Goal: Task Accomplishment & Management: Manage account settings

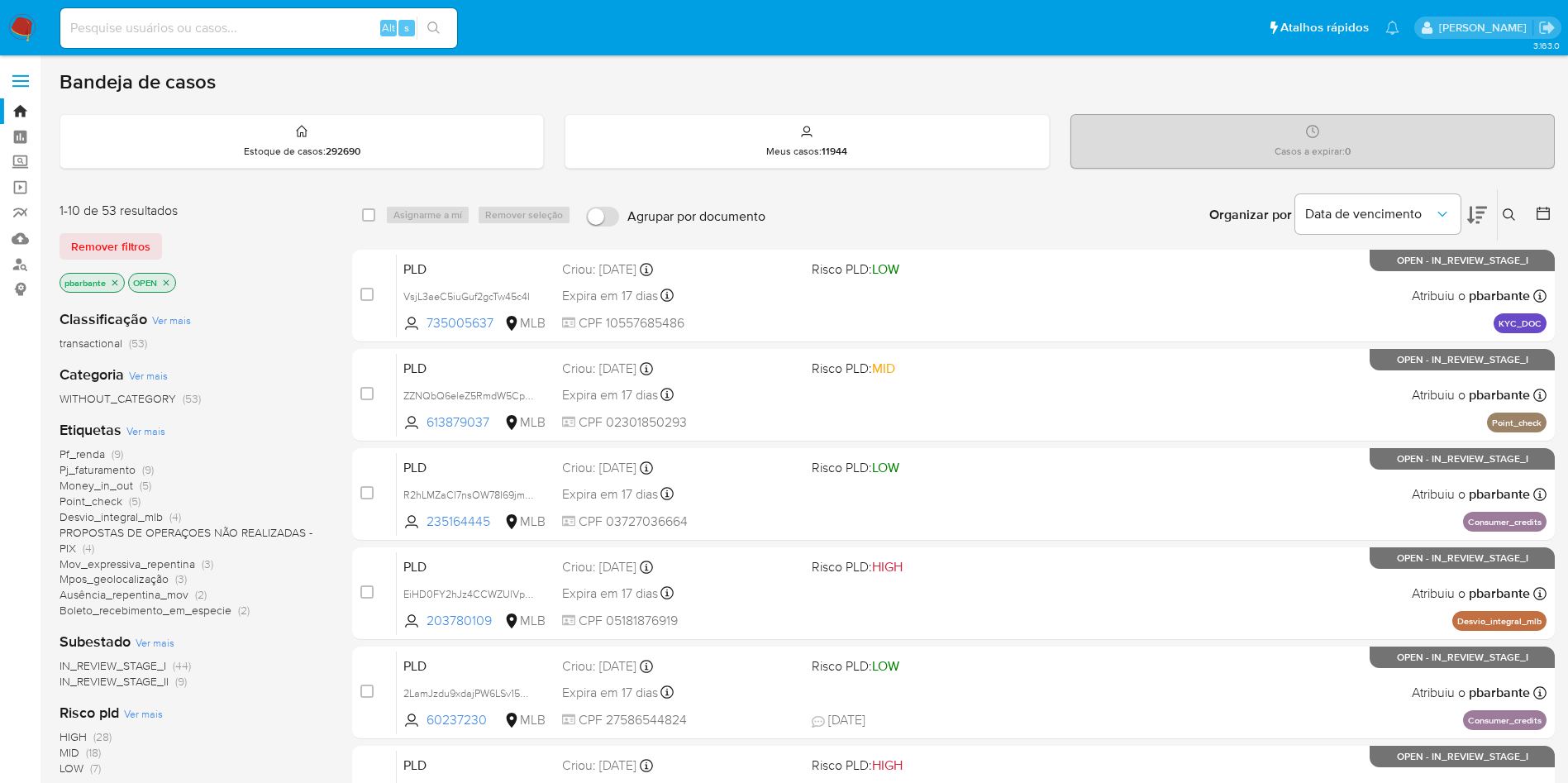
click at [85, 460] on span "Pf_renda" at bounding box center [83, 454] width 45 height 16
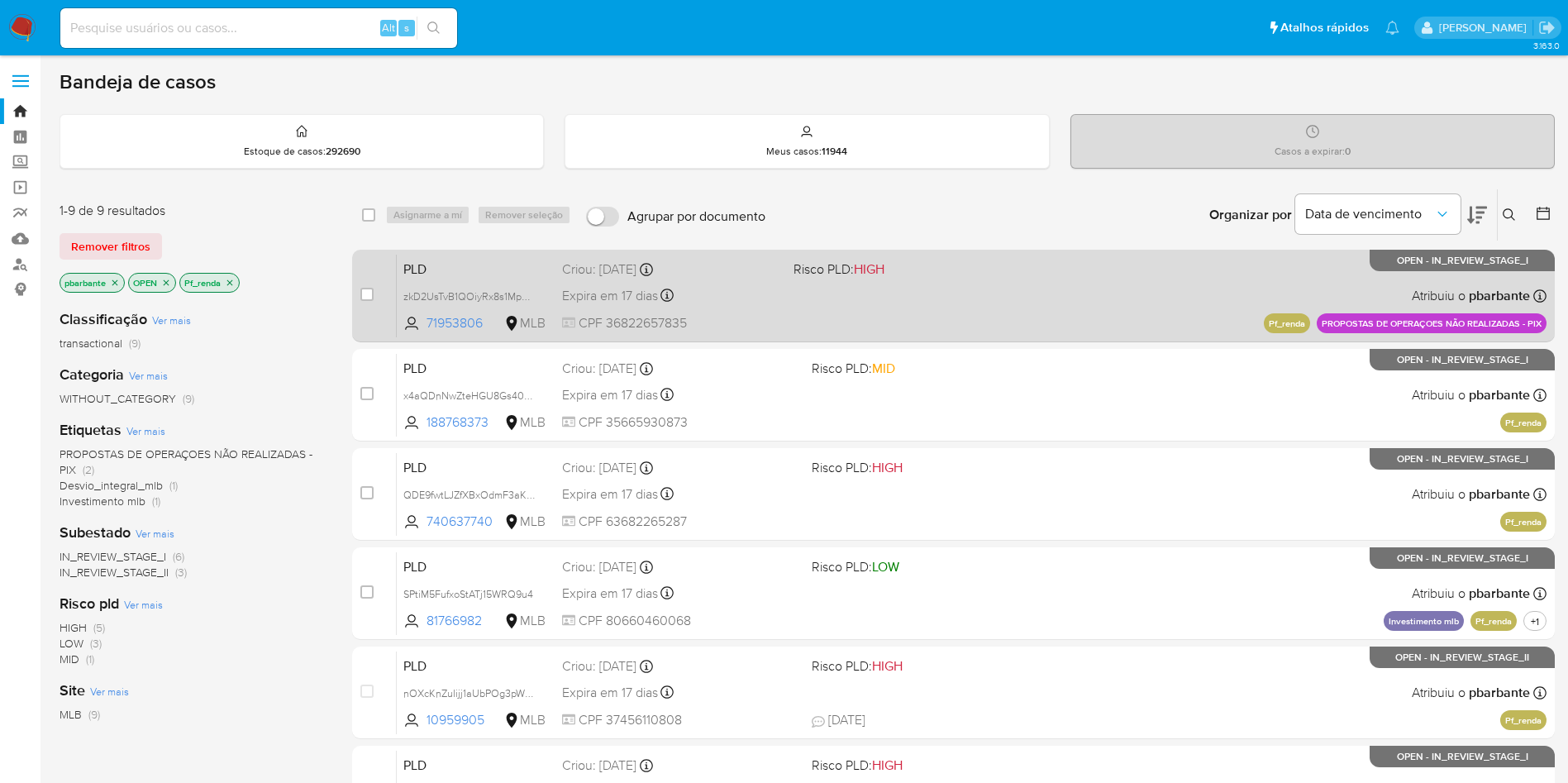
click at [909, 297] on span at bounding box center [903, 295] width 219 height 4
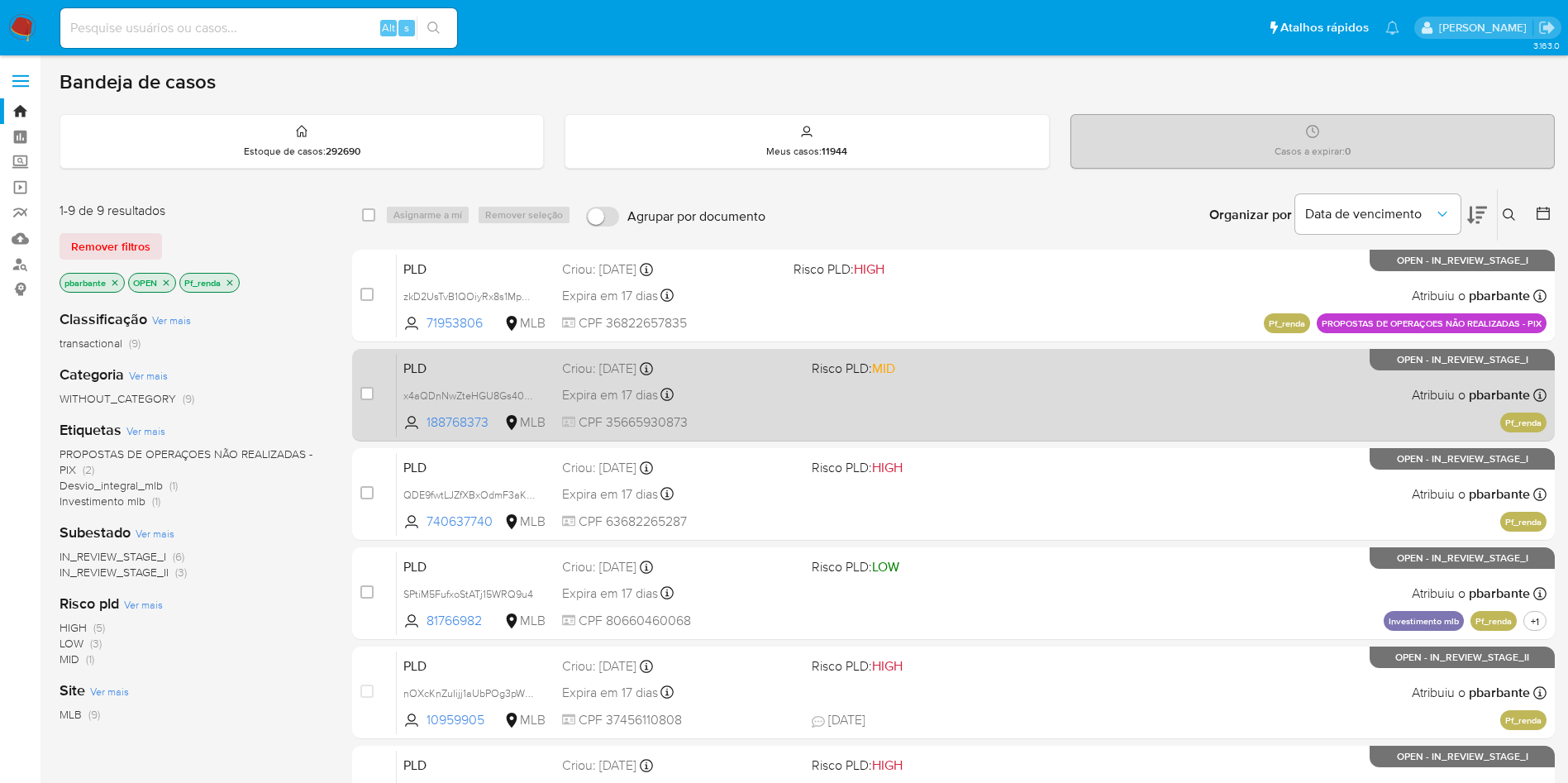
click at [897, 411] on div "PLD x4aQDnNwZteHGU8Gs40cln7Y 188768373 MLB Risco PLD: MID Criou: 12/09/2025 Cri…" at bounding box center [971, 395] width 1150 height 83
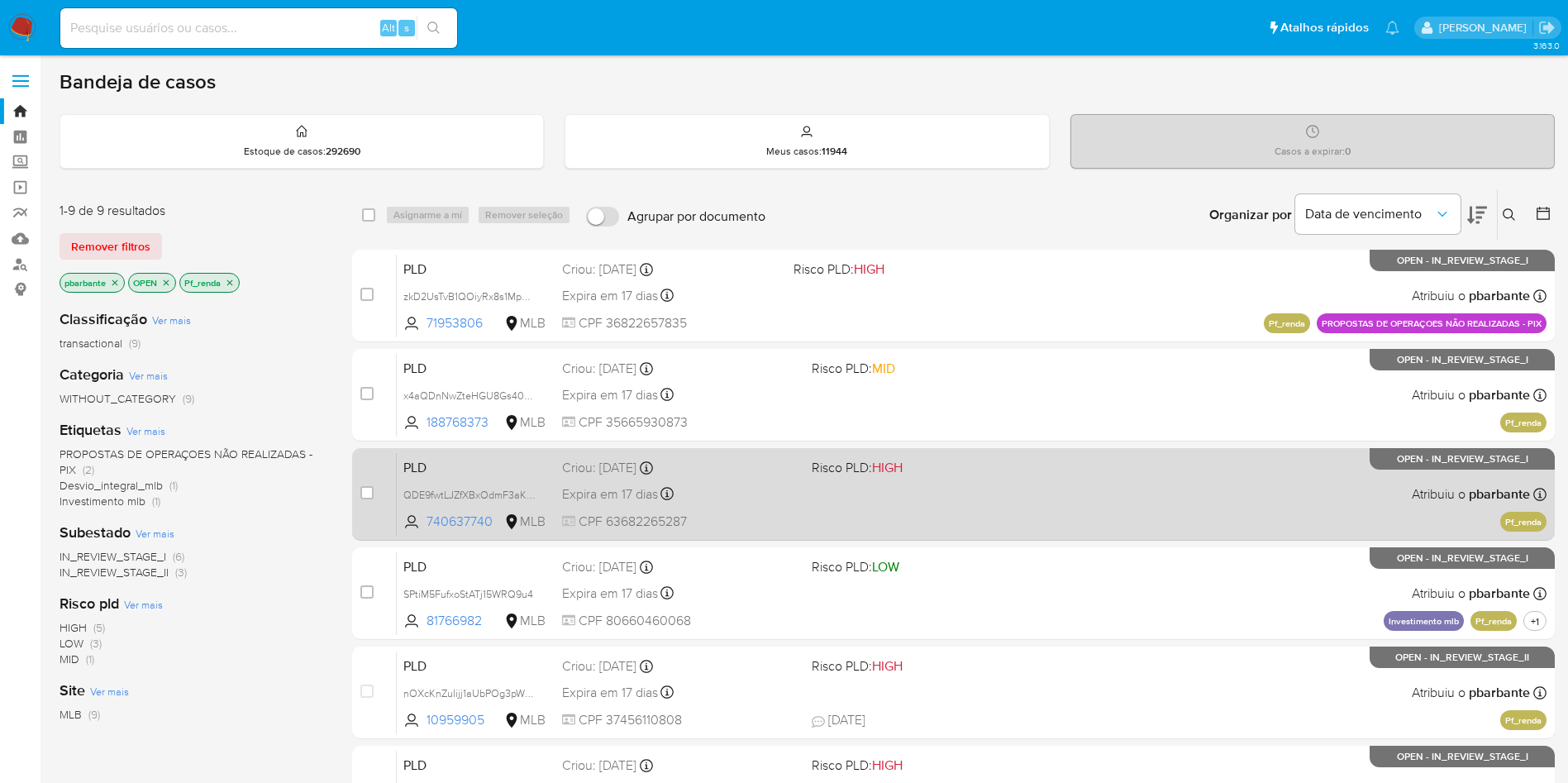
click at [926, 495] on span at bounding box center [930, 494] width 237 height 4
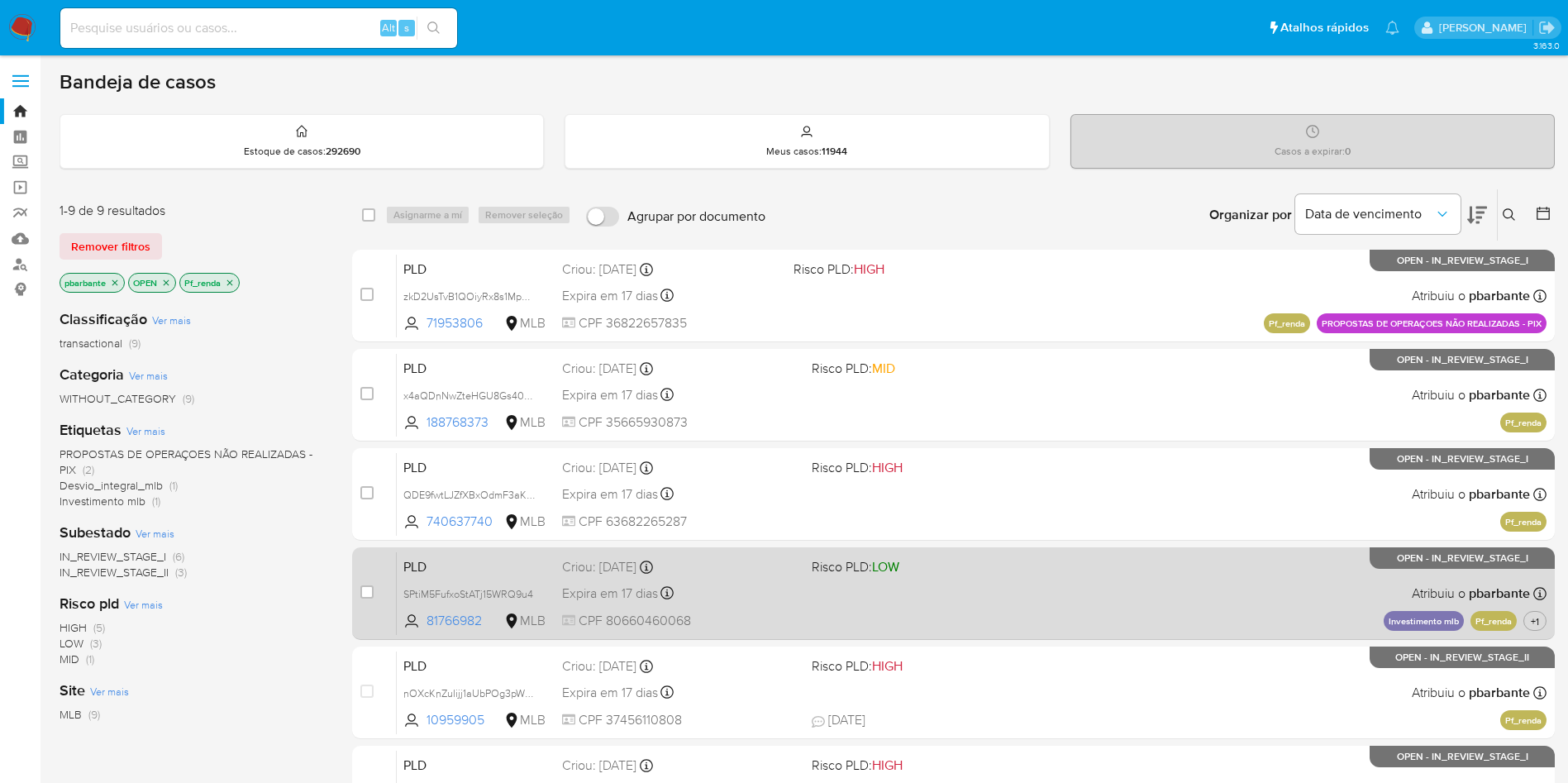
click at [943, 634] on div "PLD SPtiM5FufxoStATj15WRQ9u4 81766982 MLB Risco PLD: LOW Criou: 12/09/2025 Crio…" at bounding box center [971, 593] width 1150 height 83
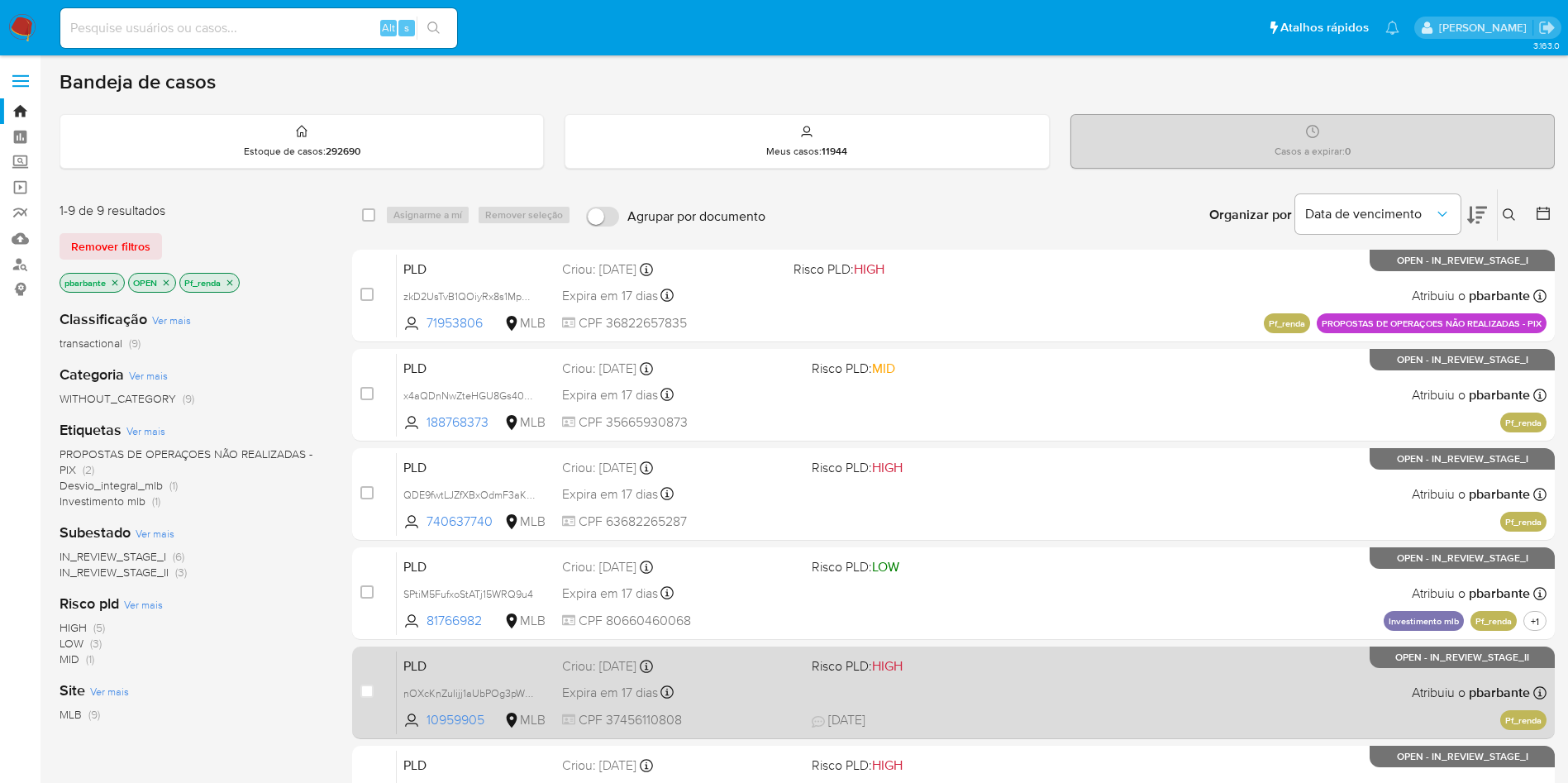
click at [953, 707] on div "PLD nOXcKnZuIijj1aUbPOg3pWNz 10959905 MLB Risco PLD: HIGH Criou: 12/09/2025 Cri…" at bounding box center [971, 692] width 1150 height 83
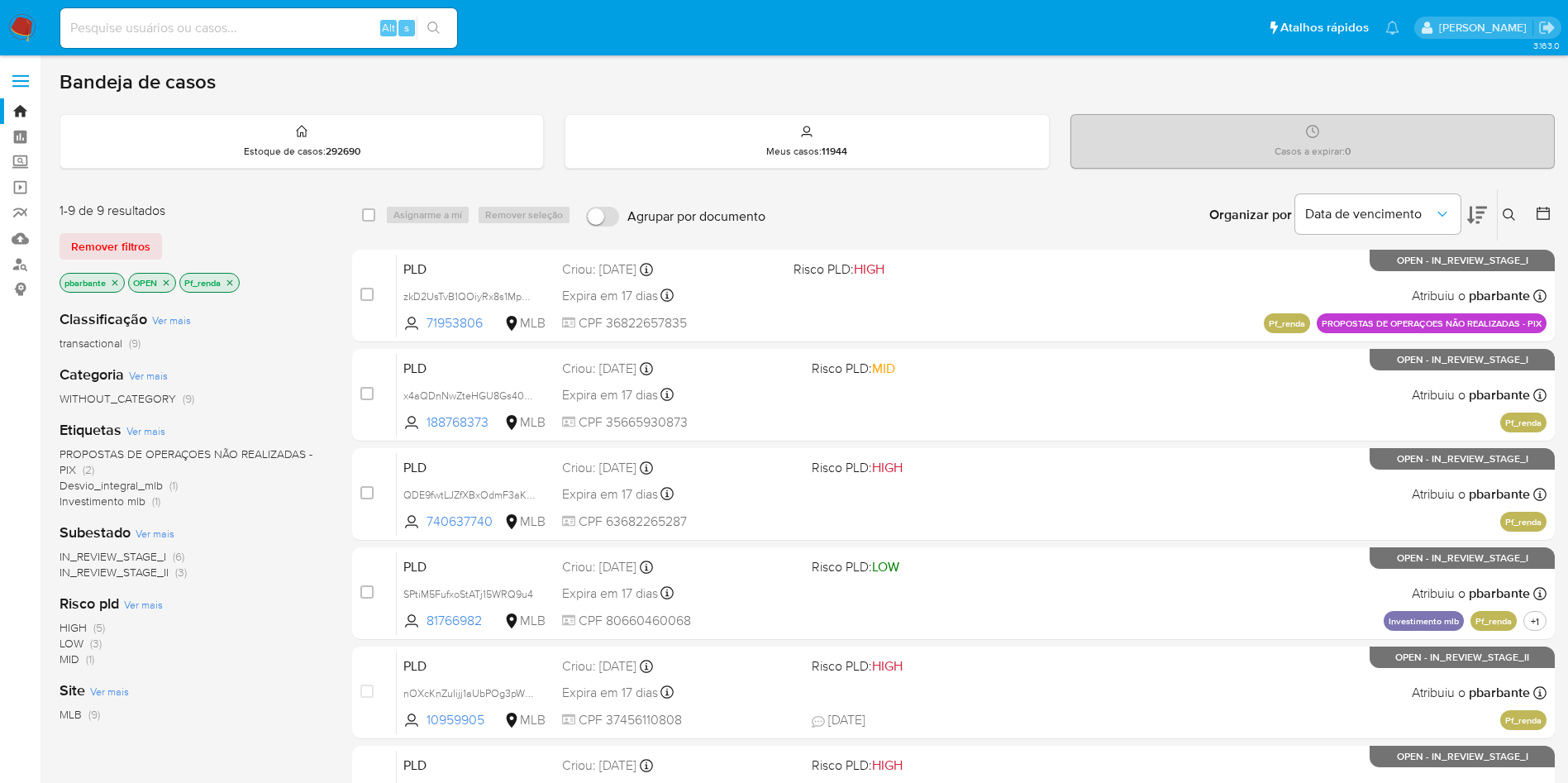
scroll to position [297, 0]
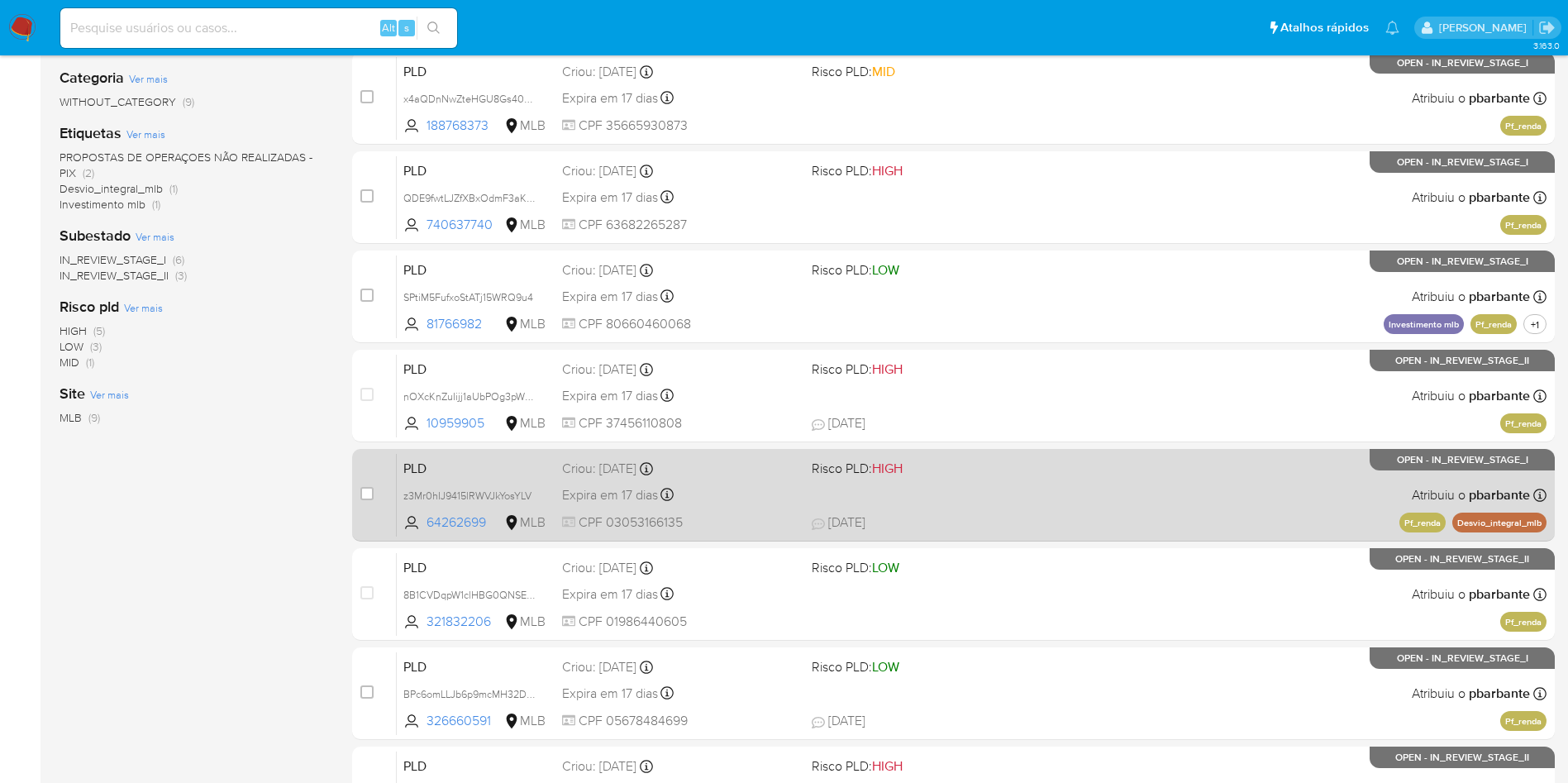
click at [1046, 536] on div "PLD z3Mr0hIJ9415lRWVJkYosYLV 64262699 MLB Risco PLD: HIGH Criou: 12/09/2025 Cri…" at bounding box center [971, 494] width 1150 height 83
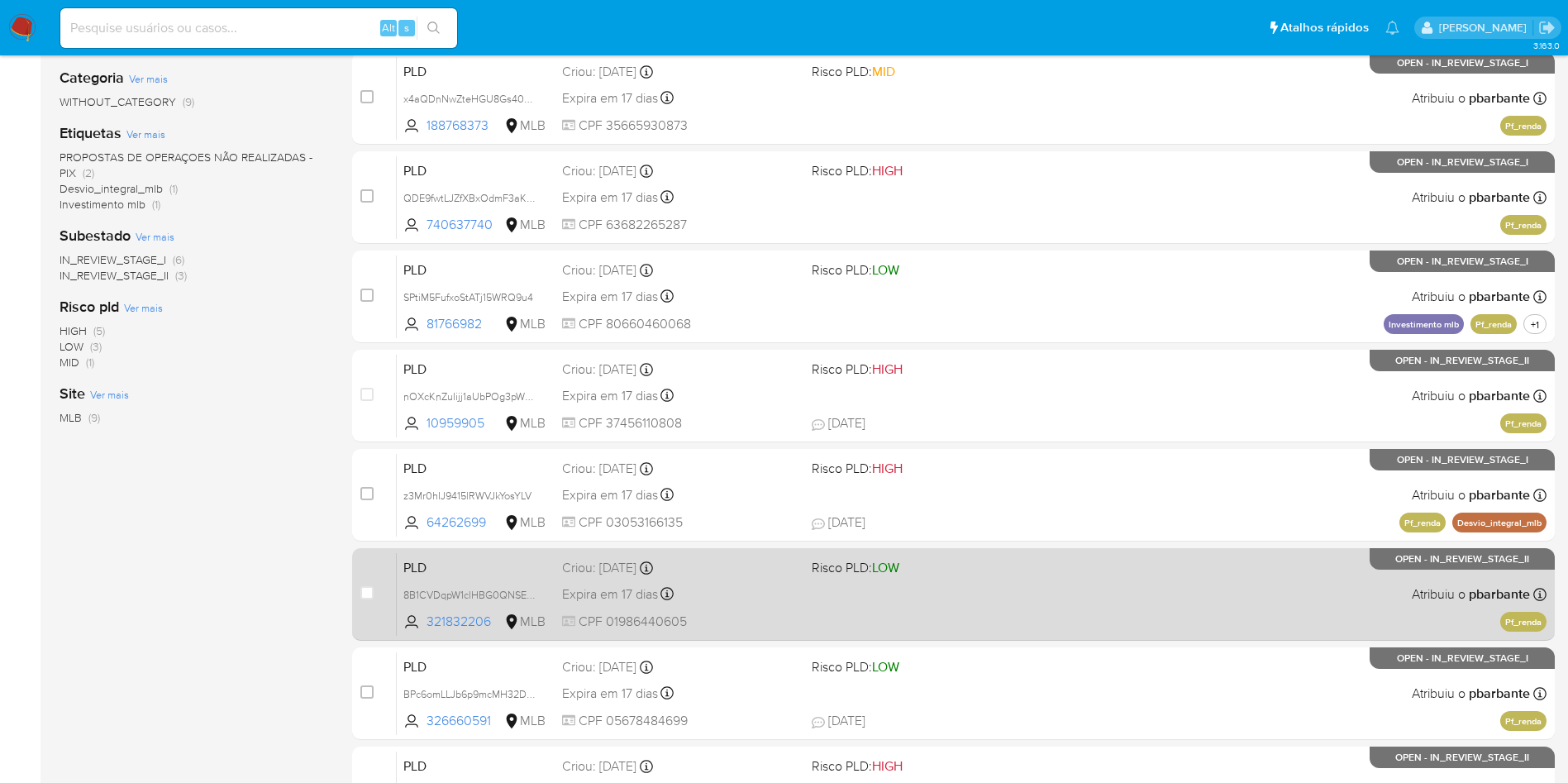
click at [1016, 636] on div "PLD 8B1CVDqpW1clHBG0QNSEB6vn 321832206 MLB Risco PLD: LOW Criou: 12/09/2025 Cri…" at bounding box center [971, 594] width 1150 height 83
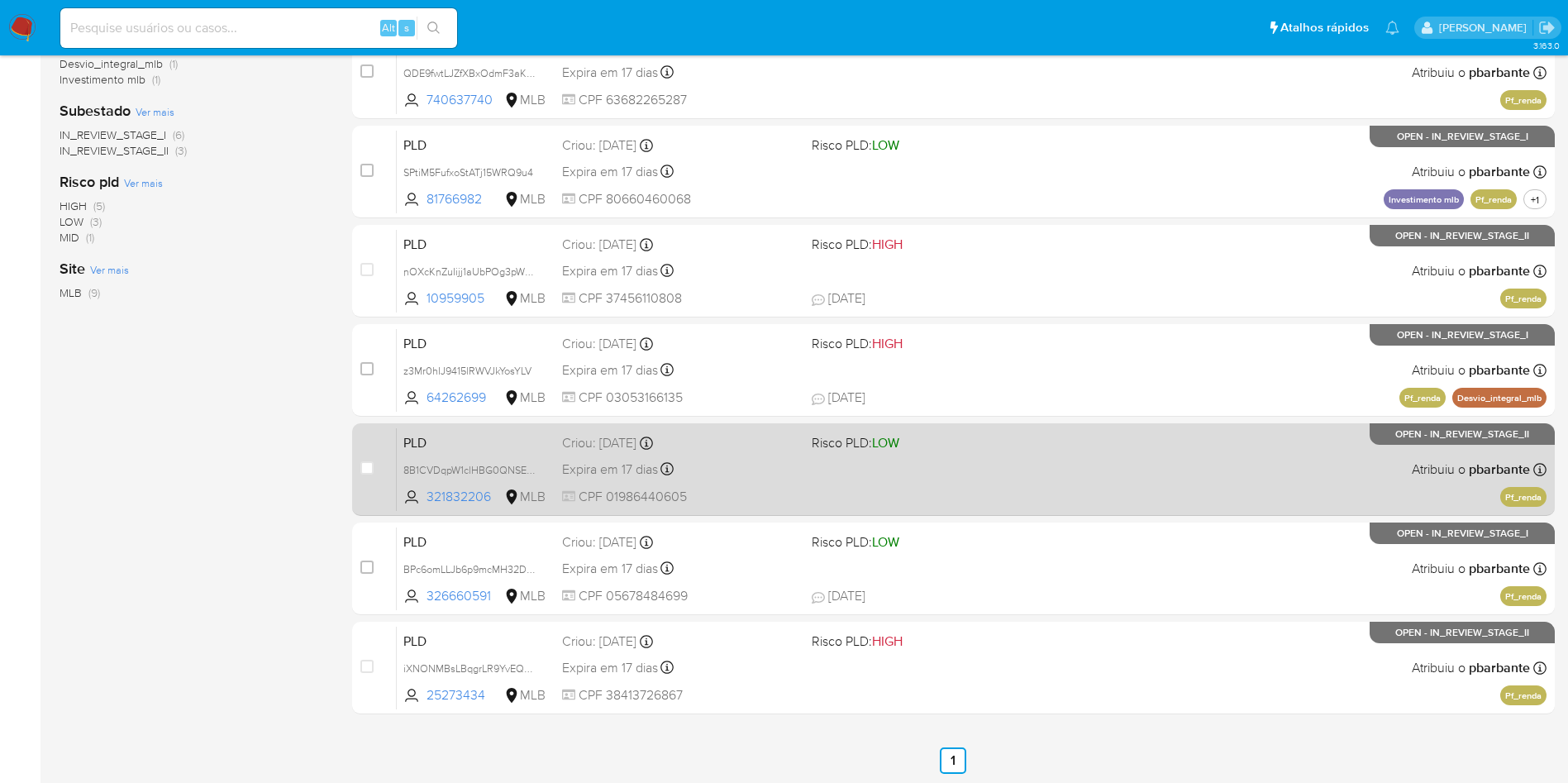
scroll to position [491, 0]
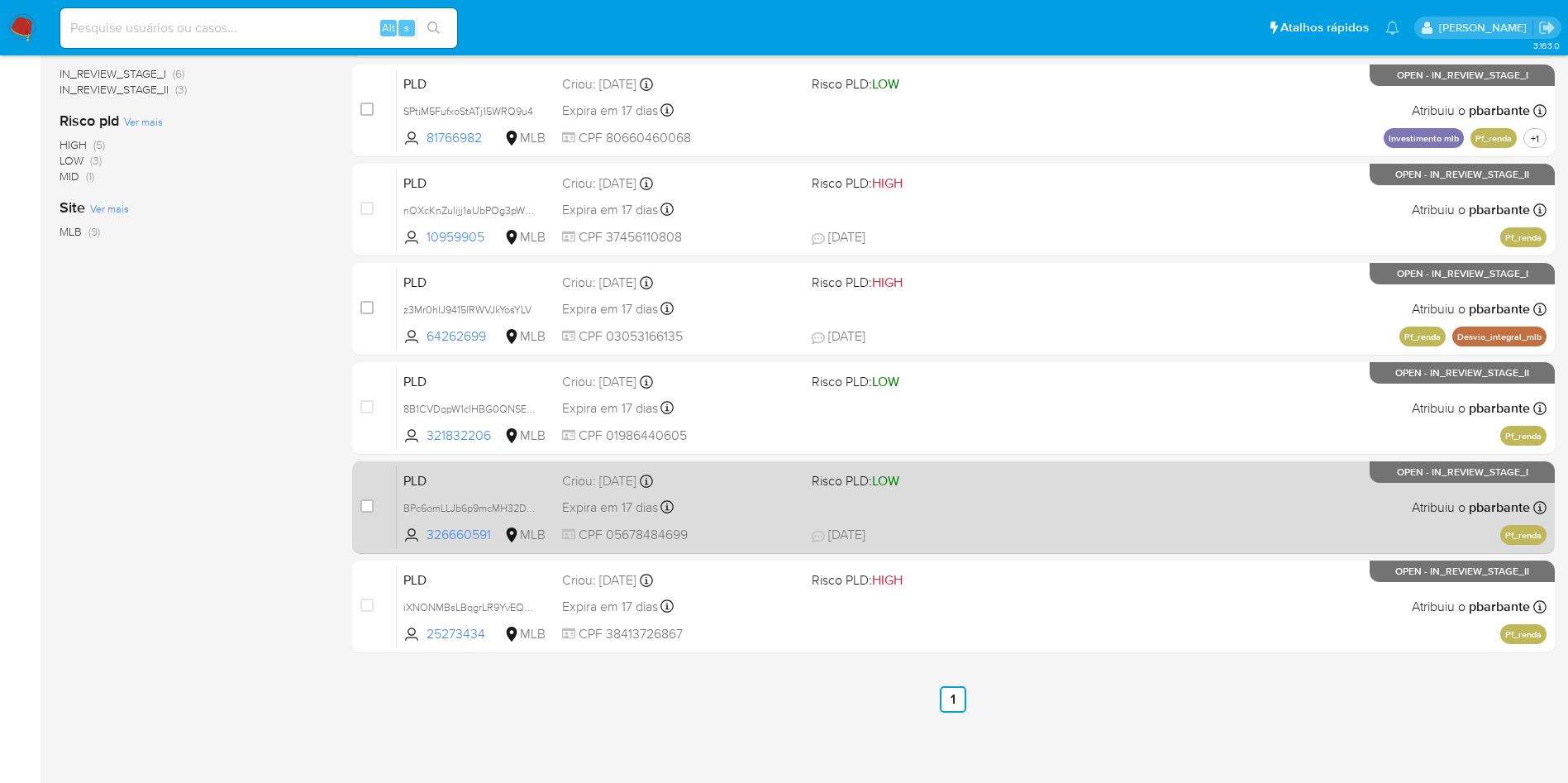
click at [1040, 543] on span "08/10/2025 08/10/2025 13:20" at bounding box center [1055, 534] width 486 height 18
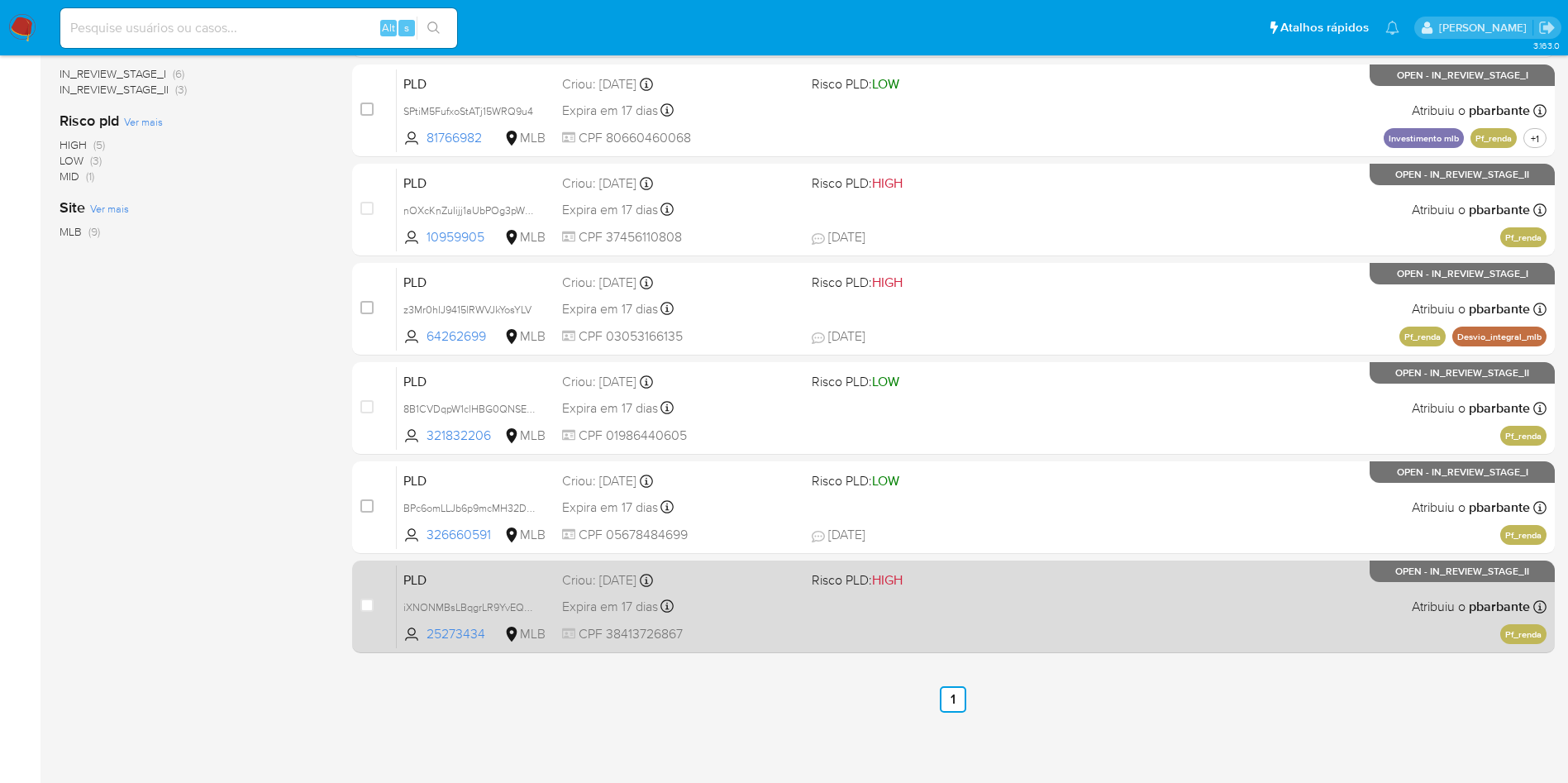
click at [1016, 648] on div "PLD iXNONMBsLBqgrLR9YvEQ7tdE 25273434 MLB Risco PLD: HIGH Criou: 12/09/2025 Cri…" at bounding box center [971, 606] width 1150 height 83
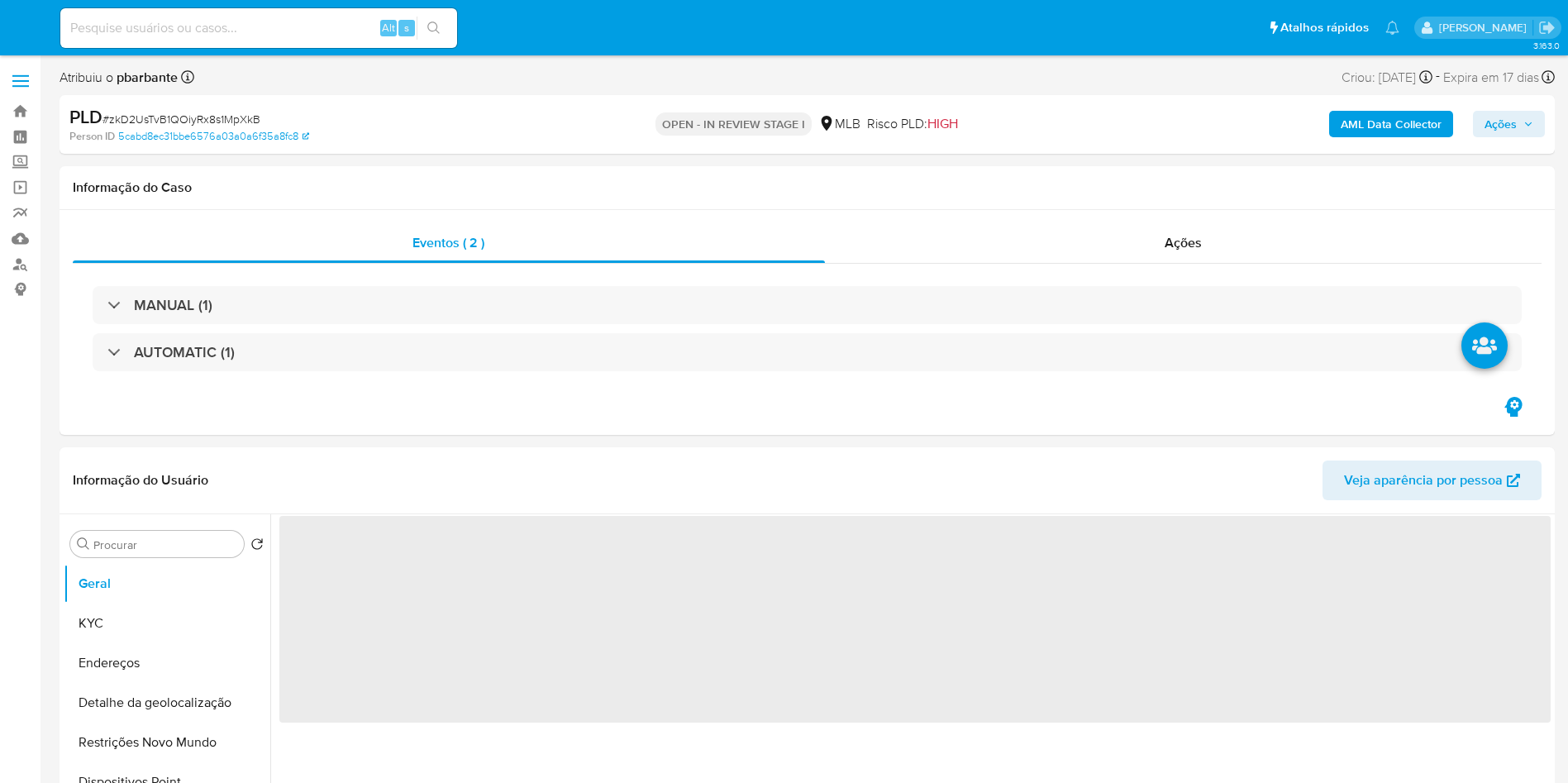
select select "10"
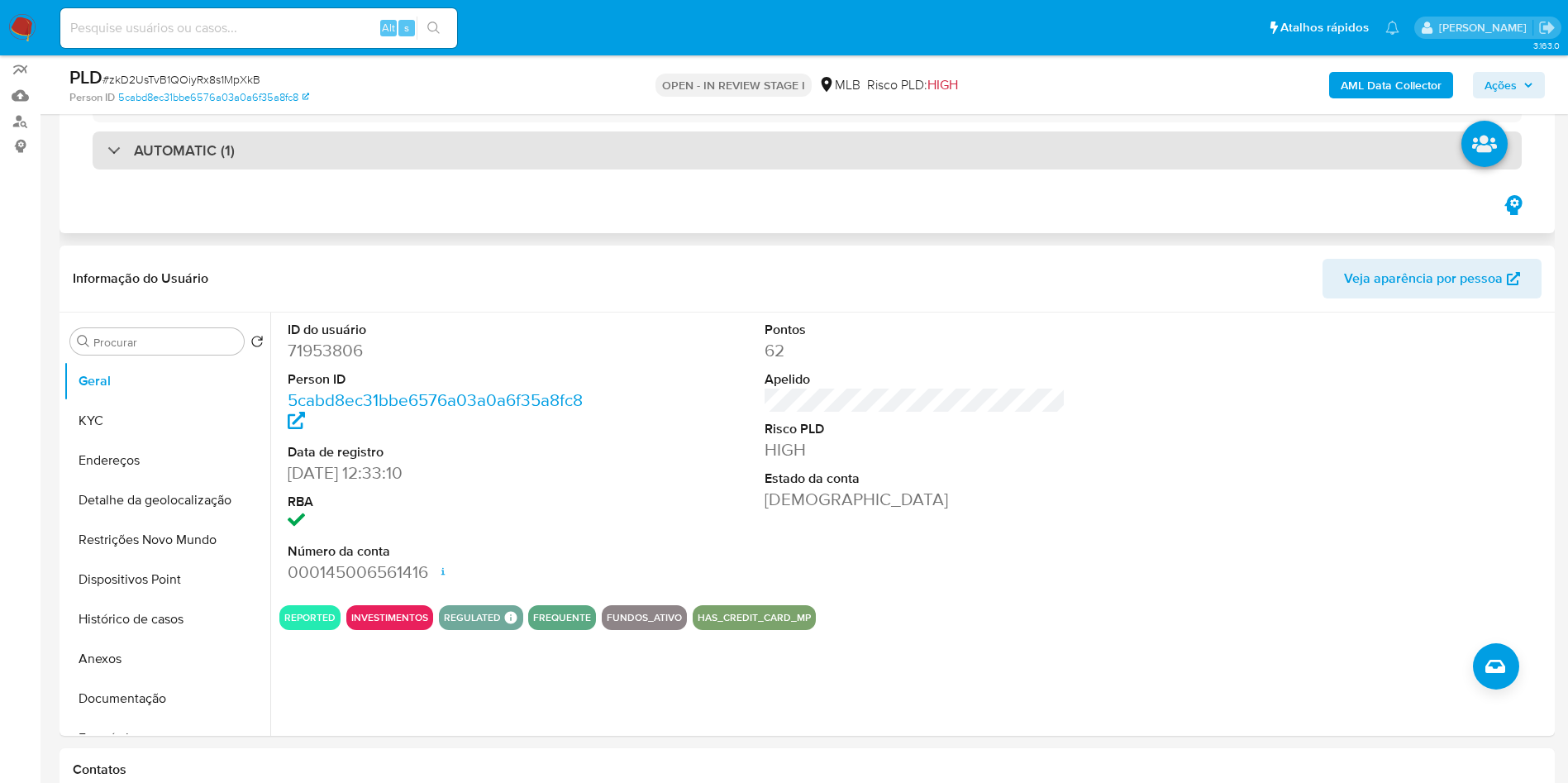
scroll to position [144, 0]
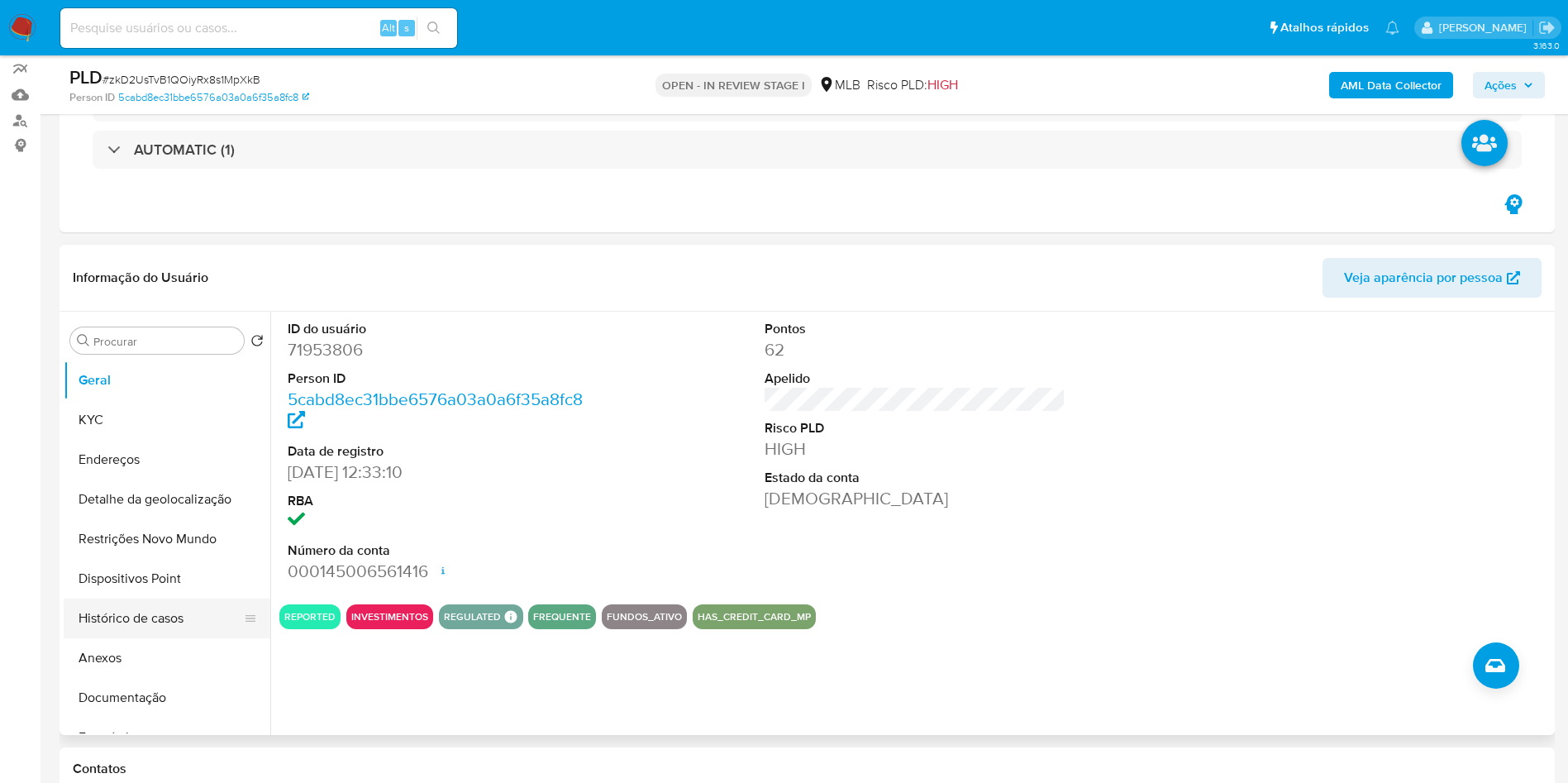
click at [195, 627] on button "Histórico de casos" at bounding box center [160, 619] width 193 height 40
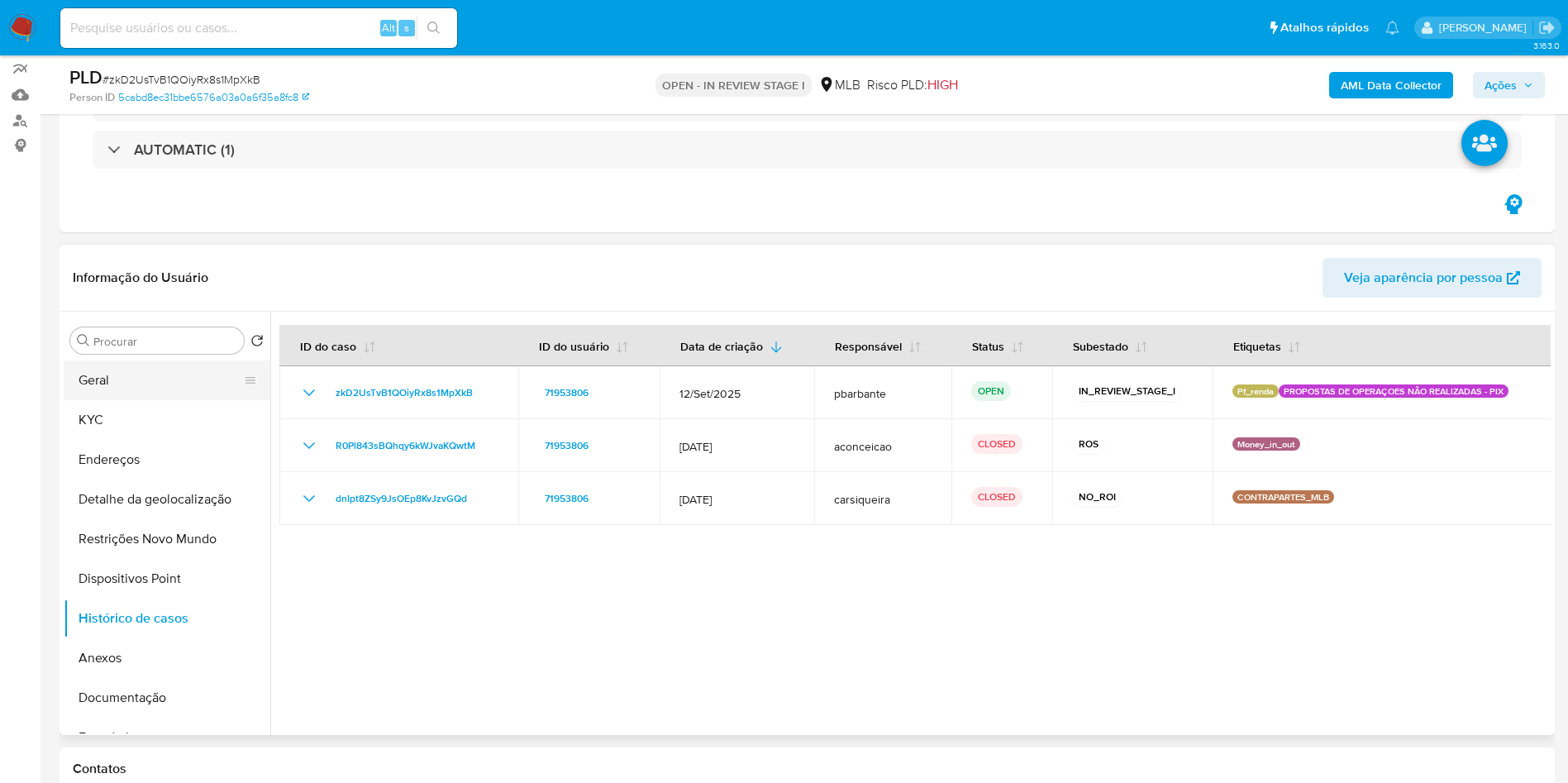
click at [151, 387] on button "Geral" at bounding box center [160, 380] width 193 height 40
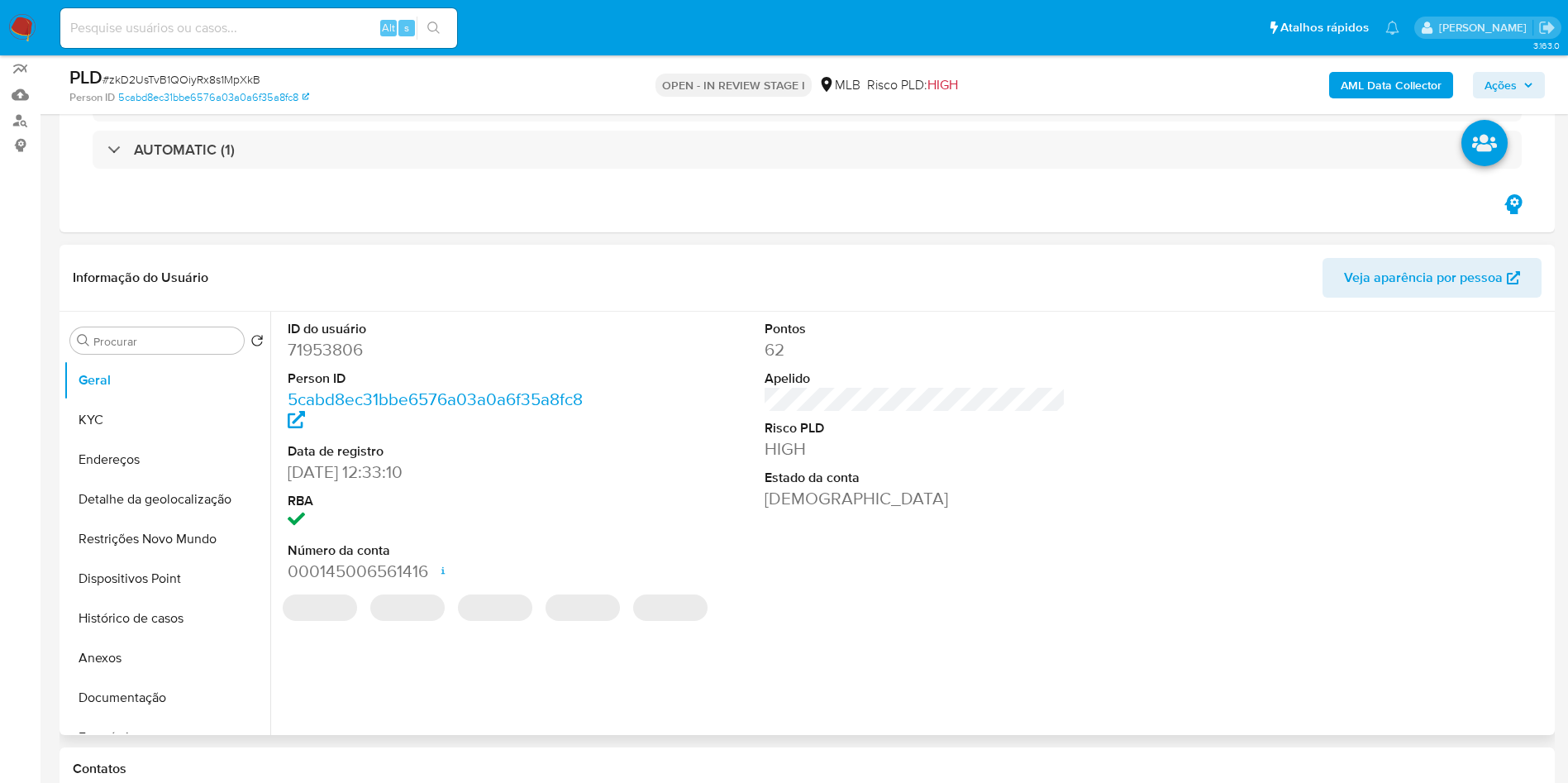
click at [357, 347] on dd "71953806" at bounding box center [438, 350] width 302 height 24
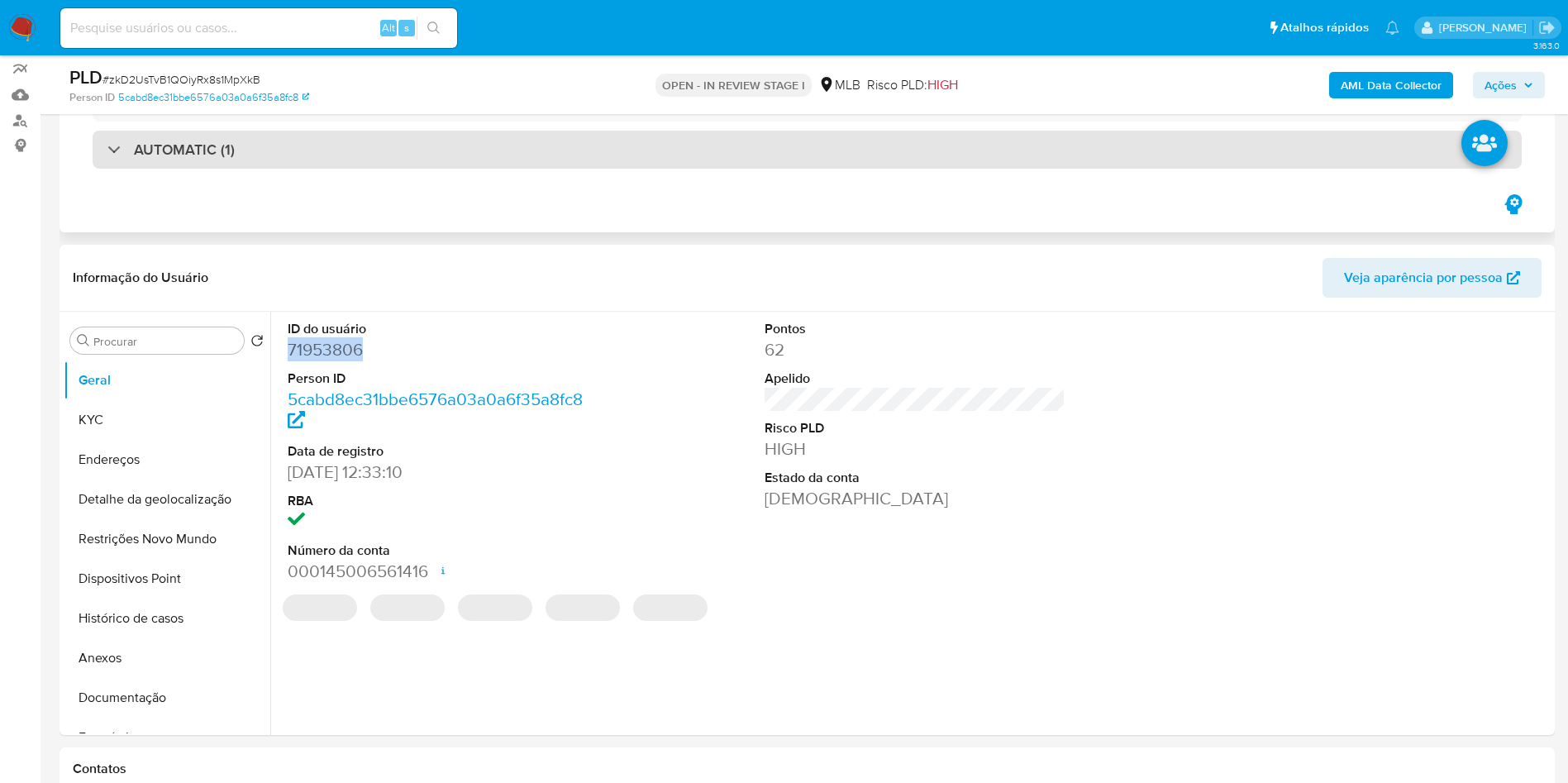
copy dd "71953806"
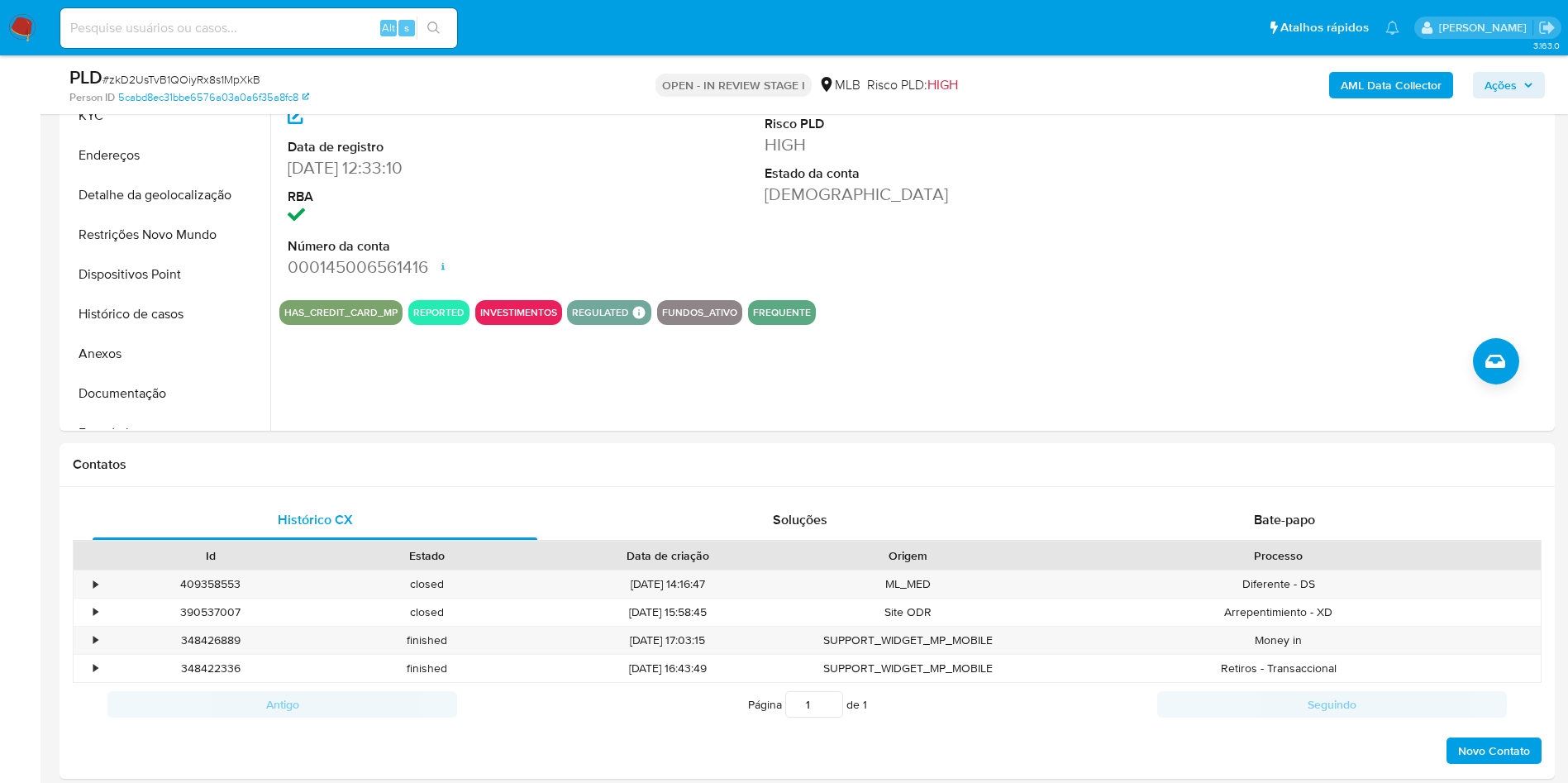
scroll to position [475, 0]
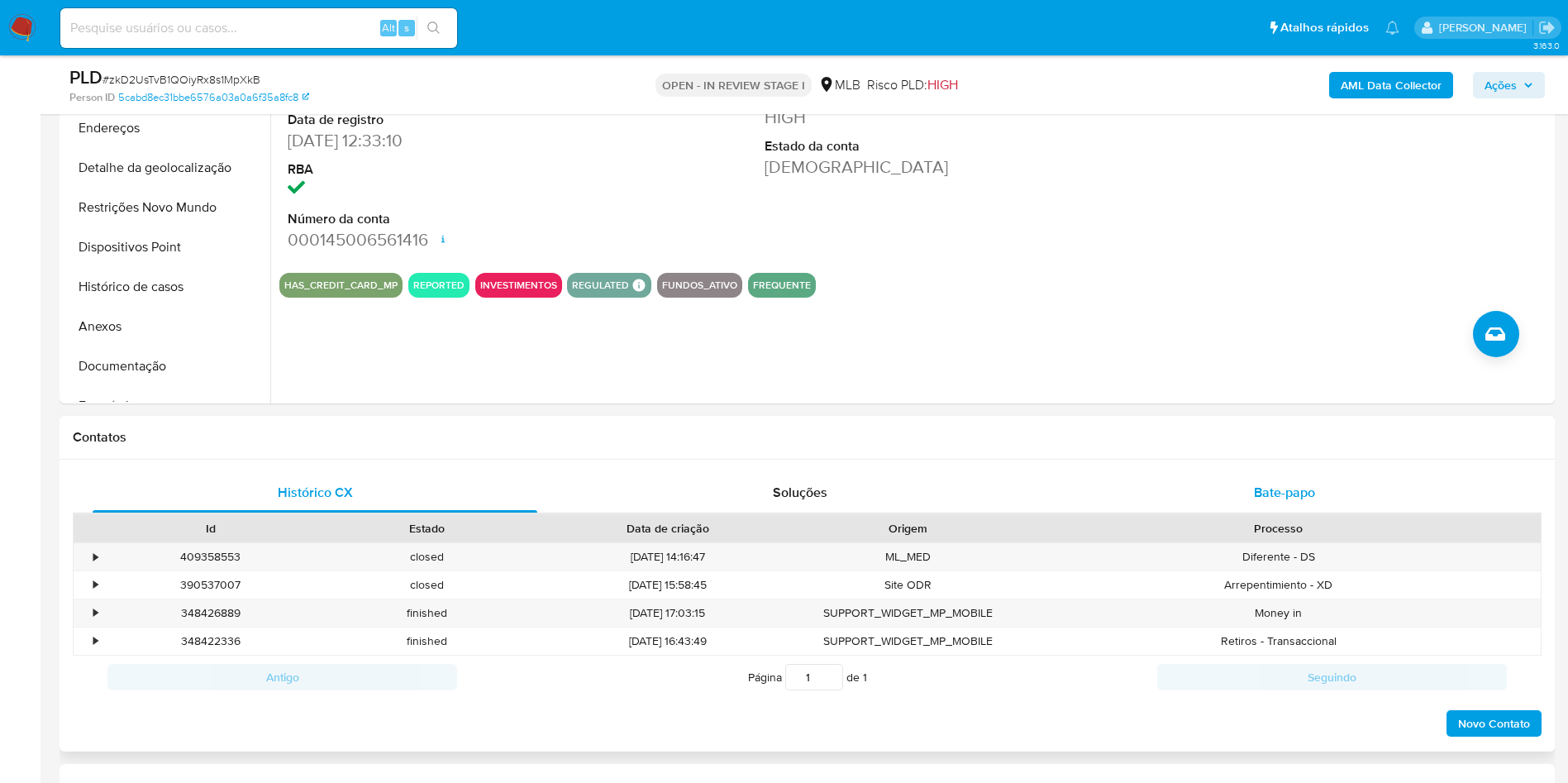
click at [1296, 507] on div "Bate-papo" at bounding box center [1285, 493] width 445 height 40
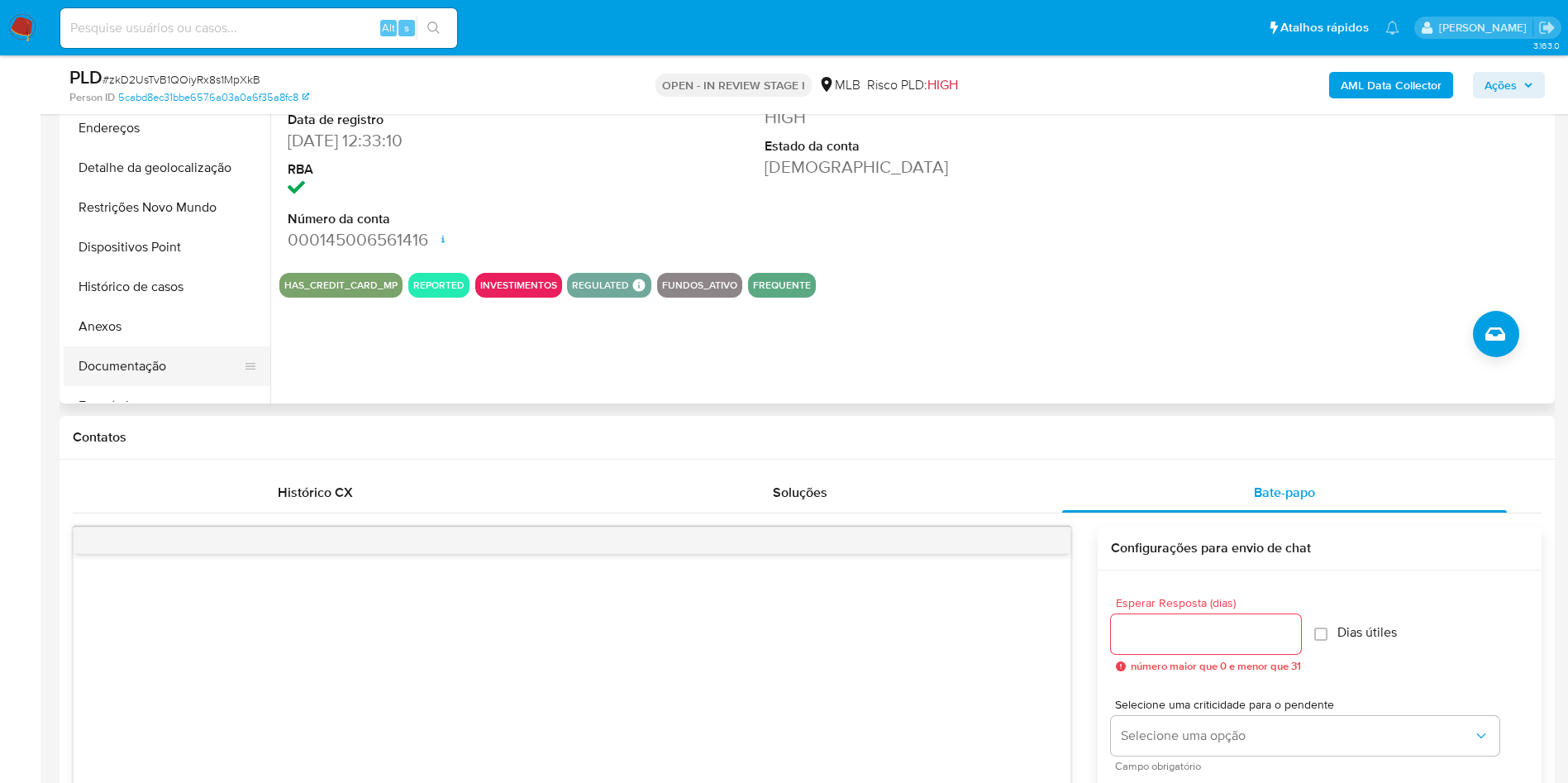
click at [99, 375] on button "Documentação" at bounding box center [160, 367] width 193 height 40
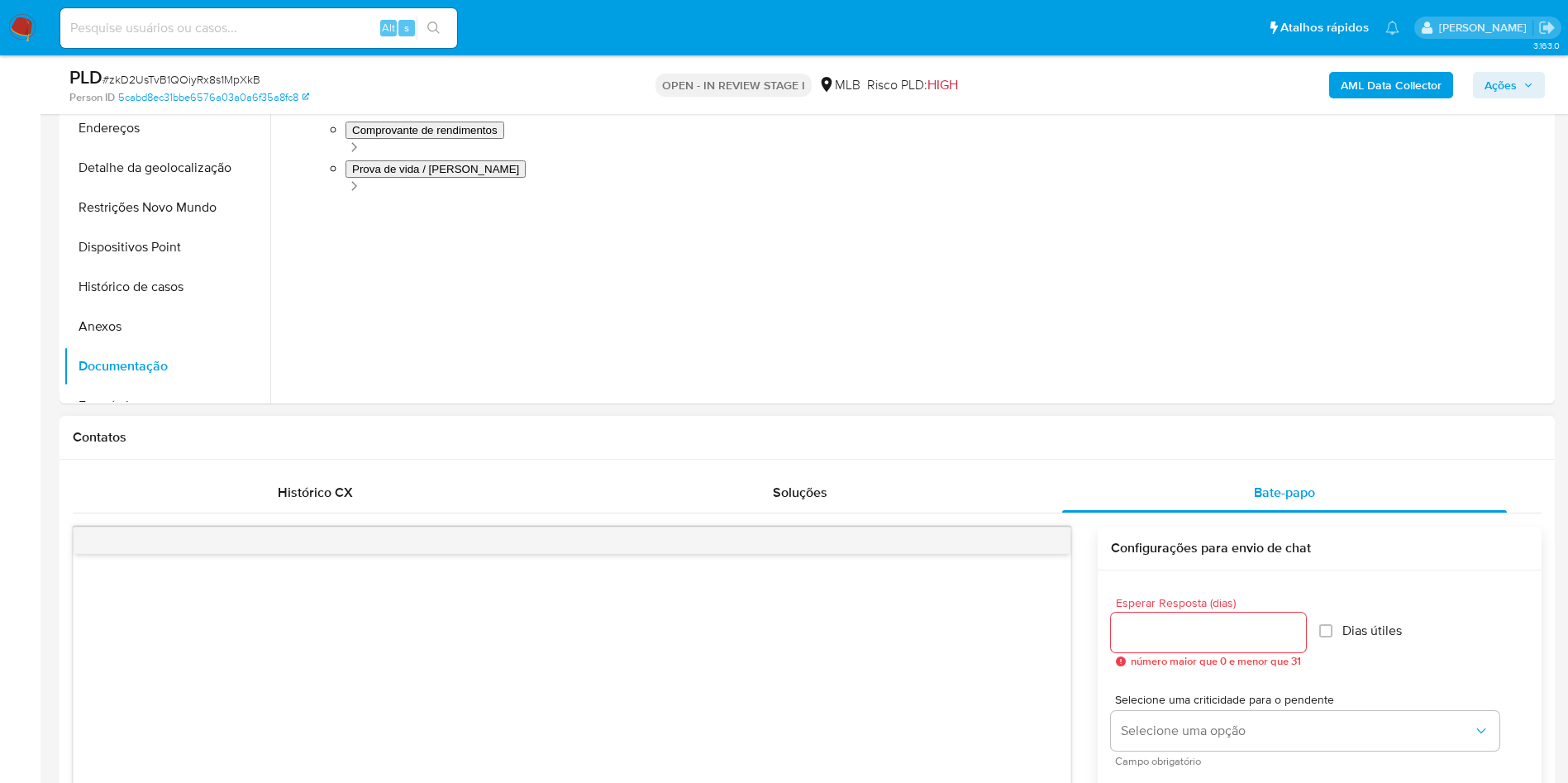
scroll to position [250, 0]
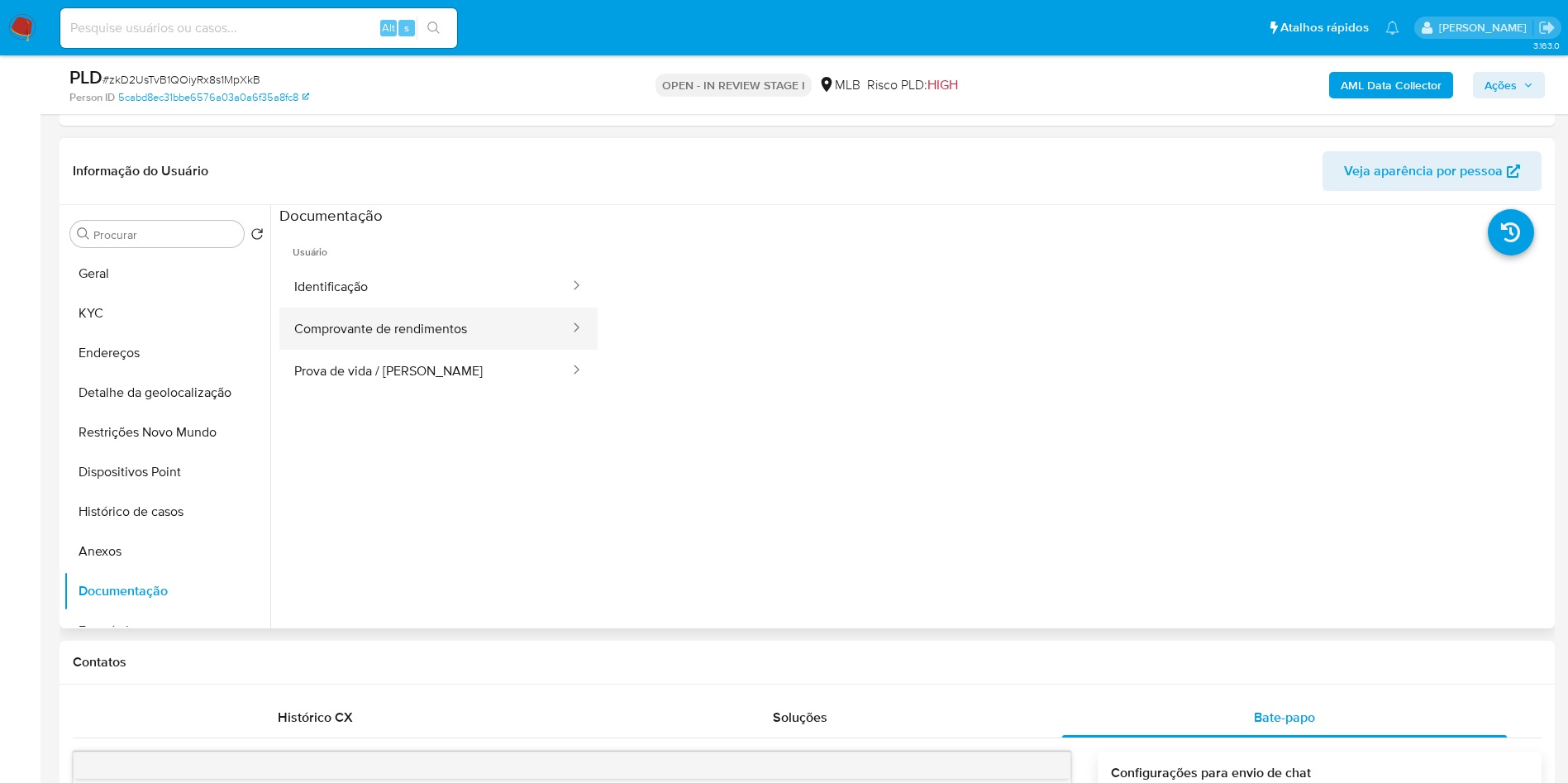
click at [418, 308] on button "Comprovante de rendimentos" at bounding box center [426, 328] width 292 height 42
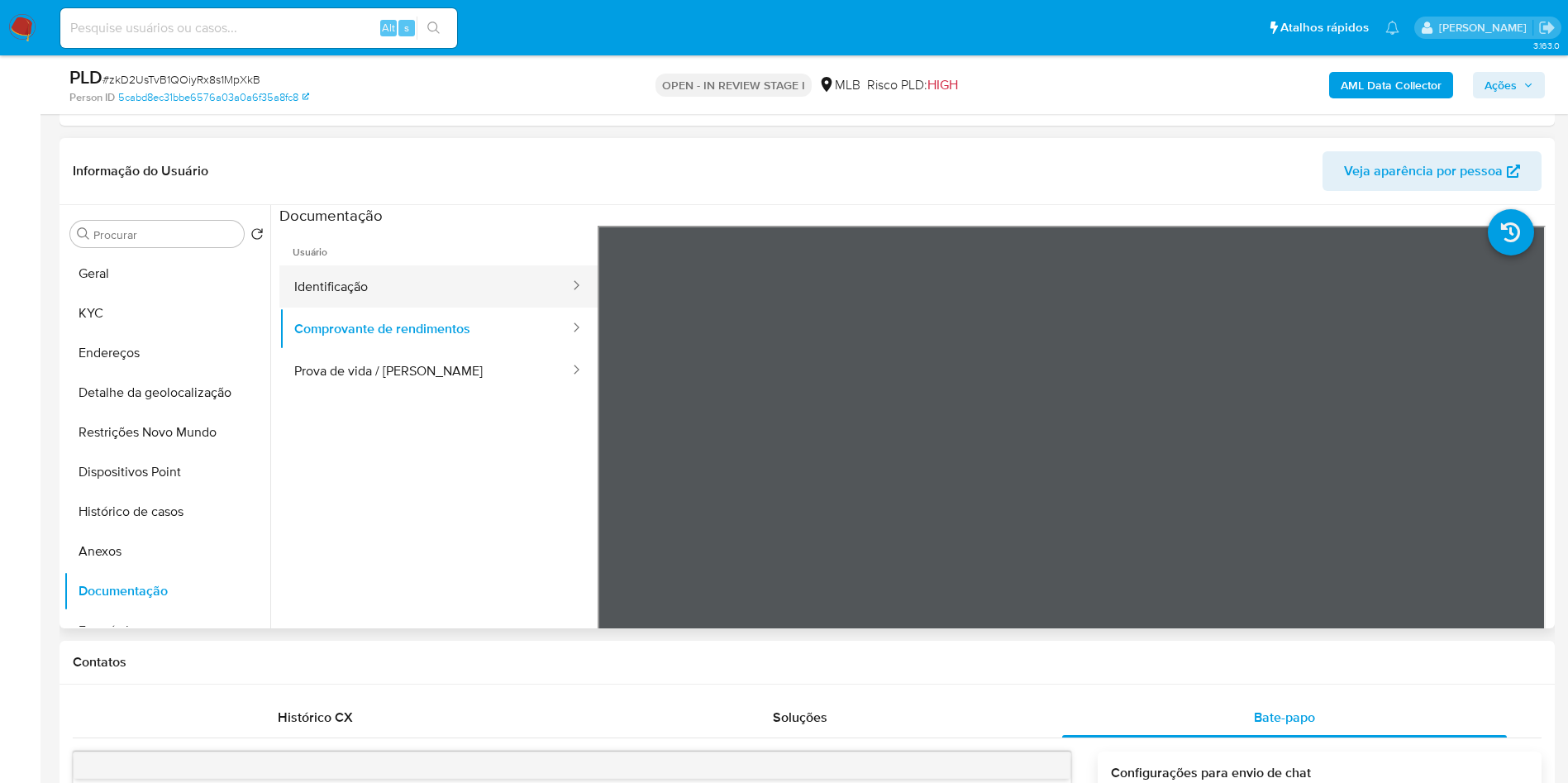
click at [432, 293] on button "Identificação" at bounding box center [426, 286] width 292 height 42
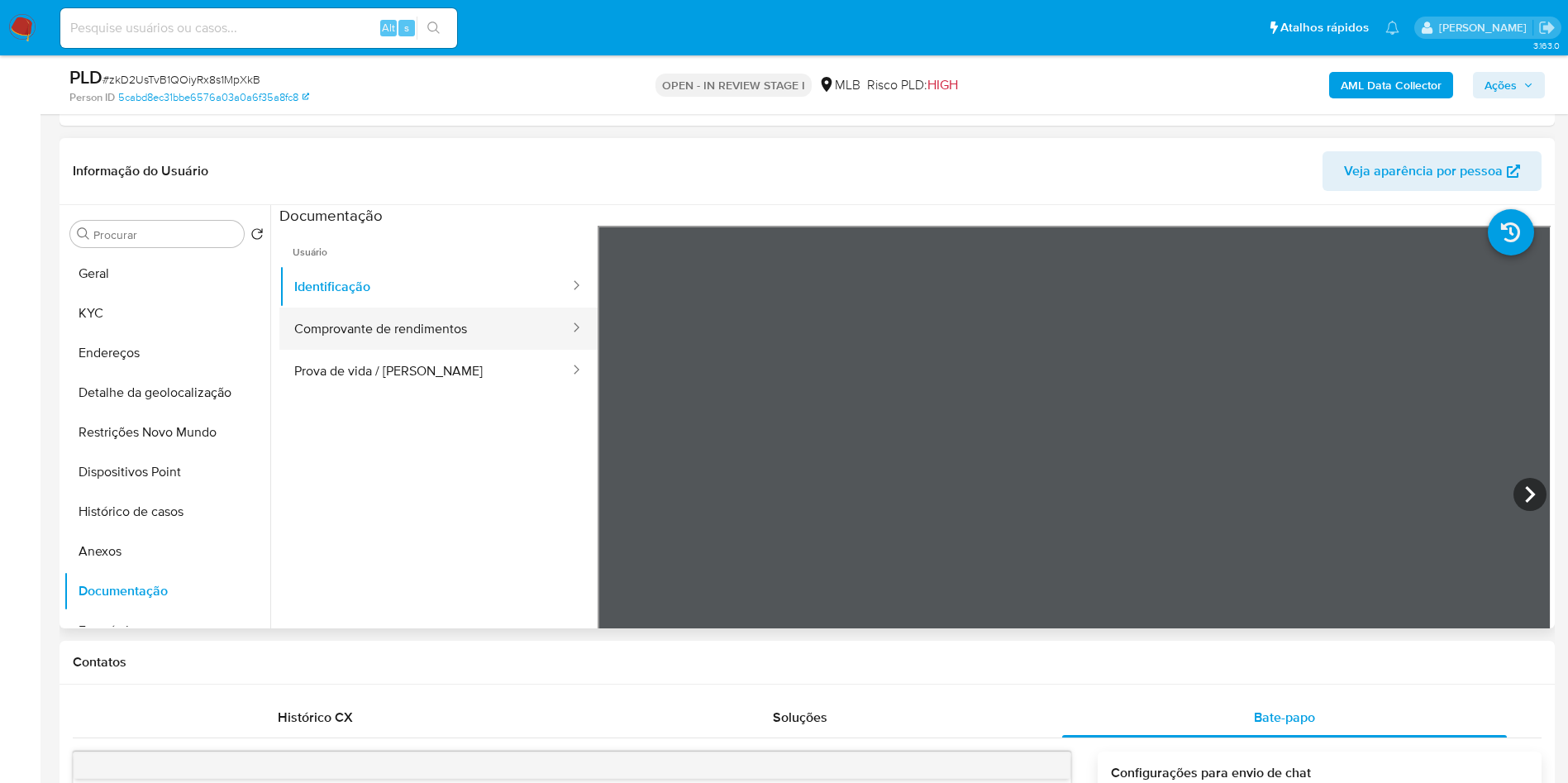
click at [432, 320] on button "Comprovante de rendimentos" at bounding box center [426, 328] width 292 height 42
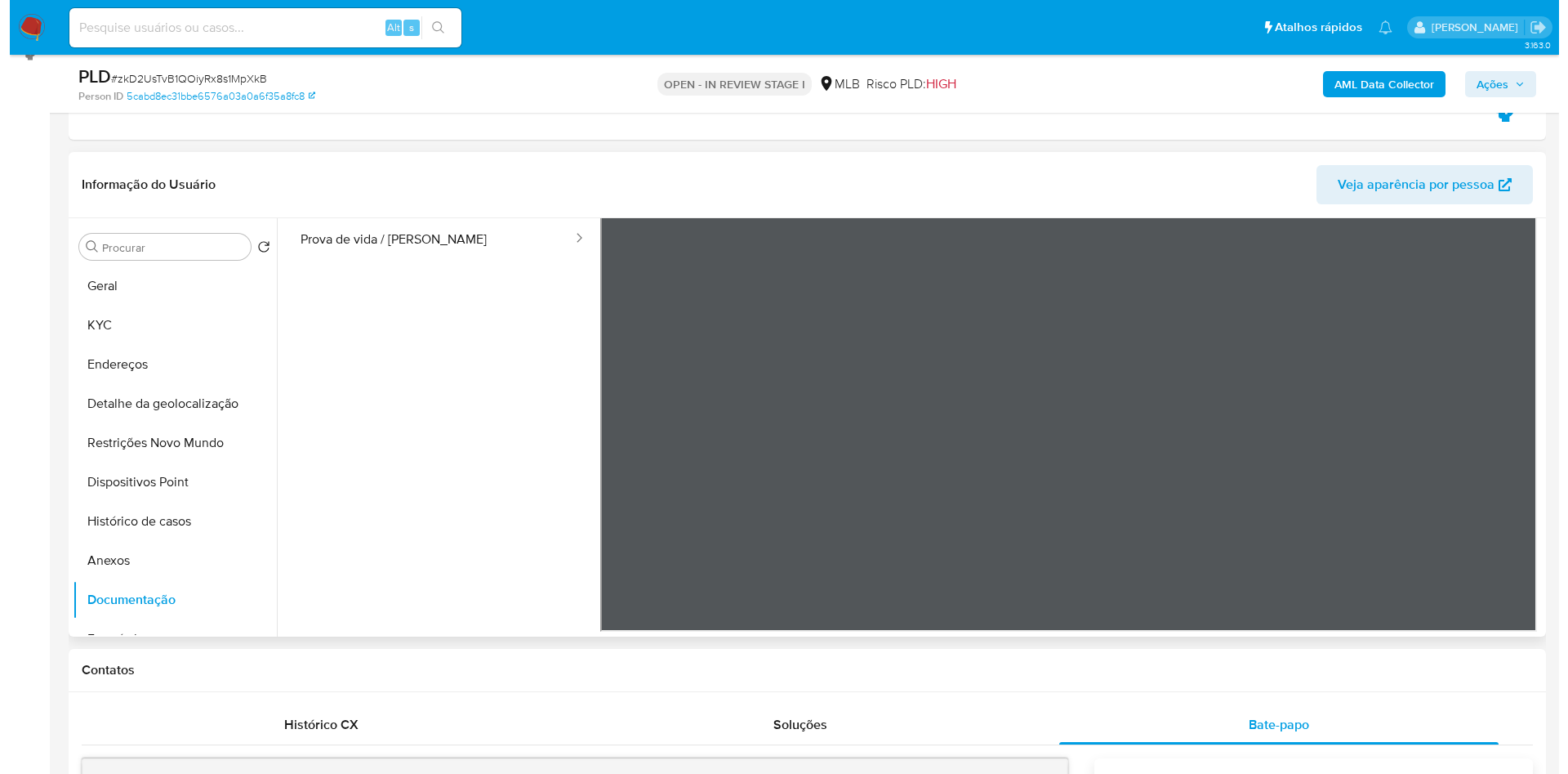
scroll to position [0, 0]
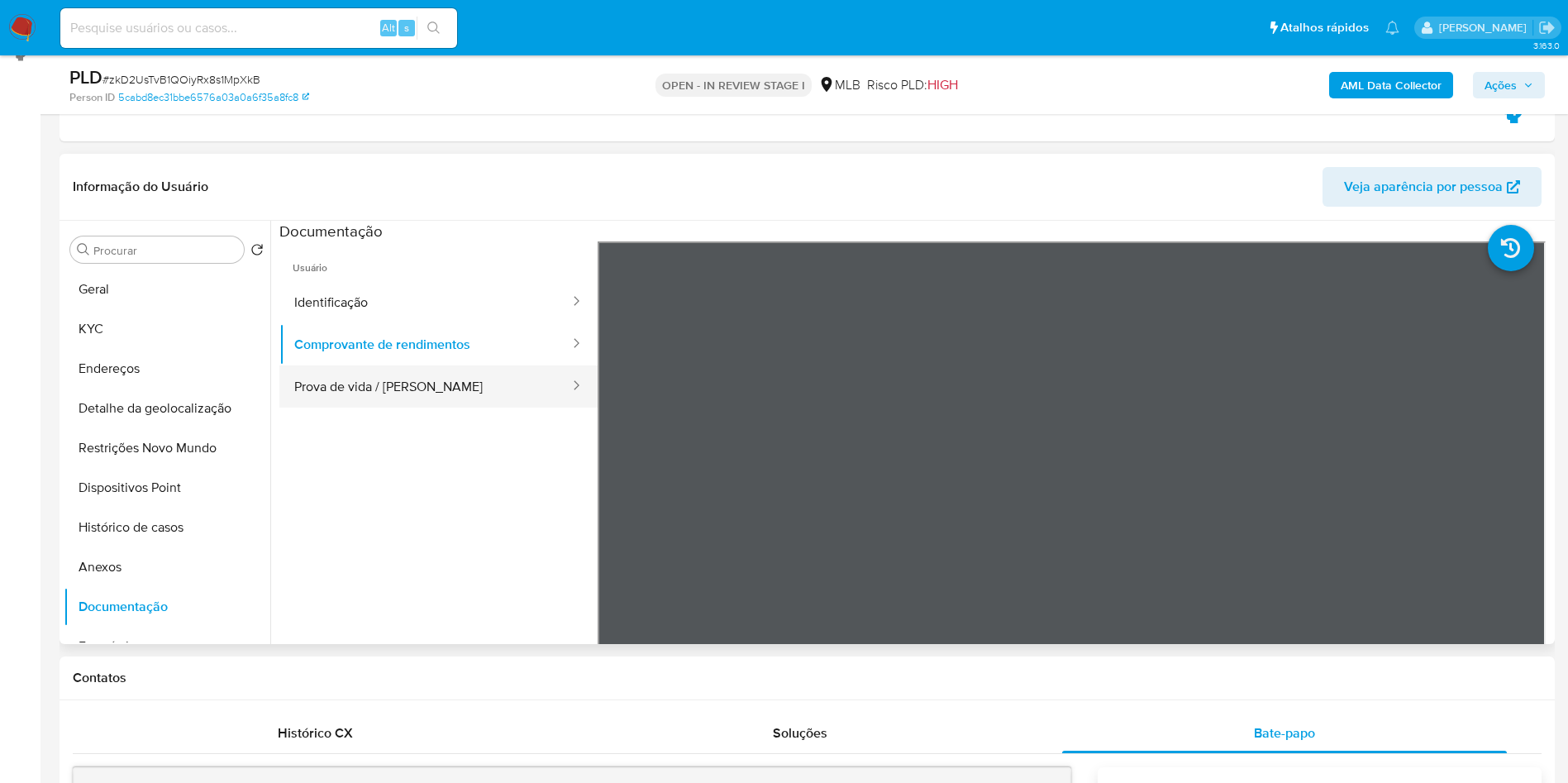
click at [378, 386] on button "Prova de vida / Selfie" at bounding box center [426, 387] width 292 height 42
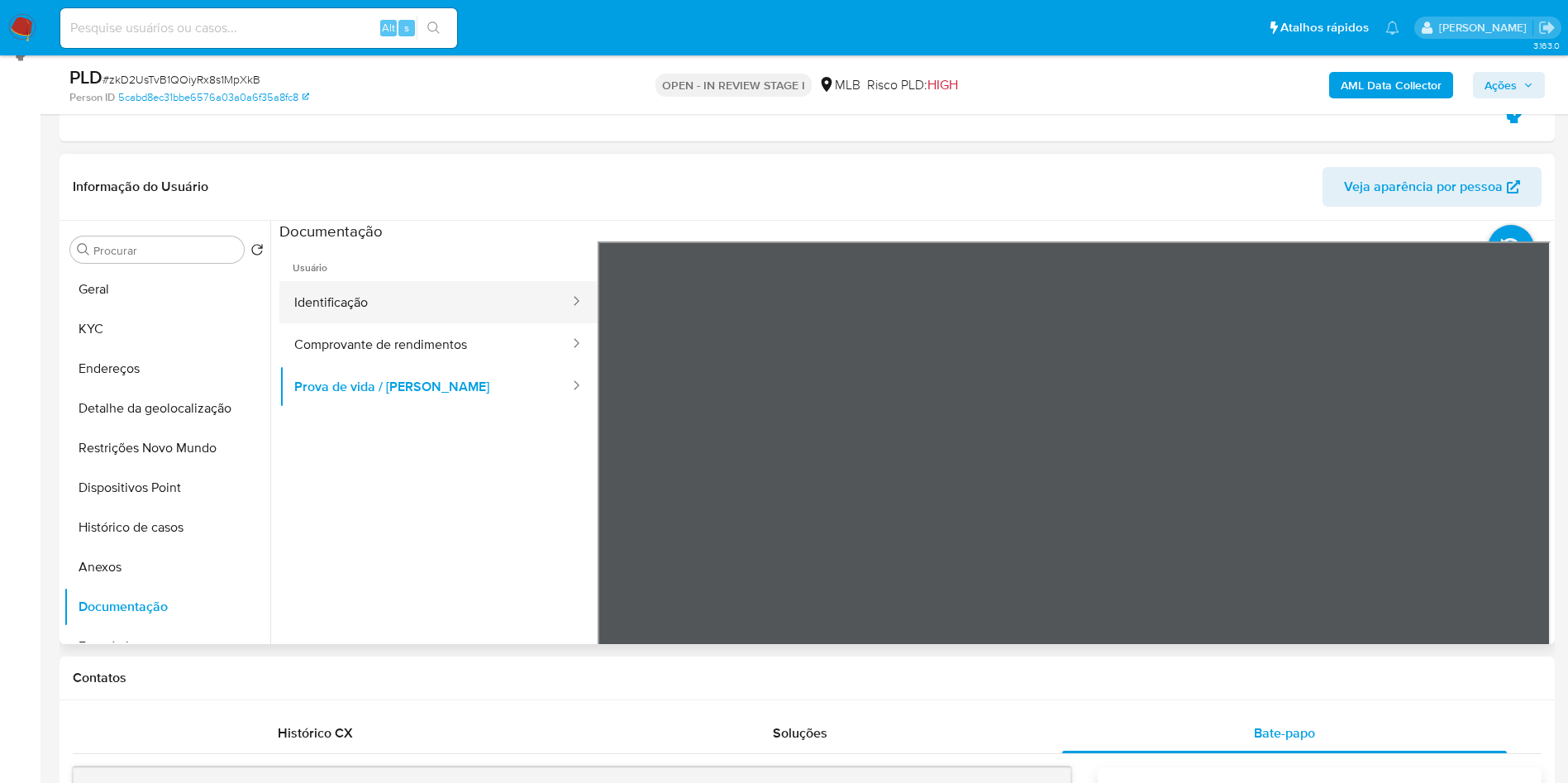
click at [435, 290] on button "Identificação" at bounding box center [426, 302] width 292 height 42
click at [1394, 91] on b "AML Data Collector" at bounding box center [1391, 84] width 101 height 26
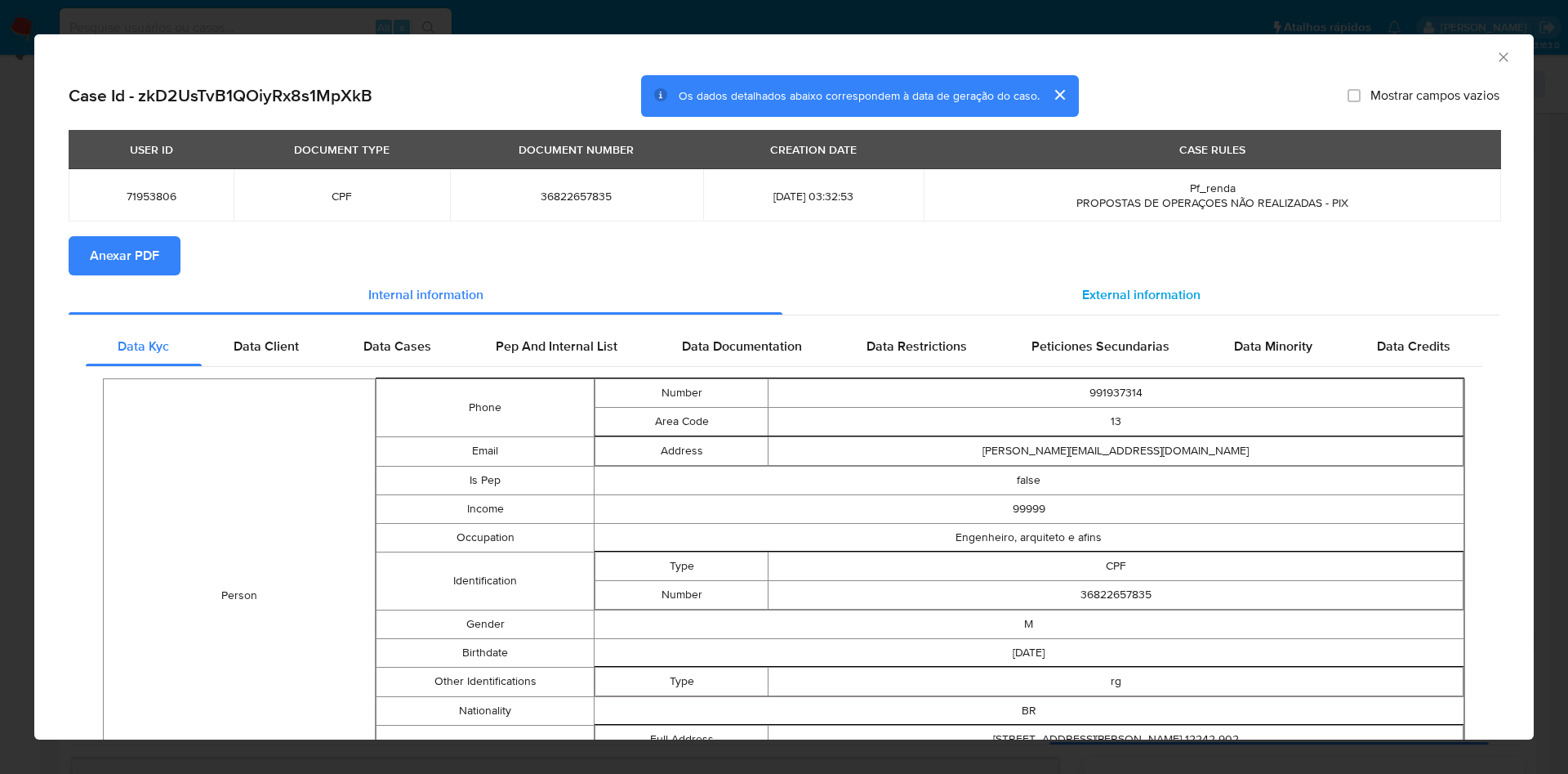
click at [1131, 296] on span "External information" at bounding box center [1141, 294] width 118 height 19
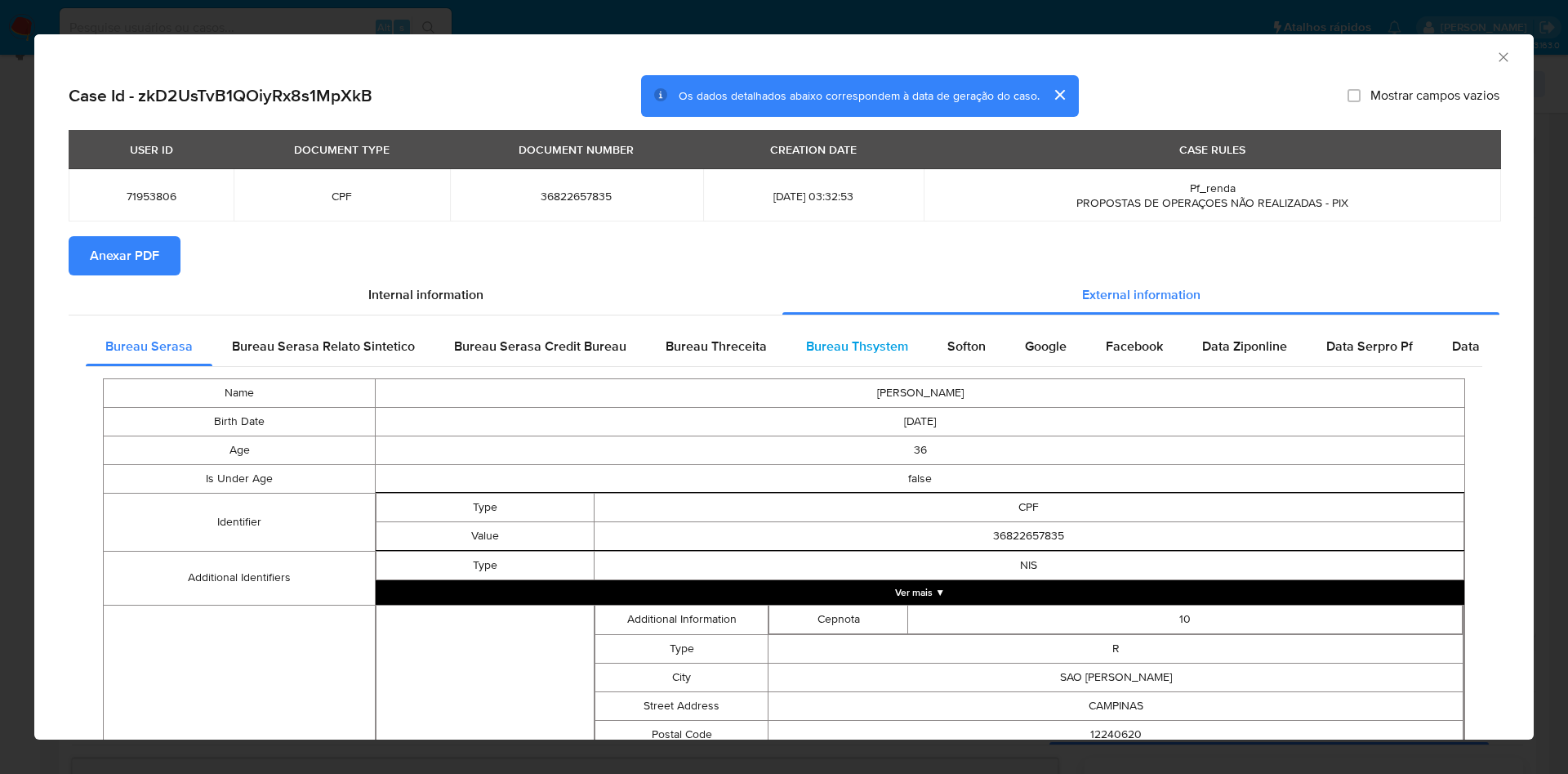
click at [865, 341] on span "Bureau Thsystem" at bounding box center [857, 345] width 102 height 19
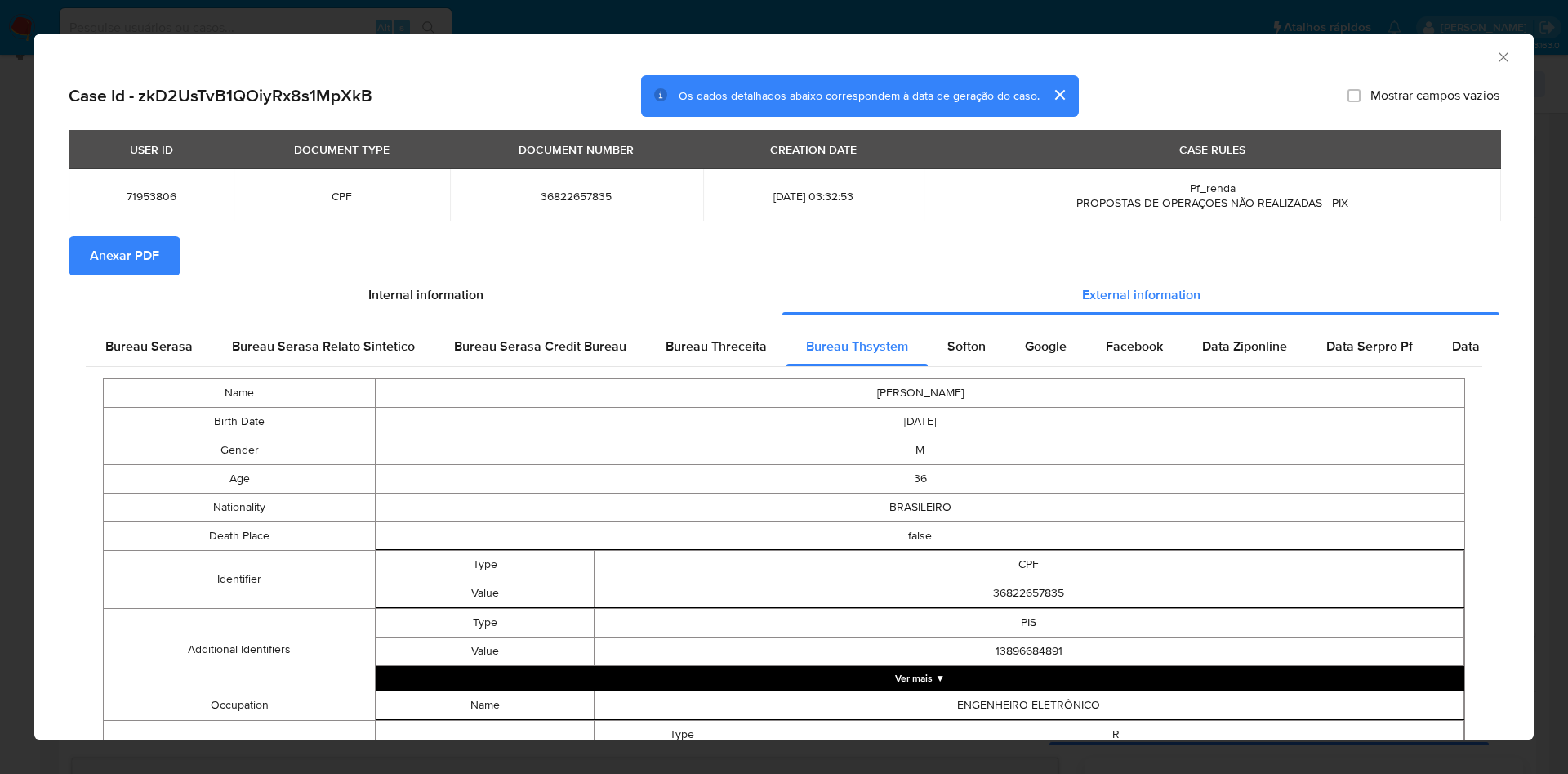
click at [126, 262] on span "Anexar PDF" at bounding box center [124, 256] width 69 height 36
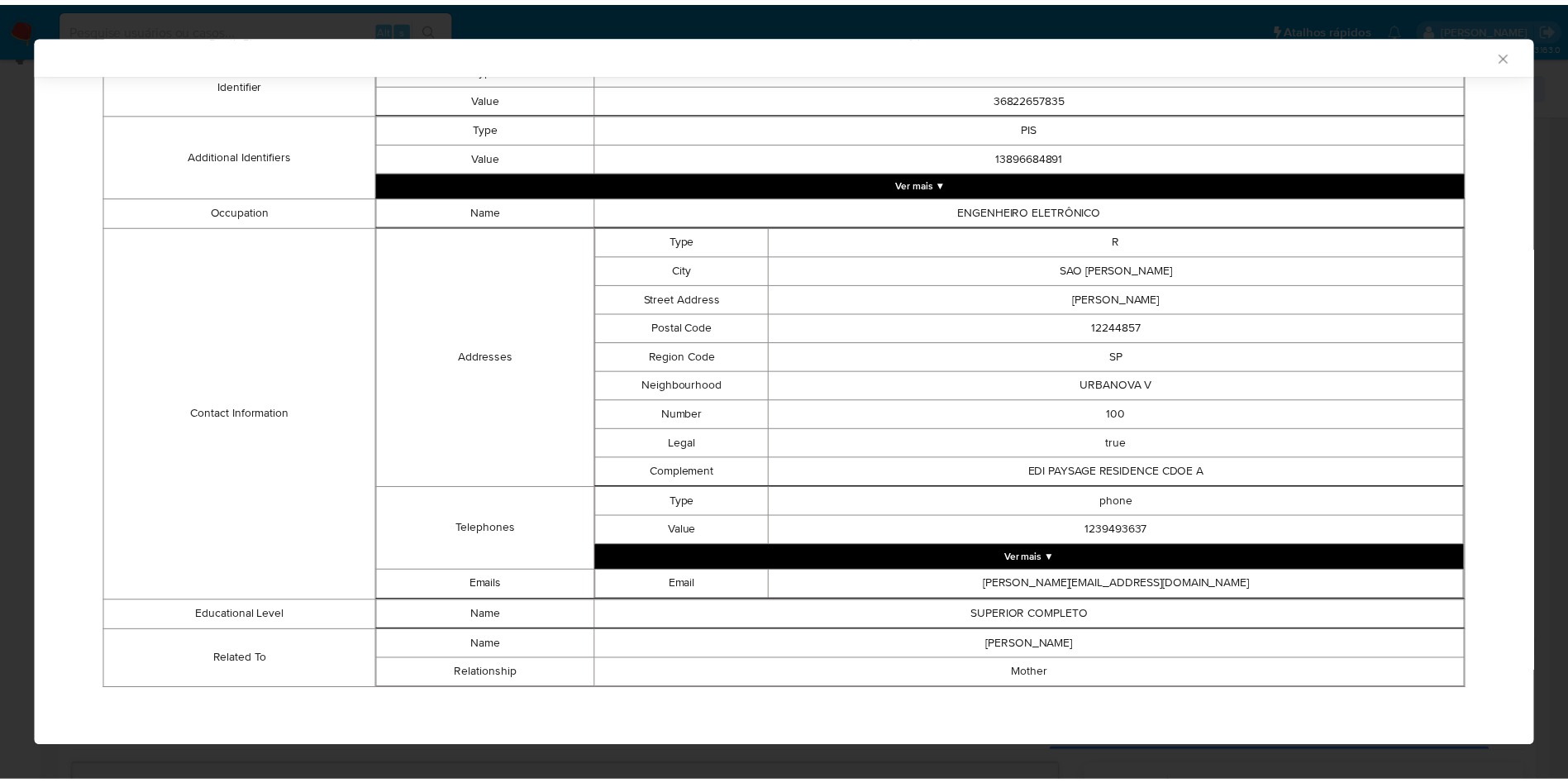
scroll to position [504, 0]
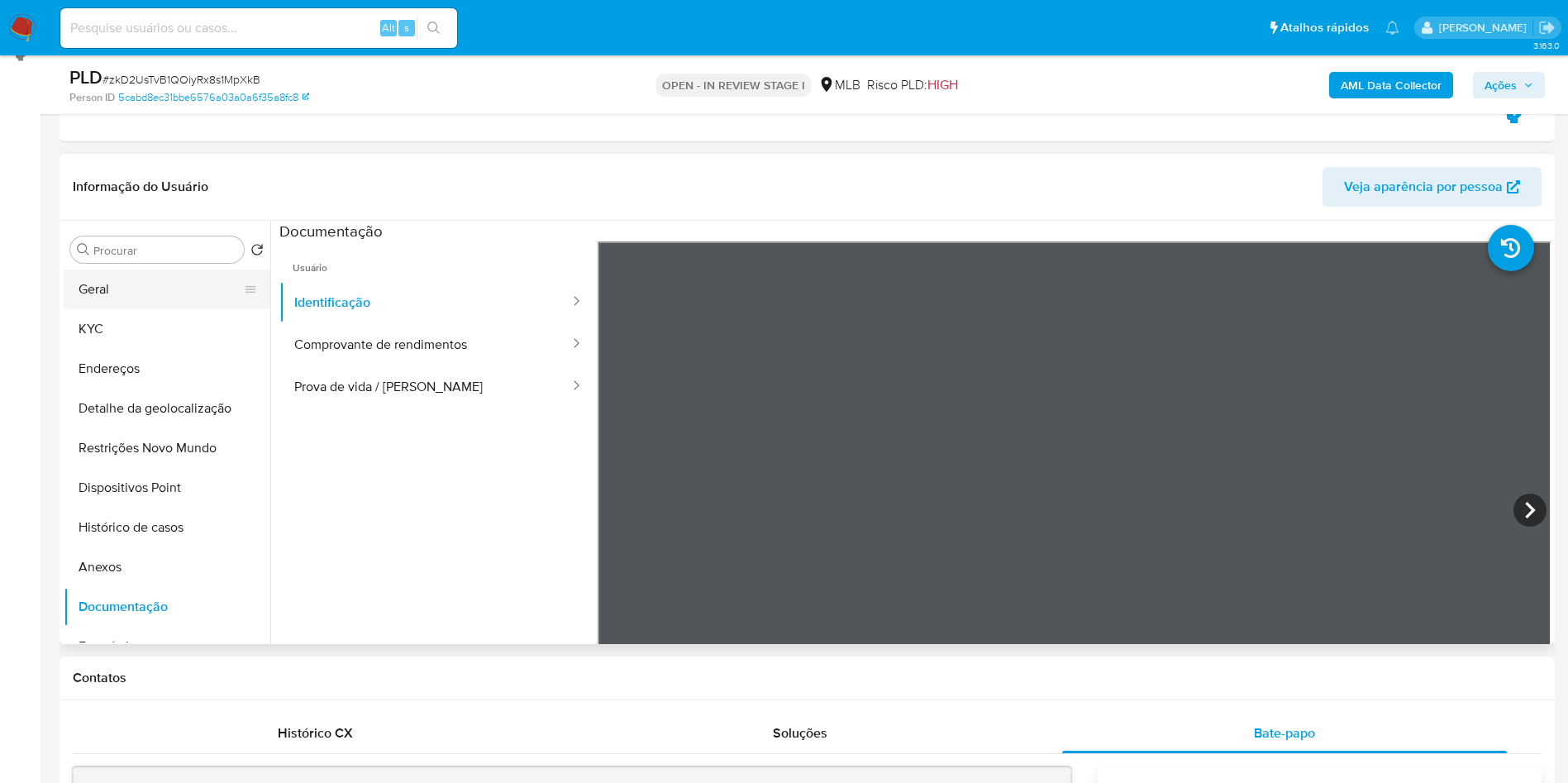
click at [152, 292] on button "Geral" at bounding box center [160, 289] width 193 height 40
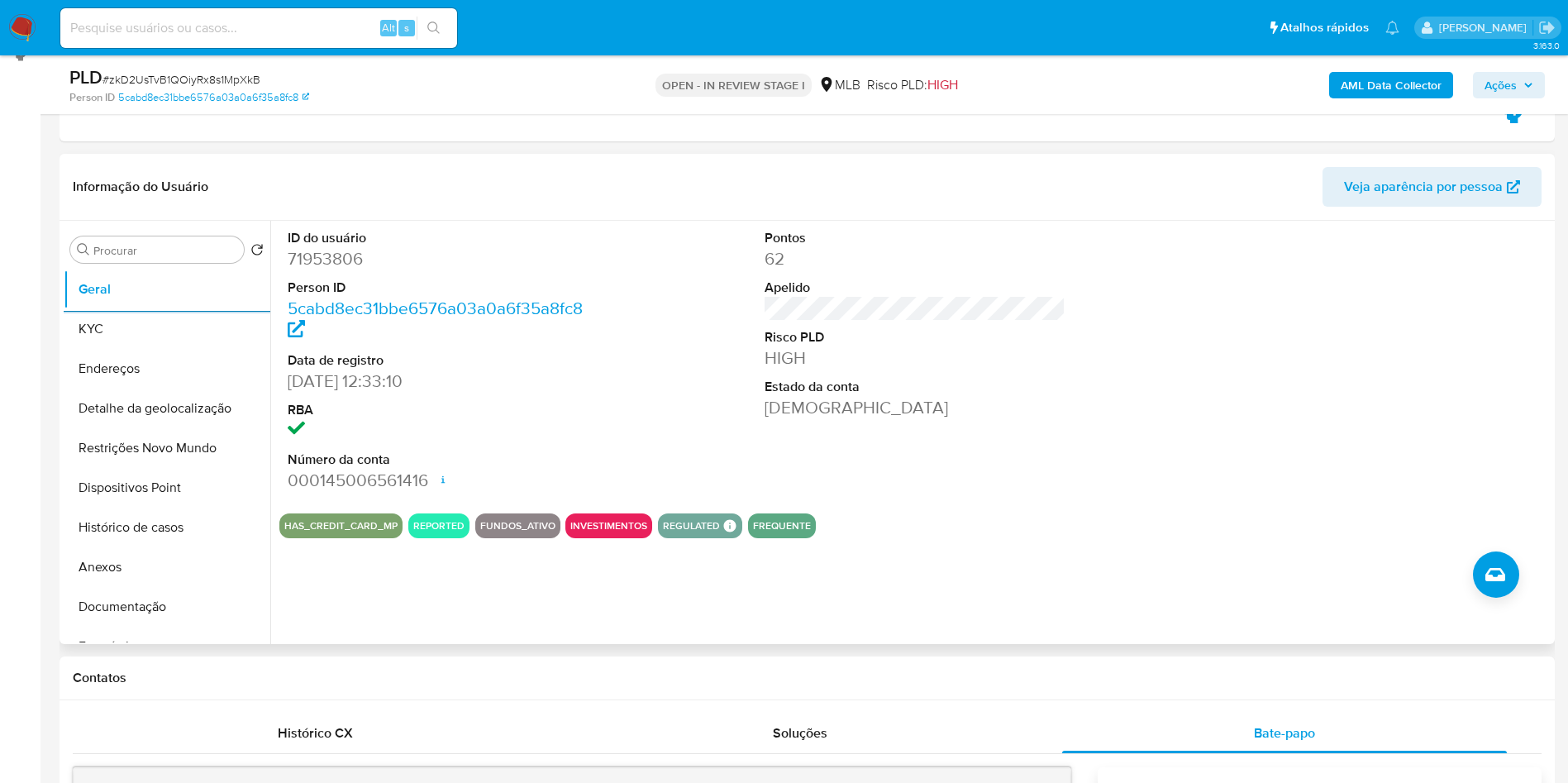
copy dd "71953806"
click at [137, 350] on button "Endereços" at bounding box center [160, 368] width 193 height 40
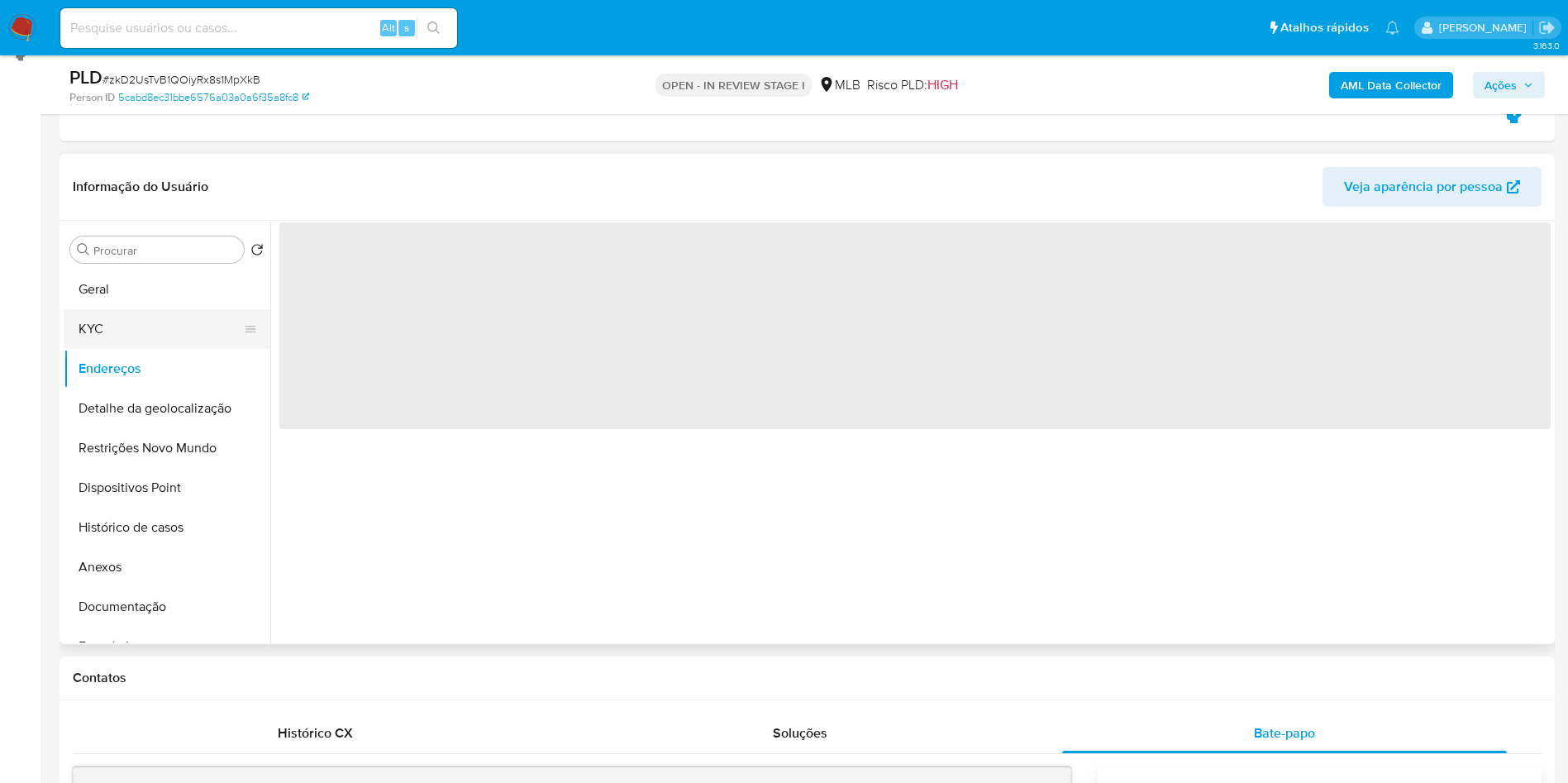
click at [191, 338] on button "KYC" at bounding box center [160, 329] width 193 height 40
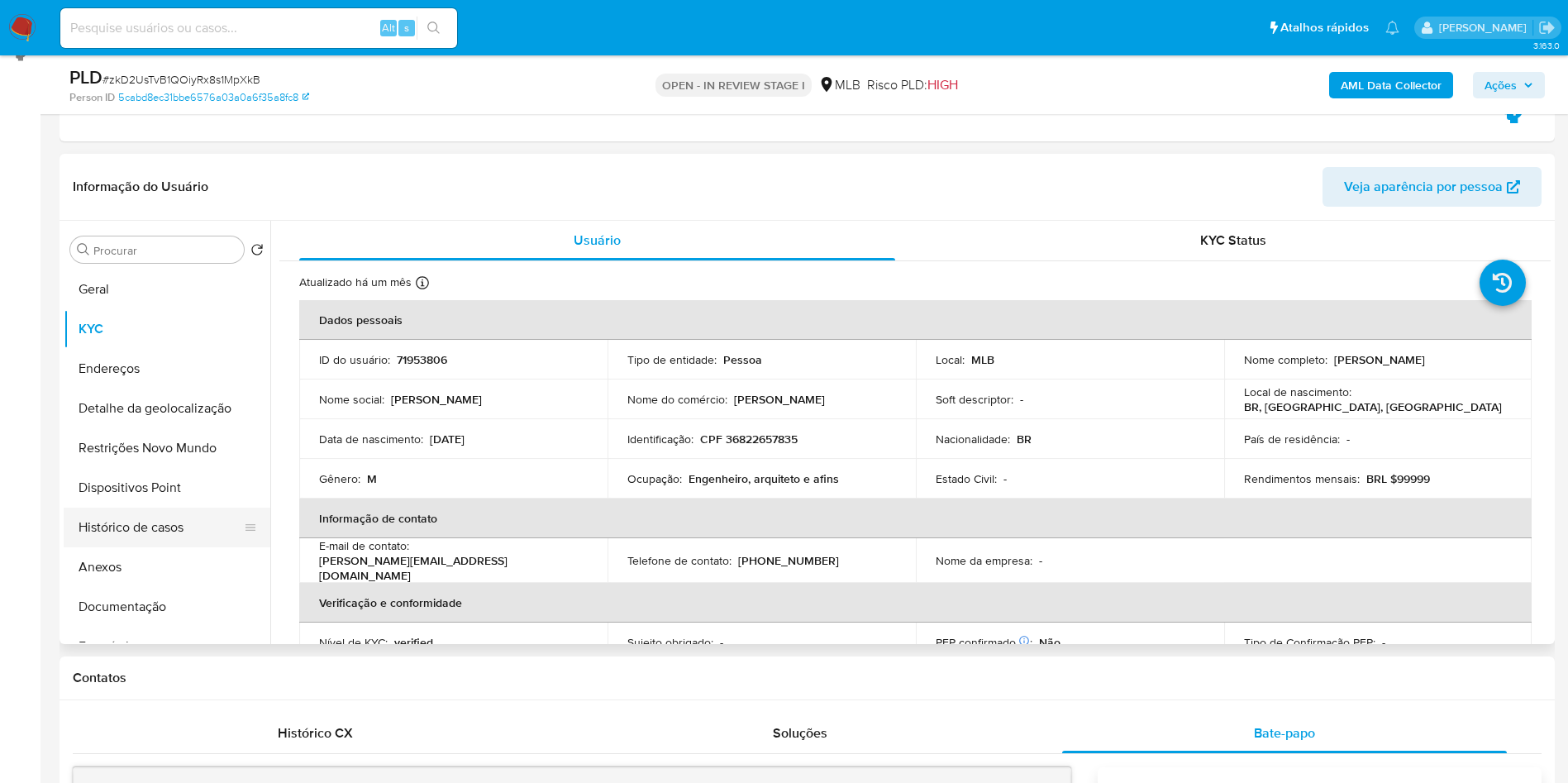
click at [213, 540] on button "Histórico de casos" at bounding box center [160, 527] width 193 height 40
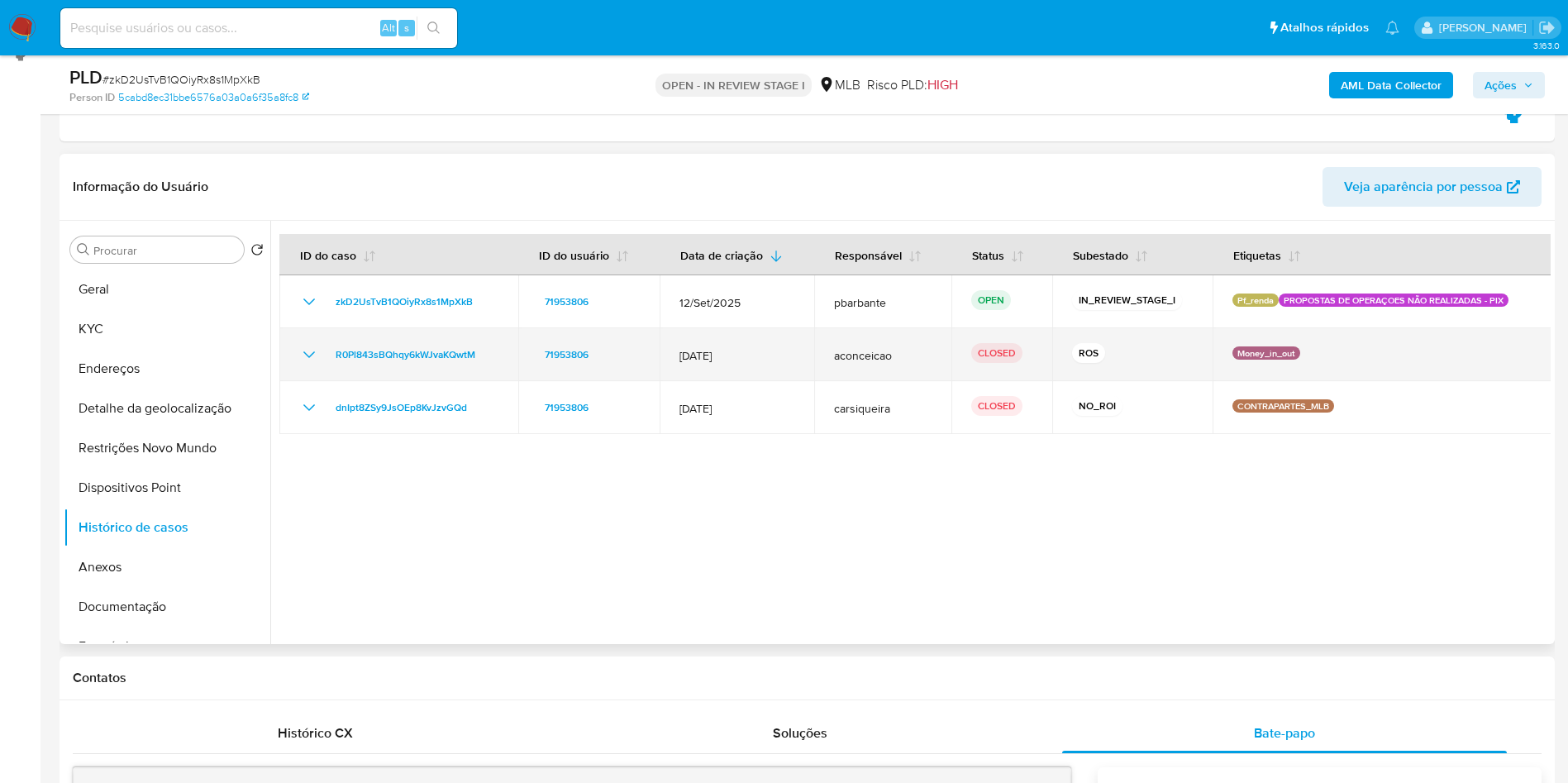
click at [299, 349] on td "R0Pl843sBQhqy6kWJvaKQwtM" at bounding box center [398, 355] width 239 height 53
click at [307, 359] on icon "Mostrar/Ocultar" at bounding box center [309, 355] width 20 height 20
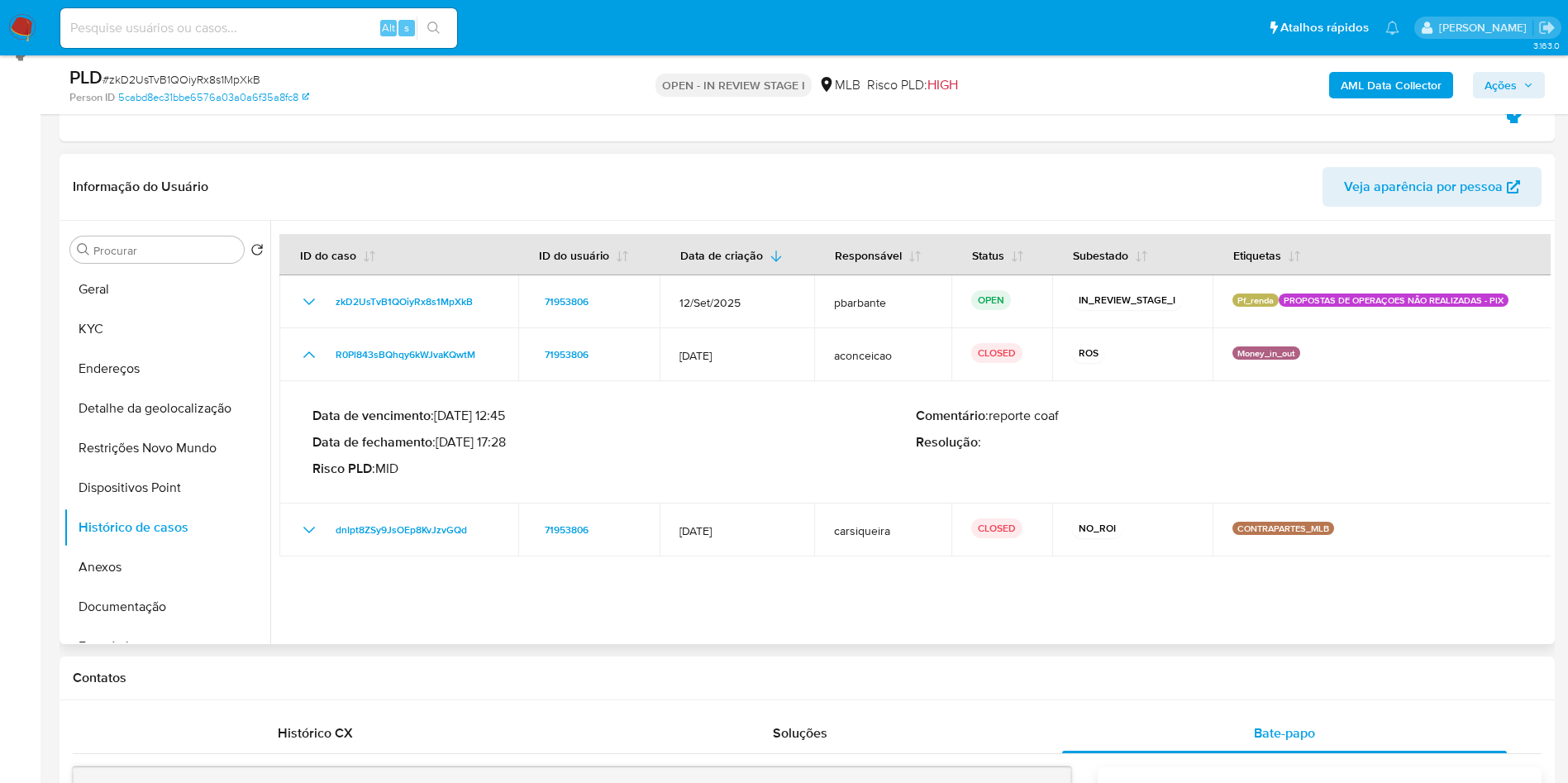
drag, startPoint x: 446, startPoint y: 445, endPoint x: 514, endPoint y: 445, distance: 68.0
click at [514, 445] on p "Data de fechamento : 05/08/2024 17:28" at bounding box center [613, 442] width 603 height 16
click at [136, 341] on button "KYC" at bounding box center [160, 329] width 193 height 40
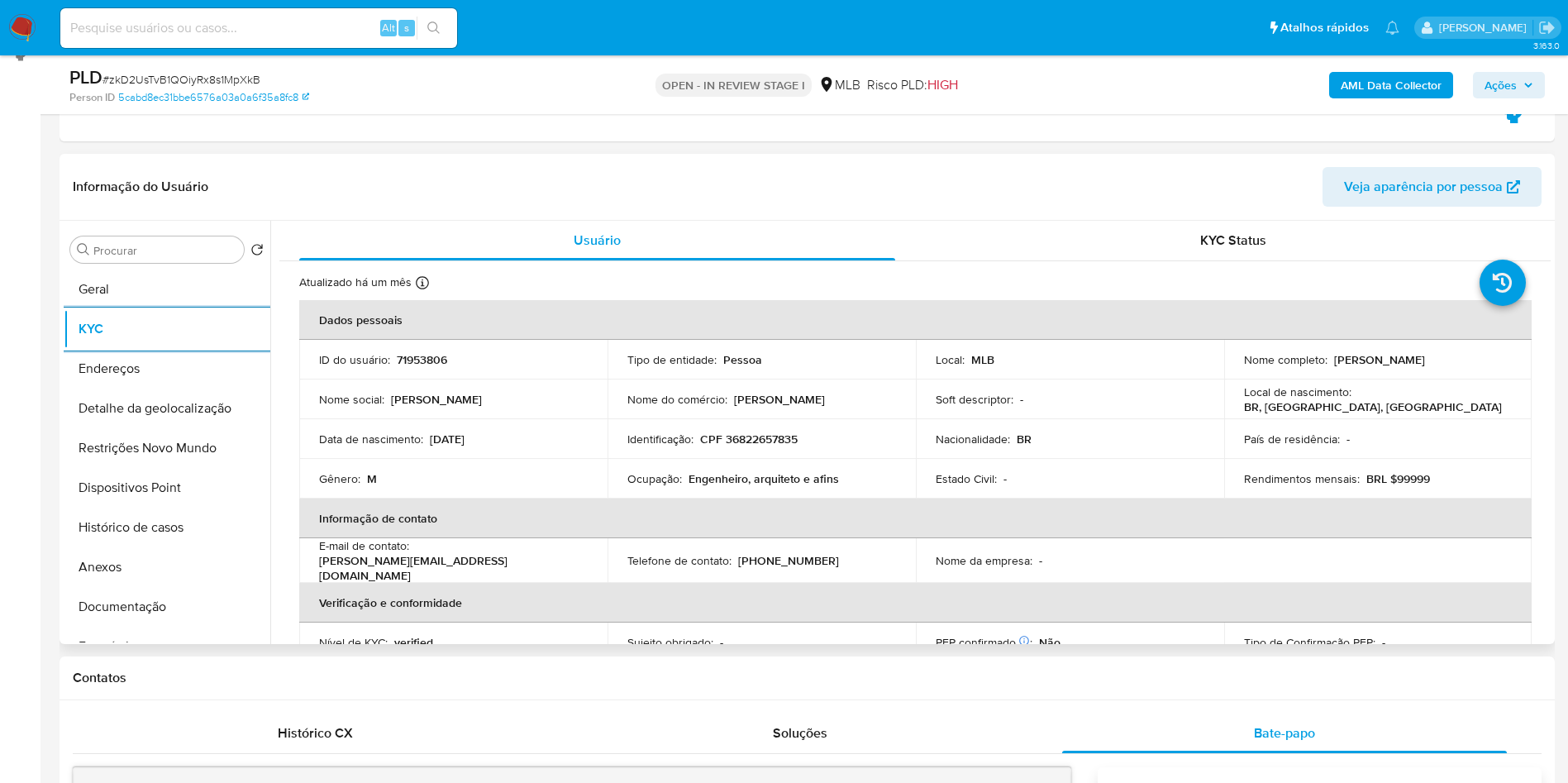
scroll to position [689, 0]
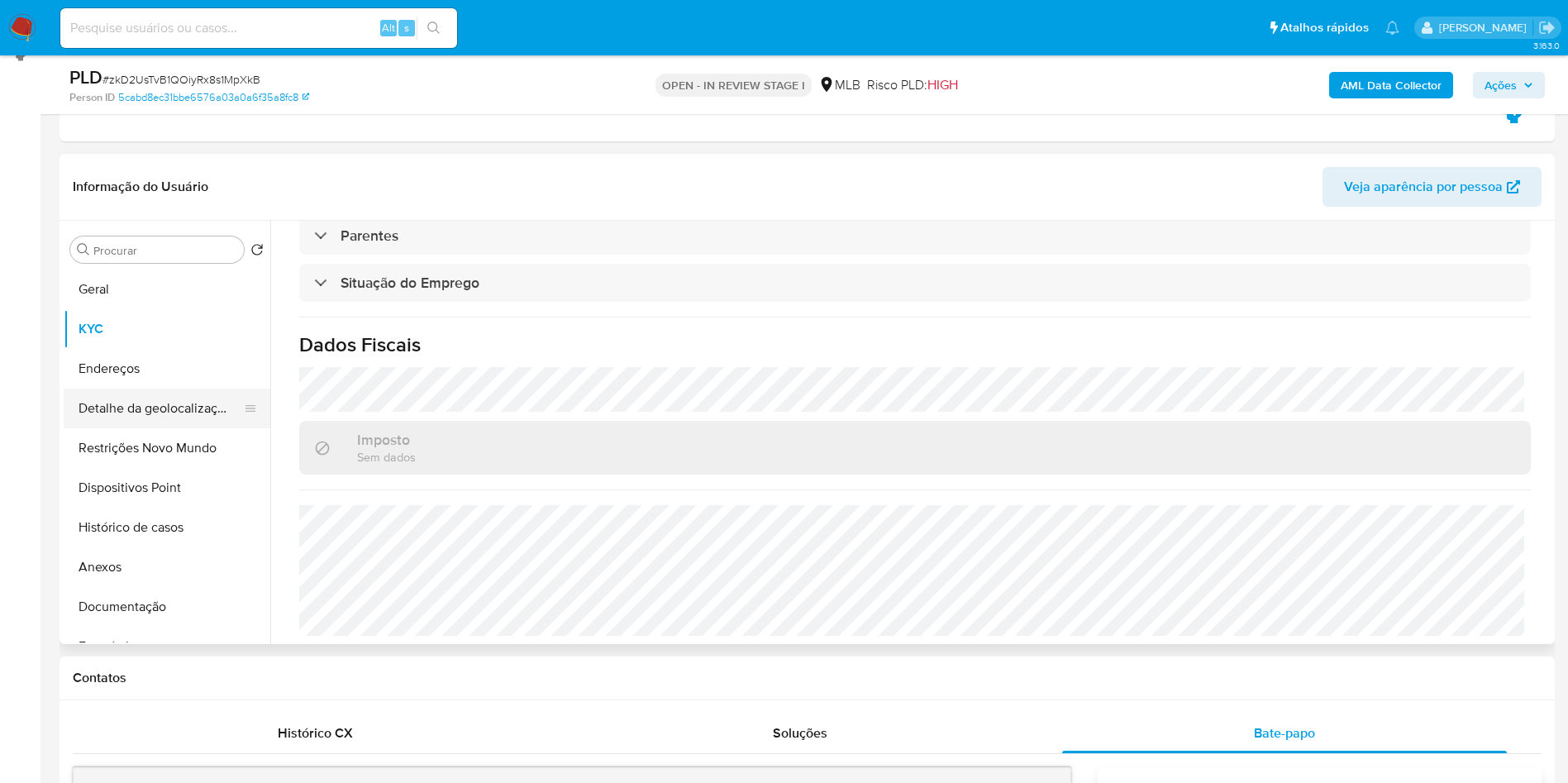
click at [106, 409] on button "Detalhe da geolocalização" at bounding box center [160, 408] width 193 height 40
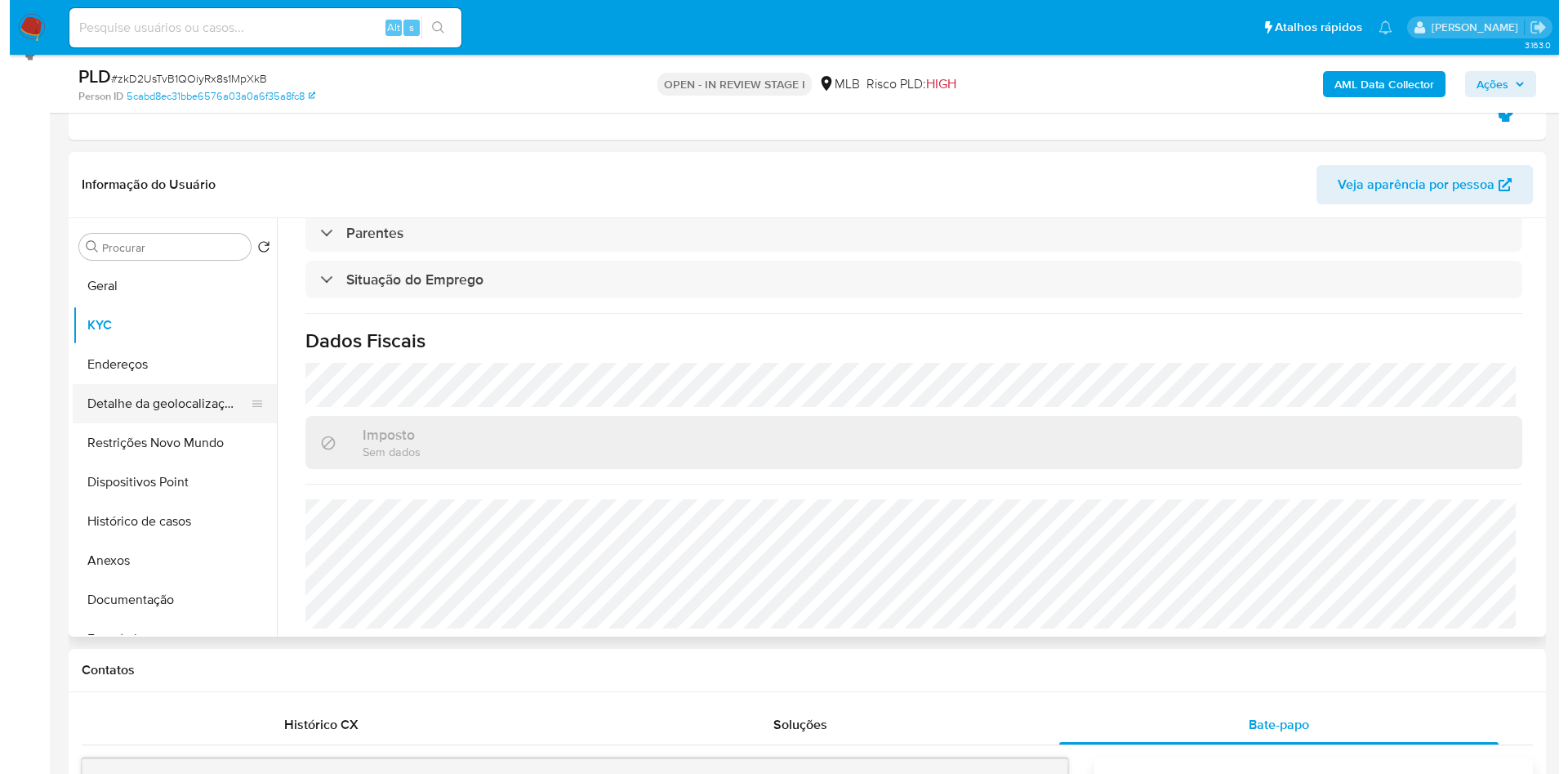
scroll to position [0, 0]
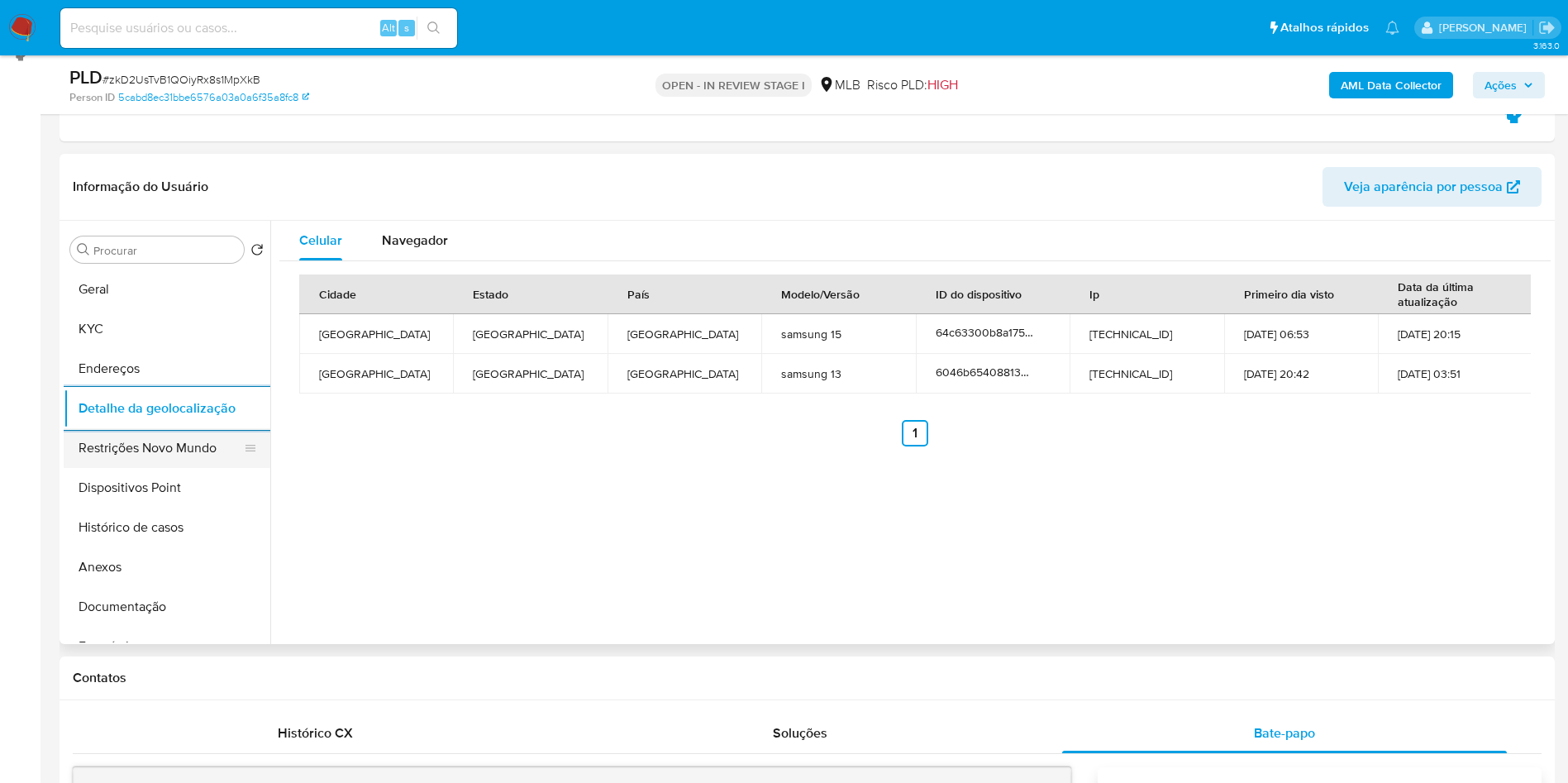
click at [115, 458] on button "Restrições Novo Mundo" at bounding box center [160, 448] width 193 height 40
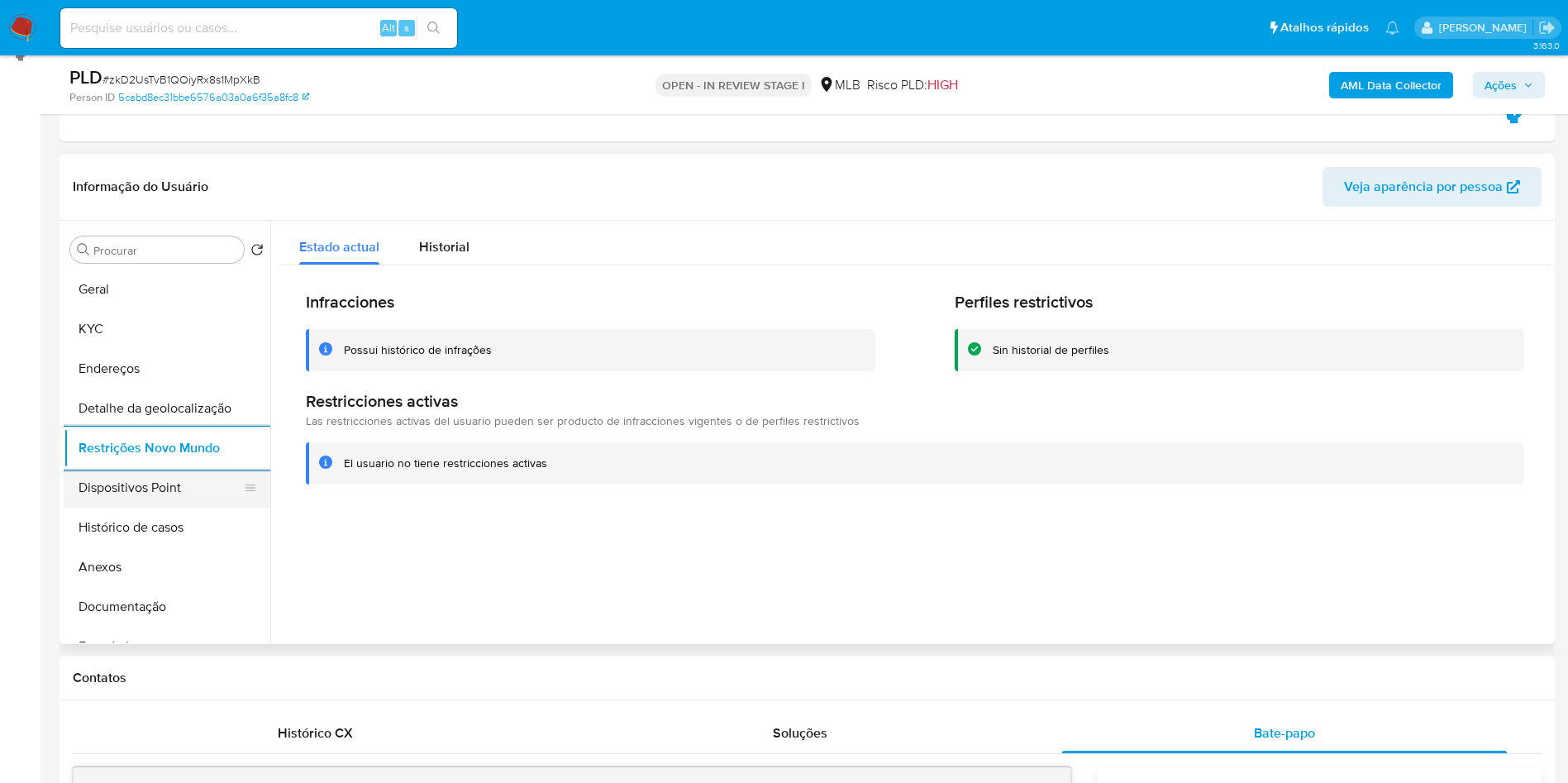
click at [152, 485] on button "Dispositivos Point" at bounding box center [160, 488] width 193 height 40
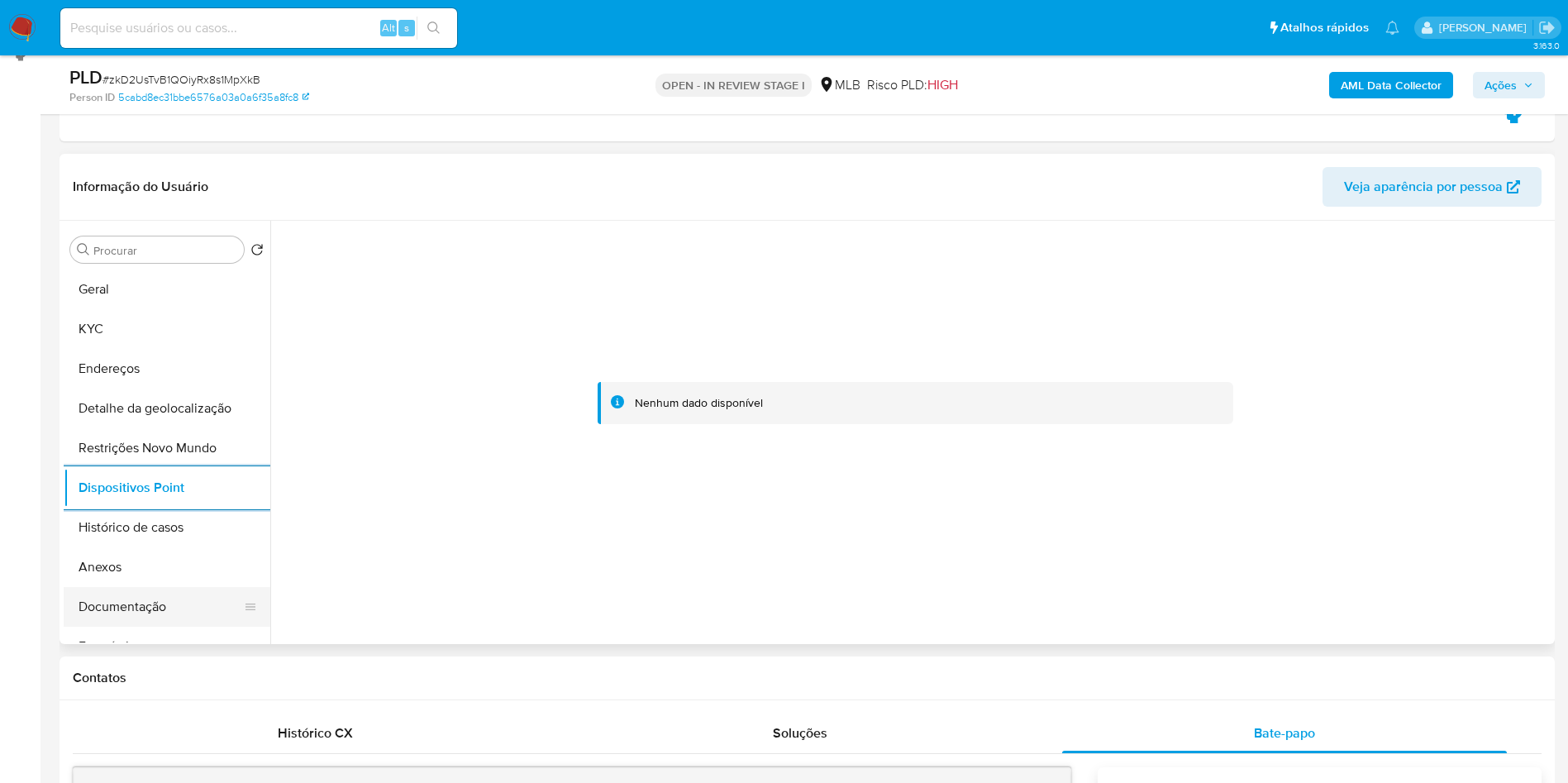
click at [185, 594] on button "Documentação" at bounding box center [160, 607] width 193 height 40
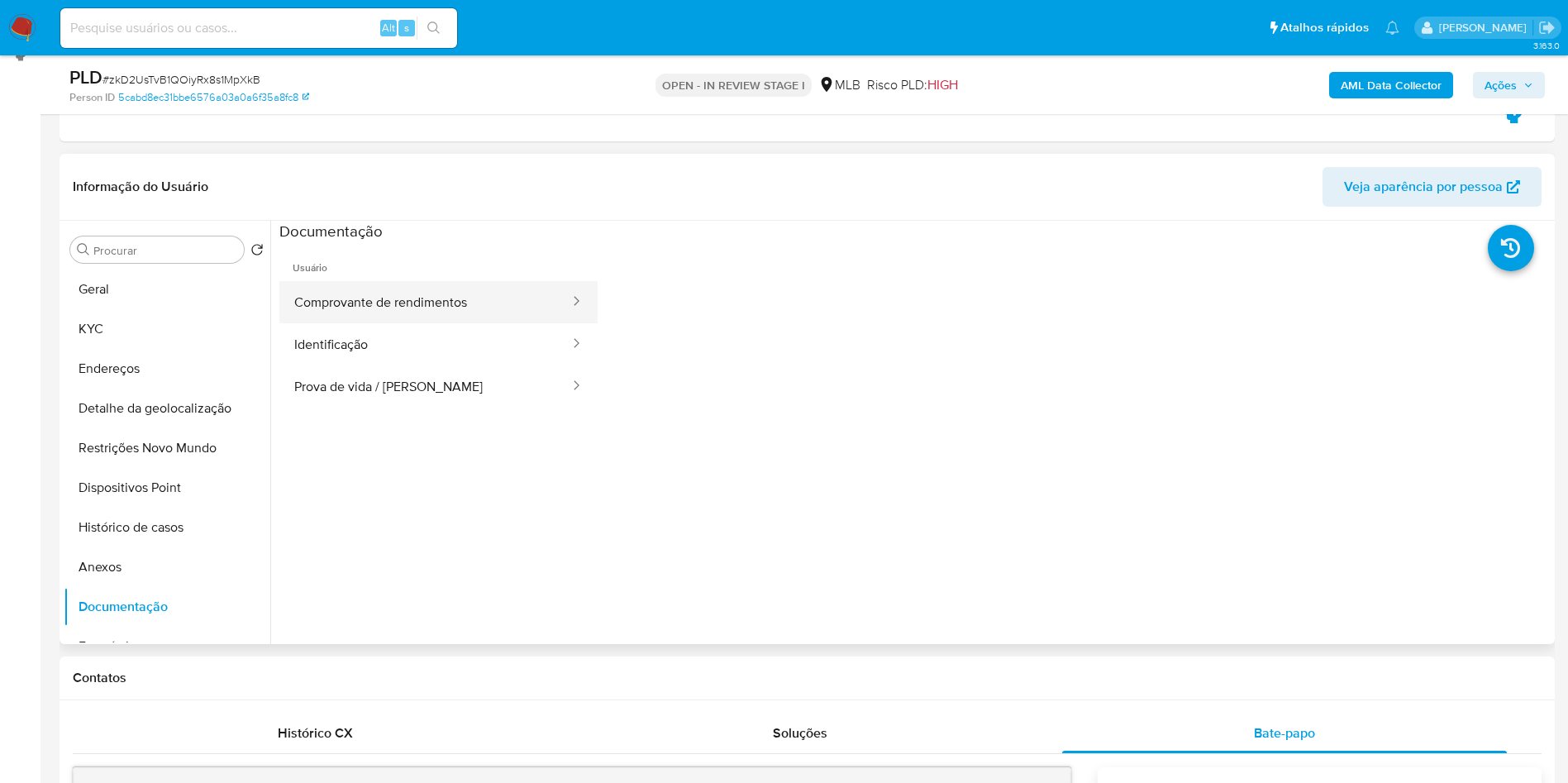
click at [472, 299] on button "Comprovante de rendimentos" at bounding box center [426, 302] width 292 height 42
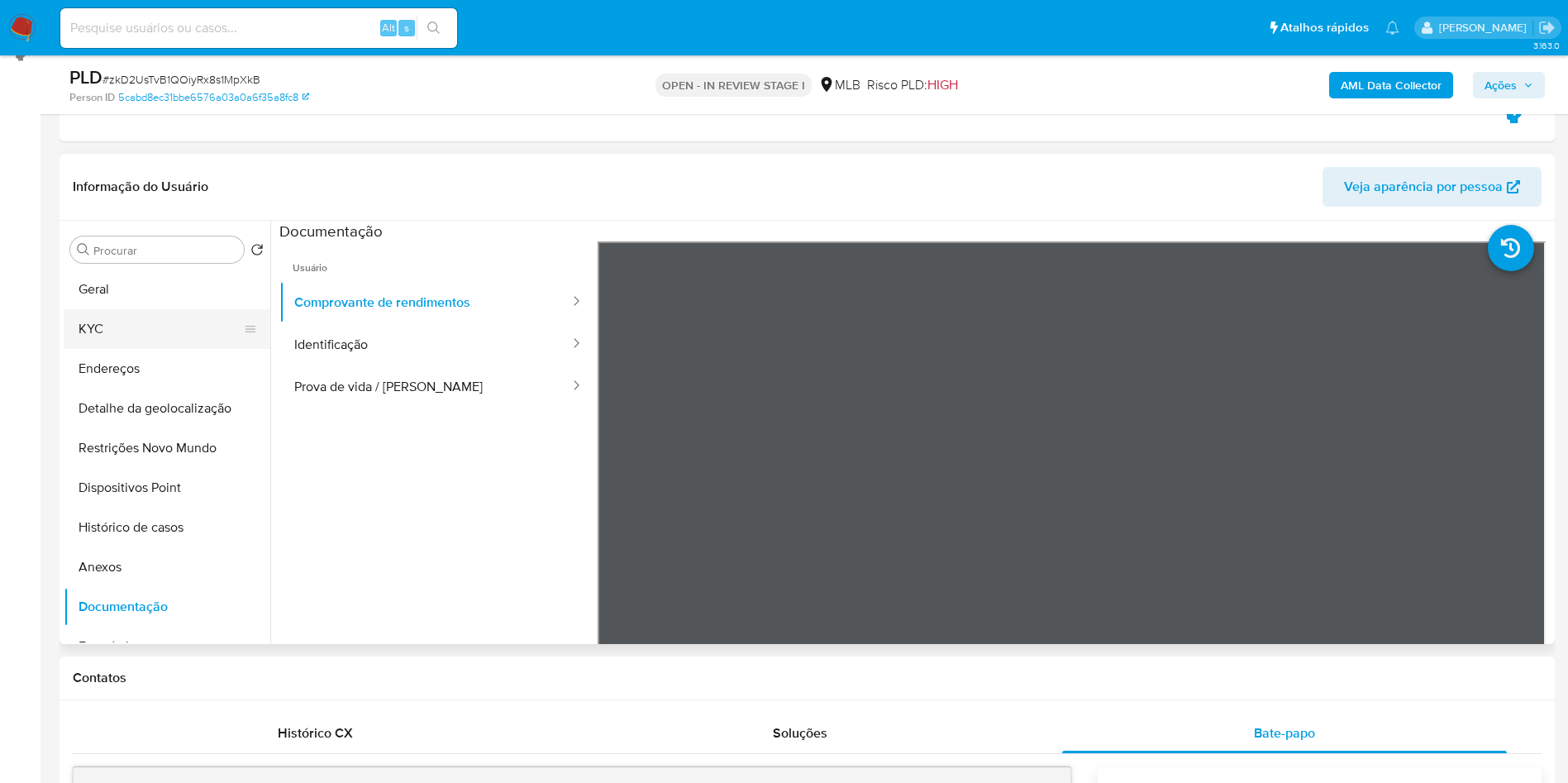
click at [93, 336] on button "KYC" at bounding box center [160, 329] width 193 height 40
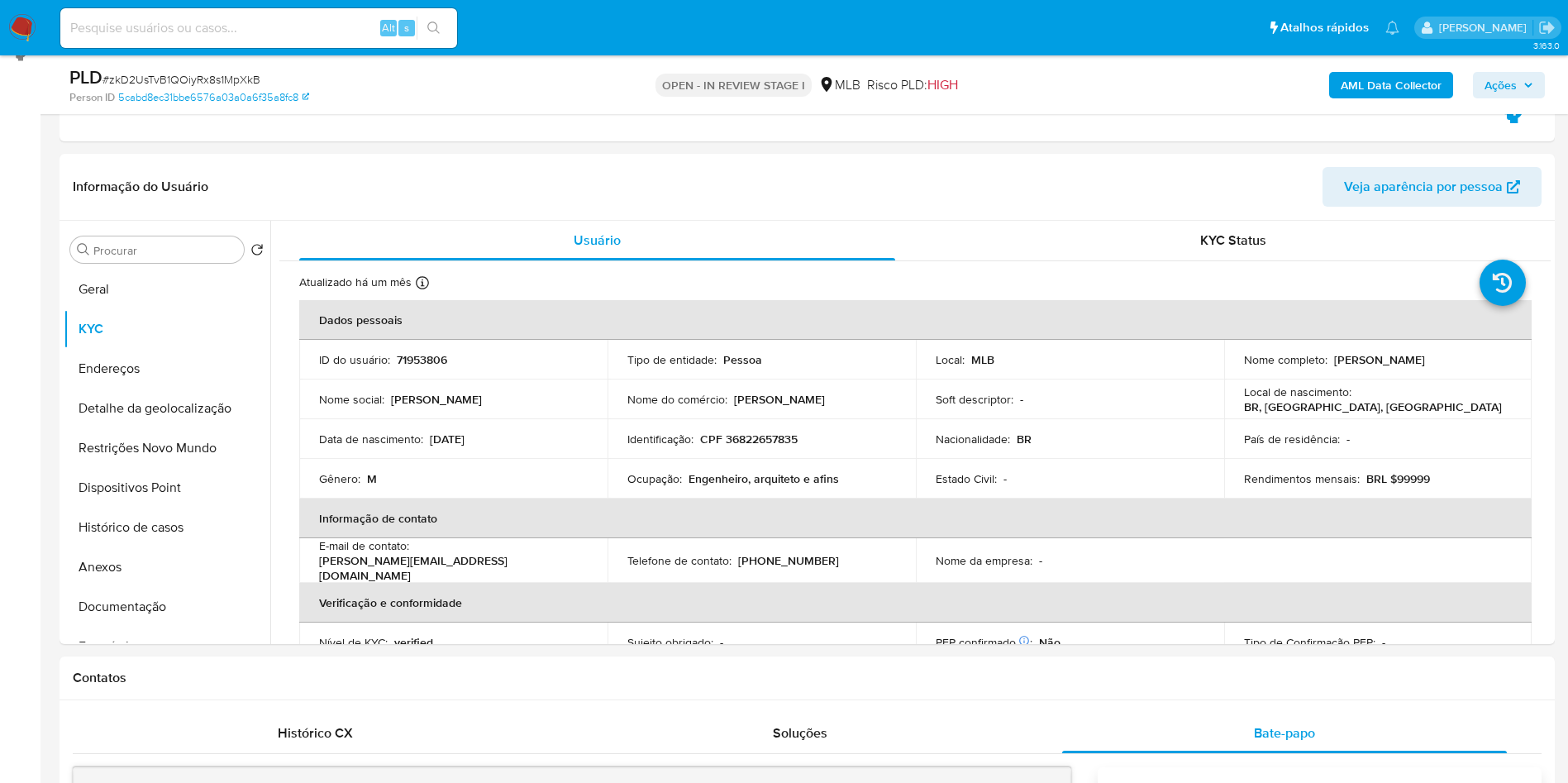
click at [1513, 77] on span "Ações" at bounding box center [1501, 84] width 33 height 26
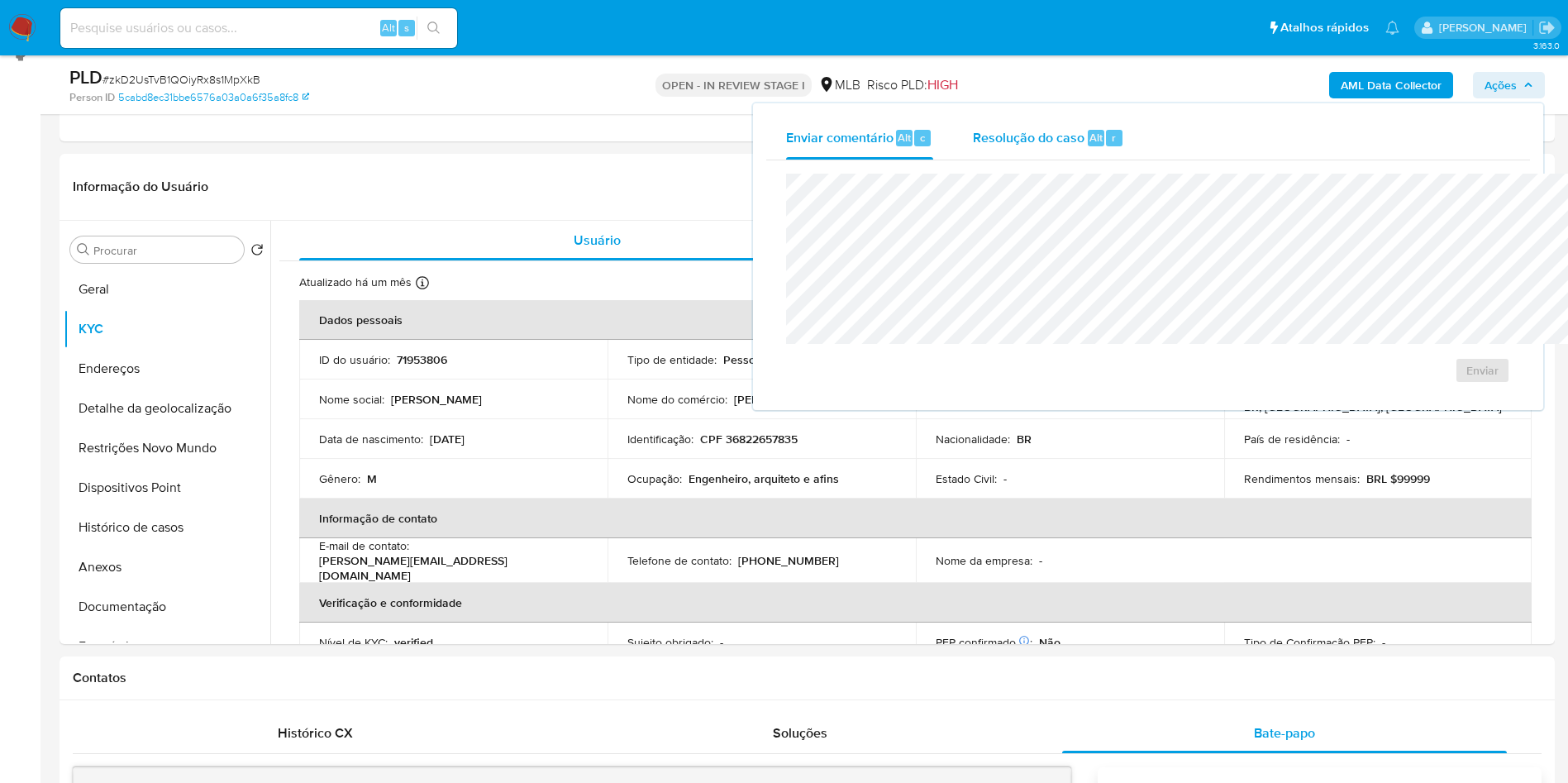
click at [973, 132] on span "Resolução do caso" at bounding box center [1028, 136] width 112 height 19
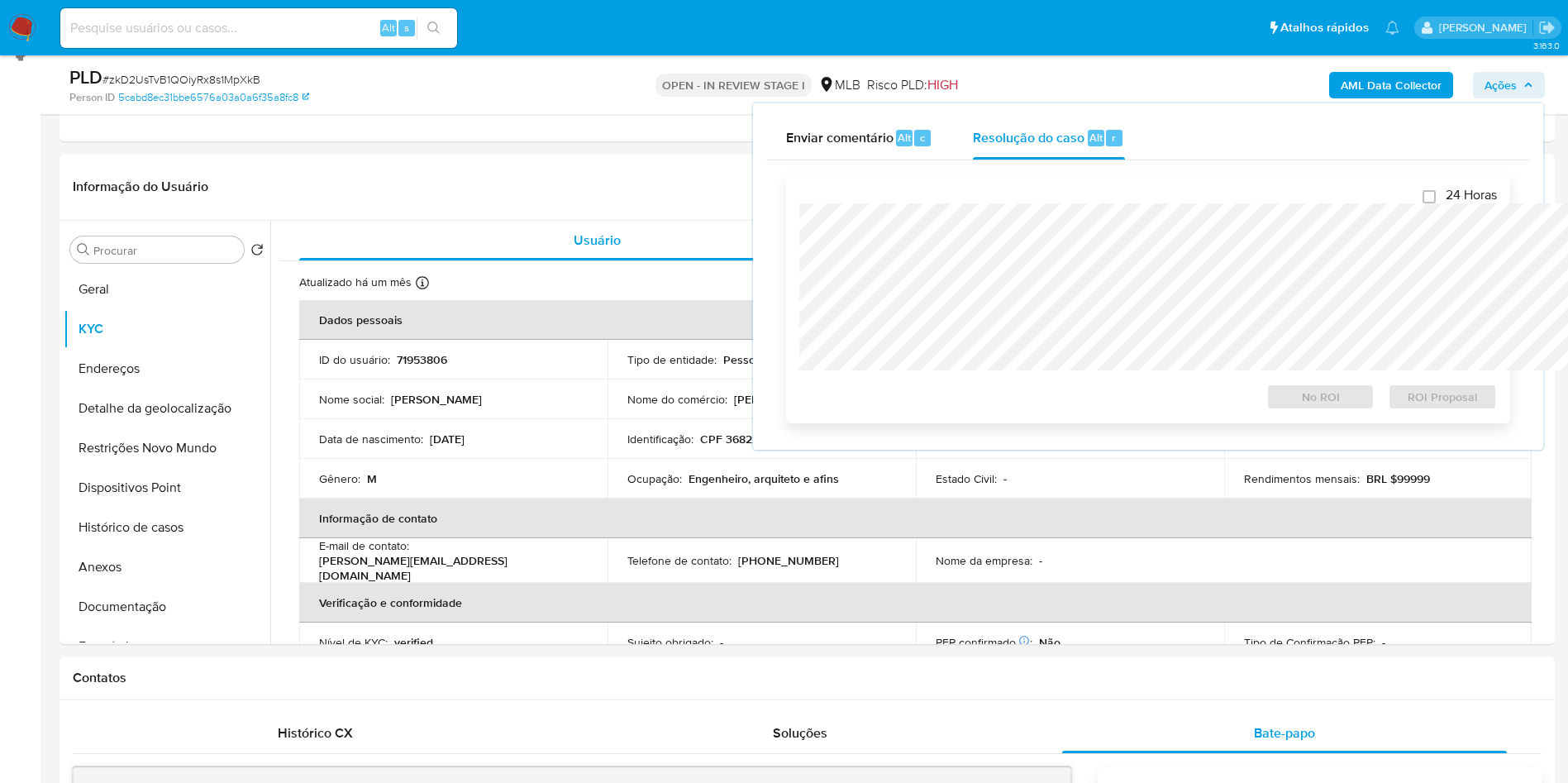
click at [895, 180] on div "24 Horas No ROI ROI Proposal" at bounding box center [1148, 298] width 724 height 250
click at [92, 570] on button "Anexos" at bounding box center [160, 567] width 193 height 40
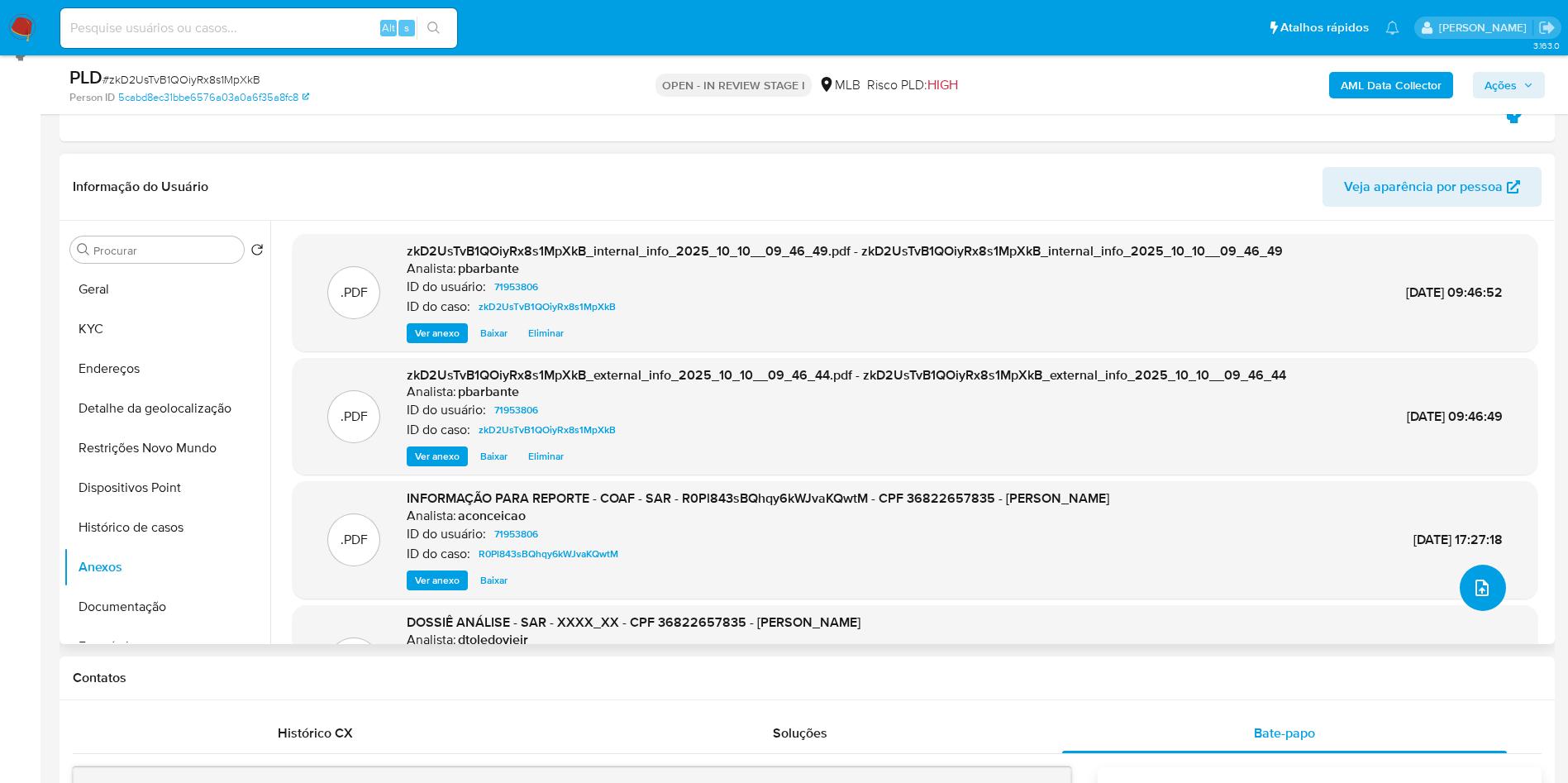
click at [1473, 598] on icon "upload-file" at bounding box center [1483, 588] width 20 height 20
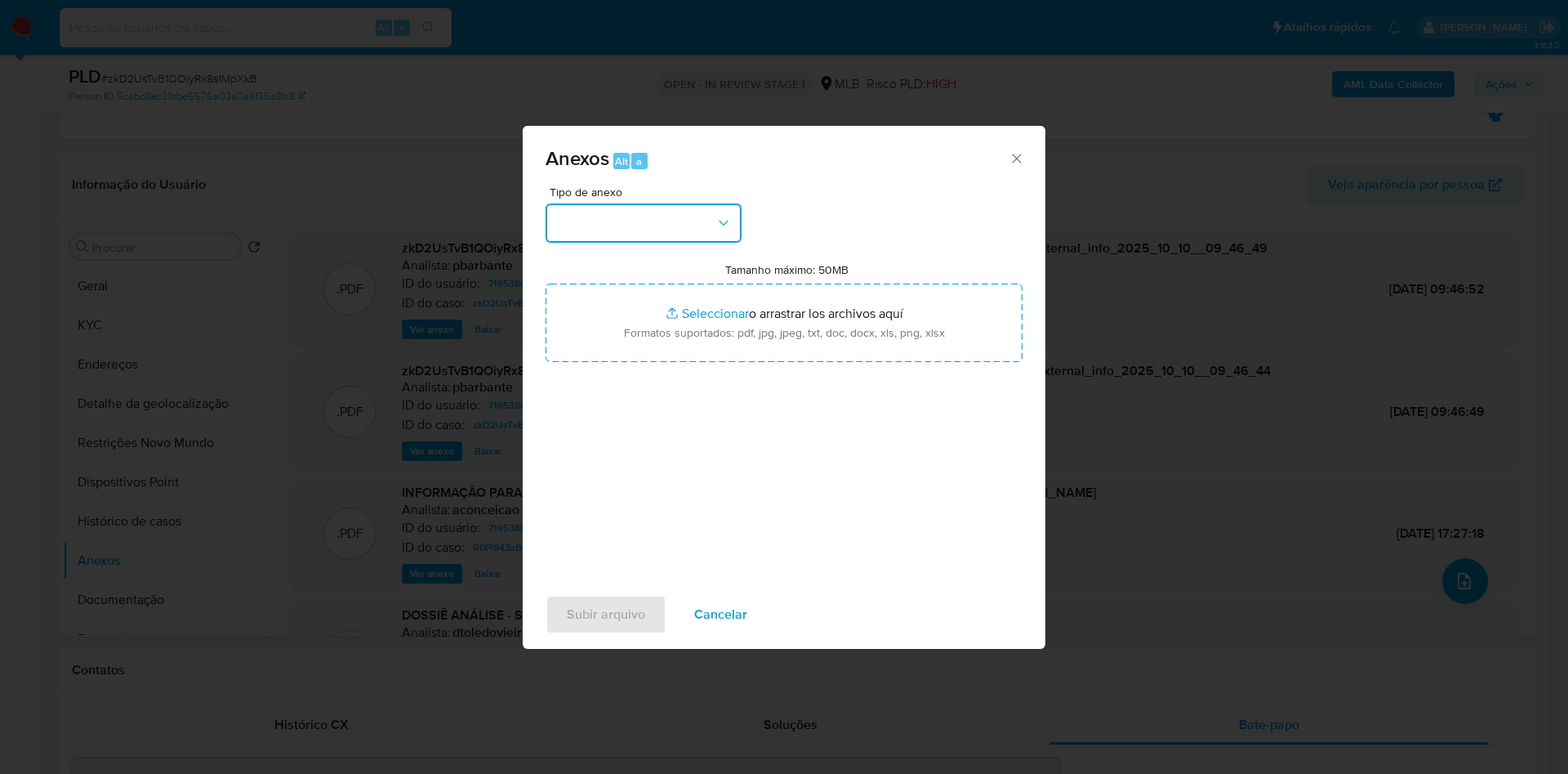
click at [691, 204] on button "button" at bounding box center [644, 223] width 196 height 39
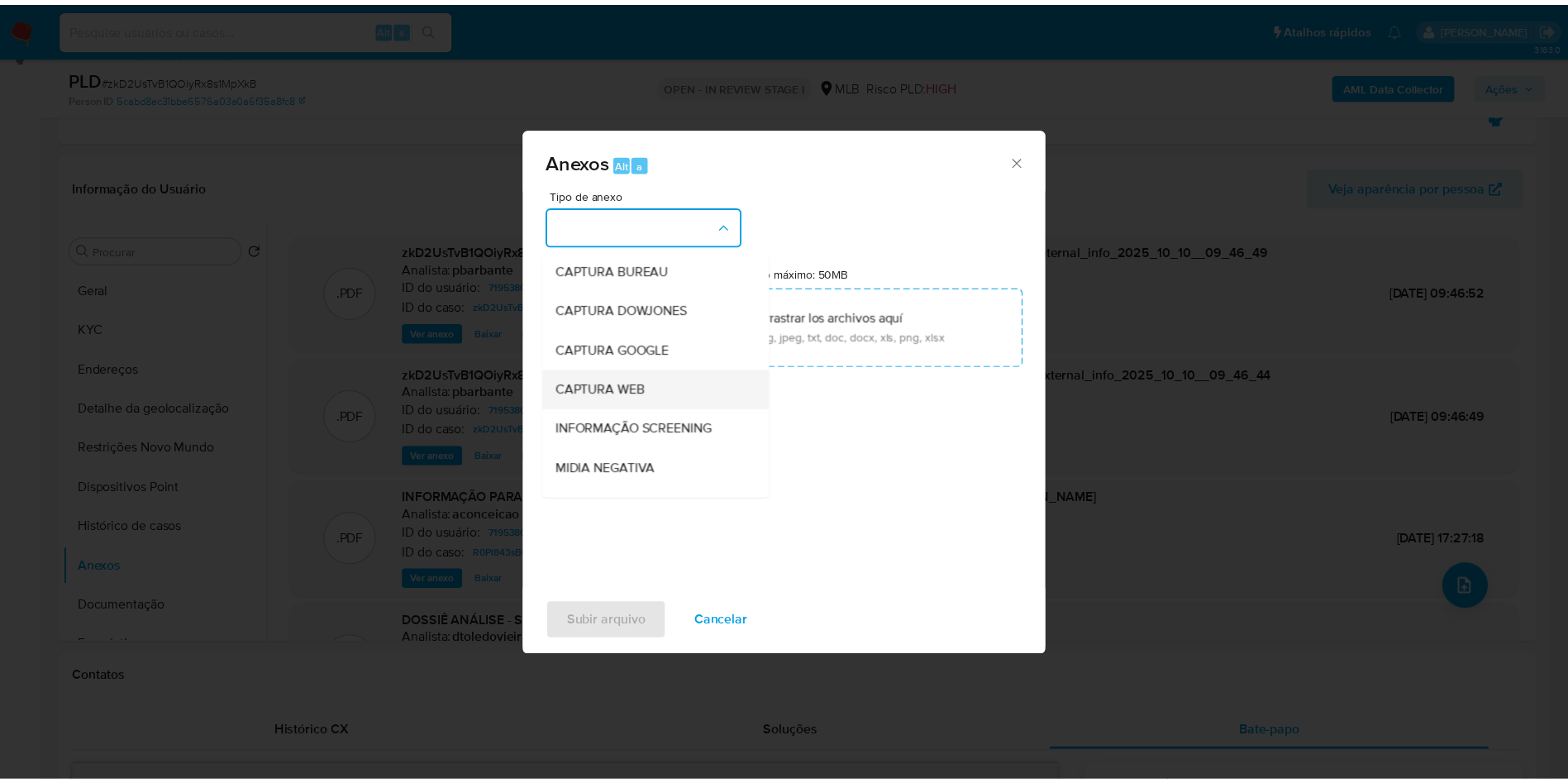
scroll to position [221, 0]
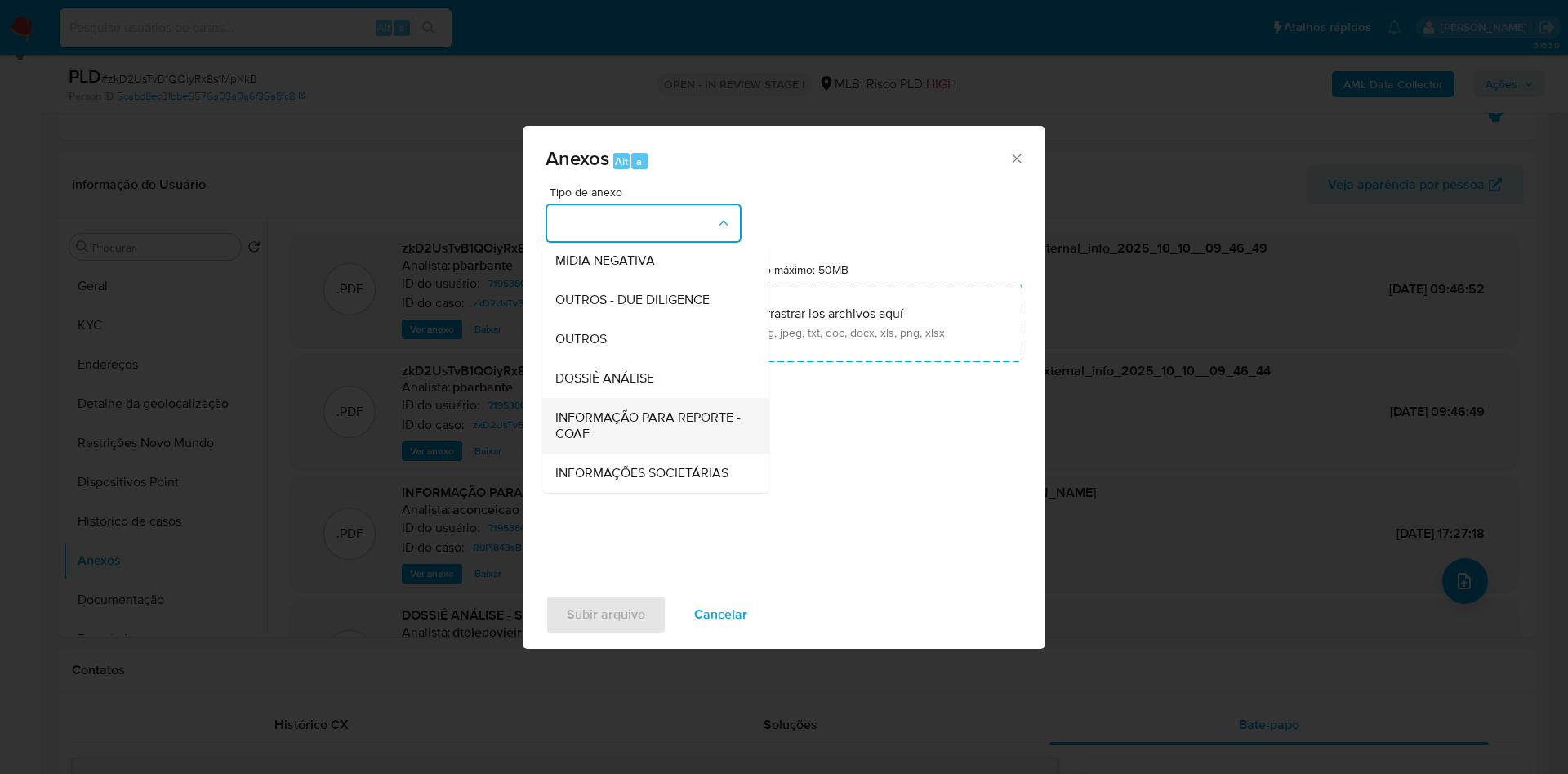
click at [622, 409] on span "INFORMAÇÃO PARA REPORTE - COAF" at bounding box center [650, 425] width 191 height 32
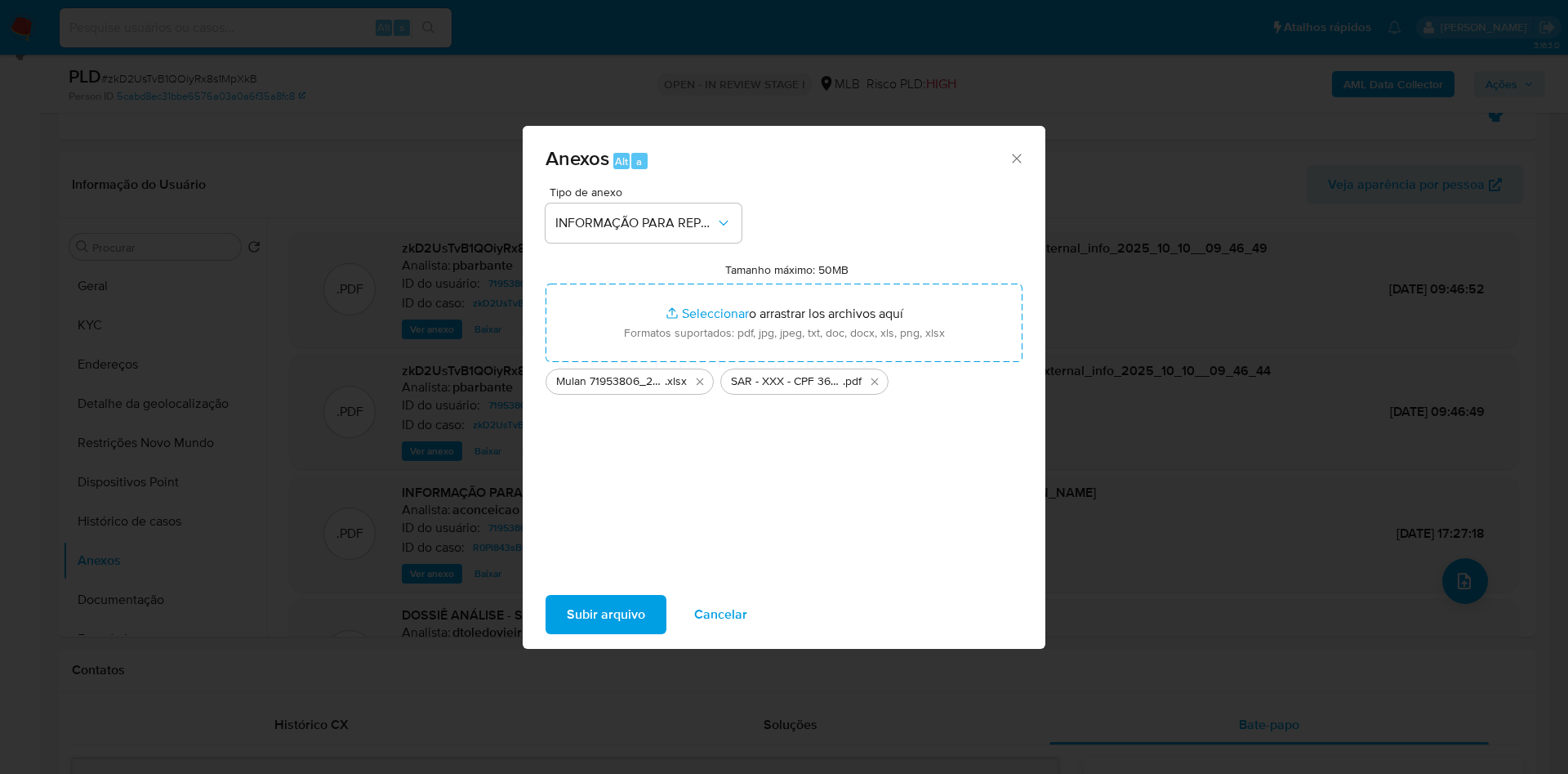
click at [546, 626] on button "Subir arquivo" at bounding box center [606, 614] width 121 height 39
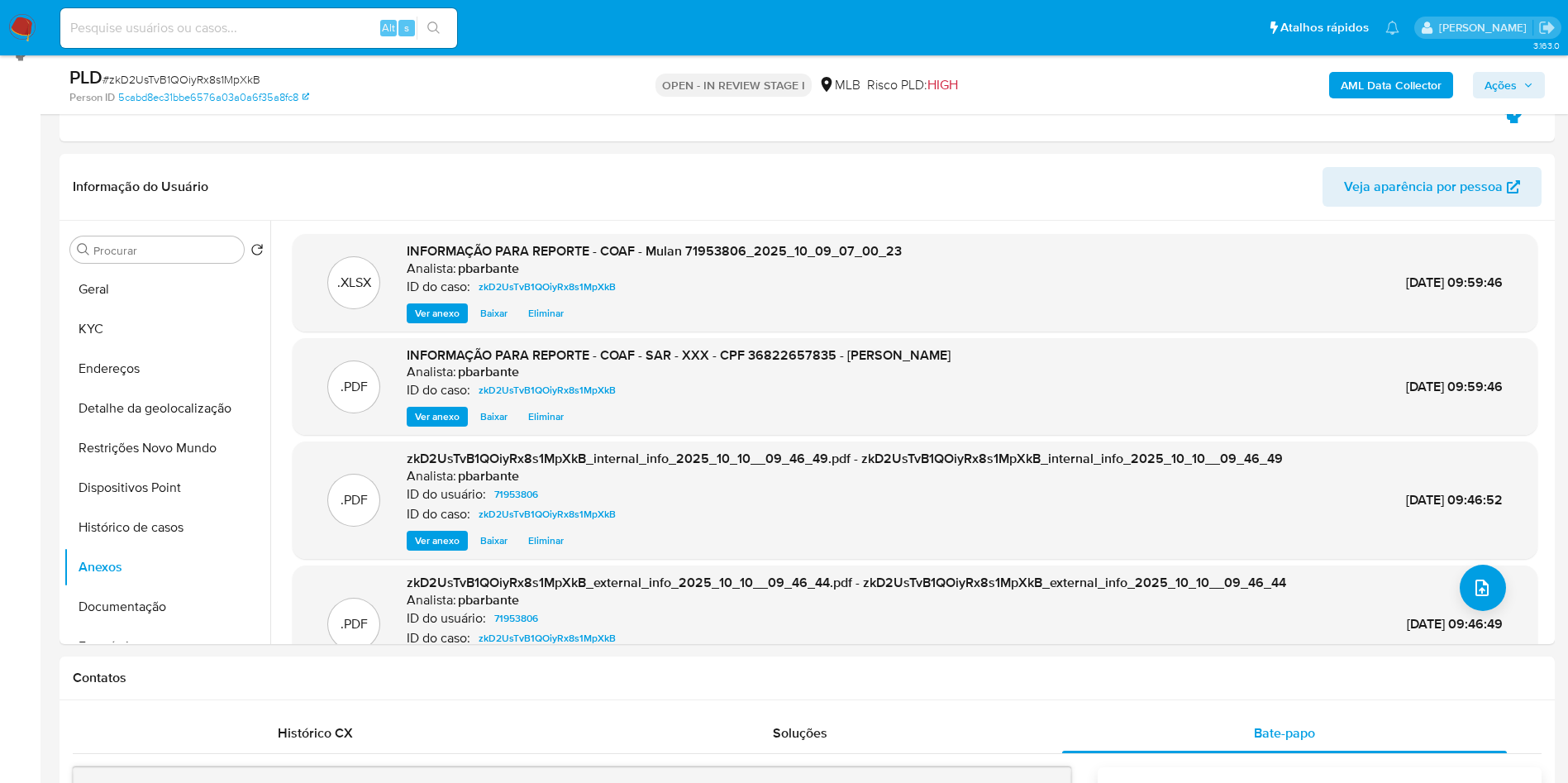
click at [1518, 83] on span "Ações" at bounding box center [1509, 85] width 49 height 24
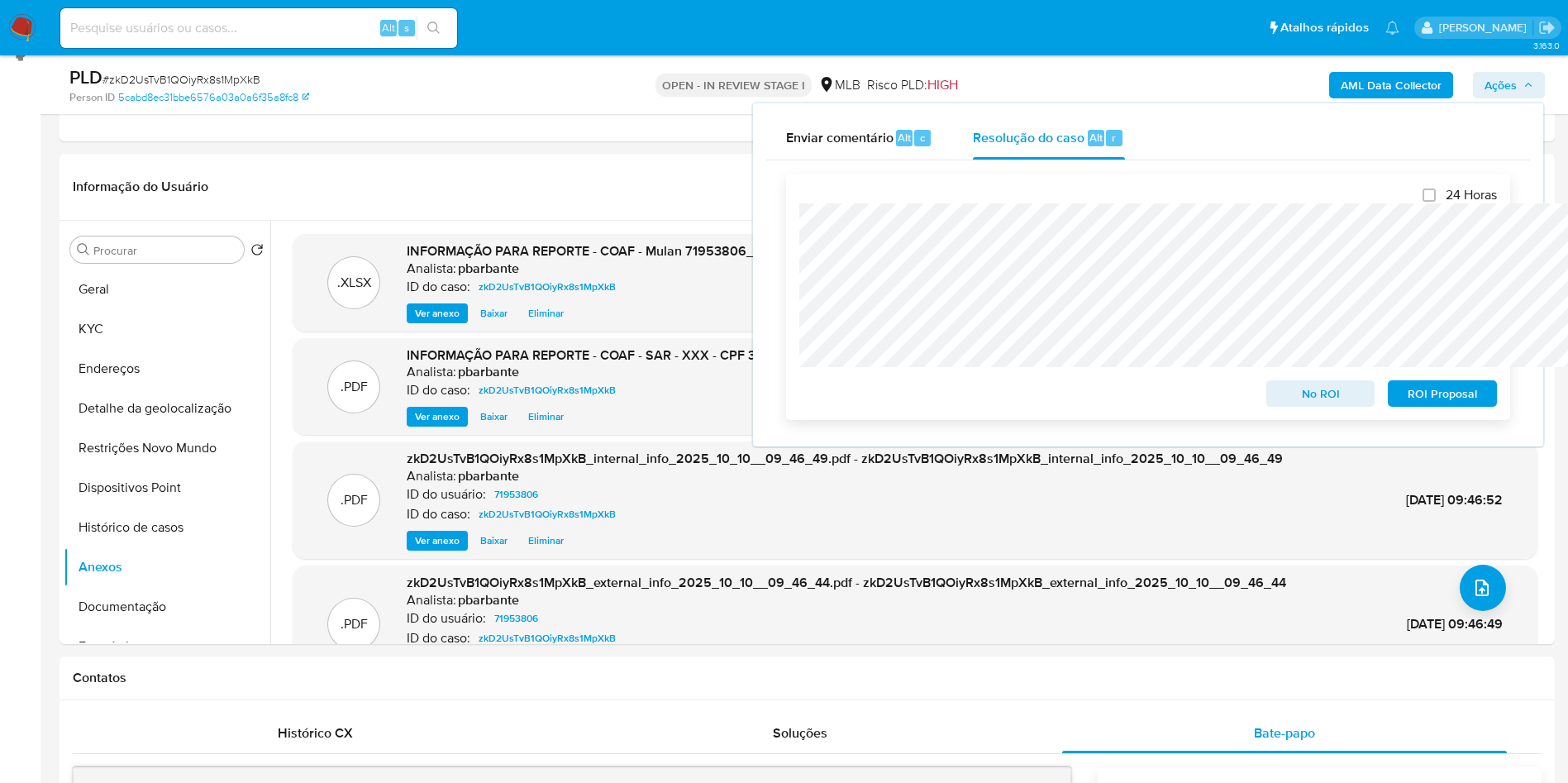
click at [1424, 402] on span "ROI Proposal" at bounding box center [1442, 394] width 86 height 24
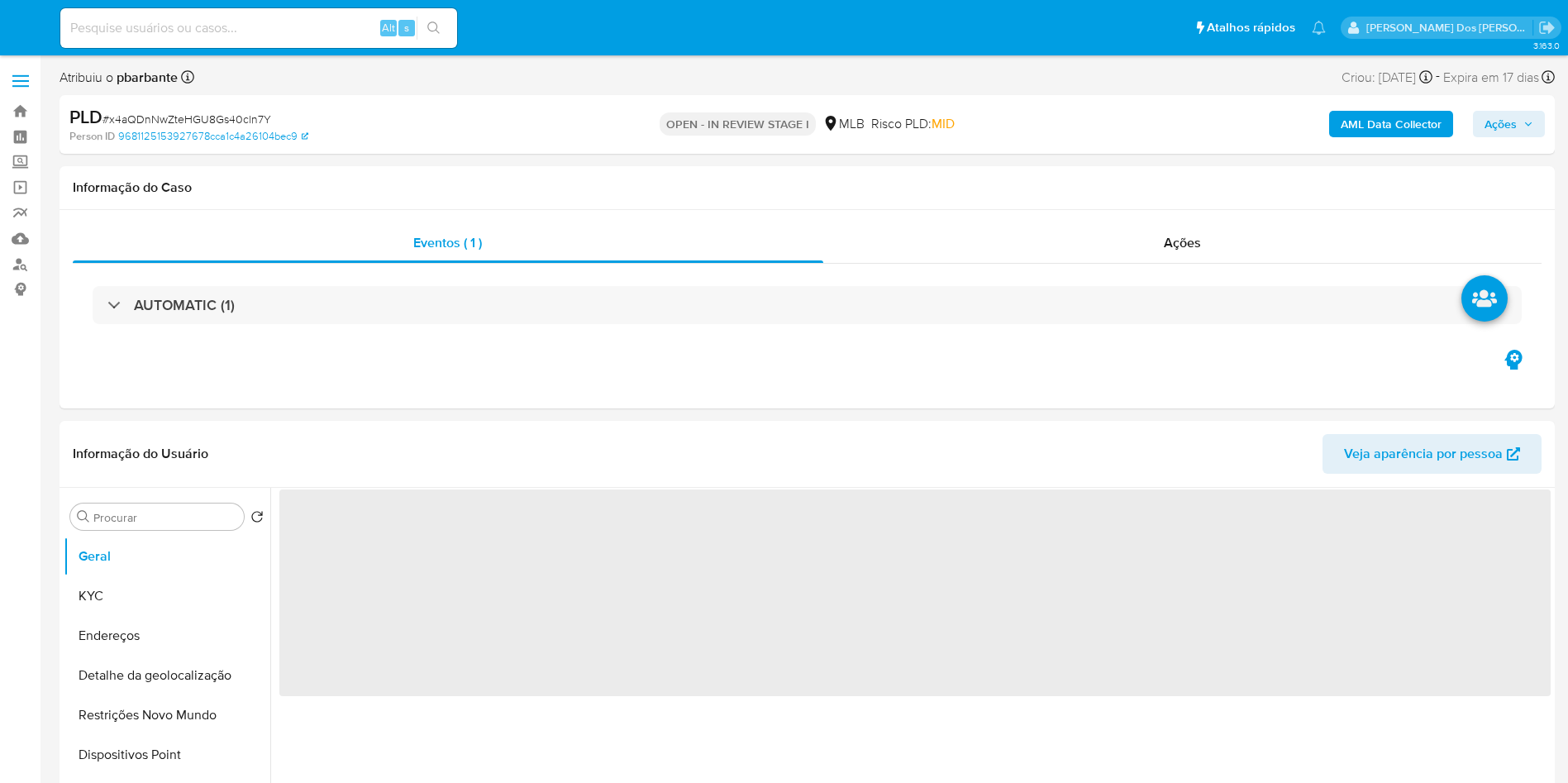
select select "10"
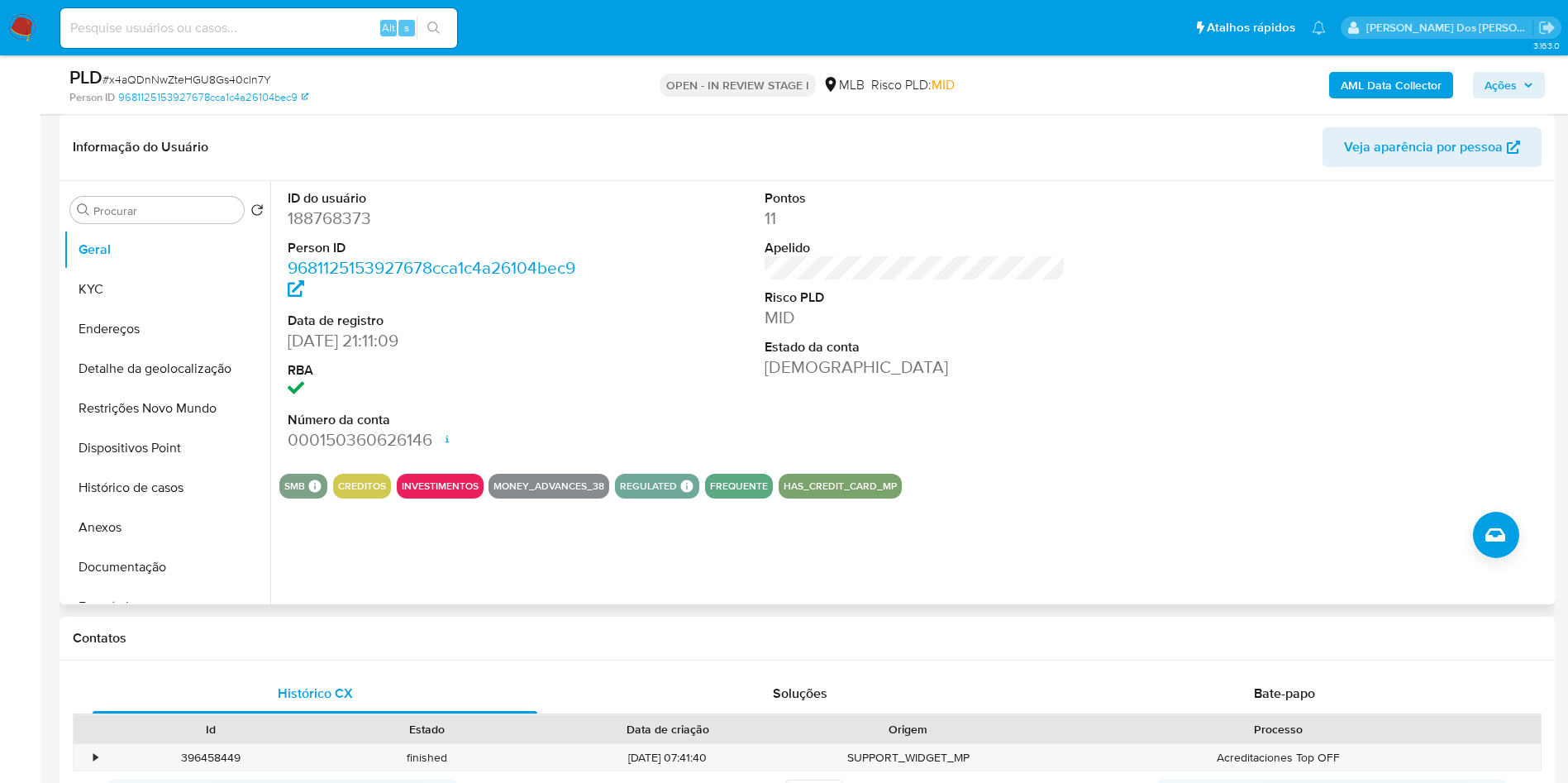
scroll to position [250, 0]
click at [339, 228] on dd "188768373" at bounding box center [438, 217] width 302 height 24
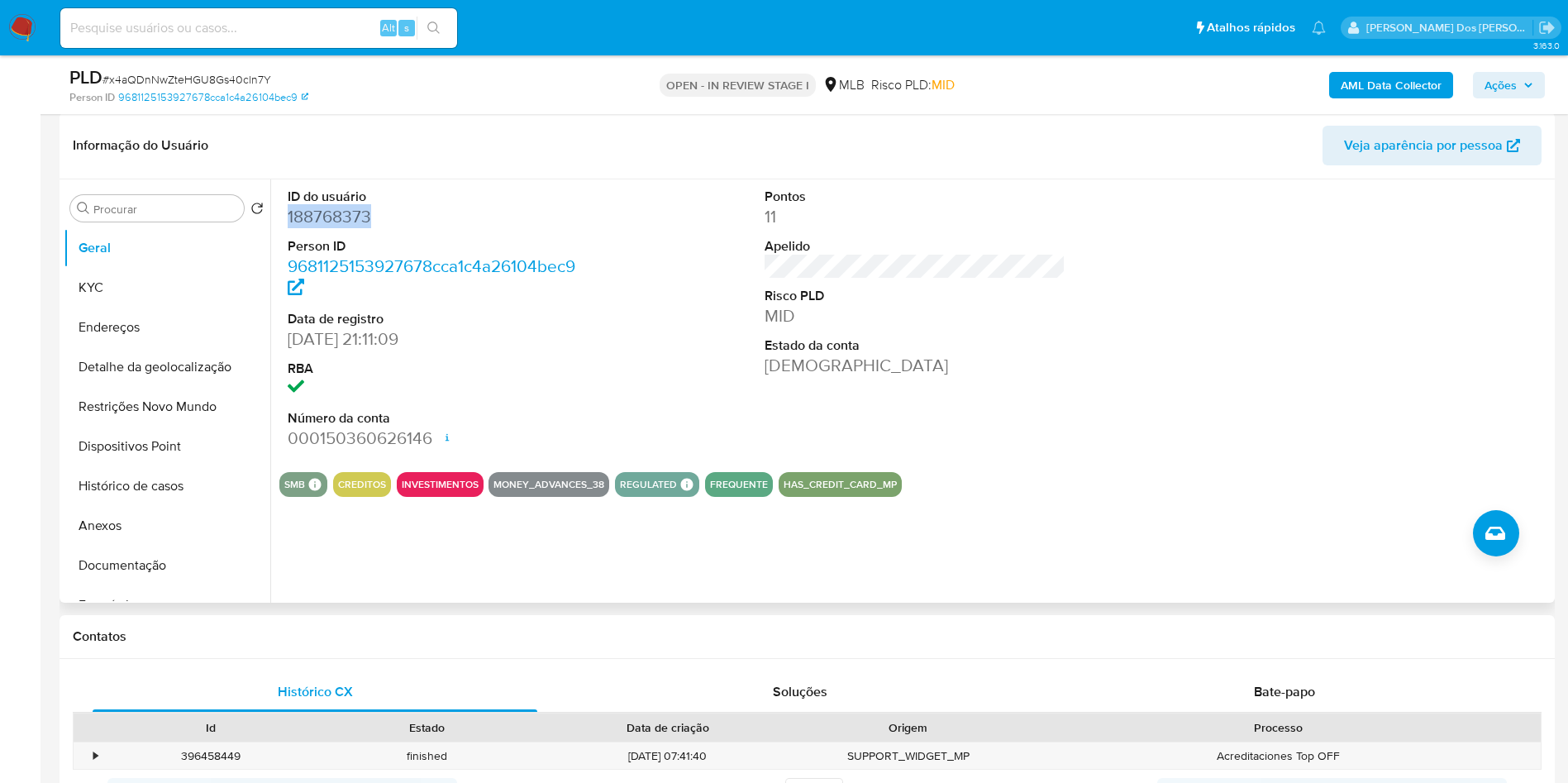
copy dd "188768373"
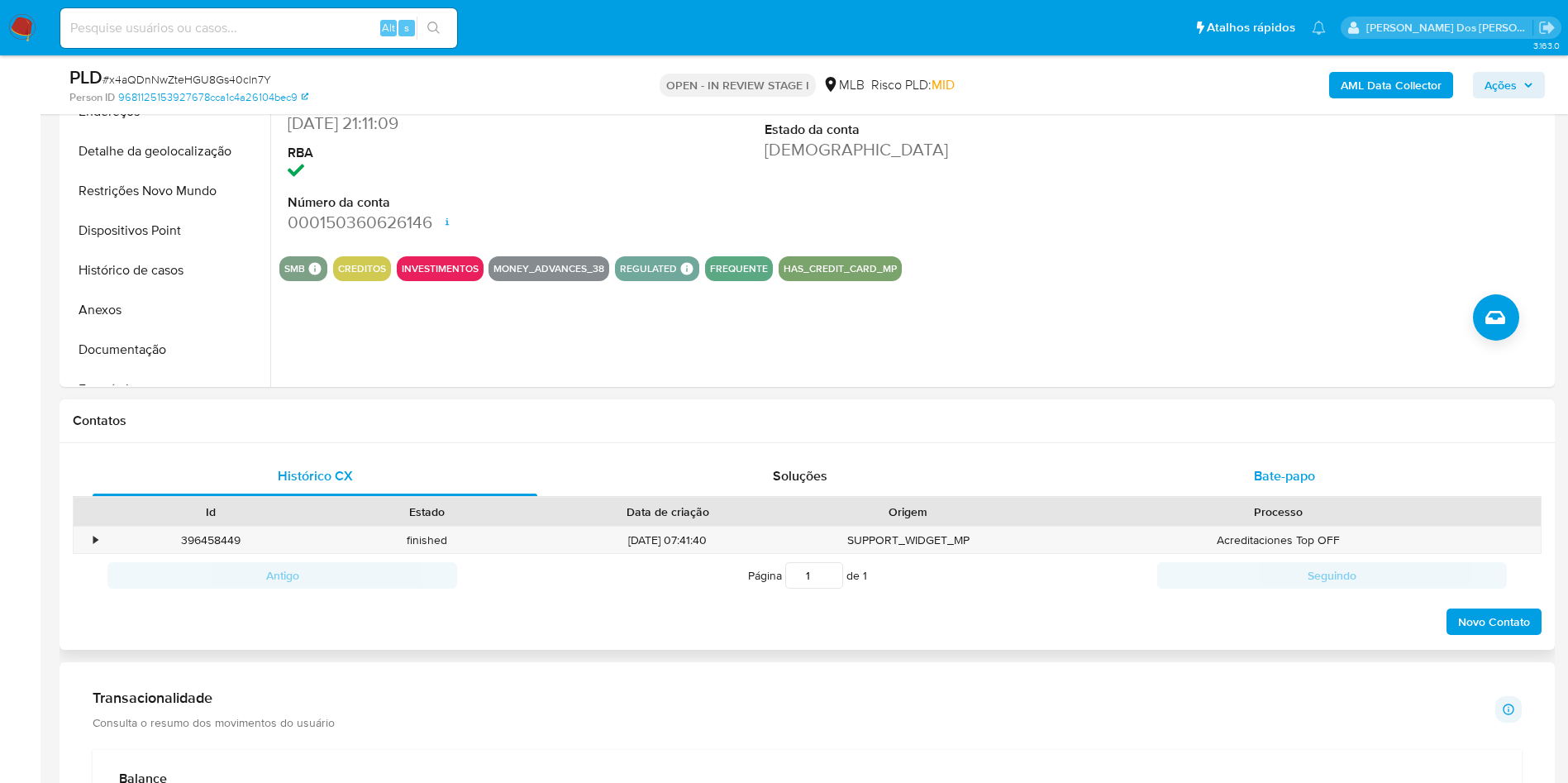
click at [1296, 485] on span "Bate-papo" at bounding box center [1284, 475] width 61 height 19
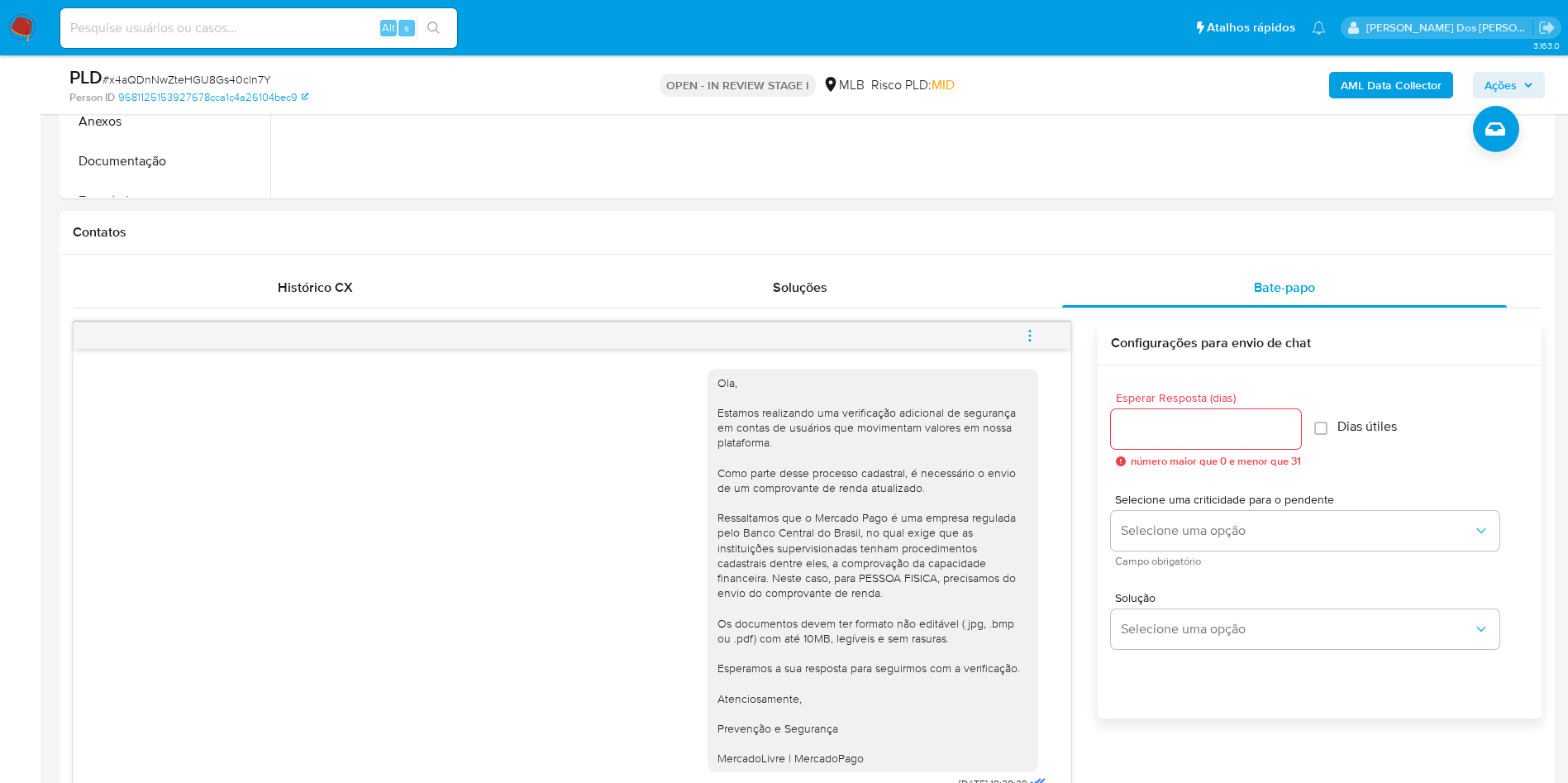
scroll to position [642, 0]
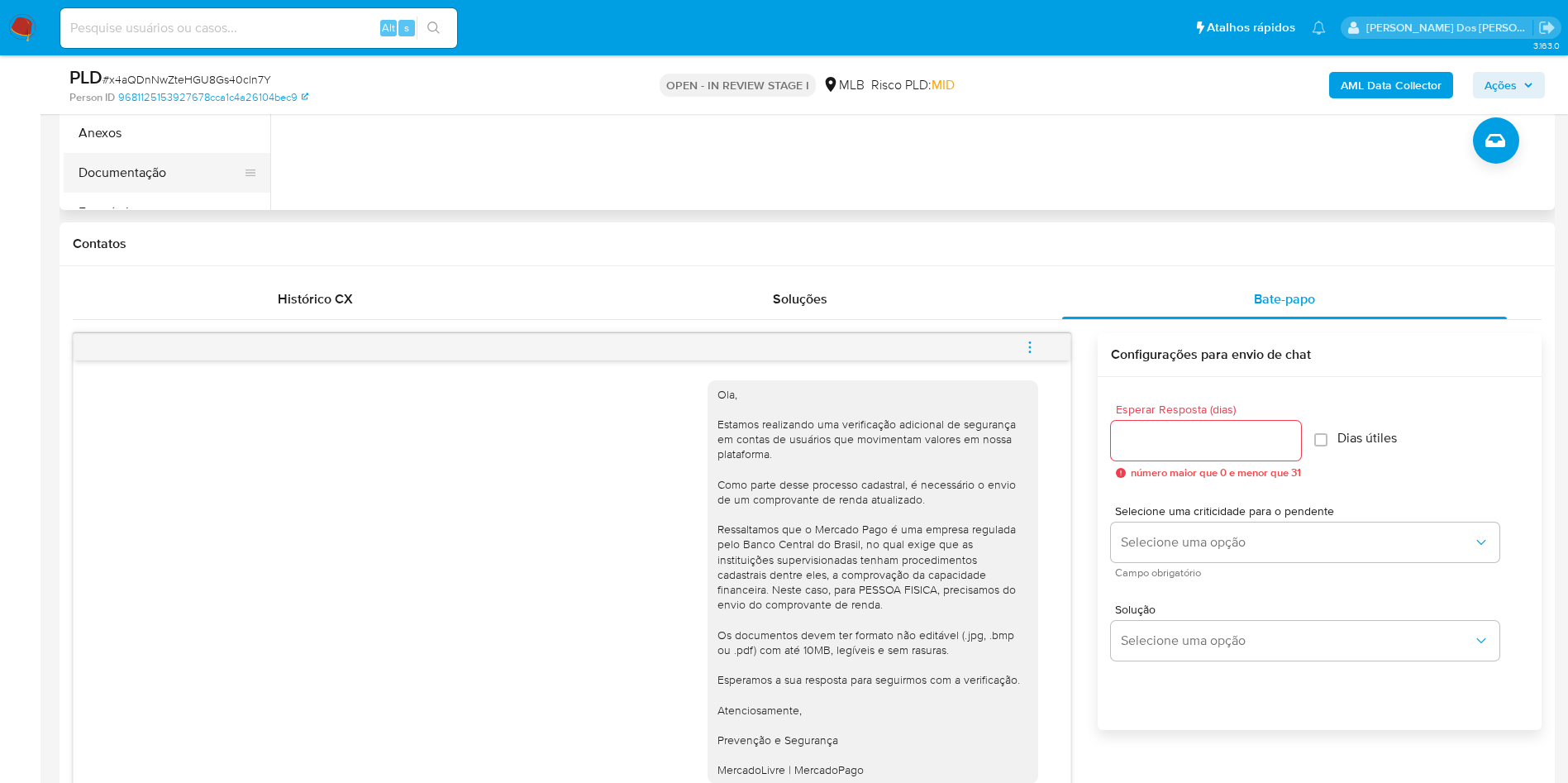
click at [104, 192] on button "Documentação" at bounding box center [160, 173] width 193 height 40
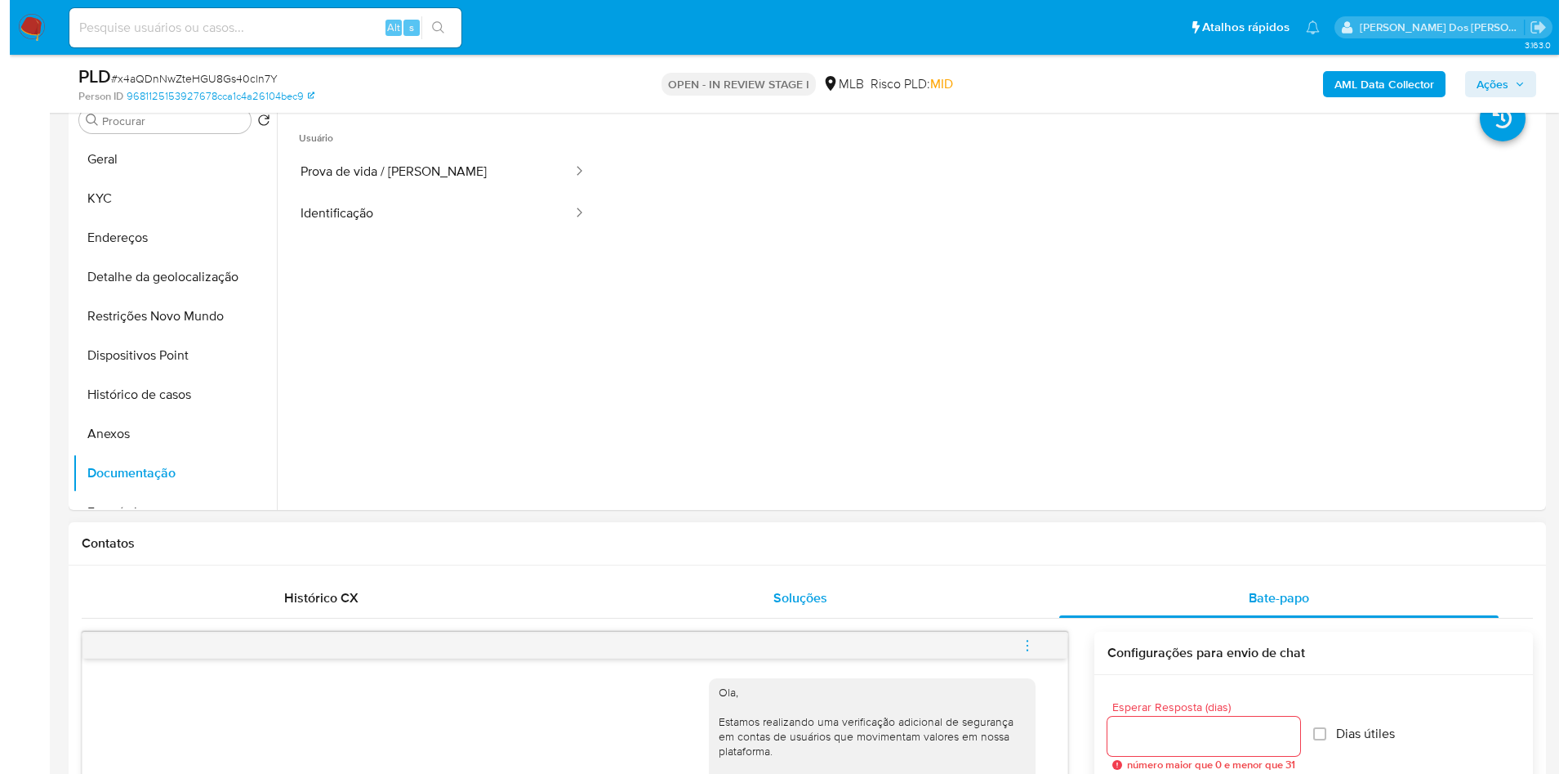
scroll to position [331, 0]
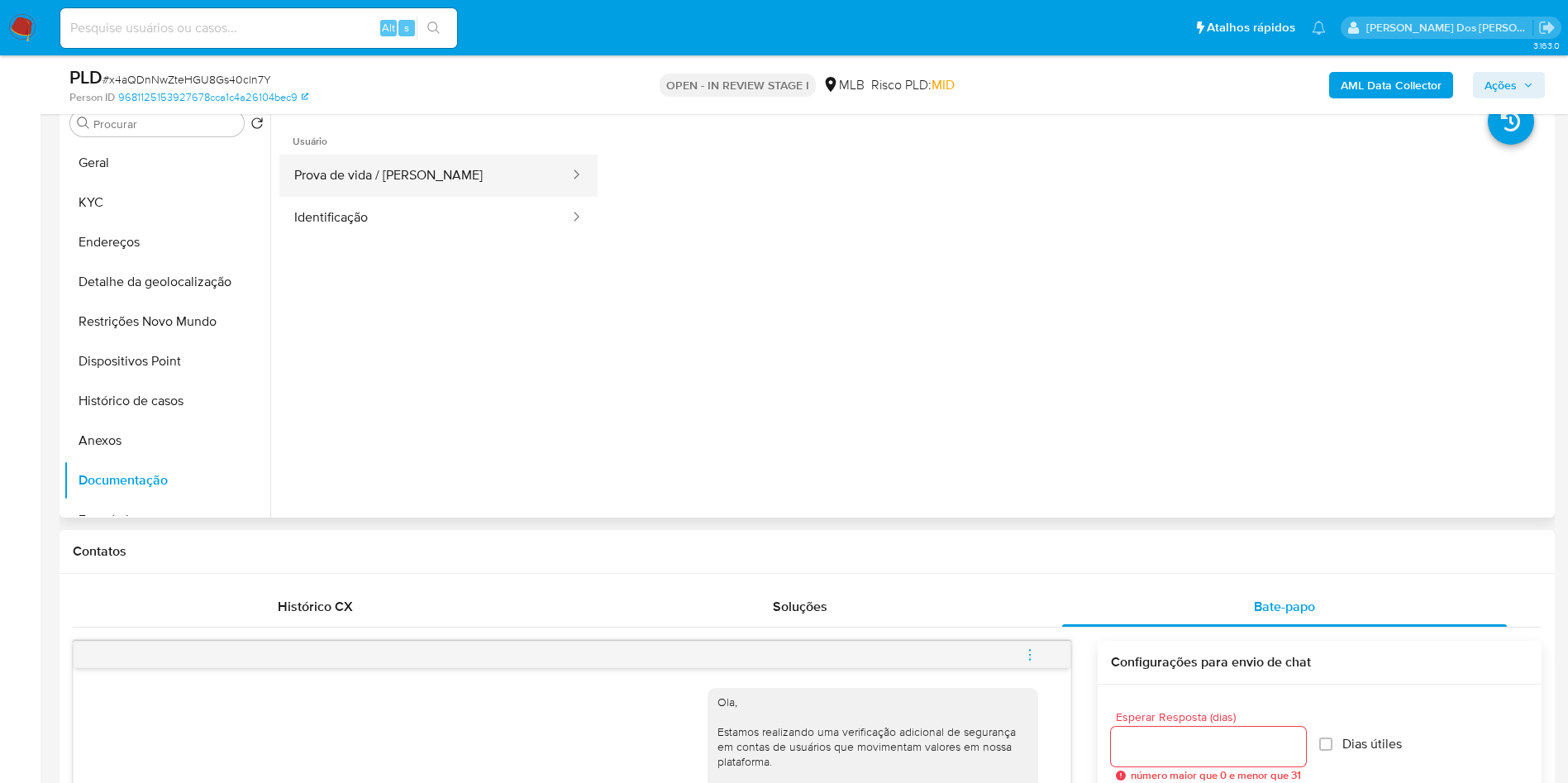
click at [442, 197] on button "Prova de vida / Selfie" at bounding box center [426, 175] width 292 height 42
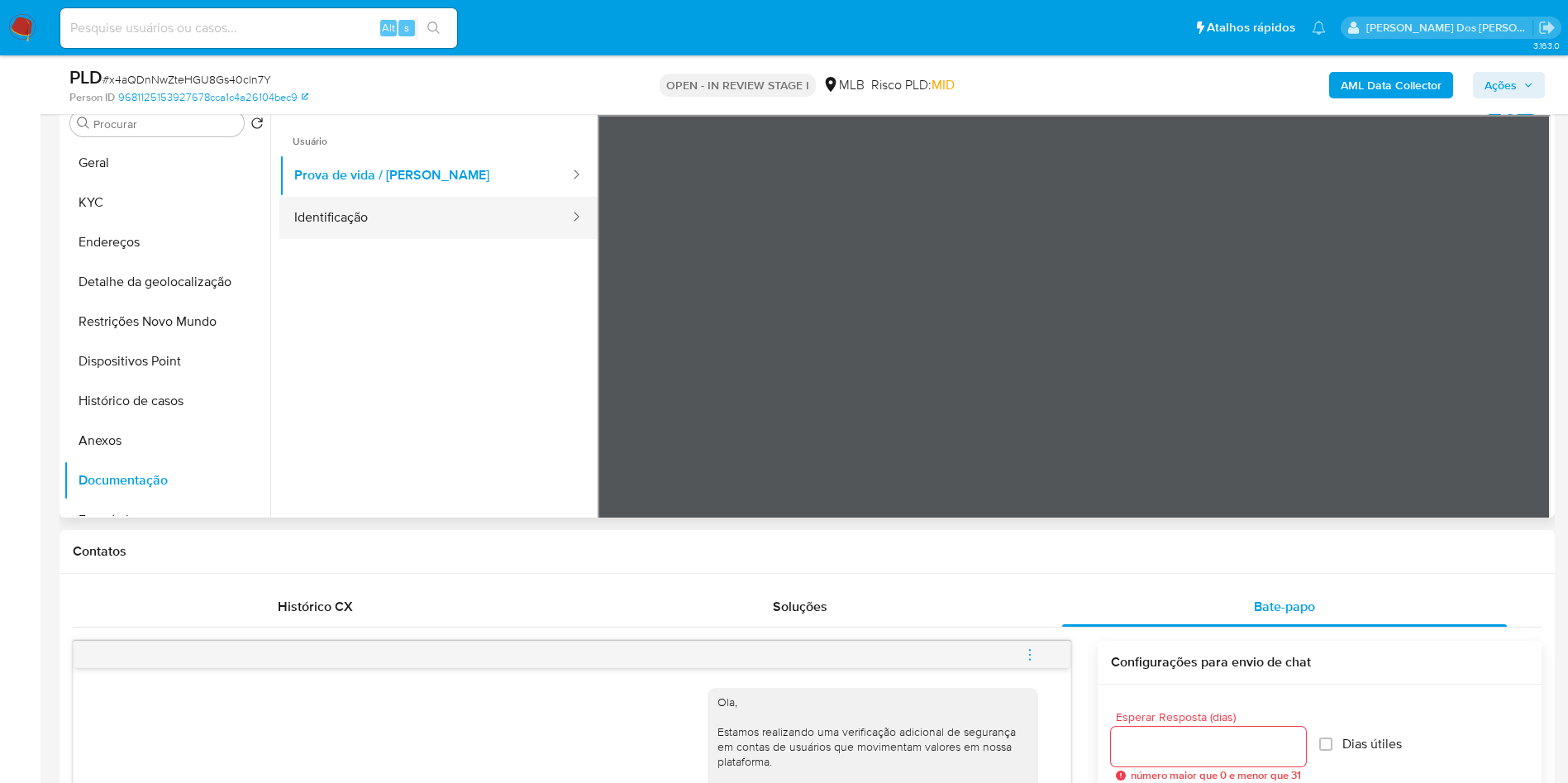
click at [421, 239] on button "Identificação" at bounding box center [426, 218] width 292 height 42
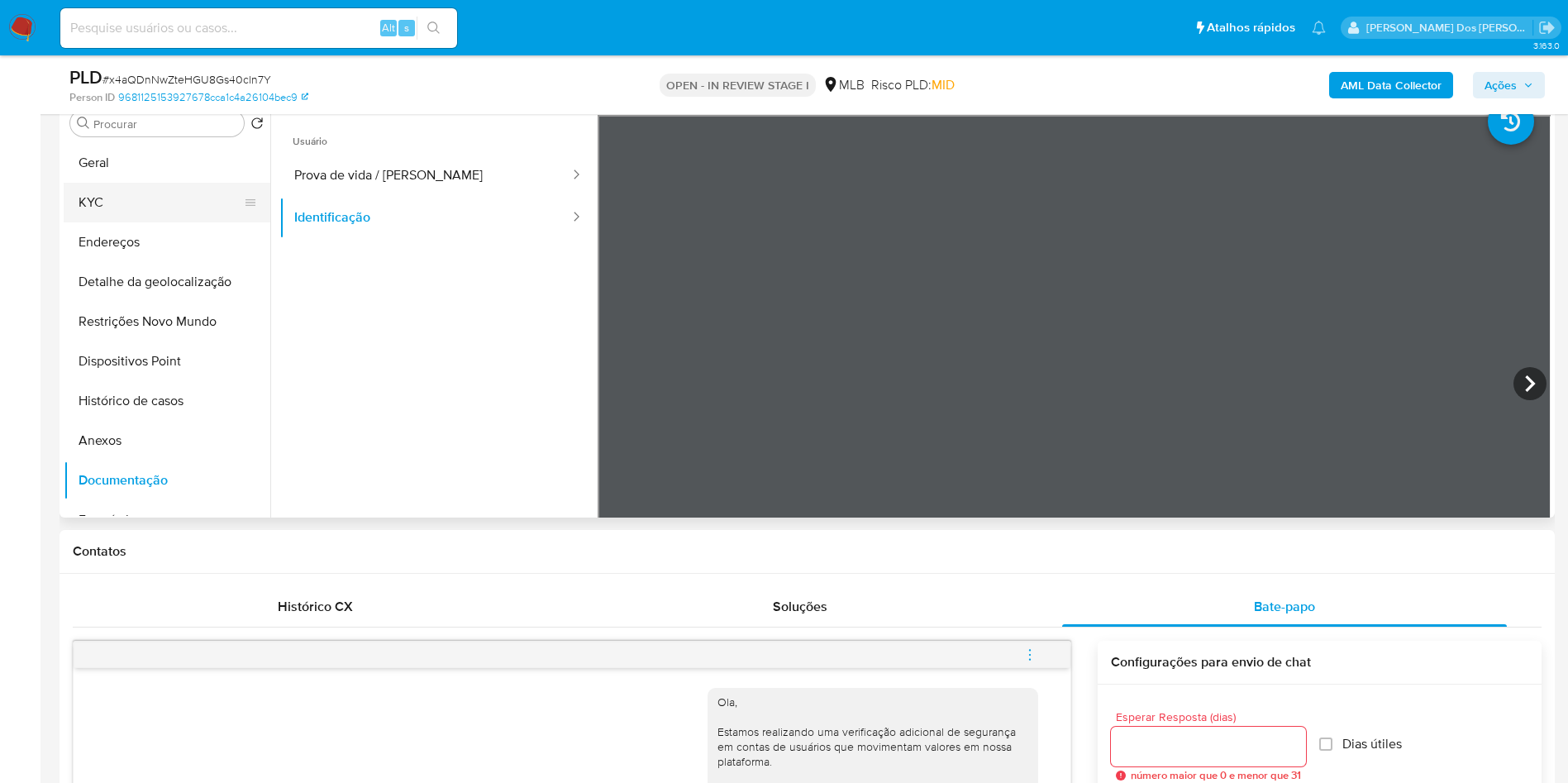
click at [89, 222] on button "KYC" at bounding box center [160, 202] width 193 height 40
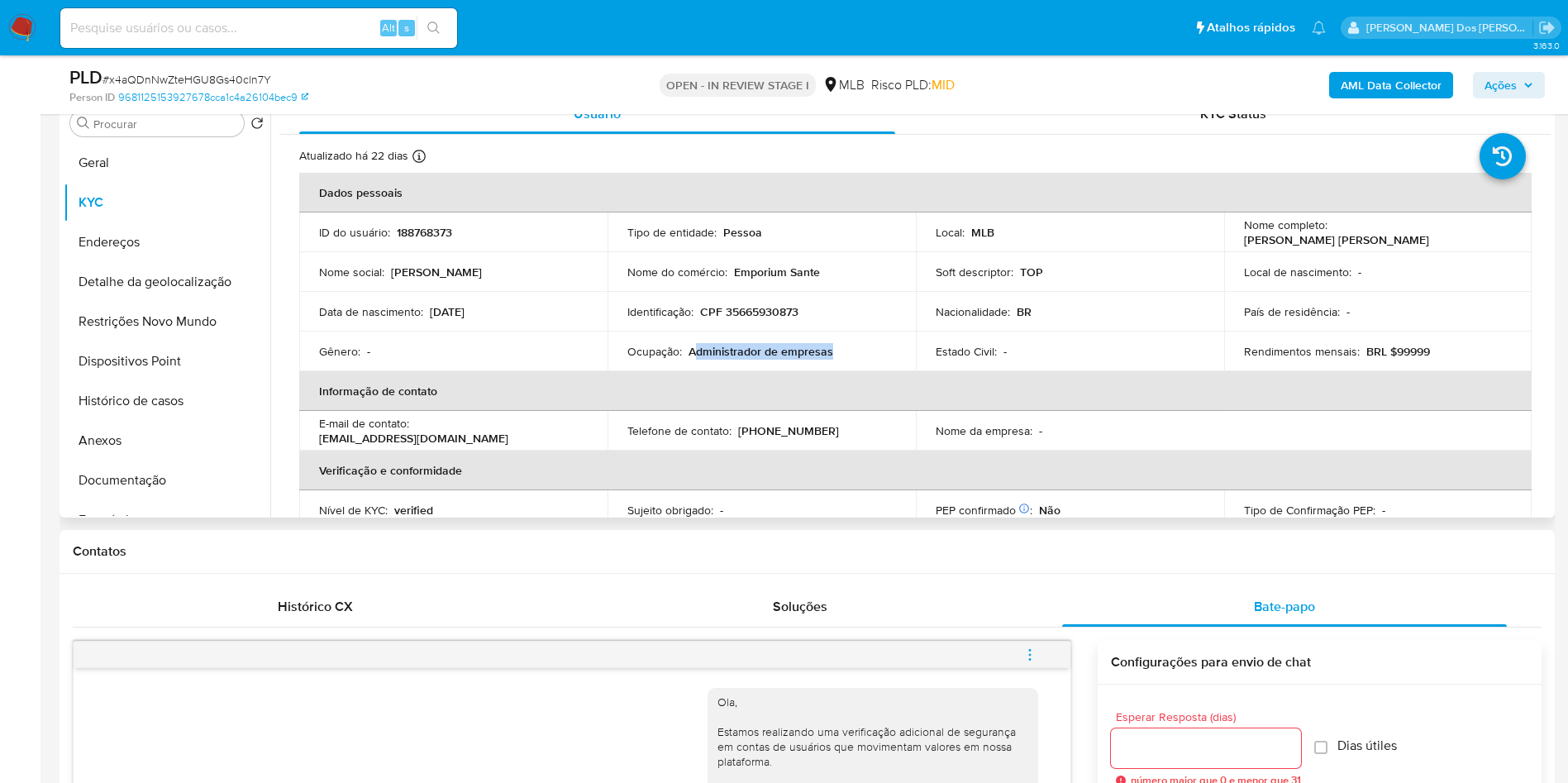
drag, startPoint x: 860, startPoint y: 377, endPoint x: 697, endPoint y: 384, distance: 163.2
click at [697, 358] on div "Ocupação : Administrador de empresas" at bounding box center [761, 351] width 269 height 15
copy p "Administrador de empresas"
click at [136, 497] on button "Documentação" at bounding box center [160, 480] width 193 height 40
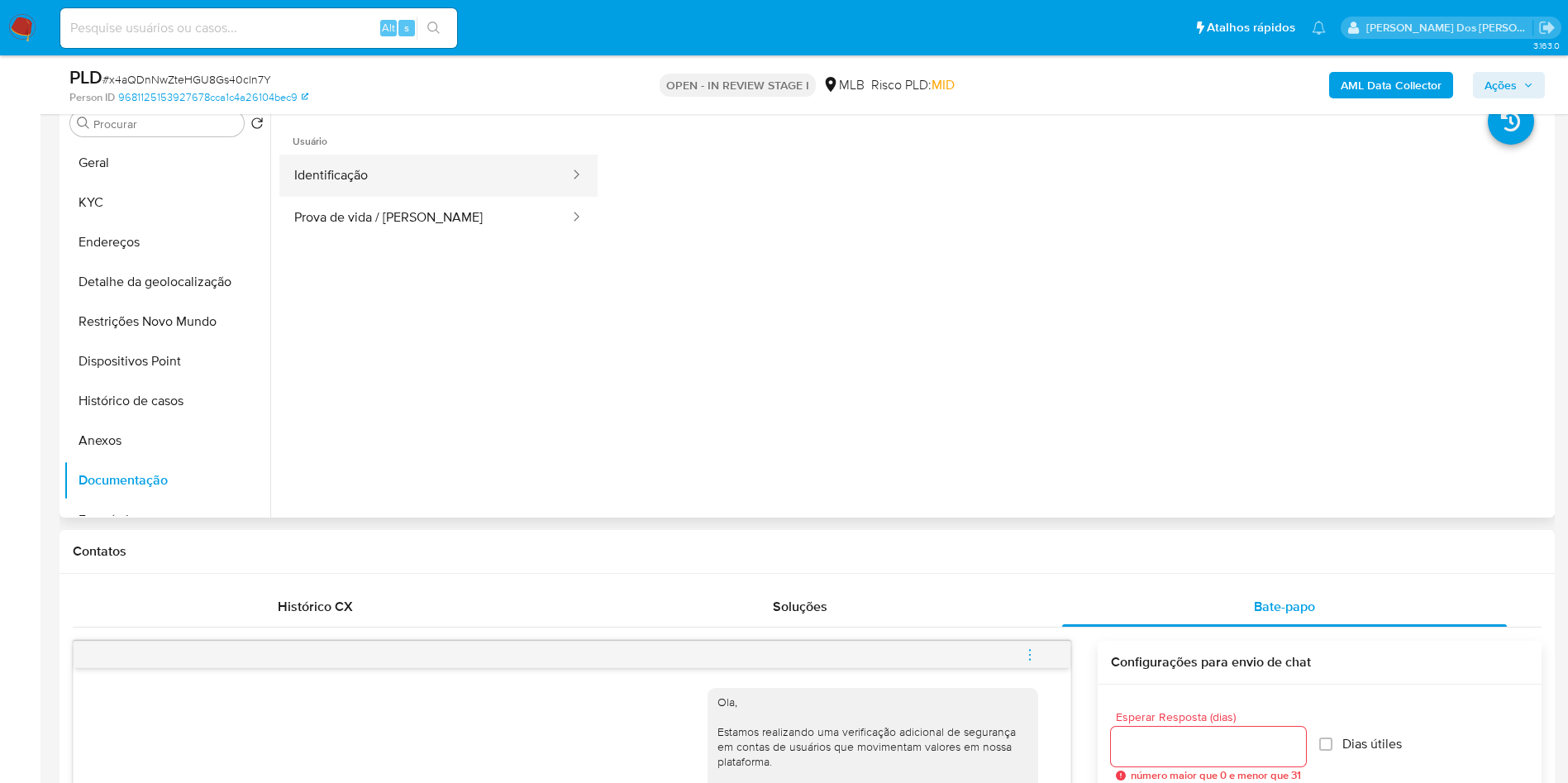
click at [458, 197] on button "Identificação" at bounding box center [426, 175] width 292 height 42
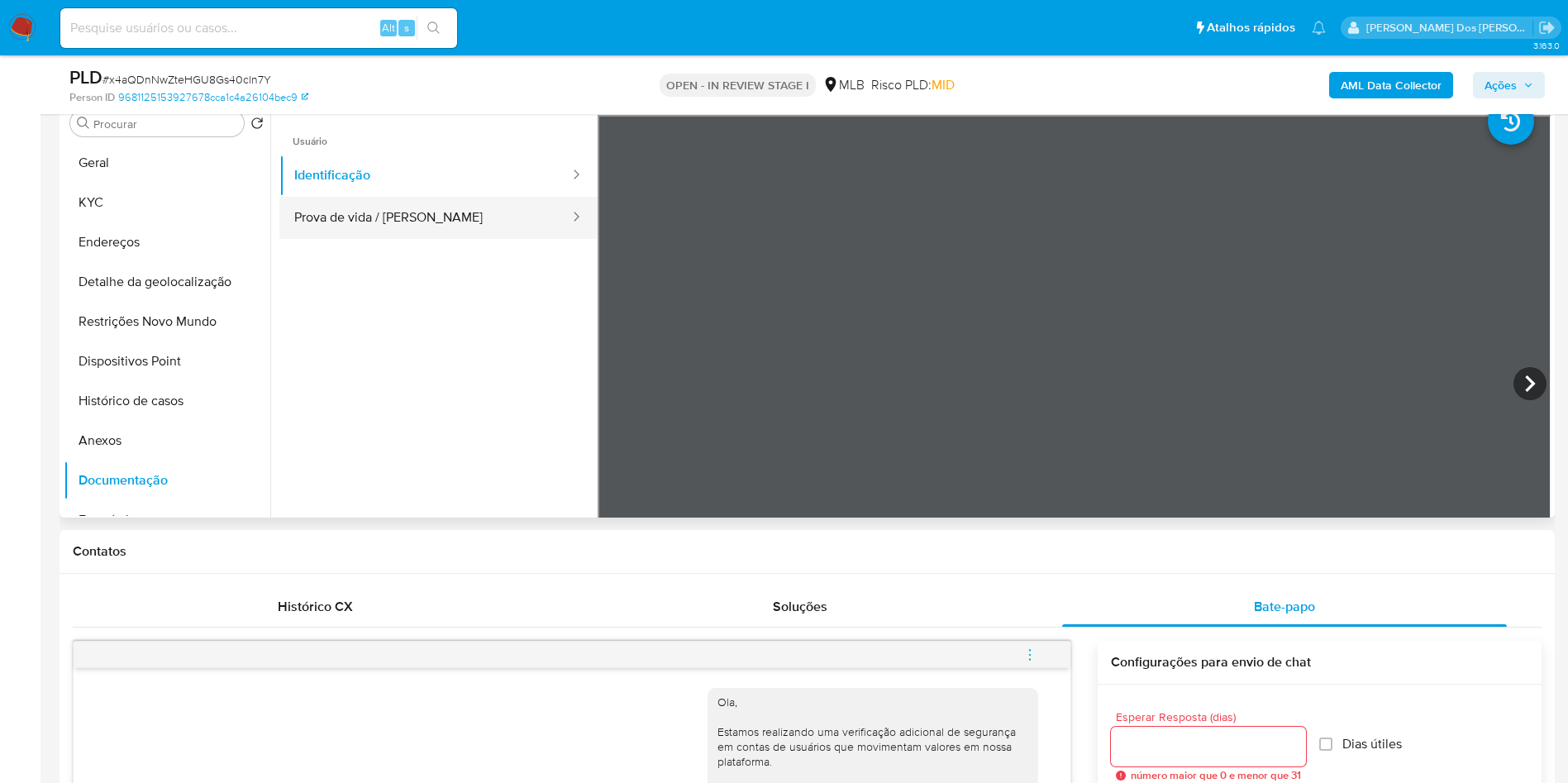
click at [455, 225] on button "Prova de vida / Selfie" at bounding box center [426, 218] width 292 height 42
click at [1389, 89] on b "AML Data Collector" at bounding box center [1391, 84] width 101 height 26
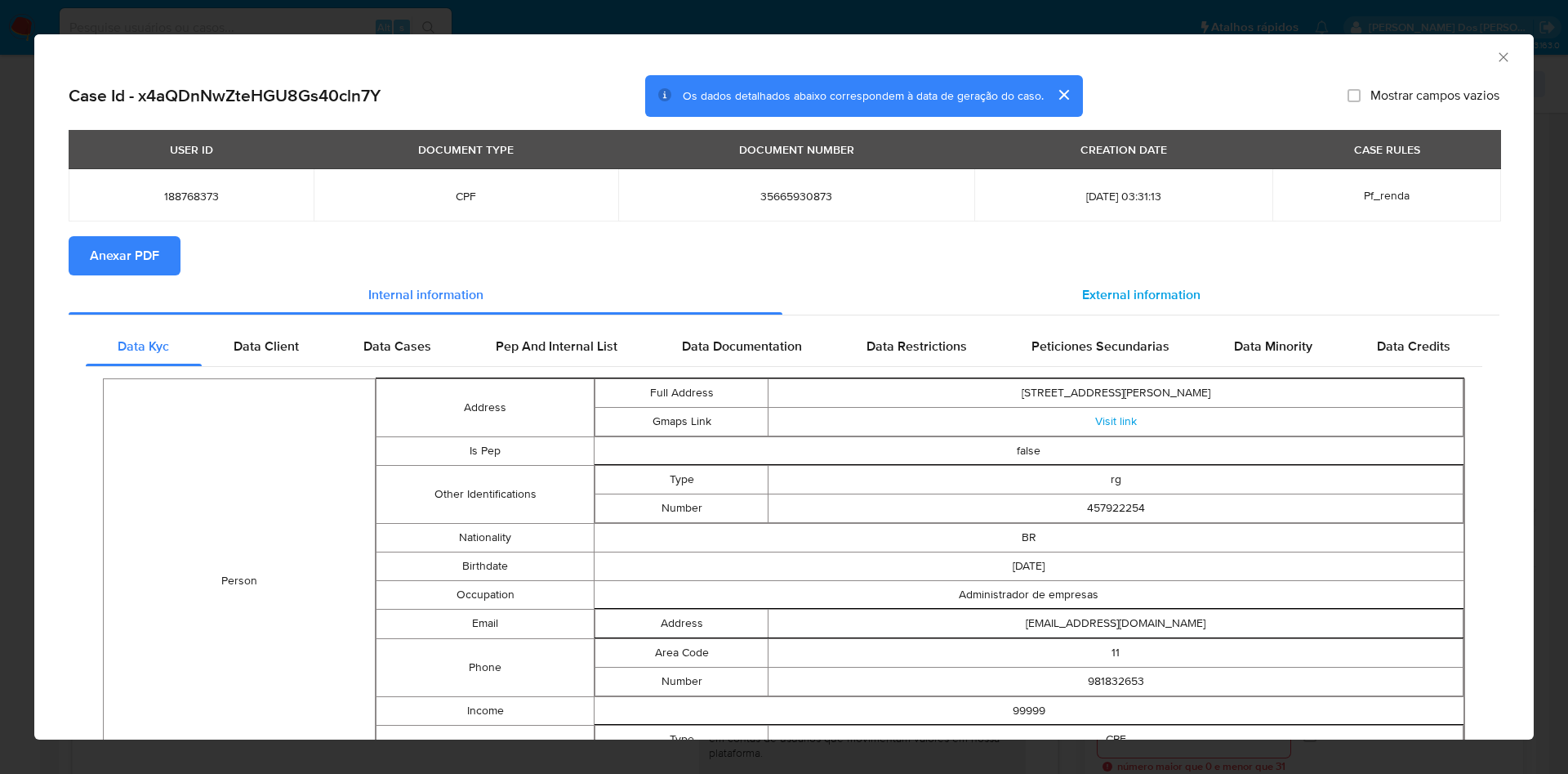
click at [1082, 299] on span "External information" at bounding box center [1141, 294] width 118 height 19
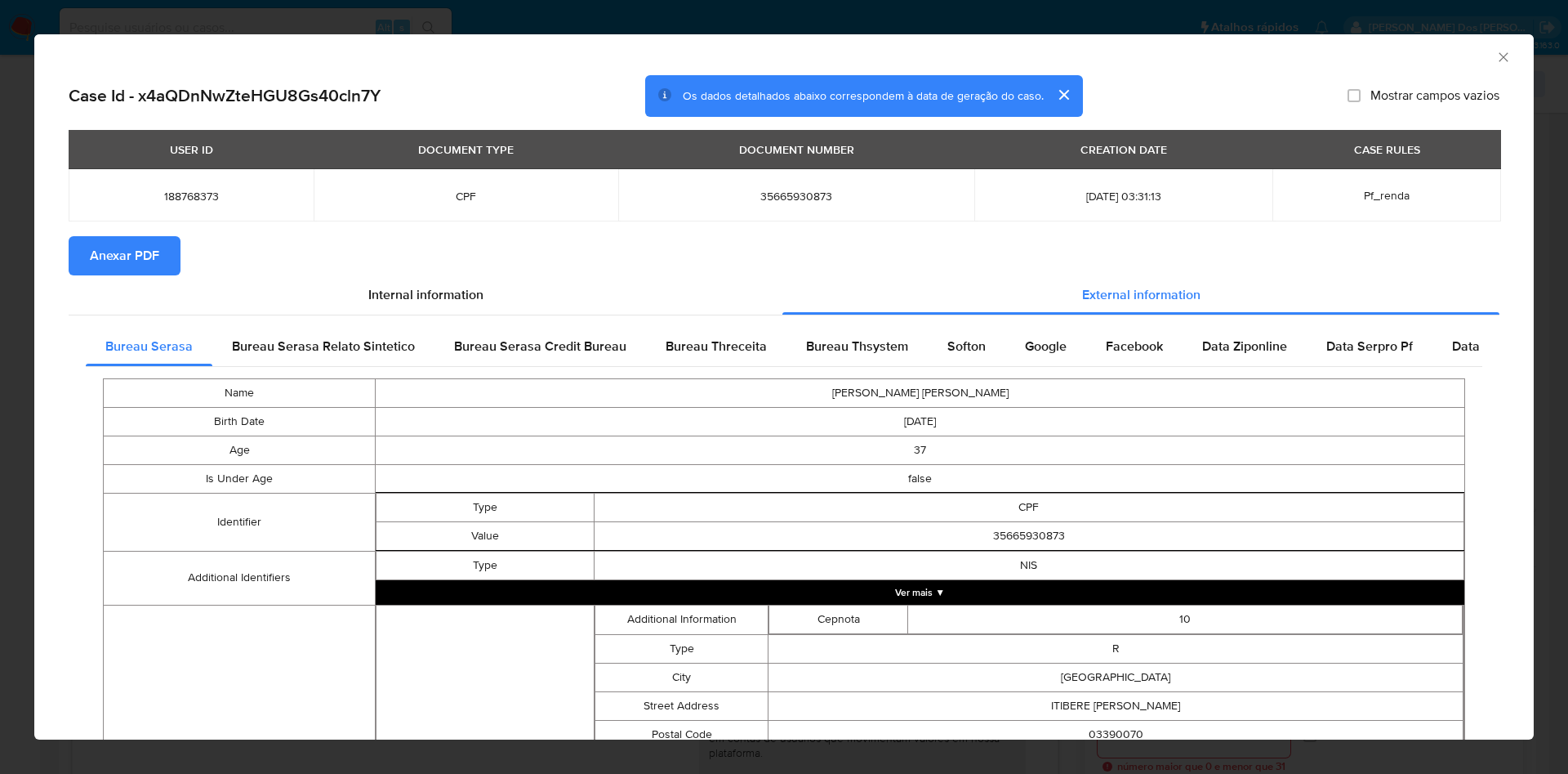
click at [107, 262] on span "Anexar PDF" at bounding box center [124, 256] width 69 height 36
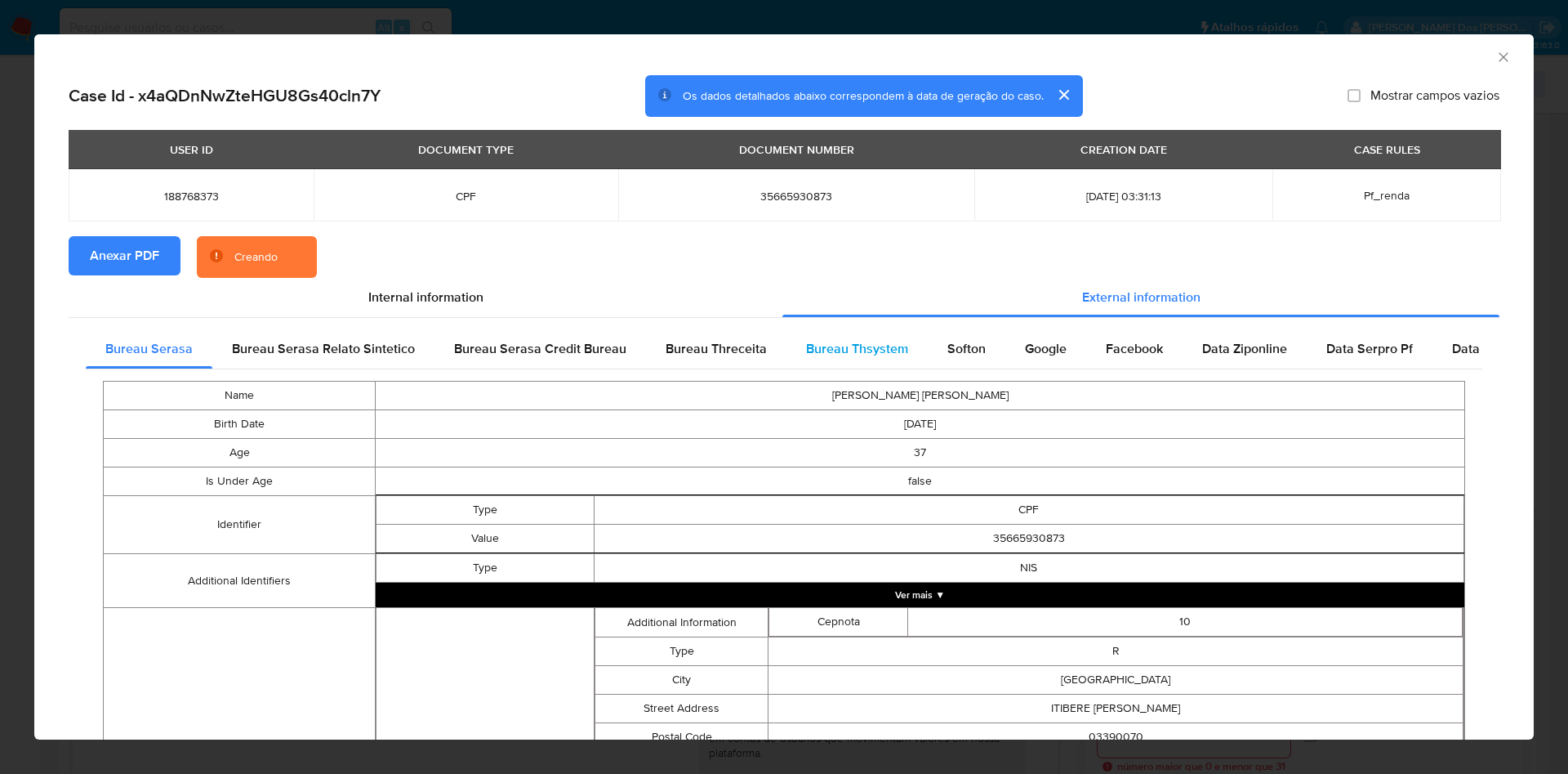
click at [789, 344] on div "Bureau Thsystem" at bounding box center [857, 349] width 142 height 39
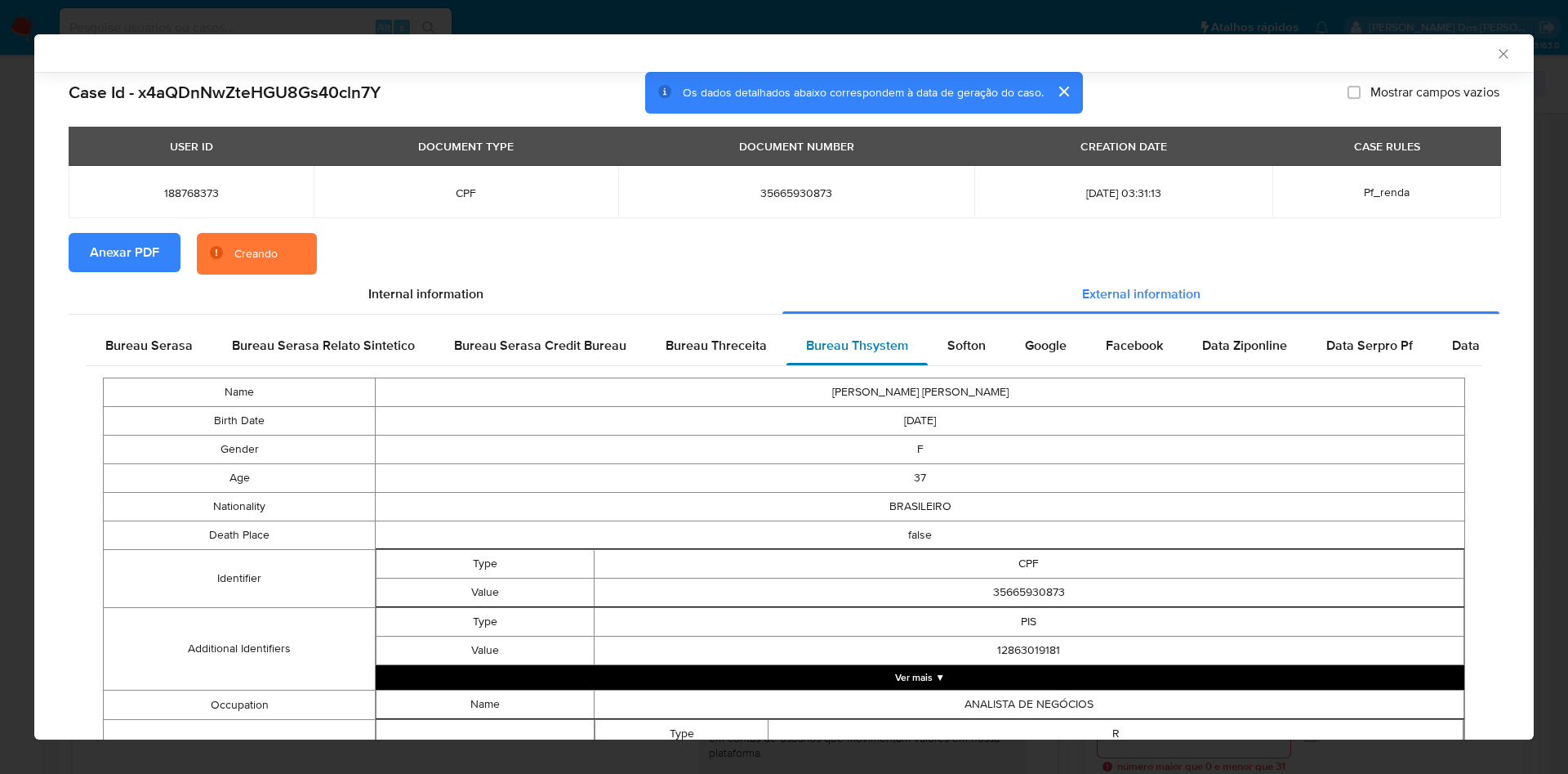
scroll to position [1019, 0]
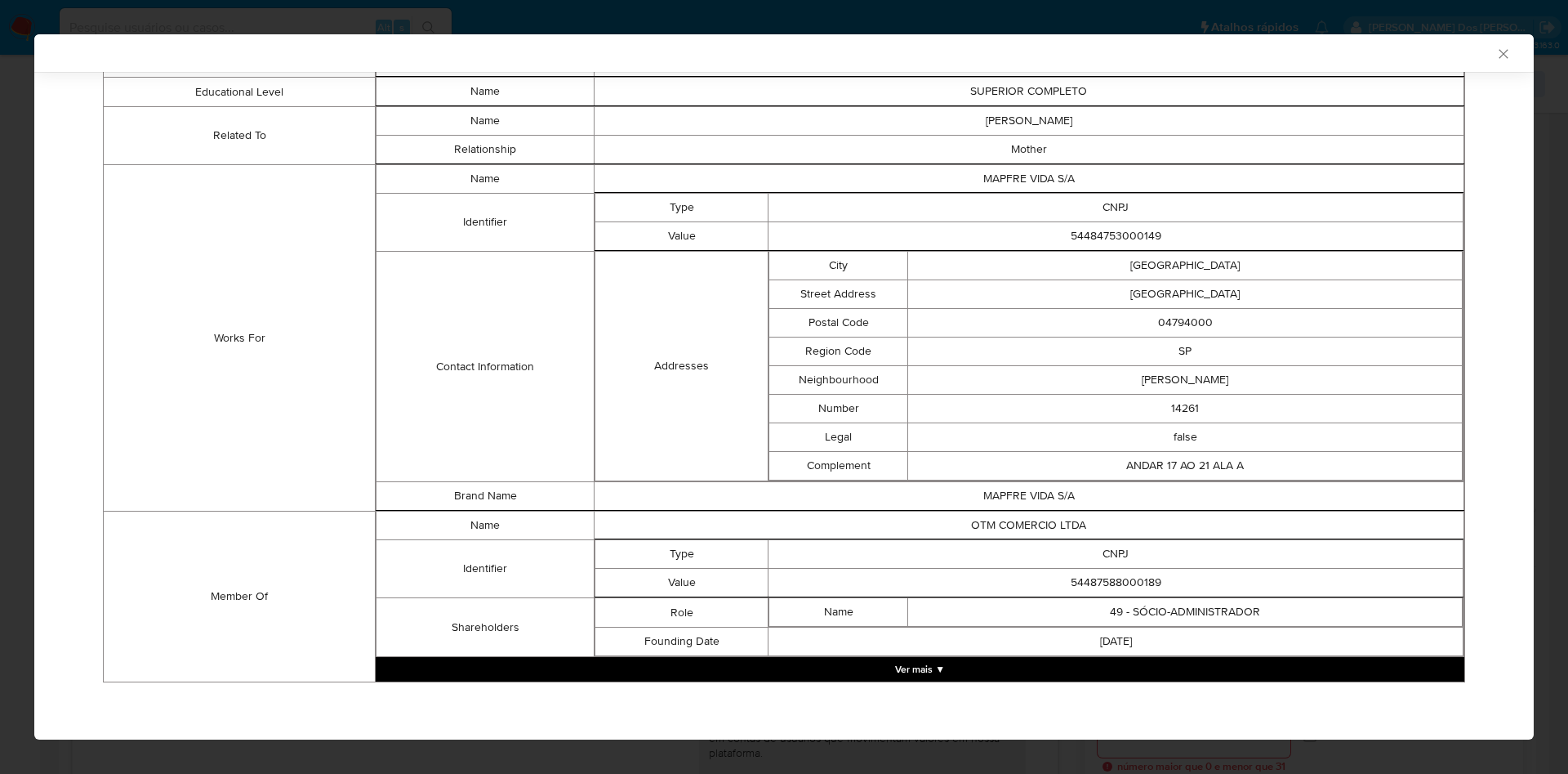
click at [921, 676] on button "Ver mais ▼" at bounding box center [920, 668] width 1088 height 24
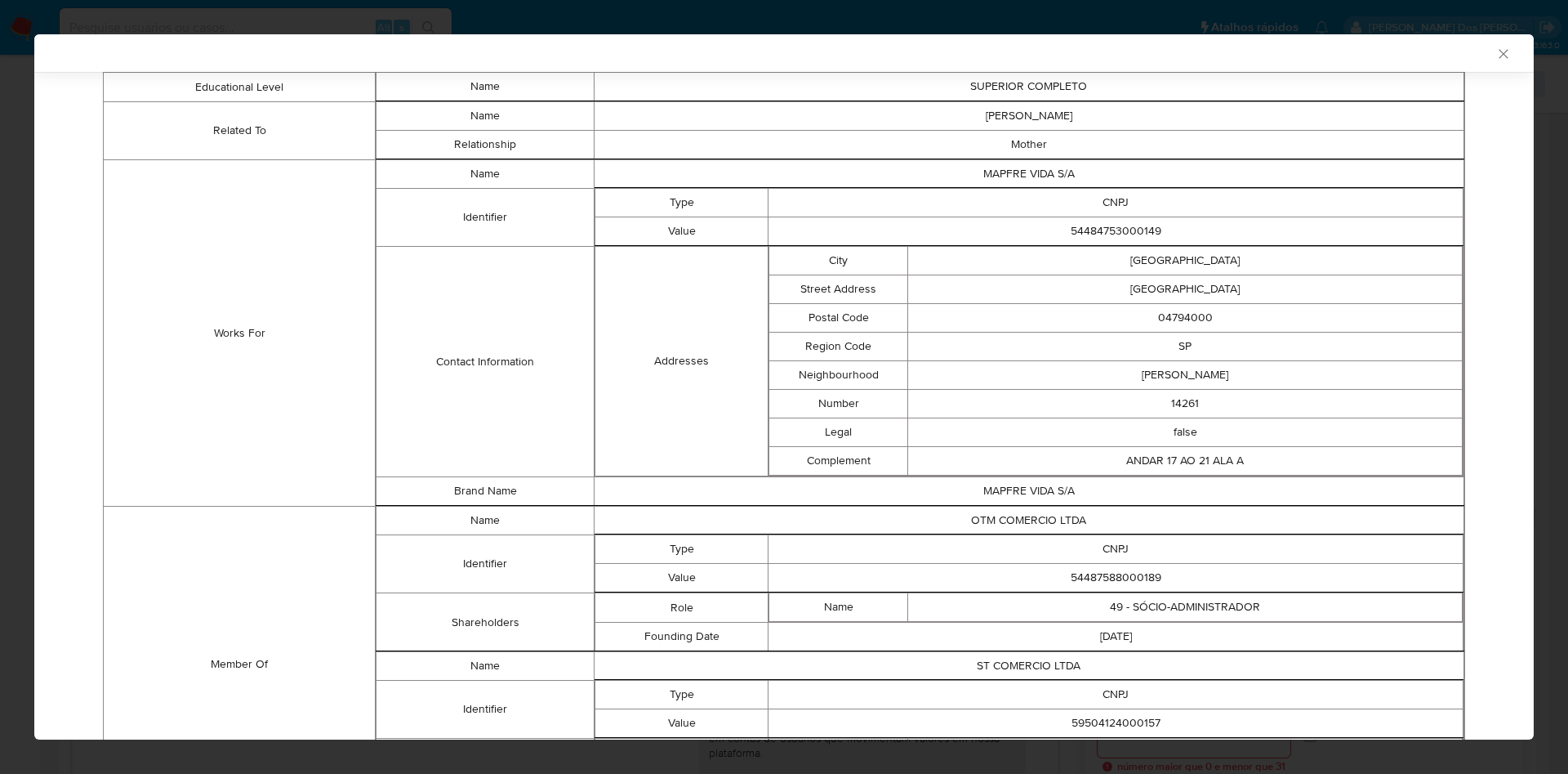
scroll to position [1164, 0]
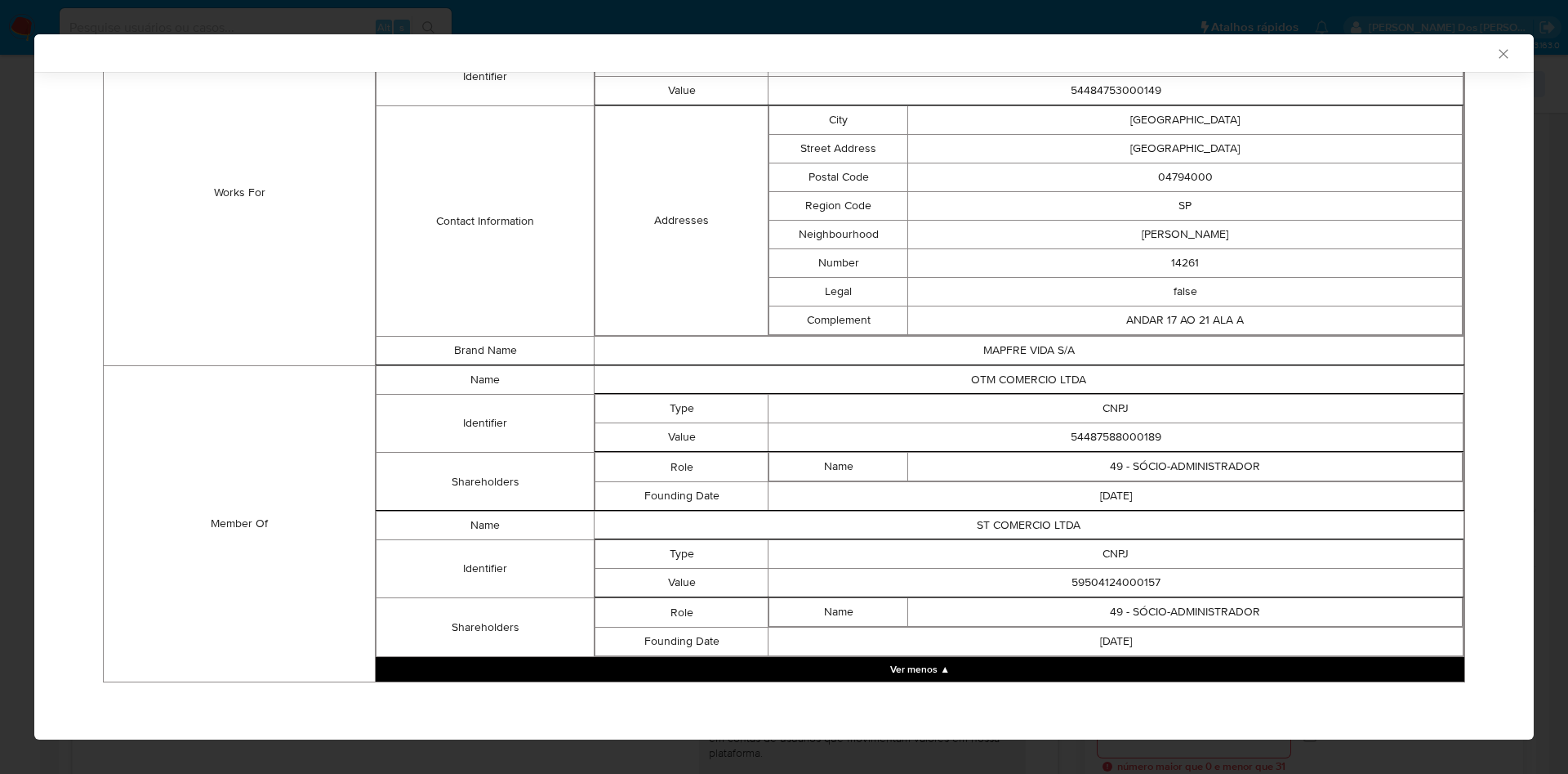
click at [1093, 448] on td "54487588000189" at bounding box center [1115, 438] width 695 height 29
copy td "54487588000189"
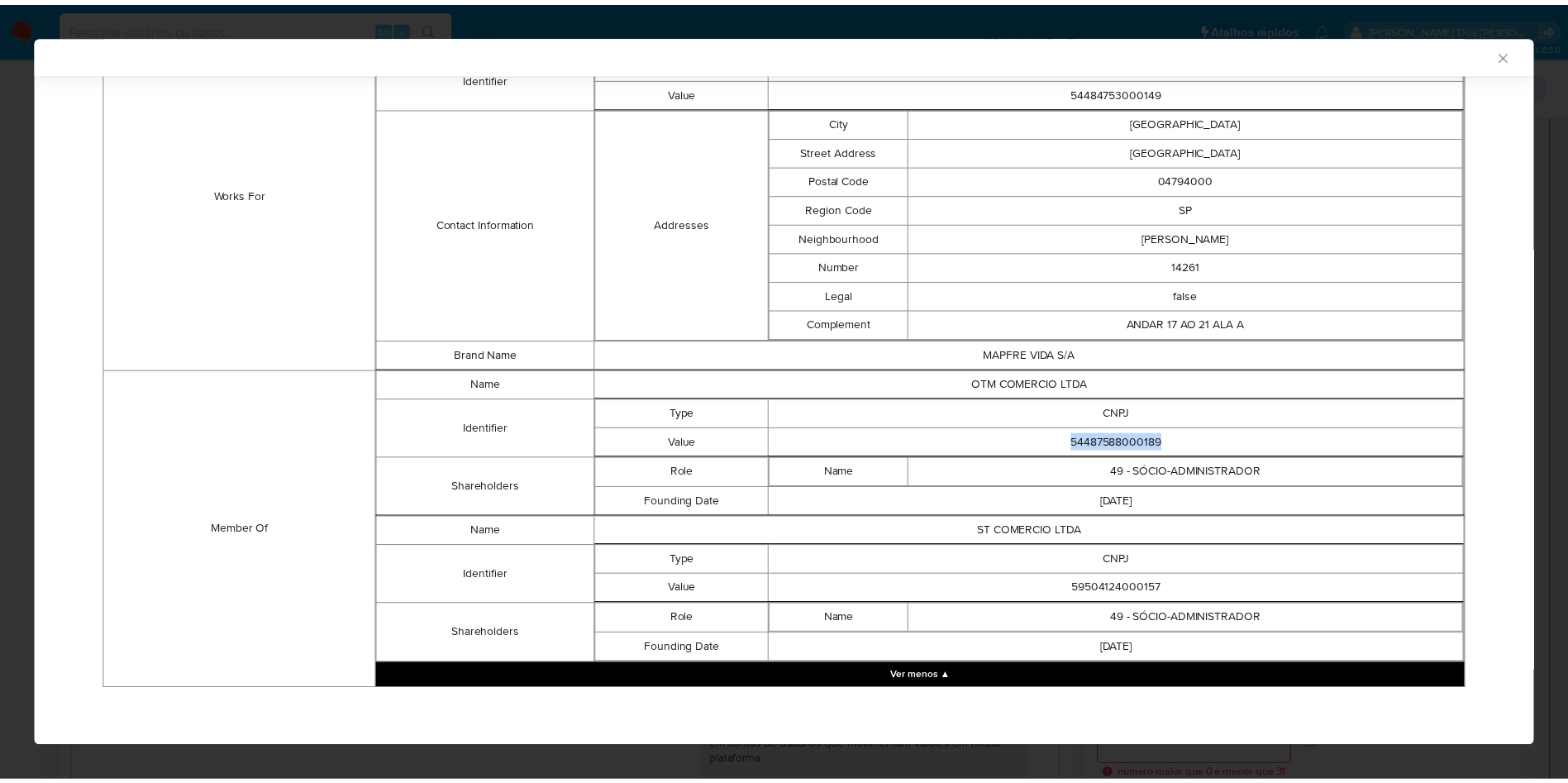
scroll to position [1175, 0]
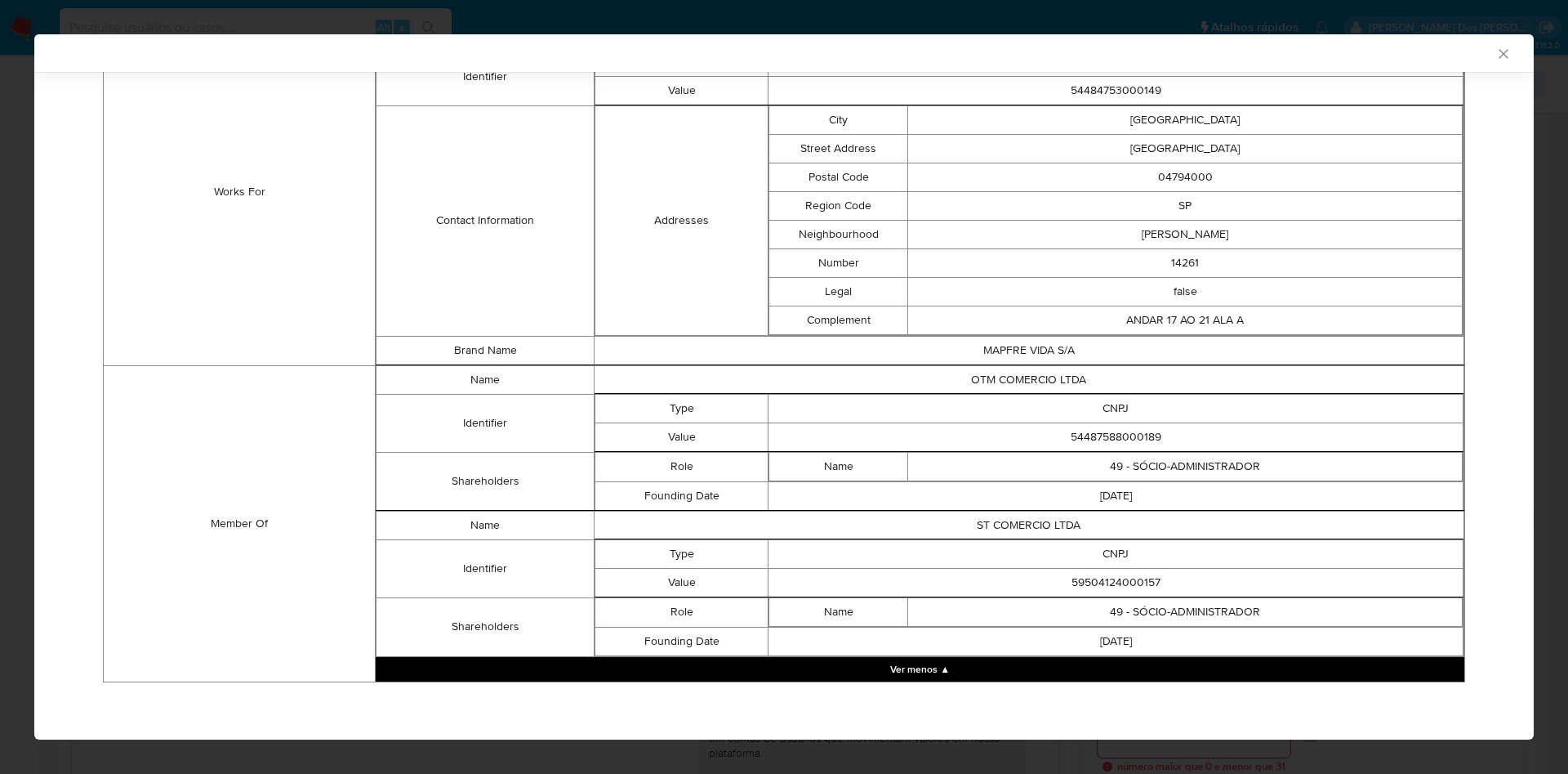
click at [1143, 596] on table "Name 49 - SÓCIO-ADMINISTRADOR" at bounding box center [1115, 612] width 694 height 30
click at [1121, 579] on td "59504124000157" at bounding box center [1115, 582] width 695 height 29
copy td "59504124000157"
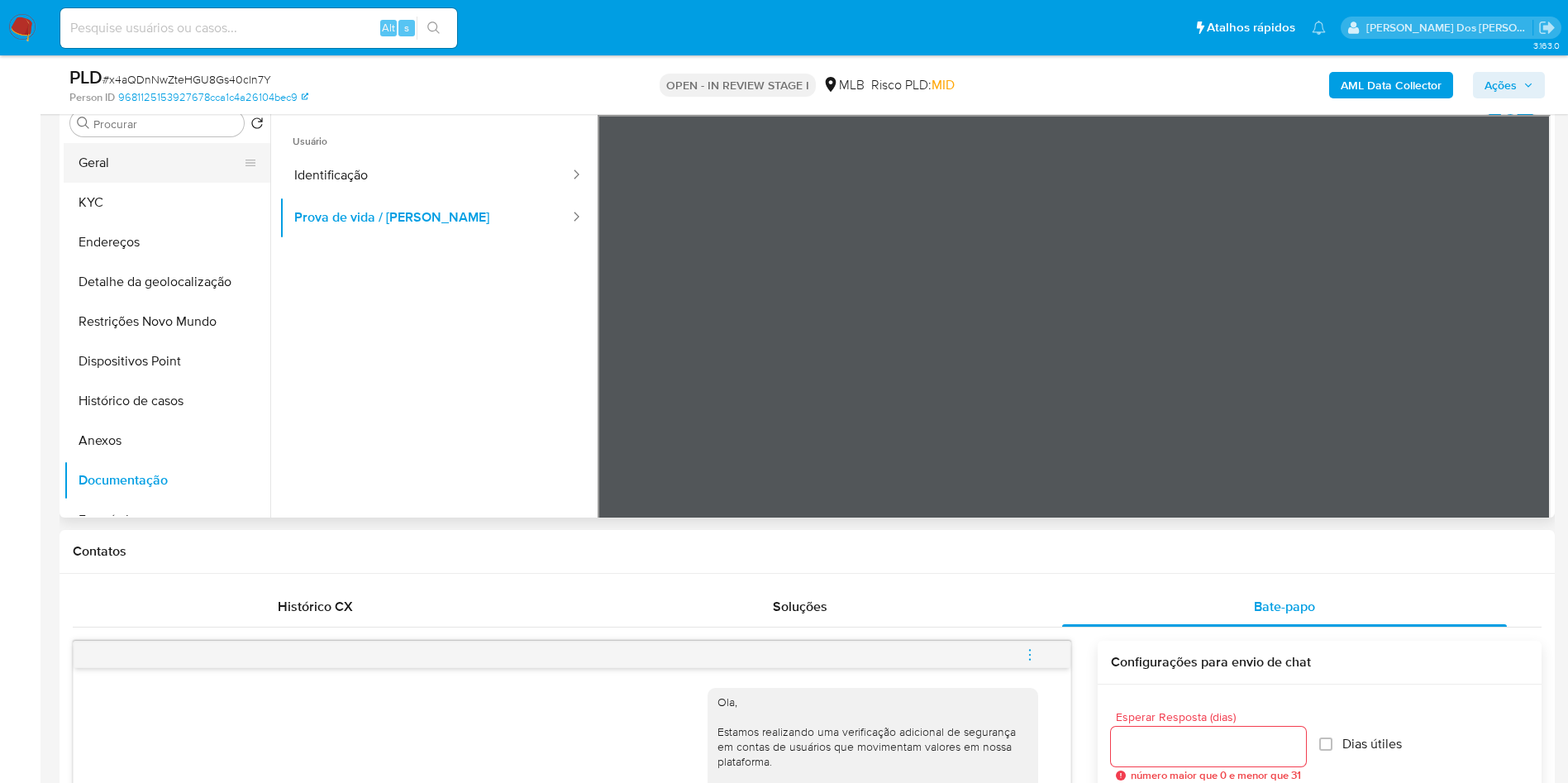
click at [142, 182] on button "Geral" at bounding box center [160, 163] width 193 height 40
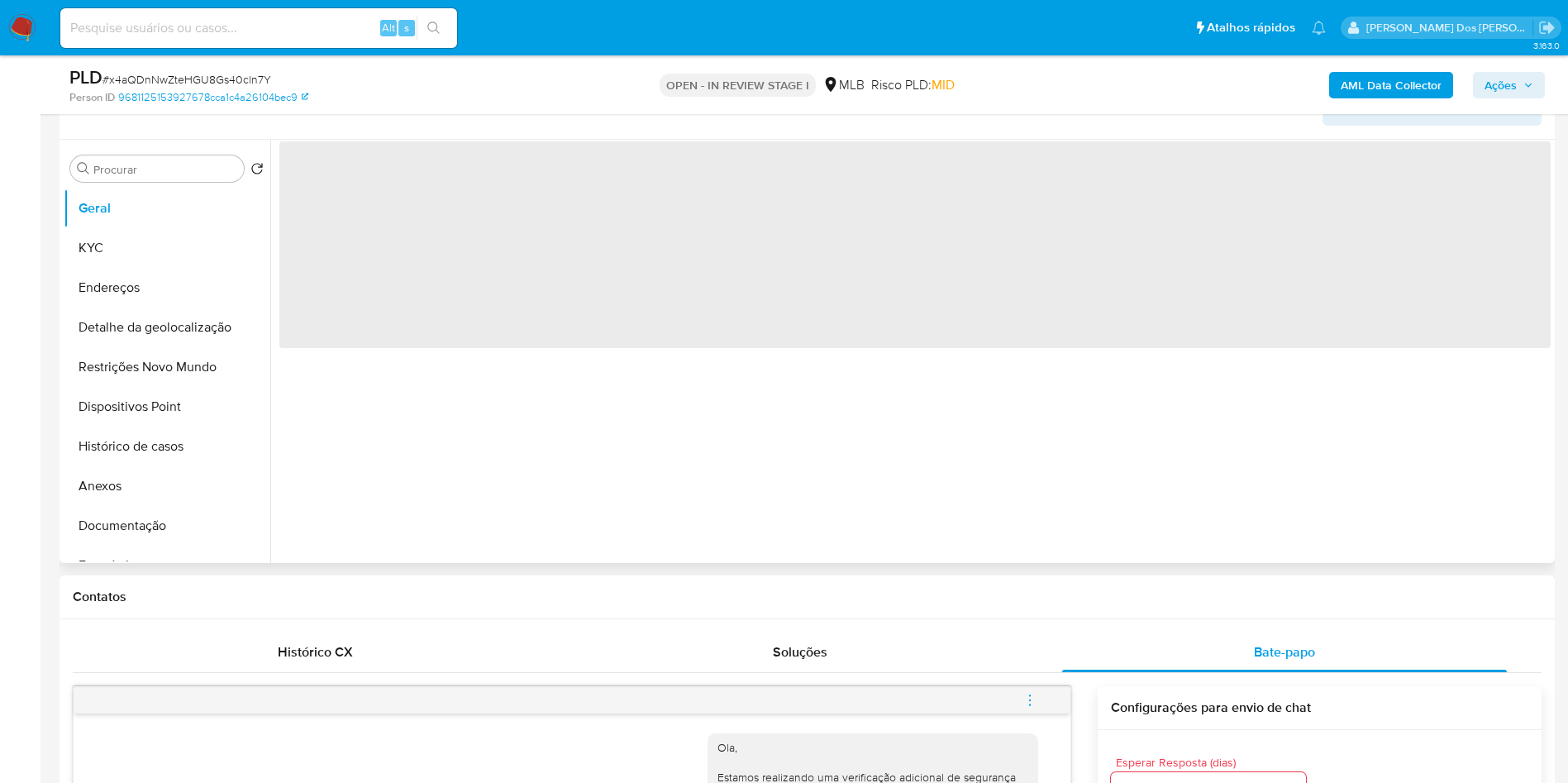
scroll to position [283, 0]
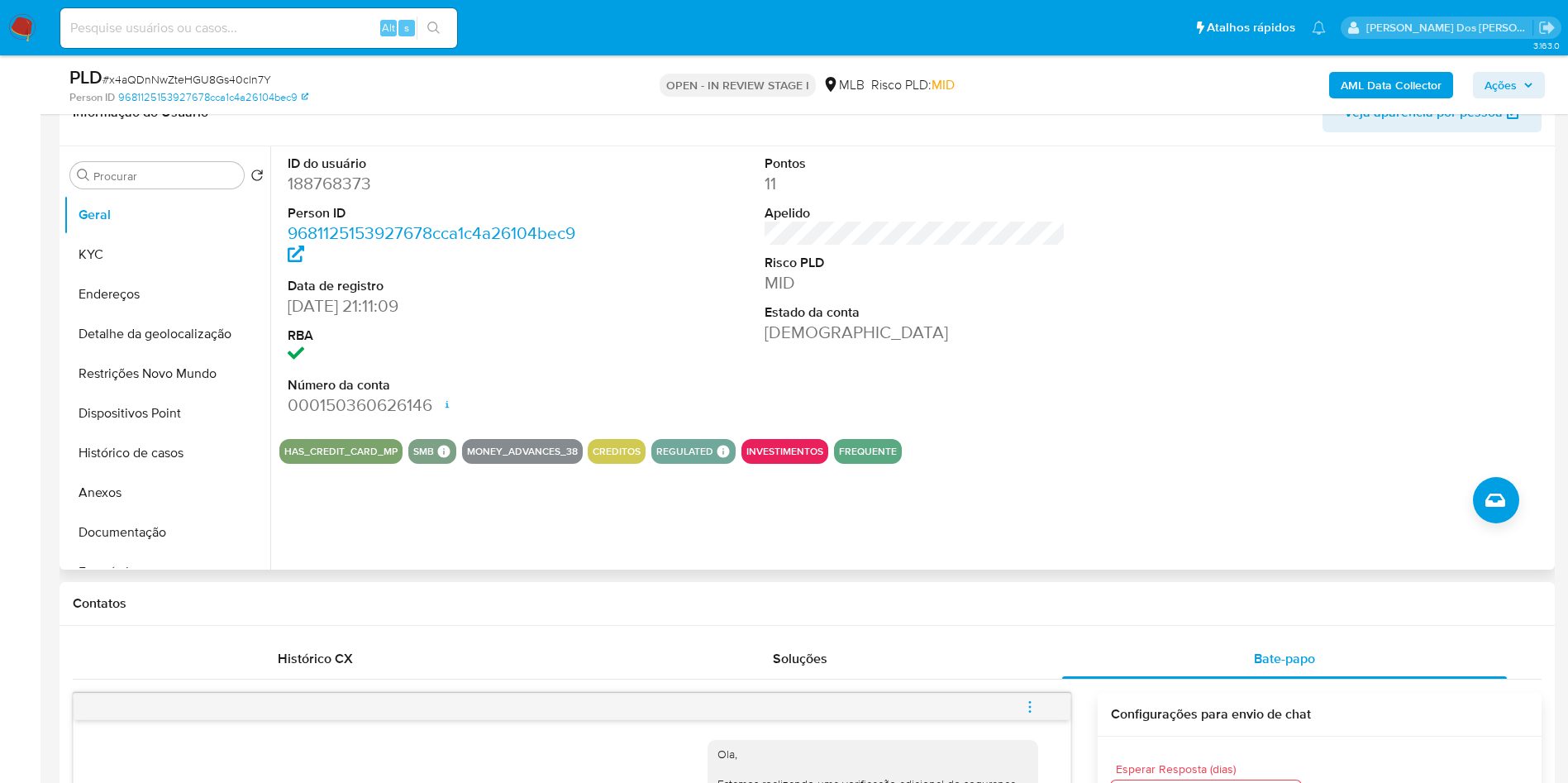
copy td "59504124000157"
click at [152, 307] on button "Endereços" at bounding box center [160, 294] width 193 height 40
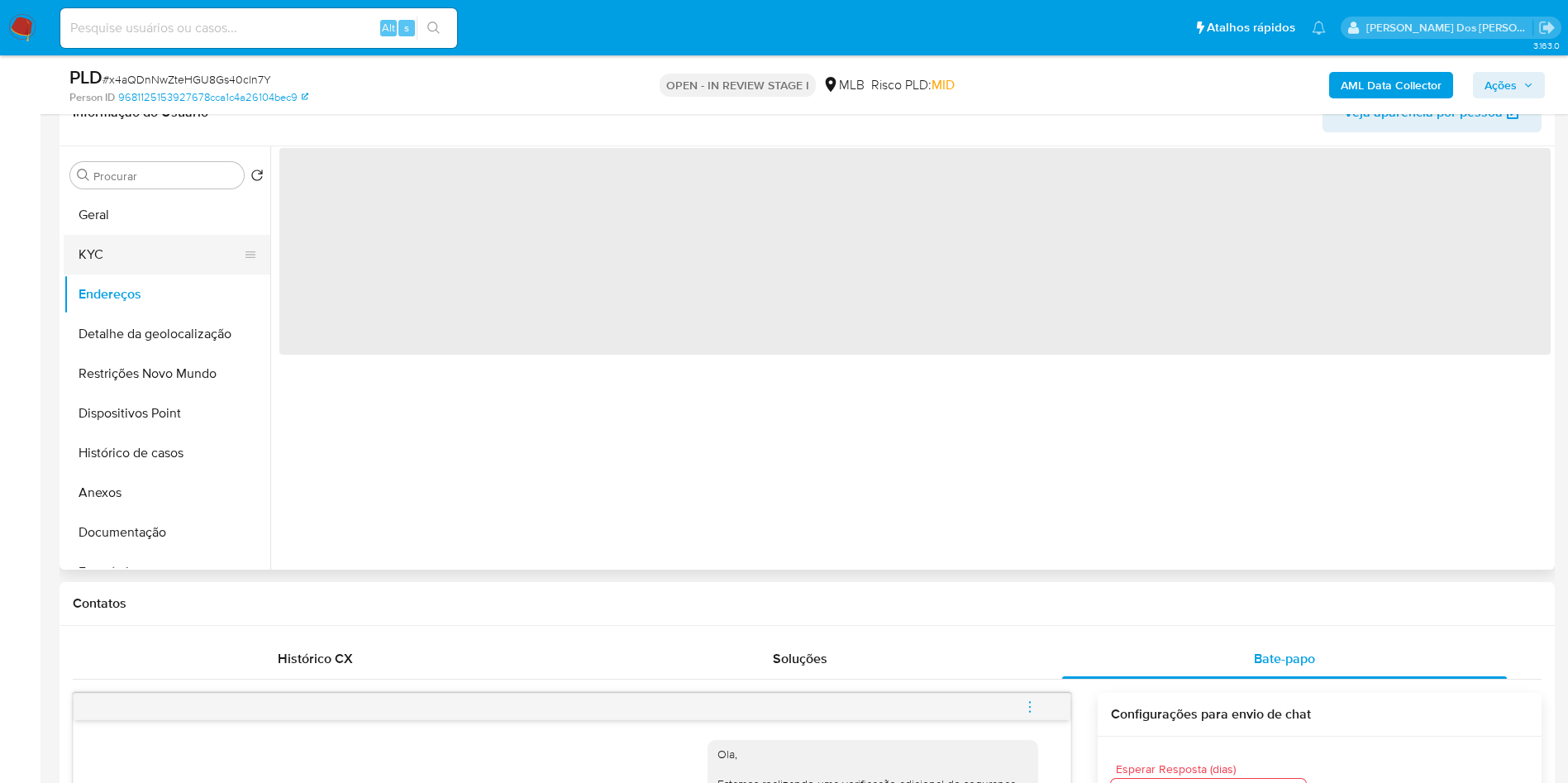
click at [127, 274] on button "KYC" at bounding box center [160, 255] width 193 height 40
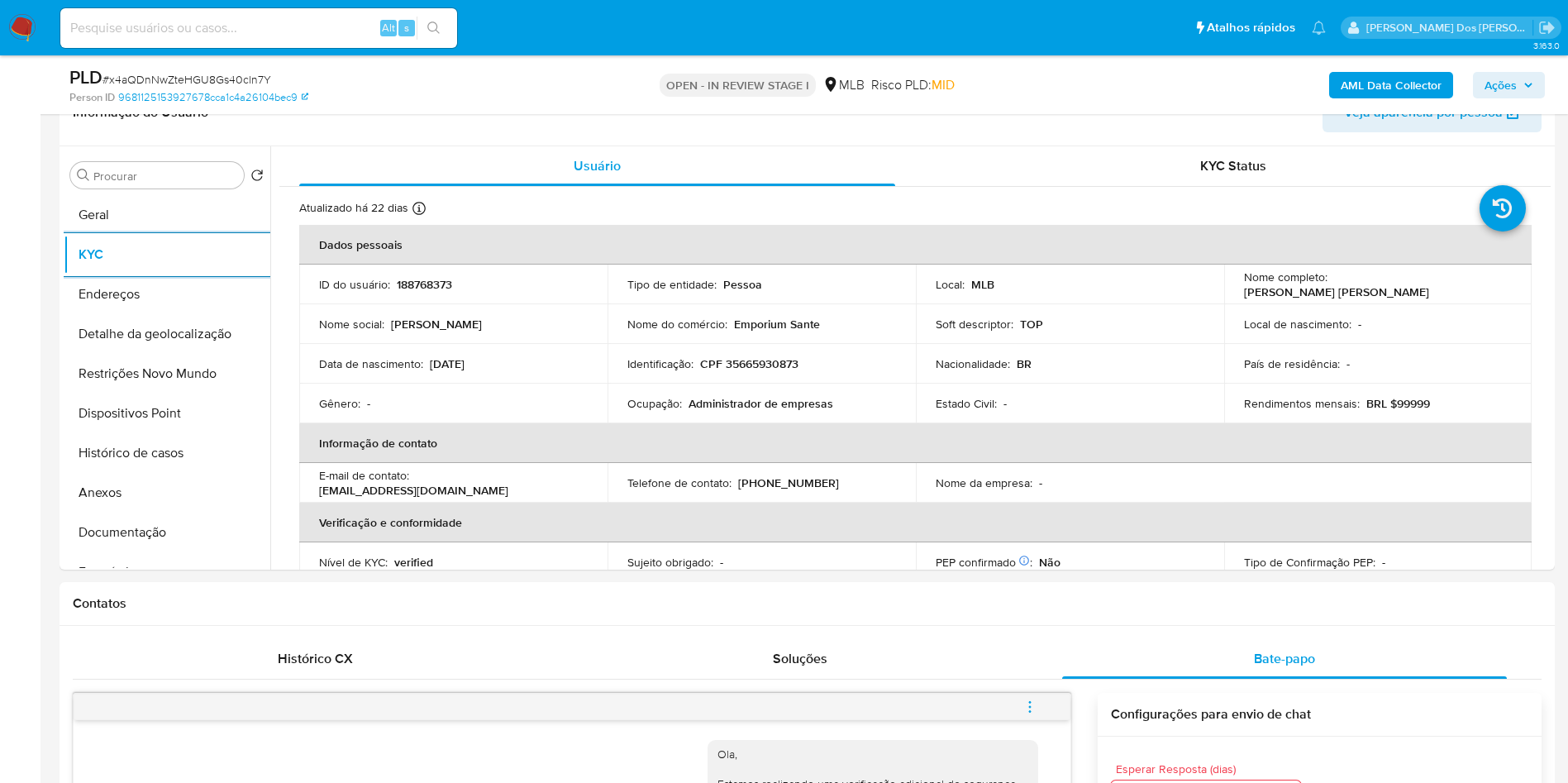
copy td "59504124000157"
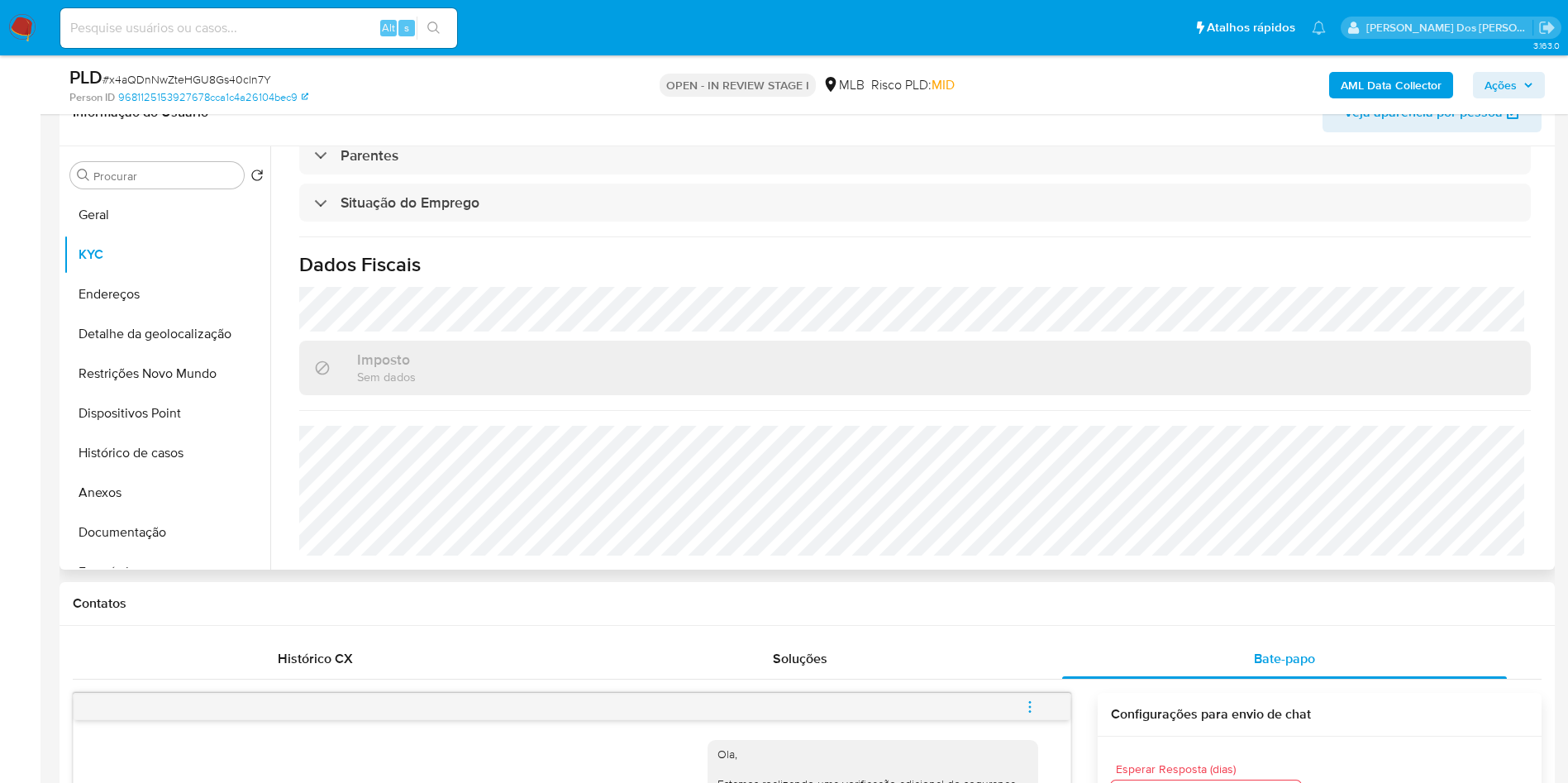
copy td "59504124000157"
click at [168, 352] on button "Detalhe da geolocalização" at bounding box center [160, 334] width 193 height 40
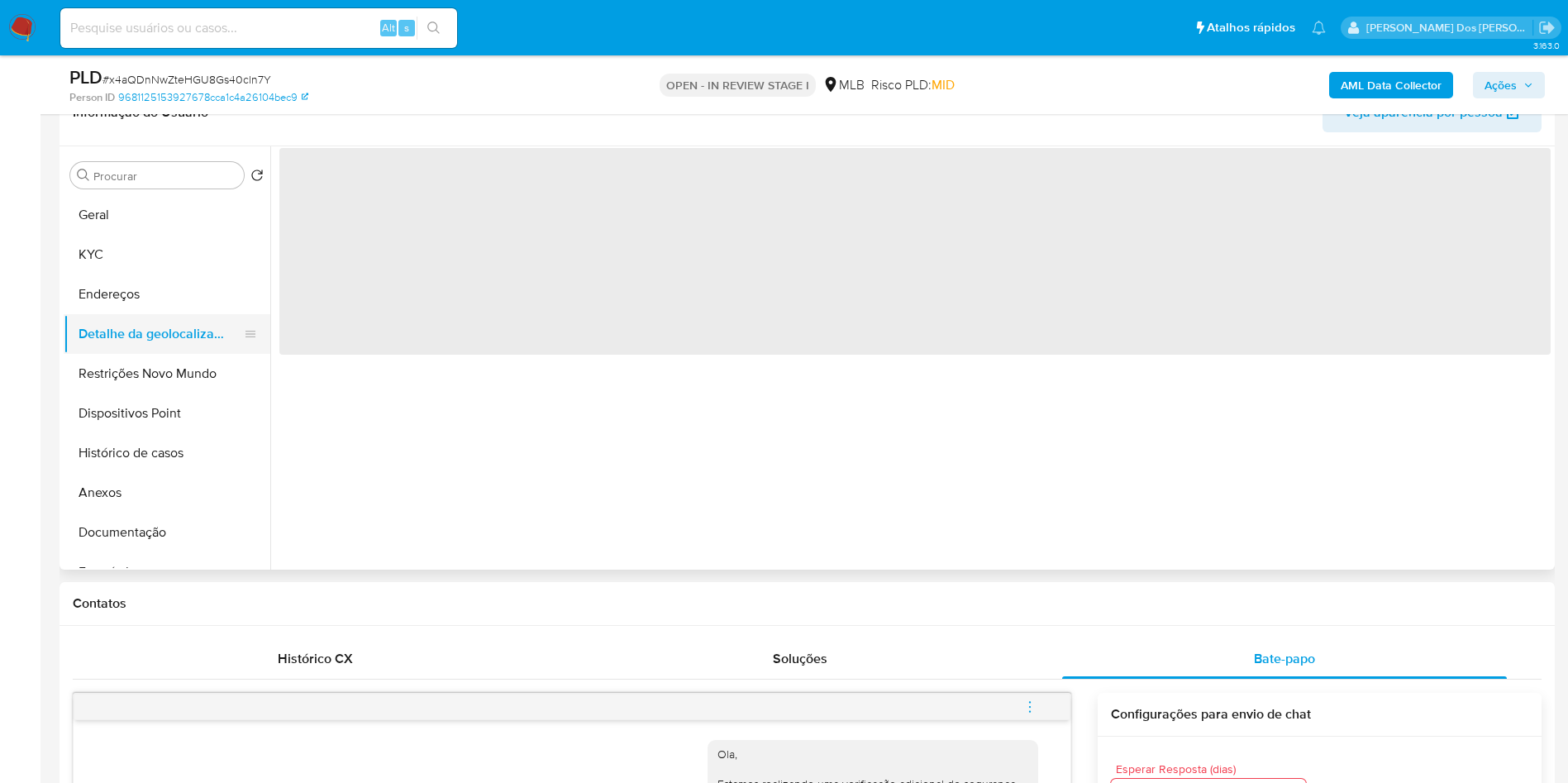
scroll to position [0, 0]
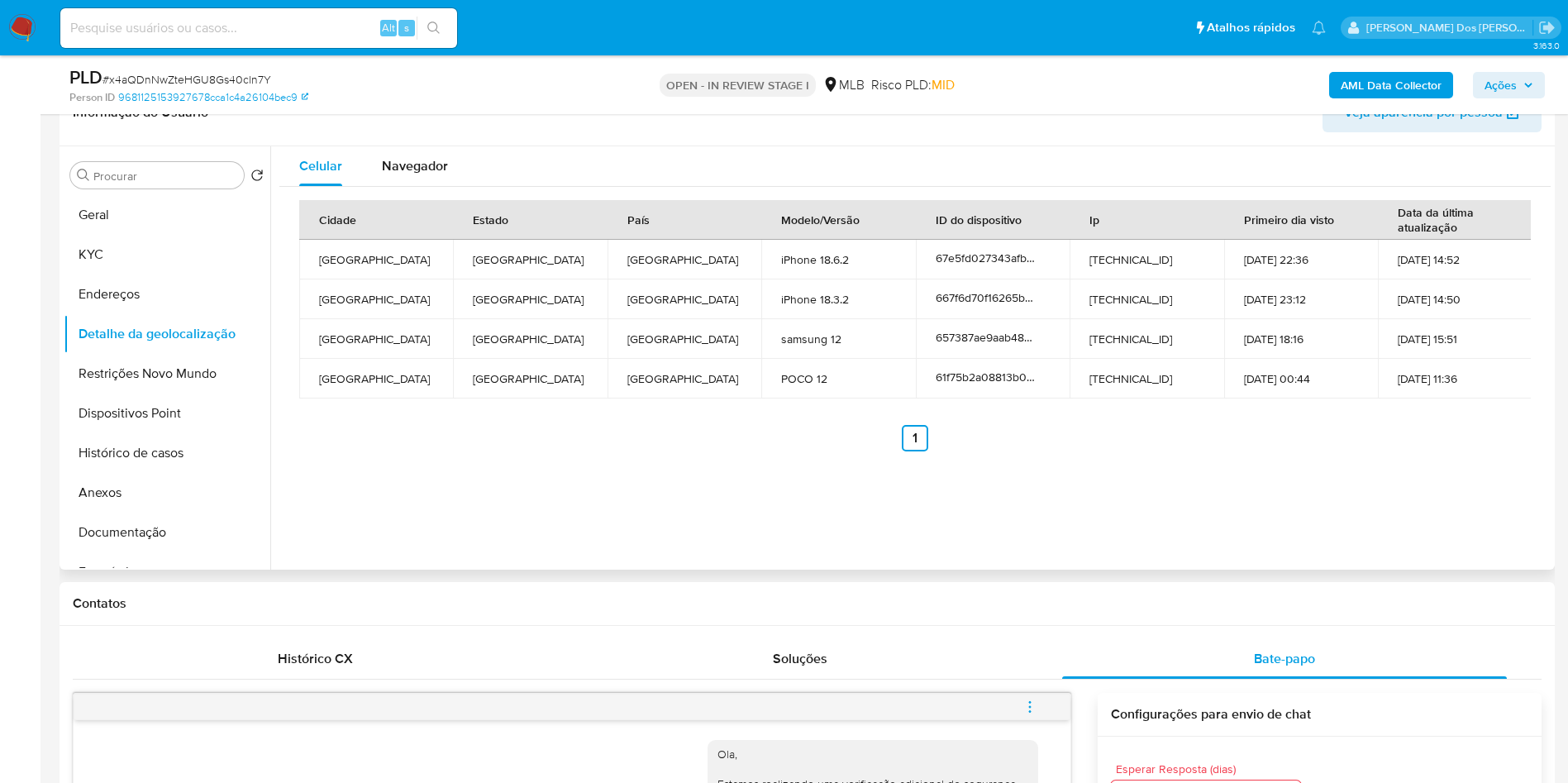
copy td "59504124000157"
click at [174, 394] on button "Restrições Novo Mundo" at bounding box center [160, 374] width 193 height 40
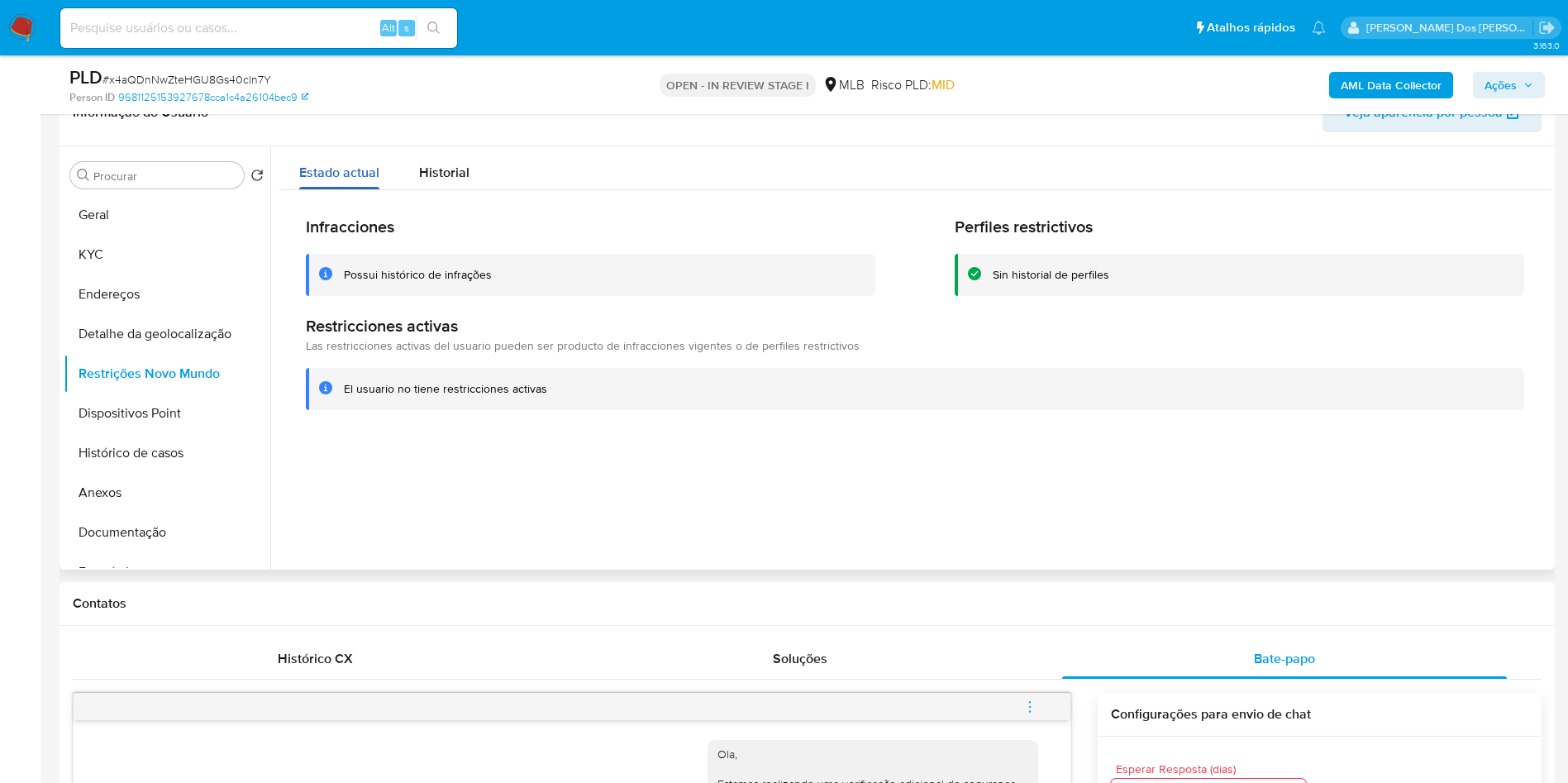
copy td "59504124000157"
click at [119, 433] on button "Dispositivos Point" at bounding box center [160, 414] width 193 height 40
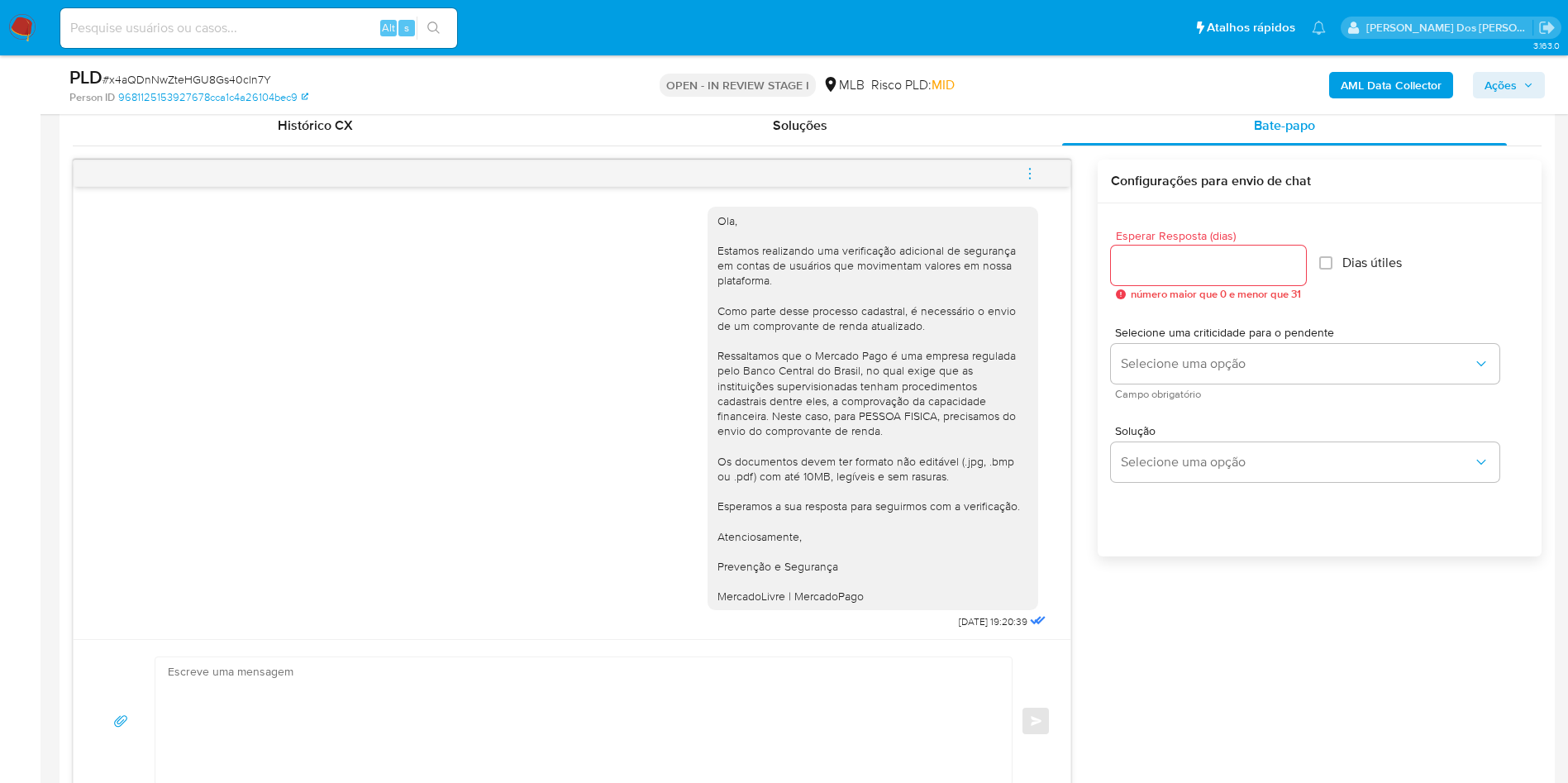
scroll to position [826, 0]
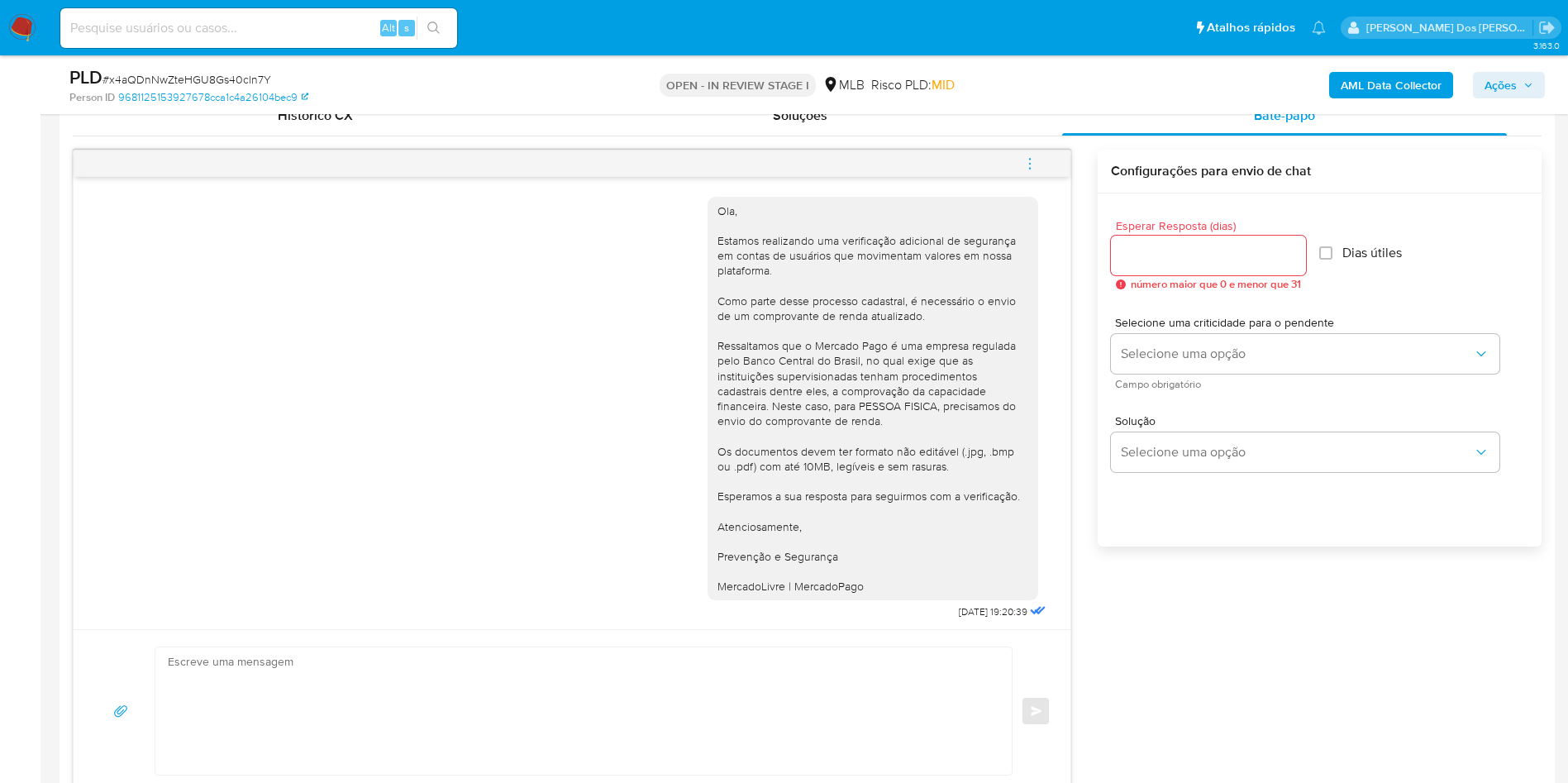
copy td "59504124000157"
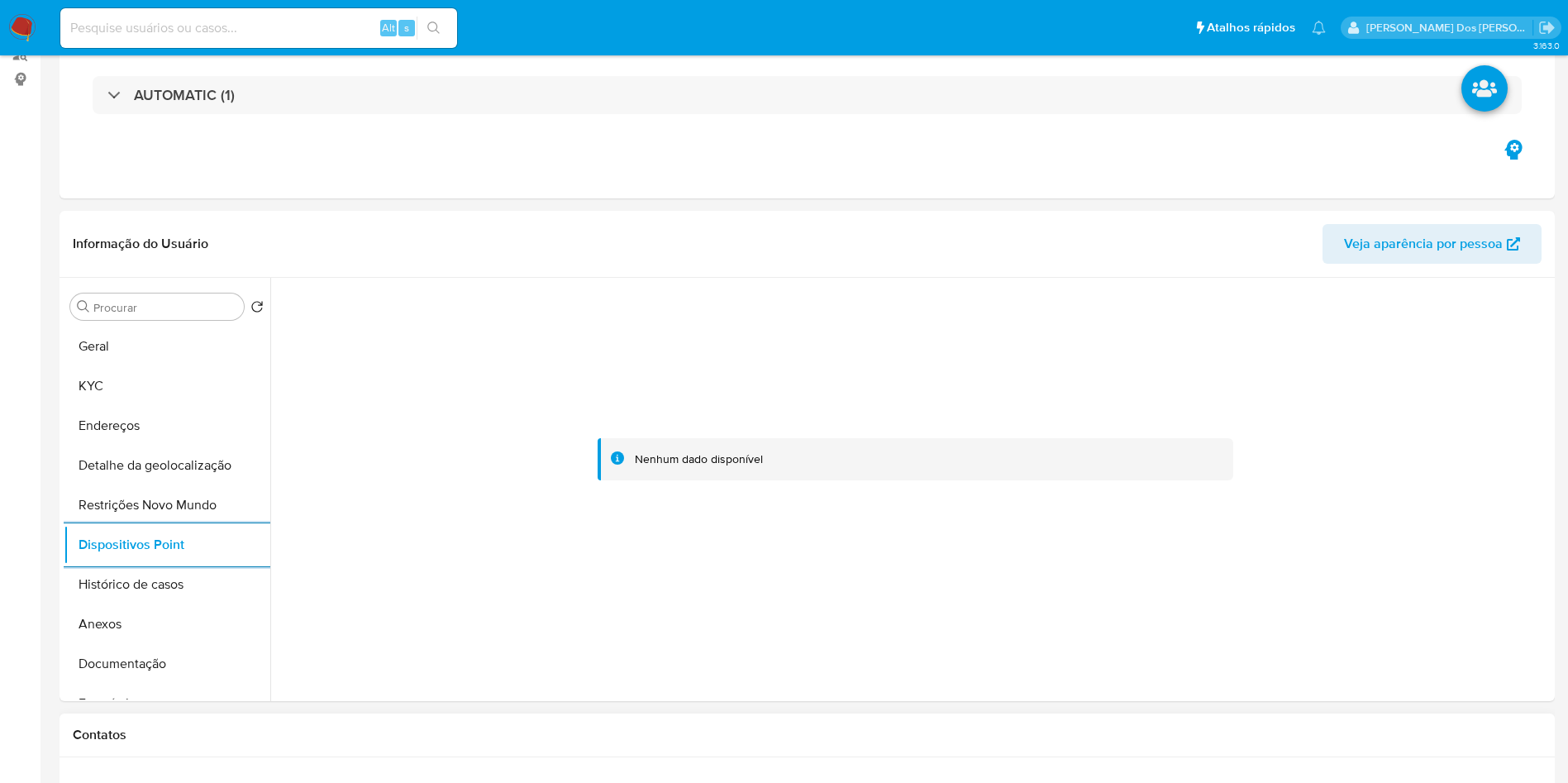
scroll to position [0, 0]
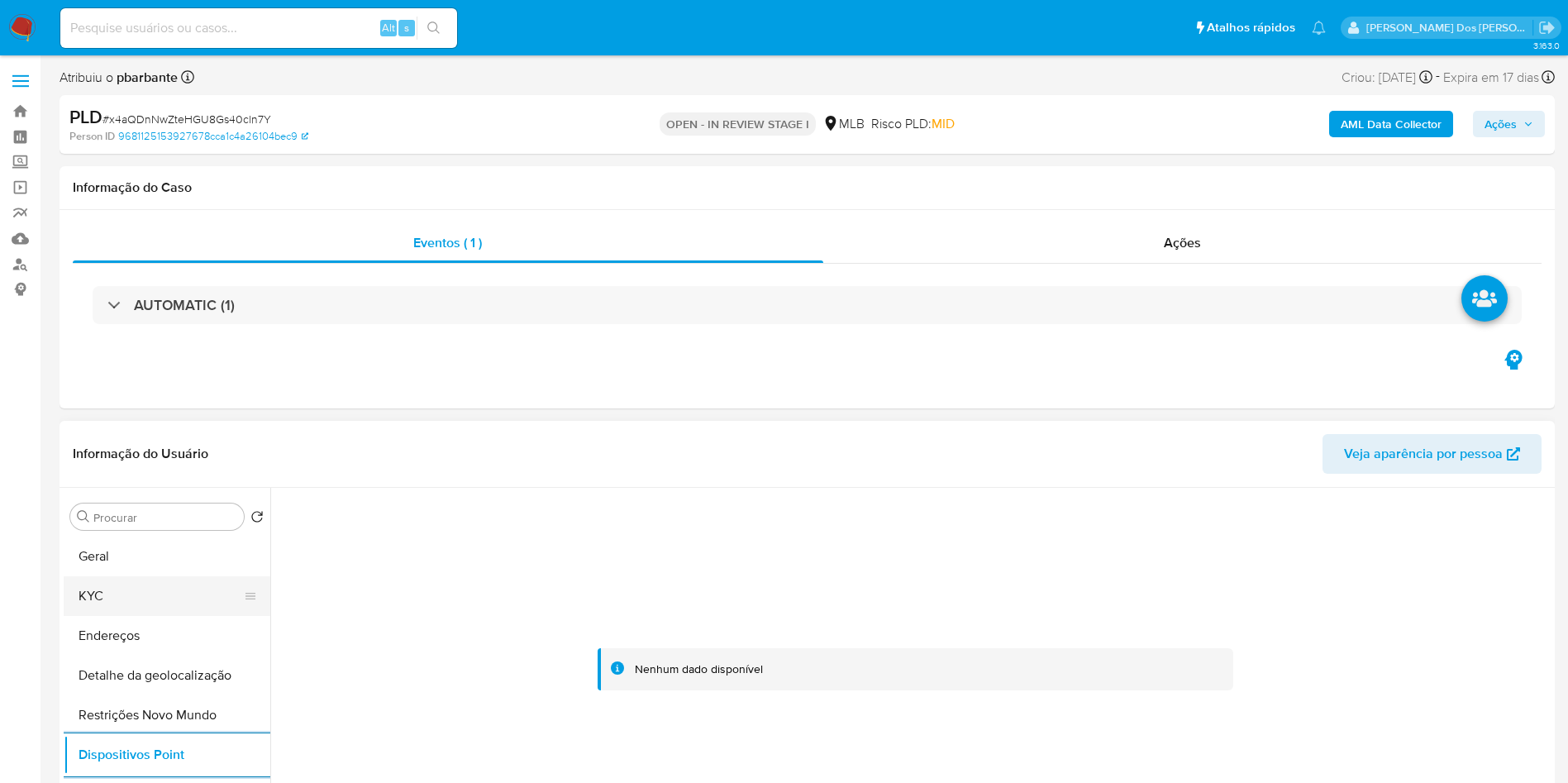
click at [106, 616] on button "KYC" at bounding box center [160, 596] width 193 height 40
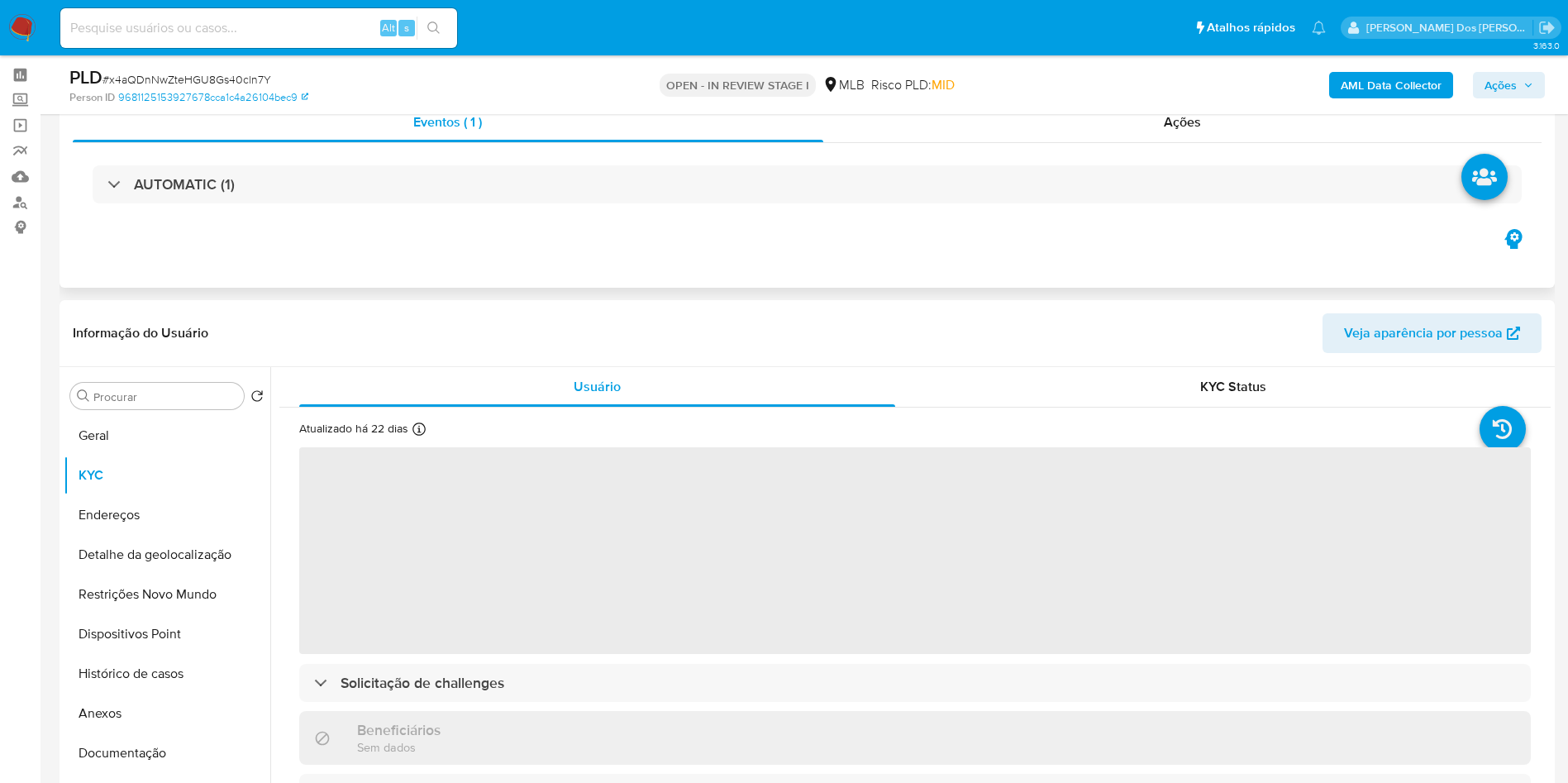
scroll to position [73, 0]
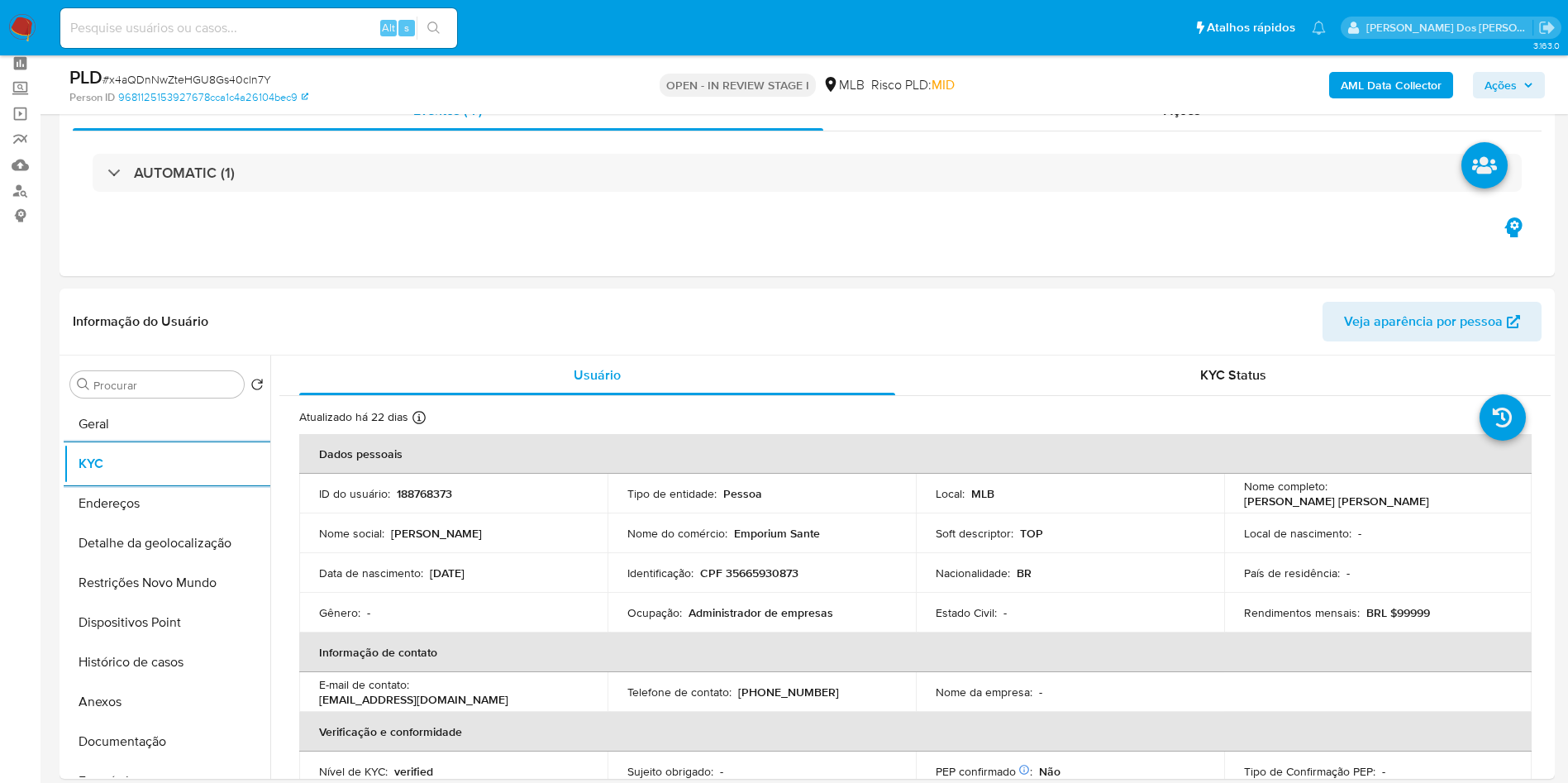
click at [1514, 90] on span "Ações" at bounding box center [1501, 84] width 33 height 26
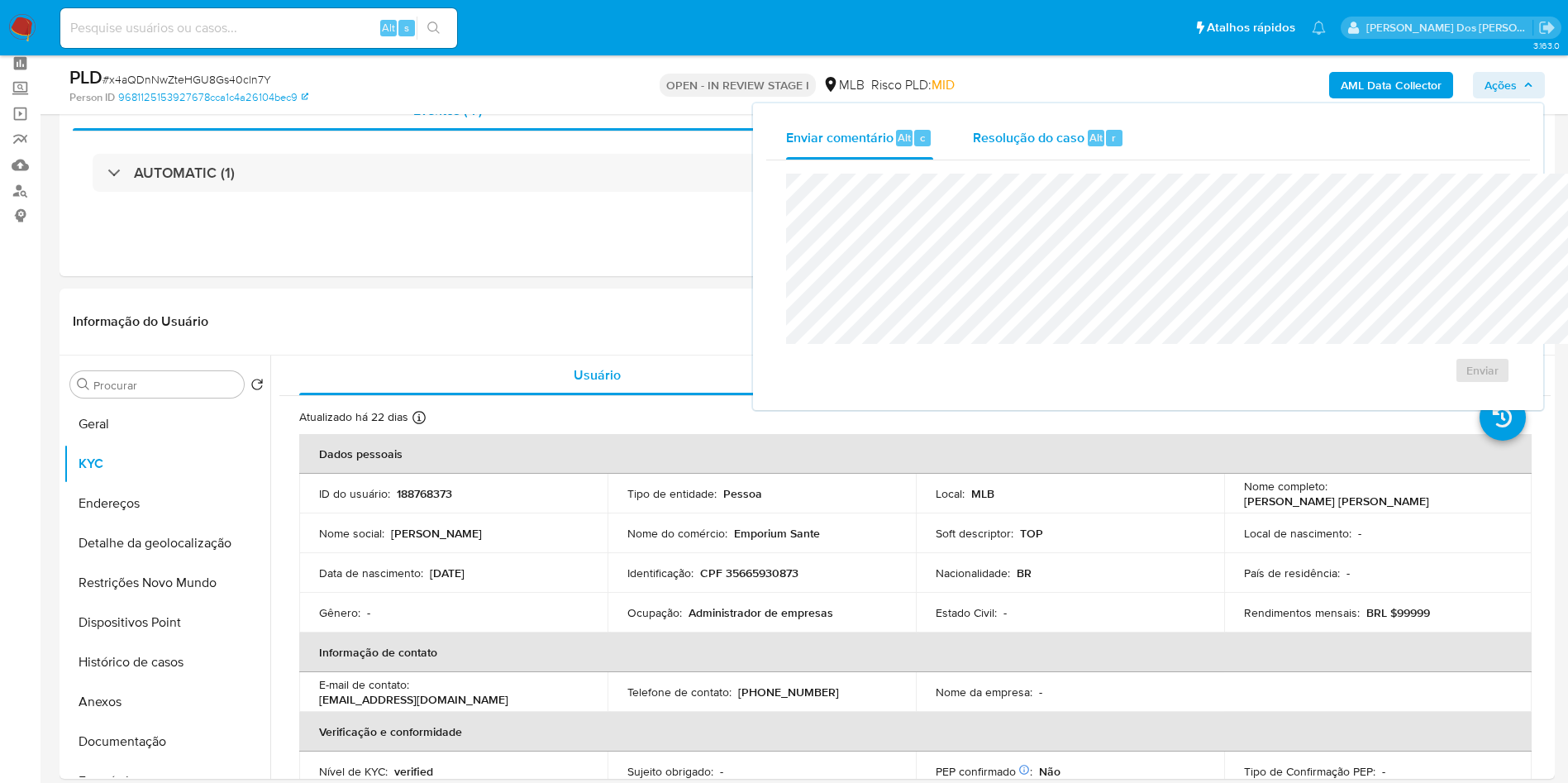
click at [973, 135] on span "Resolução do caso" at bounding box center [1028, 136] width 112 height 19
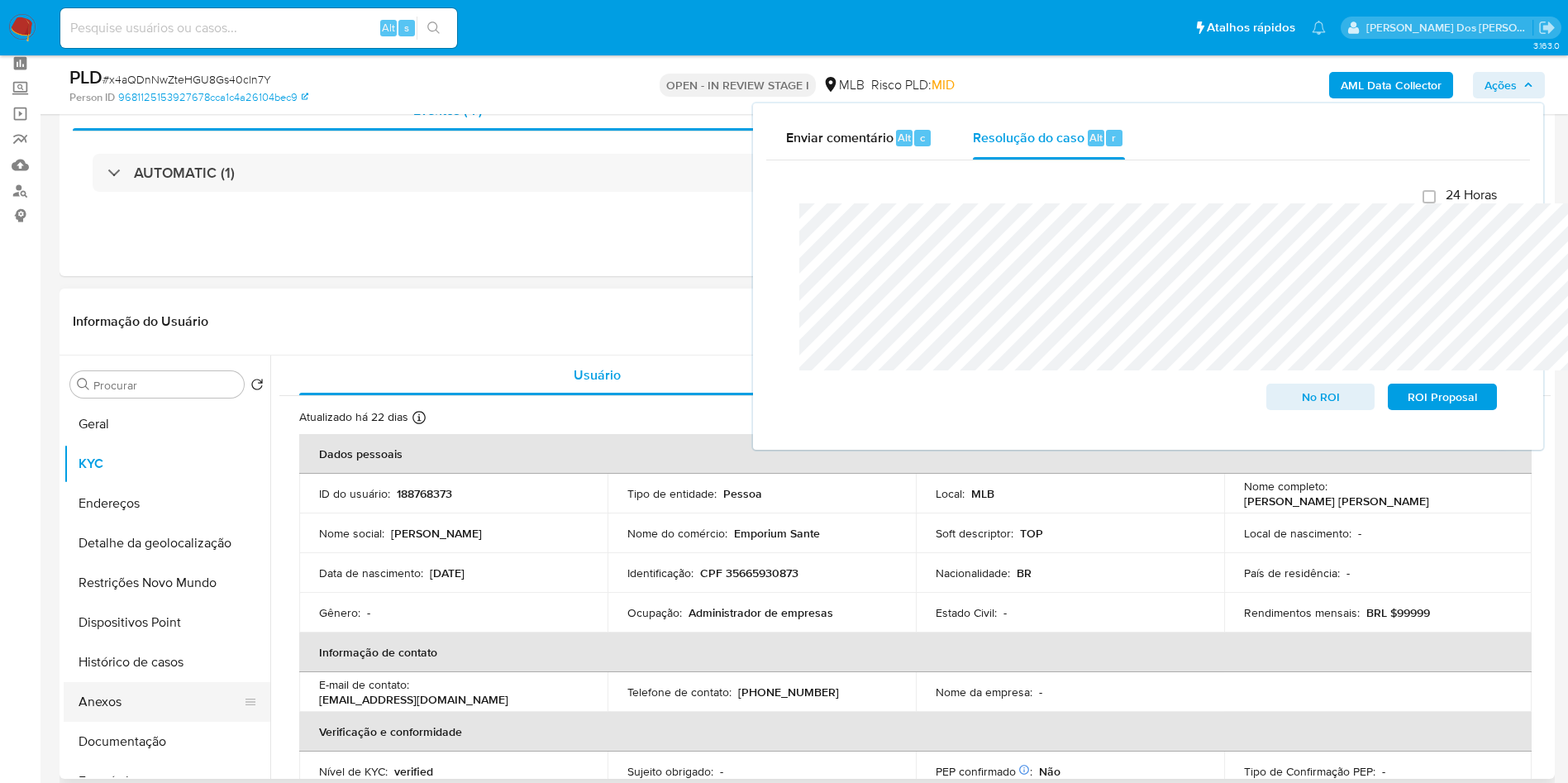
click at [86, 721] on button "Anexos" at bounding box center [160, 702] width 193 height 40
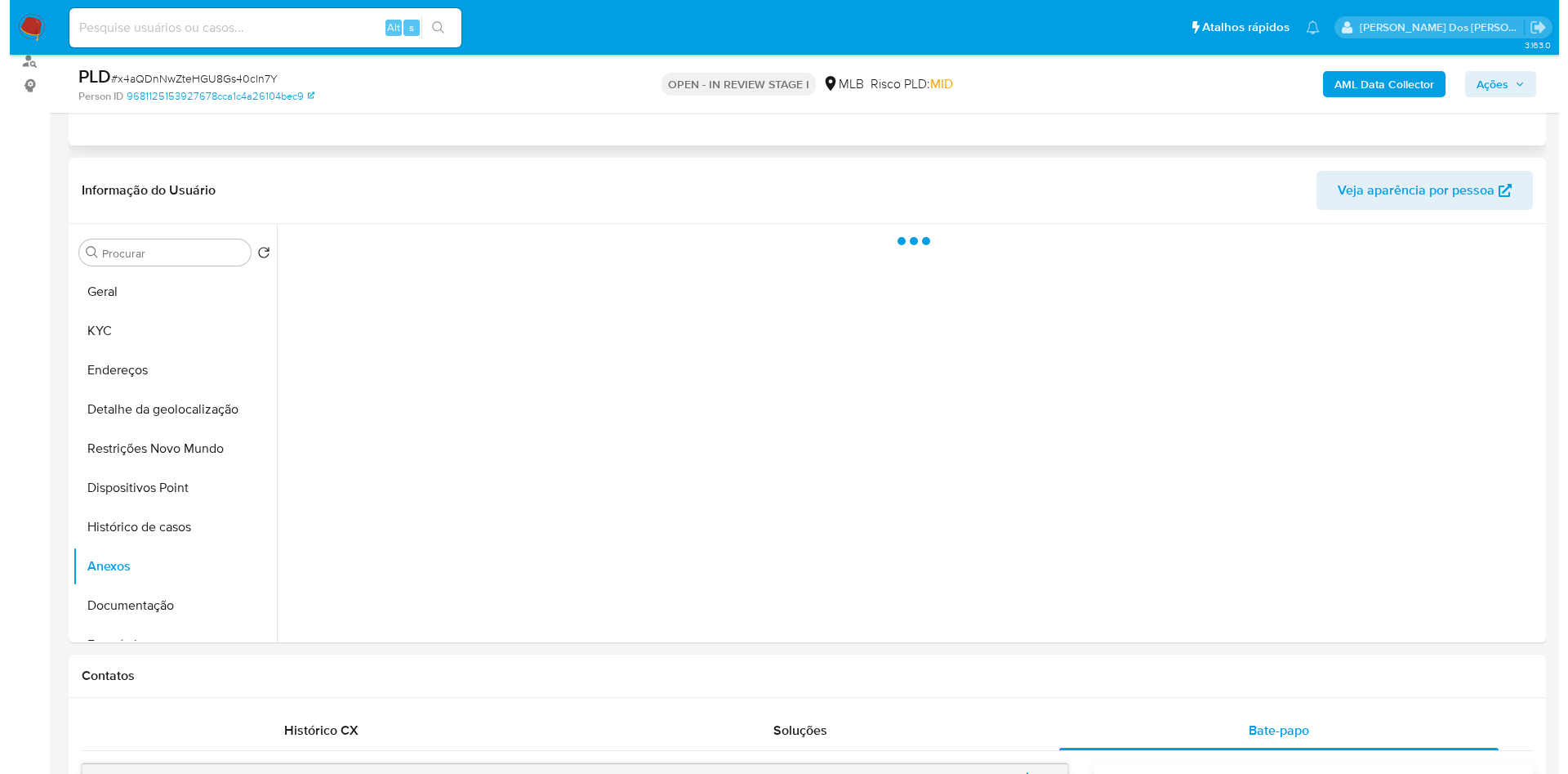
scroll to position [208, 0]
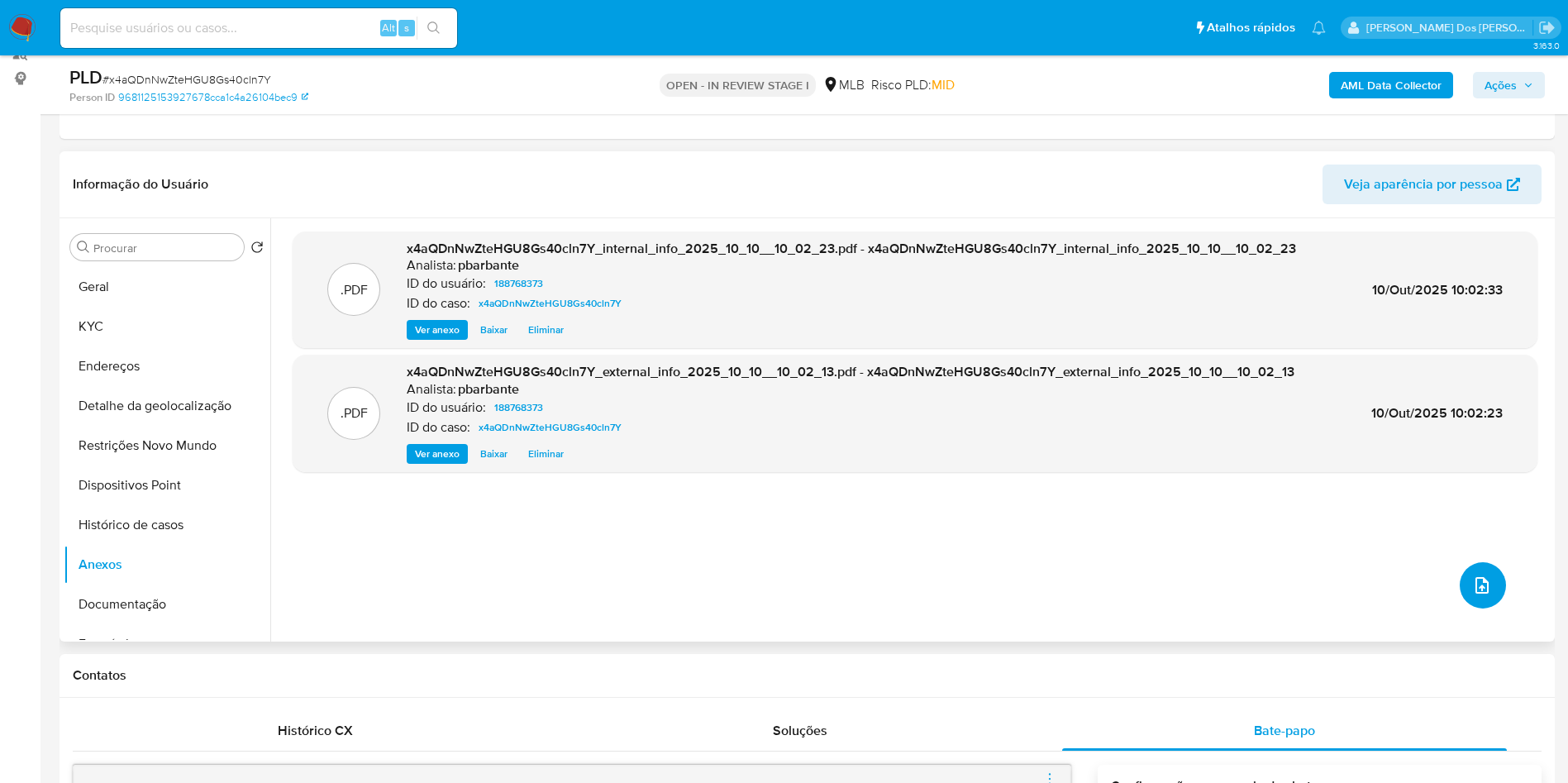
click at [1475, 595] on icon "upload-file" at bounding box center [1483, 585] width 20 height 20
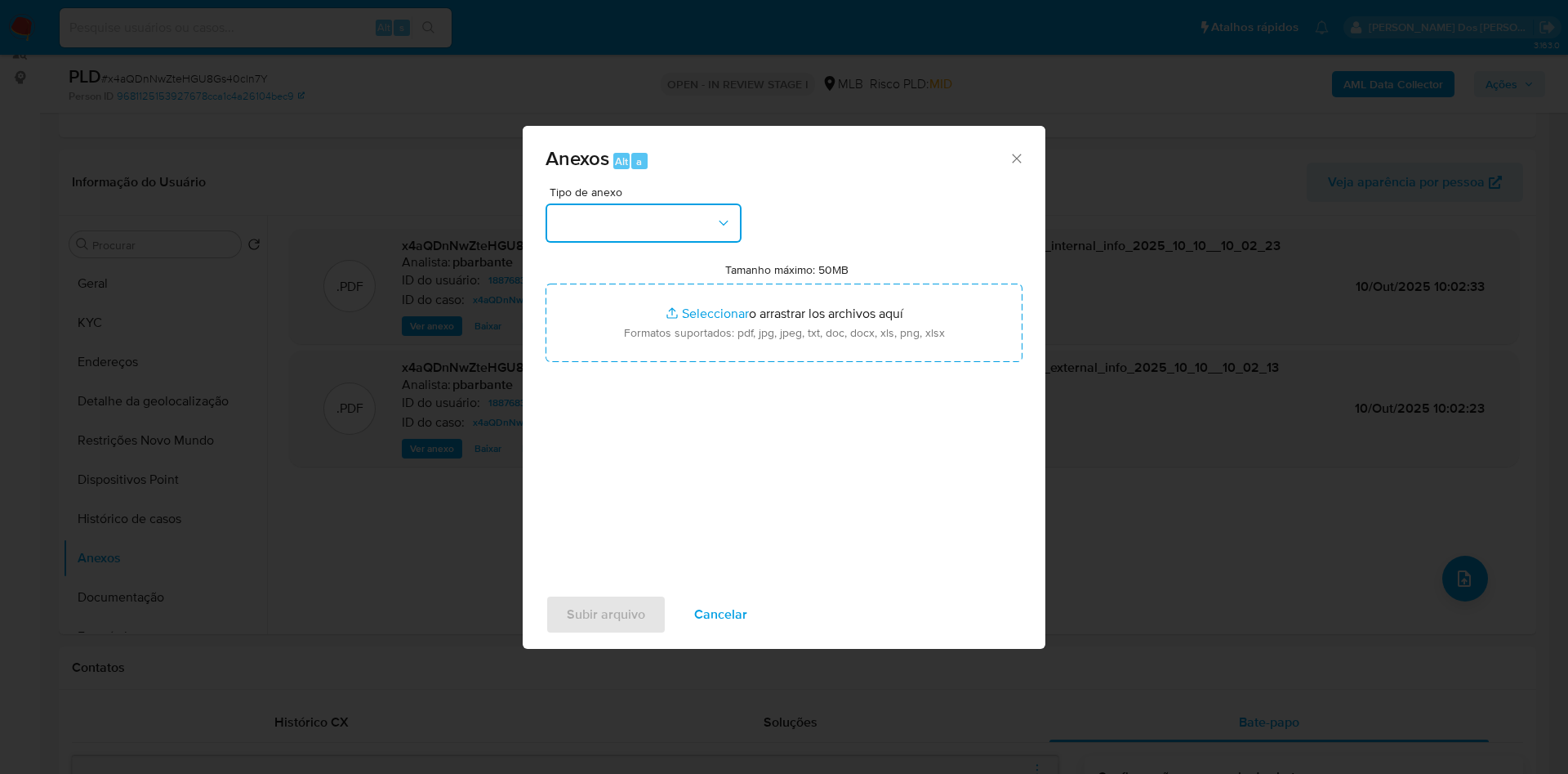
click at [647, 204] on button "button" at bounding box center [644, 223] width 196 height 39
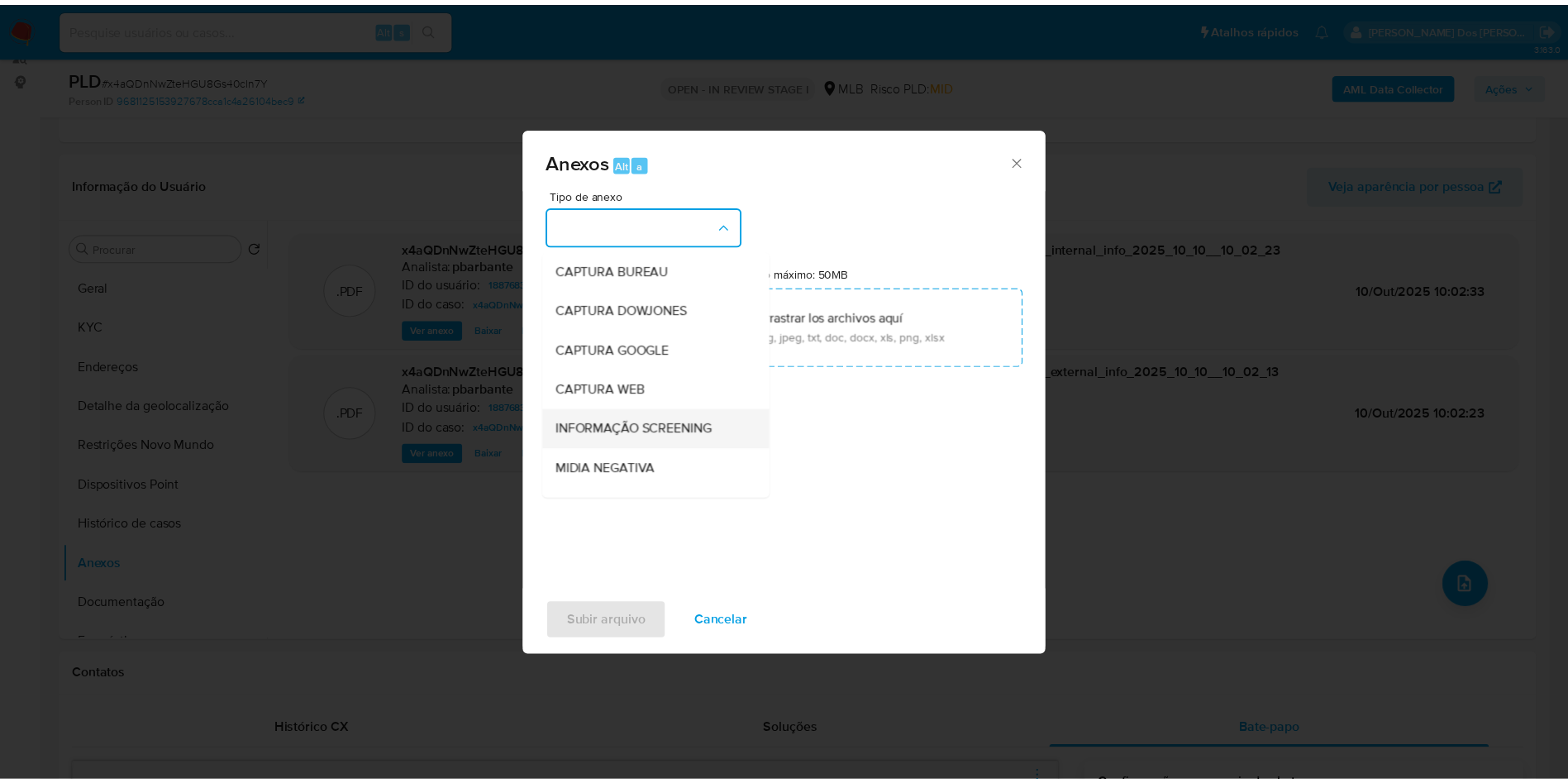
scroll to position [221, 0]
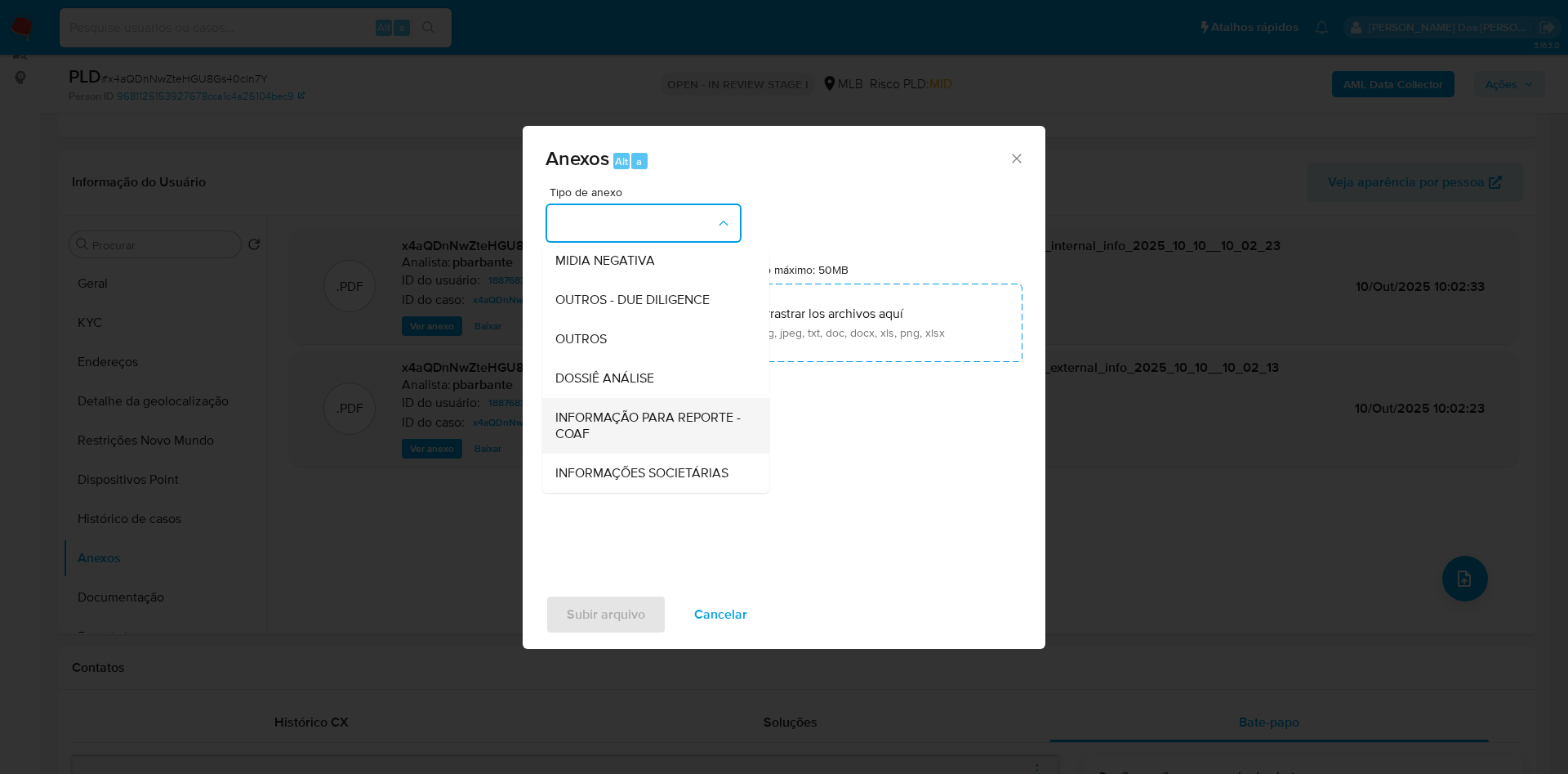
click at [595, 409] on span "INFORMAÇÃO PARA REPORTE - COAF" at bounding box center [650, 425] width 191 height 32
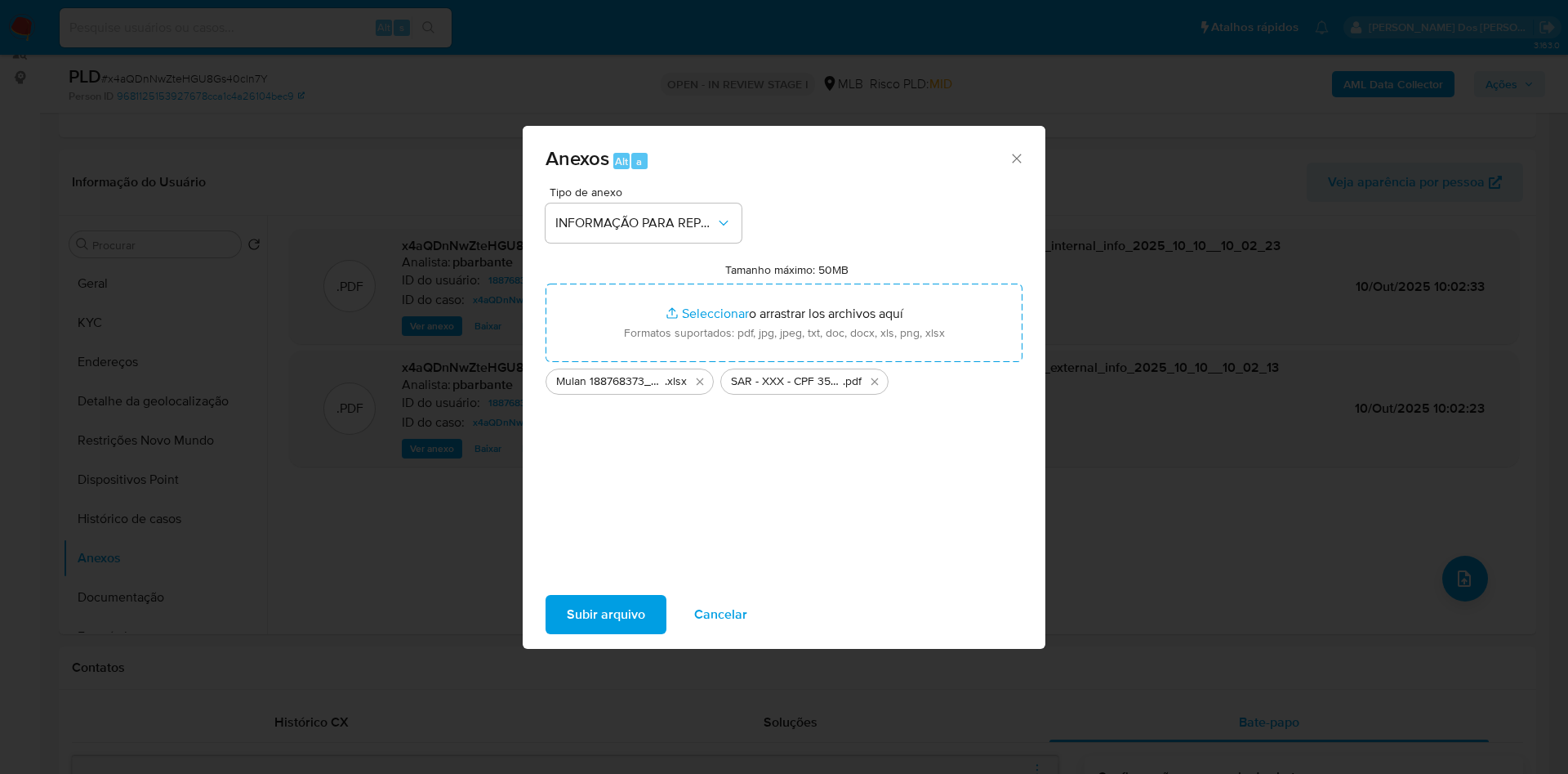
click at [583, 632] on span "Subir arquivo" at bounding box center [605, 614] width 78 height 36
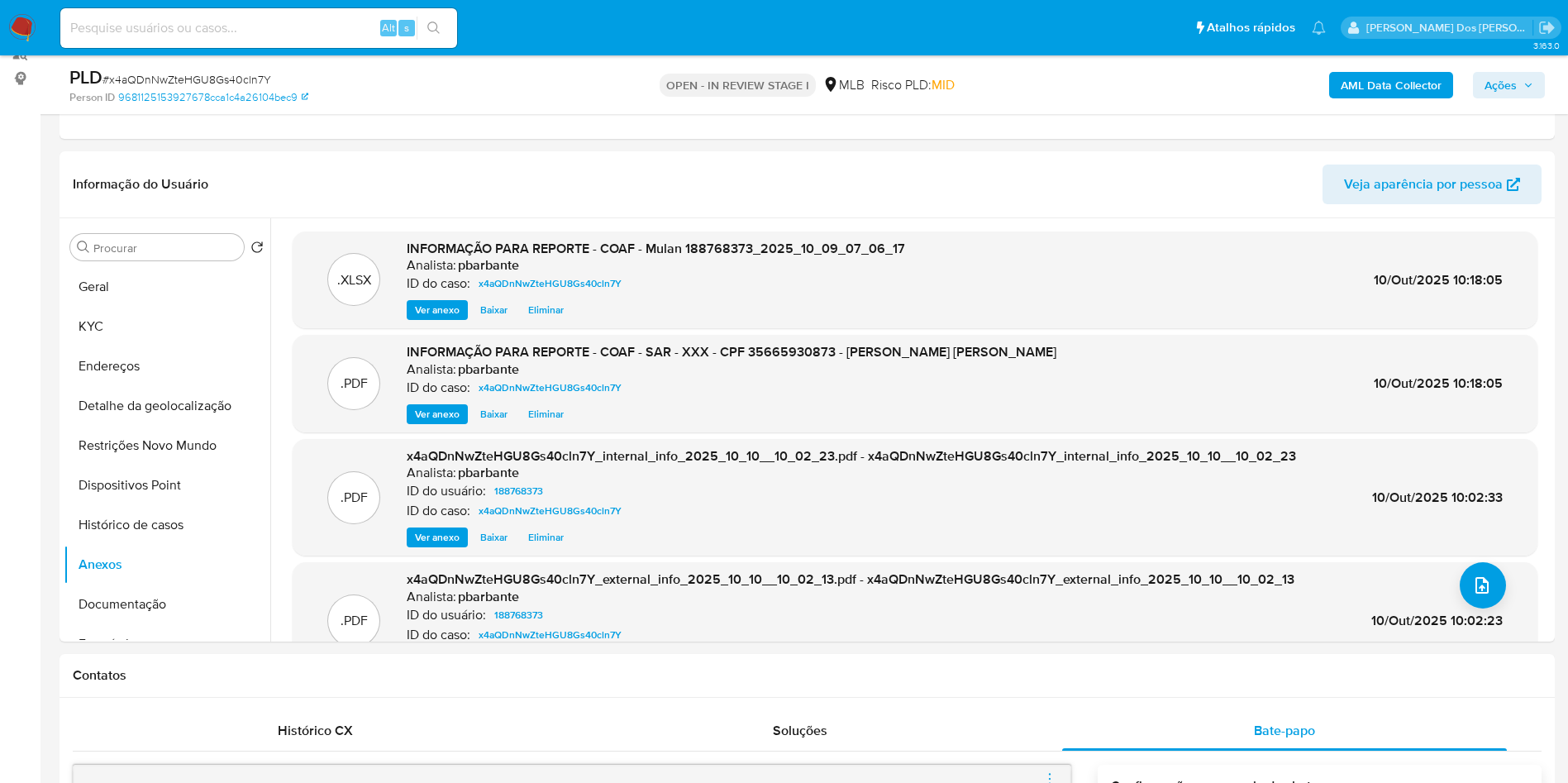
click at [1542, 83] on button "Ações" at bounding box center [1508, 84] width 72 height 26
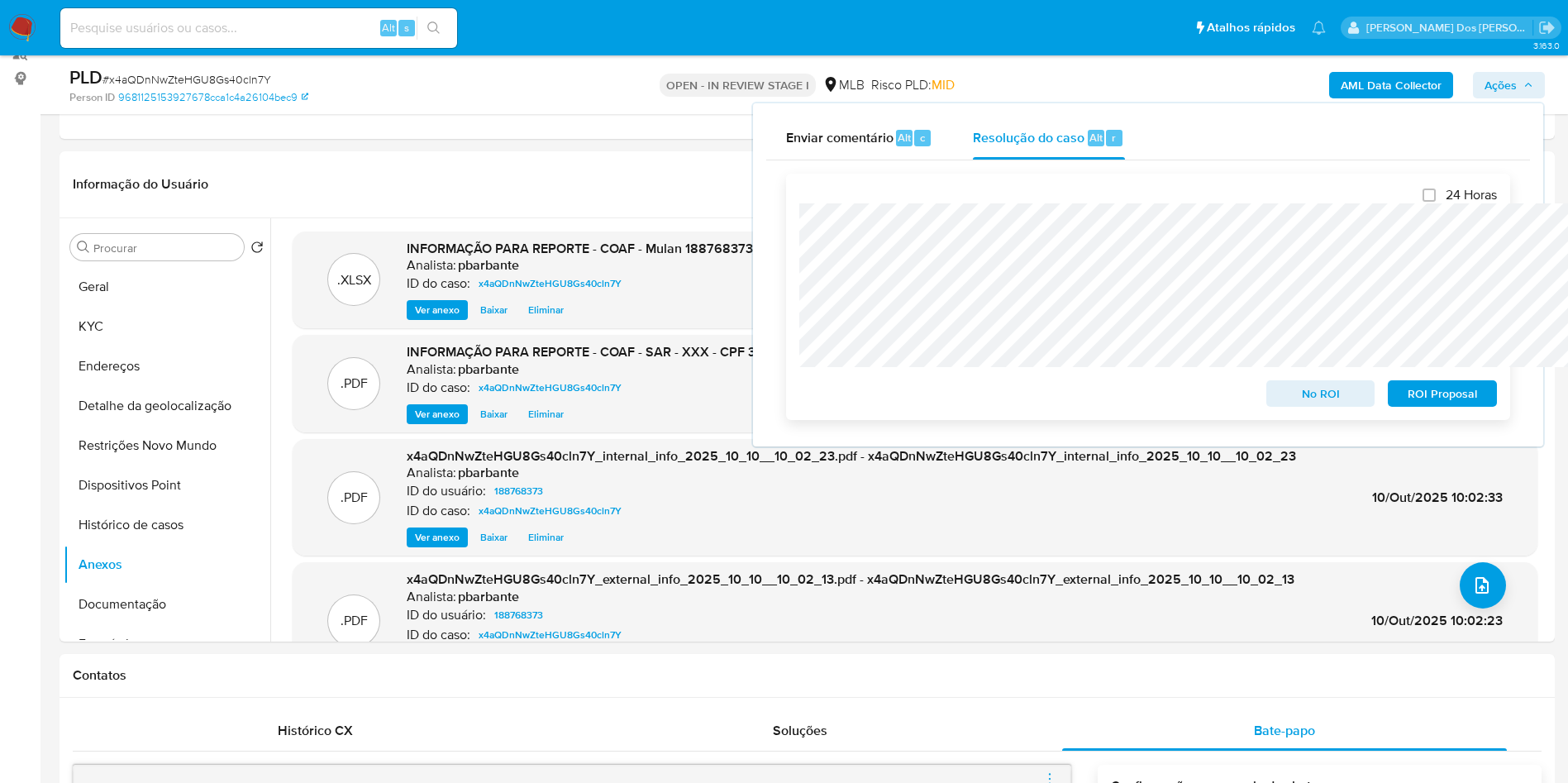
click at [1440, 396] on span "ROI Proposal" at bounding box center [1442, 394] width 86 height 24
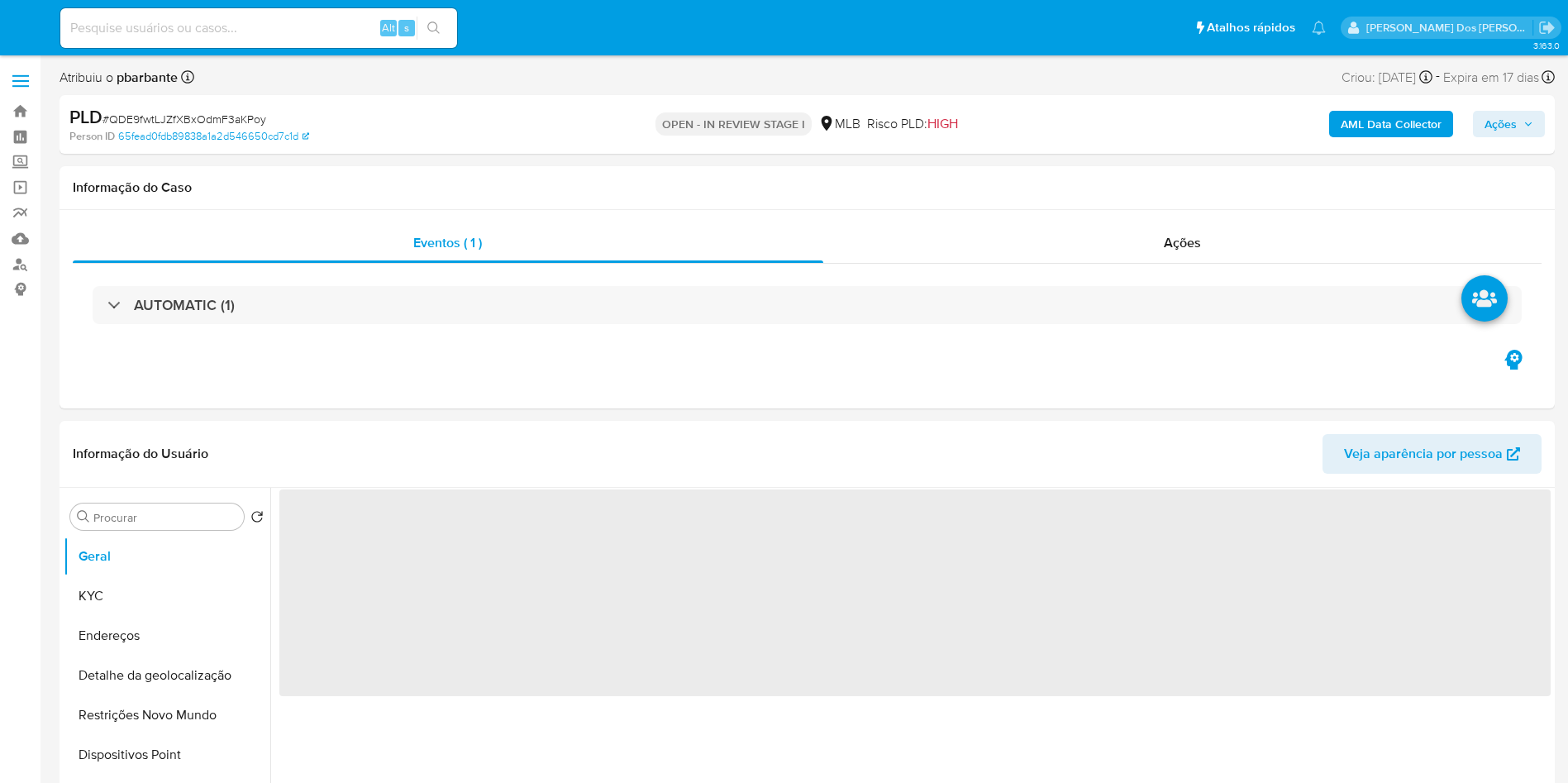
select select "10"
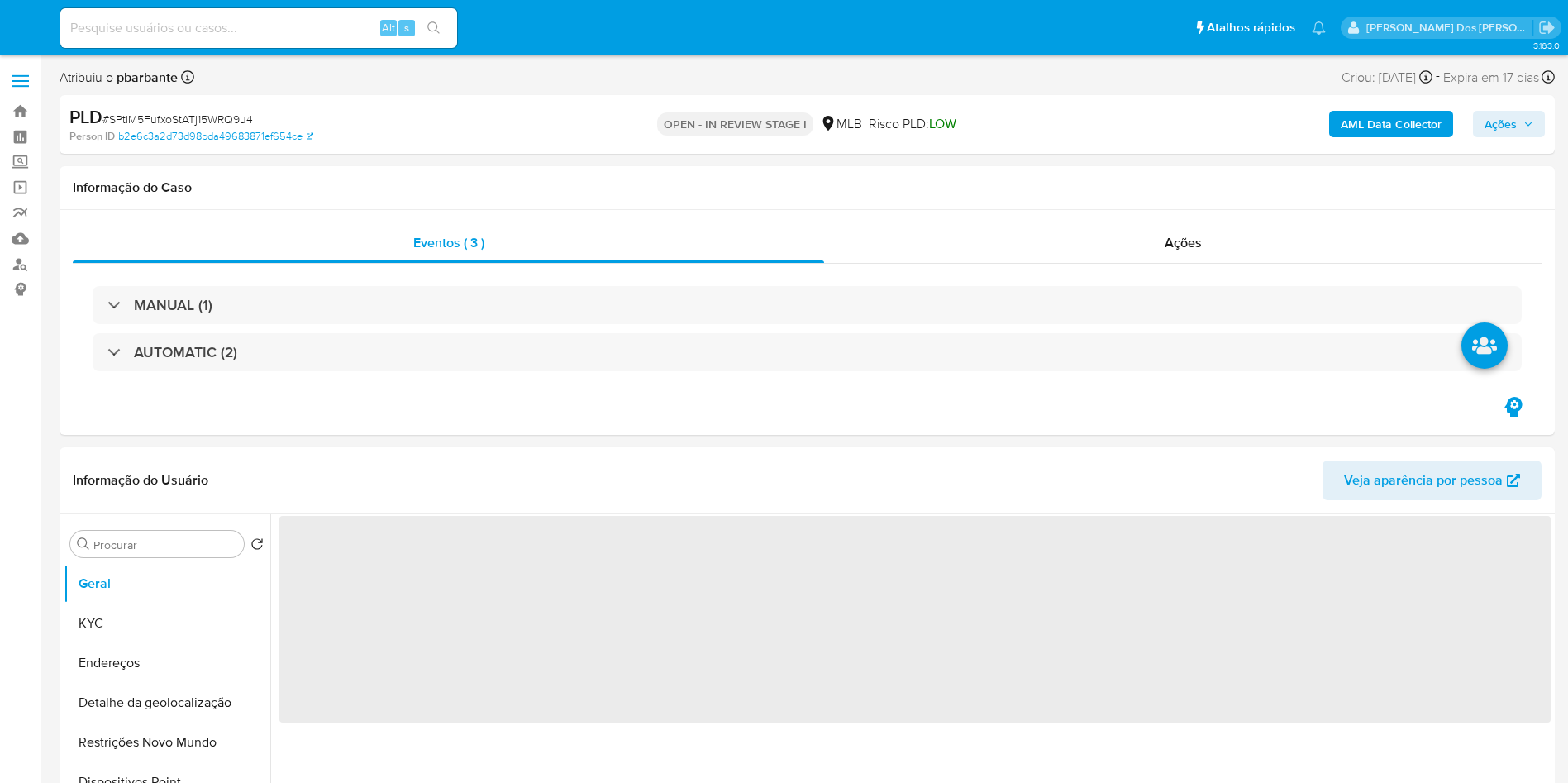
select select "10"
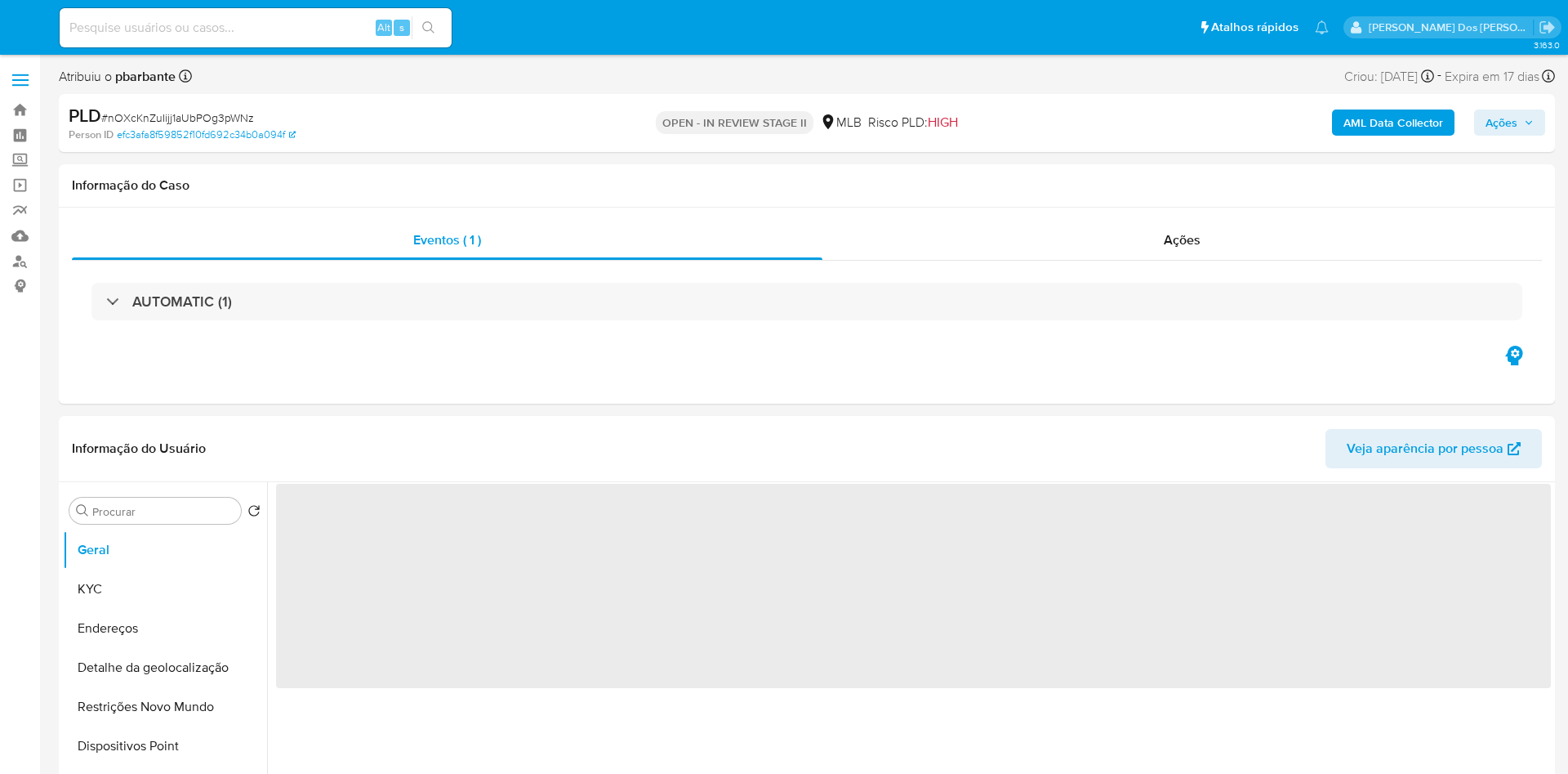
select select "10"
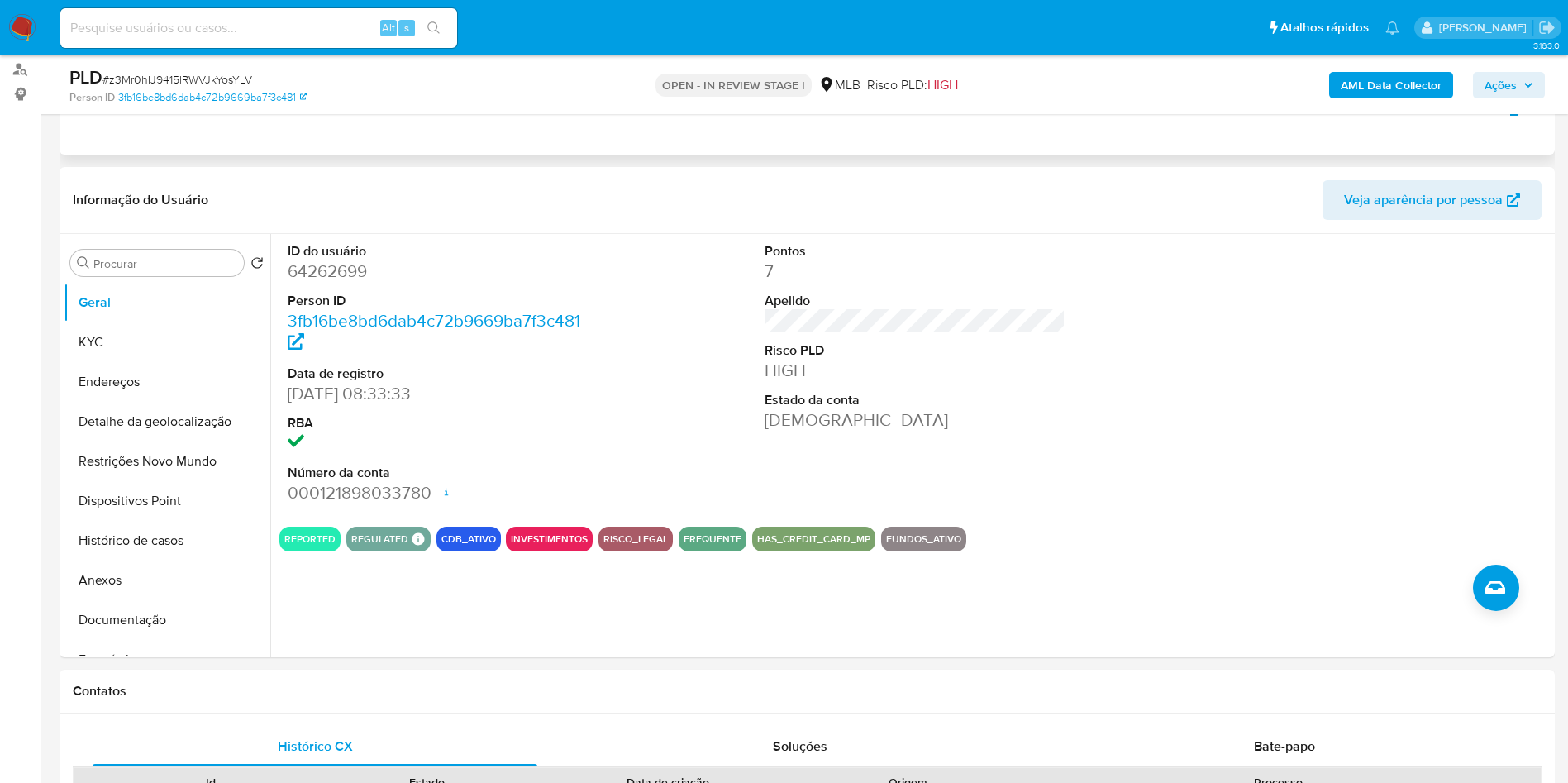
scroll to position [196, 0]
click at [175, 560] on button "Histórico de casos" at bounding box center [160, 540] width 193 height 40
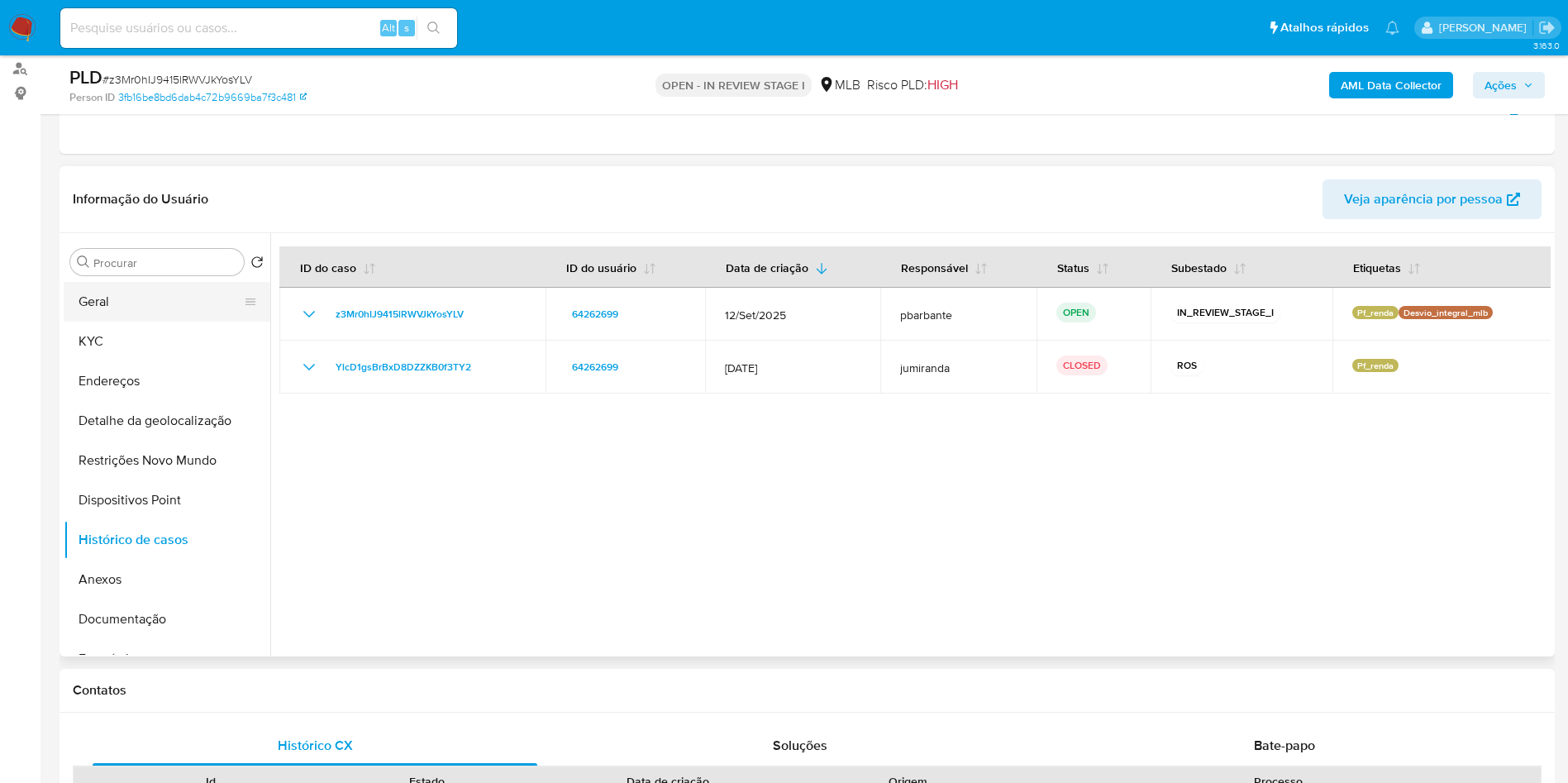
click at [127, 321] on button "Geral" at bounding box center [160, 302] width 193 height 40
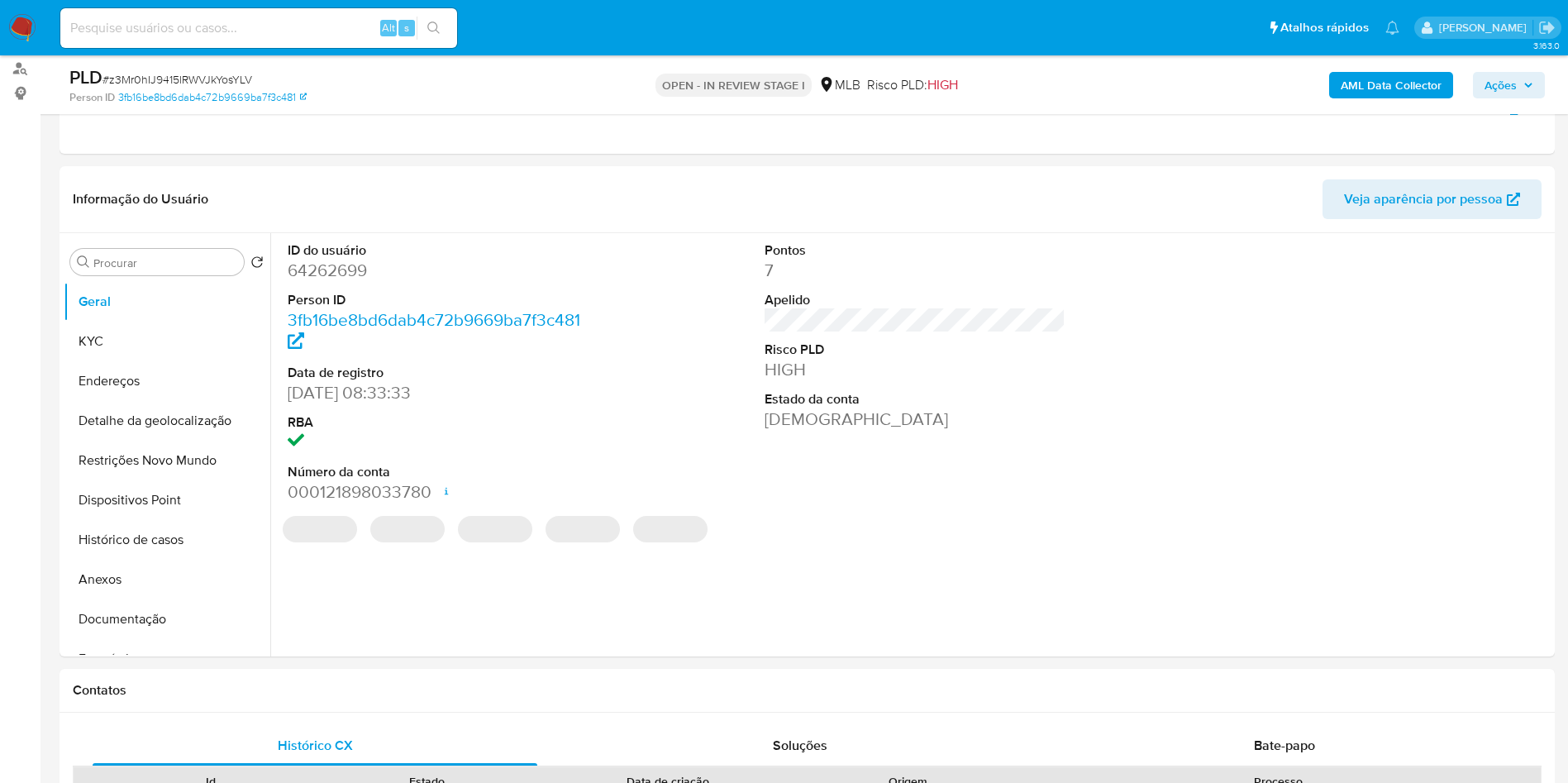
click at [337, 282] on dd "64262699" at bounding box center [438, 270] width 302 height 24
copy dd "64262699"
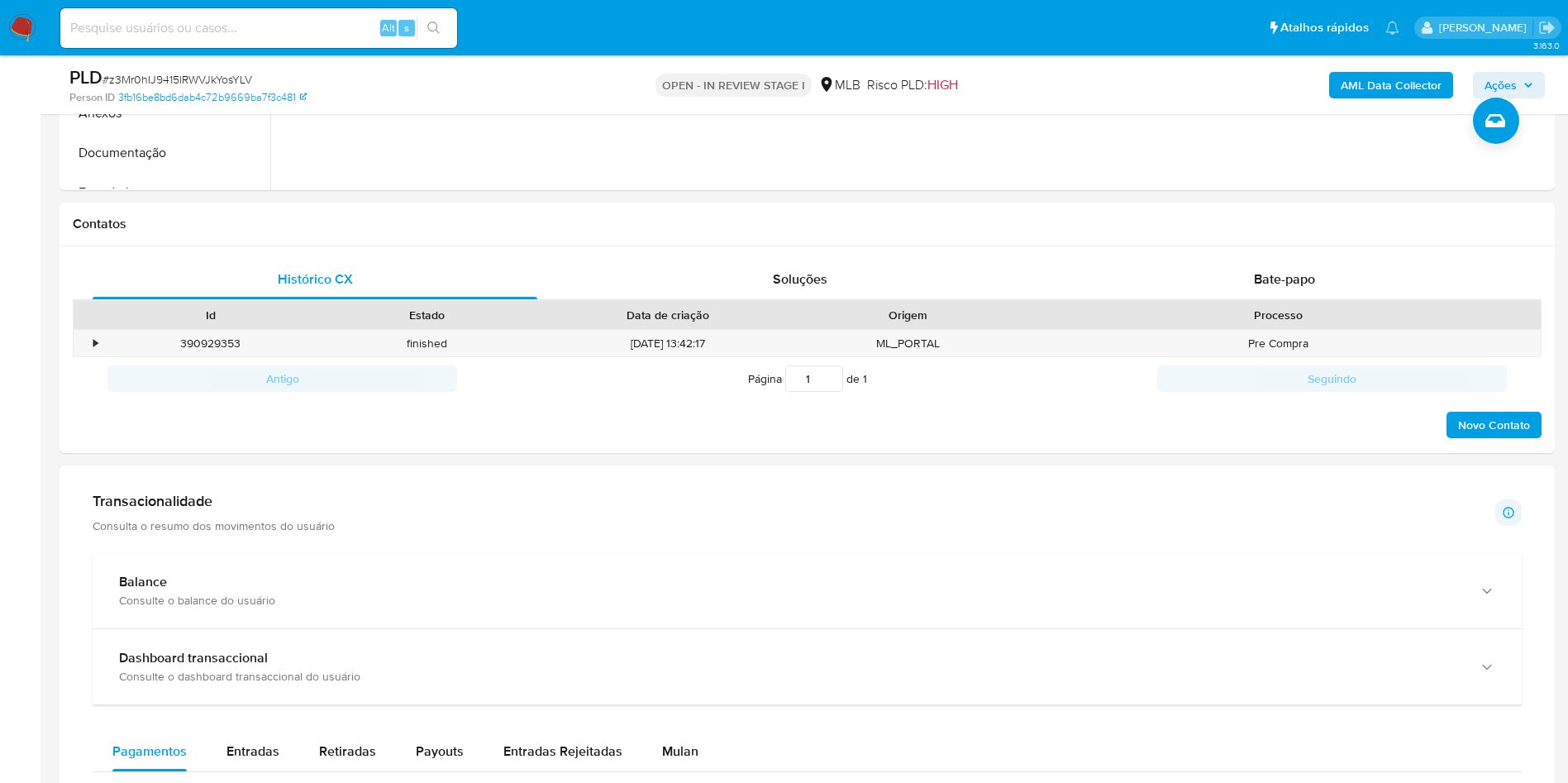
scroll to position [672, 0]
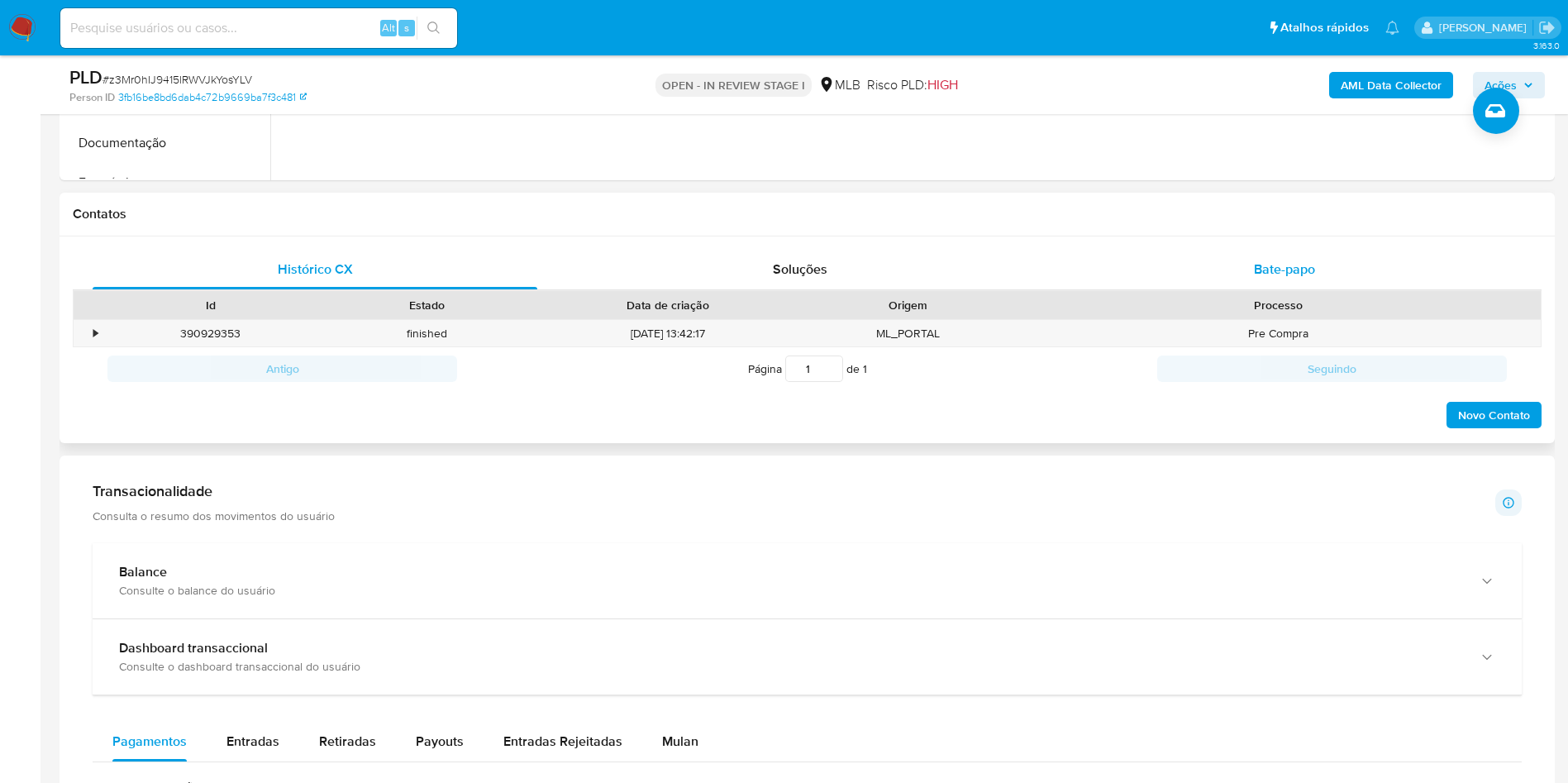
click at [1306, 279] on span "Bate-papo" at bounding box center [1284, 269] width 61 height 19
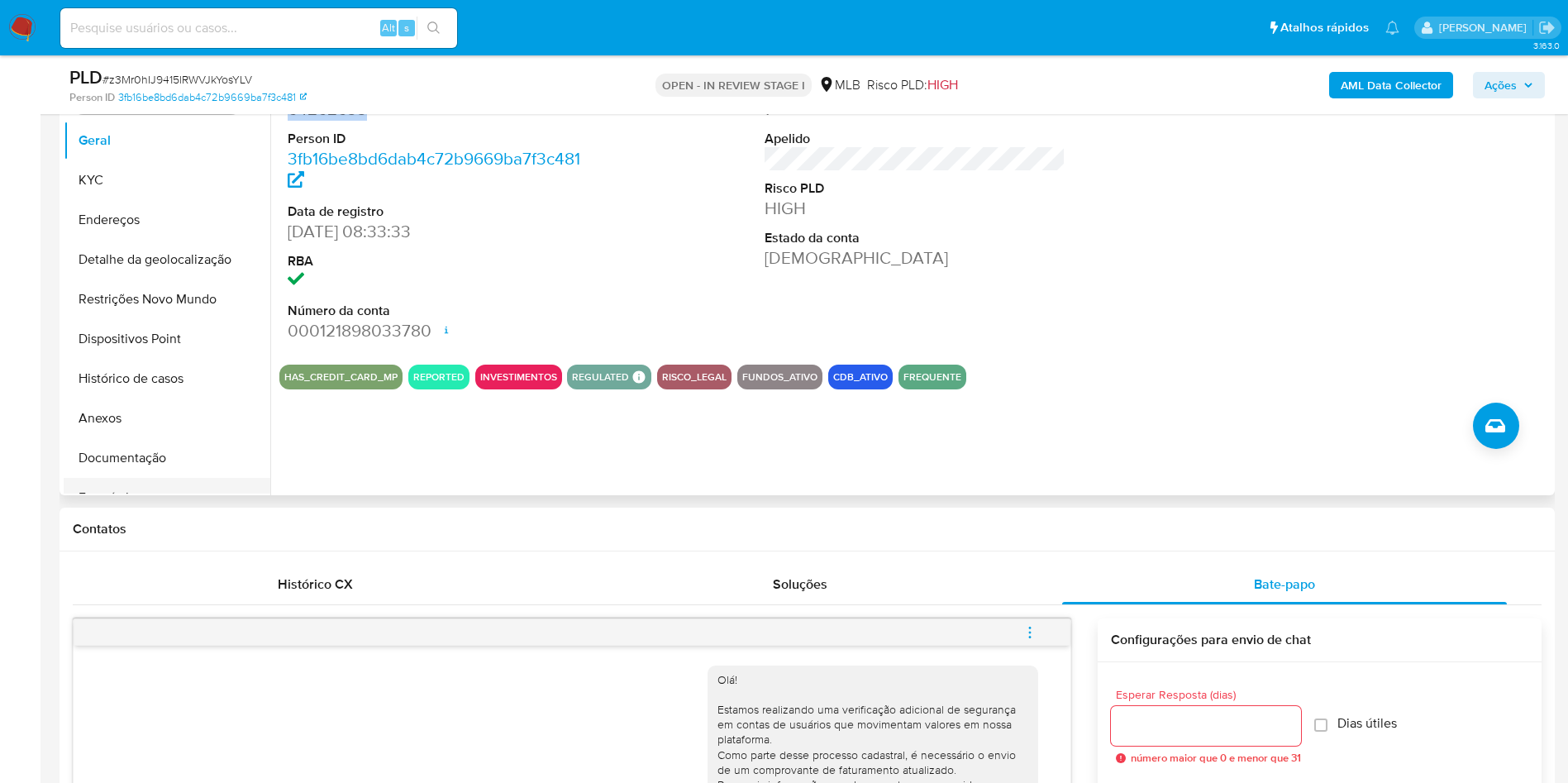
scroll to position [357, 0]
click at [163, 478] on button "Documentação" at bounding box center [160, 459] width 193 height 40
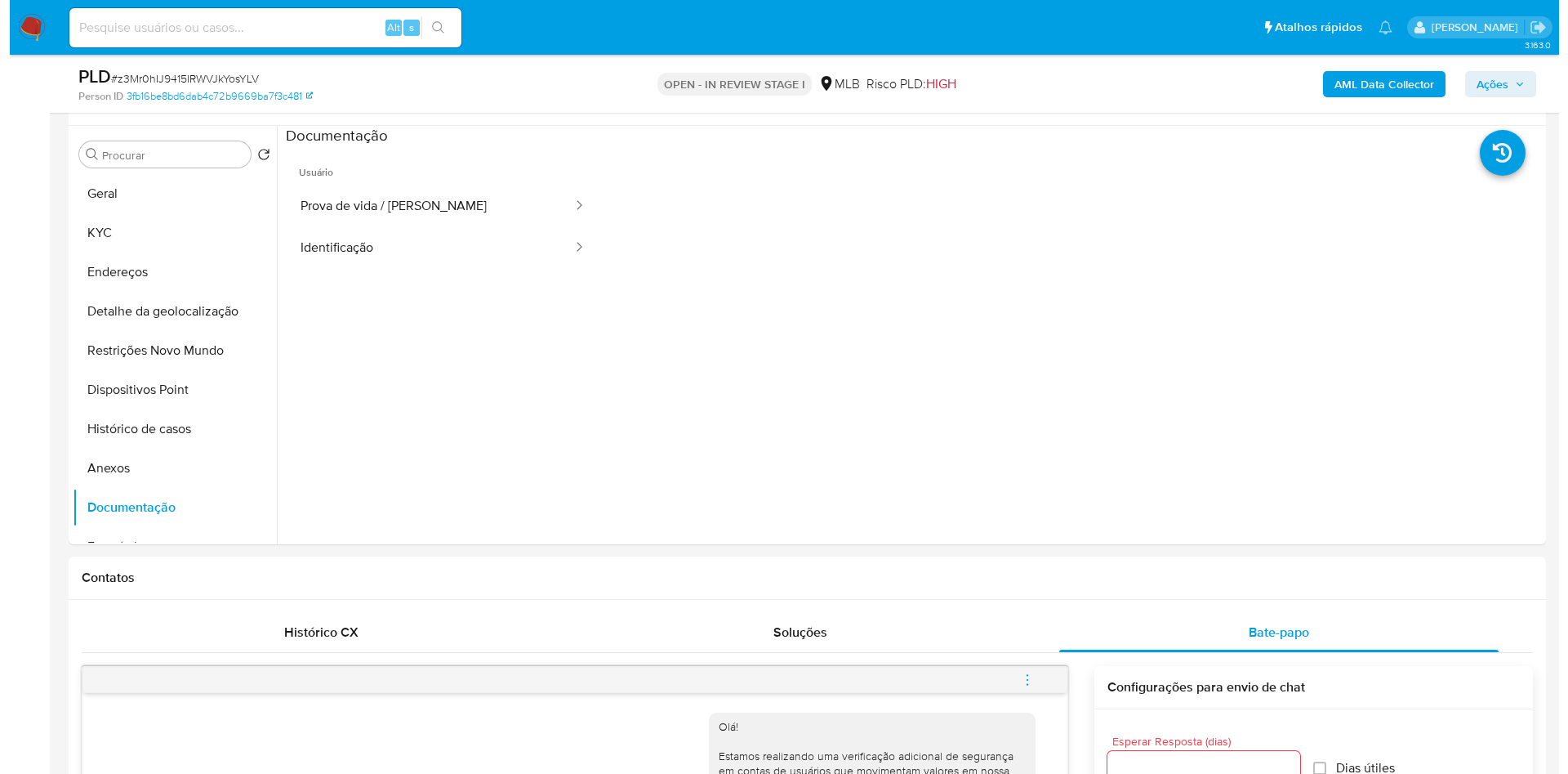
scroll to position [293, 0]
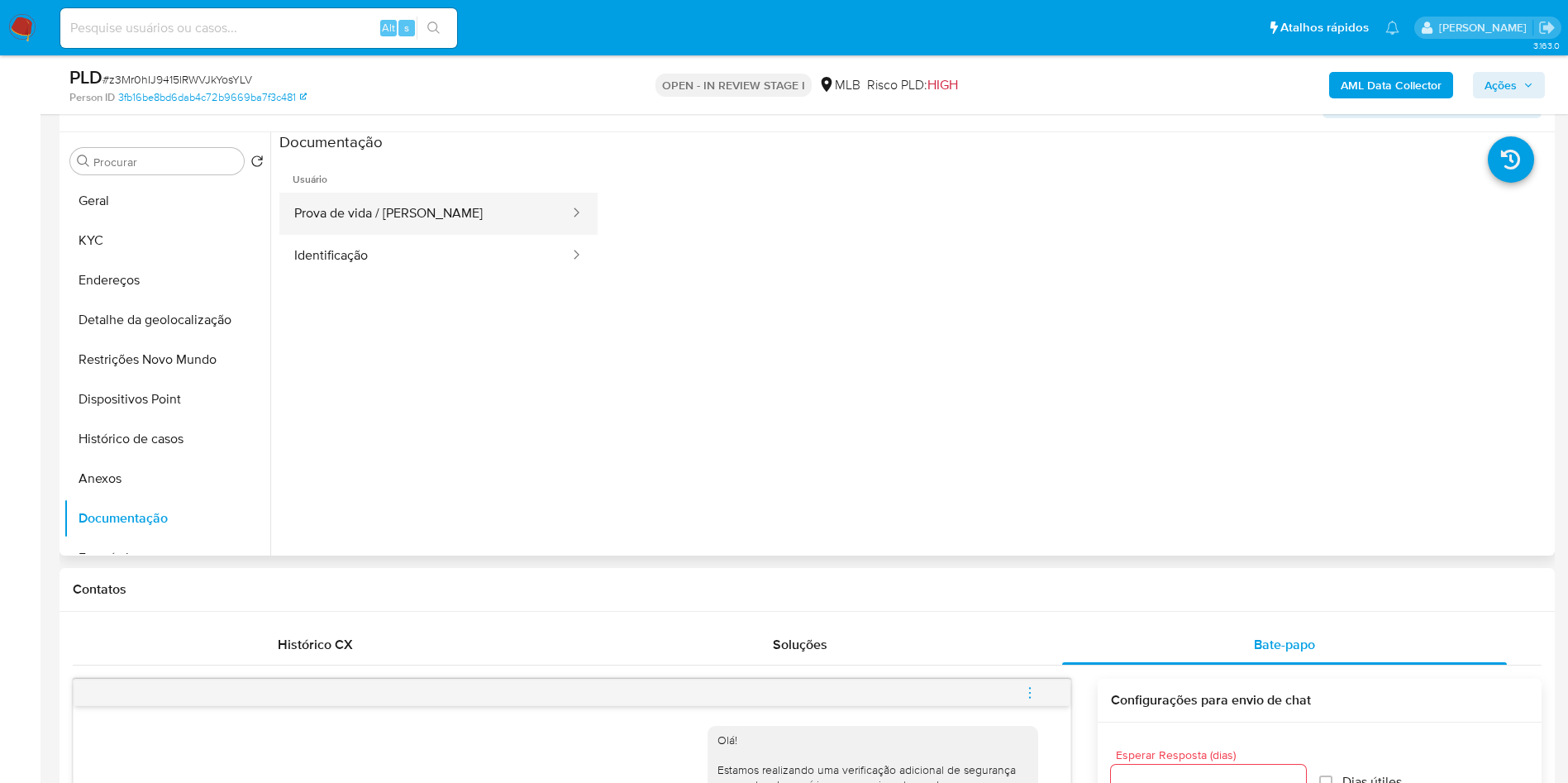
click at [418, 224] on button "Prova de vida / Selfie" at bounding box center [426, 213] width 292 height 42
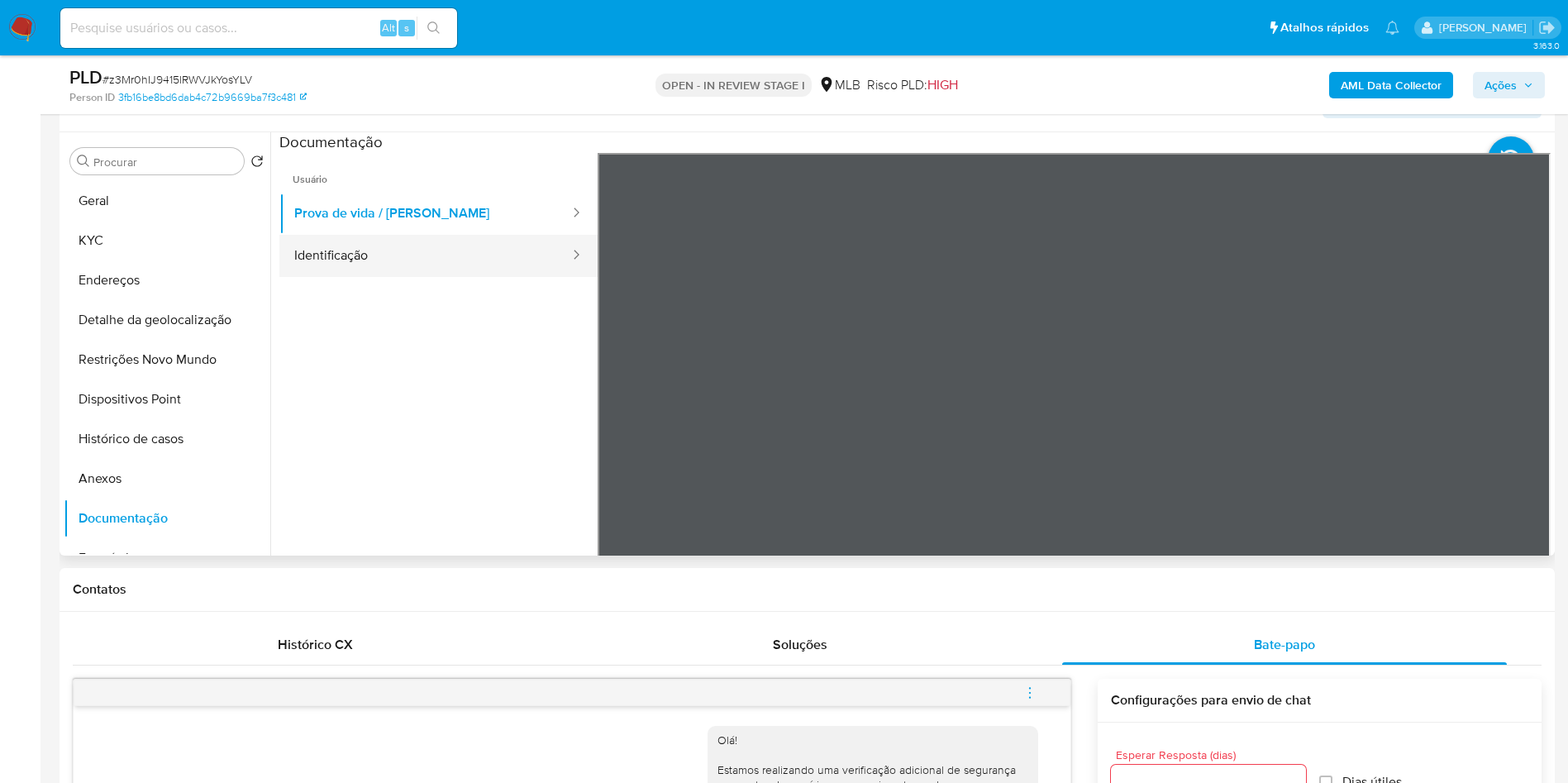
click at [367, 265] on button "Identificação" at bounding box center [426, 256] width 292 height 42
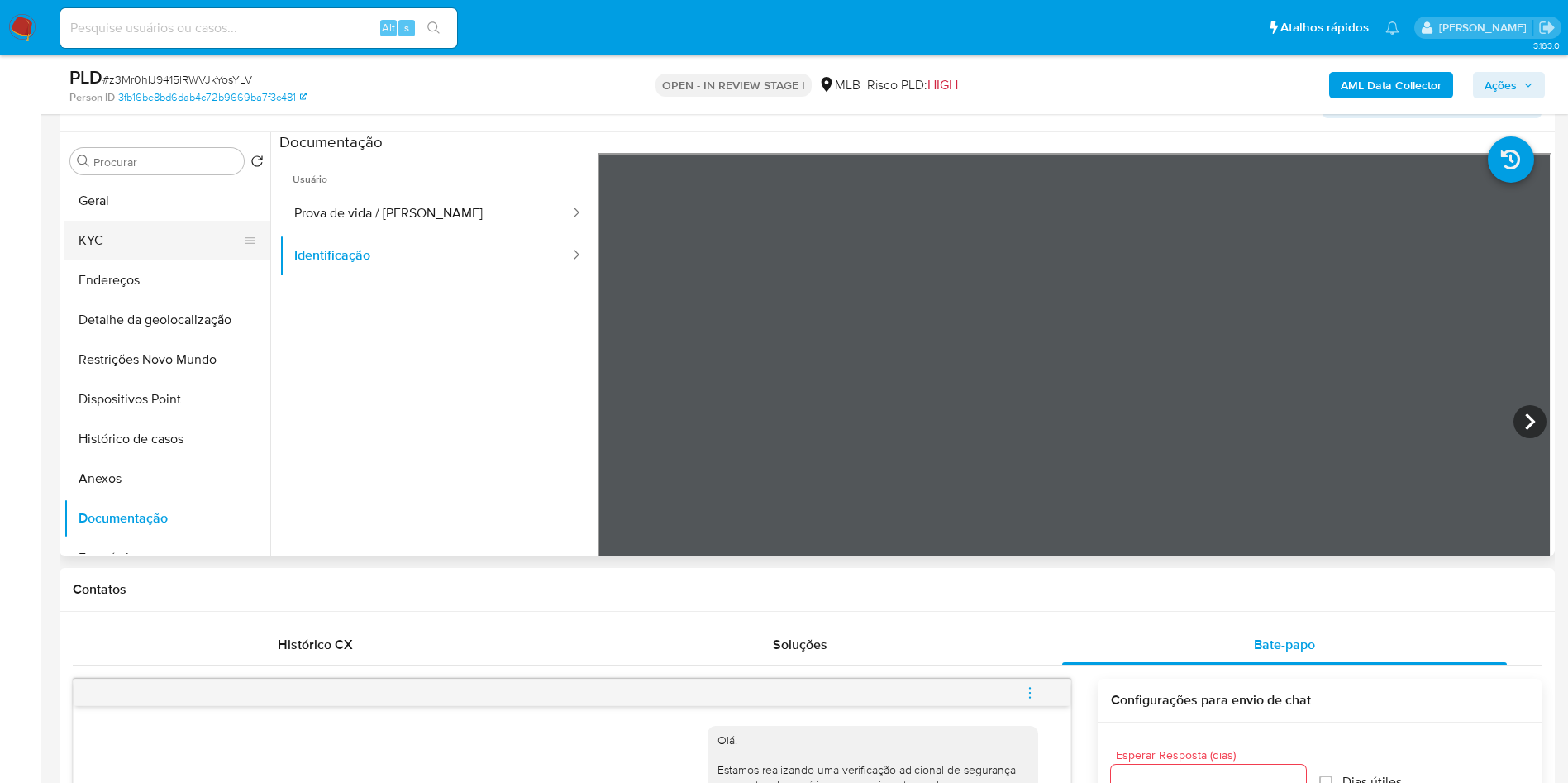
click at [124, 260] on button "KYC" at bounding box center [160, 240] width 193 height 40
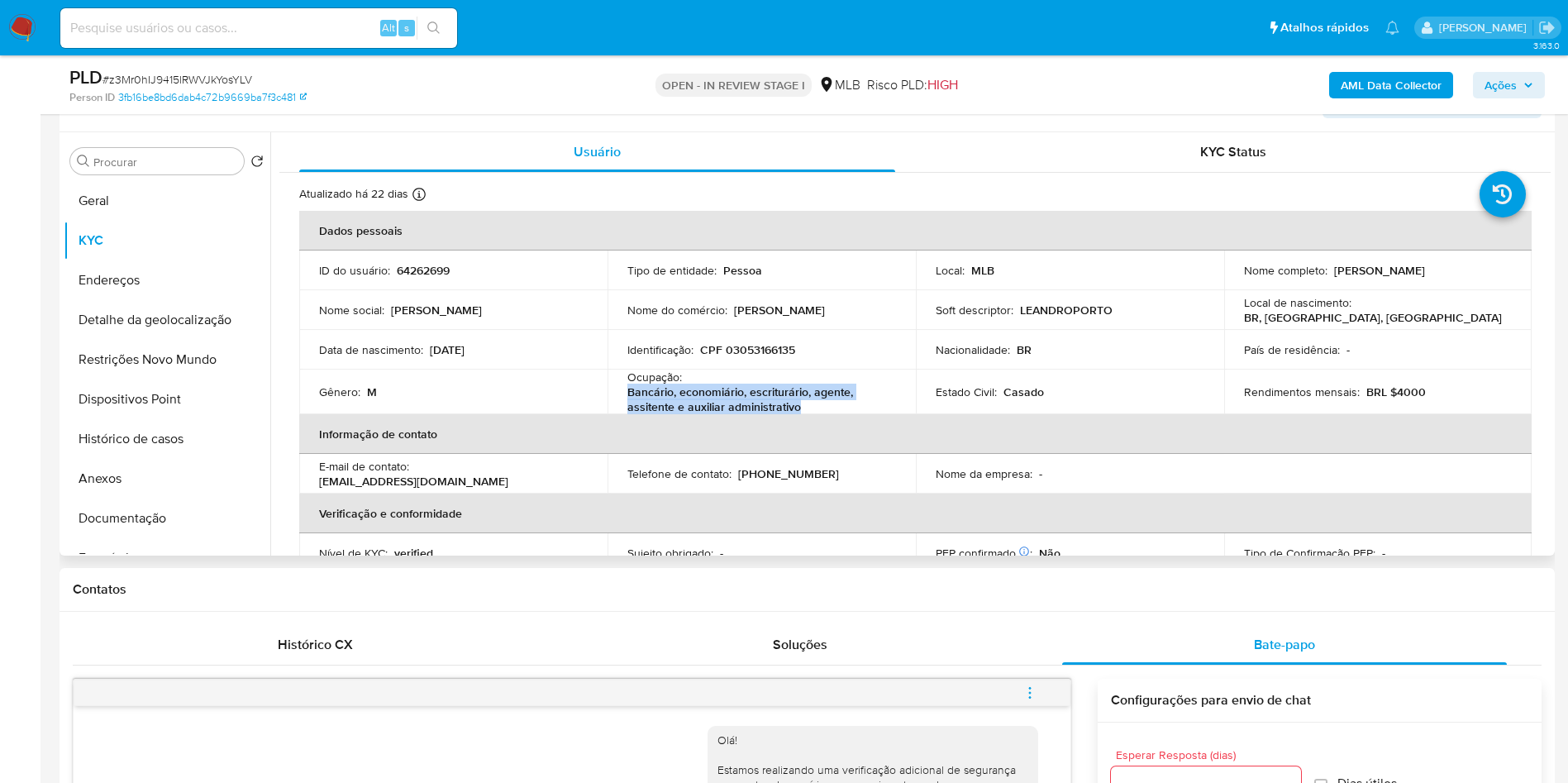
drag, startPoint x: 813, startPoint y: 436, endPoint x: 625, endPoint y: 421, distance: 188.6
click at [627, 414] on p "Bancário, economiário, escriturário, agente, assitente e auxiliar administrativo" at bounding box center [758, 399] width 262 height 30
copy p "Bancário, economiário, escriturário, agente, assitente e auxiliar administrativo"
click at [1387, 78] on b "AML Data Collector" at bounding box center [1391, 84] width 101 height 26
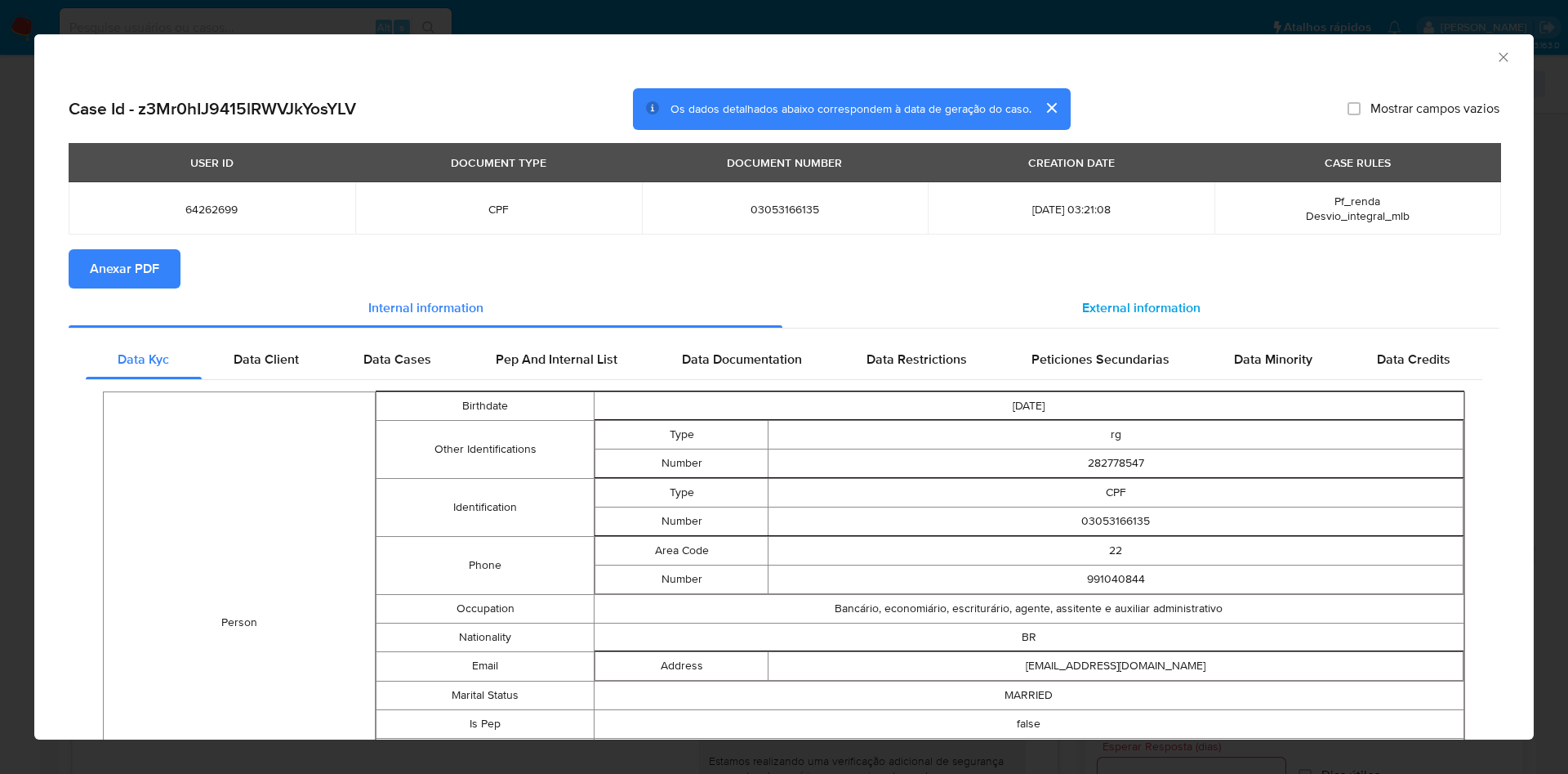
click at [1136, 301] on span "External information" at bounding box center [1141, 308] width 118 height 19
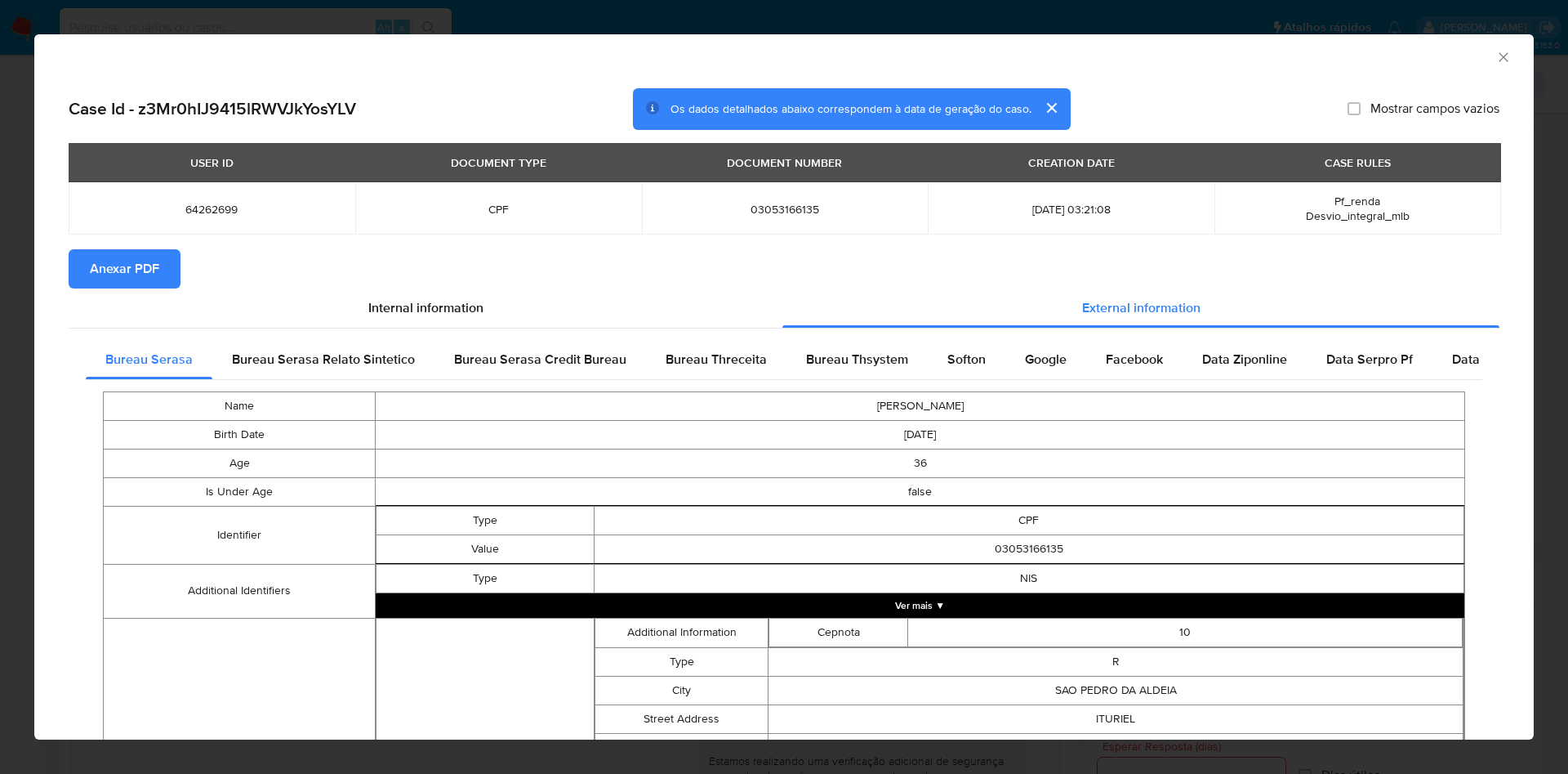
click at [162, 274] on button "Anexar PDF" at bounding box center [125, 269] width 112 height 39
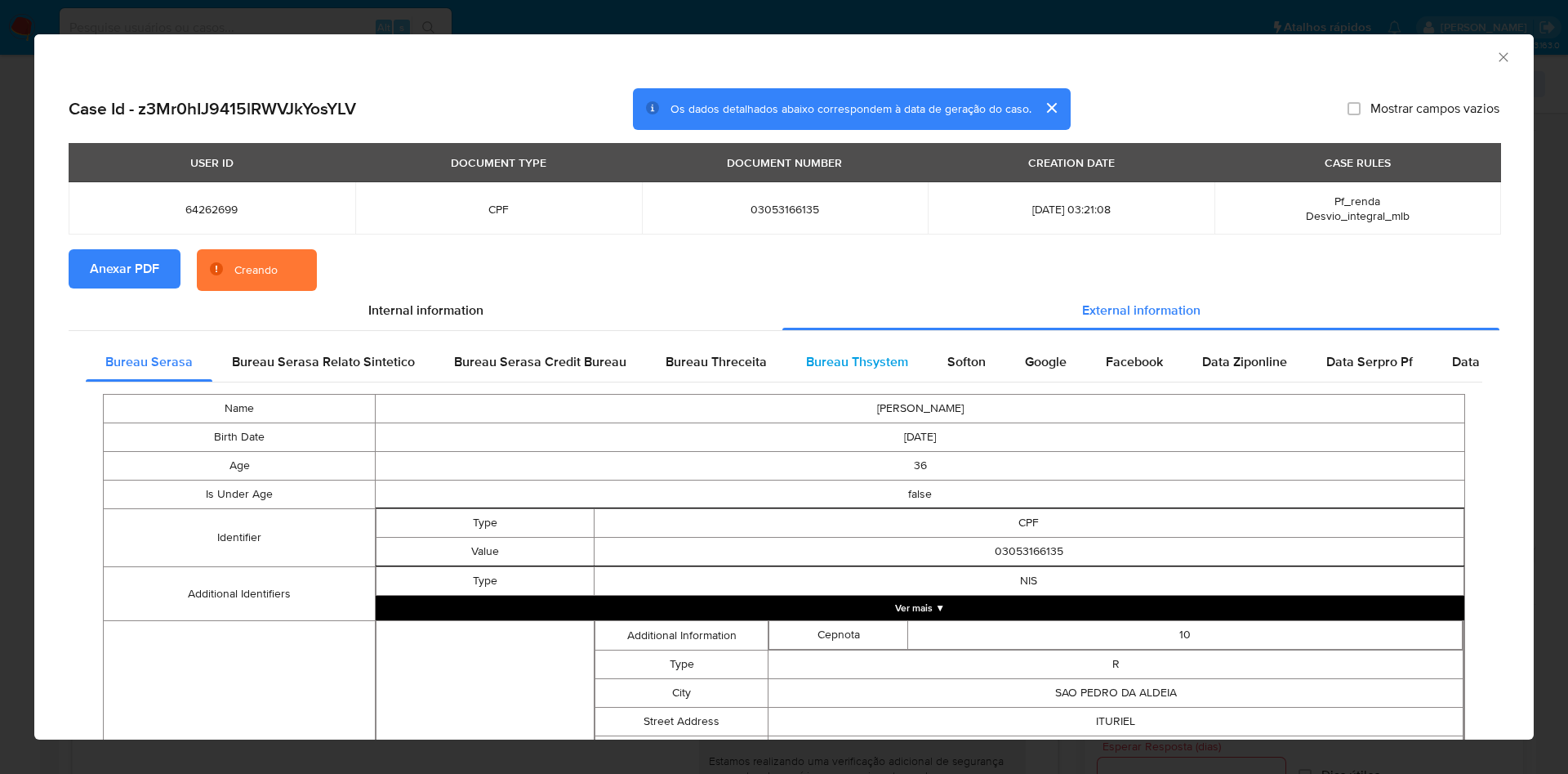
click at [867, 362] on span "Bureau Thsystem" at bounding box center [857, 361] width 102 height 19
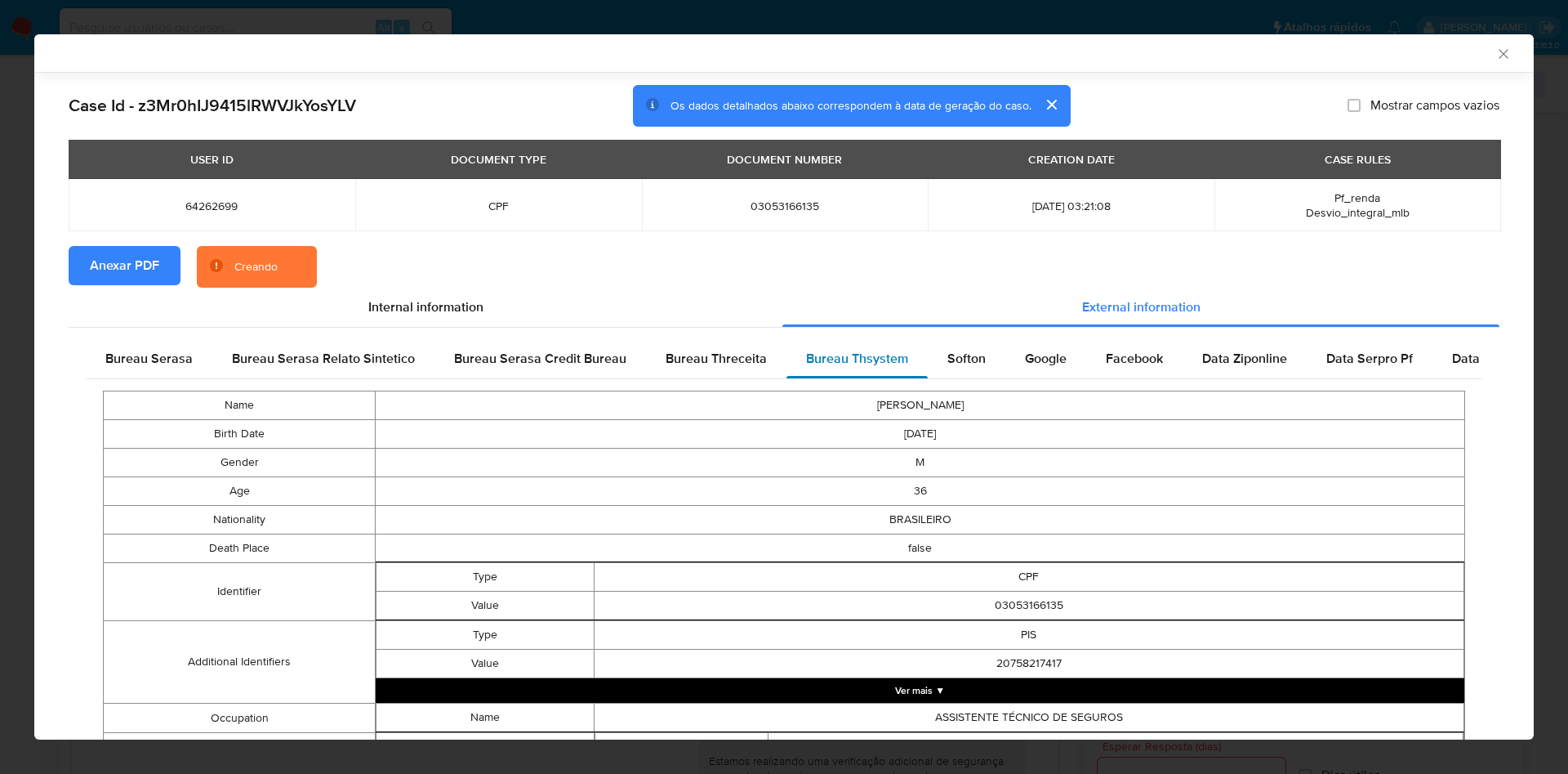
scroll to position [1053, 0]
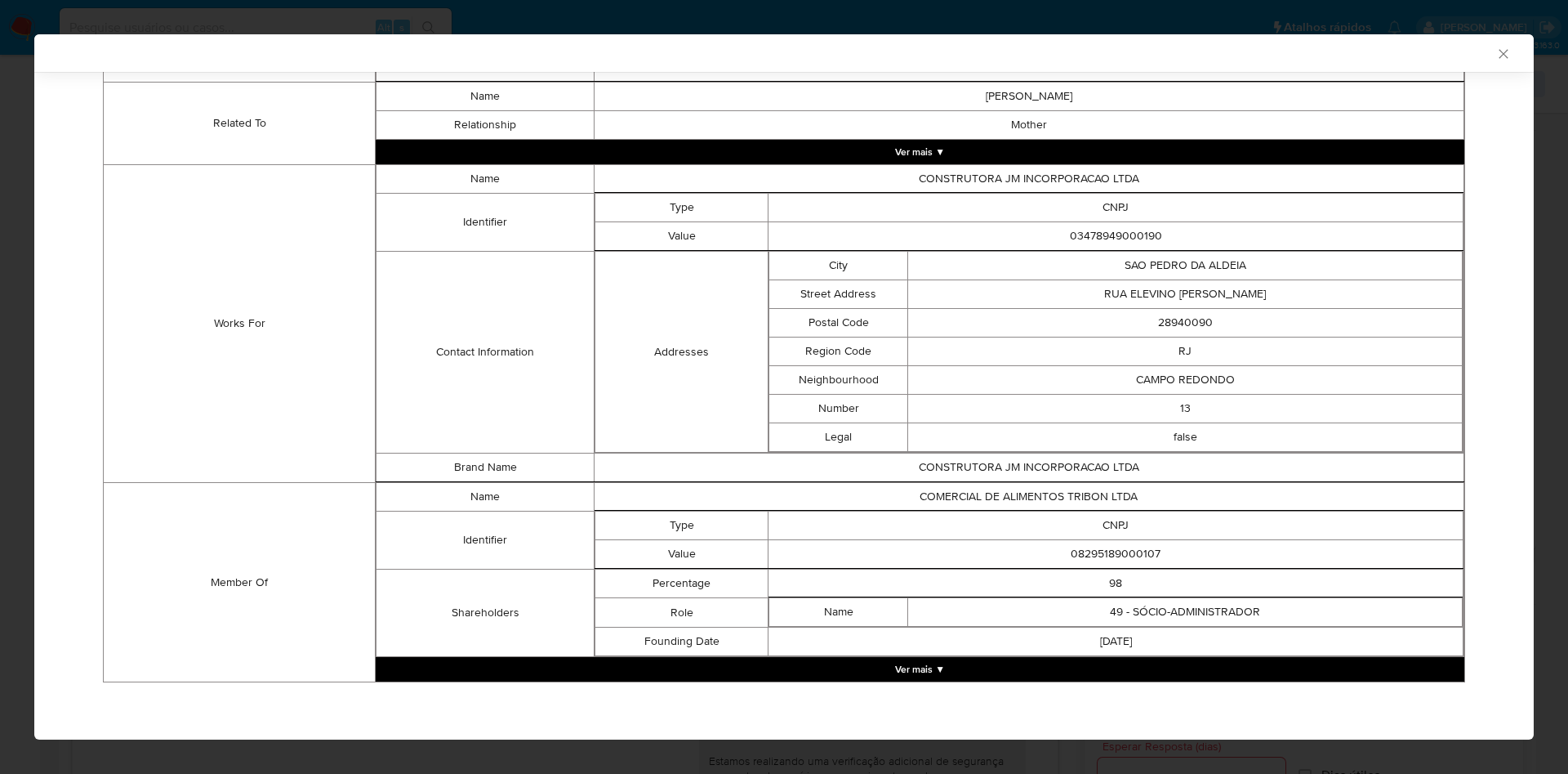
click at [982, 671] on button "Ver mais ▼" at bounding box center [920, 668] width 1088 height 24
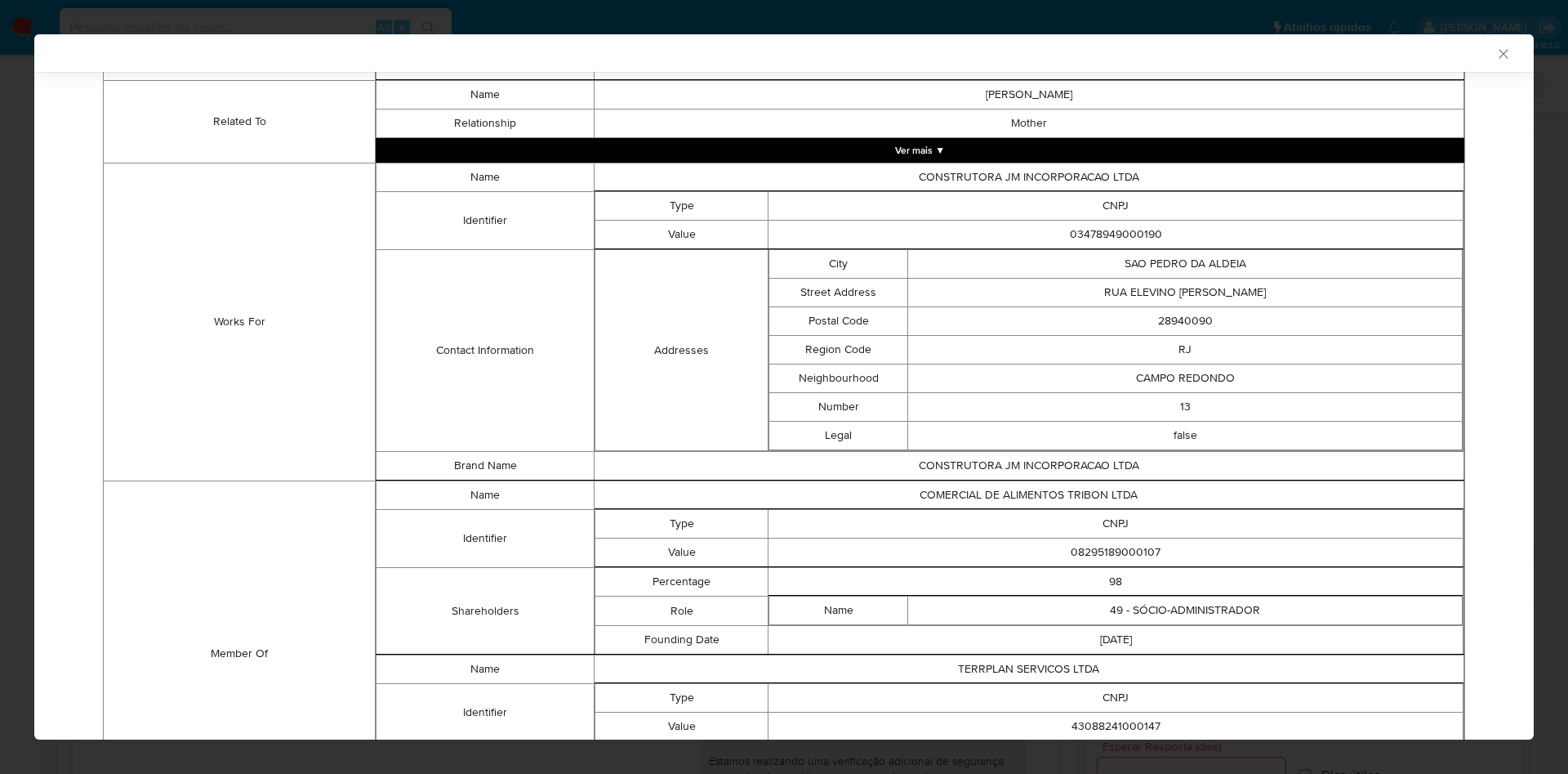
scroll to position [1198, 0]
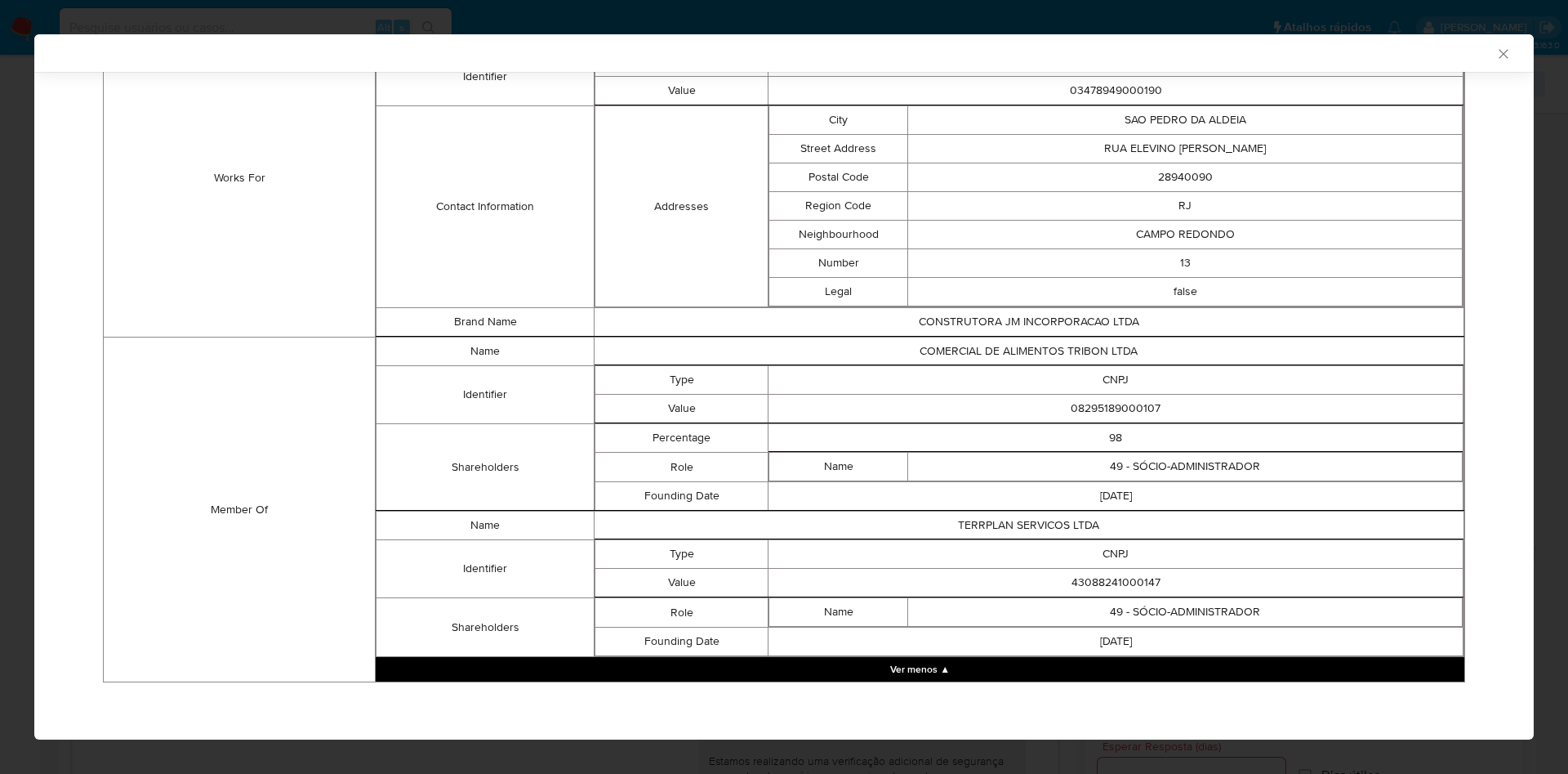
click at [1126, 405] on td "08295189000107" at bounding box center [1115, 409] width 695 height 29
copy td "08295189000107"
click at [1114, 582] on td "43088241000147" at bounding box center [1115, 583] width 695 height 29
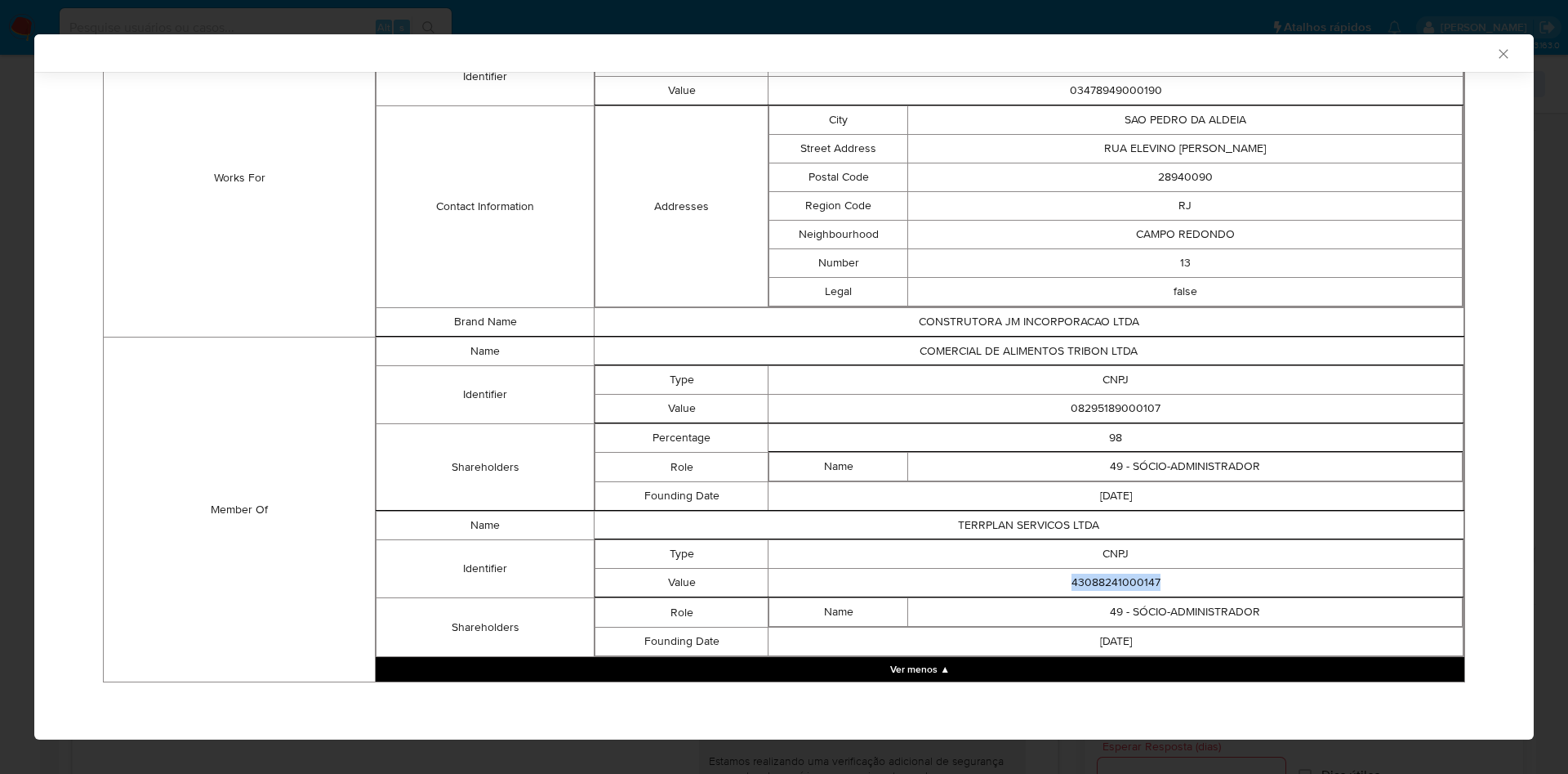
copy td "43088241000147"
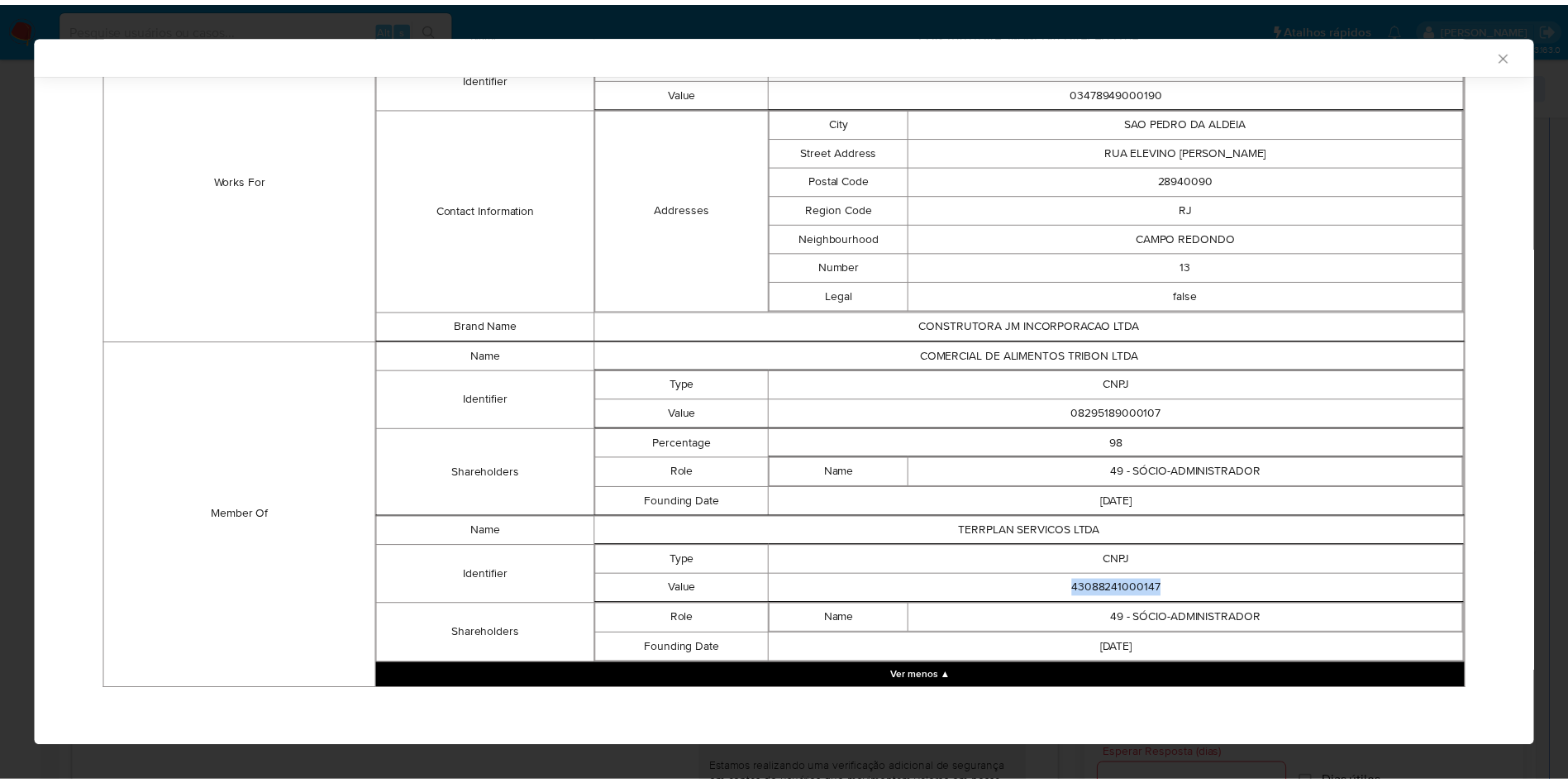
scroll to position [1209, 0]
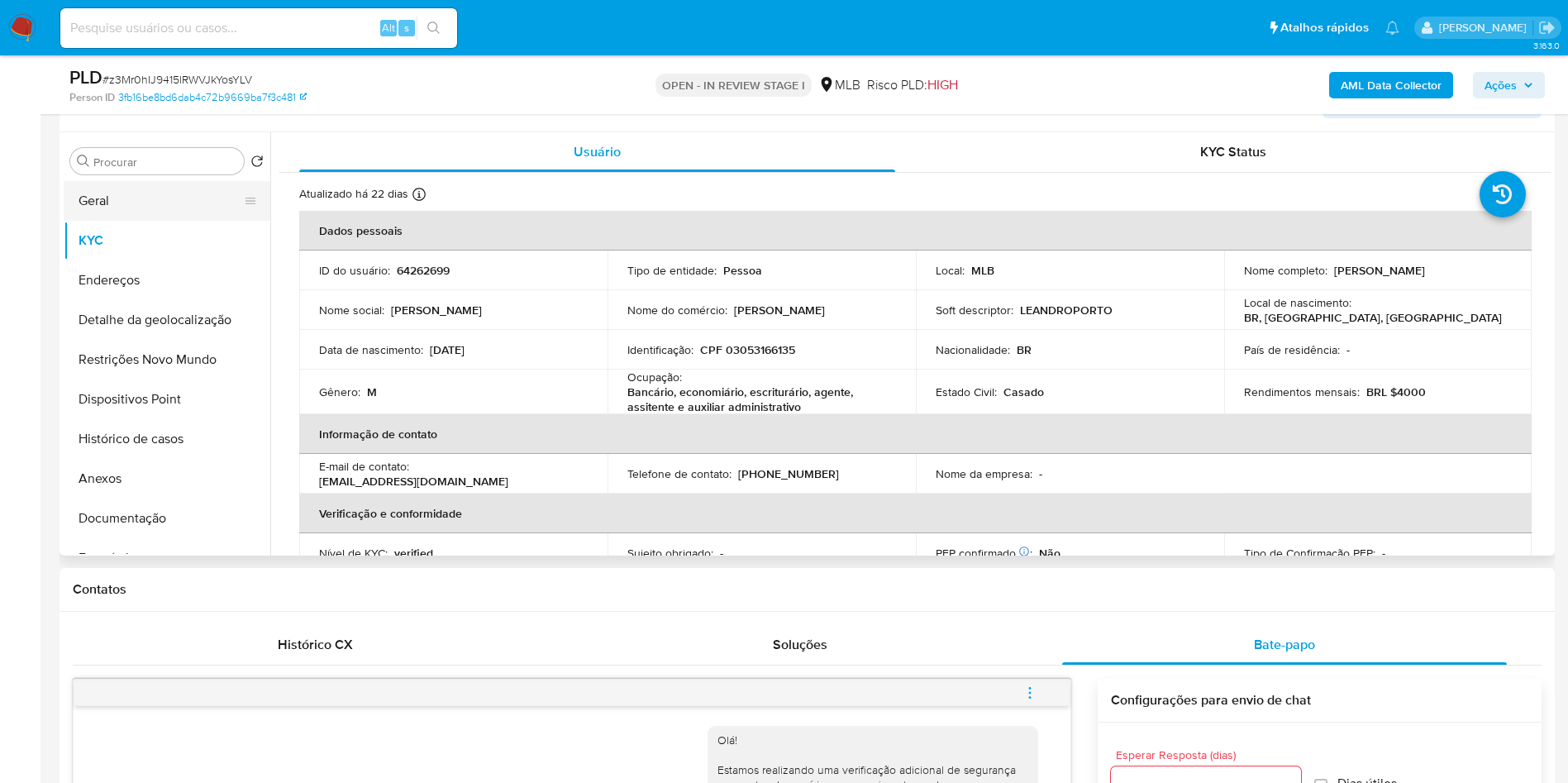
click at [173, 220] on button "Geral" at bounding box center [160, 201] width 193 height 40
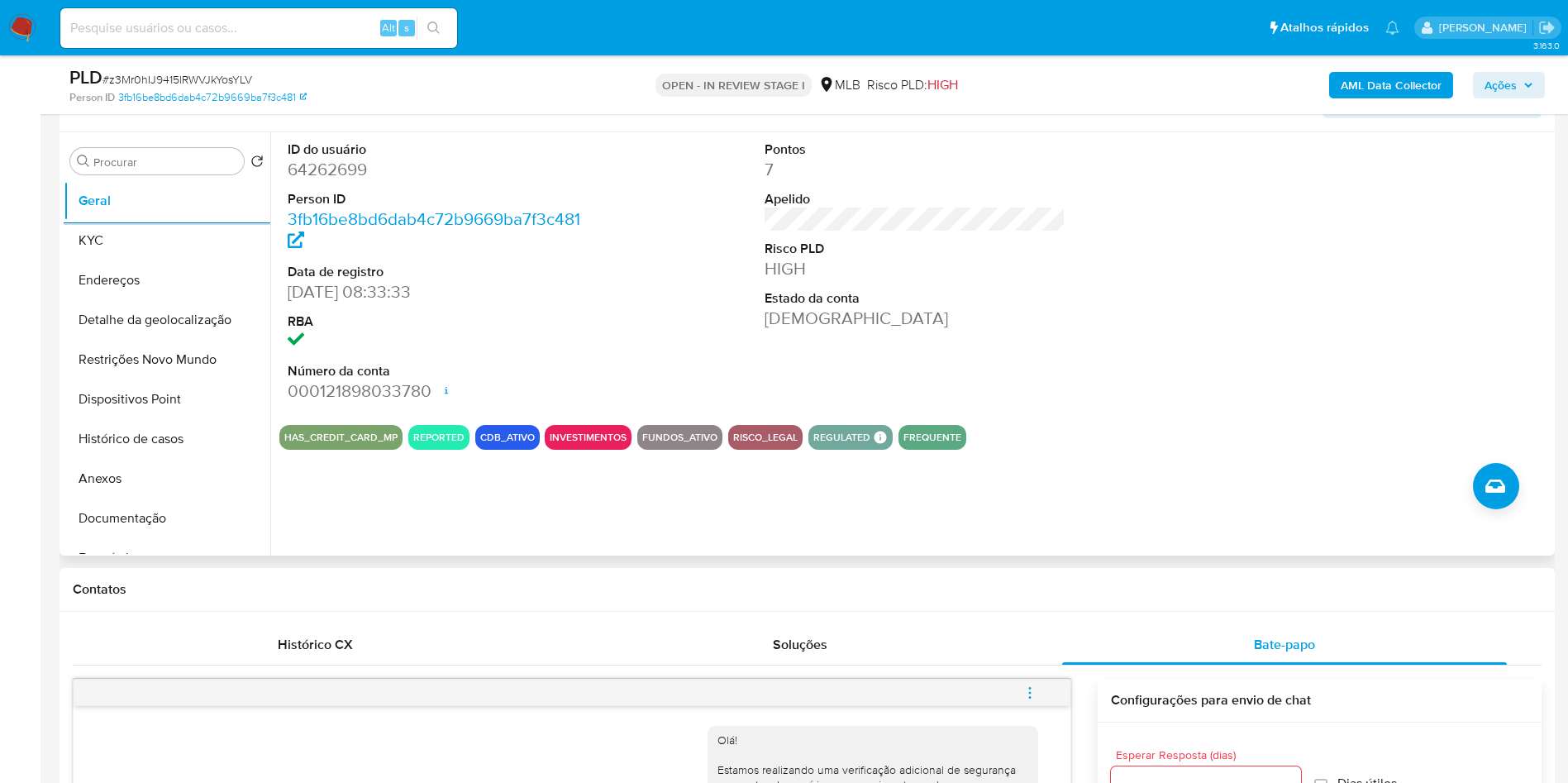
copy td "43088241000147"
click at [164, 459] on button "Histórico de casos" at bounding box center [160, 439] width 193 height 40
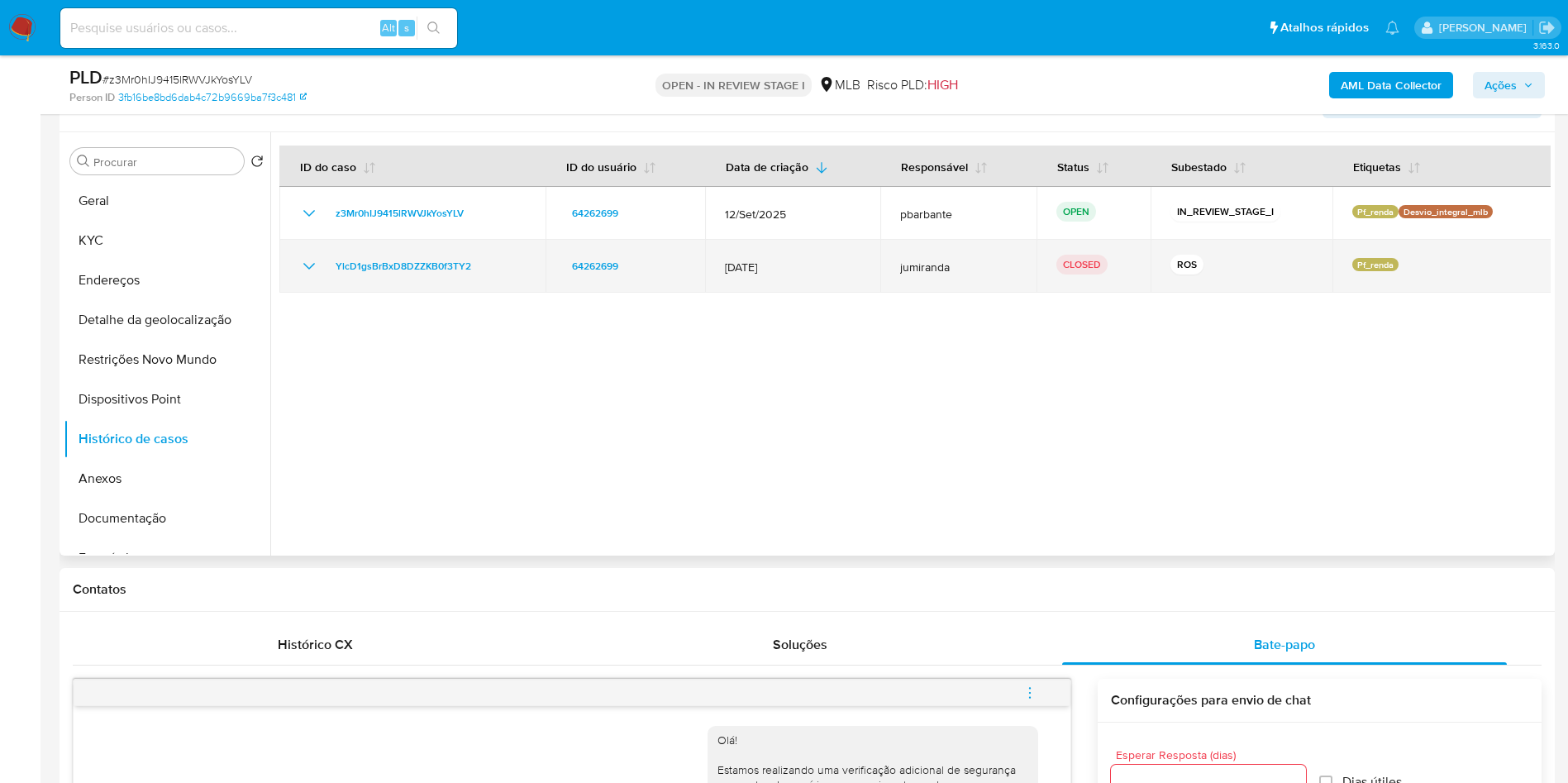
click at [299, 276] on icon "Mostrar/Ocultar" at bounding box center [309, 266] width 20 height 20
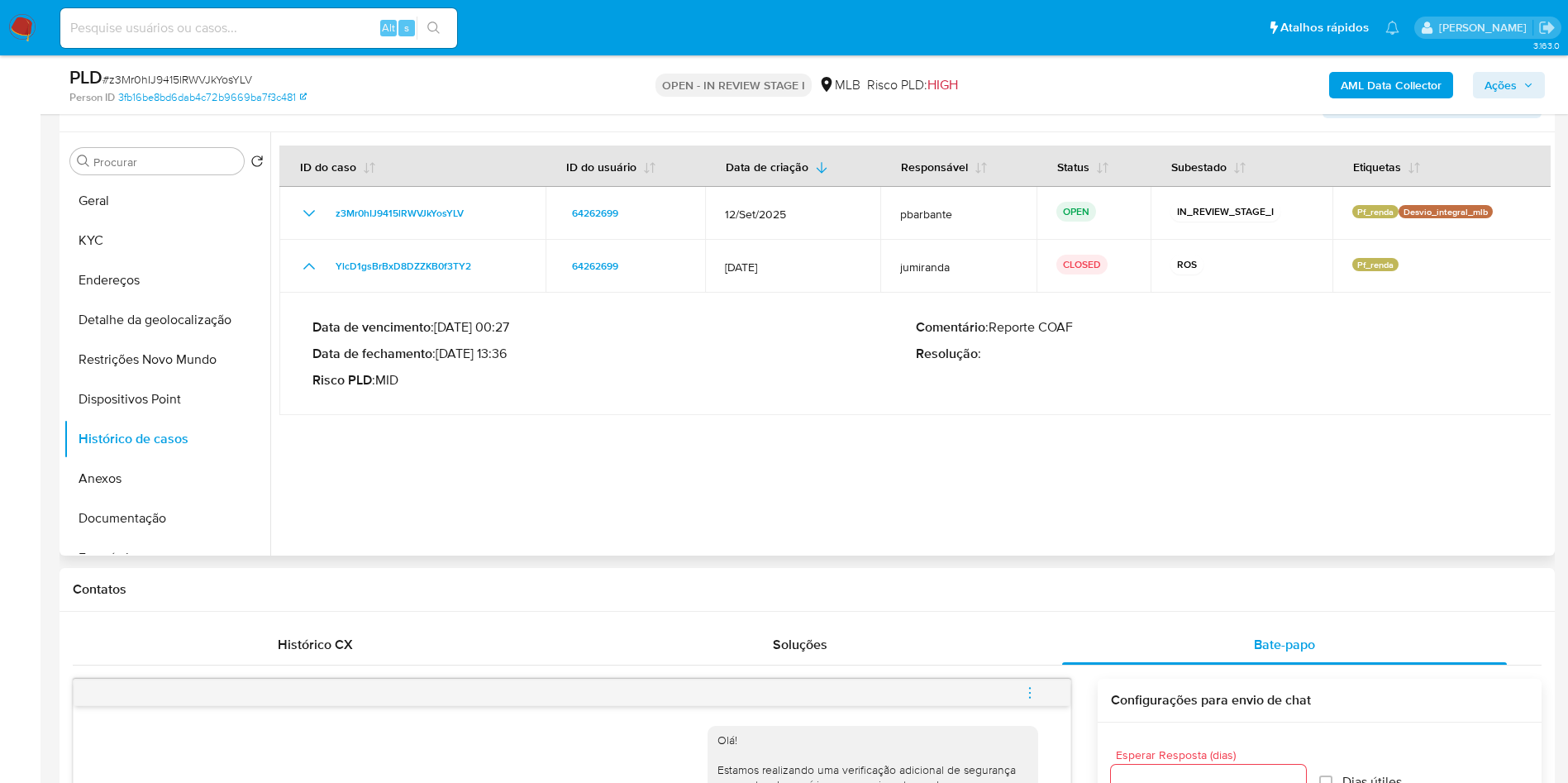
drag, startPoint x: 444, startPoint y: 377, endPoint x: 515, endPoint y: 381, distance: 71.1
click at [515, 362] on p "Data de fechamento : 04/02/2025 13:36" at bounding box center [613, 354] width 603 height 16
click at [172, 260] on button "KYC" at bounding box center [160, 240] width 193 height 40
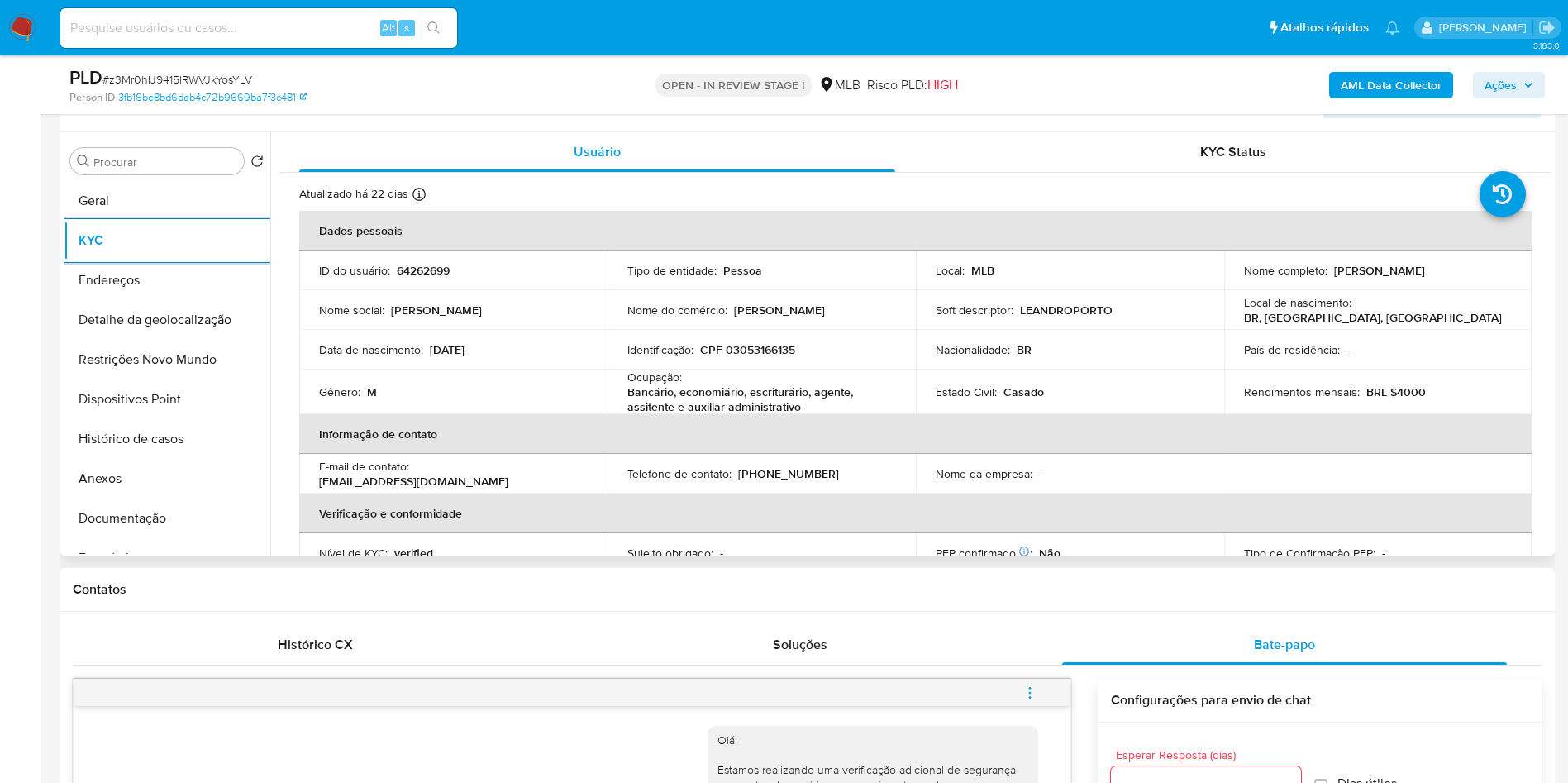
scroll to position [693, 0]
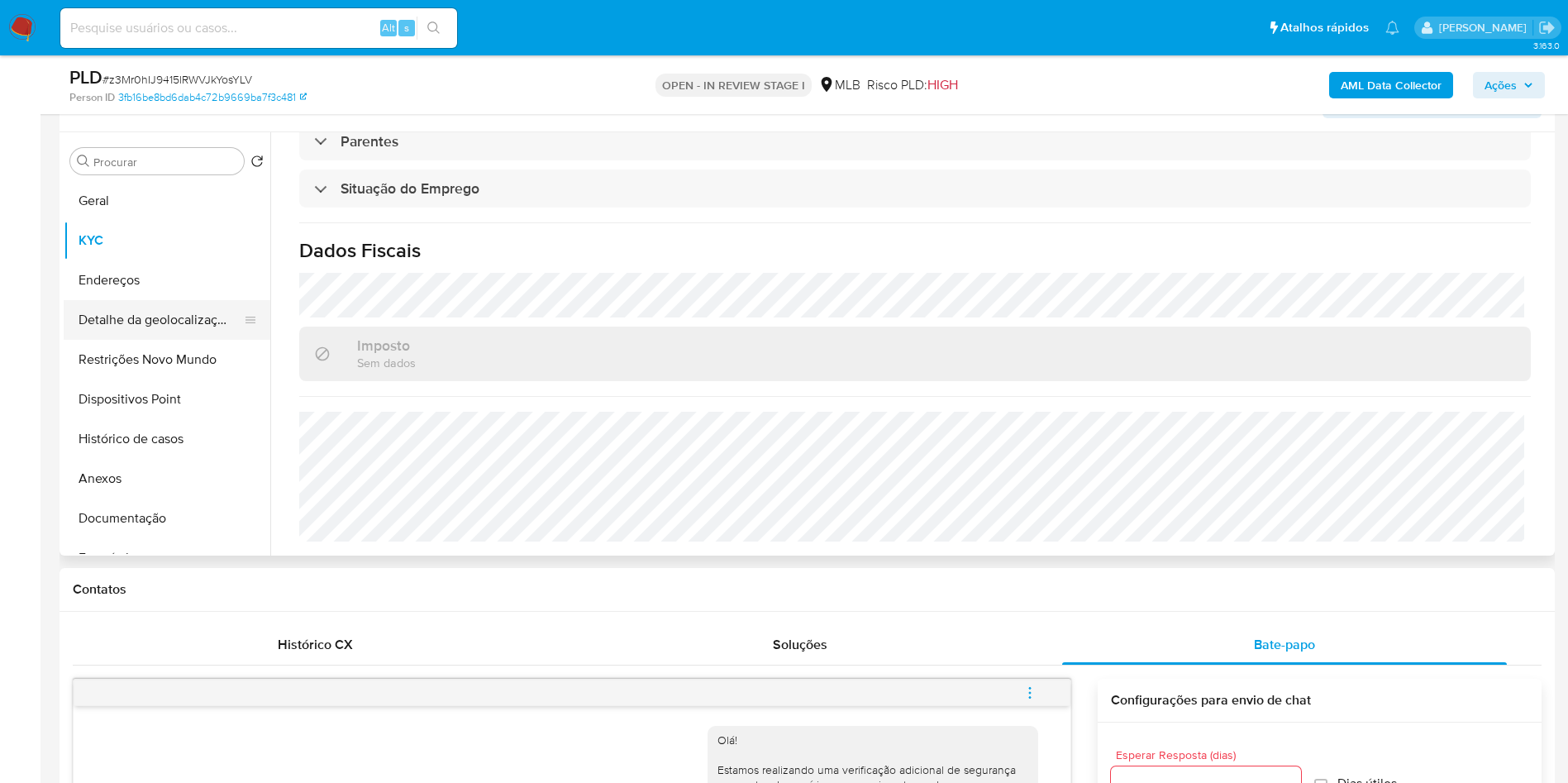
click at [108, 339] on button "Detalhe da geolocalização" at bounding box center [160, 320] width 193 height 40
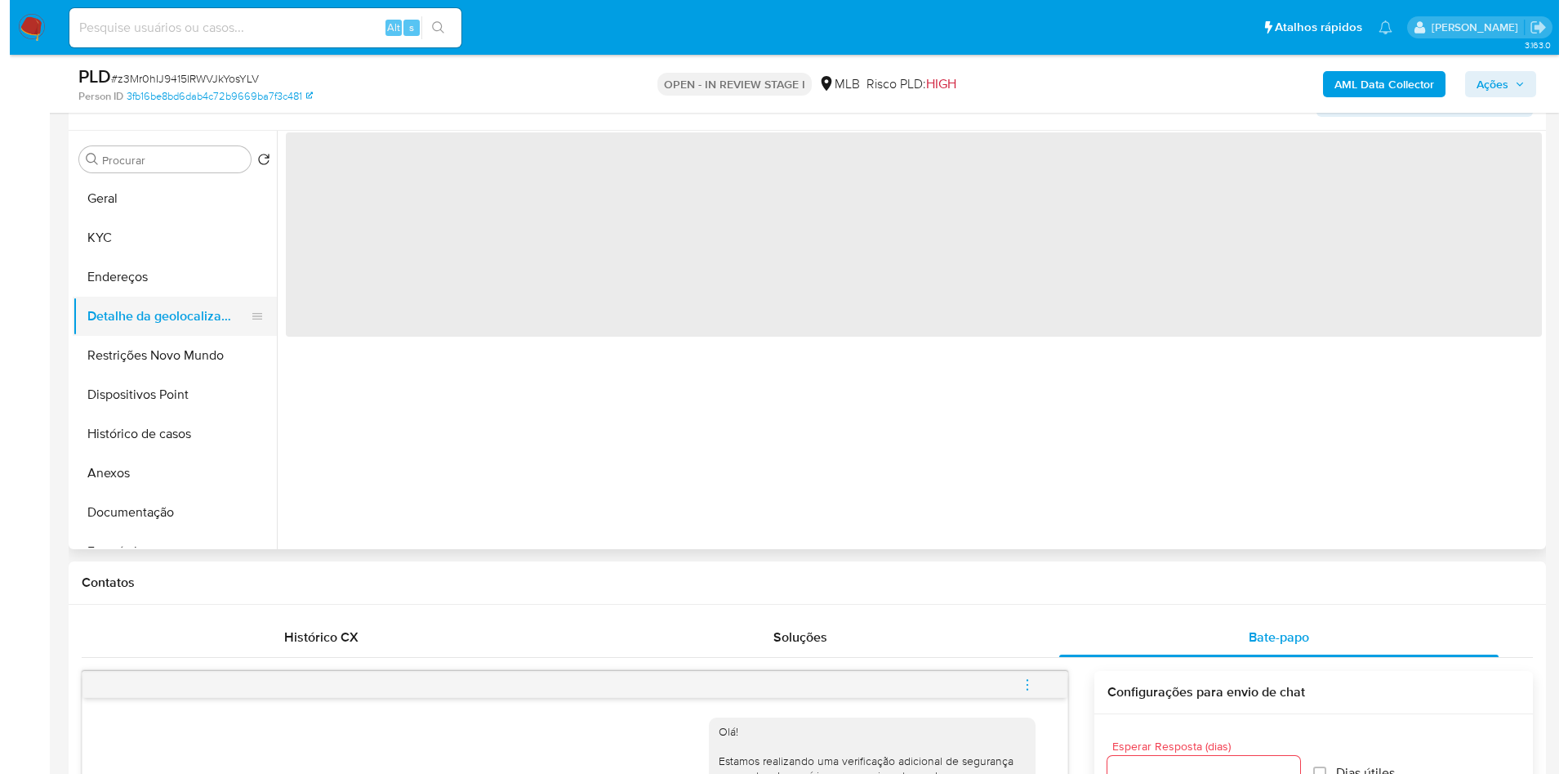
scroll to position [0, 0]
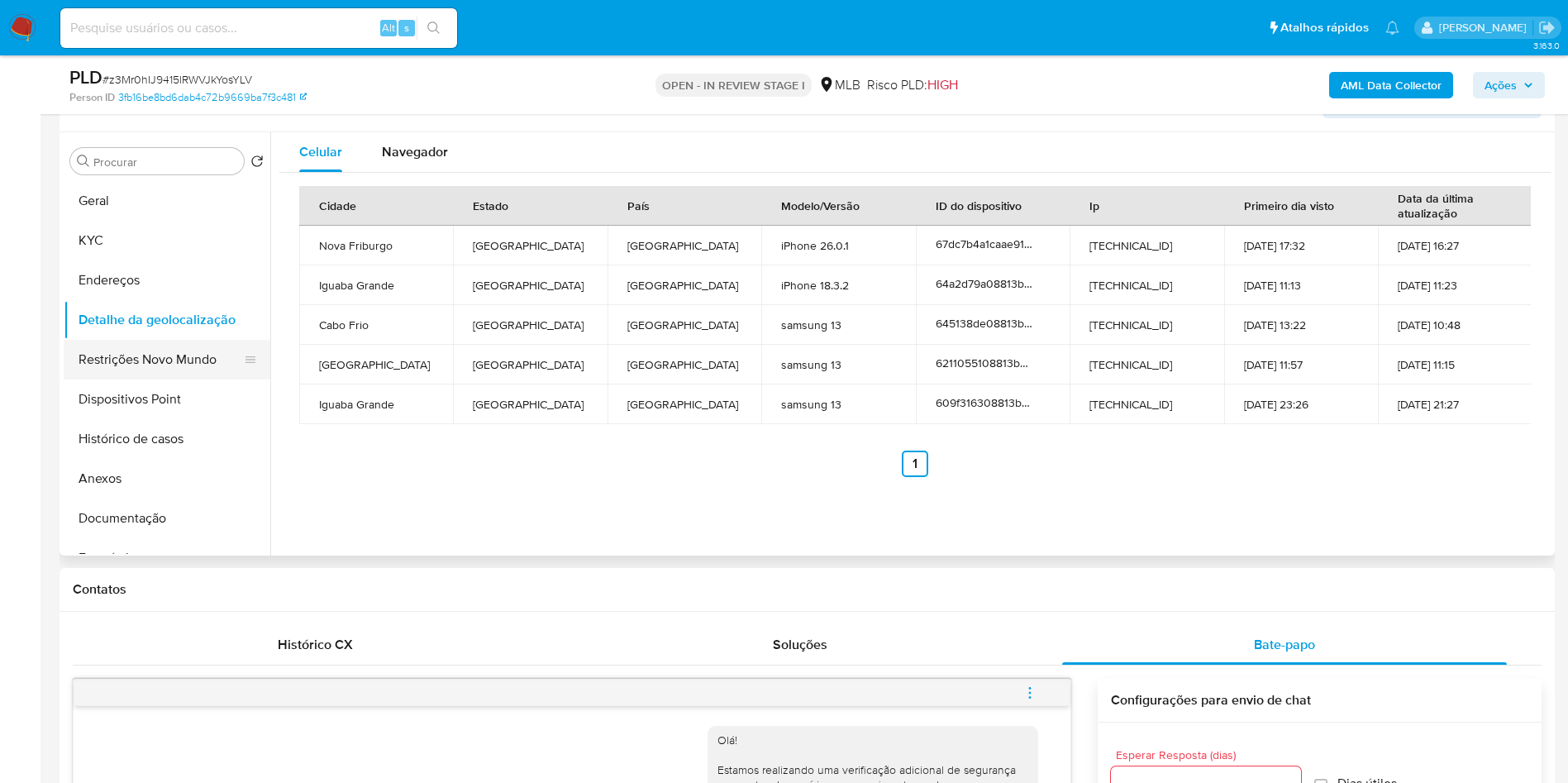
click at [185, 379] on button "Restrições Novo Mundo" at bounding box center [160, 359] width 193 height 40
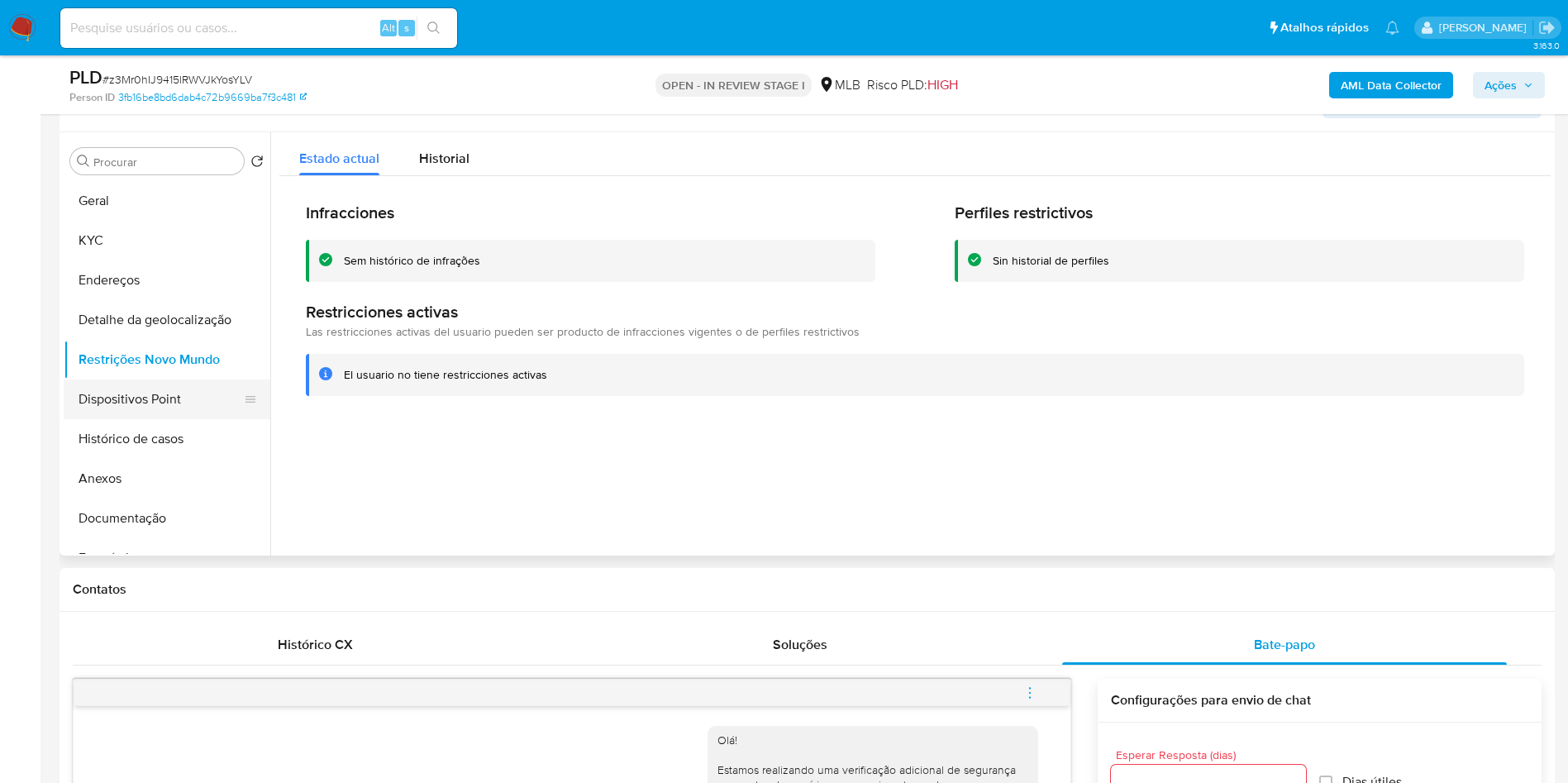
click at [115, 419] on button "Dispositivos Point" at bounding box center [160, 399] width 193 height 40
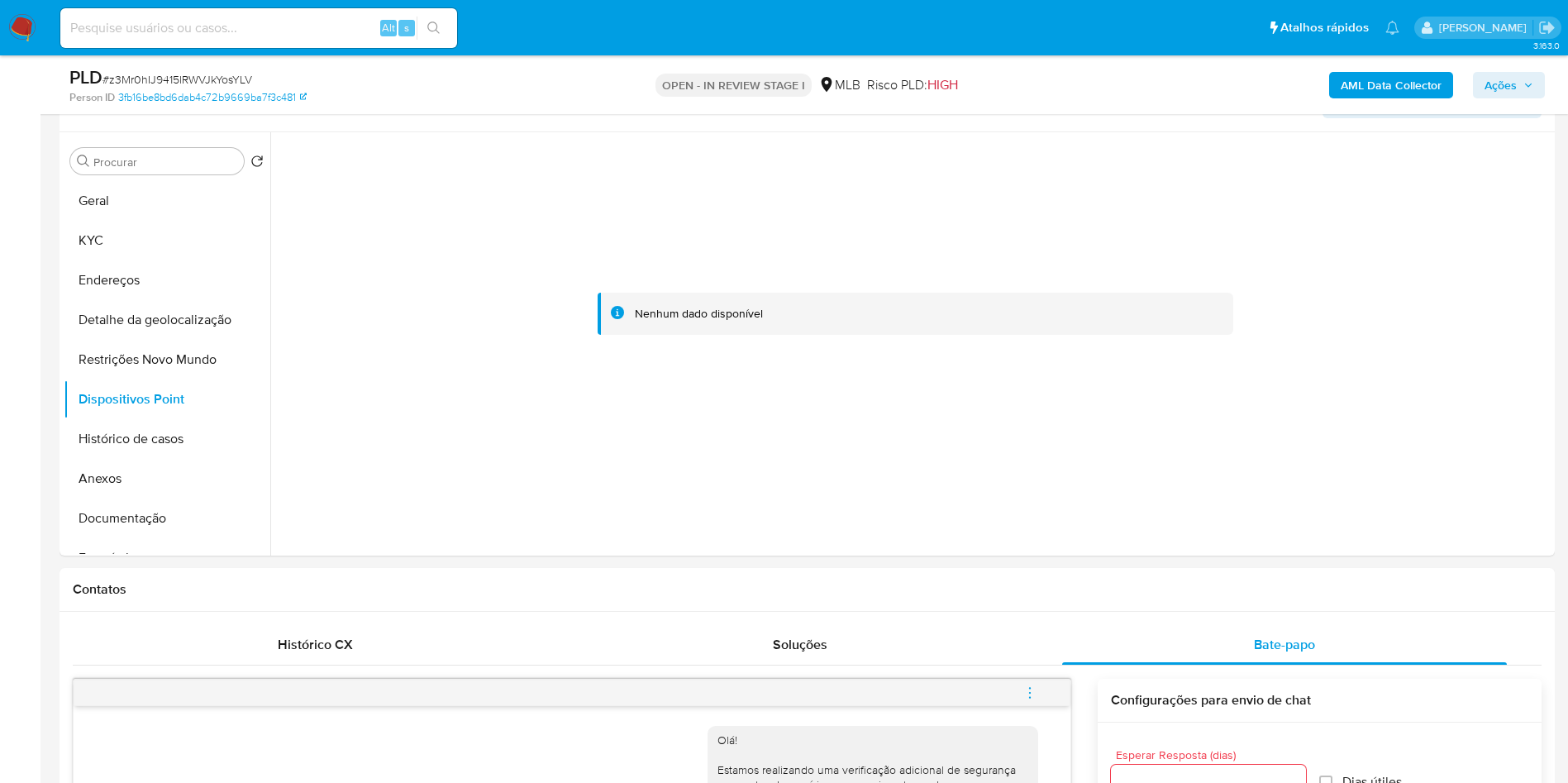
click at [1530, 84] on icon "button" at bounding box center [1528, 84] width 6 height 5
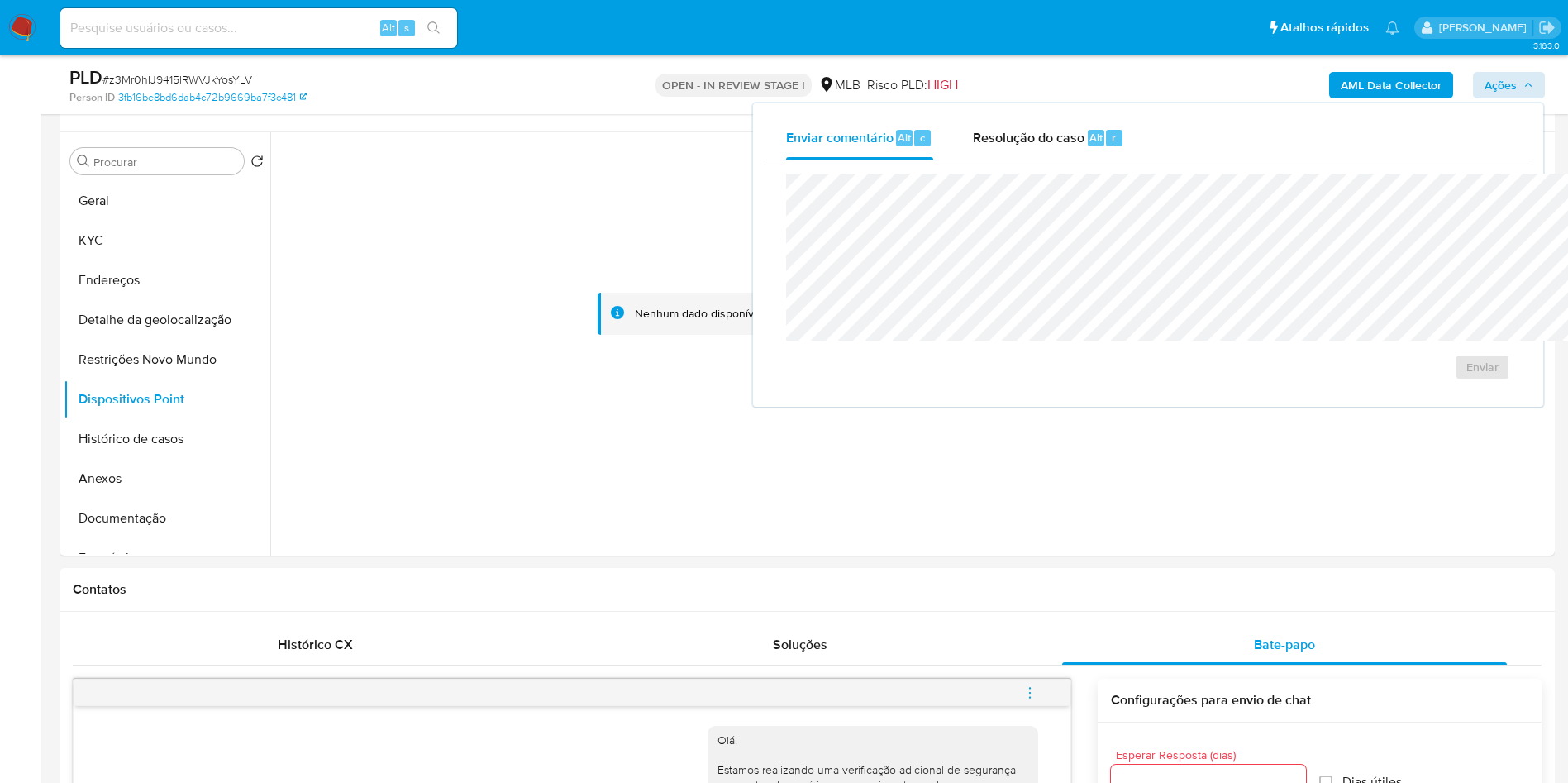
click at [1002, 106] on div "Enviar comentário Alt c Resolução do caso Alt r Enviar" at bounding box center [1148, 255] width 790 height 303
click at [950, 168] on div "Enviar" at bounding box center [1149, 277] width 764 height 233
click at [973, 152] on div "Resolução do caso Alt r" at bounding box center [1048, 137] width 152 height 43
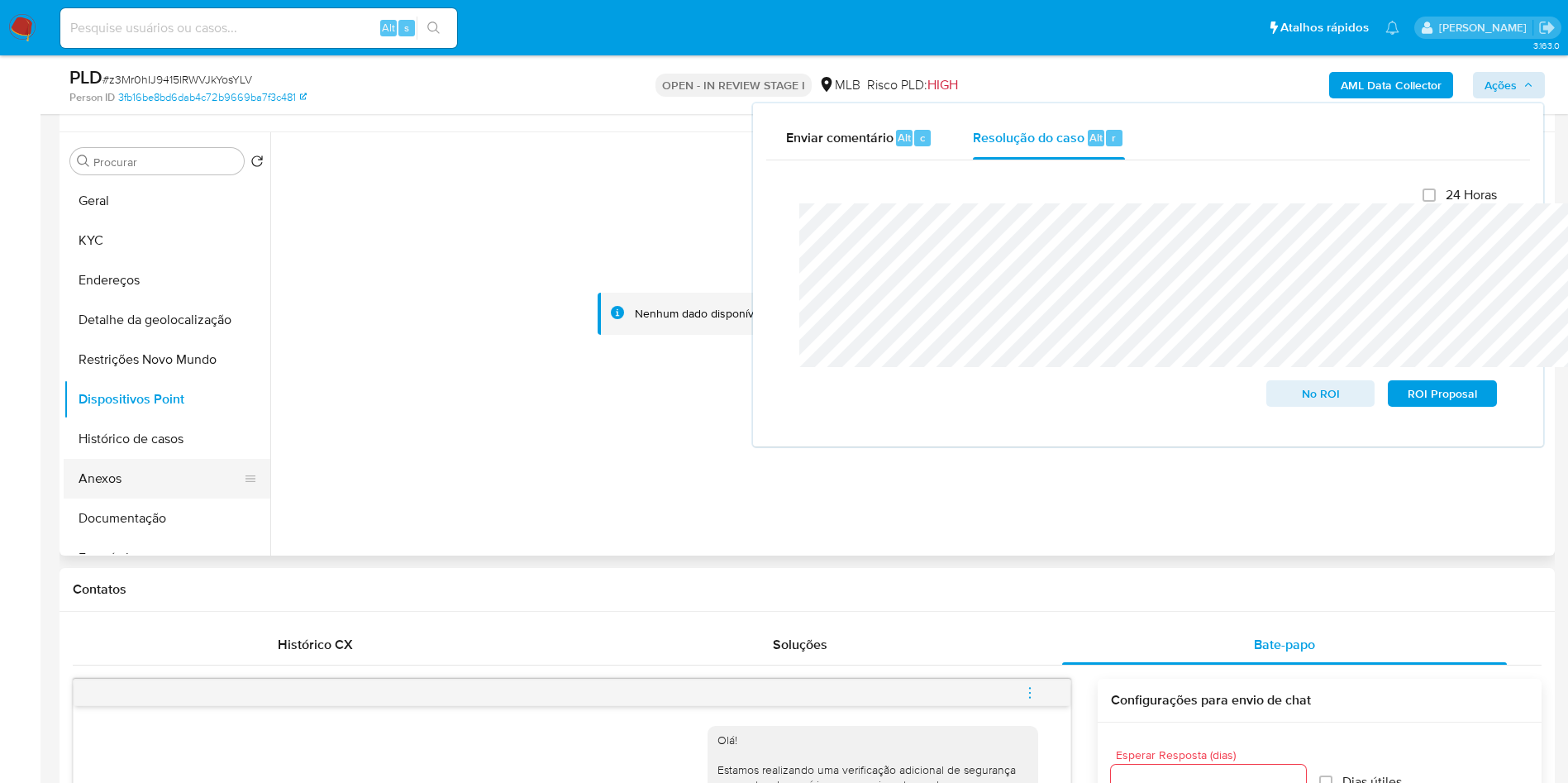
click at [131, 498] on button "Anexos" at bounding box center [160, 479] width 193 height 40
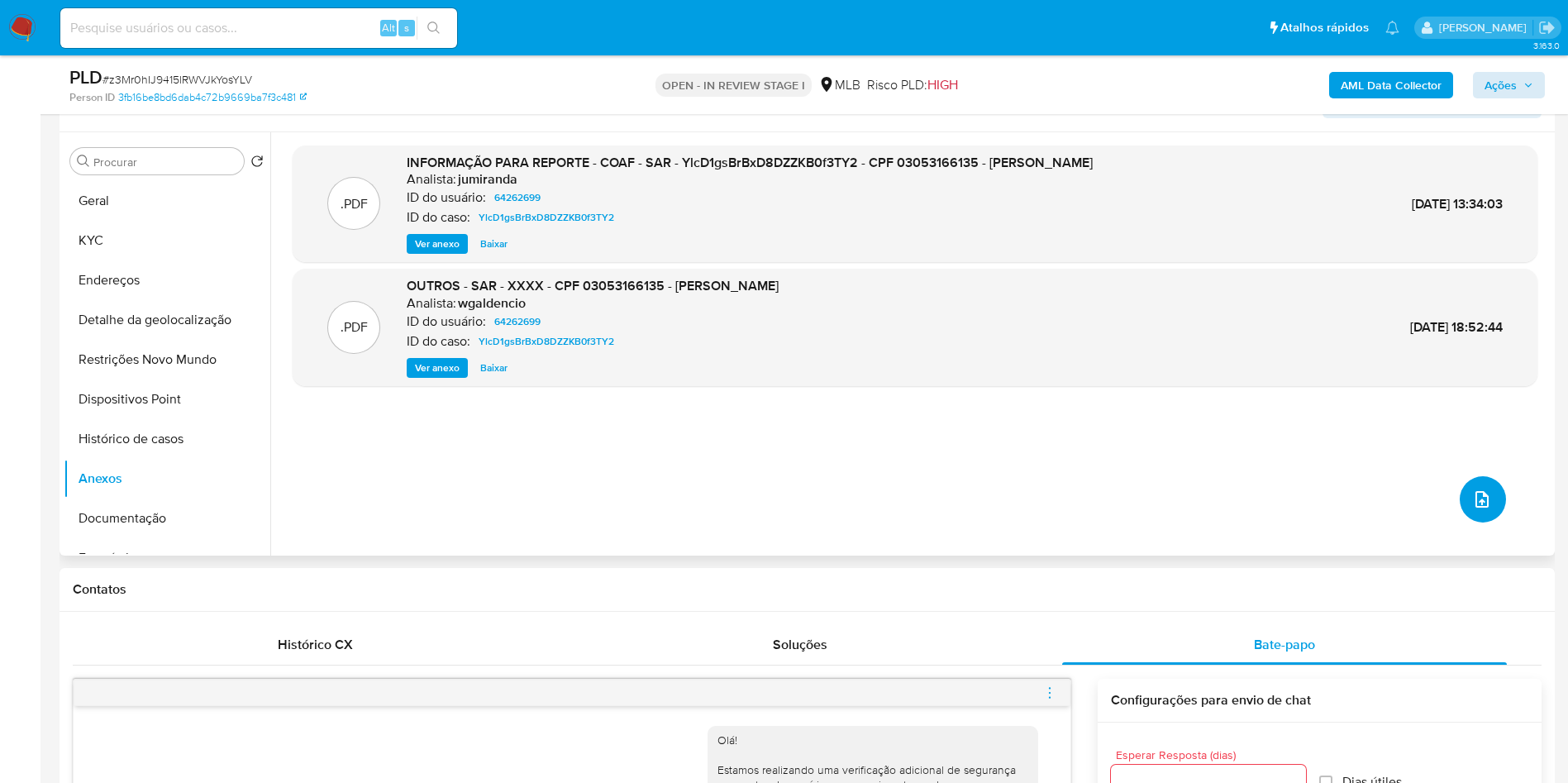
click at [1491, 523] on button "upload-file" at bounding box center [1483, 499] width 46 height 46
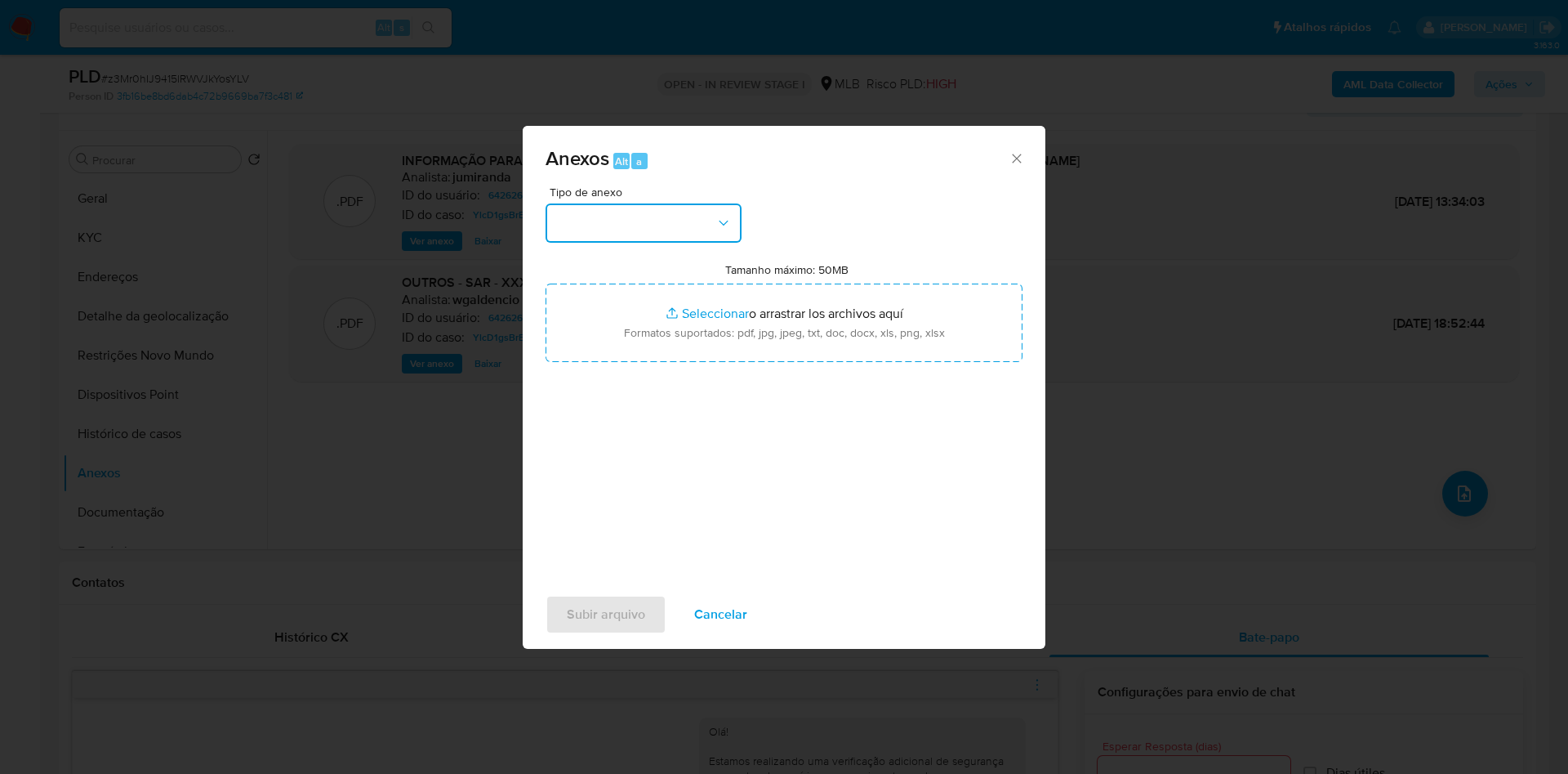
click at [628, 204] on button "button" at bounding box center [644, 223] width 196 height 39
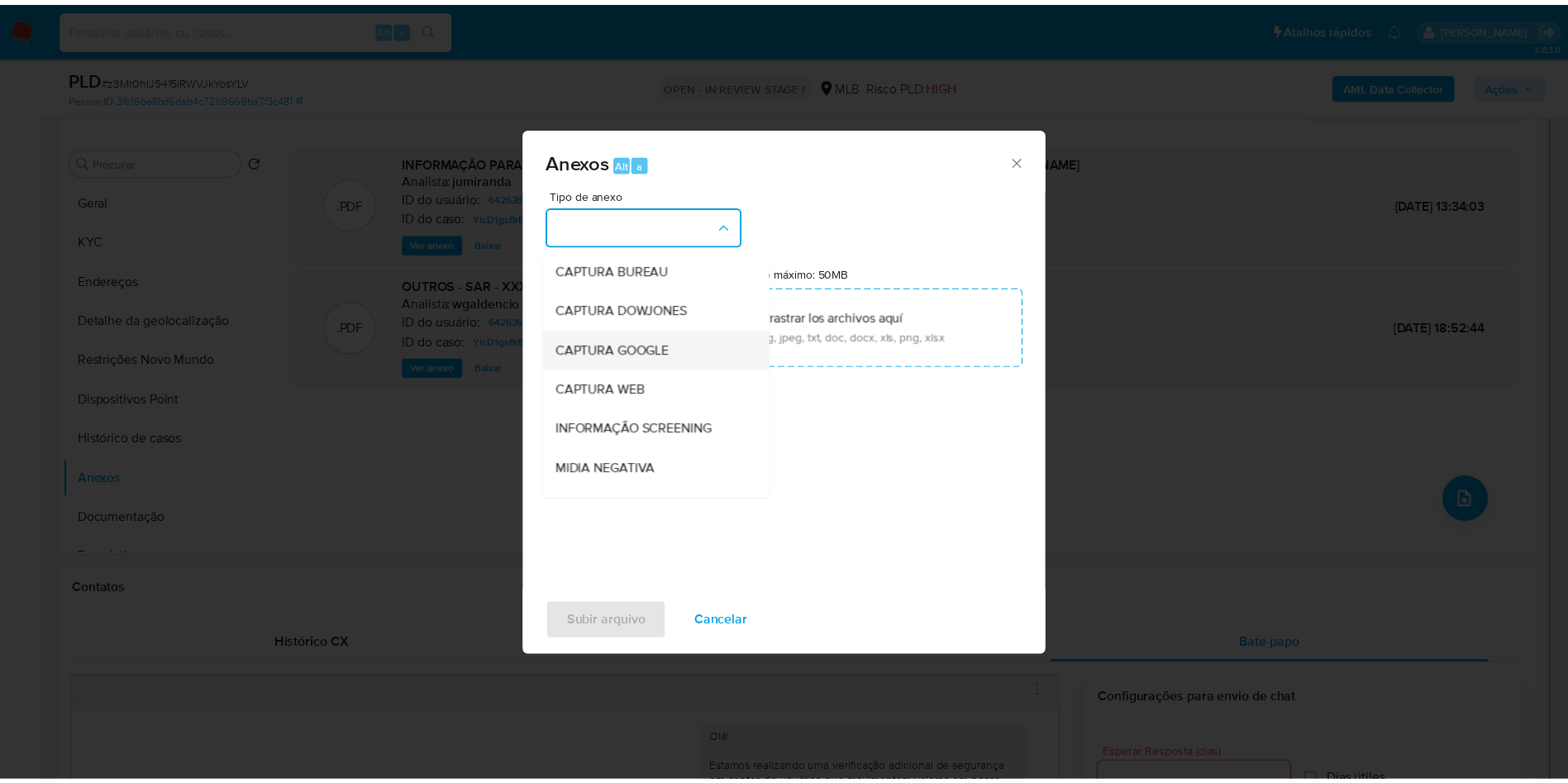
scroll to position [221, 0]
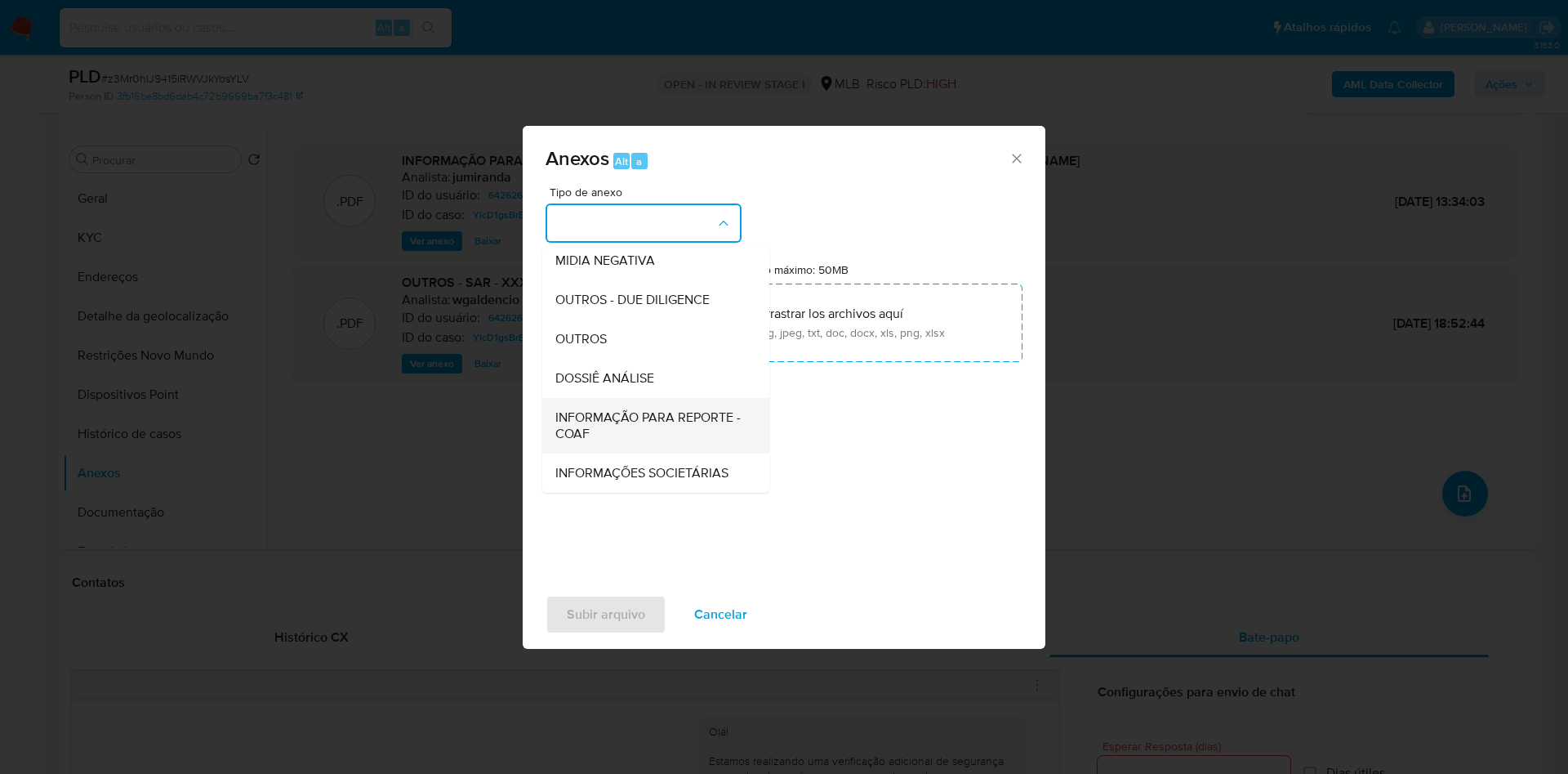
click at [599, 409] on span "INFORMAÇÃO PARA REPORTE - COAF" at bounding box center [650, 425] width 191 height 32
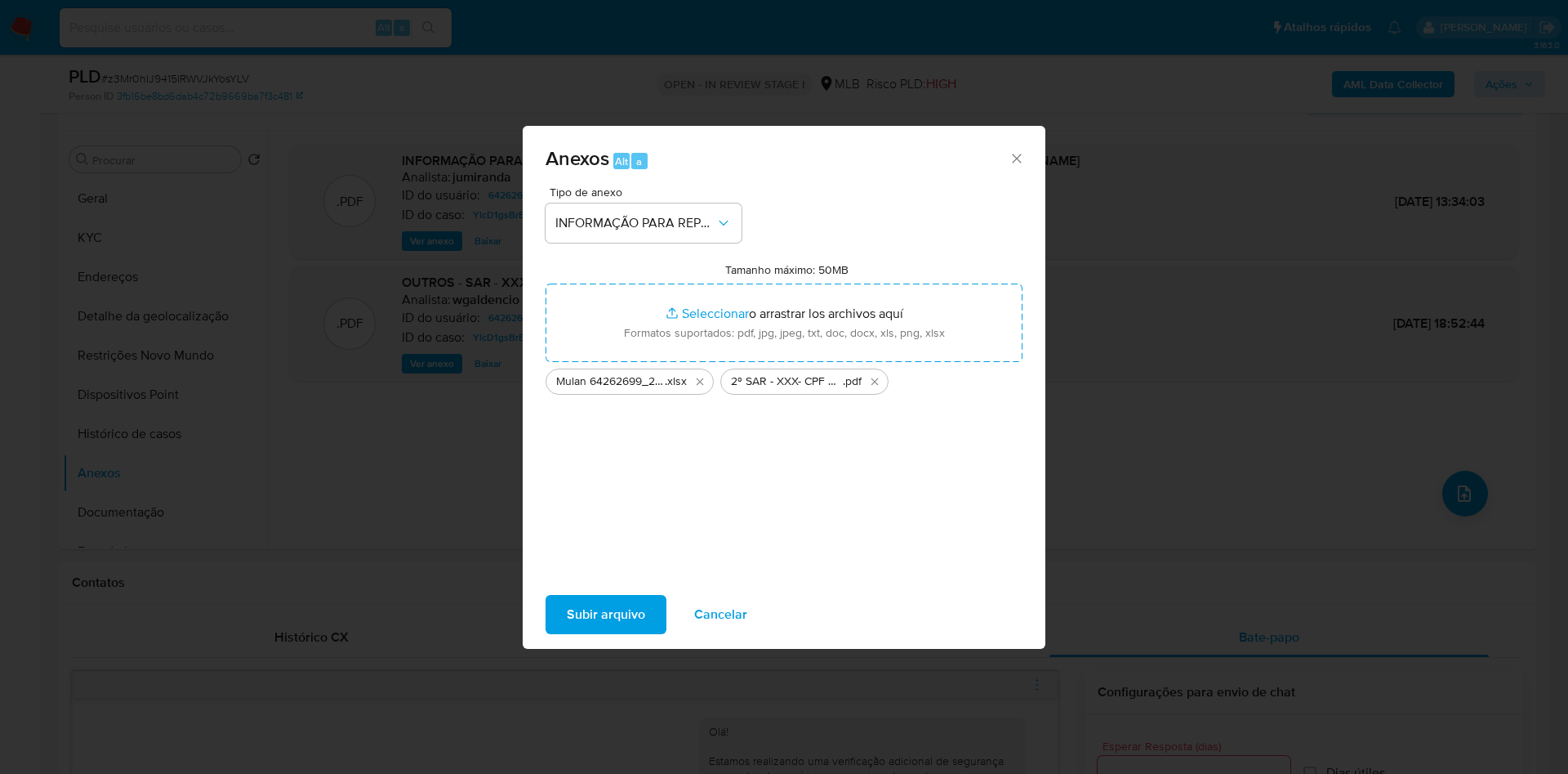
click at [567, 632] on span "Subir arquivo" at bounding box center [605, 614] width 78 height 36
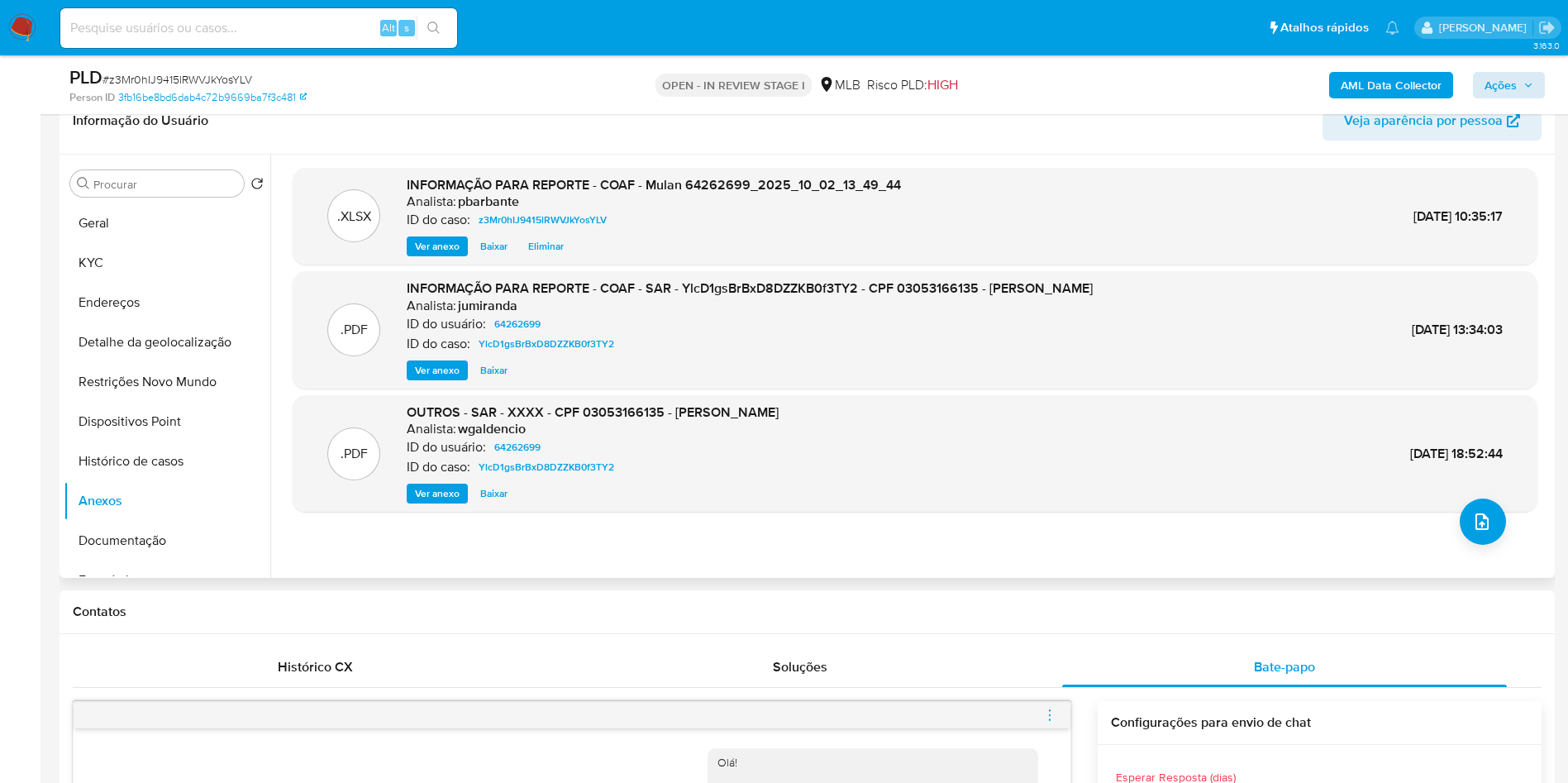
scroll to position [273, 0]
click at [1398, 75] on b "AML Data Collector" at bounding box center [1391, 84] width 101 height 26
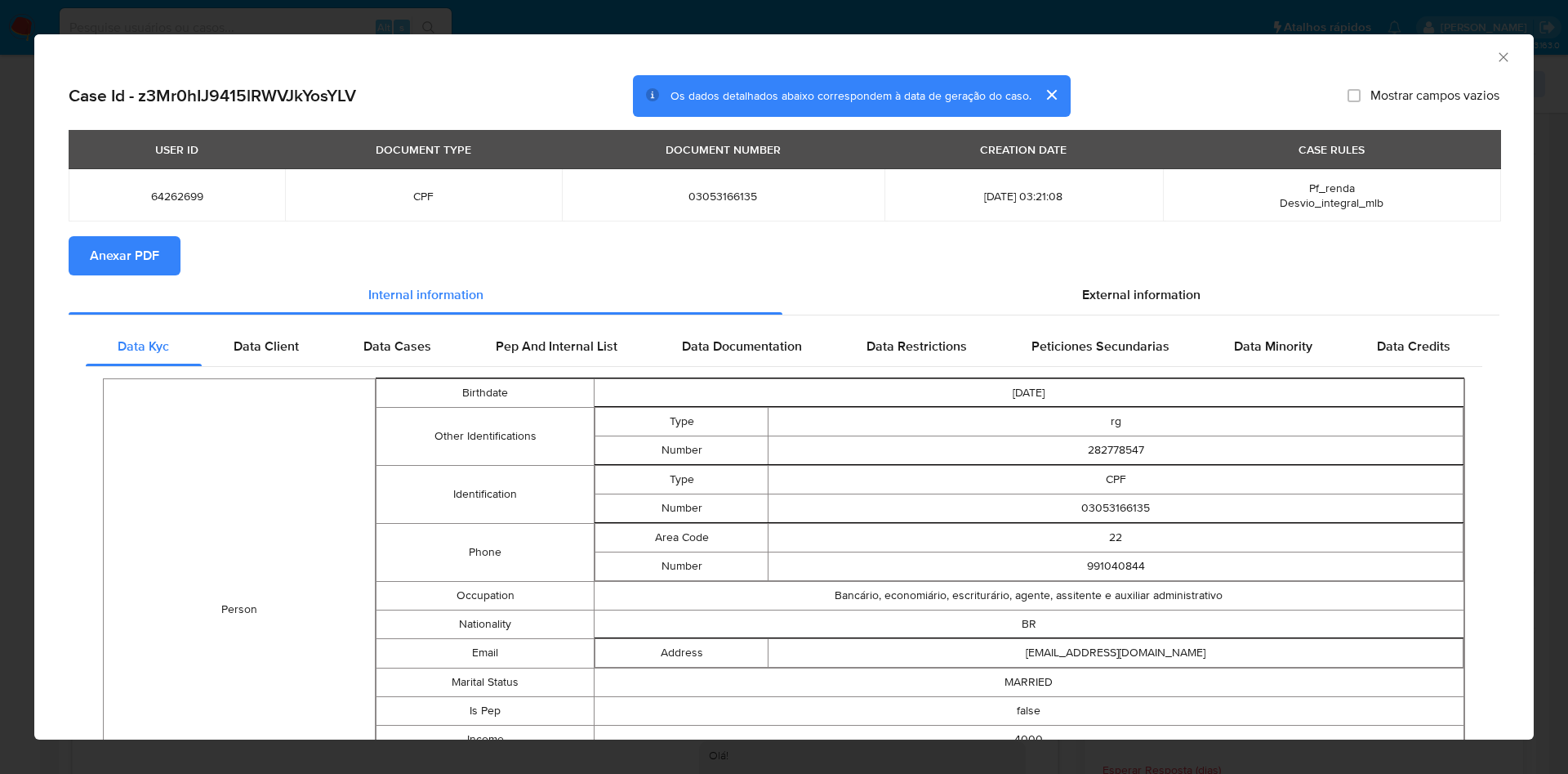
click at [165, 249] on button "Anexar PDF" at bounding box center [125, 256] width 112 height 39
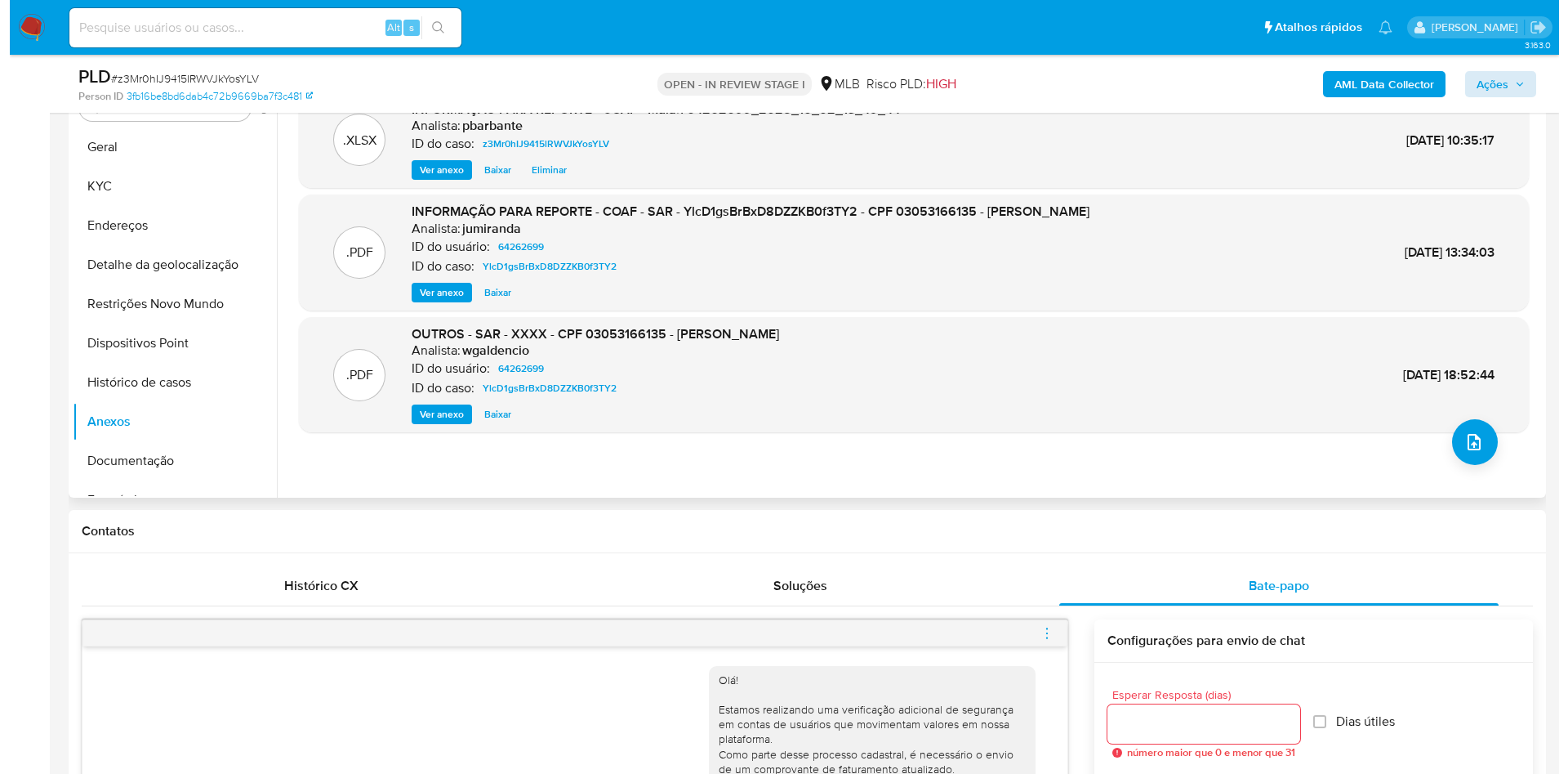
scroll to position [348, 0]
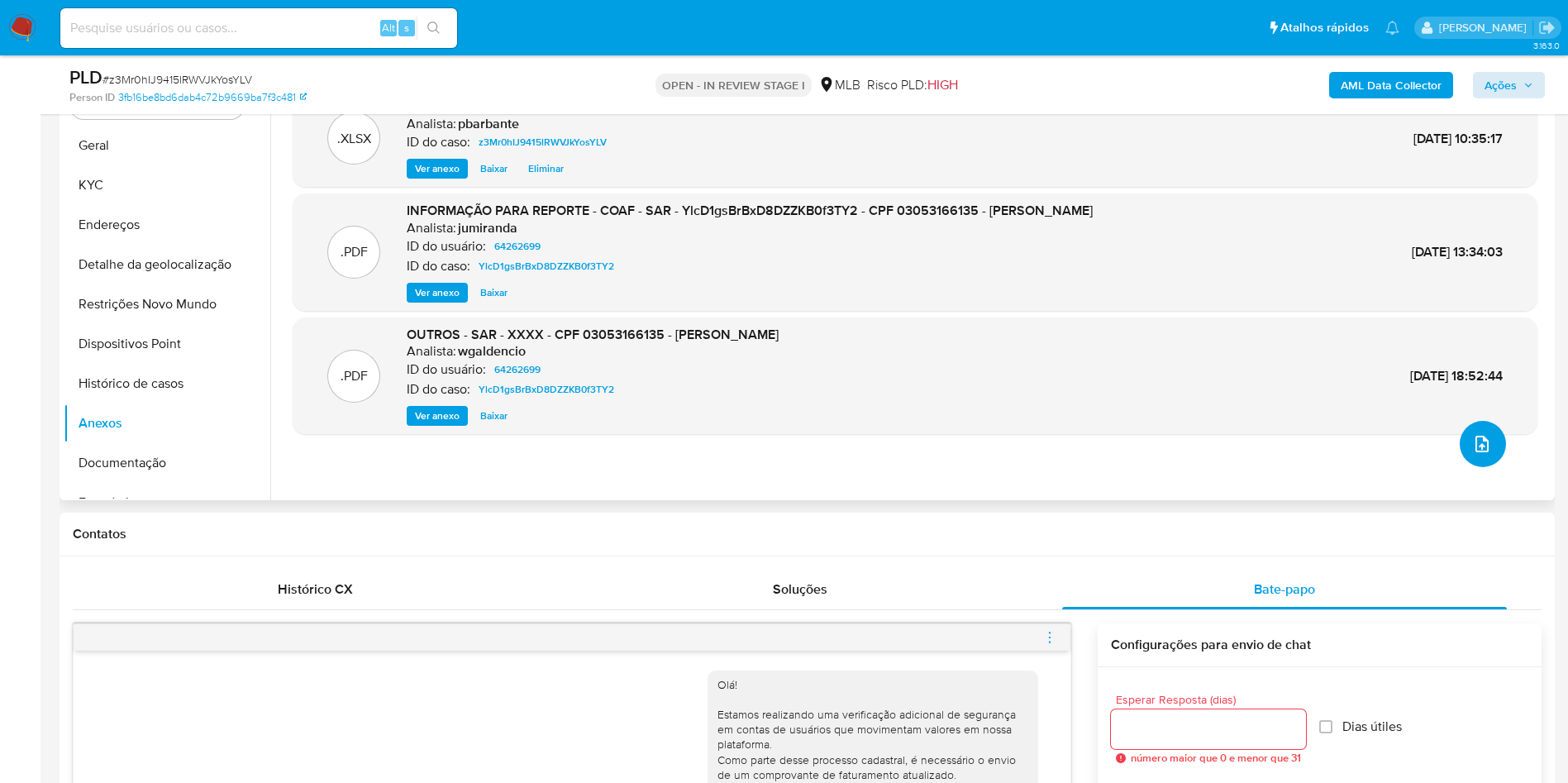
click at [1473, 467] on button "upload-file" at bounding box center [1483, 444] width 46 height 46
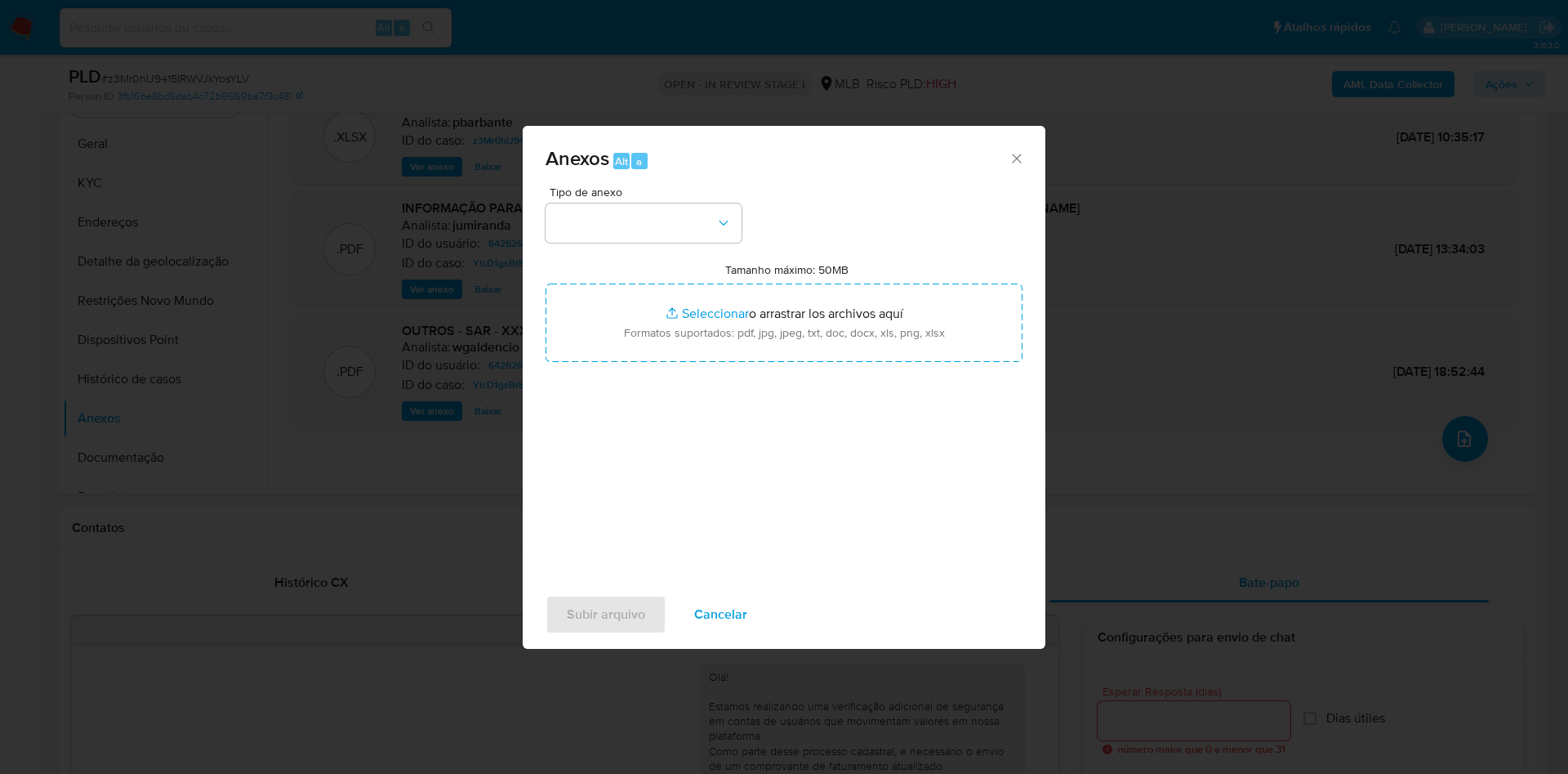
click at [606, 187] on span "Tipo de anexo" at bounding box center [647, 192] width 196 height 12
click at [594, 204] on button "button" at bounding box center [644, 223] width 196 height 39
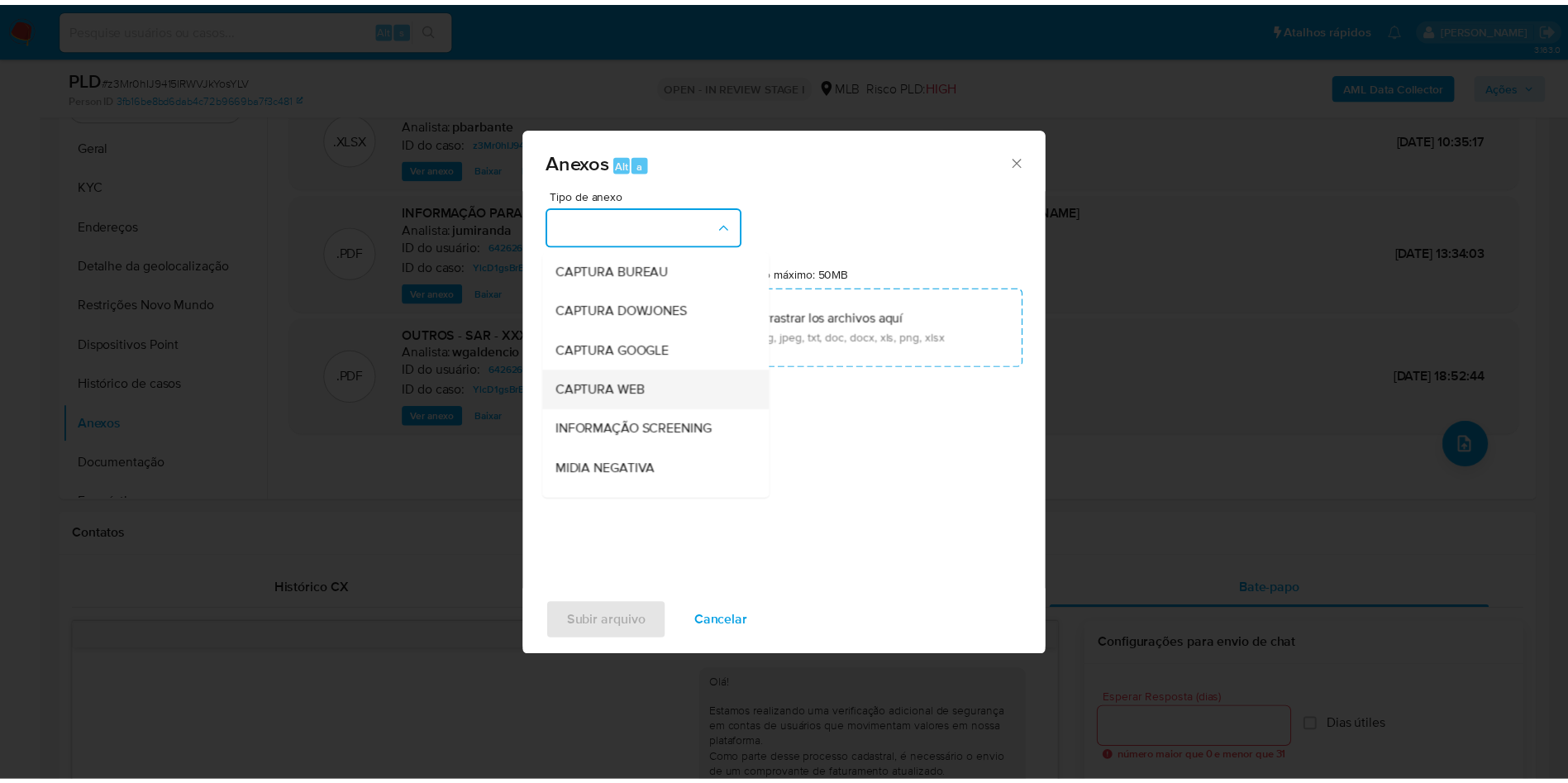
scroll to position [221, 0]
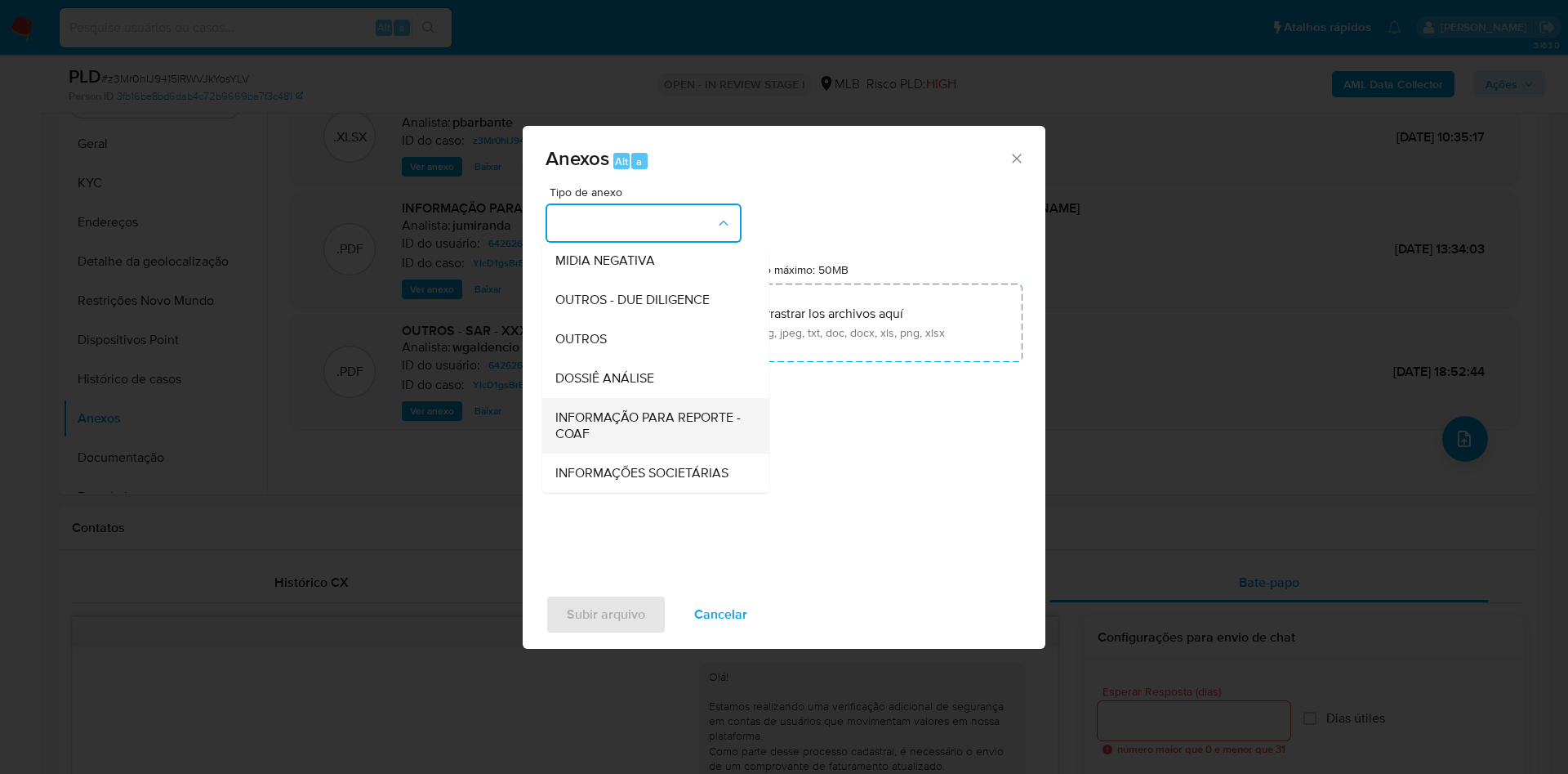
click at [578, 409] on span "INFORMAÇÃO PARA REPORTE - COAF" at bounding box center [650, 425] width 191 height 32
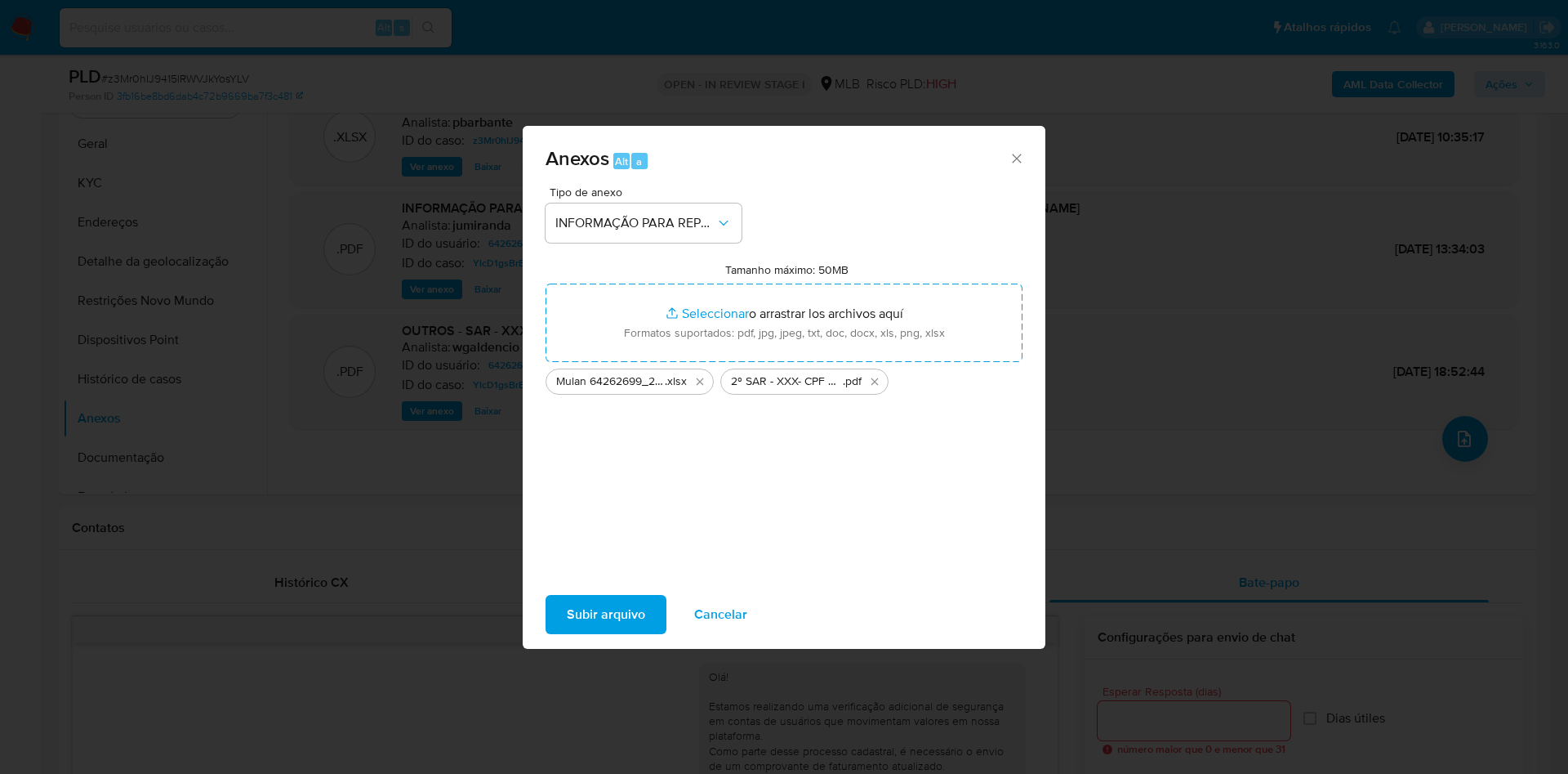
click at [567, 610] on span "Subir arquivo" at bounding box center [605, 614] width 78 height 36
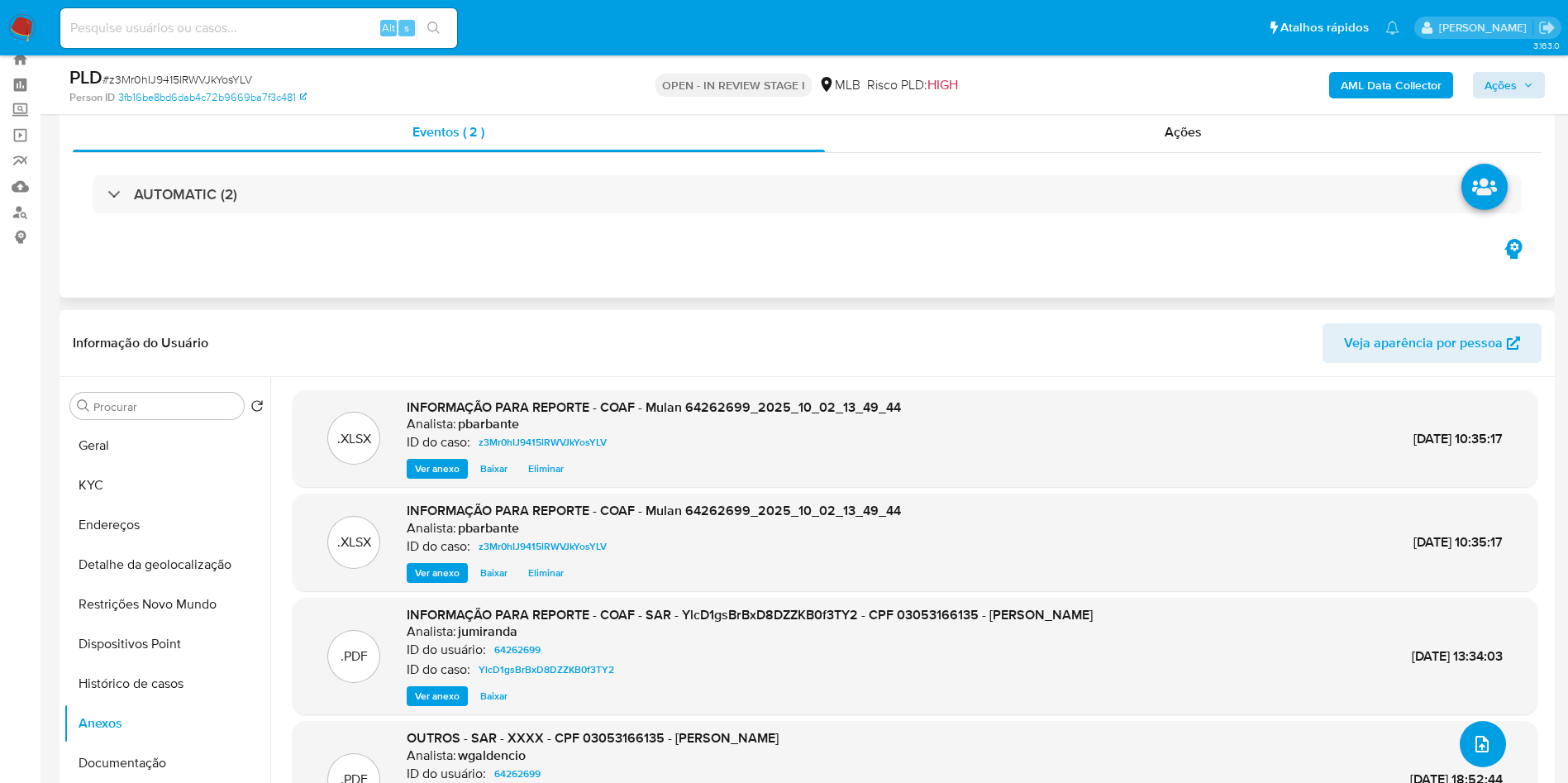
scroll to position [46, 0]
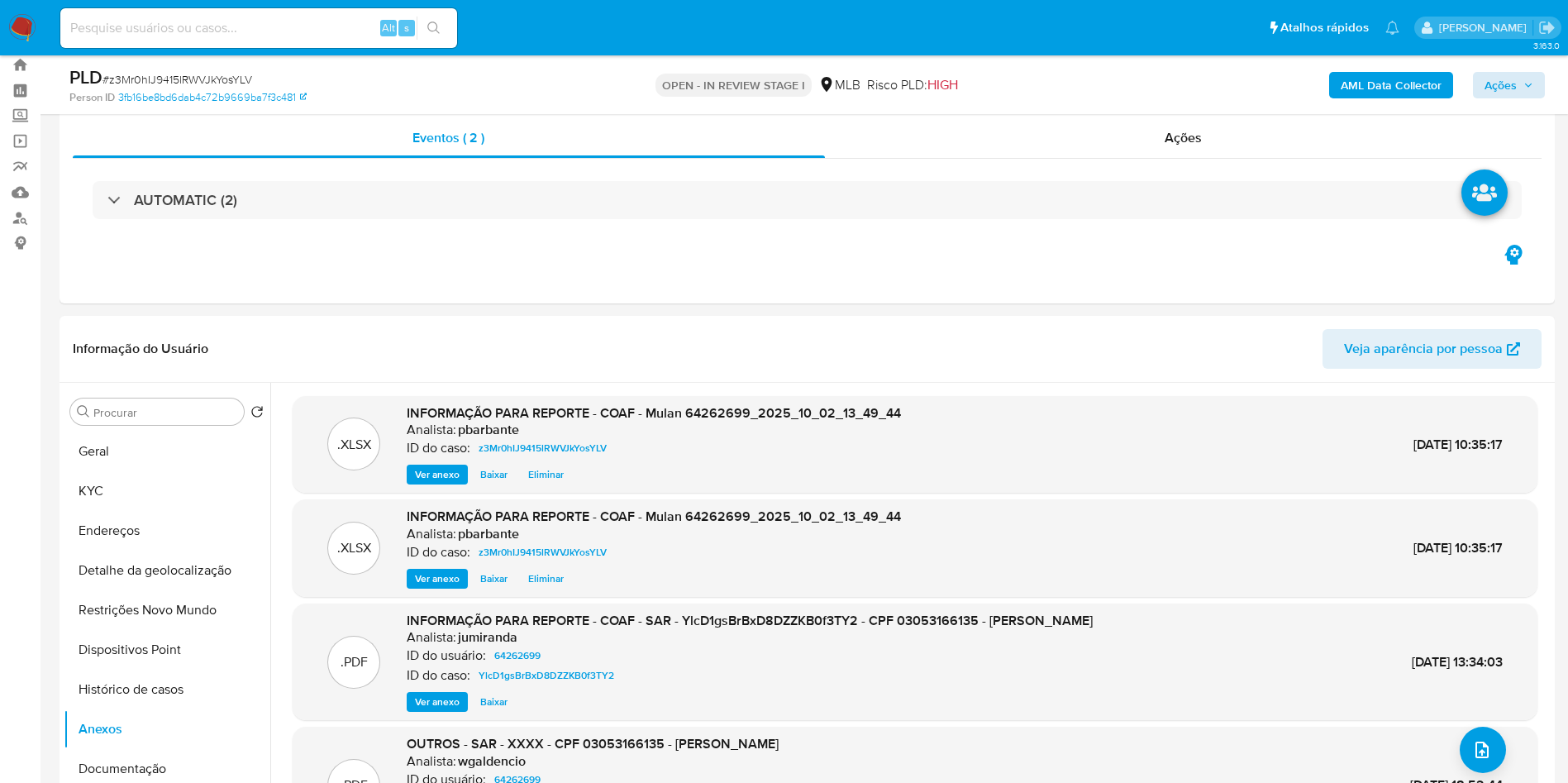
click at [1406, 87] on b "AML Data Collector" at bounding box center [1391, 84] width 101 height 26
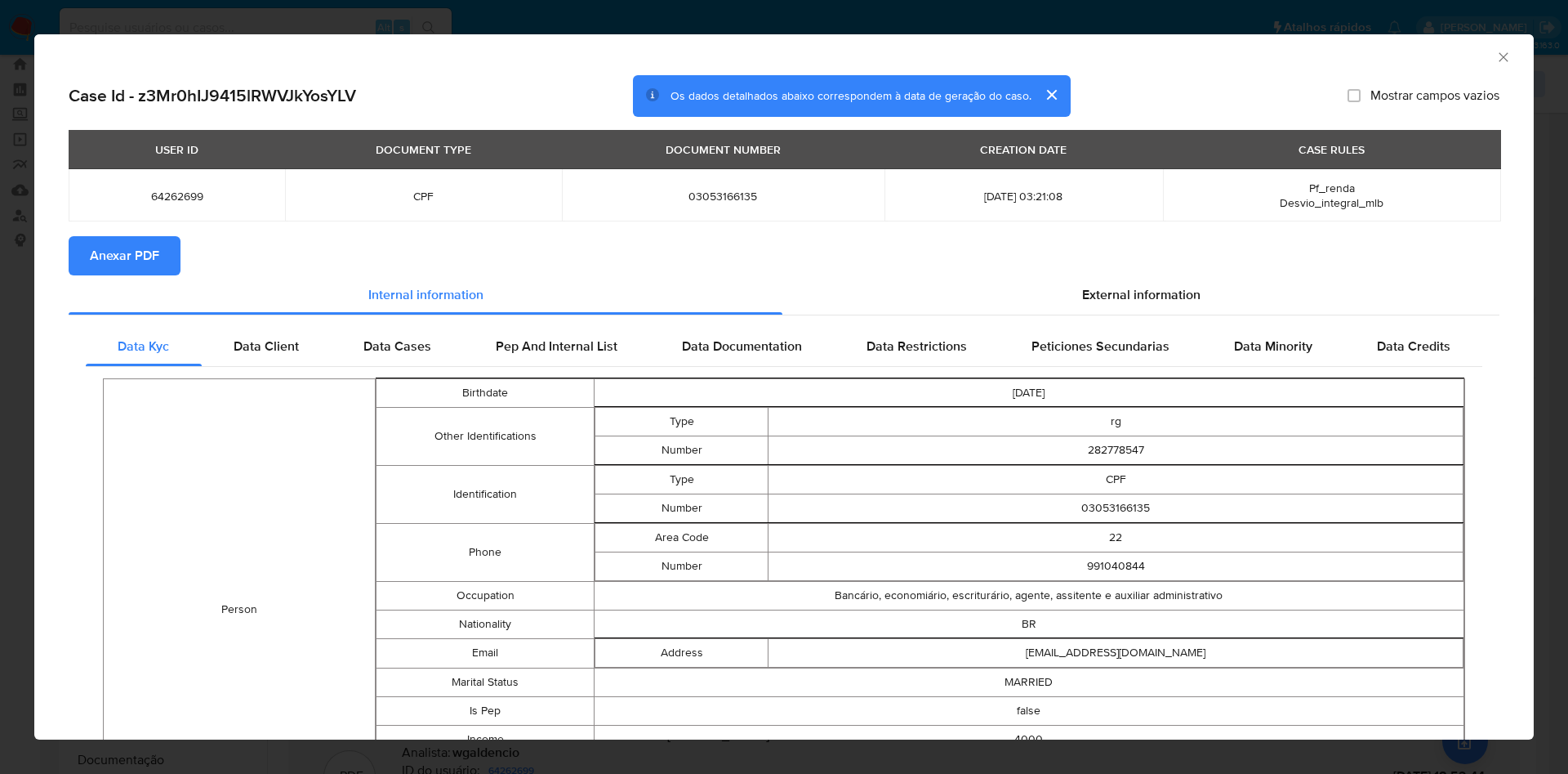
click at [121, 246] on span "Anexar PDF" at bounding box center [124, 256] width 69 height 36
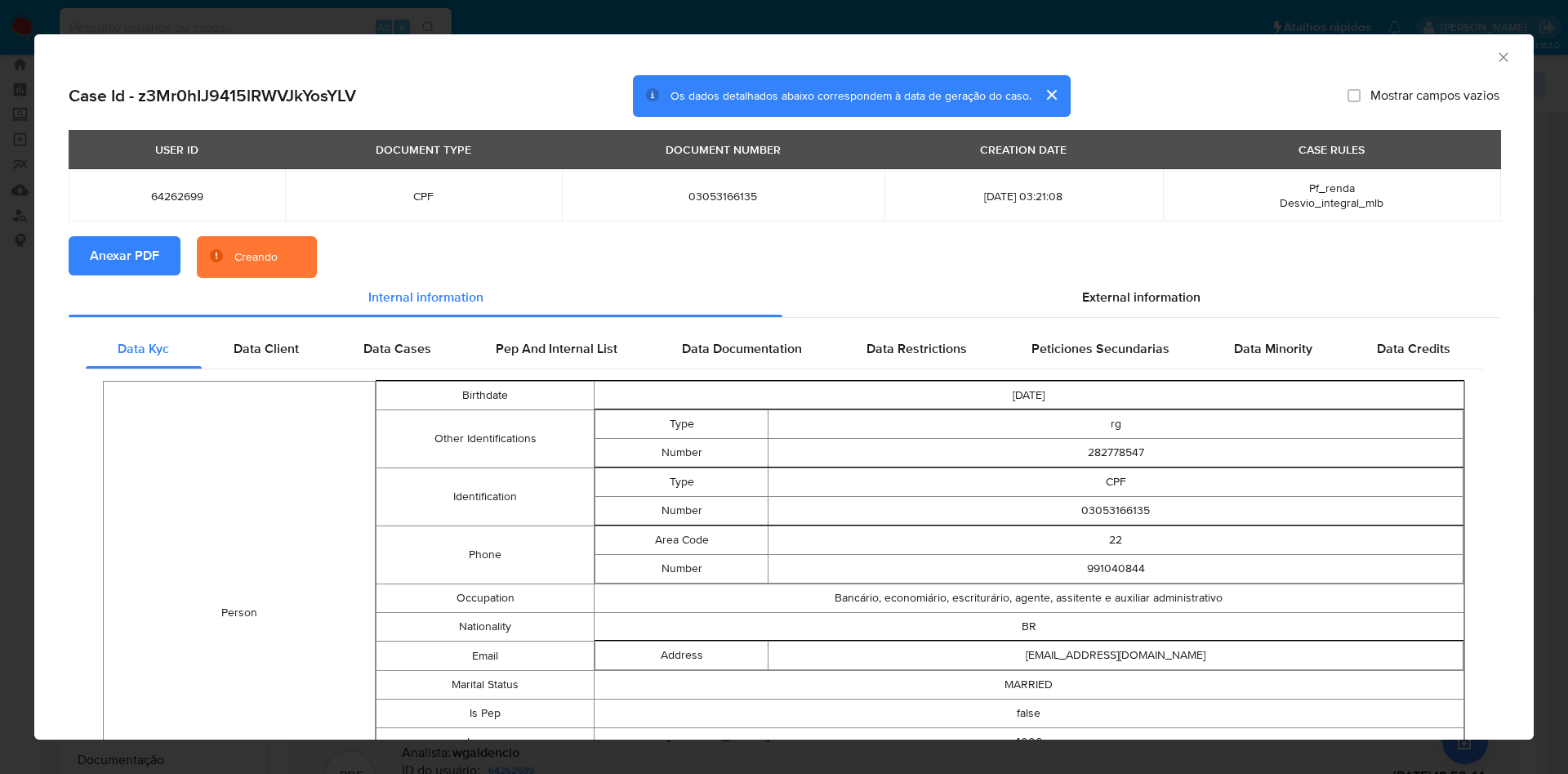
click at [1495, 57] on icon "Fechar a janela" at bounding box center [1503, 57] width 16 height 16
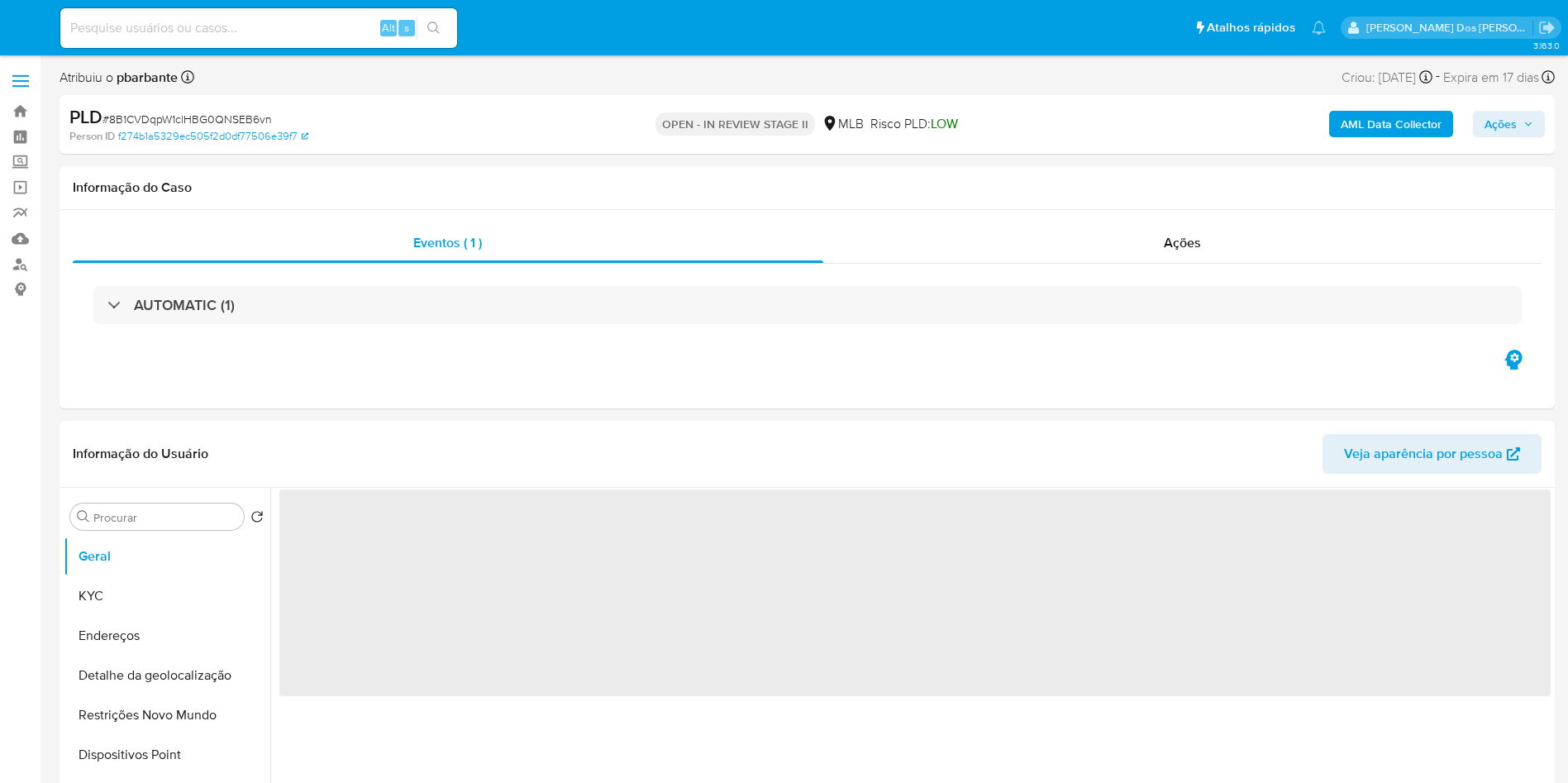
select select "10"
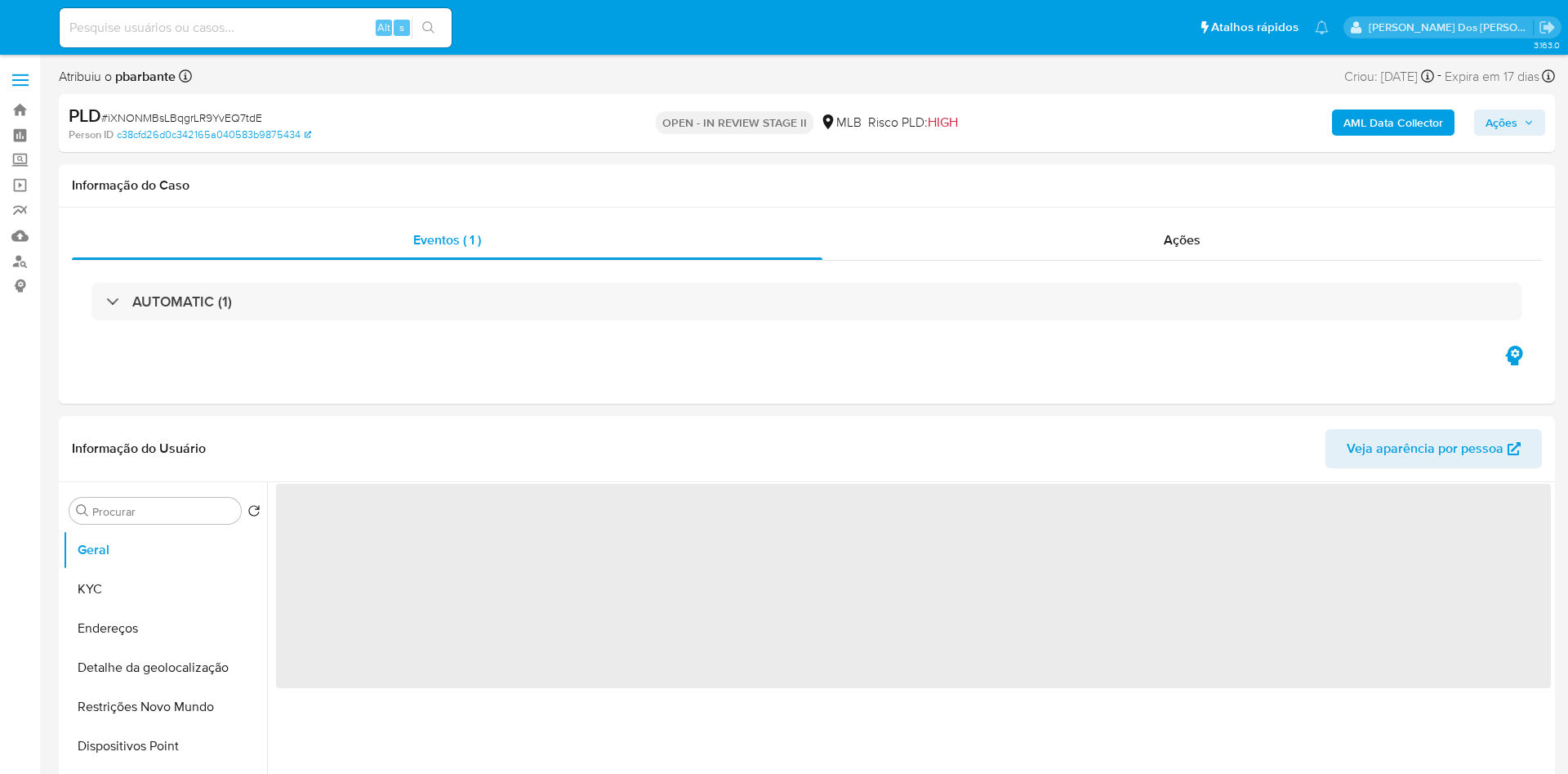
select select "10"
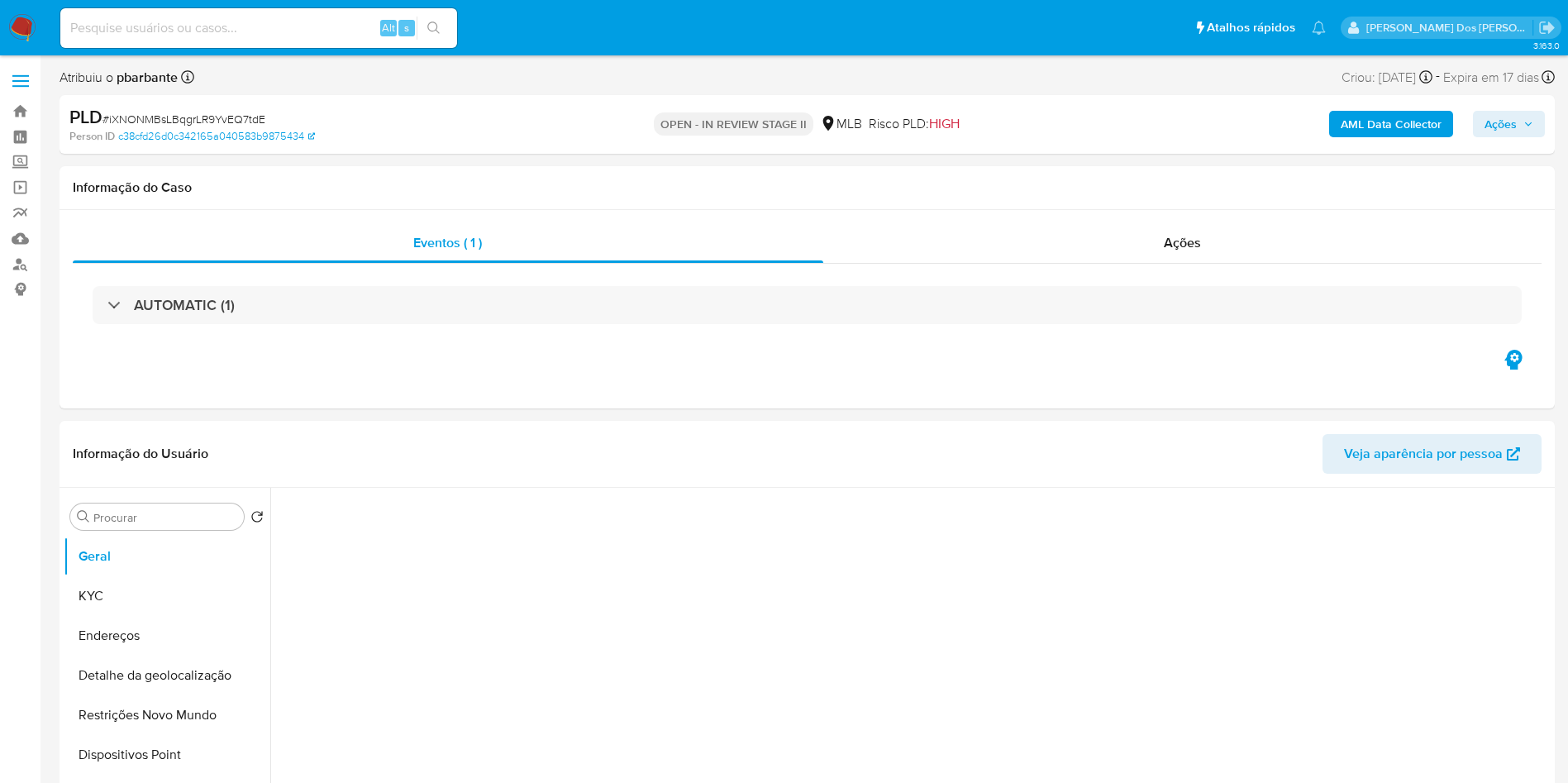
select select "10"
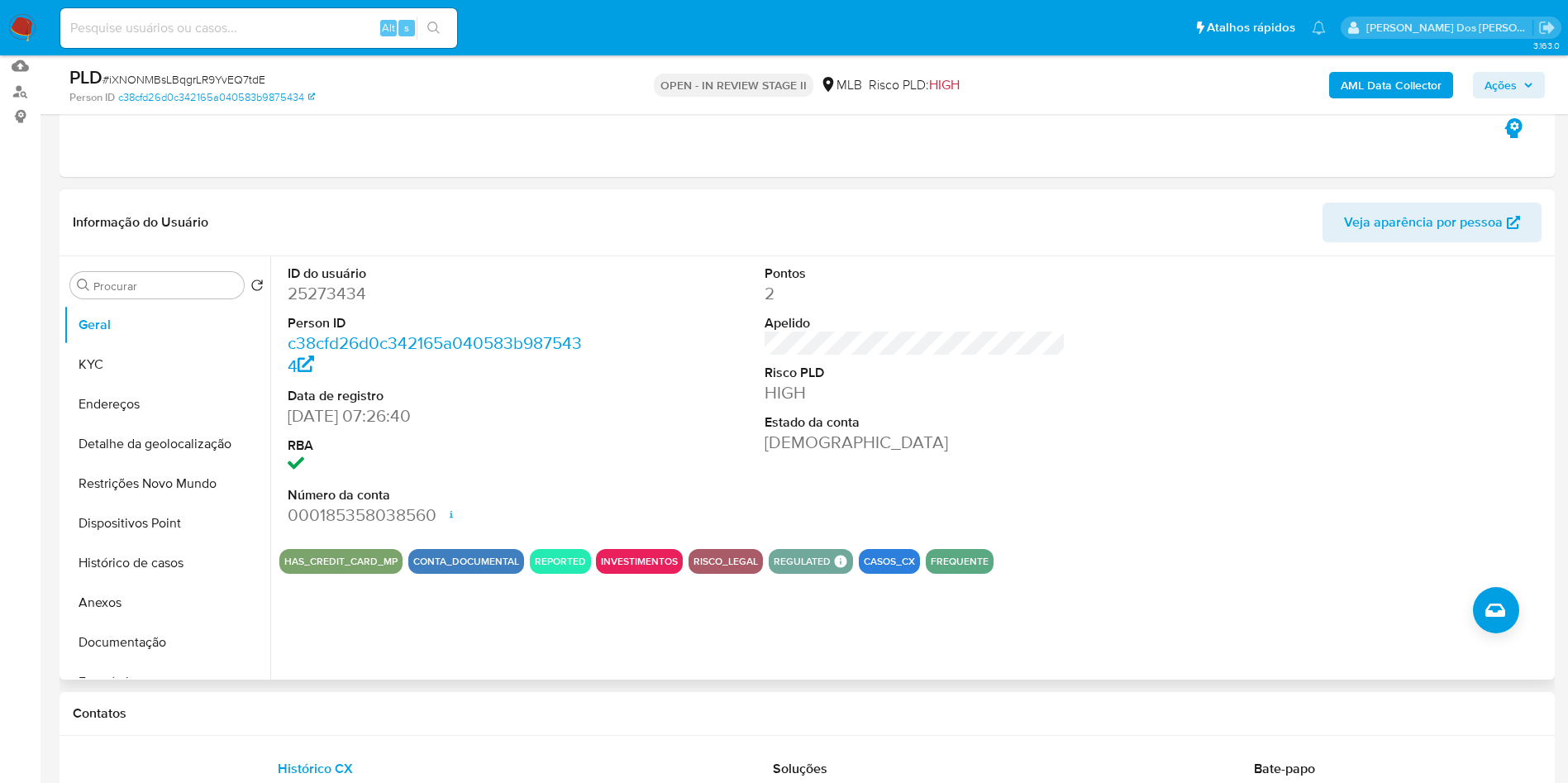
scroll to position [181, 0]
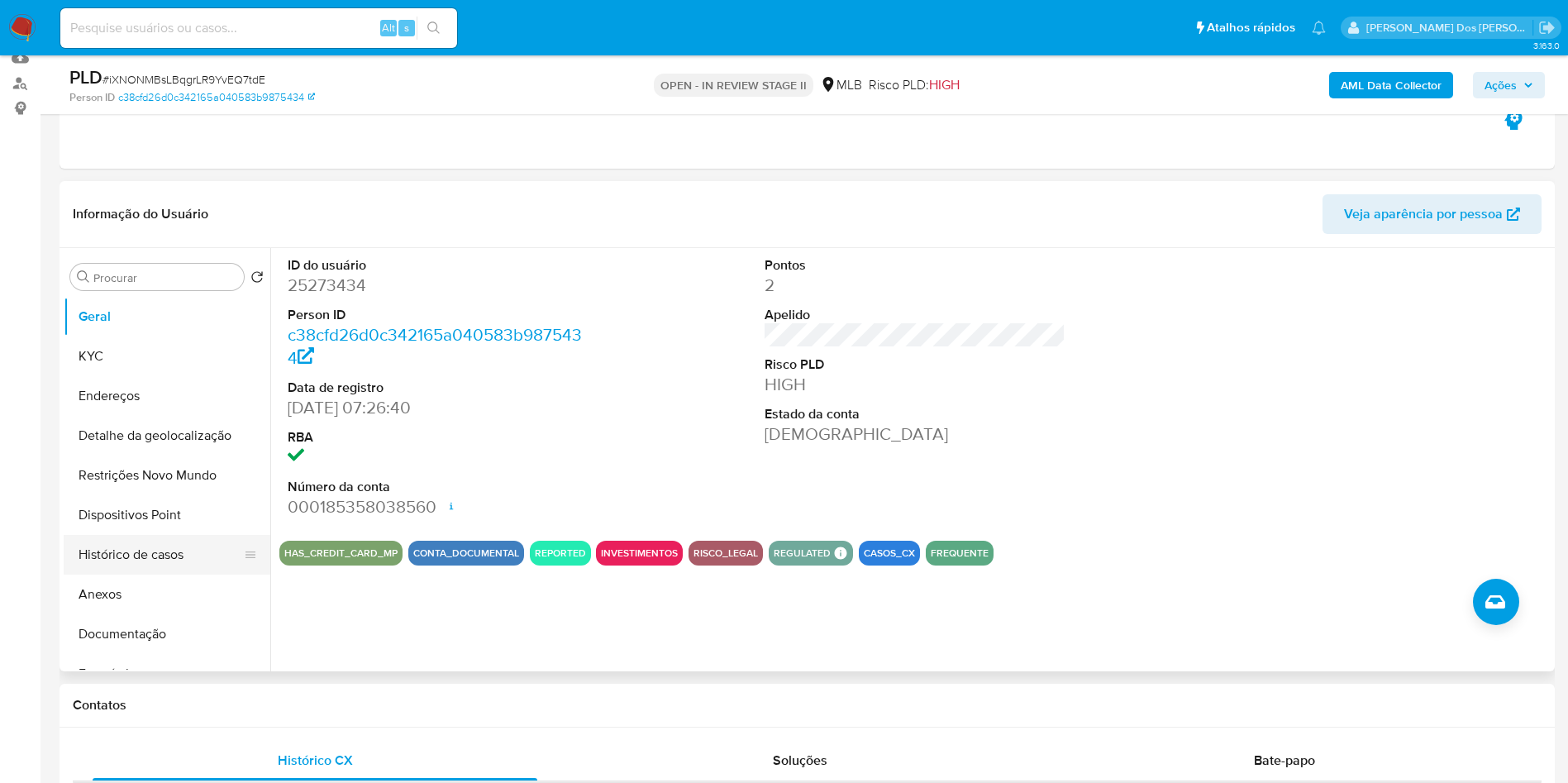
click at [187, 574] on button "Histórico de casos" at bounding box center [160, 554] width 193 height 40
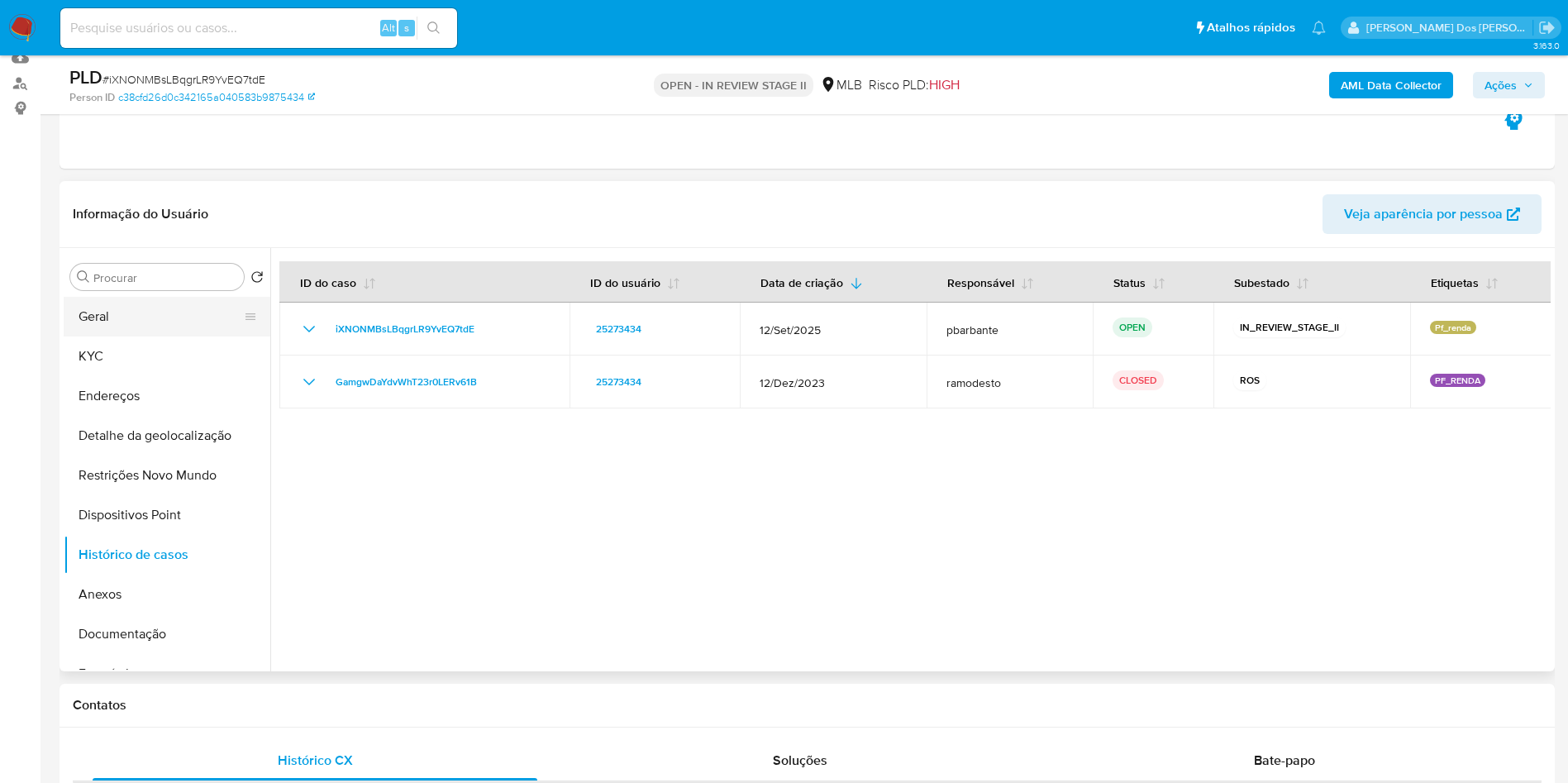
click at [140, 335] on button "Geral" at bounding box center [160, 317] width 193 height 40
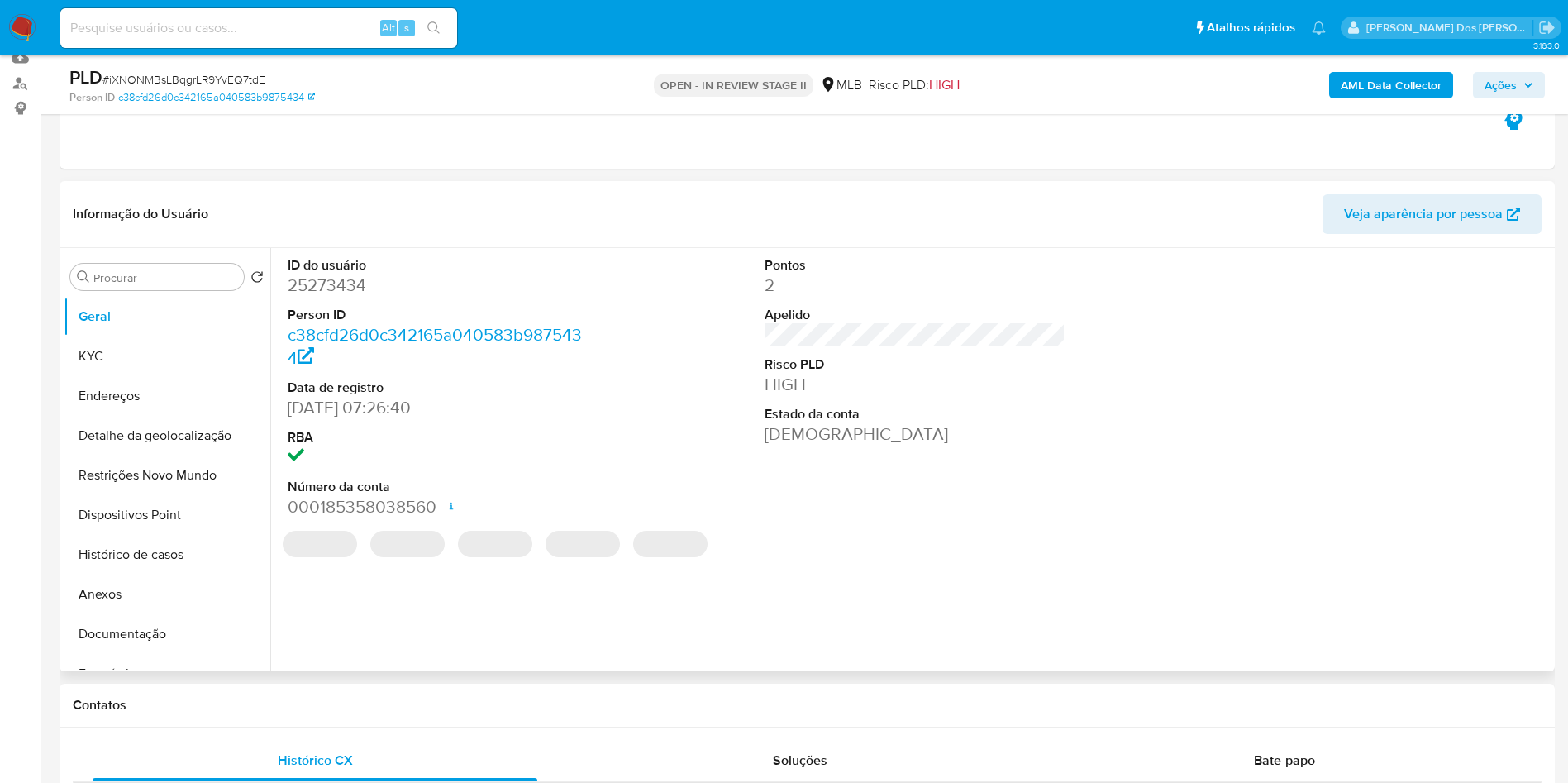
click at [333, 297] on dd "25273434" at bounding box center [438, 286] width 302 height 24
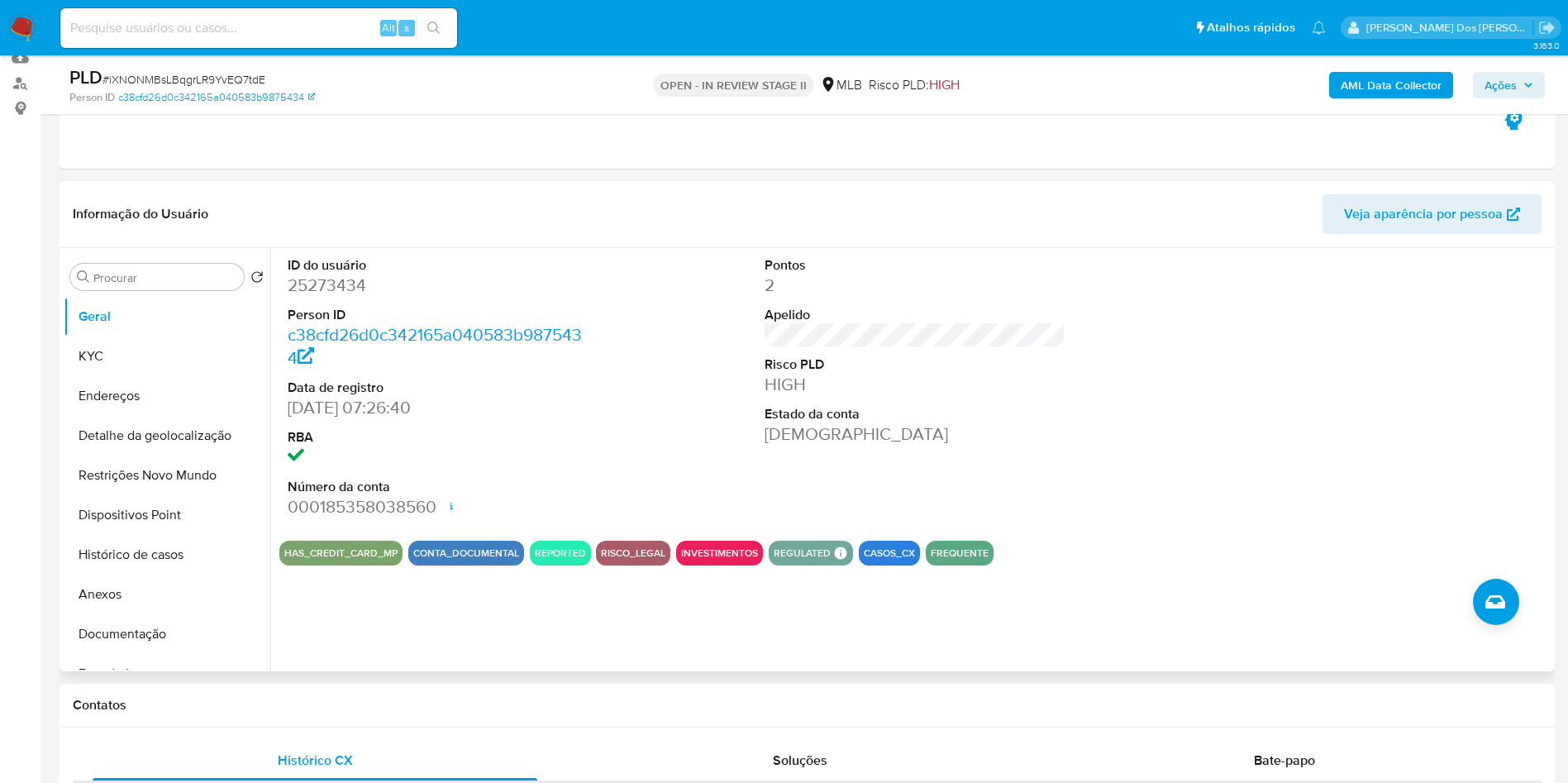
click at [337, 297] on dd "25273434" at bounding box center [438, 286] width 302 height 24
copy dd "25273434"
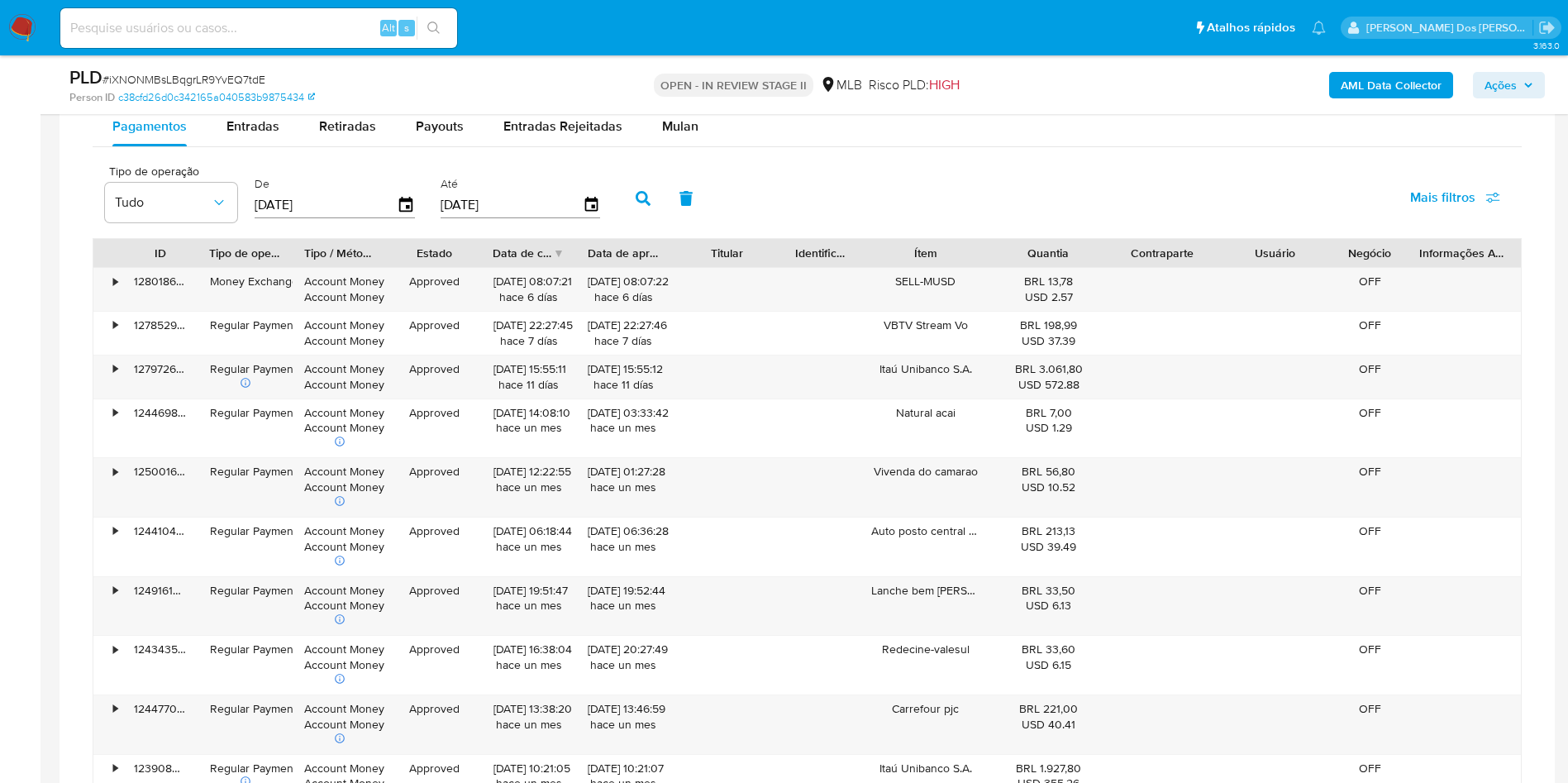
scroll to position [1228, 0]
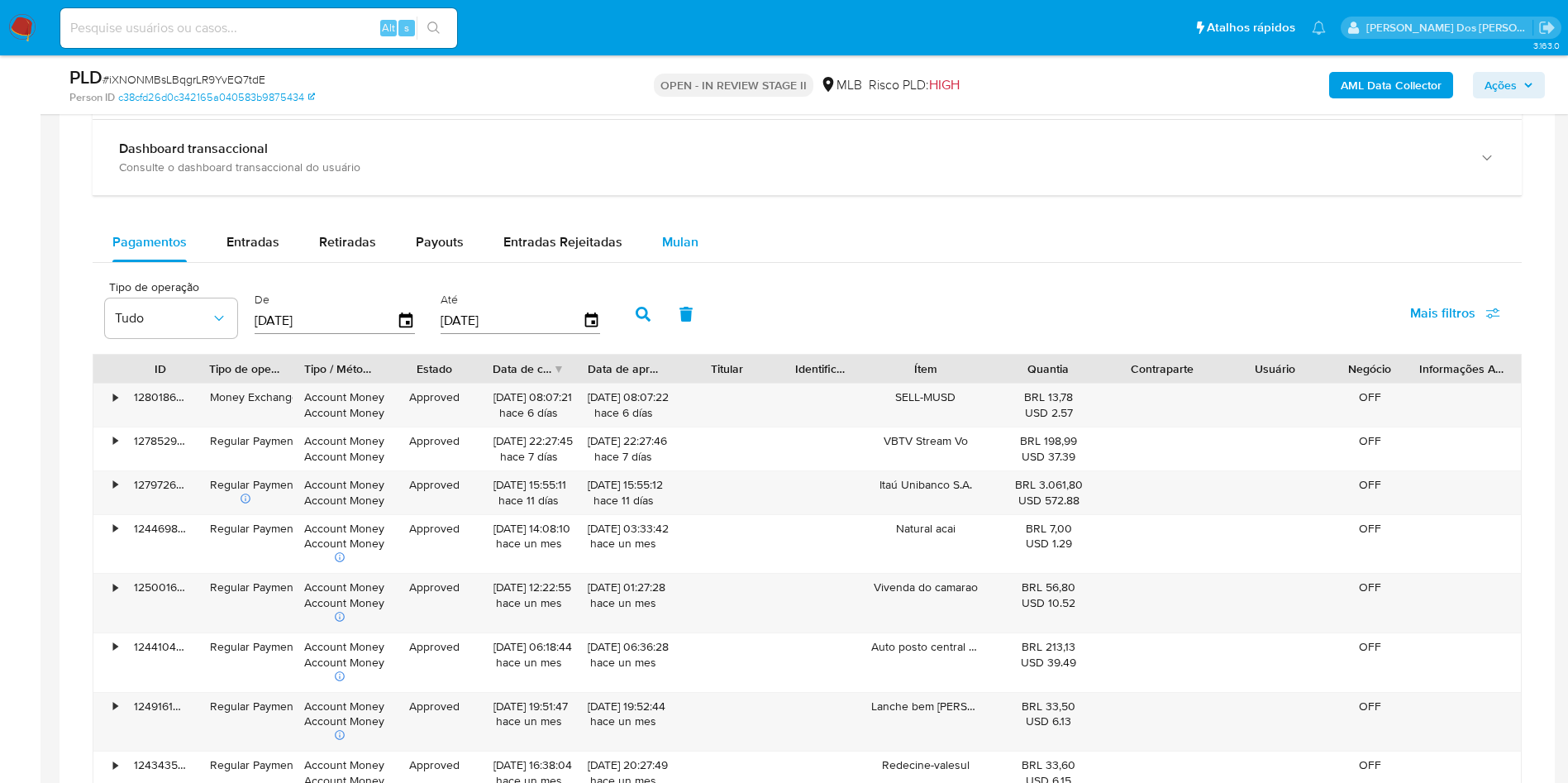
click at [687, 262] on div "Mulan" at bounding box center [681, 242] width 36 height 40
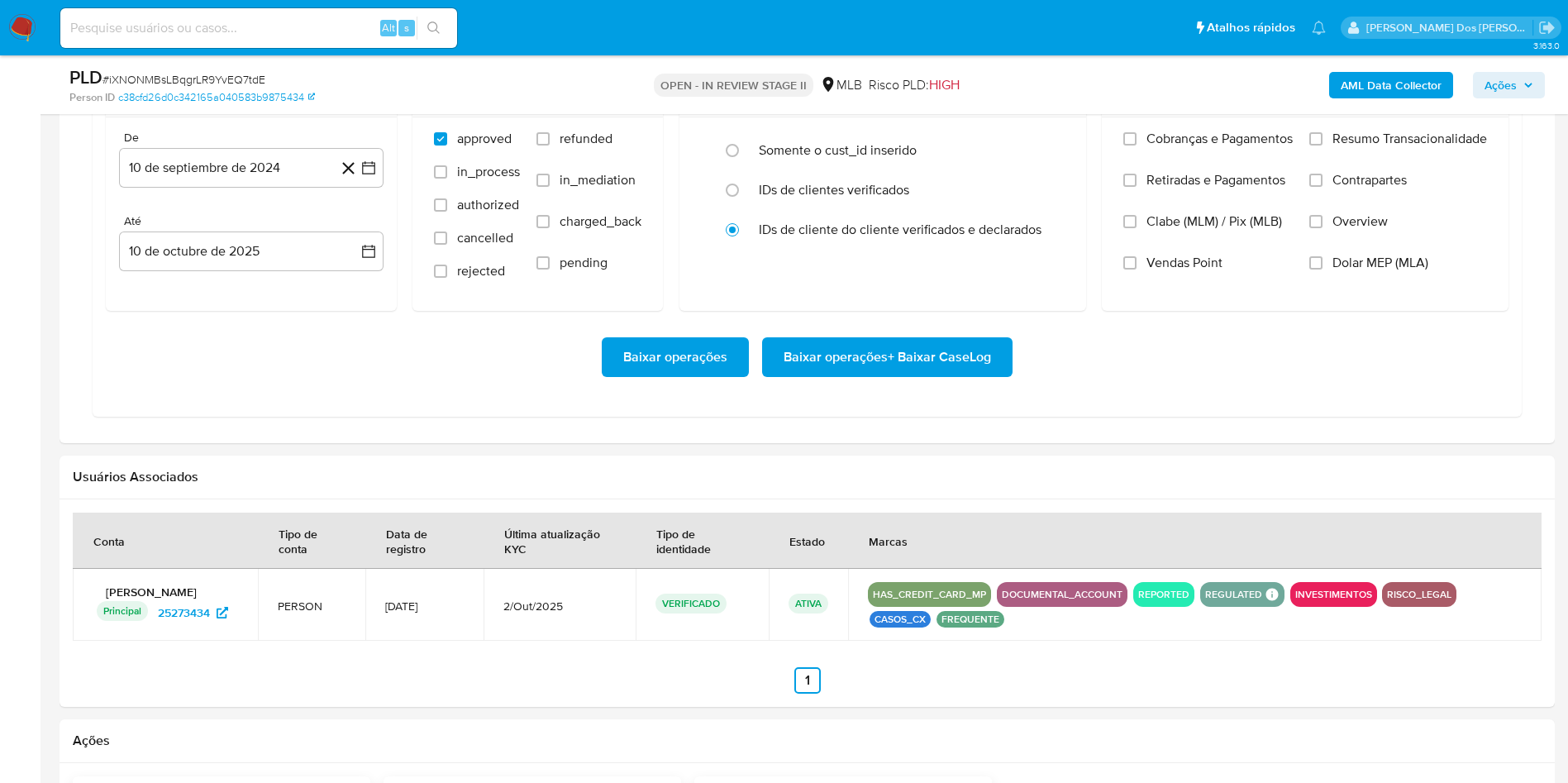
scroll to position [1465, 0]
click at [368, 175] on icon "button" at bounding box center [368, 167] width 16 height 16
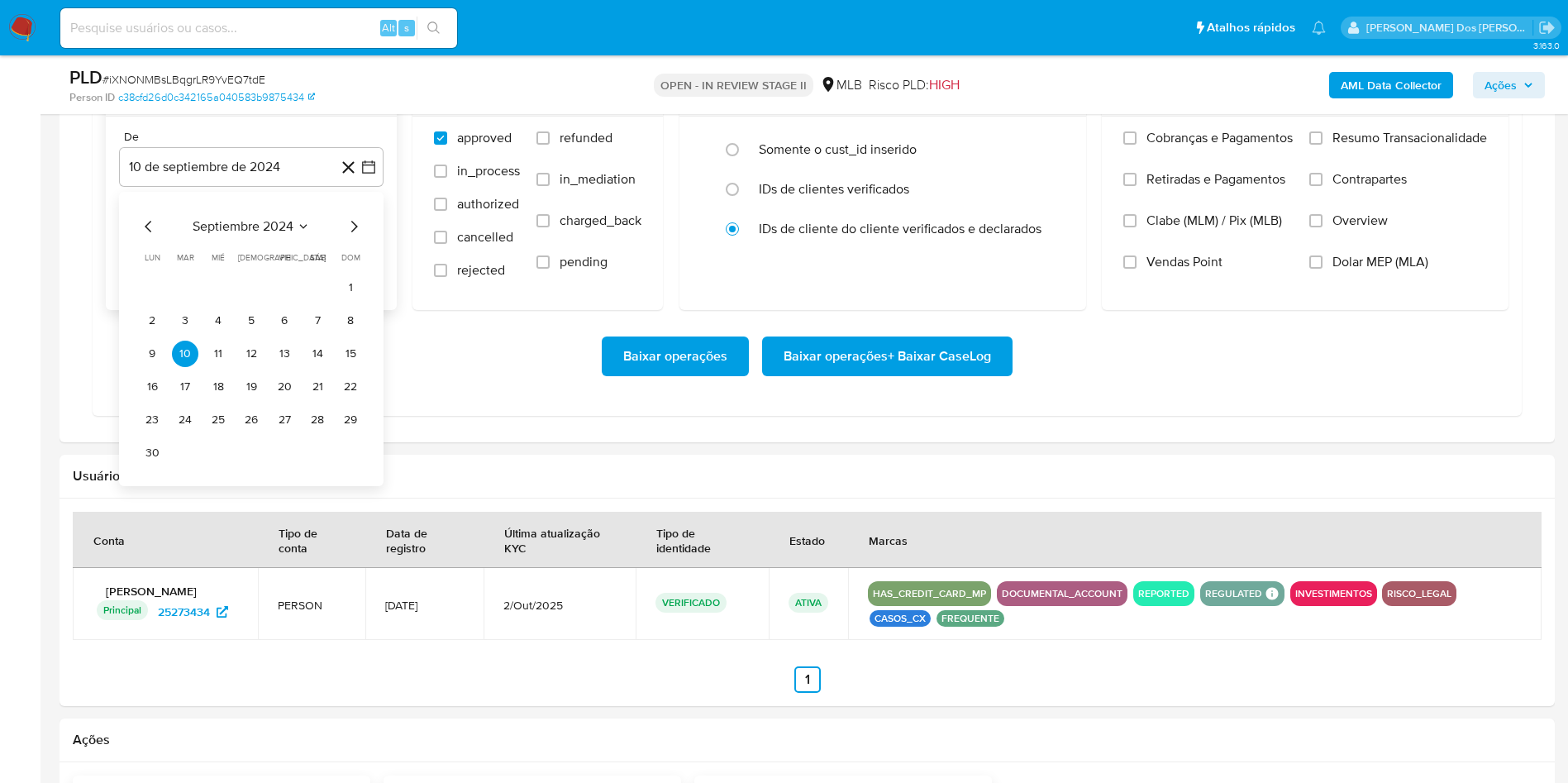
click at [357, 232] on icon "Mes siguiente" at bounding box center [354, 226] width 6 height 12
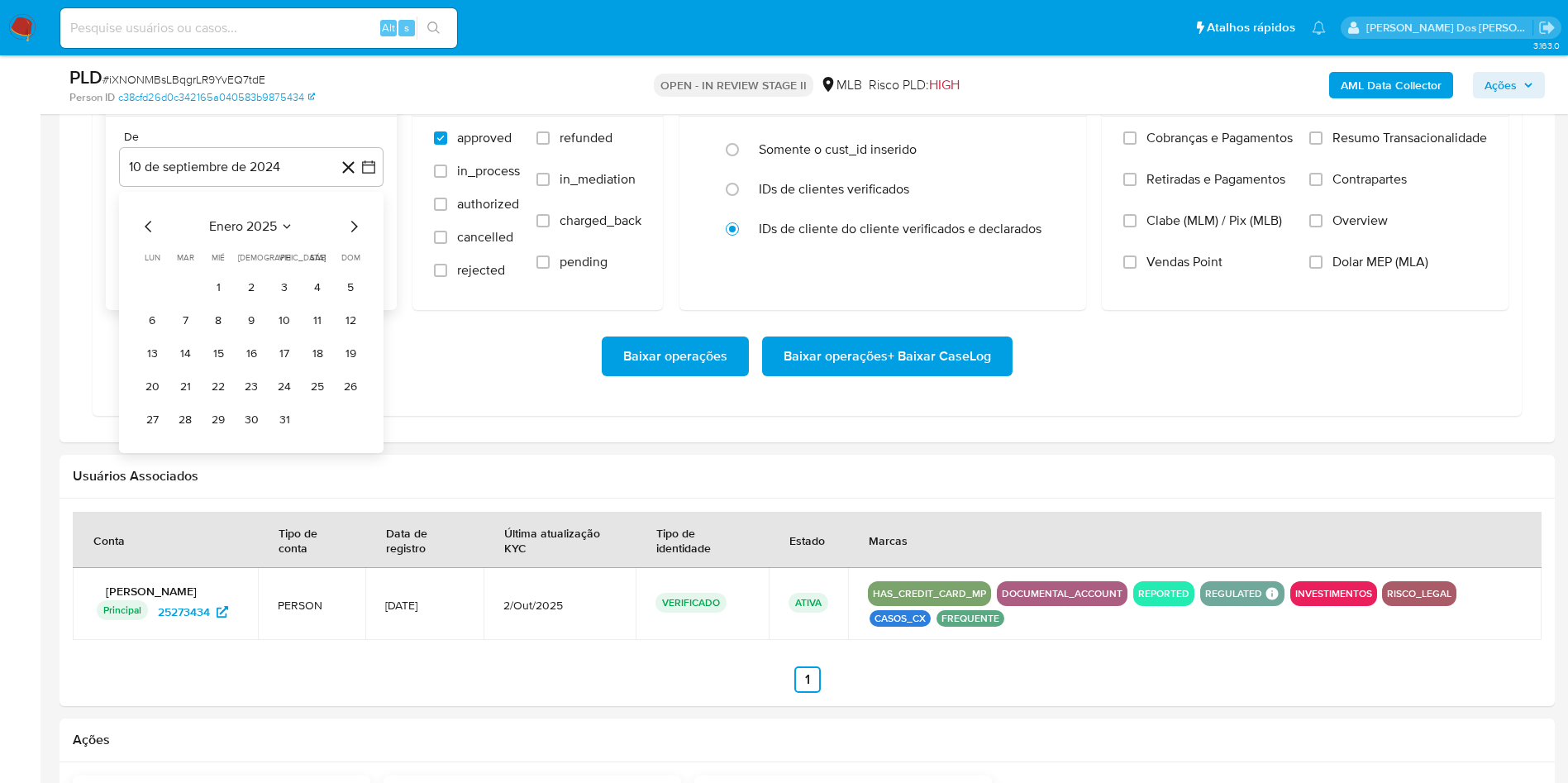
click at [357, 232] on icon "Mes siguiente" at bounding box center [354, 226] width 6 height 12
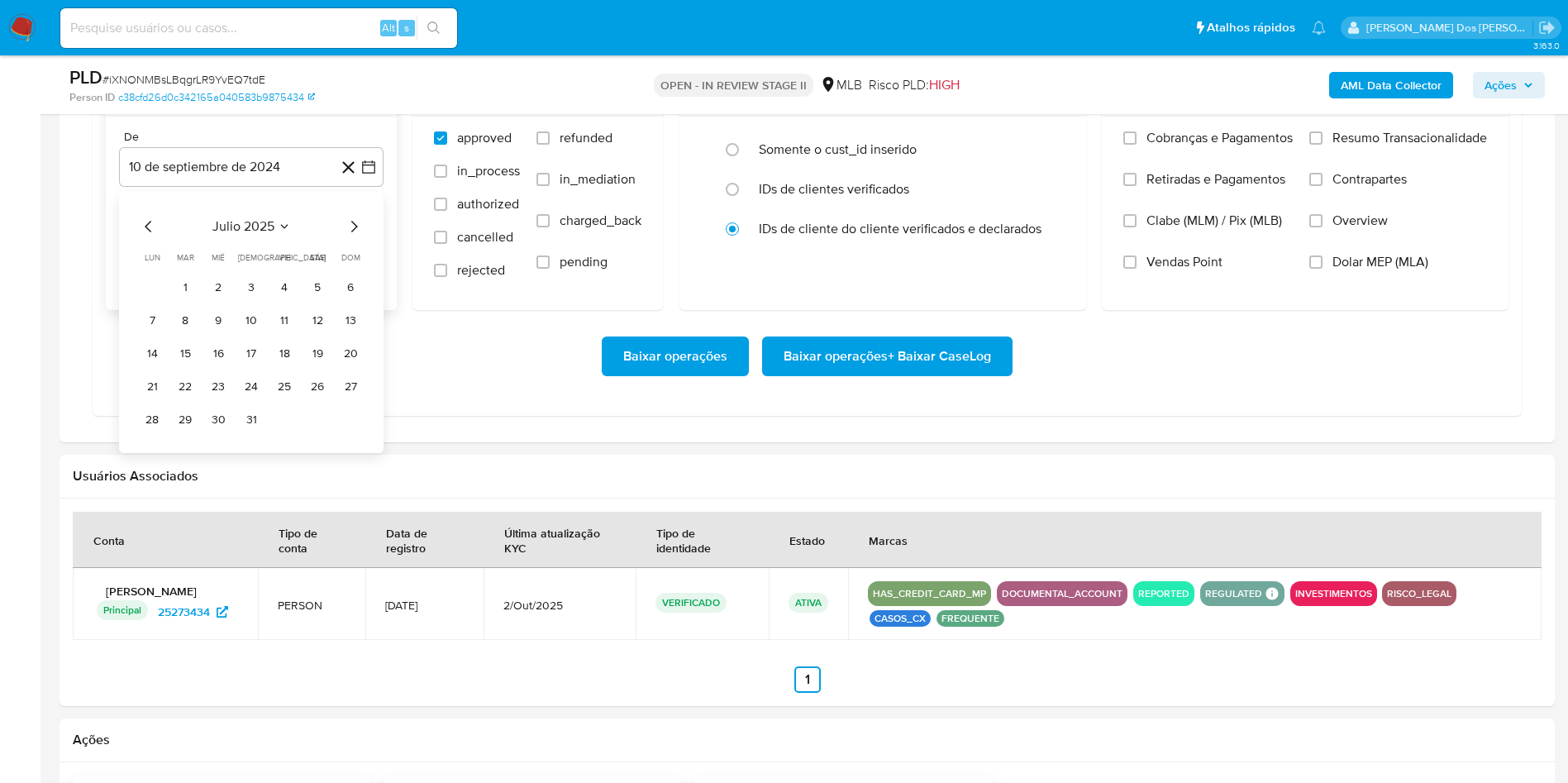
click at [357, 232] on icon "Mes siguiente" at bounding box center [354, 226] width 6 height 12
click at [298, 301] on tr "1 2 3" at bounding box center [251, 287] width 225 height 26
click at [292, 301] on button "1" at bounding box center [284, 287] width 26 height 26
click at [1338, 146] on span "Resumo Transacionalidade" at bounding box center [1410, 138] width 154 height 16
click at [1323, 144] on input "Resumo Transacionalidade" at bounding box center [1316, 138] width 14 height 14
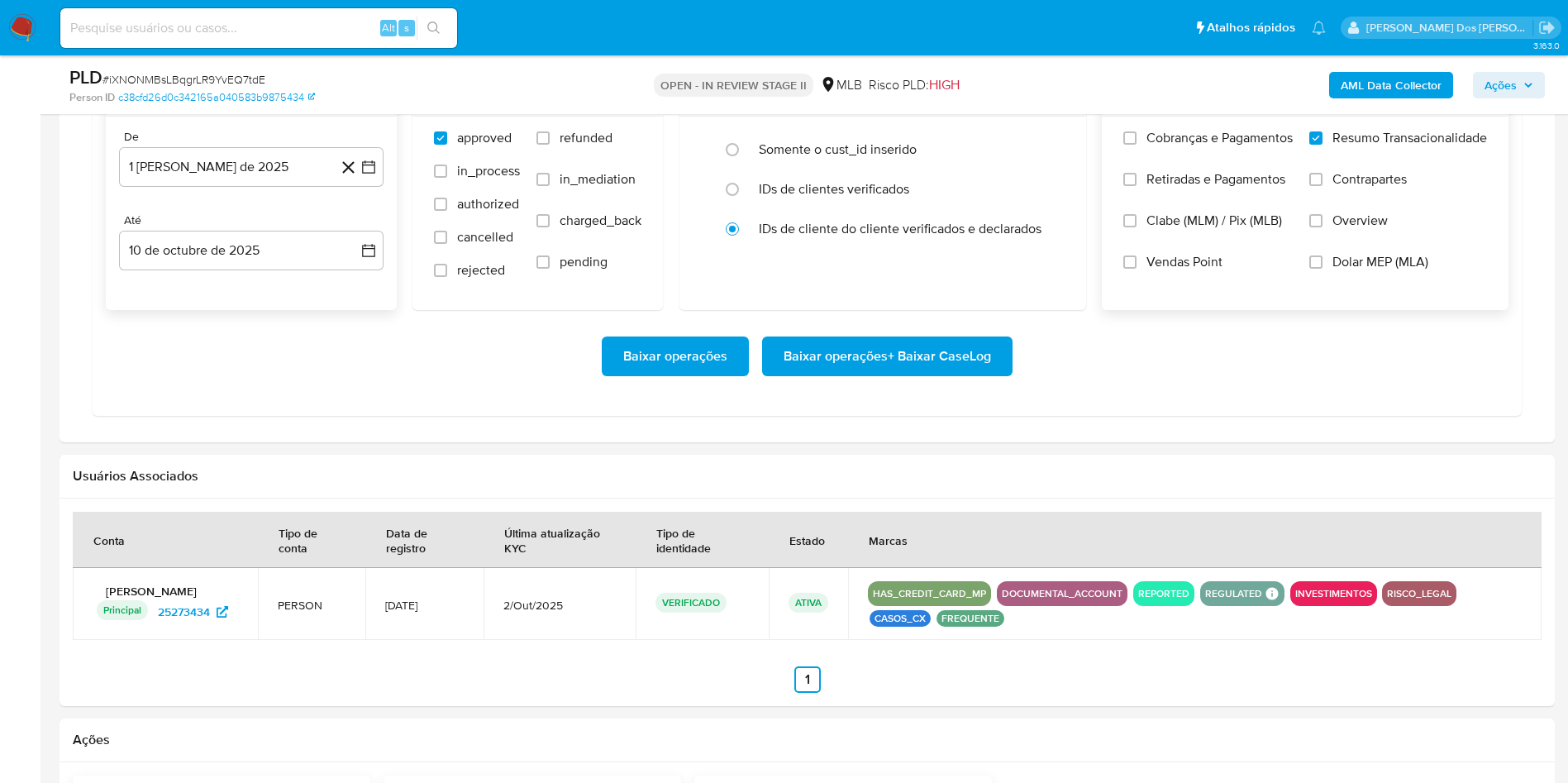
click at [942, 375] on span "Baixar operações + Baixar CaseLog" at bounding box center [887, 357] width 208 height 36
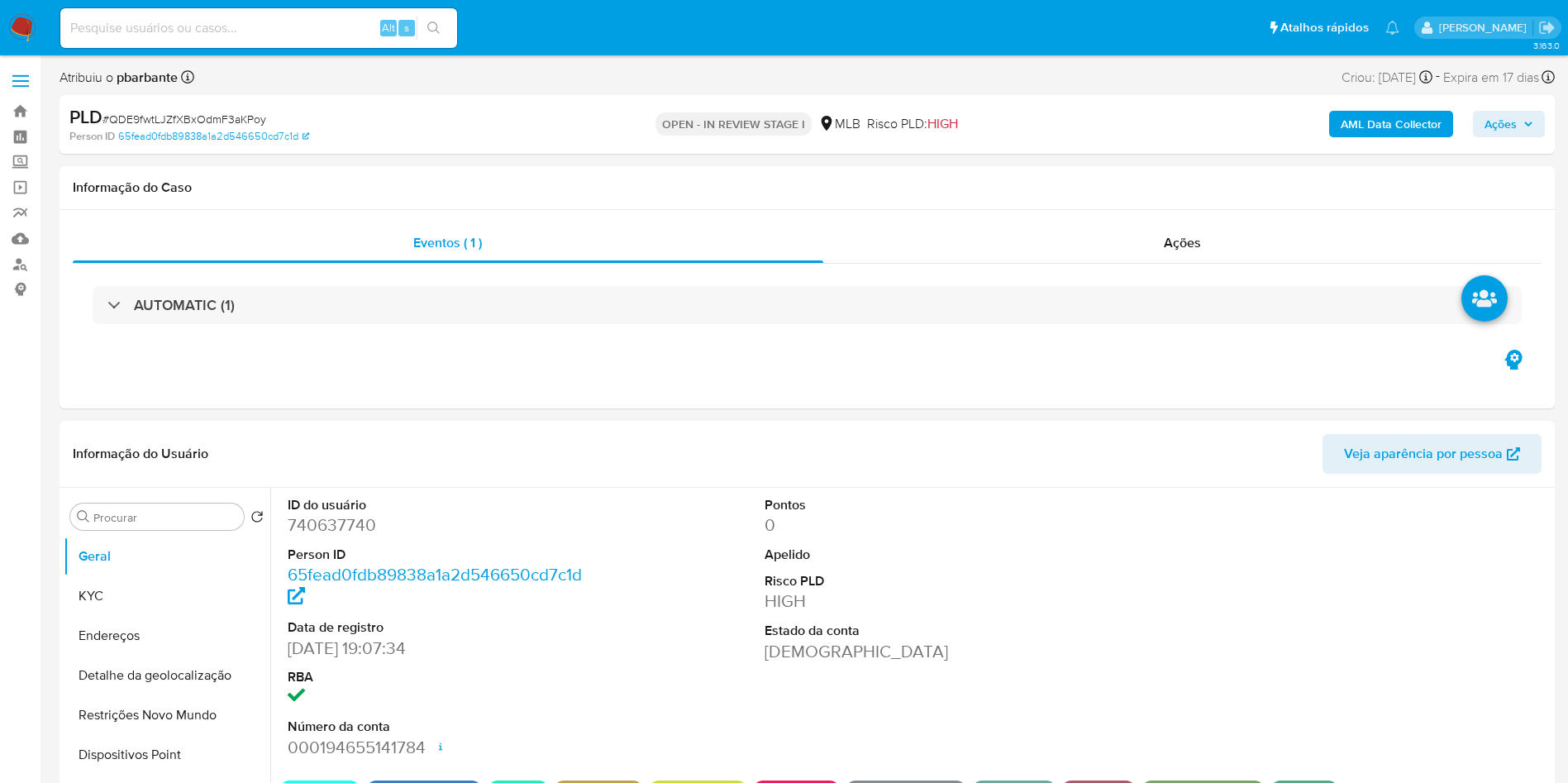
select select "10"
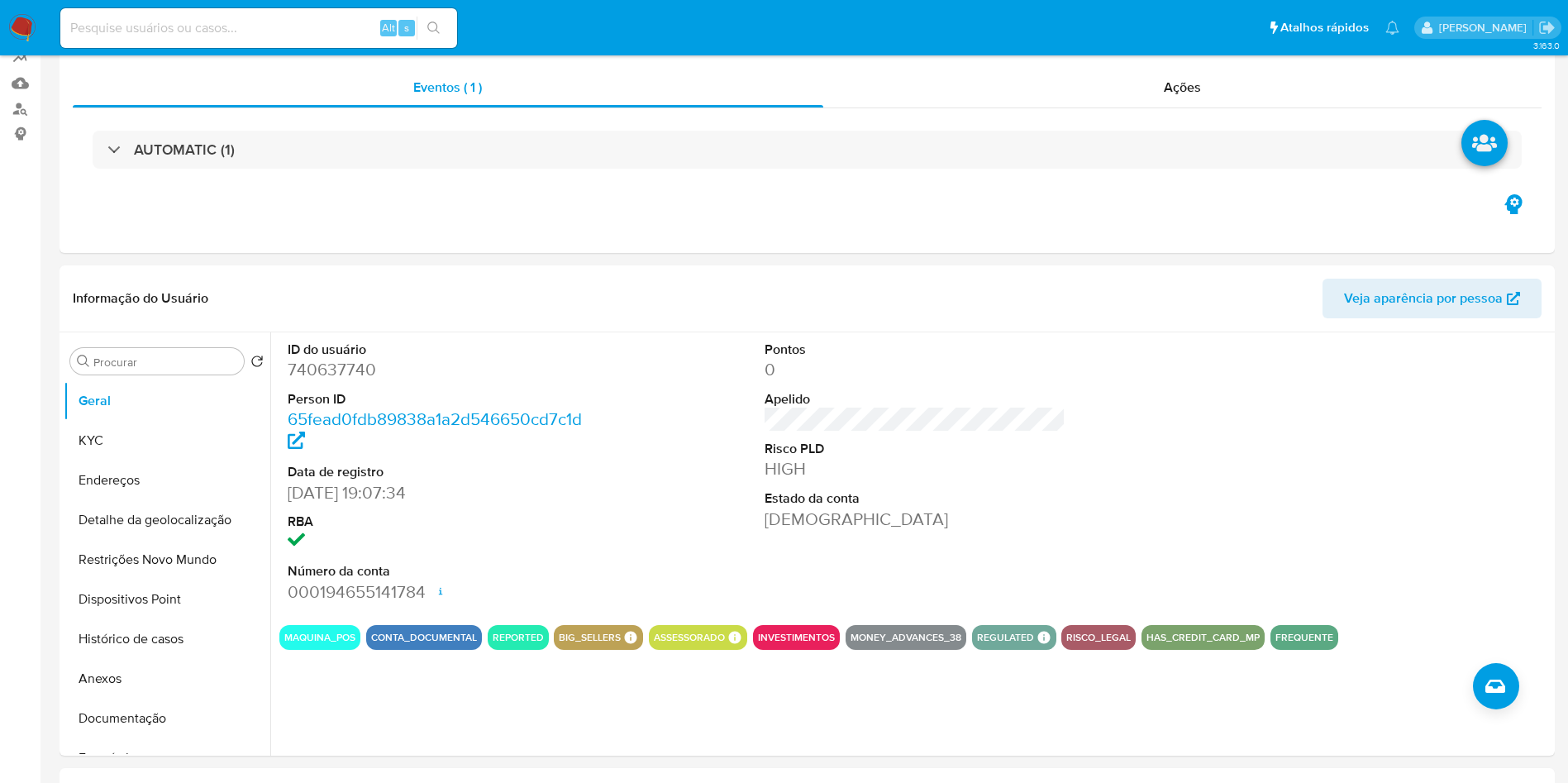
scroll to position [161, 0]
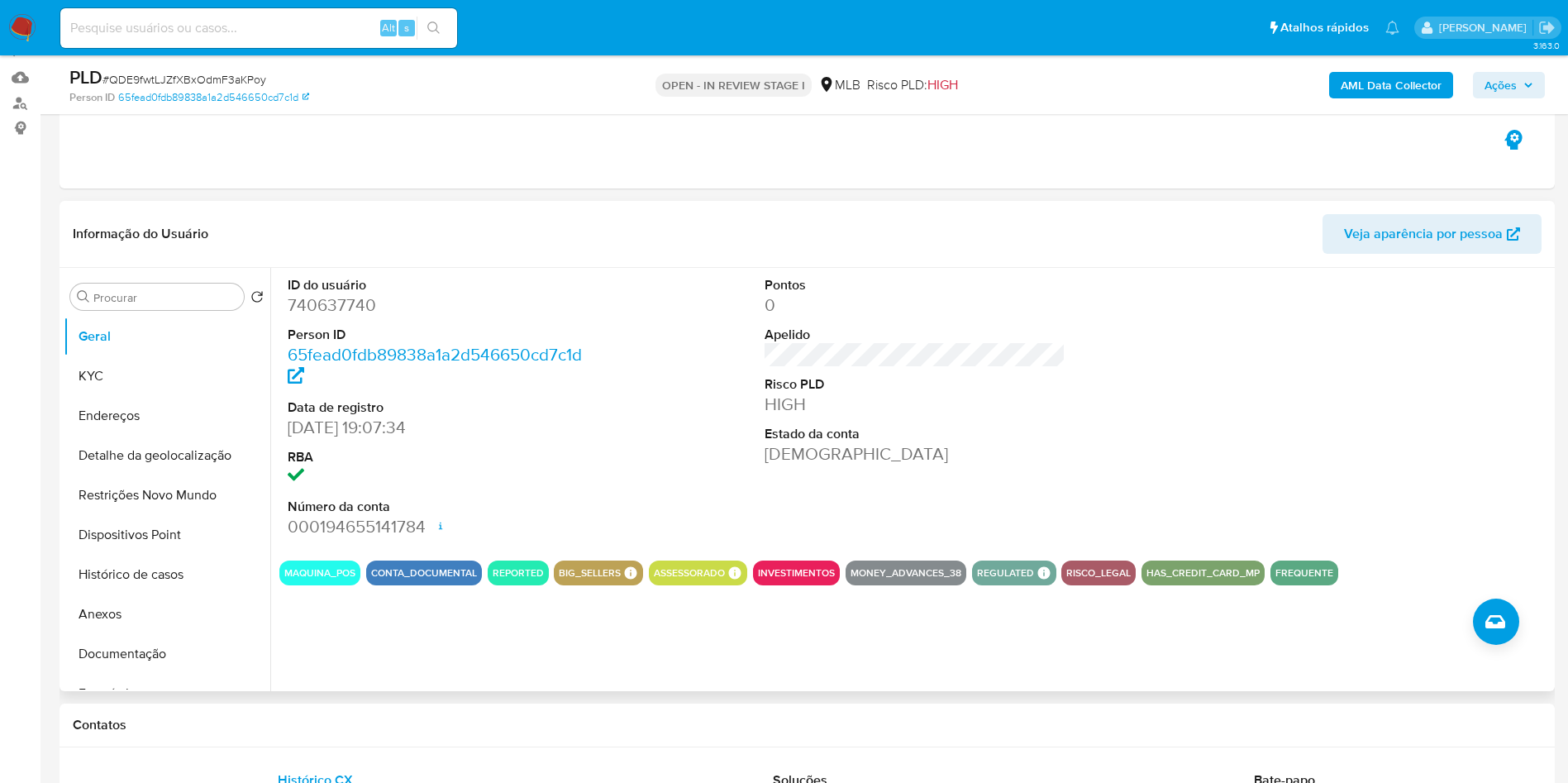
click at [324, 317] on dd "740637740" at bounding box center [438, 305] width 302 height 24
copy dd "740637740"
click at [162, 594] on button "Histórico de casos" at bounding box center [160, 574] width 193 height 40
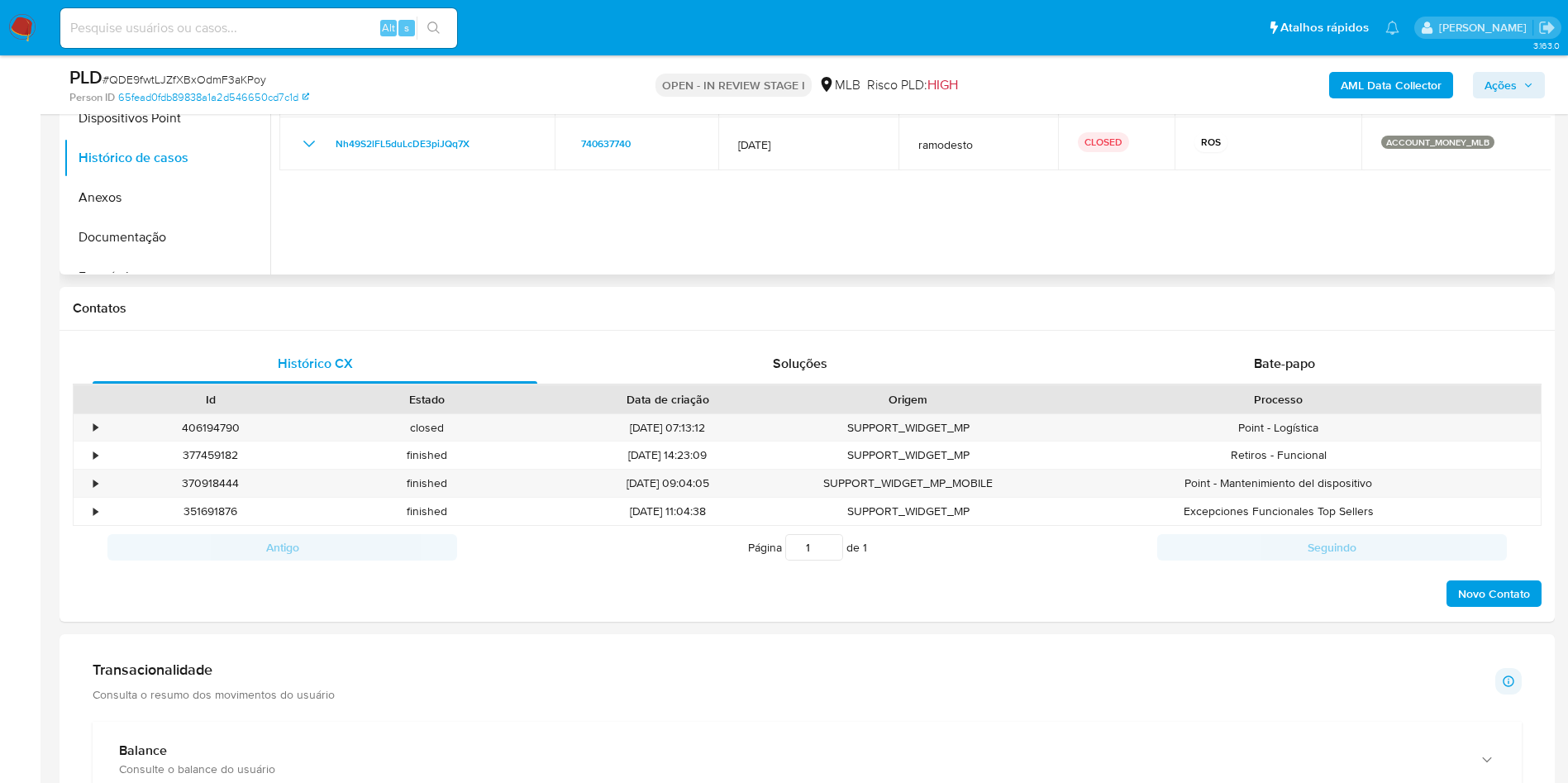
scroll to position [574, 0]
click at [1269, 377] on span "Bate-papo" at bounding box center [1284, 367] width 61 height 19
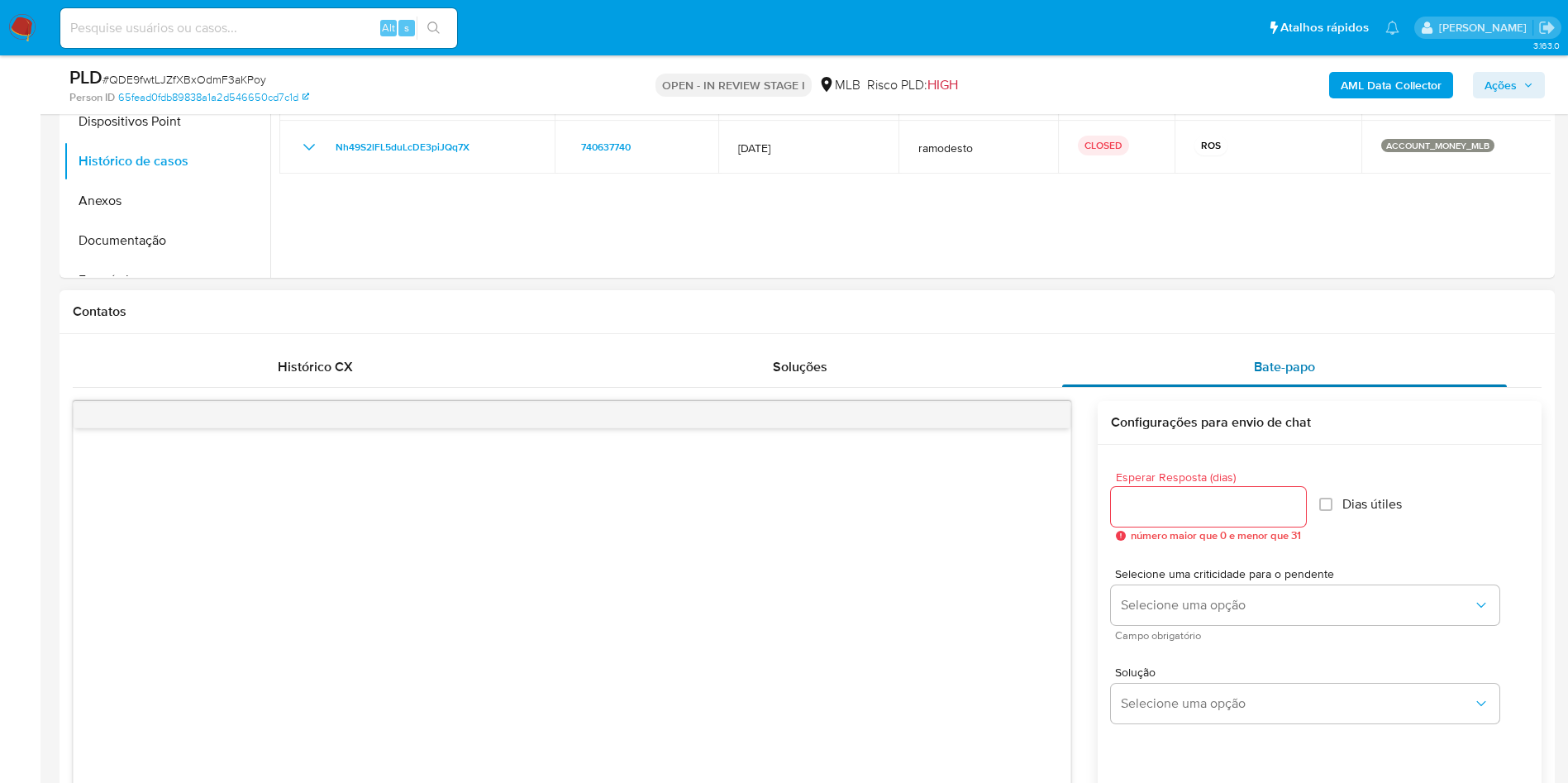
scroll to position [858, 0]
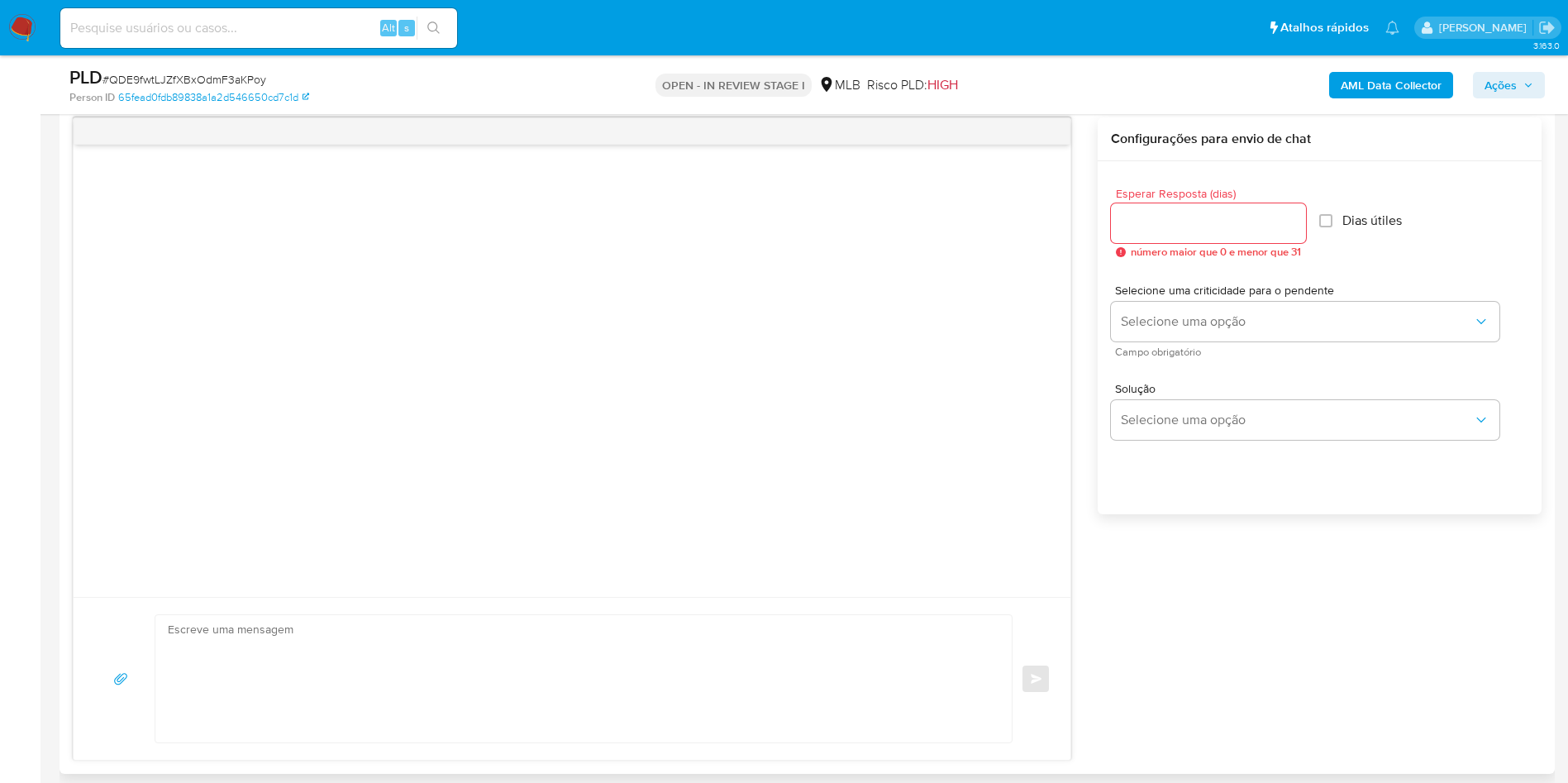
click at [1193, 234] on input "Esperar Resposta (dias)" at bounding box center [1208, 223] width 195 height 22
type input "3"
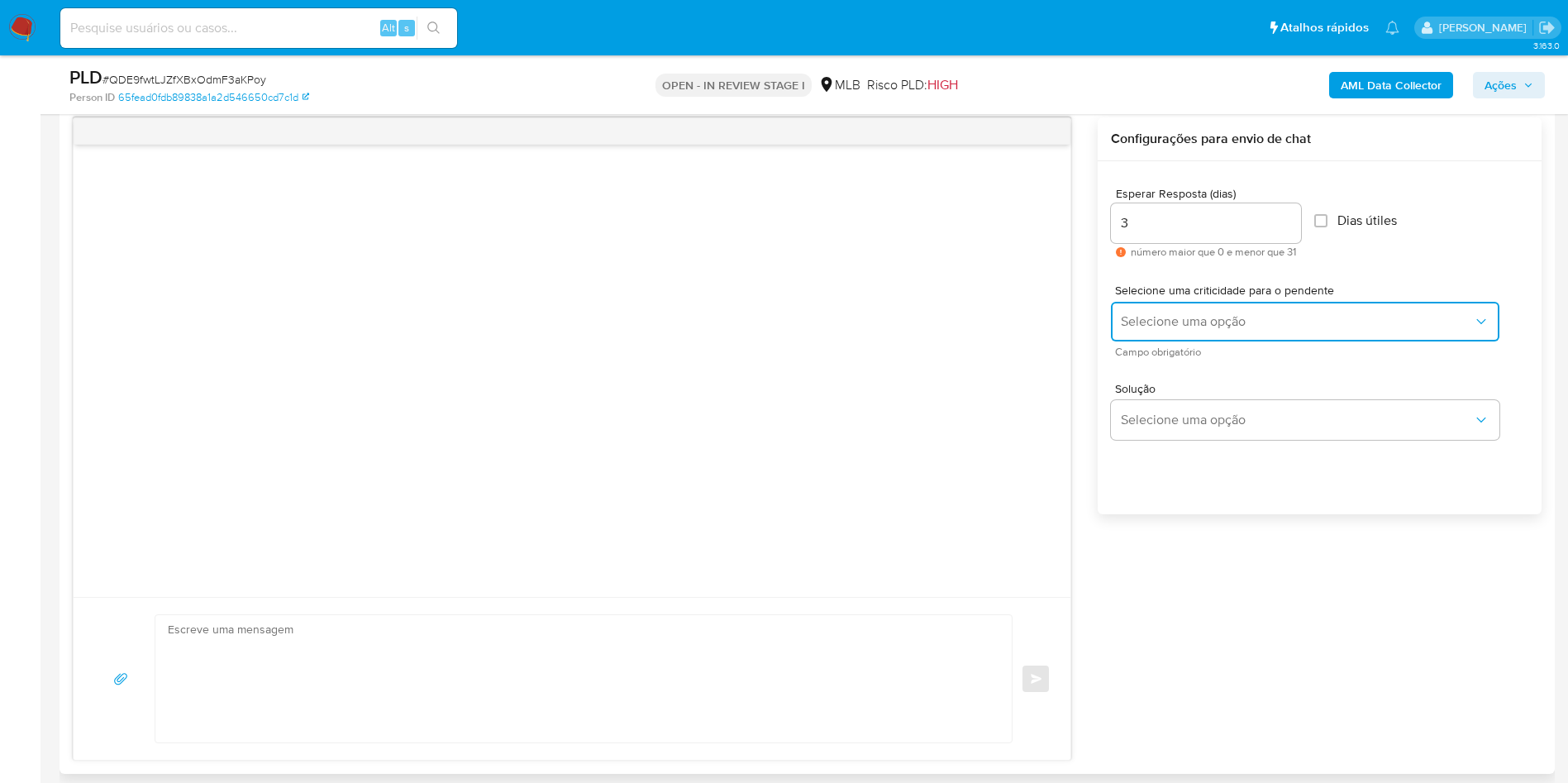
click at [1180, 336] on button "Selecione uma opção" at bounding box center [1305, 322] width 388 height 40
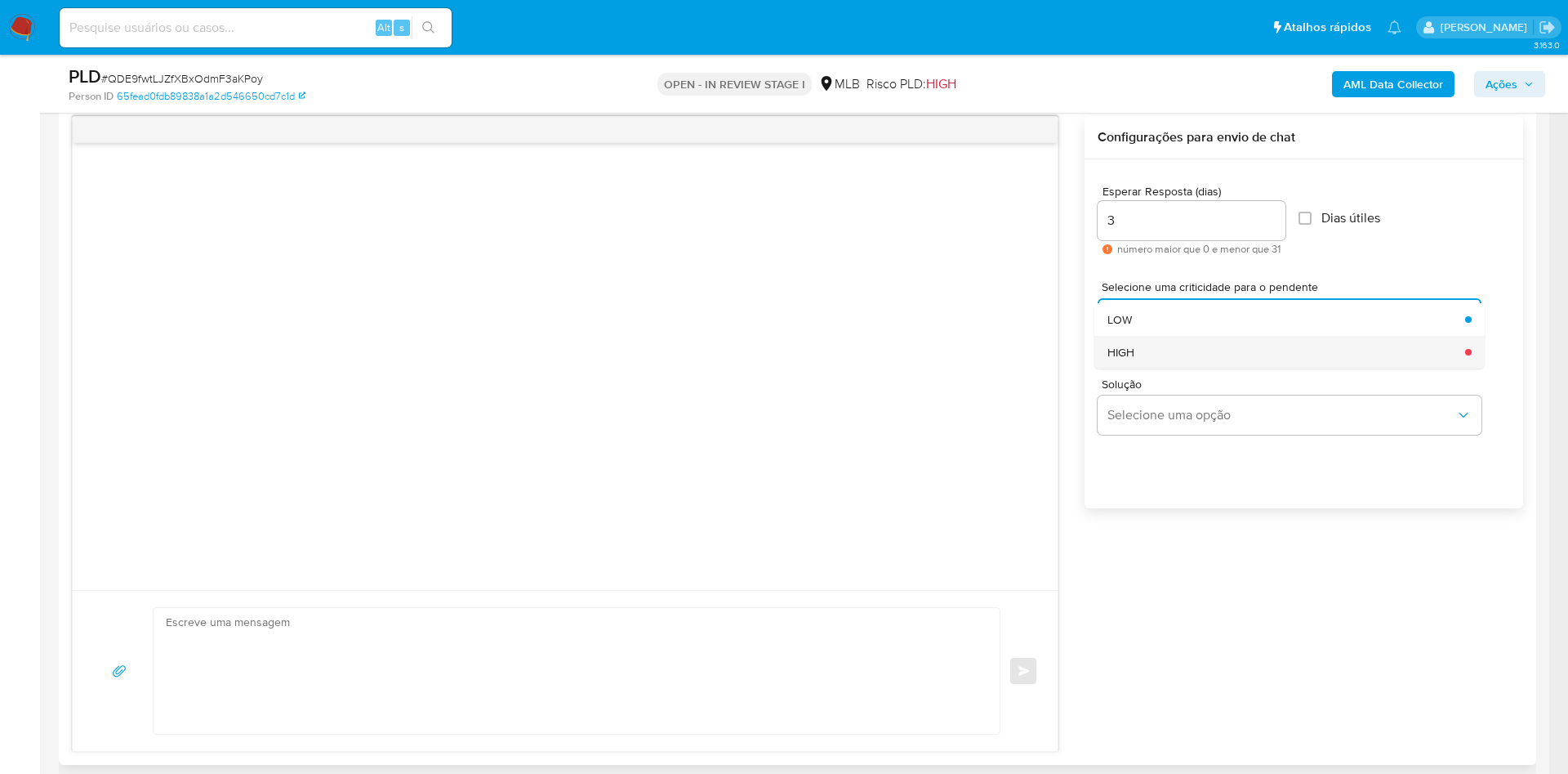
click at [1172, 369] on div "HIGH" at bounding box center [1281, 352] width 348 height 32
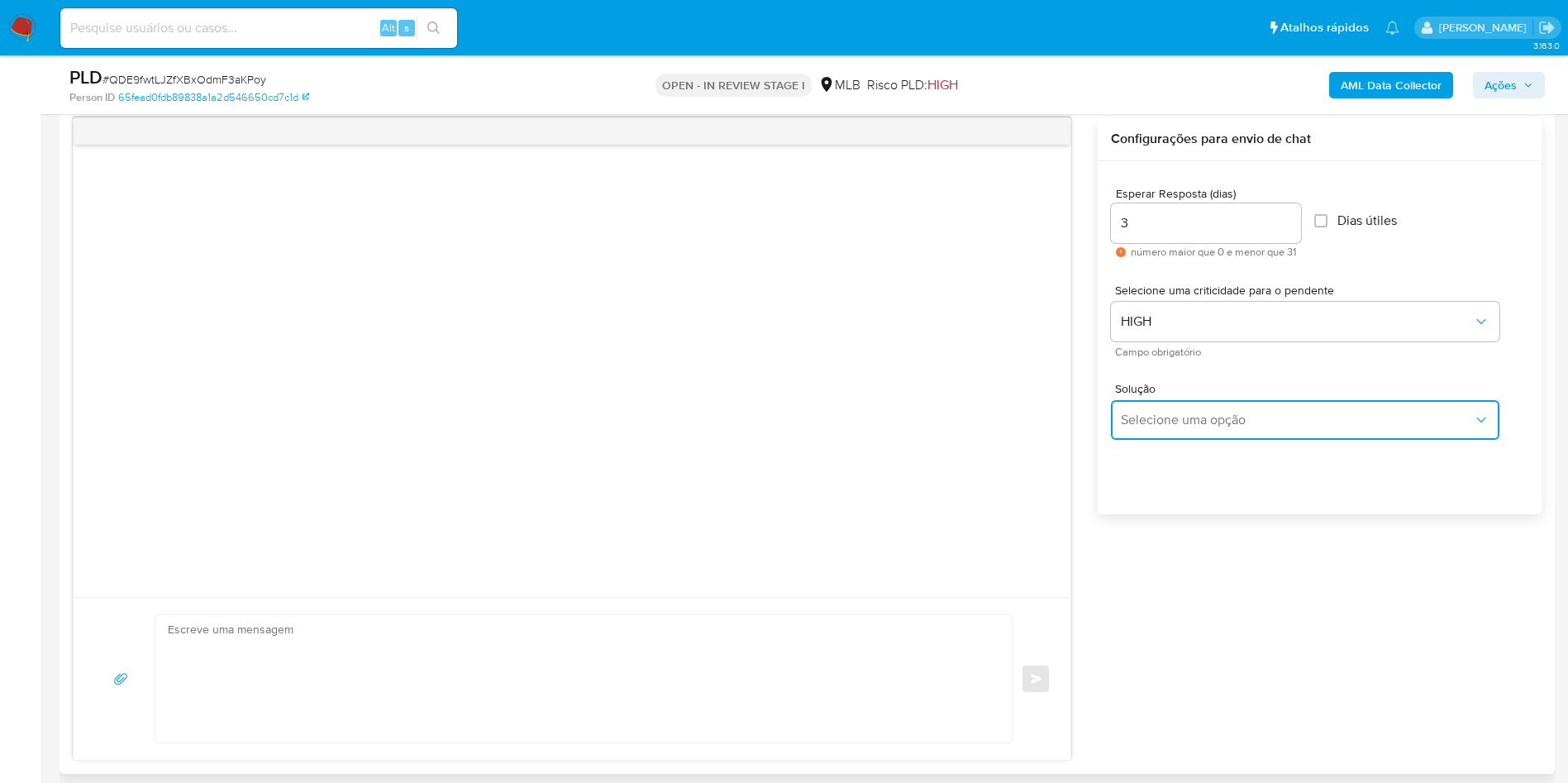
click at [1175, 428] on span "Selecione uma opção" at bounding box center [1297, 420] width 352 height 16
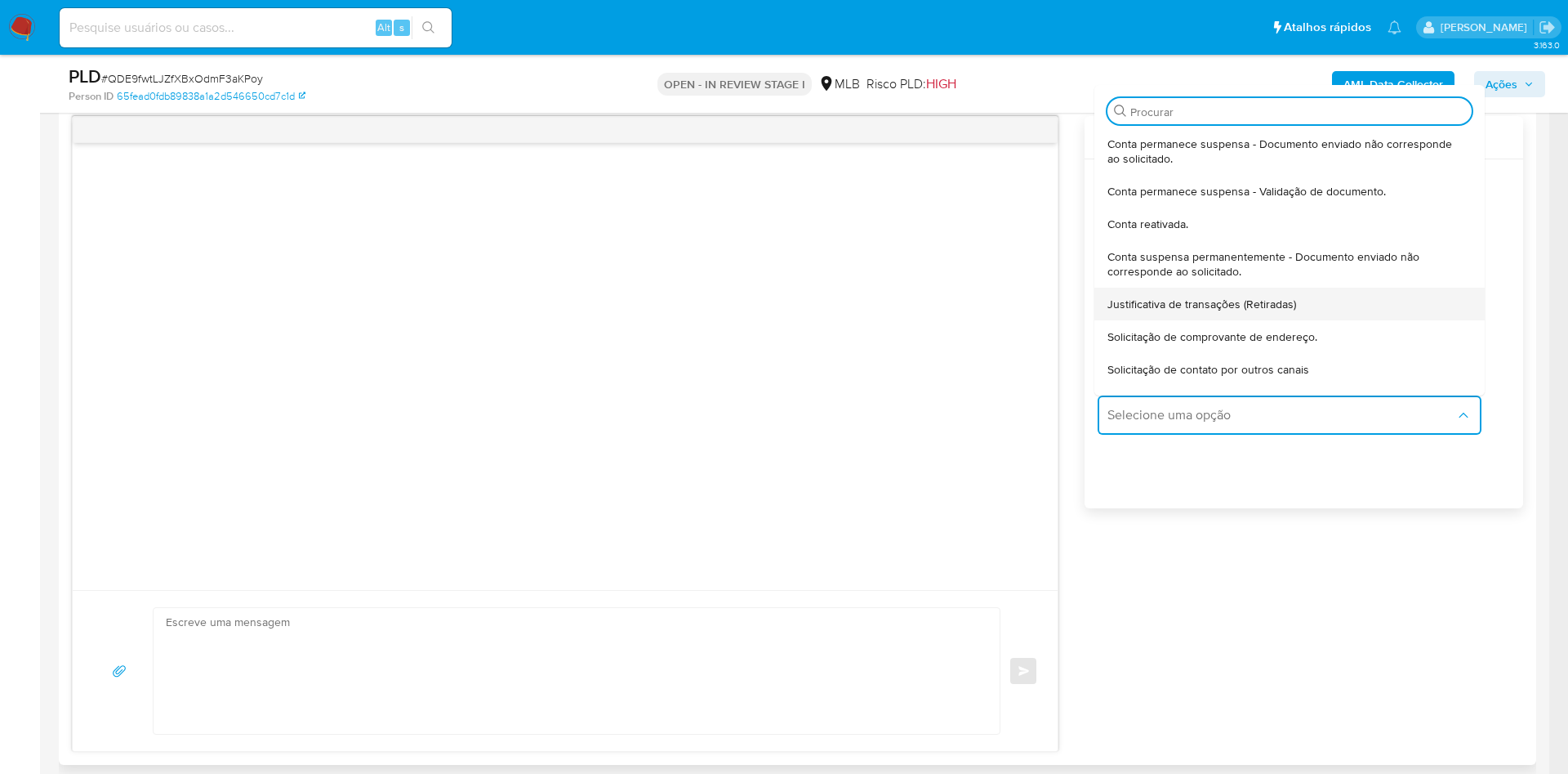
click at [1198, 320] on div "Justificativa de transações (Retiradas)" at bounding box center [1284, 304] width 354 height 32
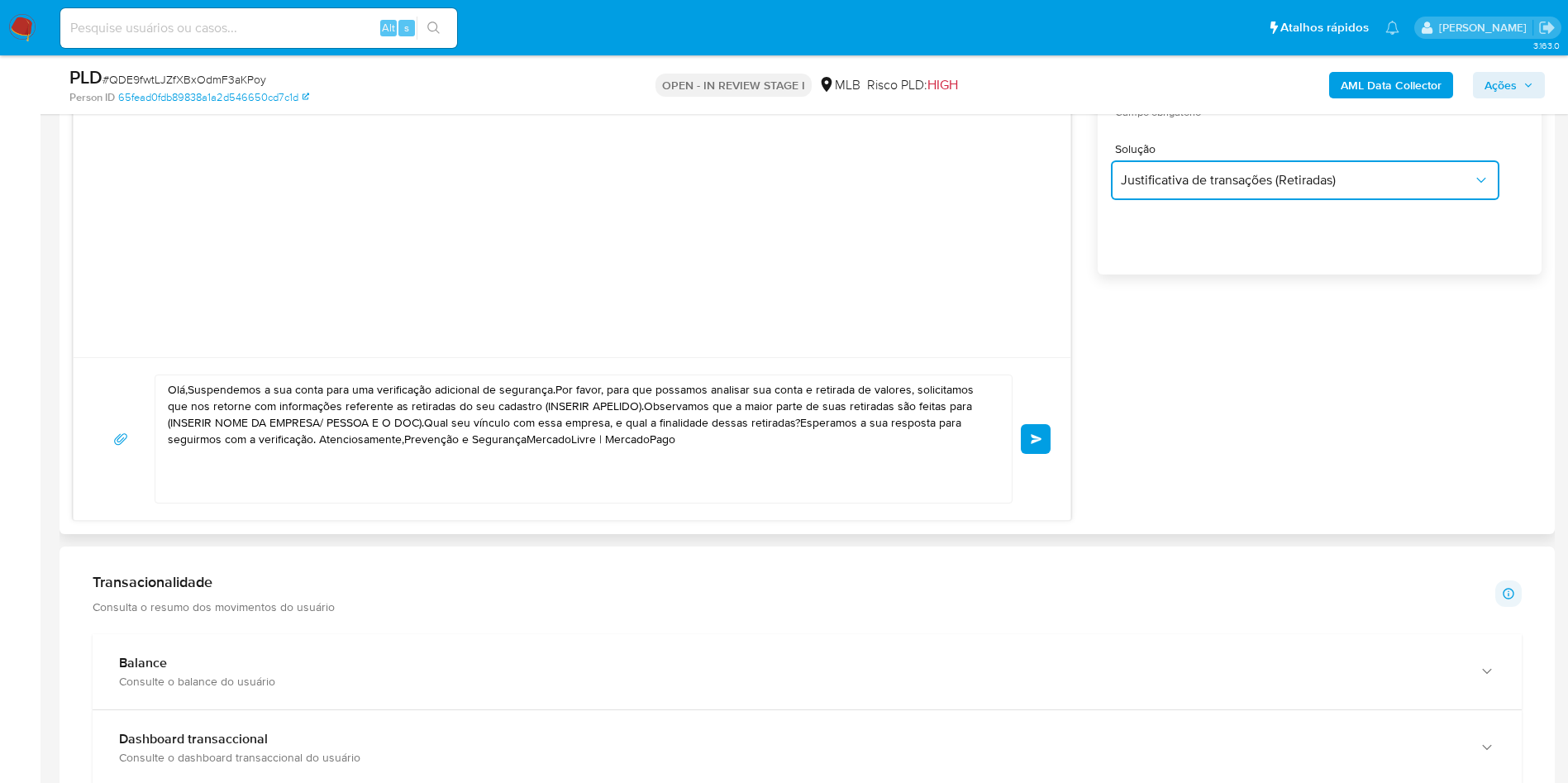
scroll to position [1103, 0]
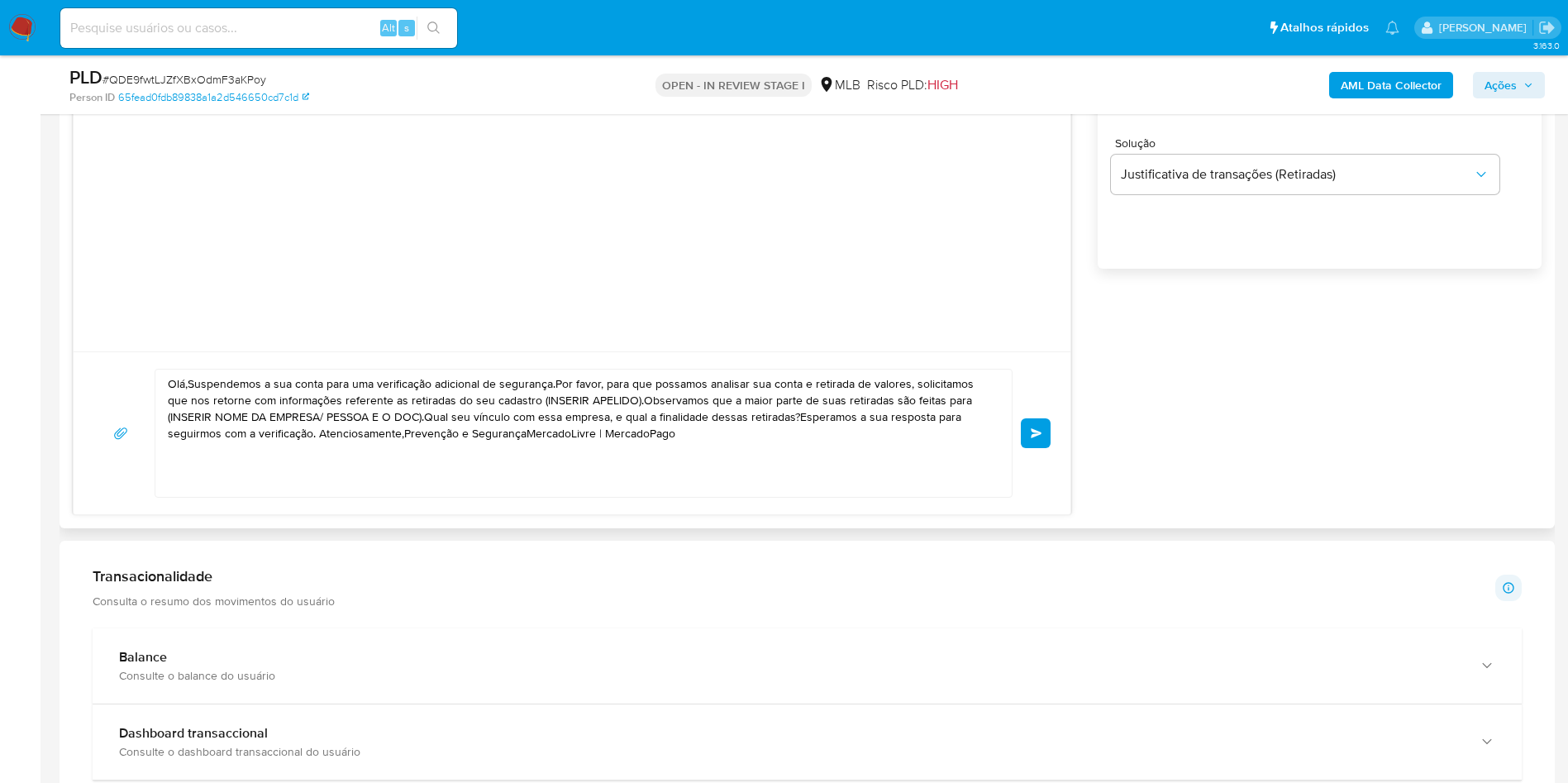
click at [769, 441] on textarea "Olá,Suspendemos a sua conta para uma verificação adicional de segurança.Por fav…" at bounding box center [579, 433] width 823 height 127
paste textarea "! Estamos realizando uma verificação adicional de segurança em contas de usuári…"
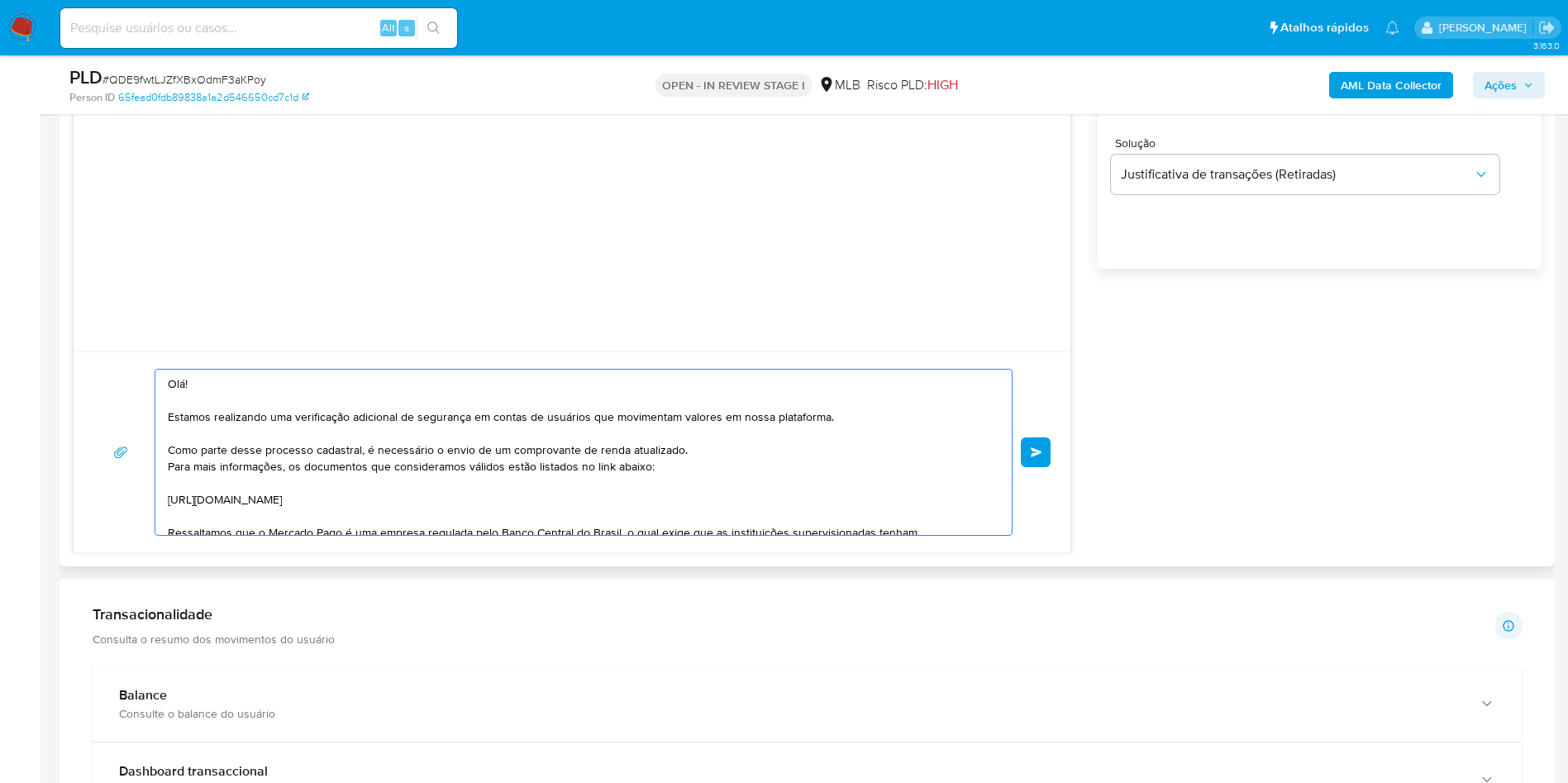
scroll to position [171, 0]
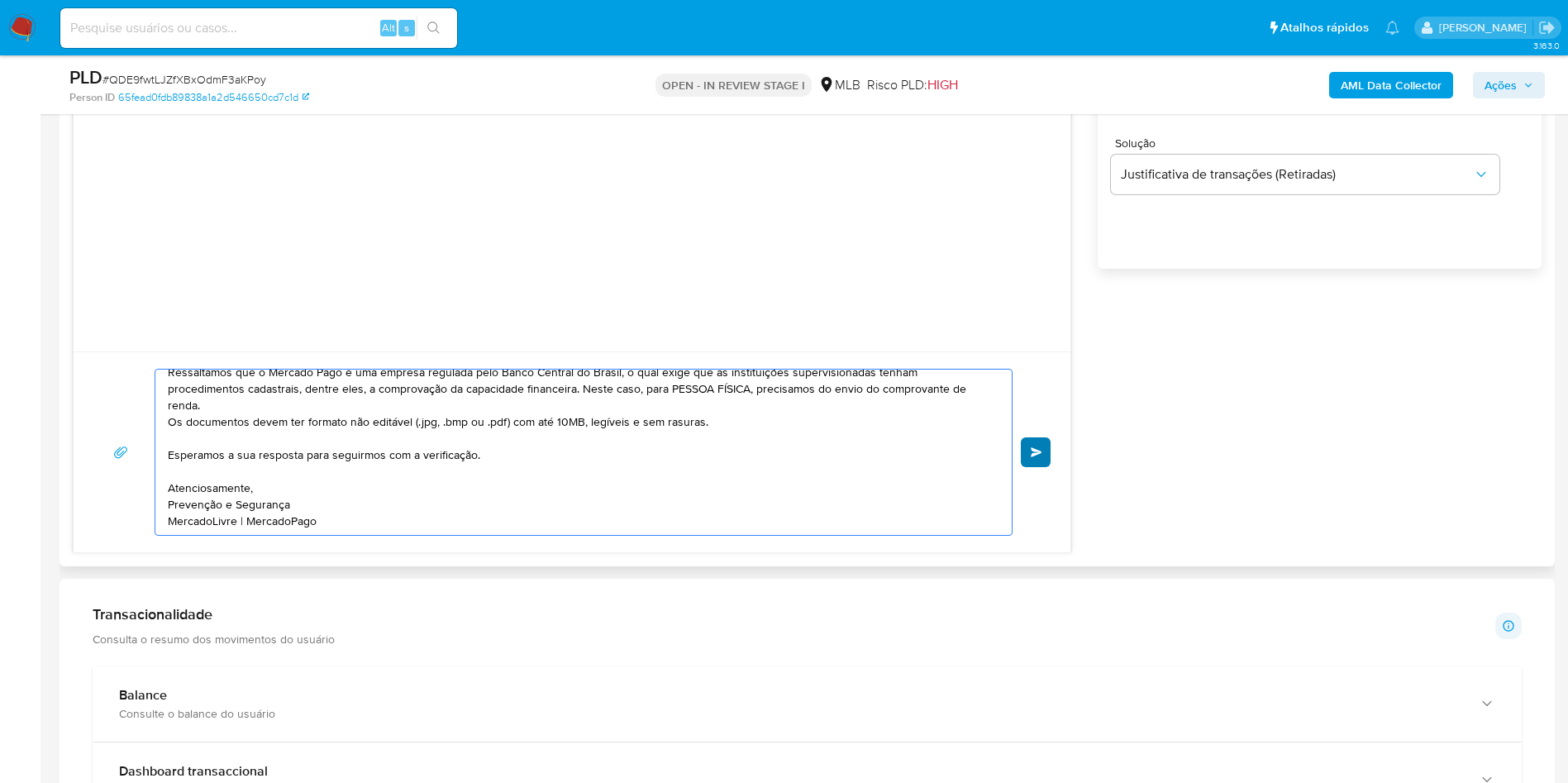
type textarea "Olá! Estamos realizando uma verificação adicional de segurança em contas de usu…"
click at [1034, 467] on button "common.send" at bounding box center [1035, 452] width 30 height 30
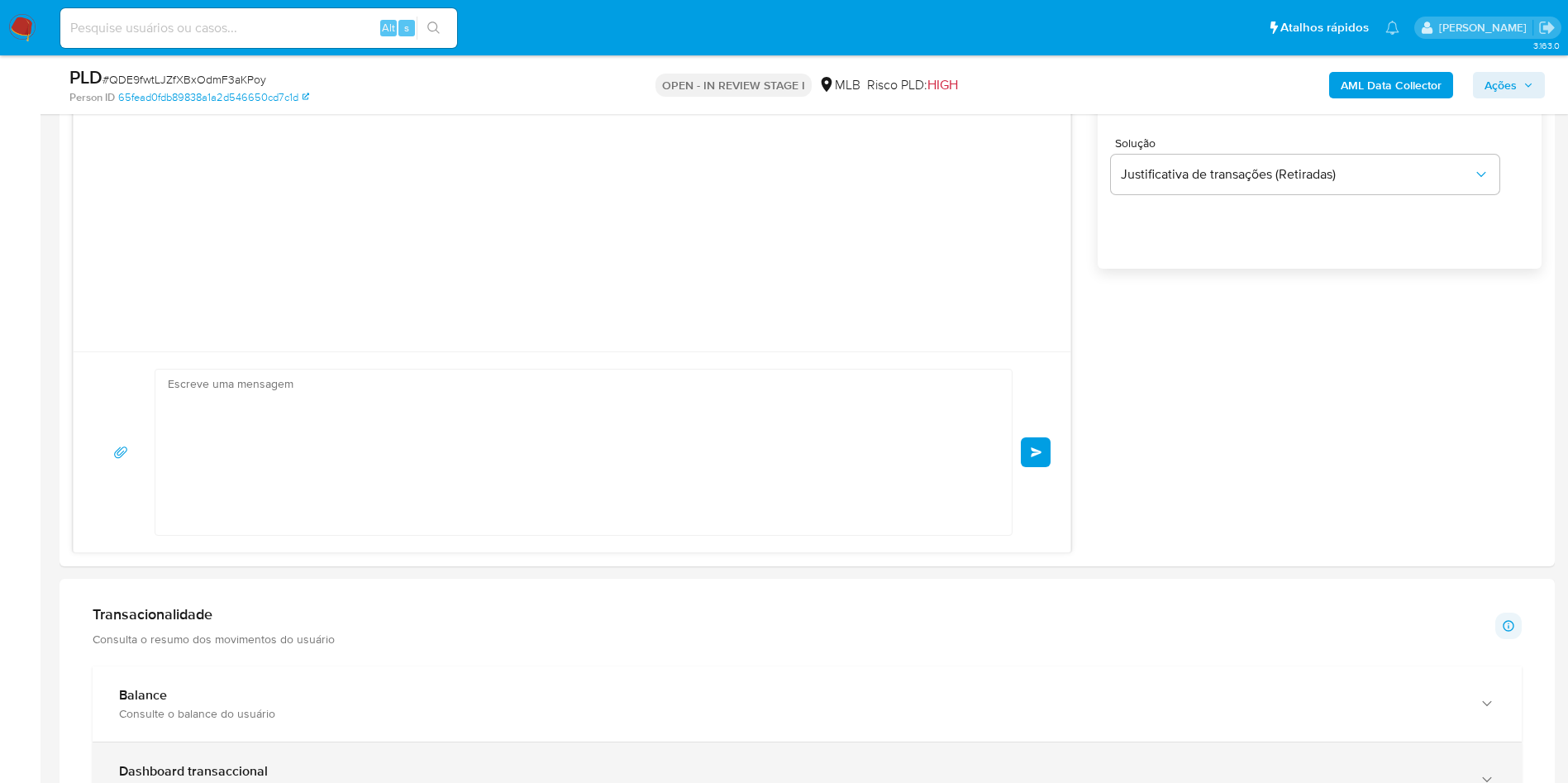
scroll to position [18, 0]
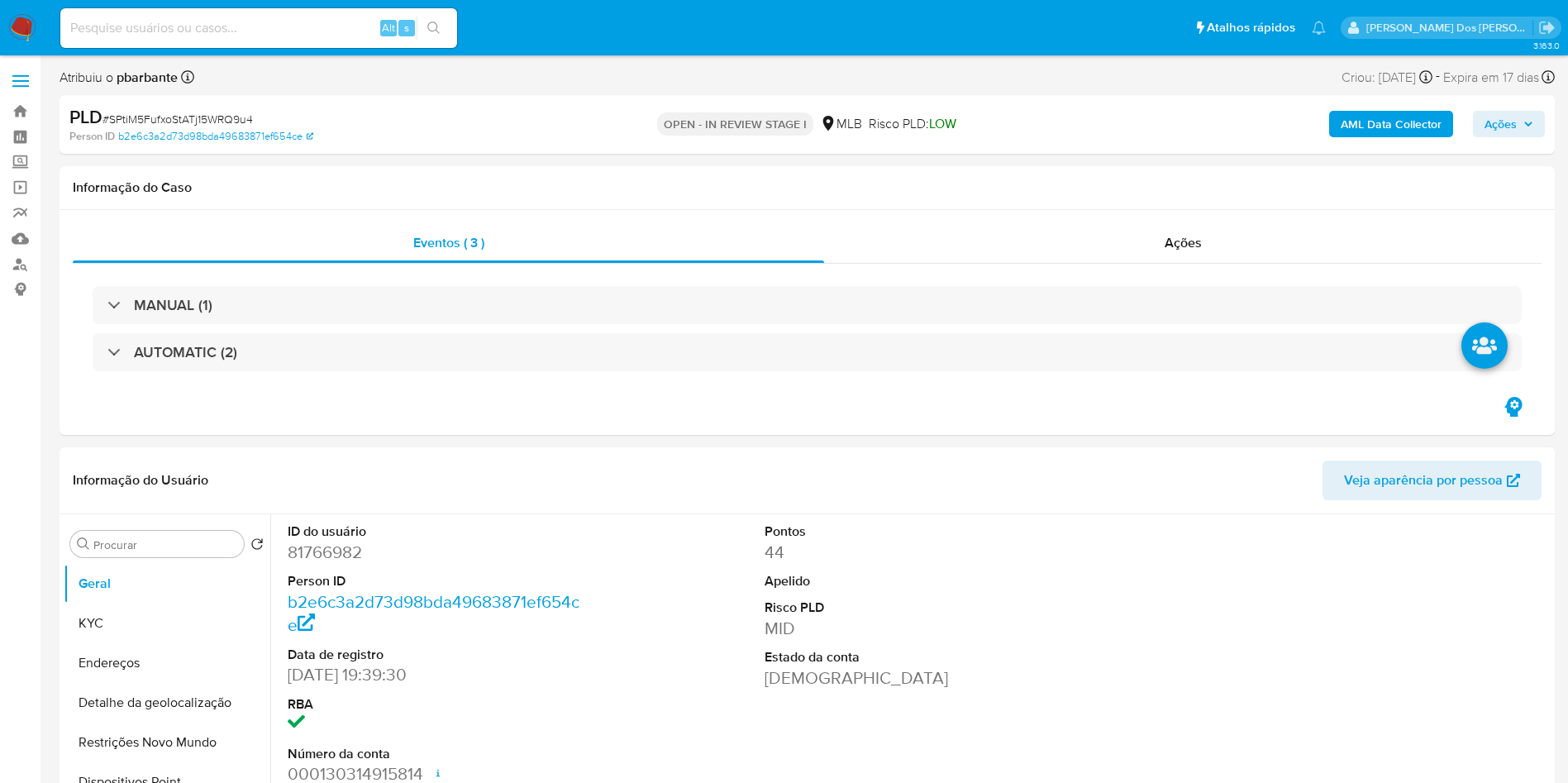
select select "10"
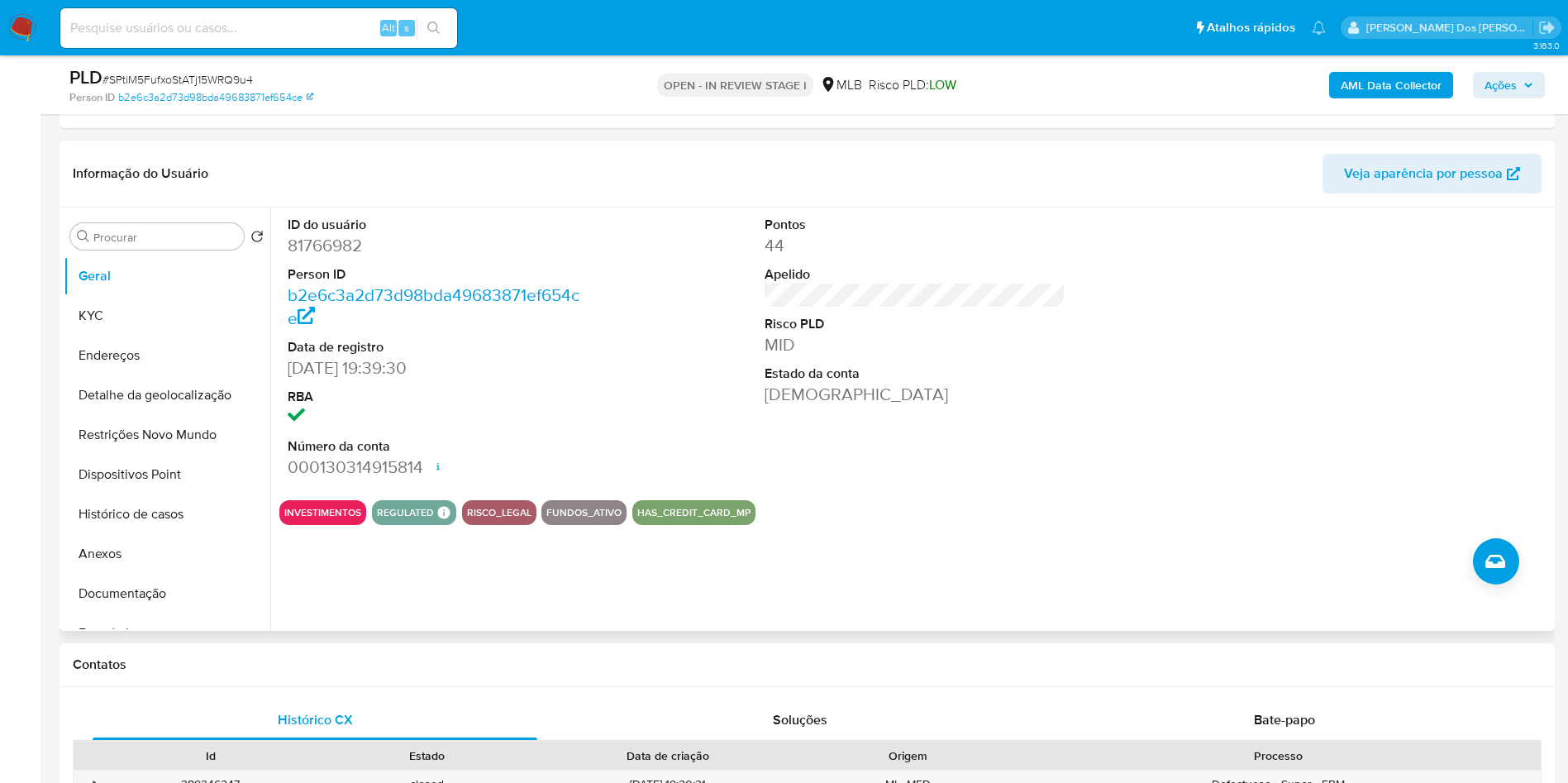
click at [350, 236] on dd "81766982" at bounding box center [438, 246] width 302 height 24
copy dd "81766982"
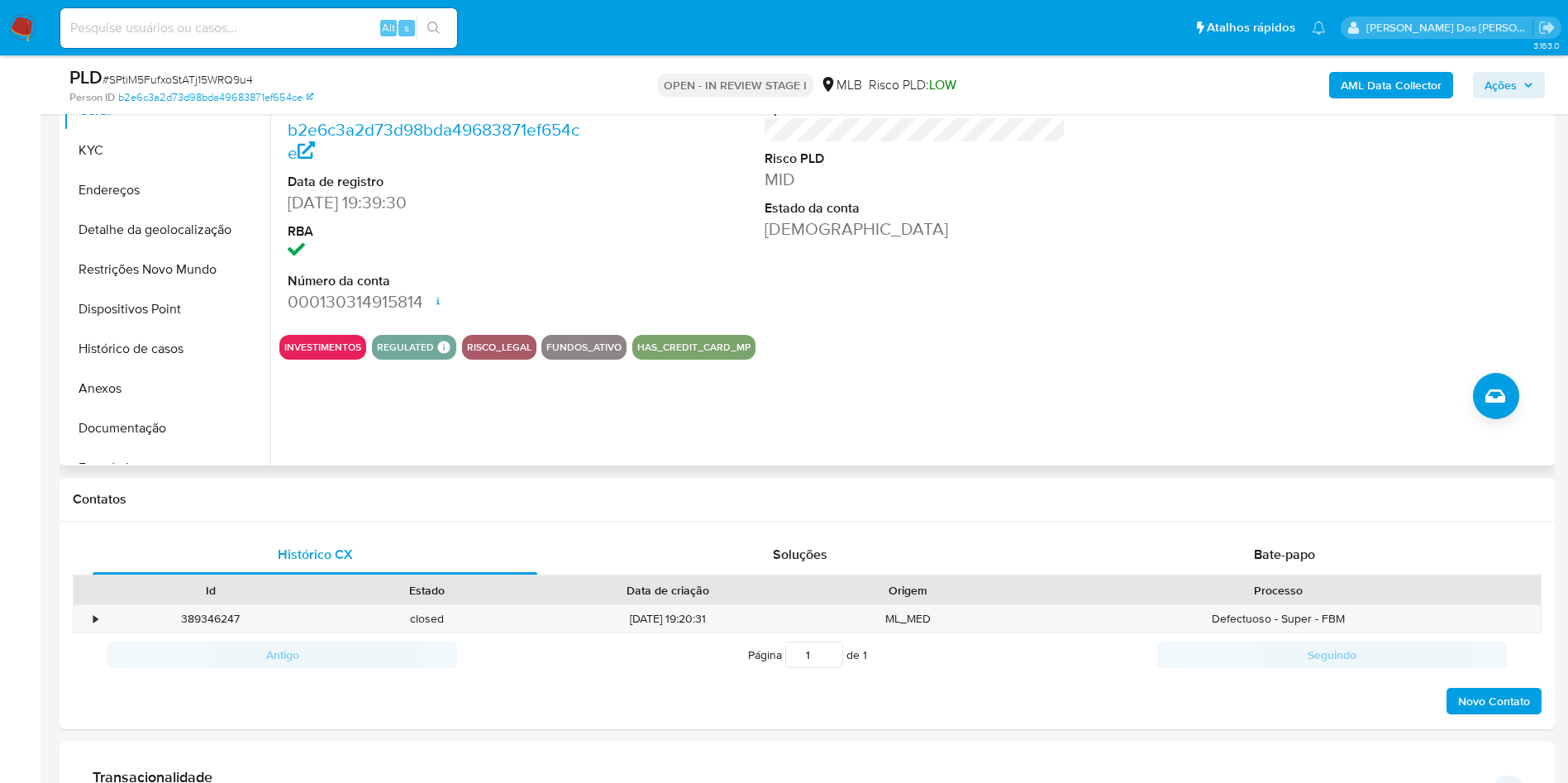
scroll to position [414, 0]
click at [178, 350] on button "Histórico de casos" at bounding box center [160, 348] width 193 height 40
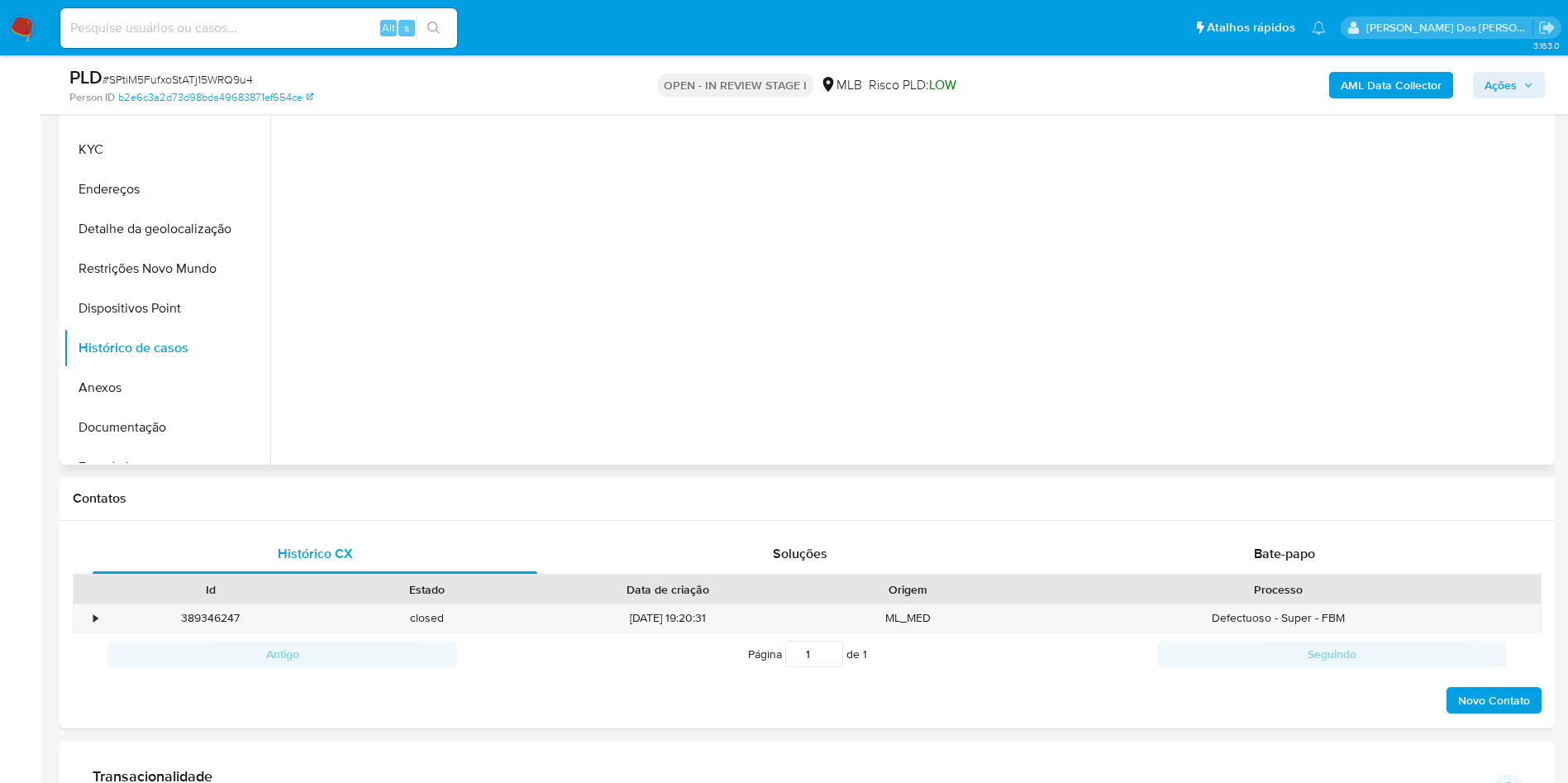
scroll to position [60, 0]
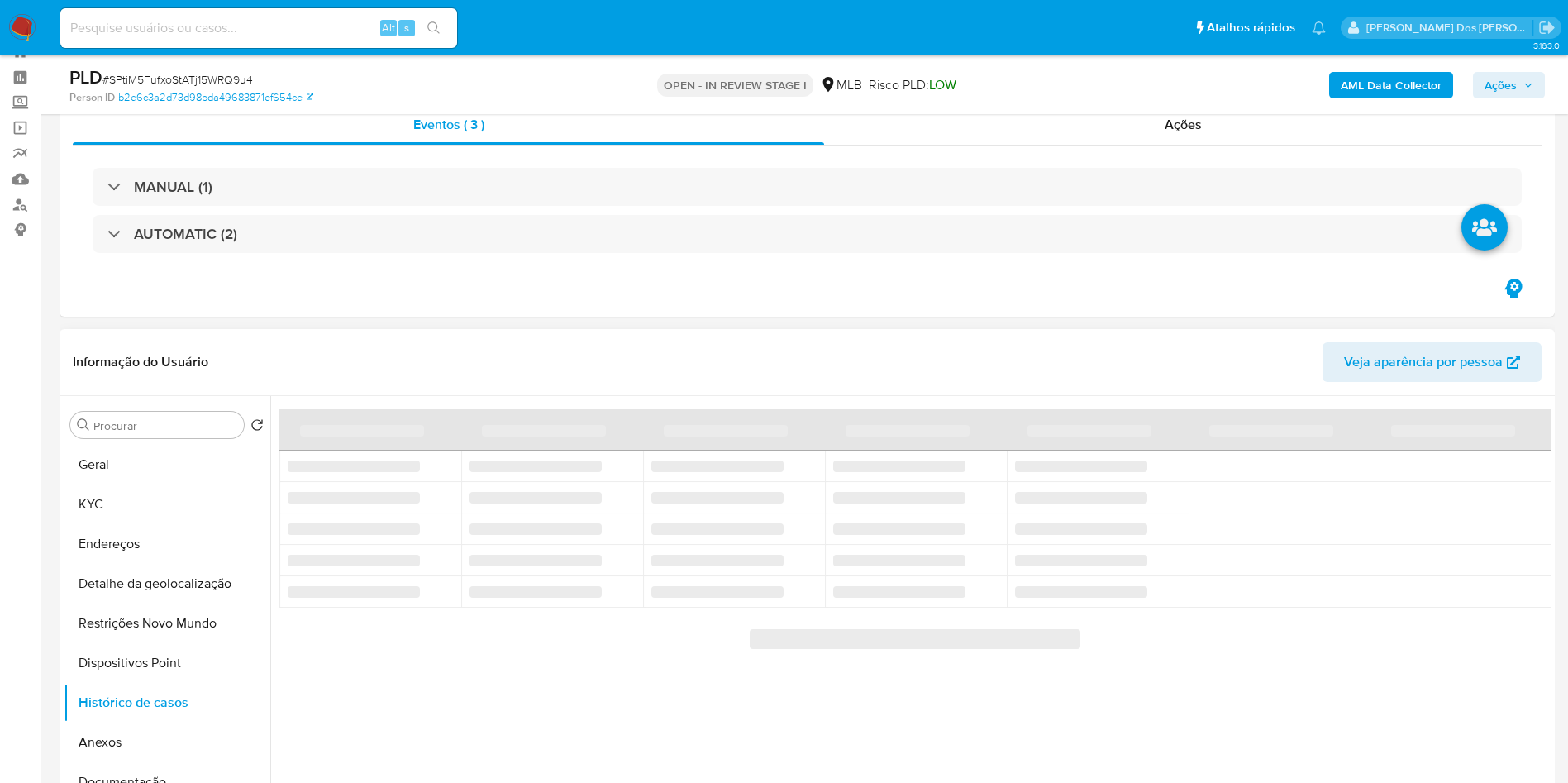
click at [823, 355] on header "Informação do Usuário Veja aparência por pessoa" at bounding box center [807, 362] width 1469 height 40
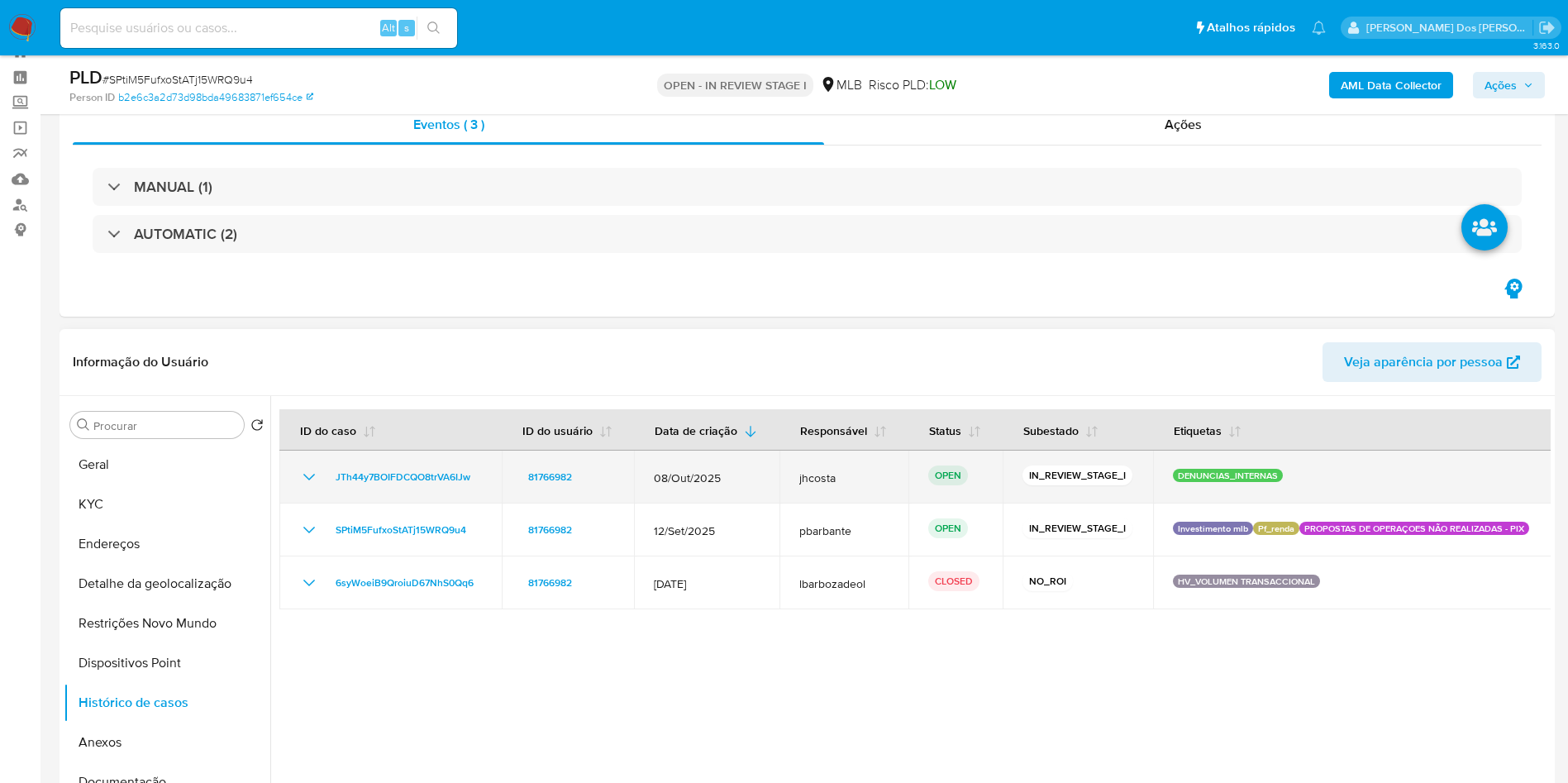
click at [303, 474] on icon "Mostrar/Ocultar" at bounding box center [309, 477] width 20 height 20
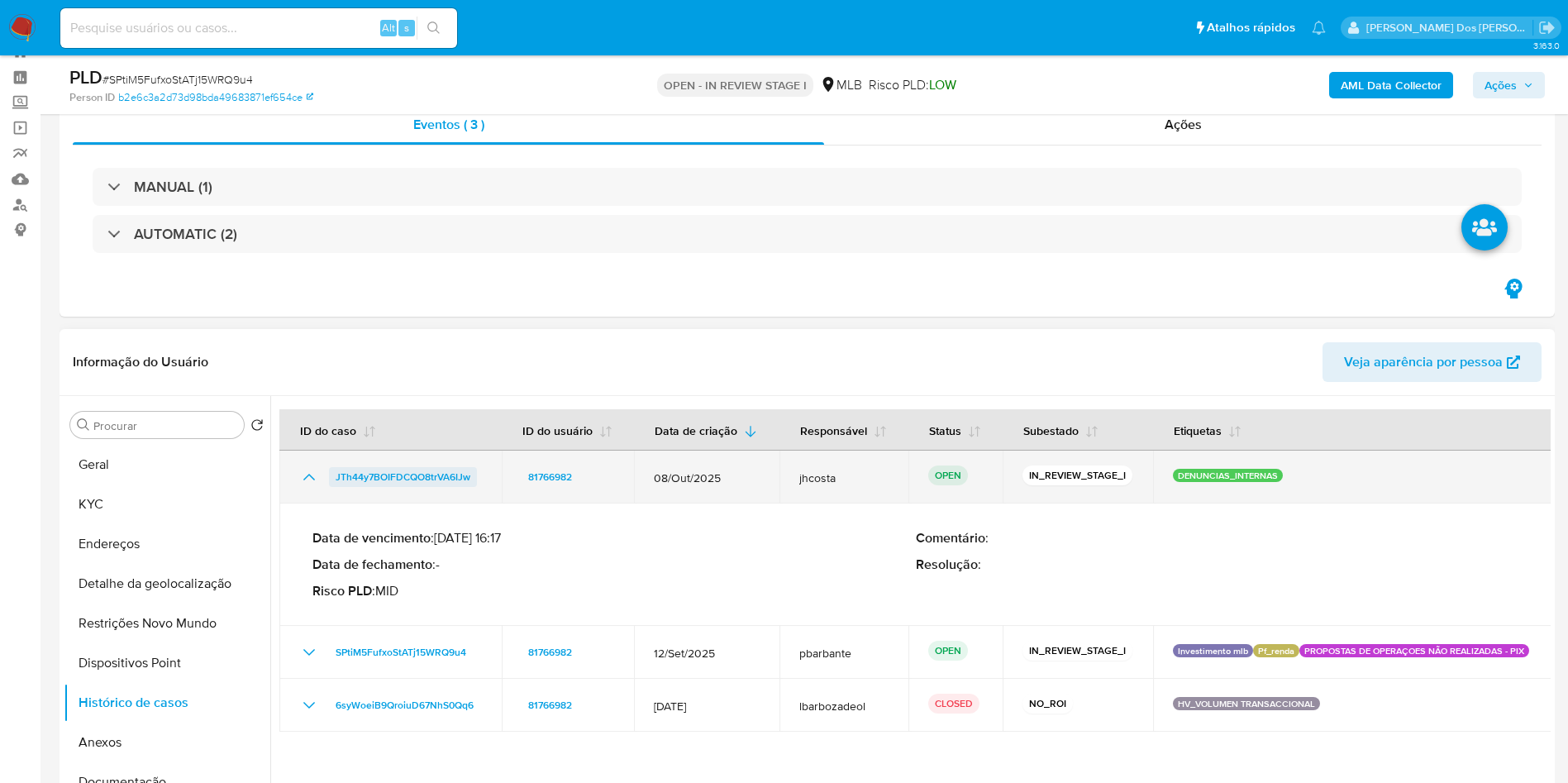
click at [396, 475] on span "JTh44y7BOIFDCQO8trVA6IJw" at bounding box center [403, 477] width 134 height 20
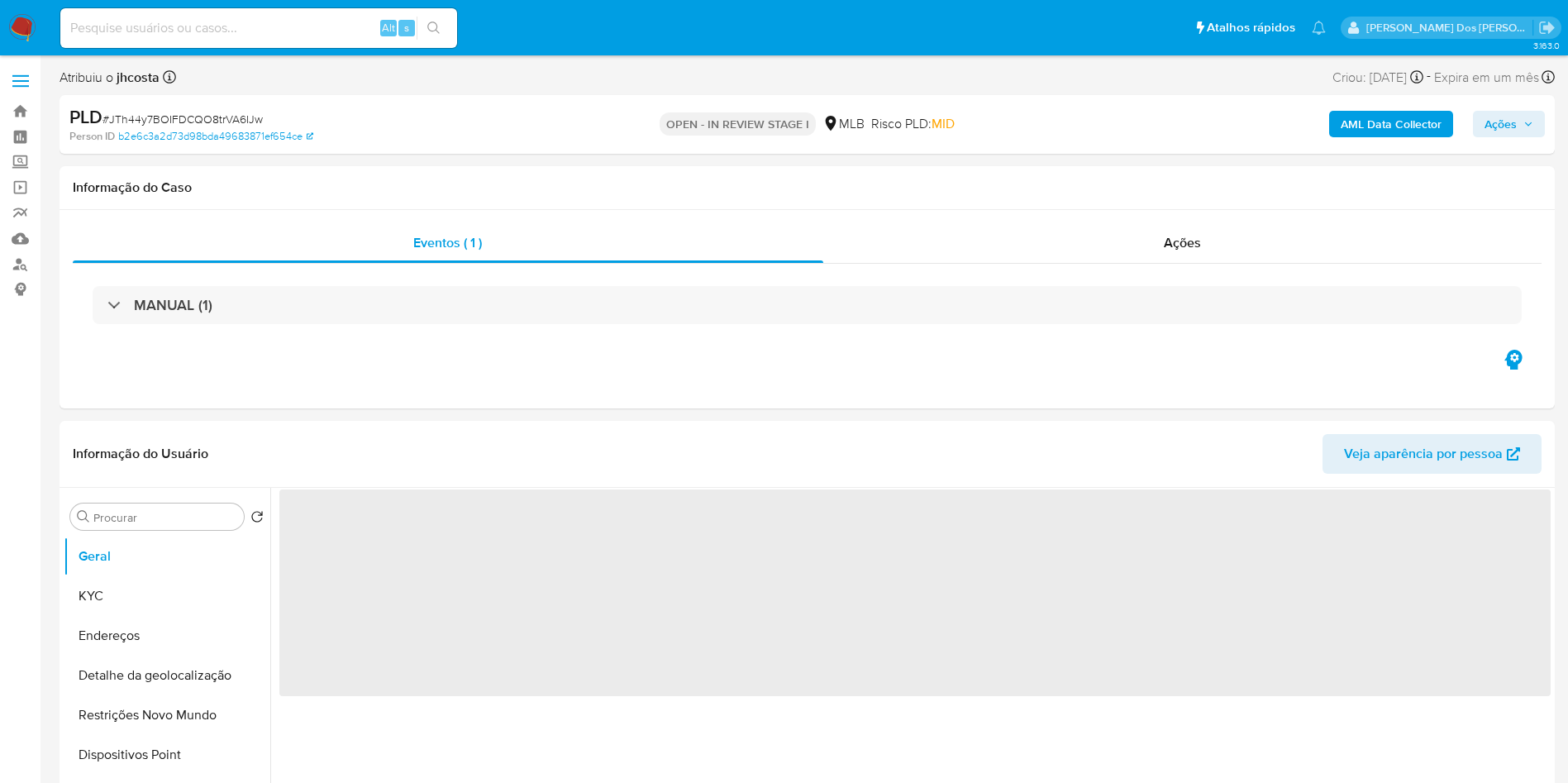
select select "10"
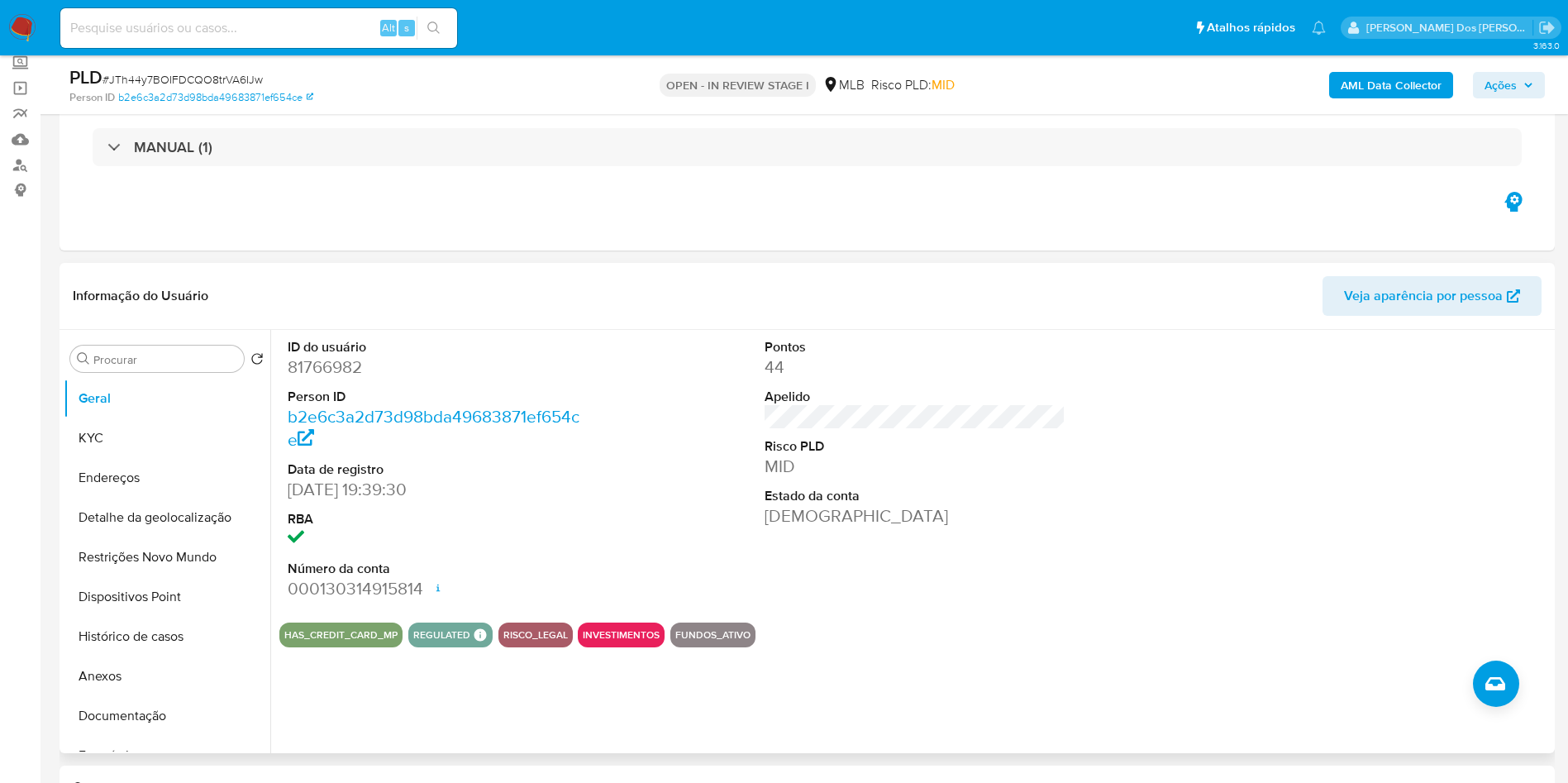
scroll to position [98, 0]
click at [294, 379] on dd "81766982" at bounding box center [438, 368] width 302 height 24
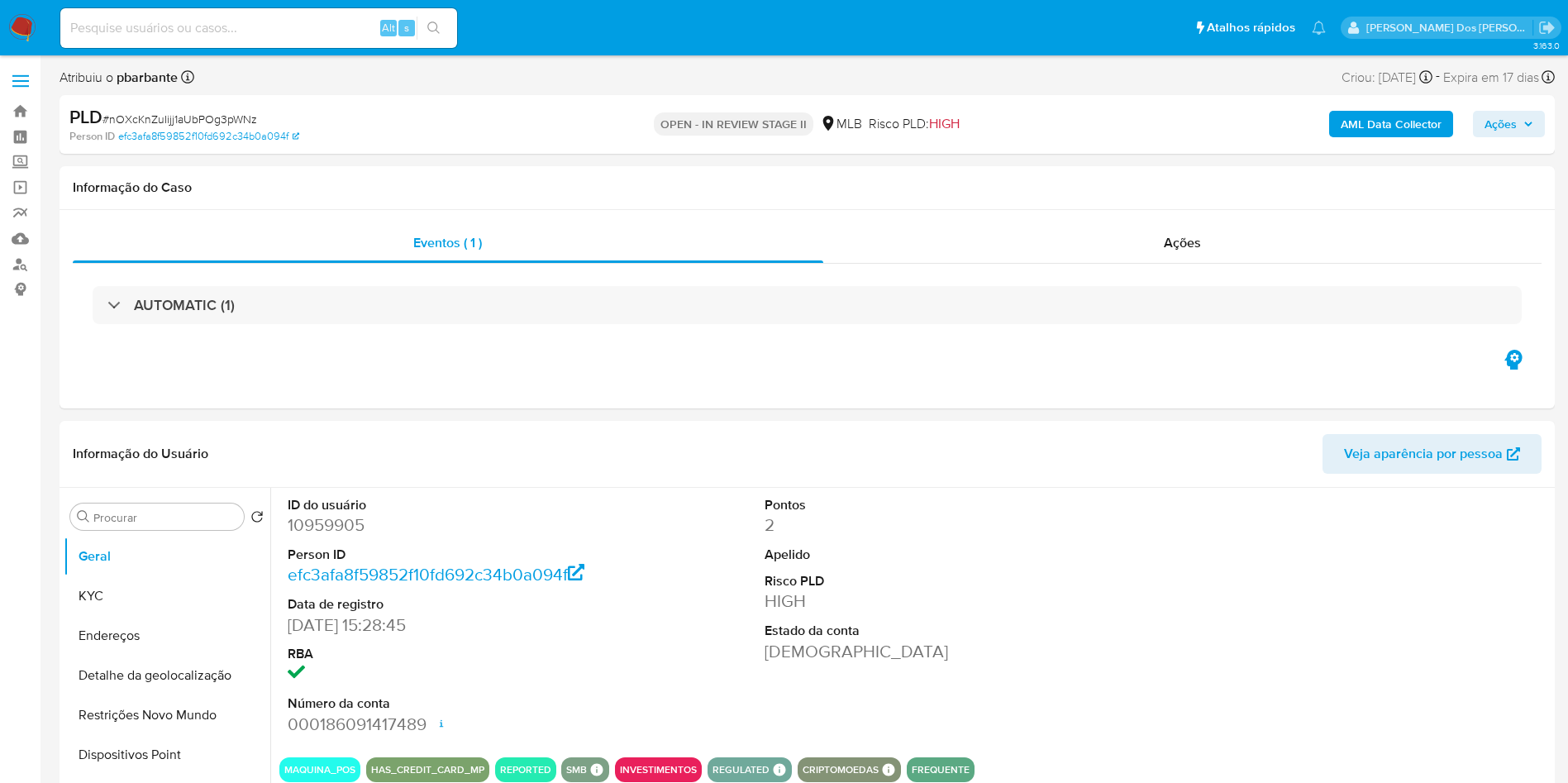
select select "10"
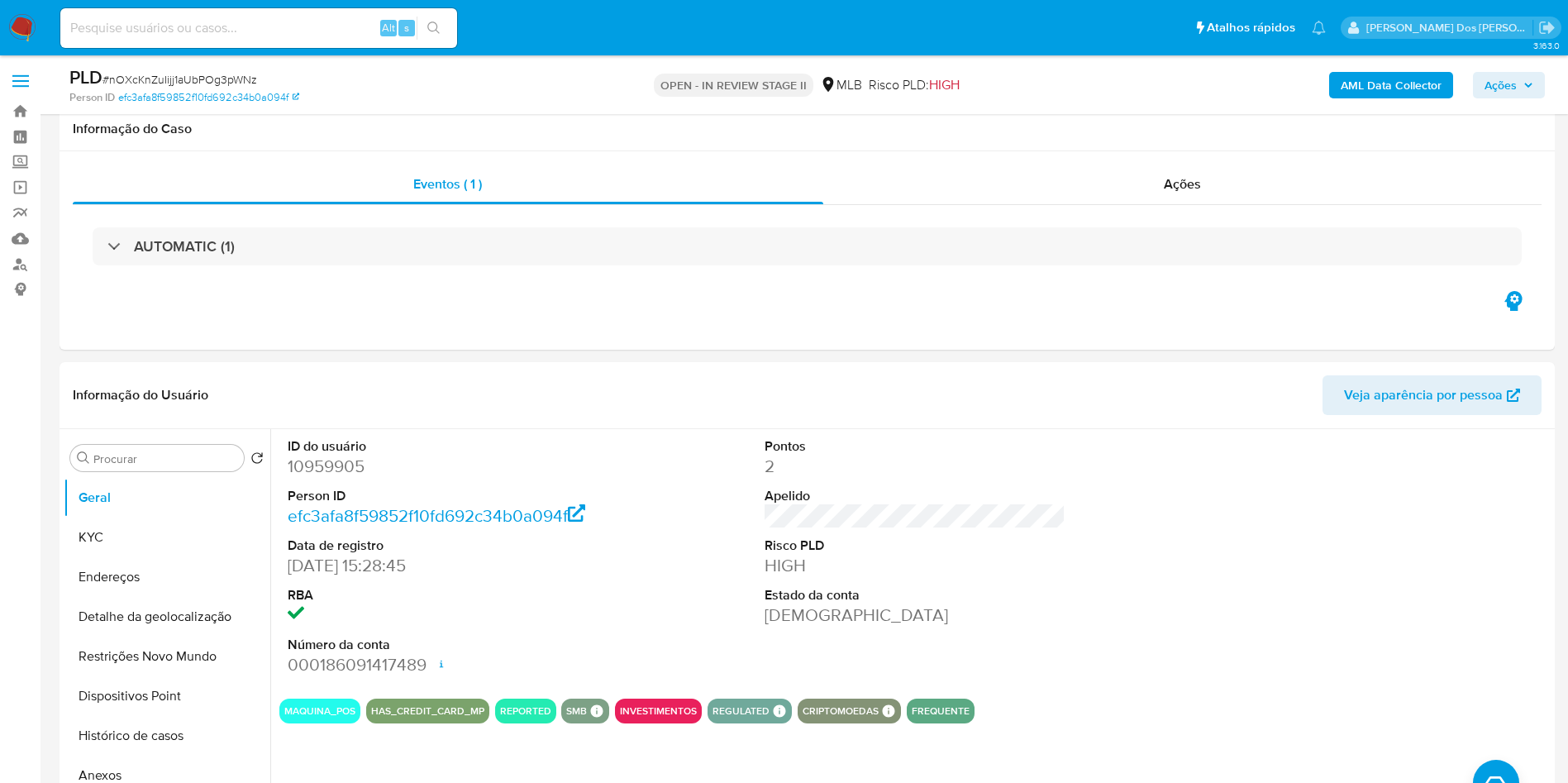
scroll to position [185, 0]
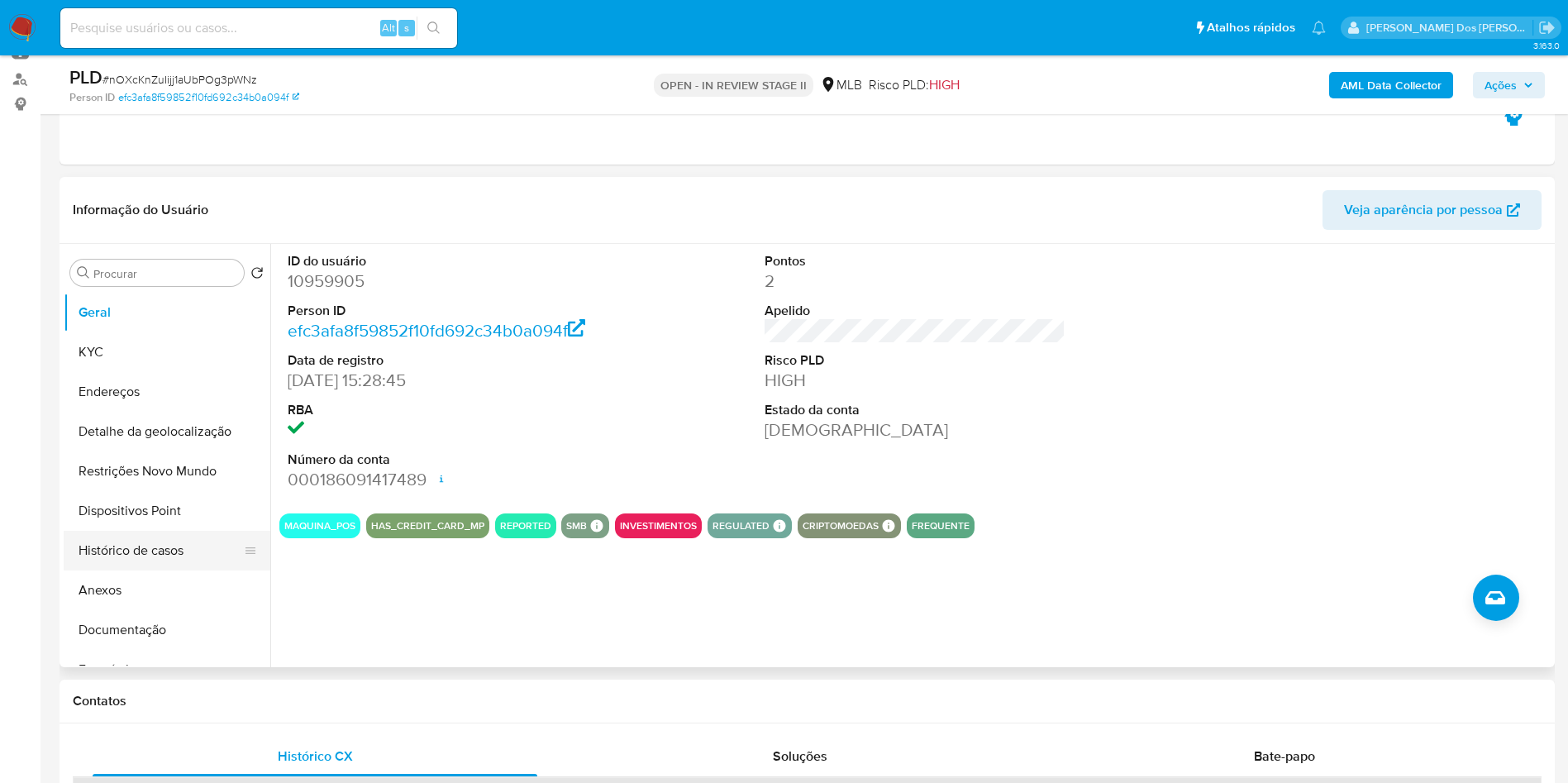
click at [144, 567] on button "Histórico de casos" at bounding box center [160, 551] width 193 height 40
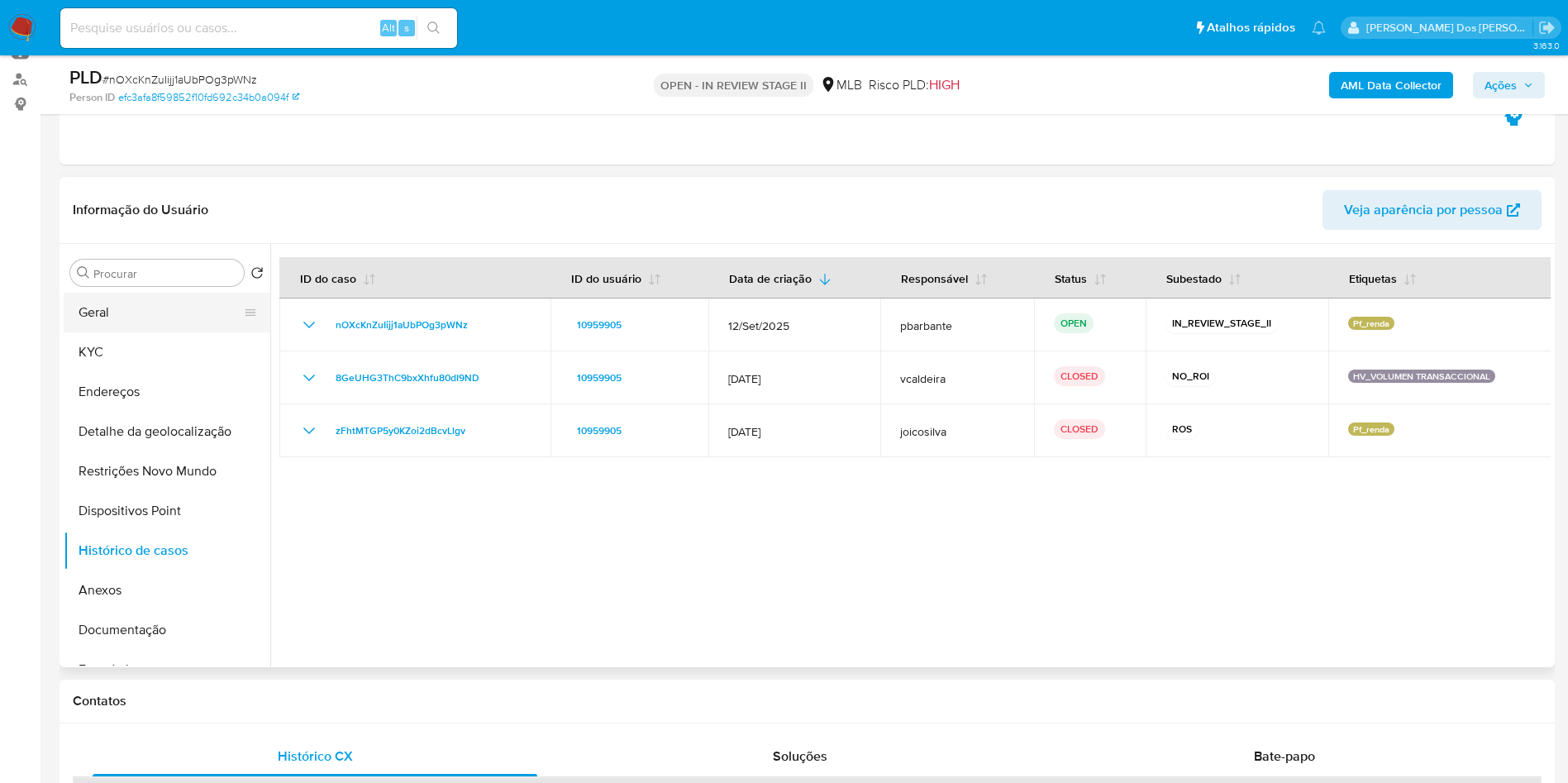
click at [133, 332] on button "Geral" at bounding box center [160, 313] width 193 height 40
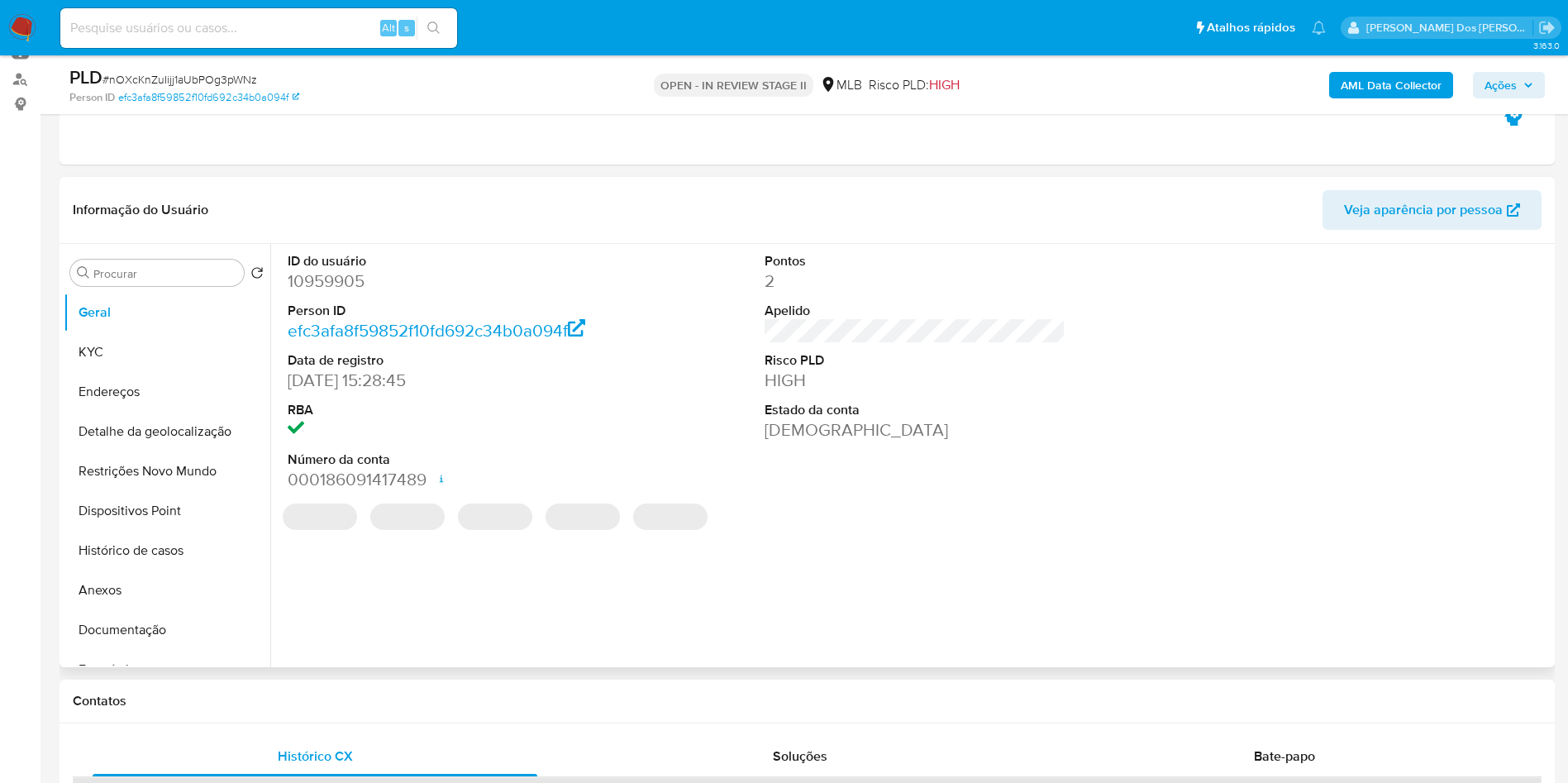
click at [346, 293] on dd "10959905" at bounding box center [438, 281] width 302 height 24
copy dd "10959905"
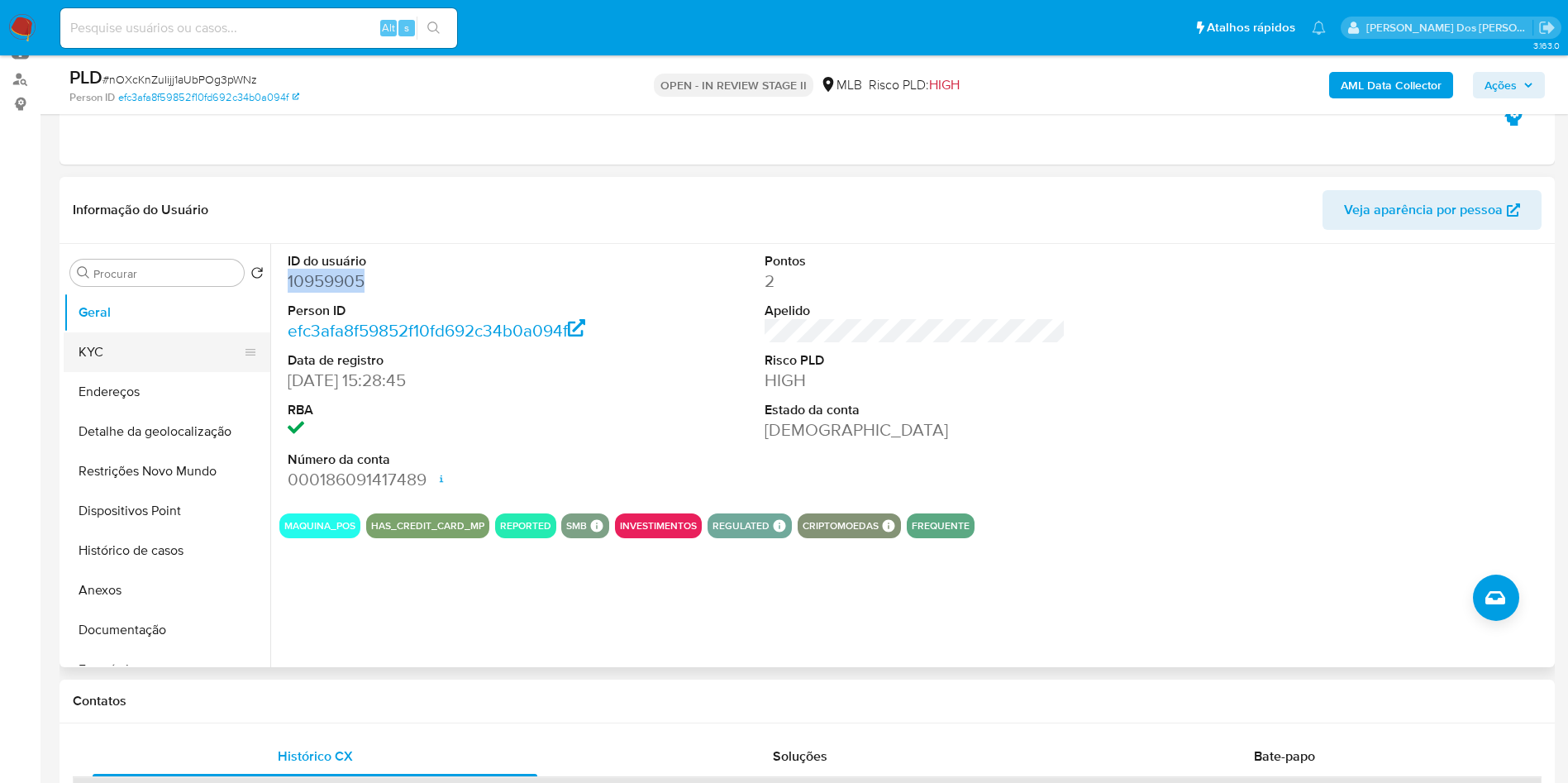
click at [189, 372] on button "KYC" at bounding box center [160, 352] width 193 height 40
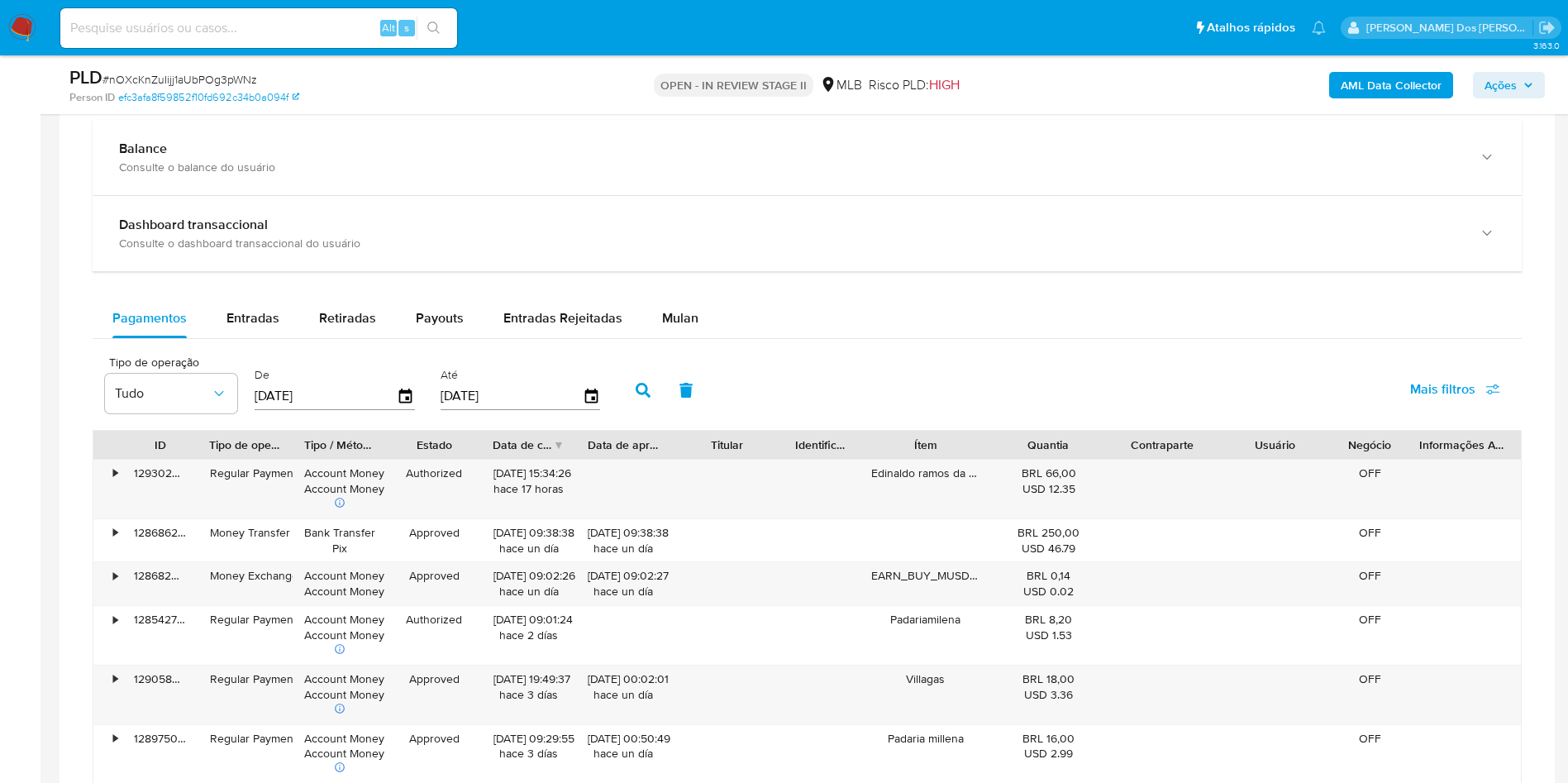
scroll to position [1212, 0]
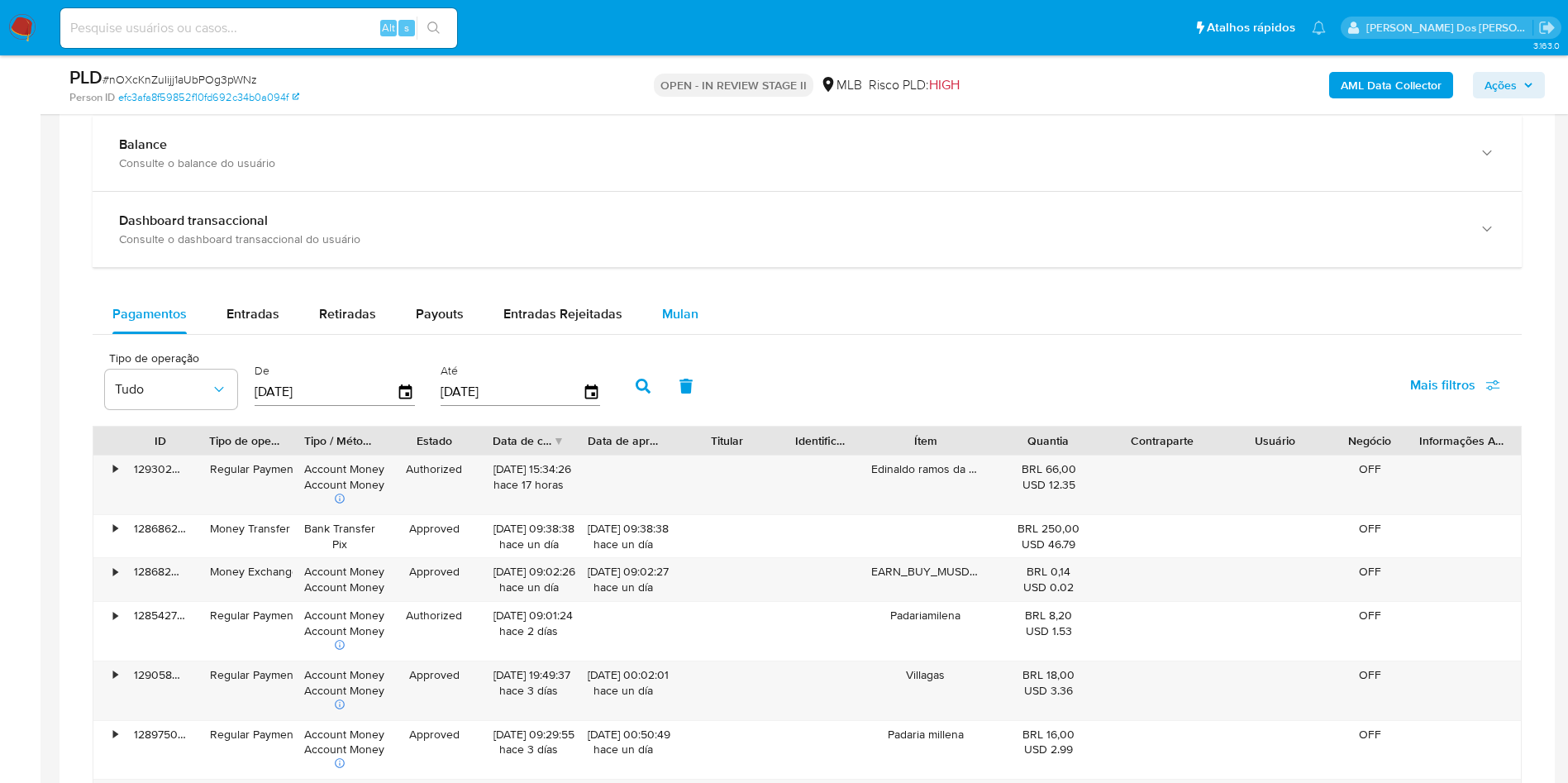
click at [665, 326] on div "Mulan" at bounding box center [681, 314] width 36 height 40
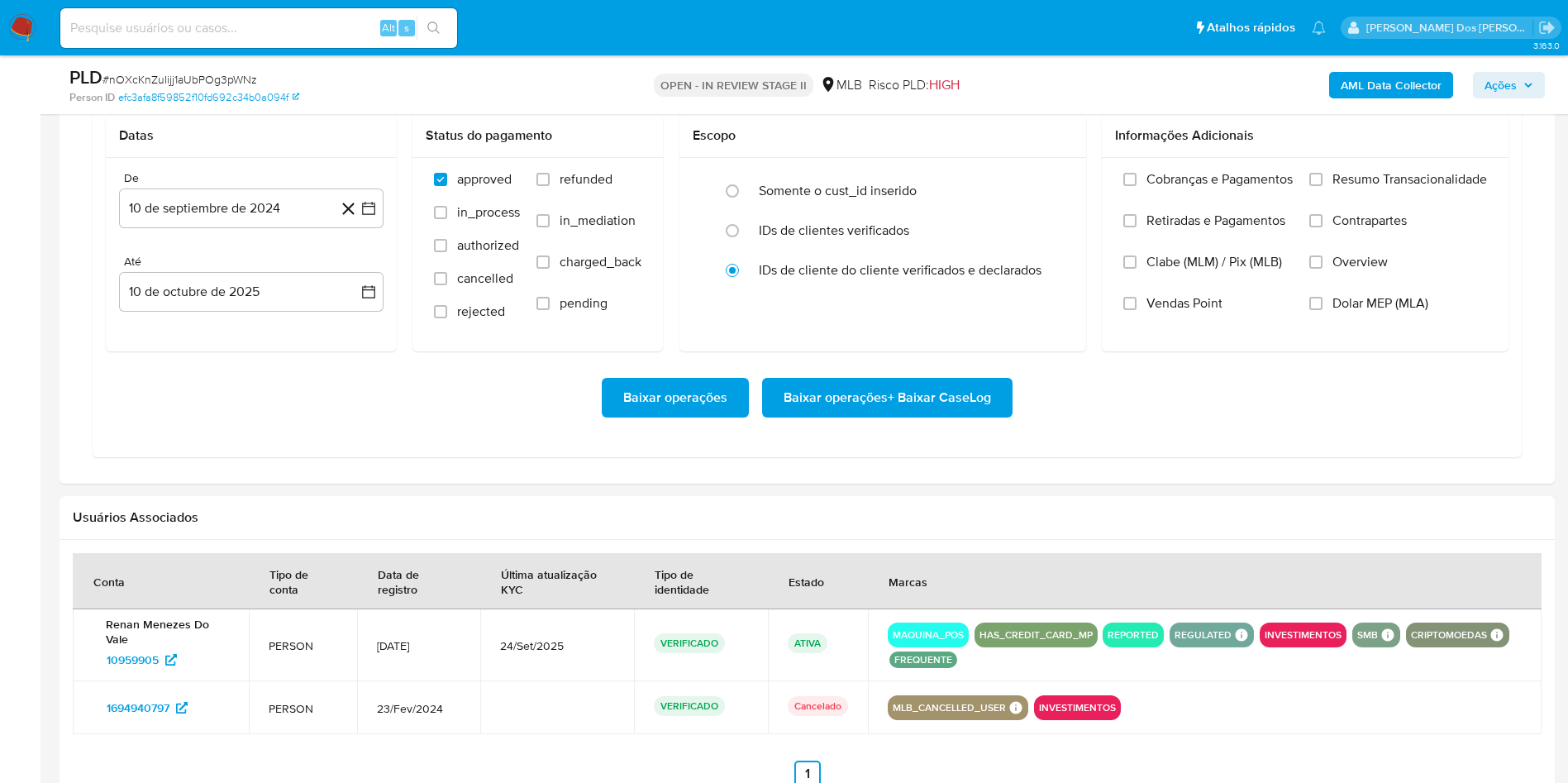
scroll to position [1500, 0]
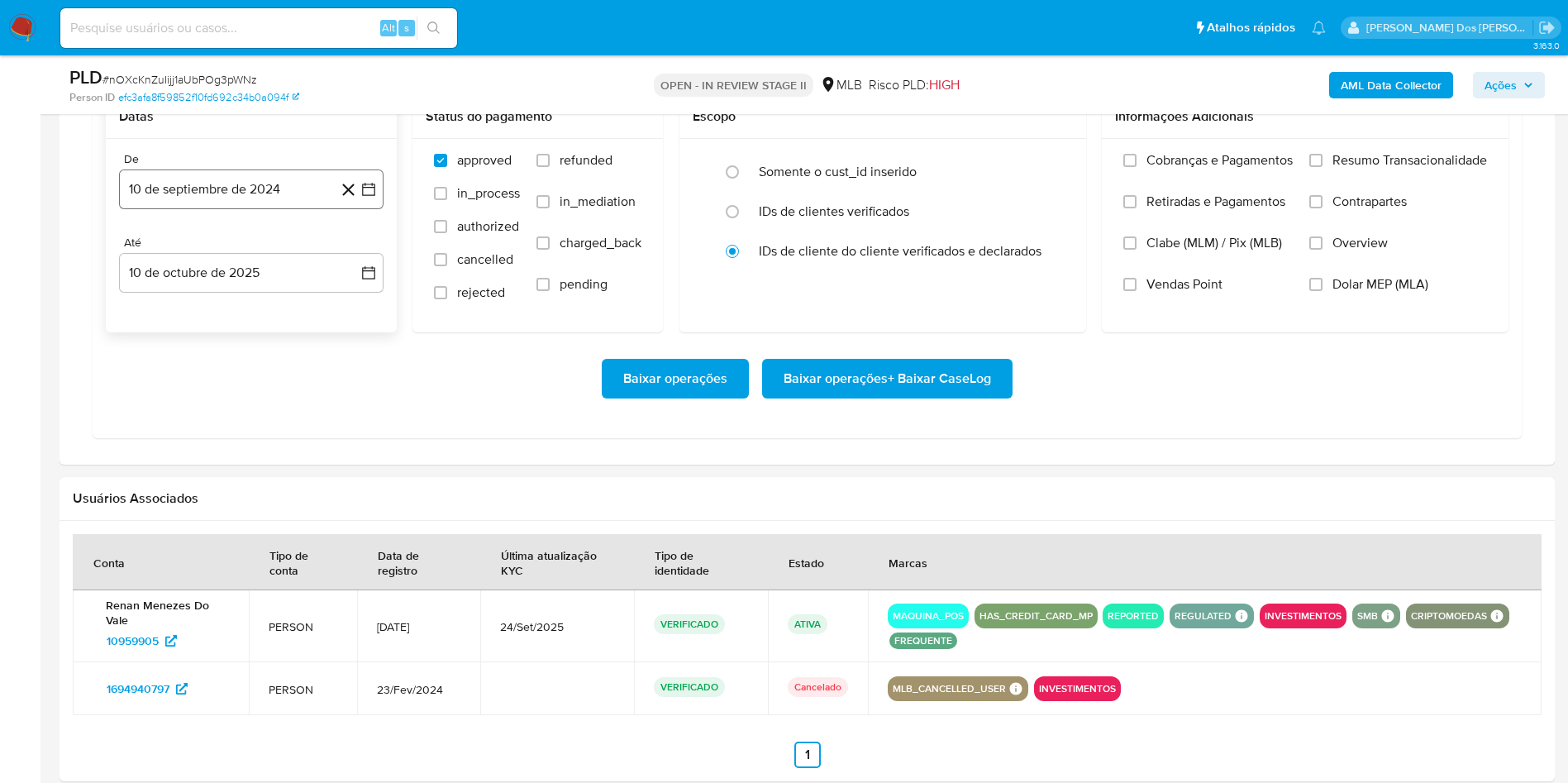
click at [368, 205] on button "10 de septiembre de 2024" at bounding box center [251, 190] width 265 height 40
click at [353, 259] on icon "Mes siguiente" at bounding box center [354, 249] width 20 height 20
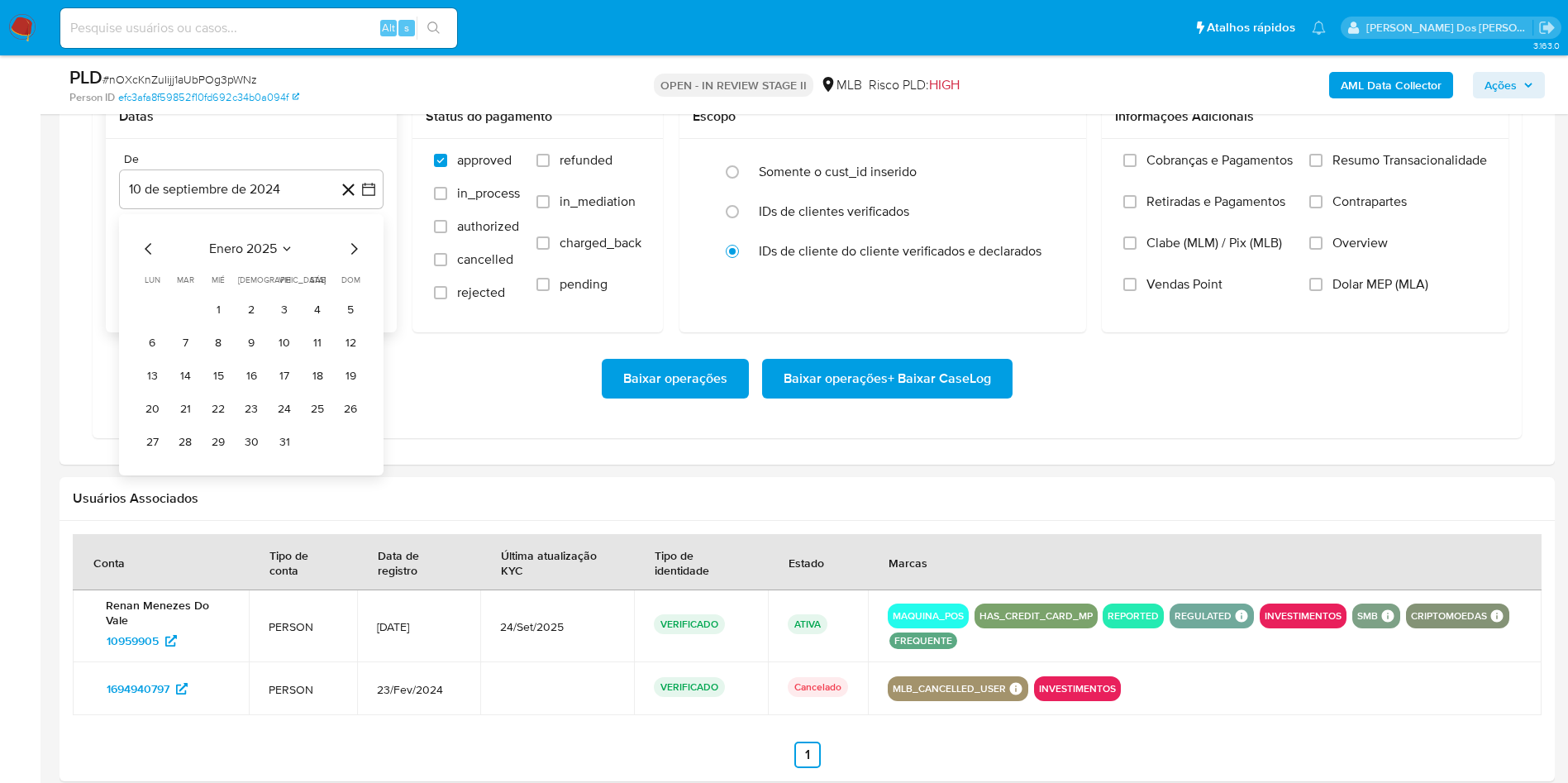
click at [353, 259] on icon "Mes siguiente" at bounding box center [354, 249] width 20 height 20
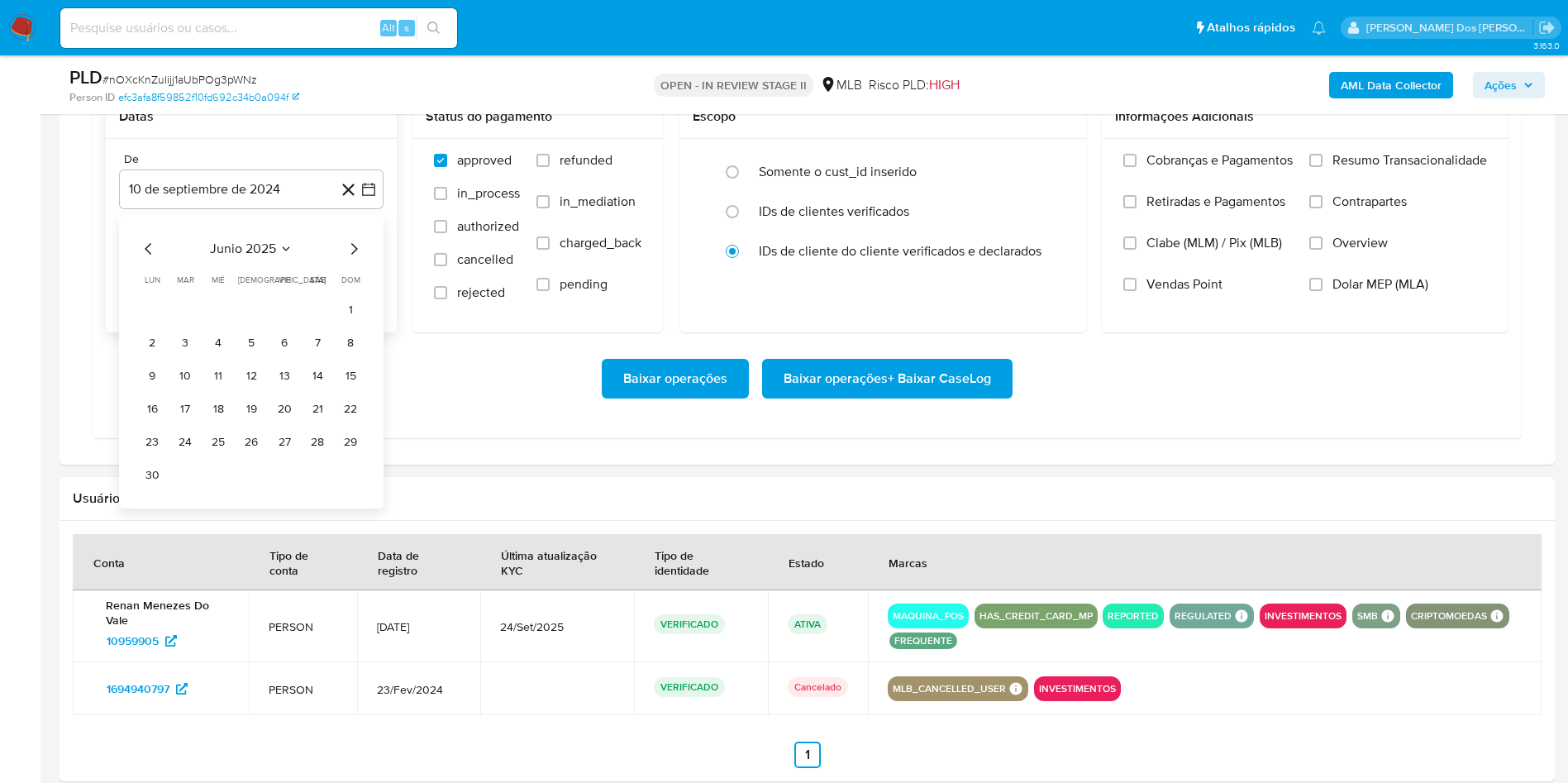
click at [353, 259] on icon "Mes siguiente" at bounding box center [354, 249] width 20 height 20
click at [283, 323] on button "1" at bounding box center [284, 309] width 26 height 26
click at [1331, 191] on label "Resumo Transacionalidade" at bounding box center [1398, 173] width 178 height 42
click at [1323, 167] on input "Resumo Transacionalidade" at bounding box center [1316, 160] width 14 height 14
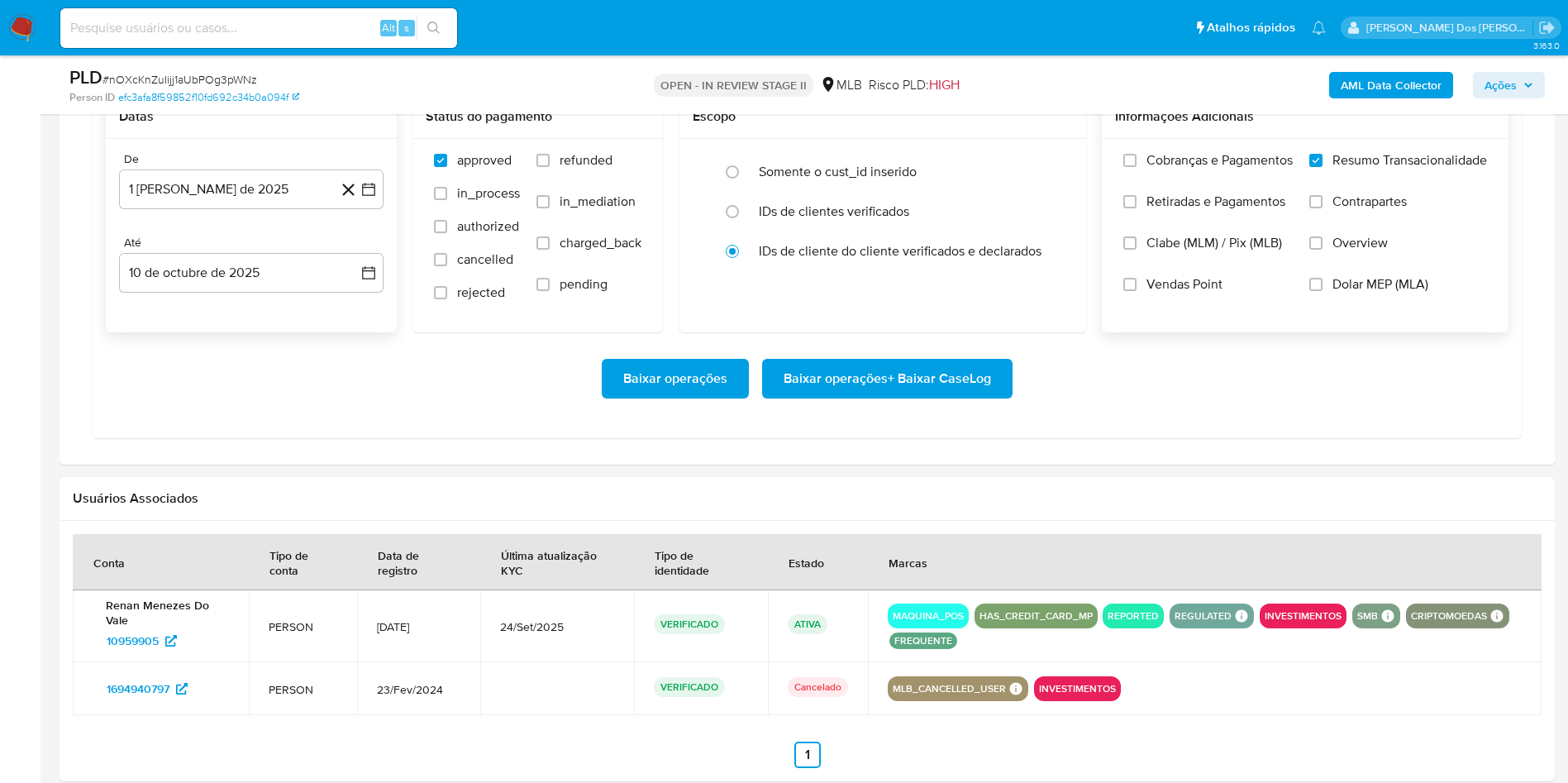
click at [1006, 398] on button "Baixar operações + Baixar CaseLog" at bounding box center [887, 378] width 250 height 40
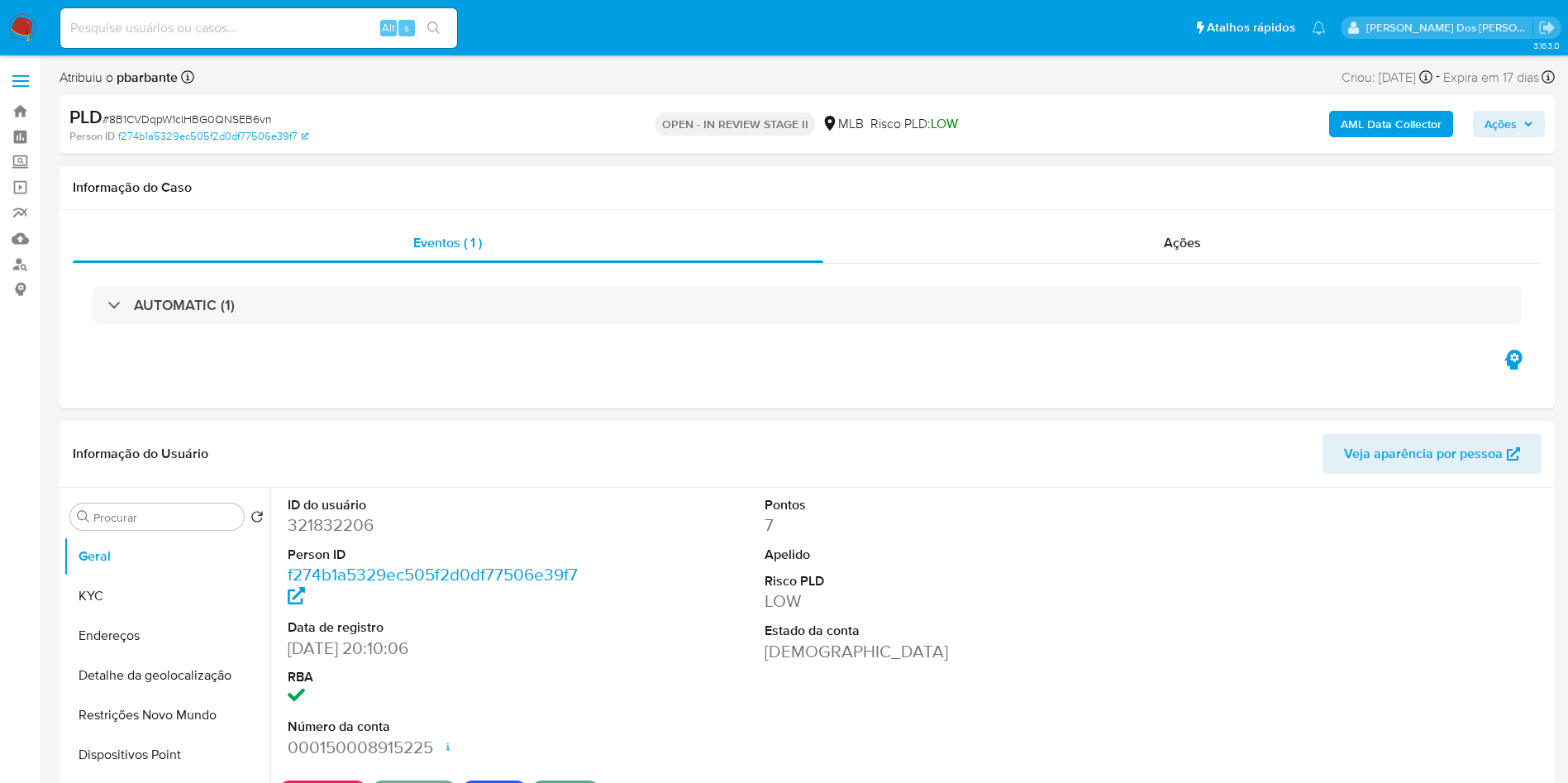
select select "10"
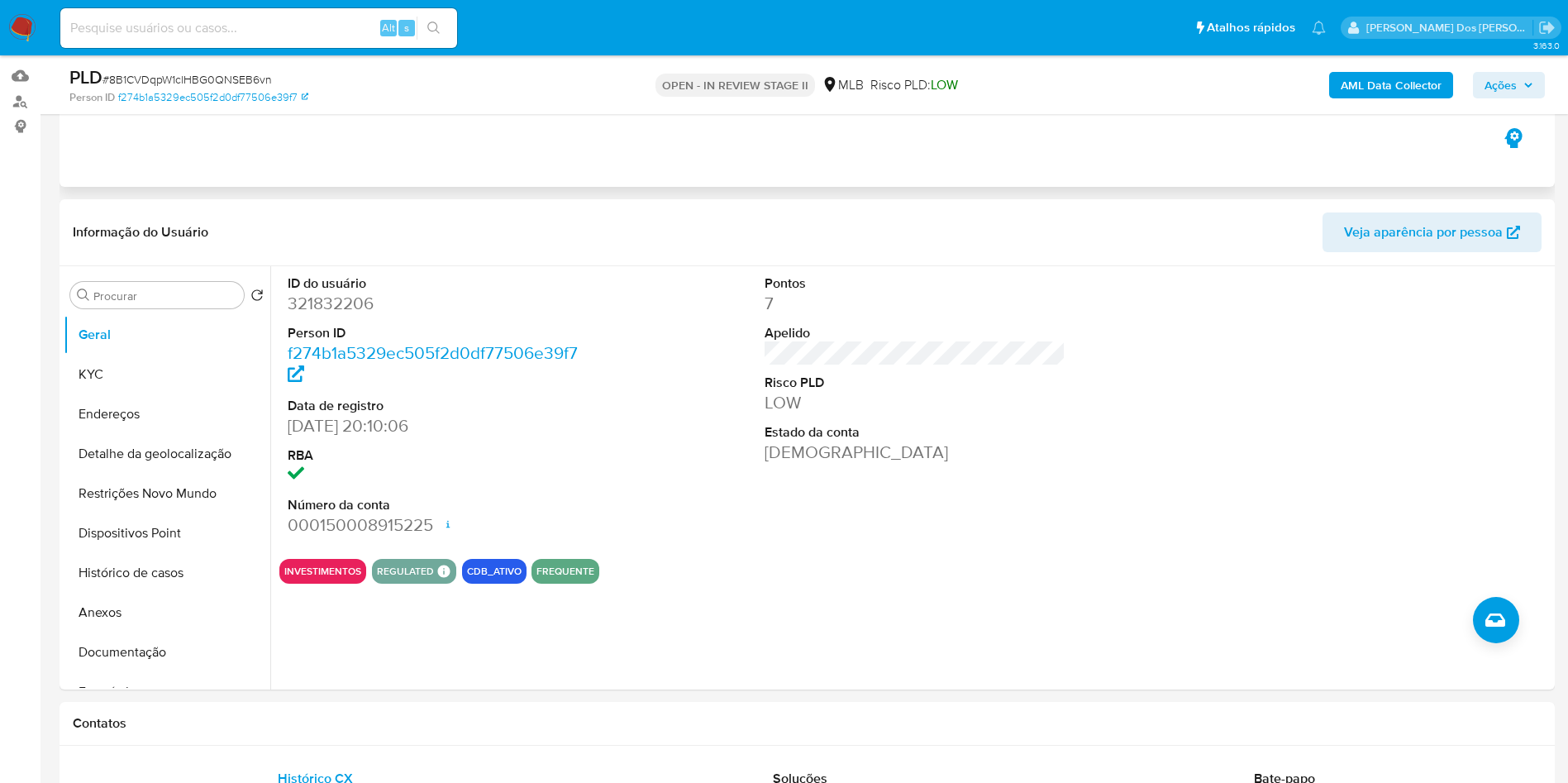
scroll to position [163, 0]
click at [340, 314] on dd "321832206" at bounding box center [438, 303] width 302 height 24
copy dd "321832206"
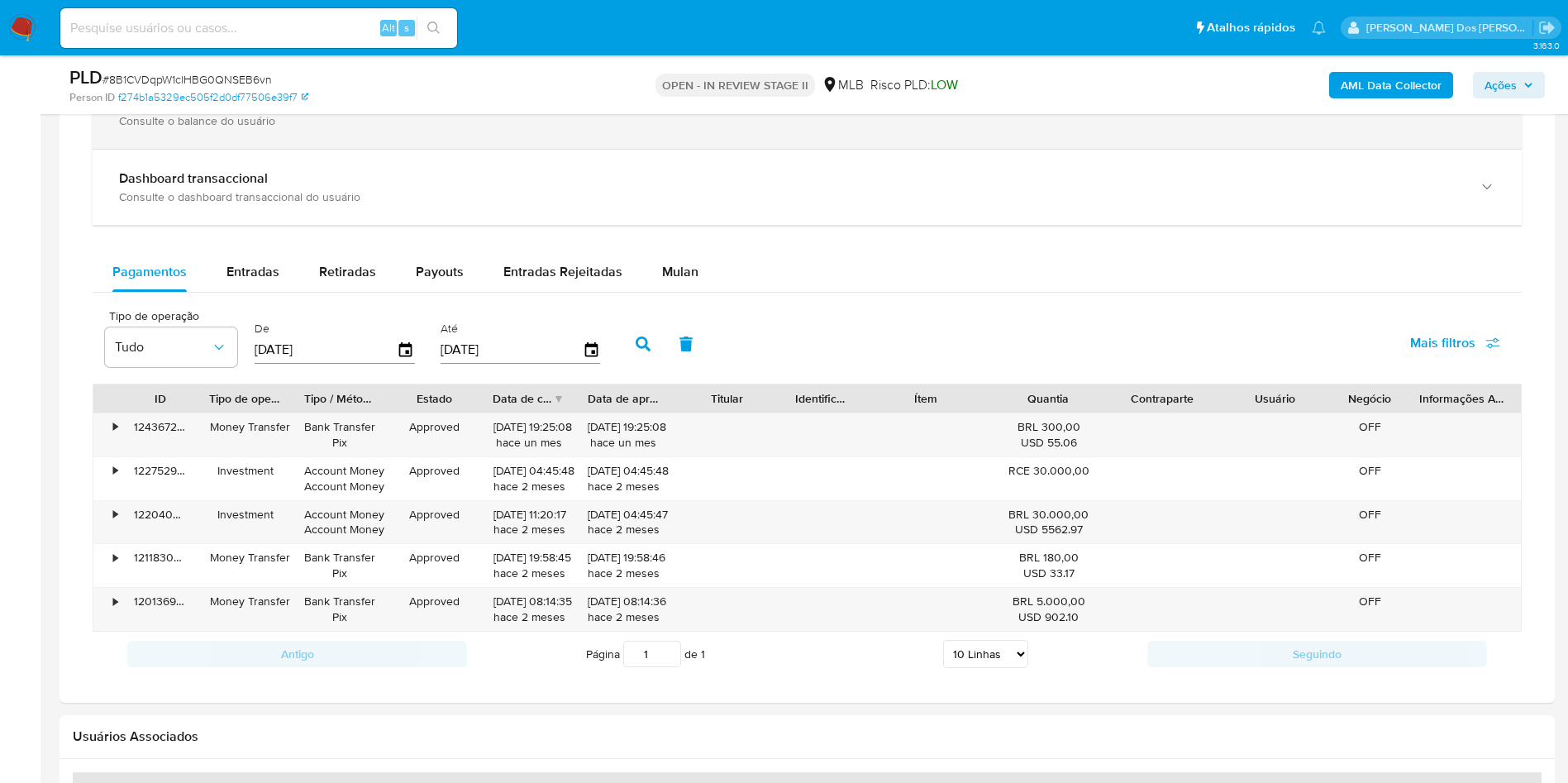
scroll to position [1257, 0]
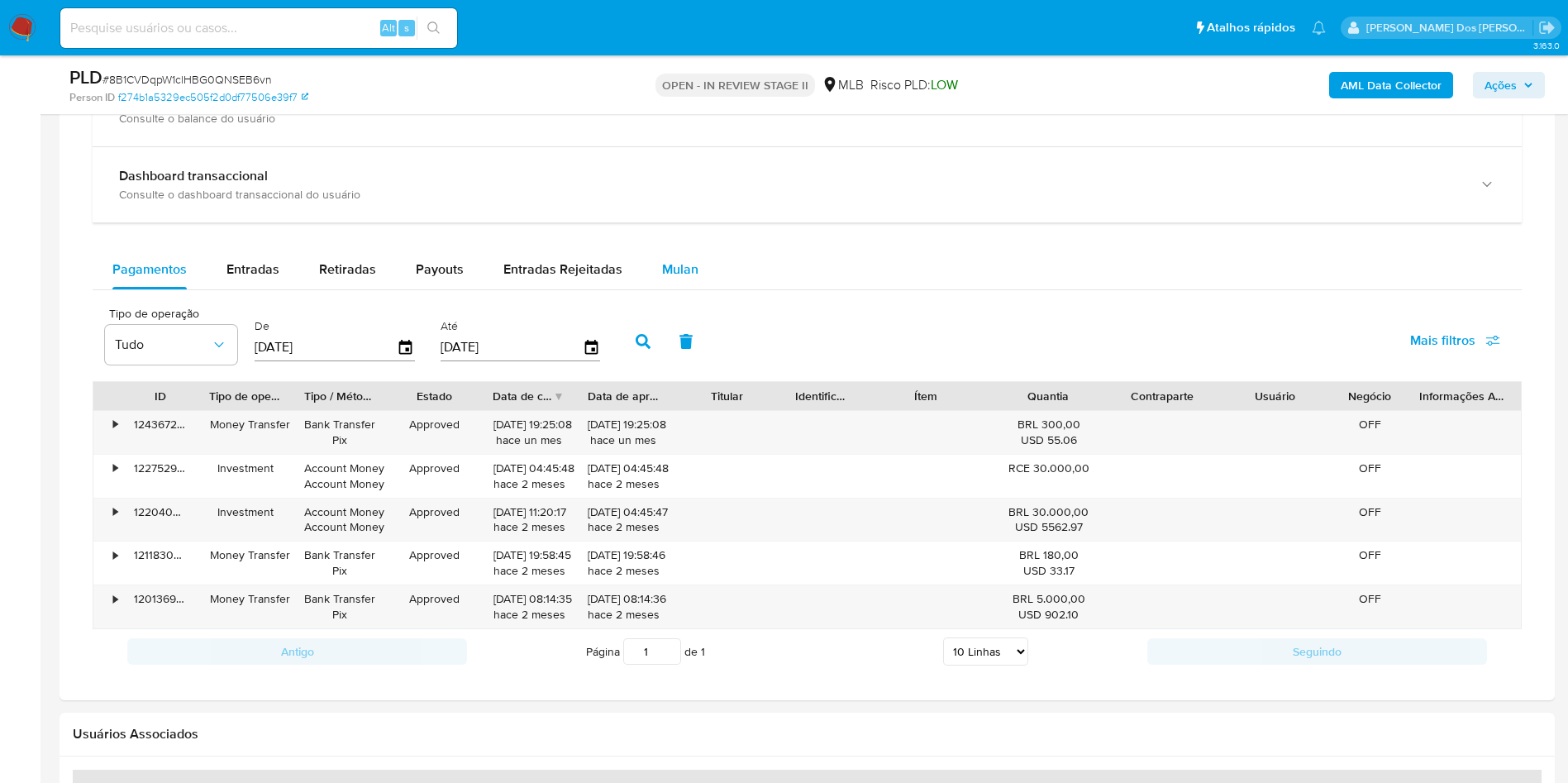
click at [688, 279] on span "Mulan" at bounding box center [681, 269] width 36 height 19
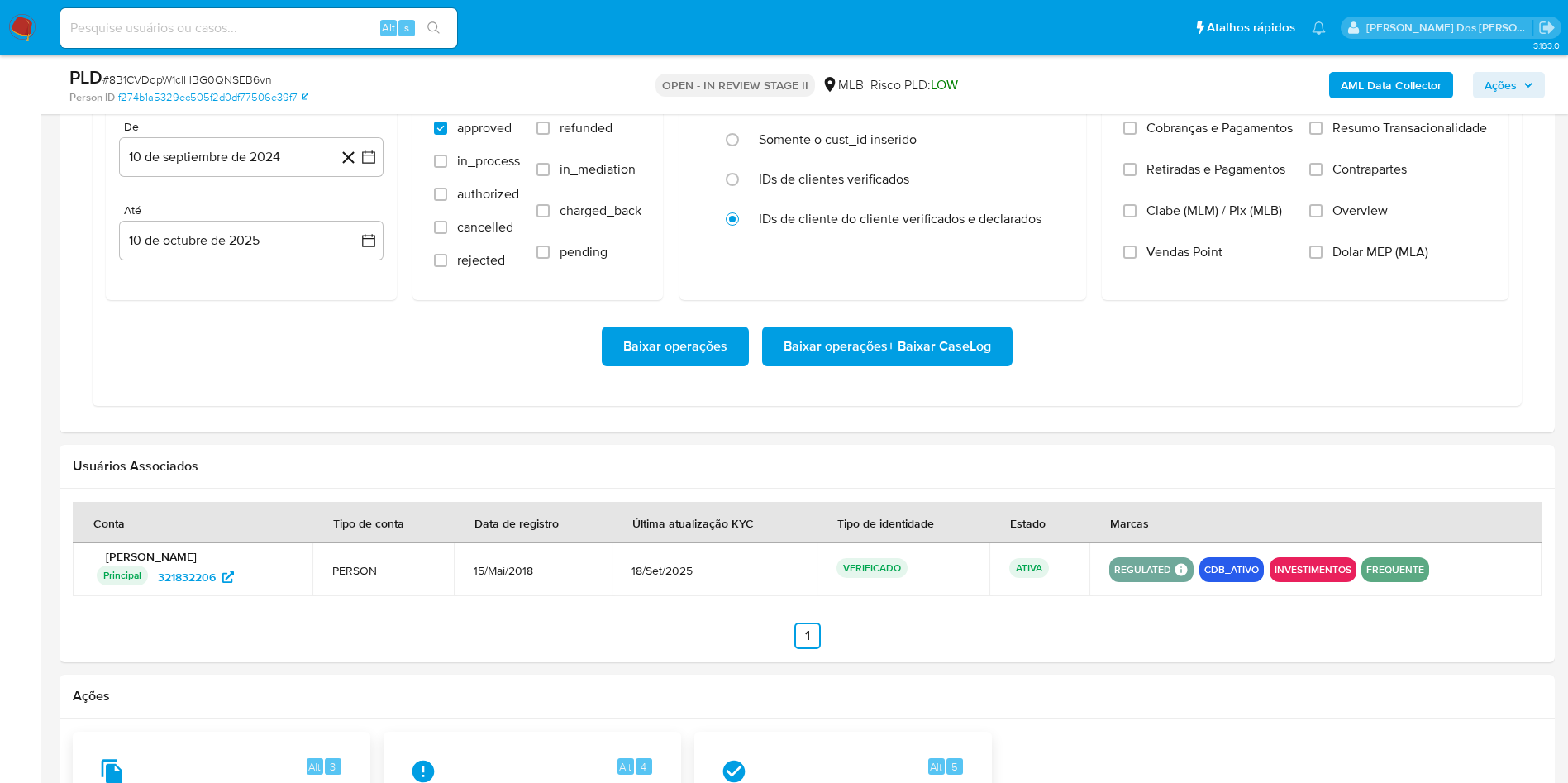
scroll to position [1561, 0]
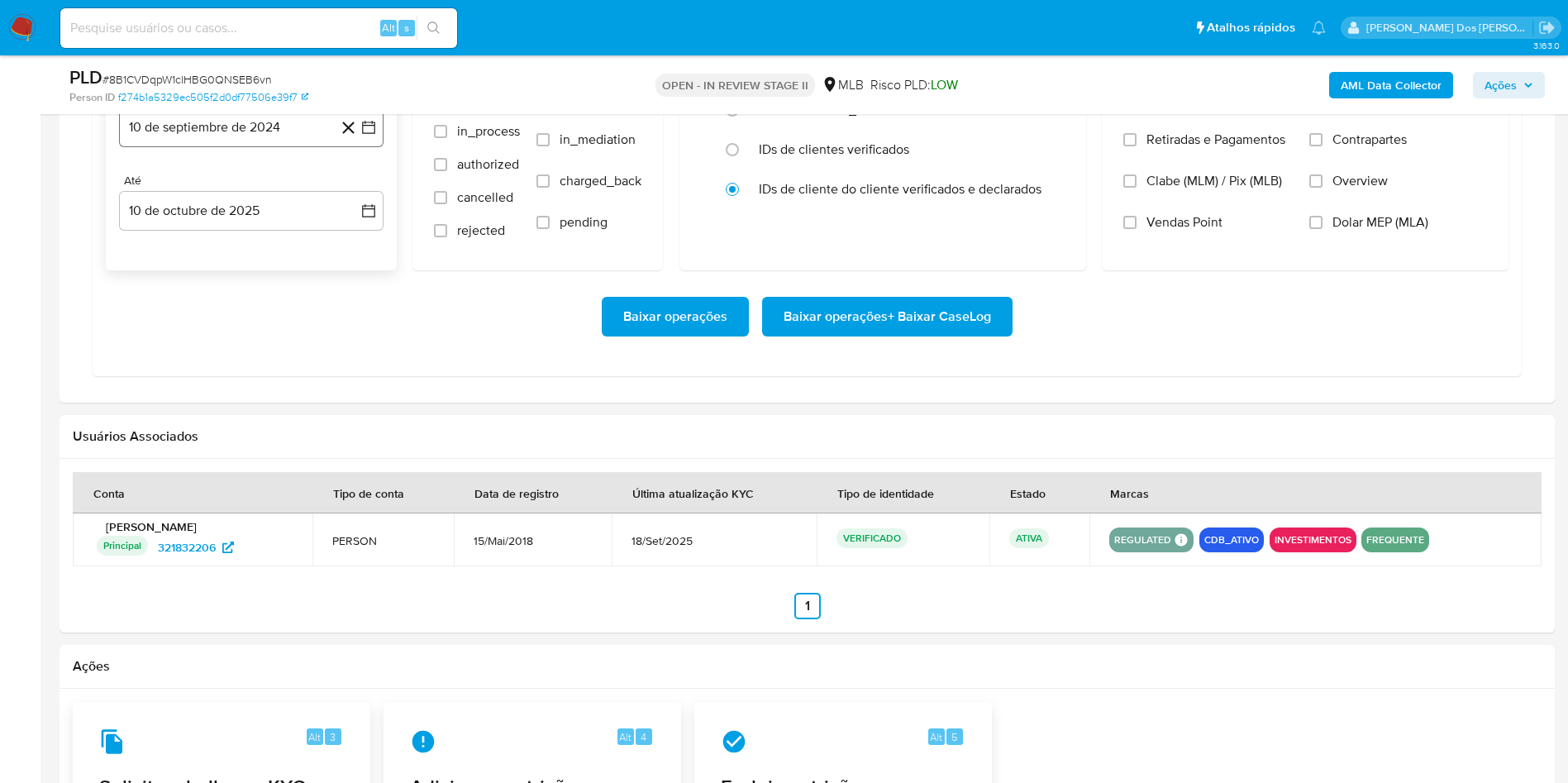
click at [375, 134] on icon "button" at bounding box center [368, 127] width 14 height 14
click at [354, 203] on div "septiembre 2024 septiembre 2024 lun lunes mar martes mié miércoles jue jueves v…" at bounding box center [251, 299] width 265 height 294
click at [354, 197] on icon "Mes siguiente" at bounding box center [354, 187] width 20 height 20
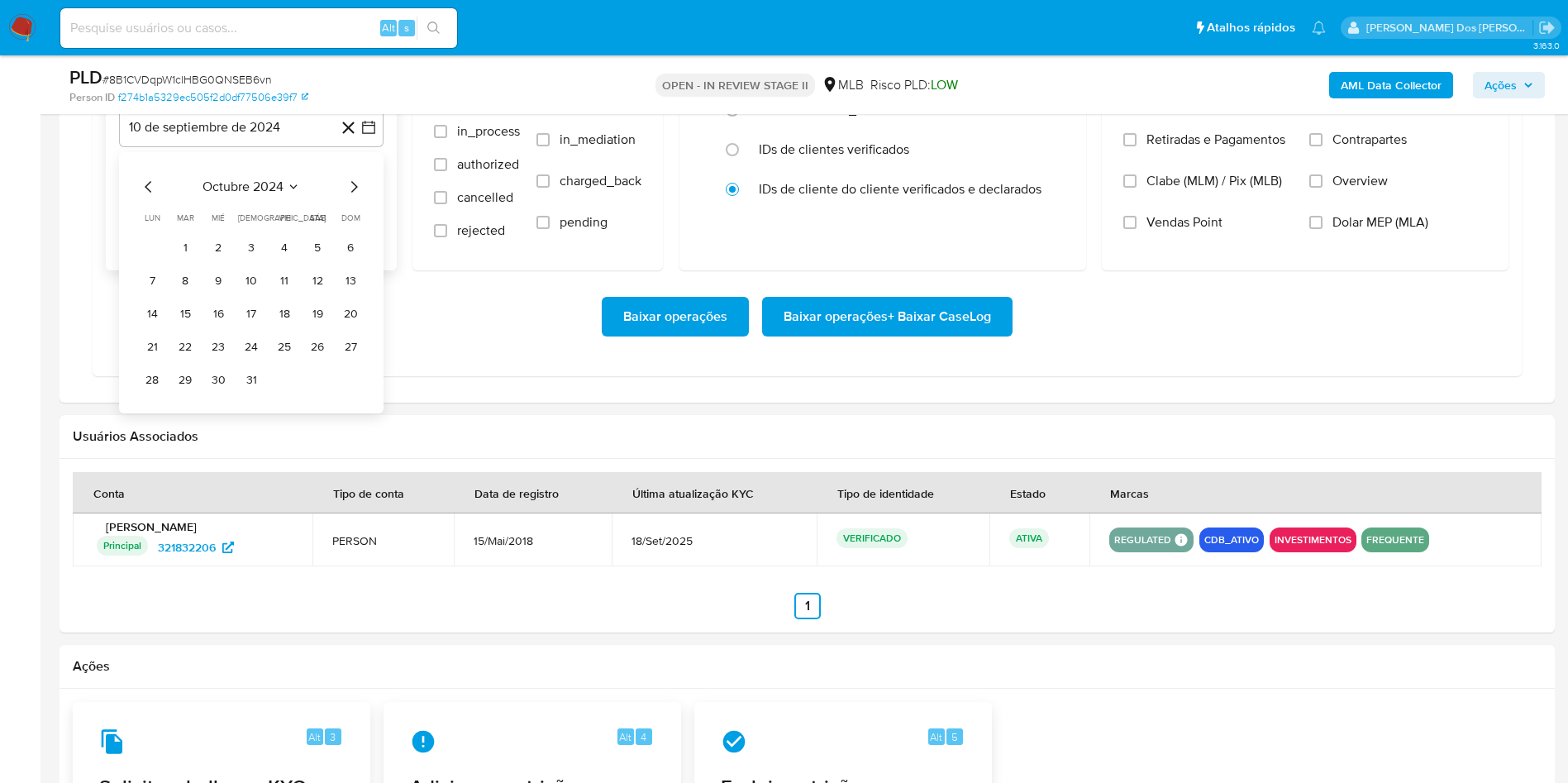
click at [354, 197] on icon "Mes siguiente" at bounding box center [354, 187] width 20 height 20
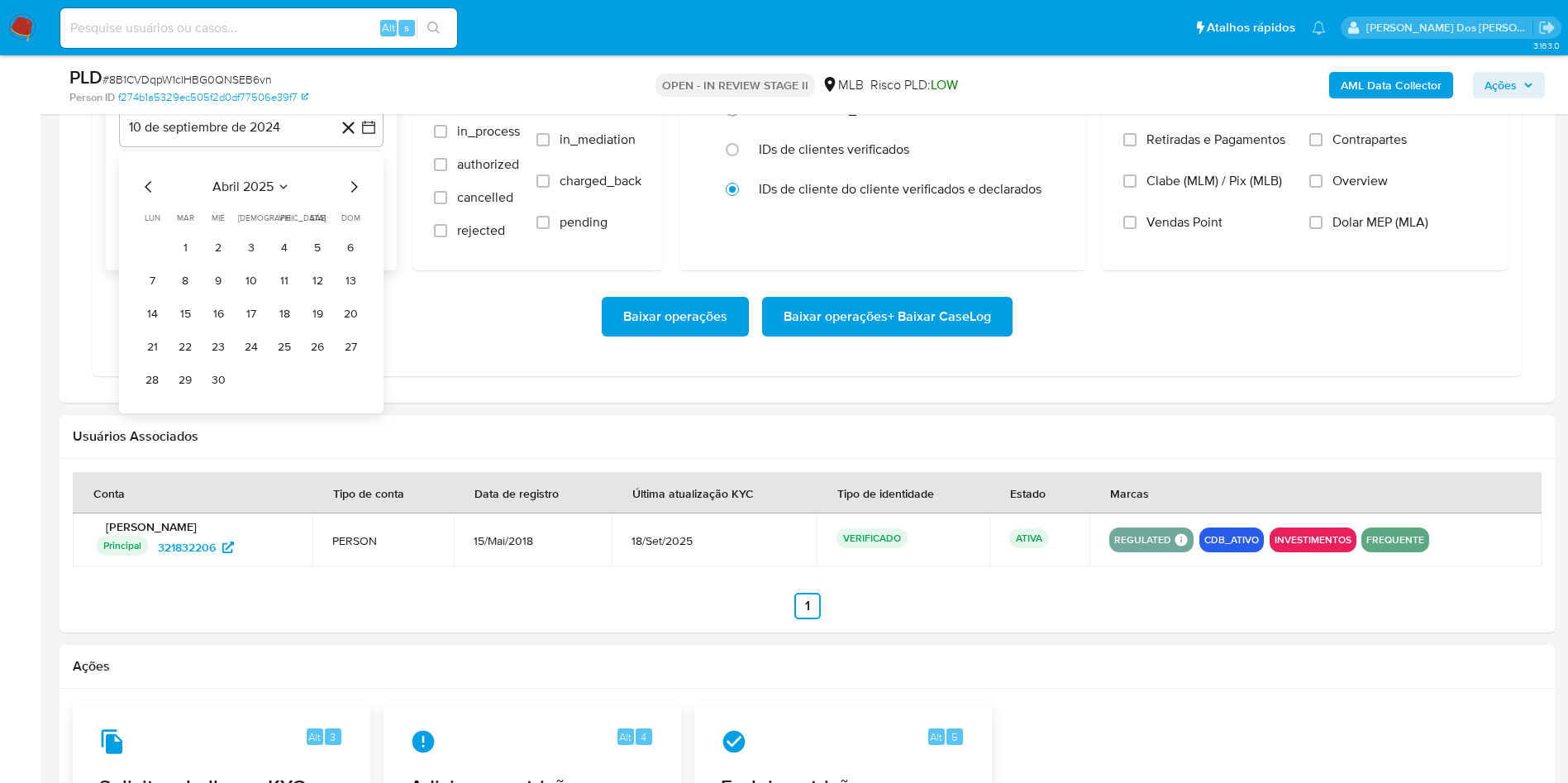
click at [354, 197] on icon "Mes siguiente" at bounding box center [354, 187] width 20 height 20
click at [352, 197] on icon "Mes siguiente" at bounding box center [354, 187] width 20 height 20
click at [284, 261] on button "1" at bounding box center [284, 248] width 26 height 26
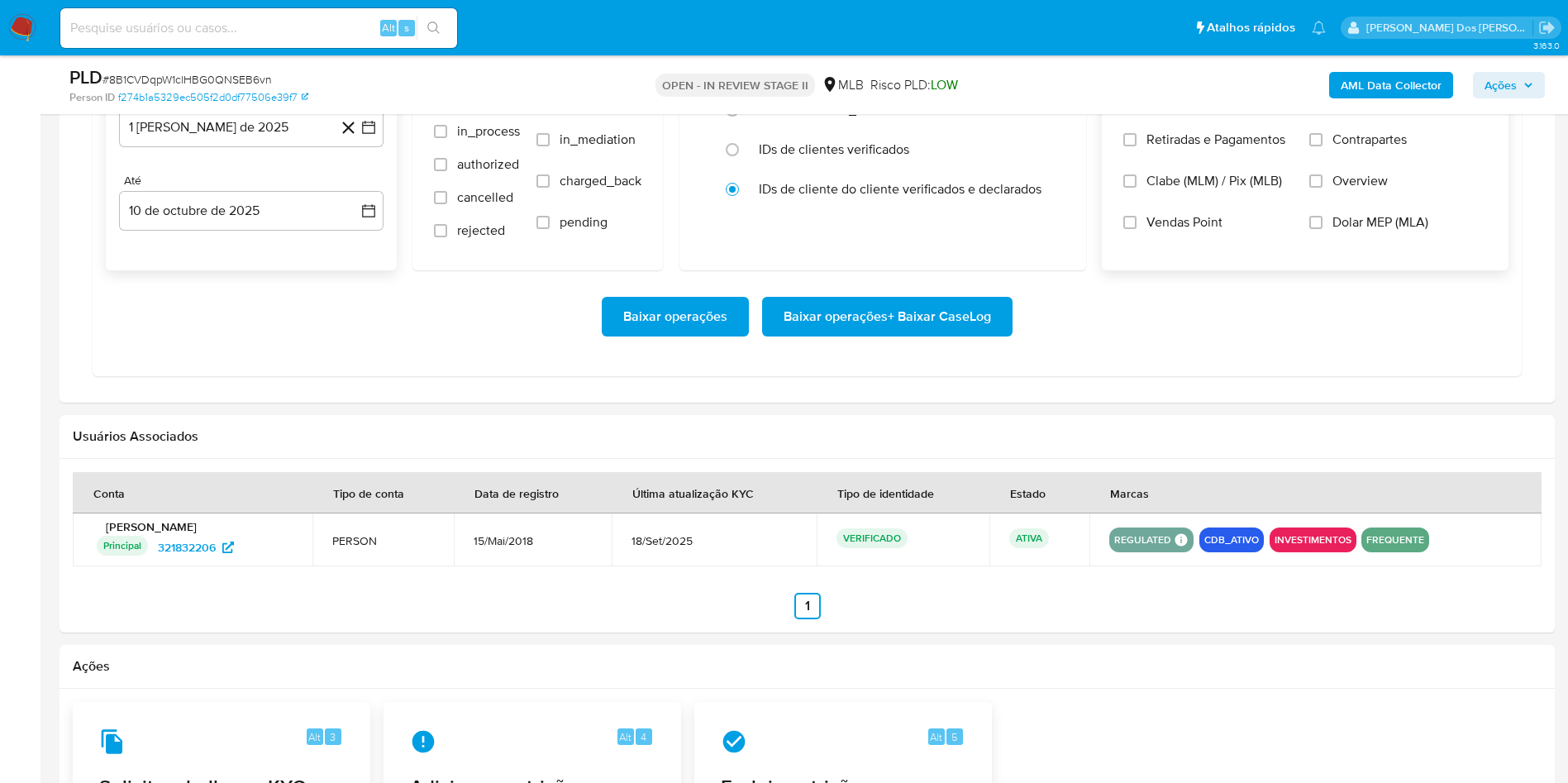
click at [1371, 107] on span "Resumo Transacionalidade" at bounding box center [1410, 98] width 154 height 16
click at [1323, 105] on input "Resumo Transacionalidade" at bounding box center [1316, 98] width 14 height 14
click at [955, 335] on span "Baixar operações + Baixar CaseLog" at bounding box center [887, 317] width 208 height 36
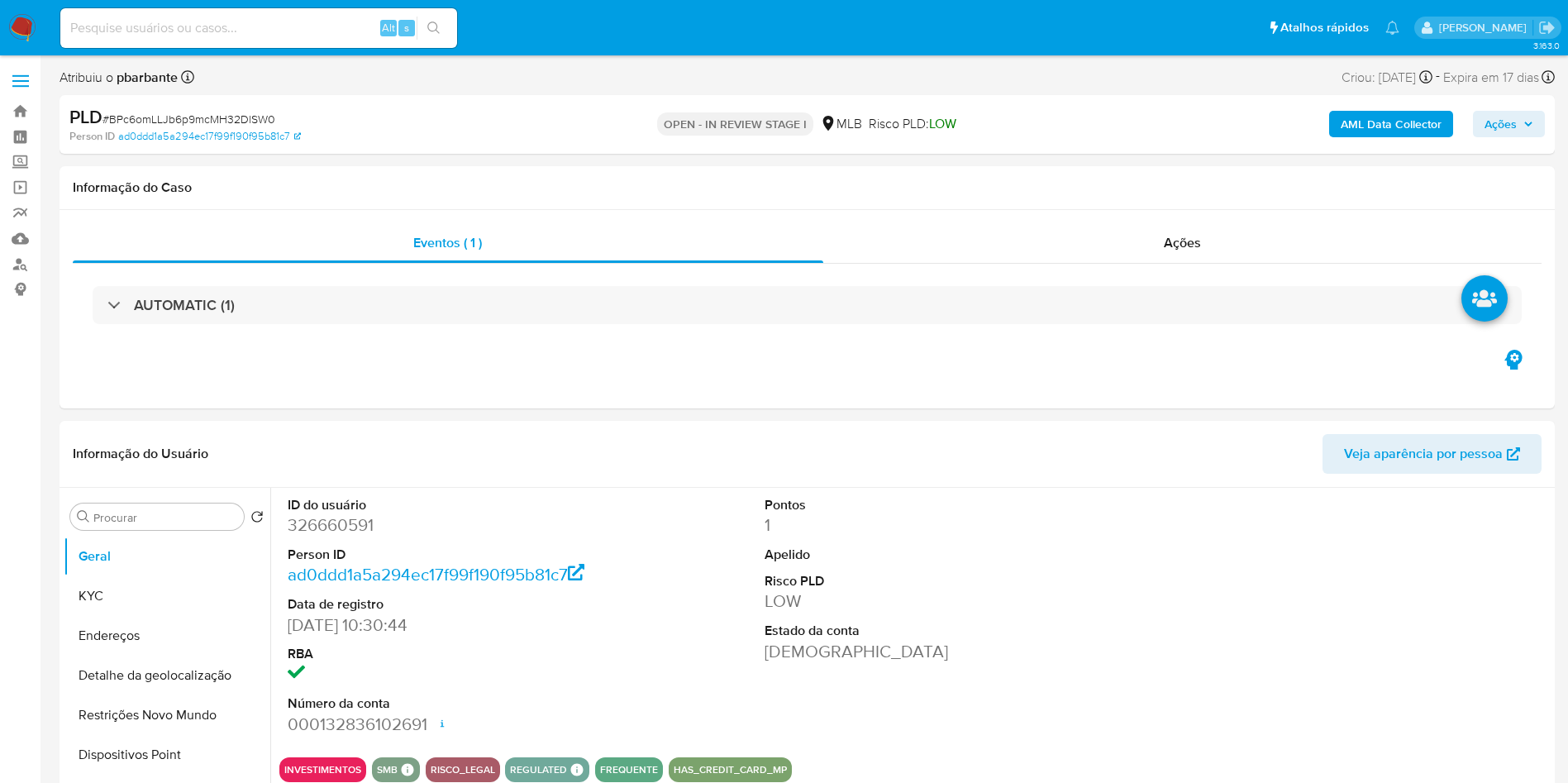
select select "10"
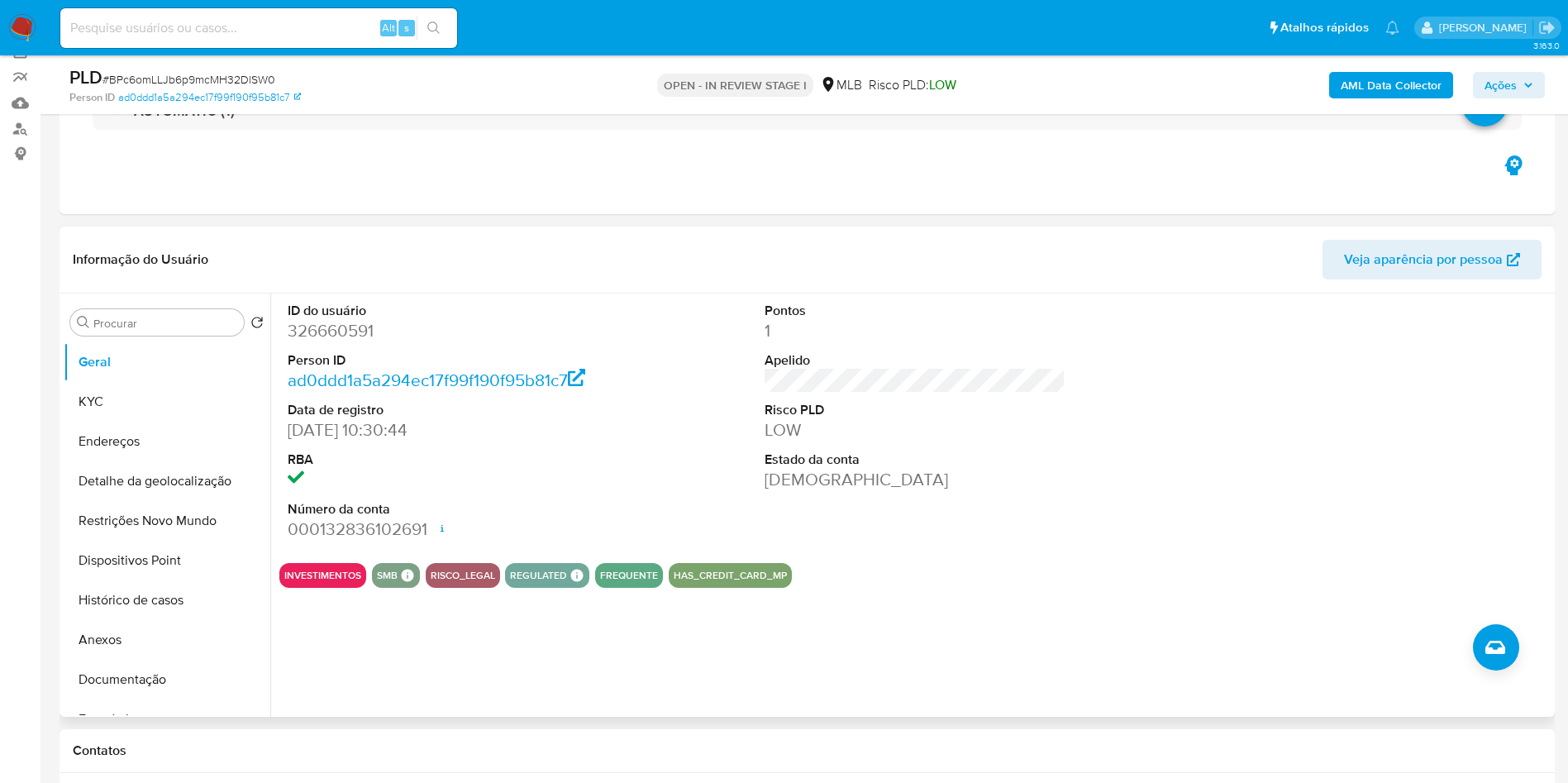
scroll to position [136, 0]
click at [351, 341] on dd "326660591" at bounding box center [438, 330] width 302 height 24
copy dd "326660591"
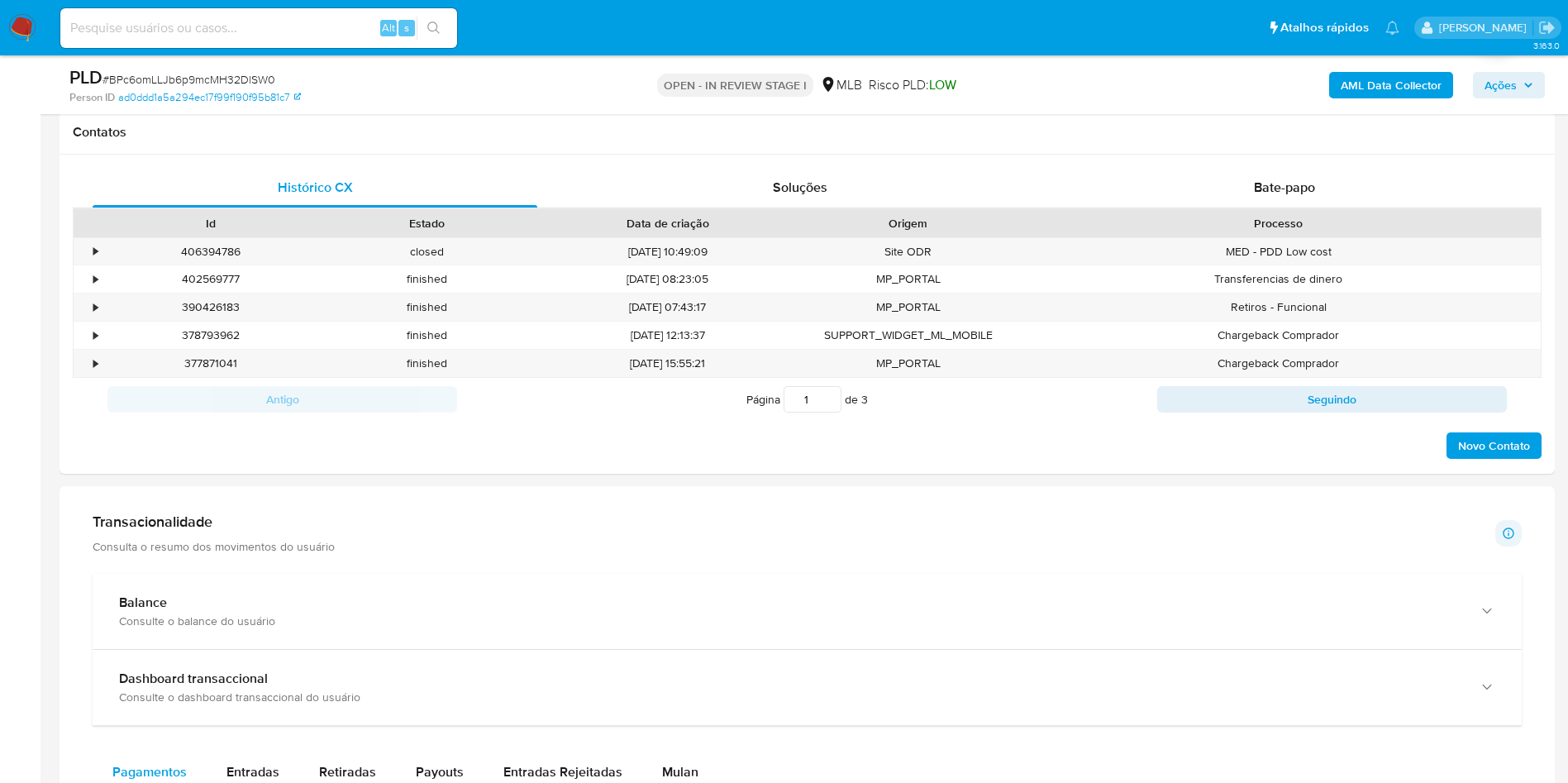
scroll to position [733, 0]
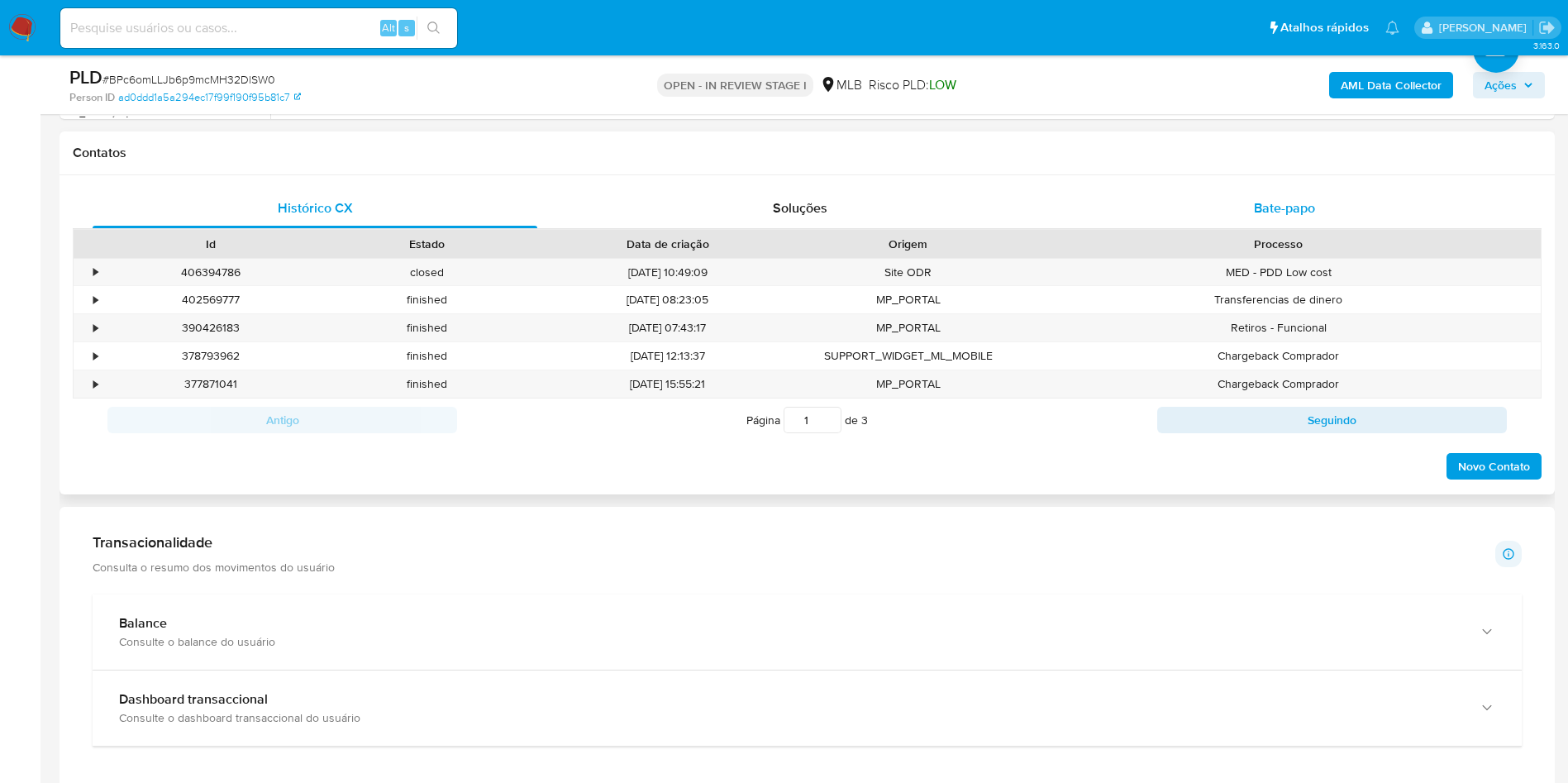
click at [1284, 228] on div "Bate-papo" at bounding box center [1285, 209] width 445 height 40
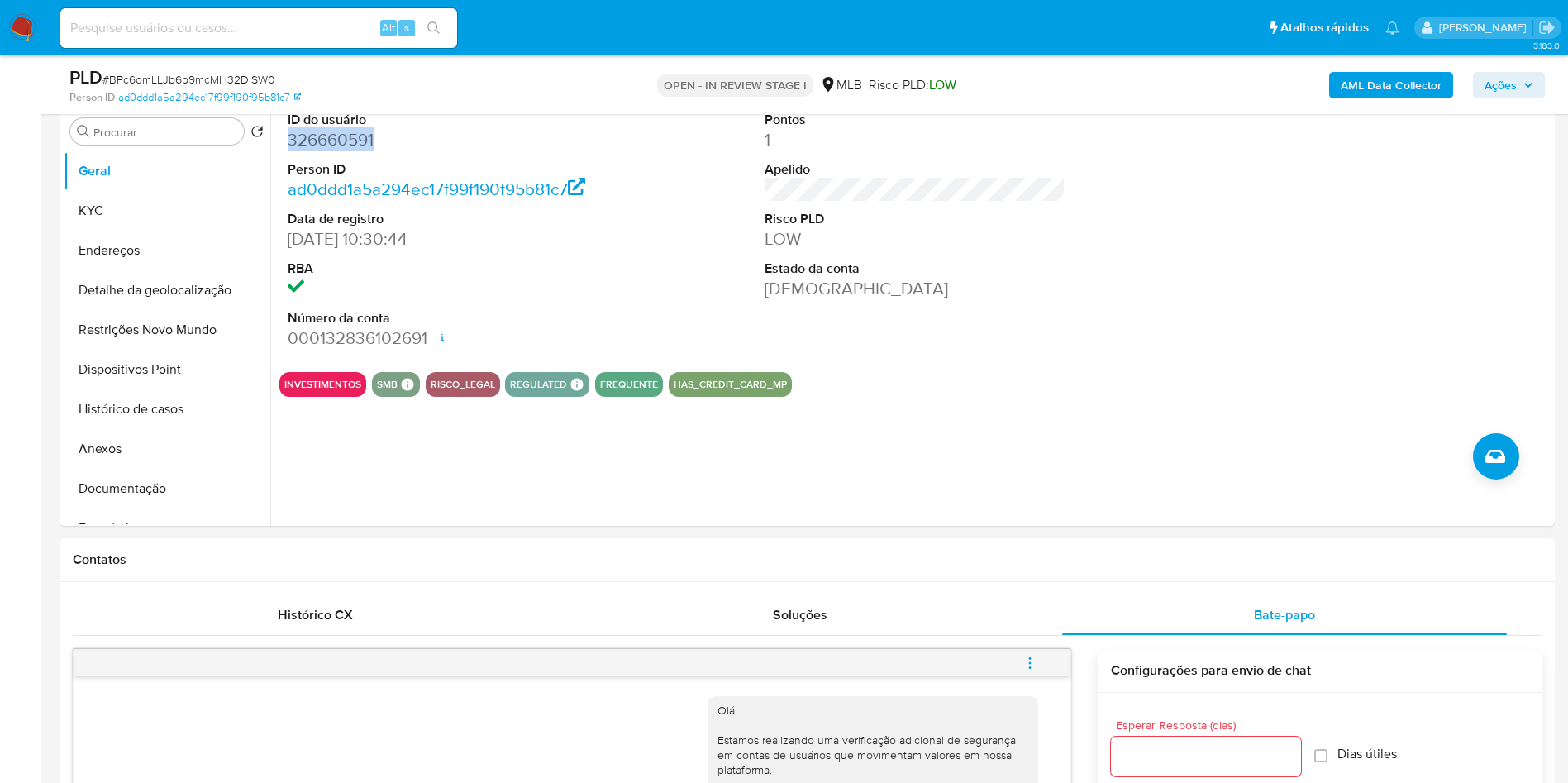
scroll to position [321, 0]
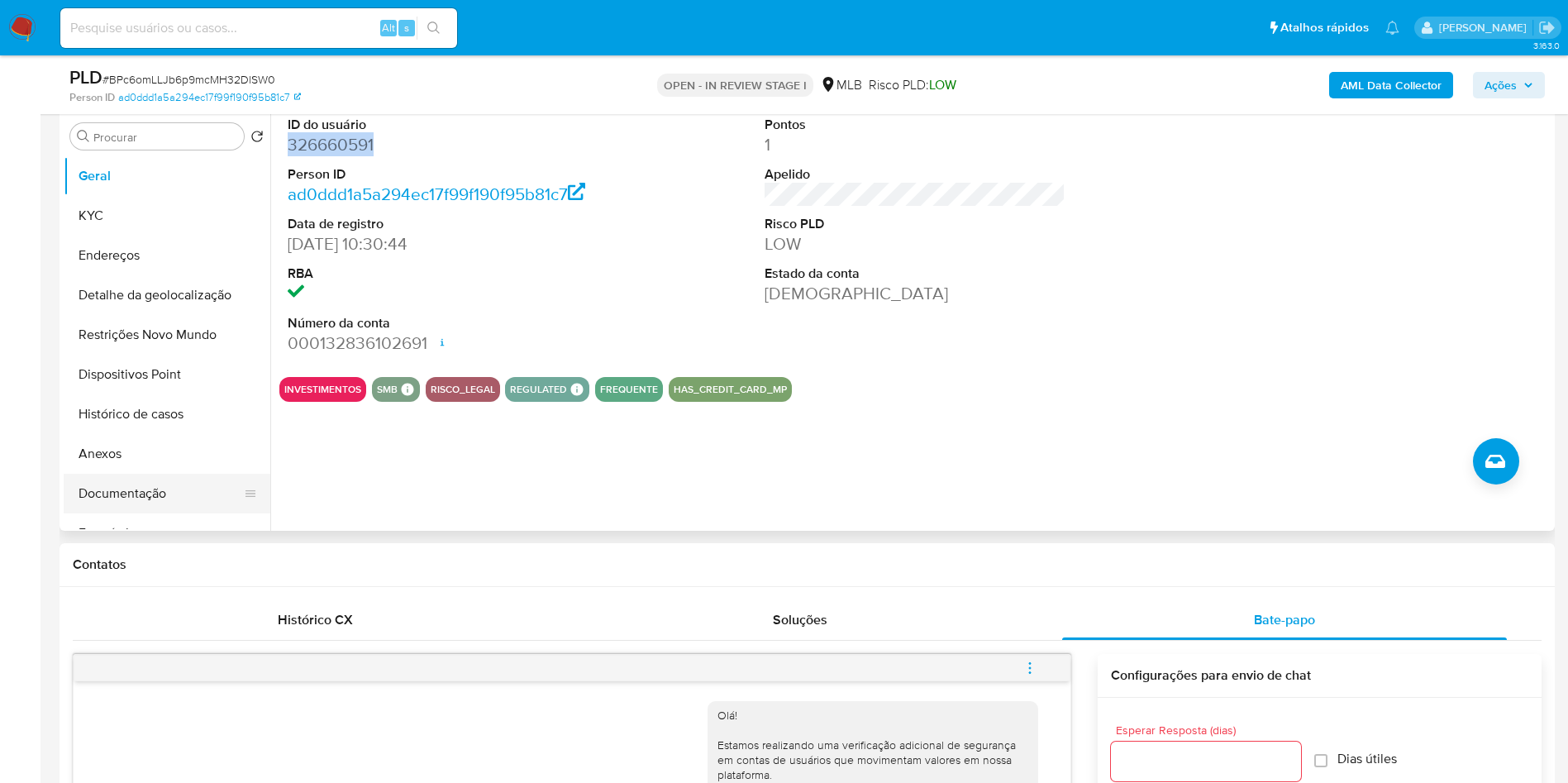
click at [207, 514] on button "Documentação" at bounding box center [160, 494] width 193 height 40
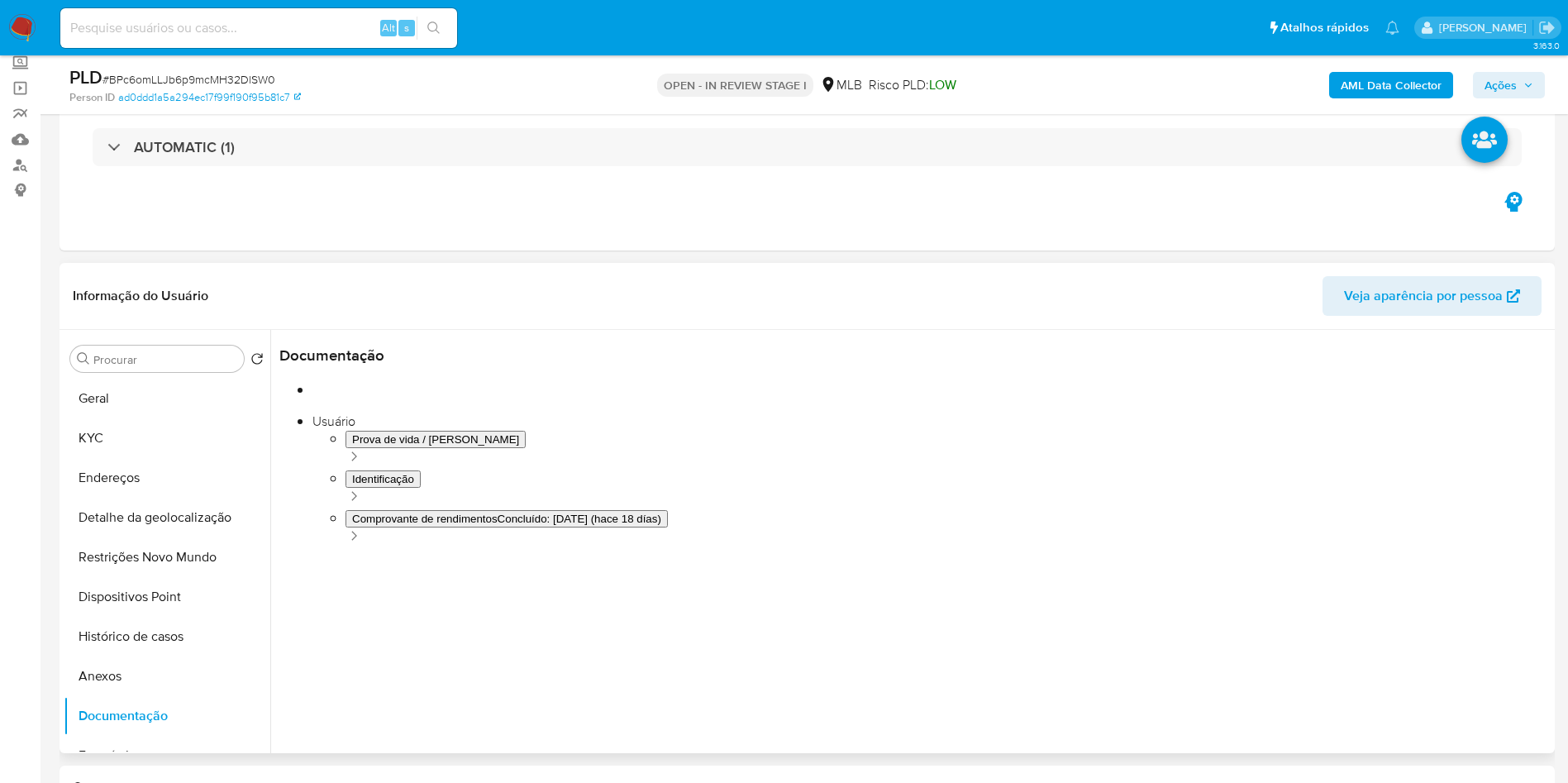
scroll to position [98, 0]
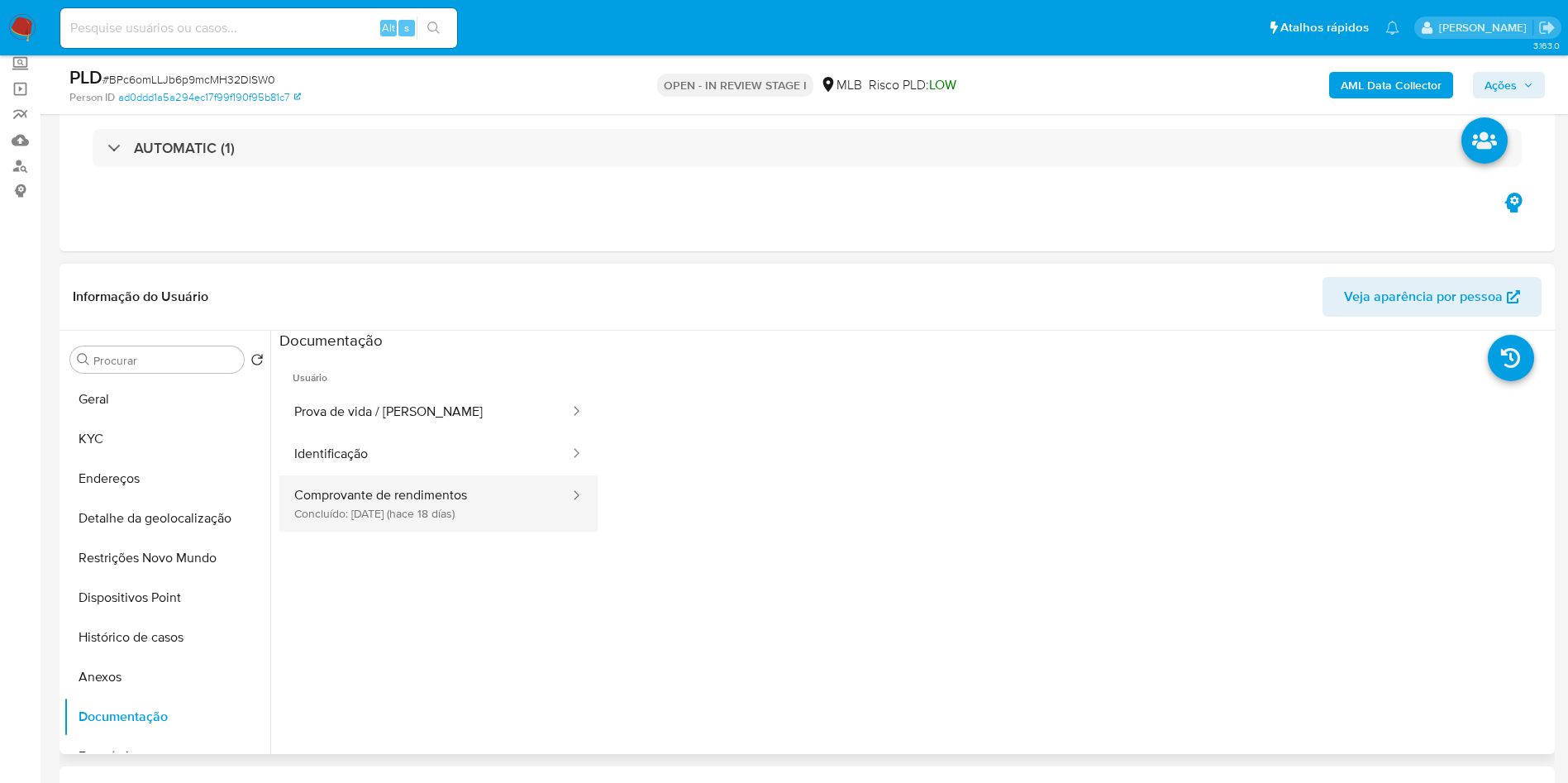
click at [395, 528] on button "Comprovante de rendimentos Concluído: 22/09/2025 (hace 18 días)" at bounding box center [426, 504] width 292 height 56
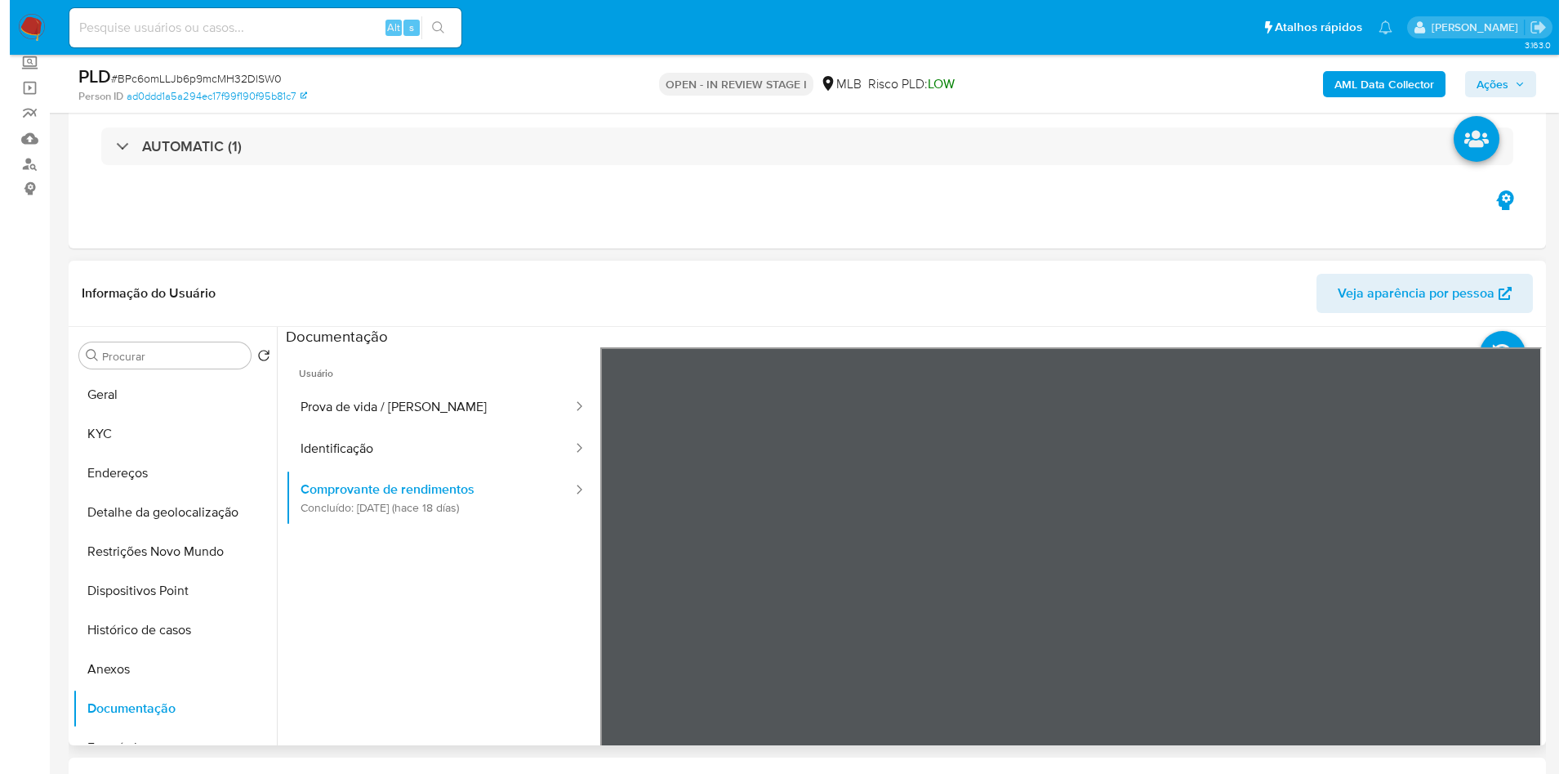
scroll to position [1269, 0]
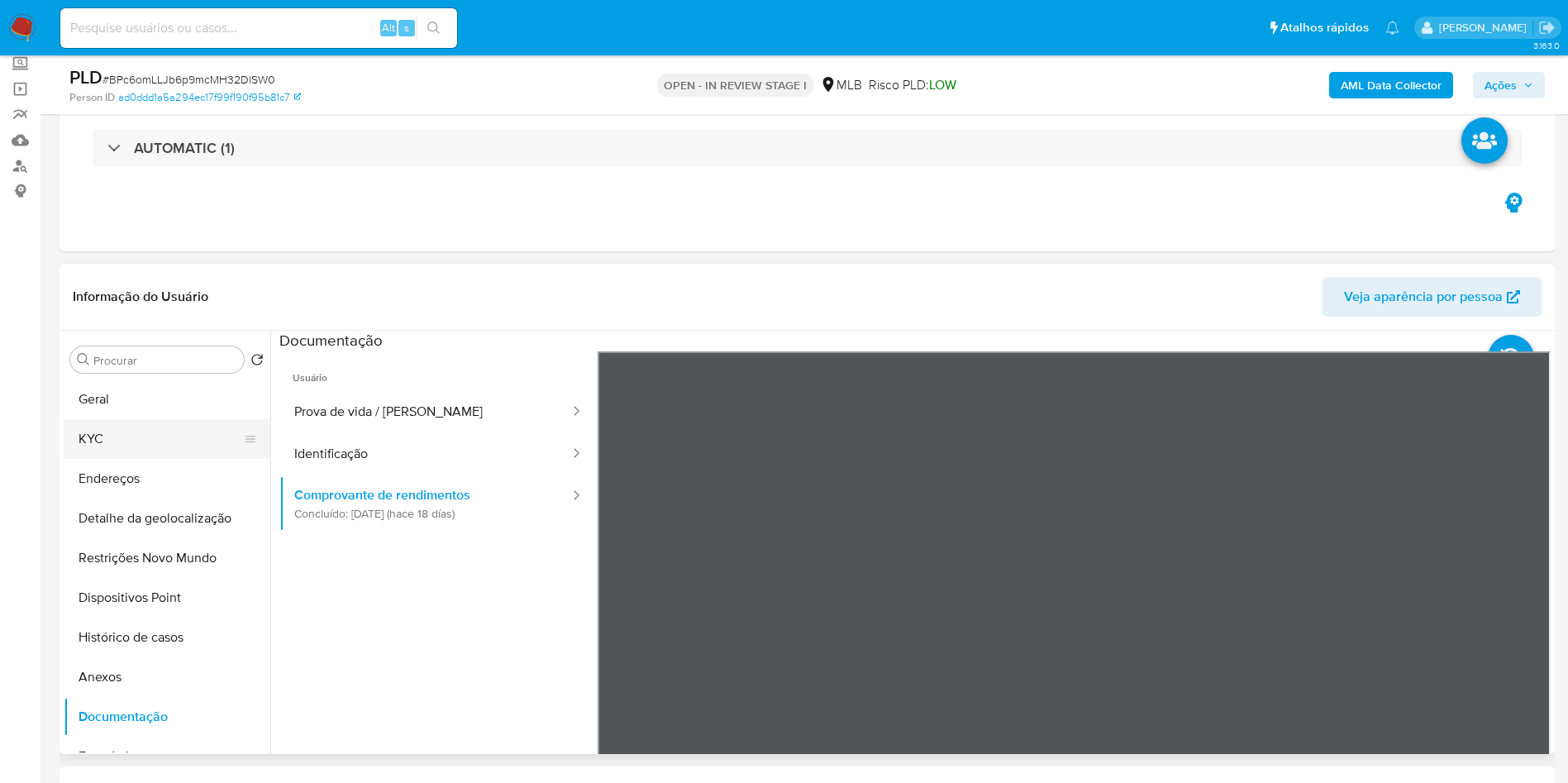
click at [134, 459] on button "KYC" at bounding box center [160, 439] width 193 height 40
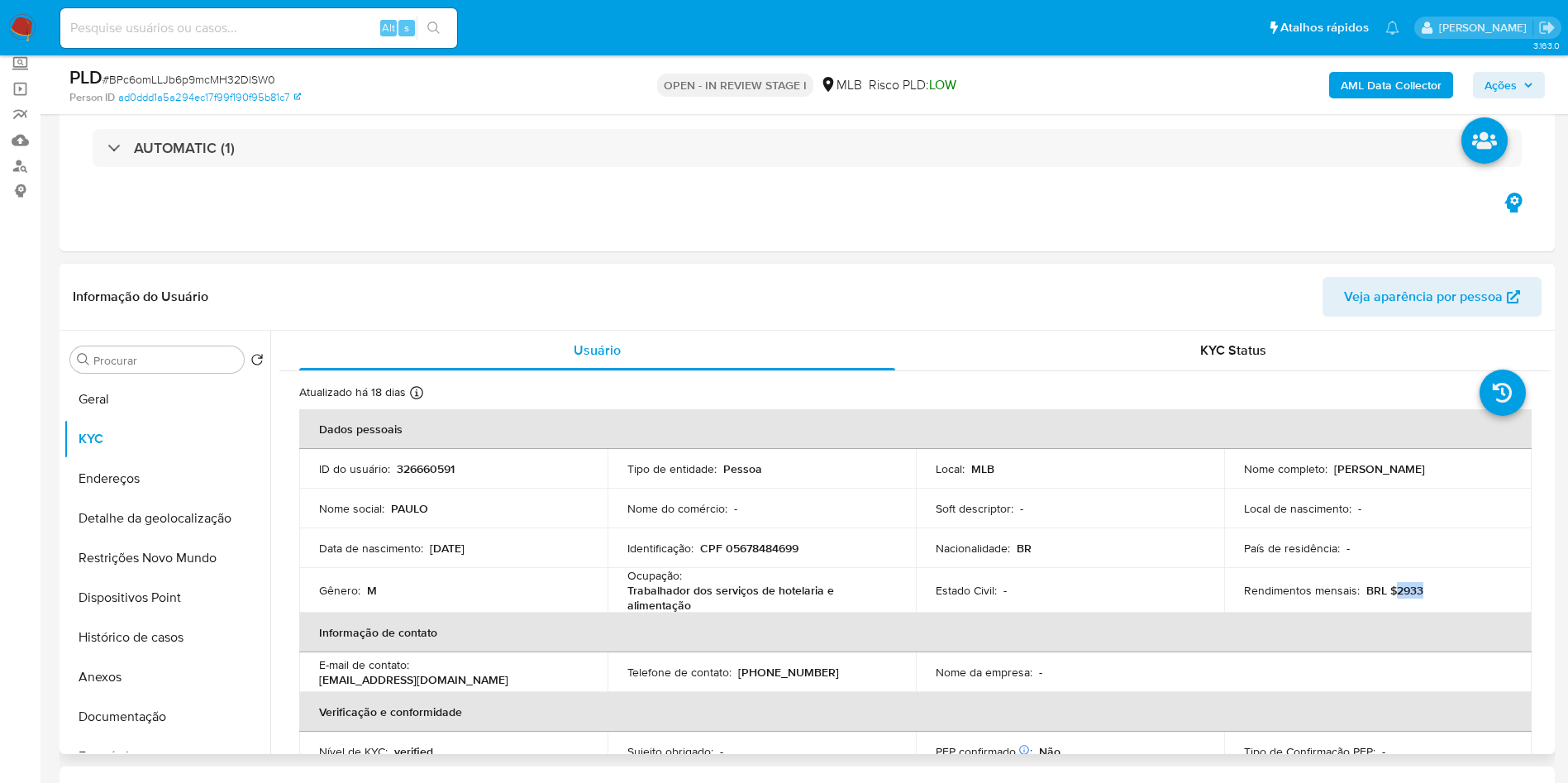
drag, startPoint x: 1416, startPoint y: 627, endPoint x: 1387, endPoint y: 612, distance: 32.6
click at [1387, 598] on div "Rendimentos mensais : BRL $2933" at bounding box center [1378, 590] width 269 height 15
copy p "2933"
drag, startPoint x: 701, startPoint y: 626, endPoint x: 626, endPoint y: 621, distance: 75.2
click at [627, 612] on p "Trabalhador dos serviços de hotelaria e alimentação" at bounding box center [758, 597] width 262 height 30
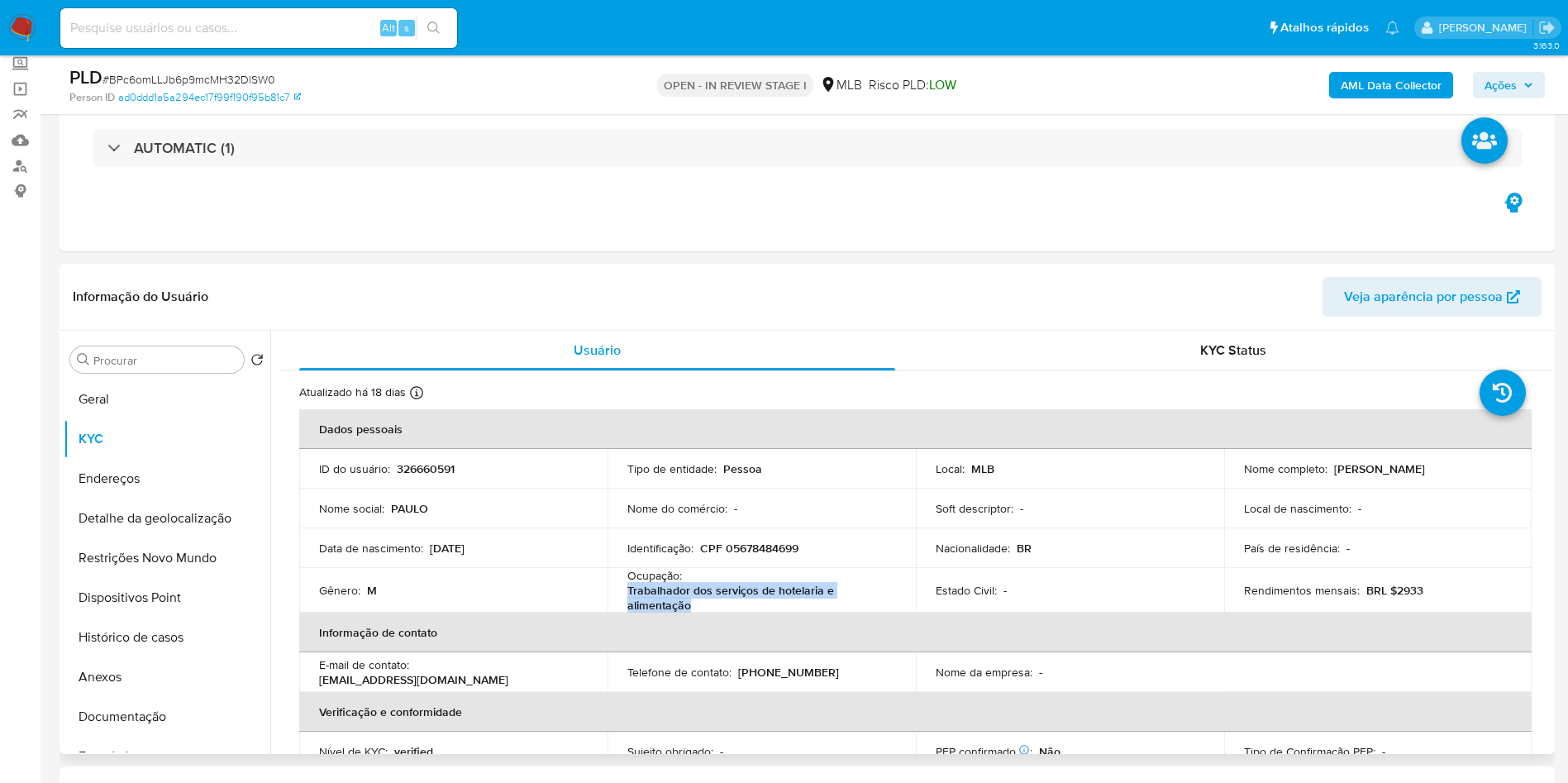
copy p "Trabalhador dos serviços de hotelaria e alimentação"
click at [1412, 86] on b "AML Data Collector" at bounding box center [1391, 84] width 101 height 26
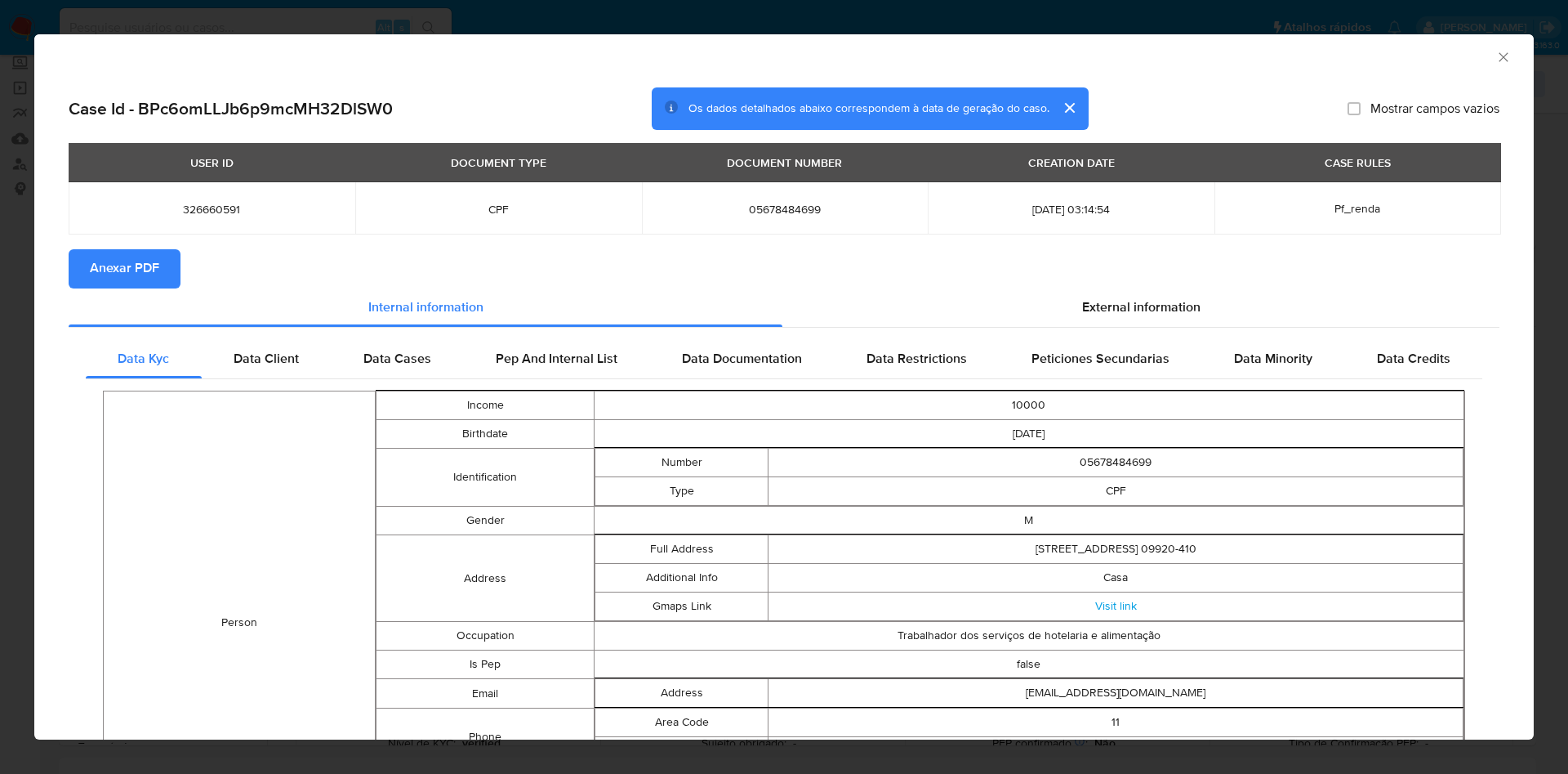
click at [1085, 330] on div "Data Kyc Data Client Data Cases Pep And Internal List Data Documentation Data R…" at bounding box center [784, 717] width 1431 height 779
click at [1119, 309] on span "External information" at bounding box center [1141, 308] width 118 height 19
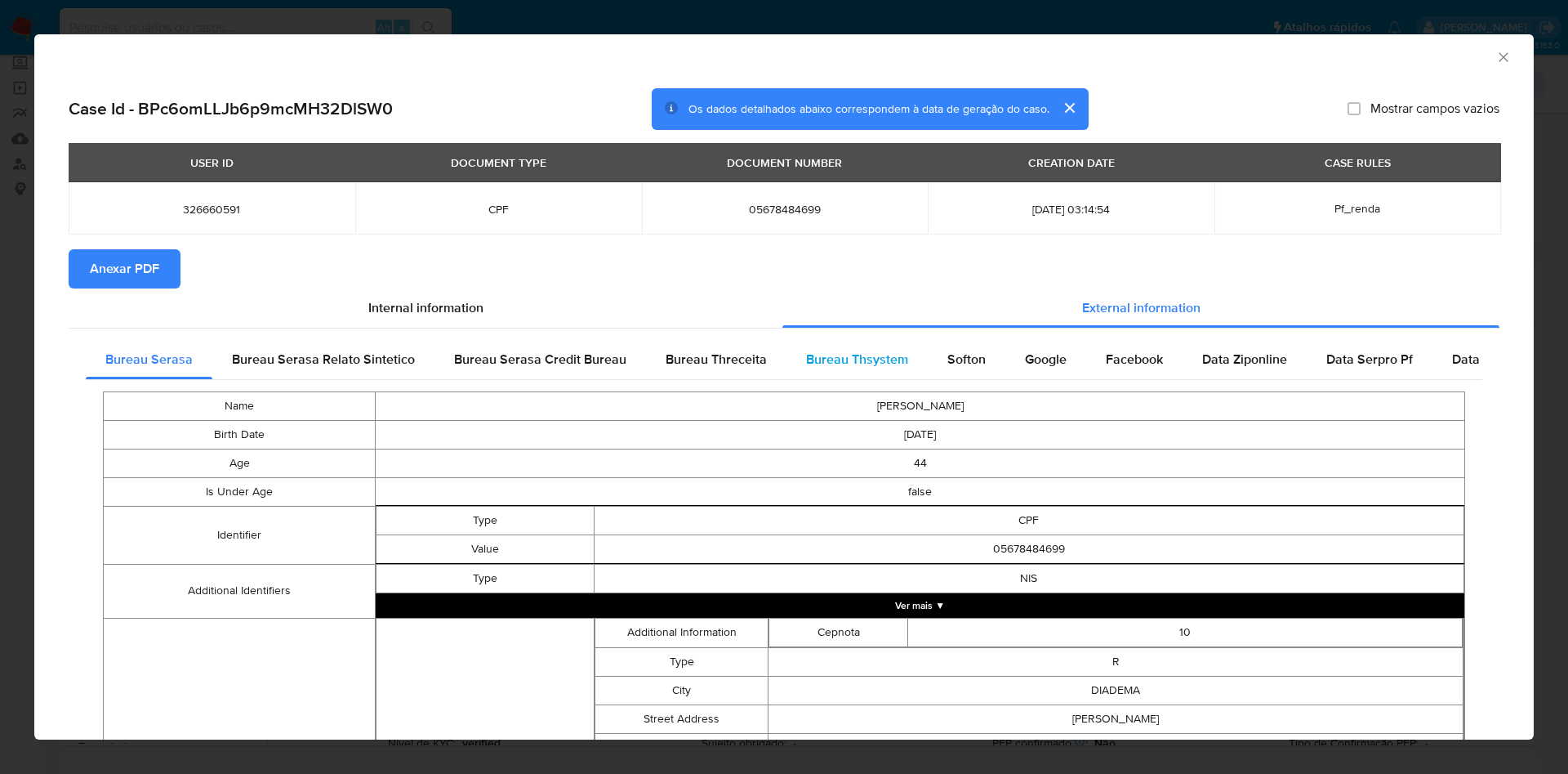
click at [838, 348] on div "Bureau Thsystem" at bounding box center [857, 360] width 142 height 39
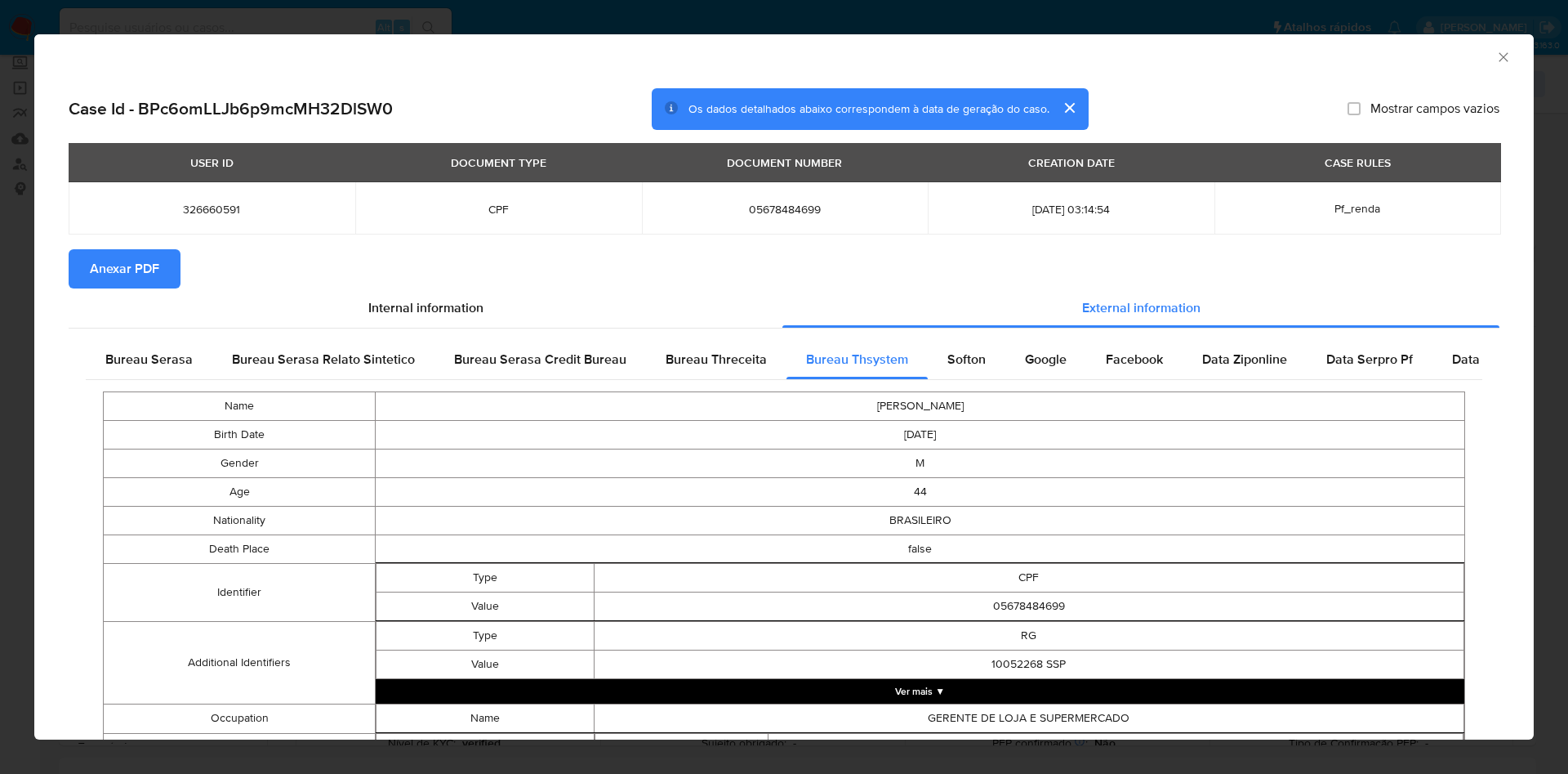
click at [177, 276] on button "Anexar PDF" at bounding box center [125, 269] width 112 height 39
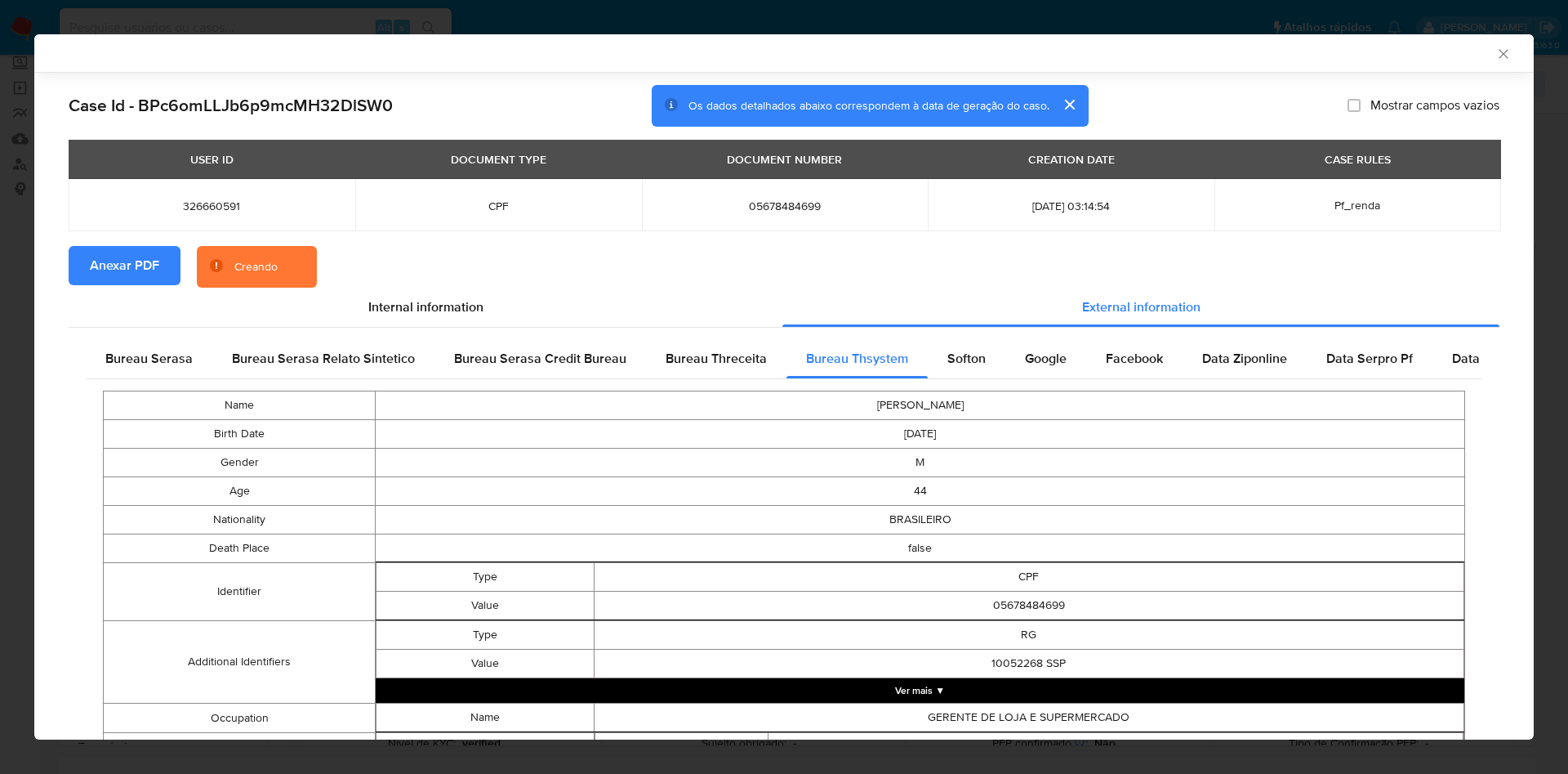
scroll to position [593, 0]
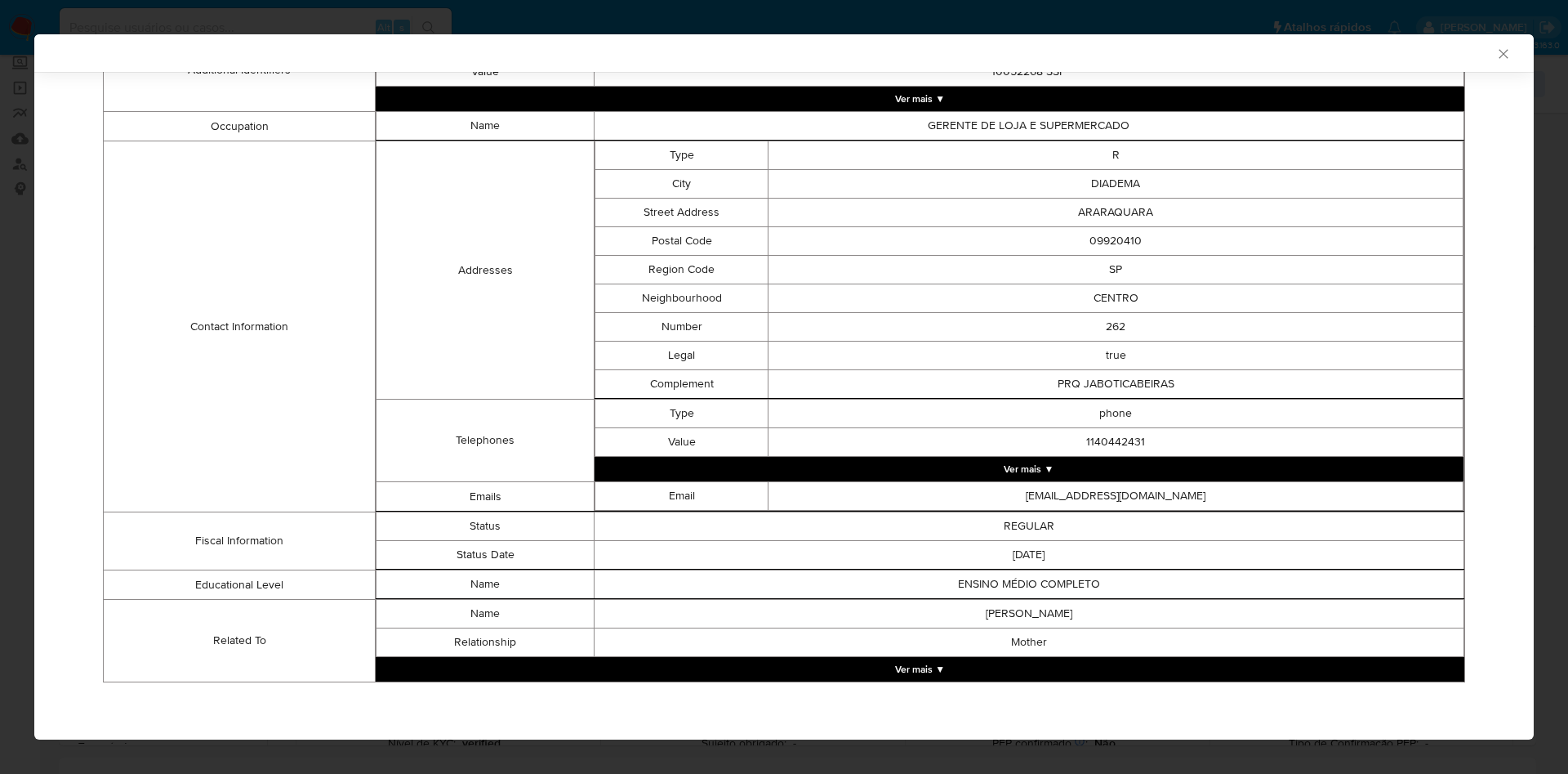
click at [1014, 657] on button "Ver mais ▼" at bounding box center [920, 668] width 1088 height 24
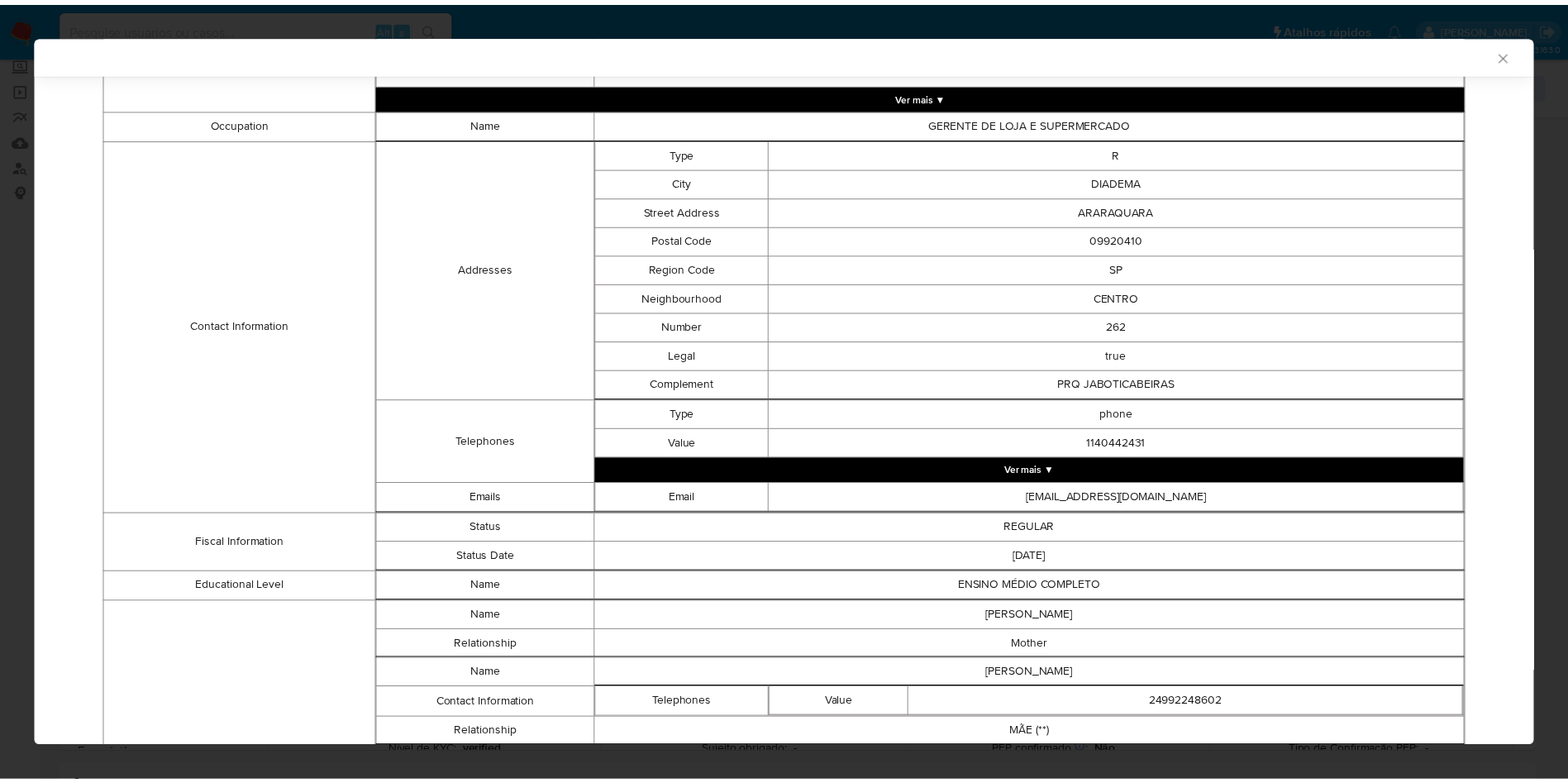
scroll to position [598, 0]
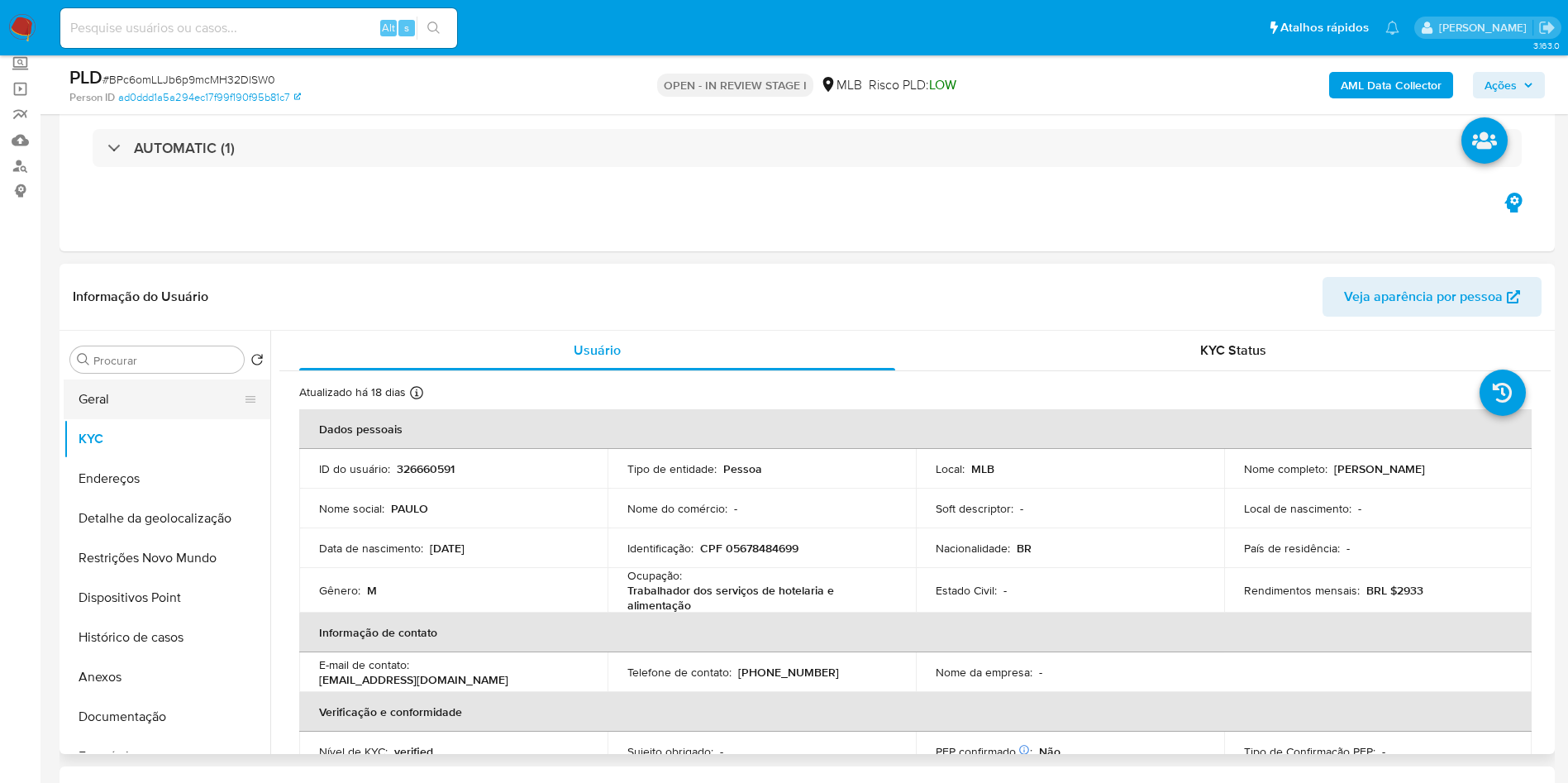
click at [157, 419] on button "Geral" at bounding box center [160, 399] width 193 height 40
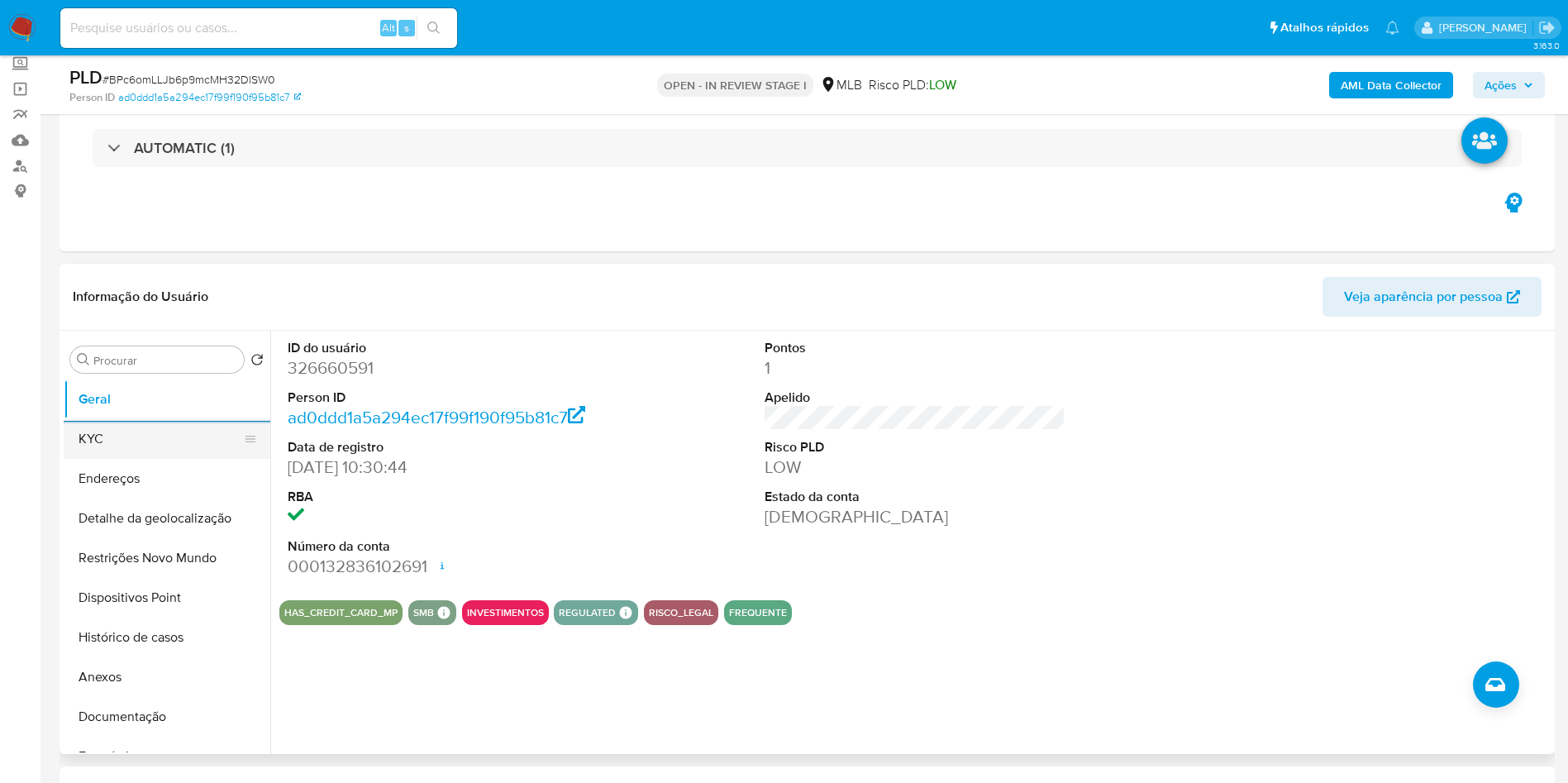
click at [178, 459] on button "KYC" at bounding box center [160, 439] width 193 height 40
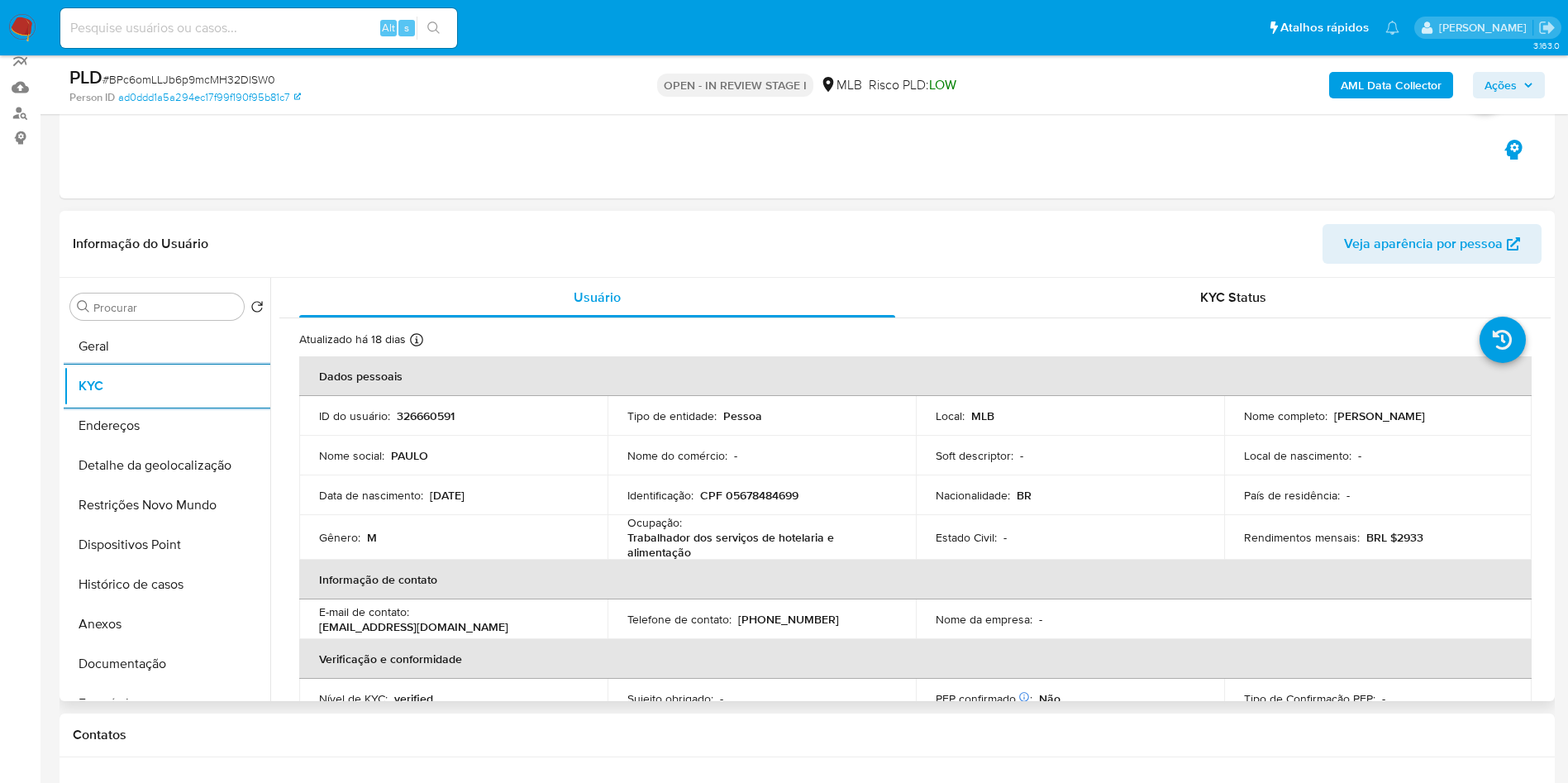
scroll to position [693, 0]
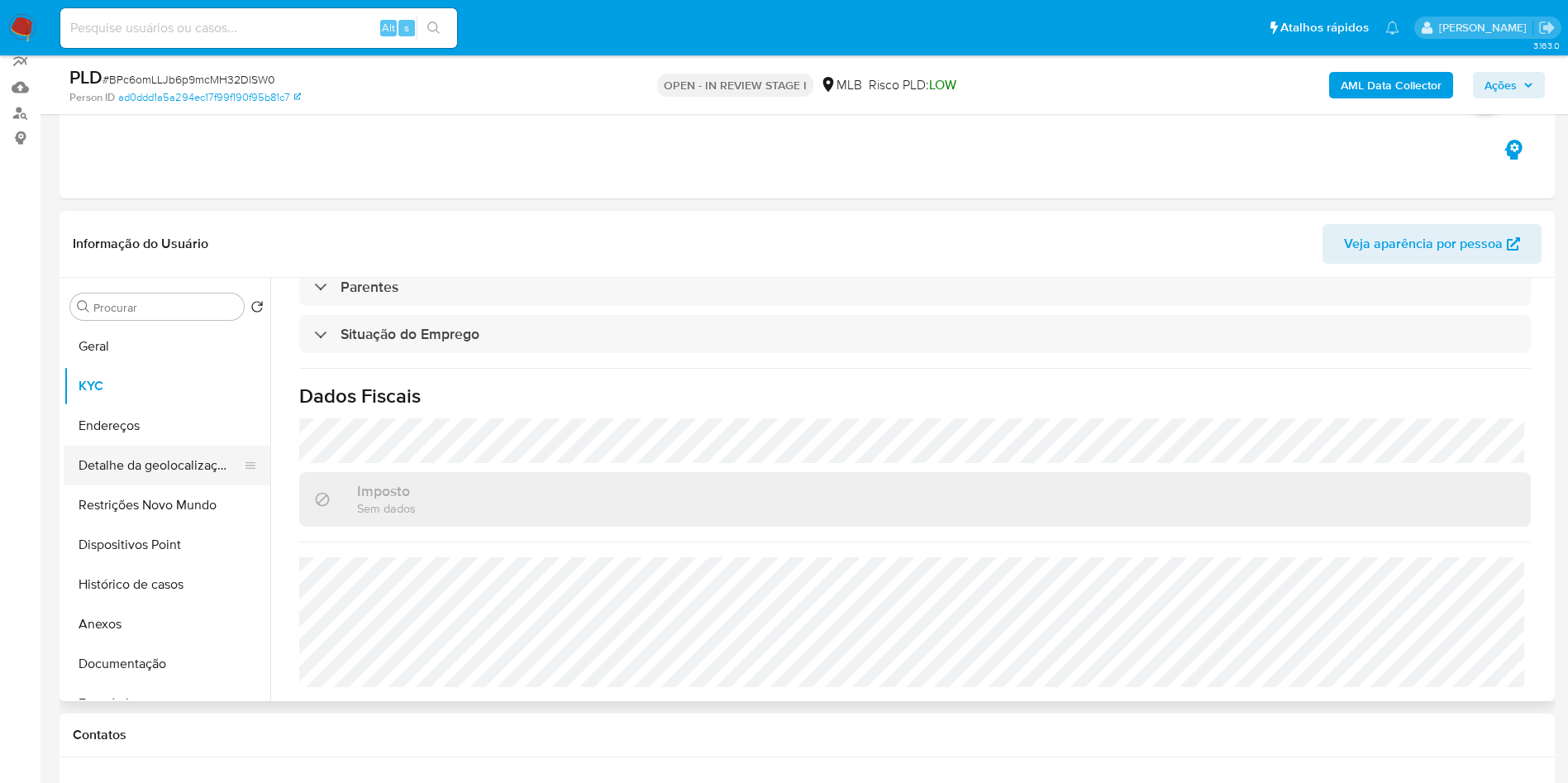
click at [119, 479] on button "Detalhe da geolocalização" at bounding box center [160, 465] width 193 height 40
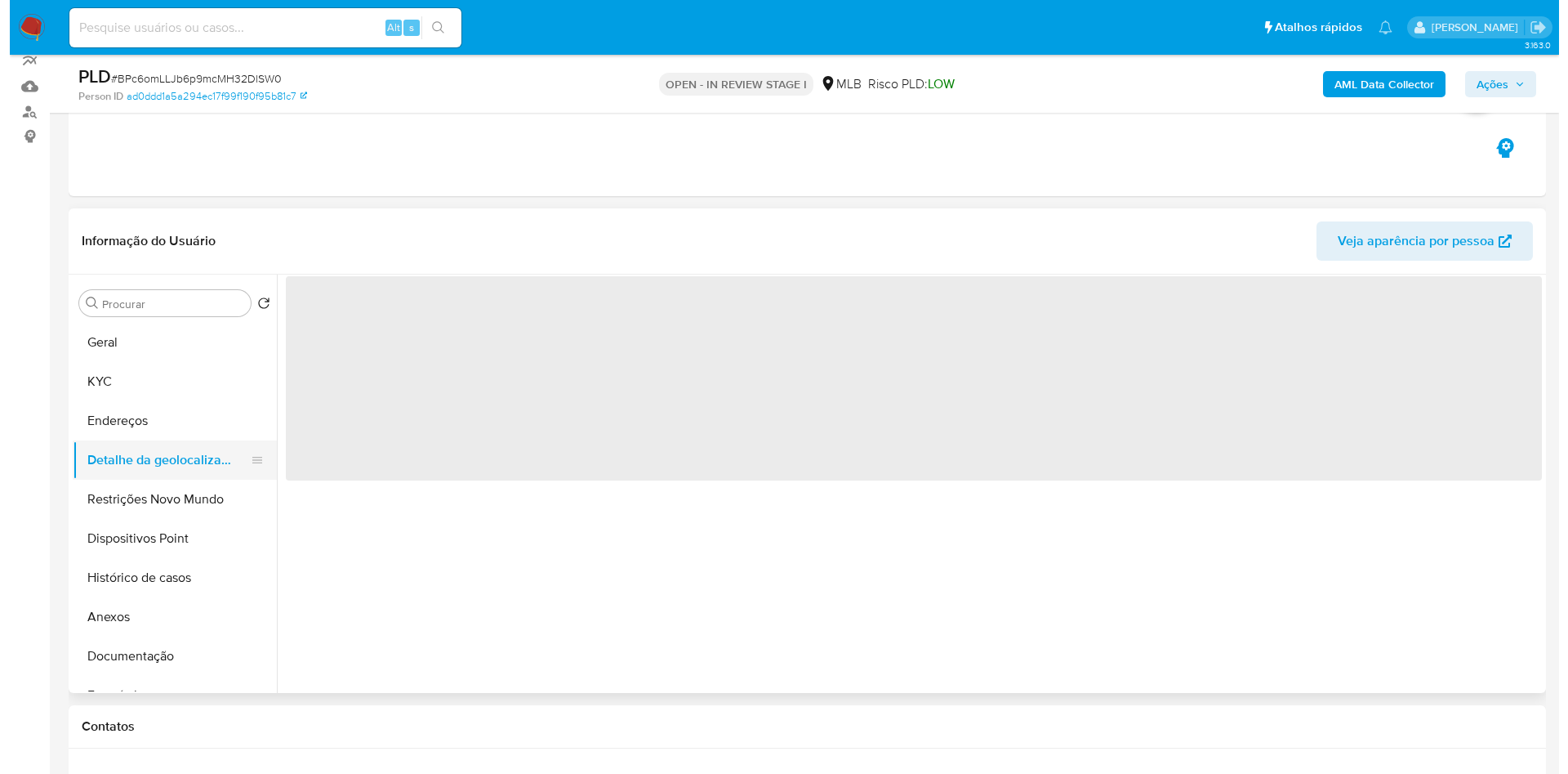
scroll to position [0, 0]
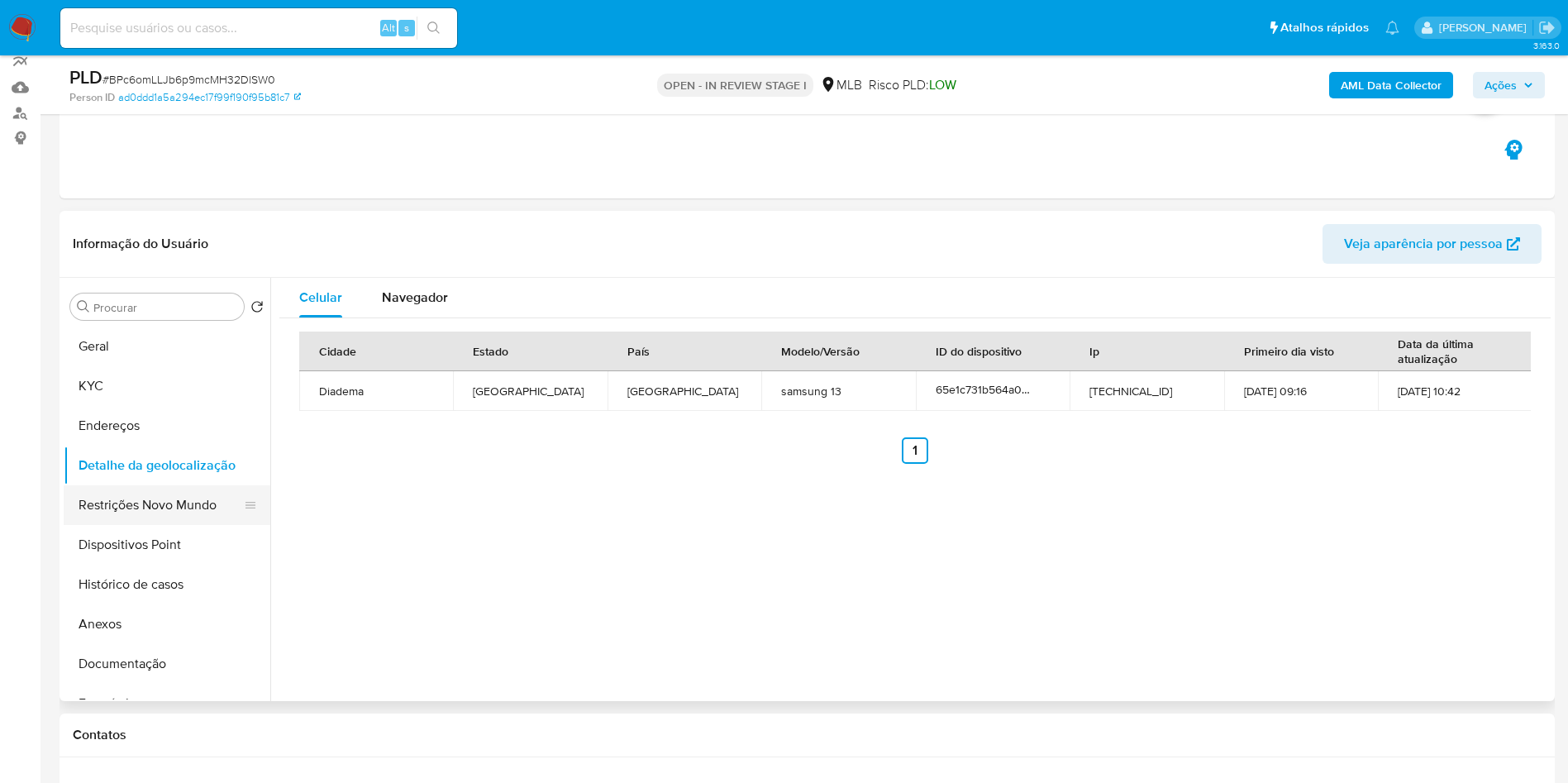
click at [71, 524] on button "Restrições Novo Mundo" at bounding box center [160, 505] width 193 height 40
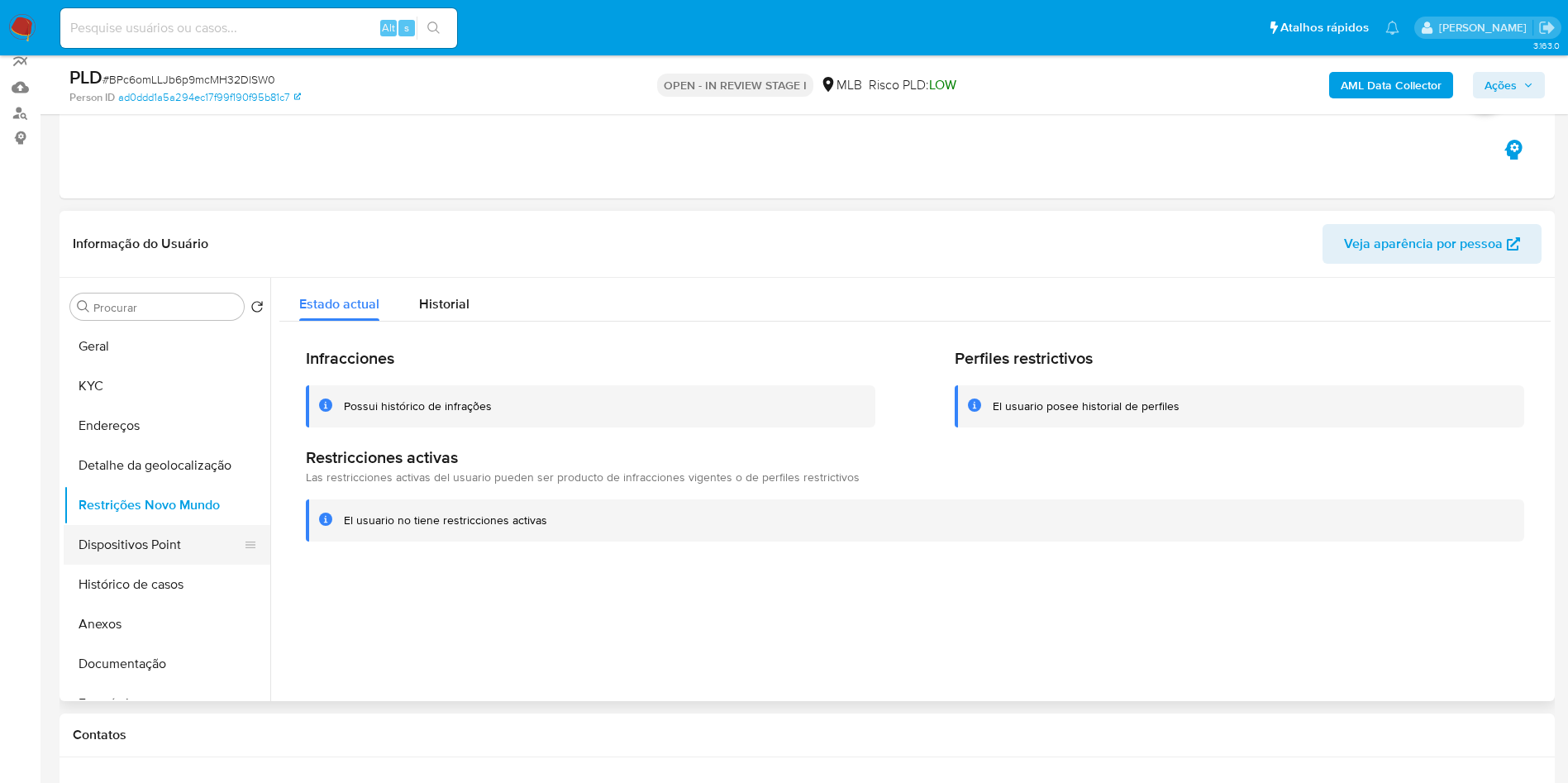
click at [102, 553] on button "Dispositivos Point" at bounding box center [160, 544] width 193 height 40
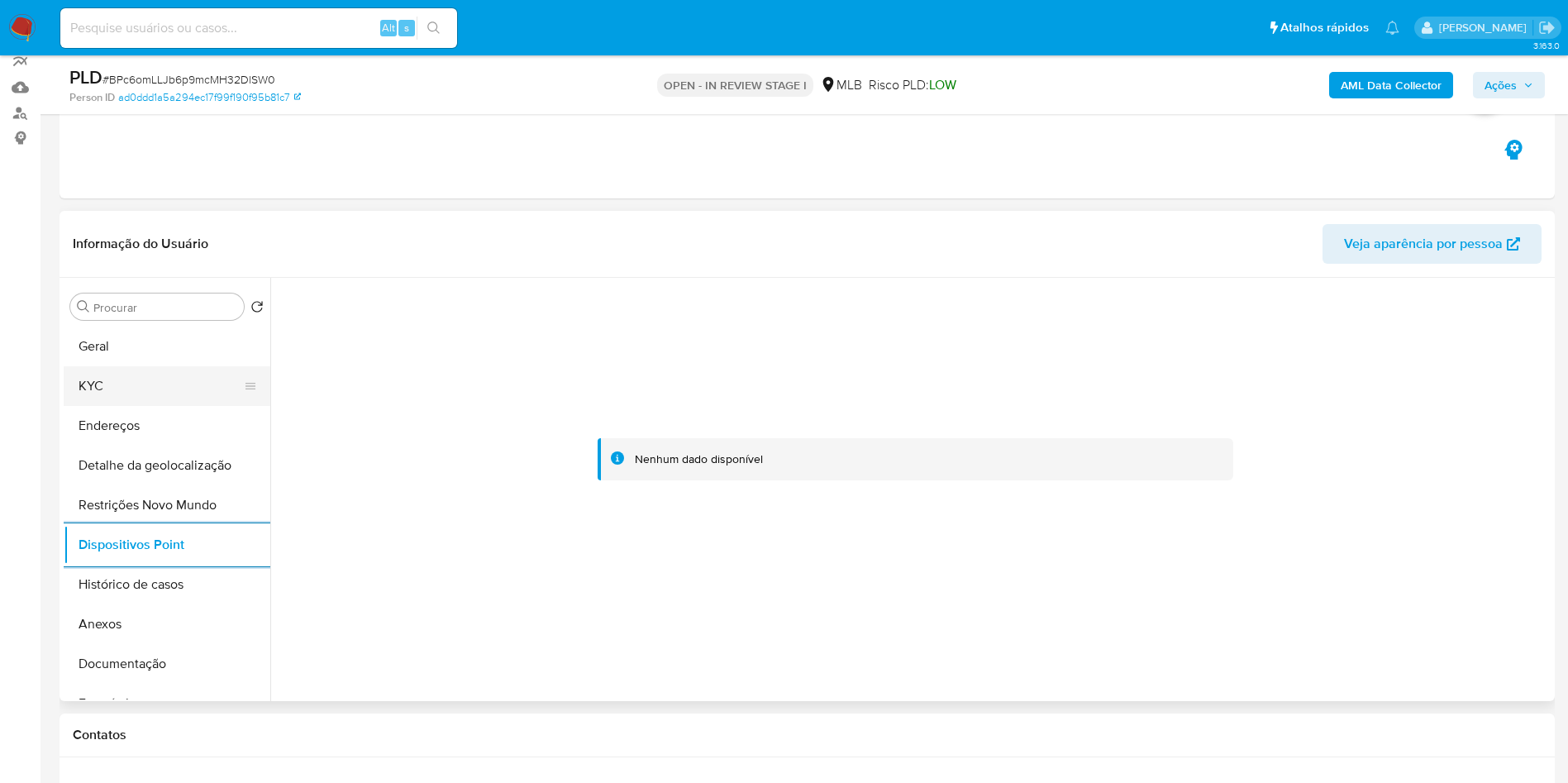
click at [162, 406] on button "KYC" at bounding box center [160, 387] width 193 height 40
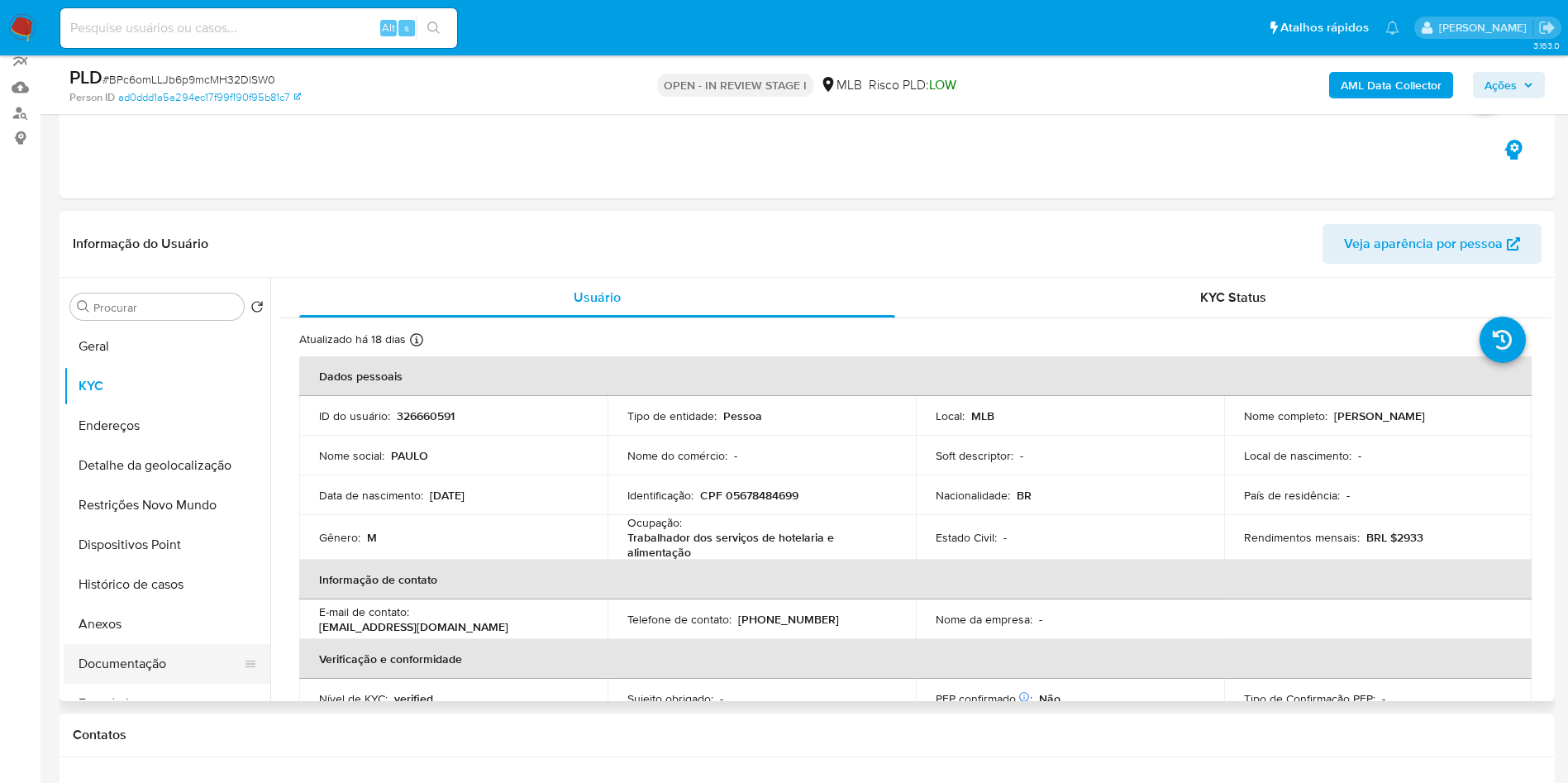
click at [165, 673] on button "Documentação" at bounding box center [160, 664] width 193 height 40
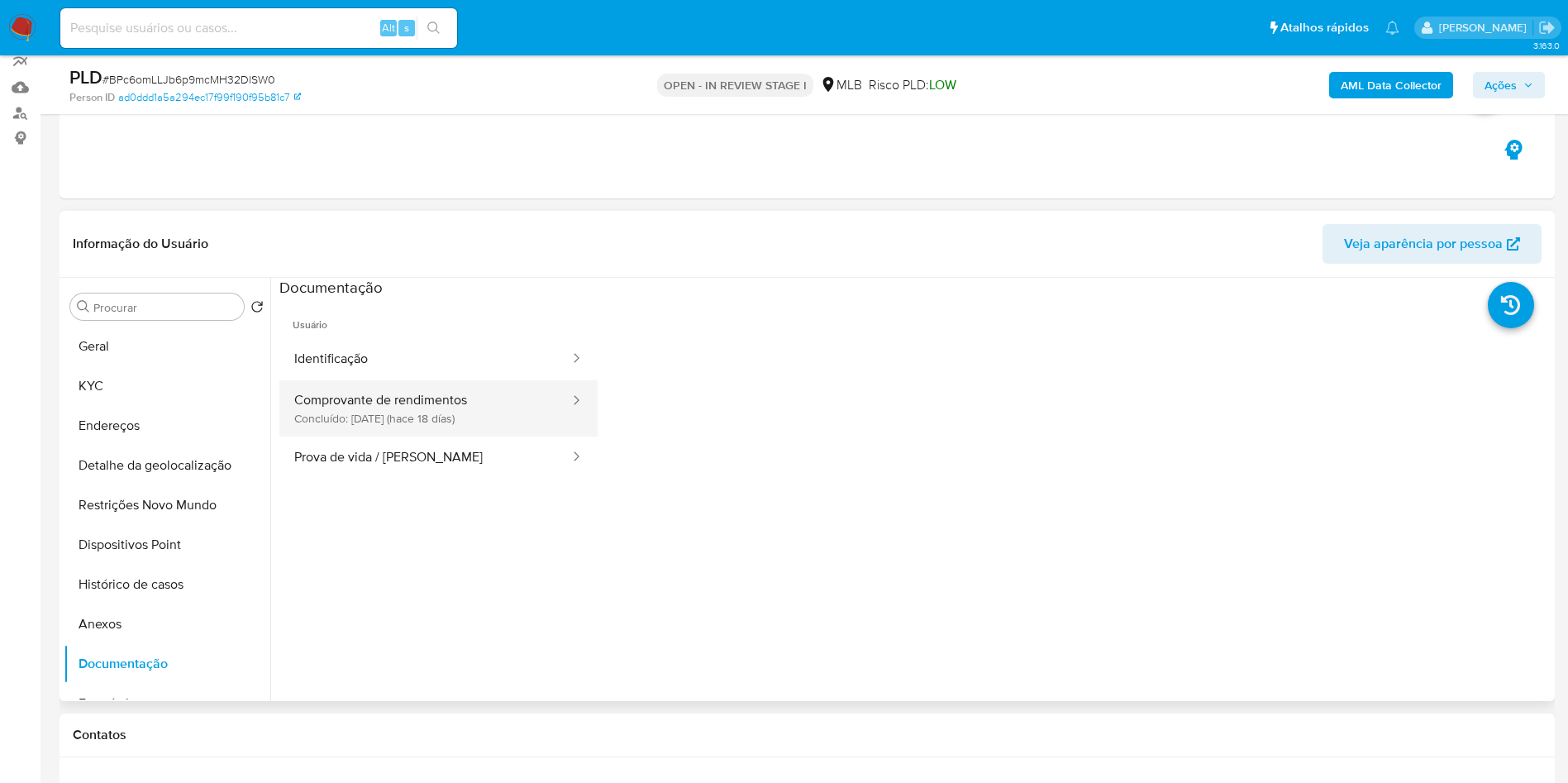
click at [405, 436] on button "Comprovante de rendimentos Concluído: 22/09/2025 (hace 18 días)" at bounding box center [426, 408] width 292 height 56
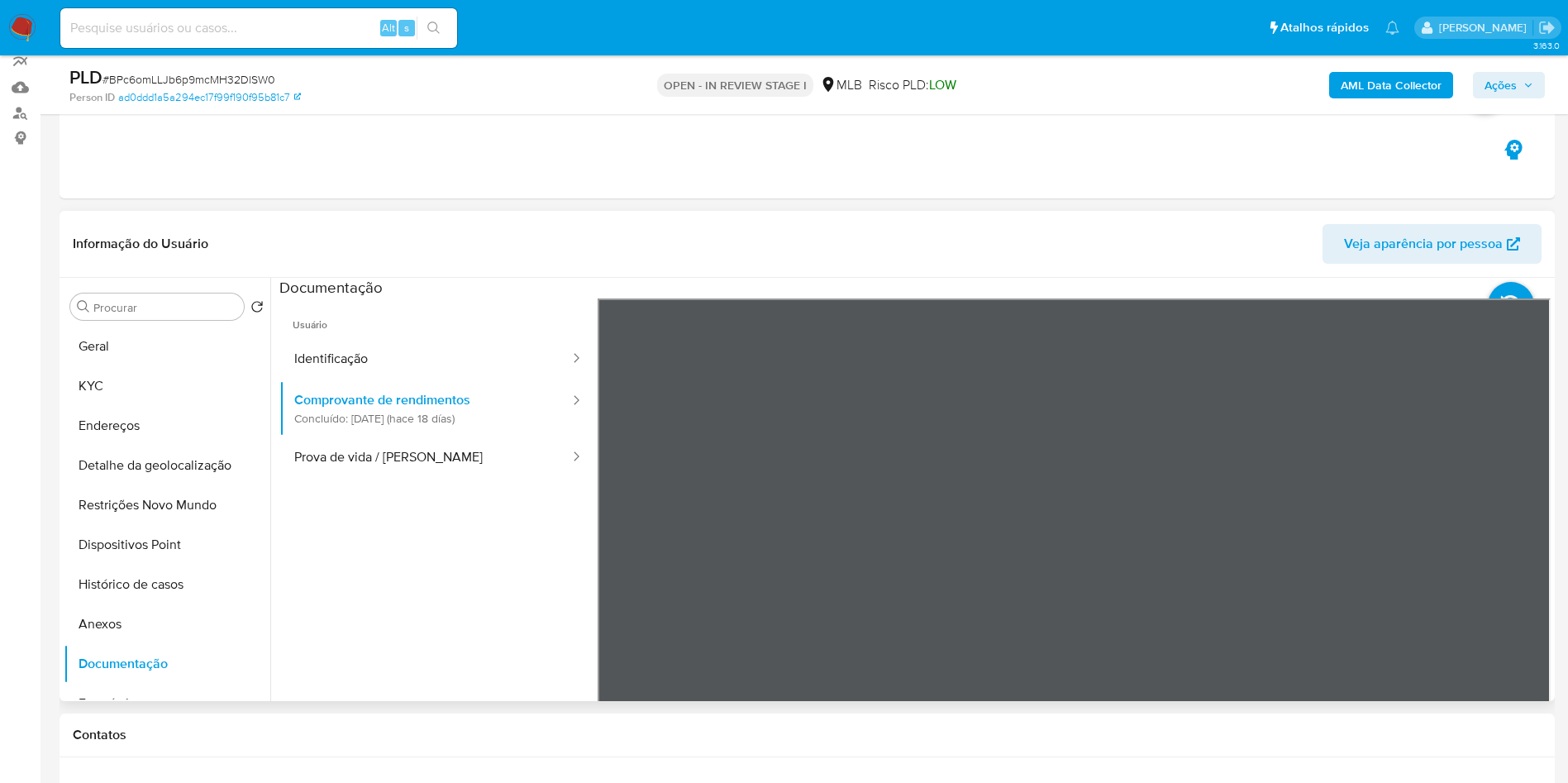
click at [1033, 302] on section at bounding box center [915, 553] width 1271 height 550
click at [1020, 246] on div "Informação do Usuário Veja aparência por pessoa Procurar Retornar ao pedido pad…" at bounding box center [808, 455] width 1495 height 490
click at [1536, 93] on button "Ações" at bounding box center [1508, 84] width 72 height 26
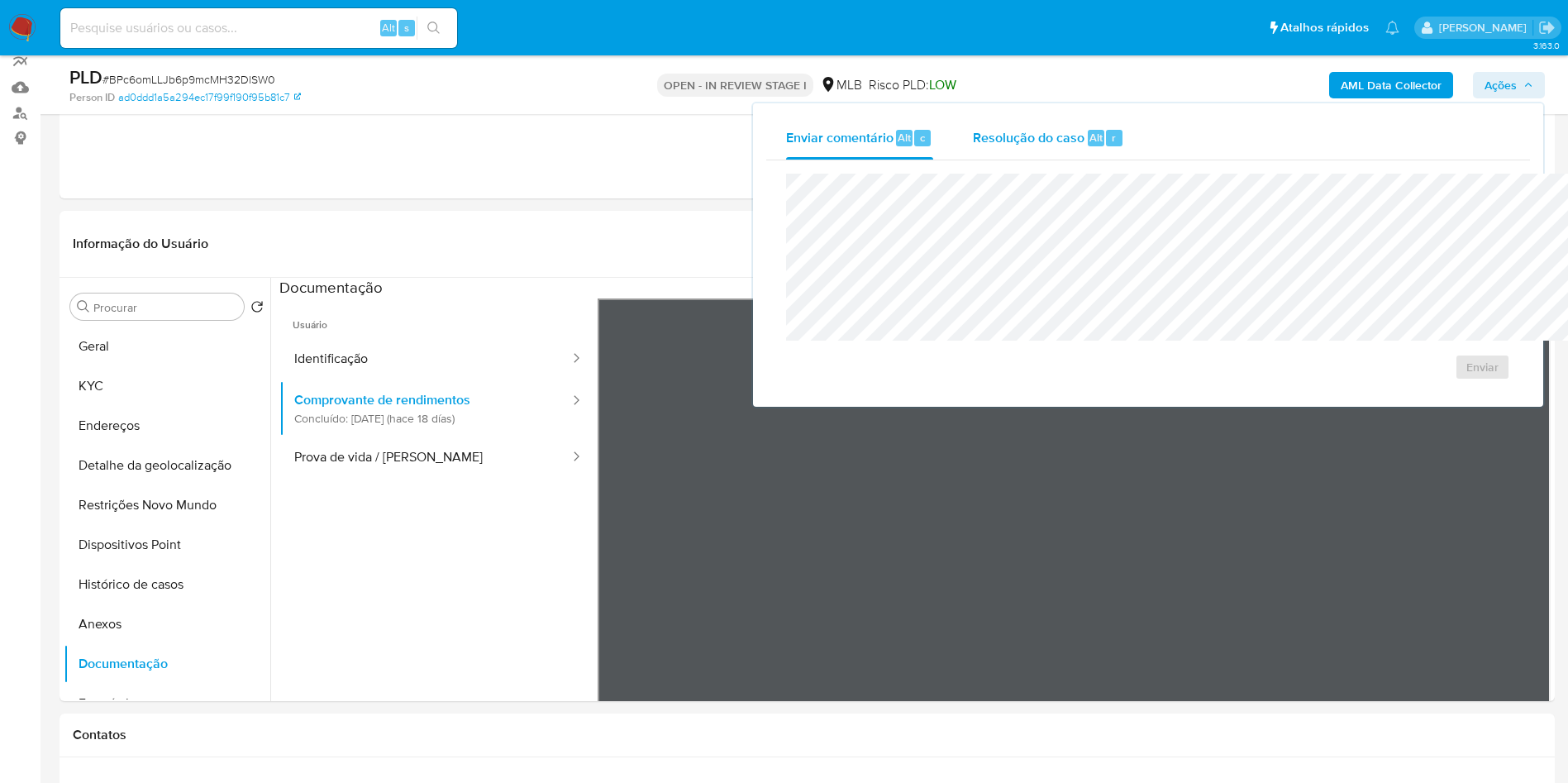
click at [973, 149] on div "Resolução do caso Alt r" at bounding box center [1048, 137] width 152 height 43
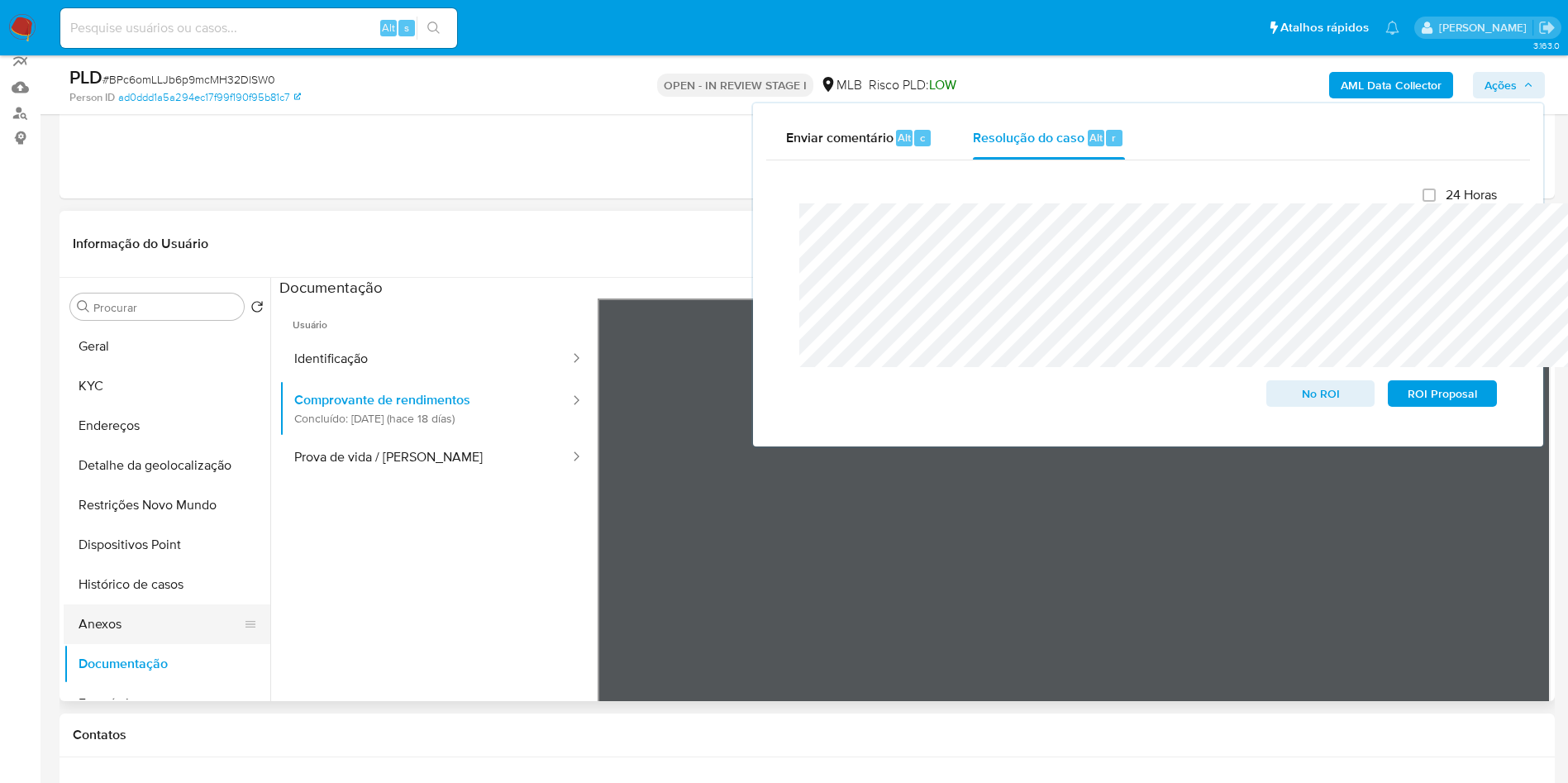
click at [113, 644] on button "Anexos" at bounding box center [160, 624] width 193 height 40
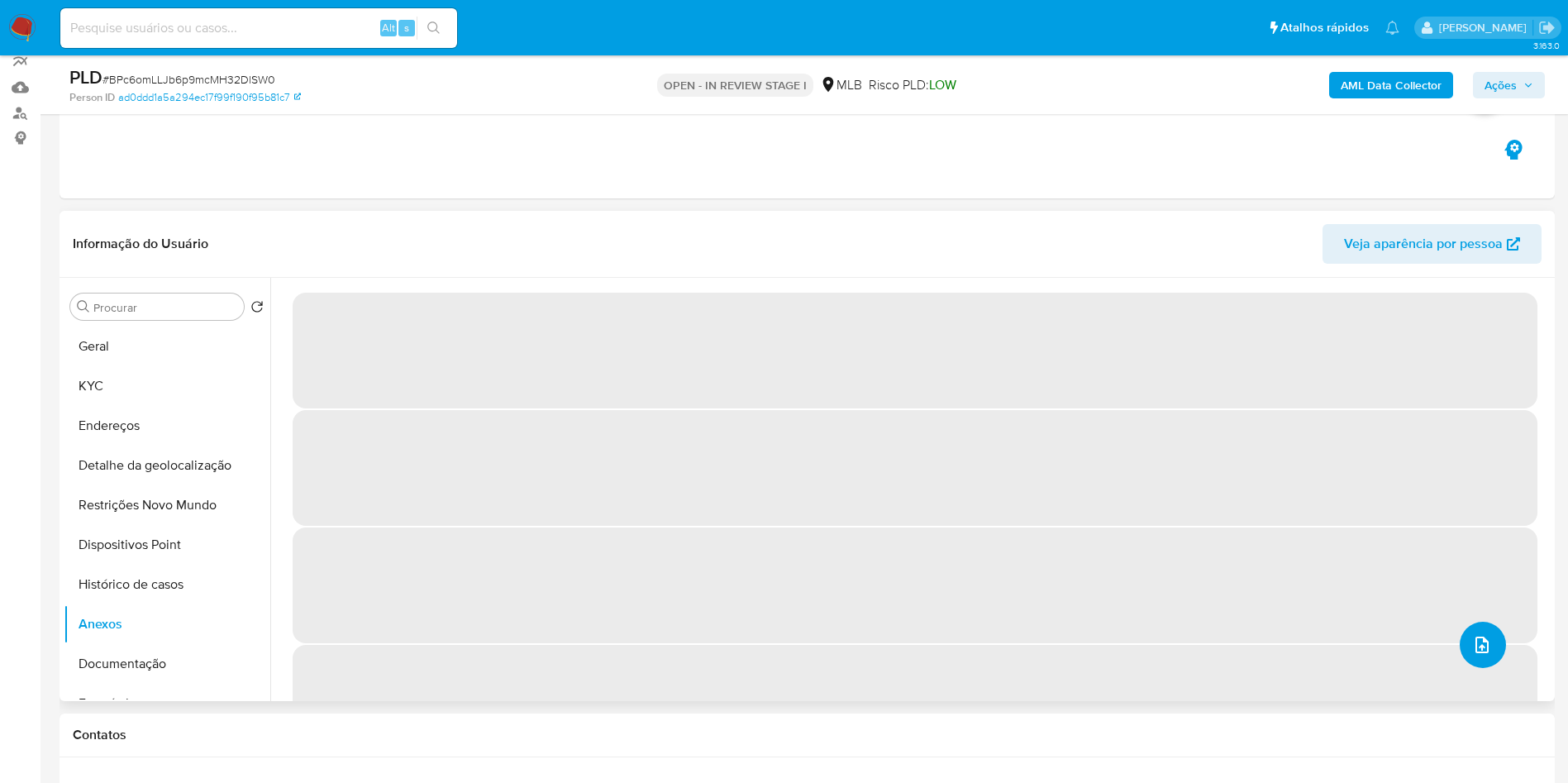
click at [1476, 655] on icon "upload-file" at bounding box center [1483, 645] width 20 height 20
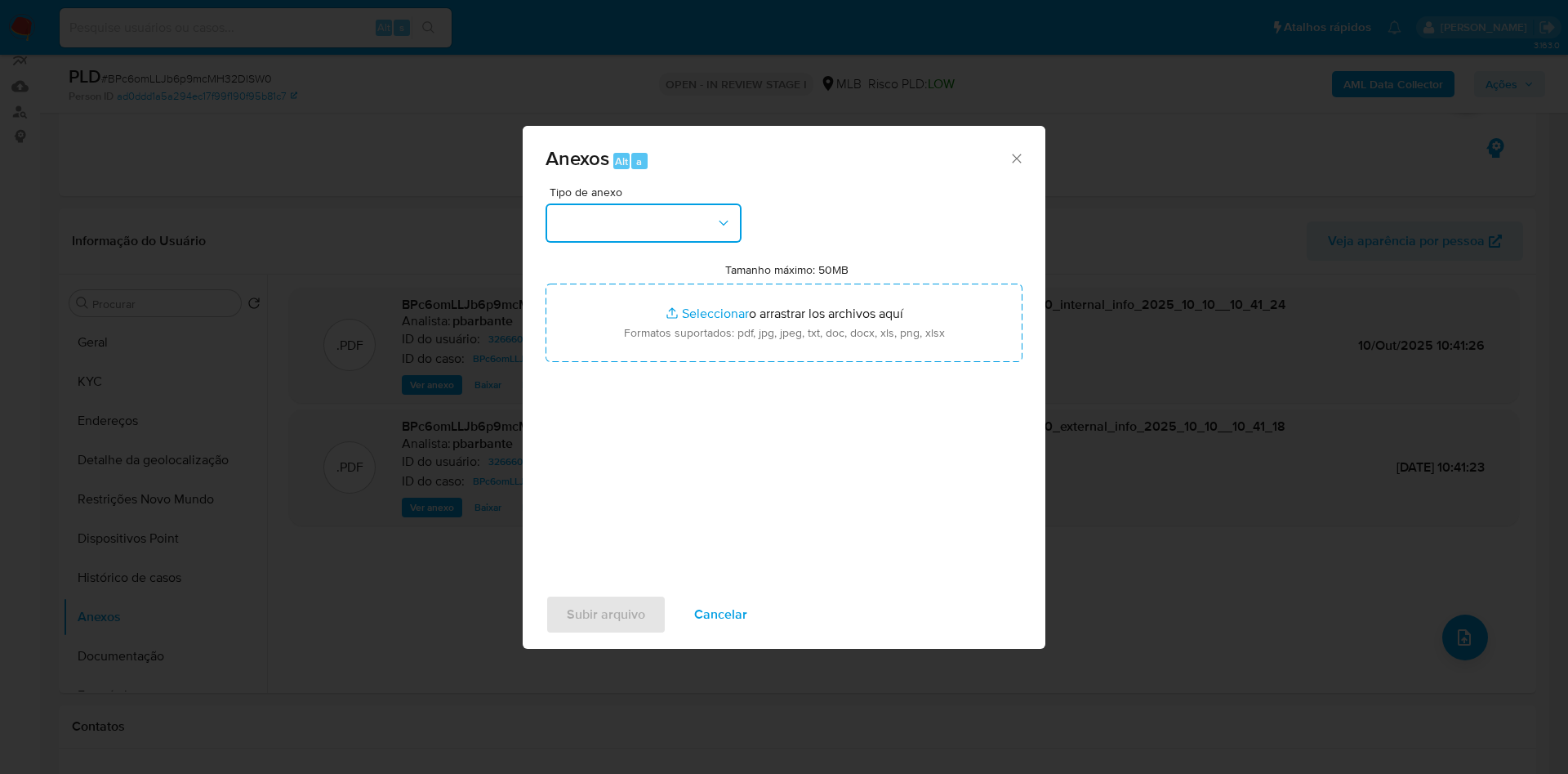
click at [638, 204] on button "button" at bounding box center [644, 223] width 196 height 39
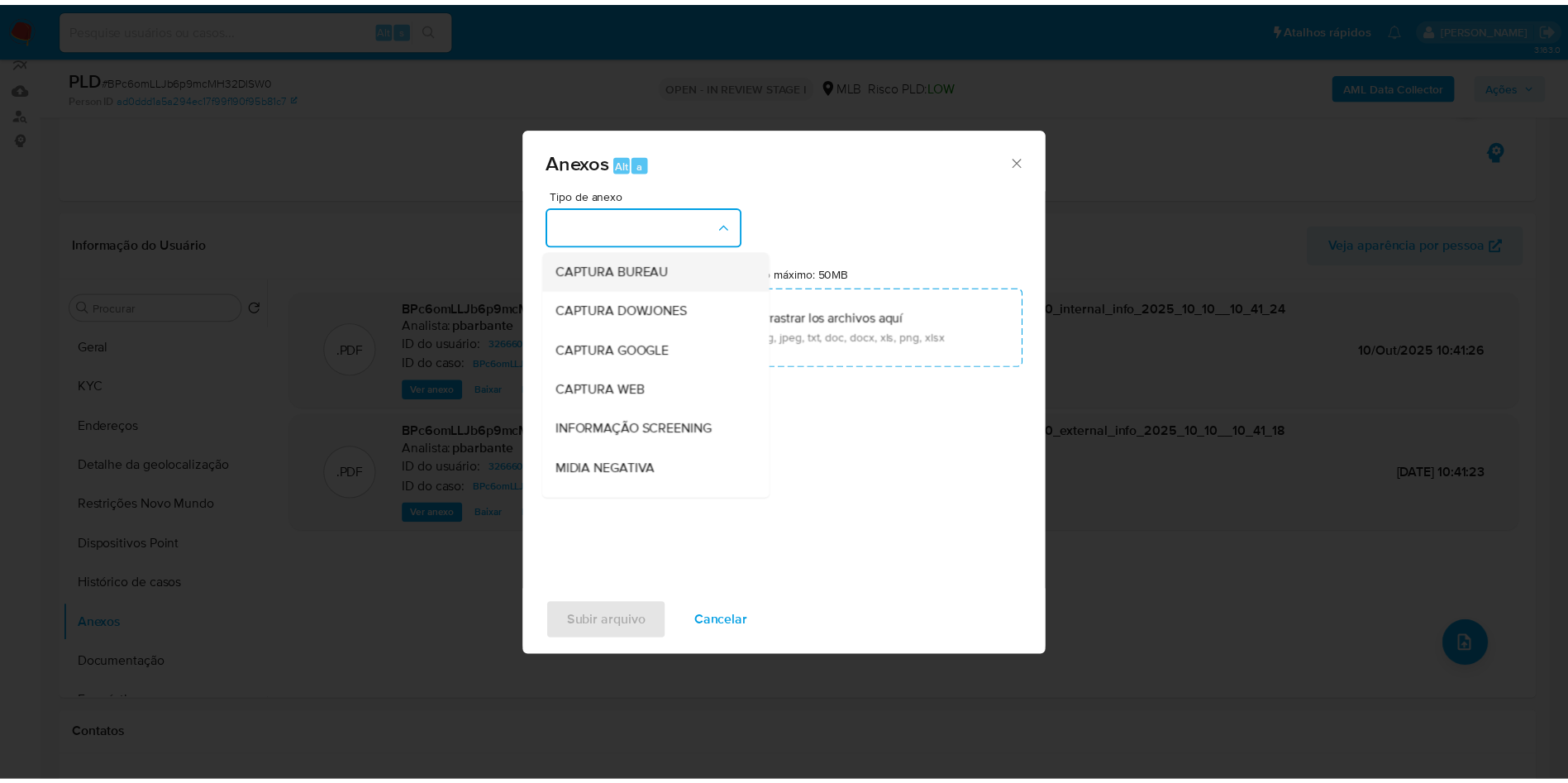
scroll to position [221, 0]
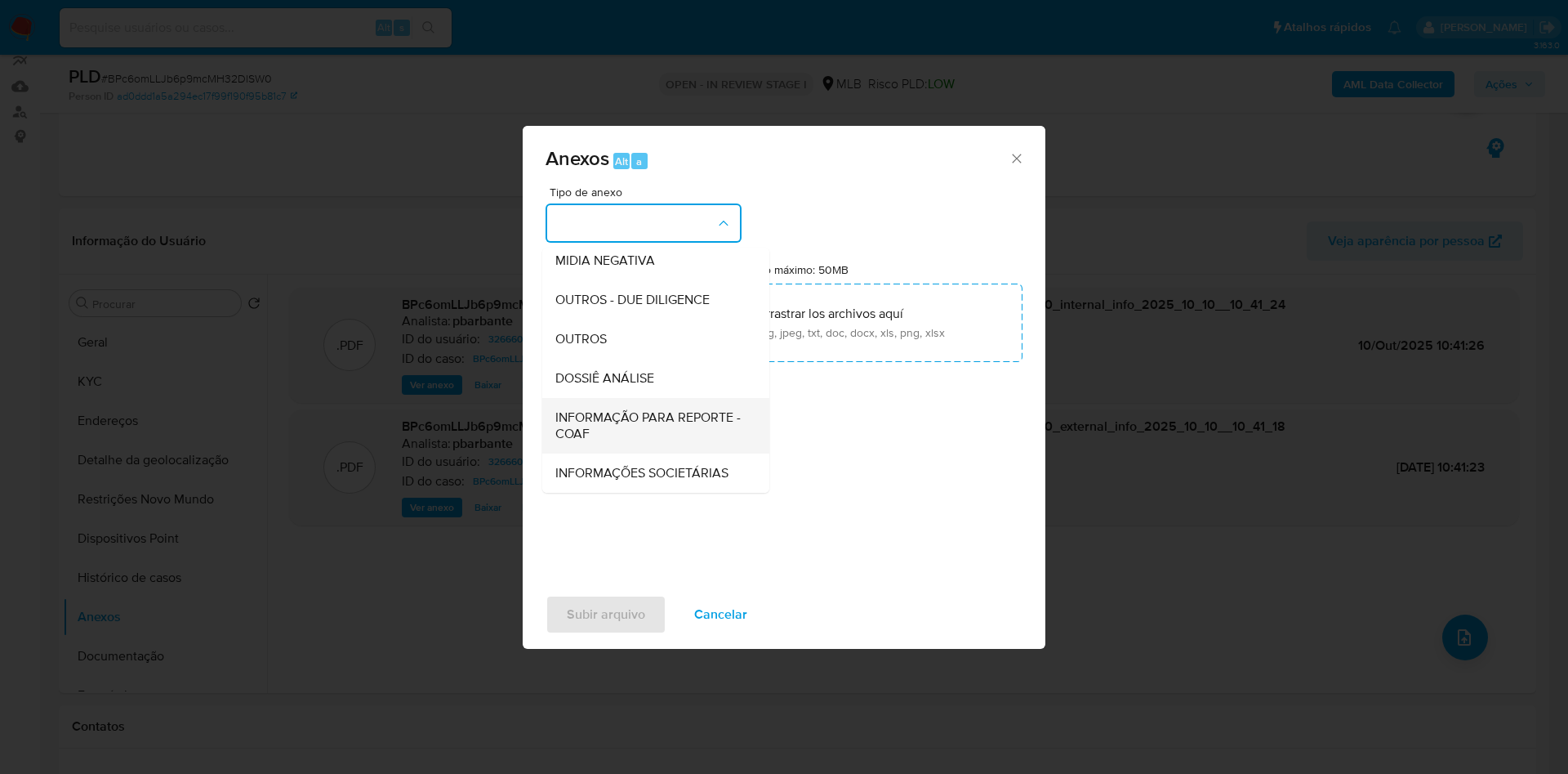
click at [567, 409] on span "INFORMAÇÃO PARA REPORTE - COAF" at bounding box center [650, 425] width 191 height 32
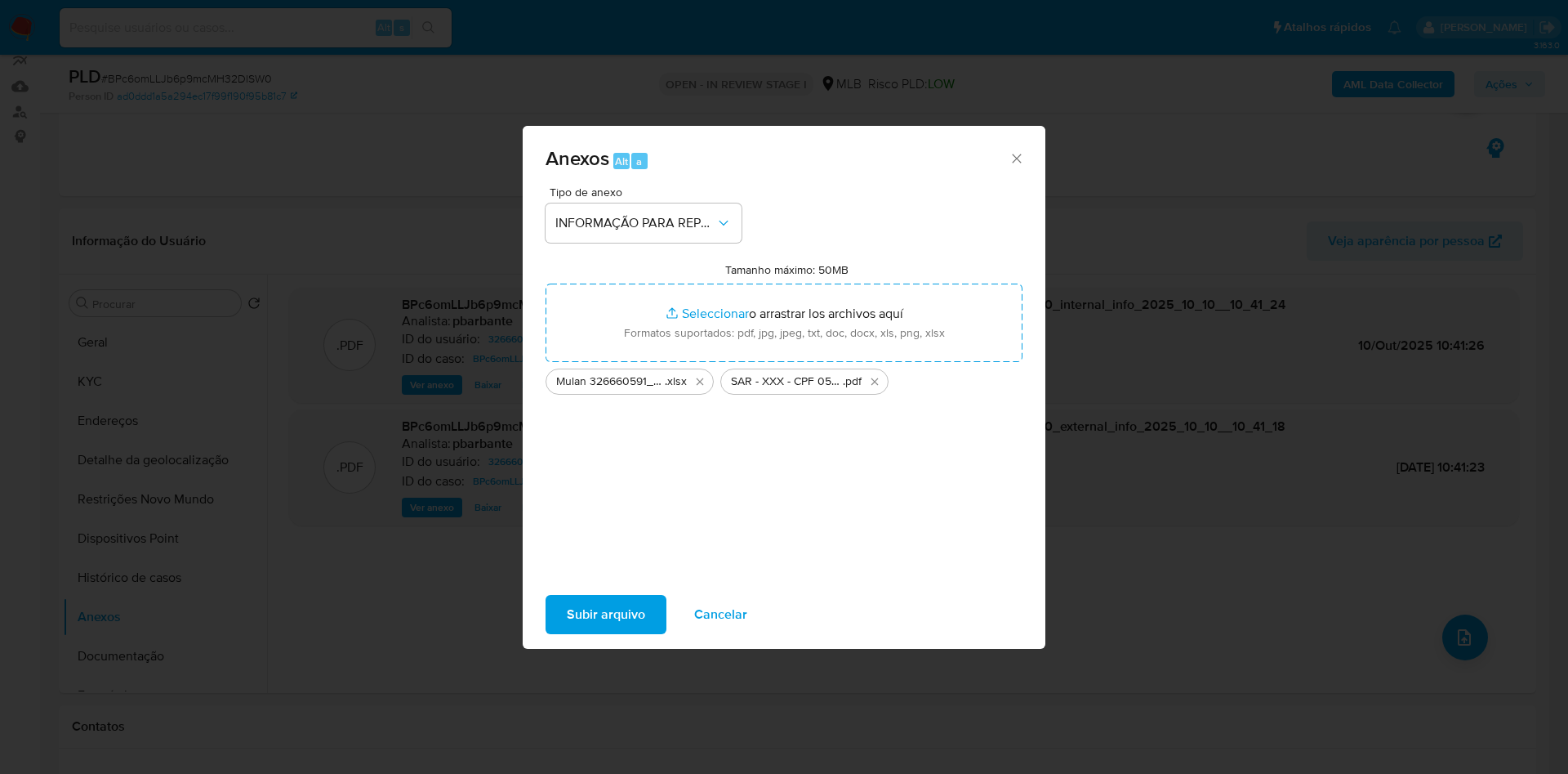
click at [585, 622] on span "Subir arquivo" at bounding box center [605, 614] width 78 height 36
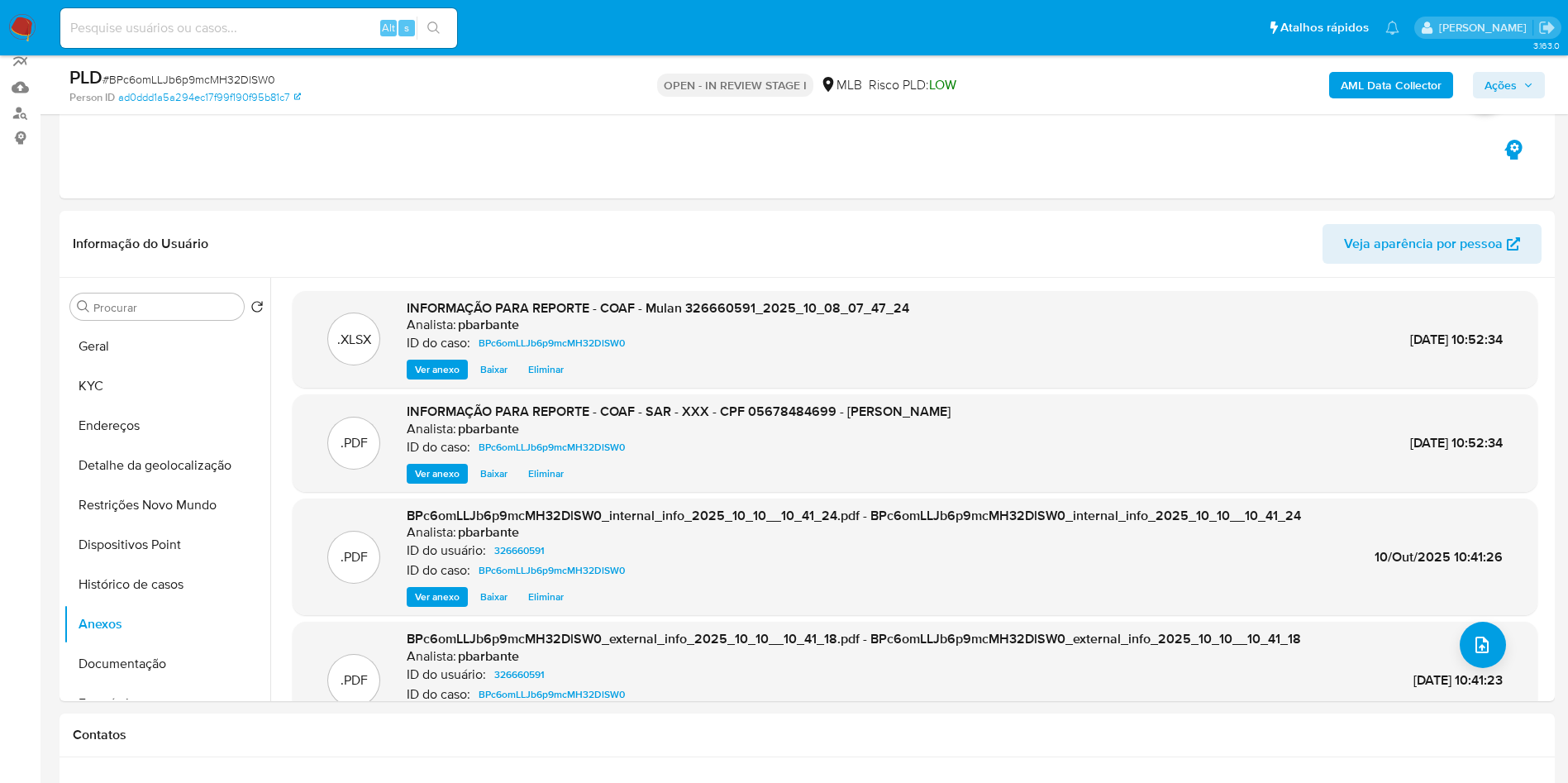
click at [1519, 83] on span "Ações" at bounding box center [1509, 85] width 49 height 24
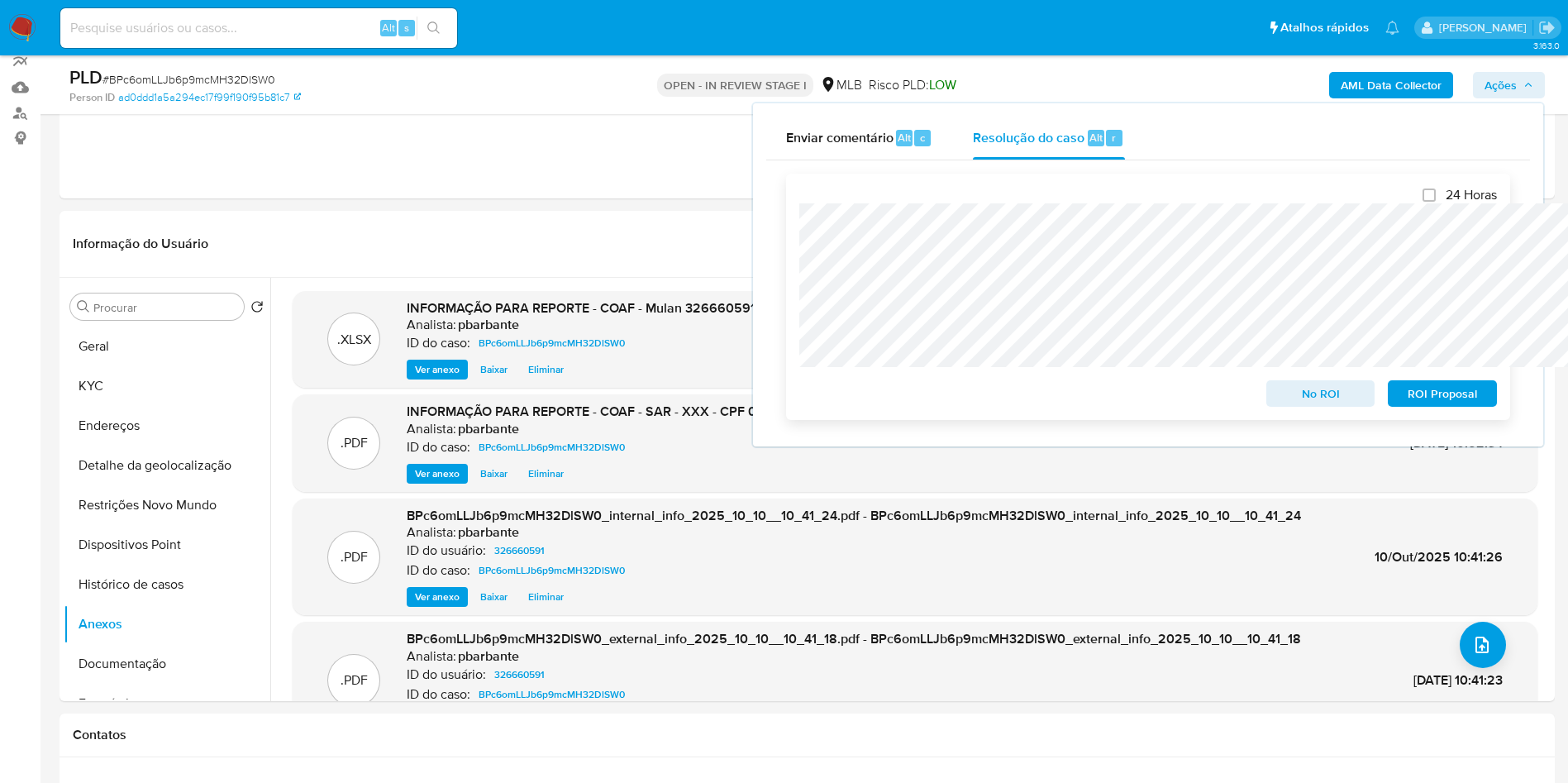
click at [1448, 390] on span "ROI Proposal" at bounding box center [1442, 394] width 86 height 24
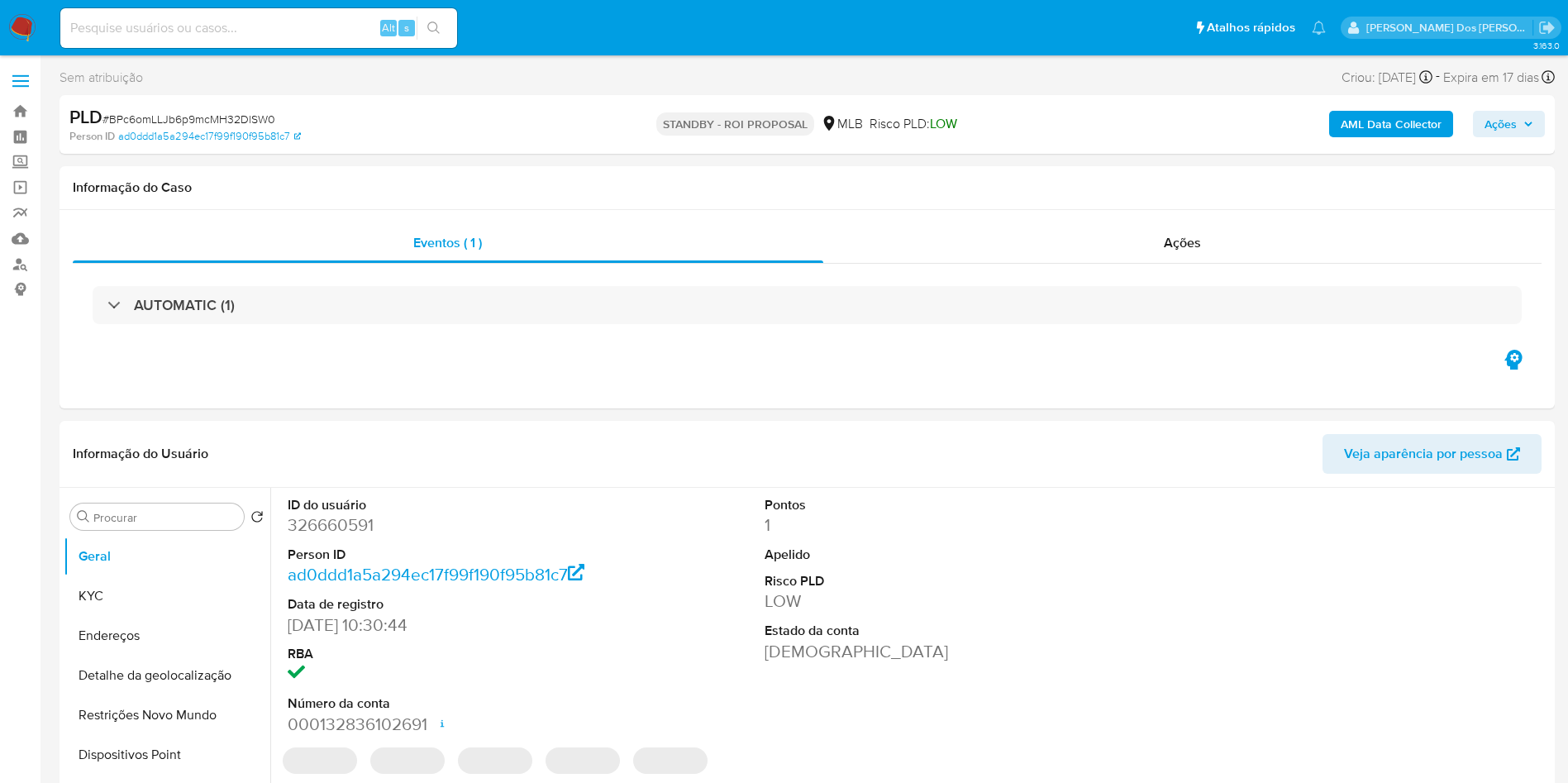
select select "10"
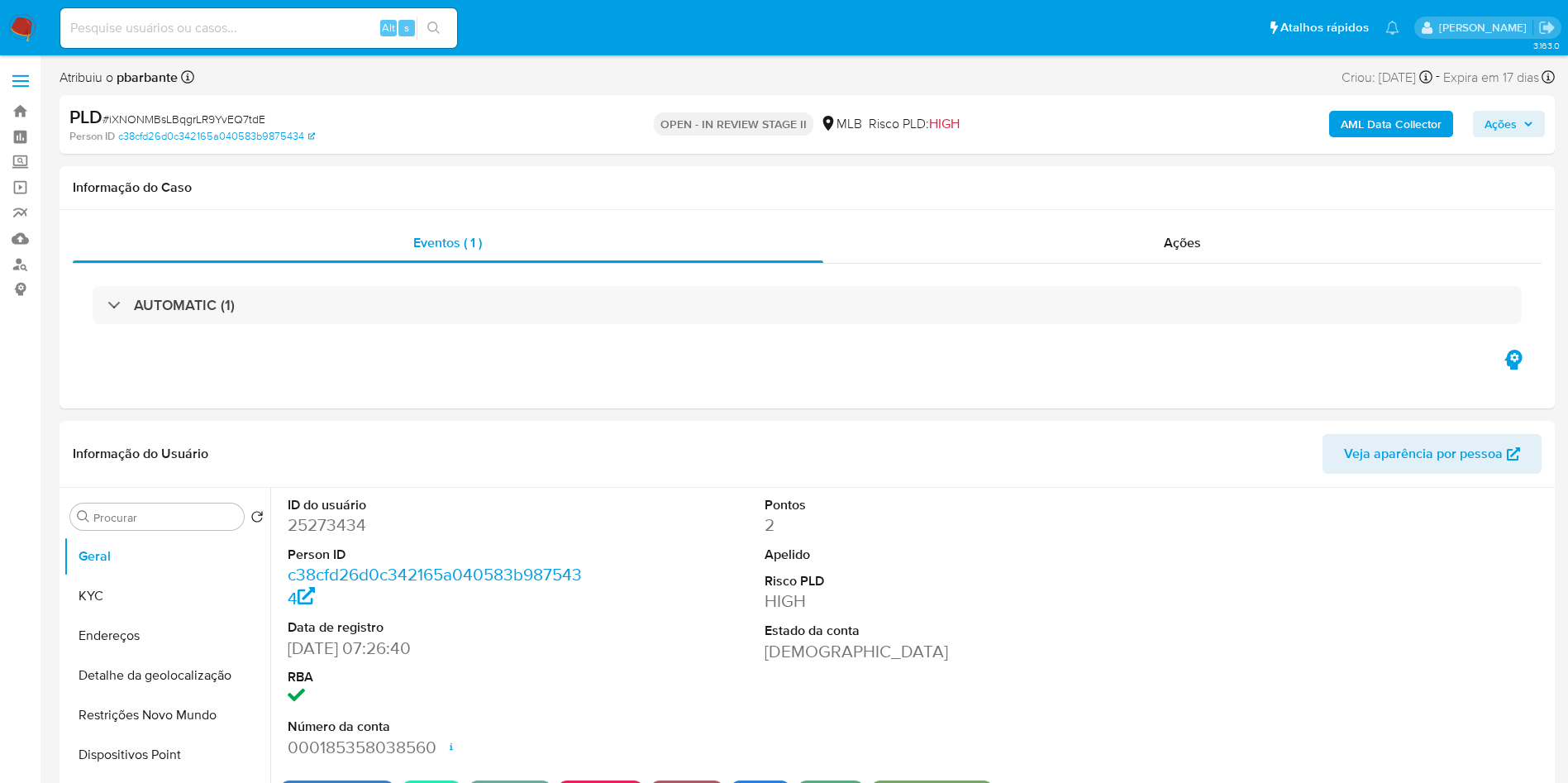
select select "10"
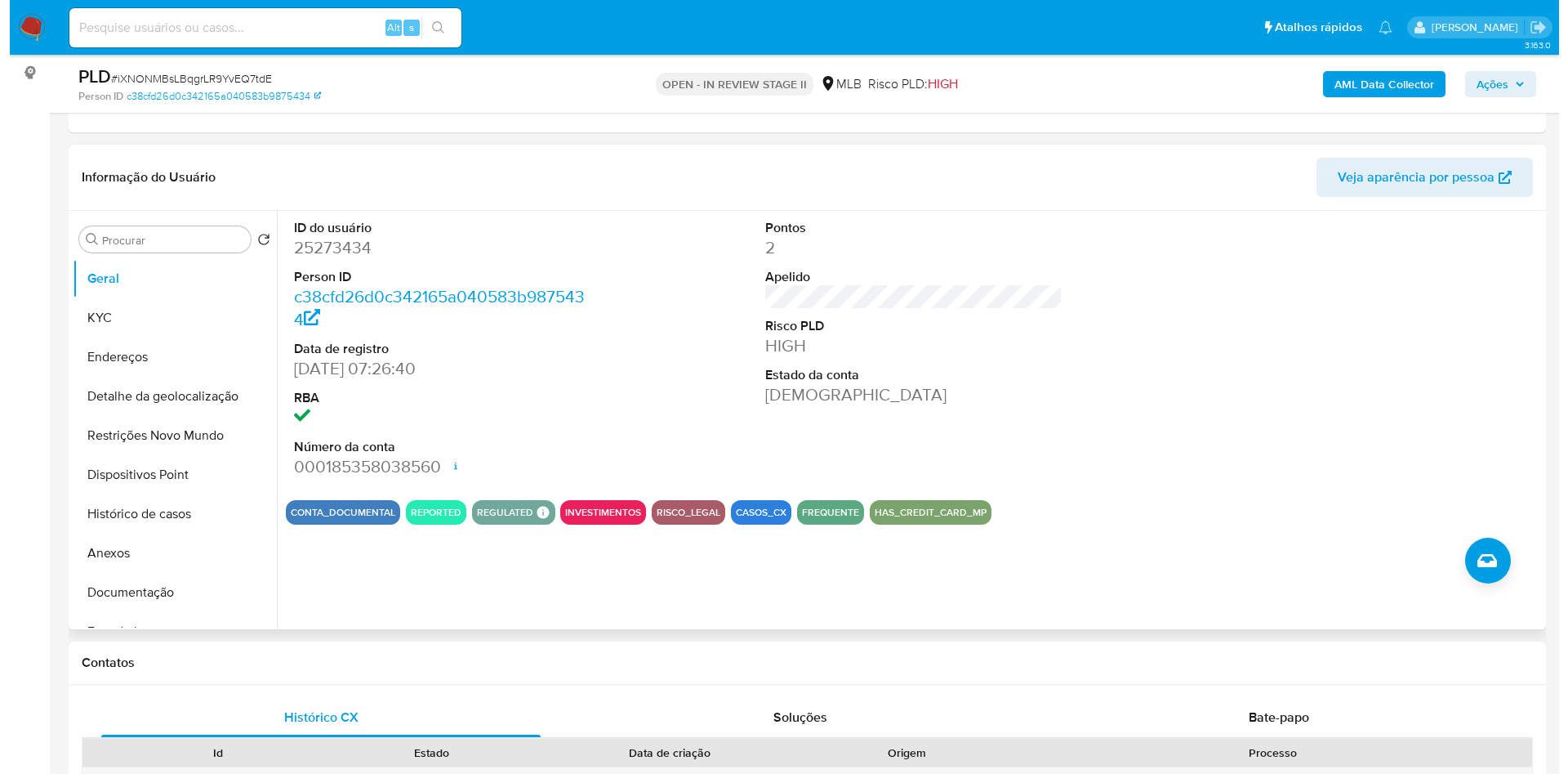
scroll to position [149, 0]
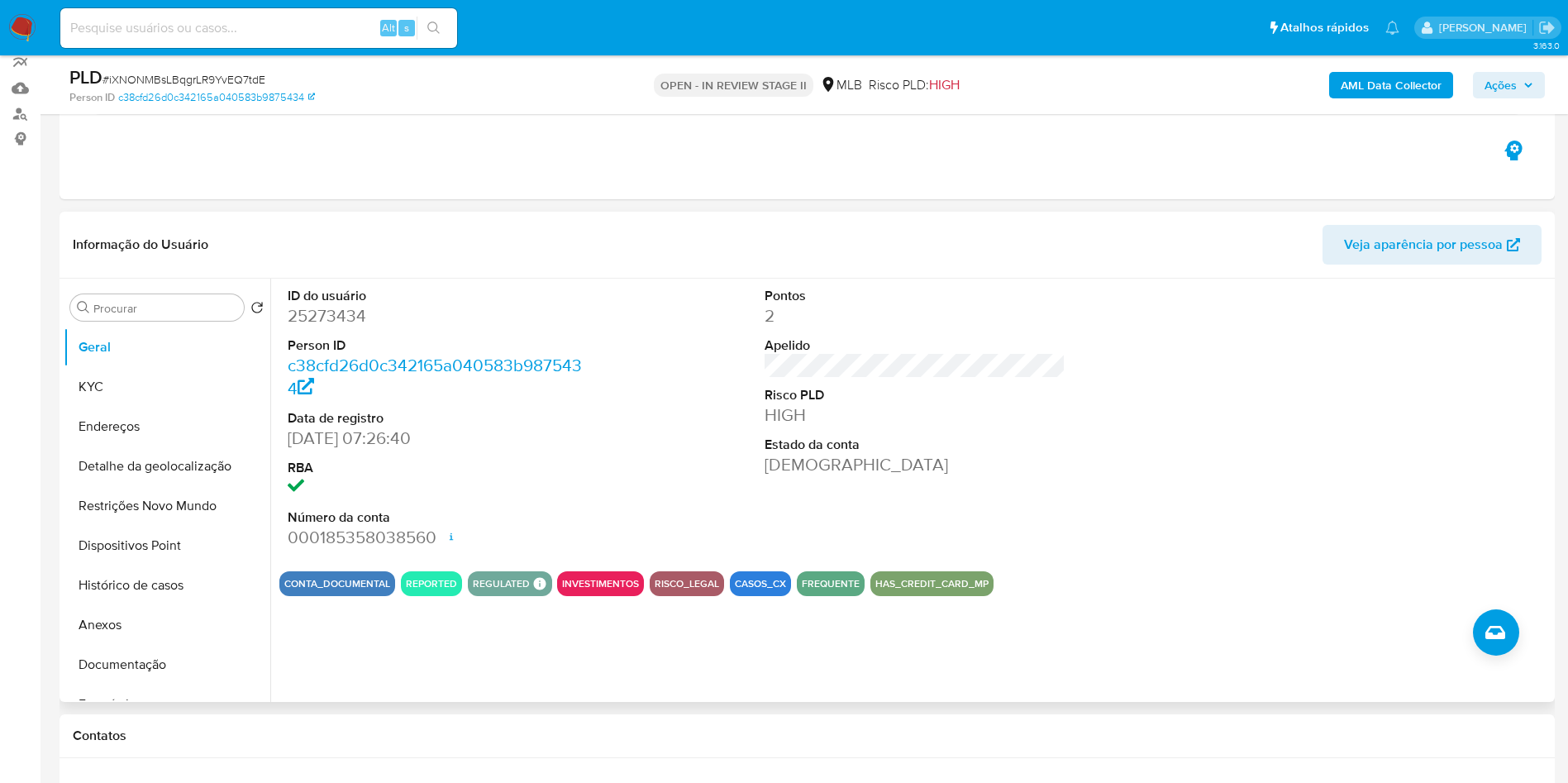
click at [315, 328] on dd "25273434" at bounding box center [438, 316] width 302 height 24
copy dd "25273434"
click at [1365, 73] on b "AML Data Collector" at bounding box center [1391, 84] width 101 height 26
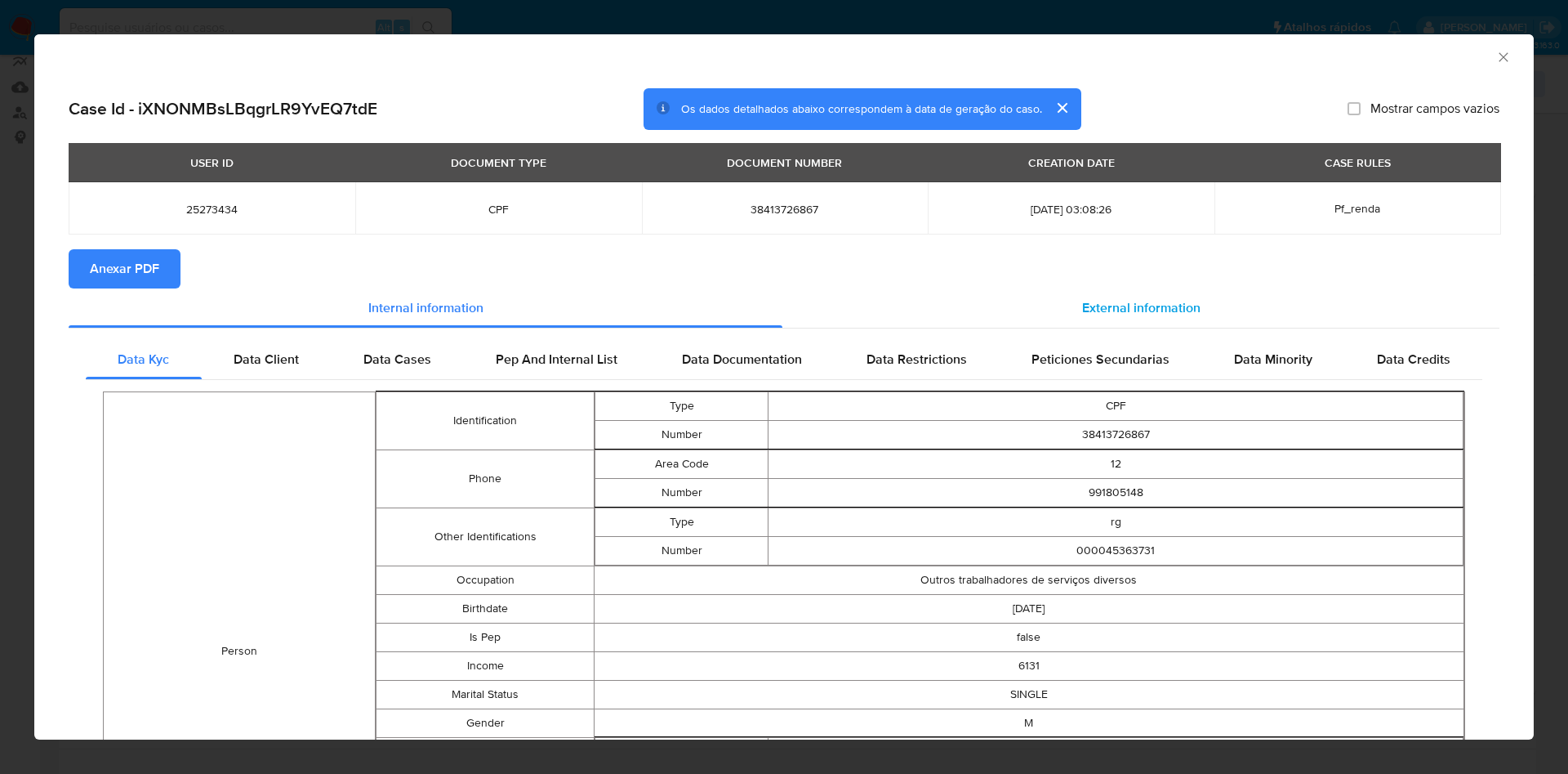
click at [1108, 310] on span "External information" at bounding box center [1141, 308] width 118 height 19
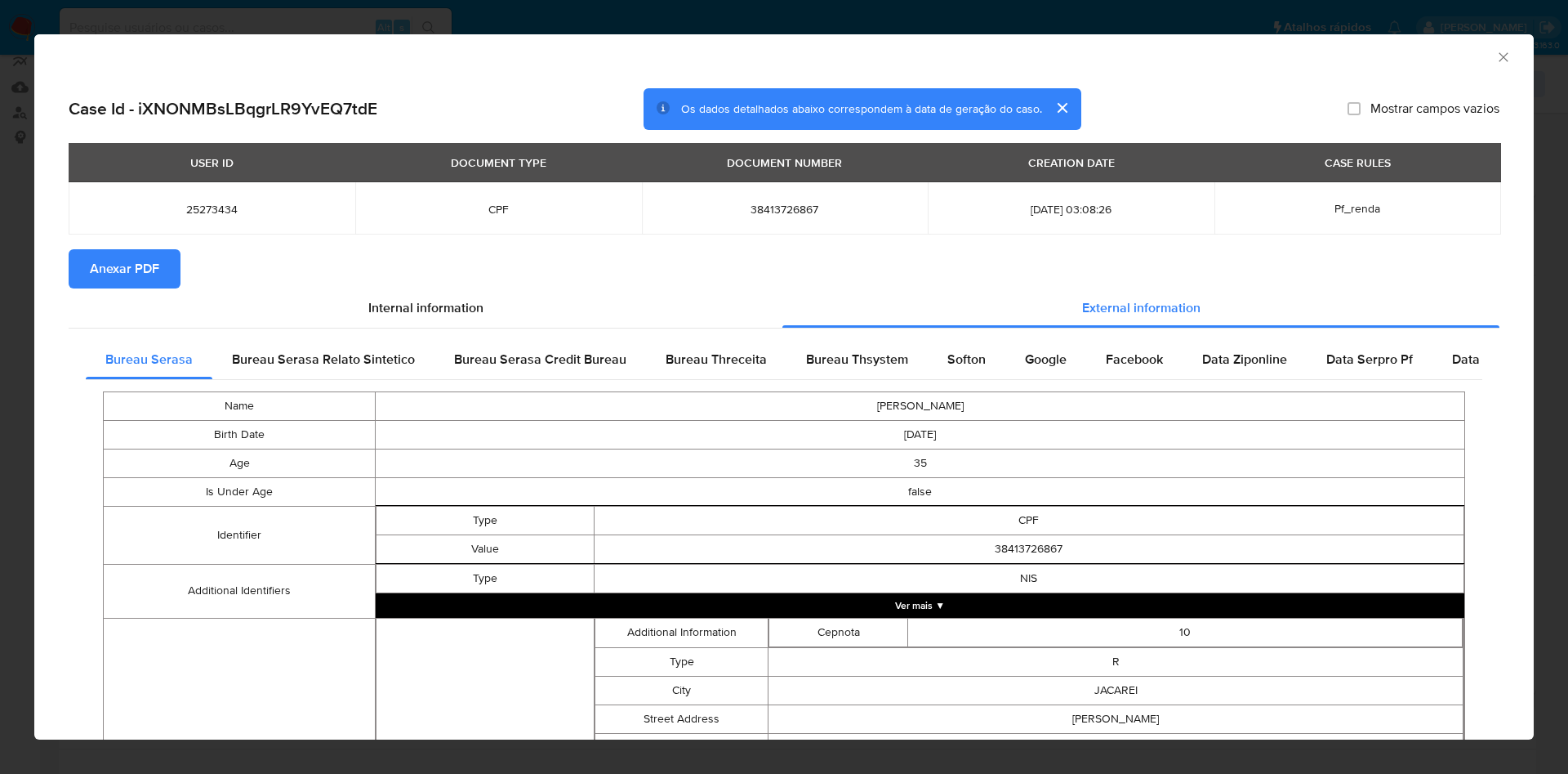
click at [169, 262] on button "Anexar PDF" at bounding box center [125, 269] width 112 height 39
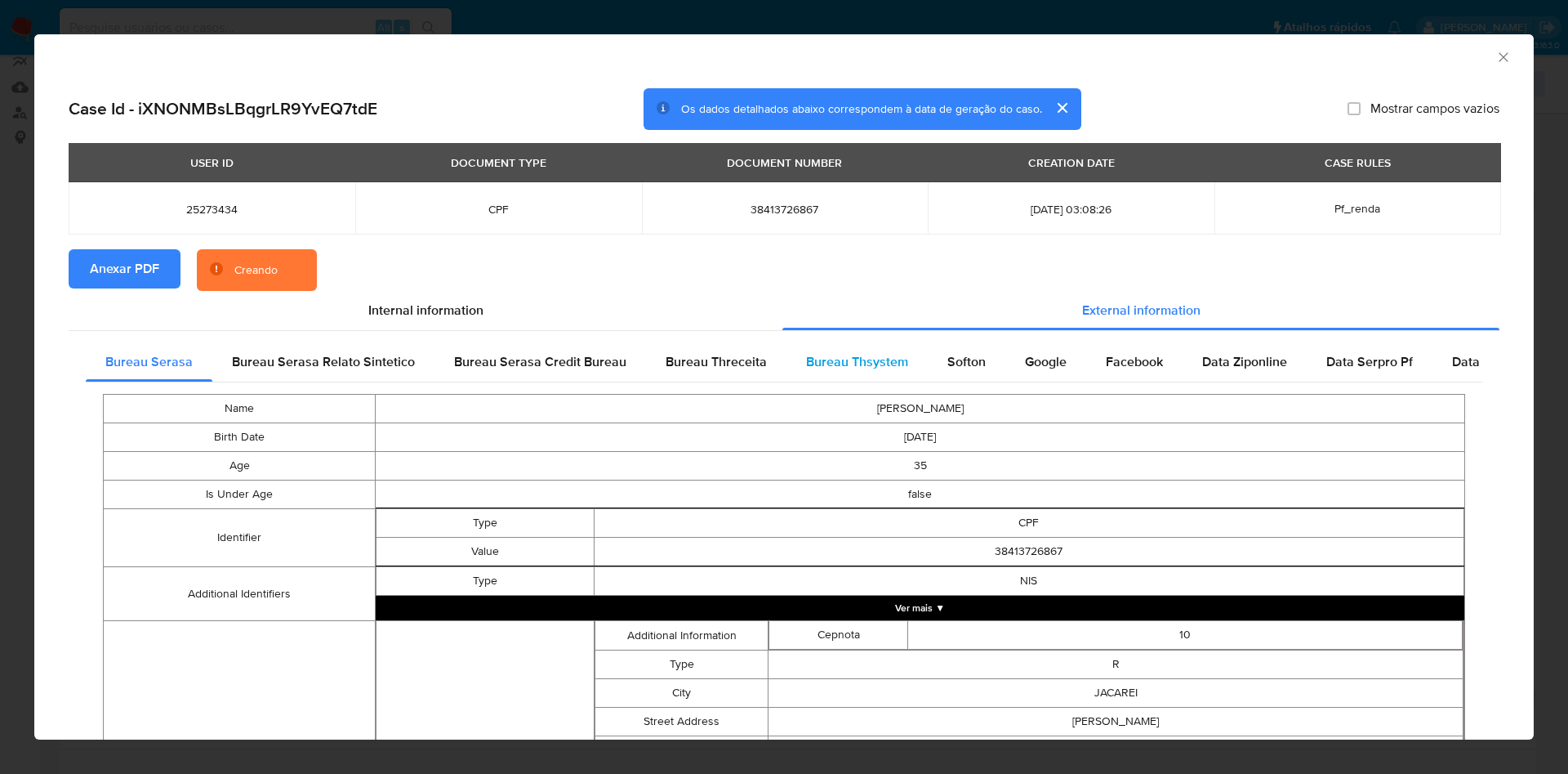
click at [842, 370] on span "Bureau Thsystem" at bounding box center [857, 361] width 102 height 19
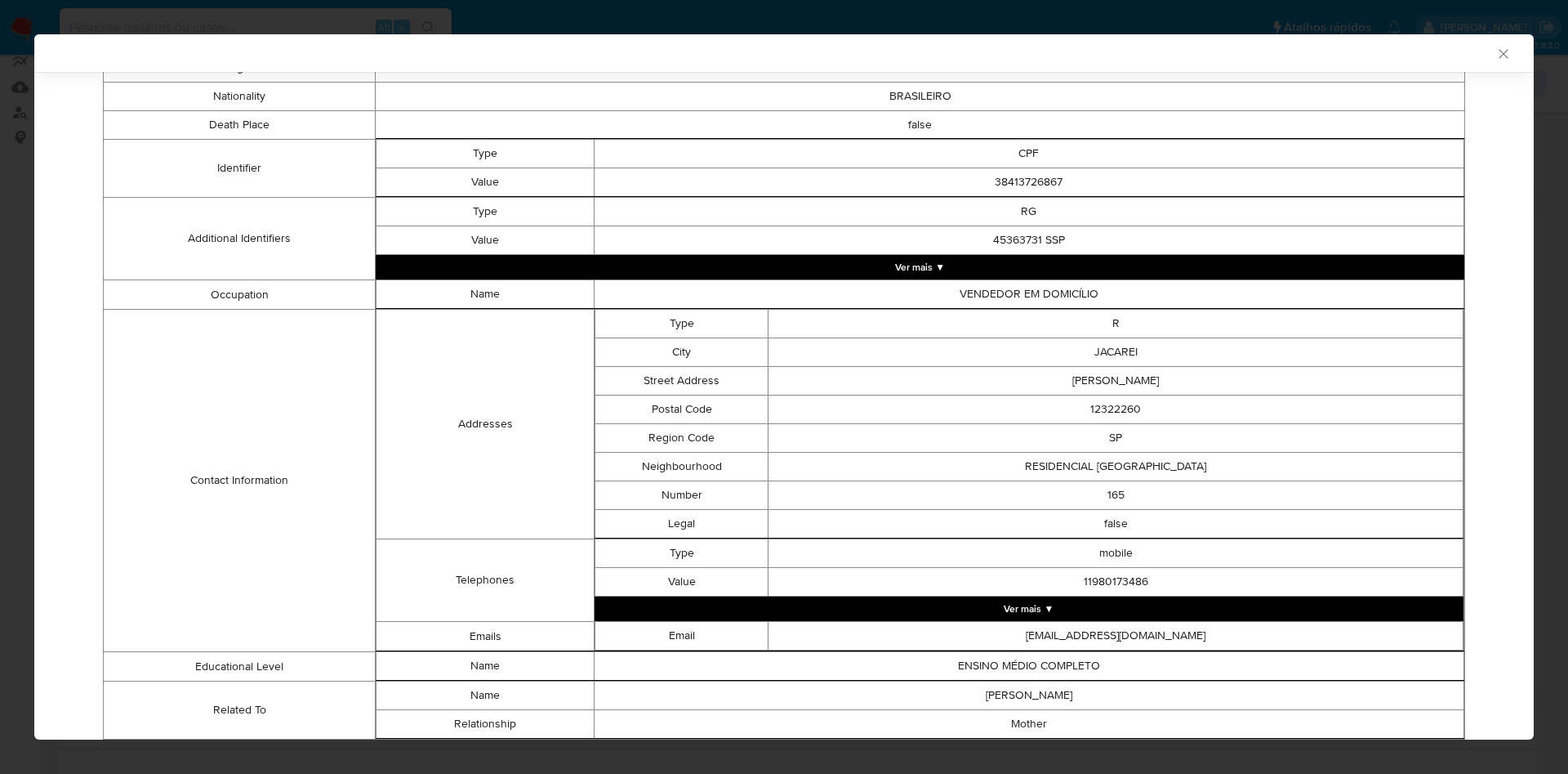
scroll to position [682, 0]
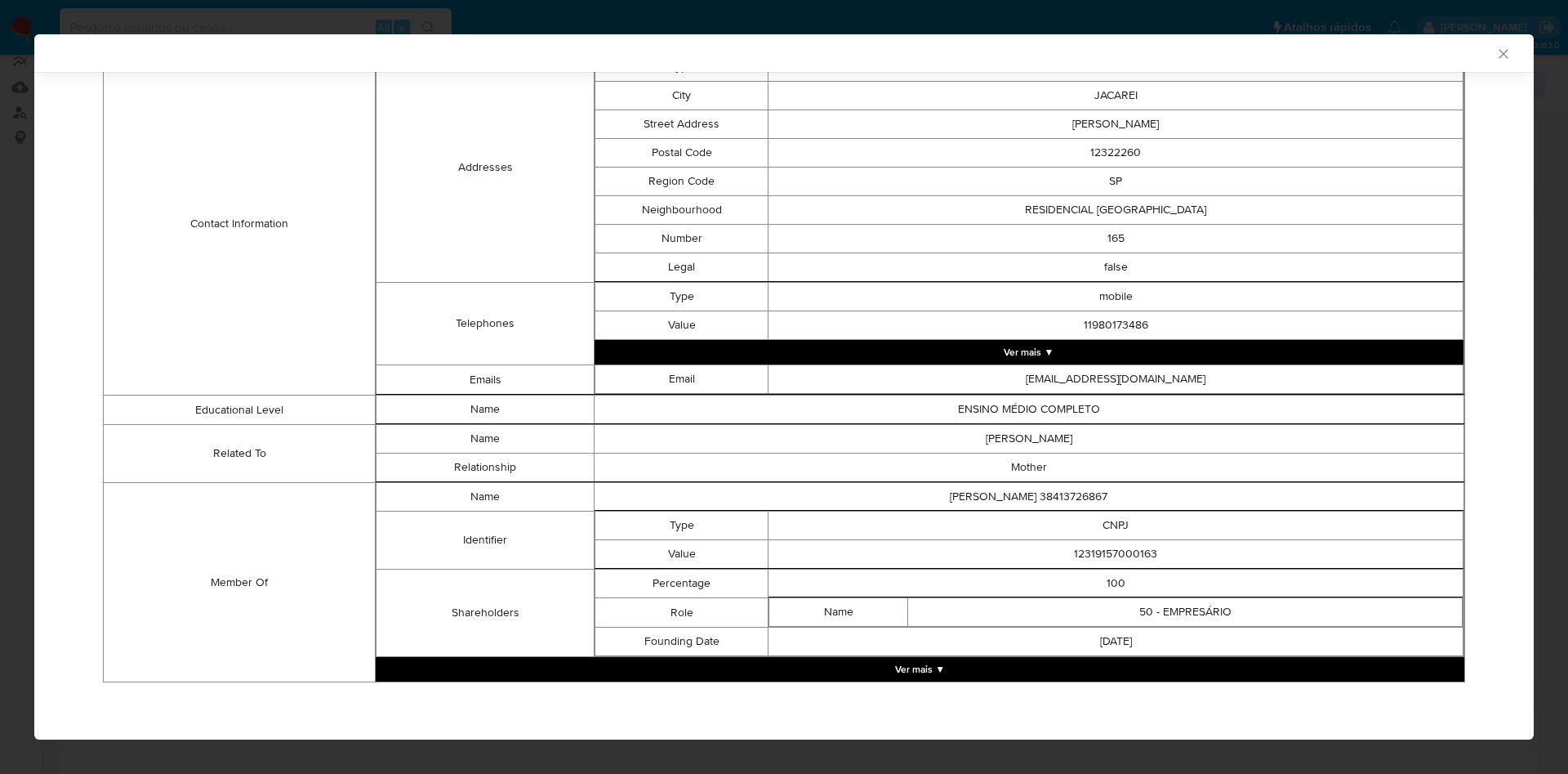
click at [904, 660] on button "Ver mais ▼" at bounding box center [920, 668] width 1088 height 24
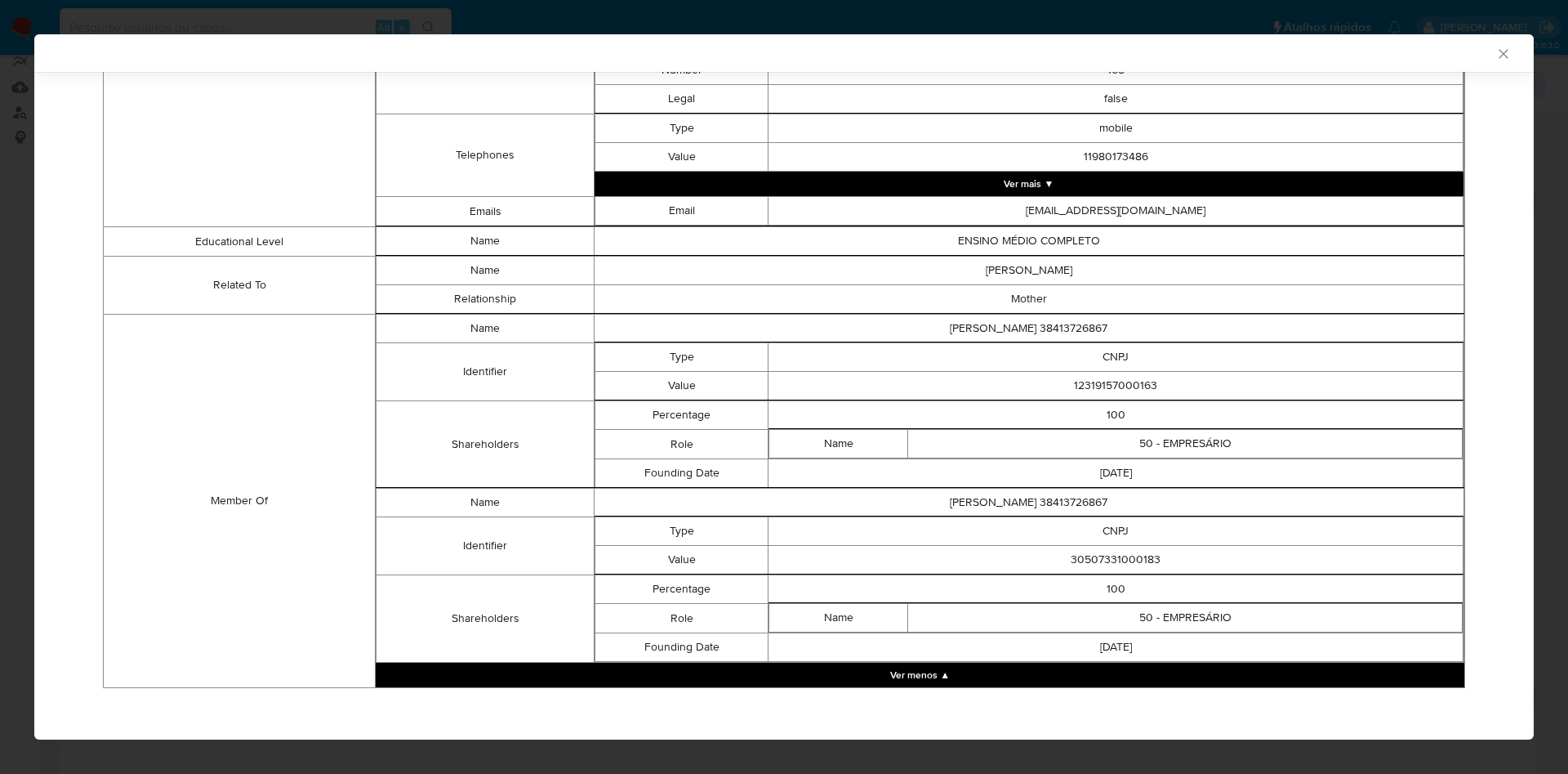
scroll to position [856, 0]
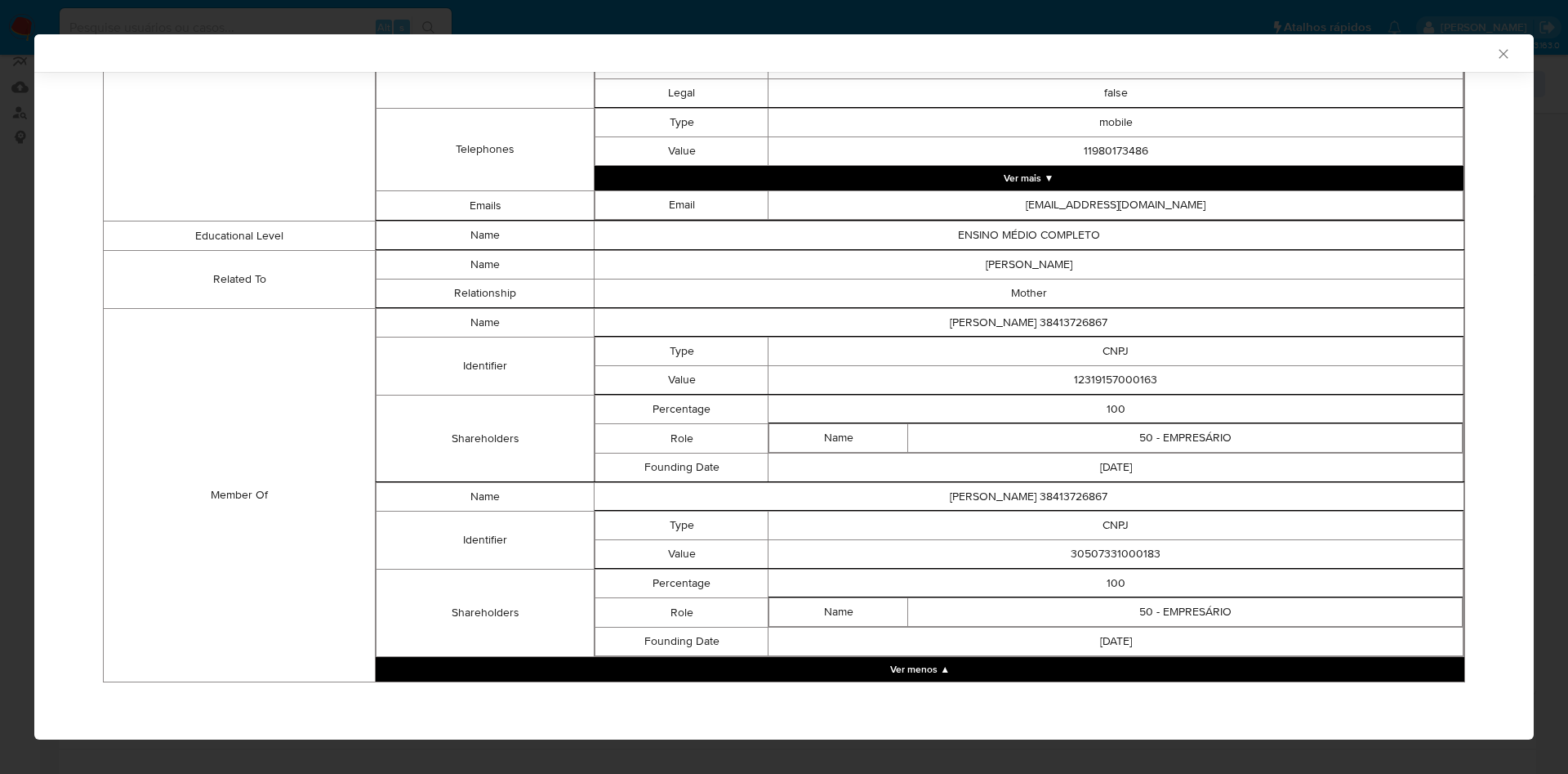
click at [1108, 372] on td "12319157000163" at bounding box center [1115, 380] width 695 height 29
copy td "12319157000163"
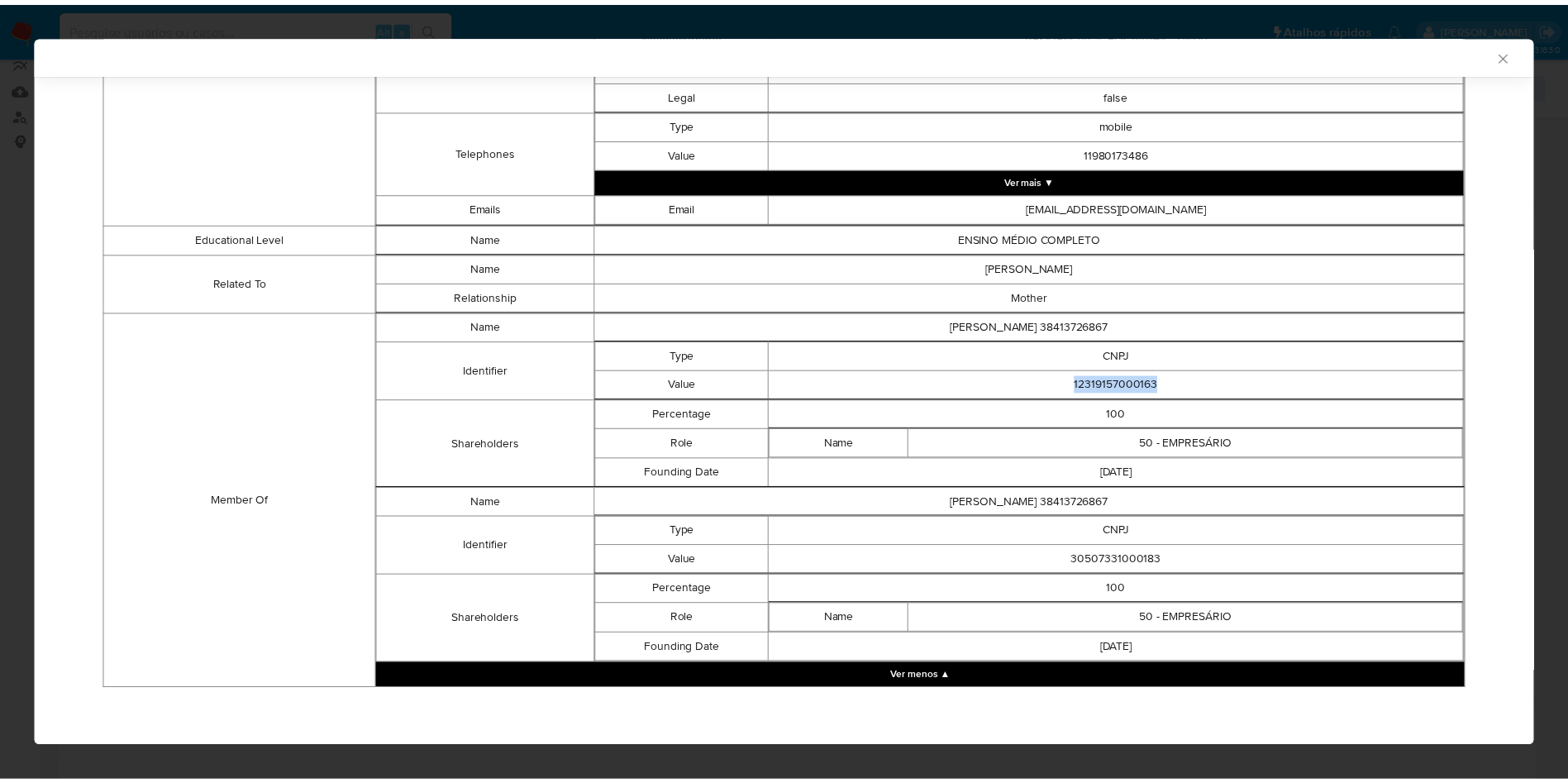
scroll to position [862, 0]
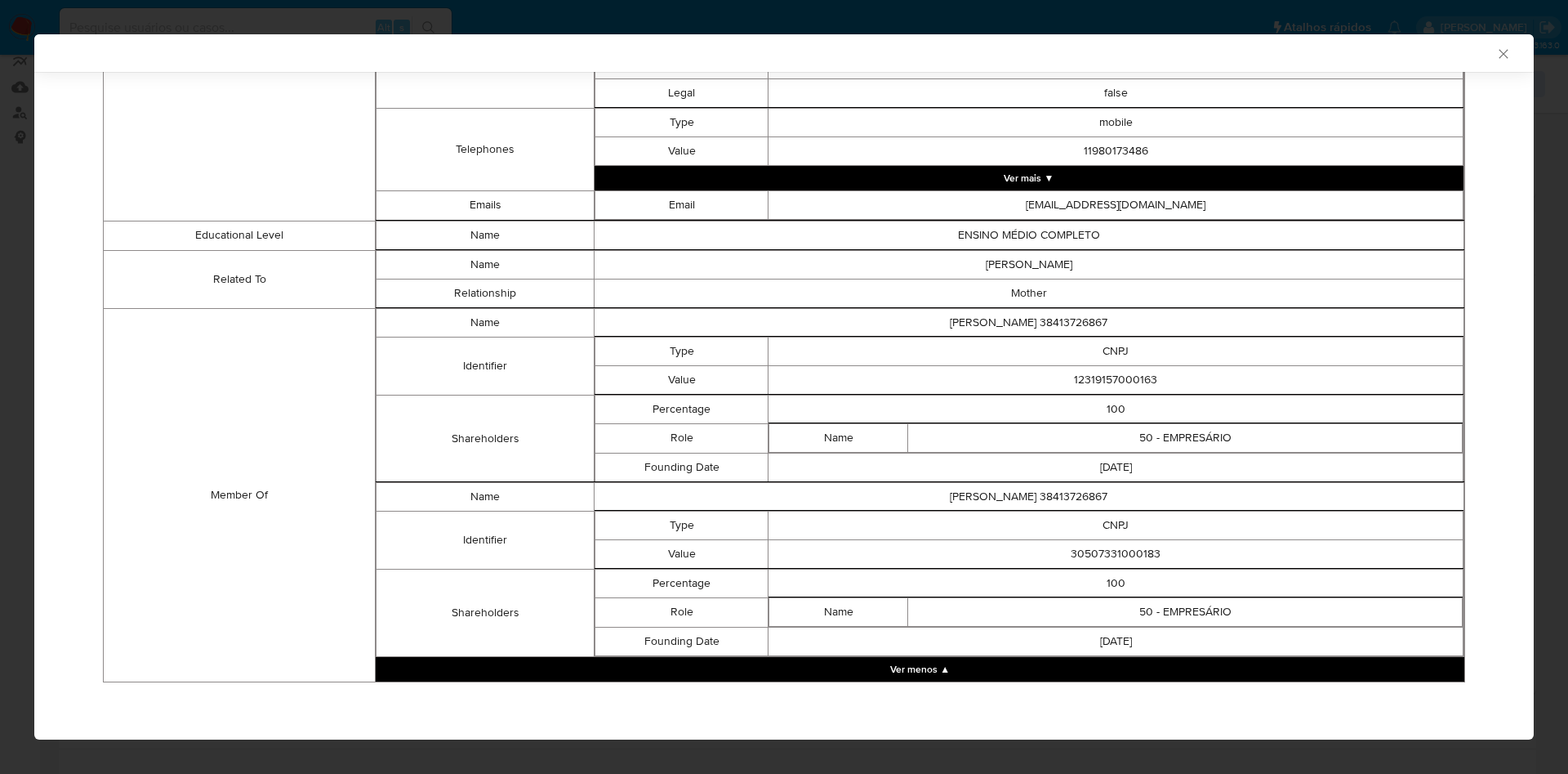
click at [1099, 552] on td "30507331000183" at bounding box center [1115, 553] width 695 height 29
copy td "30507331000183"
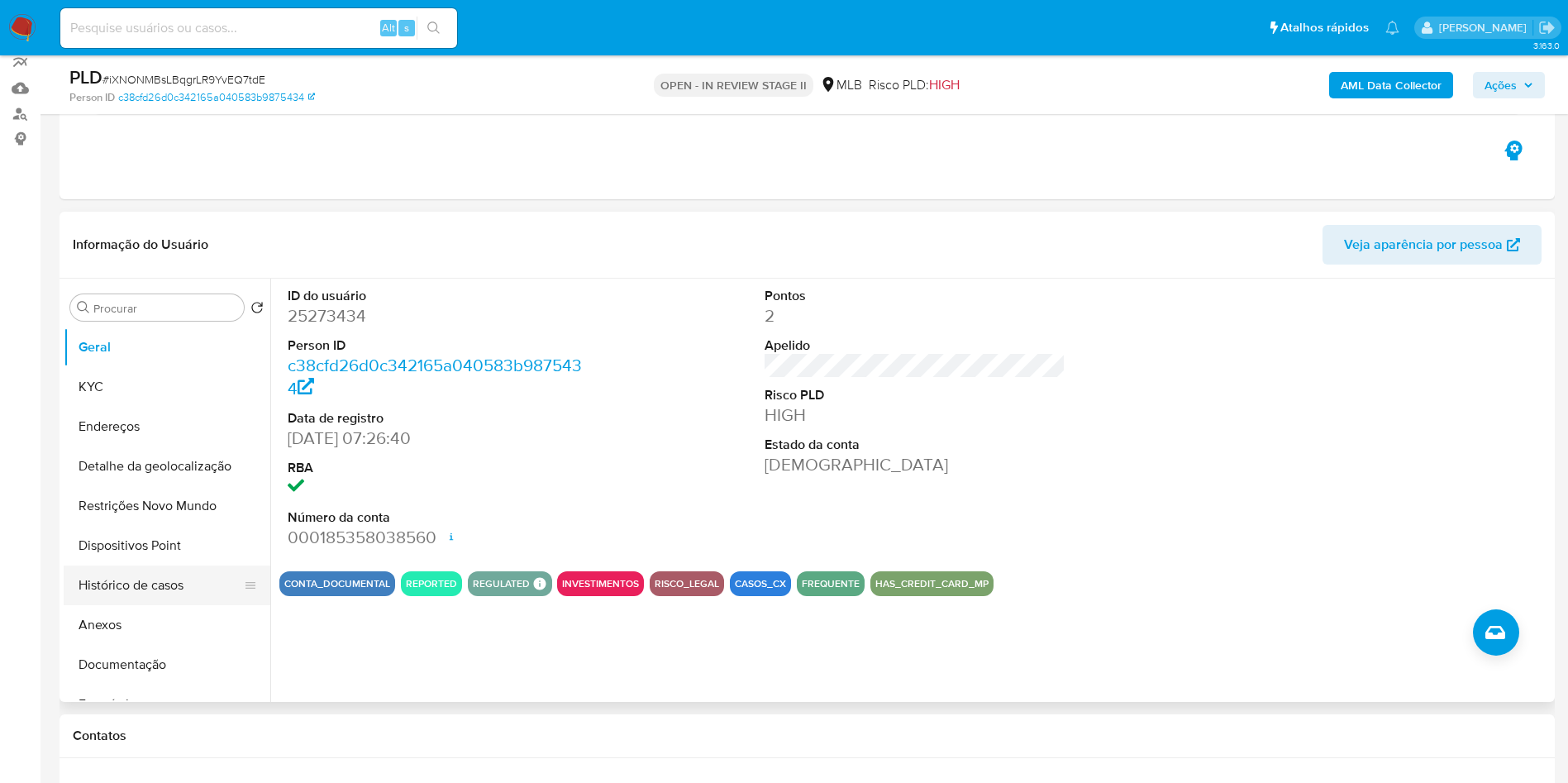
click at [155, 605] on button "Histórico de casos" at bounding box center [160, 585] width 193 height 40
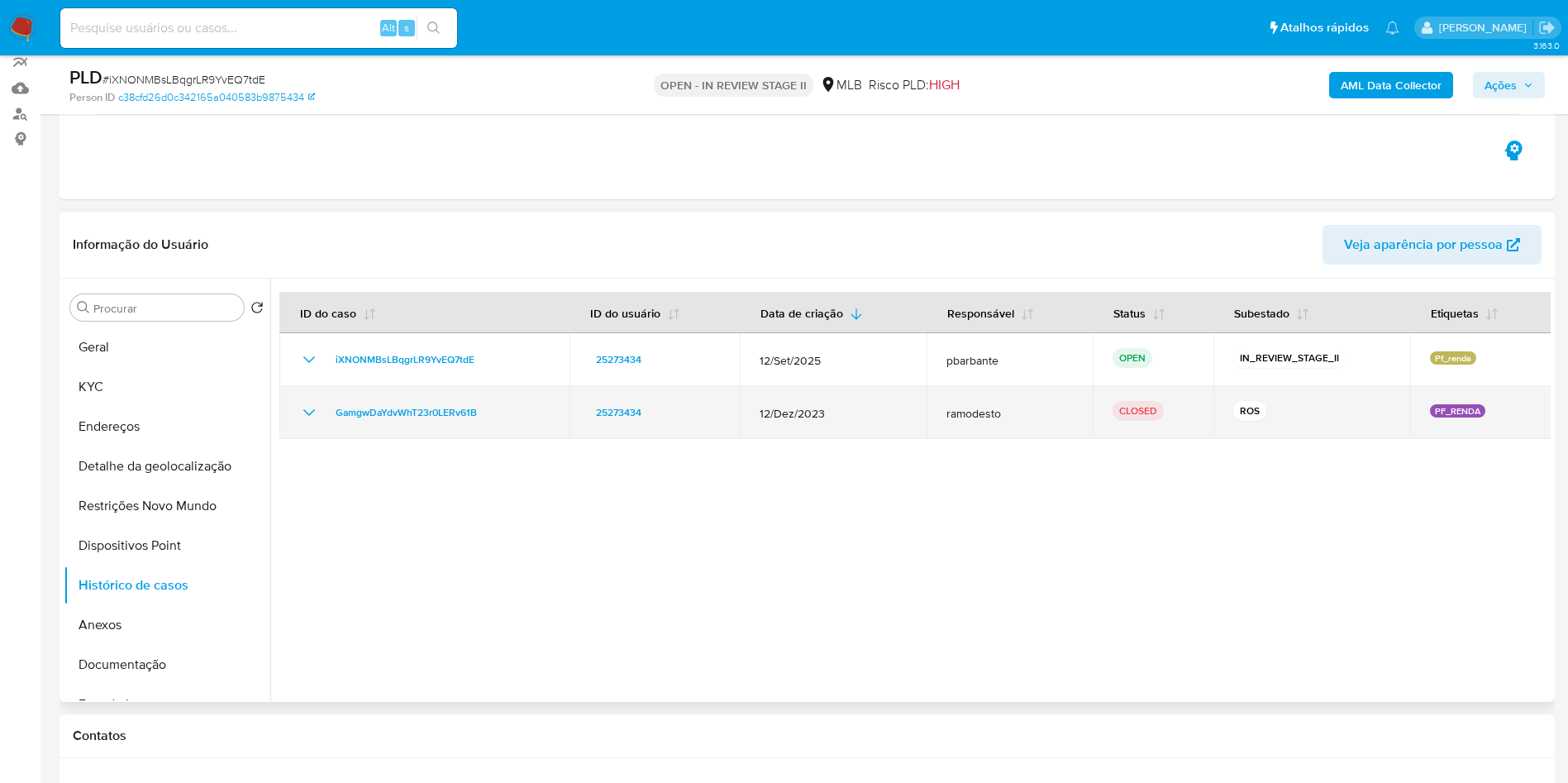
click at [308, 423] on icon "Mostrar/Ocultar" at bounding box center [309, 413] width 20 height 20
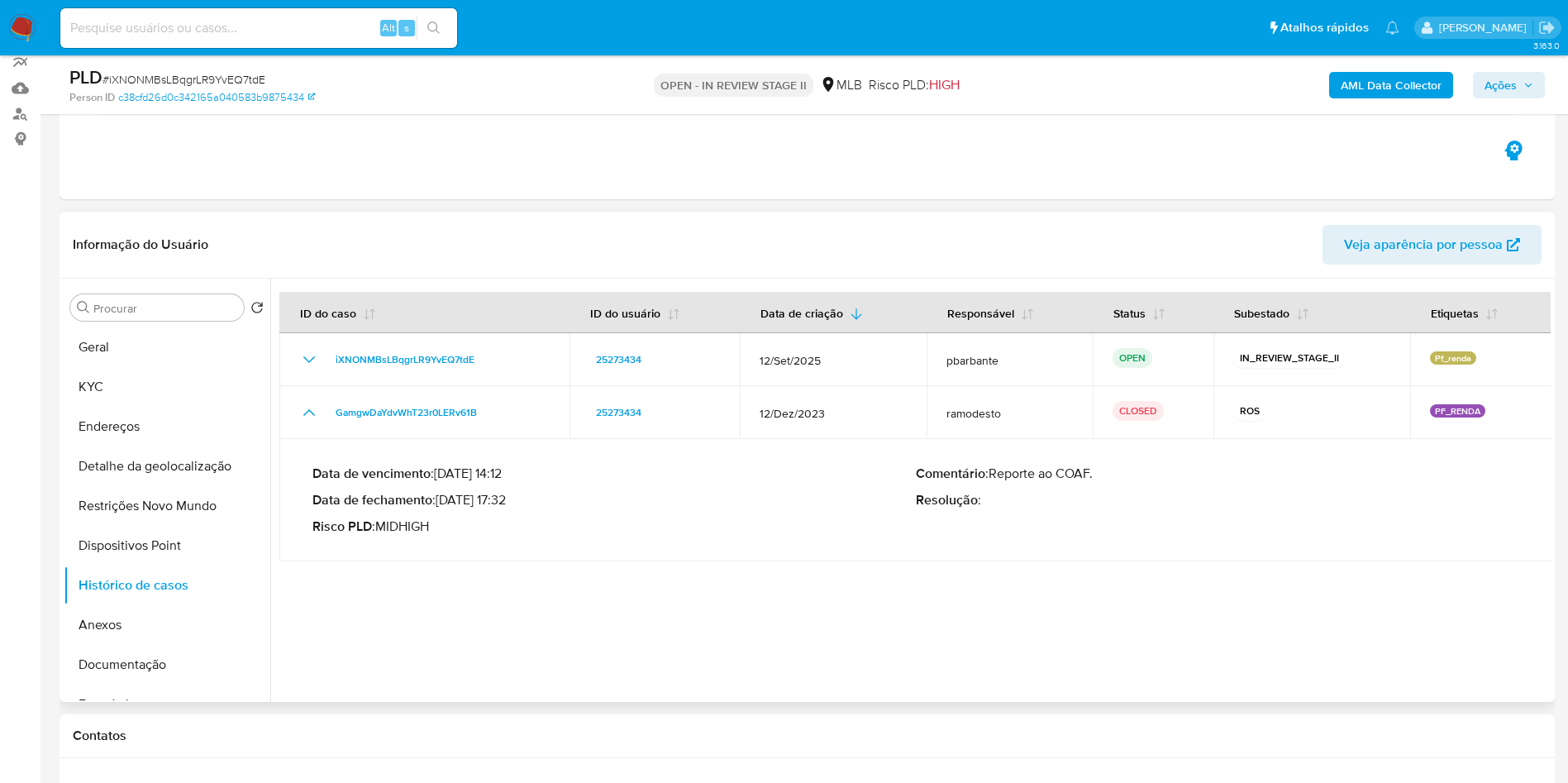
drag, startPoint x: 506, startPoint y: 530, endPoint x: 446, endPoint y: 527, distance: 60.1
click at [446, 508] on p "Data de fechamento : [DATE] 17:32" at bounding box center [613, 500] width 603 height 16
click at [181, 406] on button "KYC" at bounding box center [160, 387] width 193 height 40
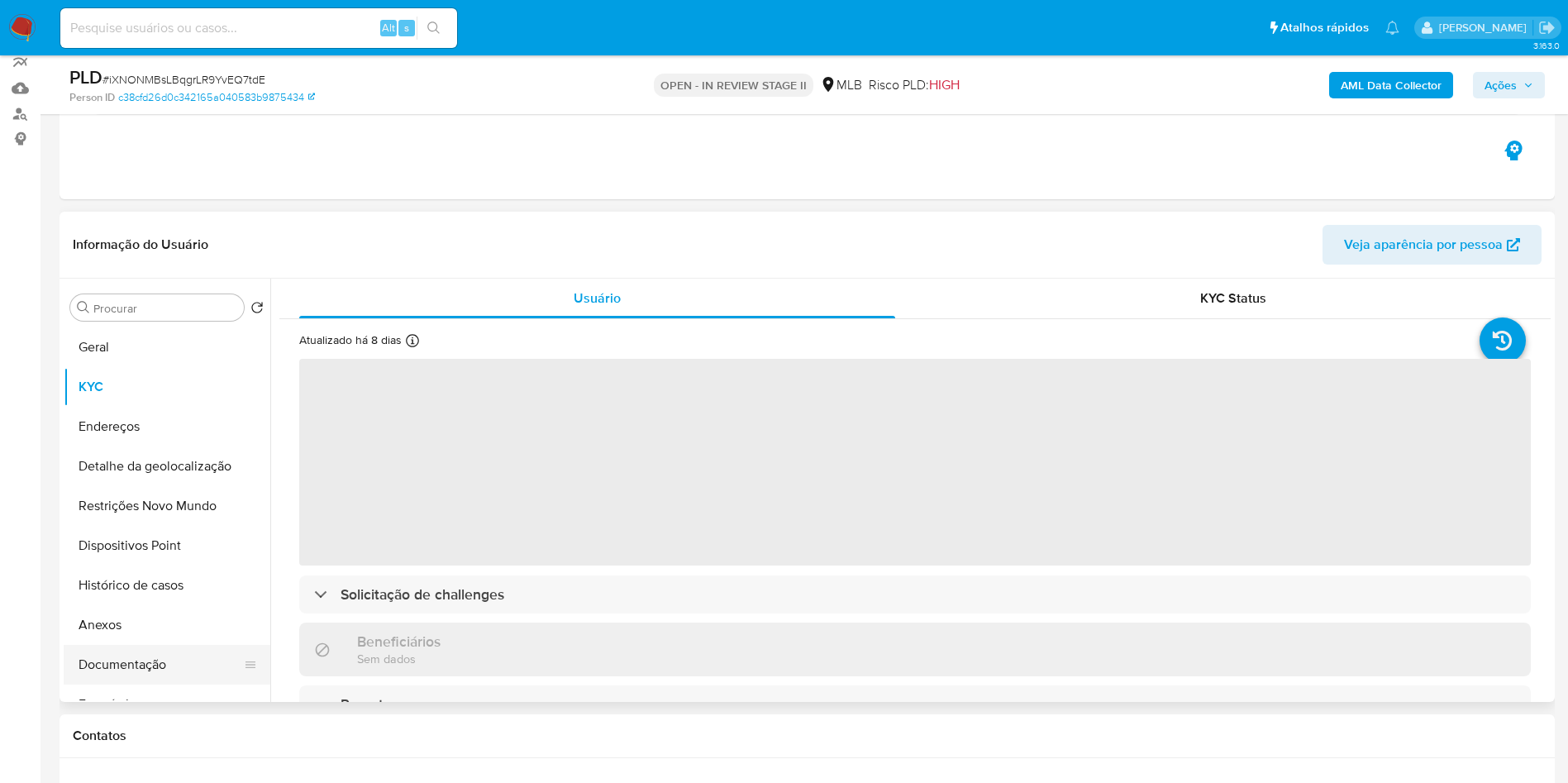
click at [168, 684] on button "Documentação" at bounding box center [160, 665] width 193 height 40
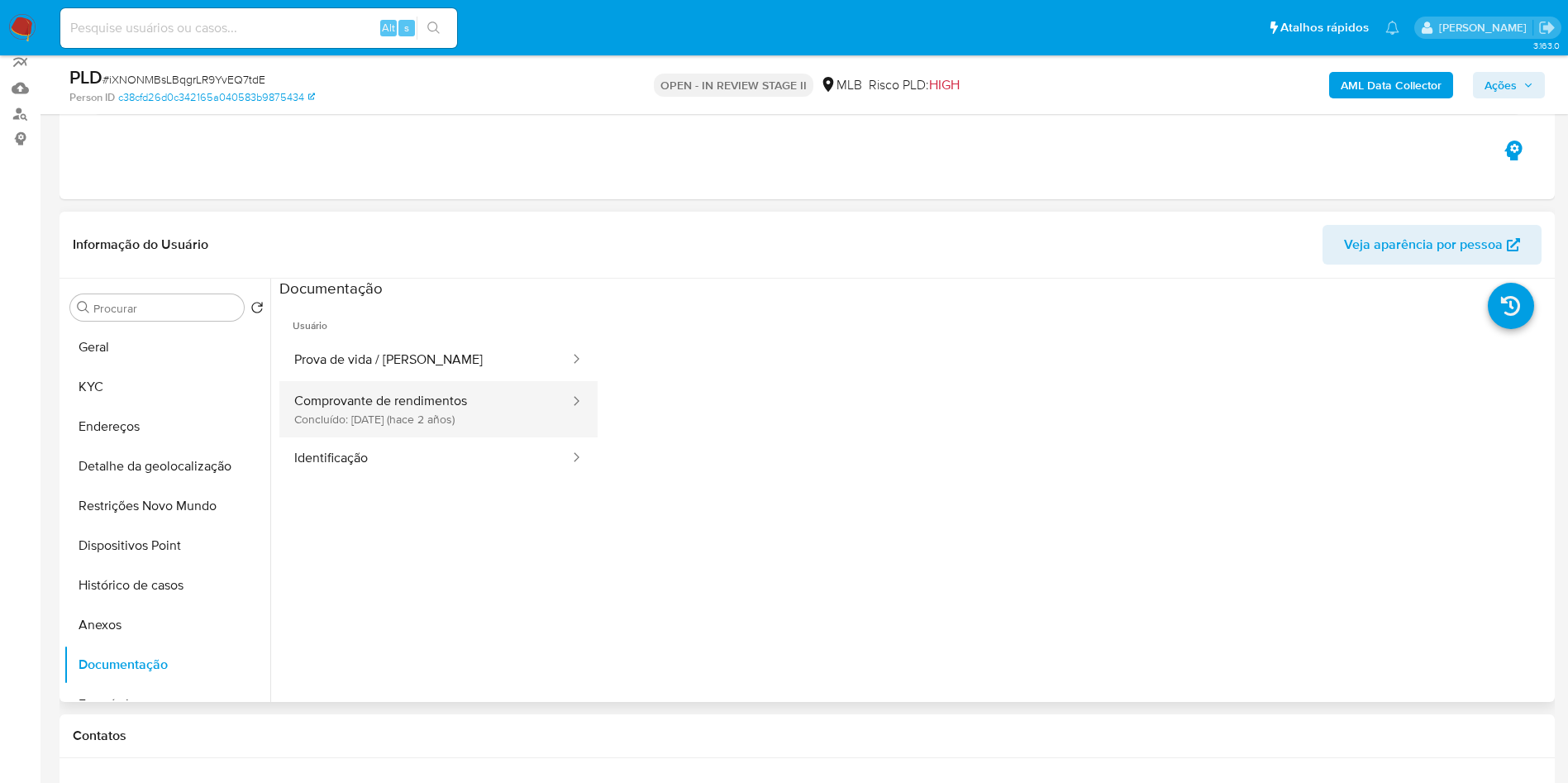
click at [444, 436] on button "Comprovante de rendimentos Concluído: [DATE] (hace 2 años)" at bounding box center [426, 409] width 292 height 56
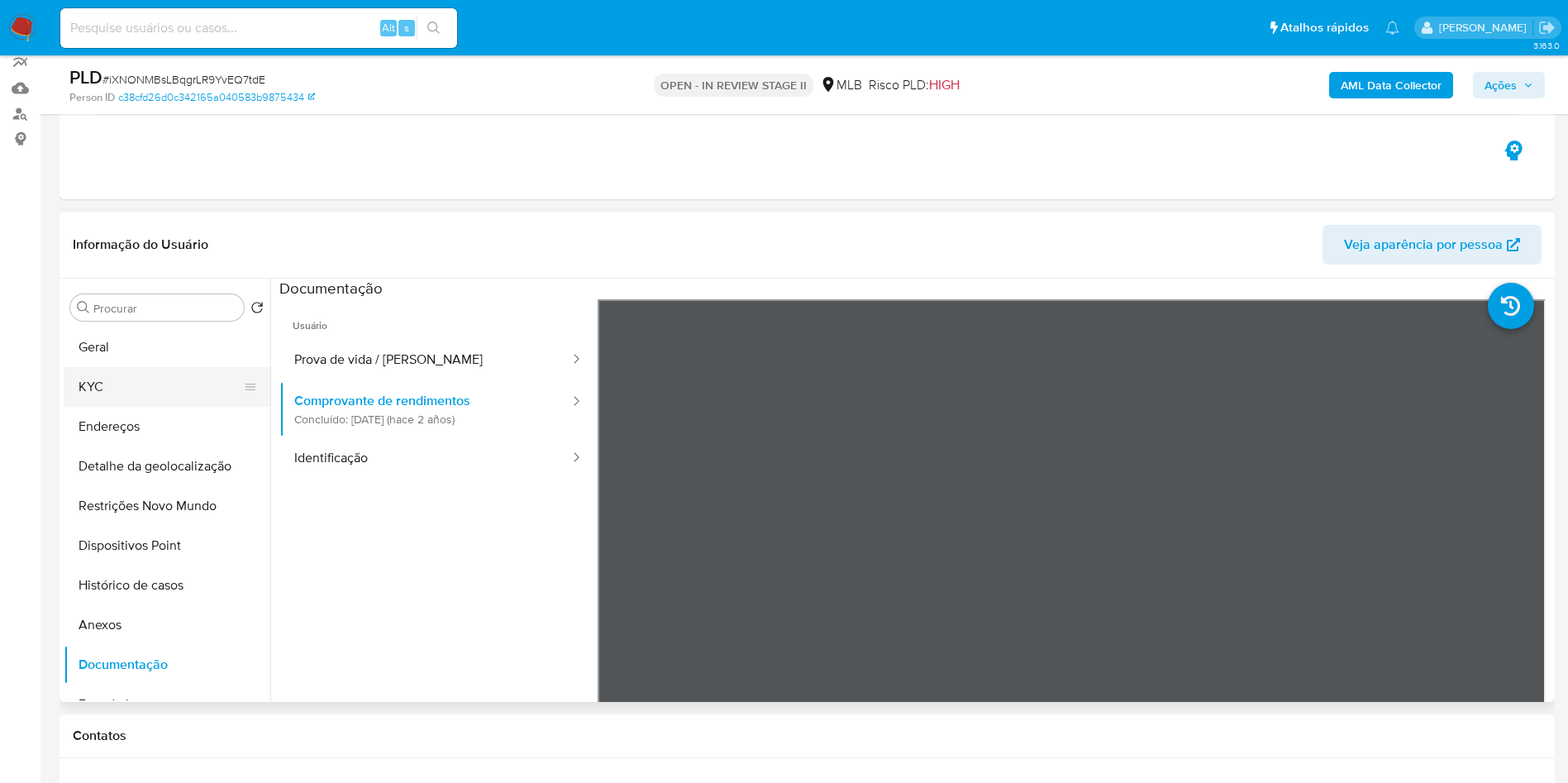
click at [139, 396] on button "KYC" at bounding box center [160, 387] width 193 height 40
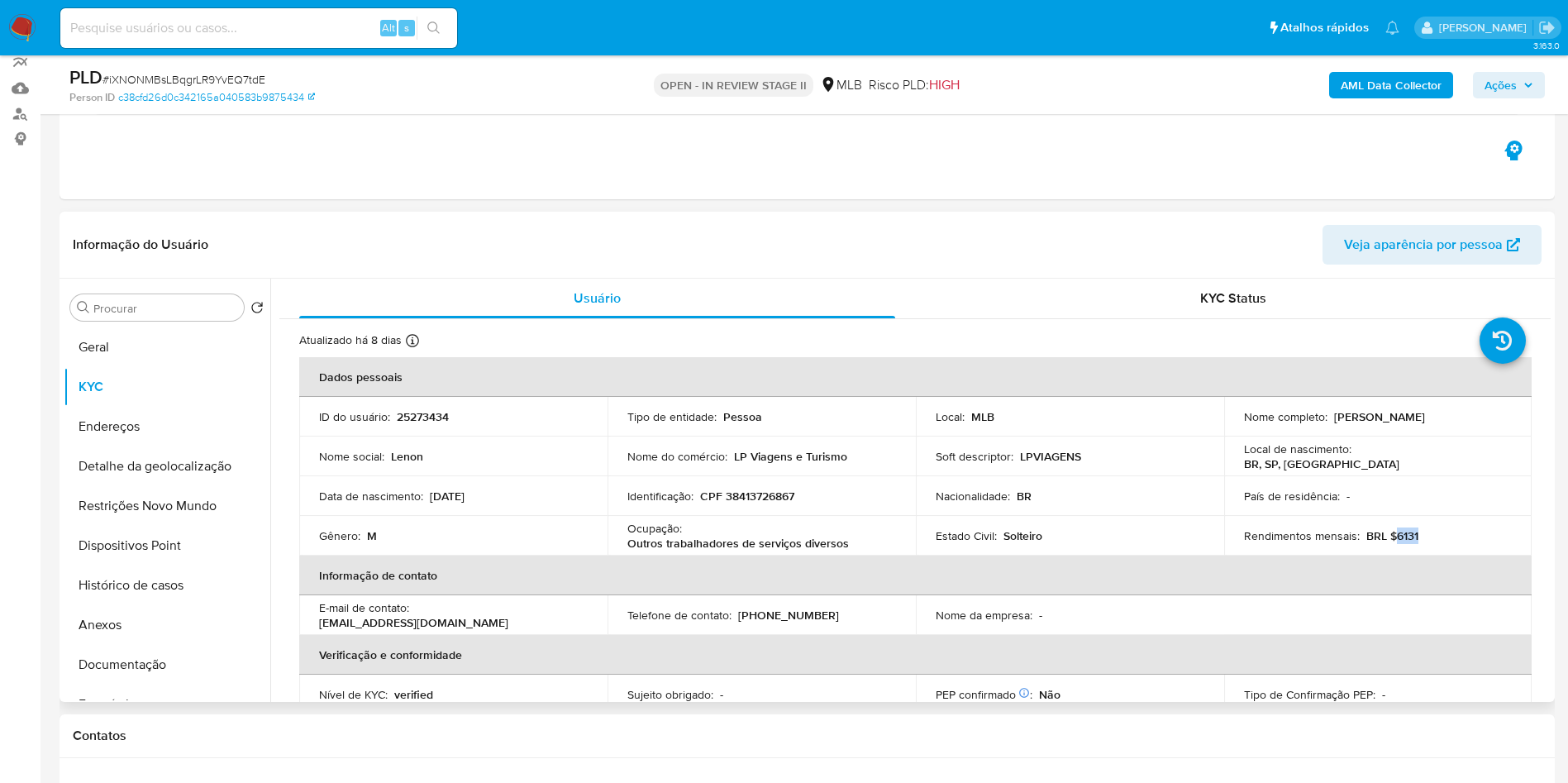
drag, startPoint x: 1418, startPoint y: 561, endPoint x: 1389, endPoint y: 562, distance: 29.0
click at [1389, 543] on div "Rendimentos mensais : BRL $6131" at bounding box center [1378, 535] width 269 height 15
drag, startPoint x: 858, startPoint y: 572, endPoint x: 622, endPoint y: 567, distance: 236.1
click at [622, 555] on td "Ocupação : Outros trabalhadores de serviços diversos" at bounding box center [762, 535] width 309 height 40
copy p "Outros trabalhadores de serviços diversos"
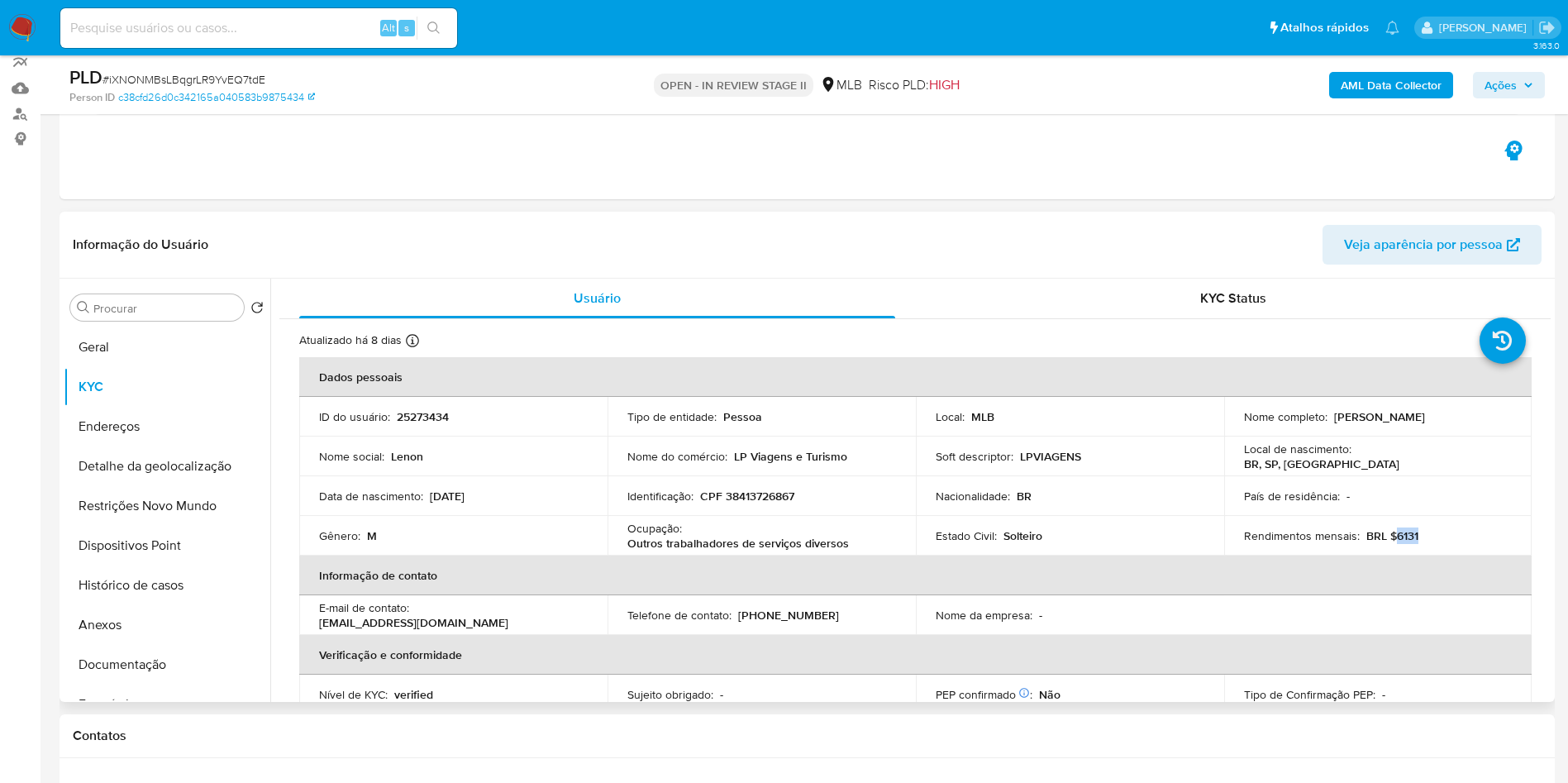
drag, startPoint x: 1417, startPoint y: 563, endPoint x: 1390, endPoint y: 563, distance: 27.0
click at [1390, 543] on div "Rendimentos mensais : BRL $6131" at bounding box center [1378, 535] width 269 height 15
copy p "6131"
click at [145, 367] on button "Geral" at bounding box center [160, 347] width 193 height 40
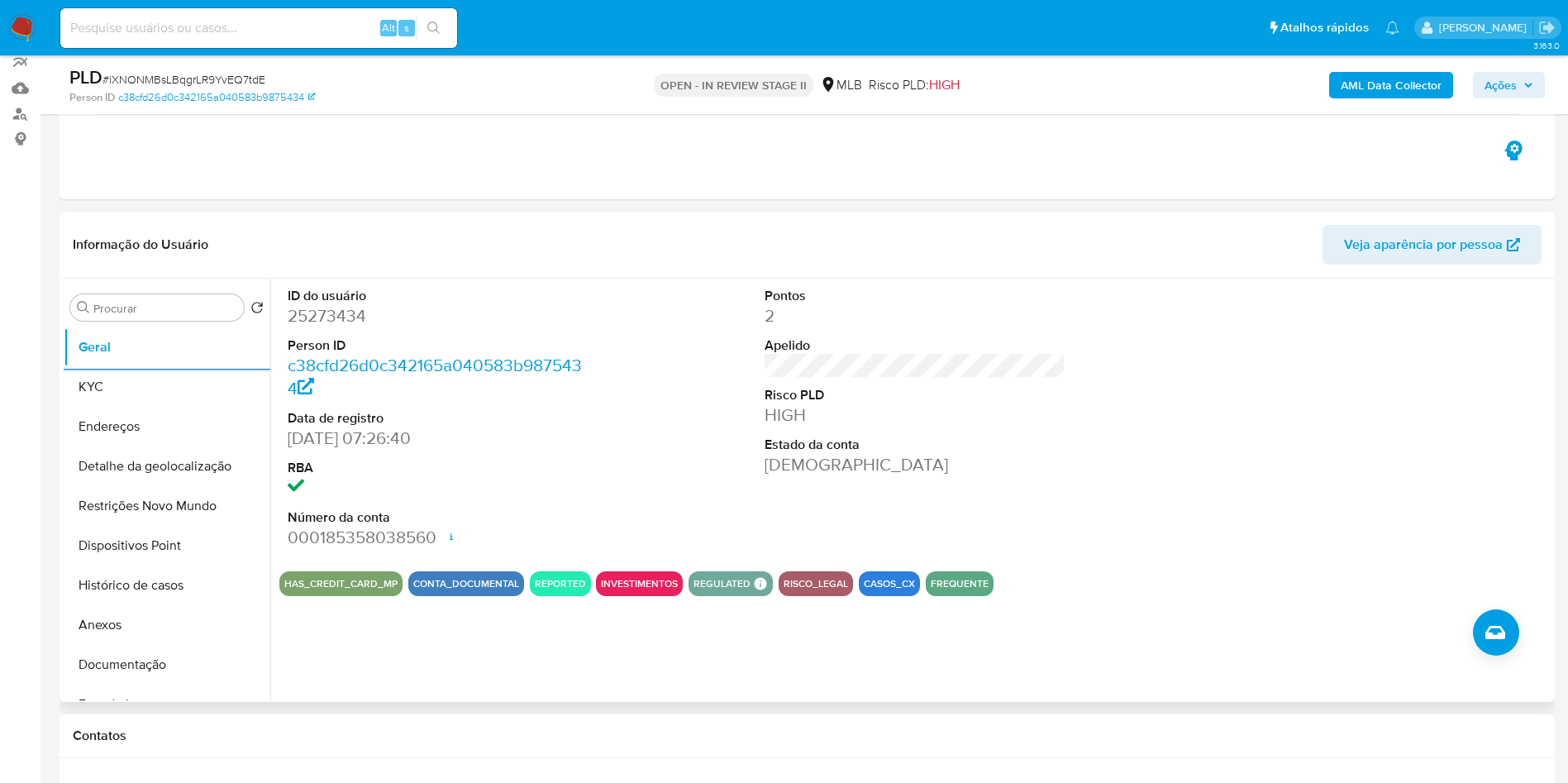
copy p "6131"
click at [121, 406] on button "KYC" at bounding box center [160, 387] width 193 height 40
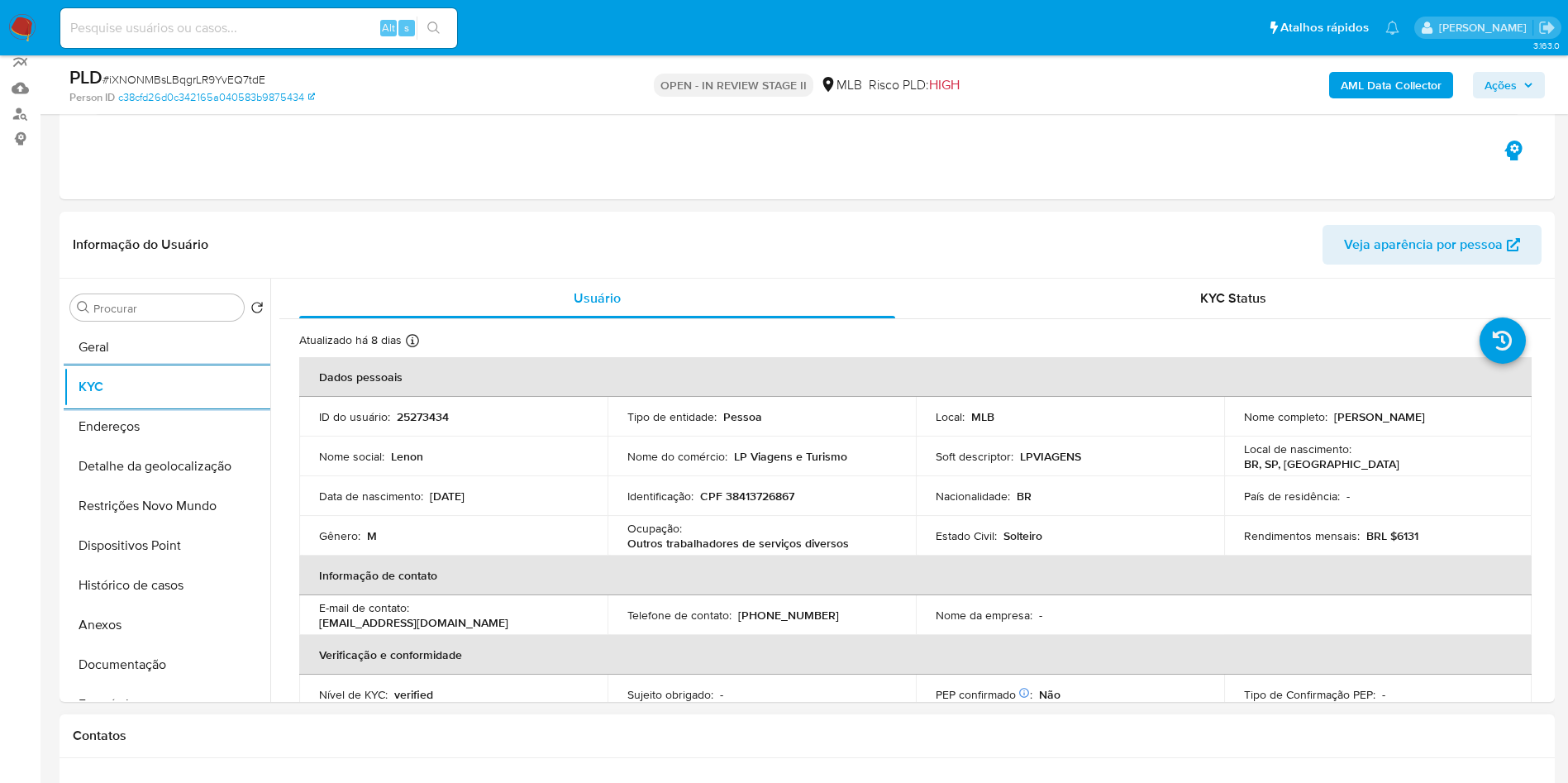
copy p "6131"
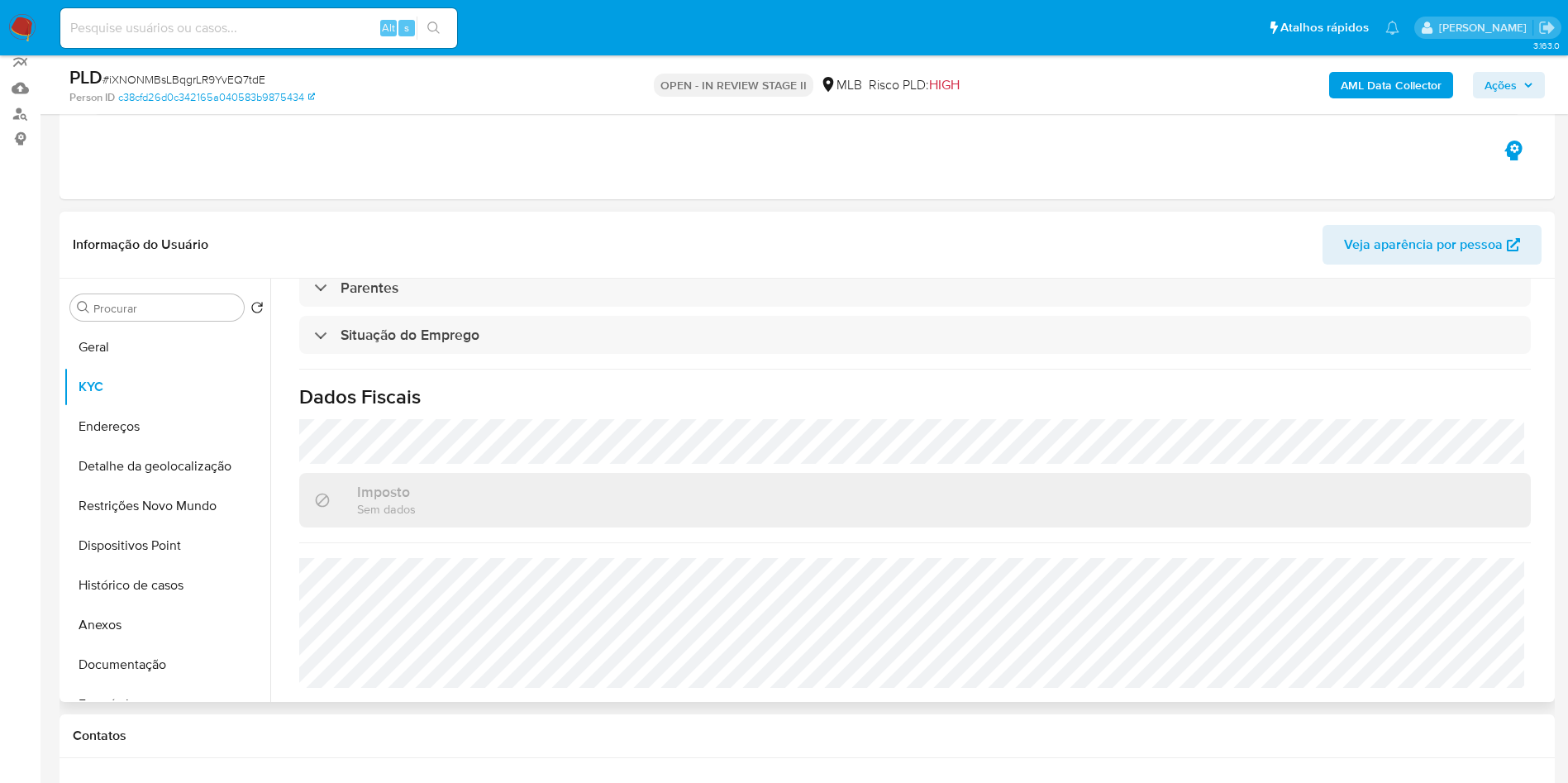
copy p "6131"
click at [144, 482] on button "Detalhe da geolocalização" at bounding box center [160, 466] width 193 height 40
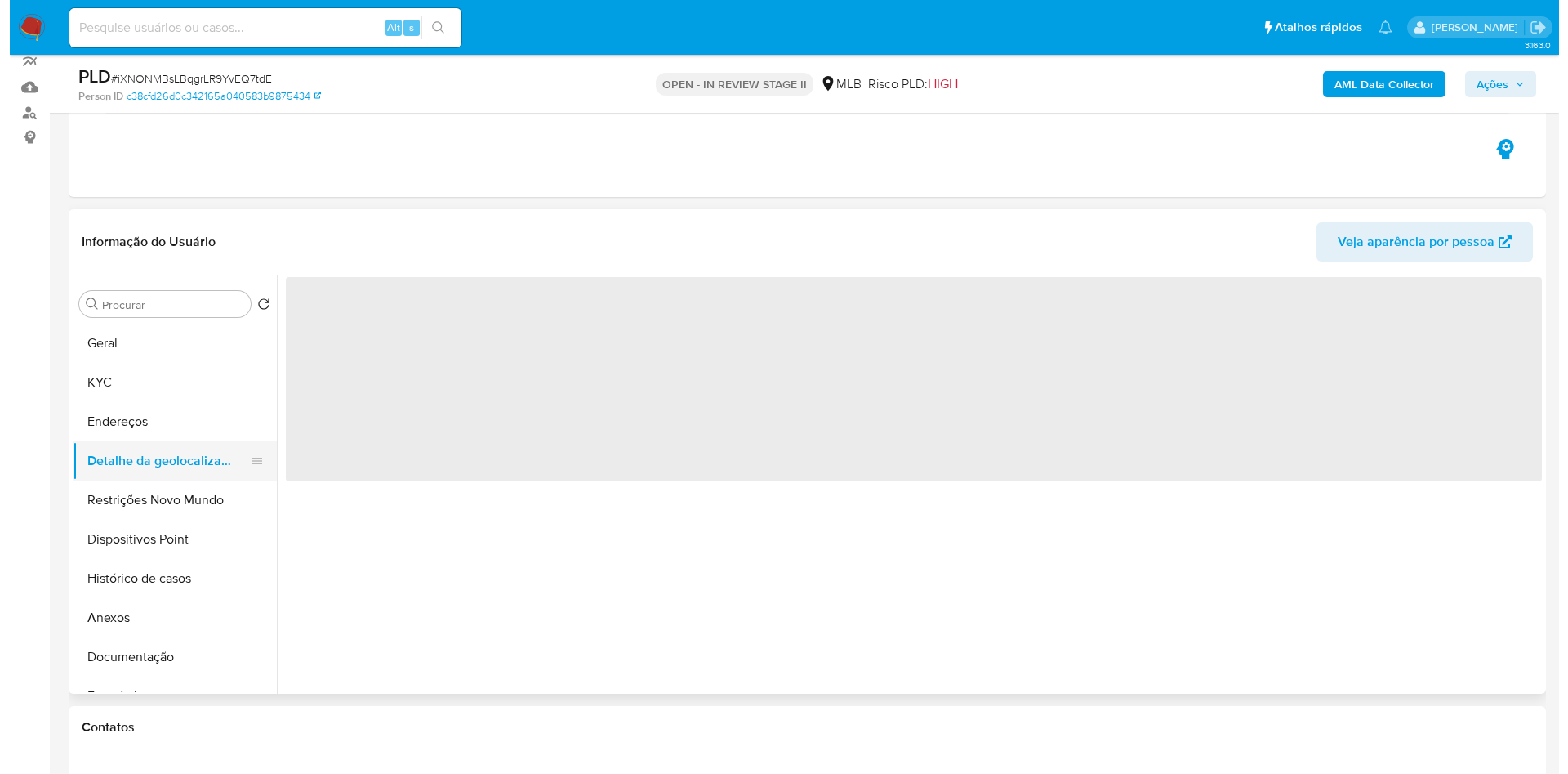
scroll to position [0, 0]
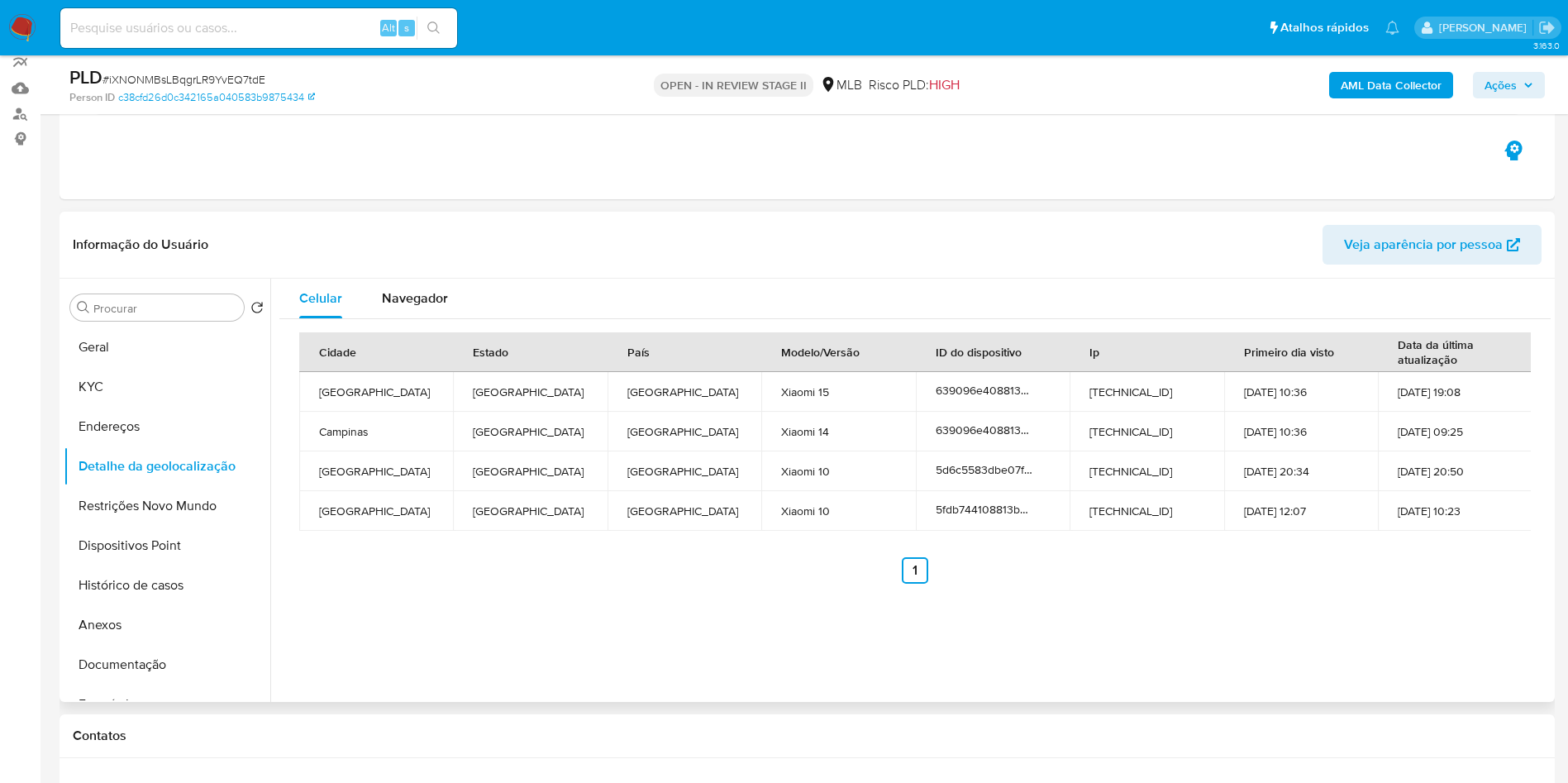
copy p "6131"
click at [146, 525] on button "Restrições Novo Mundo" at bounding box center [160, 506] width 193 height 40
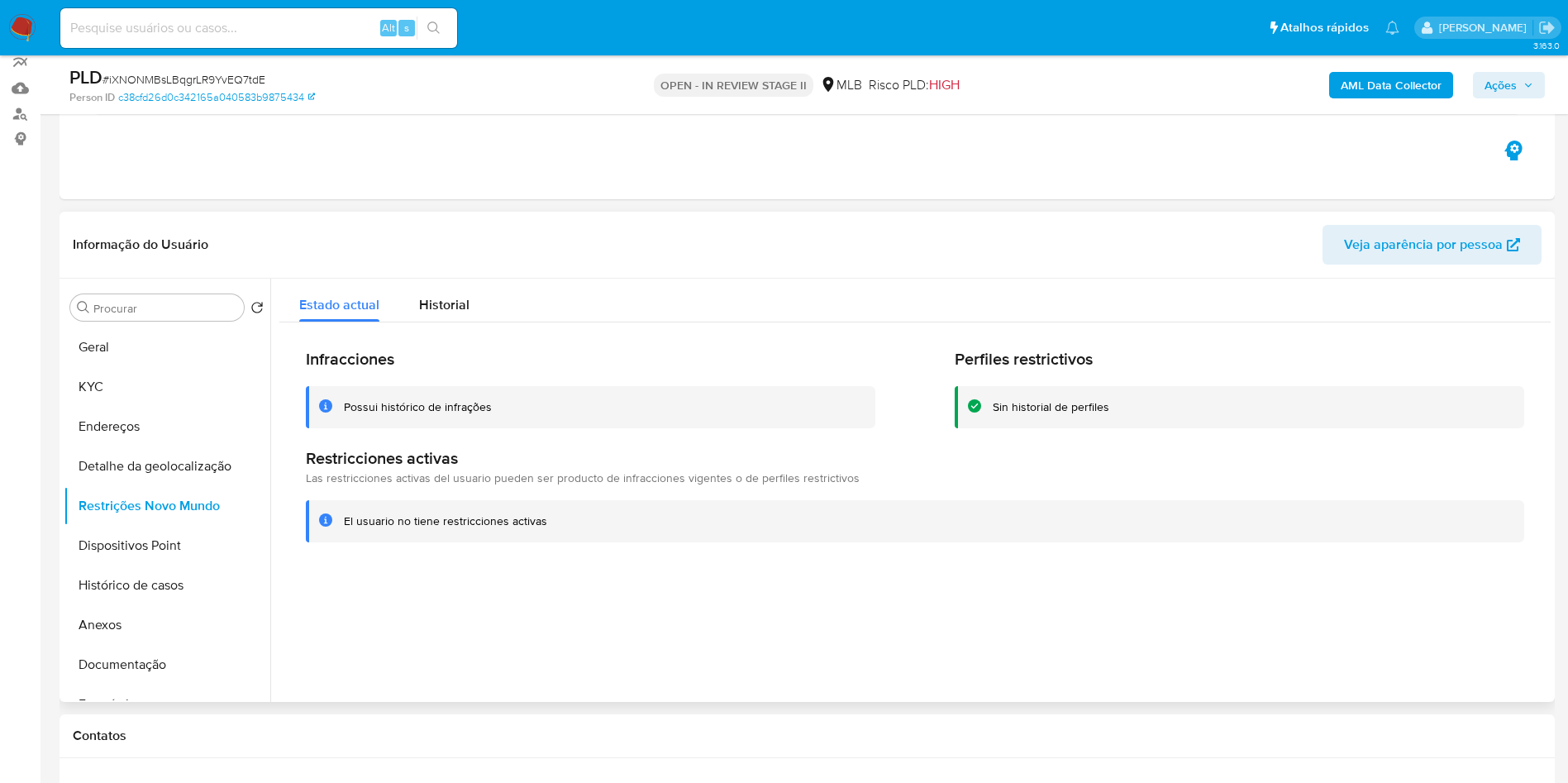
copy p "6131"
click at [128, 562] on button "Dispositivos Point" at bounding box center [160, 545] width 193 height 40
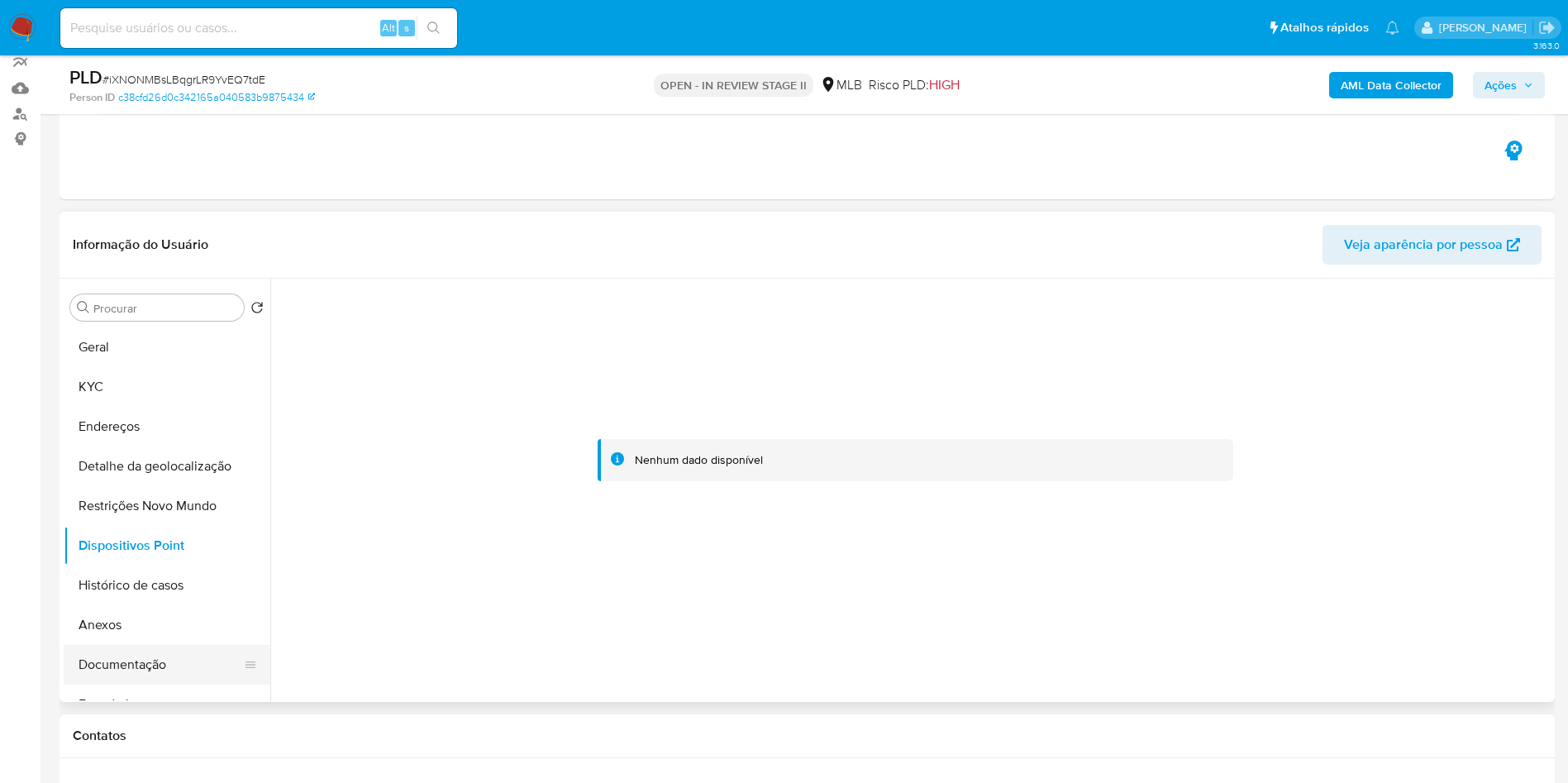
click at [147, 681] on button "Documentação" at bounding box center [160, 665] width 193 height 40
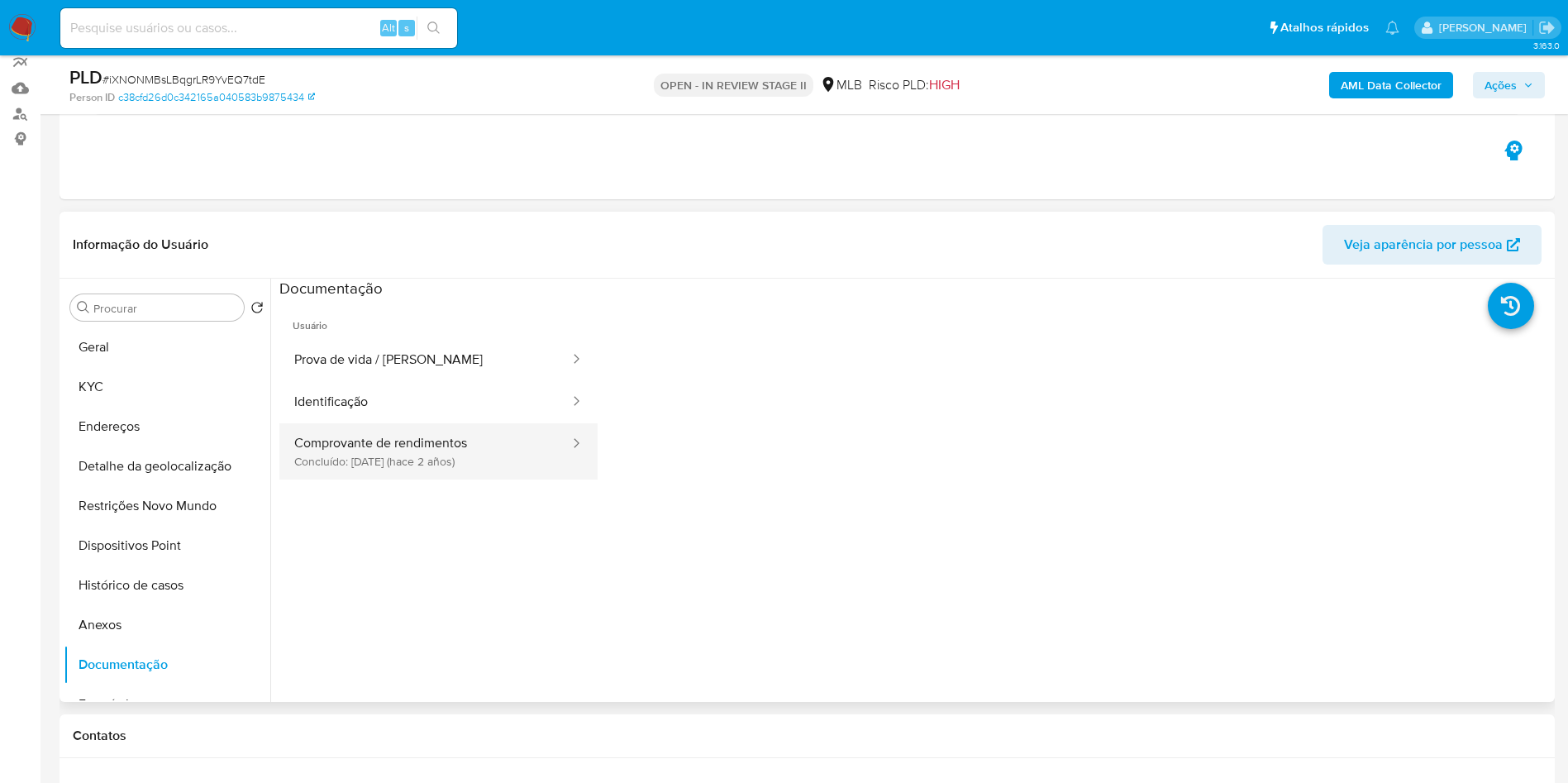
click at [444, 474] on button "Comprovante de rendimentos Concluído: [DATE] (hace 2 años)" at bounding box center [426, 451] width 292 height 56
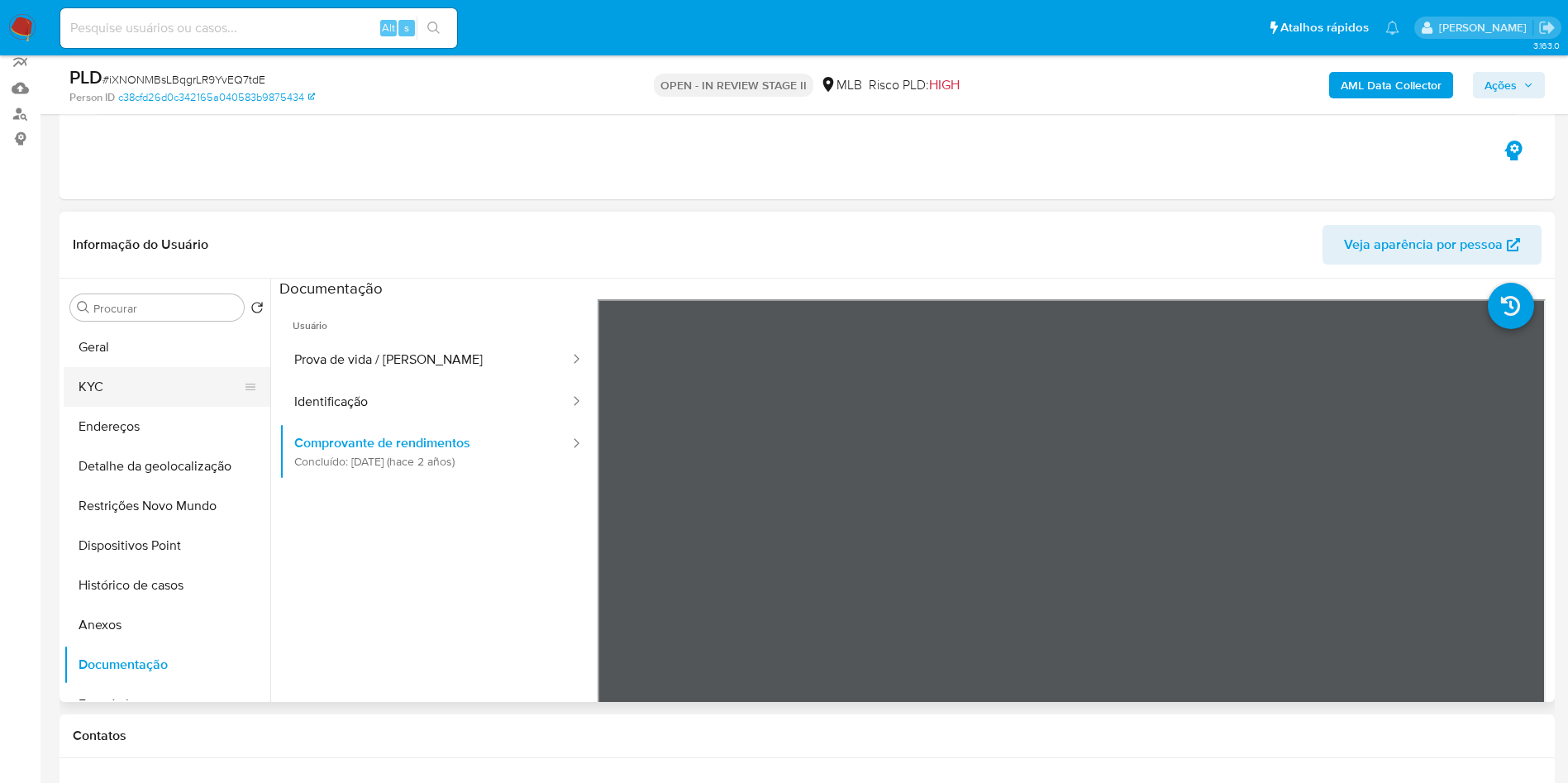
click at [143, 406] on button "KYC" at bounding box center [160, 387] width 193 height 40
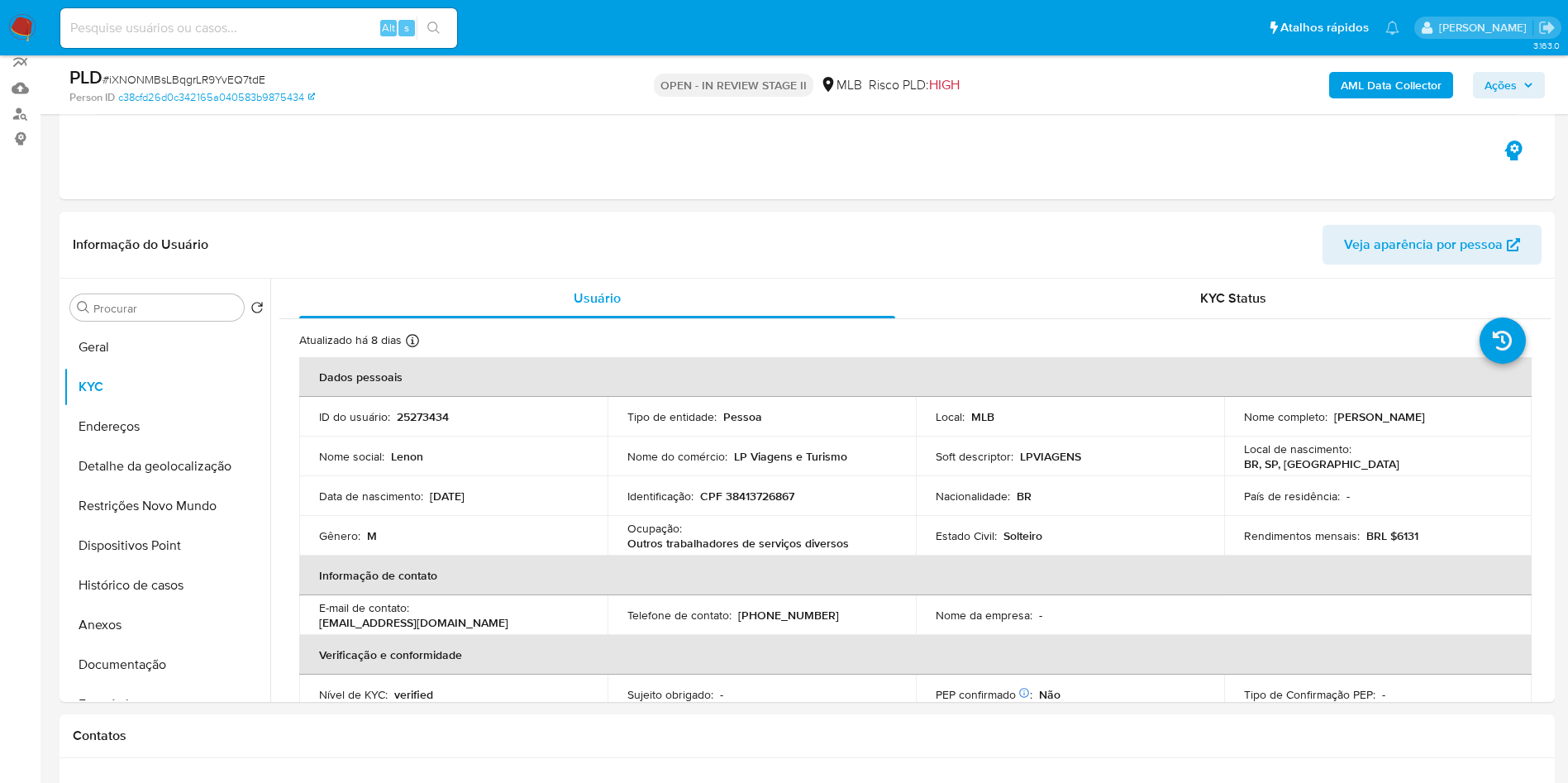
click at [1529, 85] on icon "button" at bounding box center [1528, 84] width 6 height 5
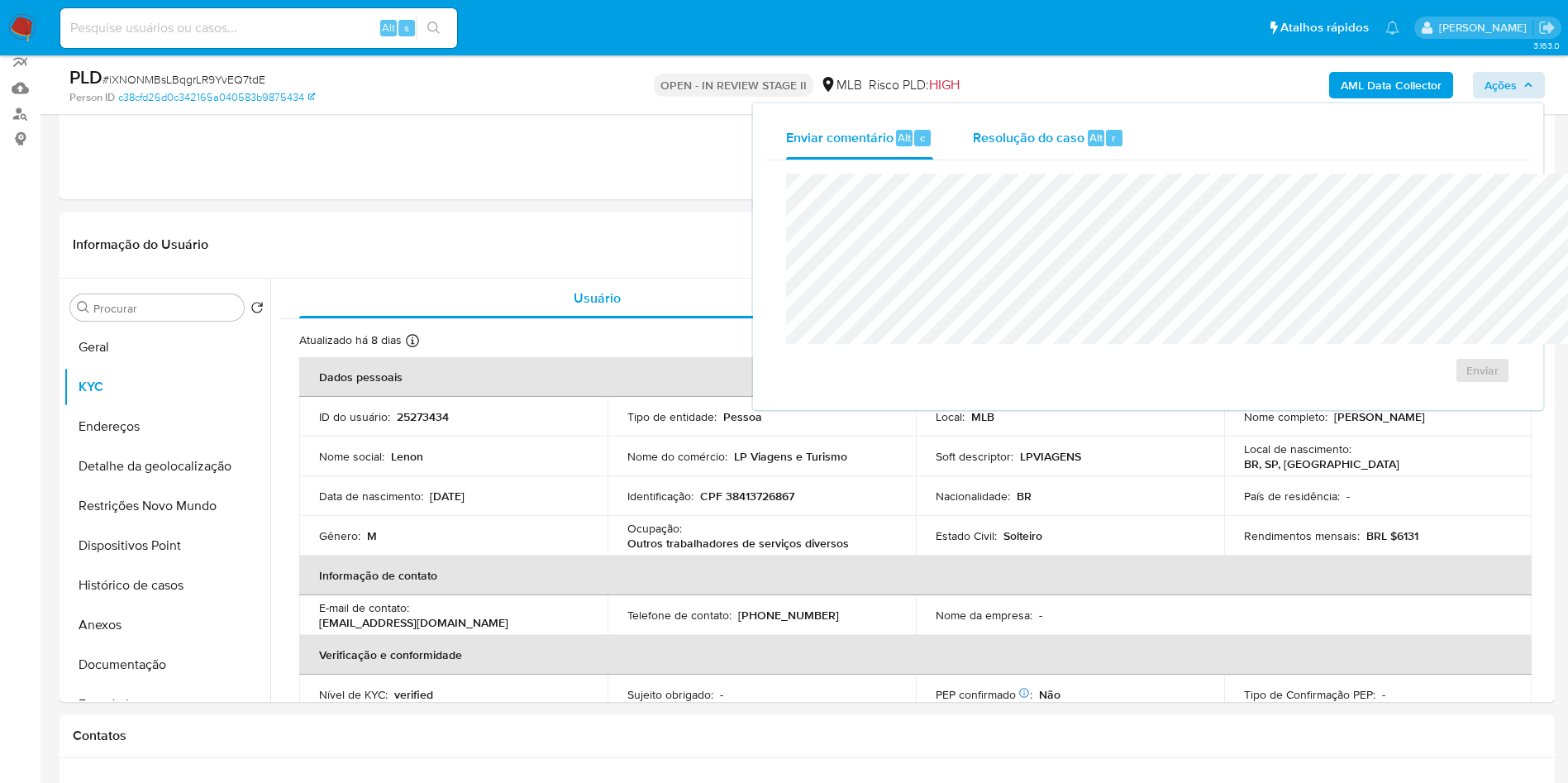
click at [973, 132] on span "Resolução do caso" at bounding box center [1028, 136] width 112 height 19
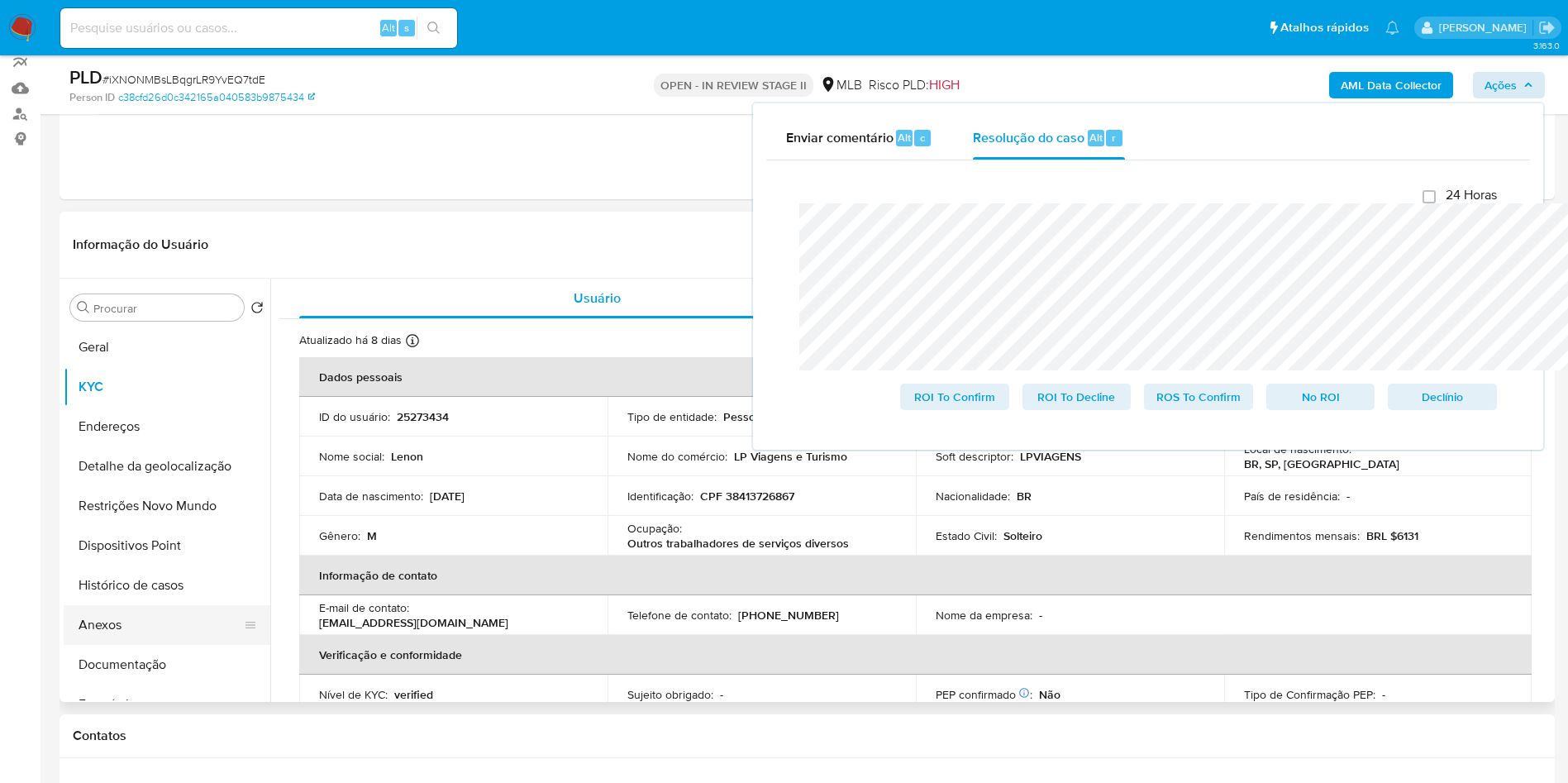
click at [143, 645] on button "Anexos" at bounding box center [160, 625] width 193 height 40
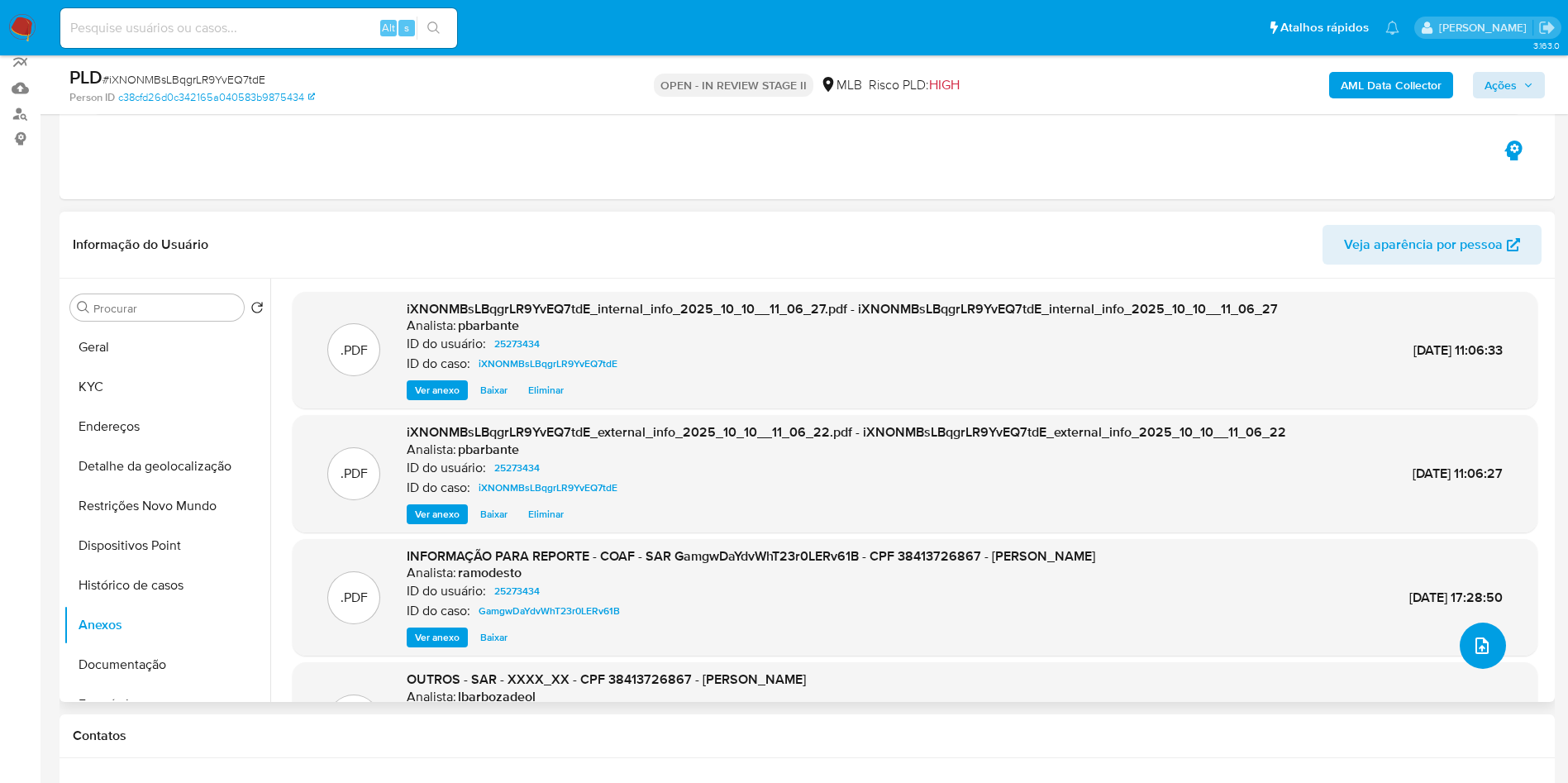
click at [1473, 655] on icon "upload-file" at bounding box center [1483, 646] width 20 height 20
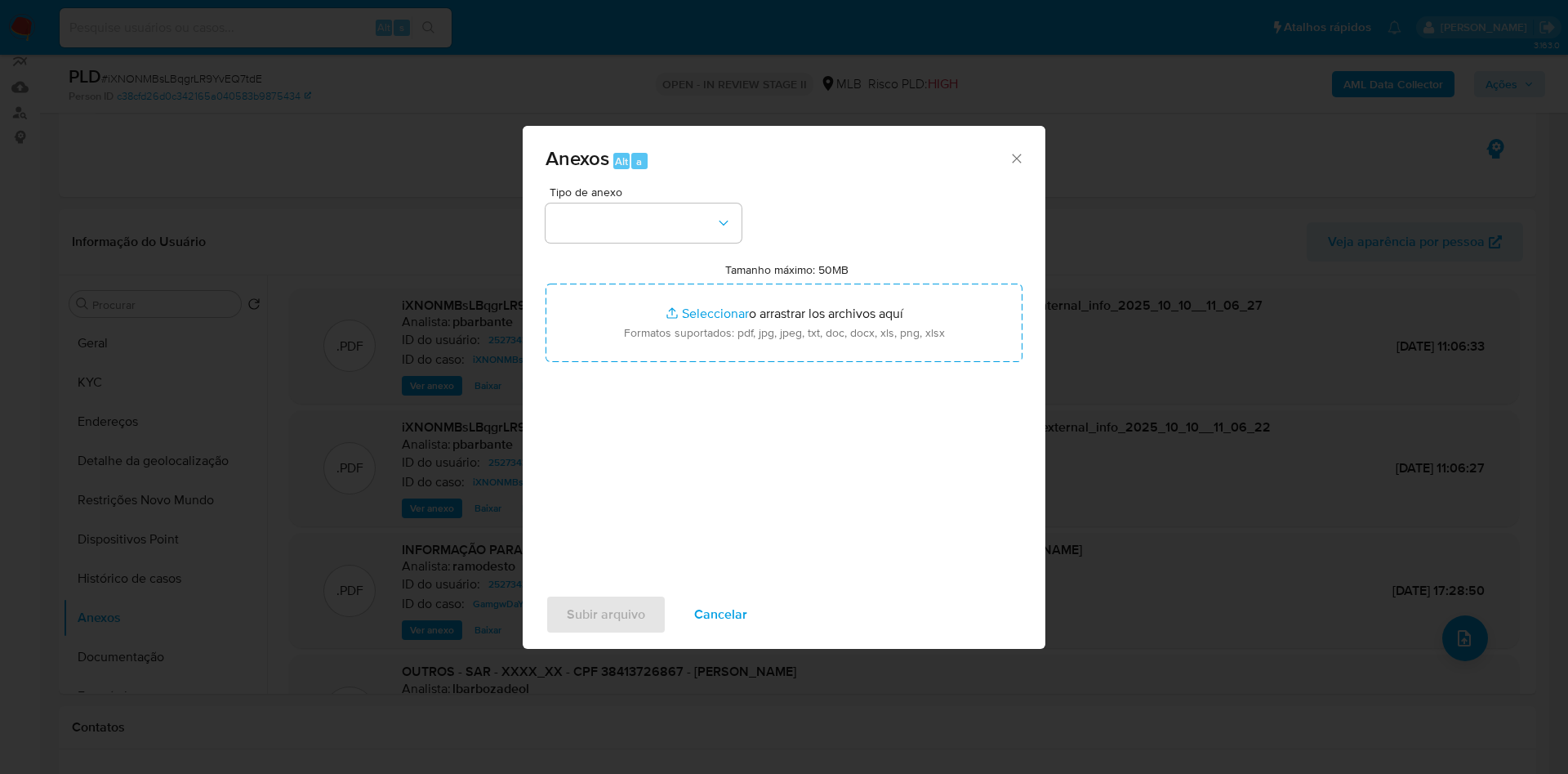
click at [586, 187] on span "Tipo de anexo" at bounding box center [647, 192] width 196 height 12
click at [585, 204] on button "button" at bounding box center [644, 223] width 196 height 39
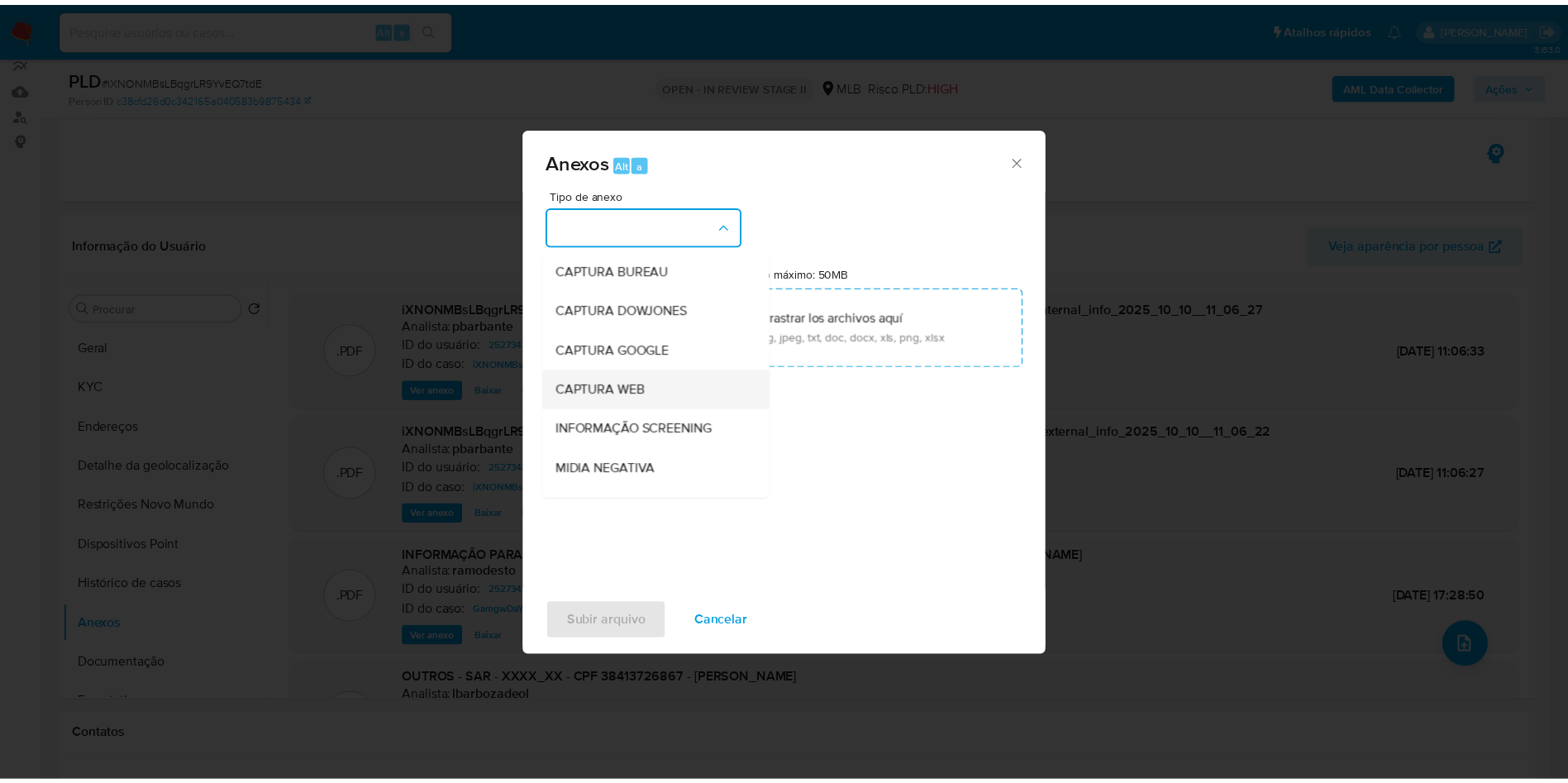
scroll to position [221, 0]
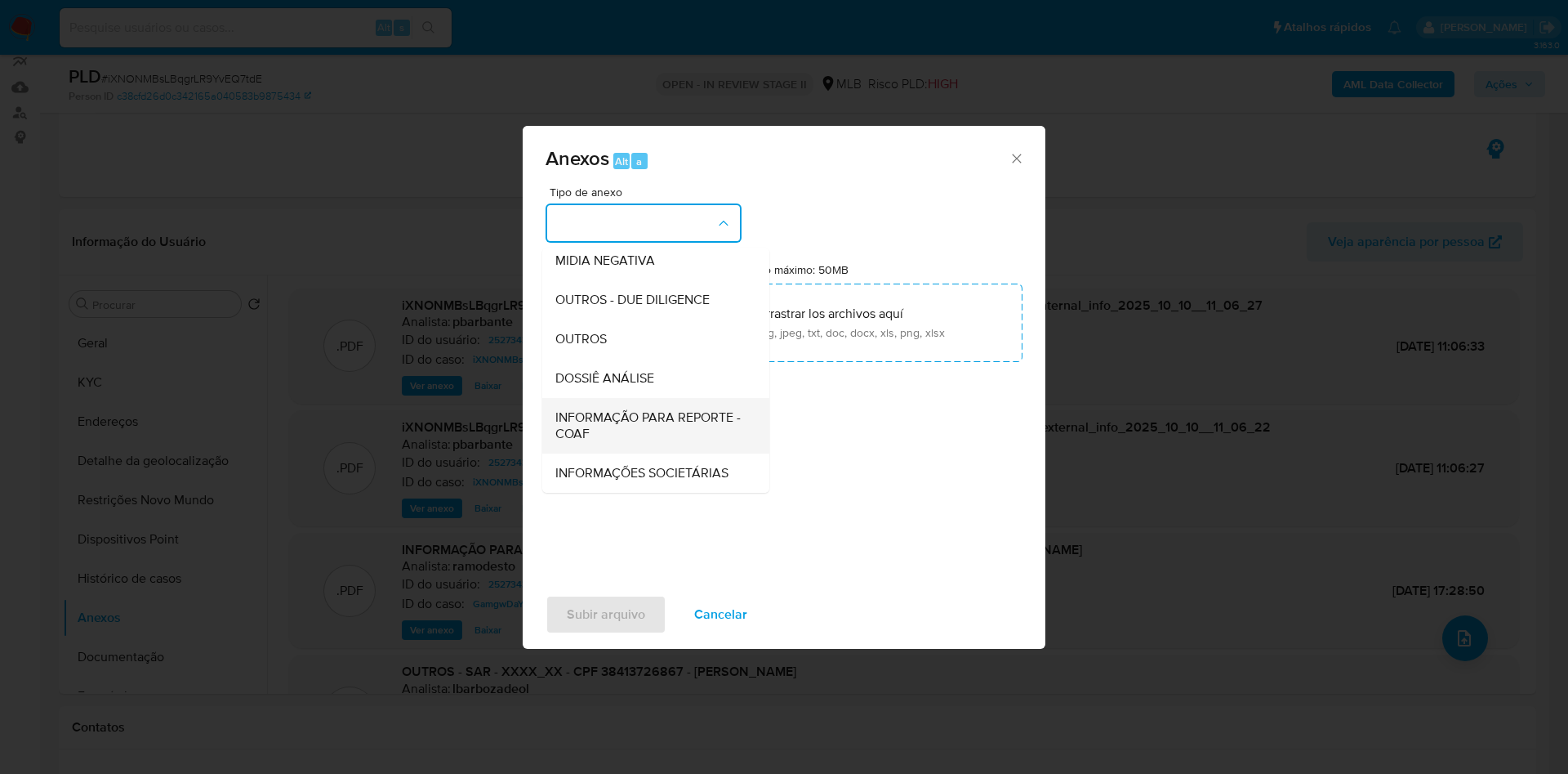
click at [629, 409] on span "INFORMAÇÃO PARA REPORTE - COAF" at bounding box center [650, 425] width 191 height 32
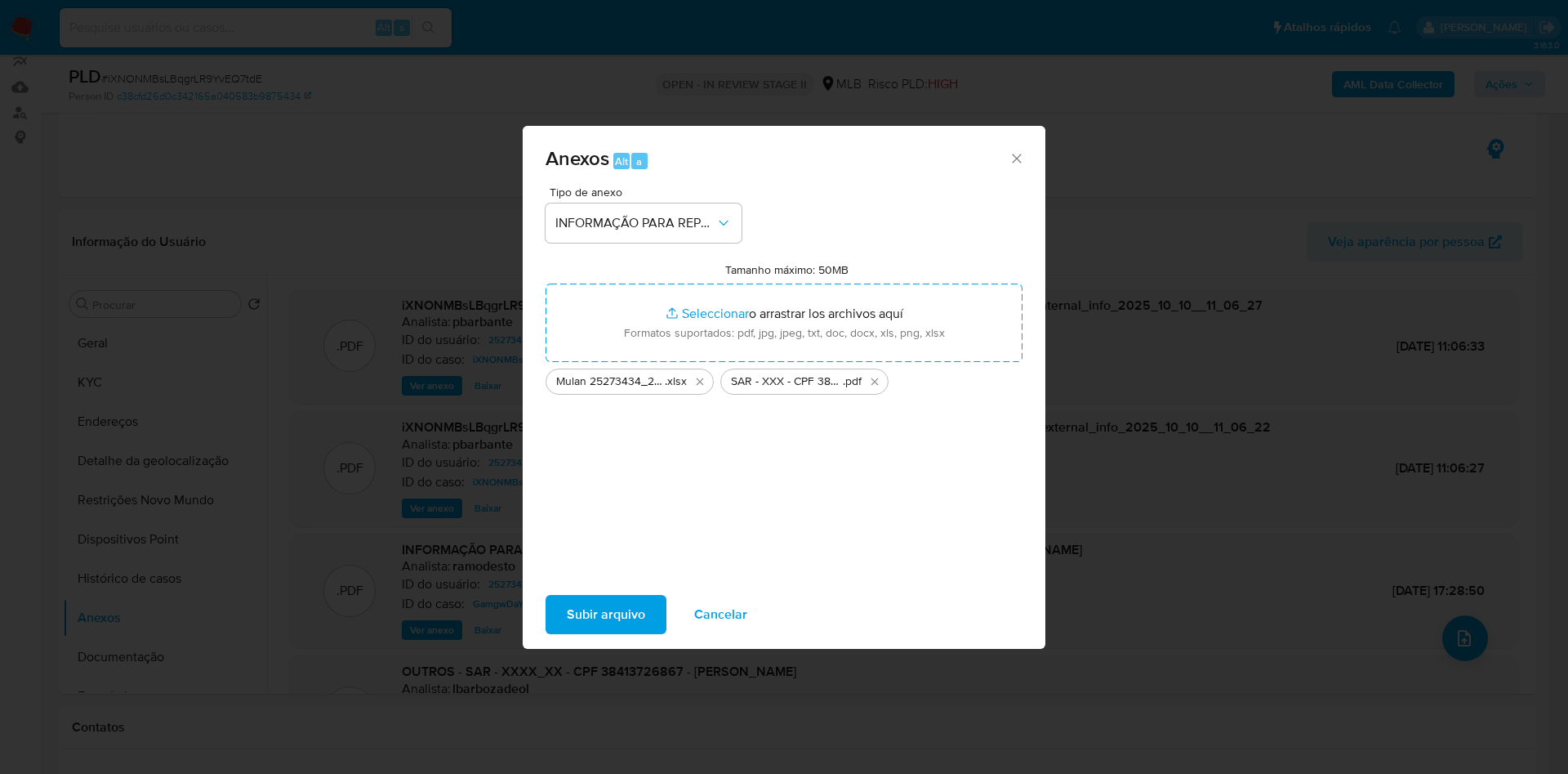
click at [621, 625] on button "Subir arquivo" at bounding box center [606, 614] width 121 height 39
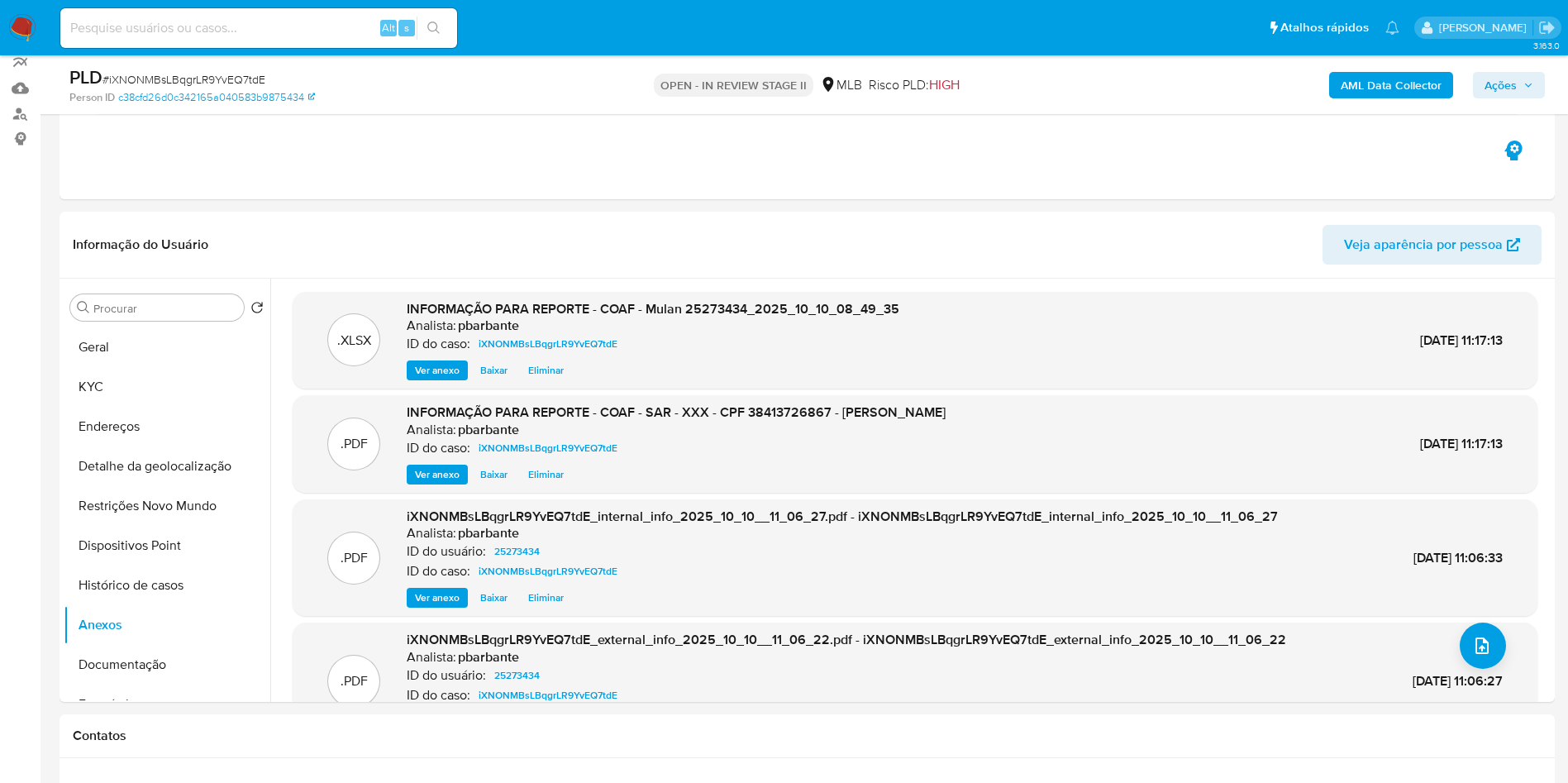
click at [1522, 79] on span "Ações" at bounding box center [1509, 85] width 49 height 24
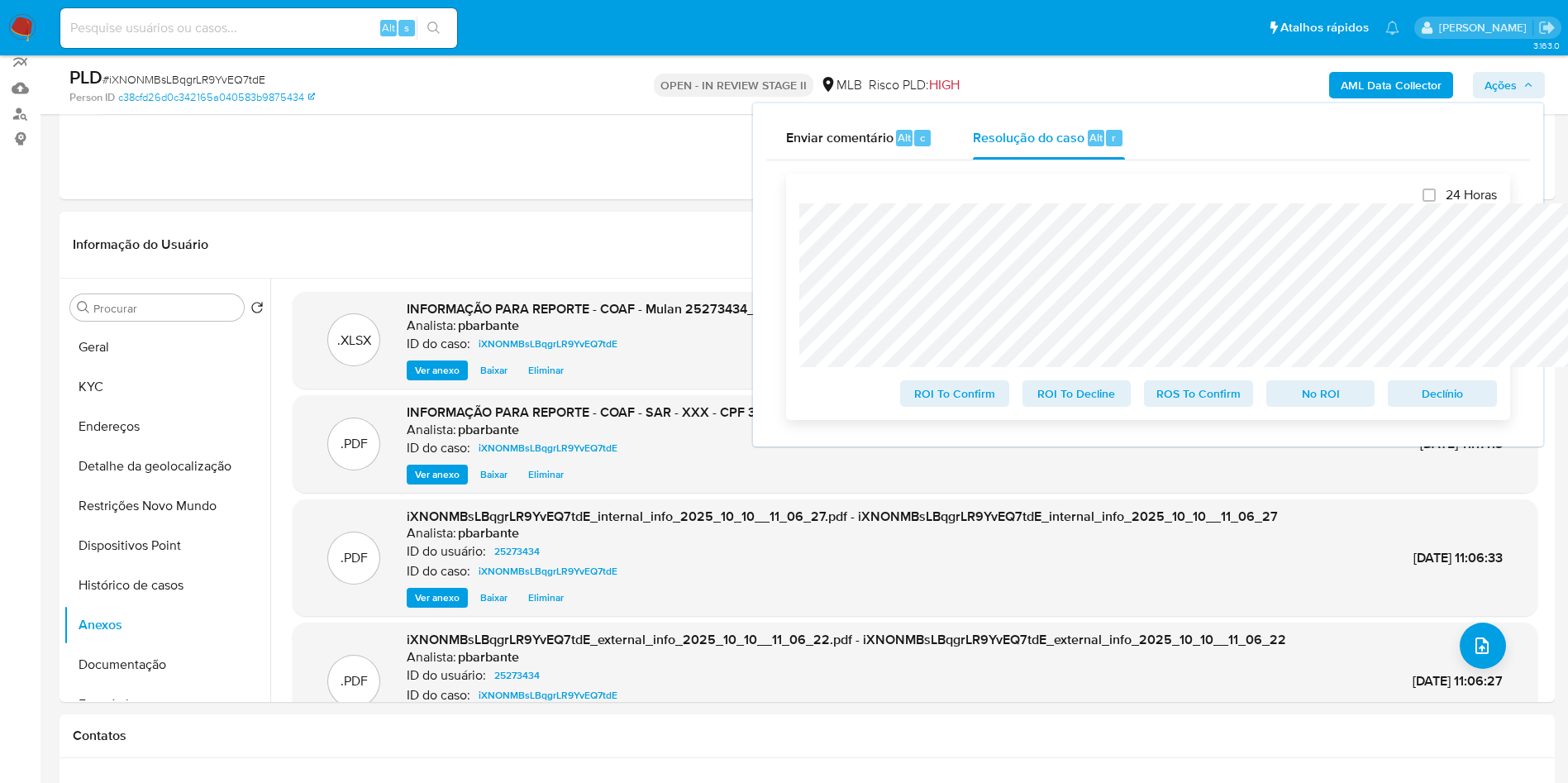
click at [1227, 405] on span "ROS To Confirm" at bounding box center [1199, 394] width 86 height 24
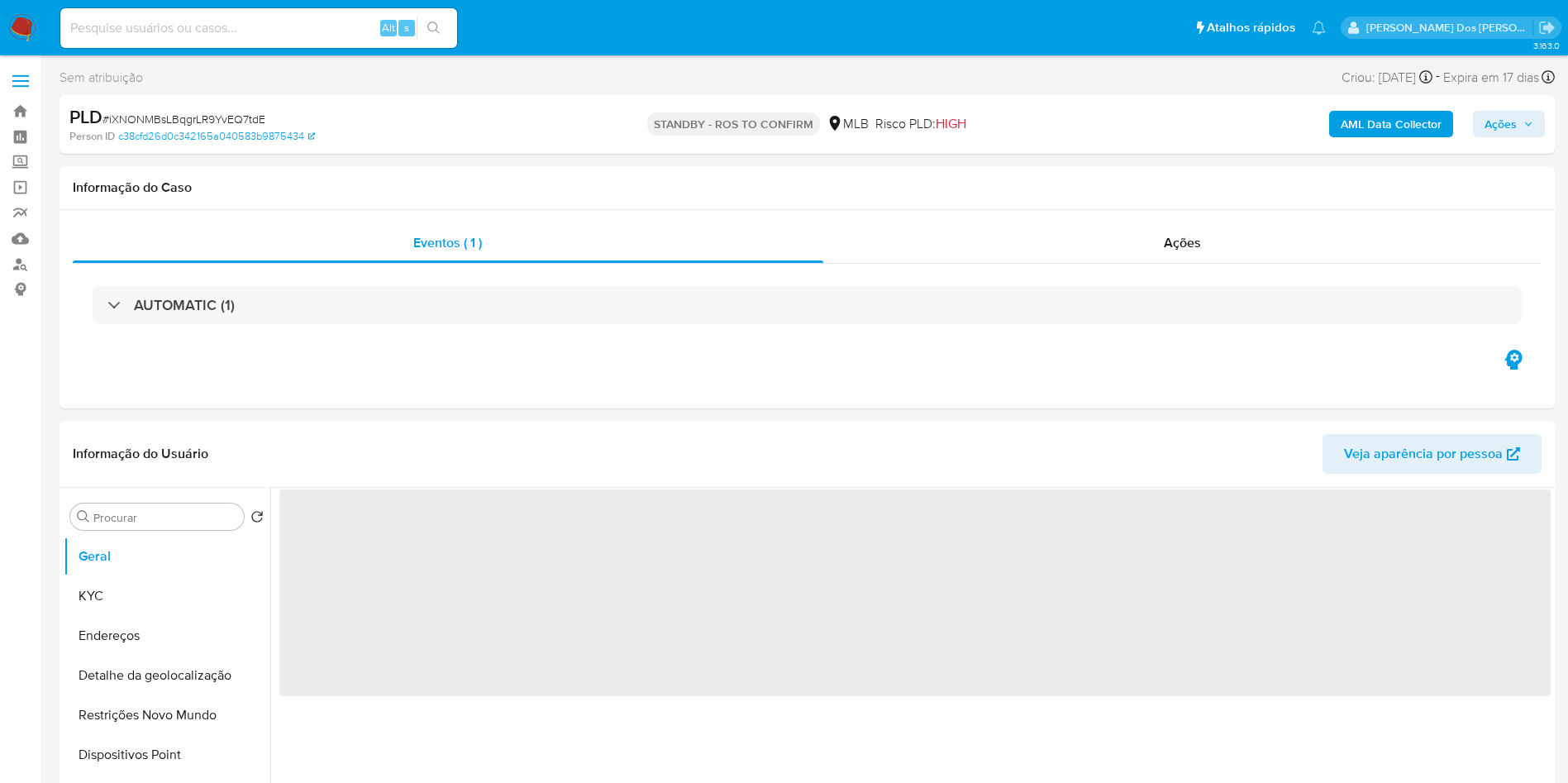
select select "10"
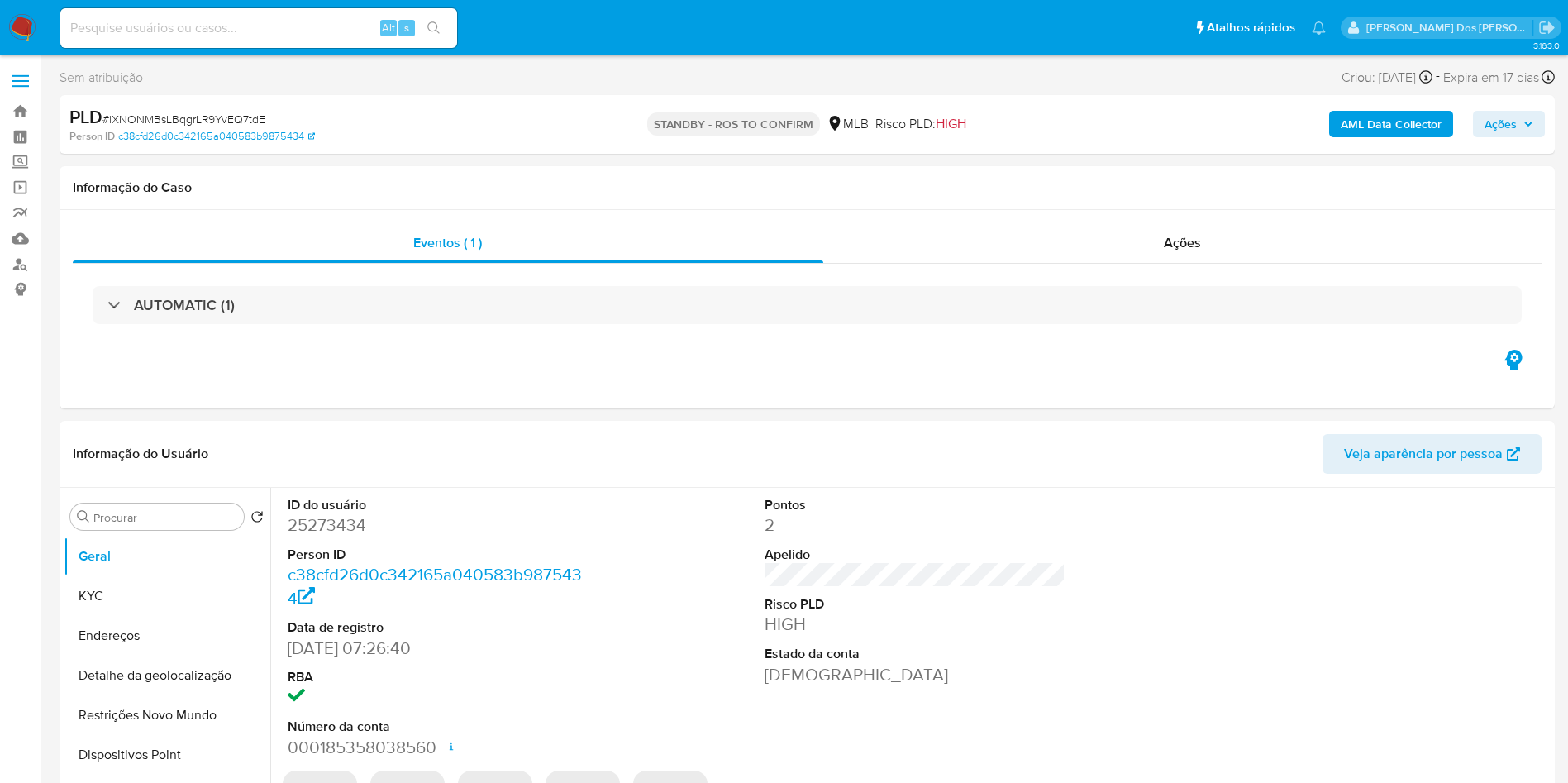
select select "10"
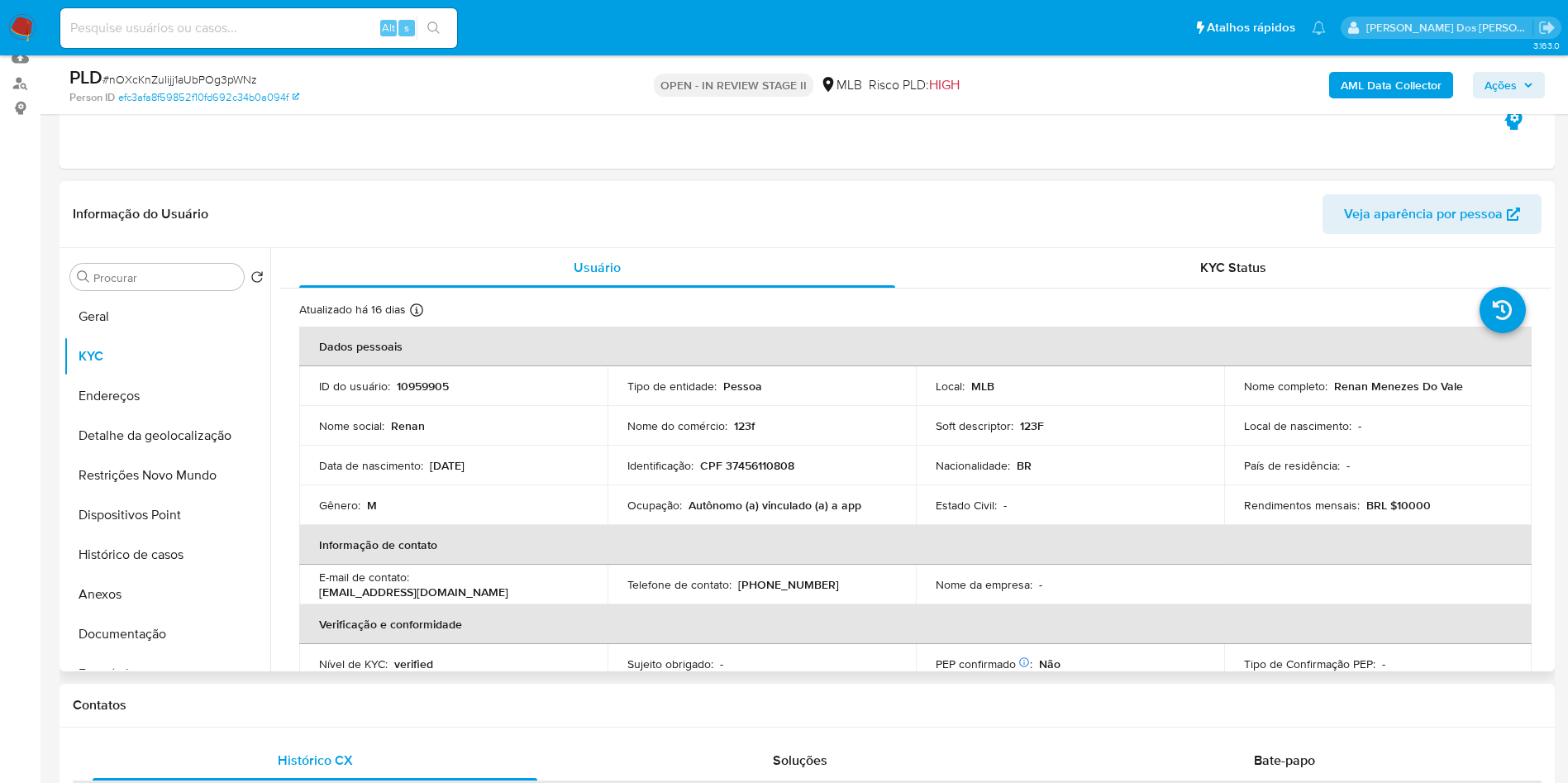
click at [441, 394] on p "10959905" at bounding box center [422, 386] width 52 height 15
copy p "10959905"
click at [181, 654] on button "Documentação" at bounding box center [160, 634] width 193 height 40
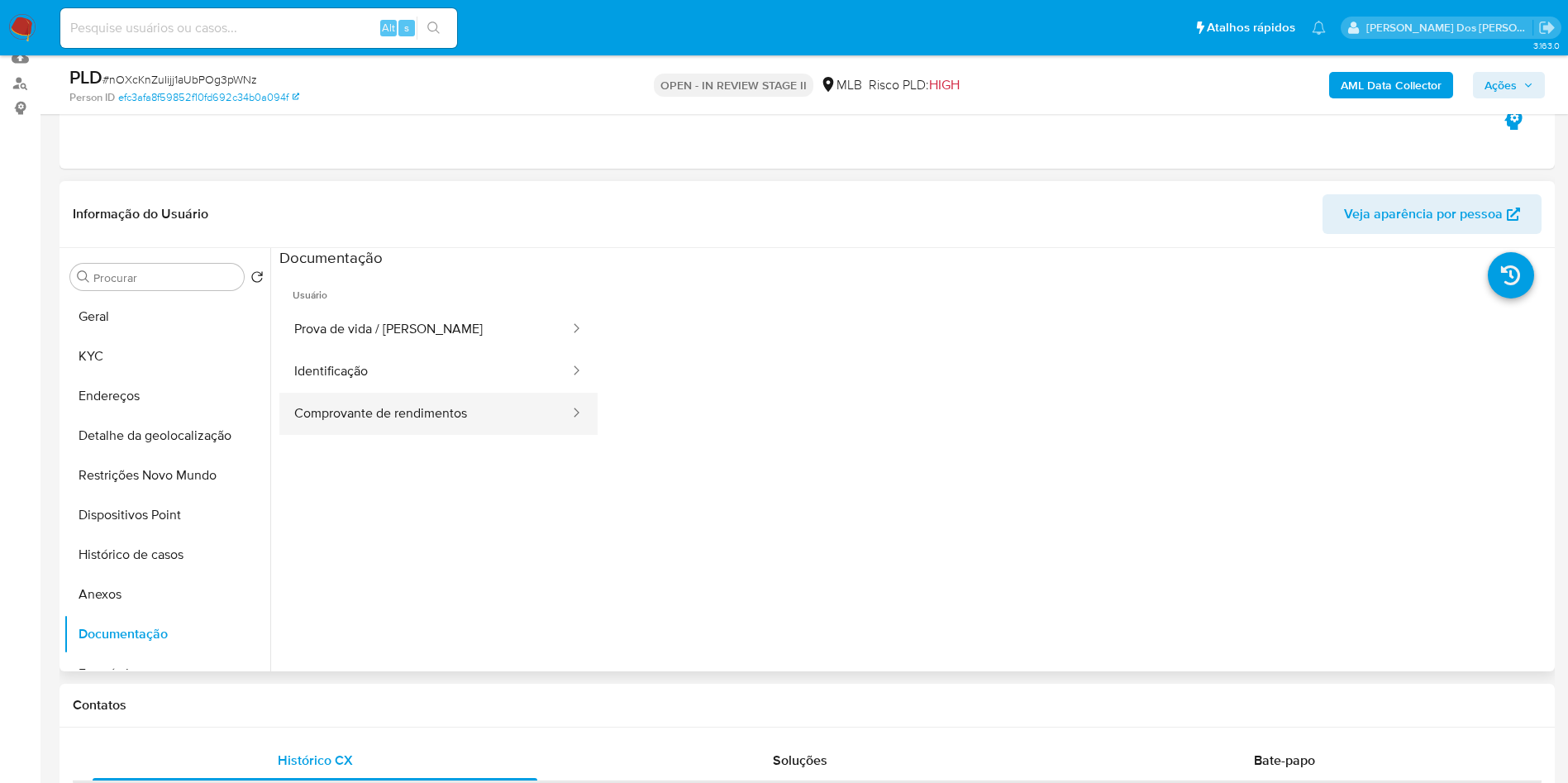
click at [444, 426] on button "Comprovante de rendimentos" at bounding box center [426, 414] width 292 height 42
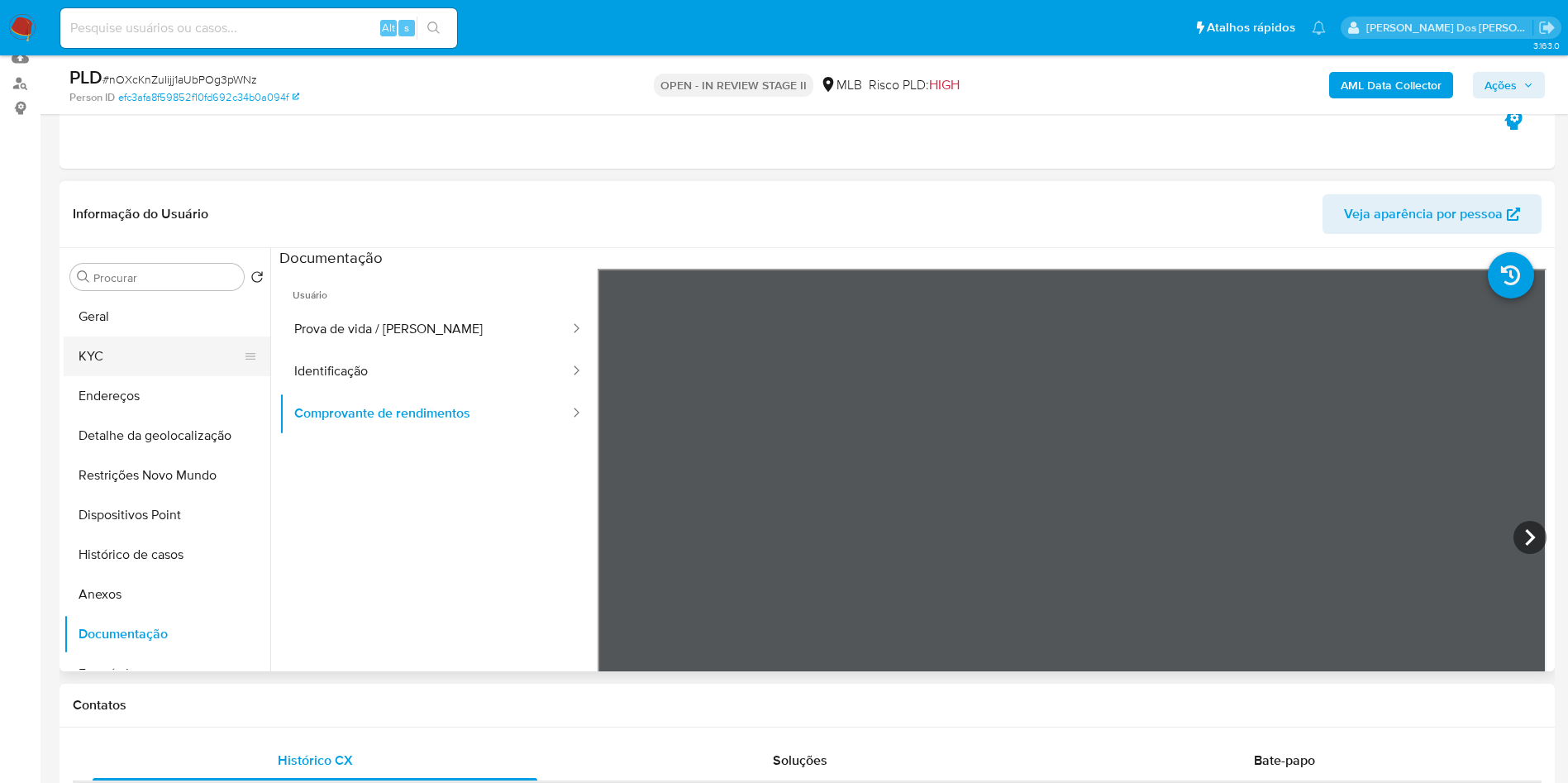
click at [127, 377] on button "KYC" at bounding box center [160, 357] width 193 height 40
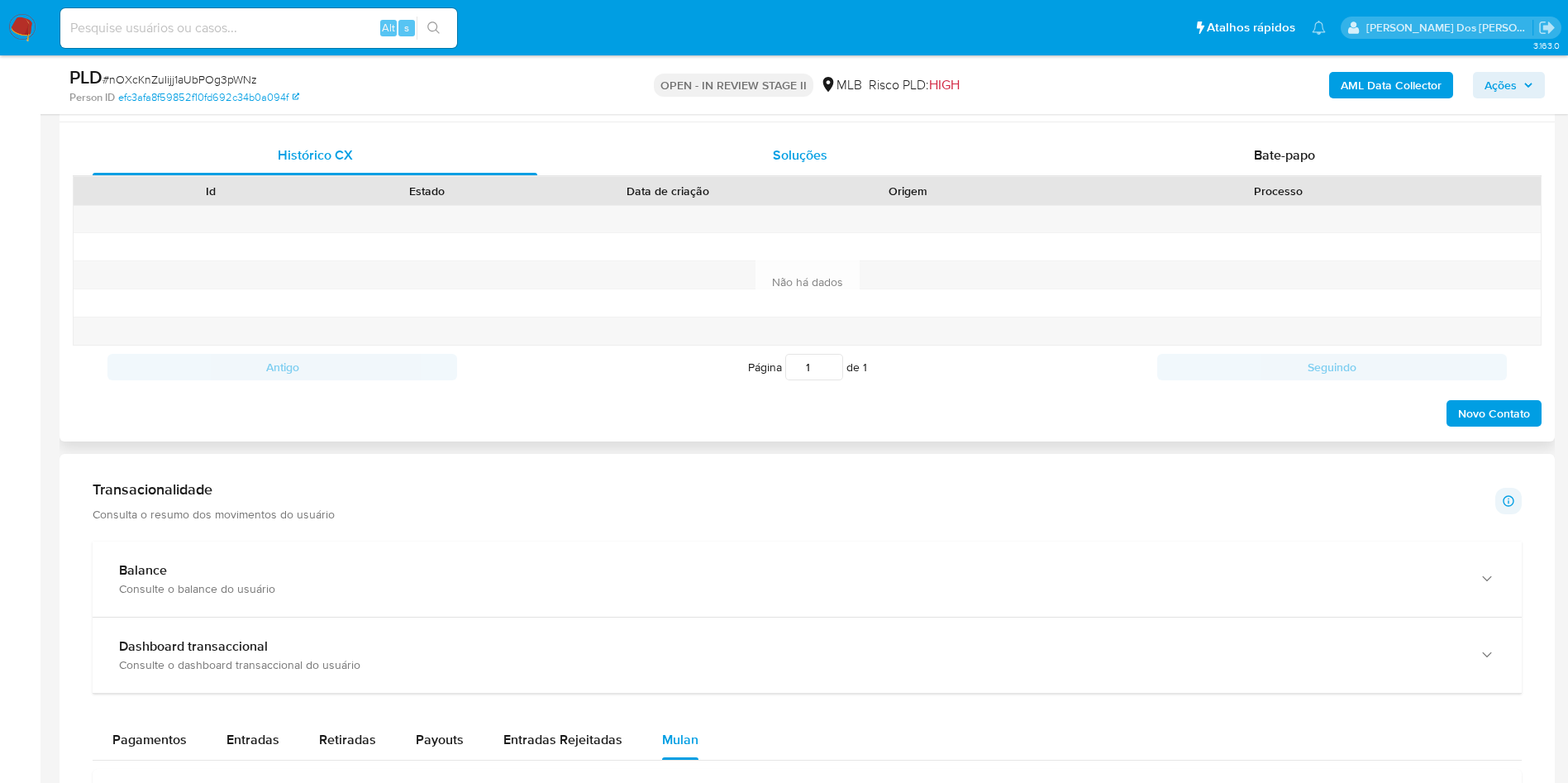
scroll to position [794, 0]
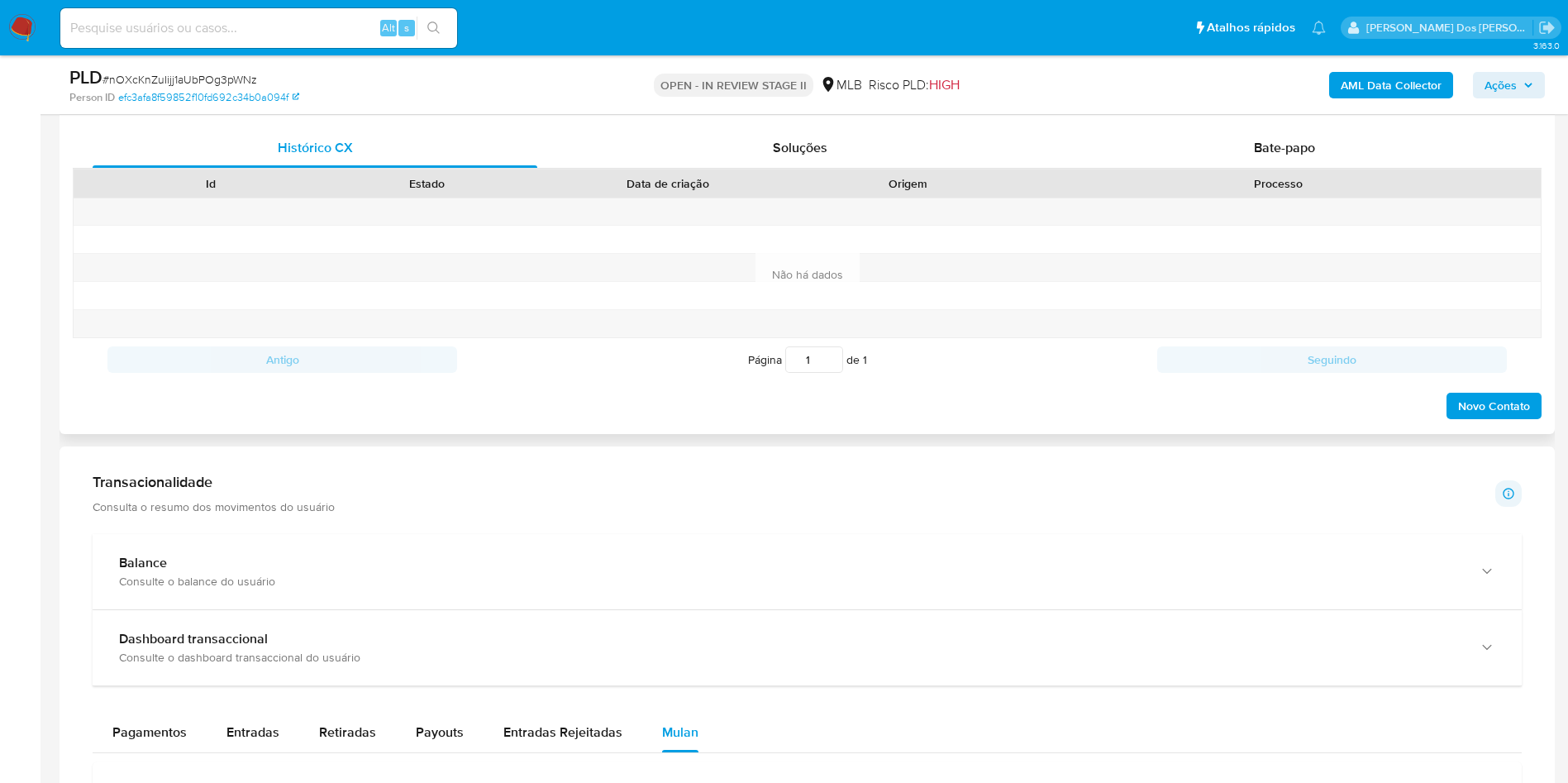
click at [1331, 191] on div "Processo" at bounding box center [1279, 183] width 501 height 16
click at [1295, 157] on span "Bate-papo" at bounding box center [1284, 147] width 61 height 19
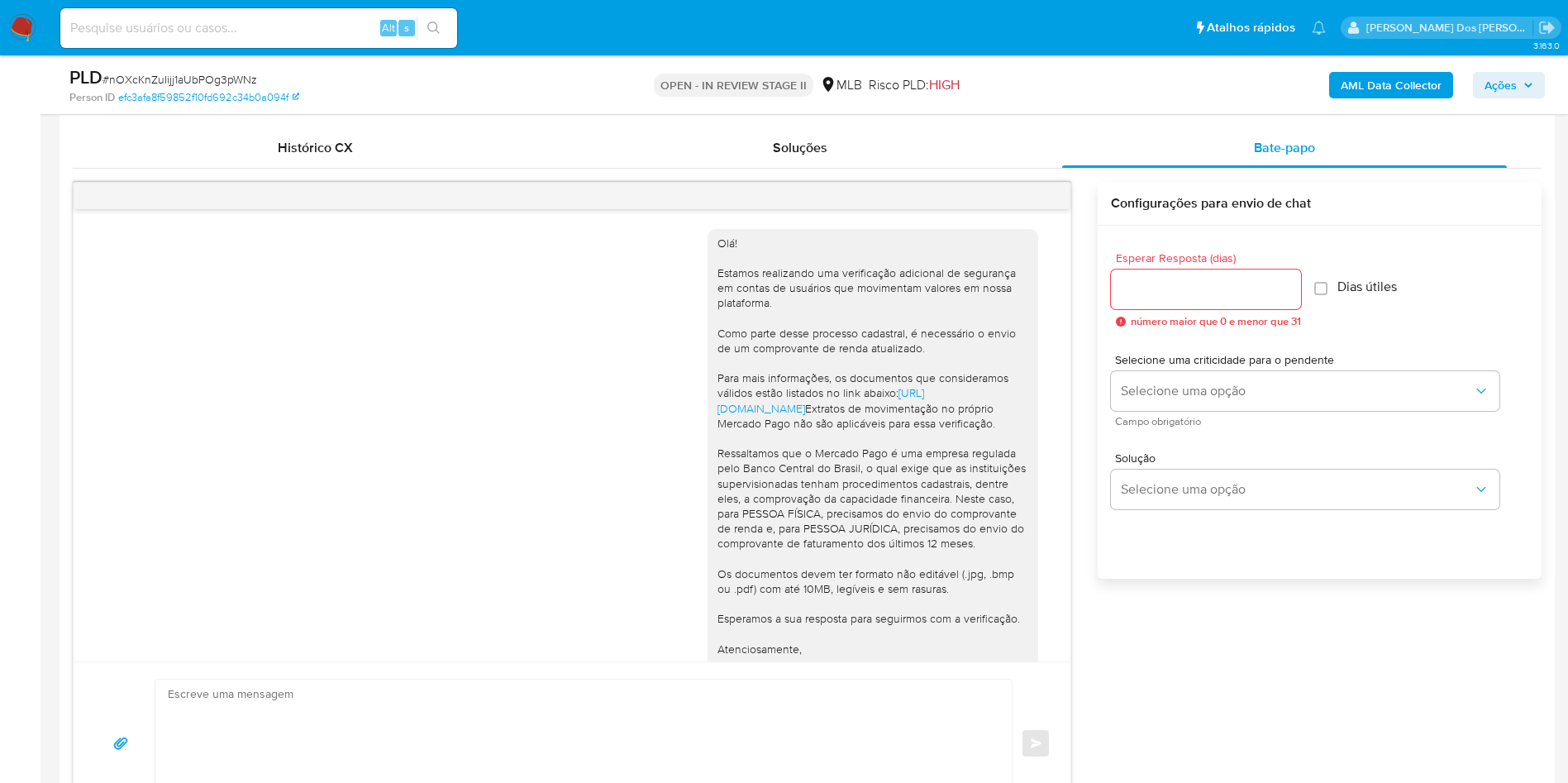
scroll to position [276, 0]
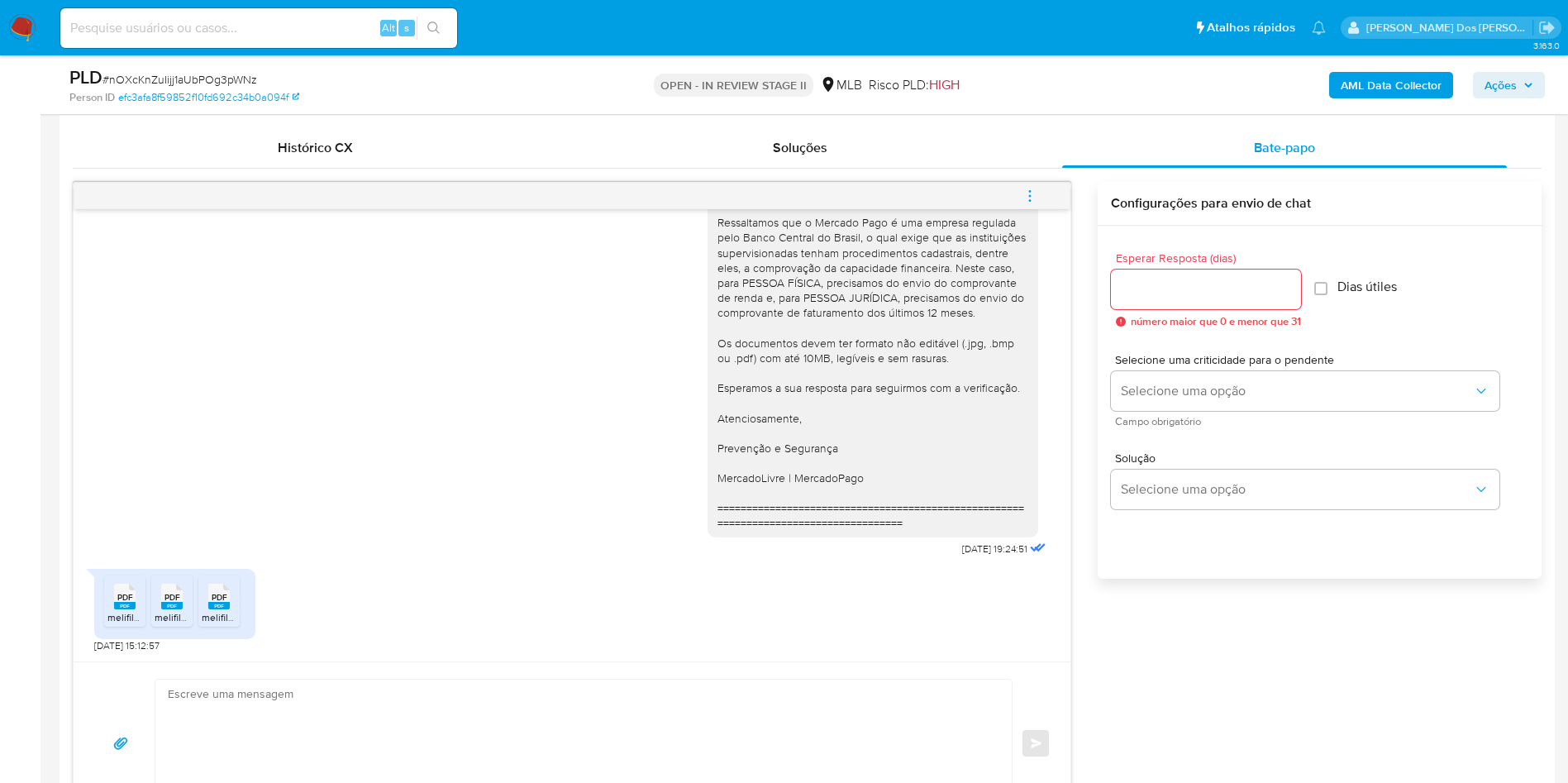
click at [127, 609] on rect at bounding box center [125, 605] width 22 height 7
click at [176, 624] on span "melifile5305589923099847735.pdf" at bounding box center [232, 616] width 157 height 14
click at [217, 624] on span "melifile9026004355352466460.pdf" at bounding box center [280, 616] width 159 height 14
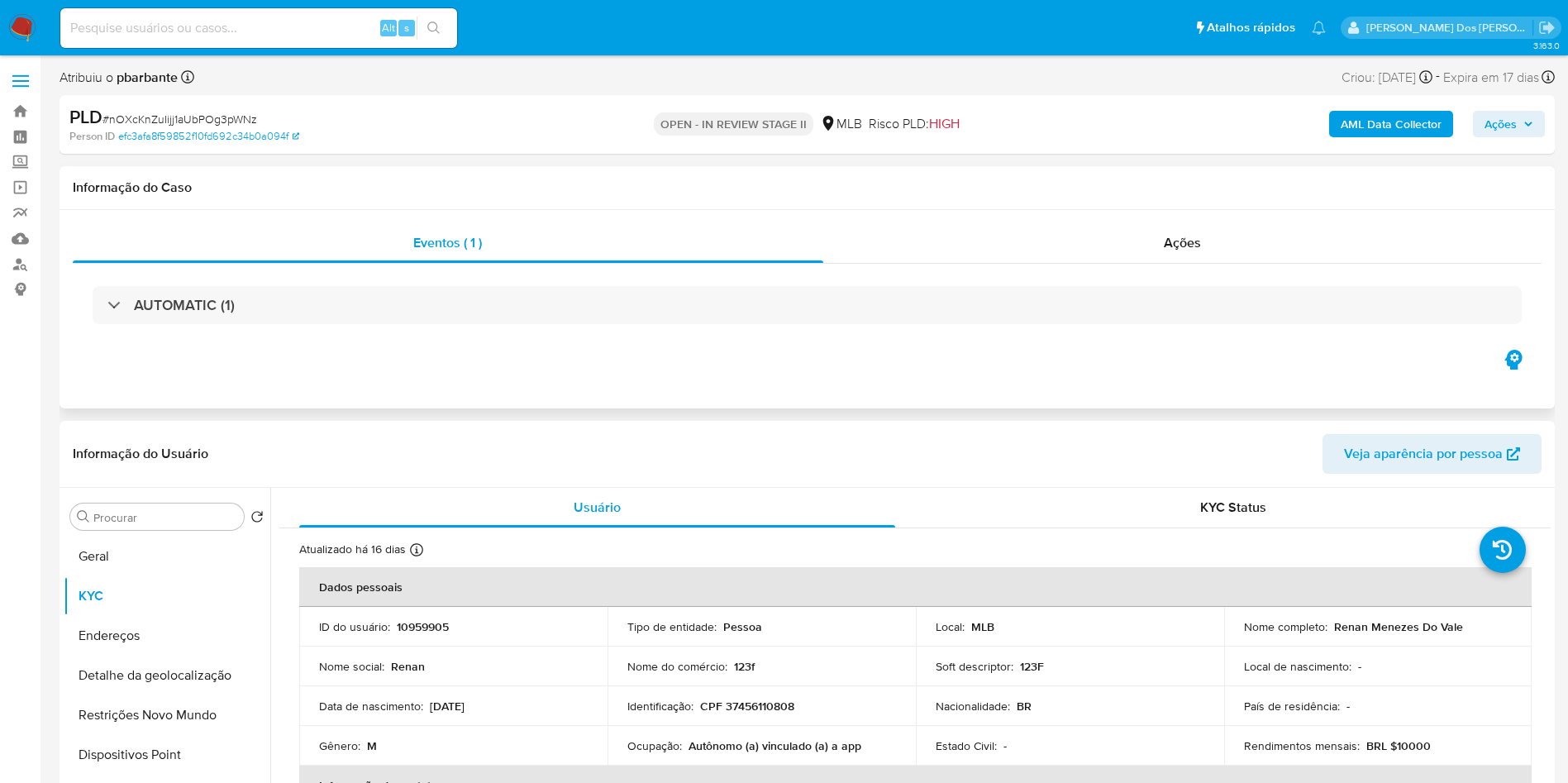
scroll to position [42, 0]
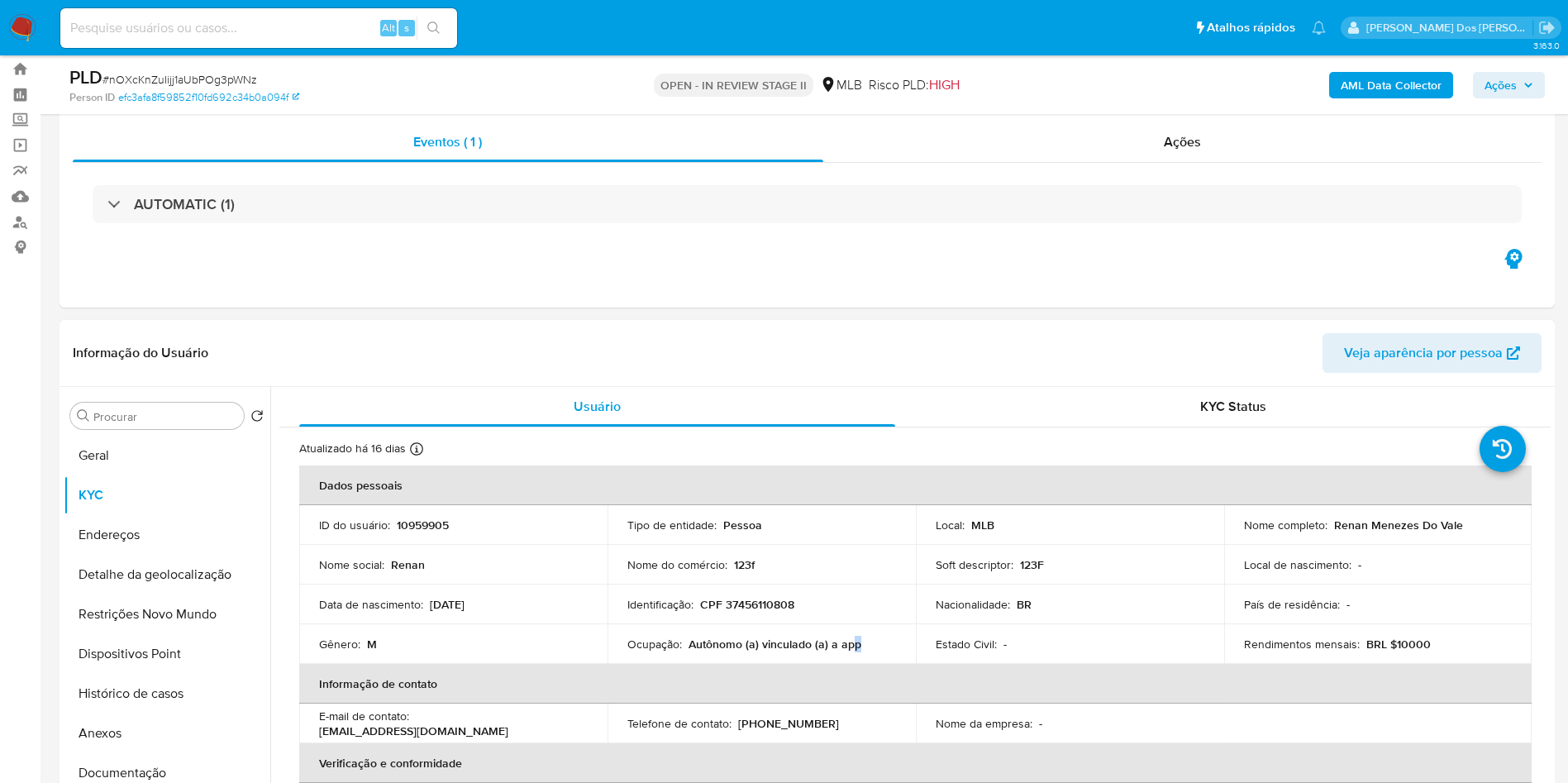
drag, startPoint x: 848, startPoint y: 673, endPoint x: 789, endPoint y: 679, distance: 59.3
click at [789, 664] on td "Ocupação : Autônomo (a) vinculado (a) a app" at bounding box center [762, 644] width 309 height 40
click at [868, 653] on td "Ocupação : Autônomo (a) vinculado (a) a app" at bounding box center [762, 644] width 309 height 40
drag, startPoint x: 868, startPoint y: 661, endPoint x: 690, endPoint y: 670, distance: 178.2
click at [690, 651] on div "Ocupação : Autônomo (a) vinculado (a) a app" at bounding box center [761, 643] width 269 height 15
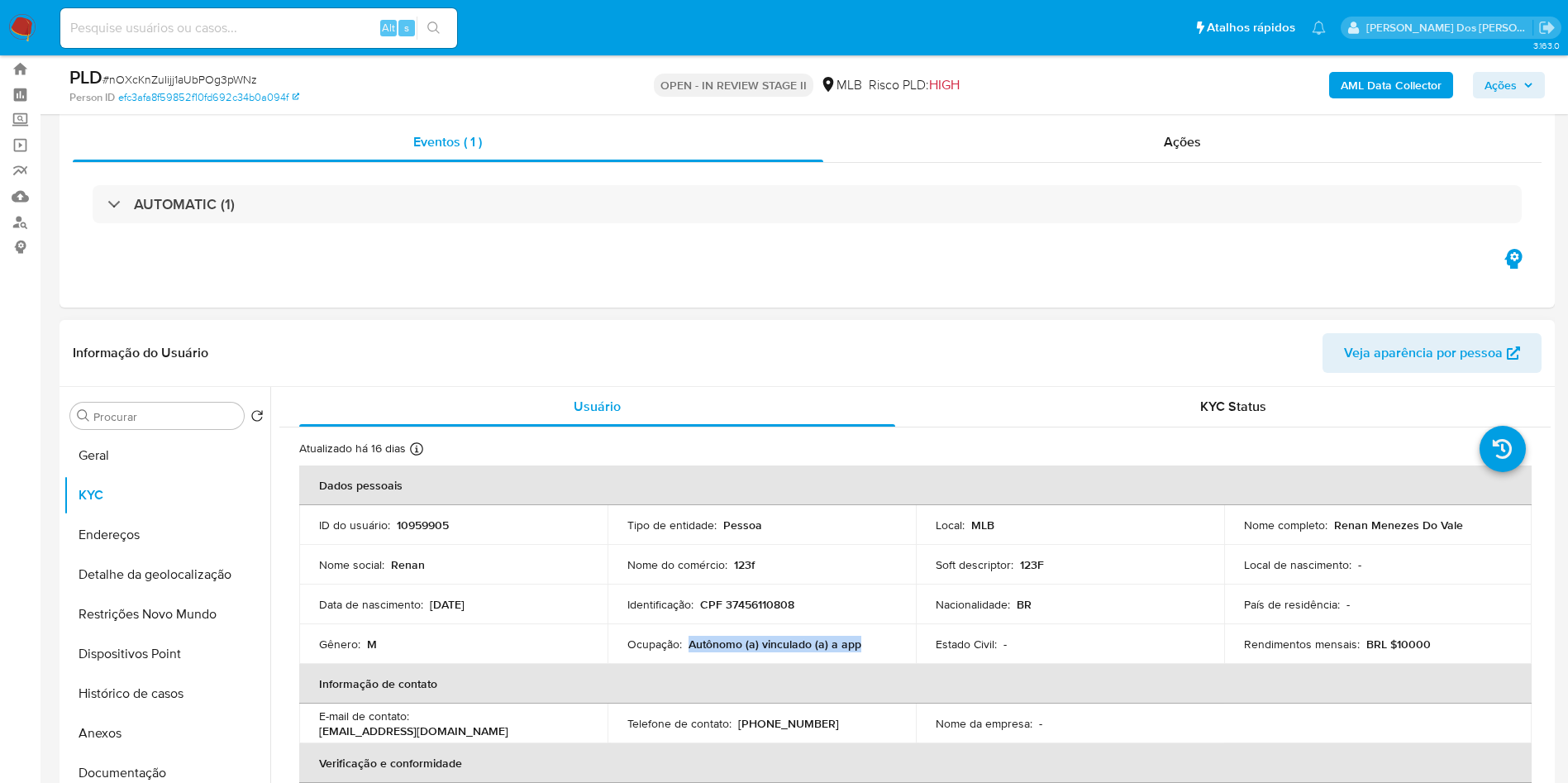
copy p "Autônomo (a) vinculado (a) a app"
click at [1419, 72] on b "AML Data Collector" at bounding box center [1391, 84] width 101 height 26
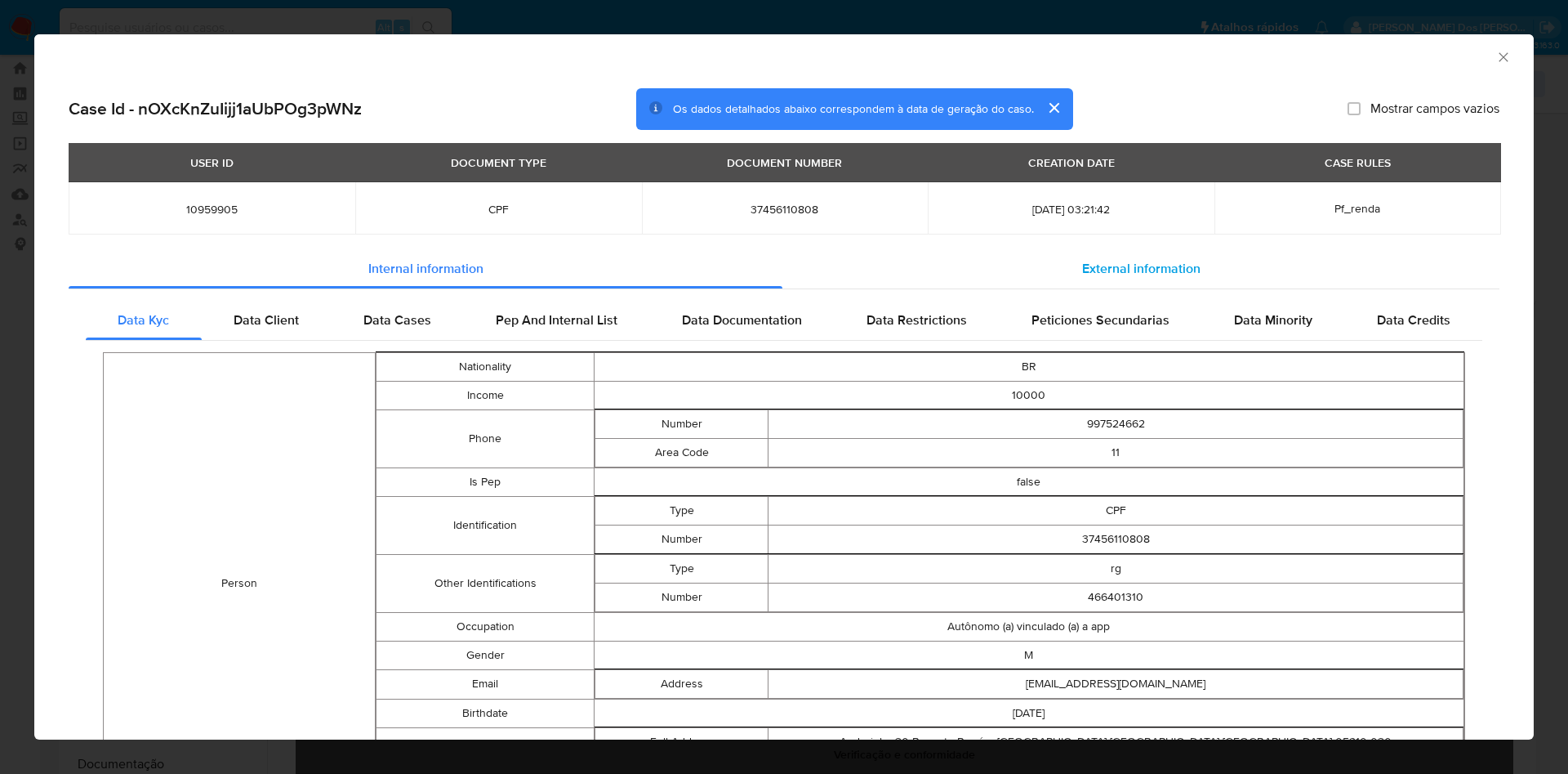
click at [1156, 276] on span "External information" at bounding box center [1141, 268] width 118 height 19
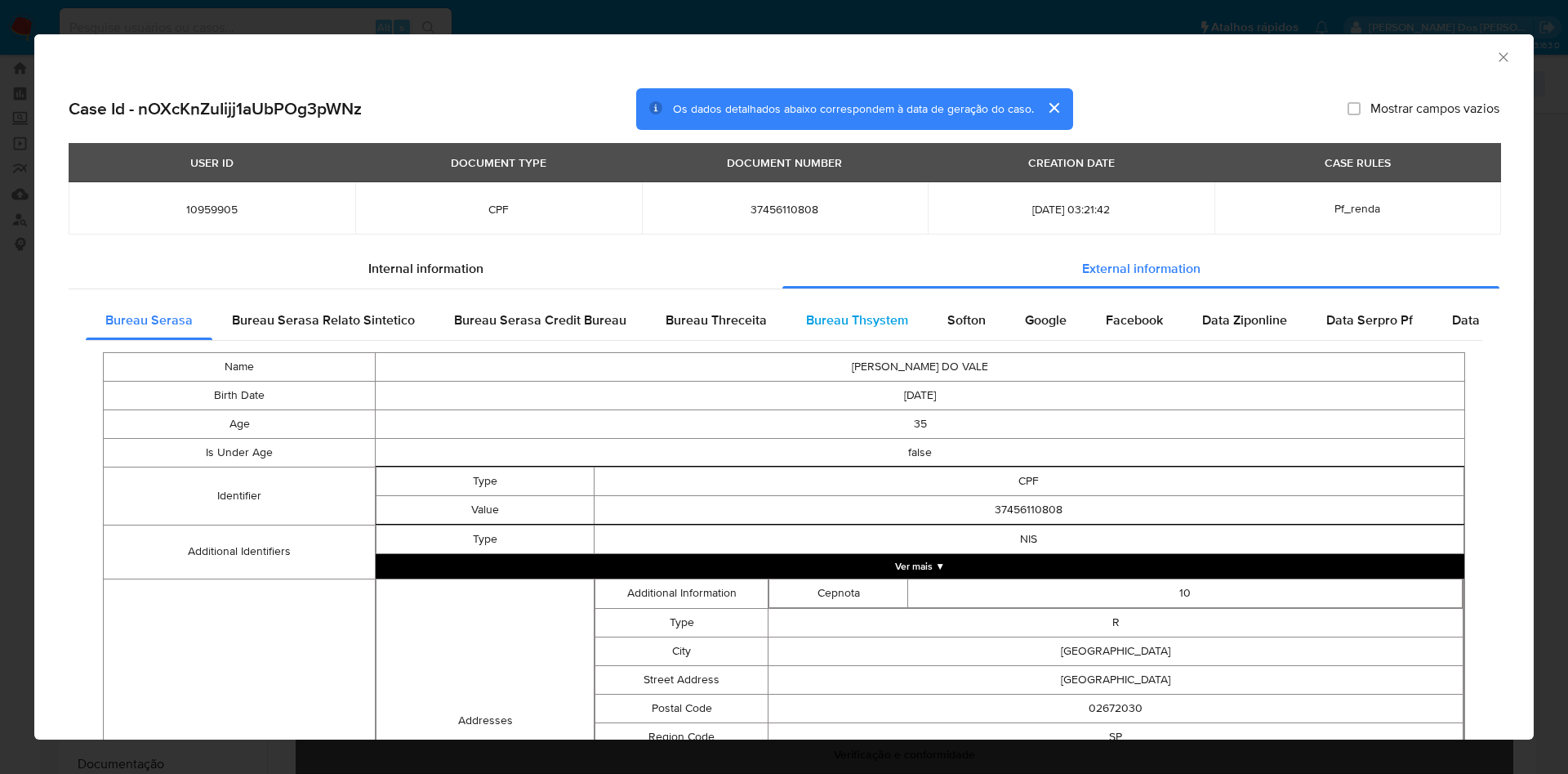
click at [870, 302] on div "Bureau Thsystem" at bounding box center [857, 320] width 142 height 39
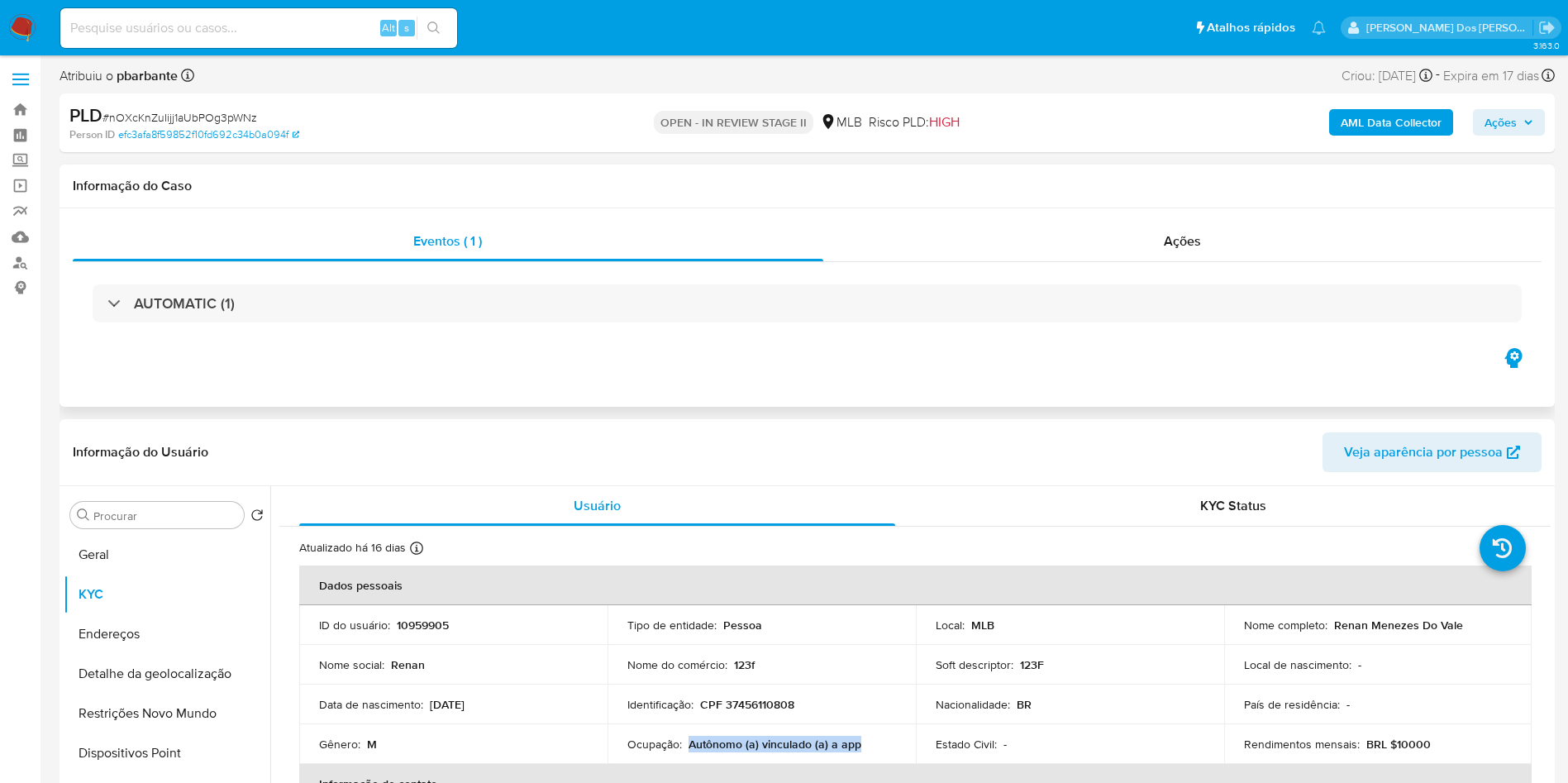
scroll to position [0, 0]
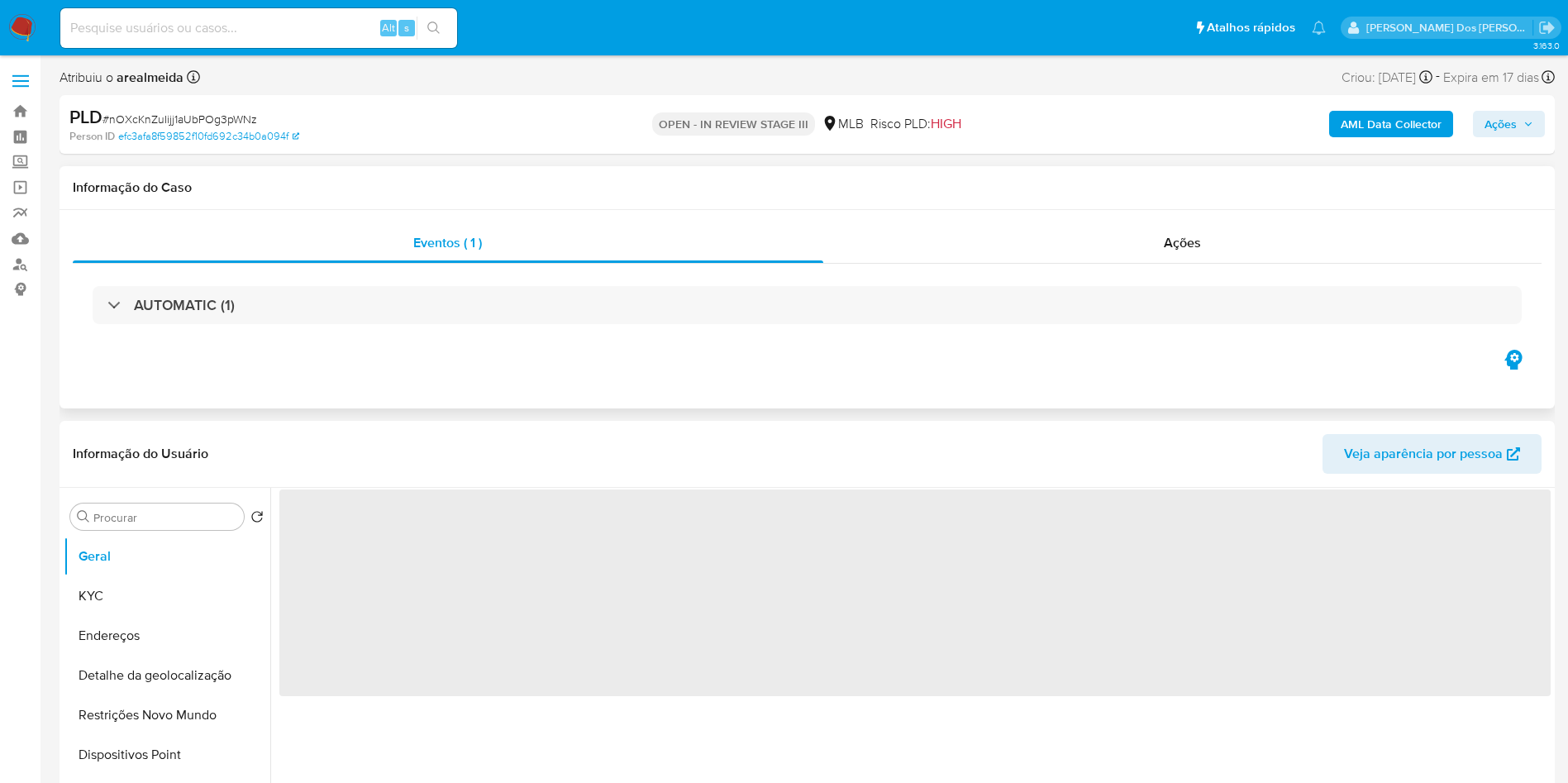
select select "10"
click at [1166, 247] on span "Ações" at bounding box center [1182, 242] width 37 height 19
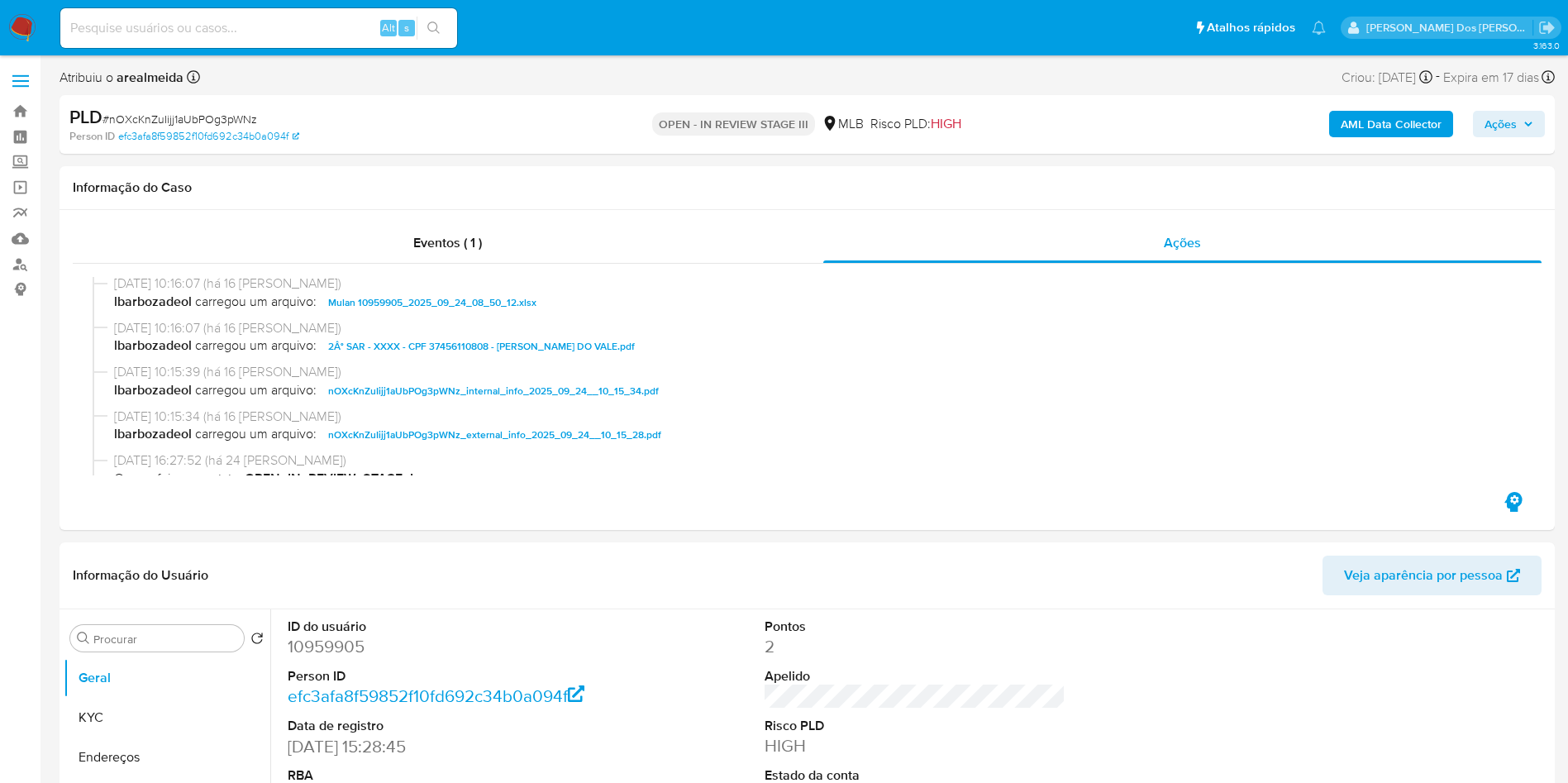
scroll to position [1268, 0]
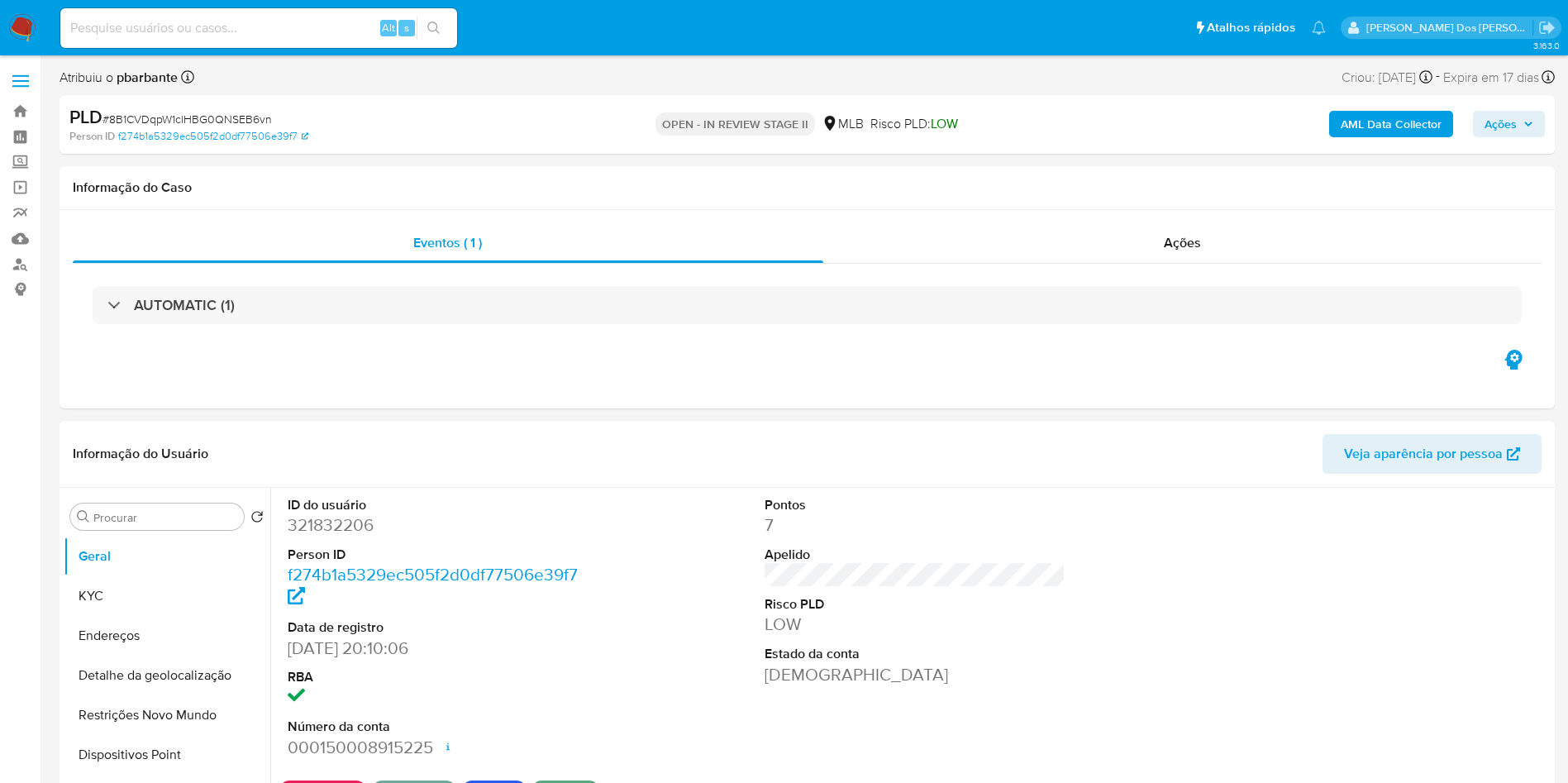
click at [320, 536] on dd "321832206" at bounding box center [438, 525] width 302 height 24
copy dd "321832206"
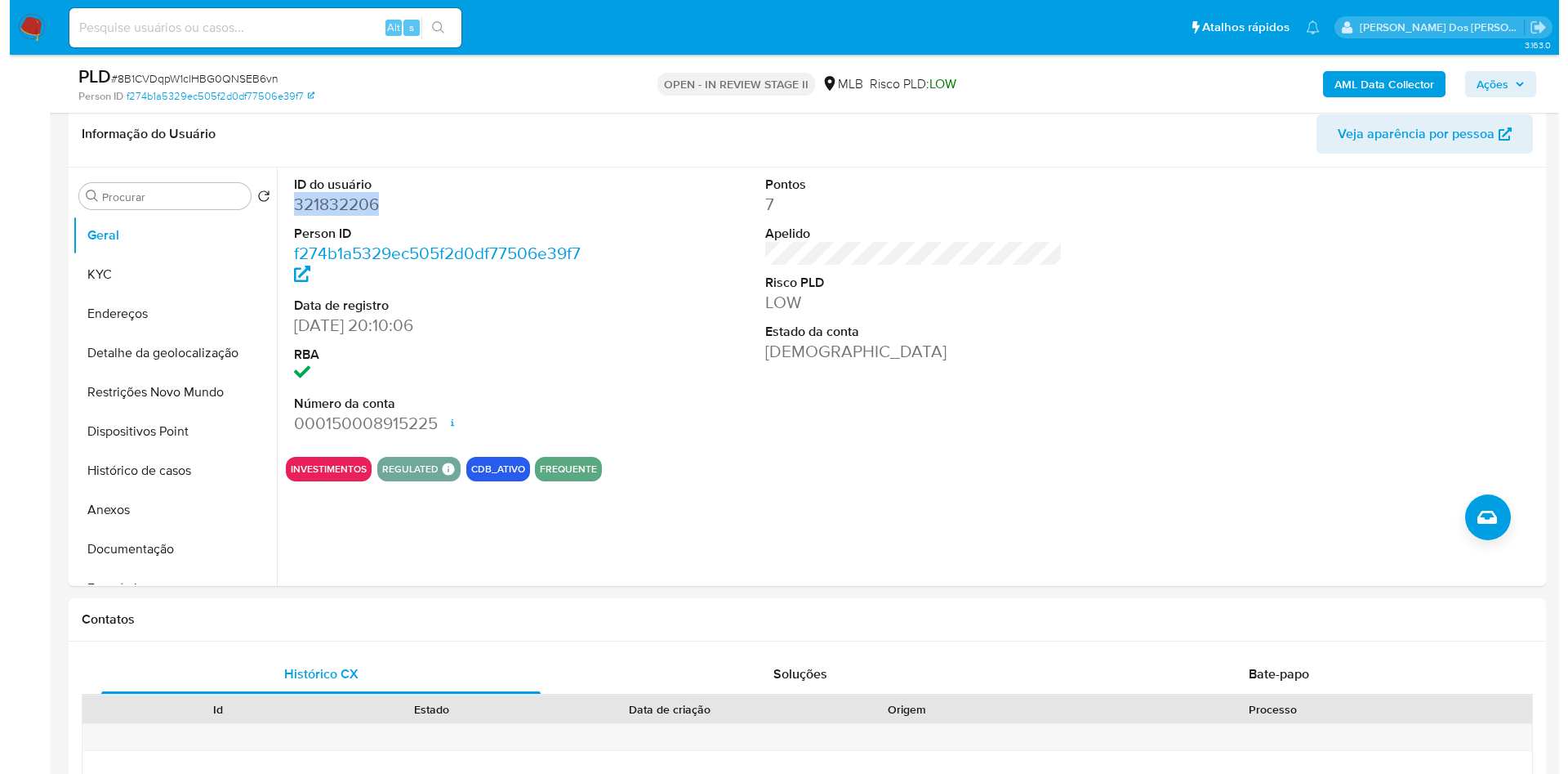
scroll to position [260, 0]
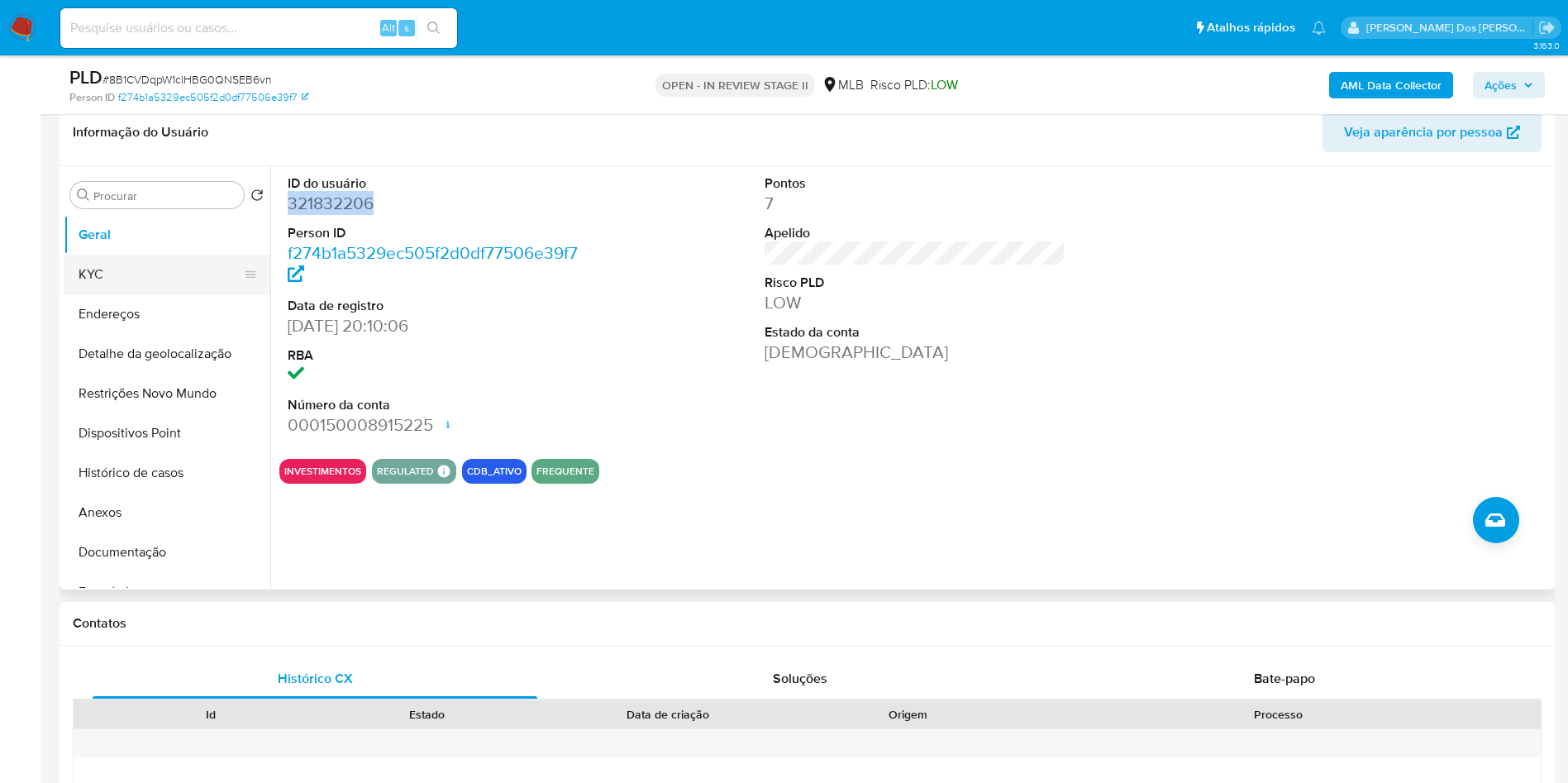
click at [167, 294] on button "KYC" at bounding box center [160, 275] width 193 height 40
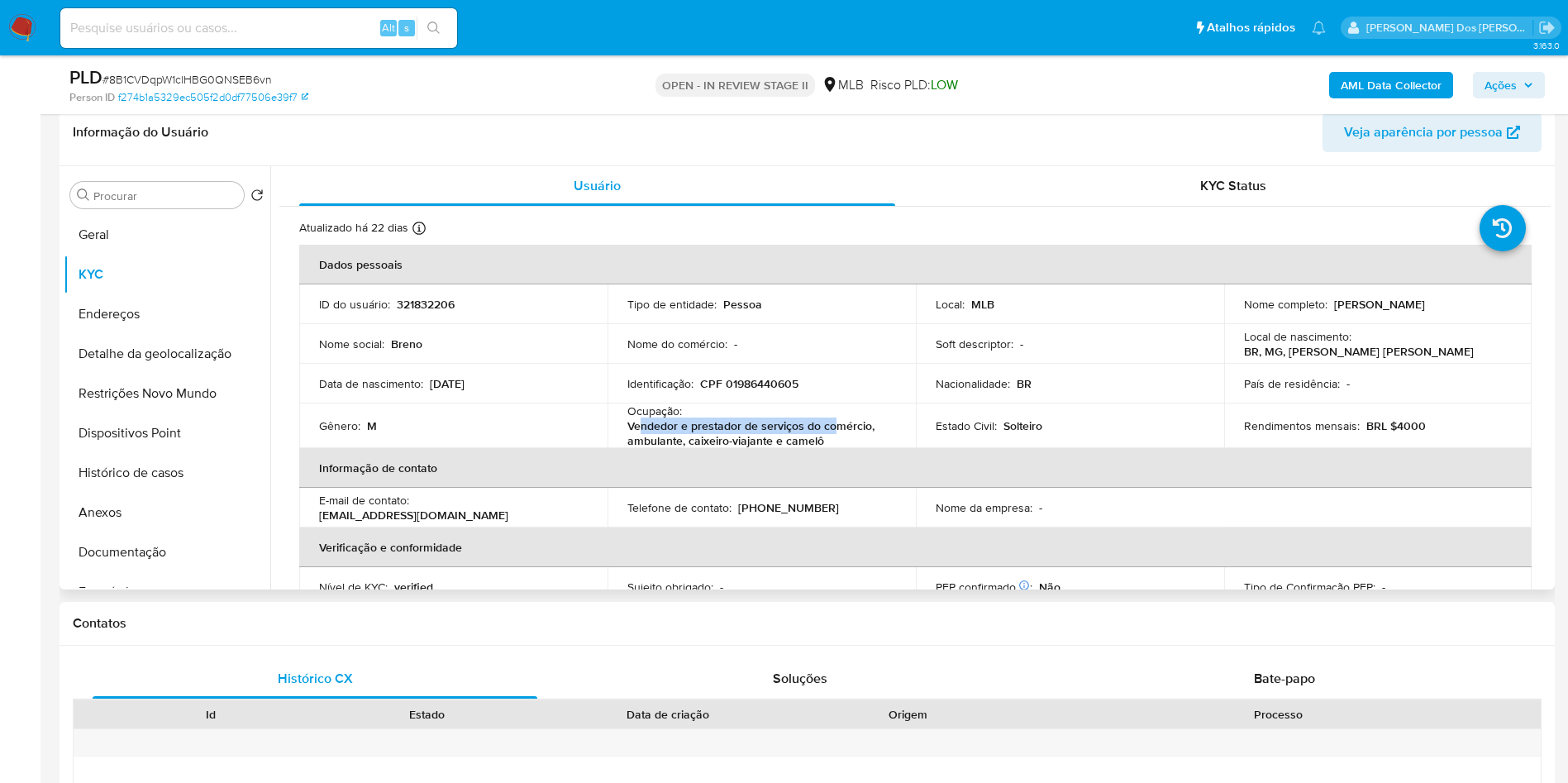
drag, startPoint x: 829, startPoint y: 455, endPoint x: 640, endPoint y: 444, distance: 189.3
click at [640, 444] on p "Vendedor e prestador de serviços do comércio, ambulante, caixeiro-viajante e ca…" at bounding box center [758, 433] width 262 height 30
drag, startPoint x: 818, startPoint y: 462, endPoint x: 618, endPoint y: 447, distance: 200.6
click at [618, 447] on td "Ocupação : Vendedor e prestador de serviços do comércio, ambulante, caixeiro-vi…" at bounding box center [762, 426] width 309 height 44
copy p "Vendedor e prestador de serviços do comércio, ambulante, caixeiro-viajante e ca…"
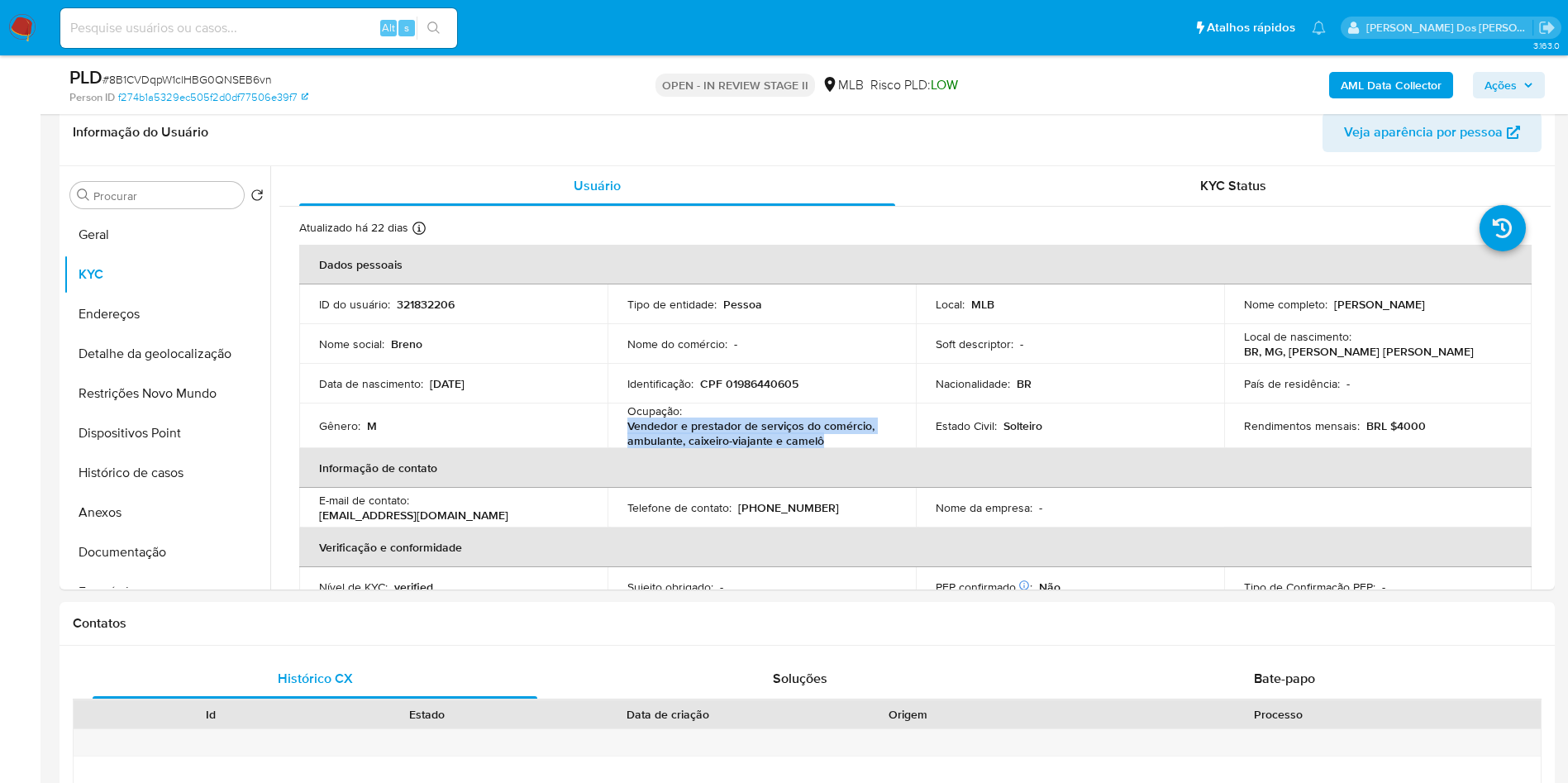
click at [1398, 89] on b "AML Data Collector" at bounding box center [1391, 84] width 101 height 26
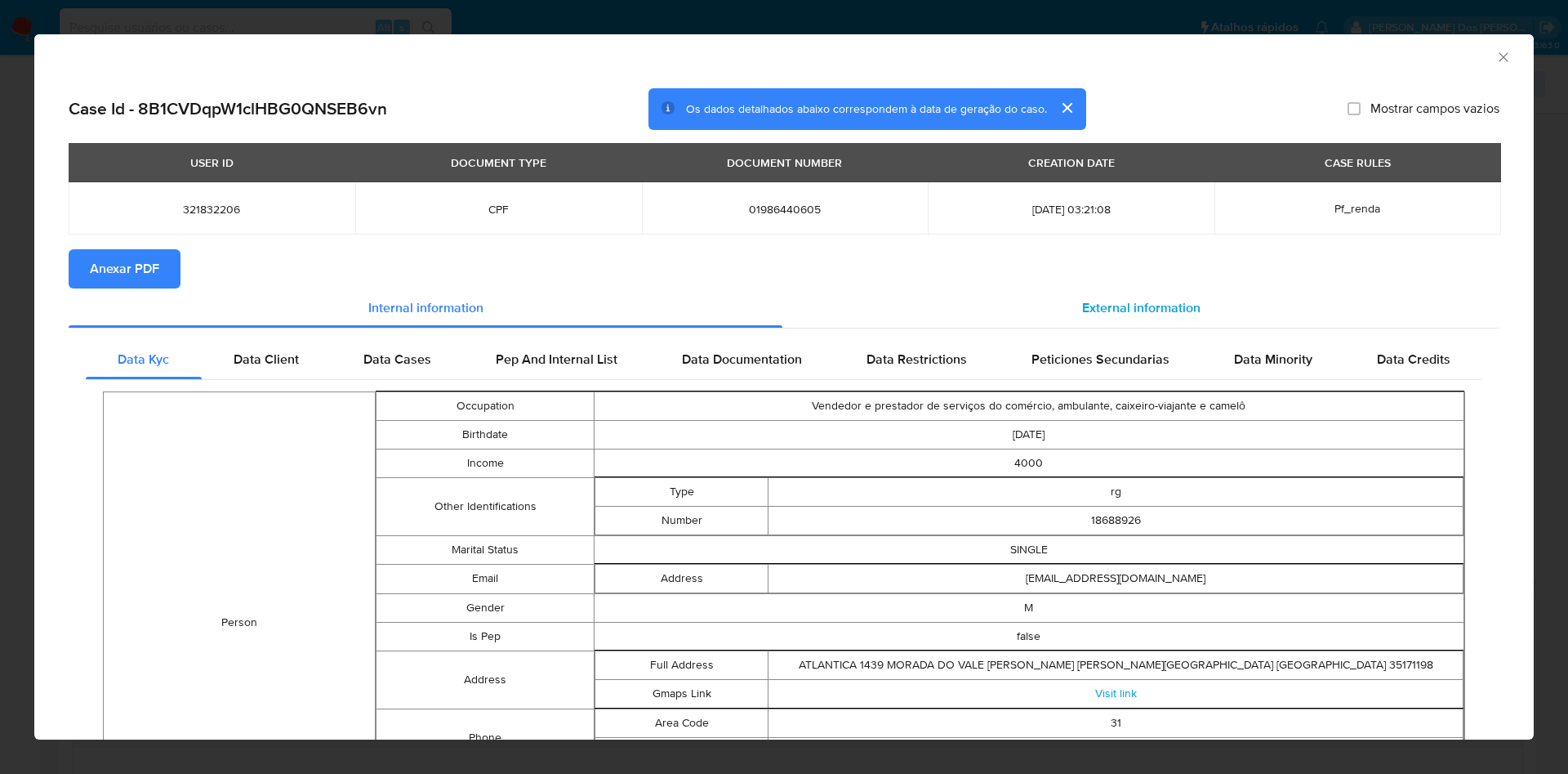
click at [1104, 299] on span "External information" at bounding box center [1141, 308] width 118 height 19
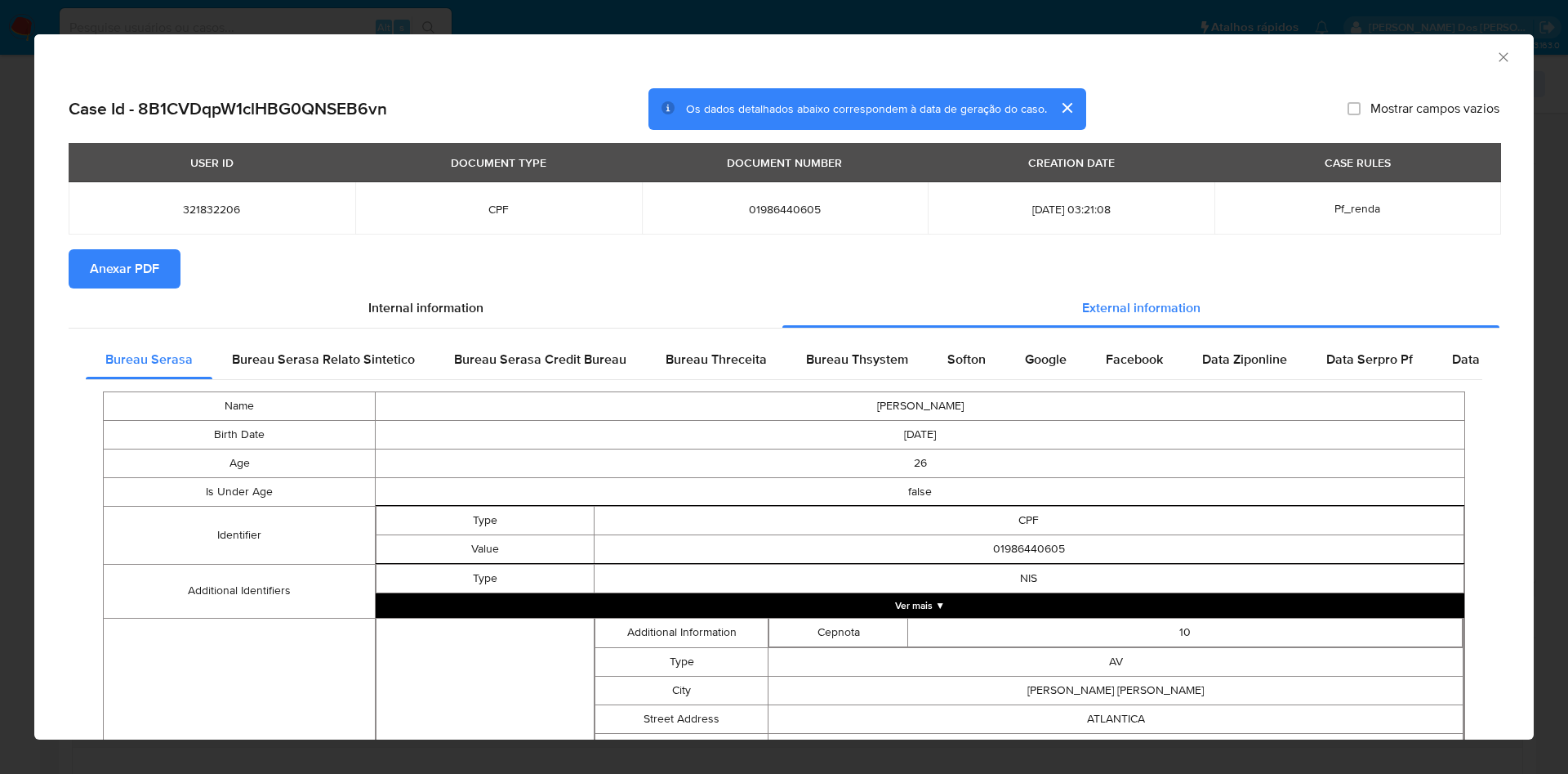
click at [124, 257] on span "Anexar PDF" at bounding box center [124, 269] width 69 height 36
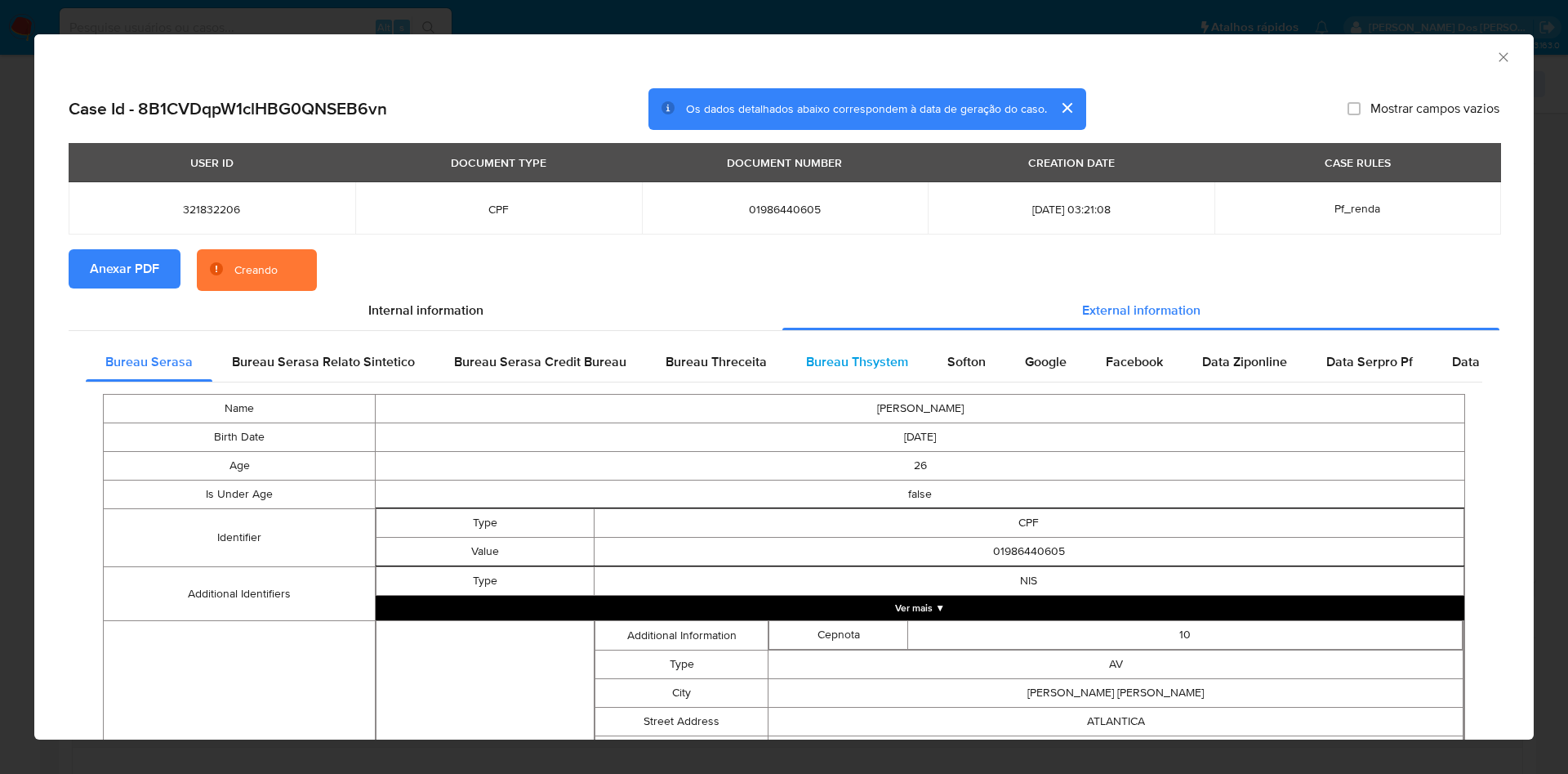
click at [831, 363] on span "Bureau Thsystem" at bounding box center [857, 361] width 102 height 19
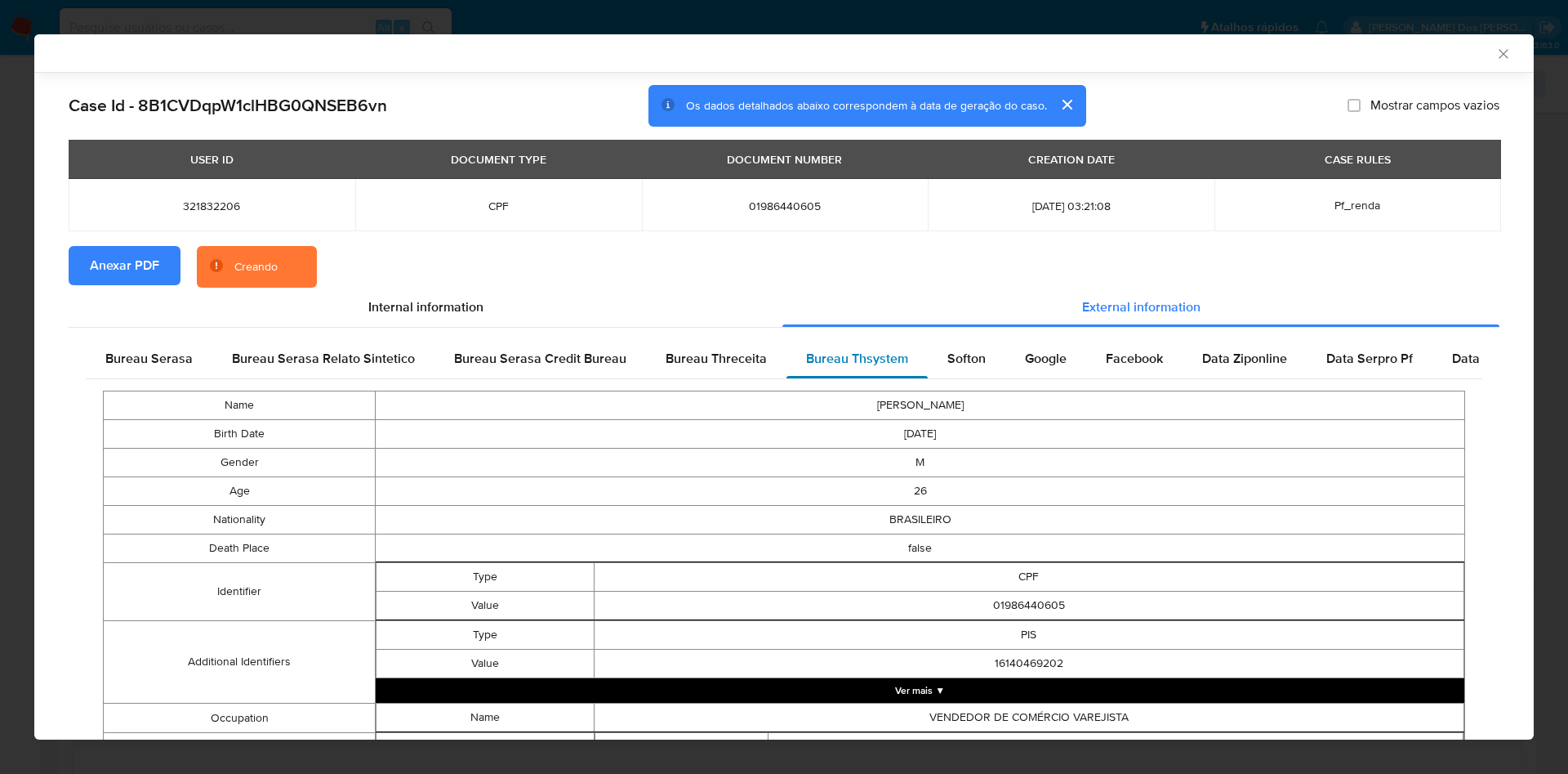
scroll to position [535, 0]
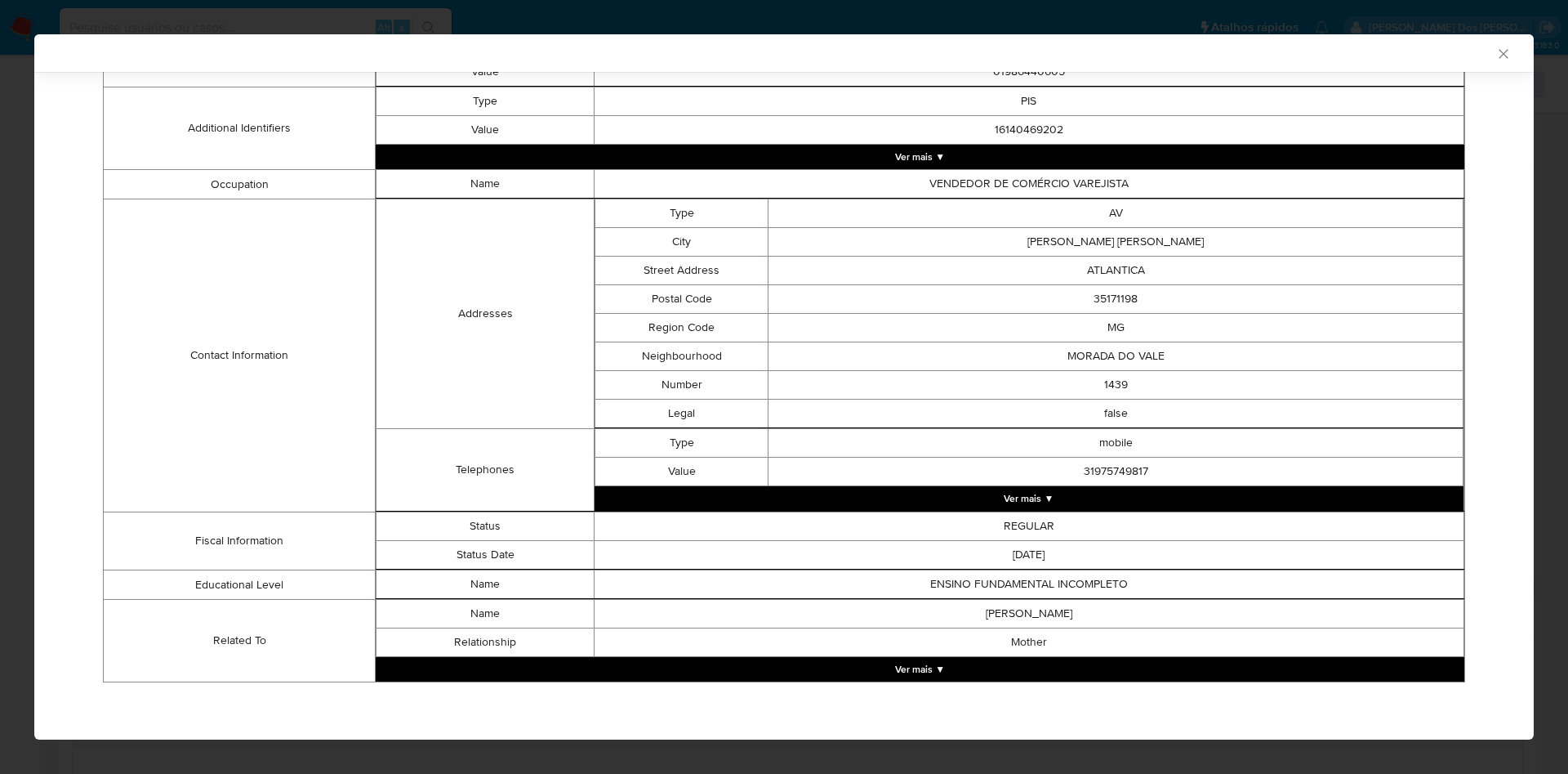
click at [932, 665] on button "Ver mais ▼" at bounding box center [920, 668] width 1088 height 24
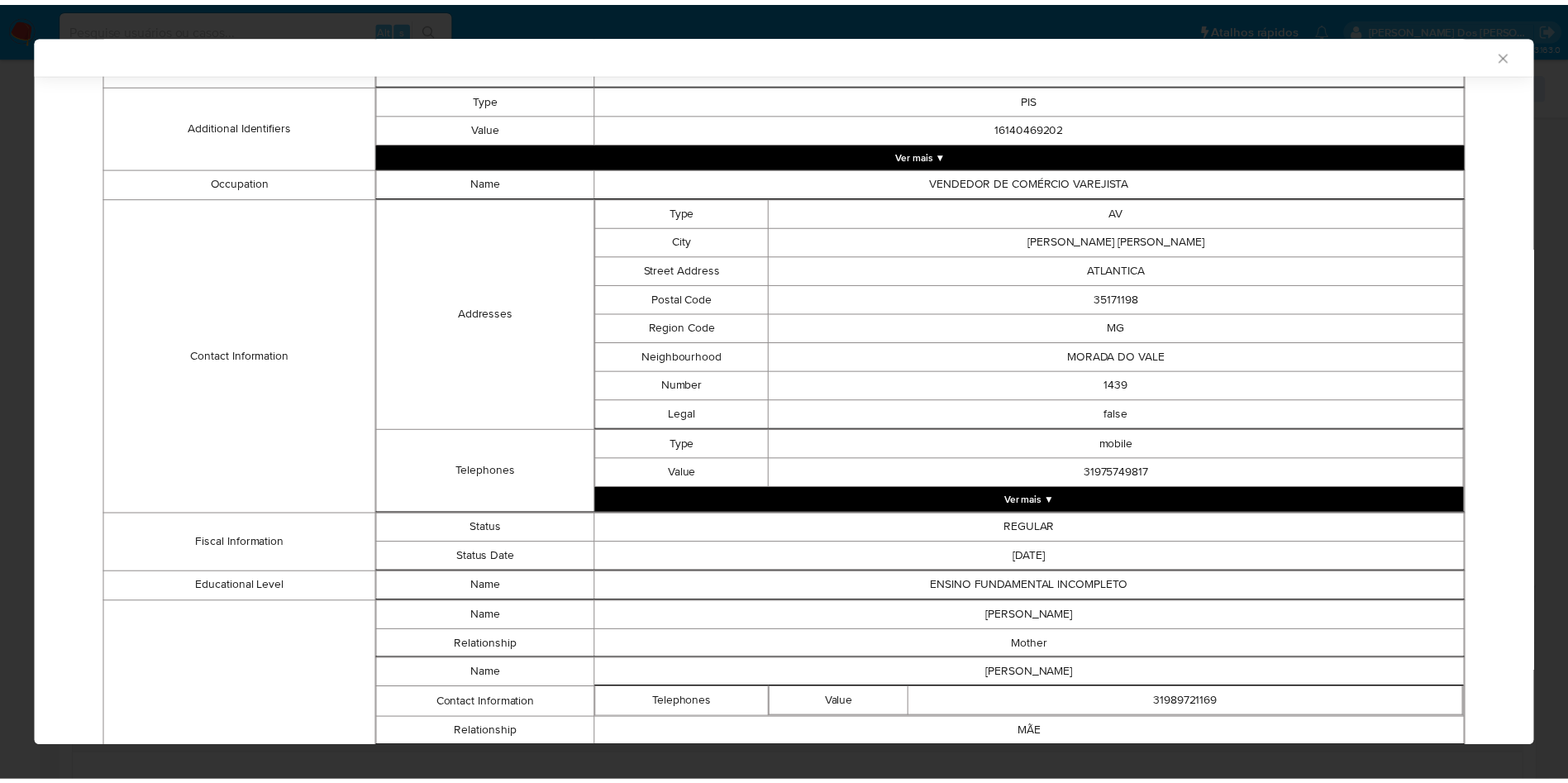
scroll to position [539, 0]
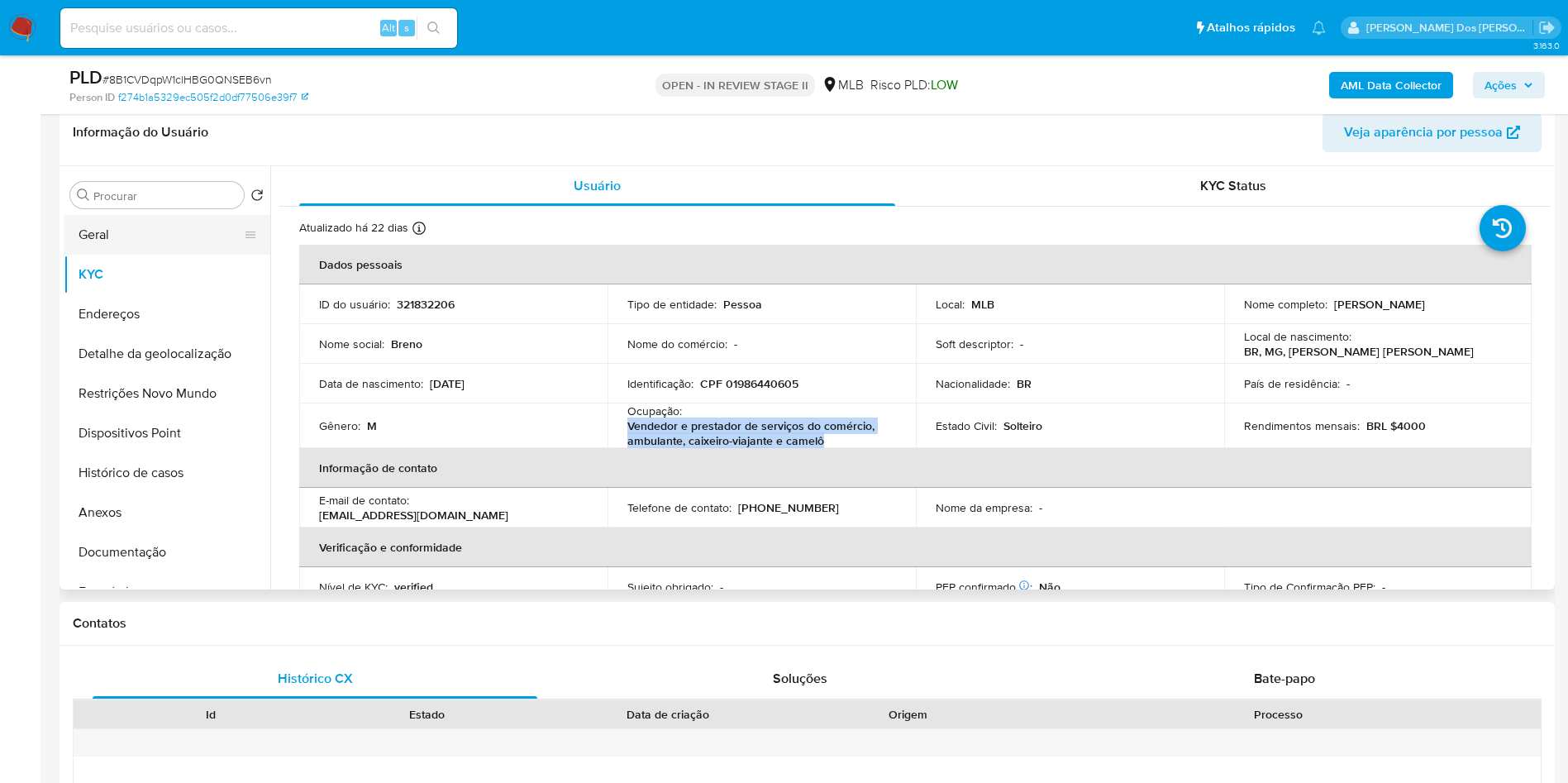
click at [124, 255] on button "Geral" at bounding box center [160, 235] width 193 height 40
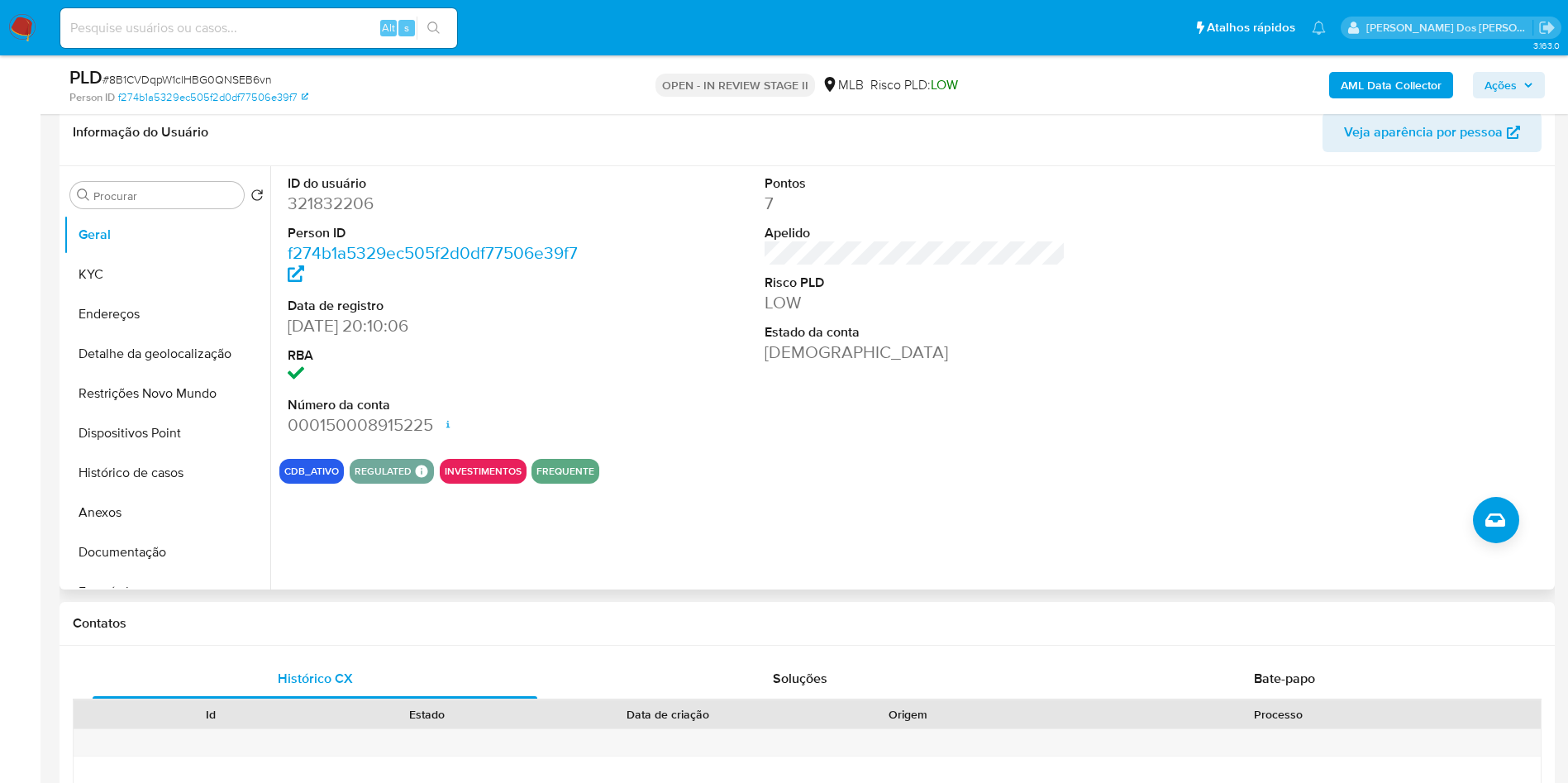
copy p "Vendedor e prestador de serviços do comércio, ambulante, caixeiro-viajante e ca…"
click at [111, 294] on button "KYC" at bounding box center [160, 275] width 193 height 40
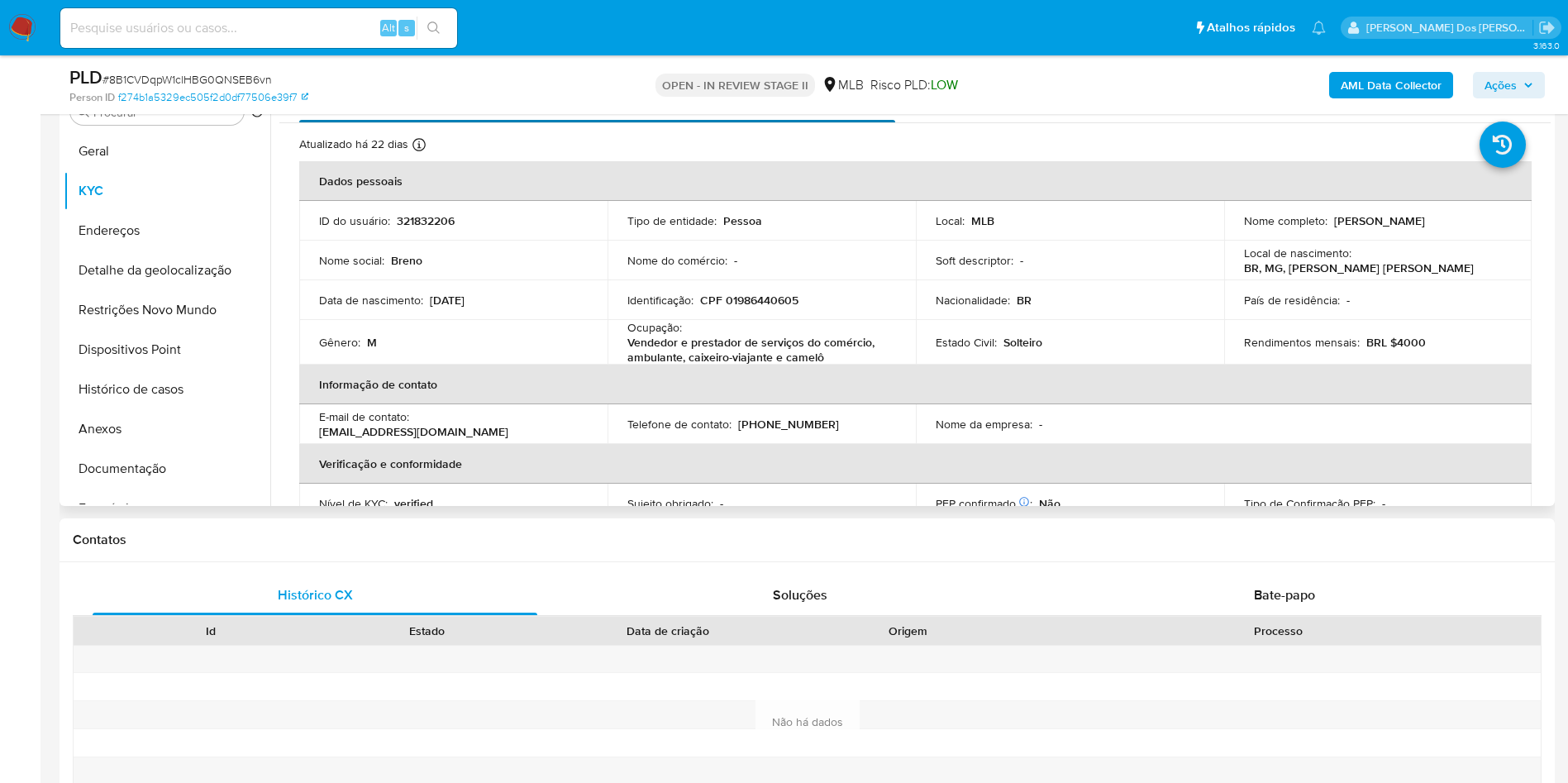
scroll to position [347, 0]
copy p "Vendedor e prestador de serviços do comércio, ambulante, caixeiro-viajante e ca…"
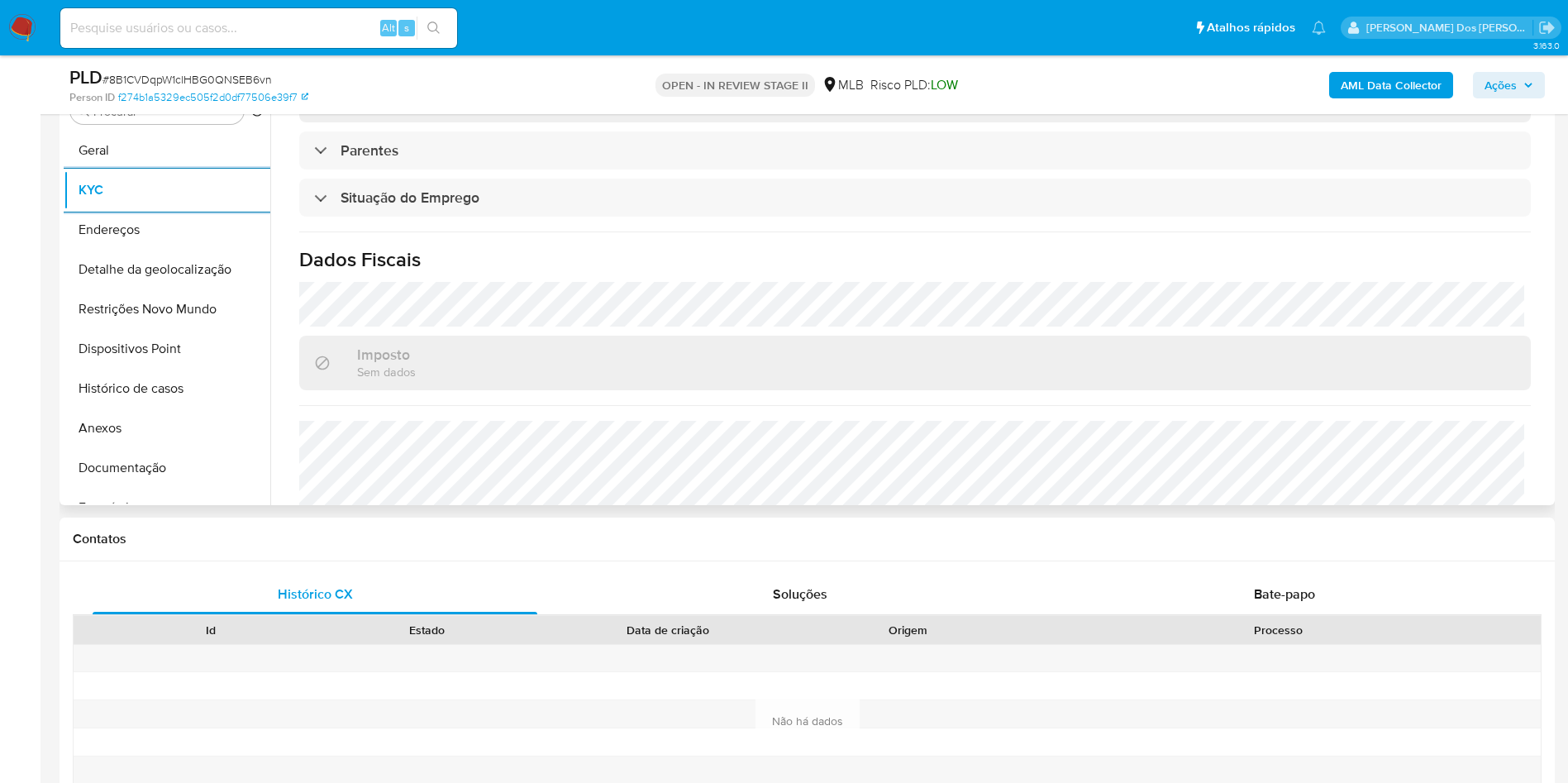
scroll to position [693, 0]
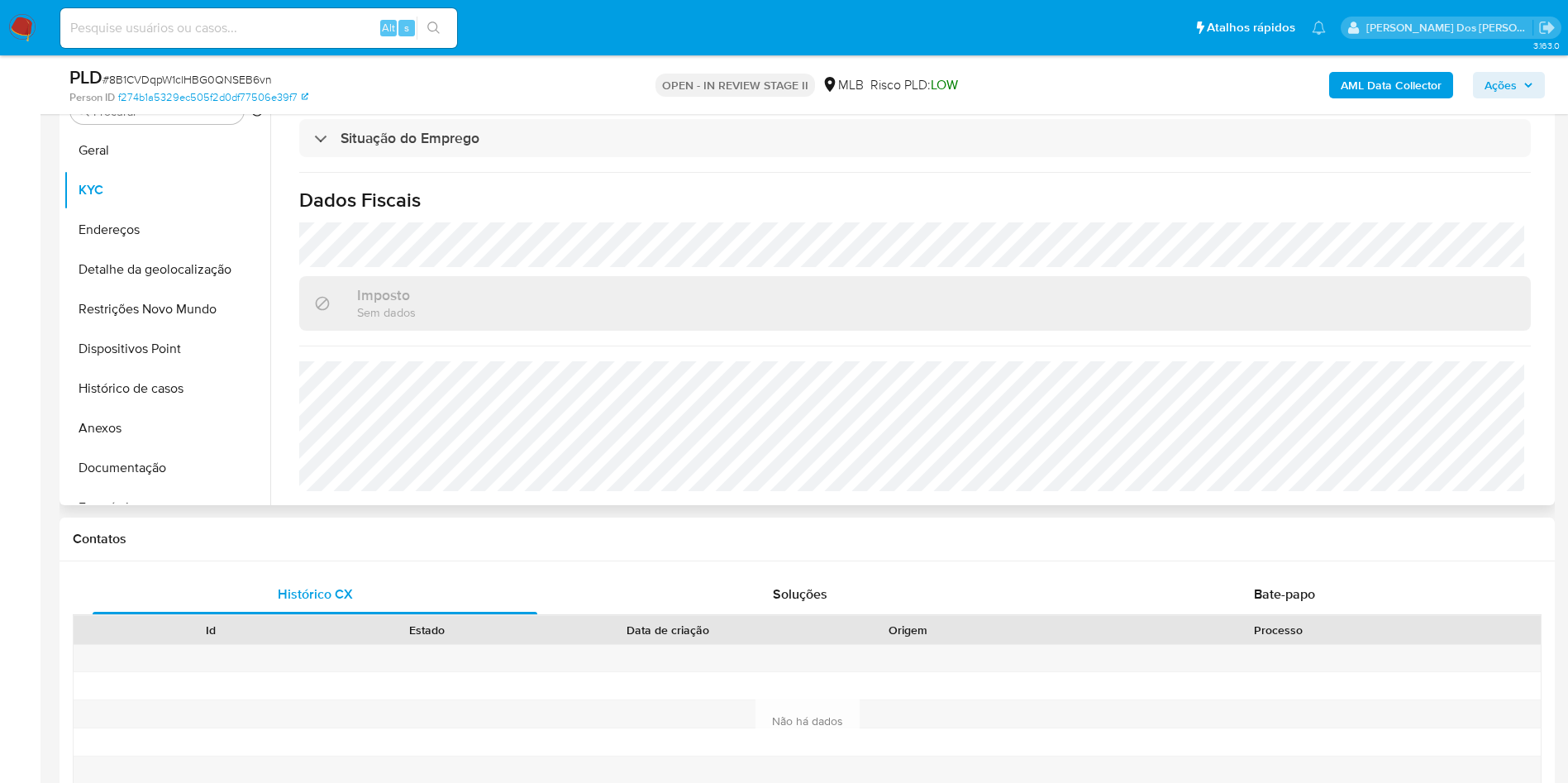
copy p "Vendedor e prestador de serviços do comércio, ambulante, caixeiro-viajante e ca…"
click at [153, 250] on button "Endereços" at bounding box center [160, 230] width 193 height 40
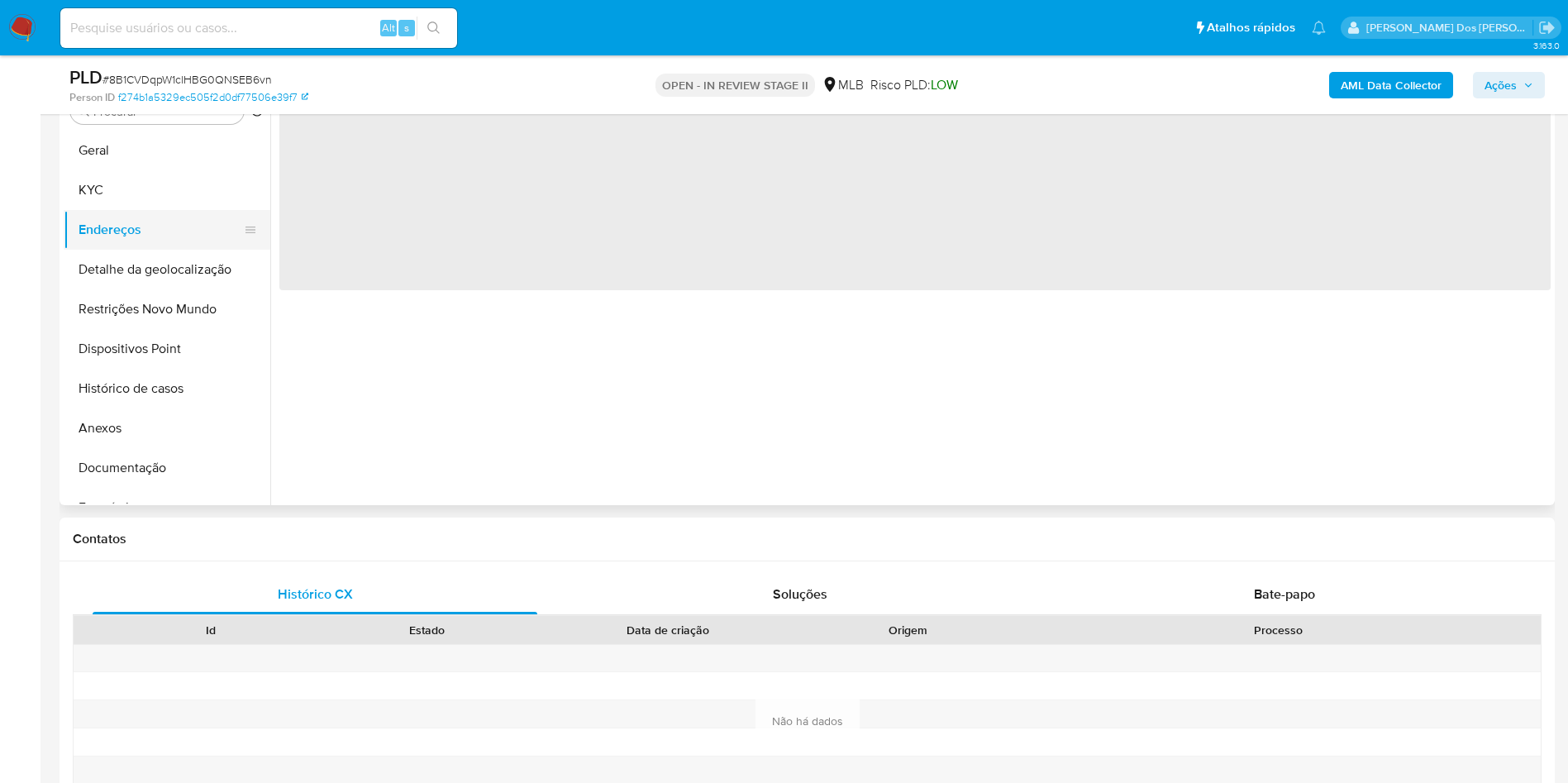
scroll to position [0, 0]
click at [144, 283] on button "Detalhe da geolocalização" at bounding box center [160, 269] width 193 height 40
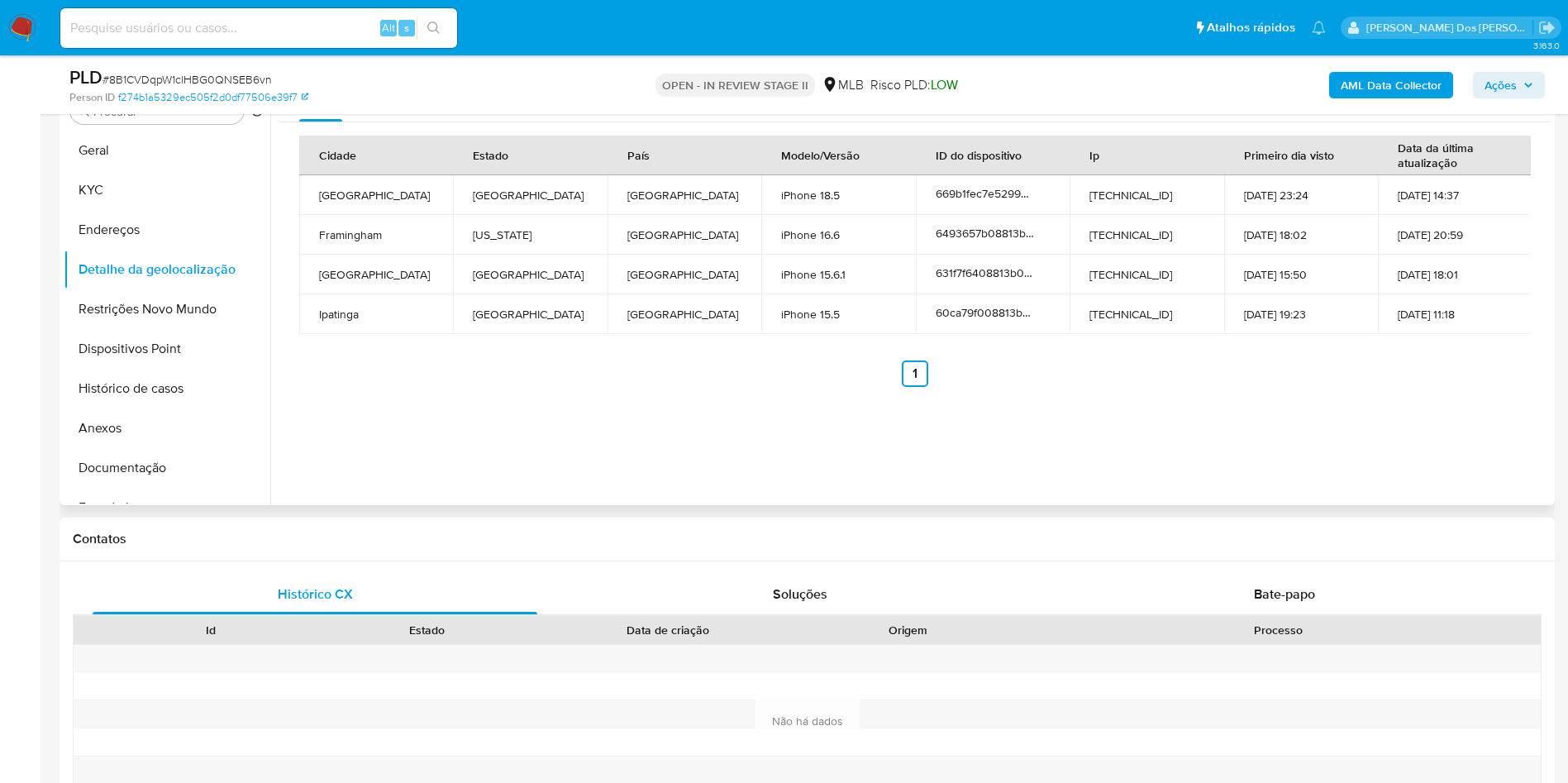
copy p "Vendedor e prestador de serviços do comércio, ambulante, caixeiro-viajante e ca…"
click at [117, 328] on button "Restrições Novo Mundo" at bounding box center [160, 309] width 193 height 40
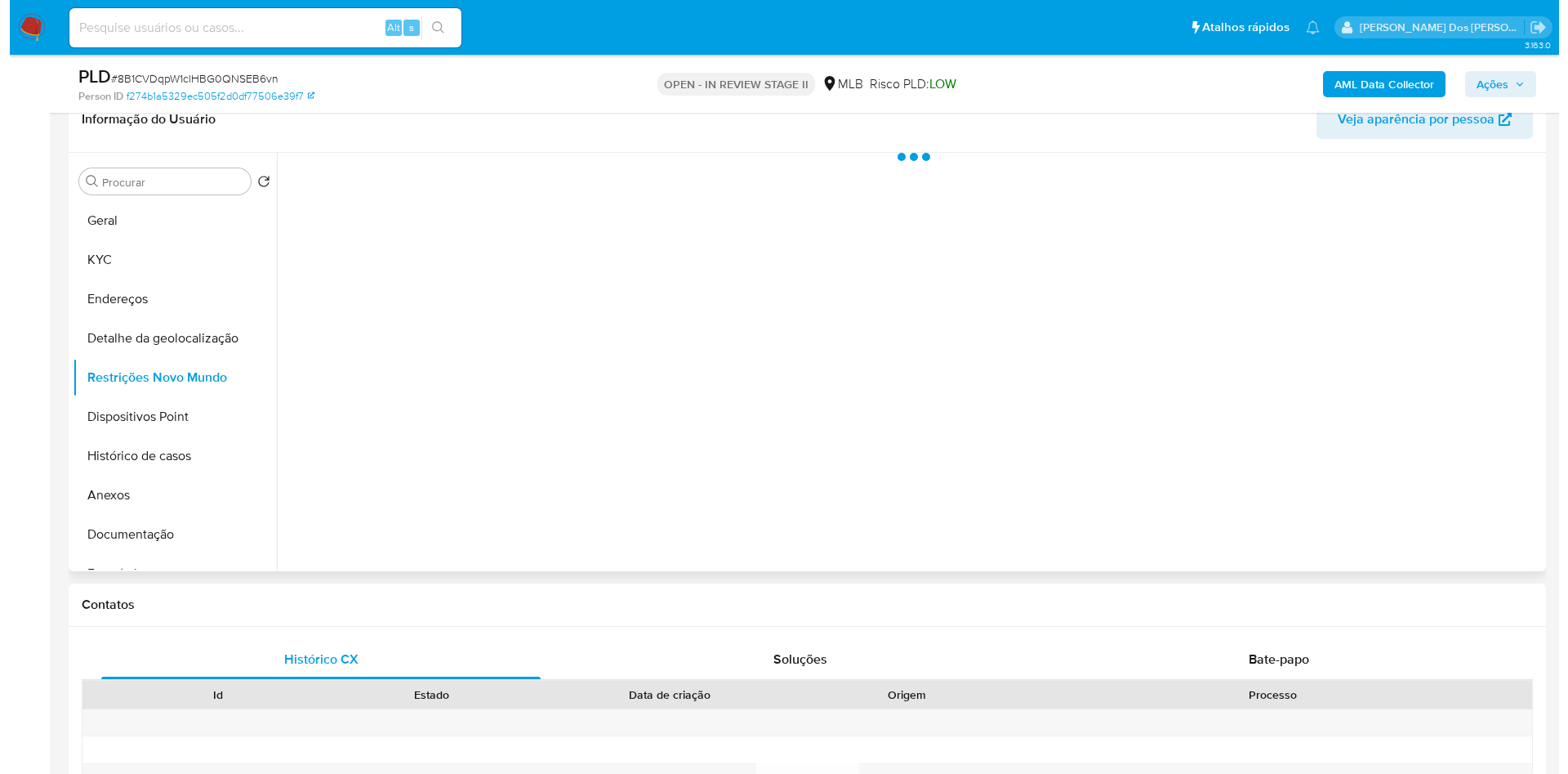
scroll to position [270, 0]
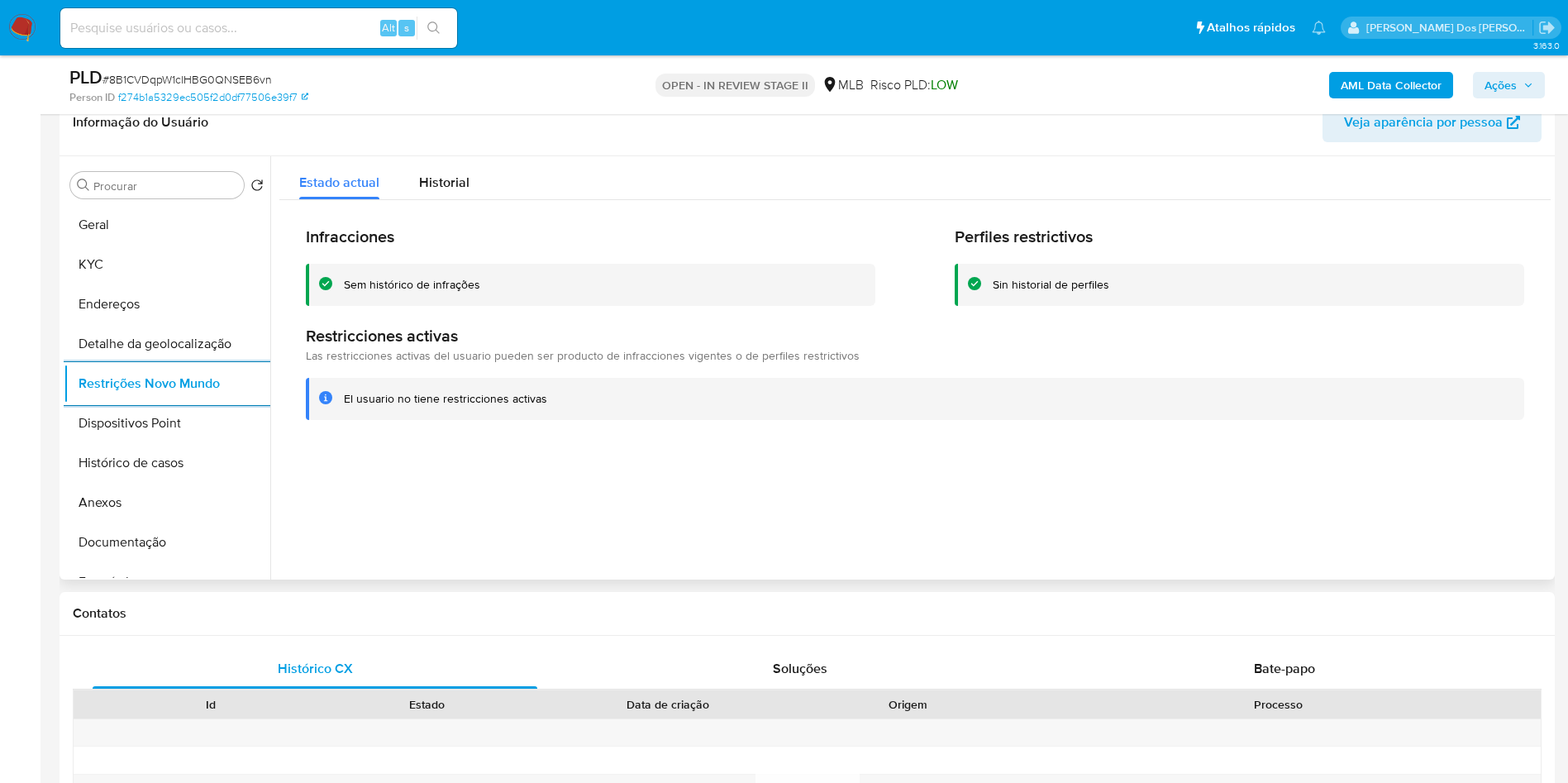
copy p "Vendedor e prestador de serviços do comércio, ambulante, caixeiro-viajante e ca…"
click at [107, 443] on button "Dispositivos Point" at bounding box center [160, 424] width 193 height 40
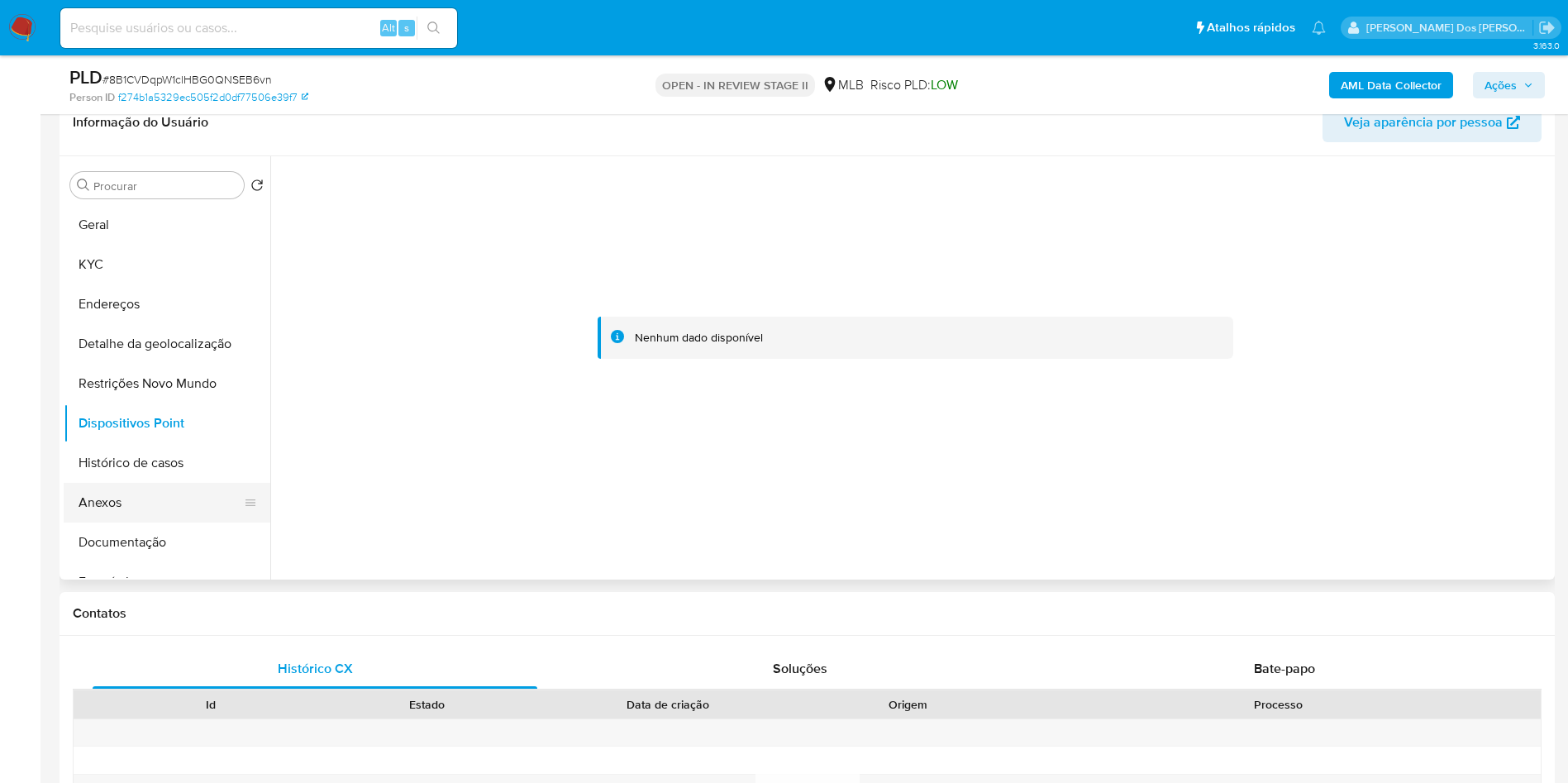
click at [185, 523] on button "Anexos" at bounding box center [160, 503] width 193 height 40
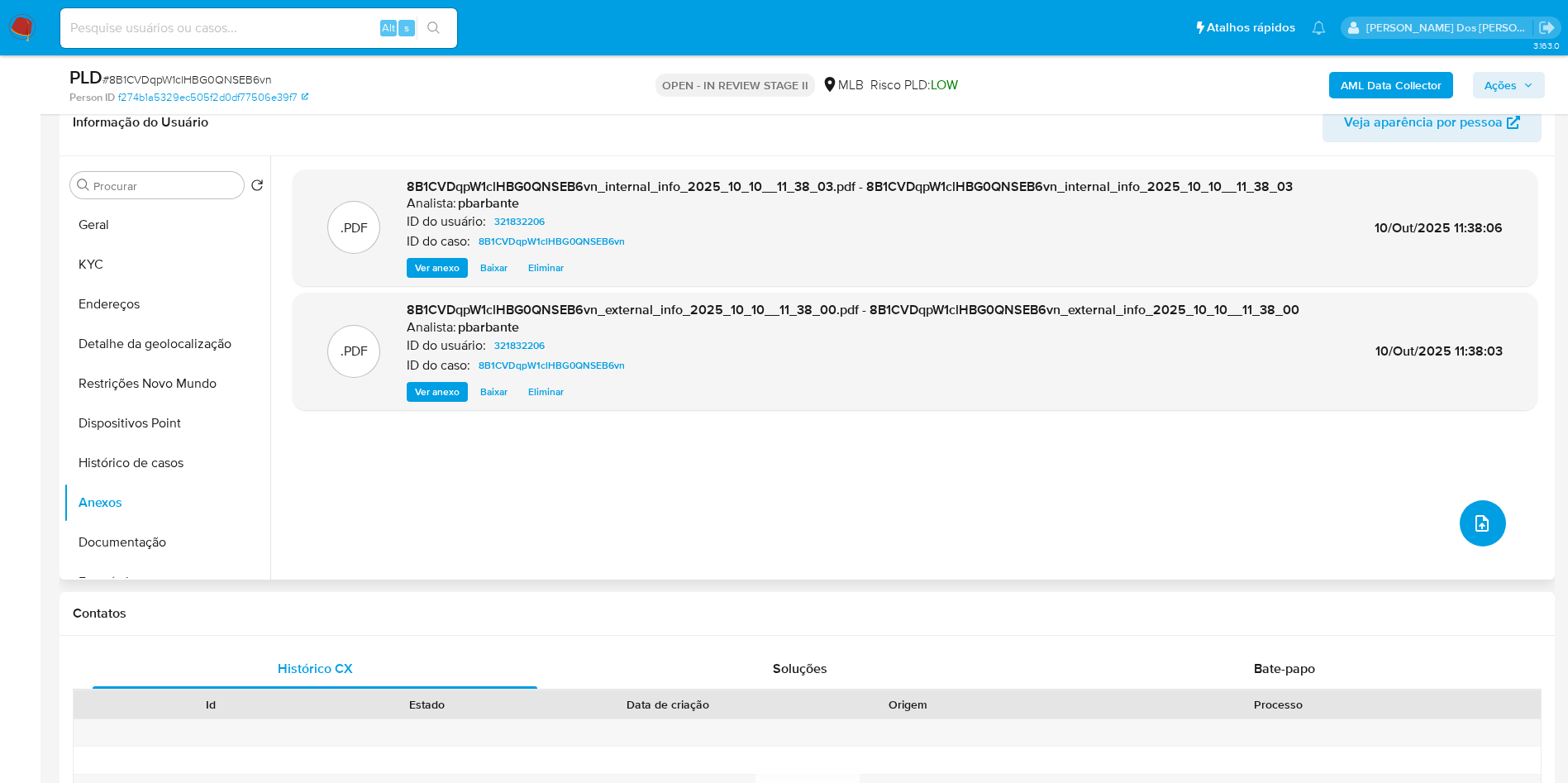
click at [1473, 533] on icon "upload-file" at bounding box center [1483, 524] width 20 height 20
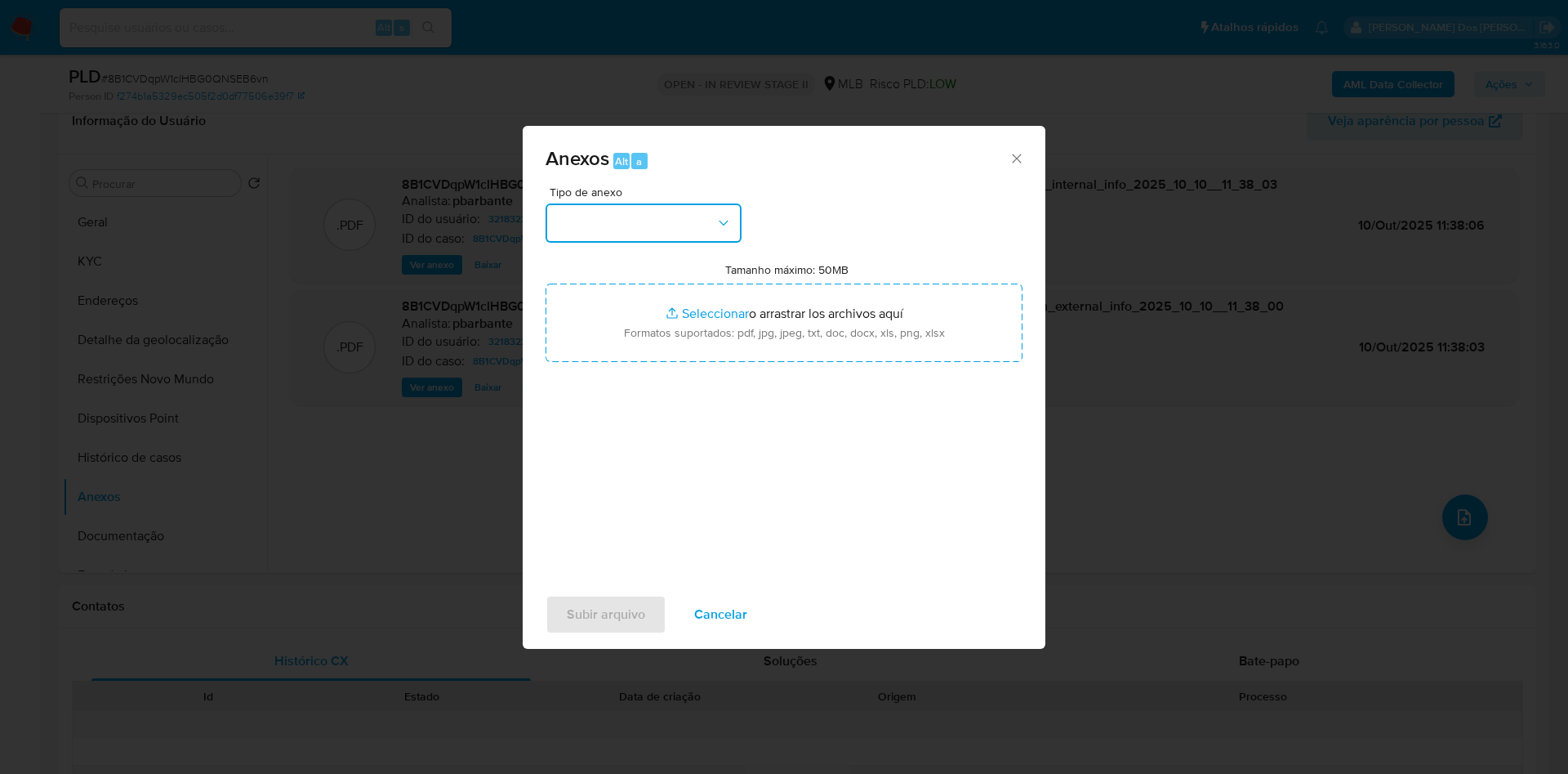
click at [675, 204] on button "button" at bounding box center [644, 223] width 196 height 39
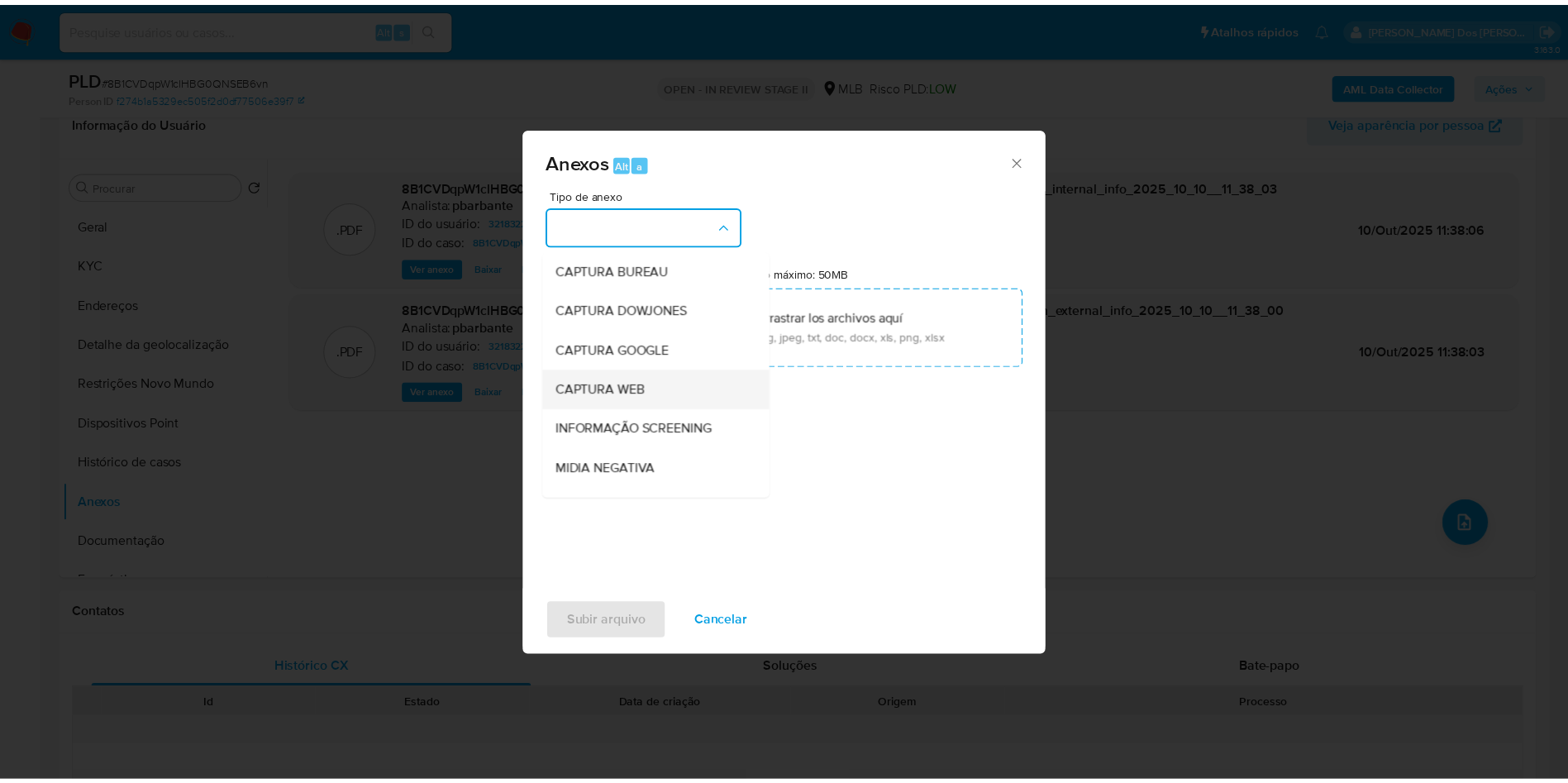
scroll to position [221, 0]
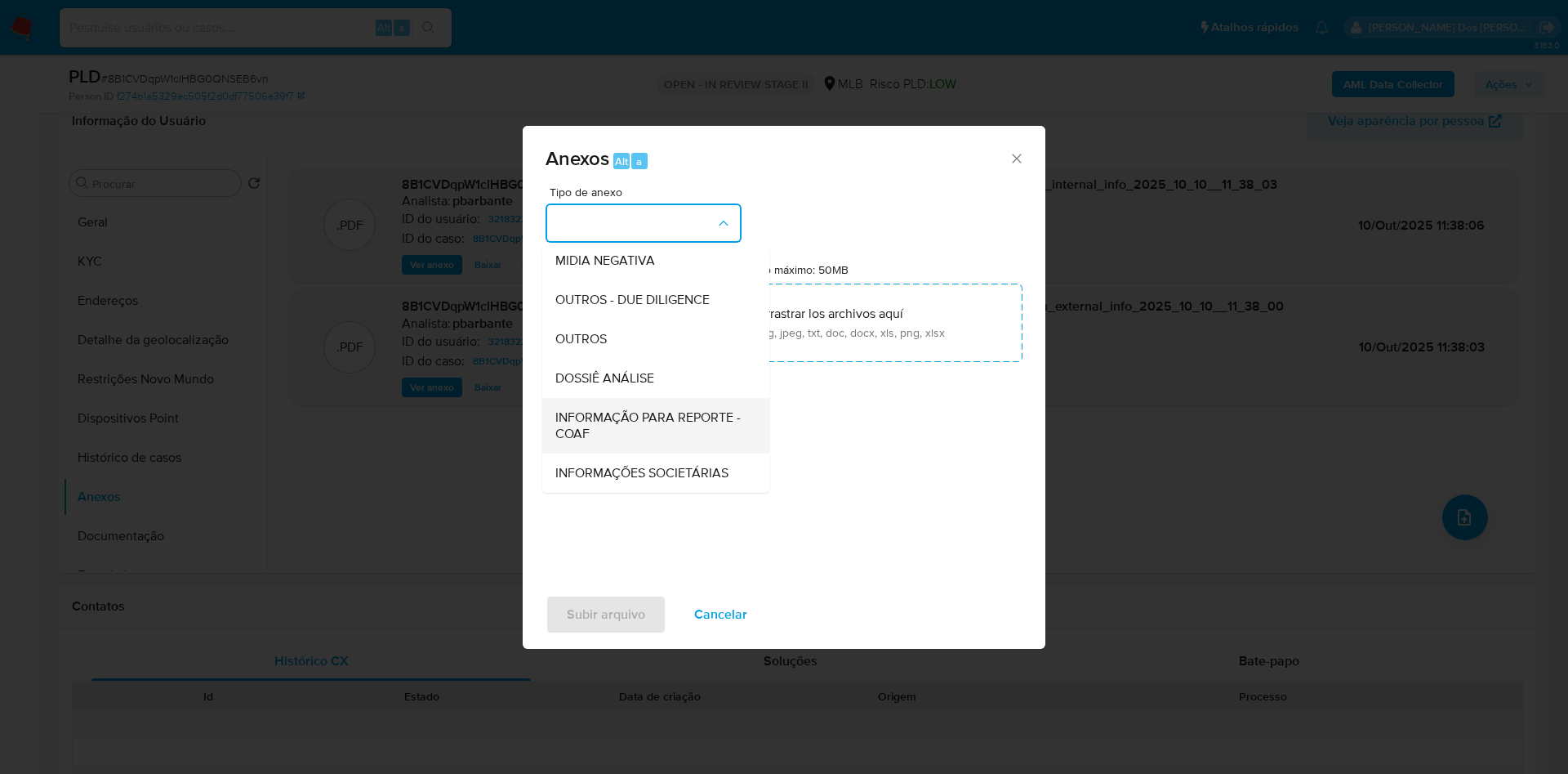
click at [599, 409] on span "INFORMAÇÃO PARA REPORTE - COAF" at bounding box center [650, 425] width 191 height 32
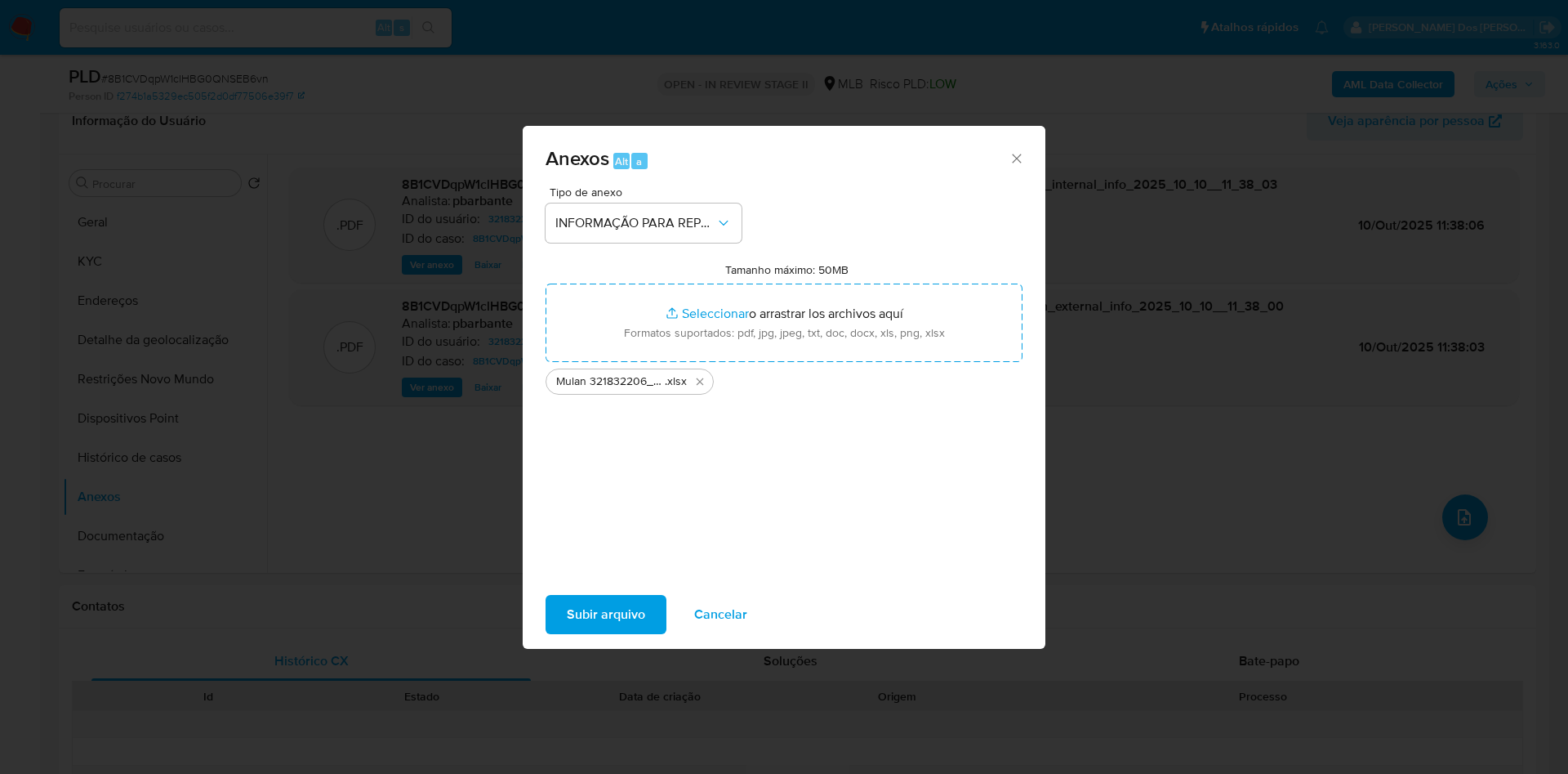
click at [570, 632] on span "Subir arquivo" at bounding box center [605, 614] width 78 height 36
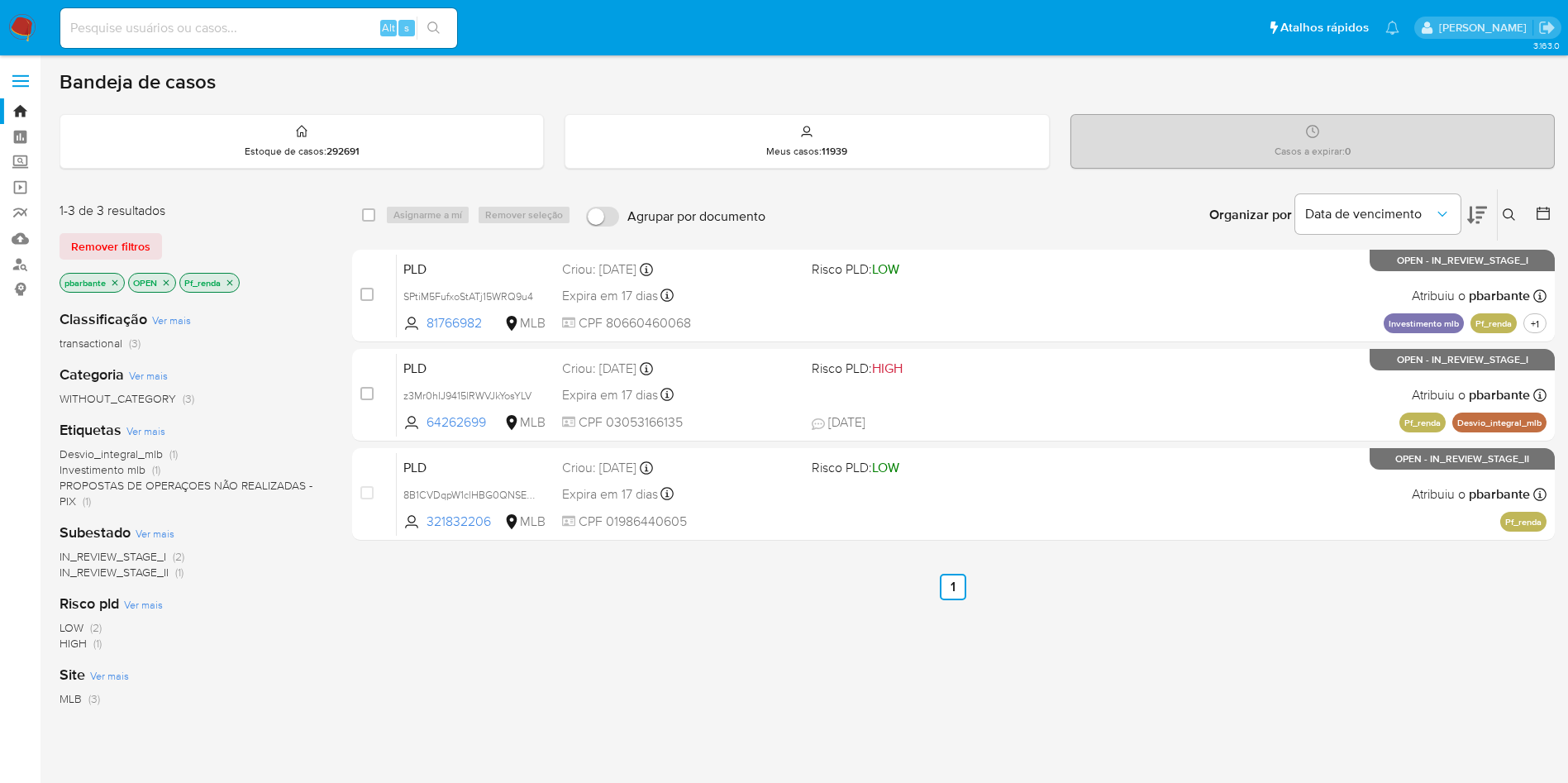
click at [230, 285] on icon "close-filter" at bounding box center [230, 282] width 5 height 5
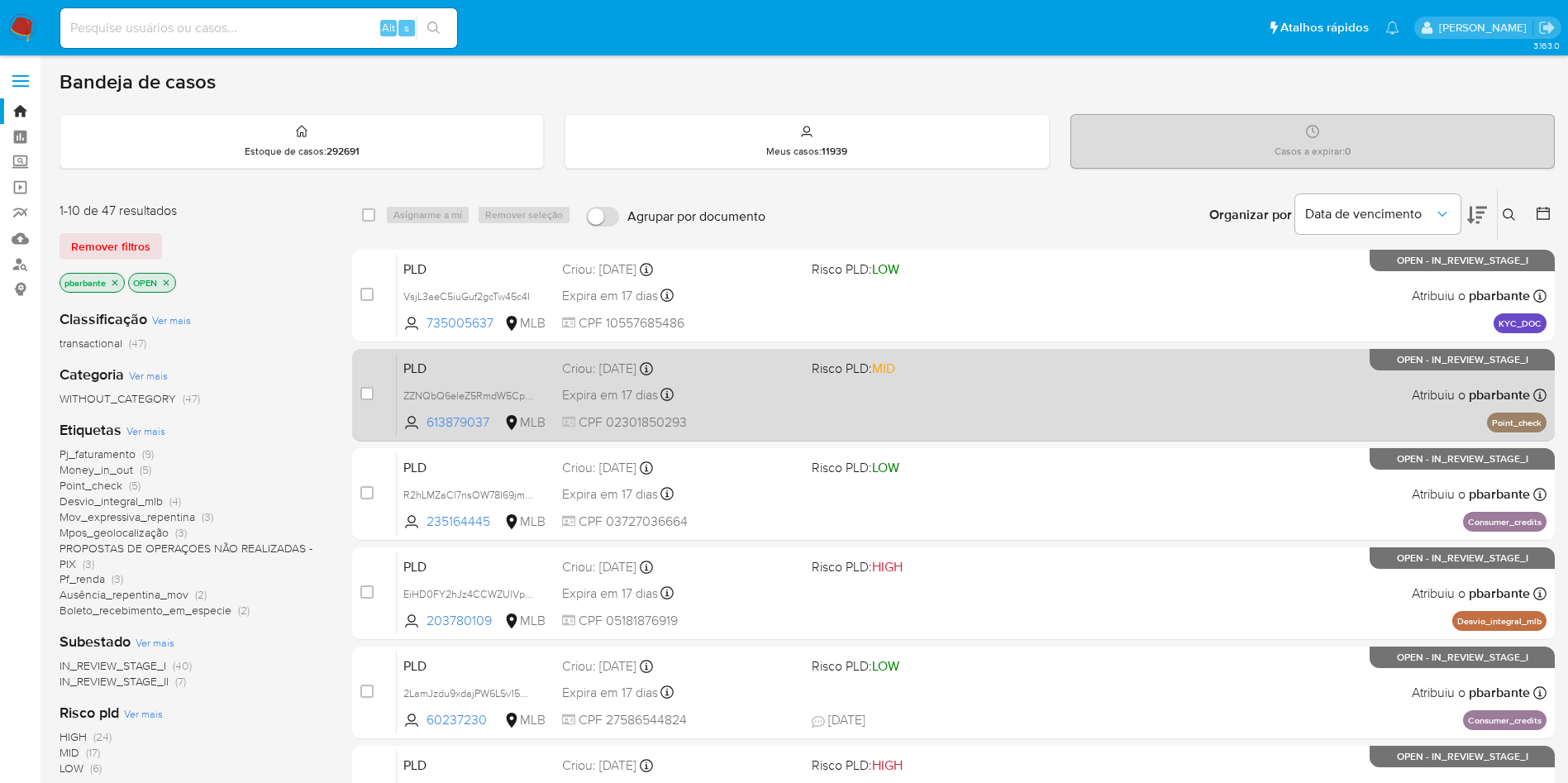
click at [1092, 436] on div "PLD ZZNQbQ6eleZ5RmdW5CpZmY4j 613879037 MLB Risco PLD: MID Criou: [DATE] Criou: …" at bounding box center [971, 395] width 1150 height 83
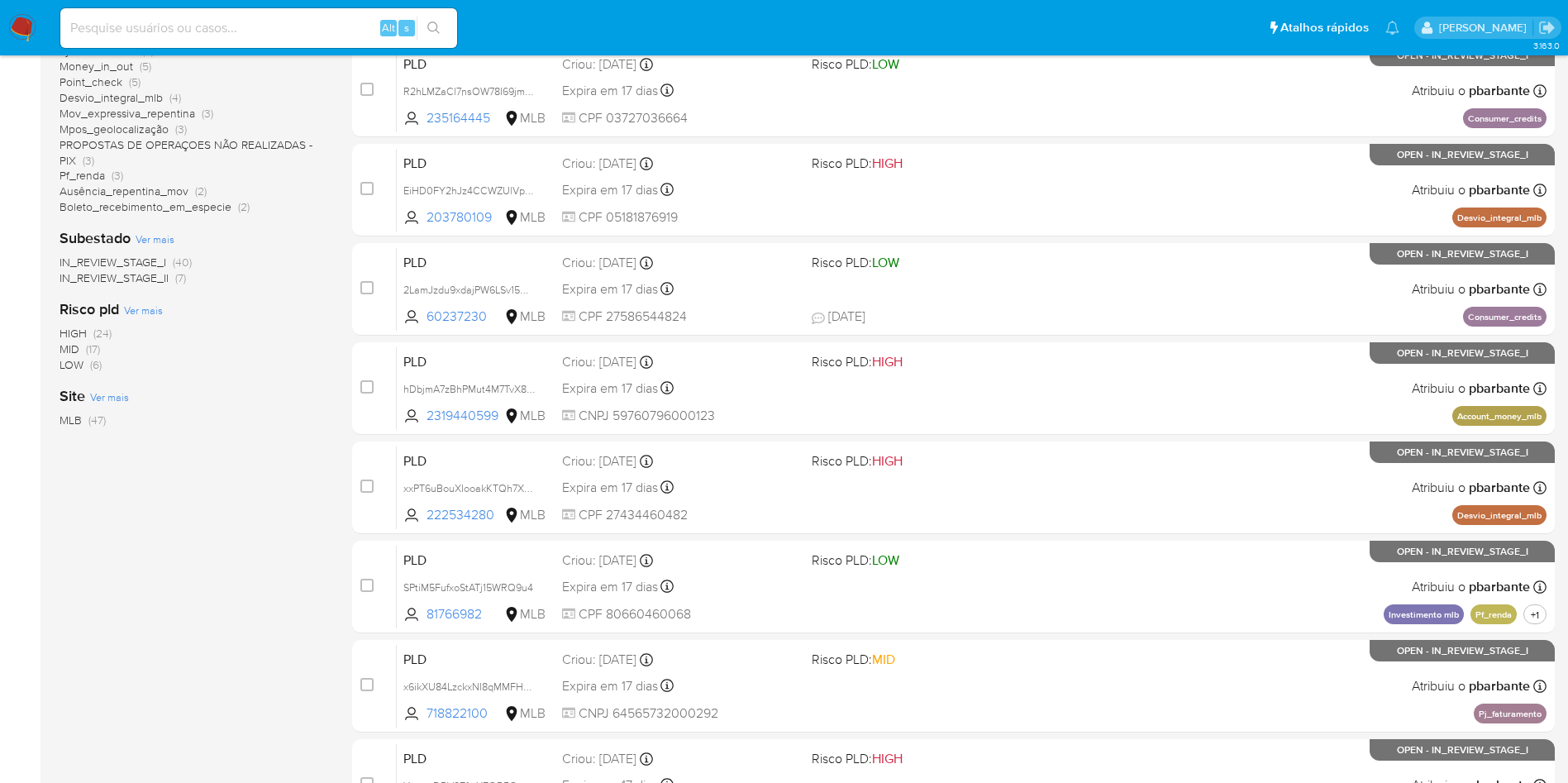
scroll to position [404, 0]
click at [1092, 429] on div "PLD hDbjmA7zBhPMut4M7TvX8Qfe 2319440599 MLB Risco PLD: HIGH Criou: [DATE] Criou…" at bounding box center [971, 387] width 1150 height 83
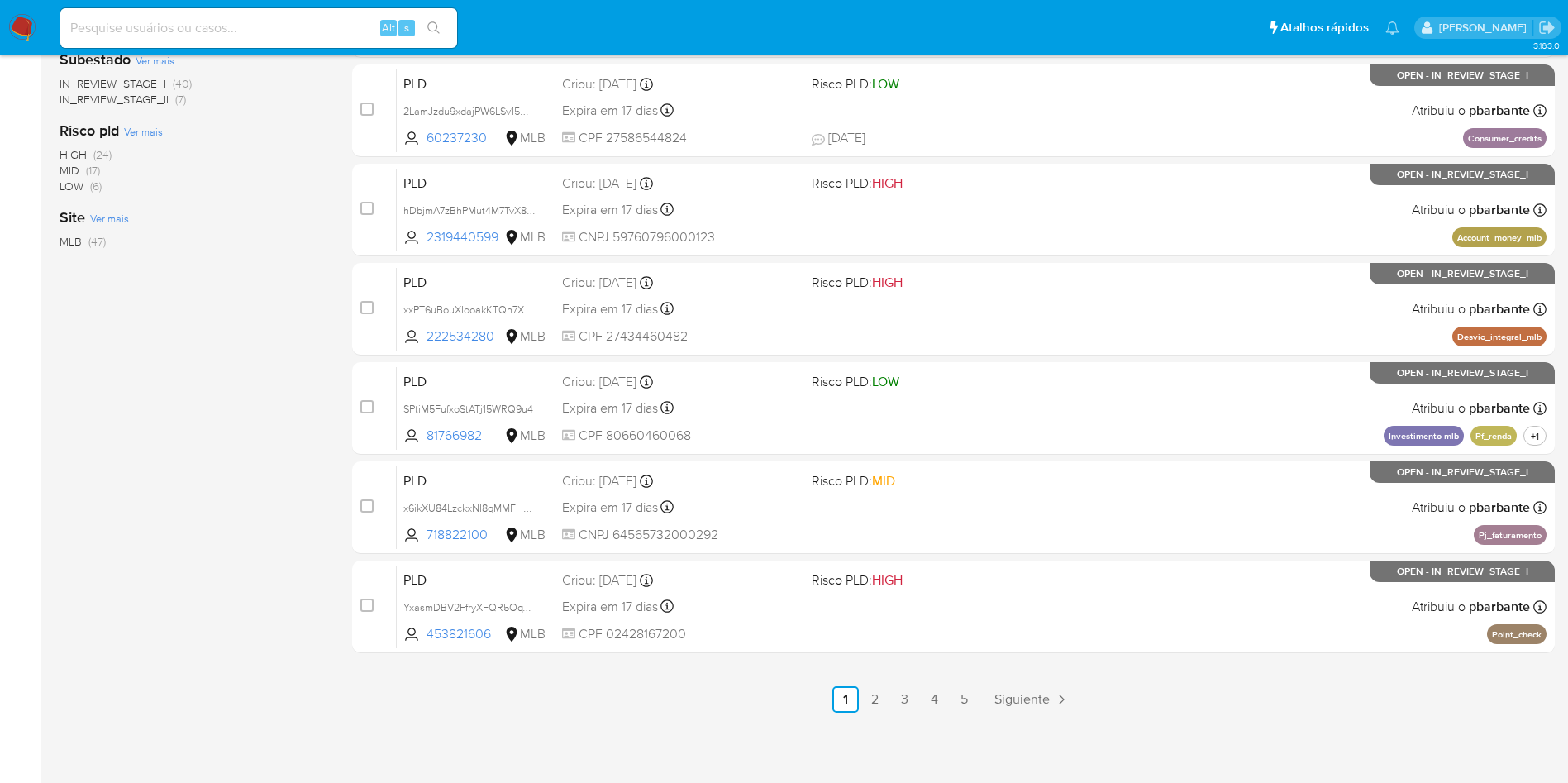
scroll to position [585, 0]
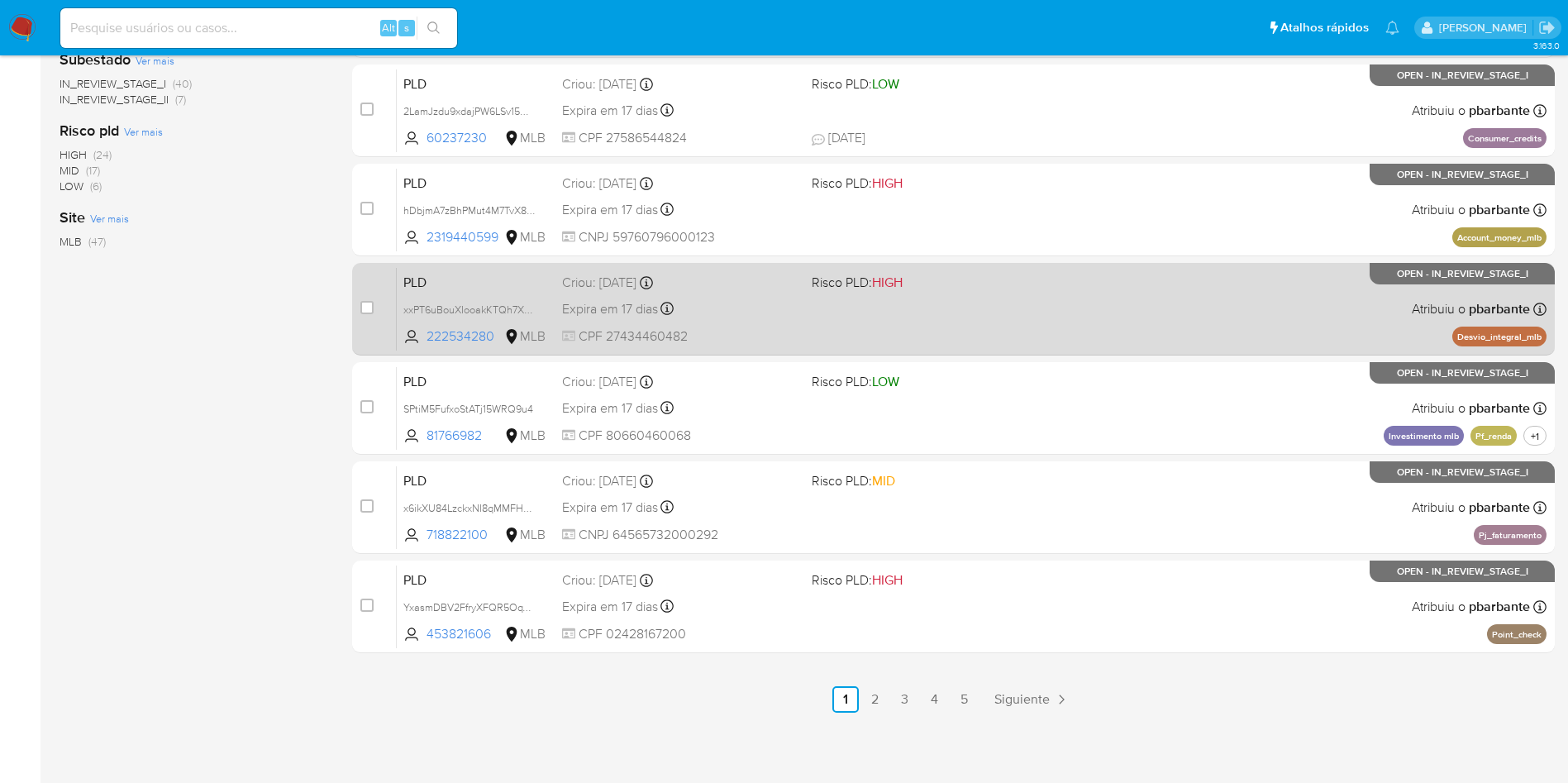
click at [1101, 350] on div "PLD xxPT6uBouXIooakKTQh7XJHw 222534280 MLB Risco PLD: HIGH Criou: [DATE] Criou:…" at bounding box center [971, 308] width 1150 height 83
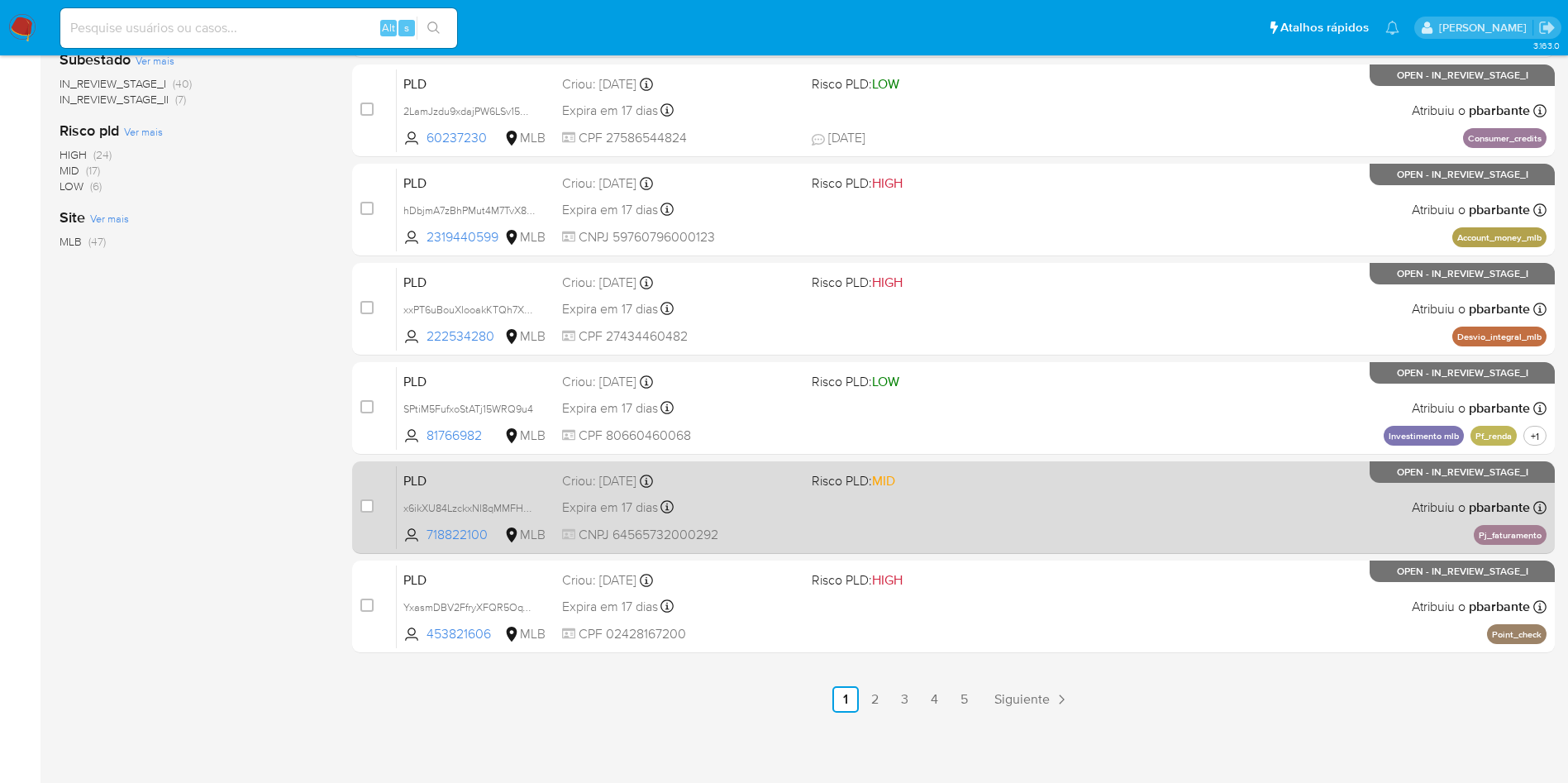
scroll to position [701, 0]
click at [1069, 504] on div "PLD x6ikXU84LzckxNI8qMMFHMhJ 718822100 MLB Risco PLD: MID Criou: [DATE] Criou: …" at bounding box center [971, 507] width 1150 height 83
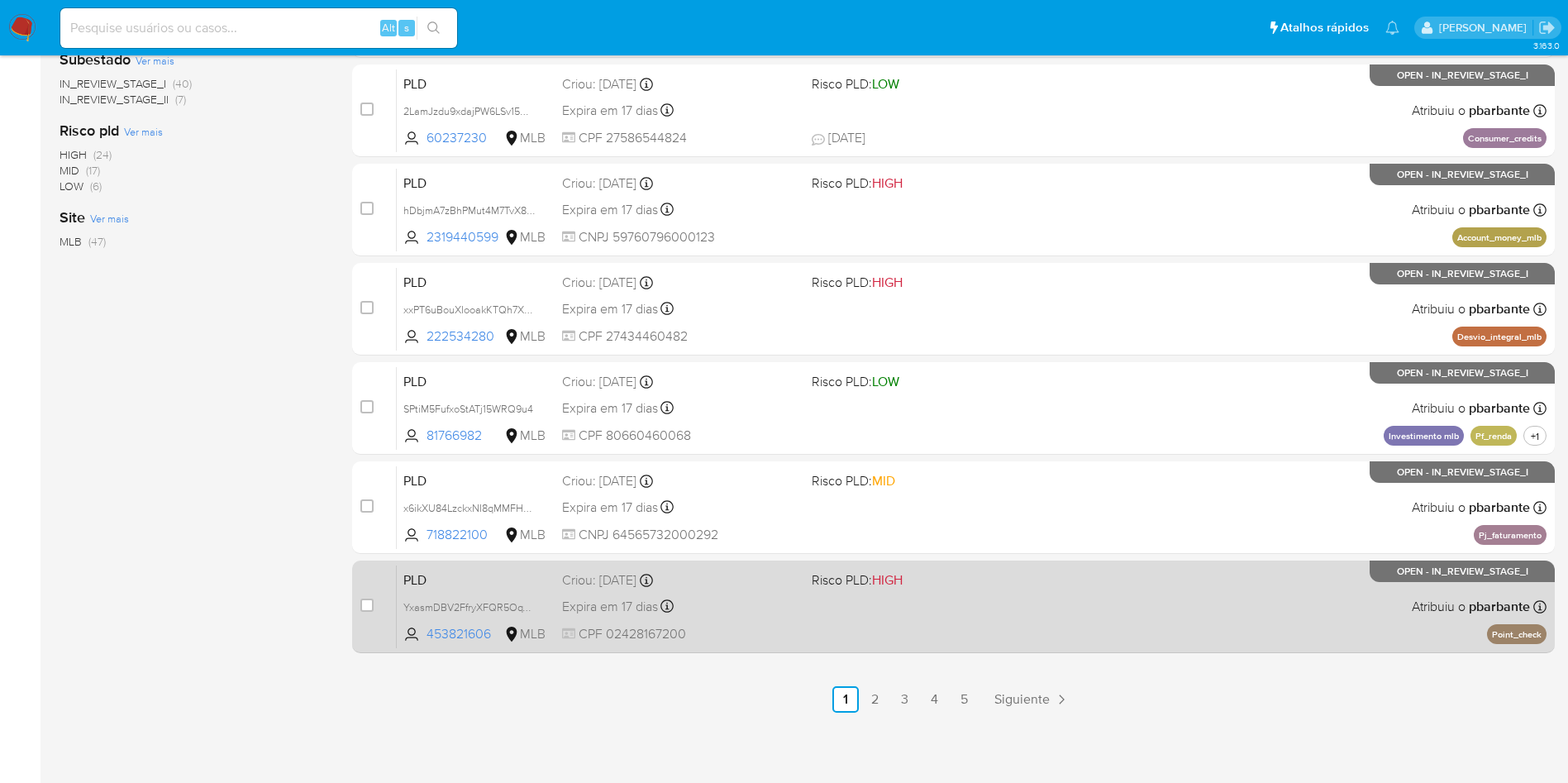
click at [1037, 618] on div "PLD YxasmDBV2FfryXFQR5OqT6lU 453821606 MLB Risco PLD: HIGH Criou: [DATE] Criou:…" at bounding box center [971, 606] width 1150 height 83
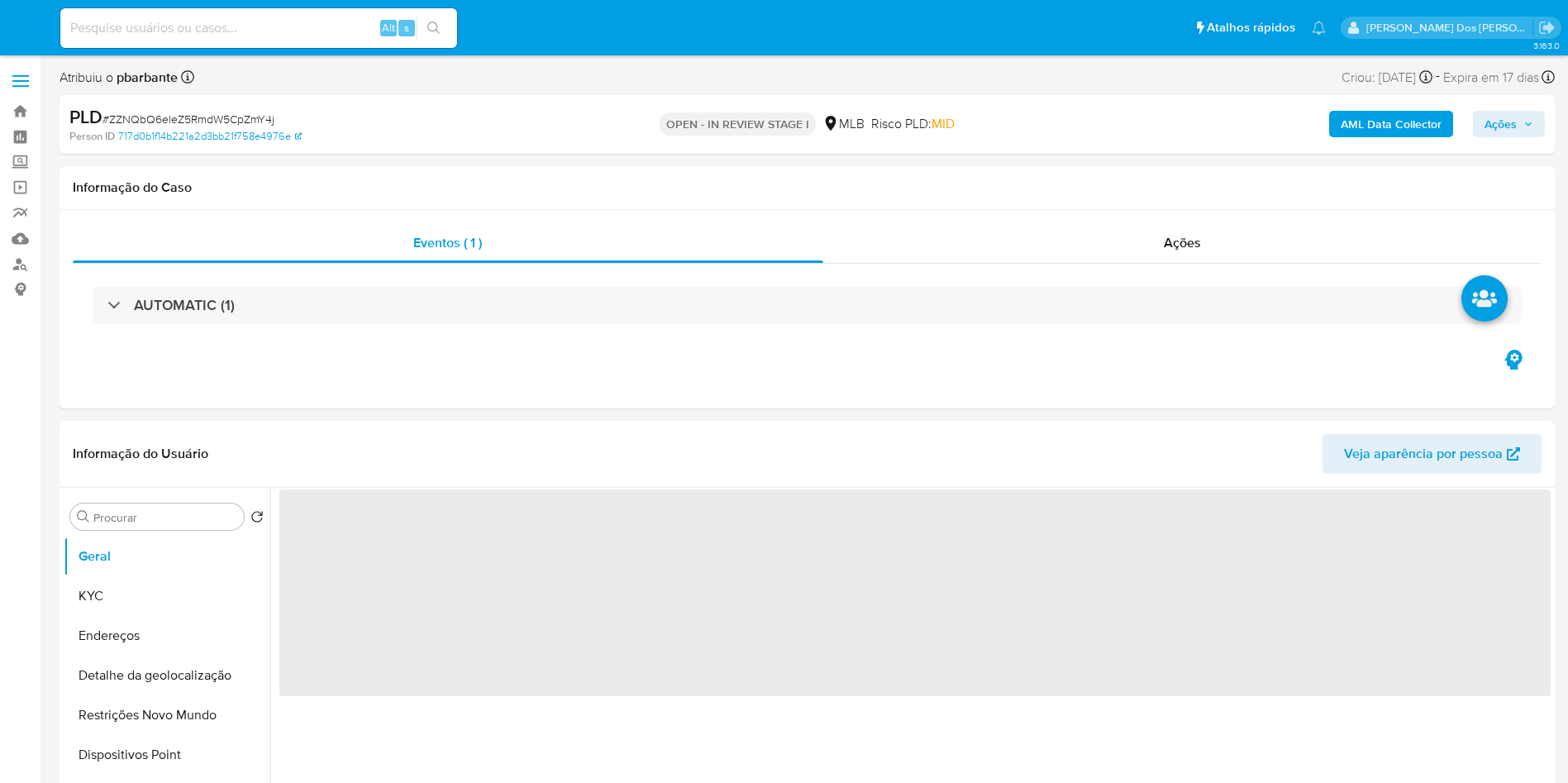
select select "10"
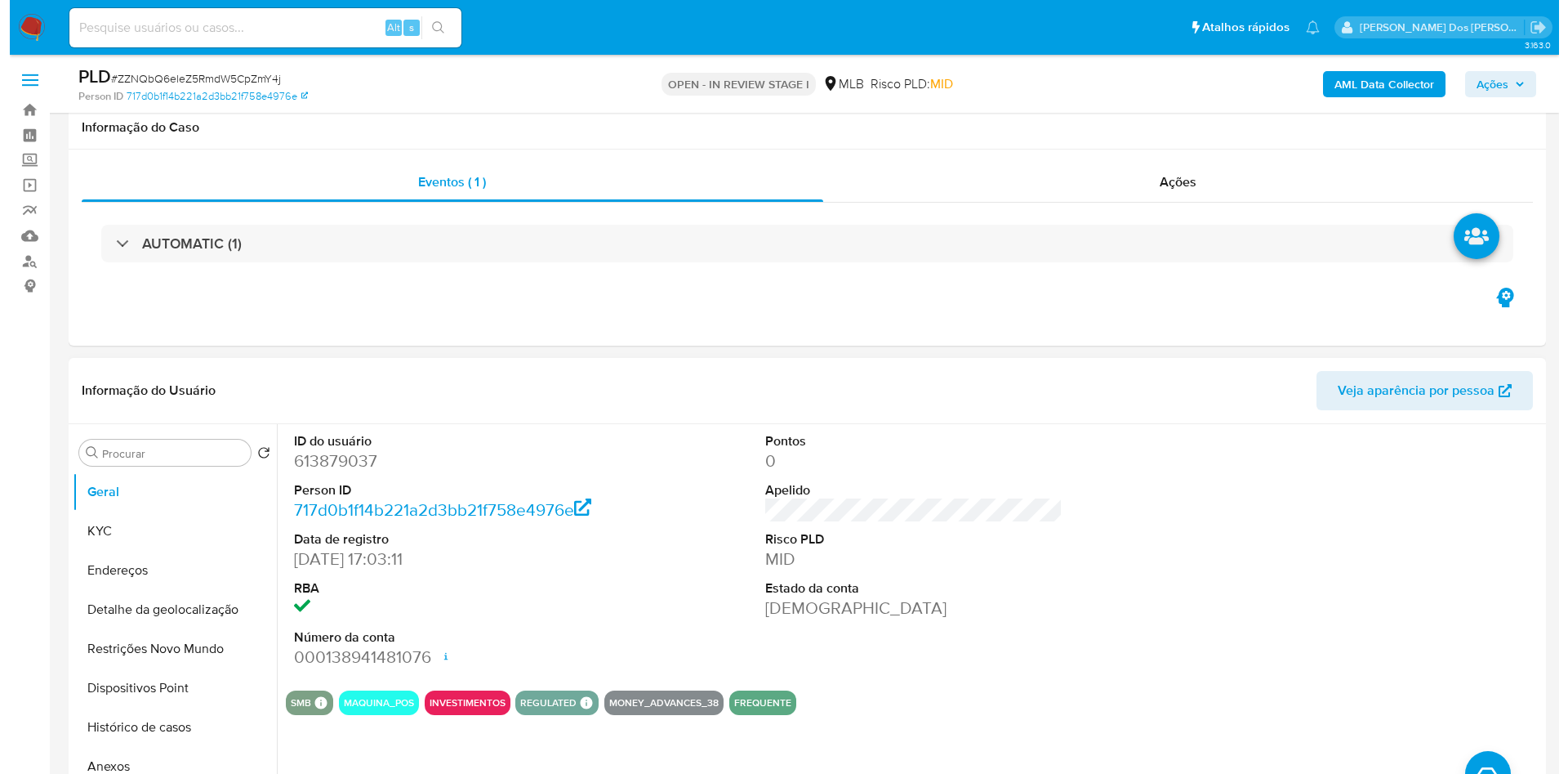
scroll to position [170, 0]
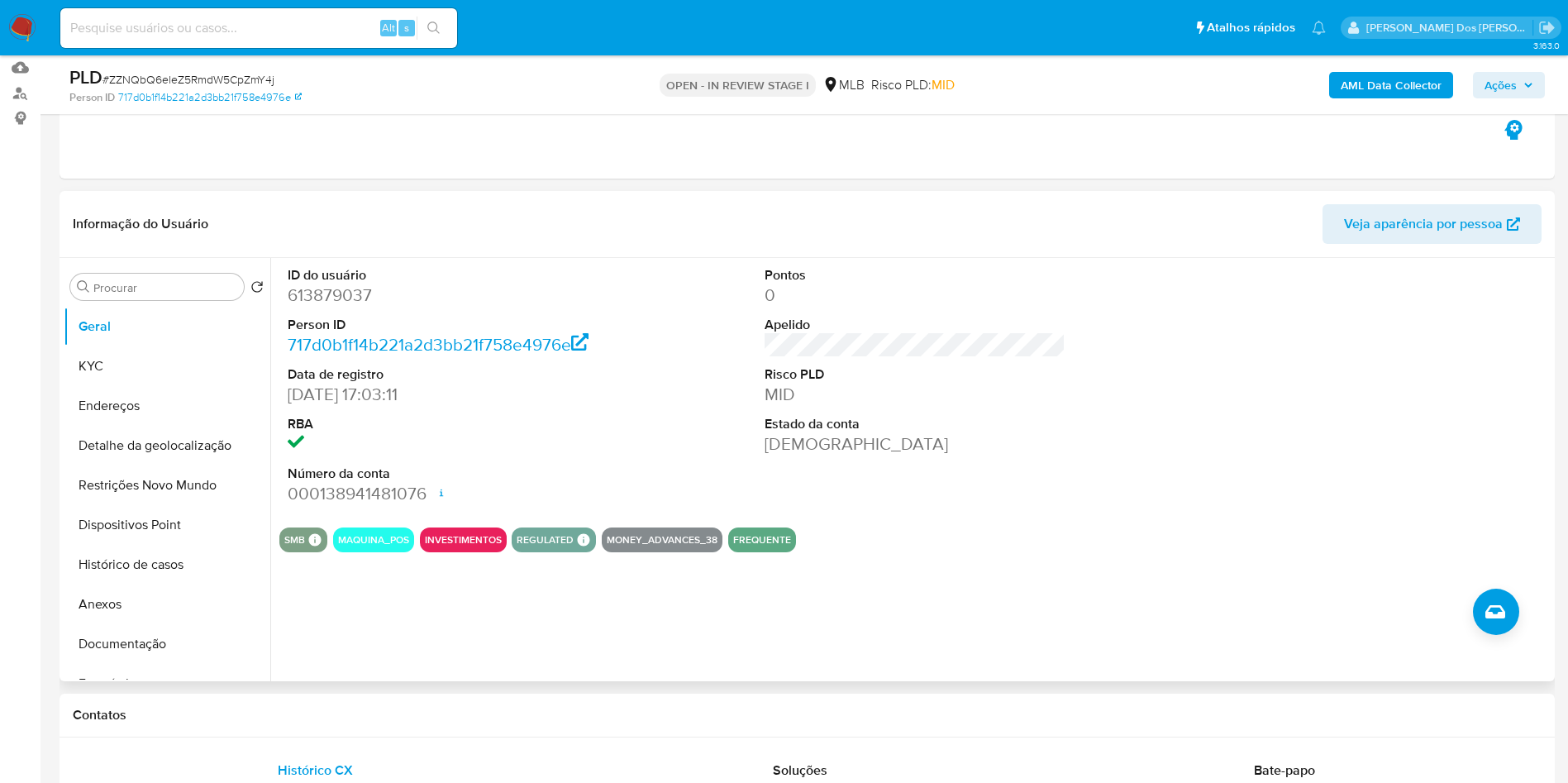
click at [346, 307] on dd "613879037" at bounding box center [438, 295] width 302 height 24
copy dd "613879037"
click at [106, 664] on button "Documentação" at bounding box center [160, 644] width 193 height 40
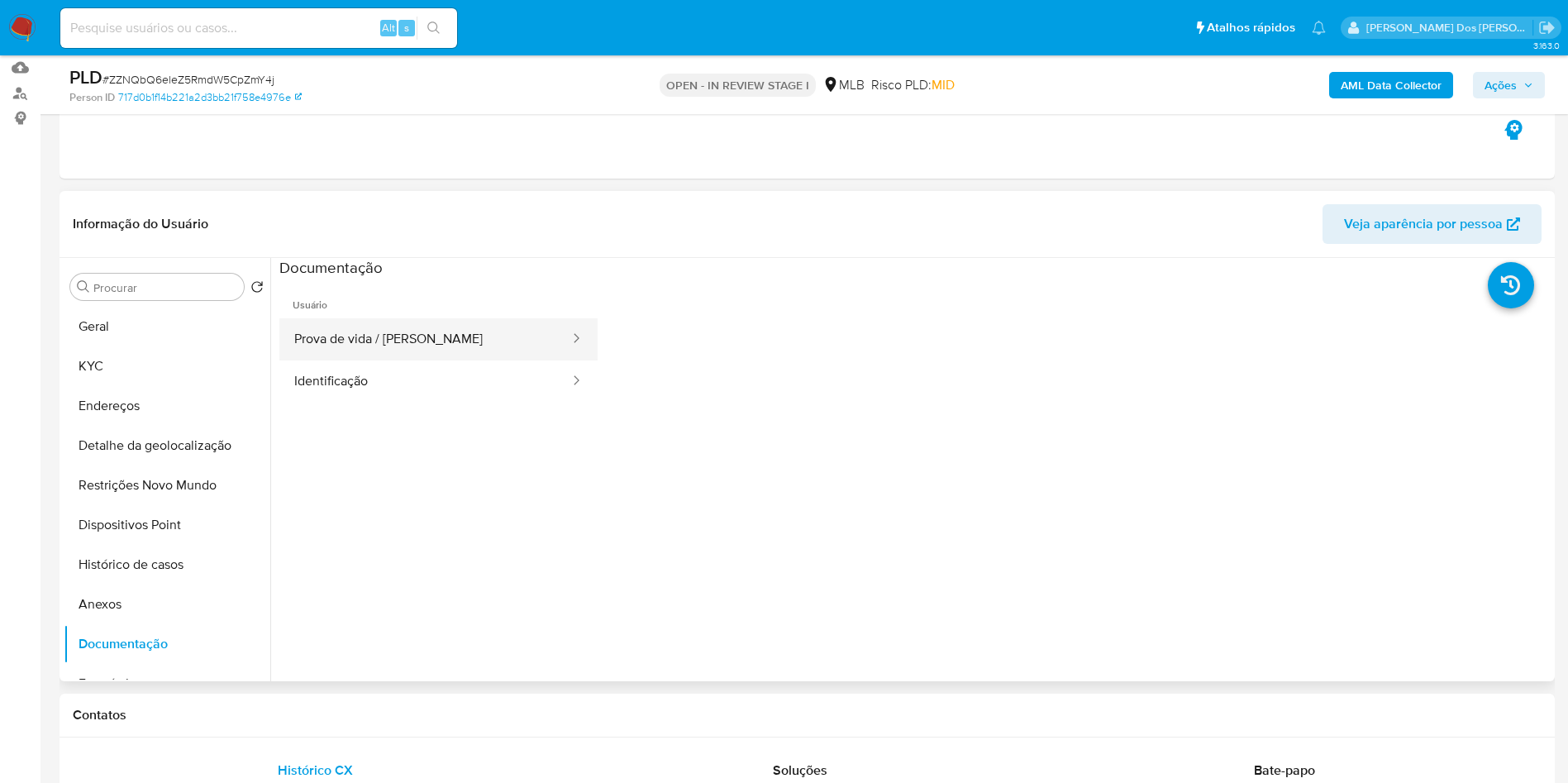
click at [443, 360] on button "Prova de vida / [PERSON_NAME]" at bounding box center [426, 339] width 292 height 42
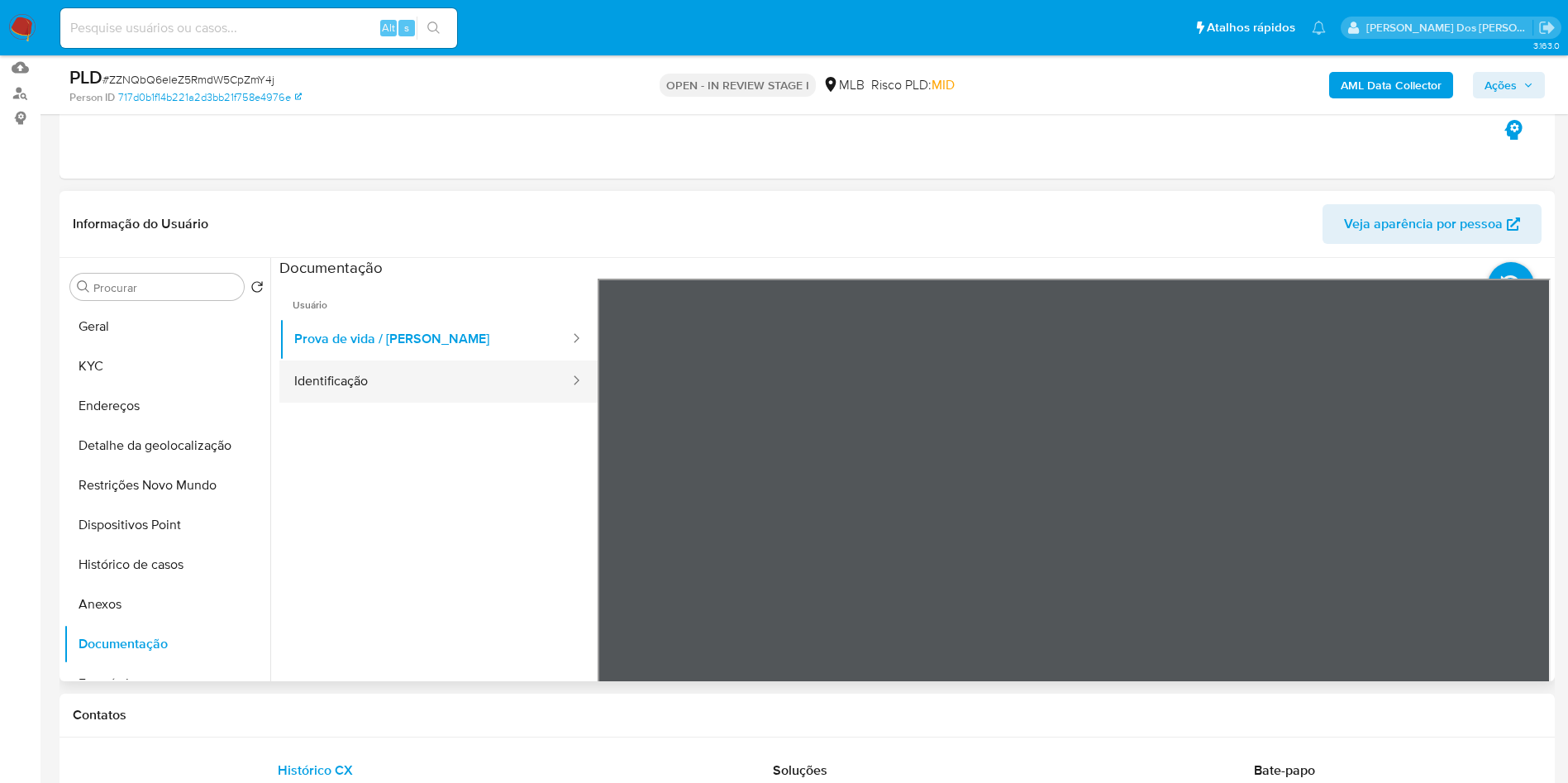
click at [428, 402] on button "Identificação" at bounding box center [426, 381] width 292 height 42
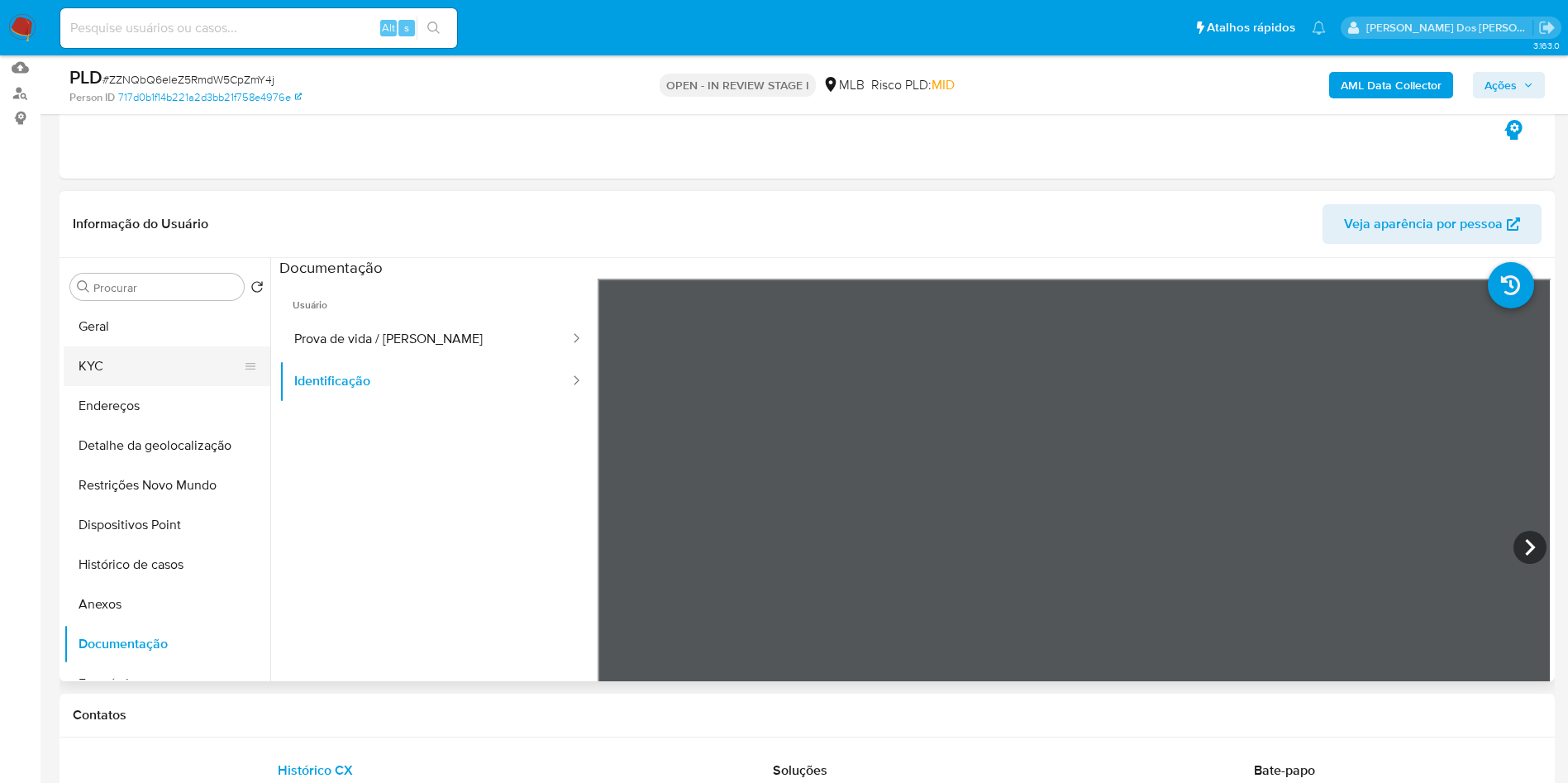
click at [82, 384] on button "KYC" at bounding box center [160, 367] width 193 height 40
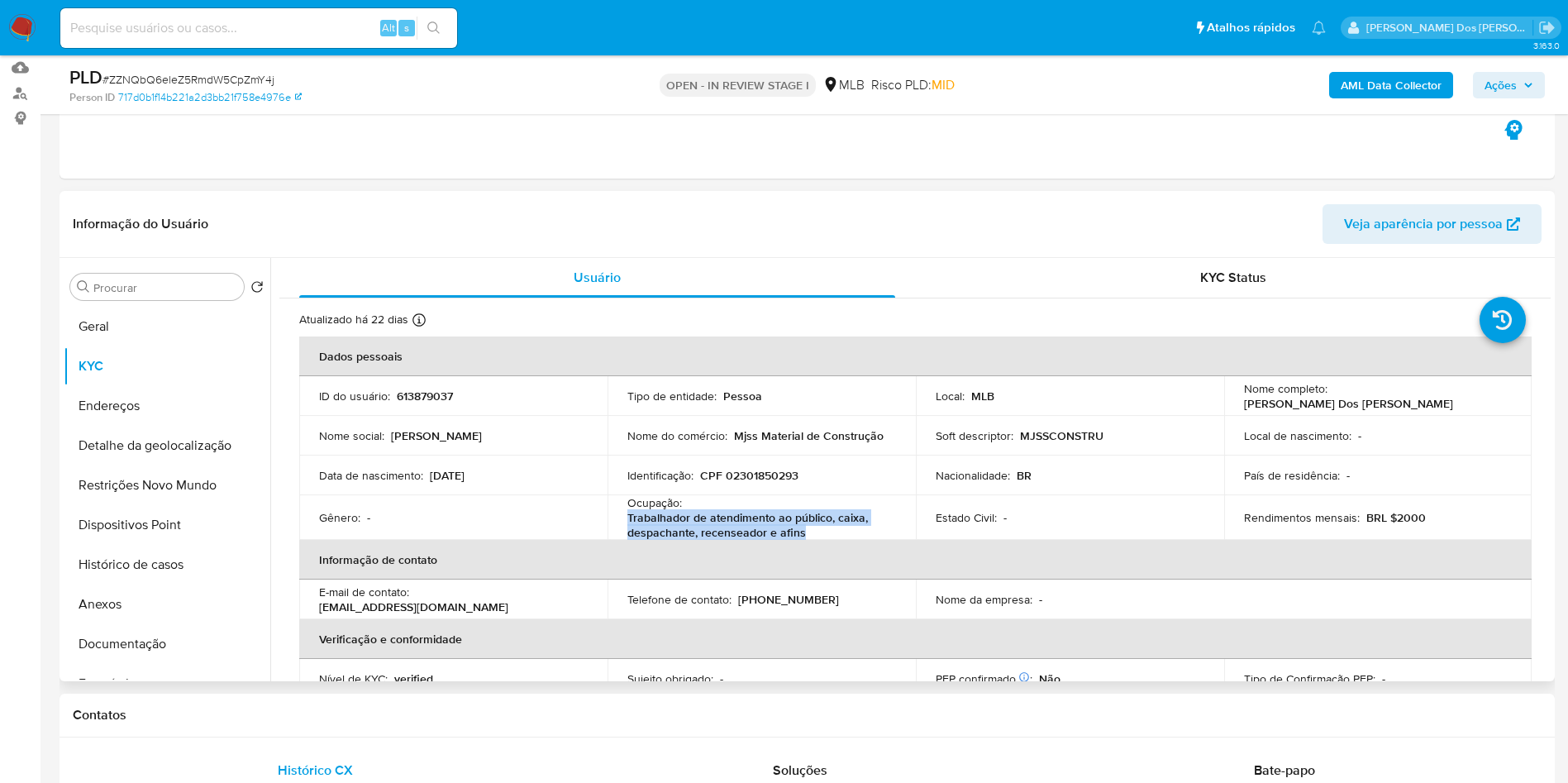
drag, startPoint x: 811, startPoint y: 561, endPoint x: 621, endPoint y: 545, distance: 190.7
click at [621, 540] on td "Ocupação : Trabalhador de atendimento ao público, caixa, despachante, recensead…" at bounding box center [762, 517] width 309 height 44
copy p "Trabalhador de atendimento ao público, caixa, despachante, recenseador e afins"
click at [117, 505] on button "Restrições Novo Mundo" at bounding box center [160, 485] width 193 height 40
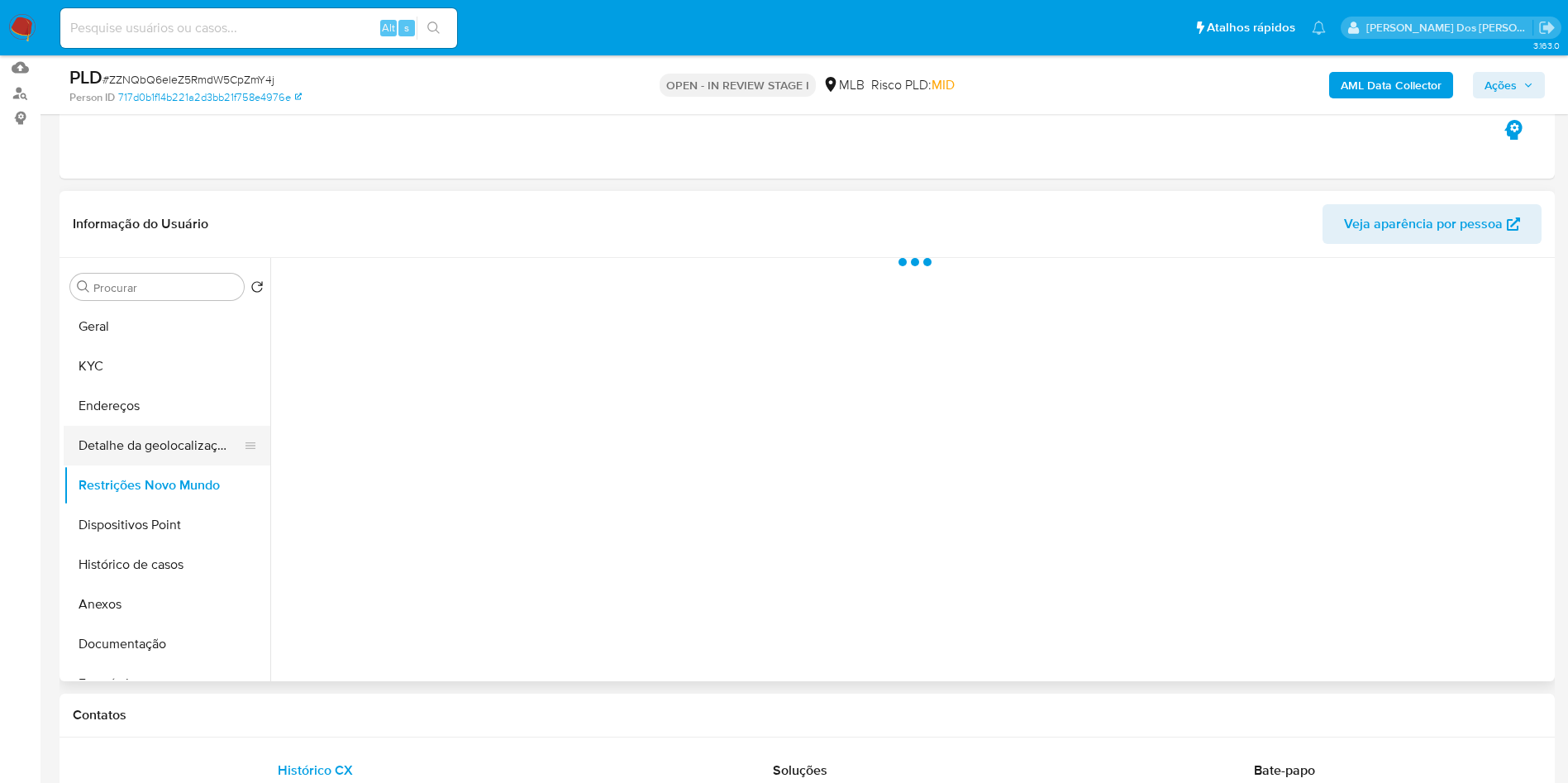
click at [188, 465] on button "Detalhe da geolocalização" at bounding box center [160, 445] width 193 height 40
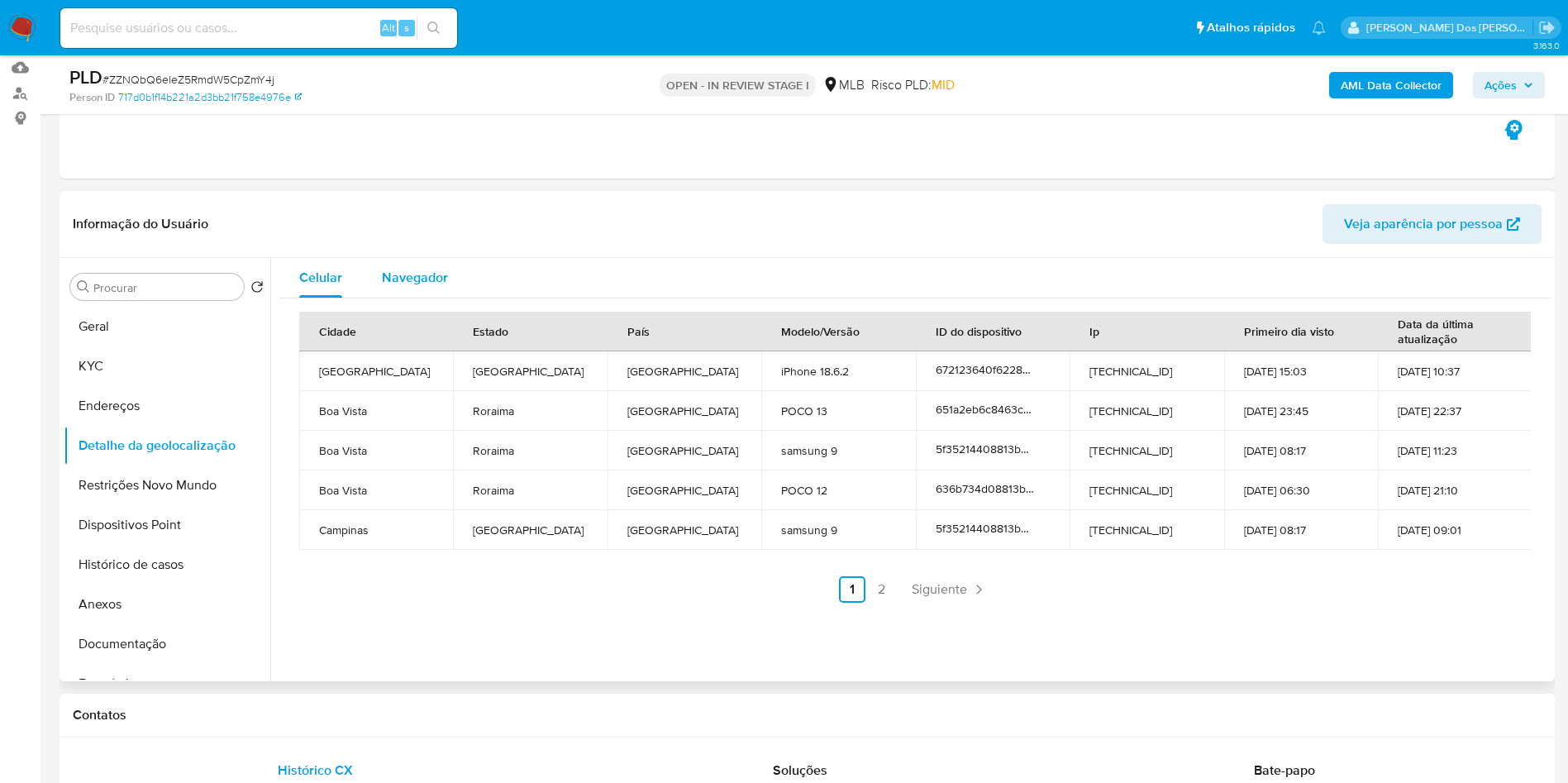
click at [448, 296] on button "Navegador" at bounding box center [415, 278] width 106 height 40
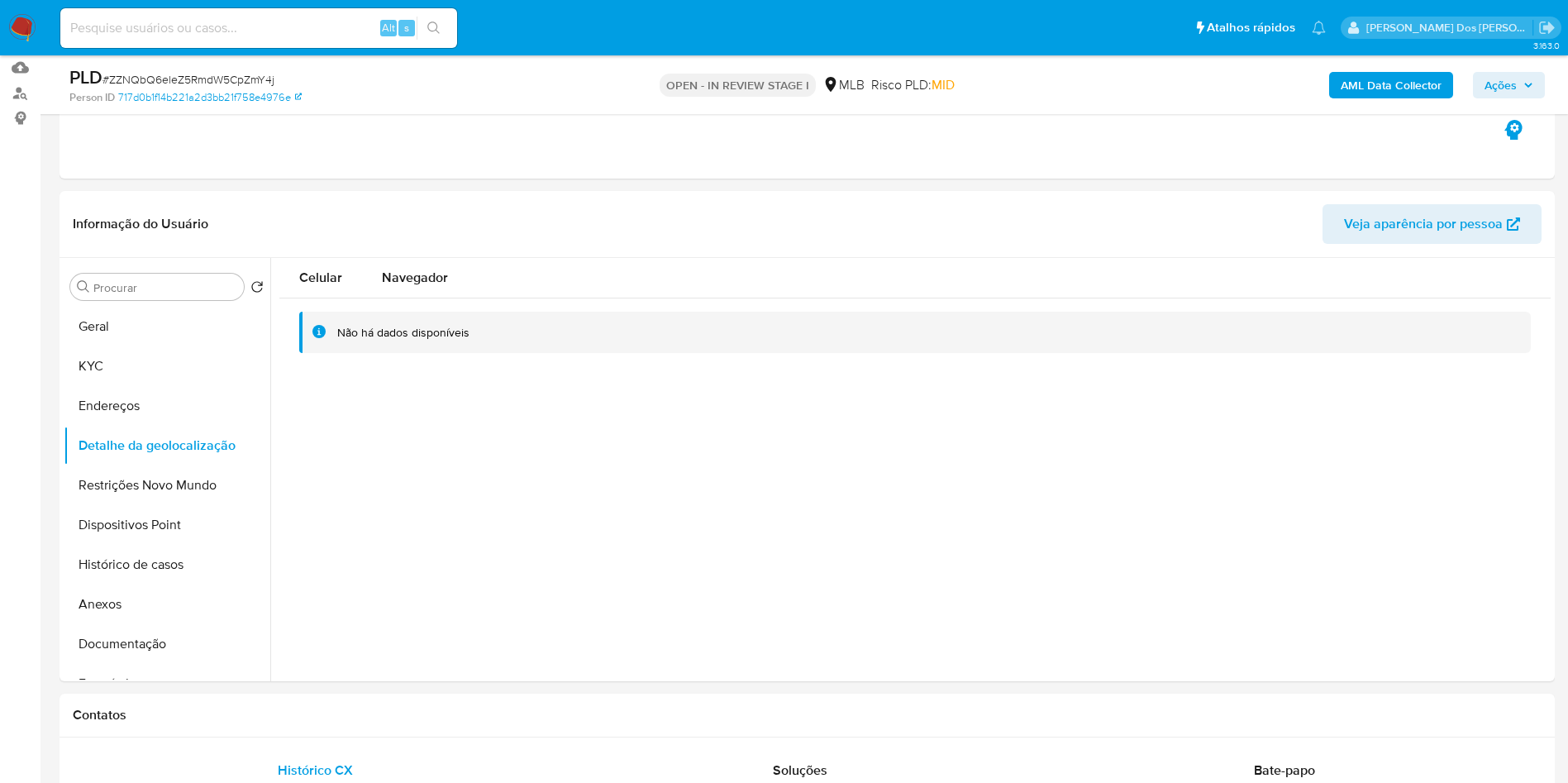
click at [1365, 79] on b "AML Data Collector" at bounding box center [1391, 84] width 101 height 26
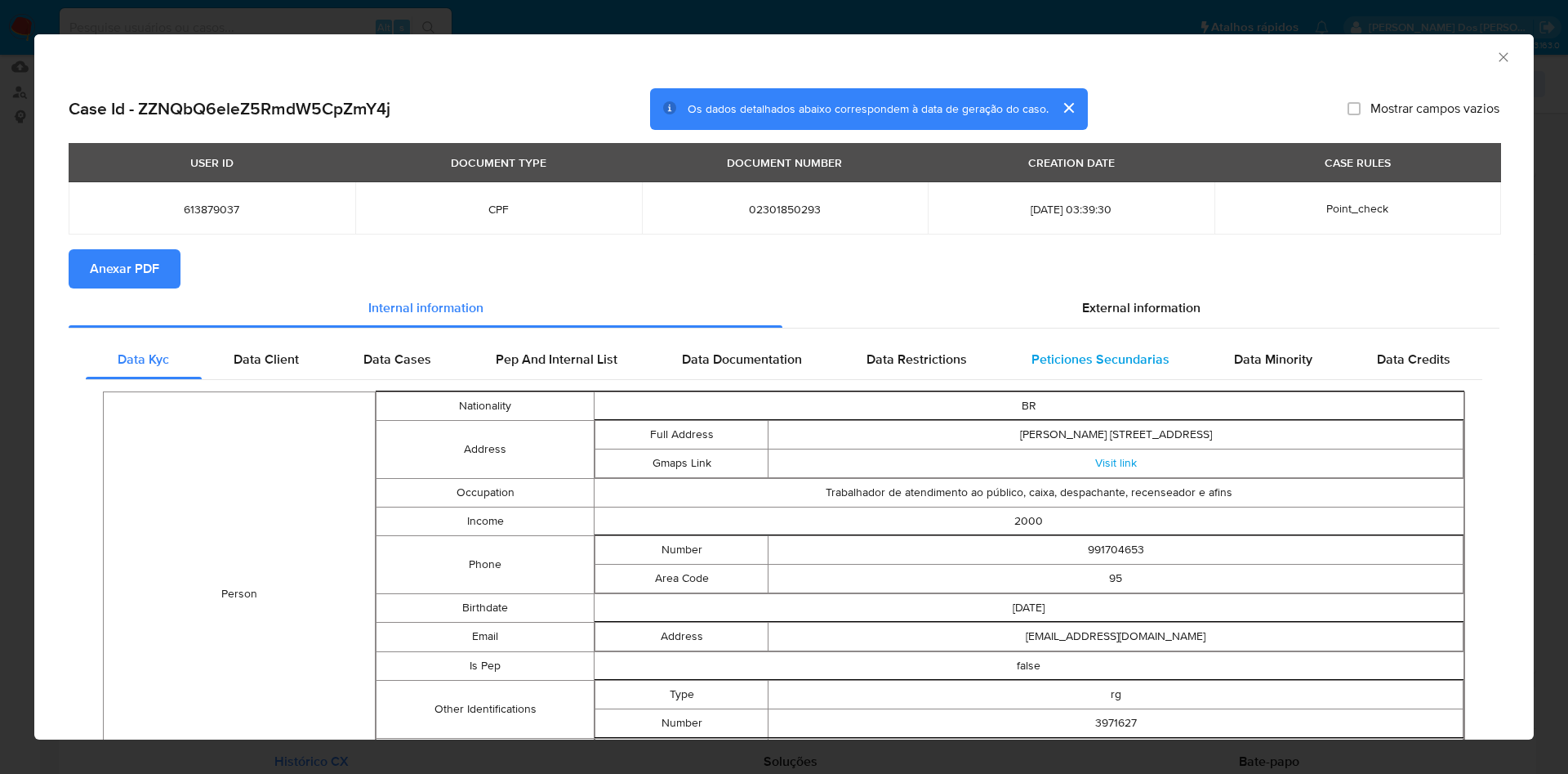
click at [1100, 340] on div "Peticiones Secundarias" at bounding box center [1100, 360] width 203 height 39
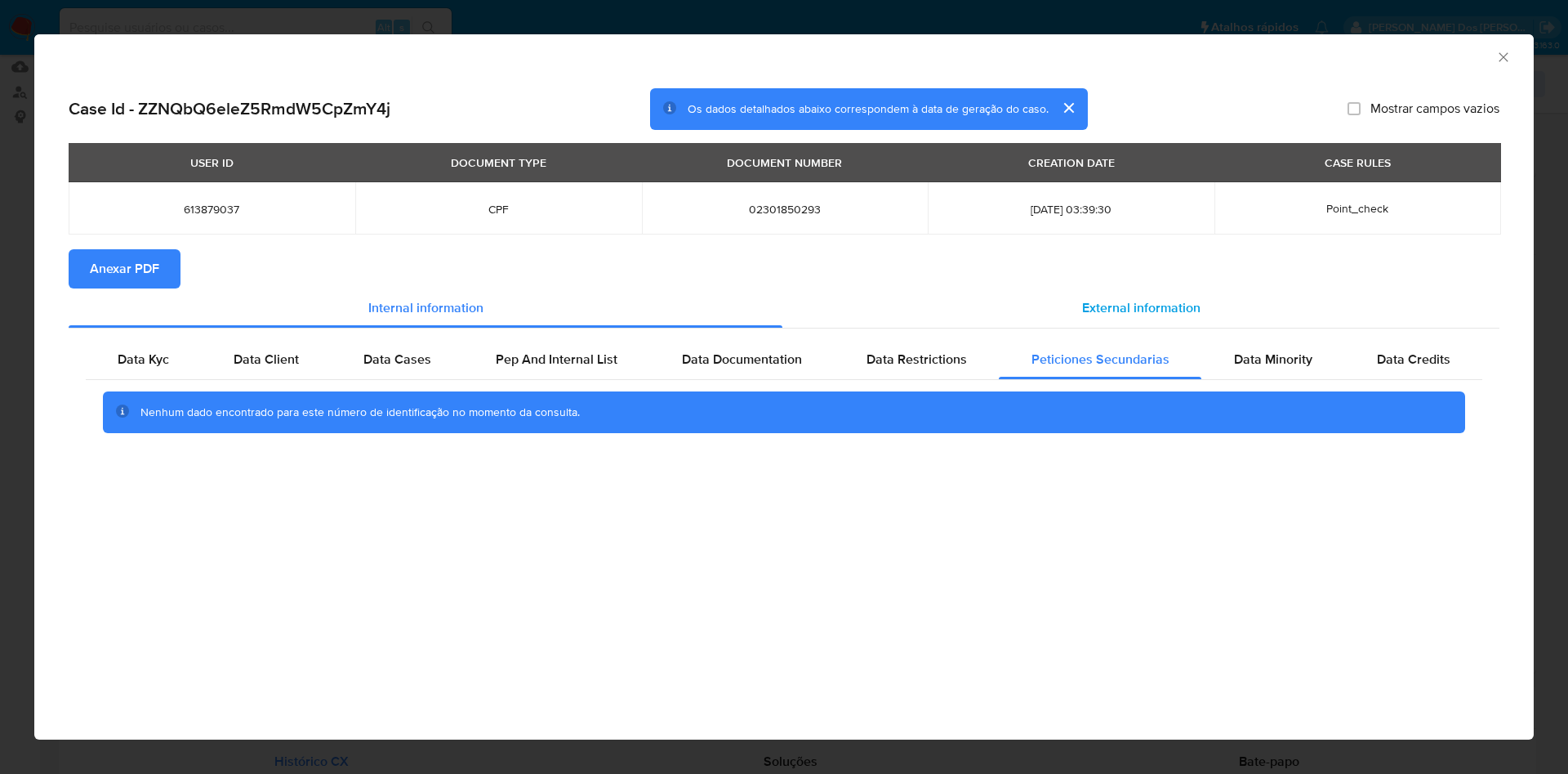
click at [1124, 317] on span "External information" at bounding box center [1141, 308] width 118 height 19
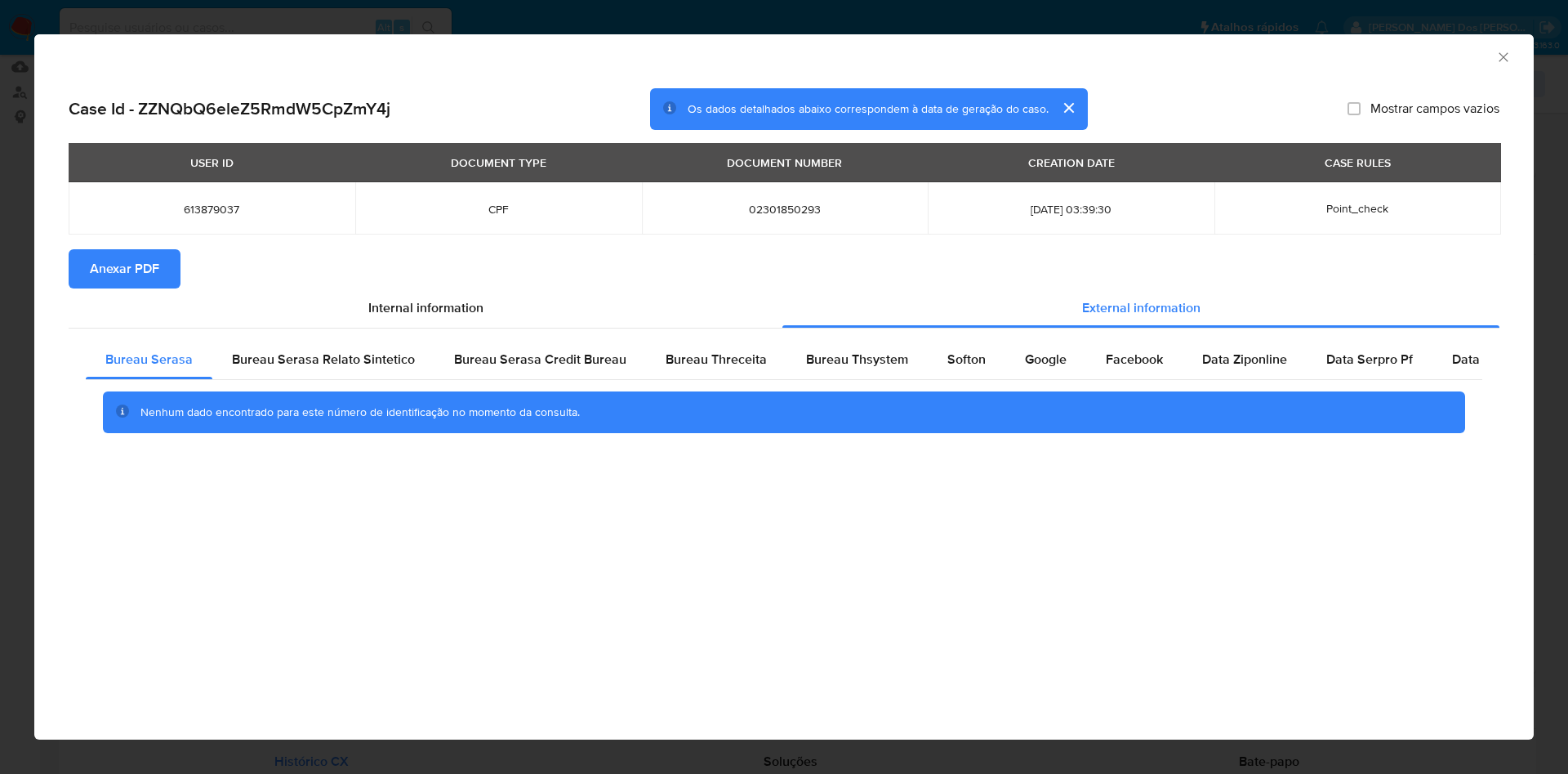
click at [127, 269] on span "Anexar PDF" at bounding box center [124, 269] width 69 height 36
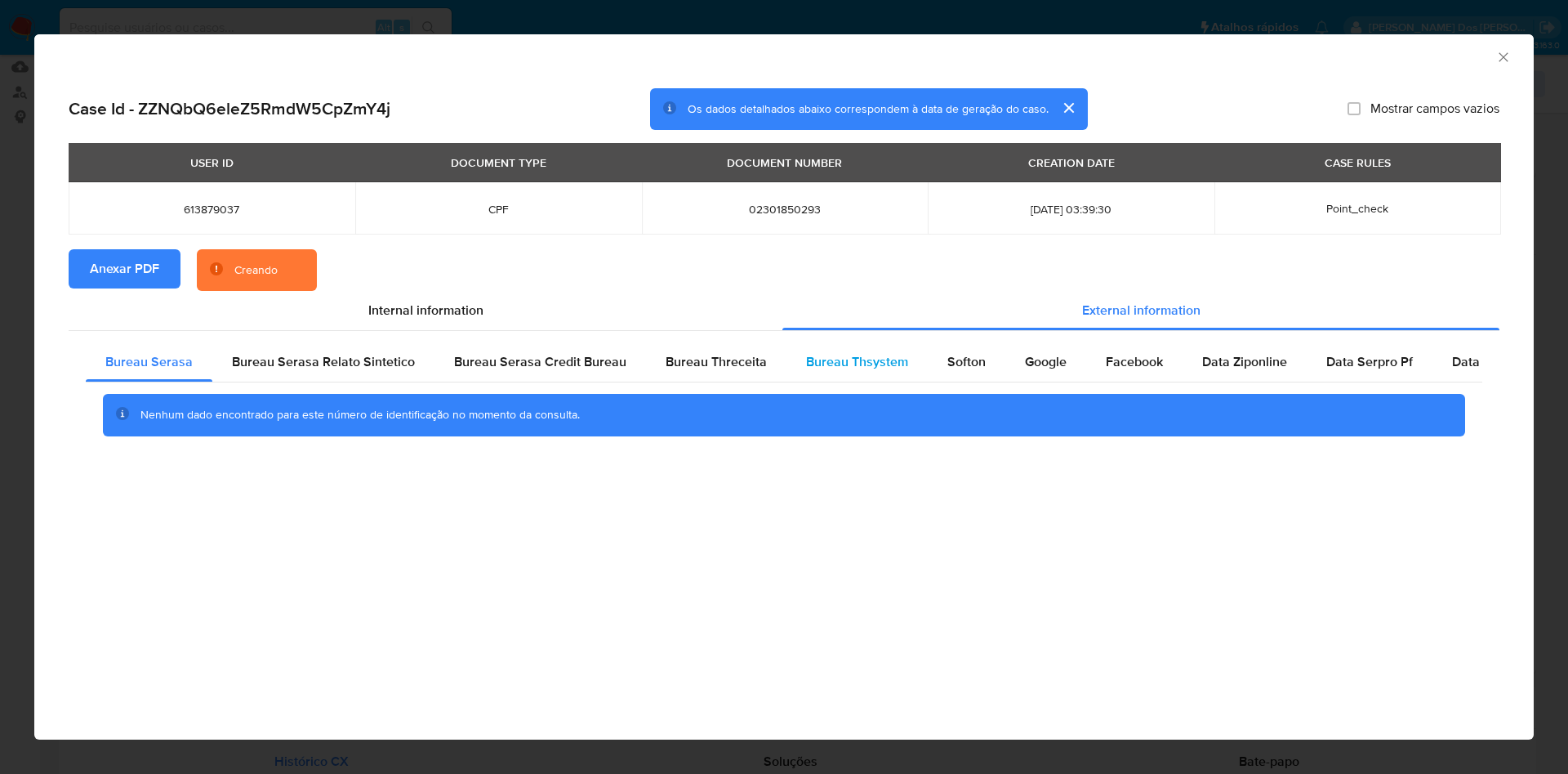
click at [831, 357] on span "Bureau Thsystem" at bounding box center [857, 361] width 102 height 19
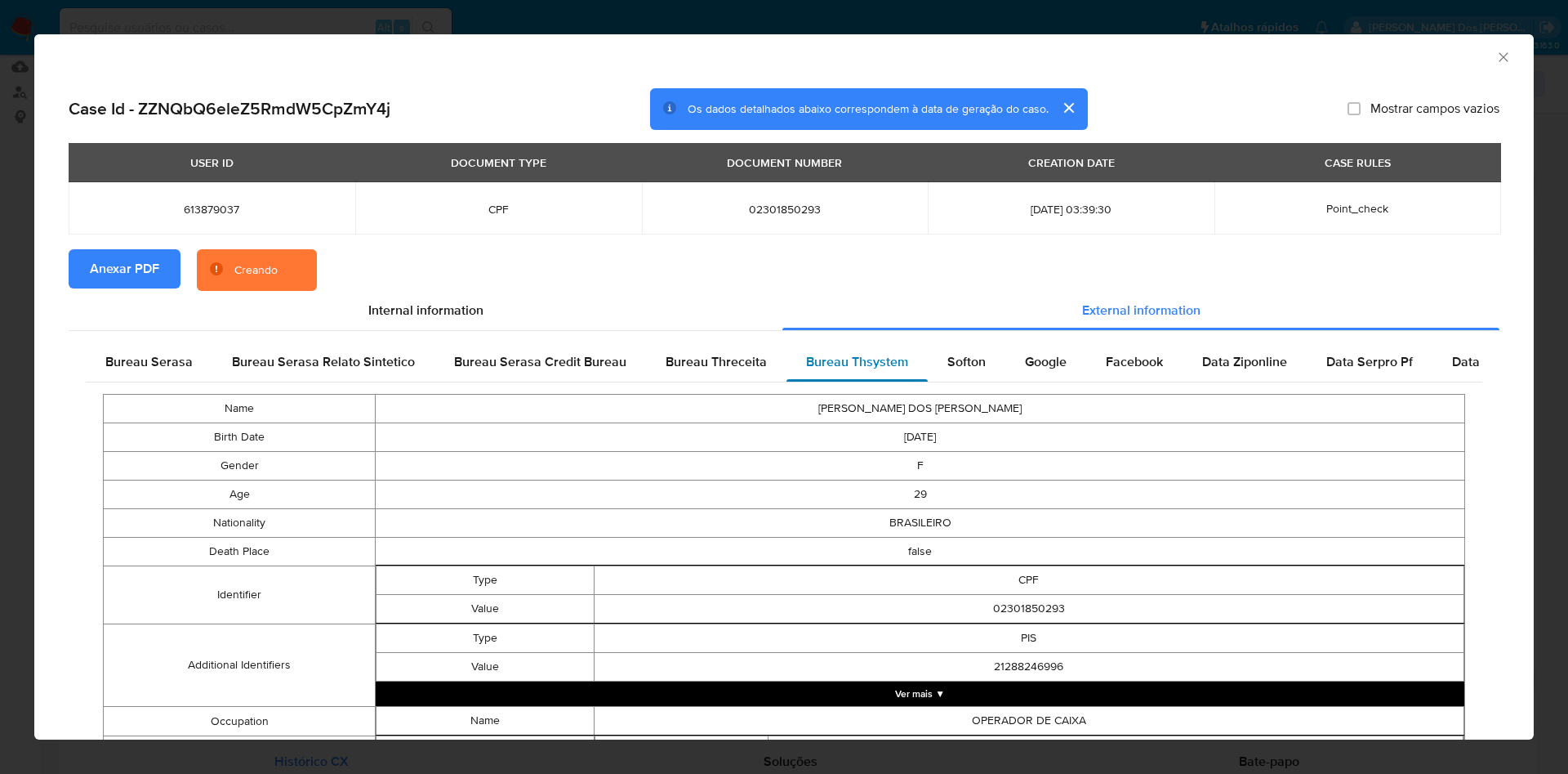
scroll to position [657, 0]
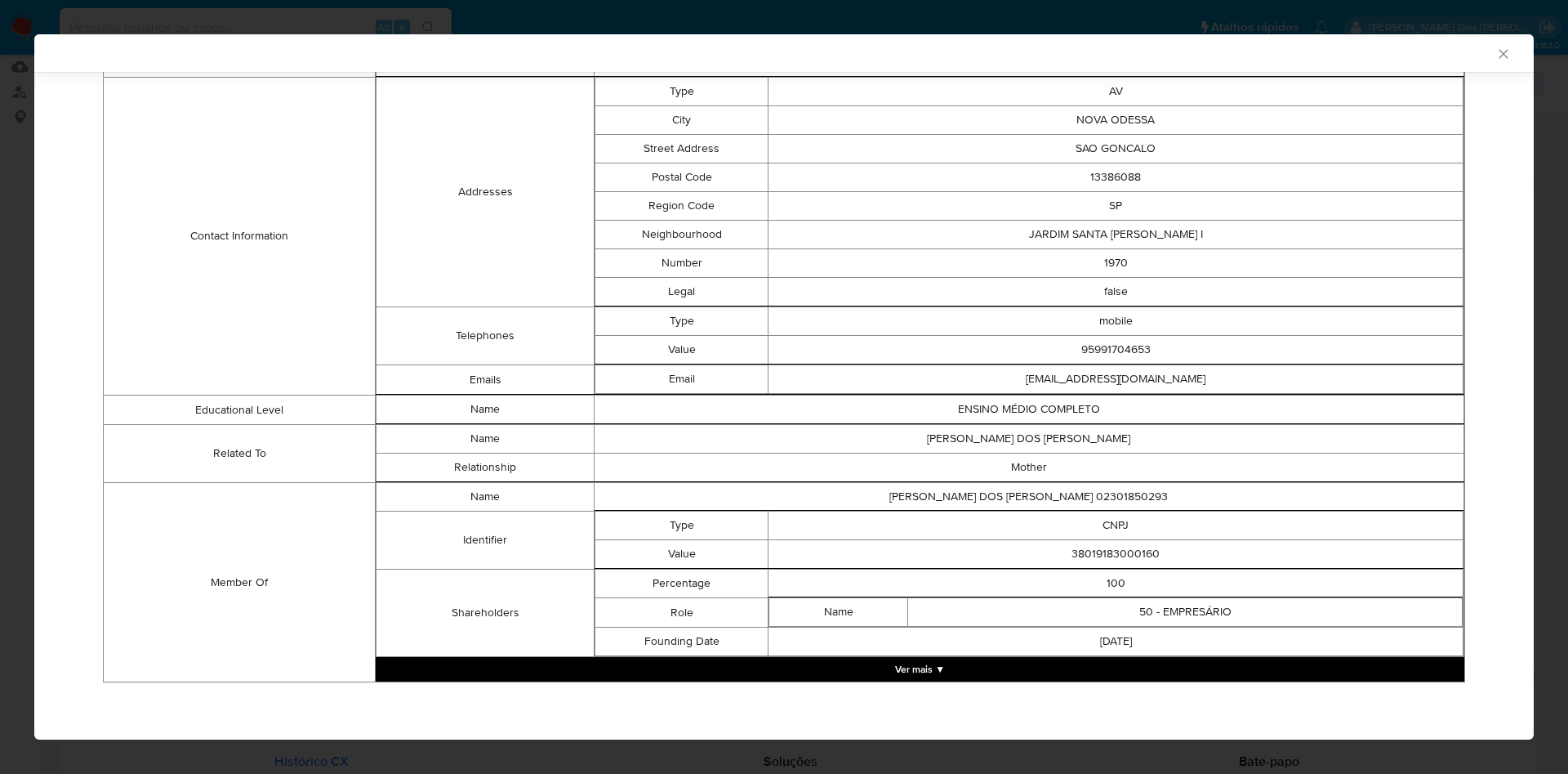
click at [907, 679] on button "Ver mais ▼" at bounding box center [920, 668] width 1088 height 24
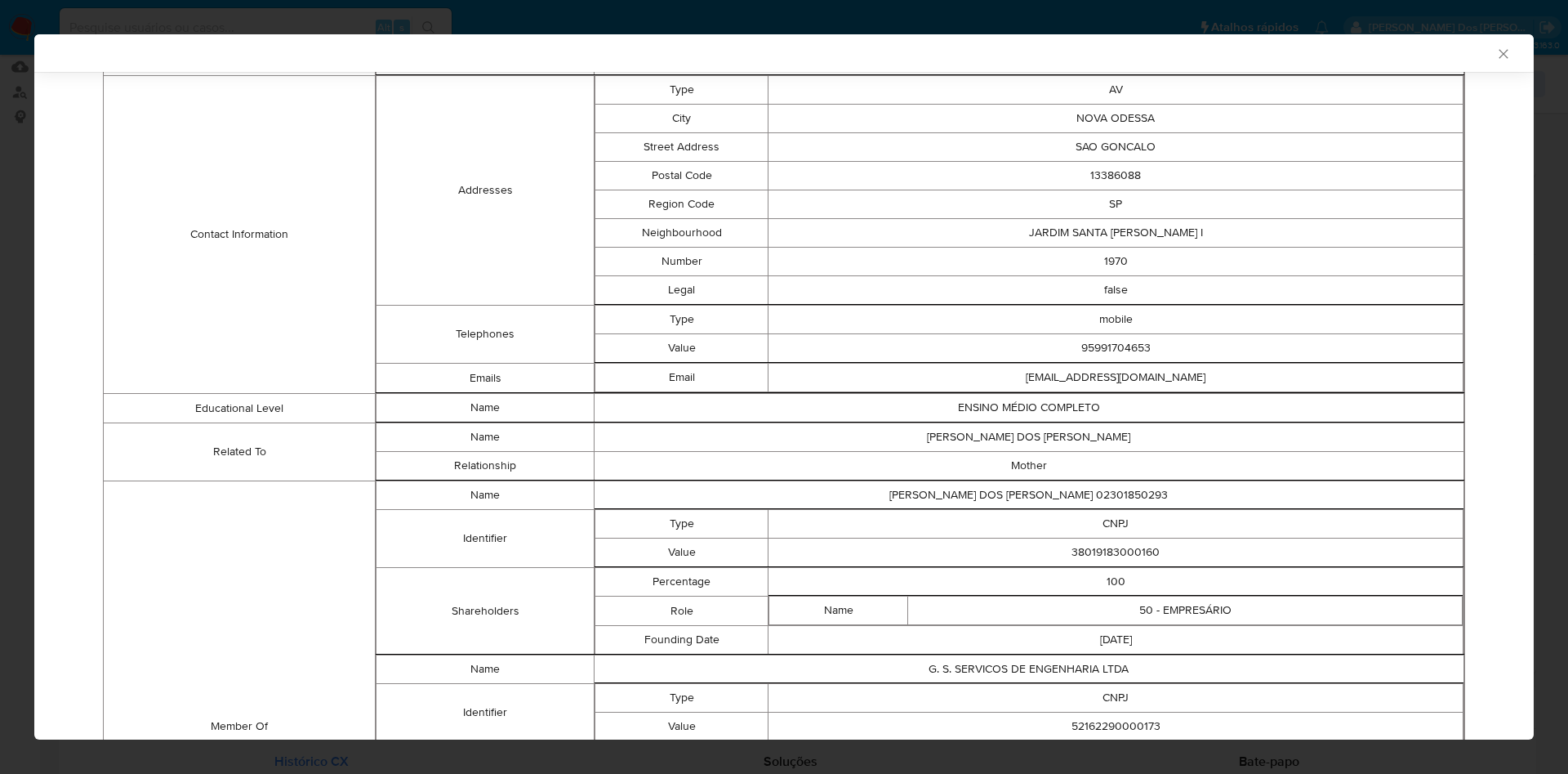
scroll to position [948, 0]
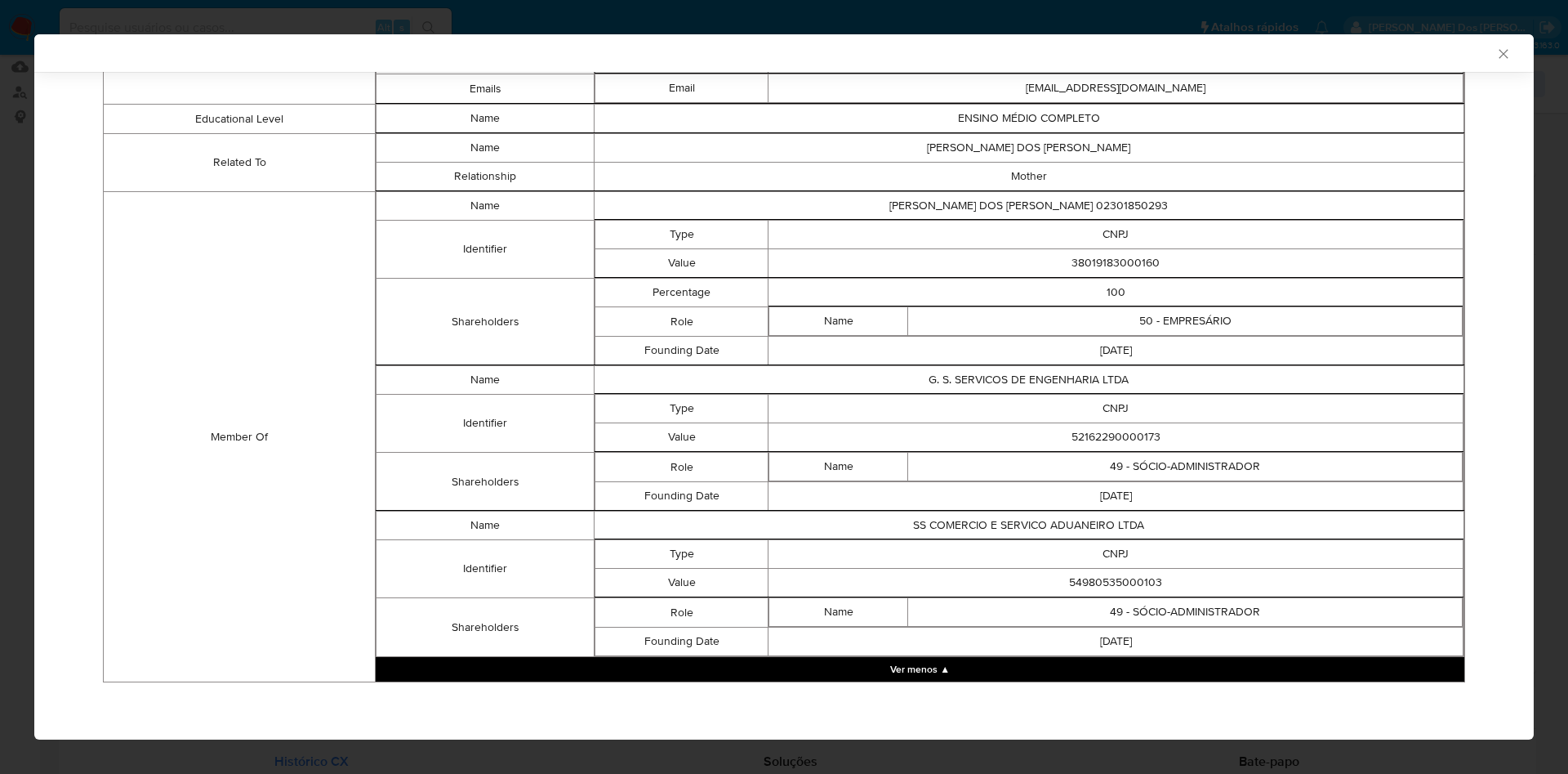
click at [1129, 270] on td "38019183000160" at bounding box center [1115, 264] width 695 height 29
copy td "38019183000160"
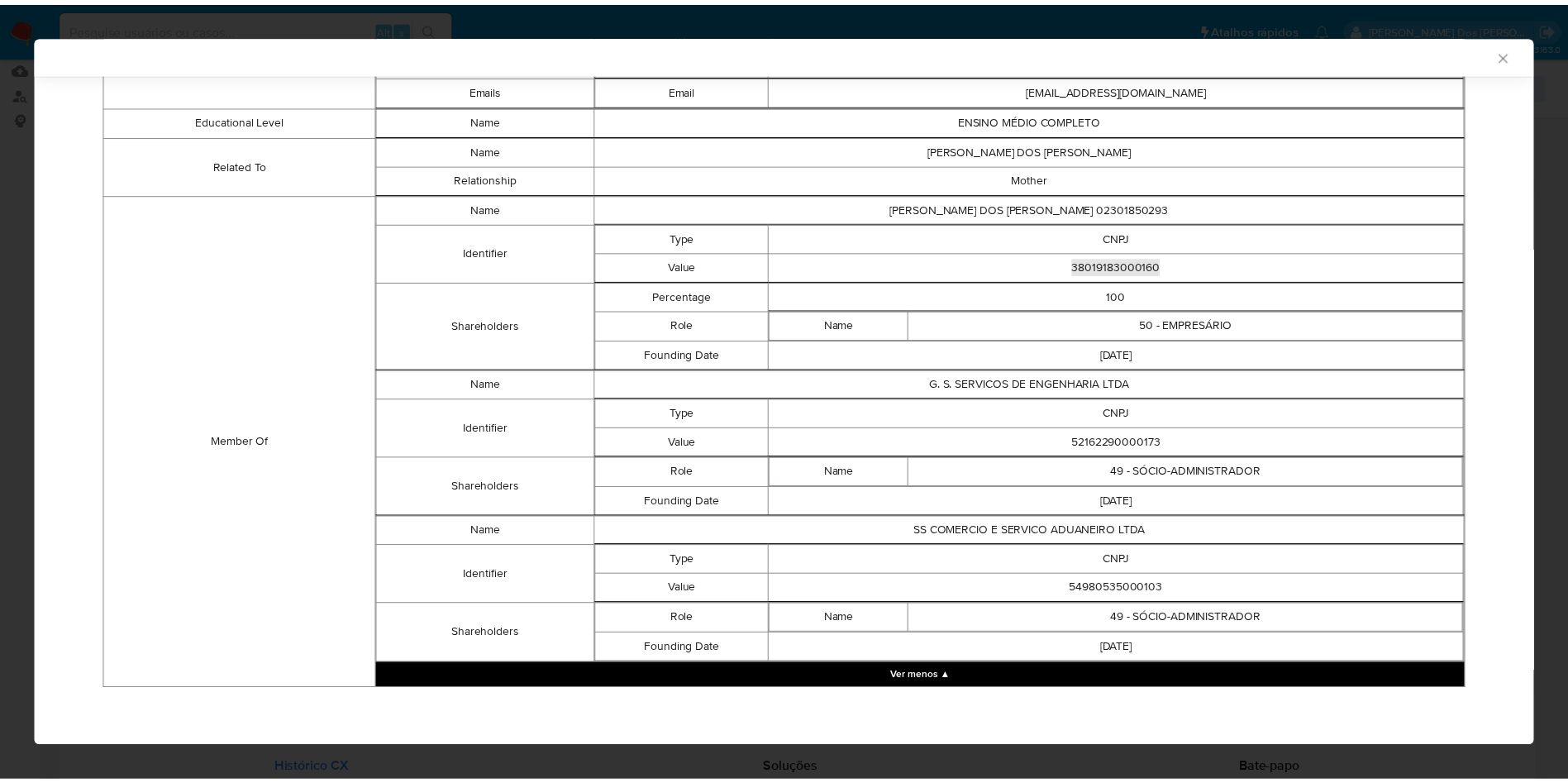
scroll to position [955, 0]
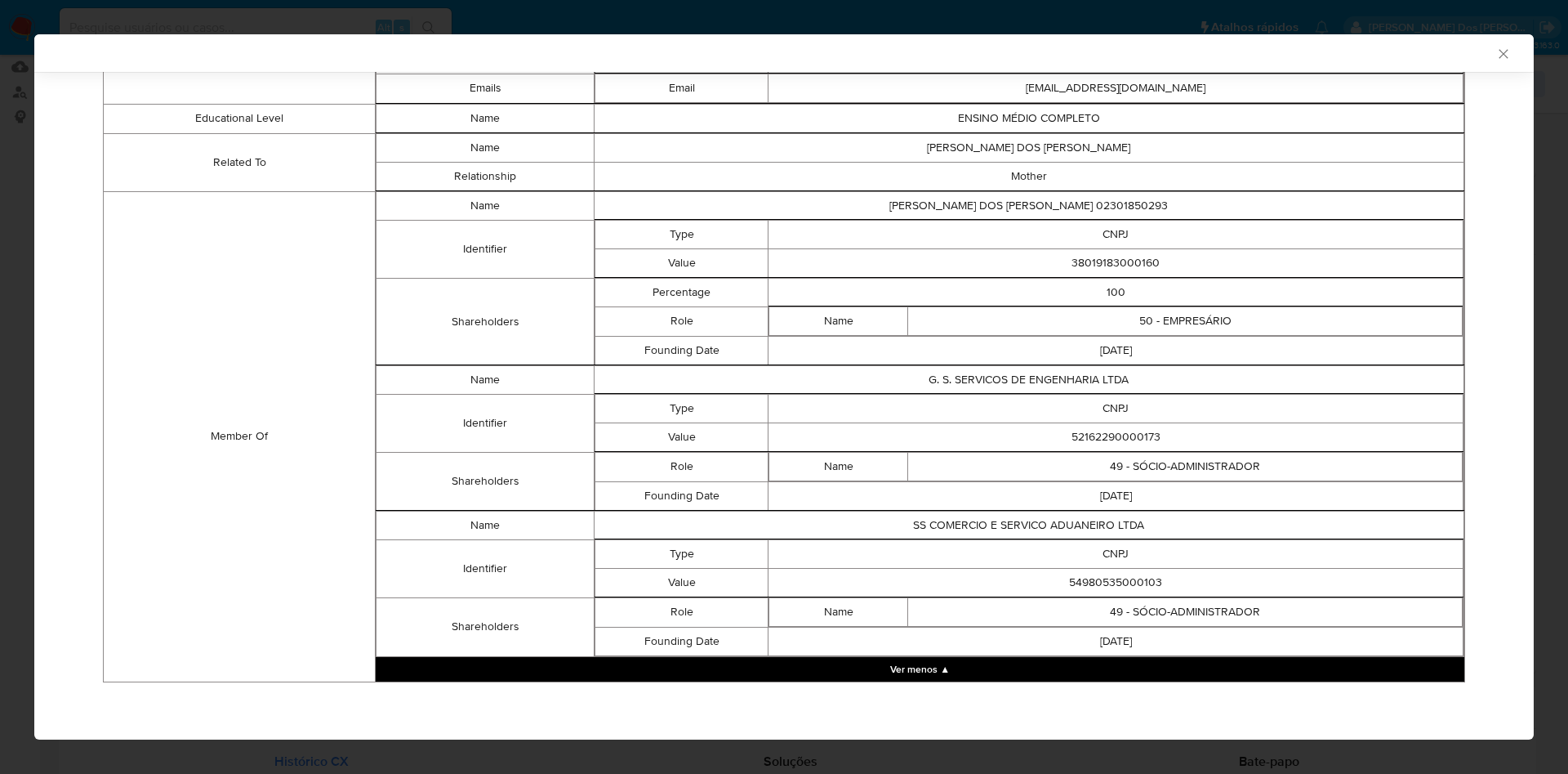
click at [1079, 433] on td "52162290000173" at bounding box center [1115, 437] width 695 height 29
copy td "52162290000173"
click at [1089, 575] on td "54980535000103" at bounding box center [1115, 582] width 695 height 29
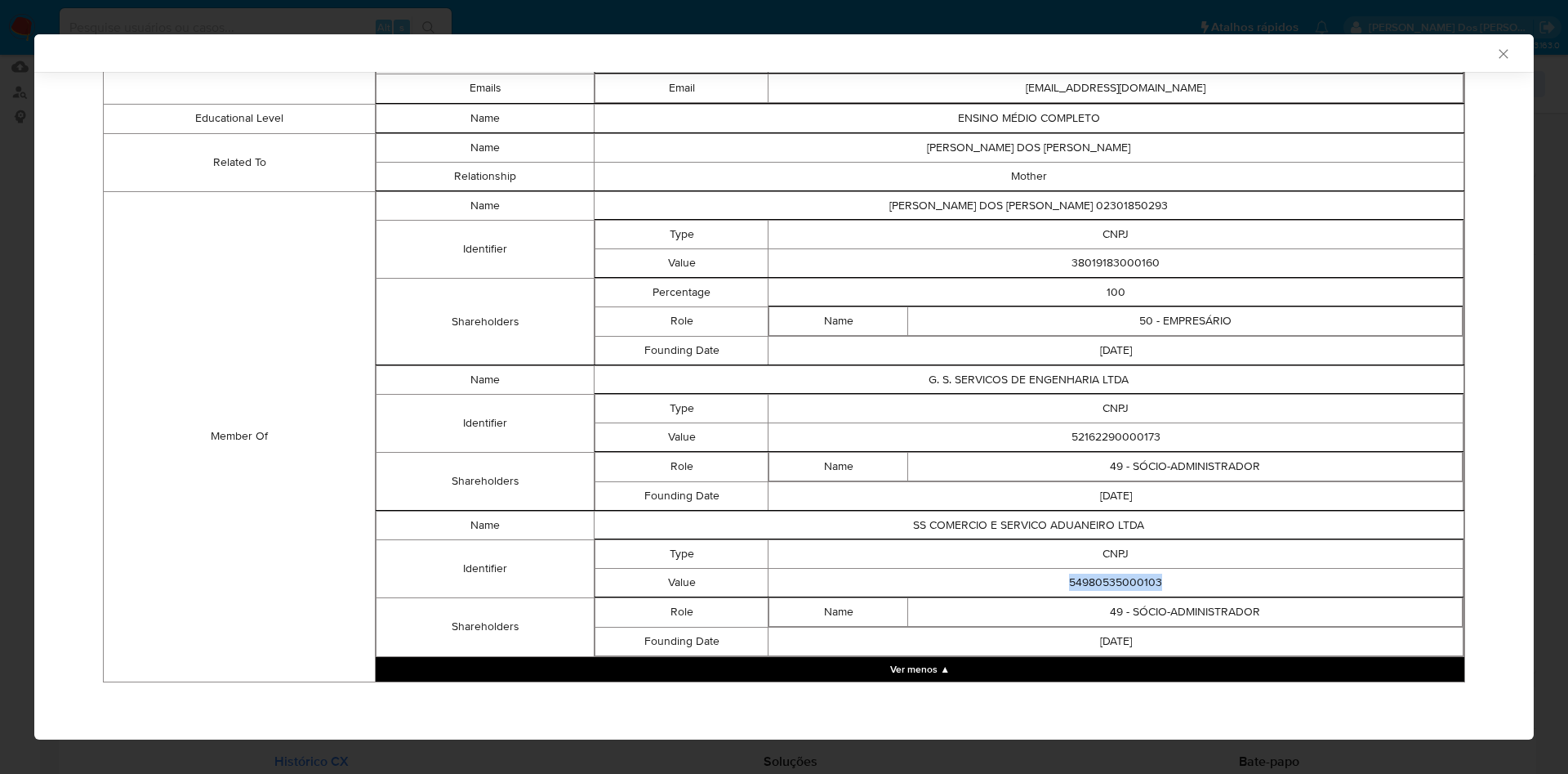
copy td "54980535000103"
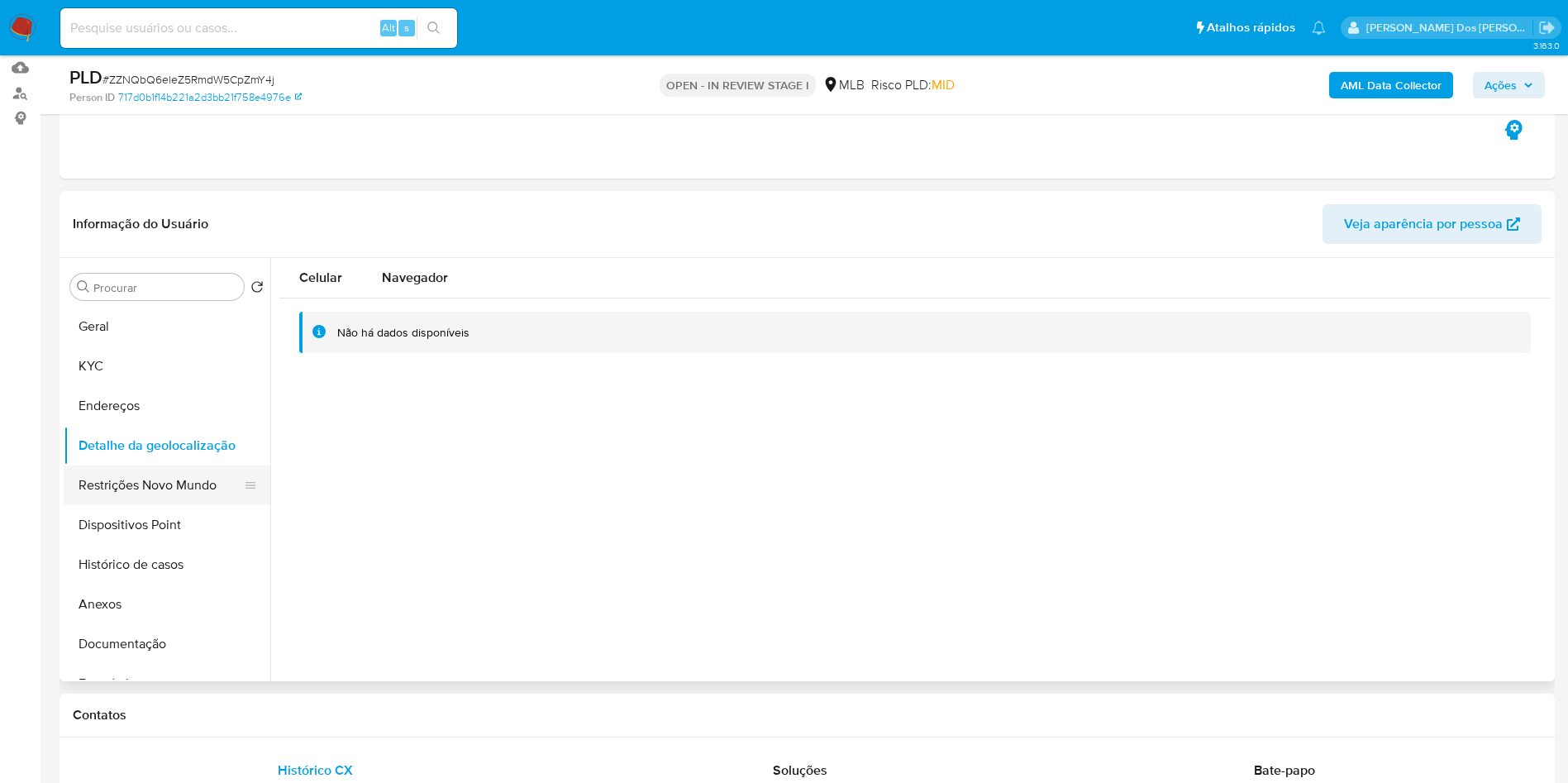
click at [172, 503] on button "Restrições Novo Mundo" at bounding box center [160, 485] width 193 height 40
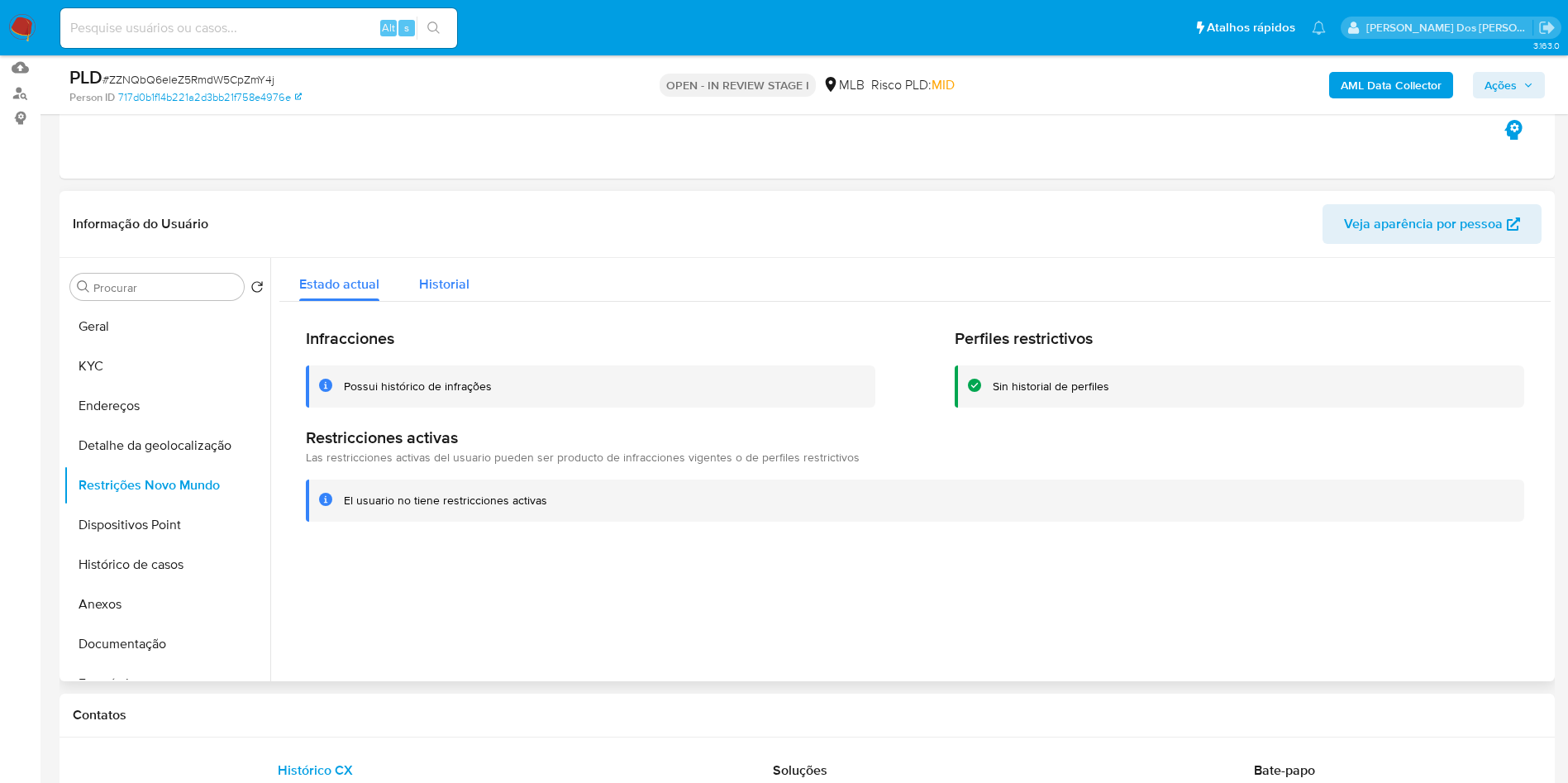
click at [464, 293] on span "Historial" at bounding box center [445, 283] width 51 height 19
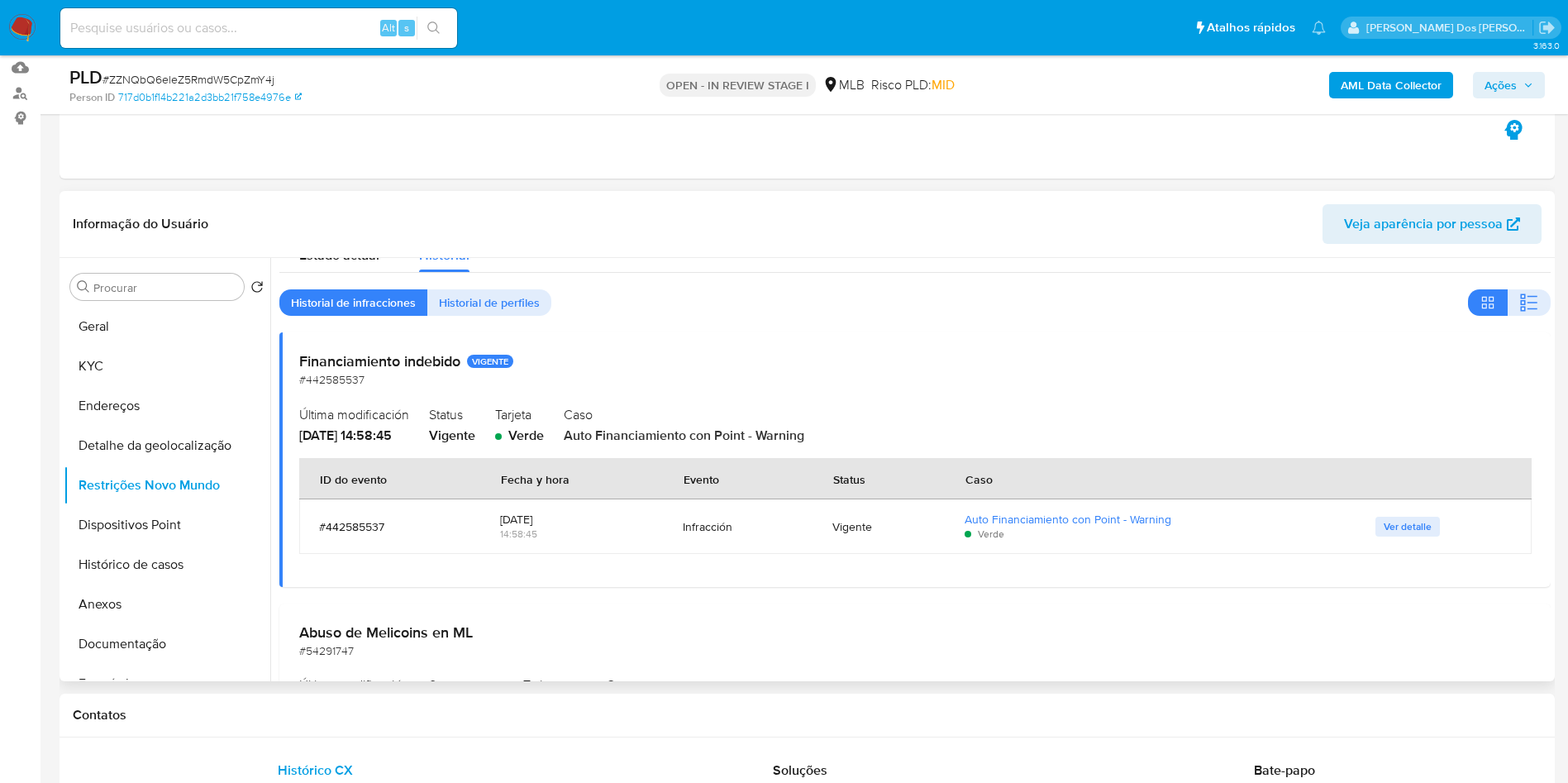
scroll to position [30, 0]
click at [191, 347] on button "Geral" at bounding box center [160, 327] width 193 height 40
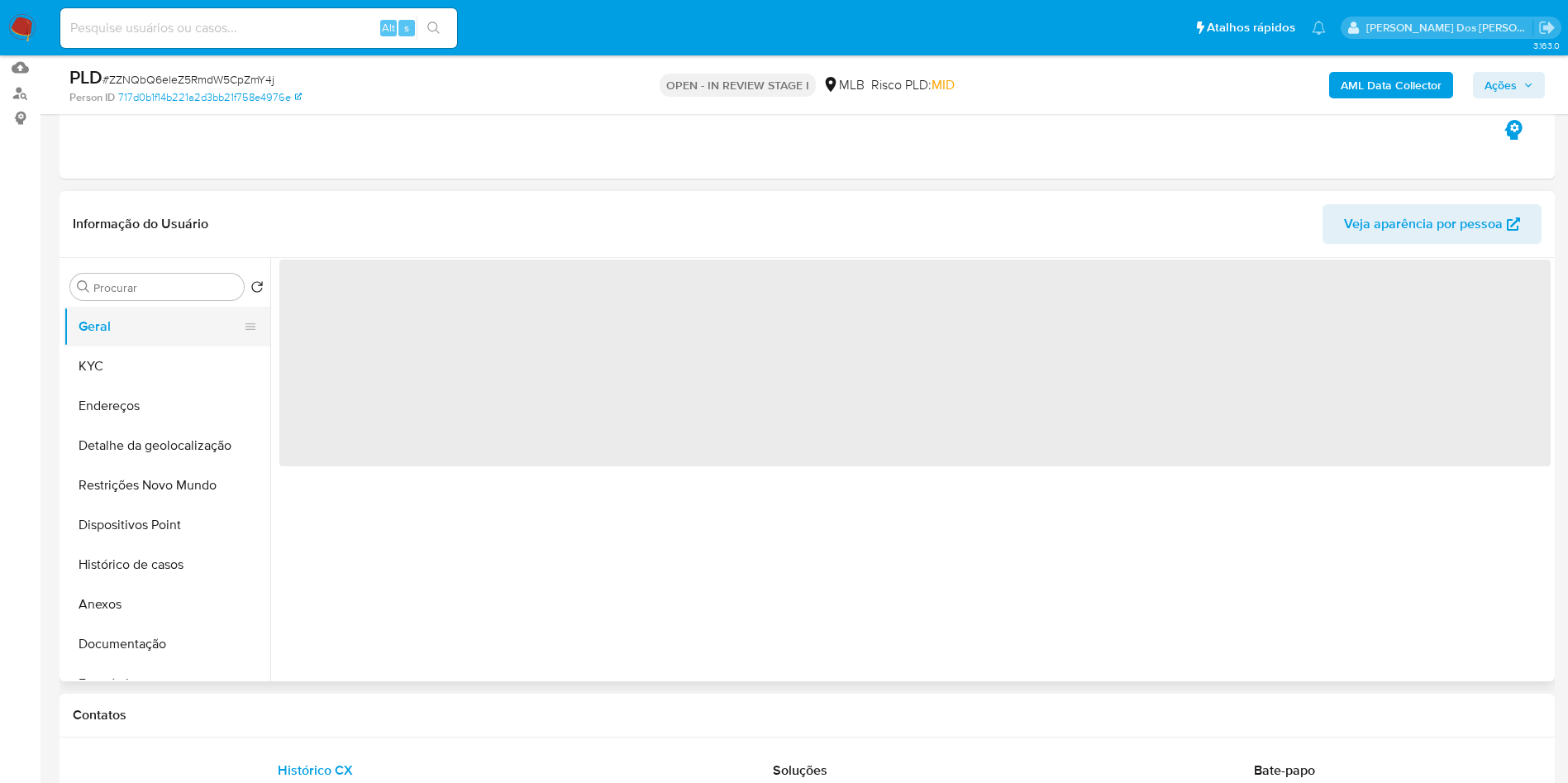
scroll to position [0, 0]
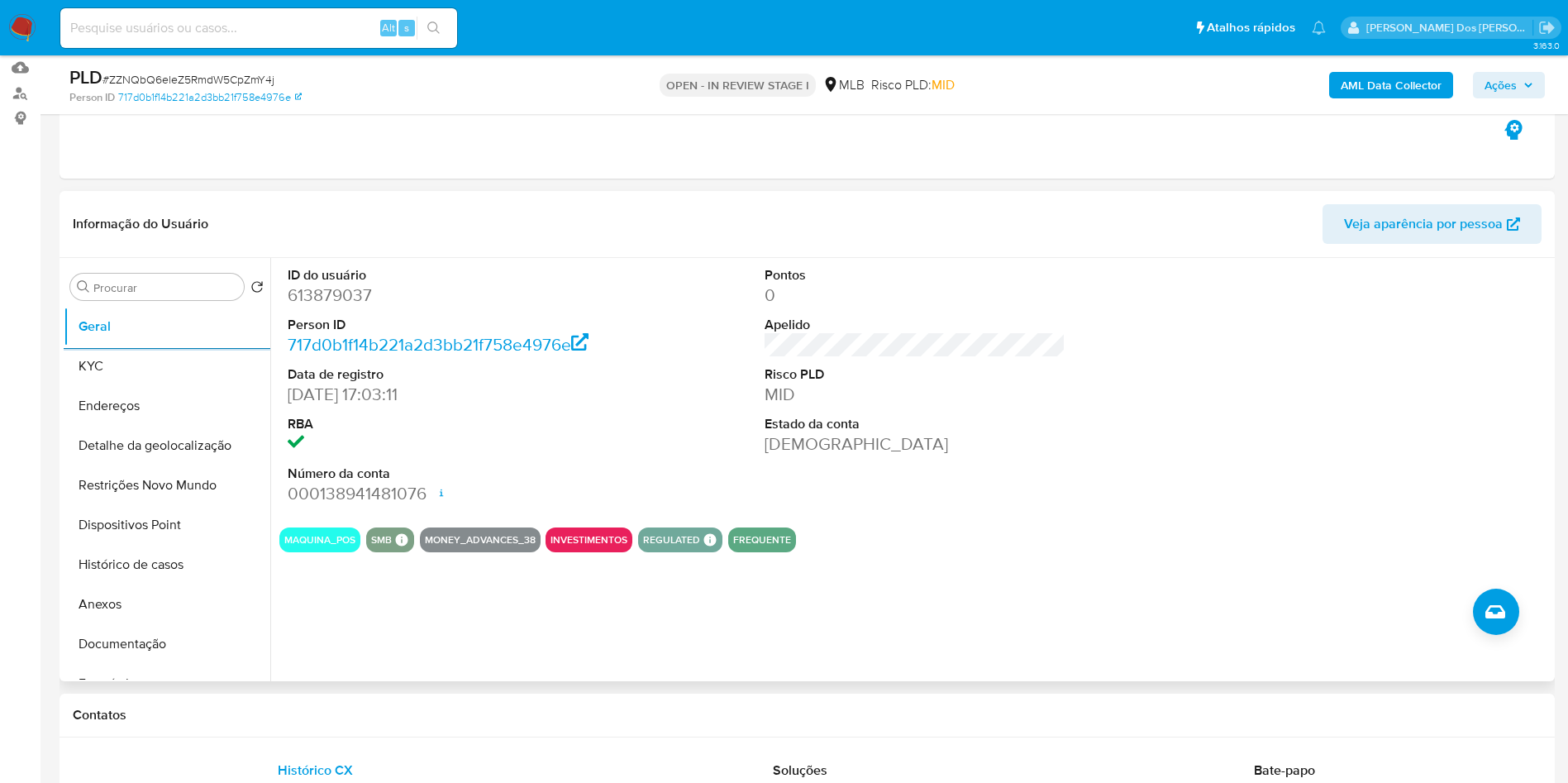
copy td "54980535000103"
click at [99, 382] on button "KYC" at bounding box center [160, 367] width 193 height 40
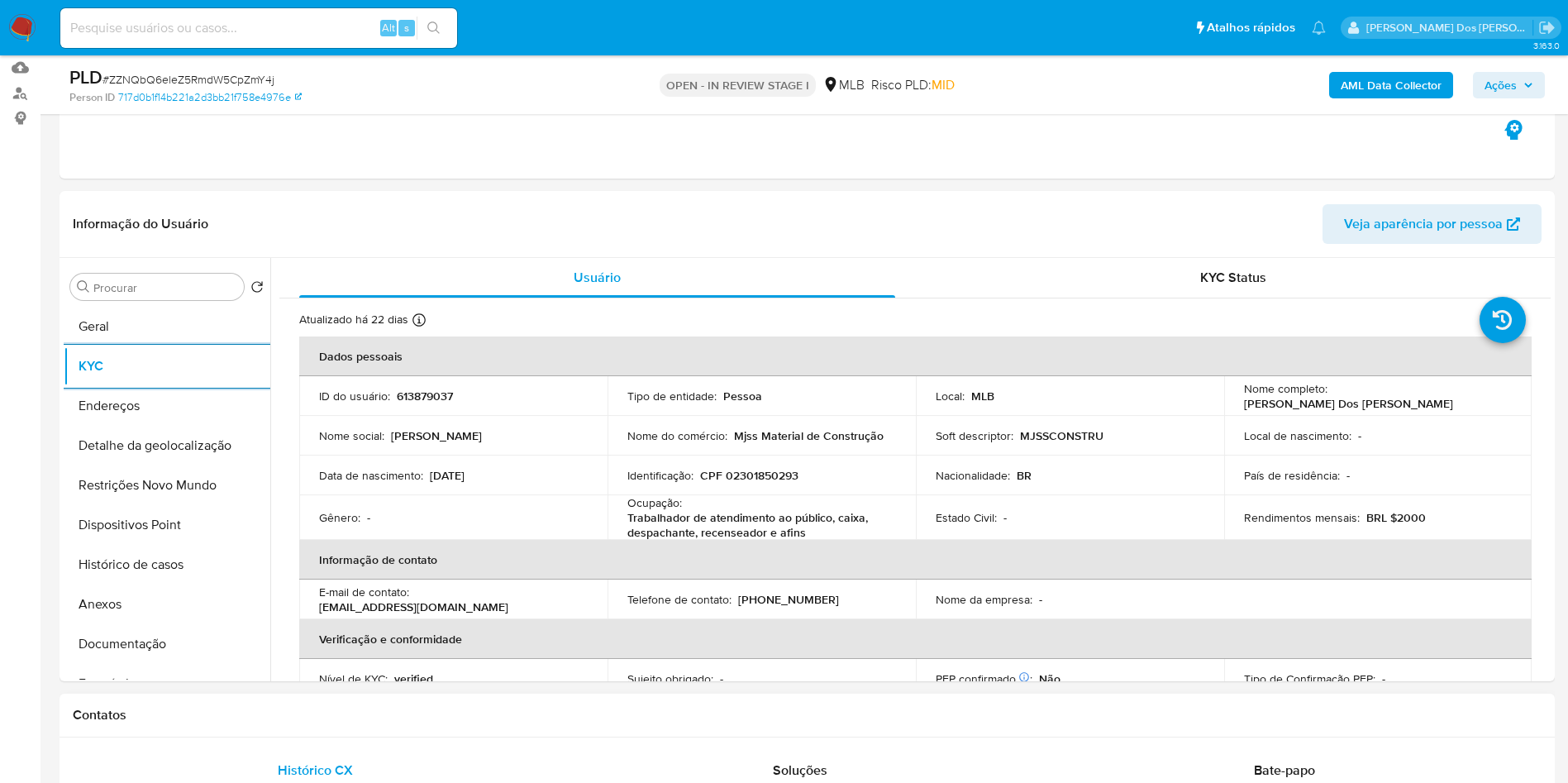
copy td "54980535000103"
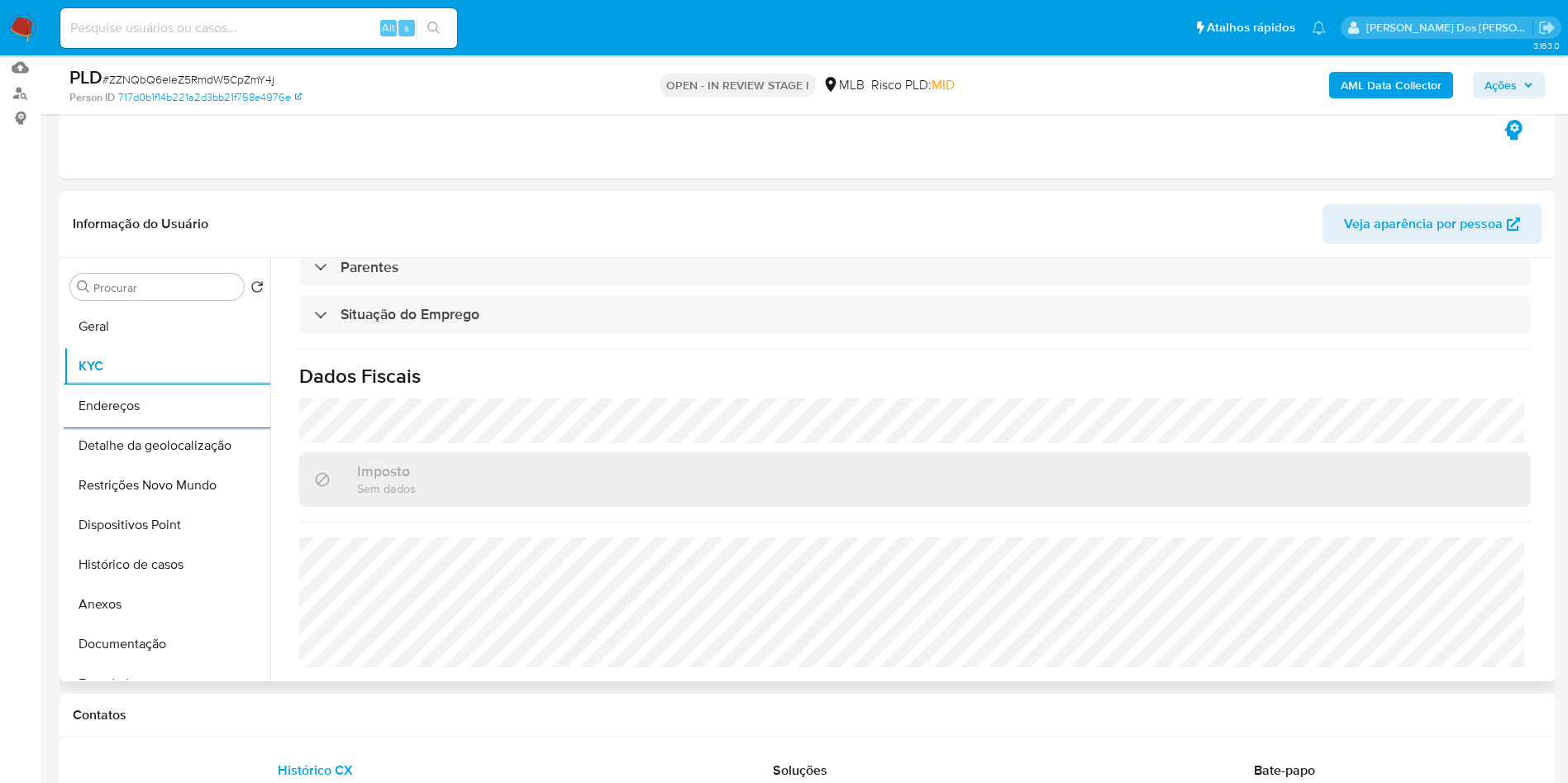
copy td "54980535000103"
click at [116, 465] on button "Detalhe da geolocalização" at bounding box center [160, 445] width 193 height 40
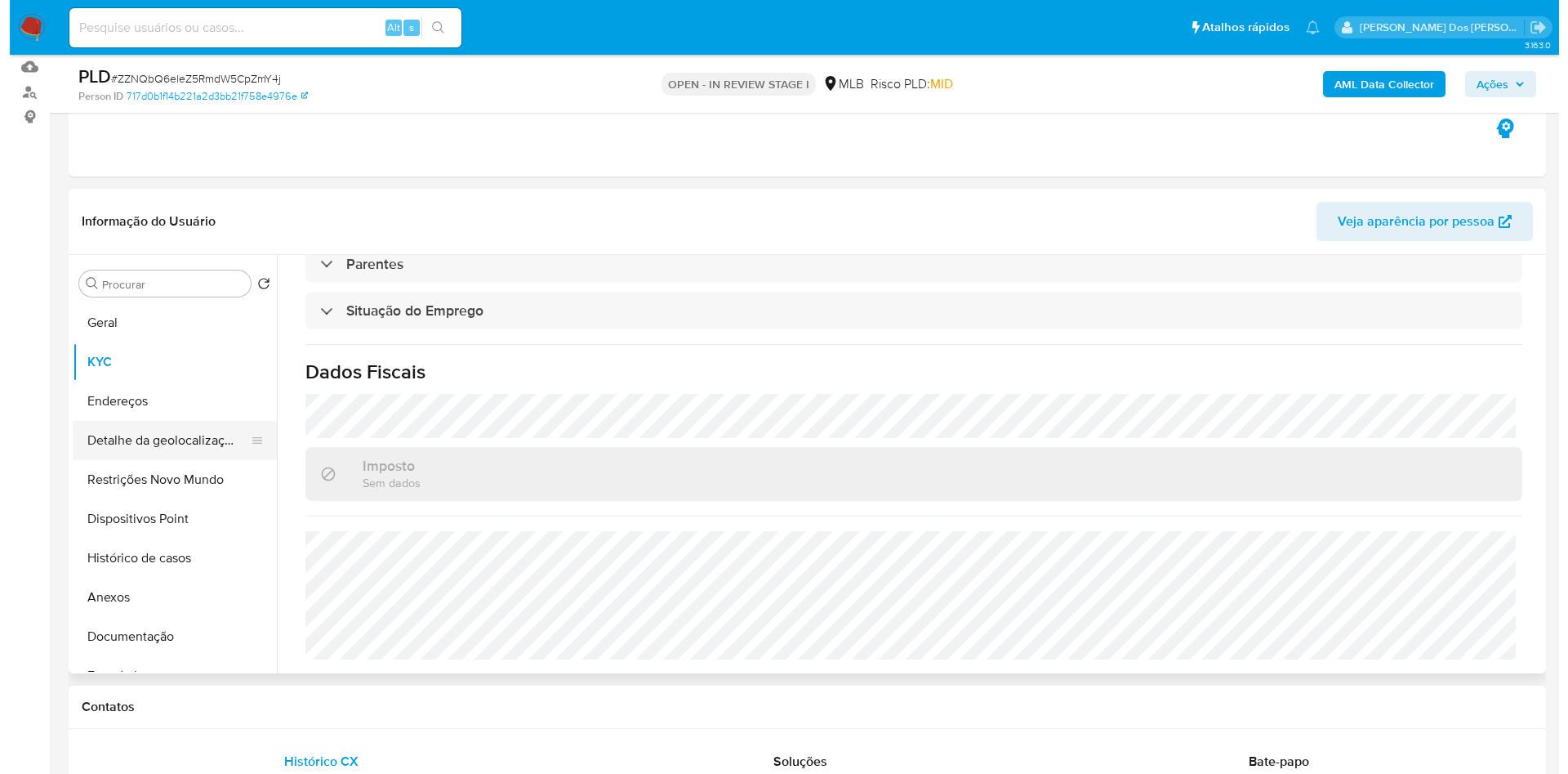
scroll to position [0, 0]
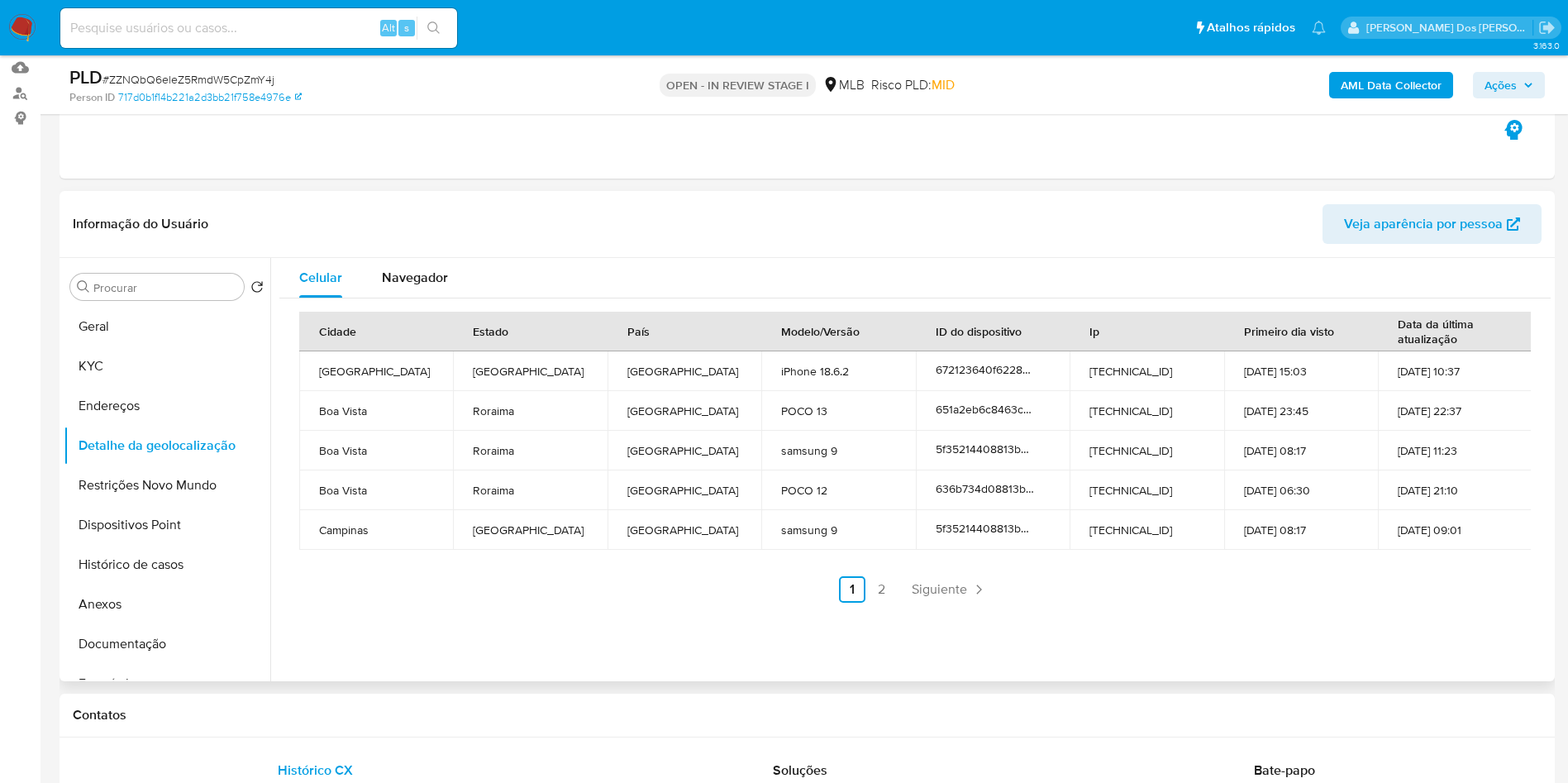
copy td "54980535000103"
click at [151, 505] on button "Restrições Novo Mundo" at bounding box center [160, 485] width 193 height 40
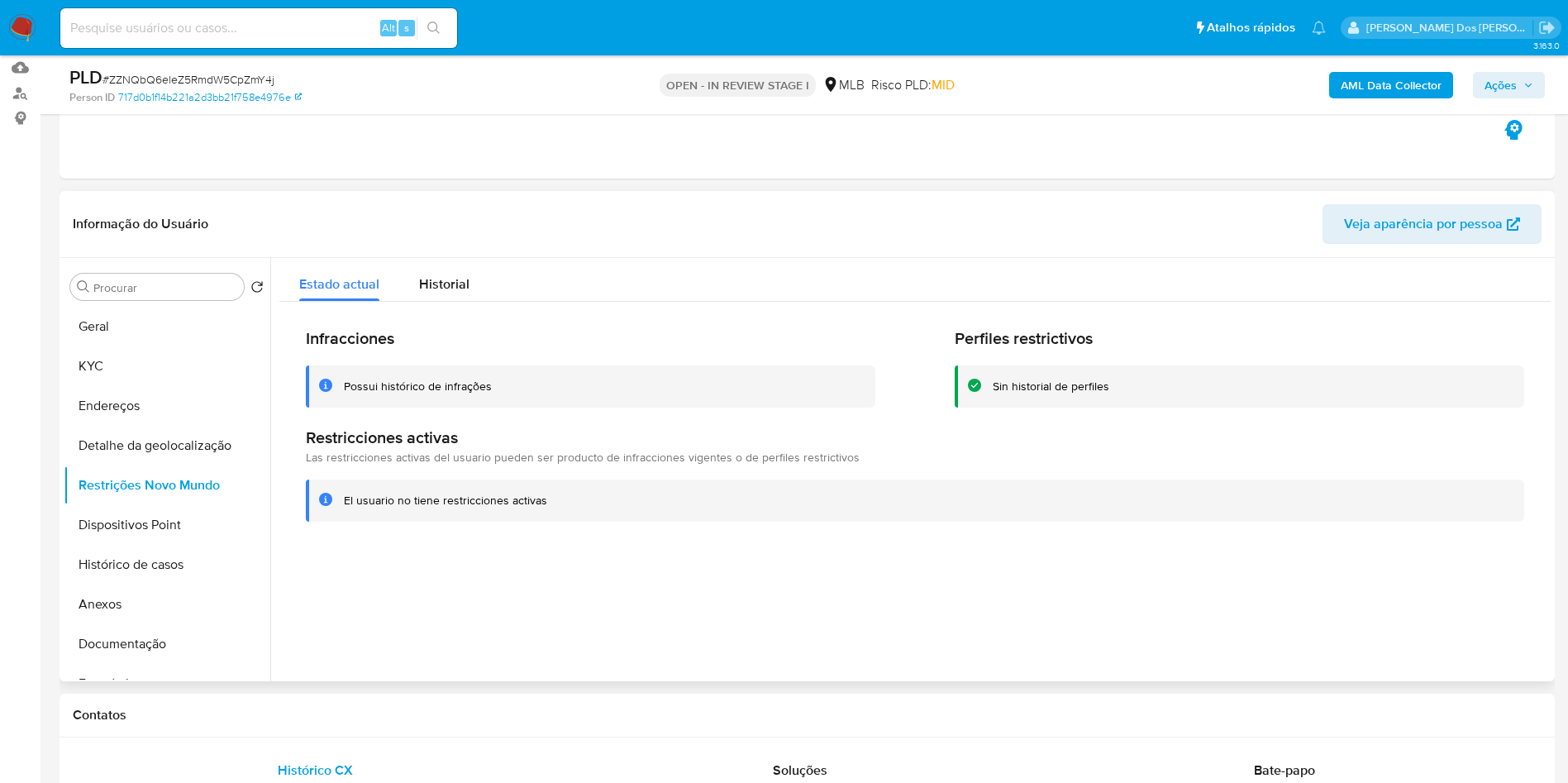
copy td "54980535000103"
click at [142, 544] on button "Dispositivos Point" at bounding box center [160, 525] width 193 height 40
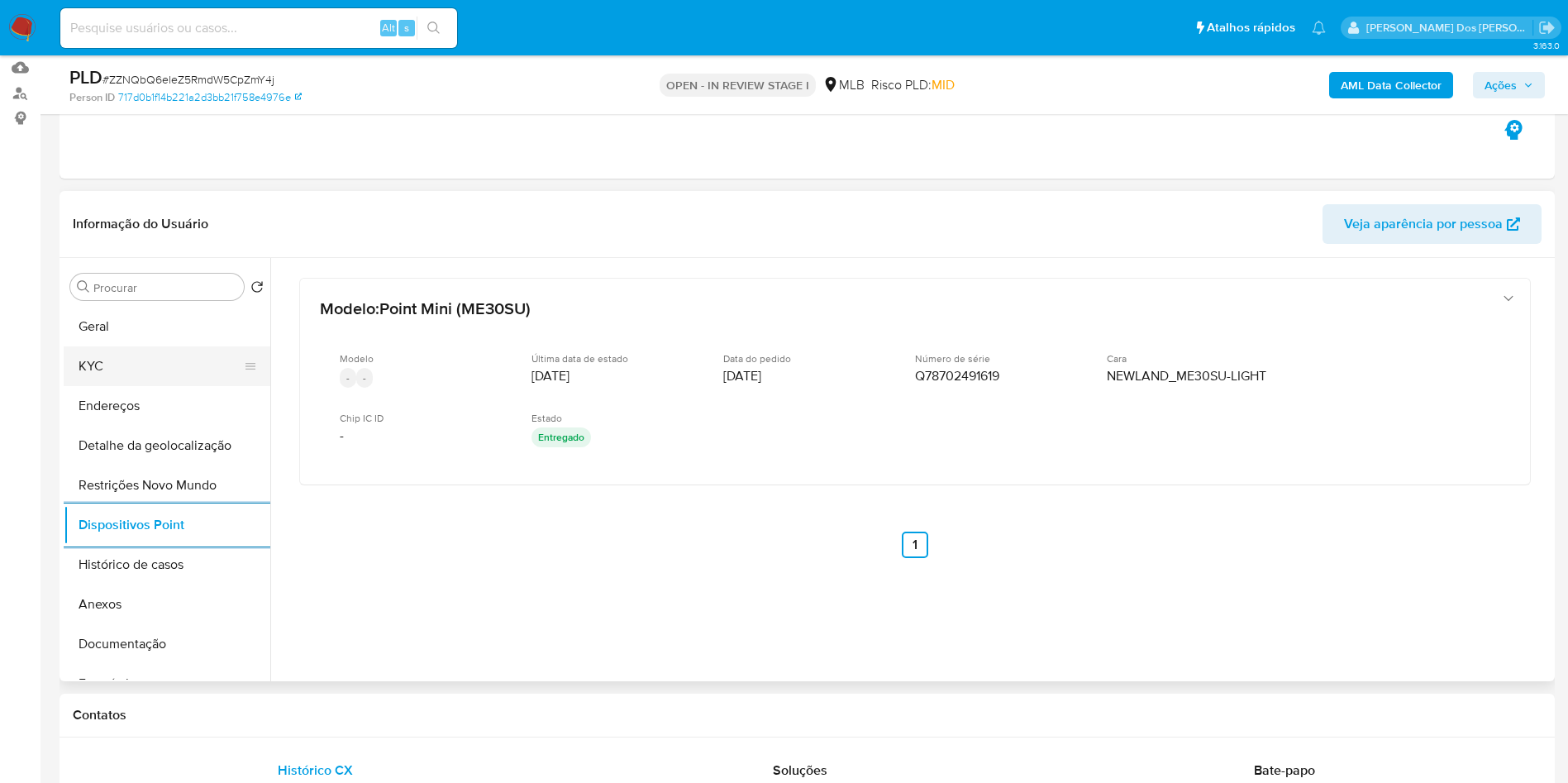
click at [162, 377] on button "KYC" at bounding box center [160, 367] width 193 height 40
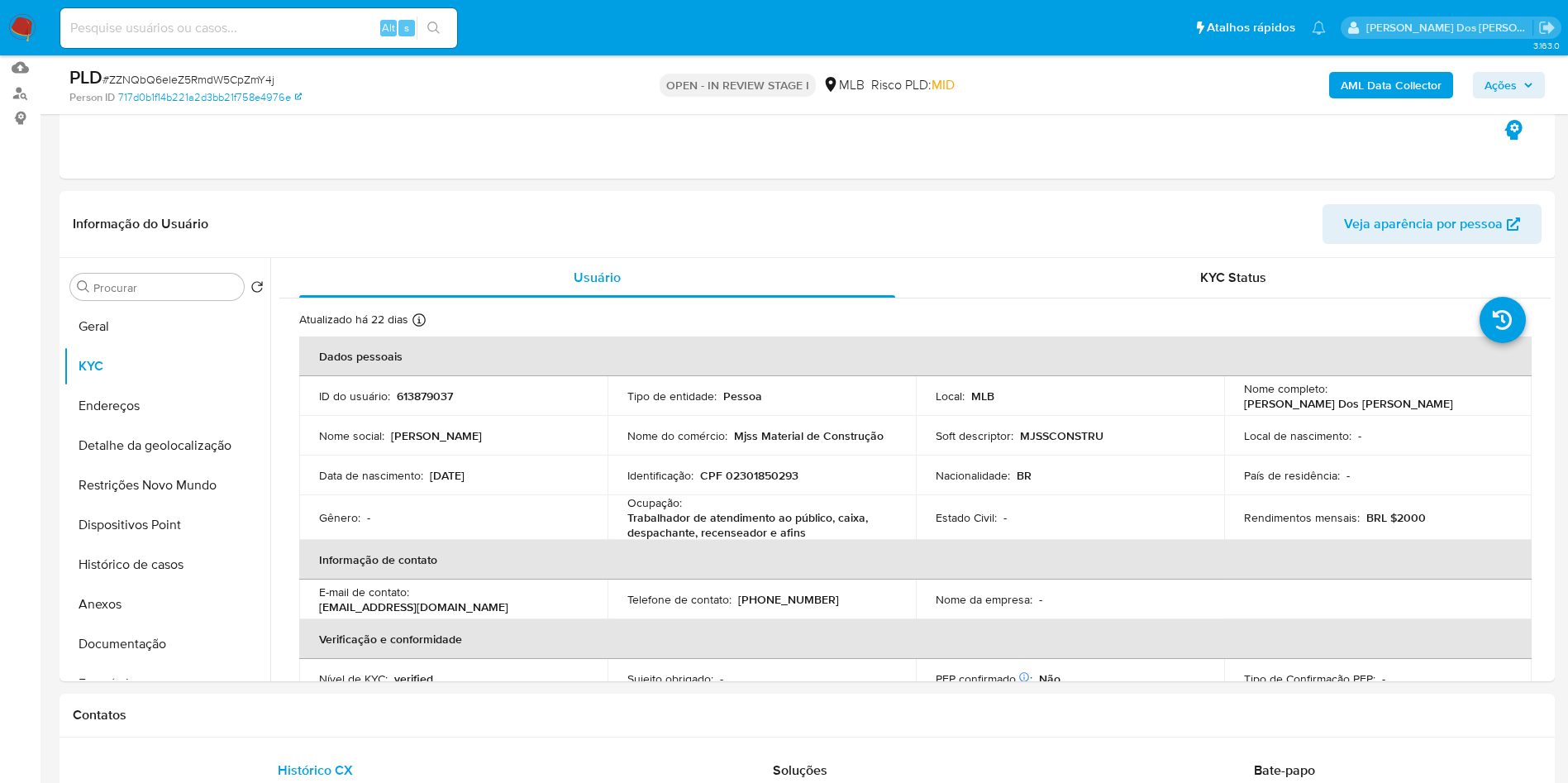
click at [1524, 85] on icon "button" at bounding box center [1528, 84] width 10 height 10
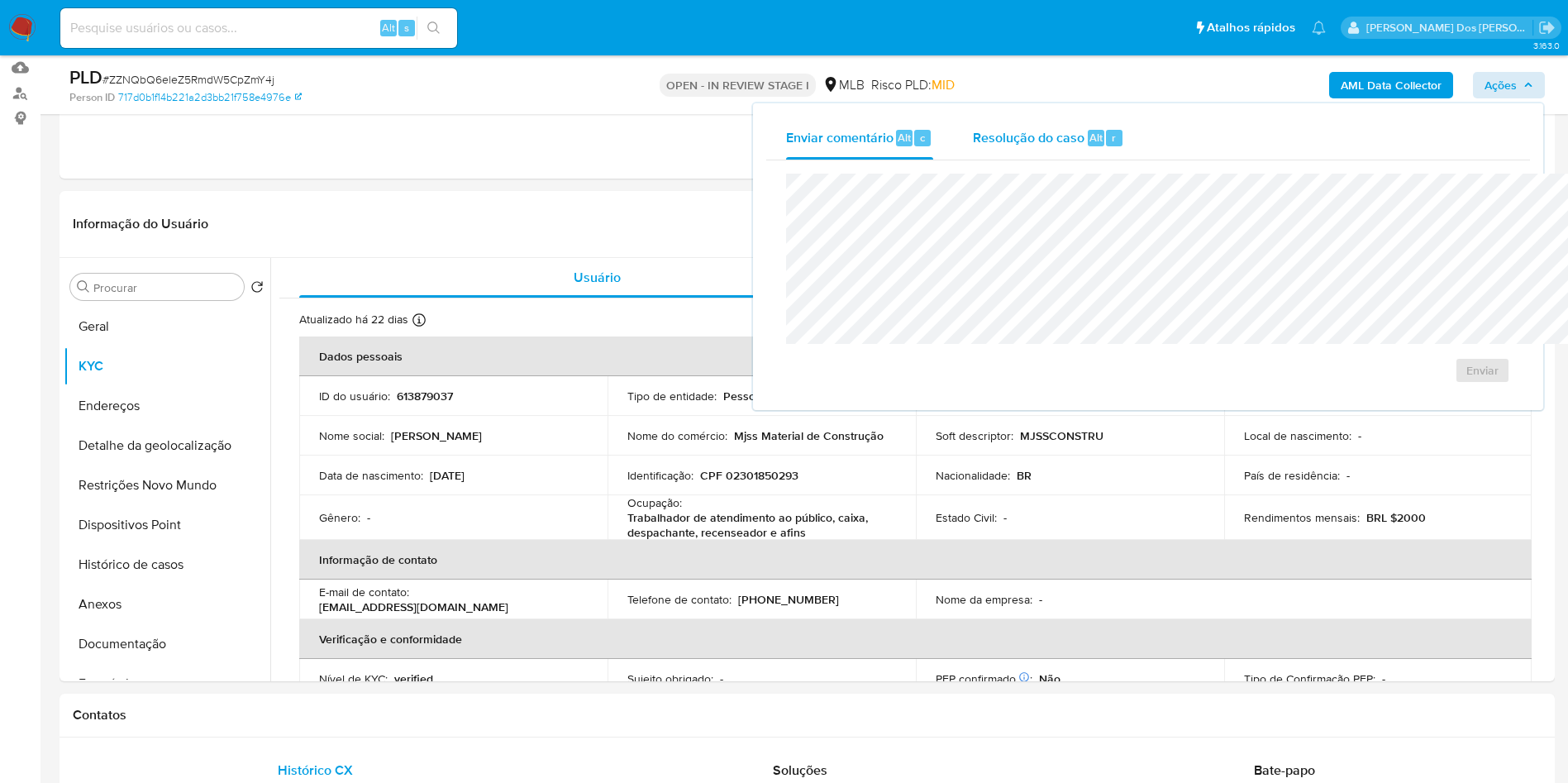
click at [973, 132] on span "Resolução do caso" at bounding box center [1028, 136] width 112 height 19
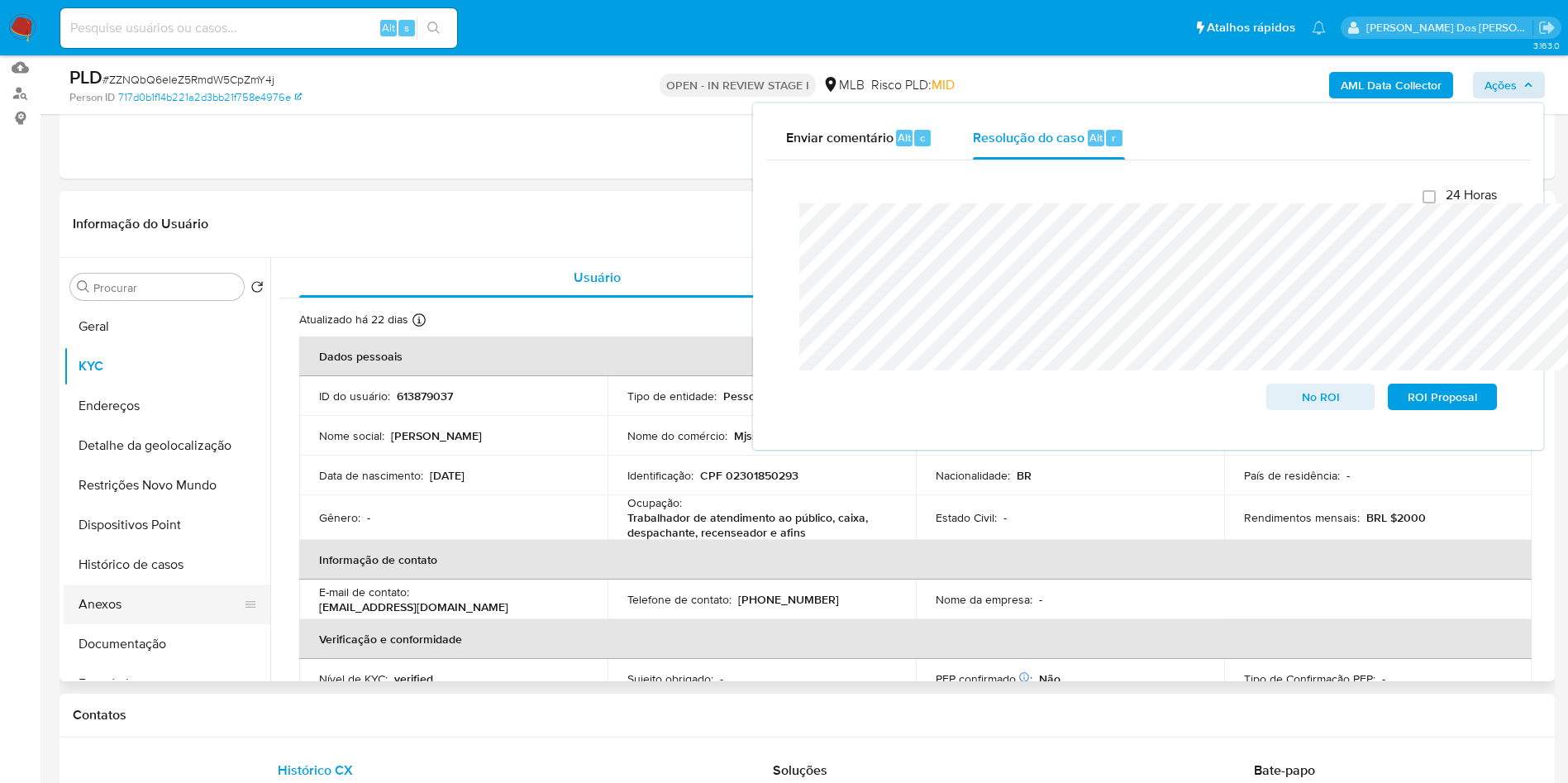
click at [124, 624] on button "Anexos" at bounding box center [160, 604] width 193 height 40
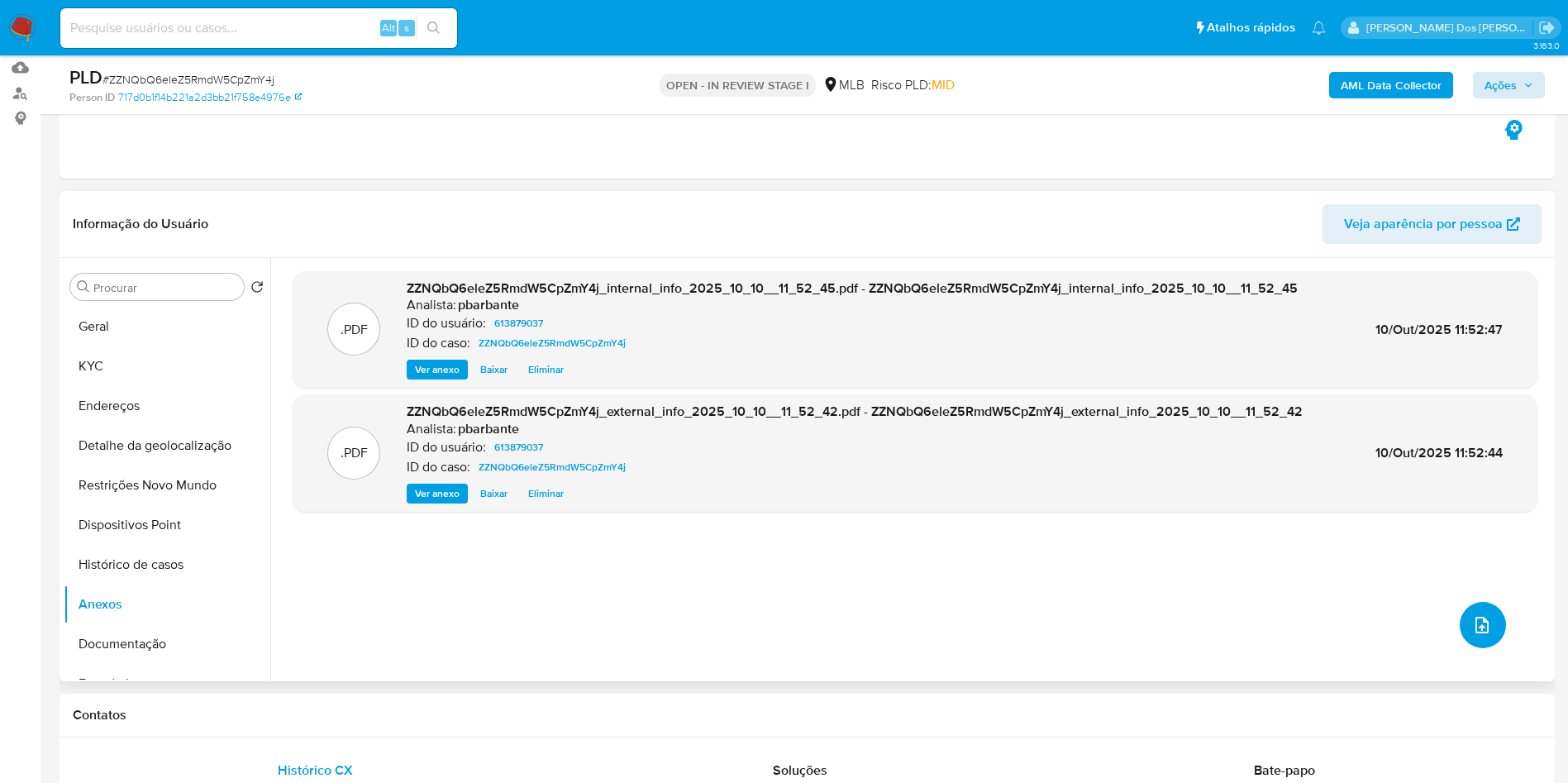
click at [1466, 648] on button "upload-file" at bounding box center [1483, 624] width 46 height 46
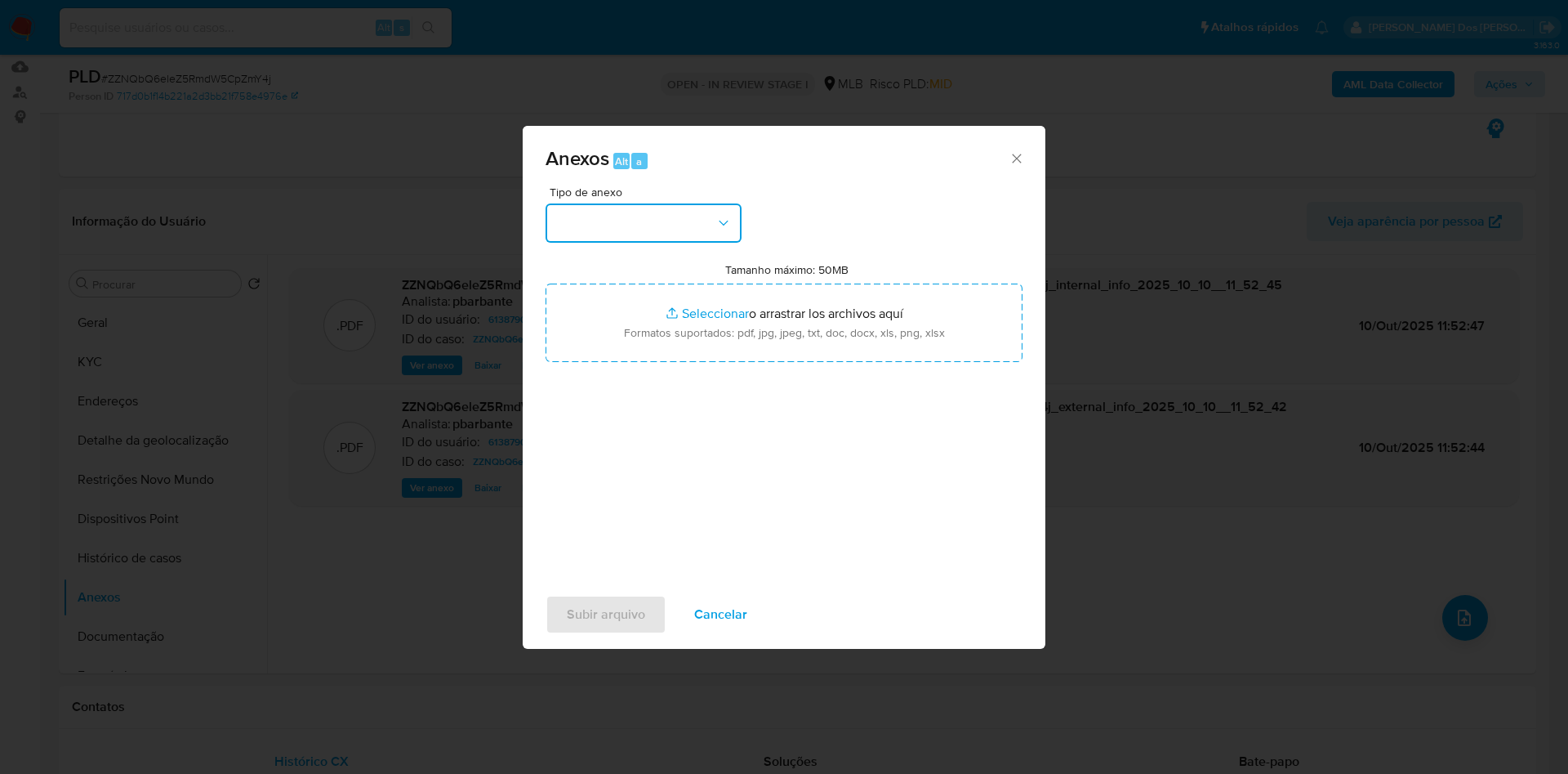
click at [663, 204] on button "button" at bounding box center [644, 223] width 196 height 39
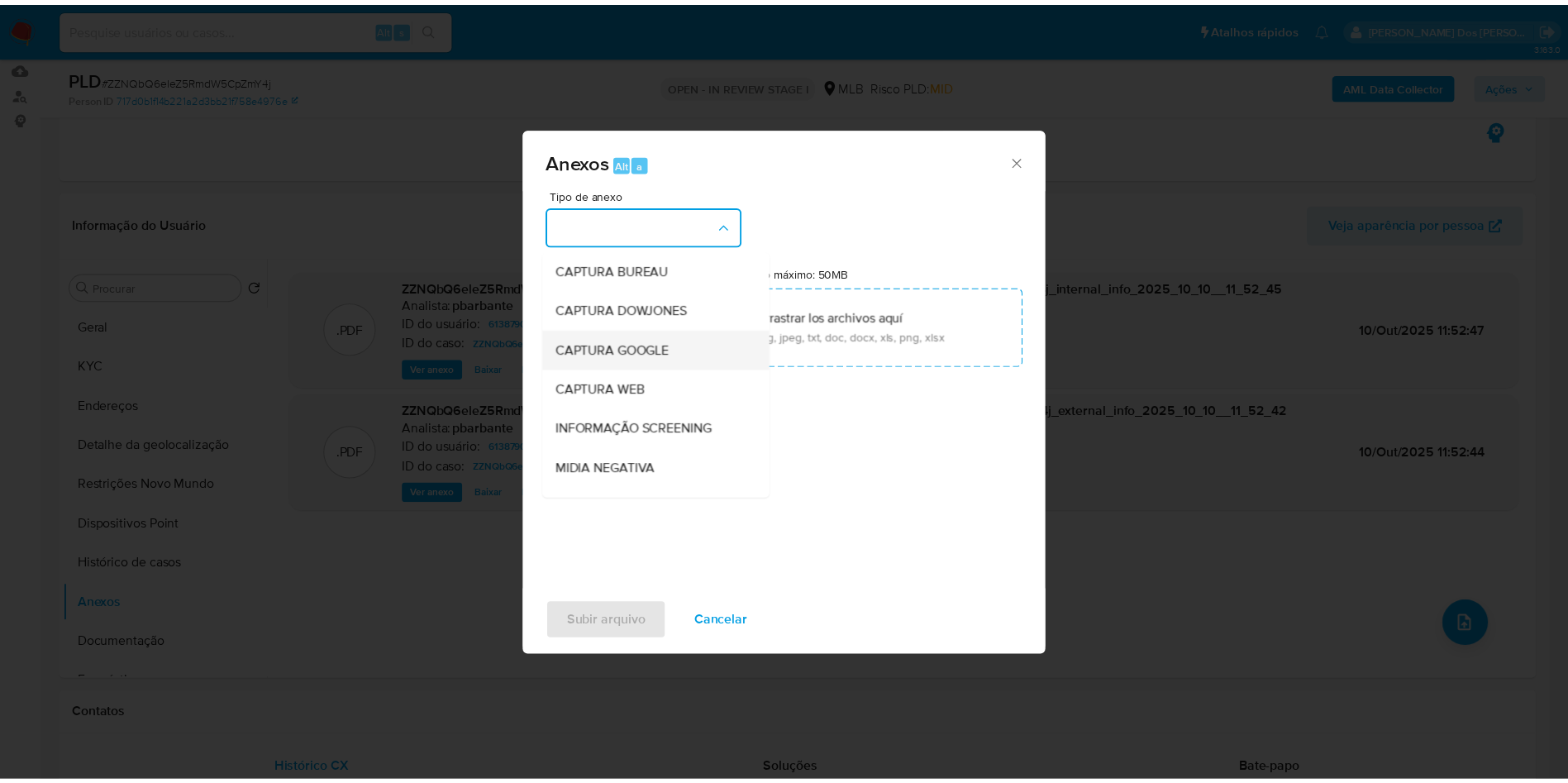
scroll to position [221, 0]
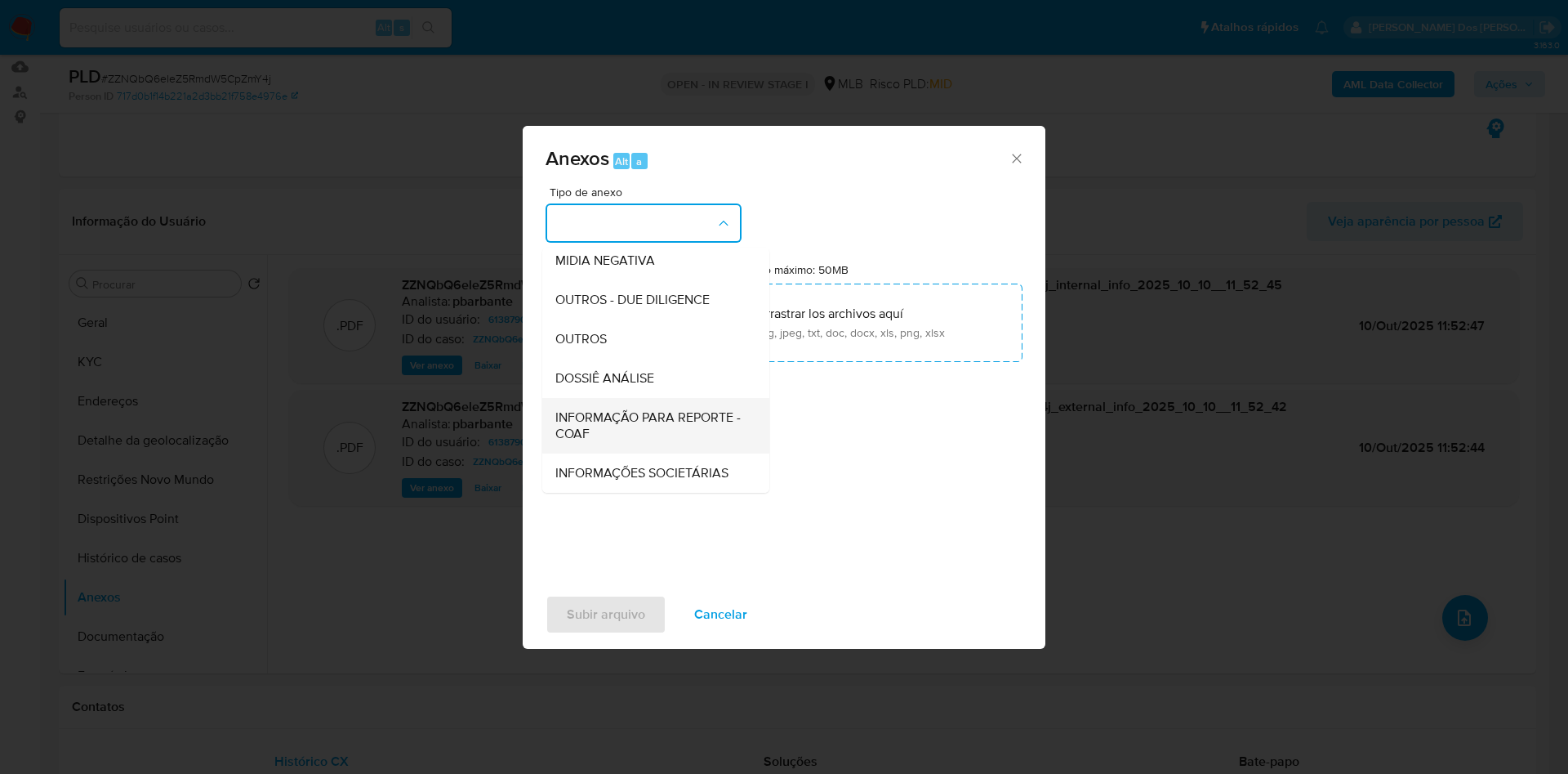
click at [613, 398] on div "INFORMAÇÃO PARA REPORTE - COAF" at bounding box center [650, 426] width 191 height 56
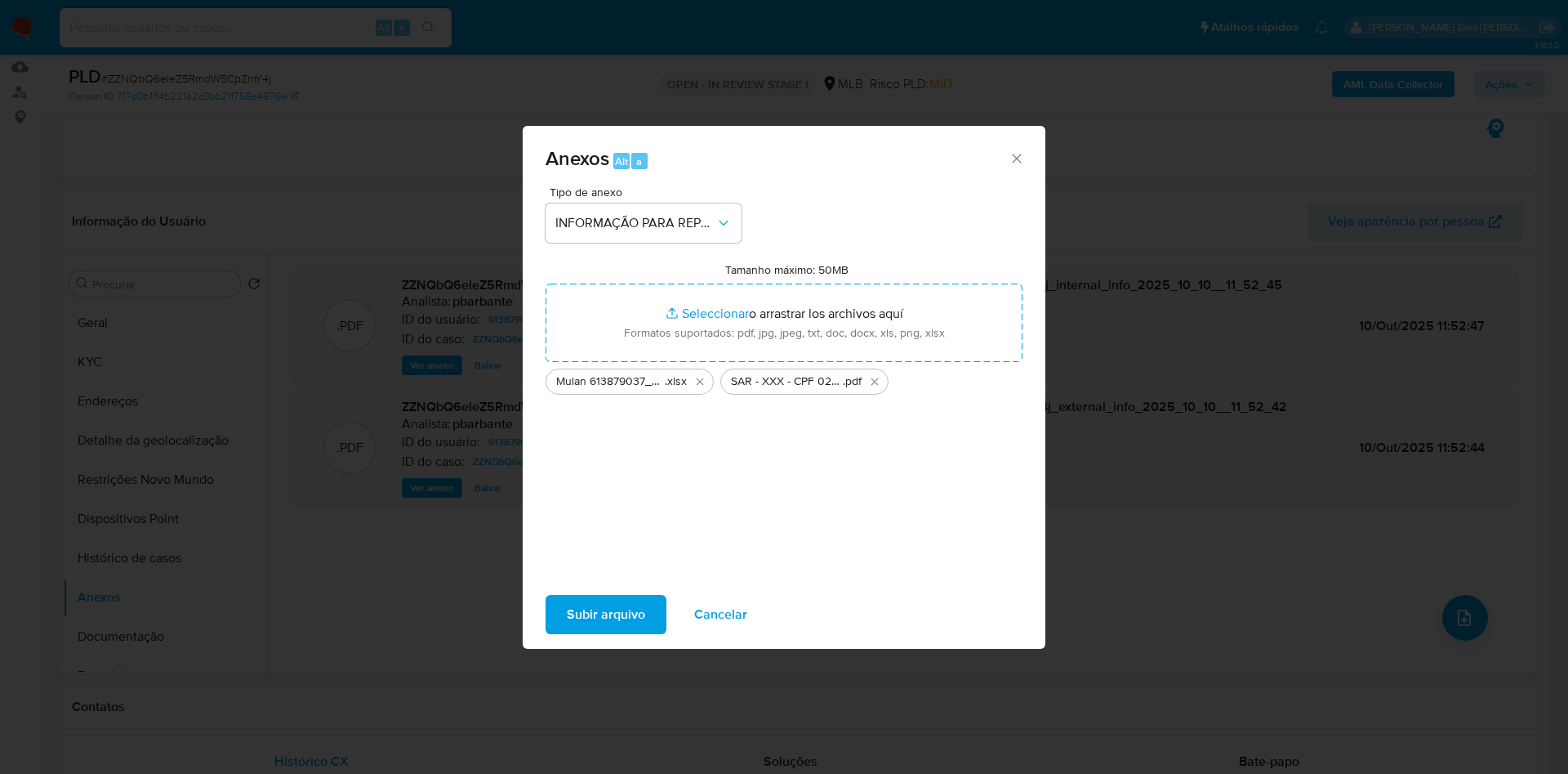
click at [586, 608] on div "Subir arquivo Cancelar" at bounding box center [784, 613] width 523 height 62
click at [573, 626] on span "Subir arquivo" at bounding box center [605, 614] width 78 height 36
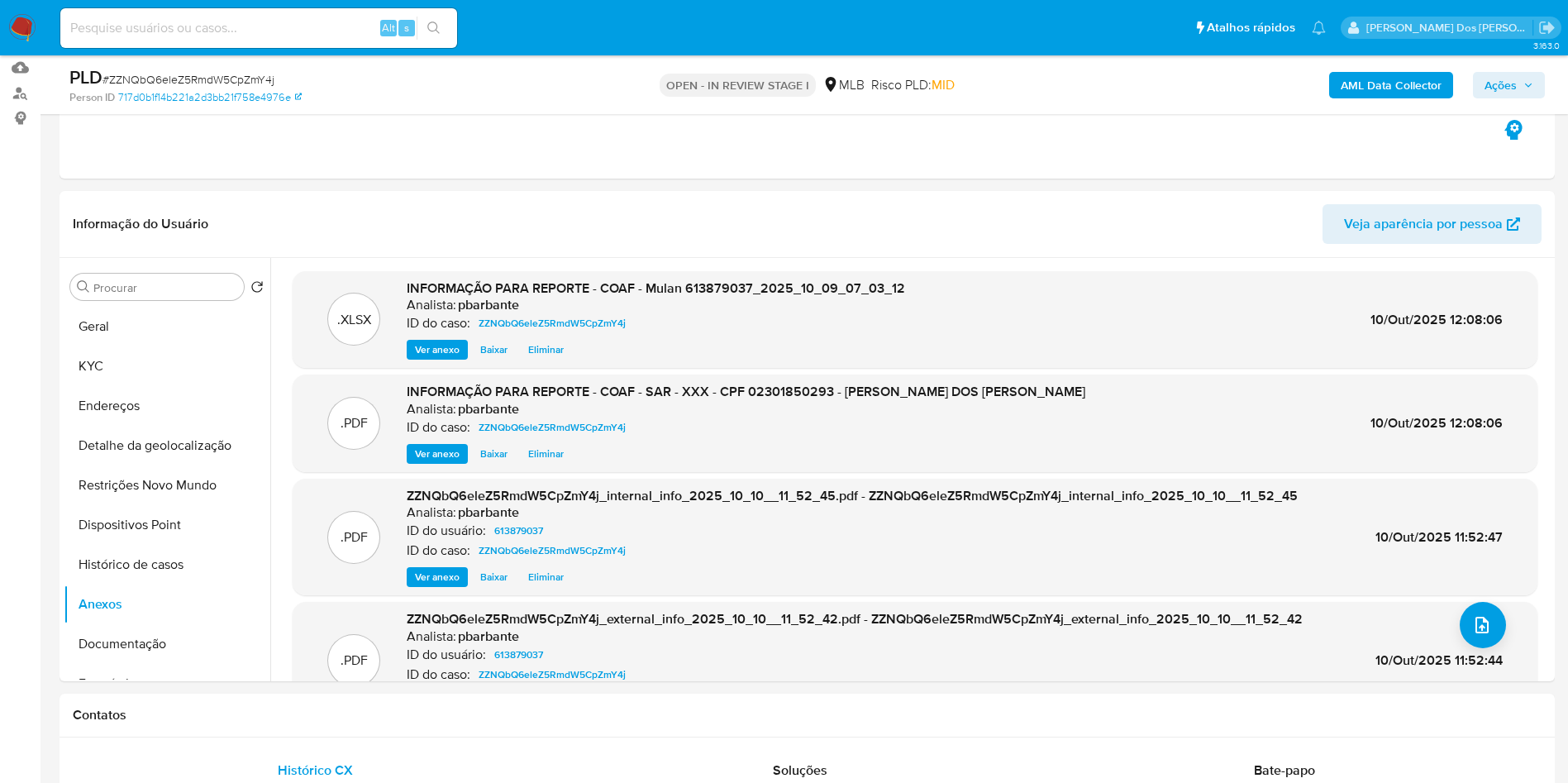
click at [1532, 90] on span "Ações" at bounding box center [1509, 85] width 49 height 24
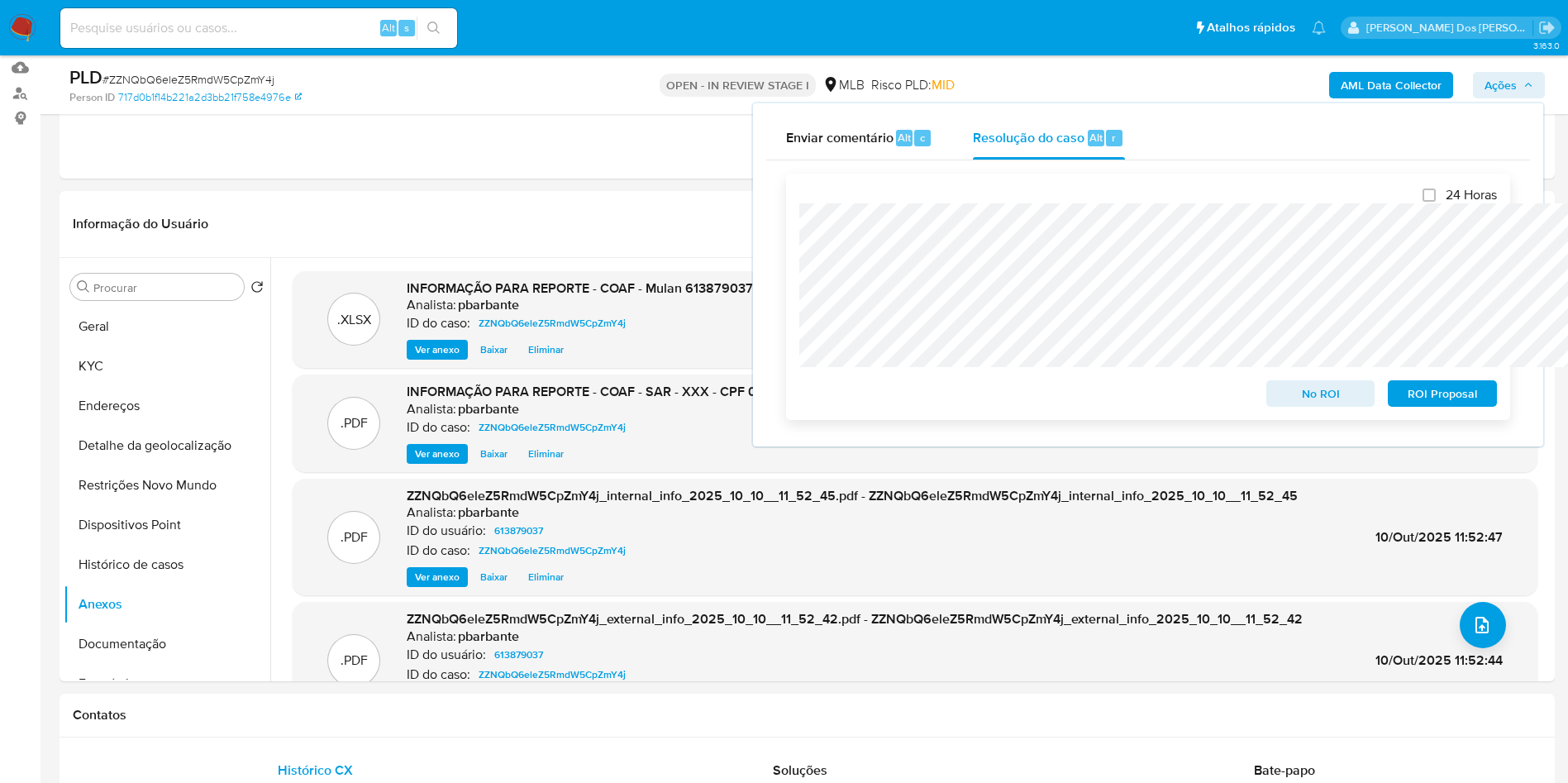
click at [1454, 394] on span "ROI Proposal" at bounding box center [1442, 394] width 86 height 24
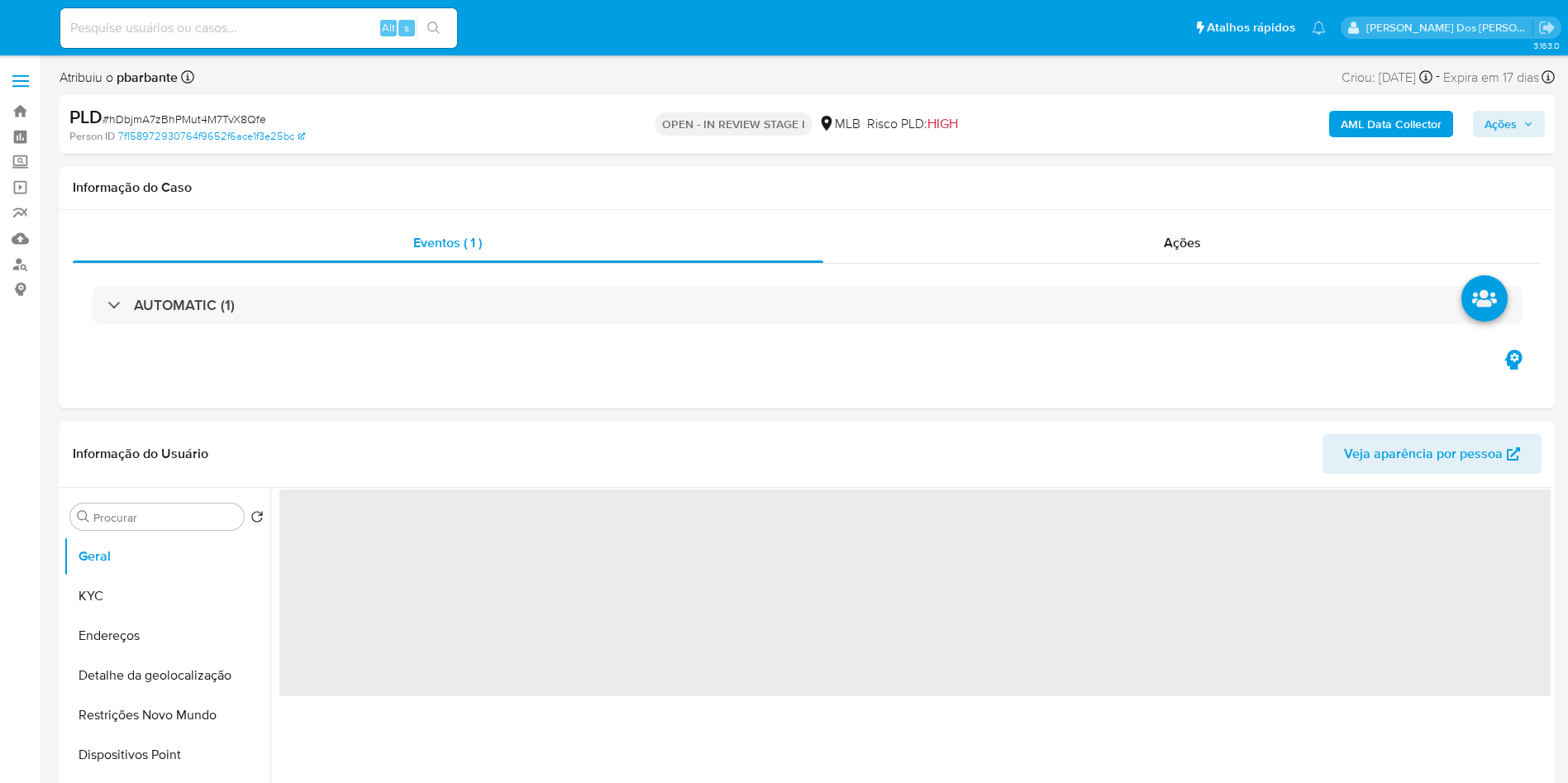
select select "10"
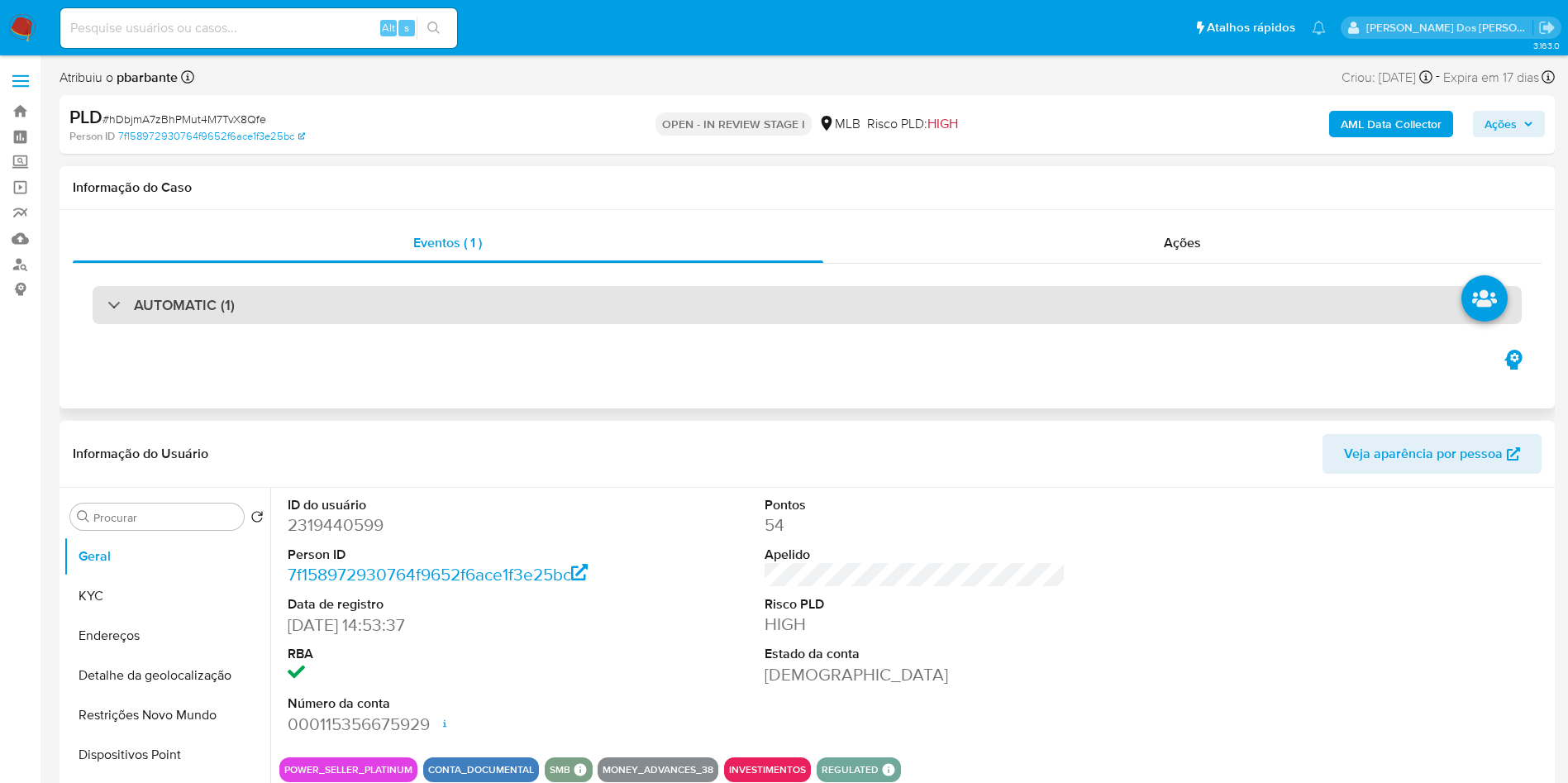
click at [488, 309] on div "AUTOMATIC (1)" at bounding box center [807, 305] width 1429 height 38
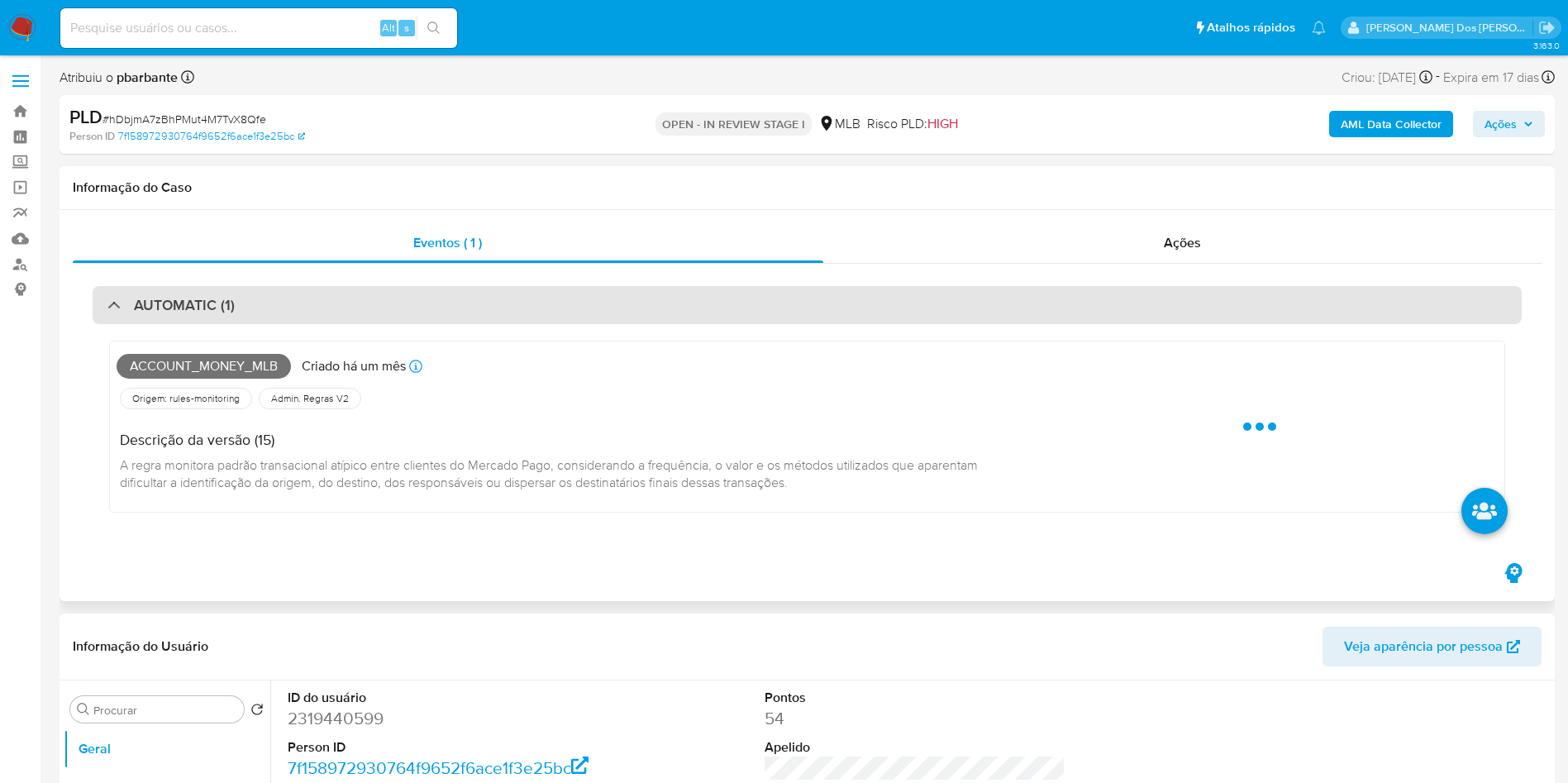
click at [488, 309] on div "AUTOMATIC (1)" at bounding box center [807, 305] width 1429 height 38
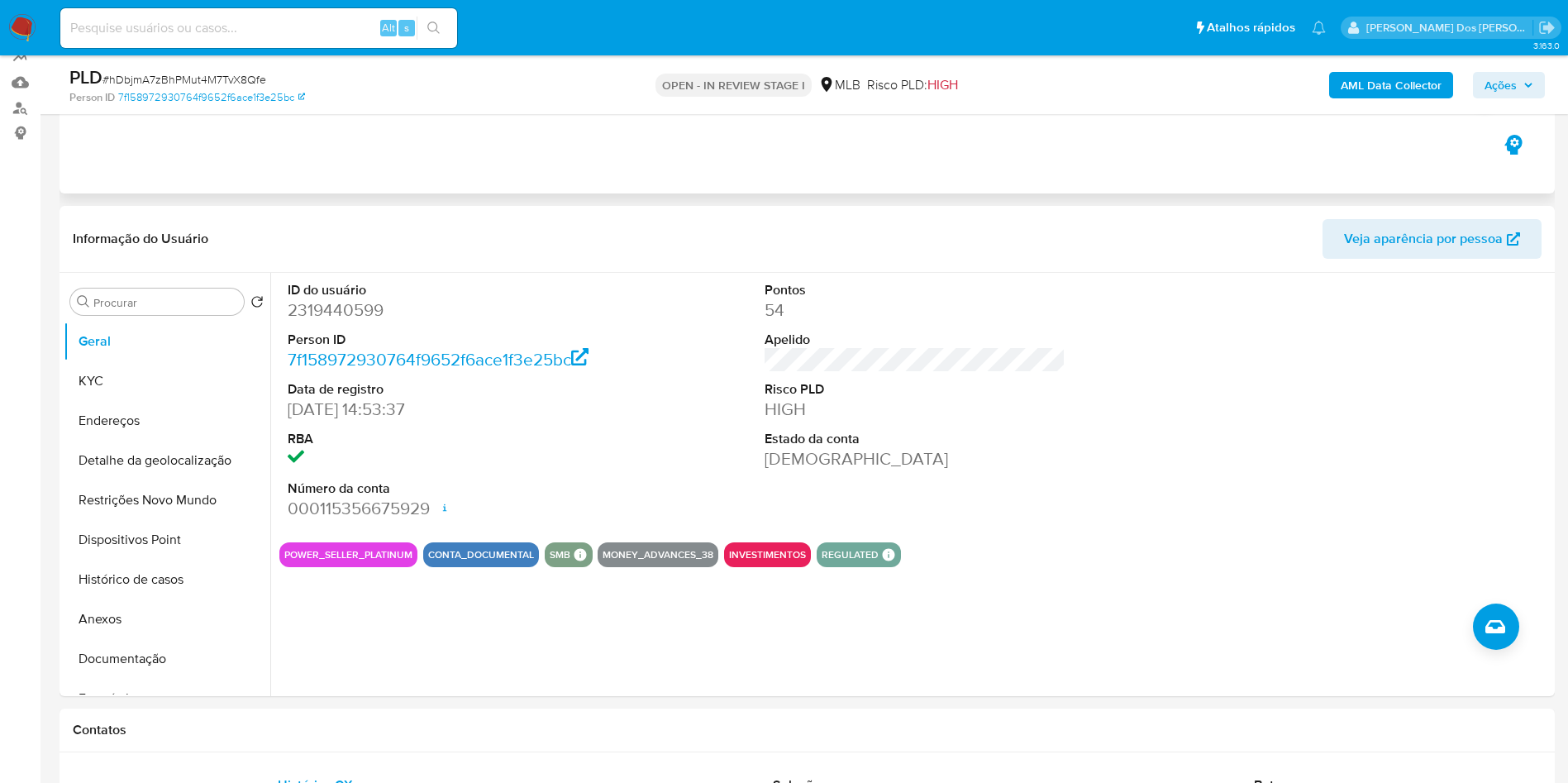
scroll to position [159, 0]
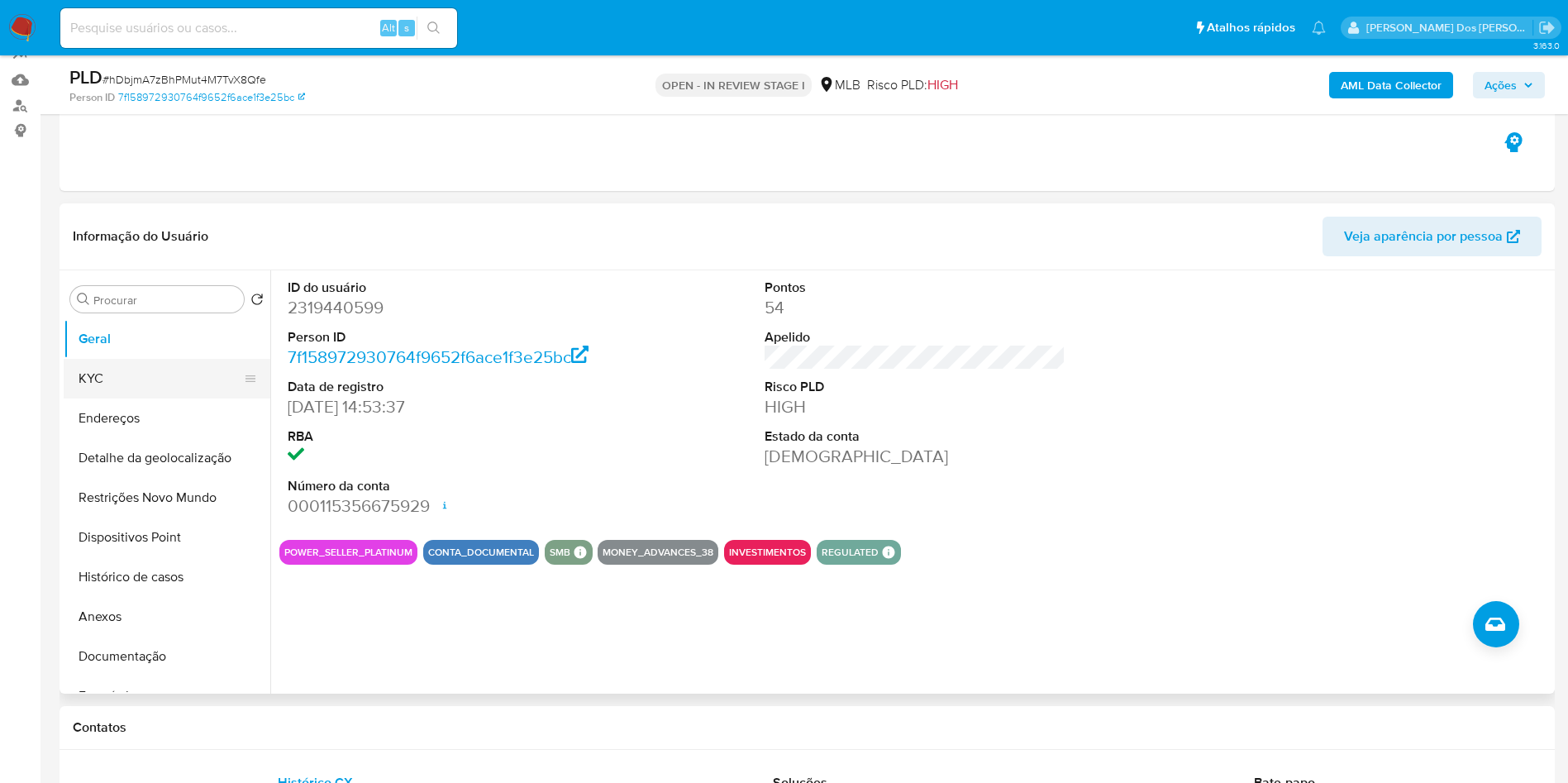
click at [93, 398] on button "KYC" at bounding box center [160, 378] width 193 height 40
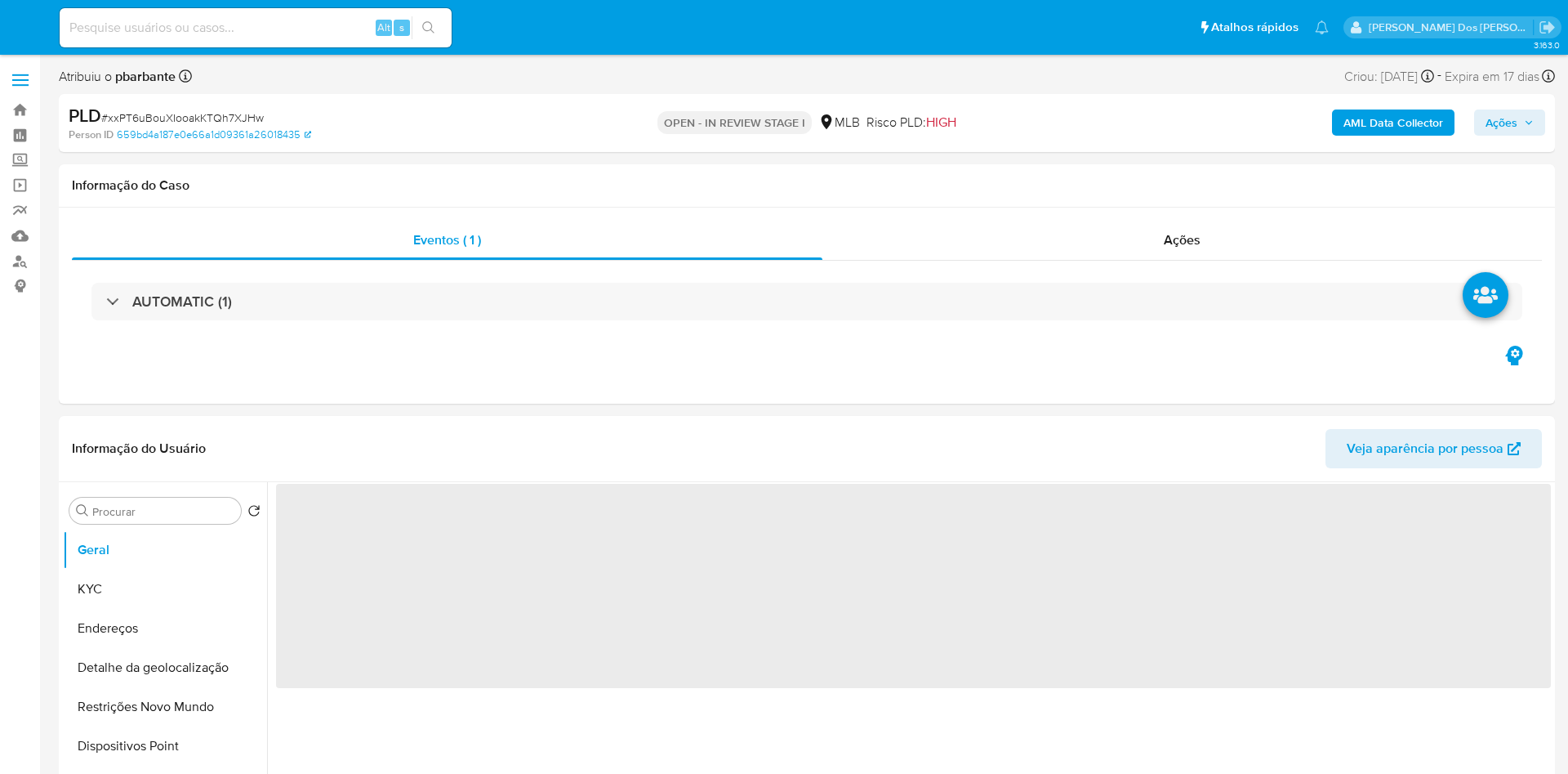
select select "10"
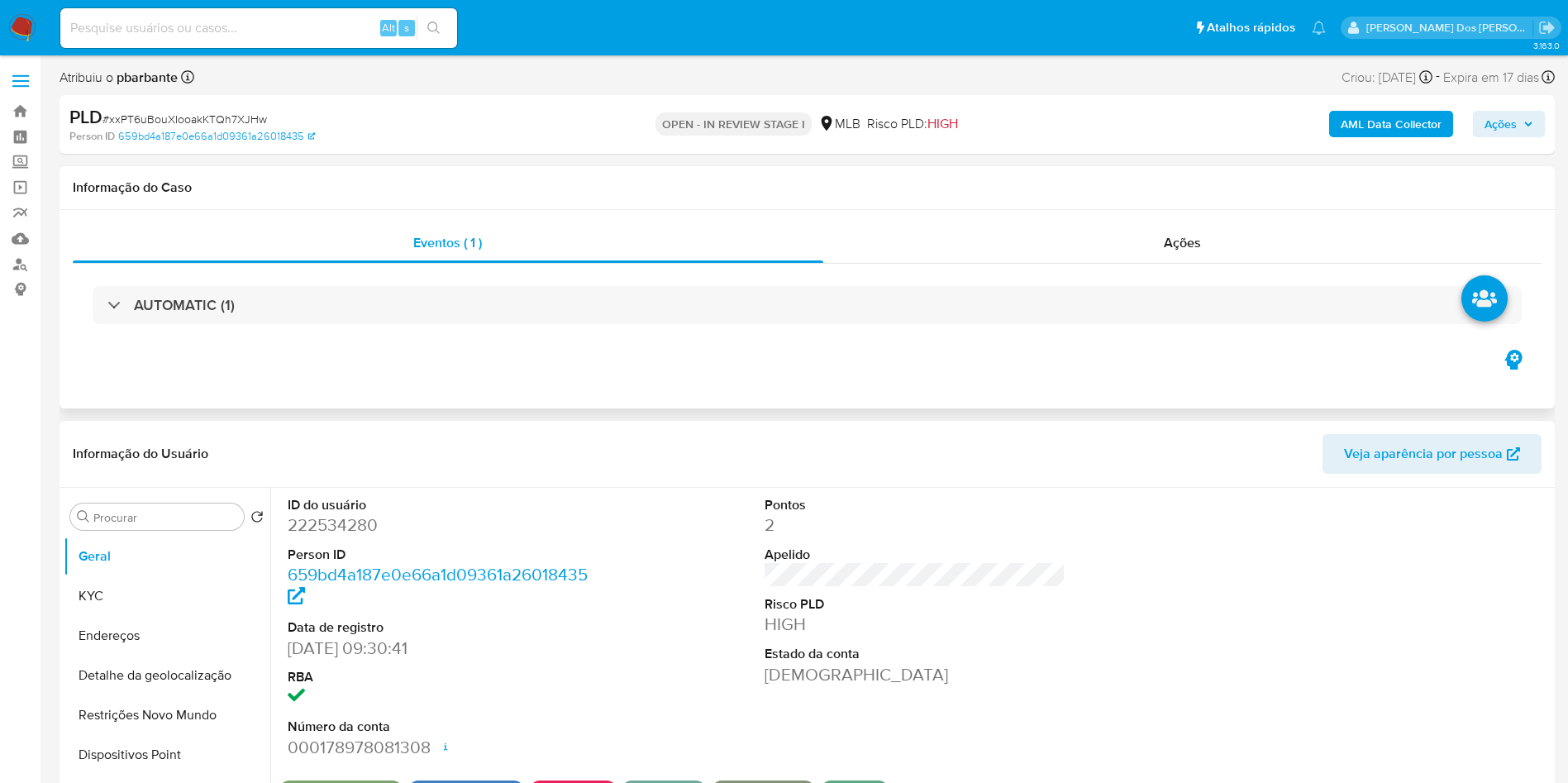
click at [492, 361] on div "Eventos ( 1 ) Ações AUTOMATIC (1)" at bounding box center [808, 308] width 1495 height 199
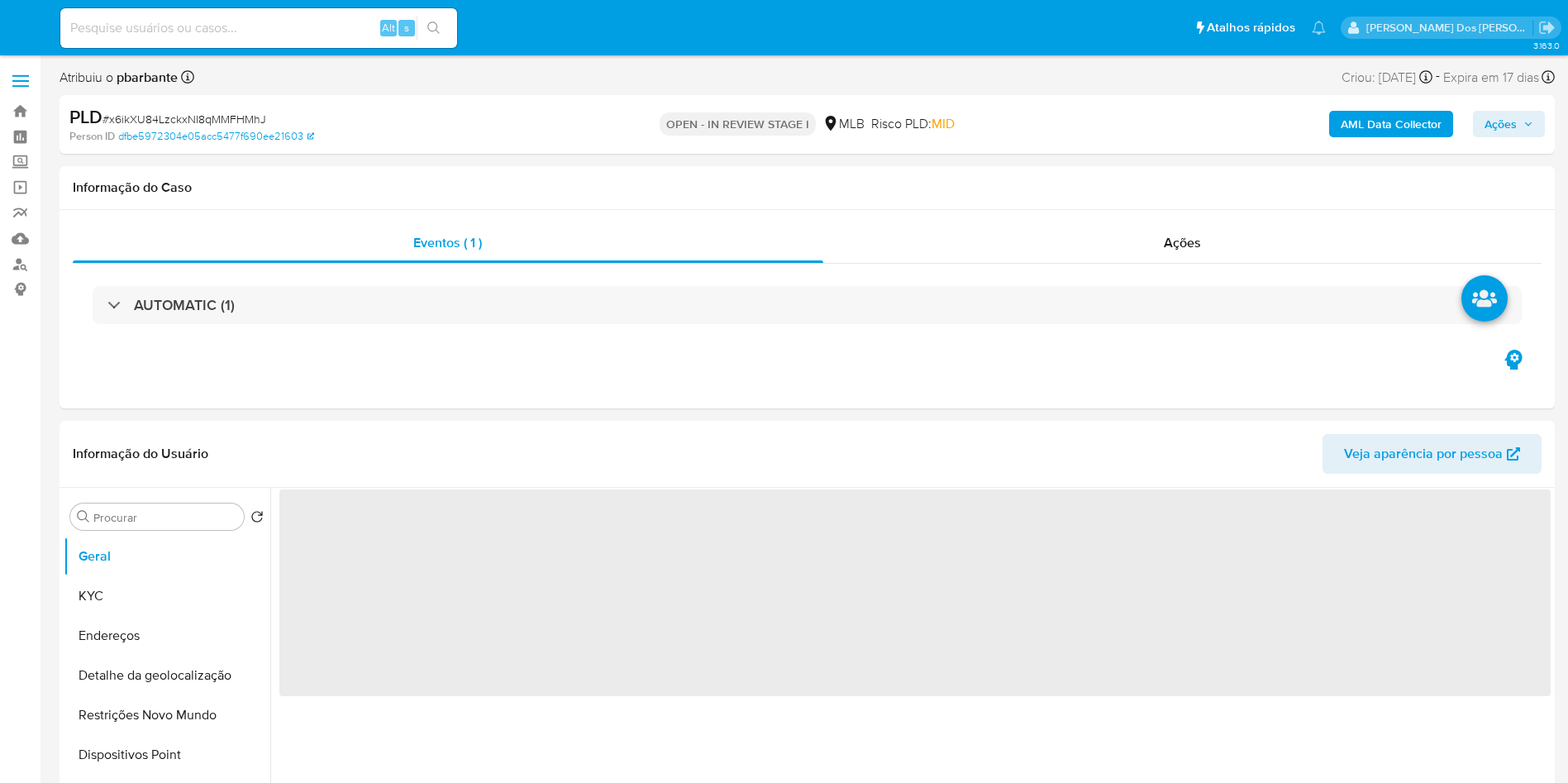
select select "10"
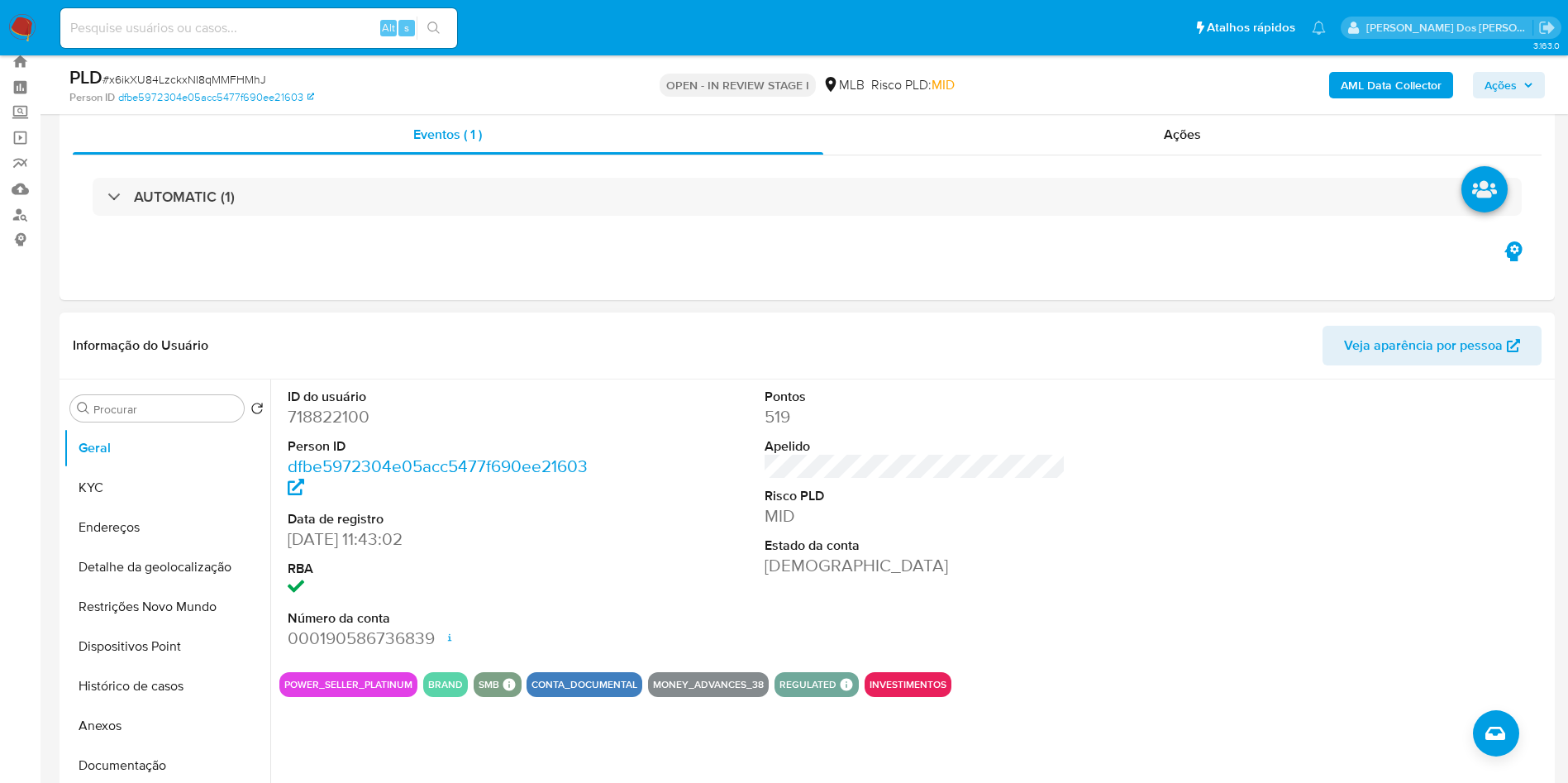
scroll to position [51, 0]
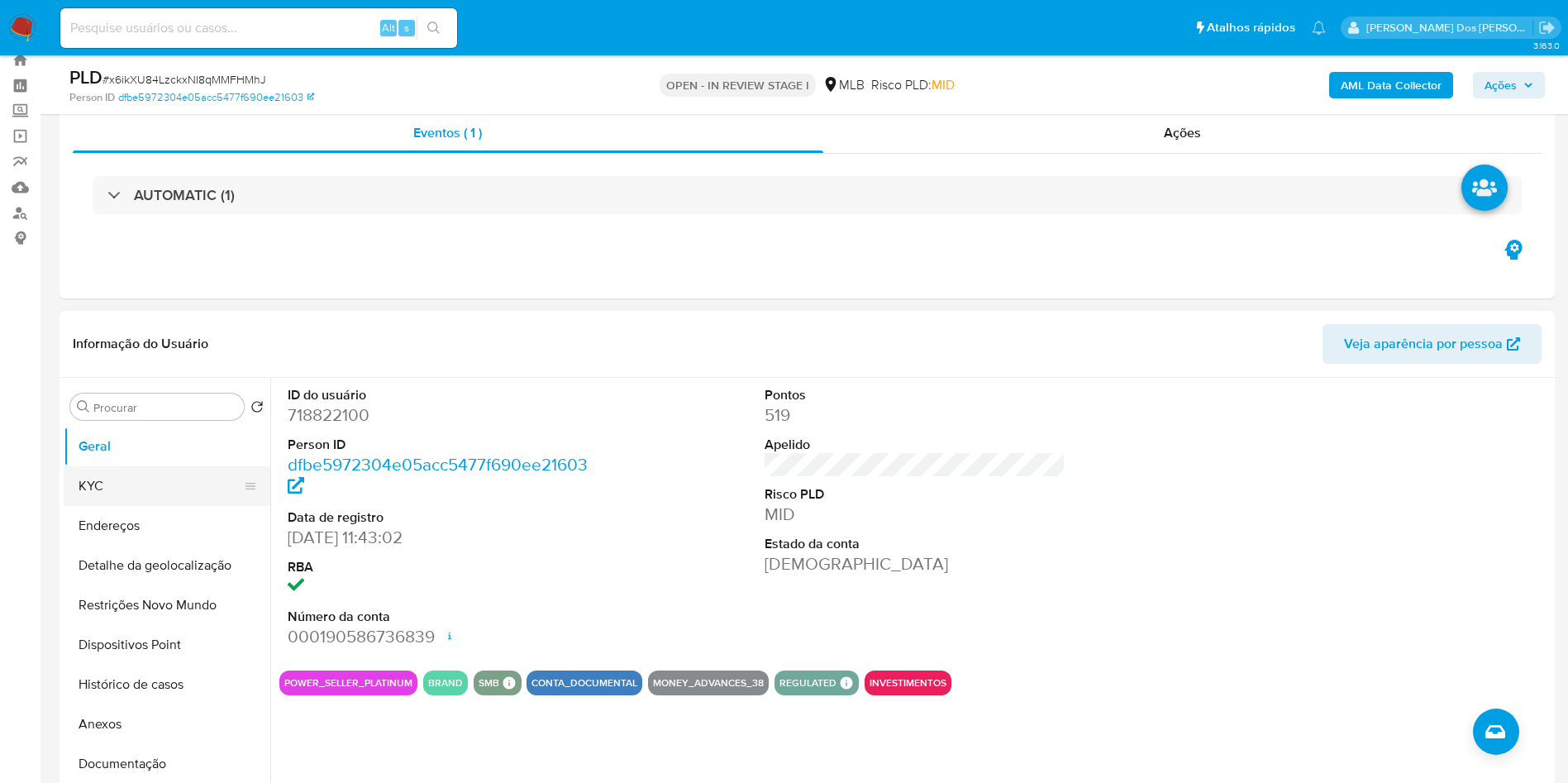
click at [107, 506] on button "KYC" at bounding box center [160, 486] width 193 height 40
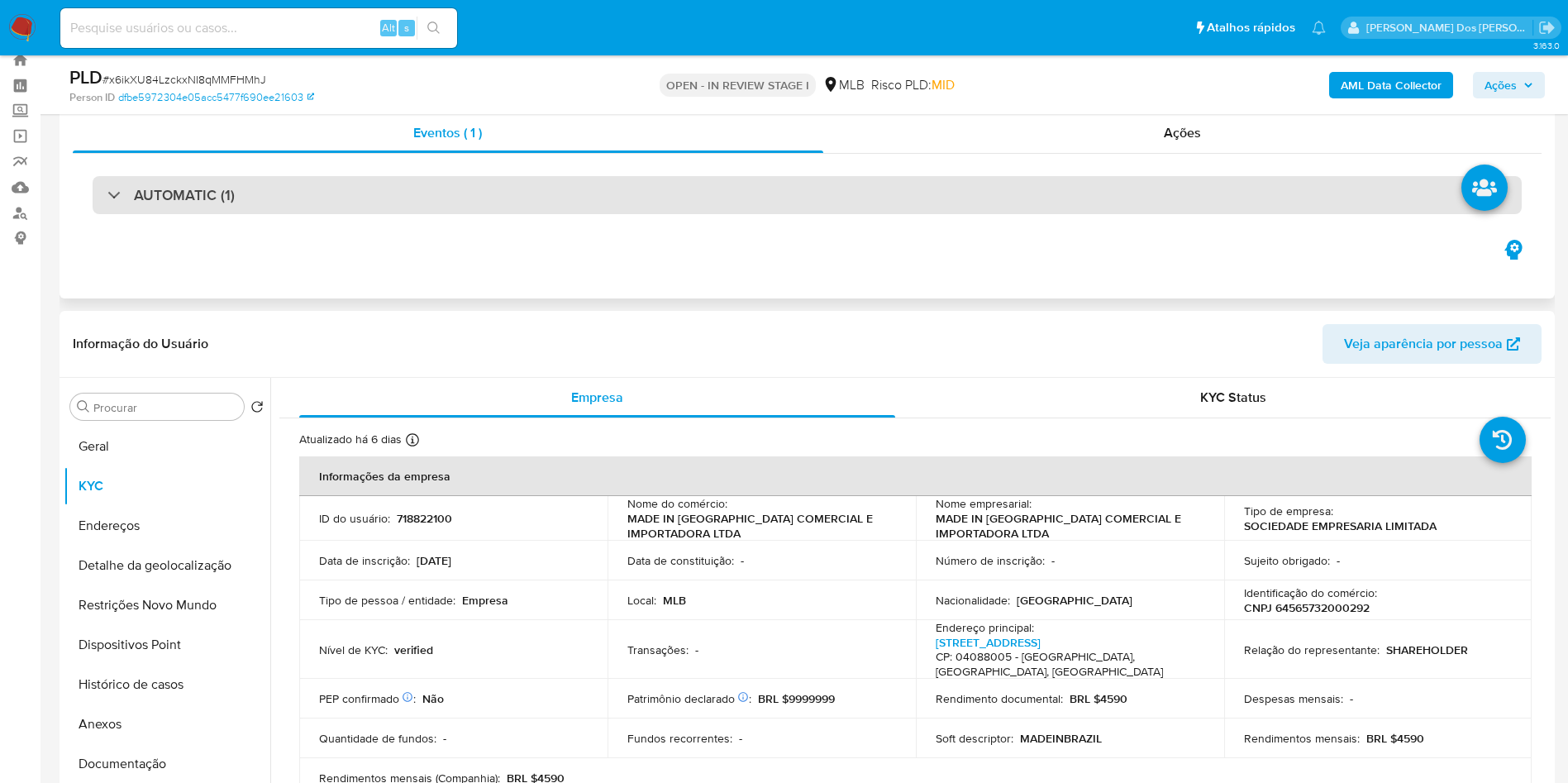
click at [384, 196] on div "AUTOMATIC (1)" at bounding box center [807, 195] width 1429 height 38
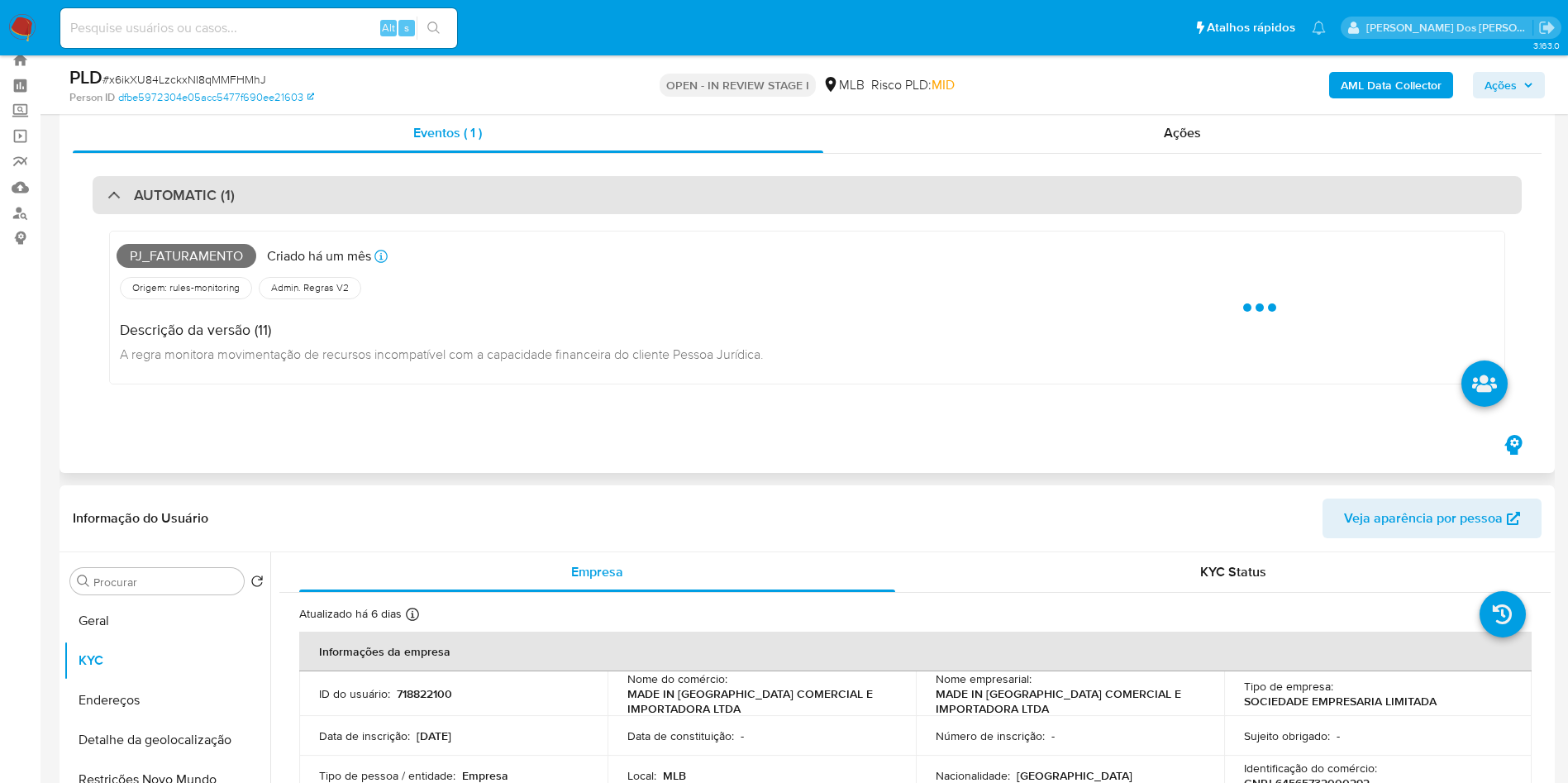
click at [384, 196] on div "AUTOMATIC (1)" at bounding box center [807, 195] width 1429 height 38
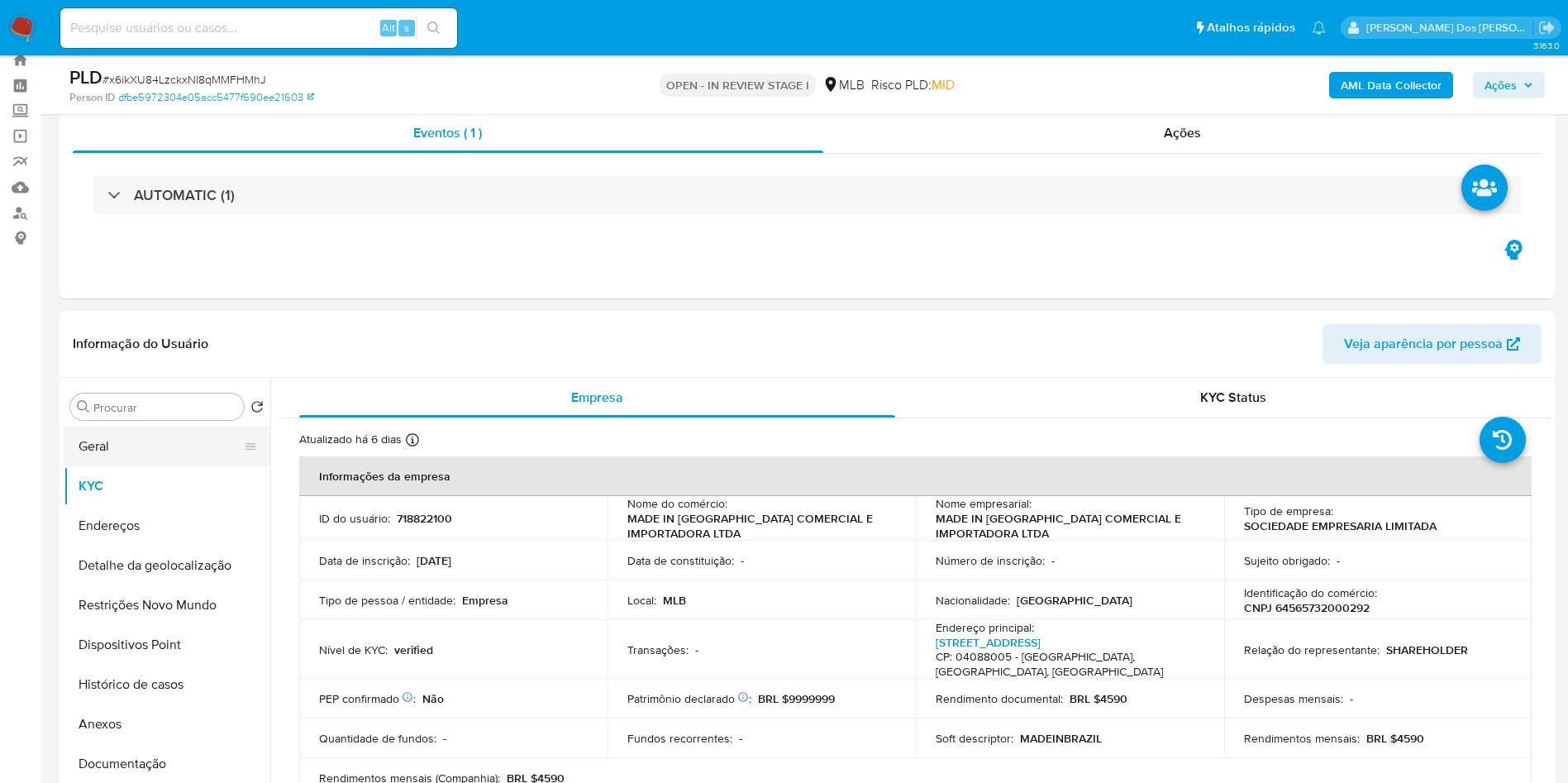
click at [151, 463] on button "Geral" at bounding box center [160, 446] width 193 height 40
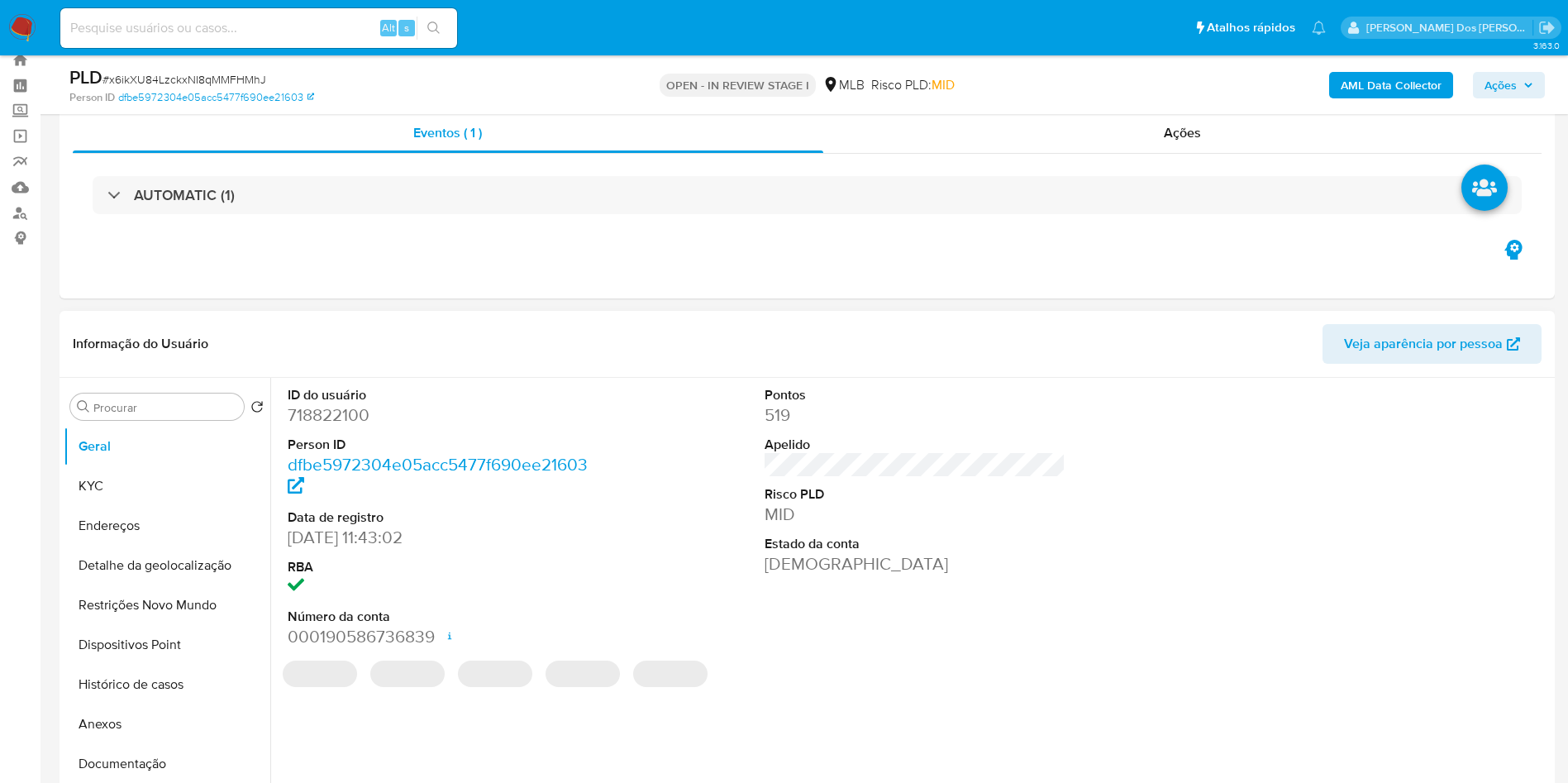
click at [358, 426] on dd "718822100" at bounding box center [438, 416] width 302 height 24
copy dd "718822100"
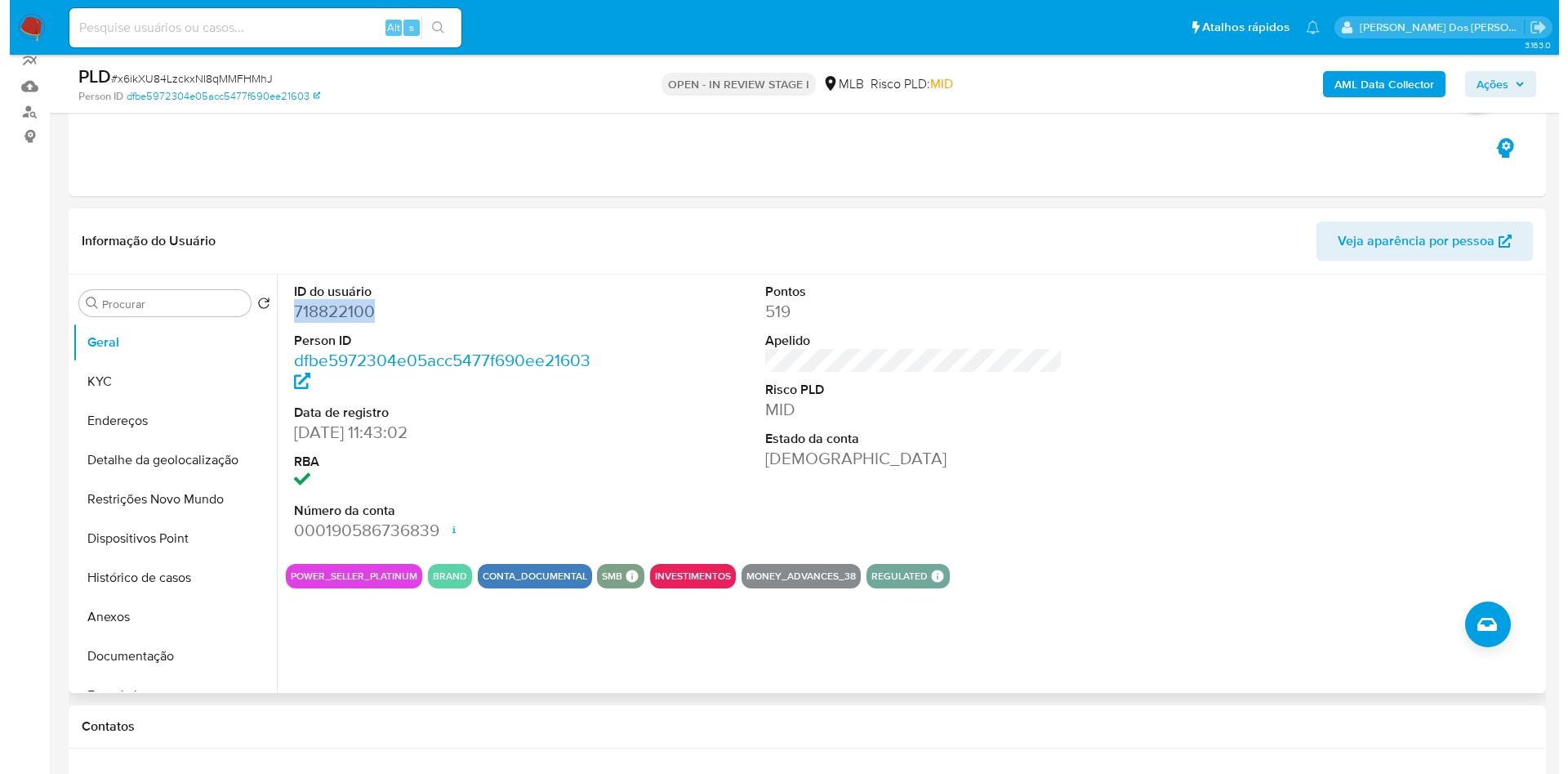
scroll to position [152, 0]
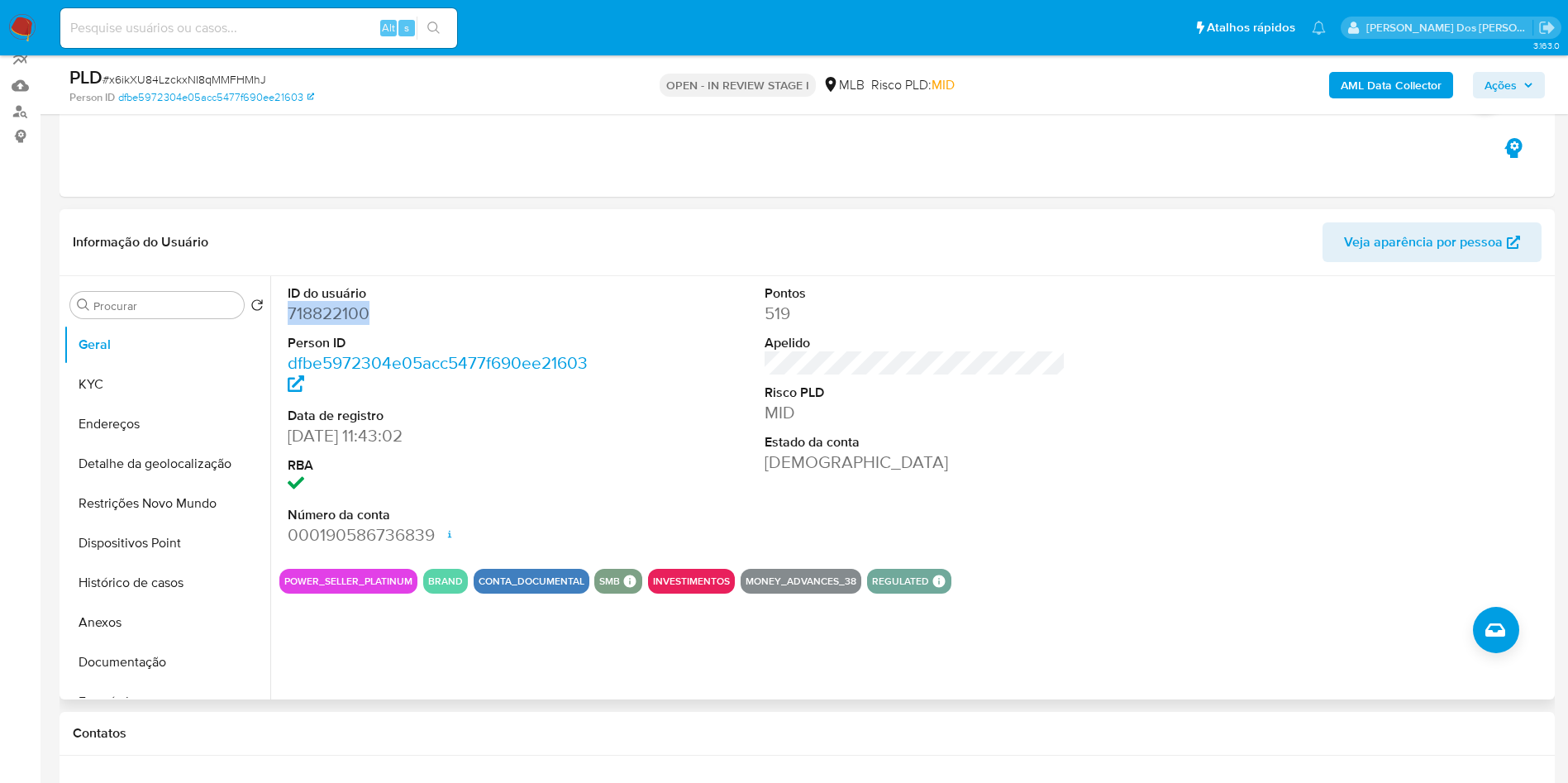
click at [350, 325] on dd "718822100" at bounding box center [438, 314] width 302 height 24
click at [181, 680] on button "Documentação" at bounding box center [160, 662] width 193 height 40
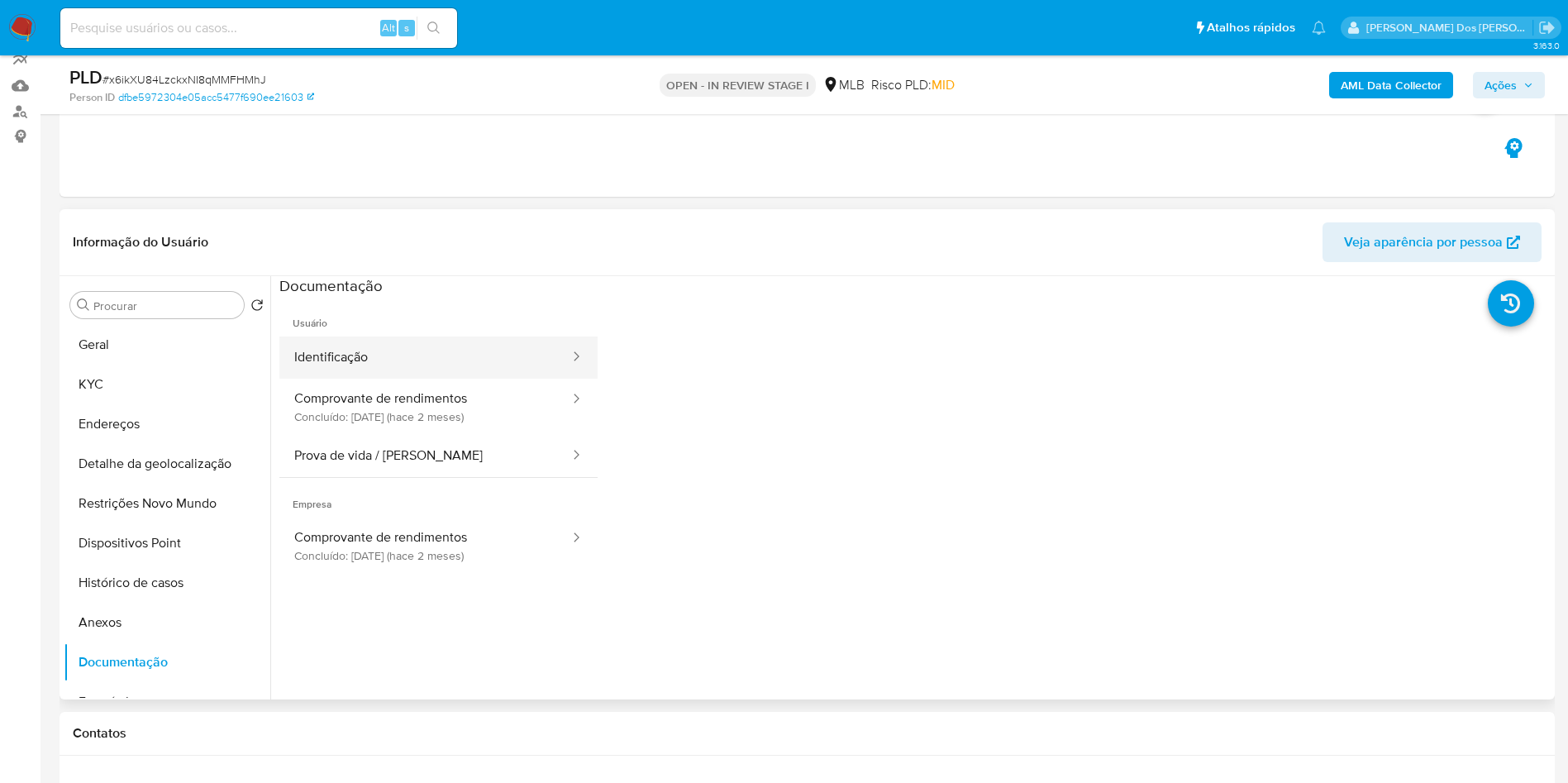
click at [413, 369] on button "Identificação" at bounding box center [426, 357] width 292 height 42
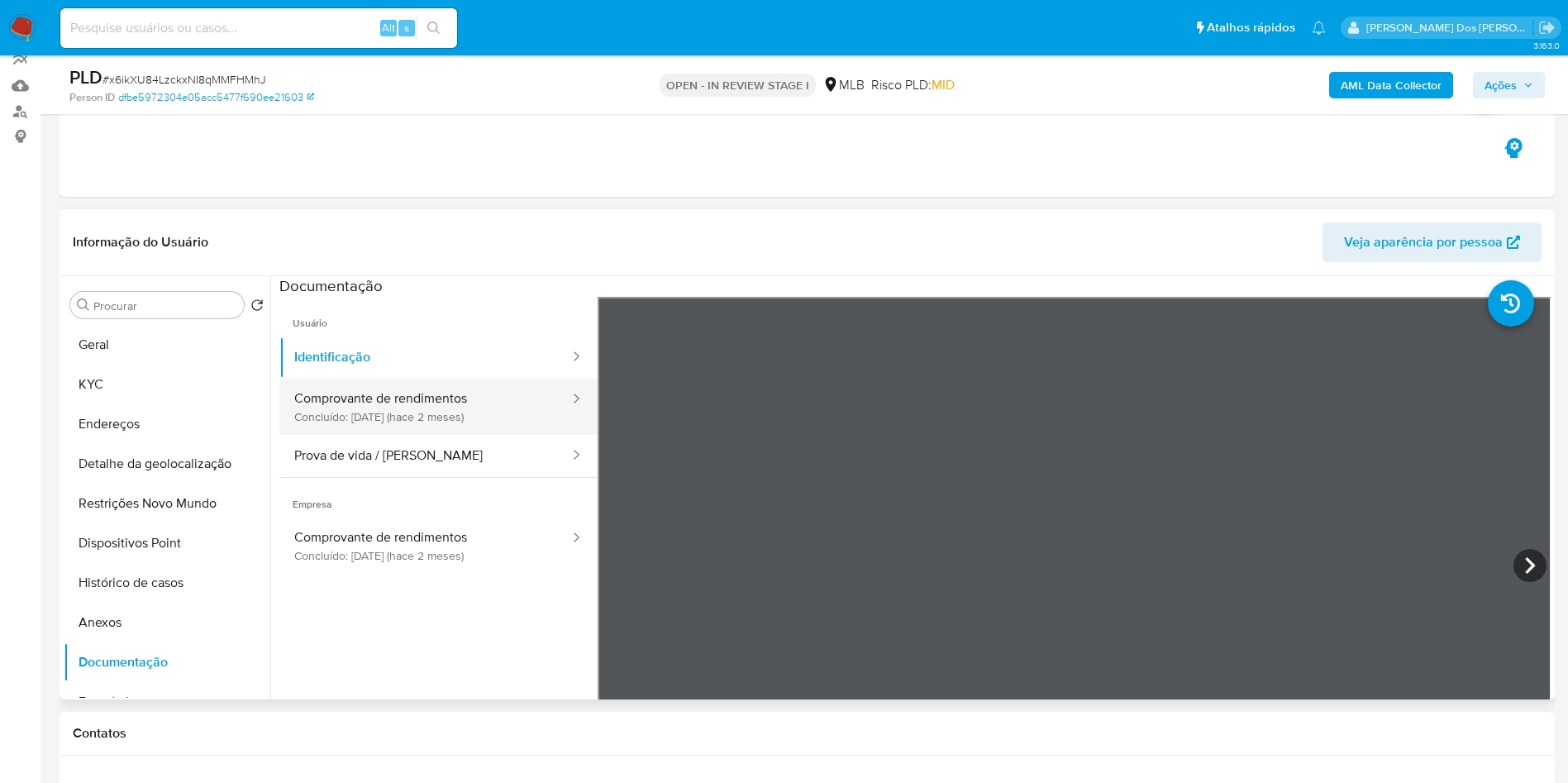
click at [412, 435] on button "Comprovante de rendimentos Concluído: 14/08/2025 (hace 2 meses)" at bounding box center [426, 406] width 292 height 56
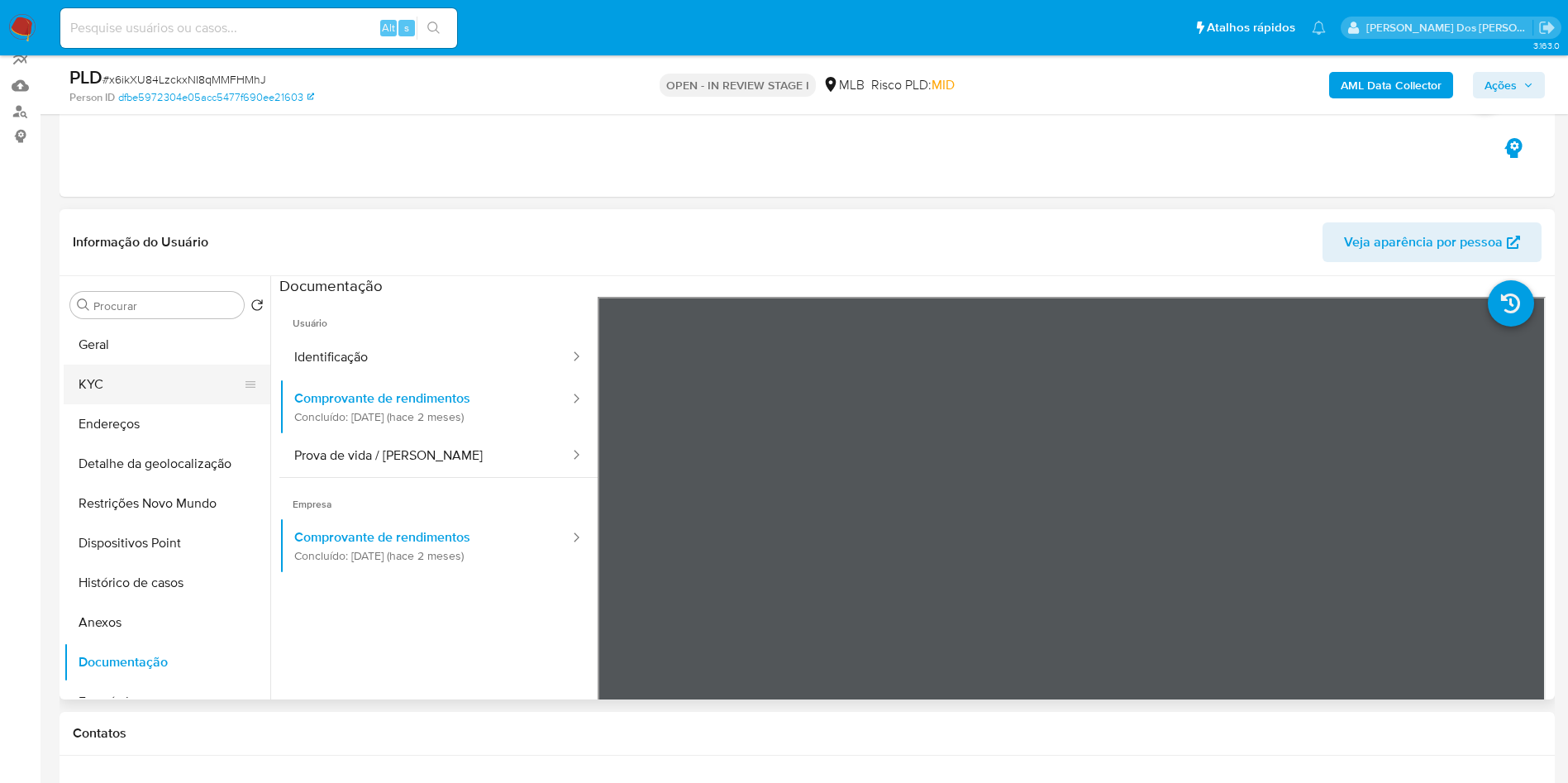
click at [198, 404] on button "KYC" at bounding box center [160, 385] width 193 height 40
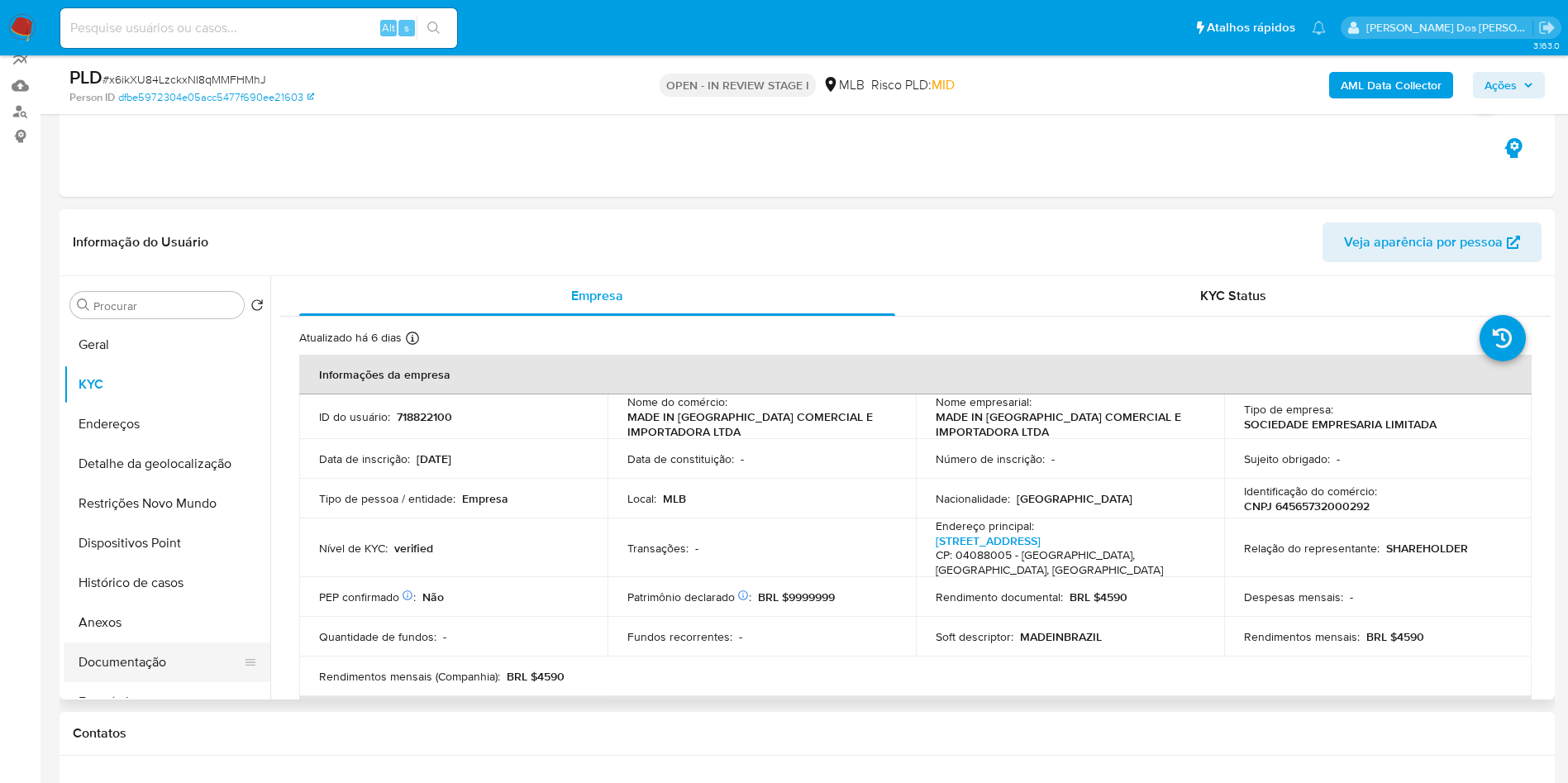
click at [150, 682] on button "Documentação" at bounding box center [160, 662] width 193 height 40
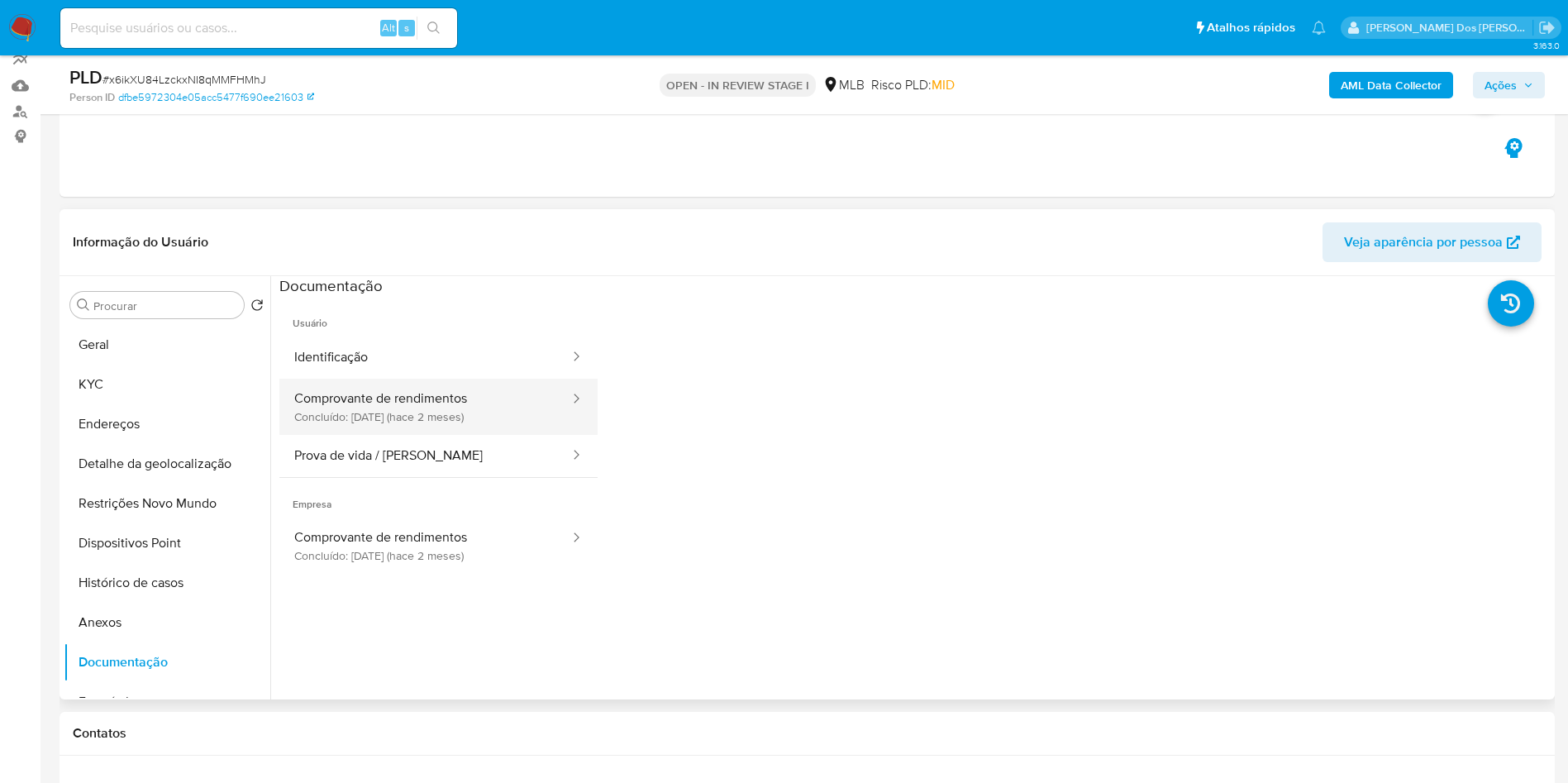
click at [430, 435] on button "Comprovante de rendimentos Concluído: 14/08/2025 (hace 2 meses)" at bounding box center [426, 406] width 292 height 56
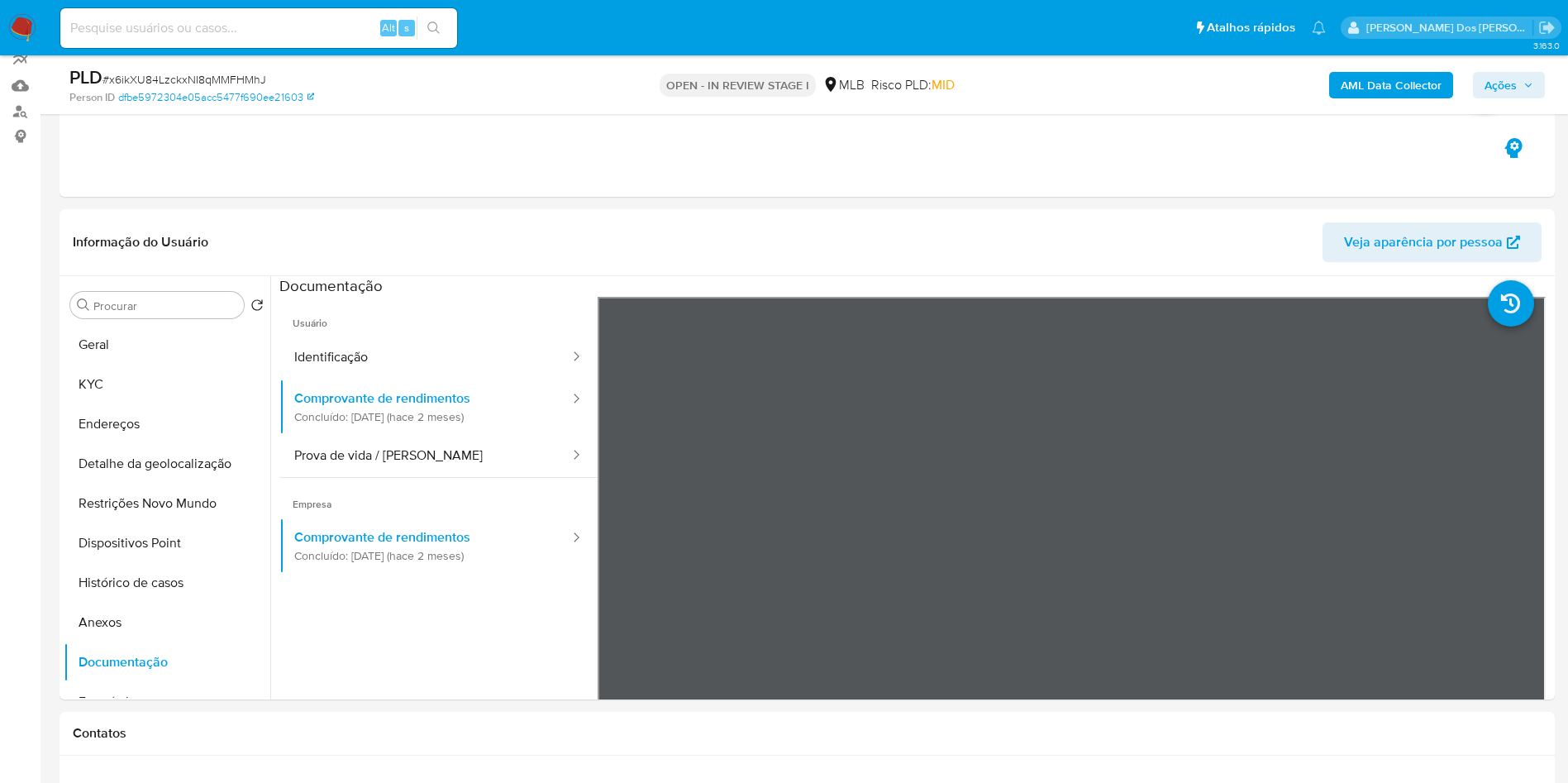
click at [1436, 73] on b "AML Data Collector" at bounding box center [1391, 84] width 101 height 26
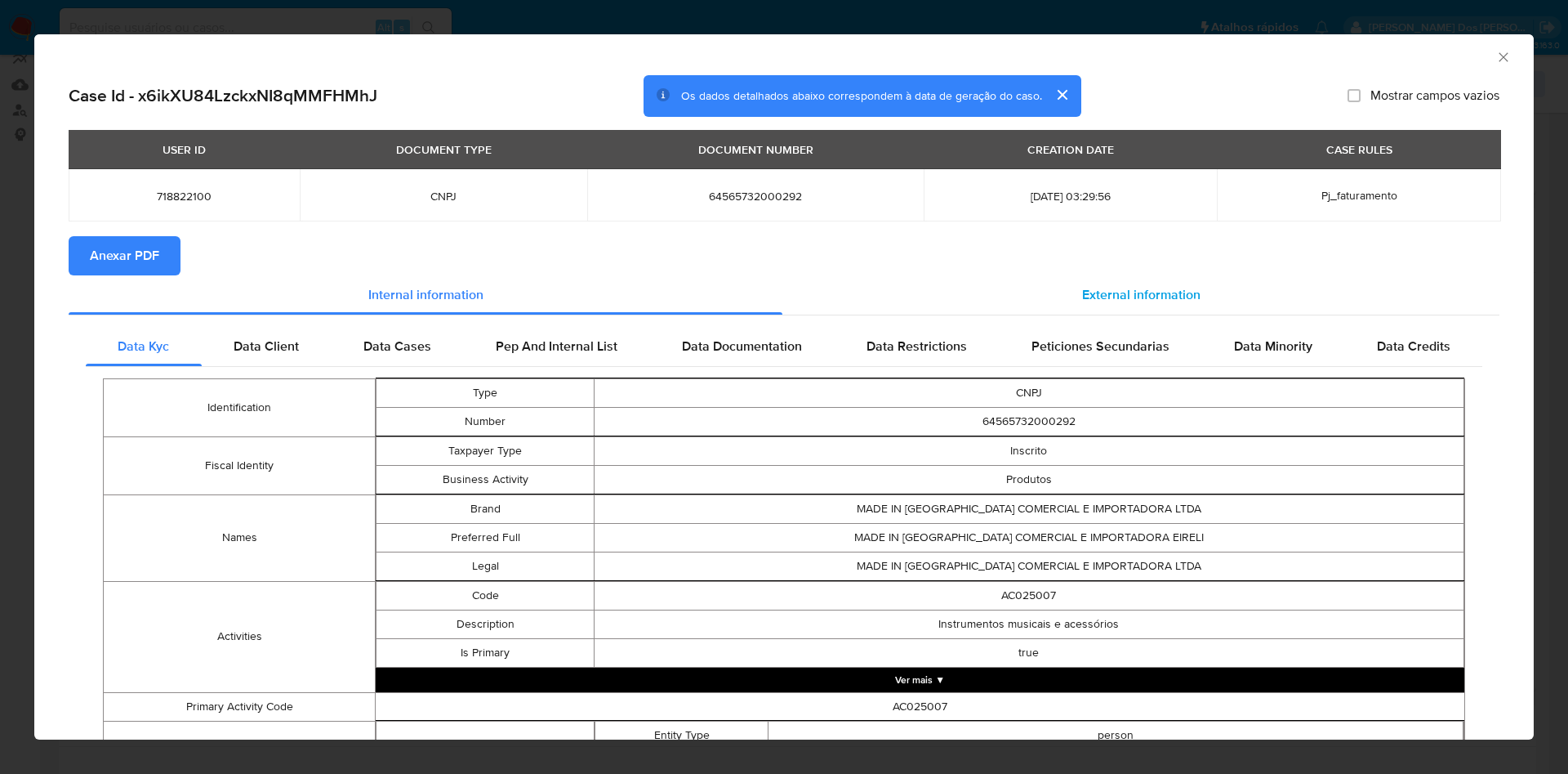
click at [1191, 307] on div "External information" at bounding box center [1141, 295] width 717 height 39
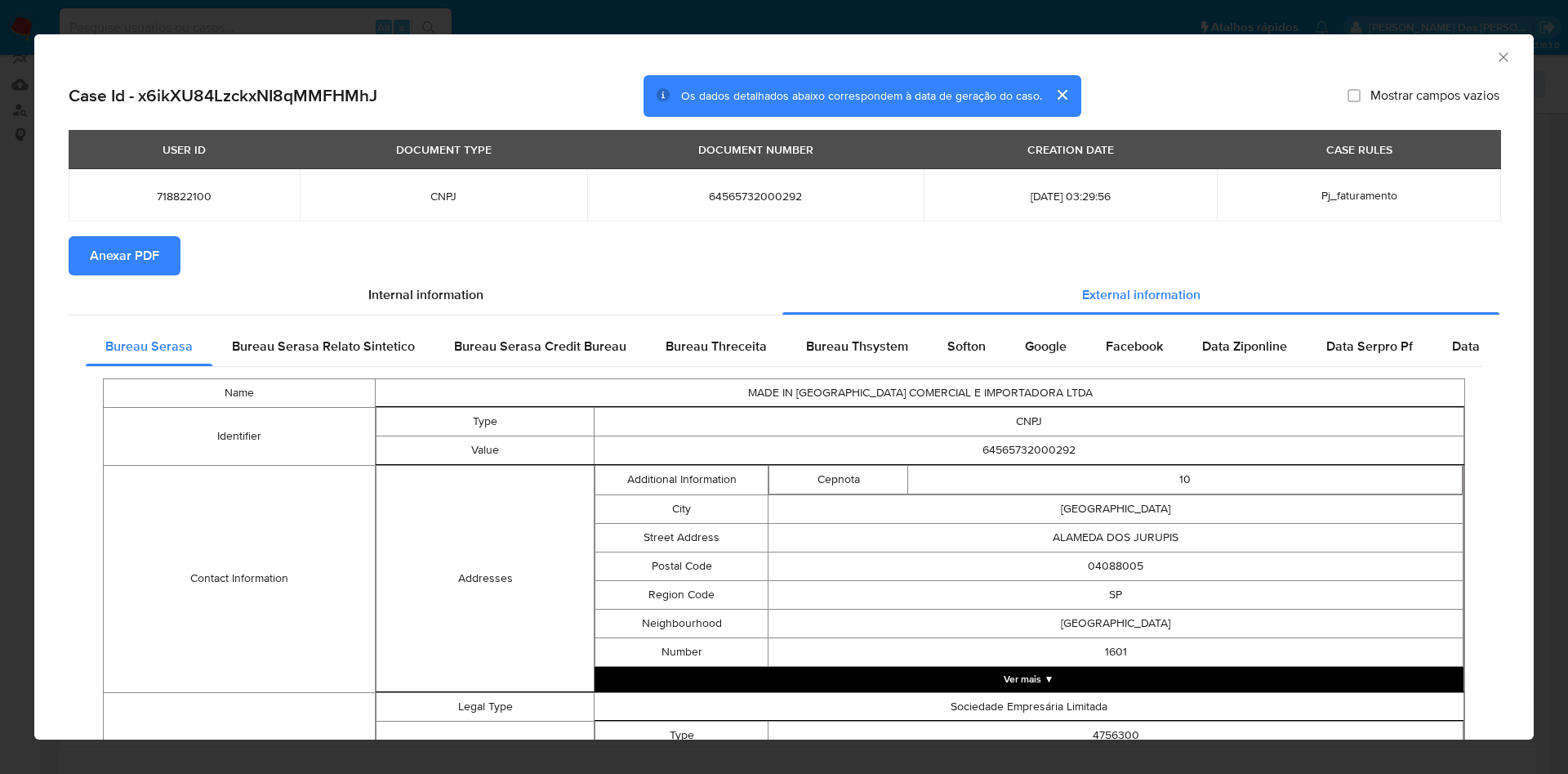
click at [99, 261] on span "Anexar PDF" at bounding box center [124, 256] width 69 height 36
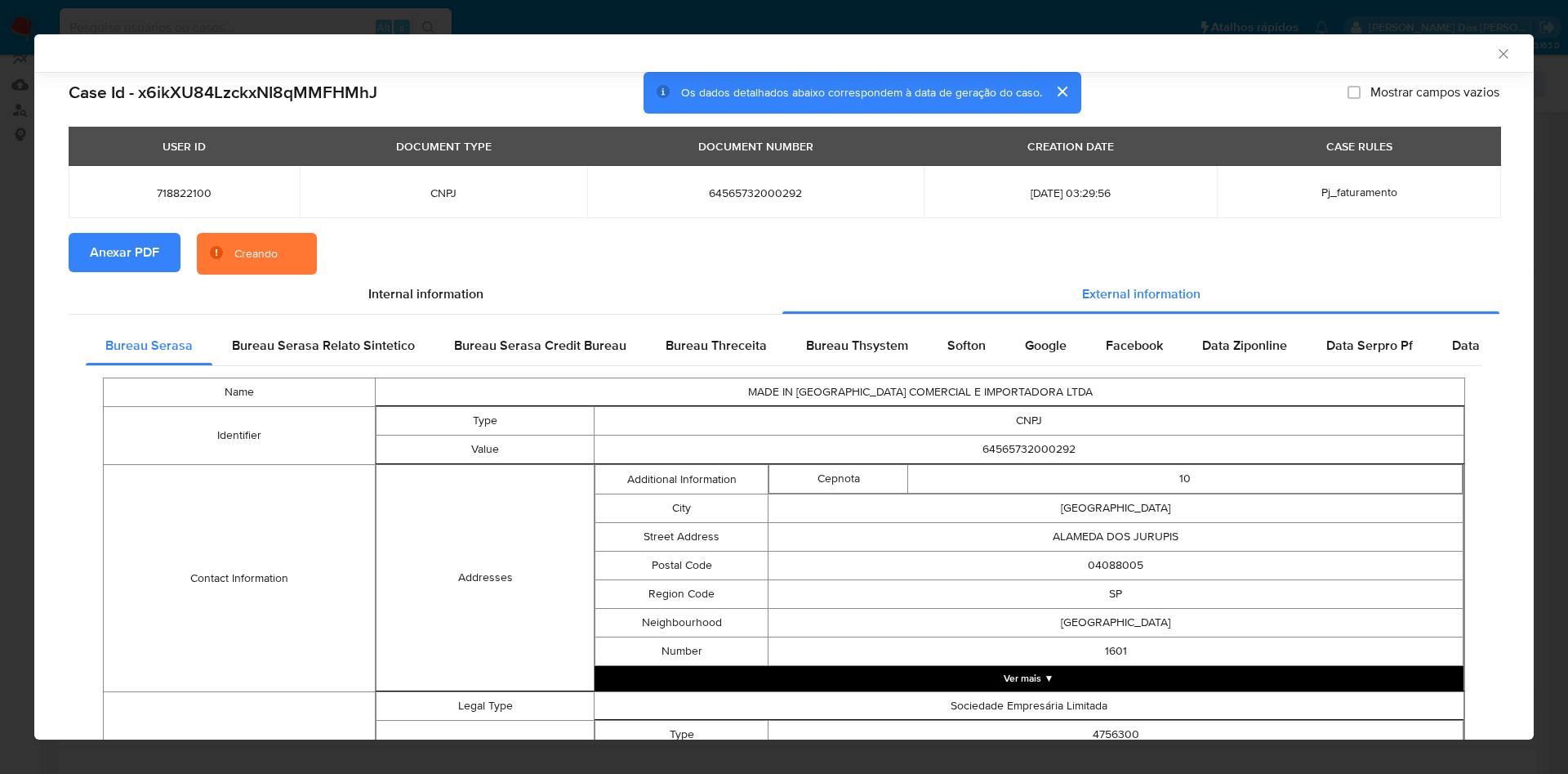
scroll to position [502, 0]
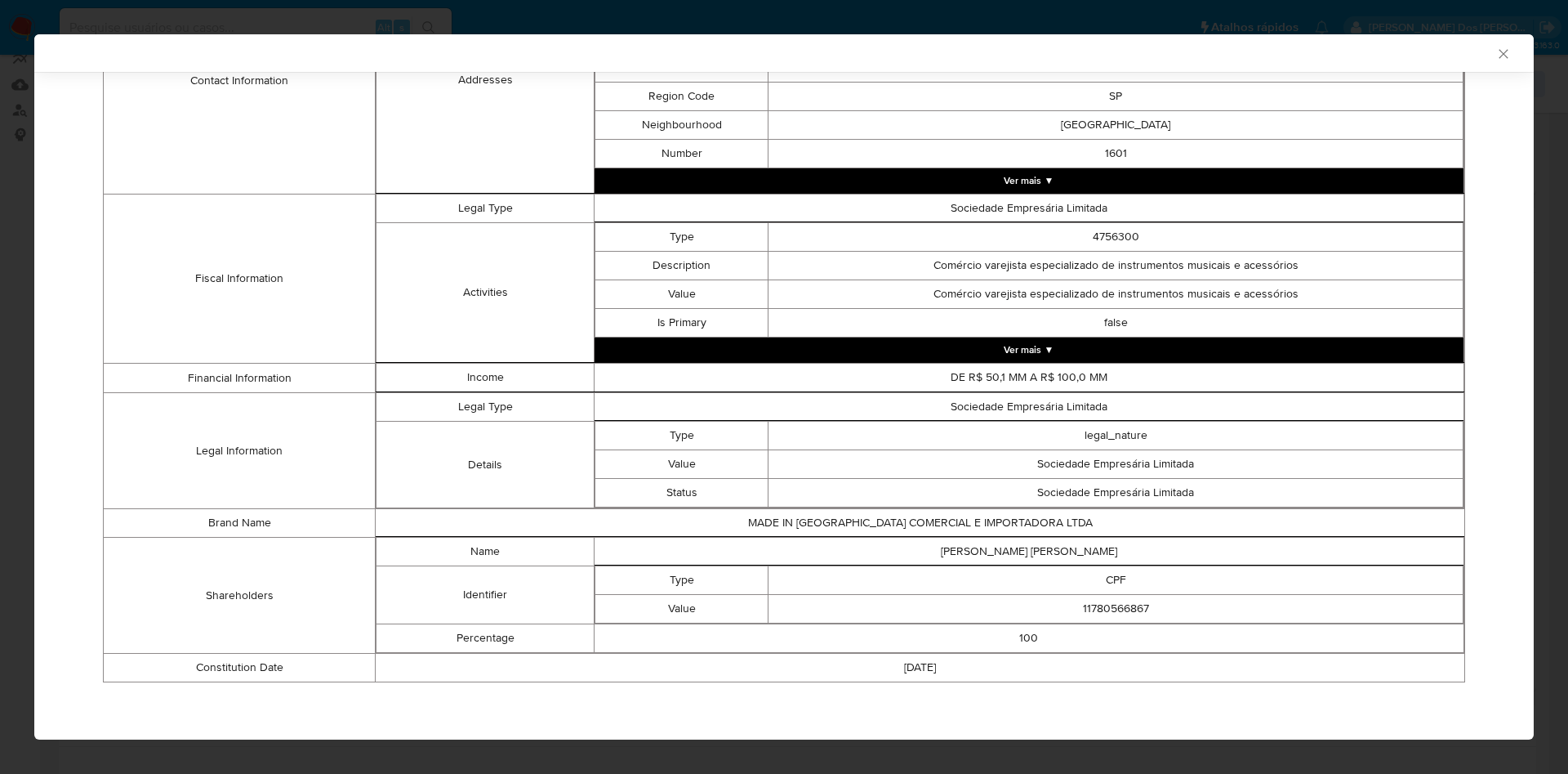
click at [1098, 611] on td "11780566867" at bounding box center [1115, 609] width 695 height 29
copy td "11780566867"
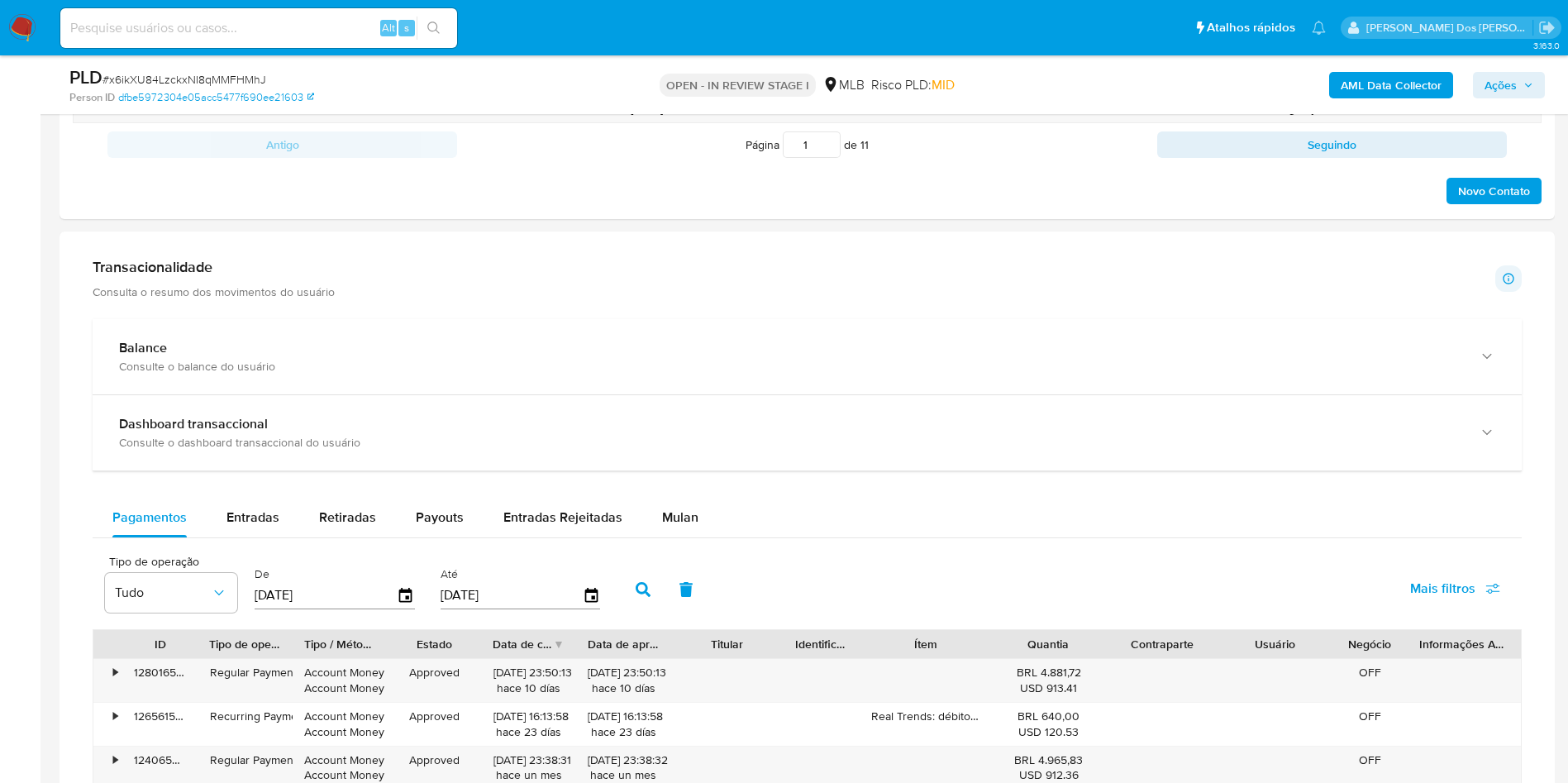
scroll to position [1063, 0]
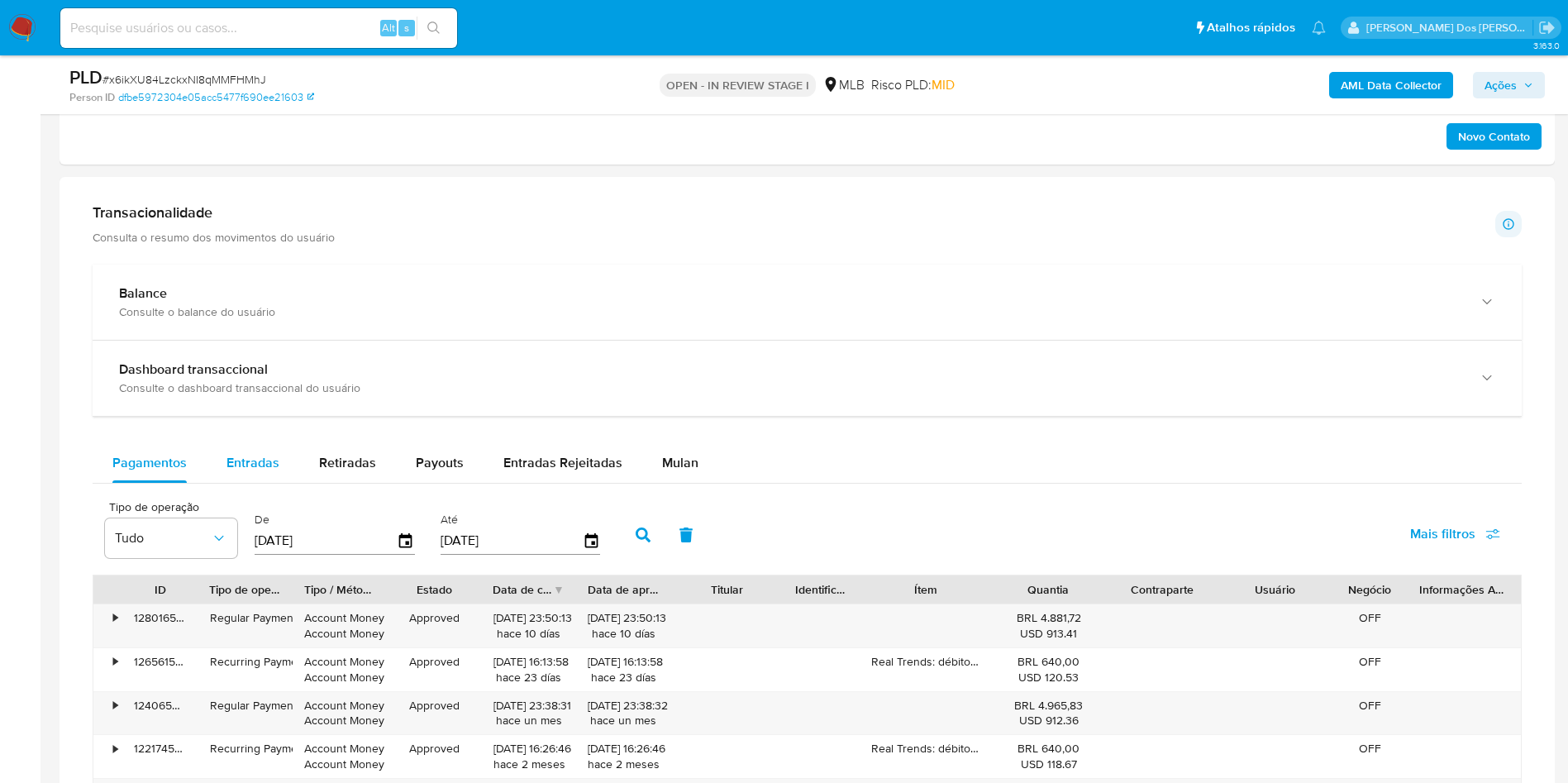
click at [252, 483] on div "Entradas" at bounding box center [253, 463] width 53 height 40
select select "10"
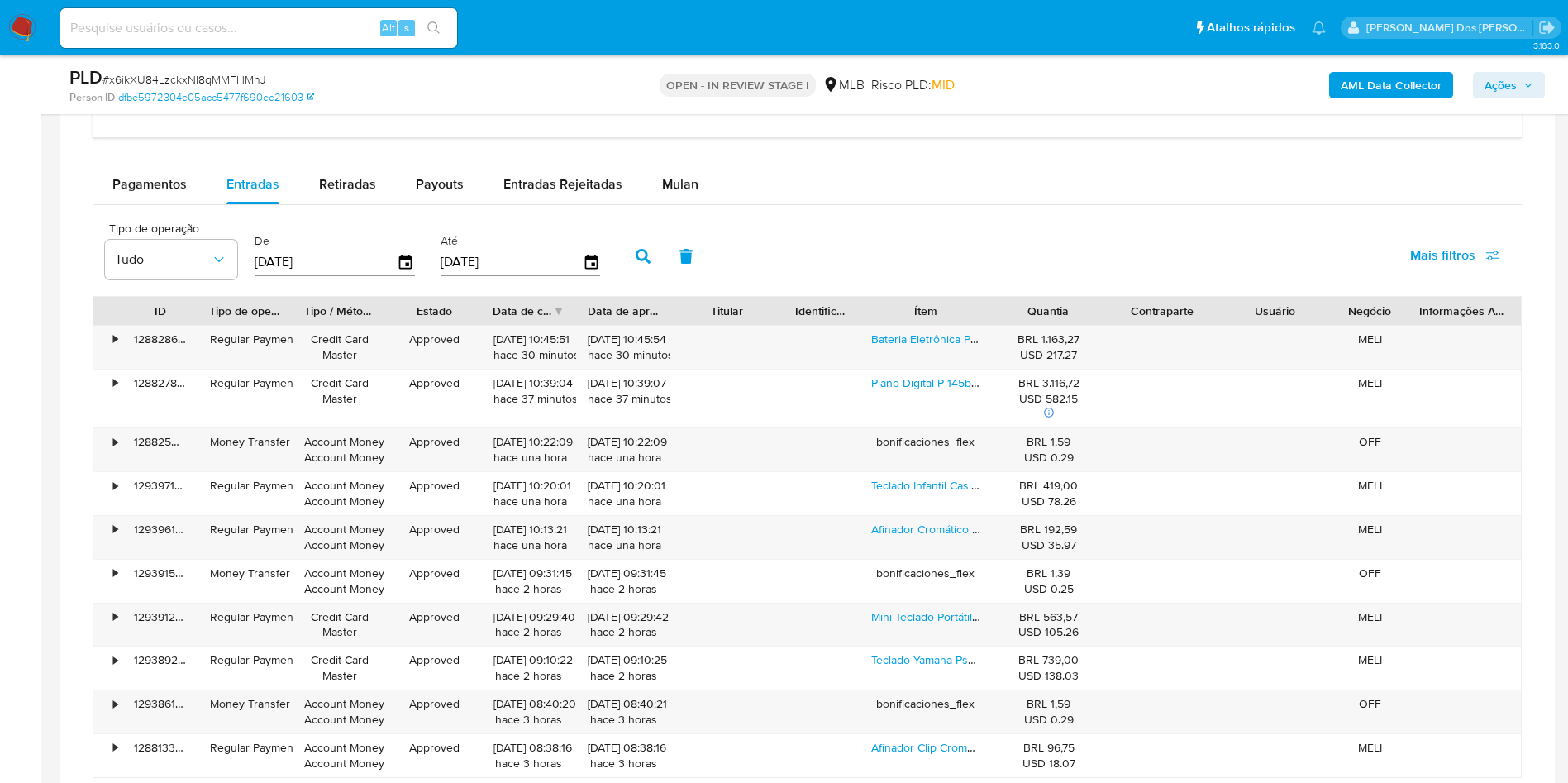
scroll to position [1343, 0]
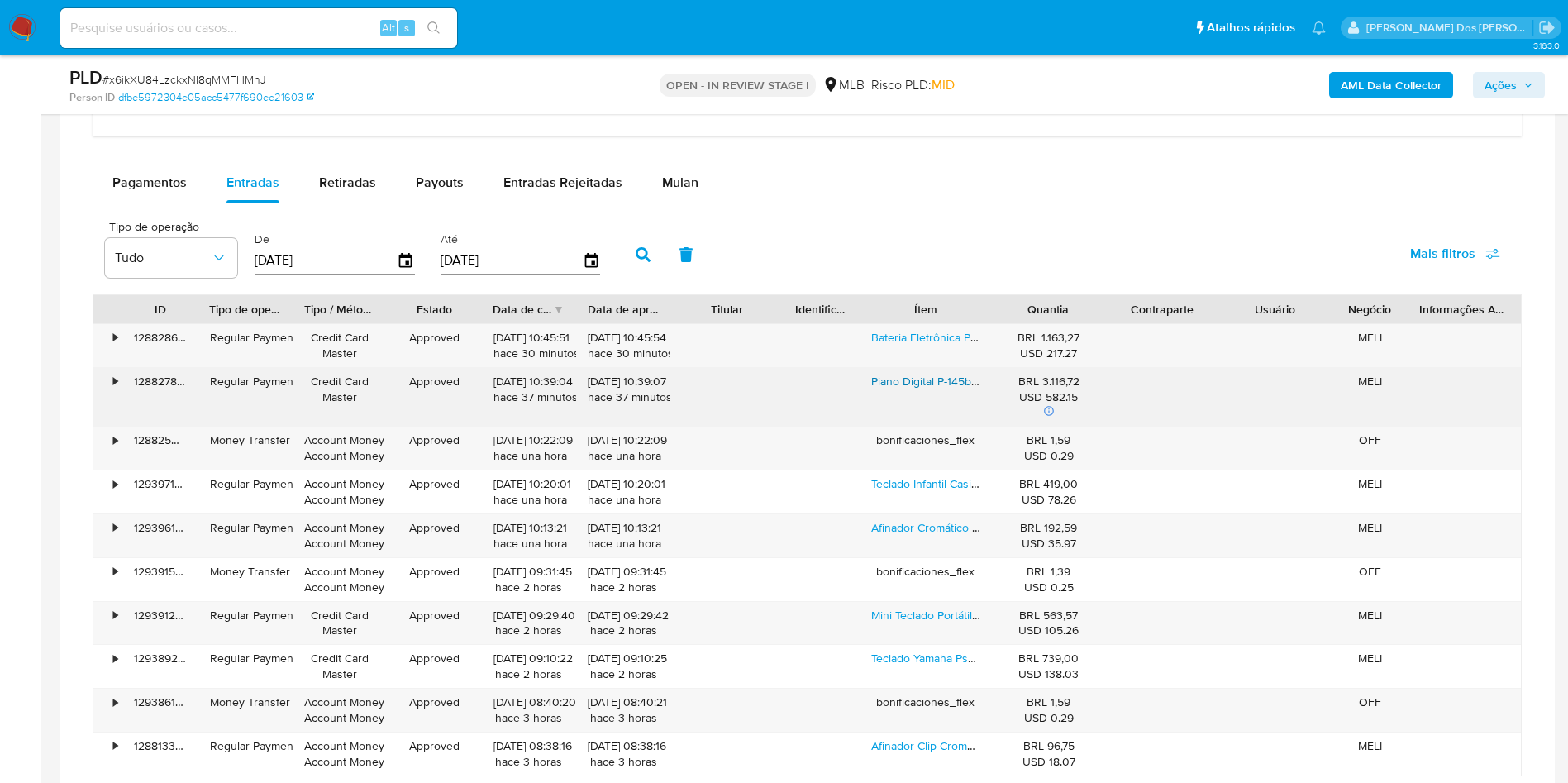
click at [933, 389] on link "Piano Digital P-145bt Bluetooth Preto Com Fonte Yamaha" at bounding box center [1015, 381] width 289 height 16
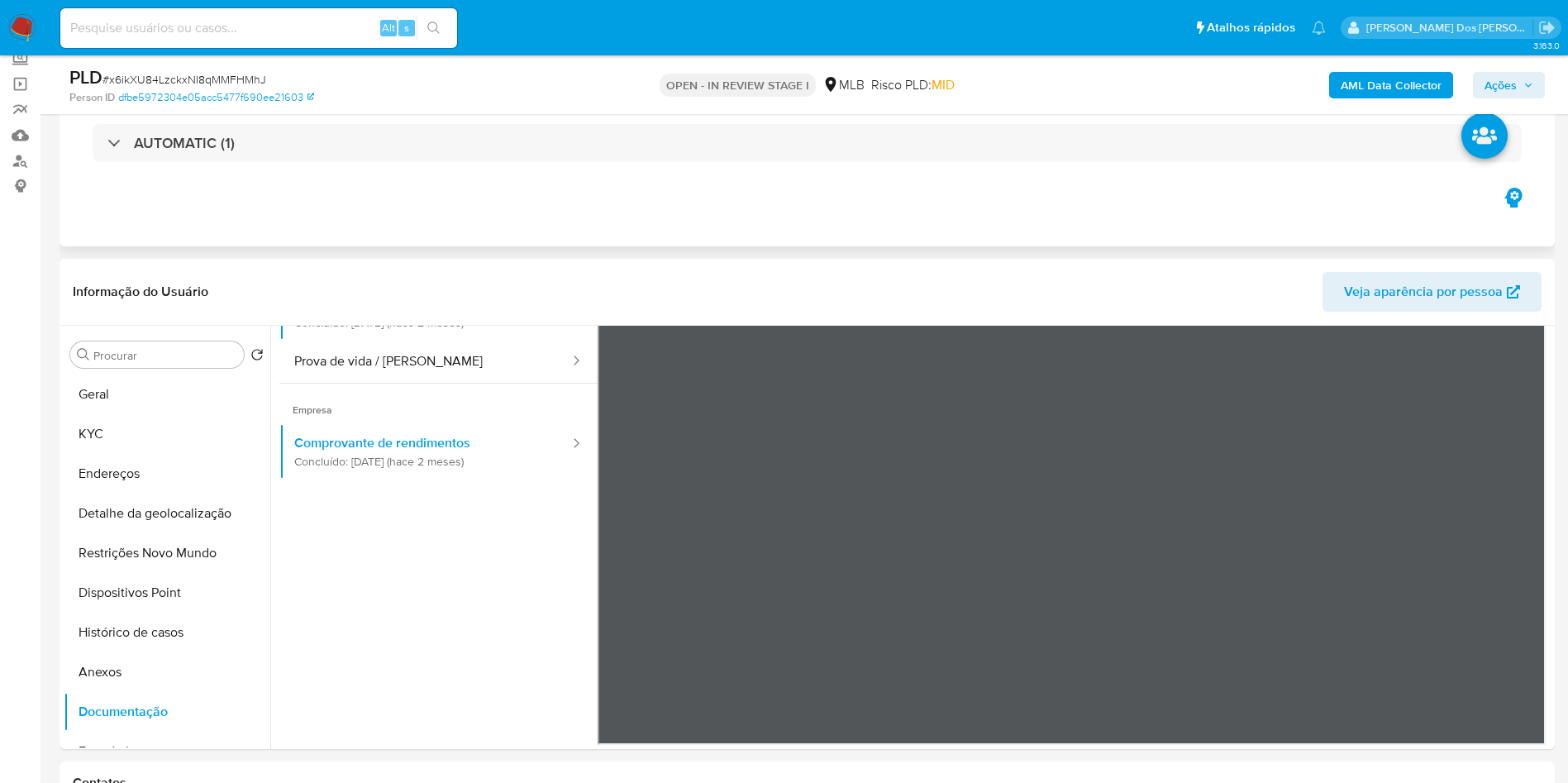
scroll to position [113, 0]
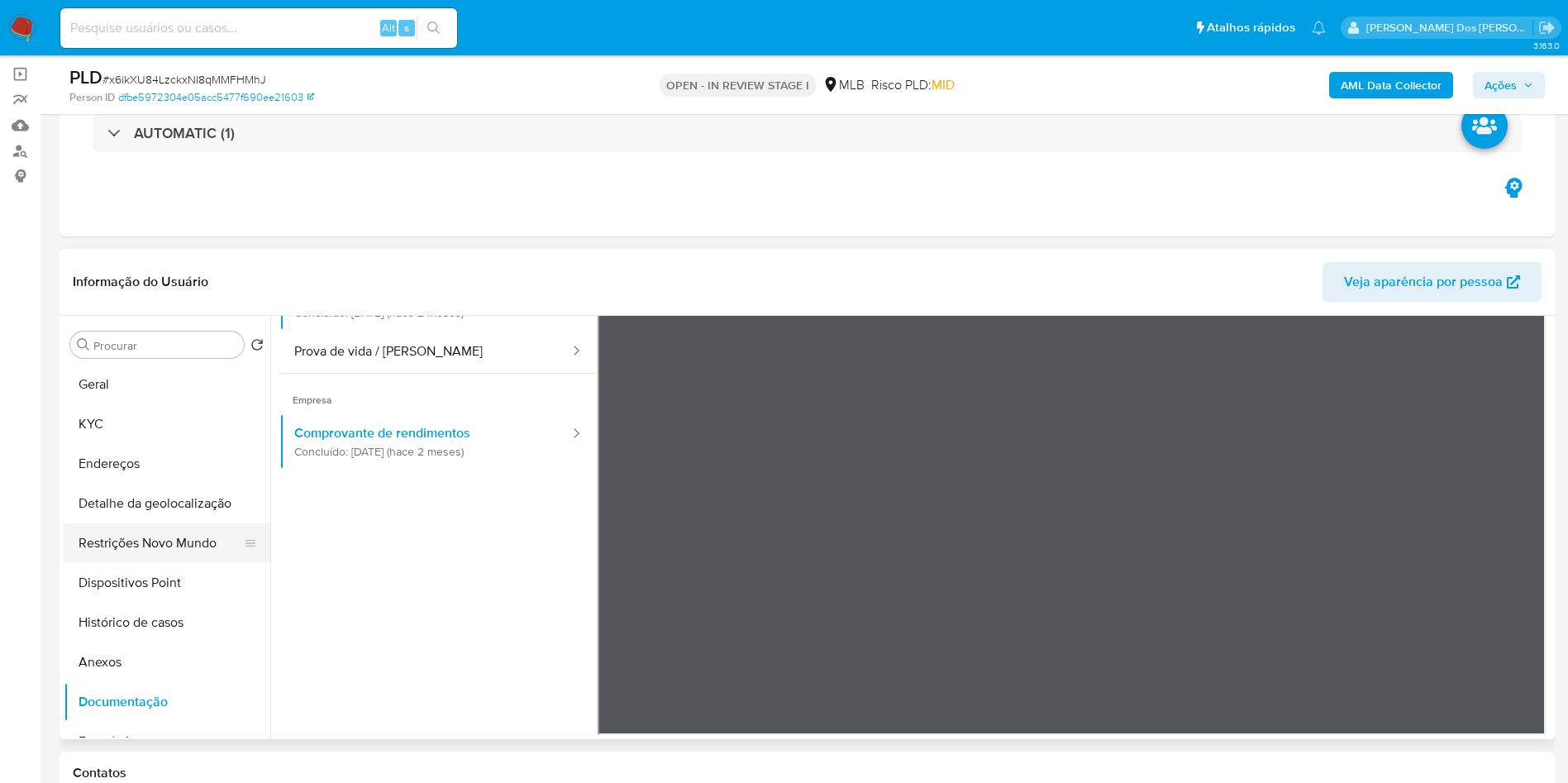
click at [124, 560] on button "Restrições Novo Mundo" at bounding box center [160, 543] width 193 height 40
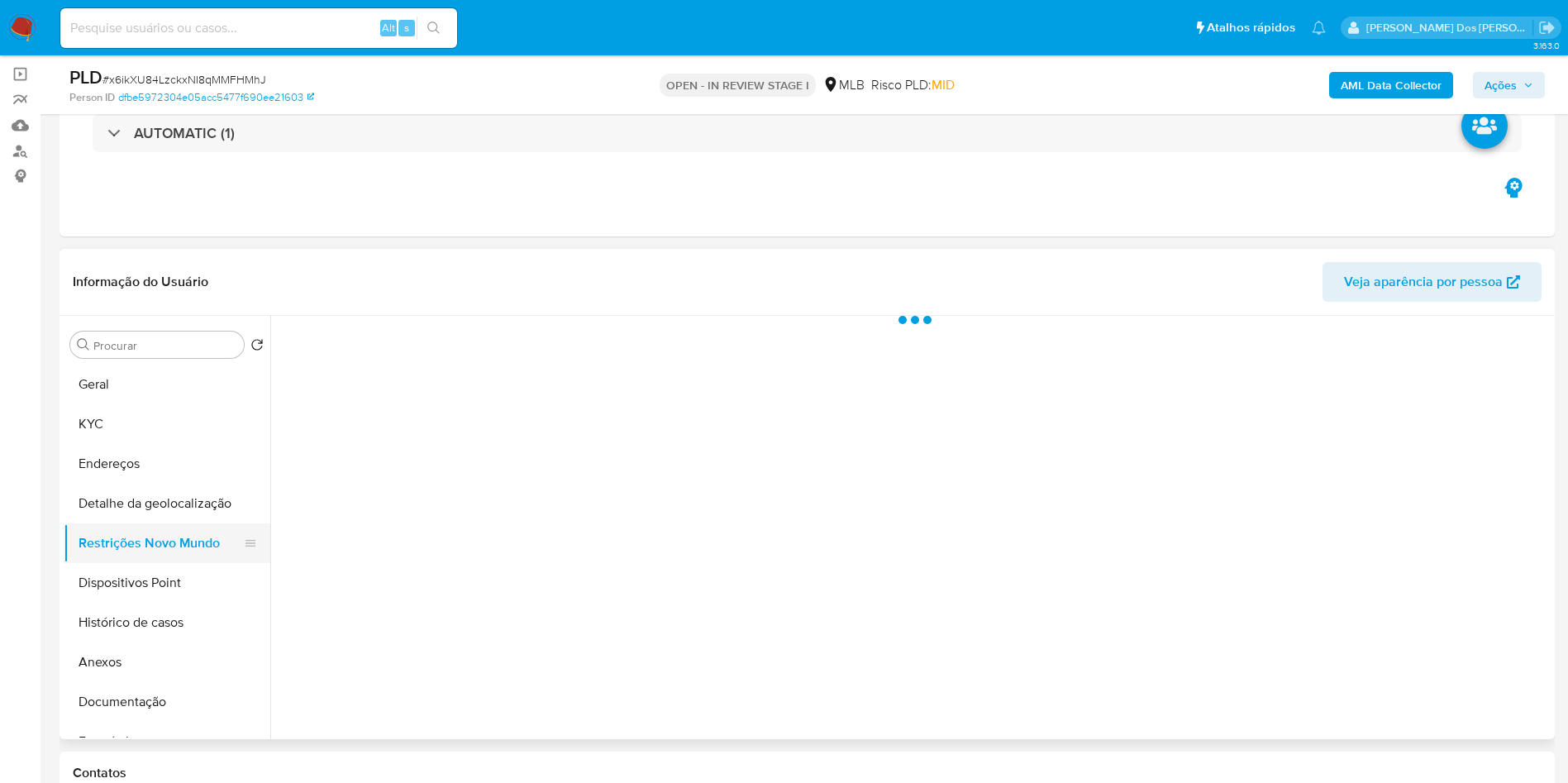
scroll to position [0, 0]
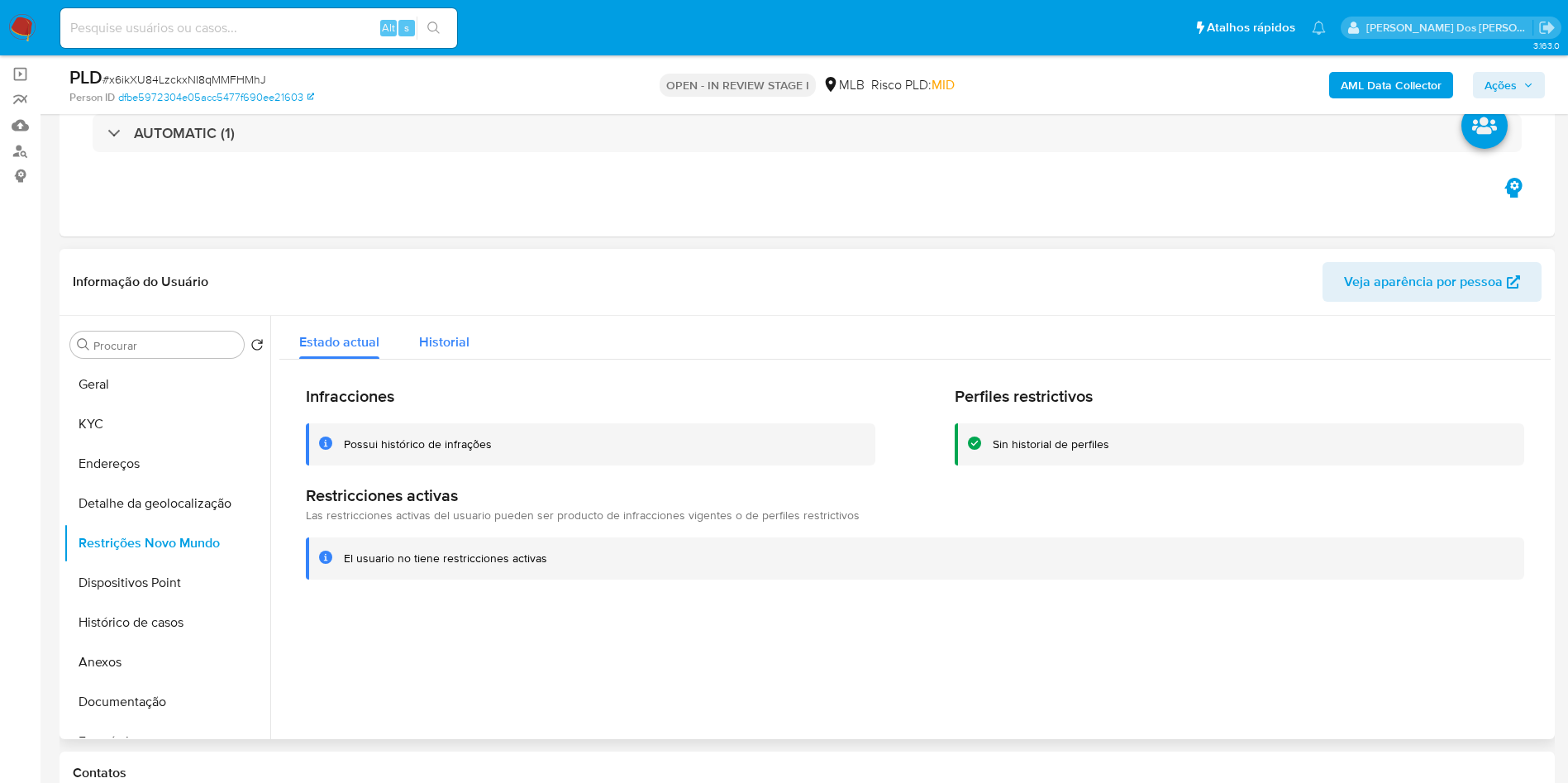
click at [452, 351] on span "Historial" at bounding box center [445, 341] width 51 height 19
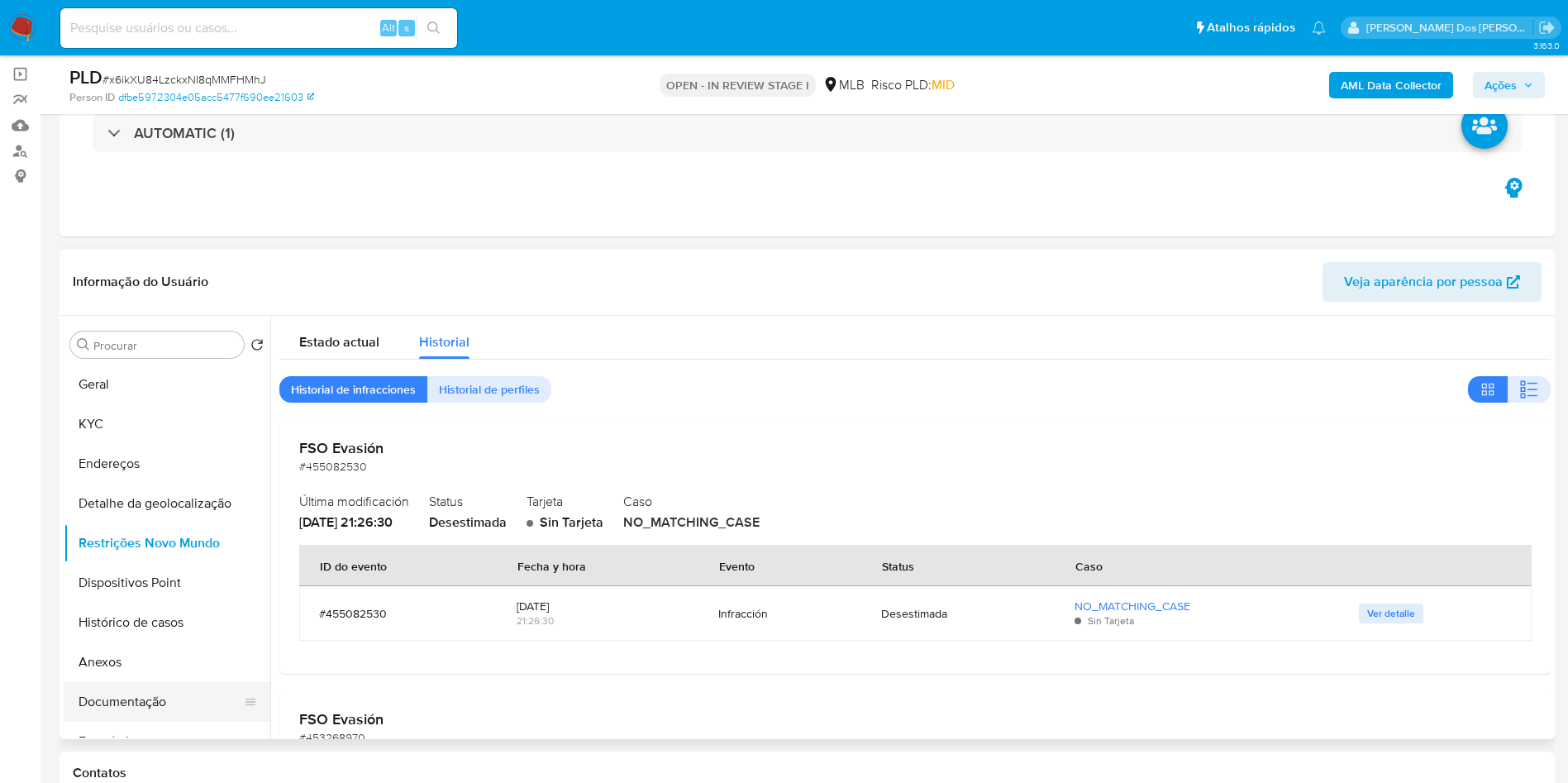
click at [134, 721] on button "Documentação" at bounding box center [160, 702] width 193 height 40
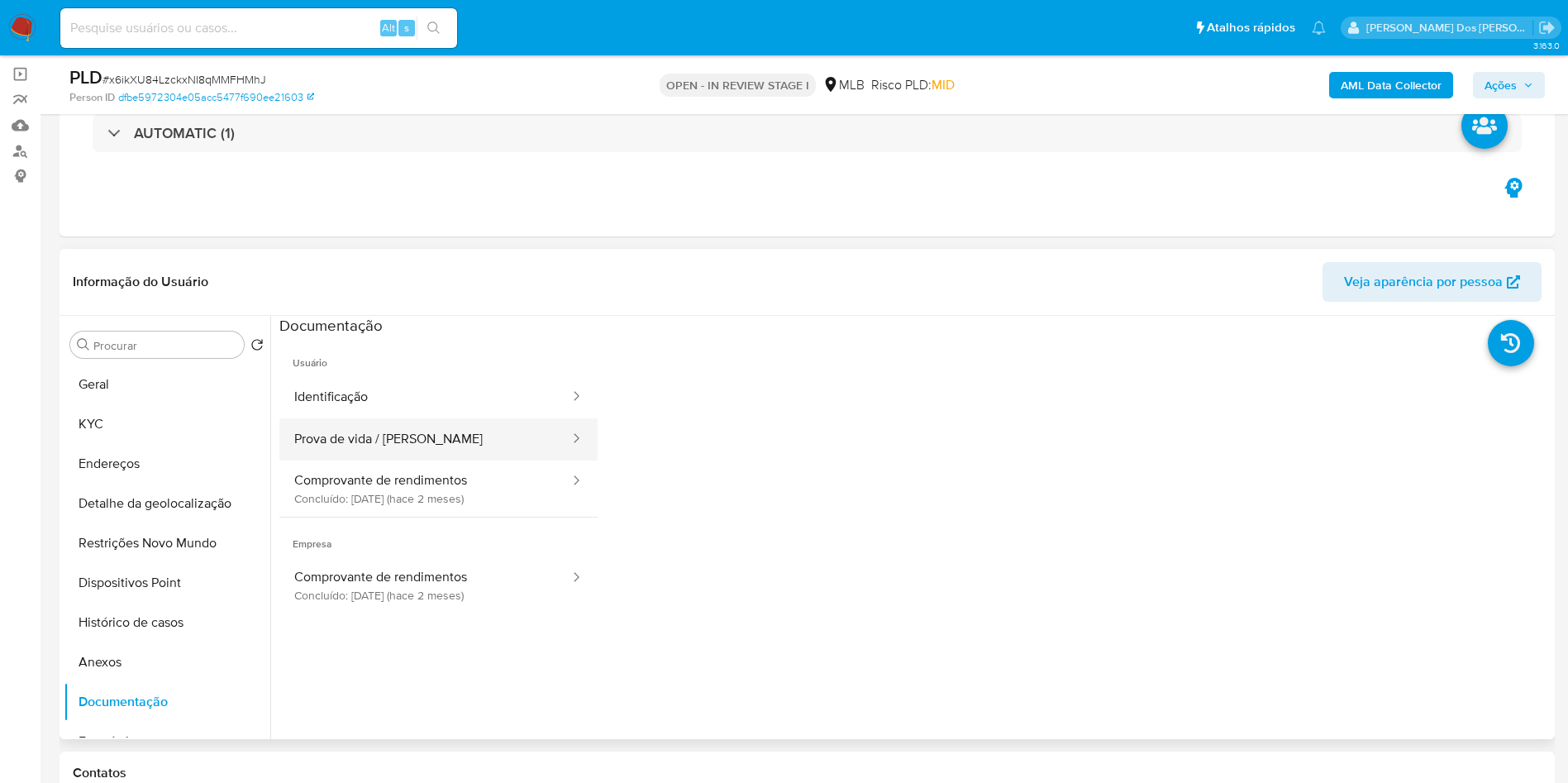
click at [393, 460] on button "Prova de vida / Selfie" at bounding box center [426, 439] width 292 height 42
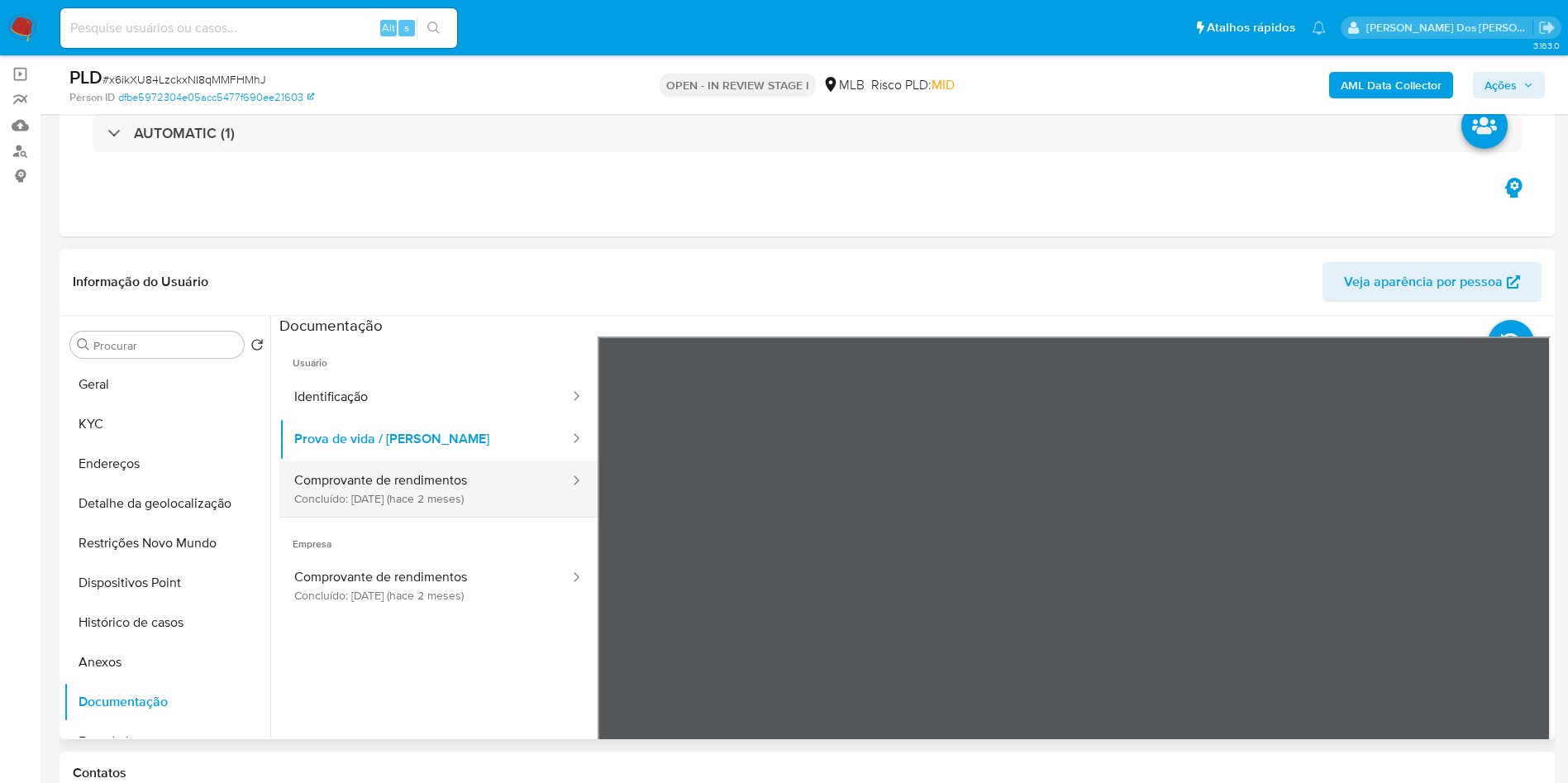
click at [388, 509] on button "Comprovante de rendimentos Concluído: 14/08/2025 (hace 2 meses)" at bounding box center [426, 488] width 292 height 56
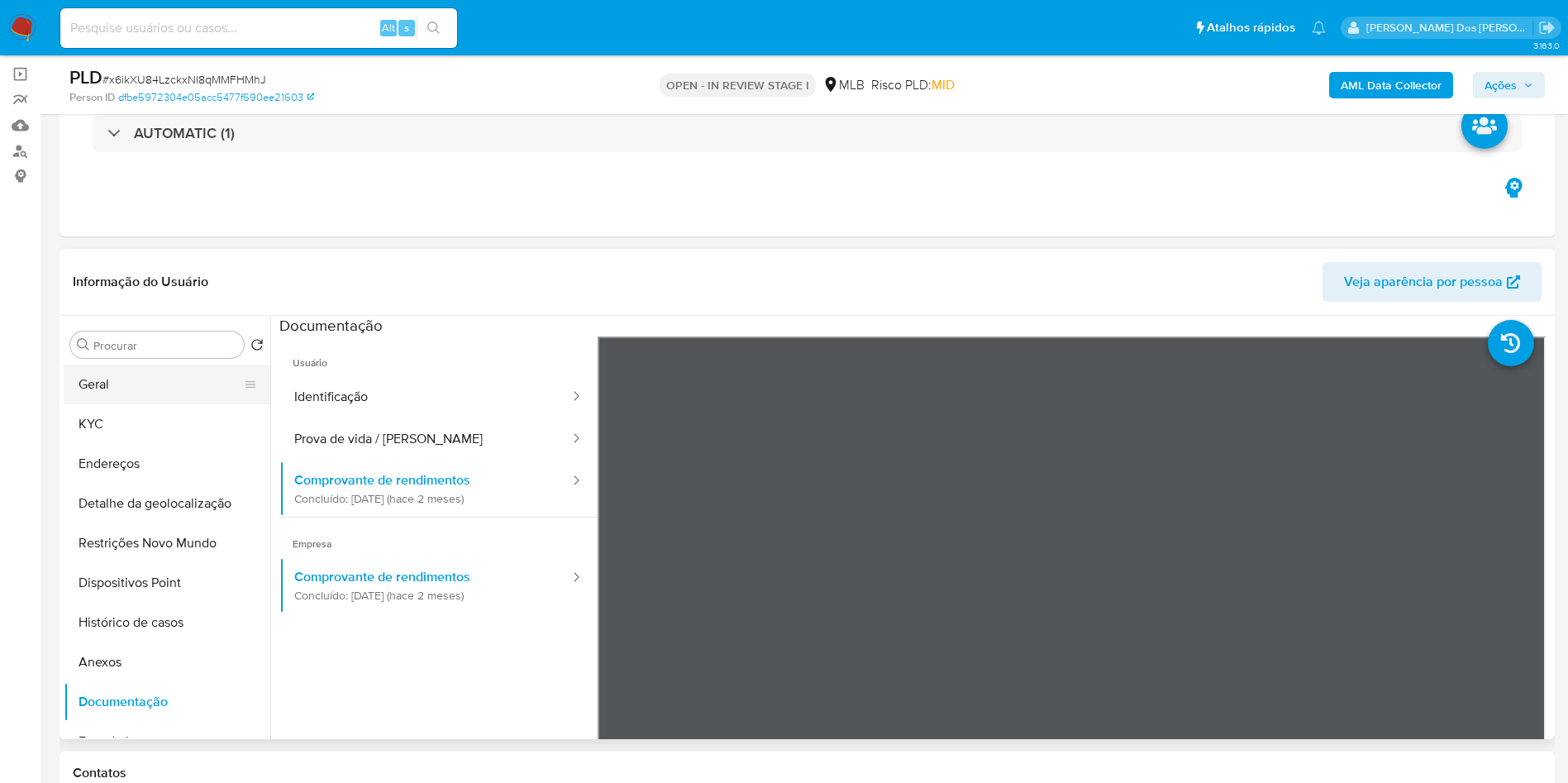
click at [95, 404] on button "Geral" at bounding box center [160, 385] width 193 height 40
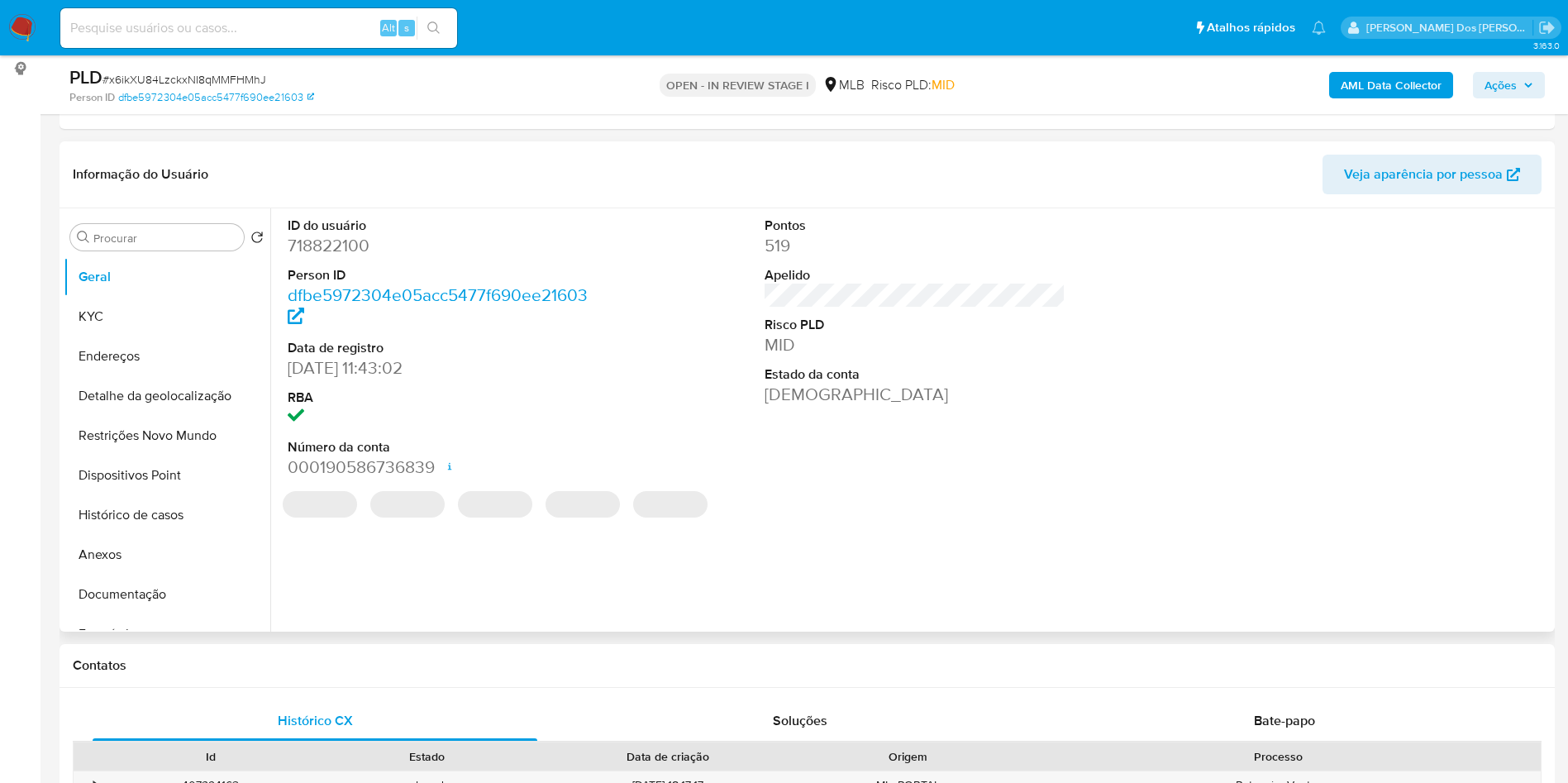
scroll to position [222, 0]
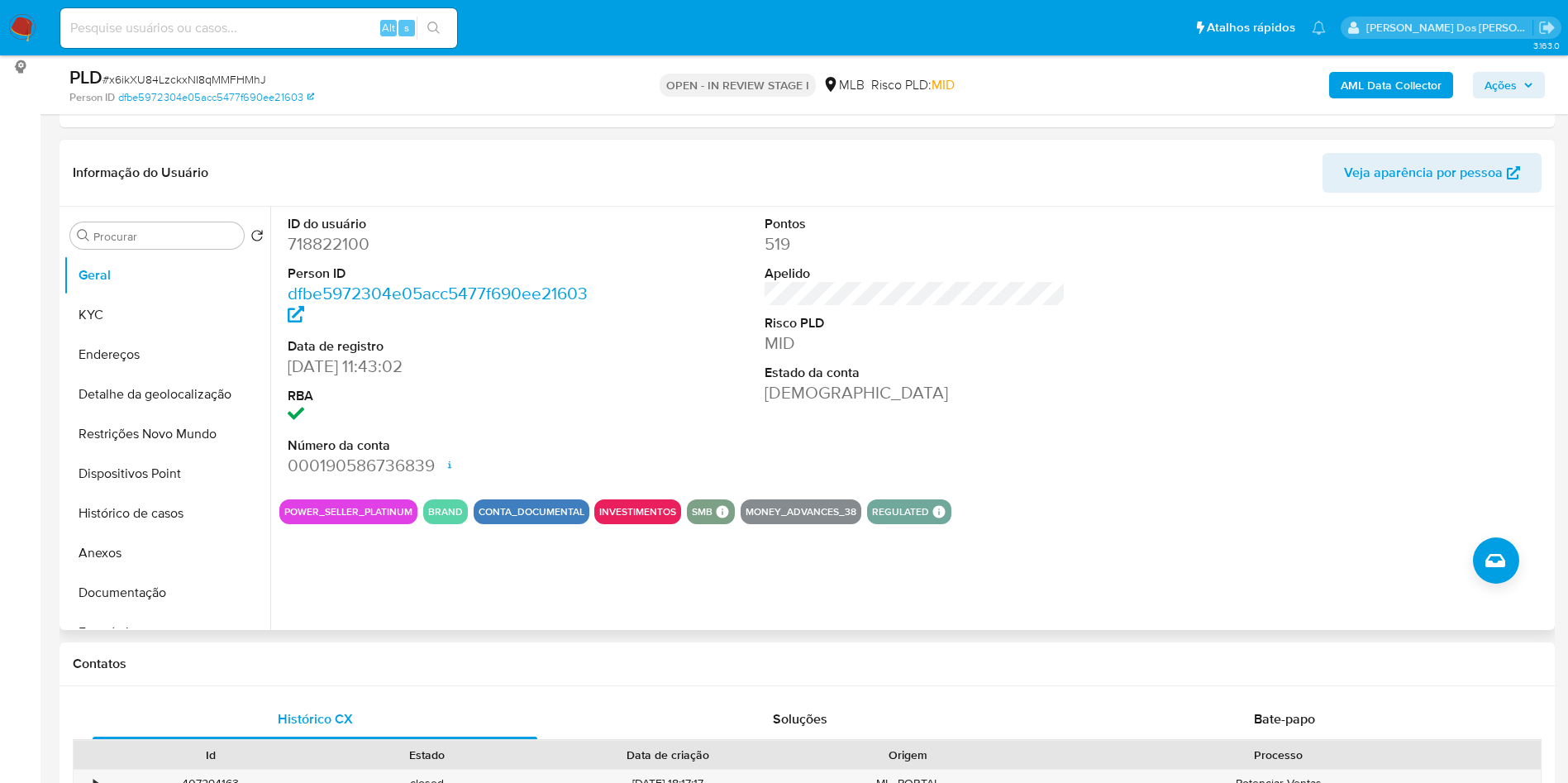
copy td "11780566867"
click at [103, 335] on button "KYC" at bounding box center [160, 315] width 193 height 40
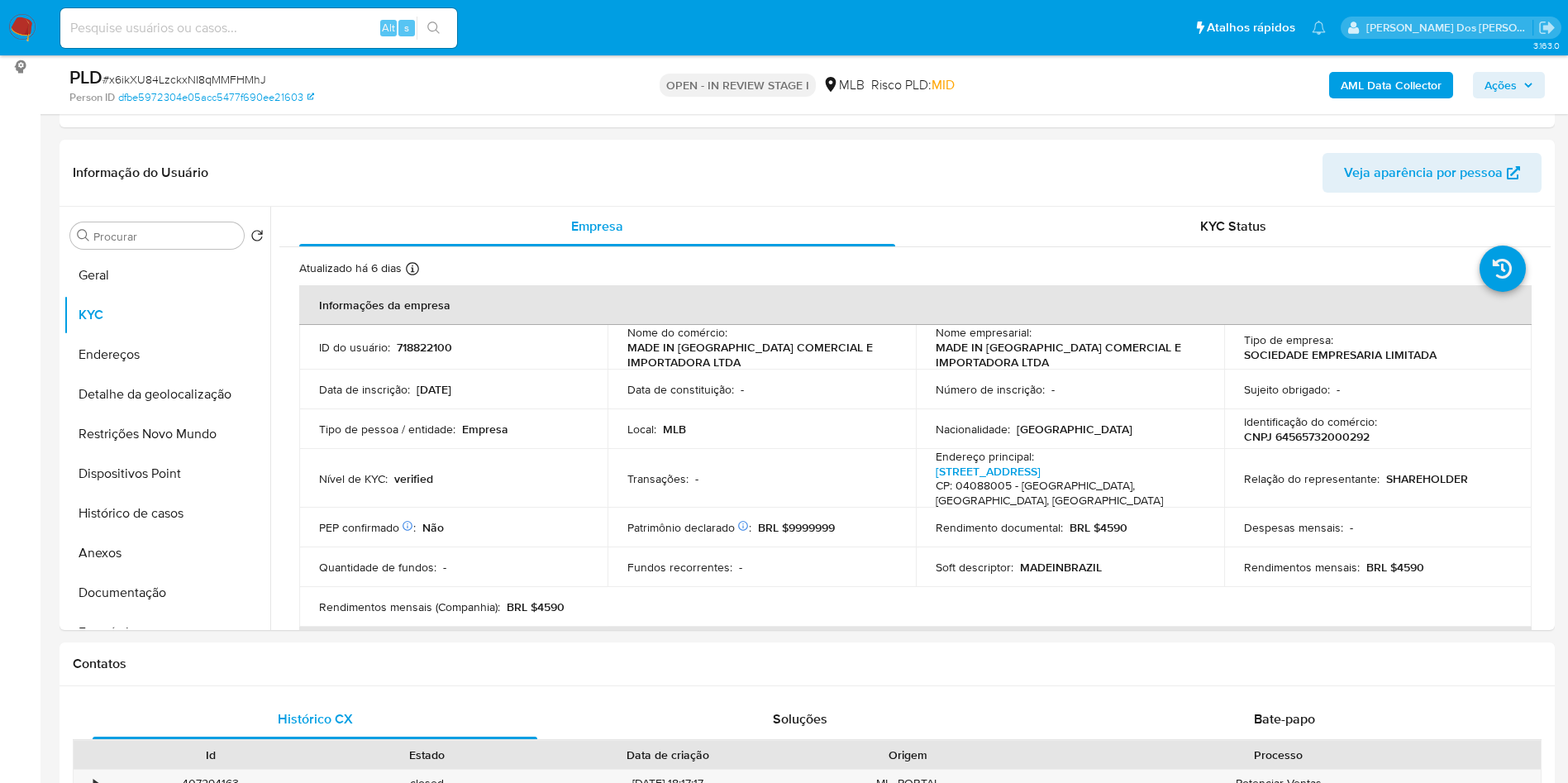
copy td "11780566867"
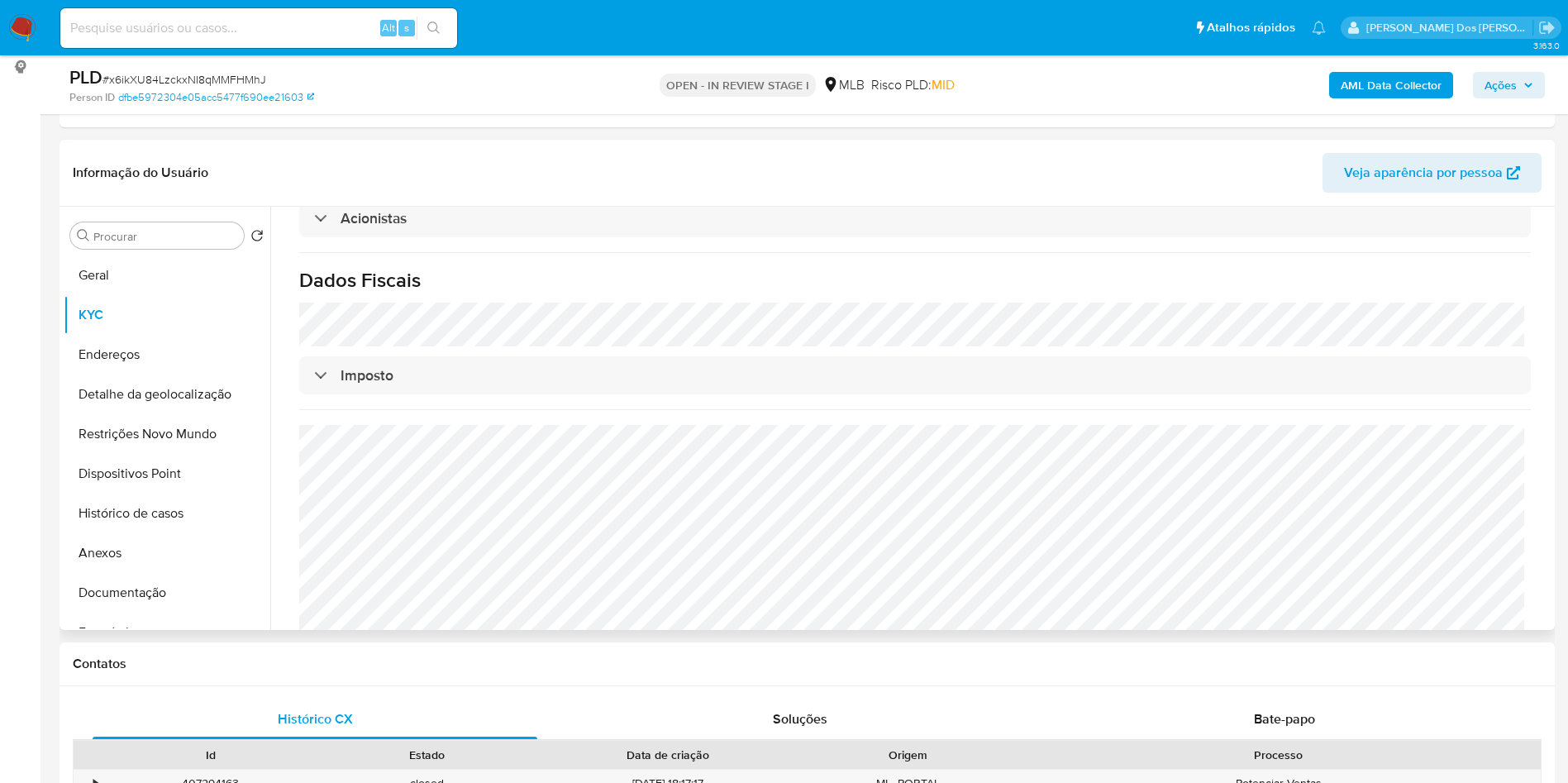
copy td "11780566867"
click at [148, 408] on button "Detalhe da geolocalização" at bounding box center [160, 395] width 193 height 40
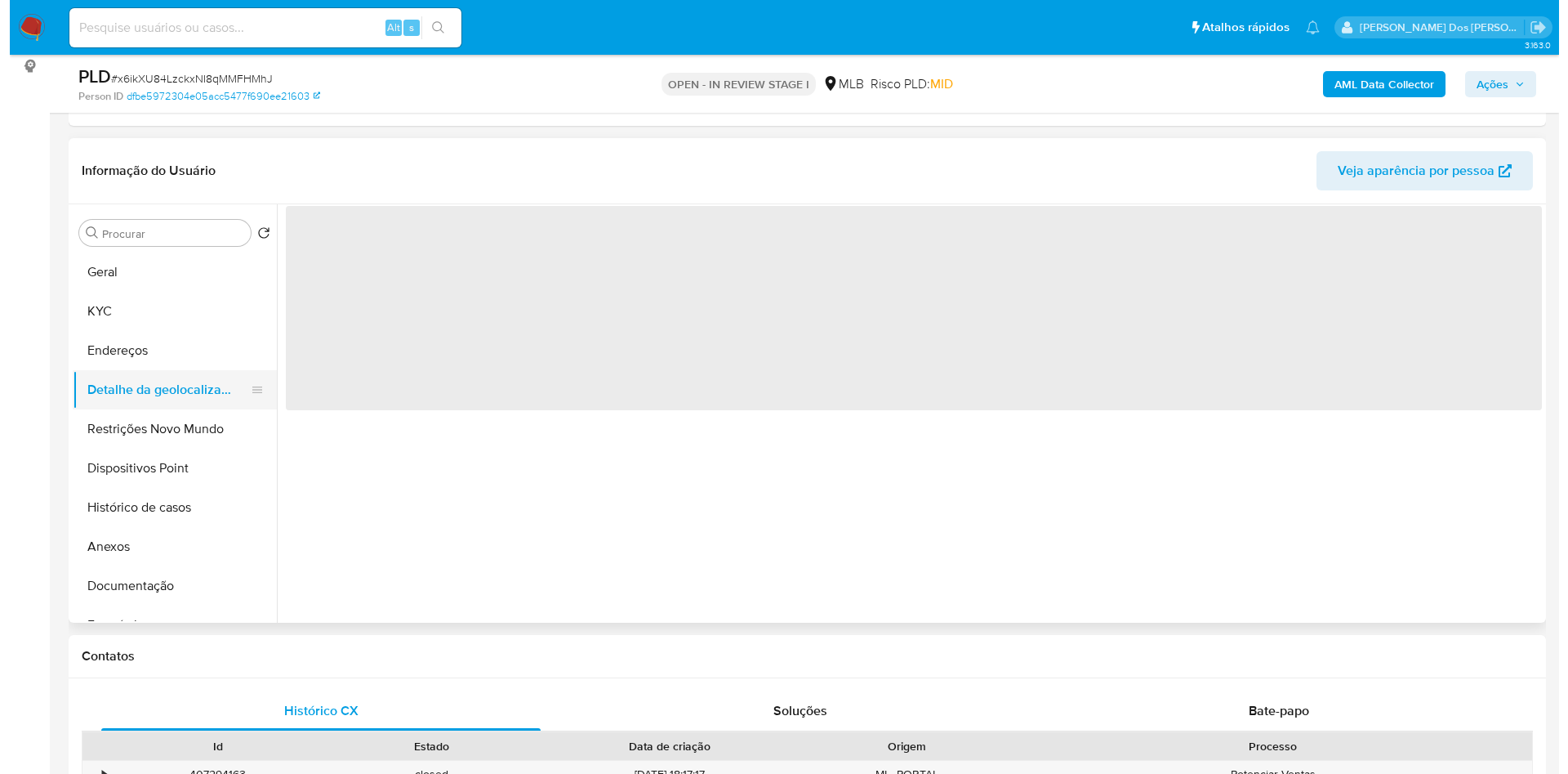
scroll to position [0, 0]
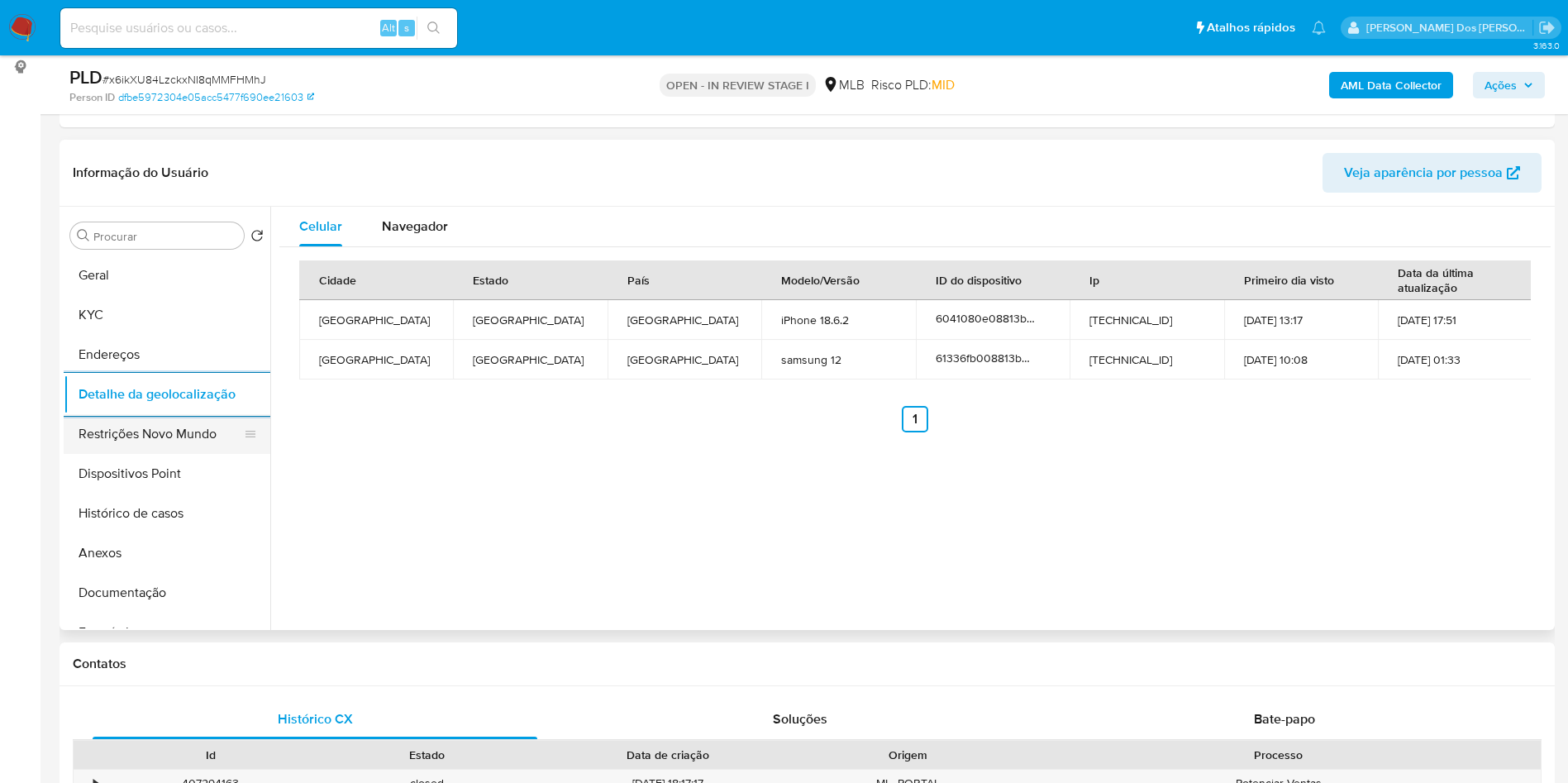
click at [136, 447] on button "Restrições Novo Mundo" at bounding box center [160, 434] width 193 height 40
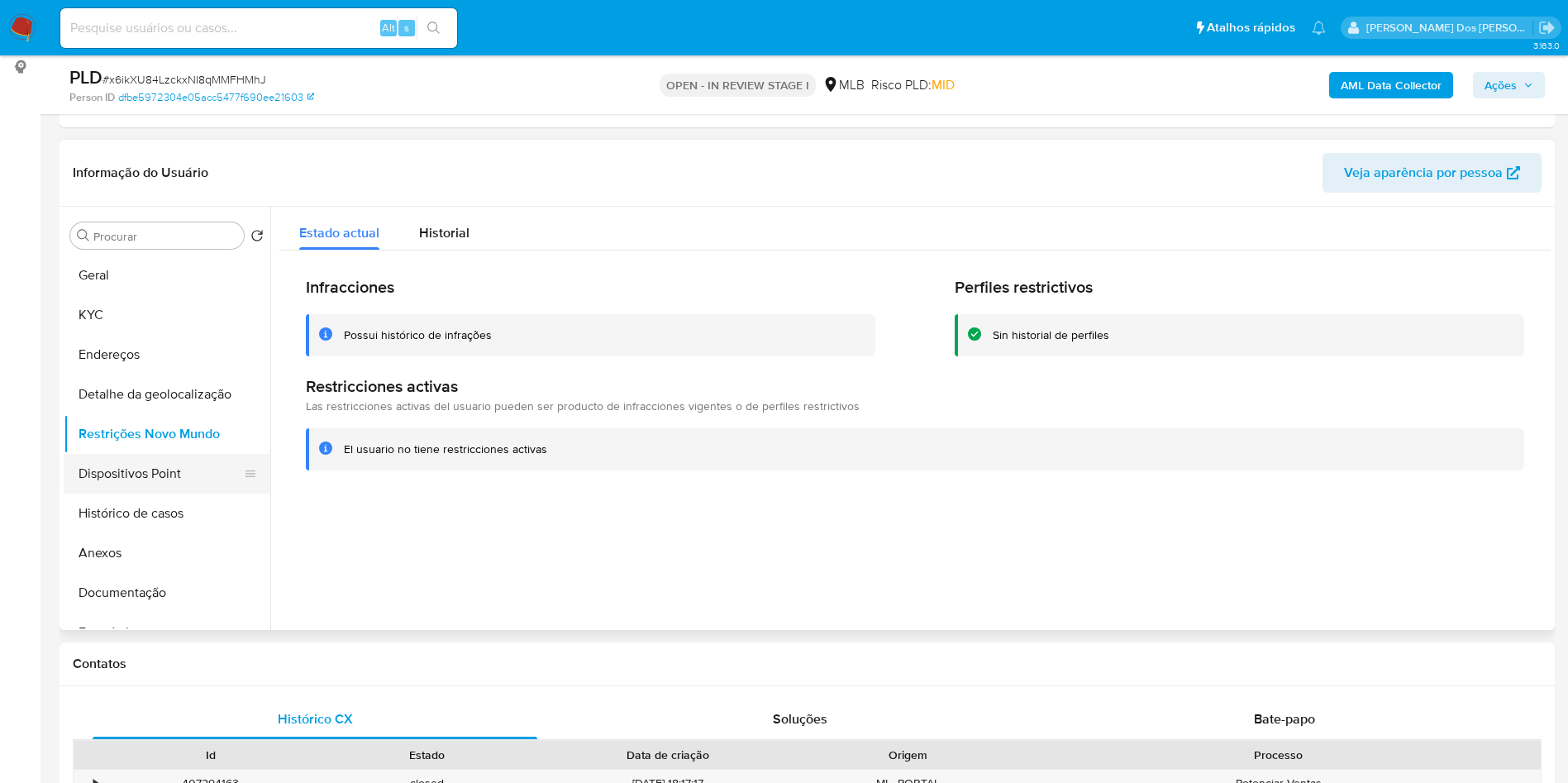
click at [150, 494] on button "Dispositivos Point" at bounding box center [160, 474] width 193 height 40
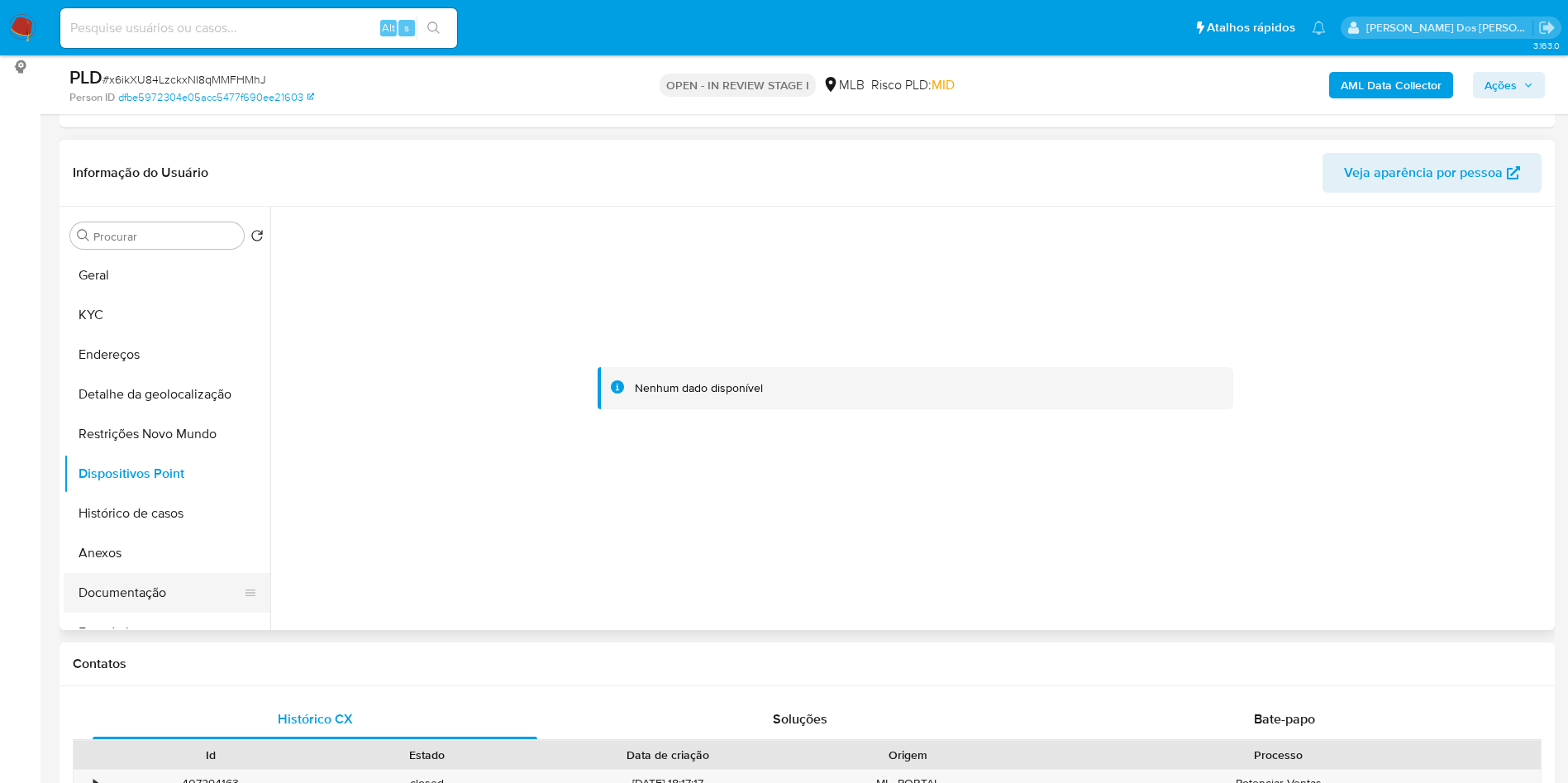
click at [215, 612] on button "Documentação" at bounding box center [160, 592] width 193 height 40
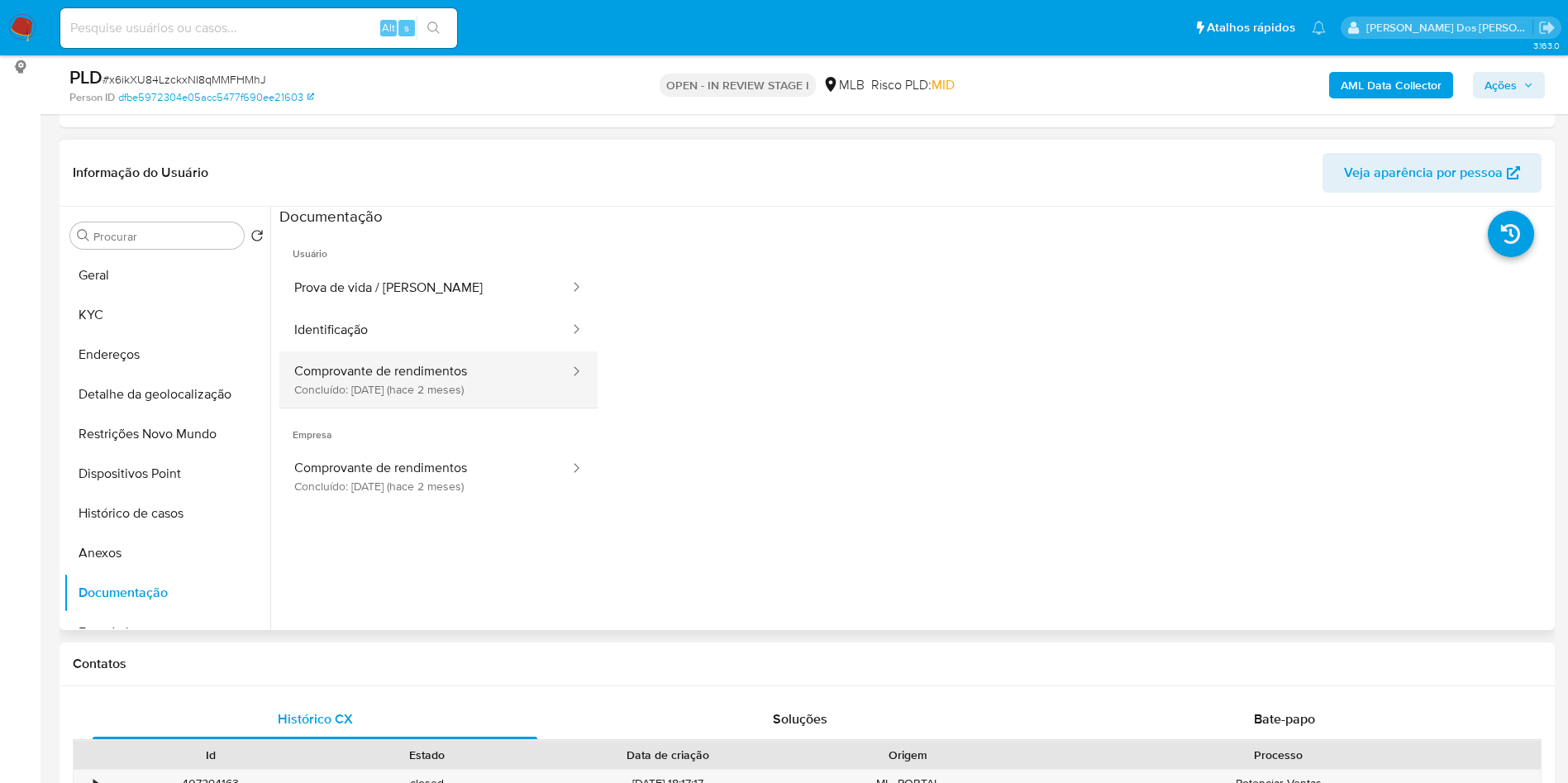
click at [454, 389] on button "Comprovante de rendimentos Concluído: 14/08/2025 (hace 2 meses)" at bounding box center [426, 379] width 292 height 56
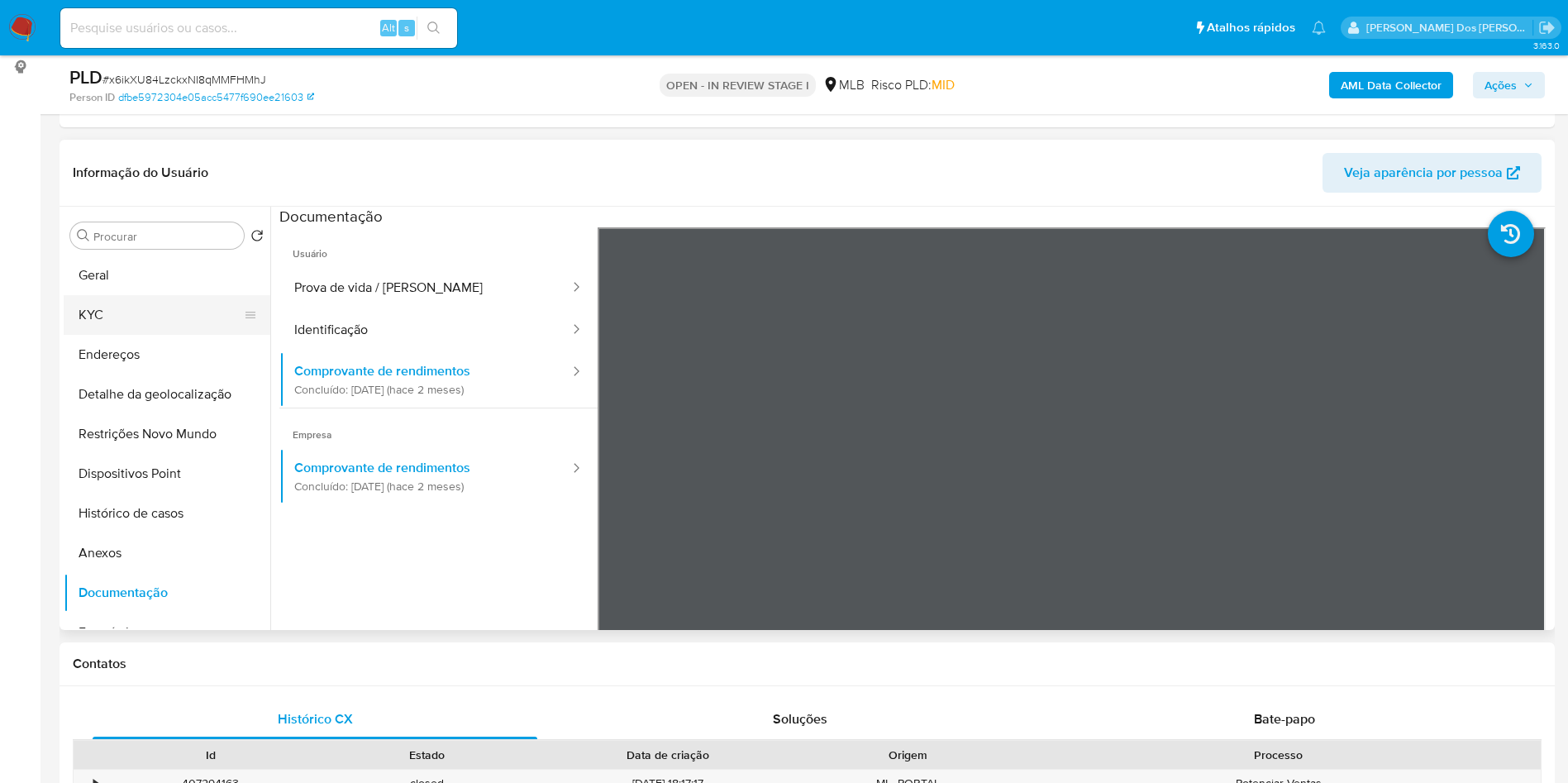
click at [142, 335] on button "KYC" at bounding box center [160, 315] width 193 height 40
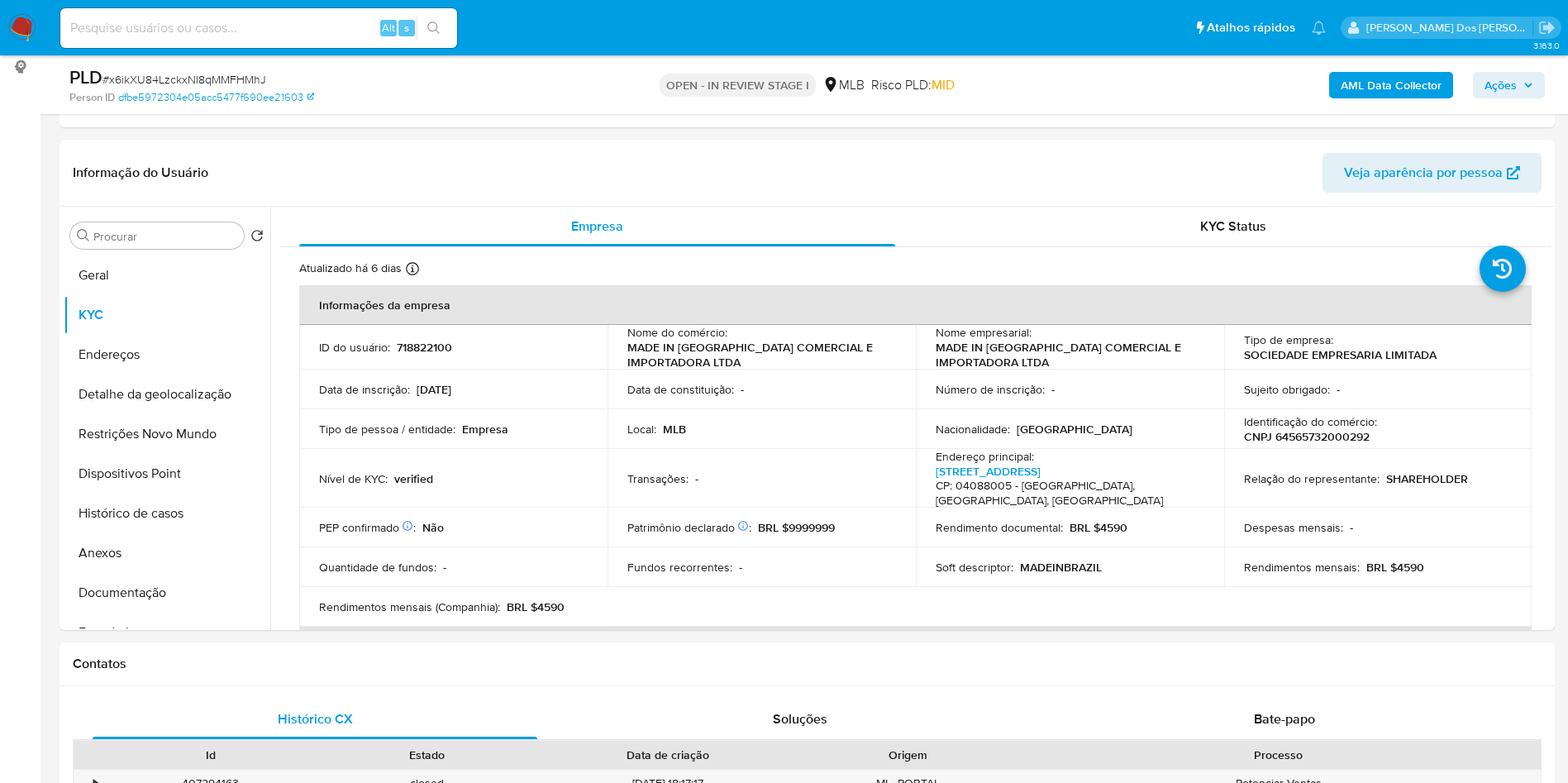
click at [1534, 90] on button "Ações" at bounding box center [1508, 84] width 72 height 26
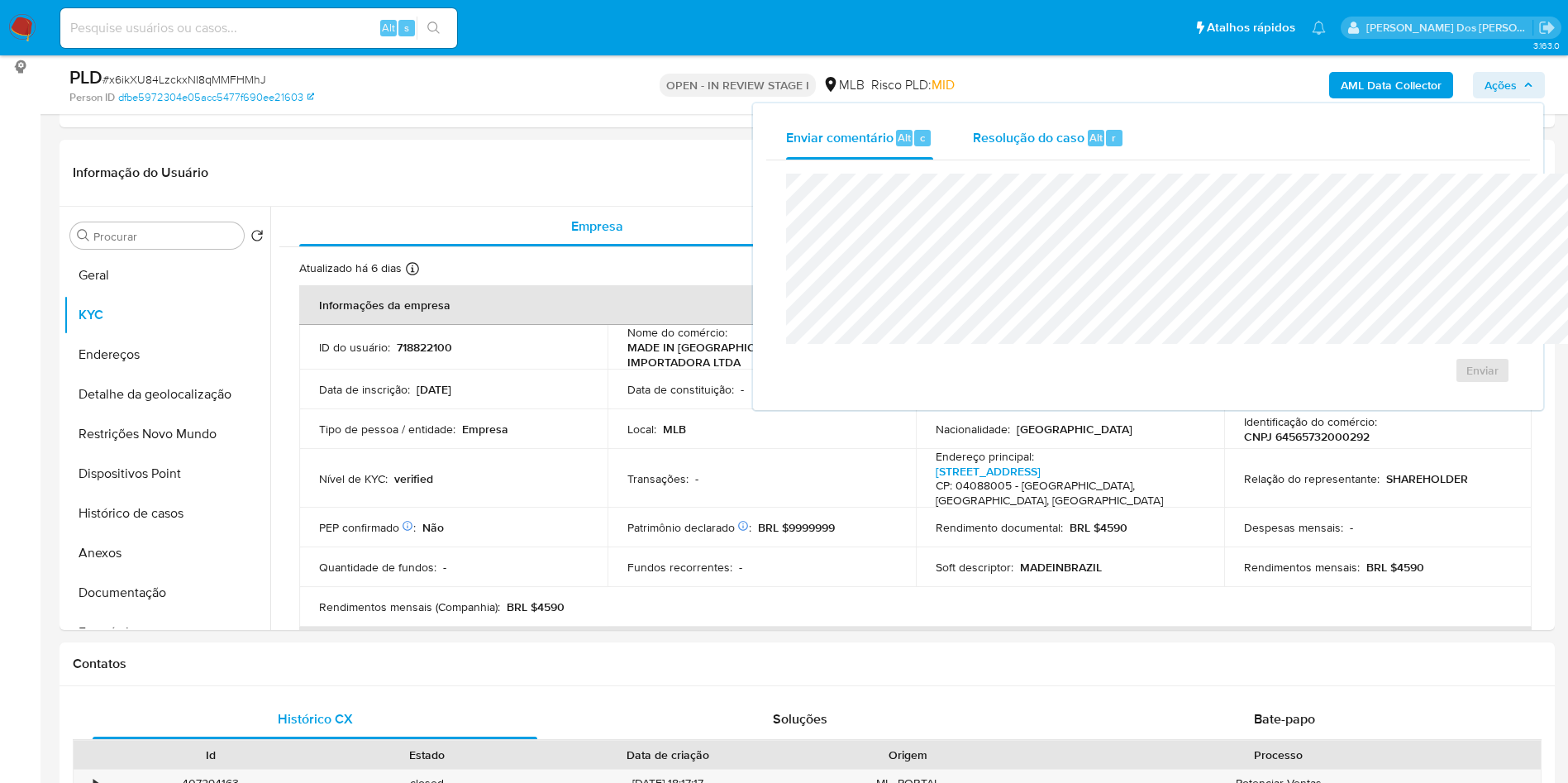
click at [973, 148] on div "Resolução do caso Alt r" at bounding box center [1048, 137] width 152 height 43
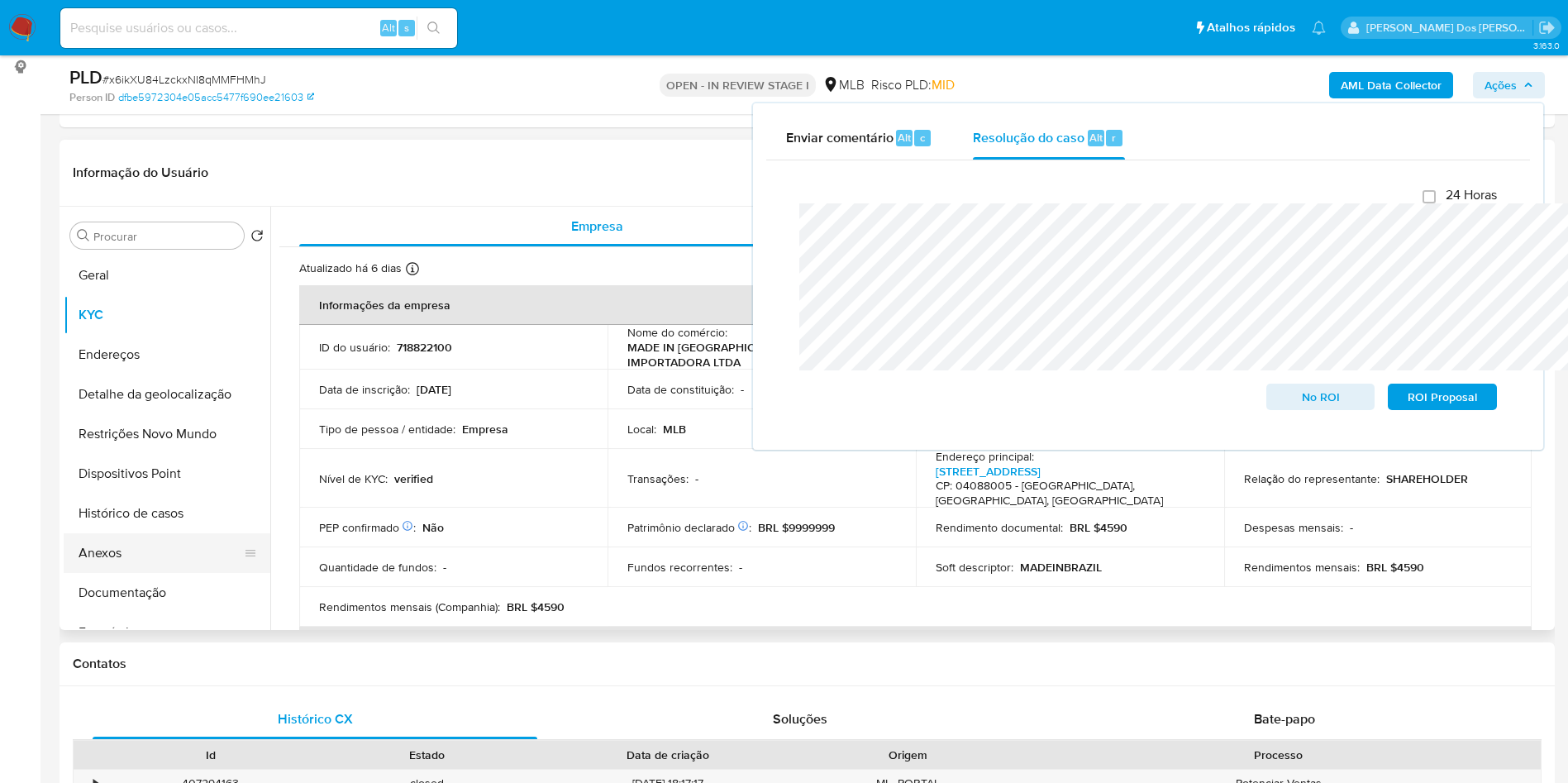
click at [98, 573] on button "Anexos" at bounding box center [160, 553] width 193 height 40
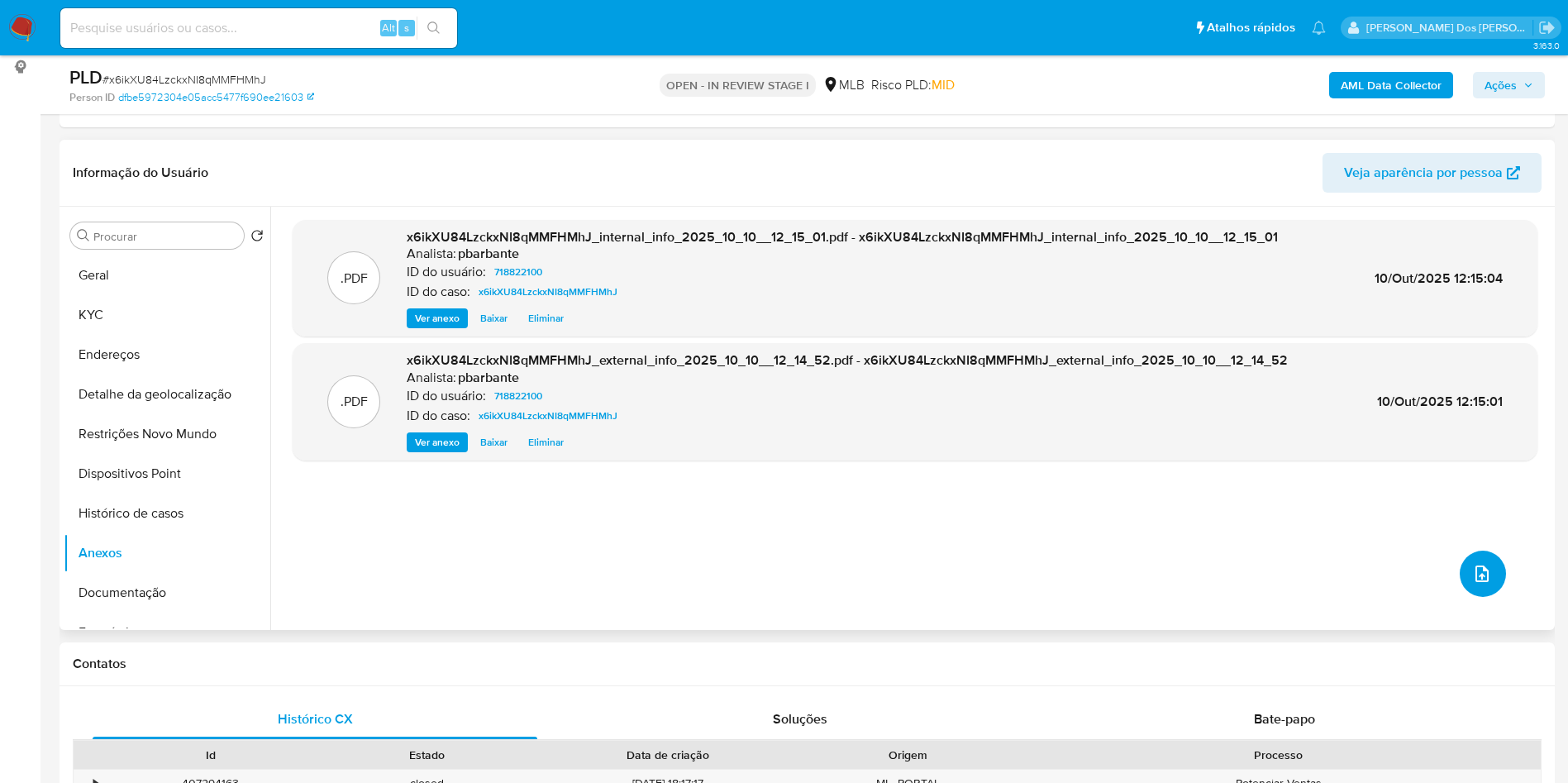
click at [1473, 583] on icon "upload-file" at bounding box center [1483, 573] width 20 height 20
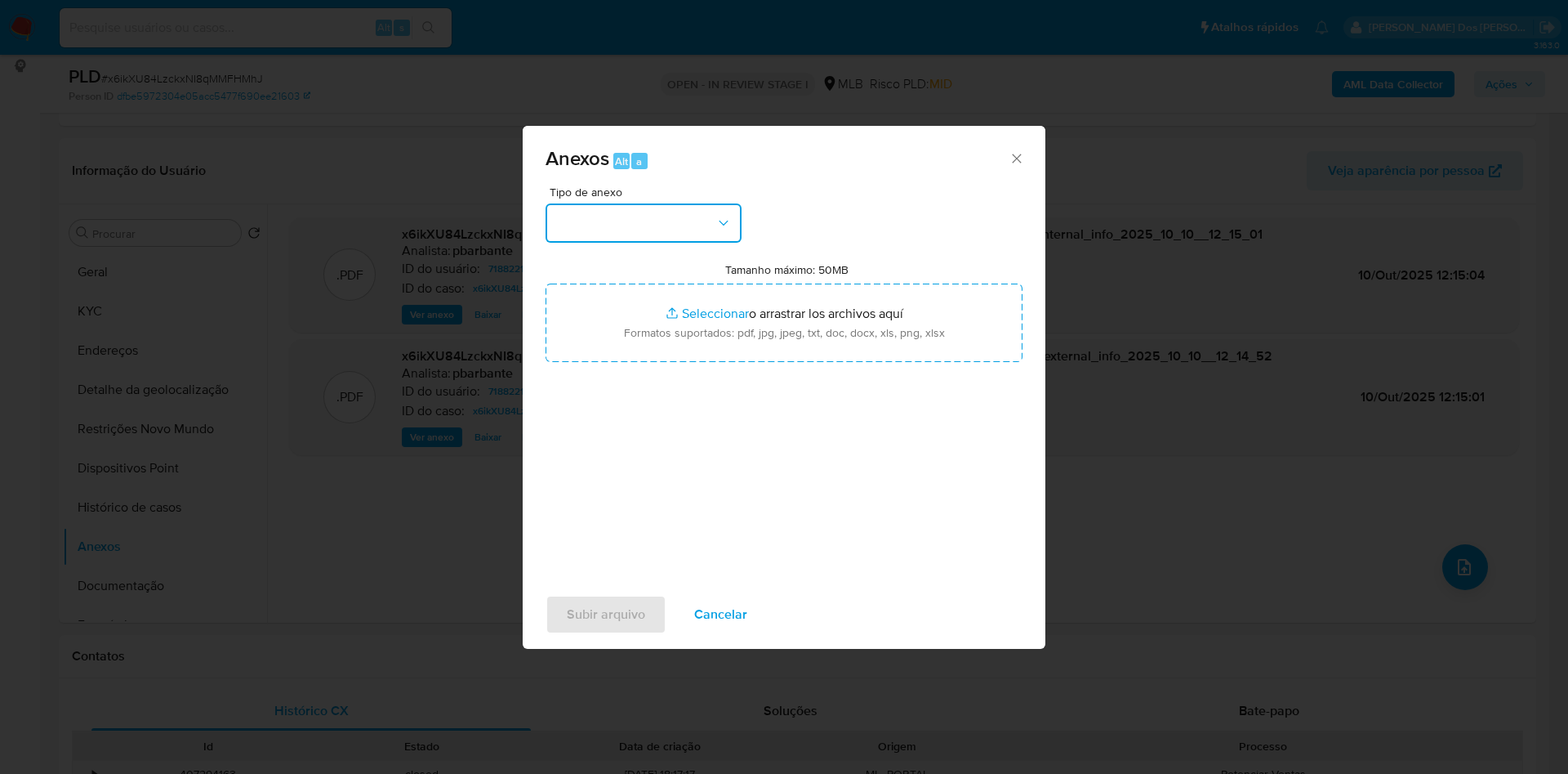
click at [636, 204] on button "button" at bounding box center [644, 223] width 196 height 39
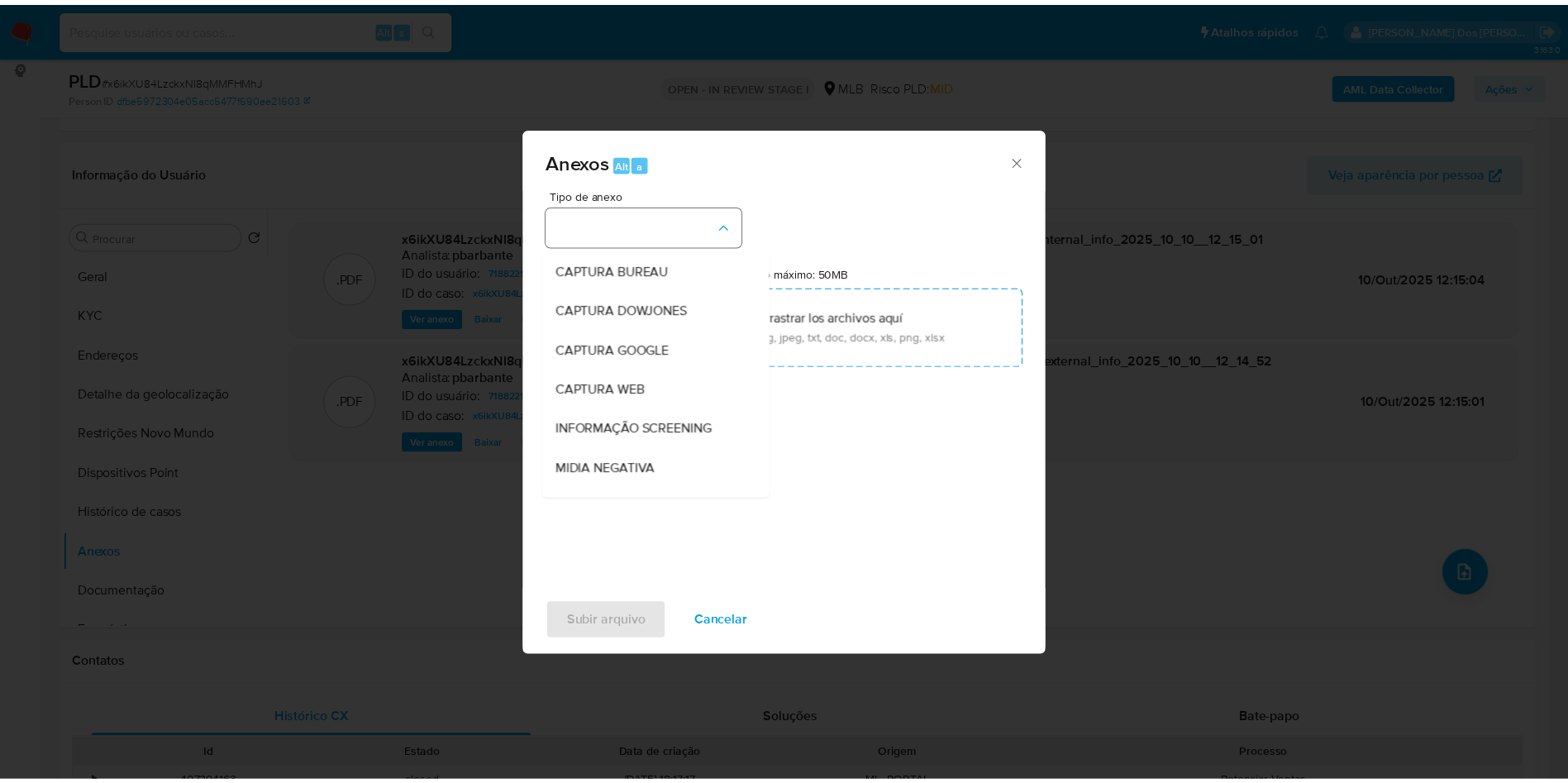
scroll to position [221, 0]
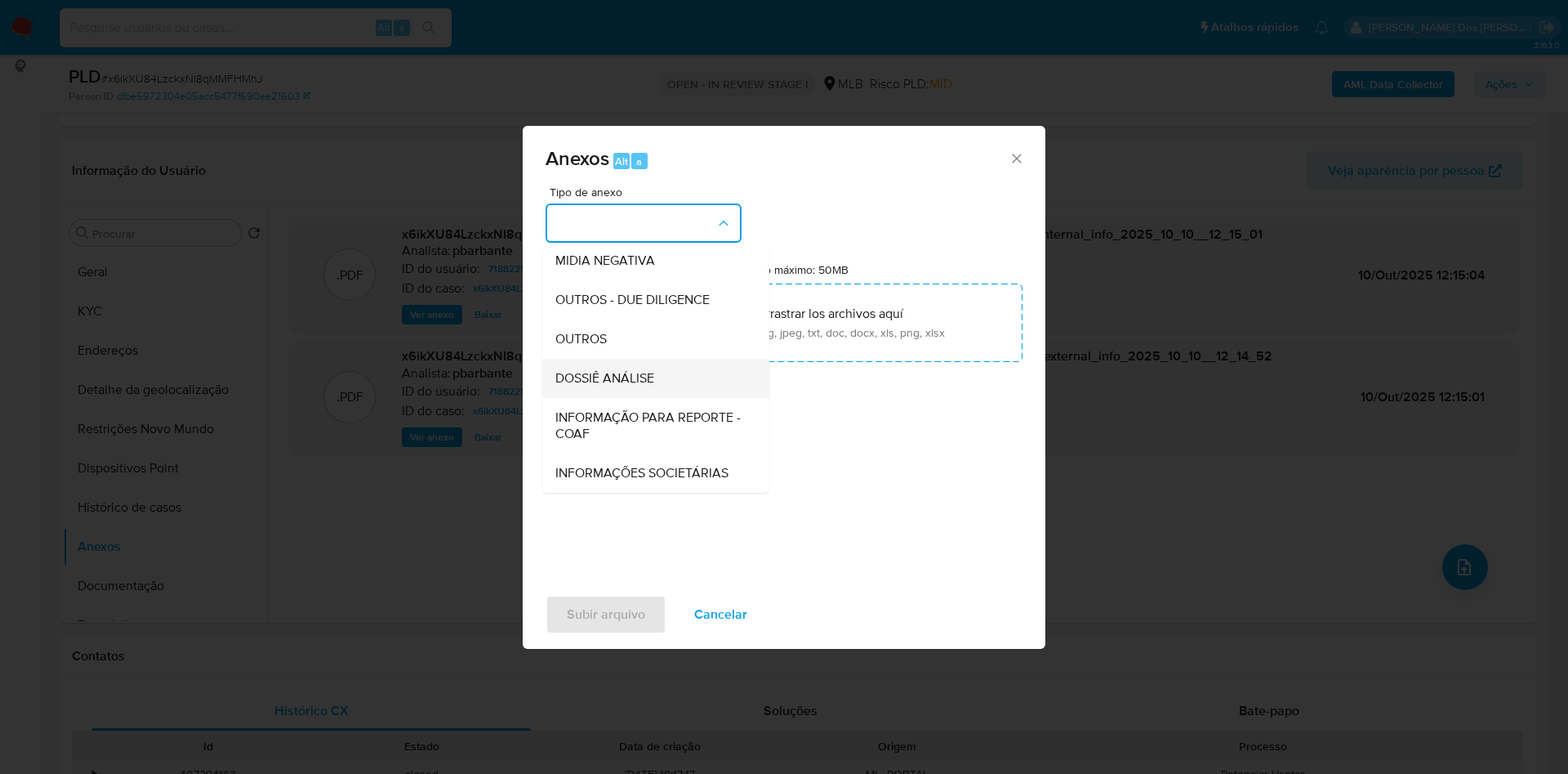
click at [579, 359] on div "DOSSIÊ ANÁLISE" at bounding box center [650, 378] width 191 height 39
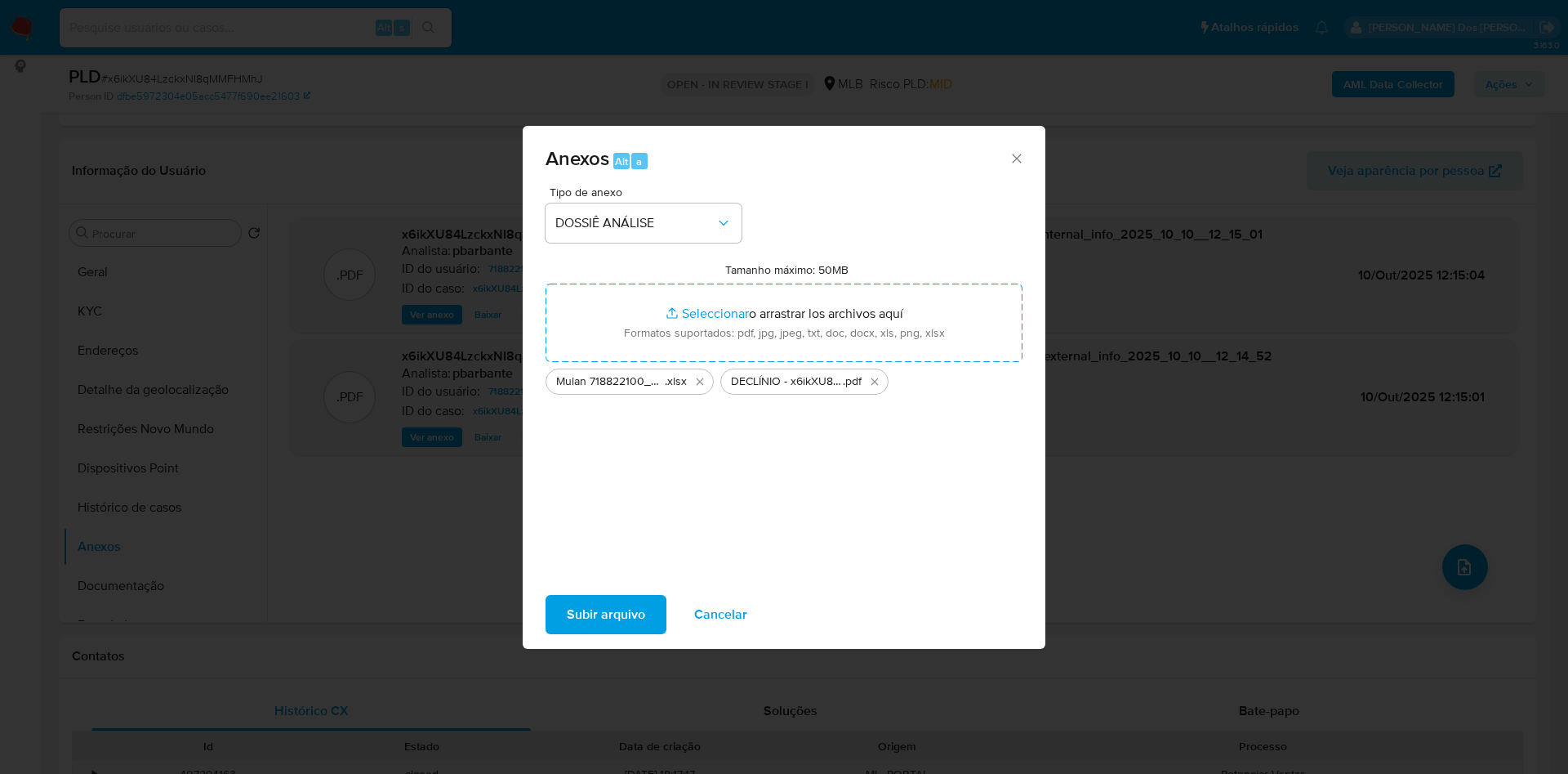
click at [579, 583] on div "Tipo de anexo DOSSIÊ ANÁLISE Tamanho máximo: 50MB Seleccionar archivos Seleccio…" at bounding box center [784, 385] width 523 height 397
click at [567, 629] on span "Subir arquivo" at bounding box center [605, 614] width 78 height 36
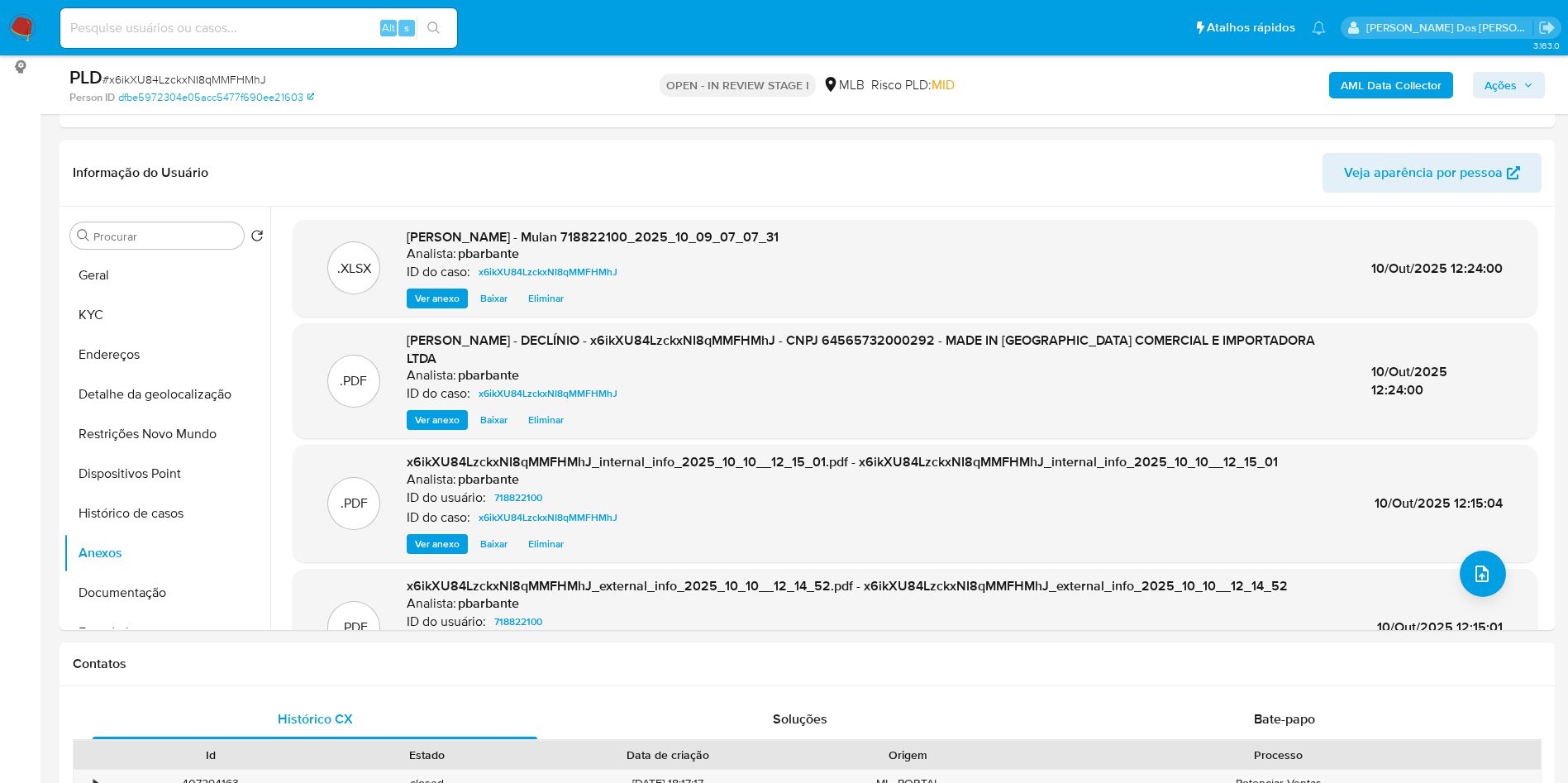
click at [1506, 85] on span "Ações" at bounding box center [1501, 84] width 33 height 26
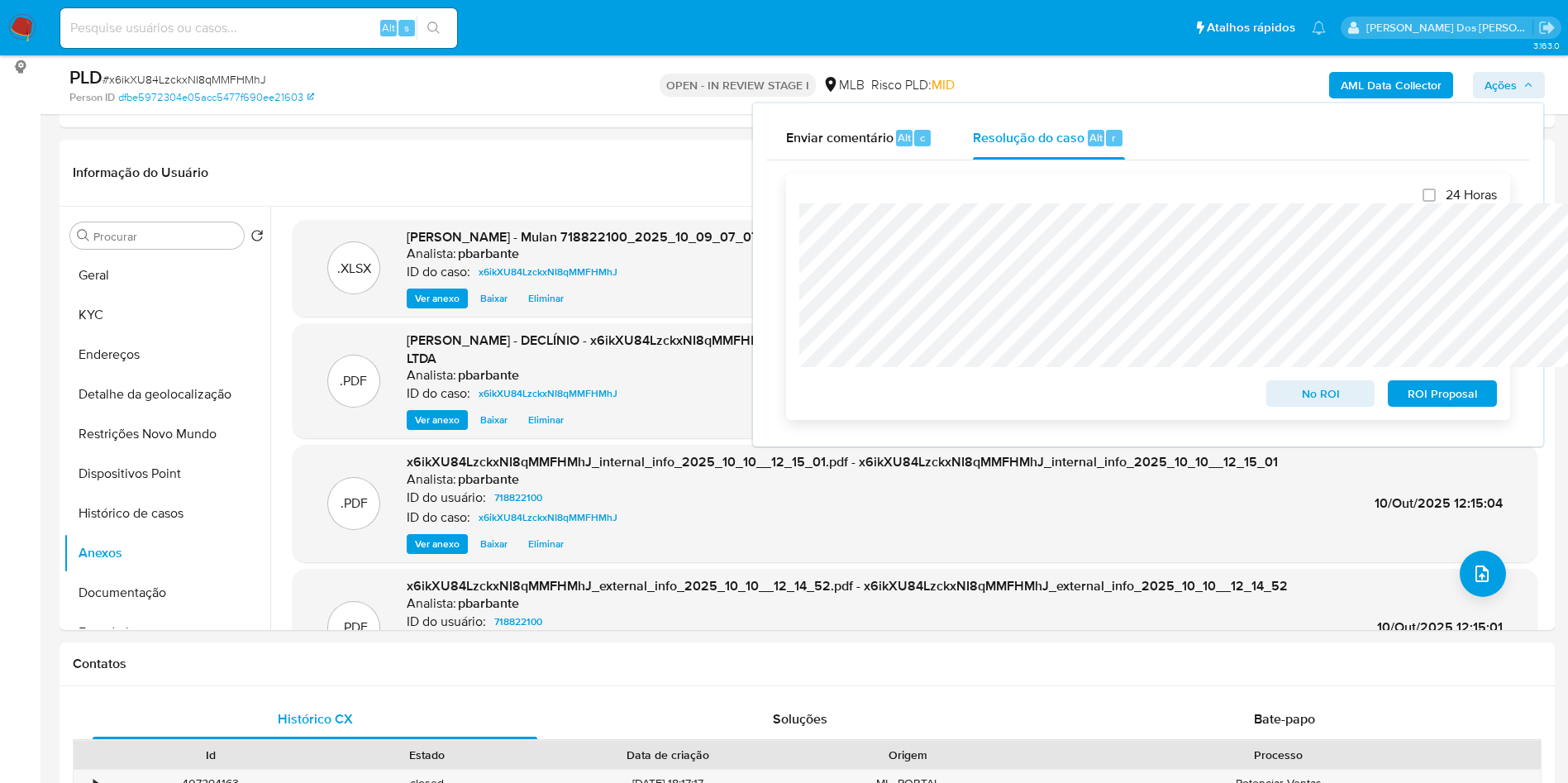
click at [1347, 395] on span "No ROI" at bounding box center [1320, 394] width 86 height 24
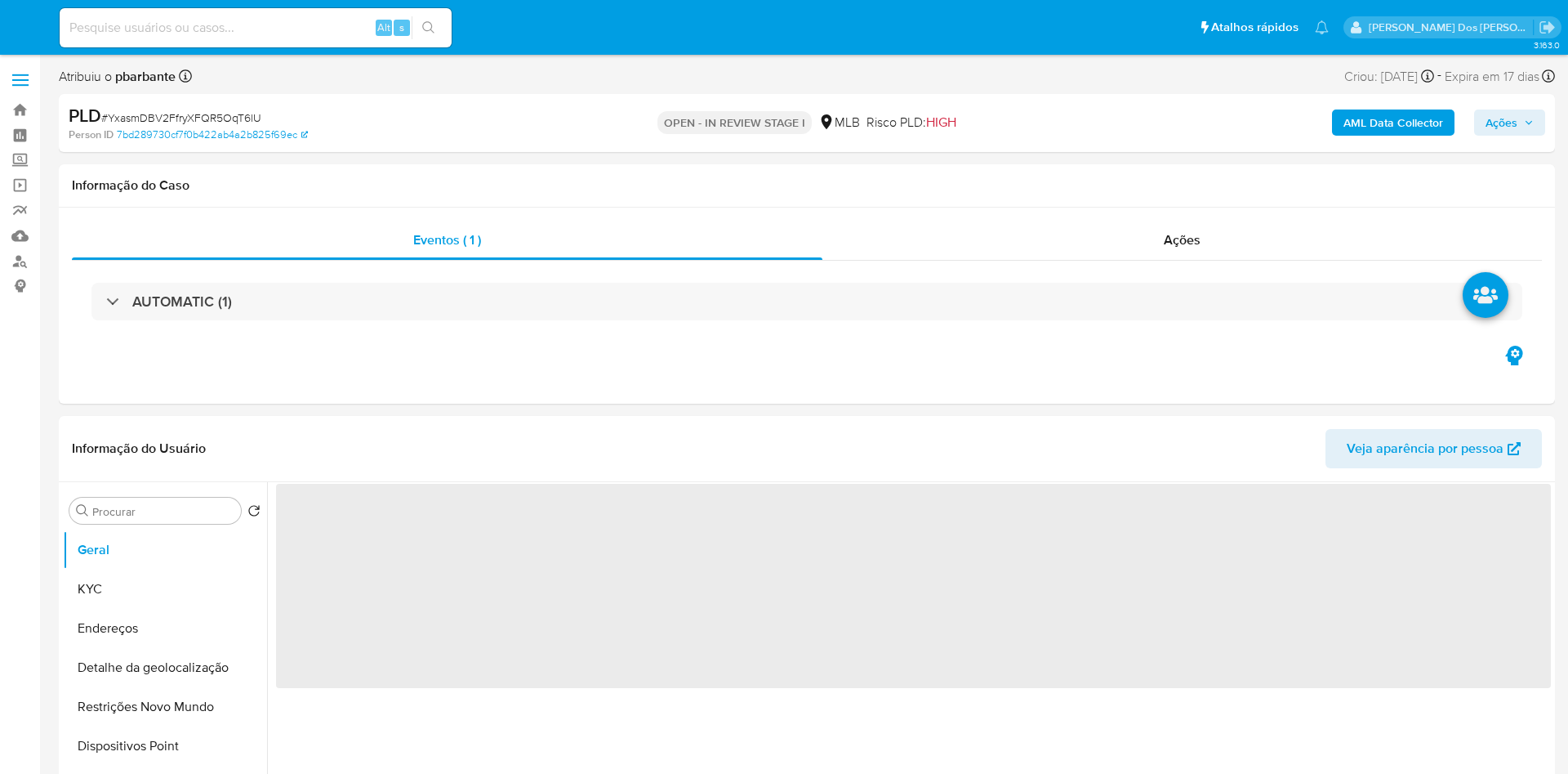
select select "10"
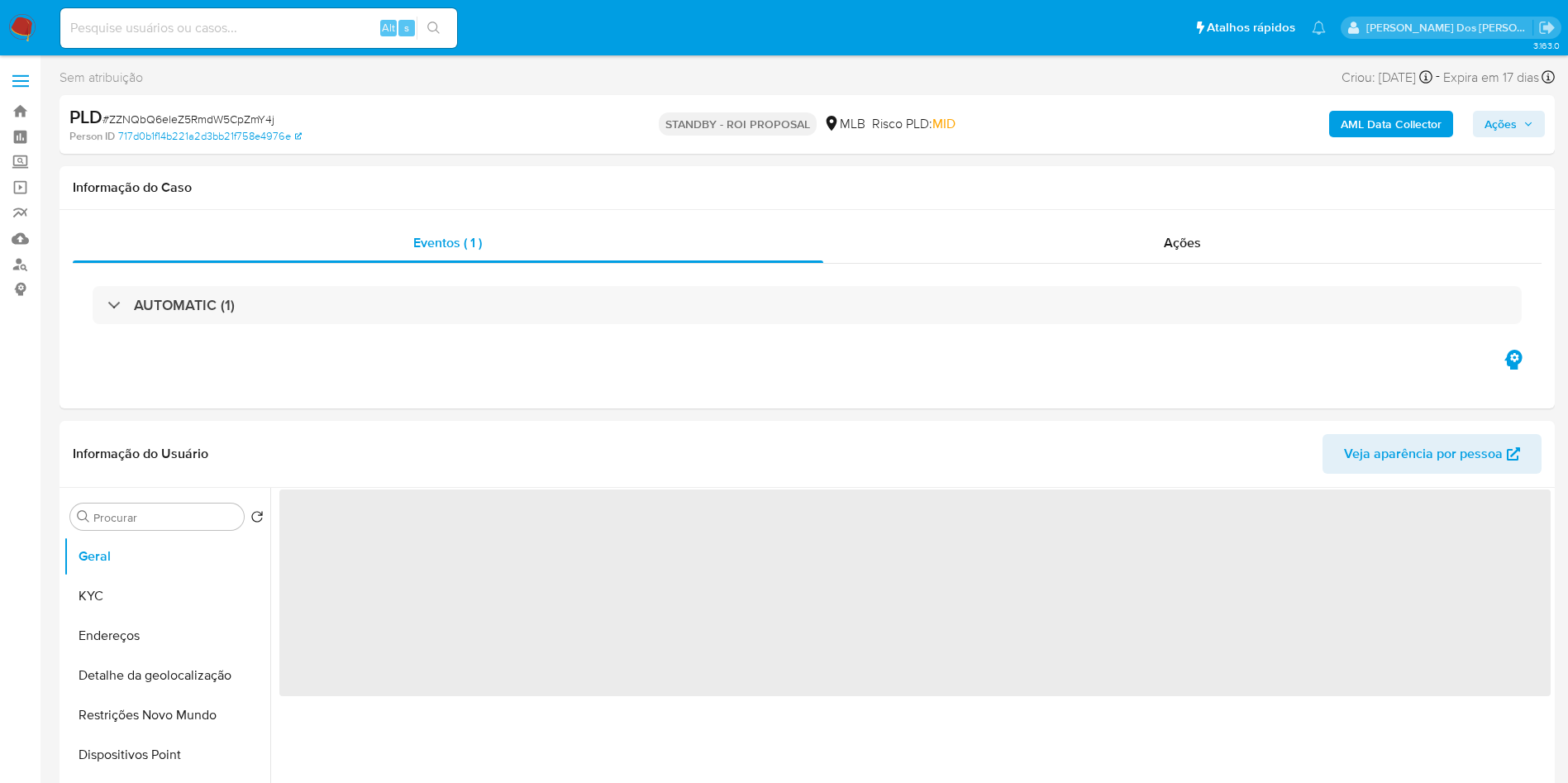
select select "10"
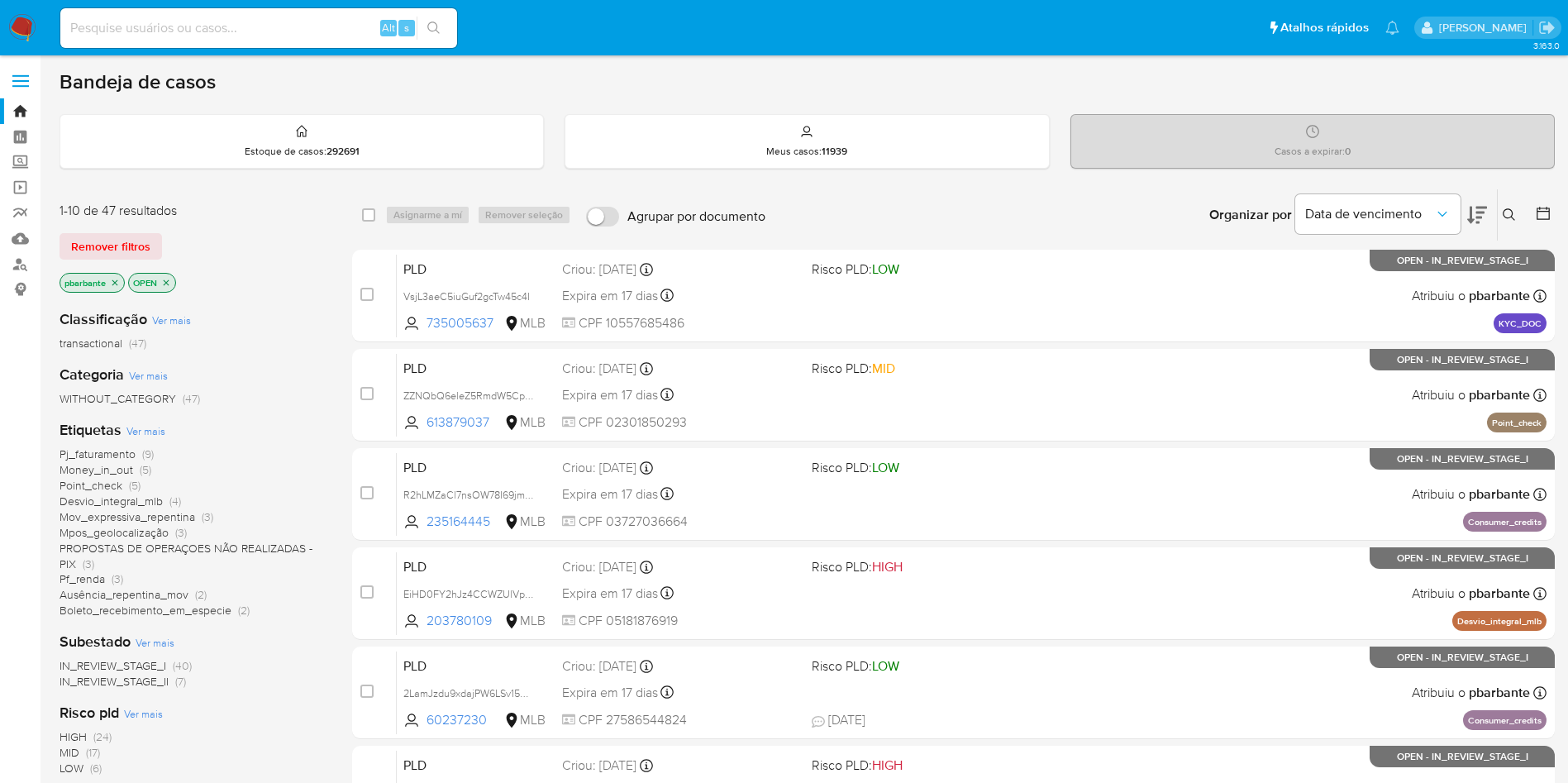
scroll to position [701, 0]
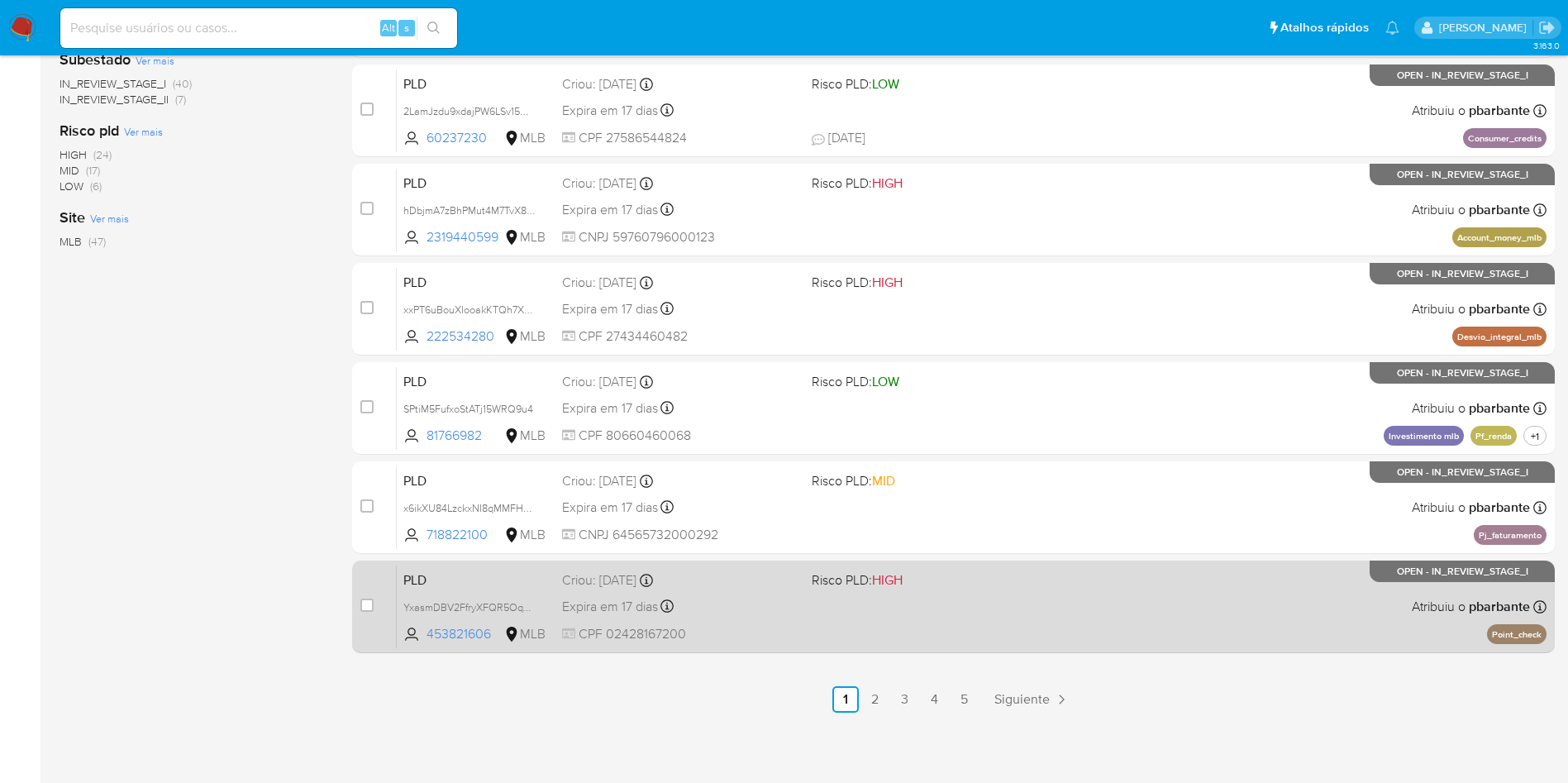
click at [922, 600] on div "PLD YxasmDBV2FfryXFQR5OqT6lU 453821606 MLB Risco PLD: HIGH Criou: [DATE] Criou:…" at bounding box center [971, 606] width 1150 height 83
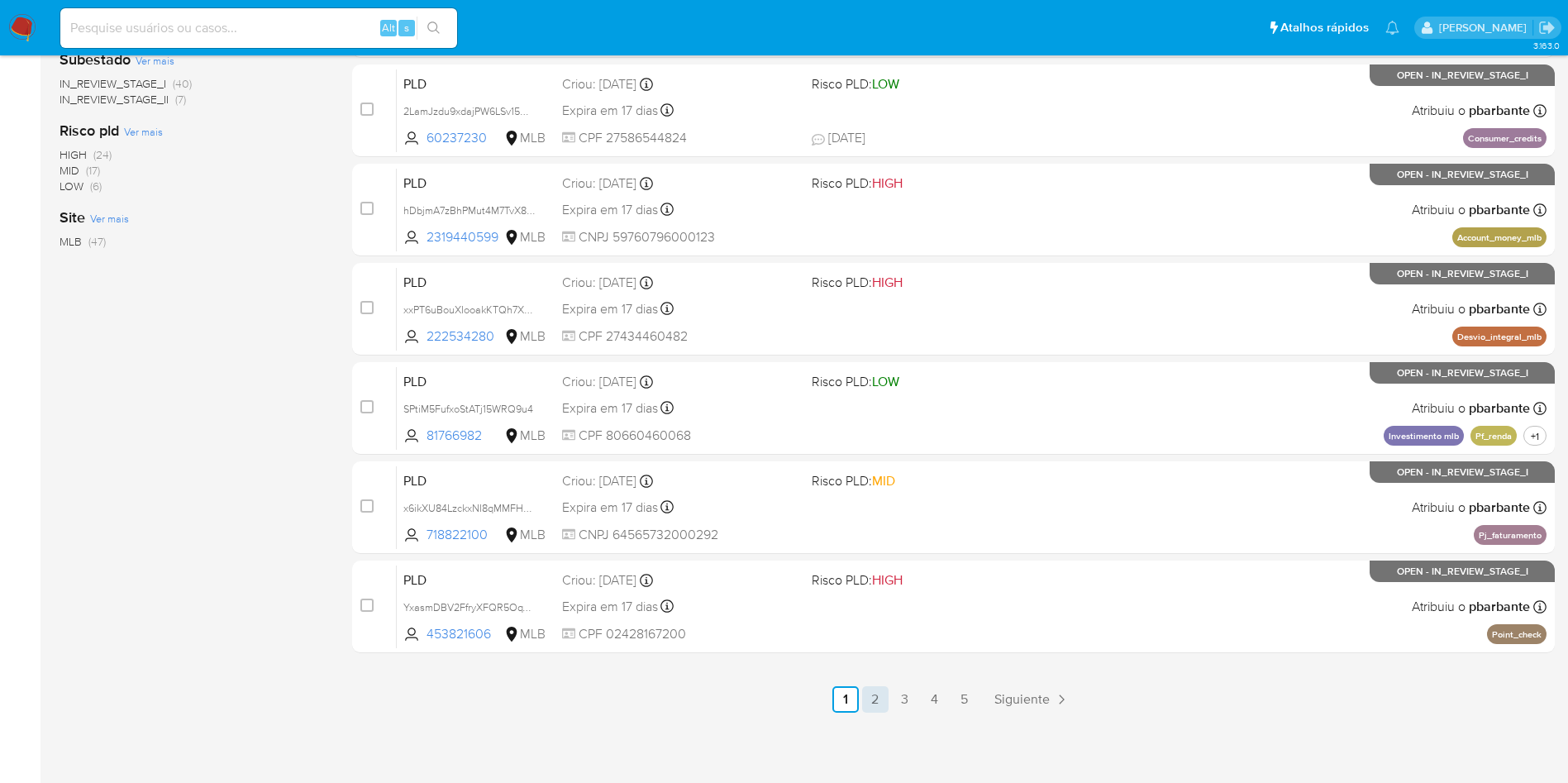
click at [888, 705] on link "2" at bounding box center [875, 699] width 26 height 26
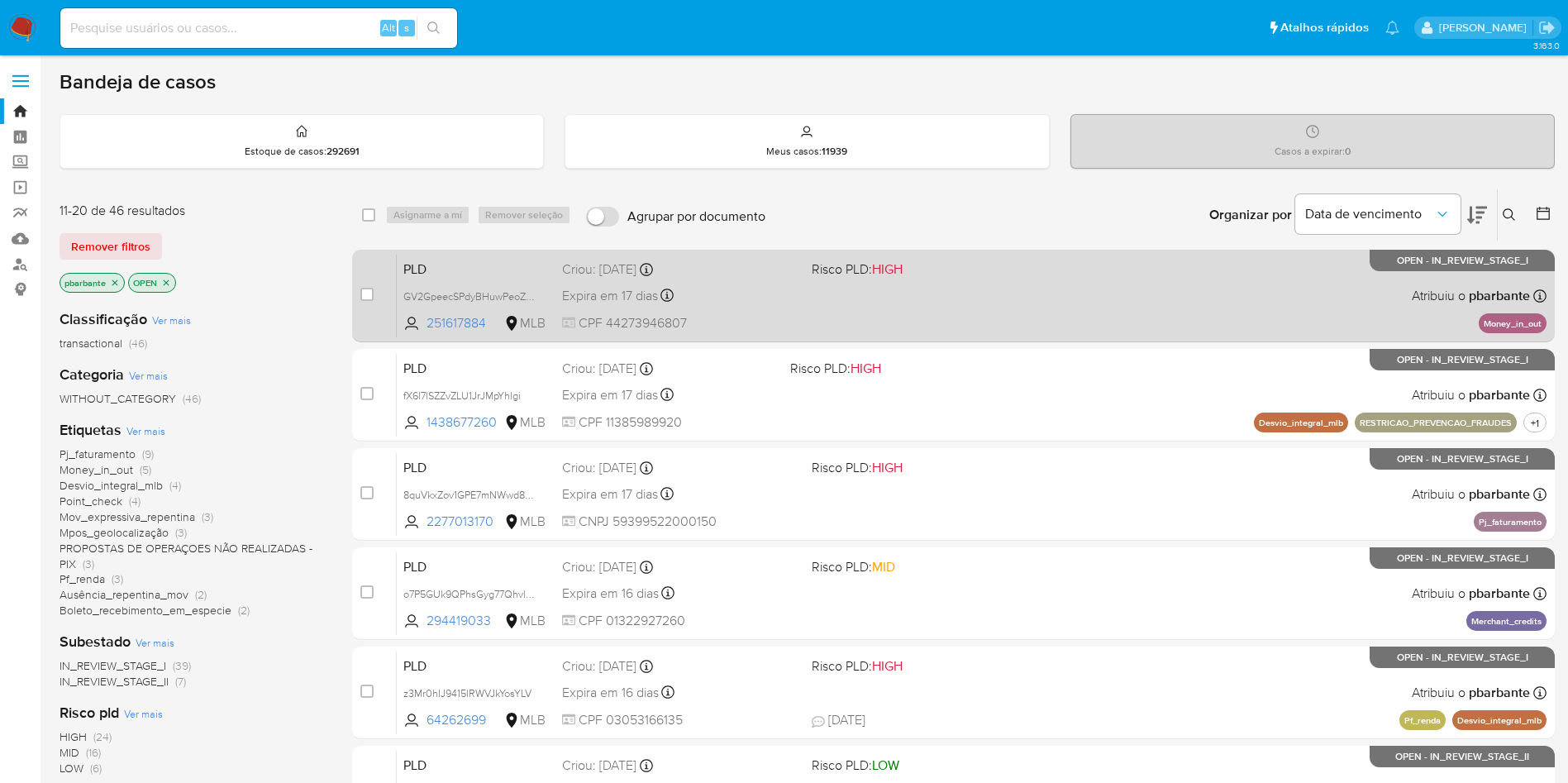
click at [970, 313] on div "PLD GV2GpeecSPdyBHuwPeoZhVIy 251617884 MLB Risco PLD: HIGH Criou: [DATE] Criou:…" at bounding box center [971, 296] width 1150 height 83
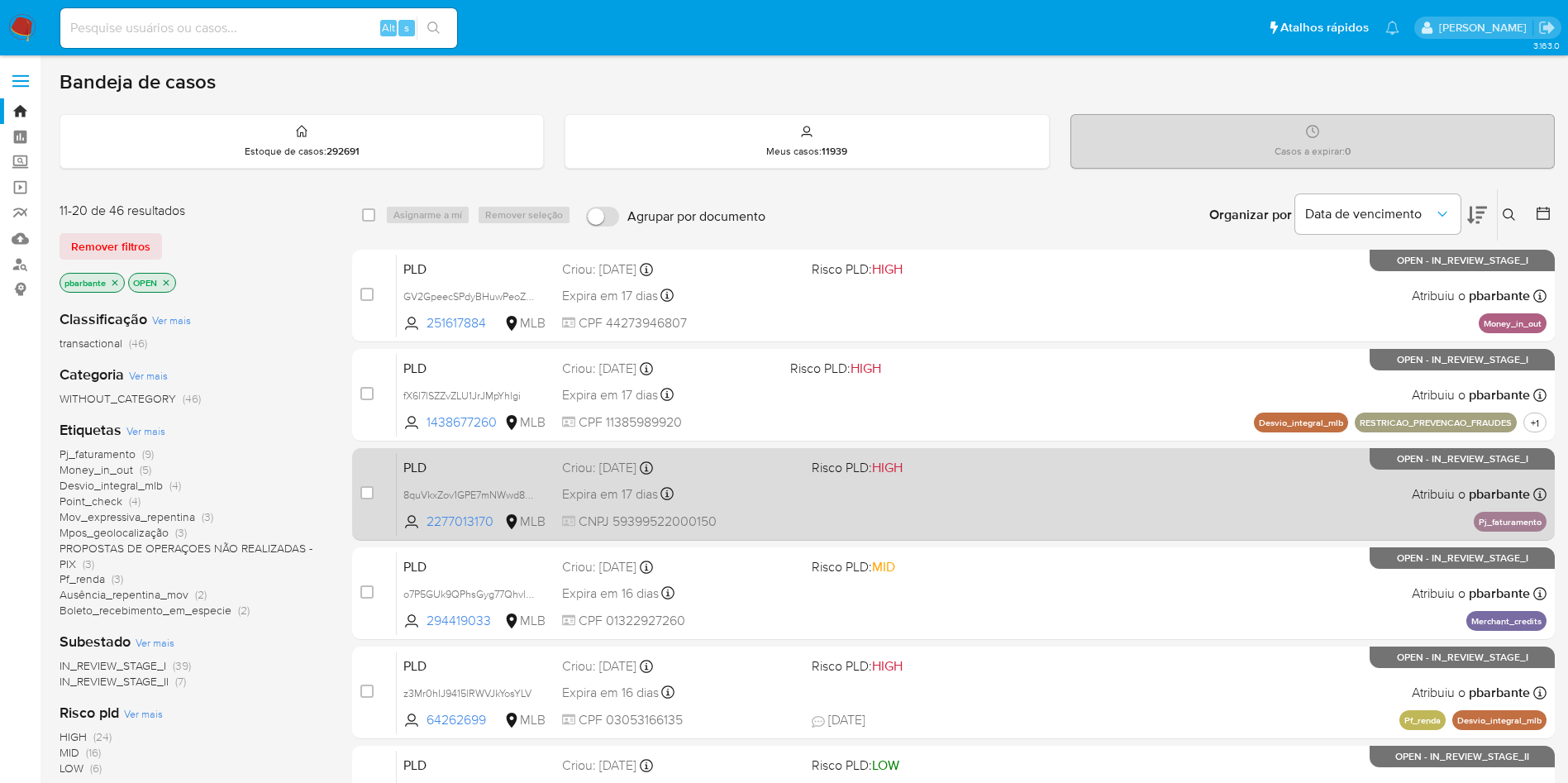
click at [983, 477] on span "Risco PLD: HIGH" at bounding box center [930, 466] width 237 height 22
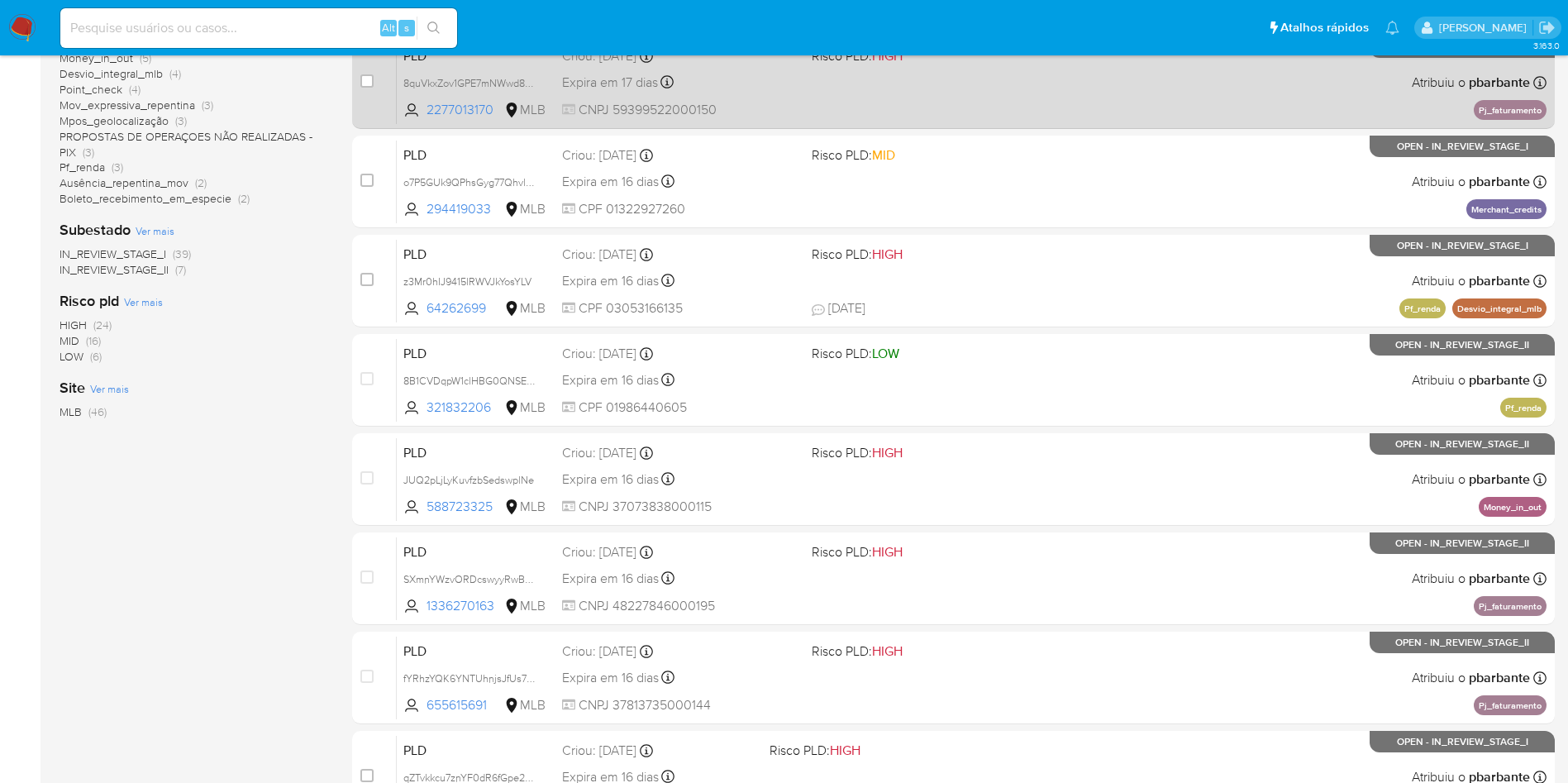
scroll to position [419, 0]
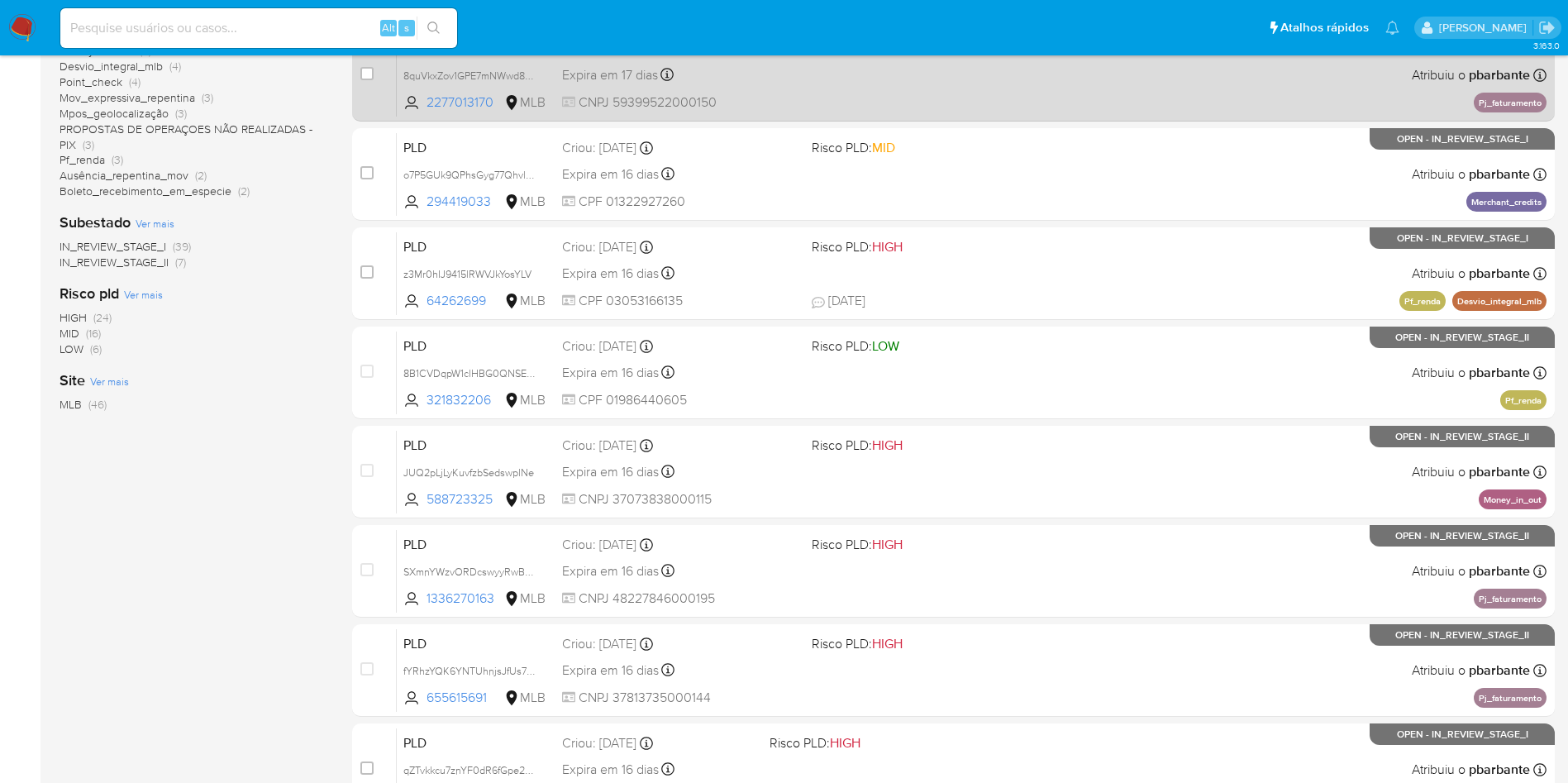
click at [984, 514] on div "PLD JUQ2pLjLyKuvfzbSedswplNe 588723325 MLB Risco PLD: HIGH Criou: 12/09/2025 Cr…" at bounding box center [971, 472] width 1150 height 83
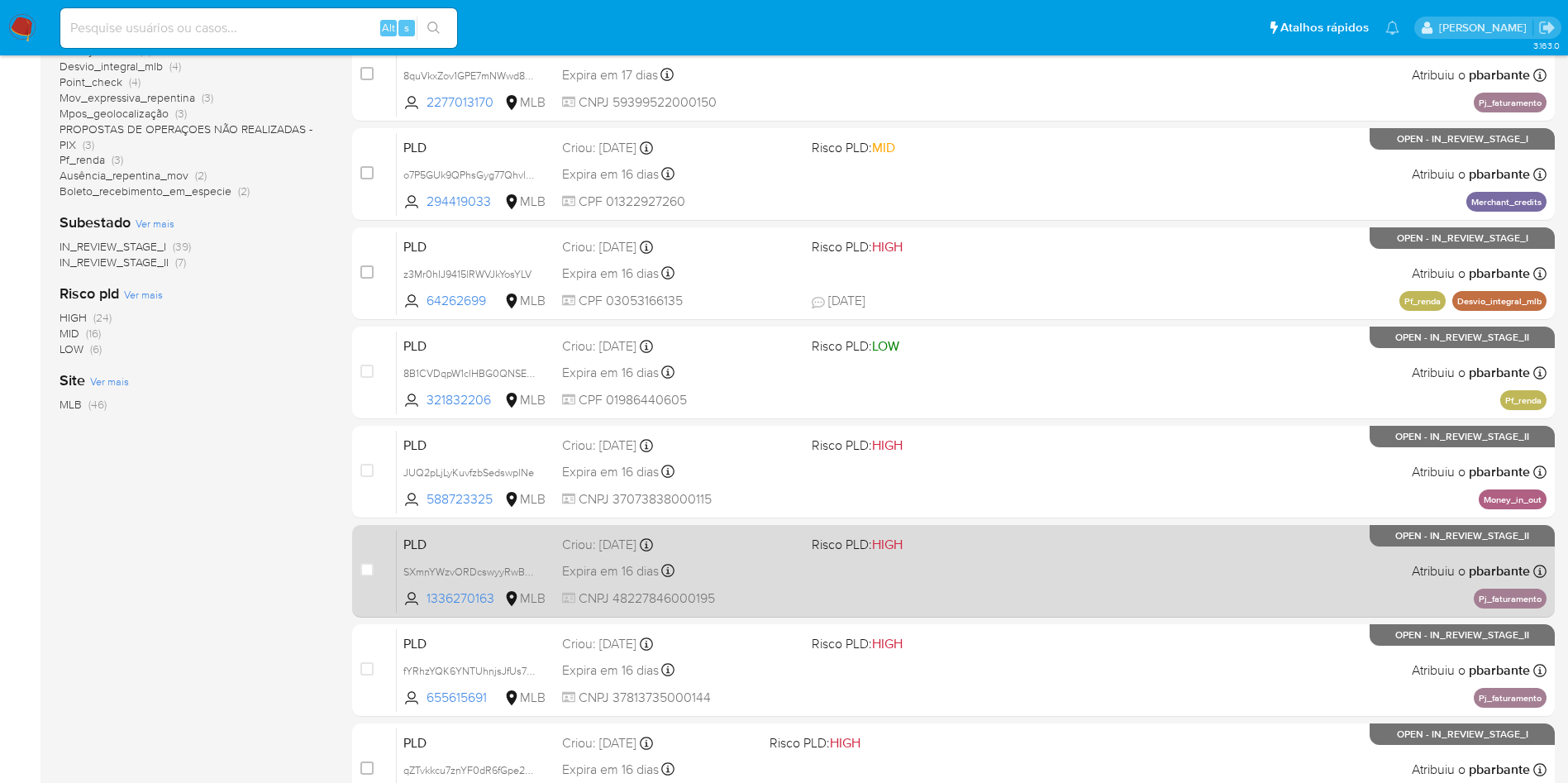
click at [1005, 572] on span at bounding box center [930, 571] width 237 height 4
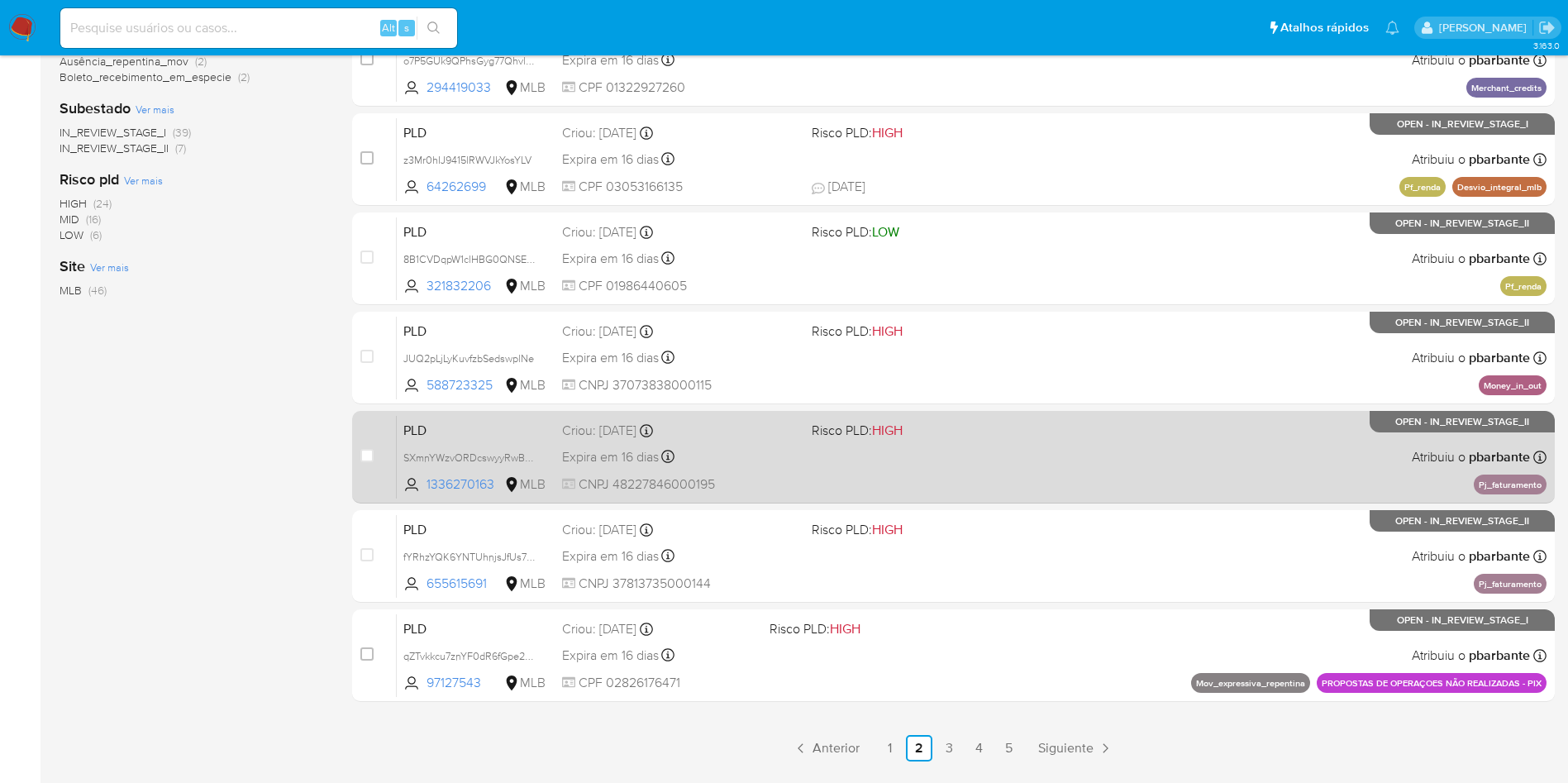
scroll to position [543, 0]
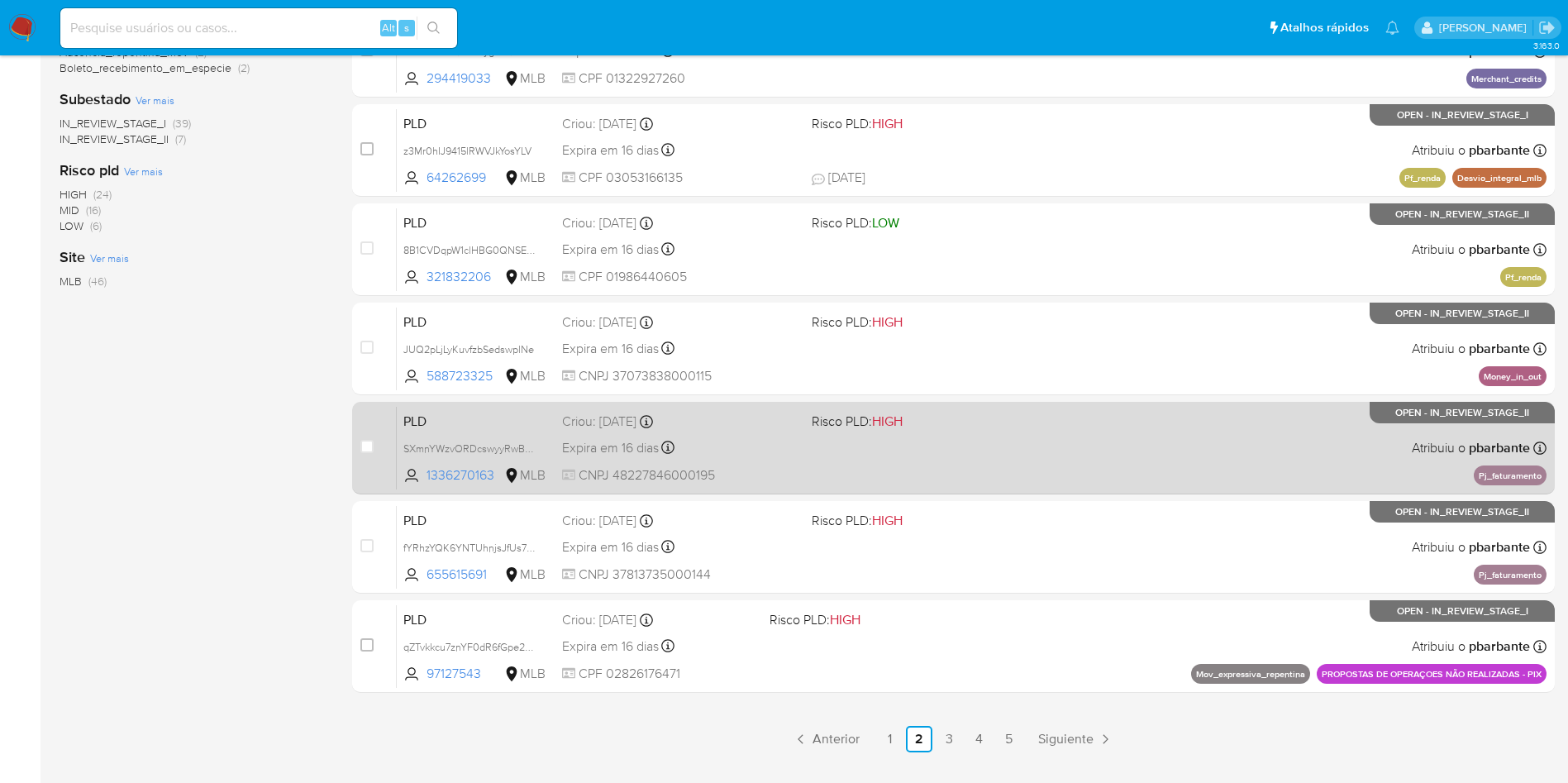
click at [1005, 589] on div "PLD fYRhzYQK6YNTUhnjsJfUs7GL 655615691 MLB Risco PLD: HIGH Criou: 12/09/2025 Cr…" at bounding box center [971, 547] width 1150 height 83
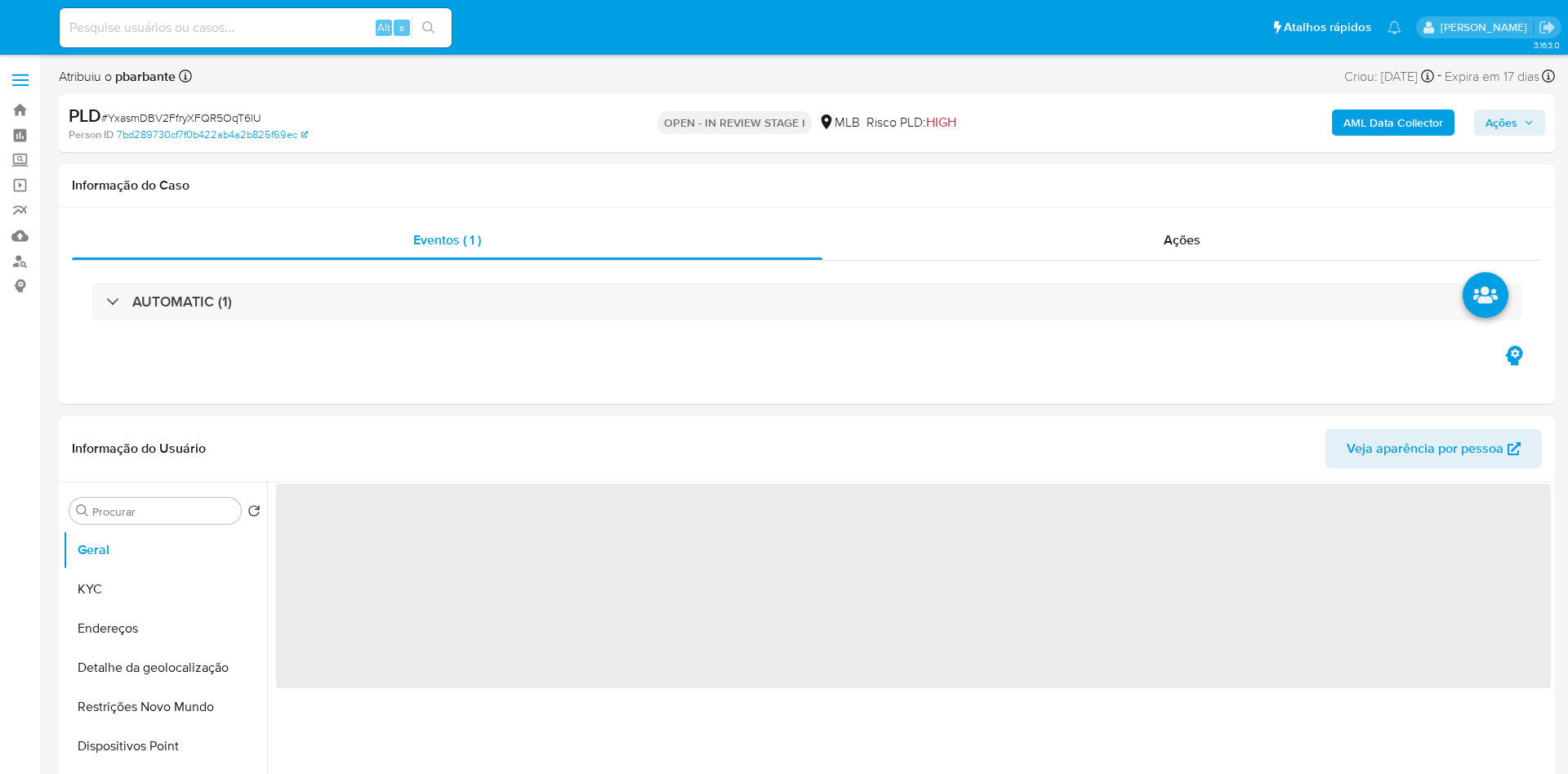
select select "10"
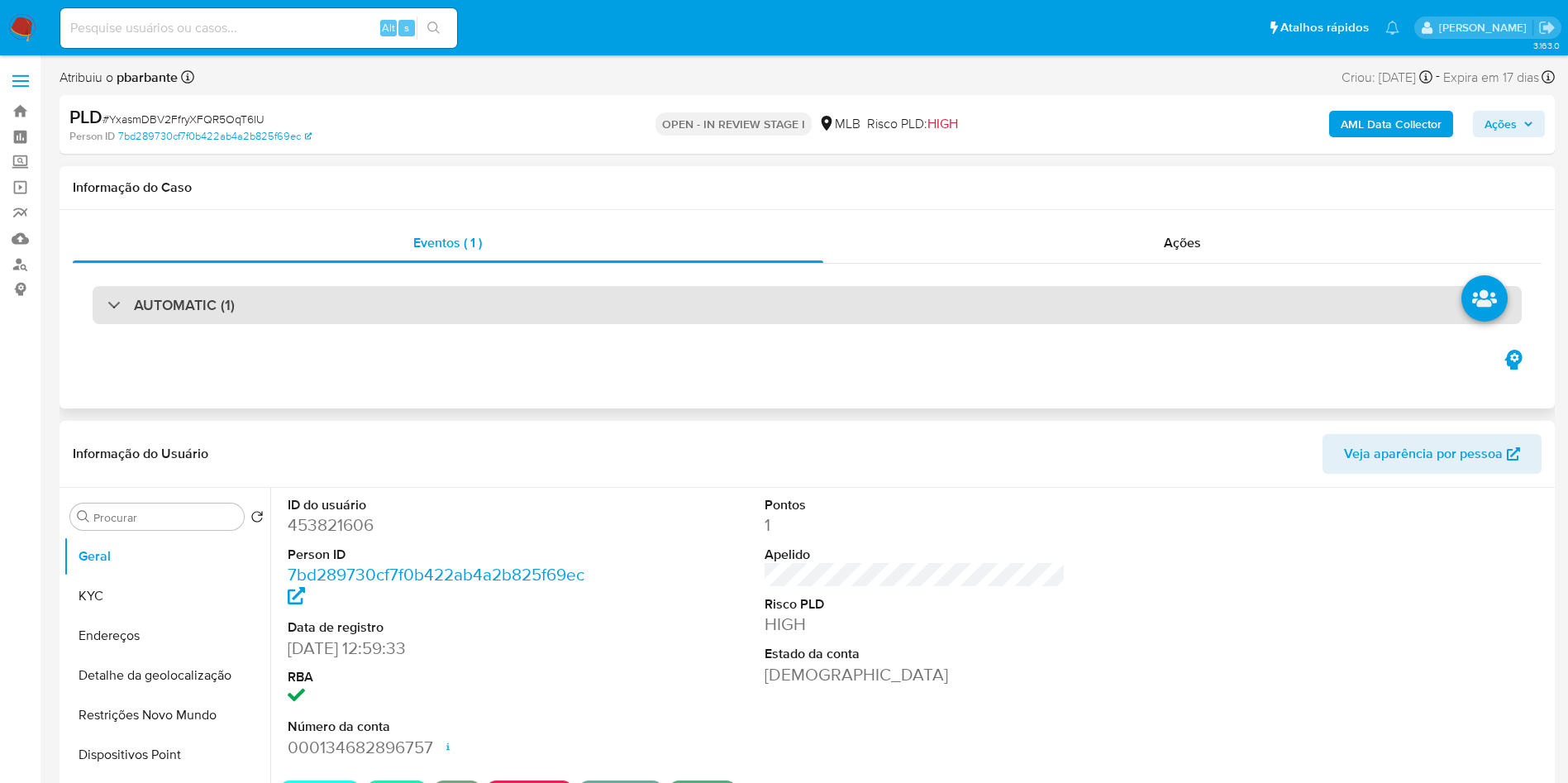
click at [485, 310] on div "AUTOMATIC (1)" at bounding box center [807, 305] width 1429 height 38
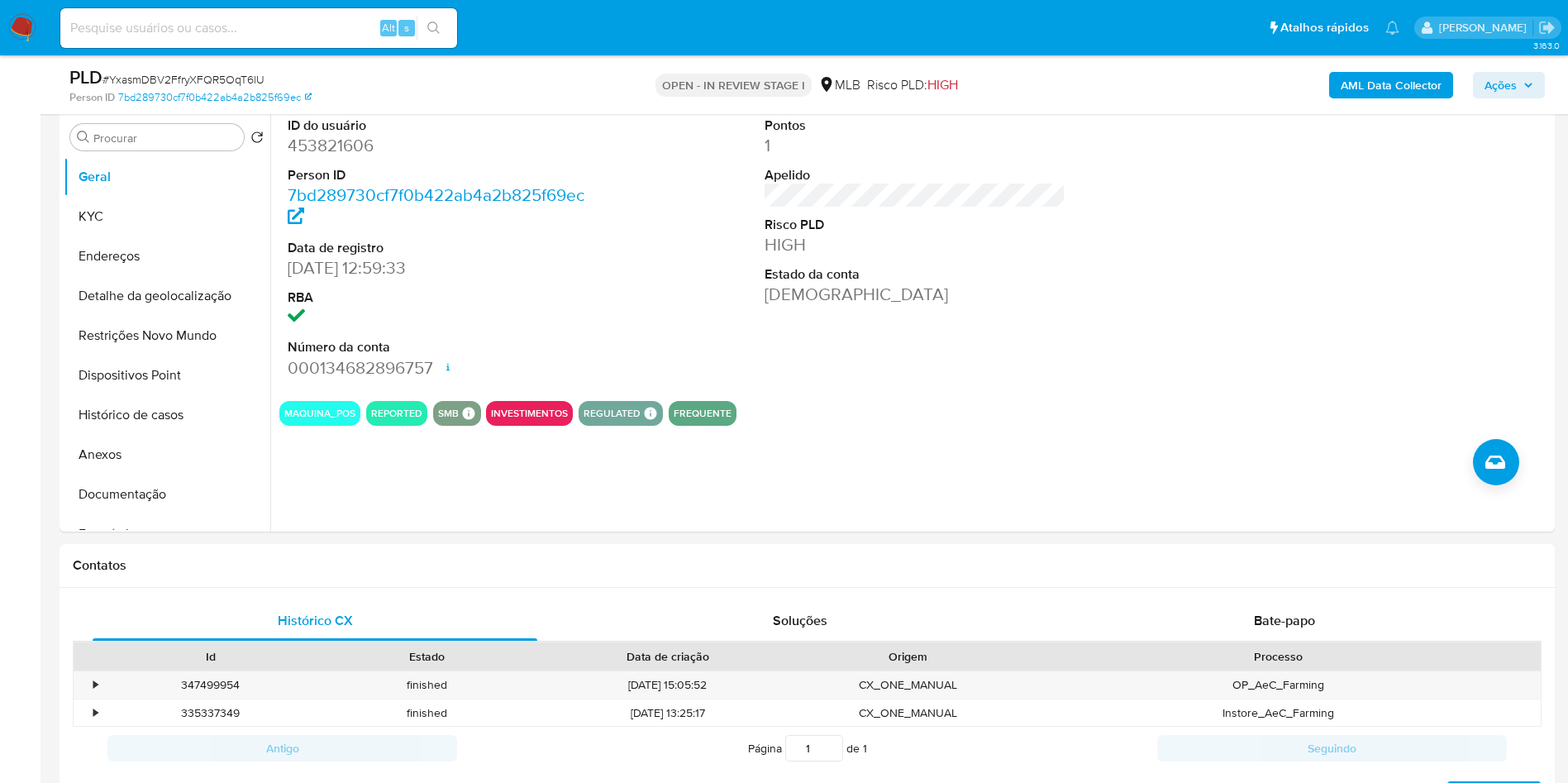
scroll to position [997, 0]
click at [138, 420] on button "Histórico de casos" at bounding box center [160, 415] width 193 height 40
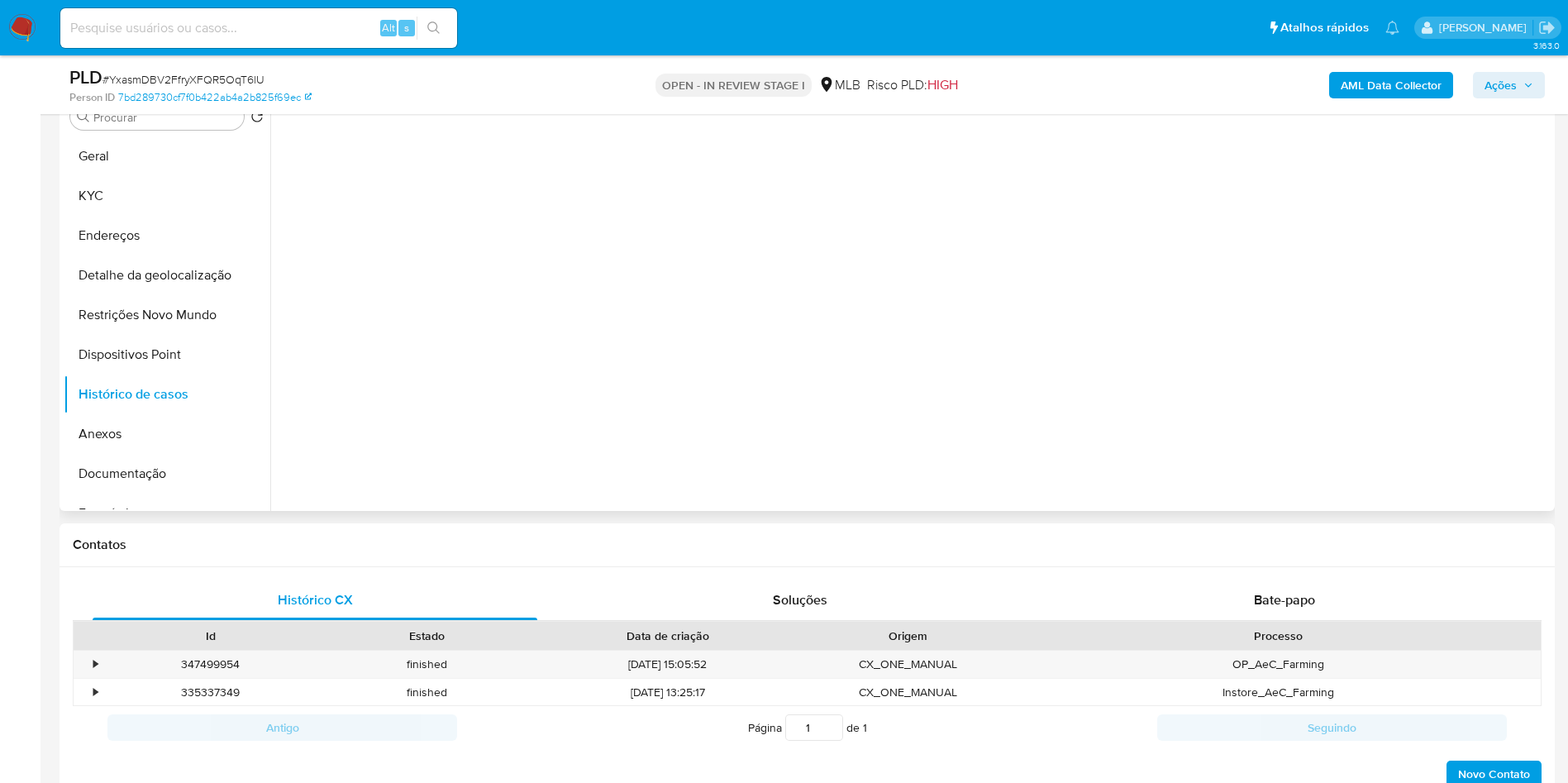
scroll to position [877, 0]
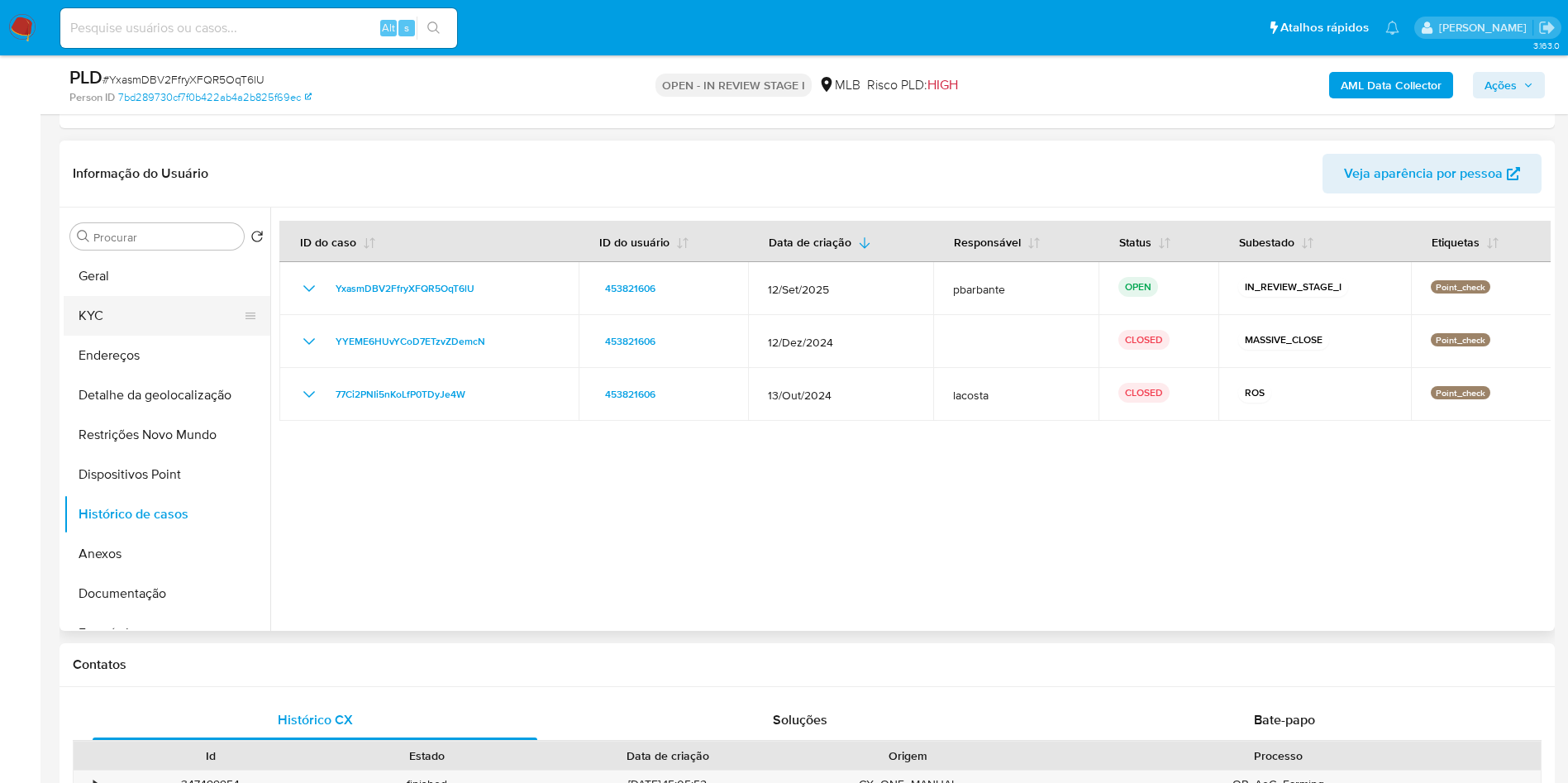
click at [142, 307] on button "KYC" at bounding box center [160, 316] width 193 height 40
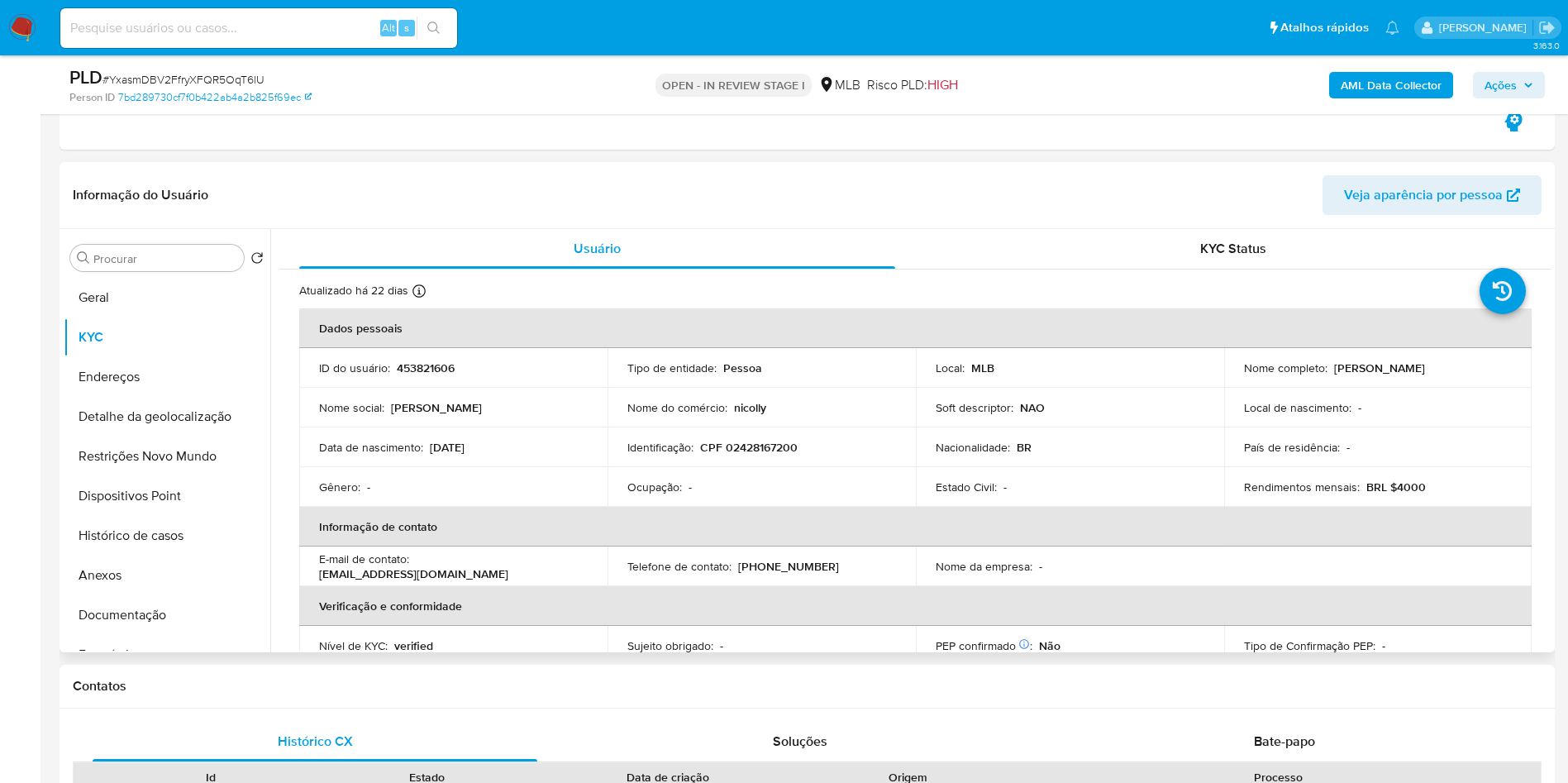
scroll to position [875, 0]
click at [162, 298] on button "Geral" at bounding box center [160, 299] width 193 height 40
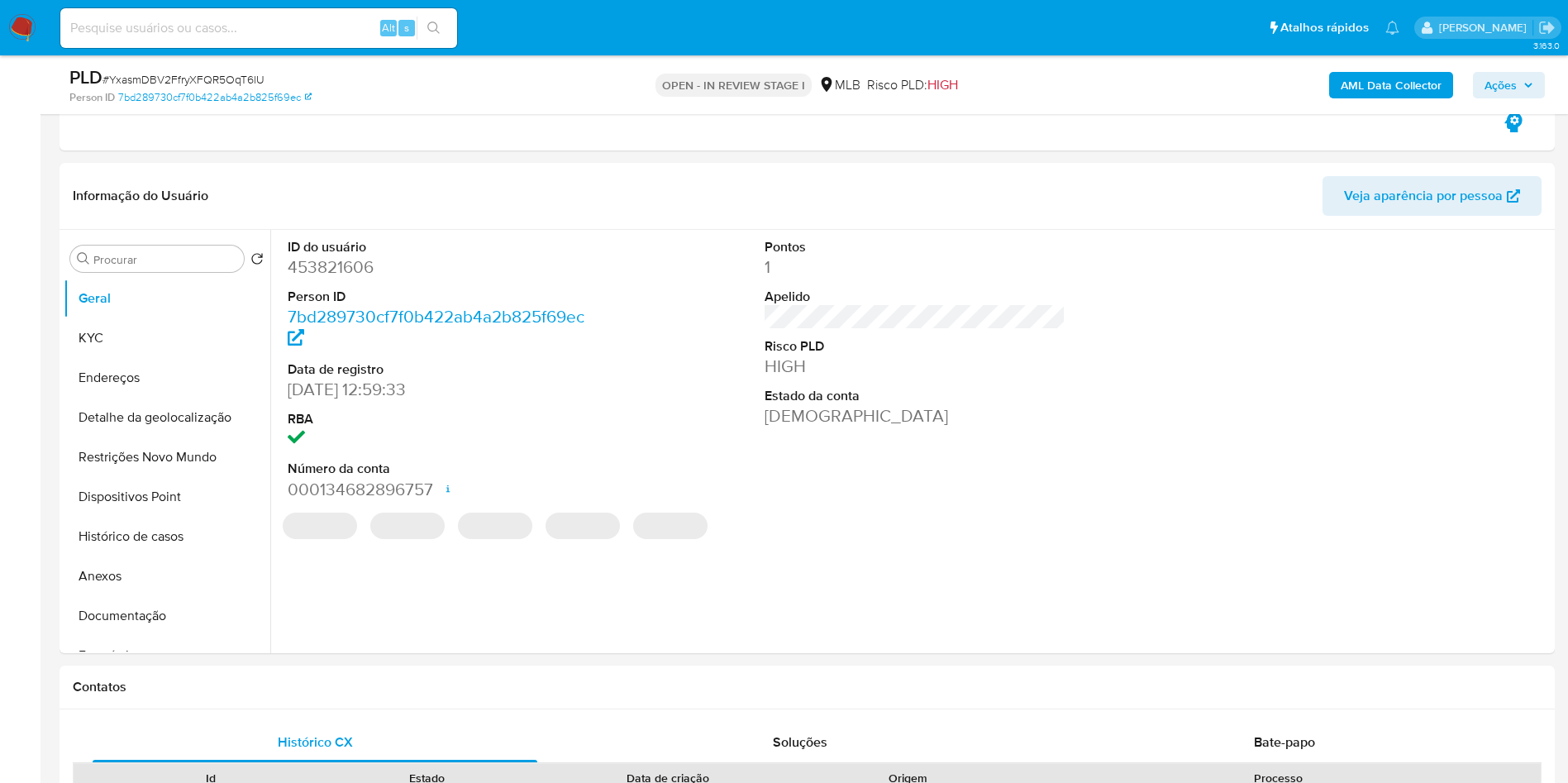
click at [341, 245] on dt "ID do usuário" at bounding box center [438, 247] width 302 height 18
click at [318, 270] on dd "453821606" at bounding box center [438, 268] width 302 height 24
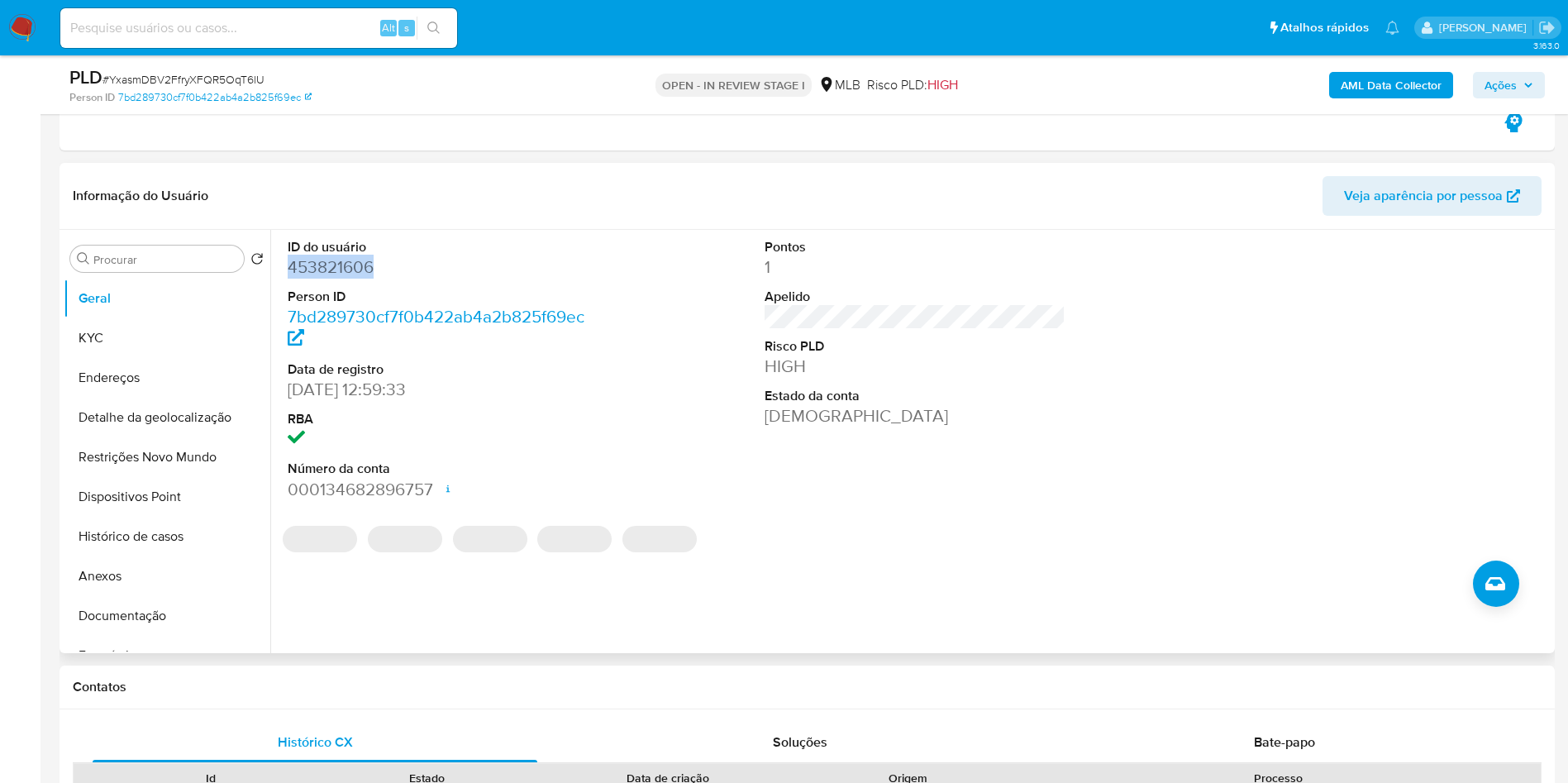
click at [318, 270] on dd "453821606" at bounding box center [438, 268] width 302 height 24
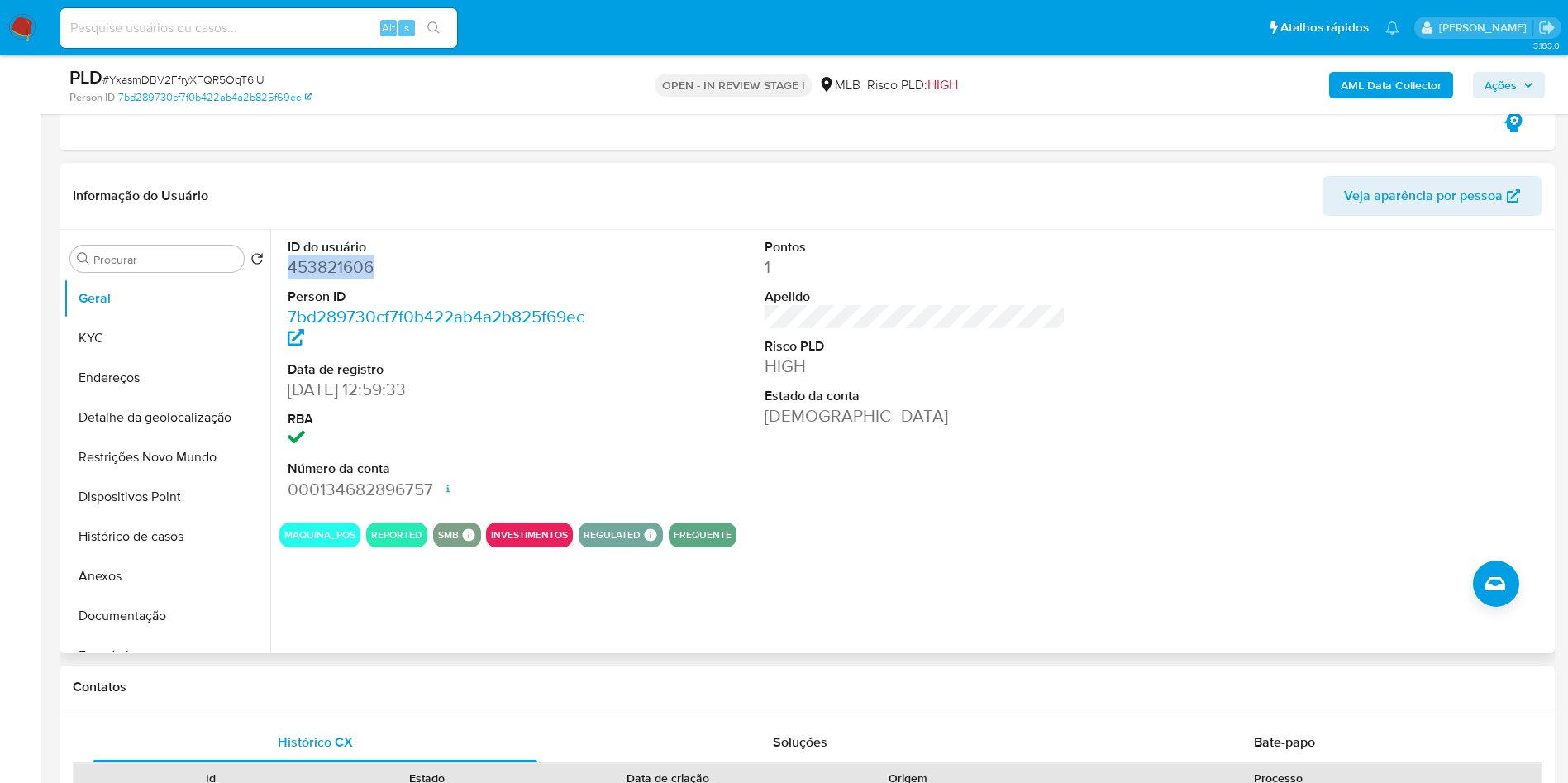
copy dd "453821606"
click at [165, 340] on button "KYC" at bounding box center [160, 338] width 193 height 40
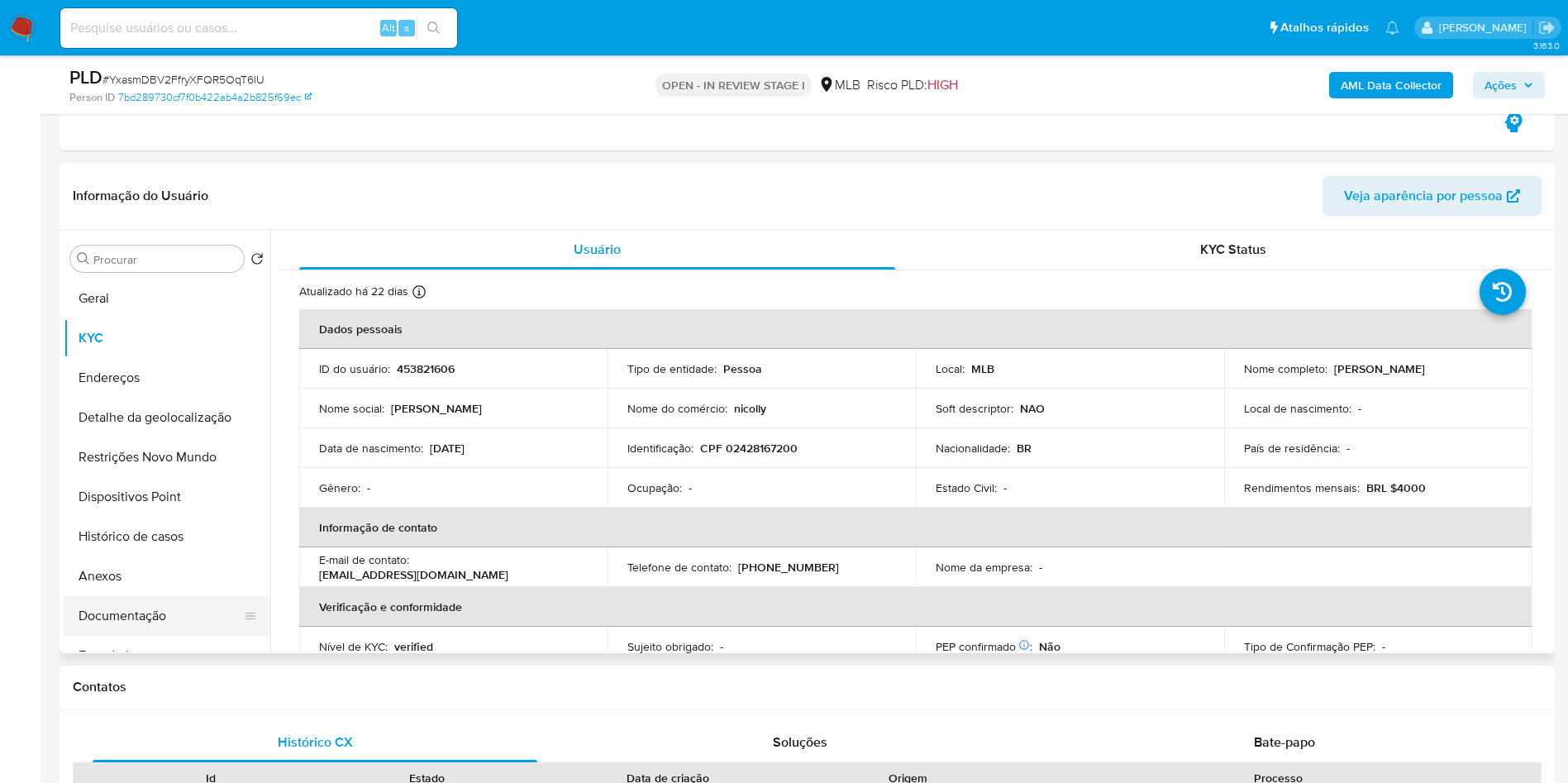
click at [123, 619] on button "Documentação" at bounding box center [160, 616] width 193 height 40
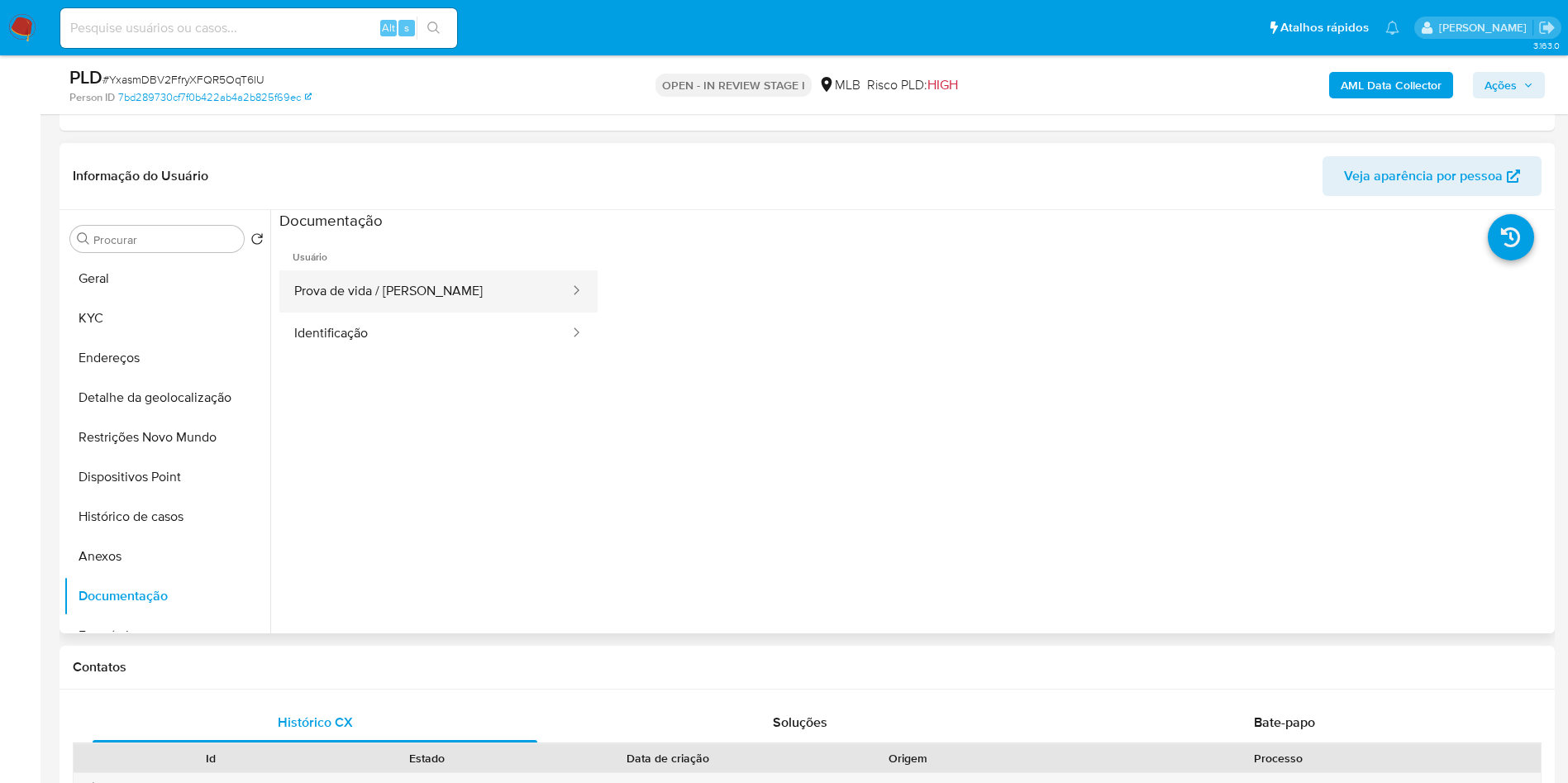
click at [418, 295] on button "Prova de vida / Selfie" at bounding box center [426, 291] width 292 height 42
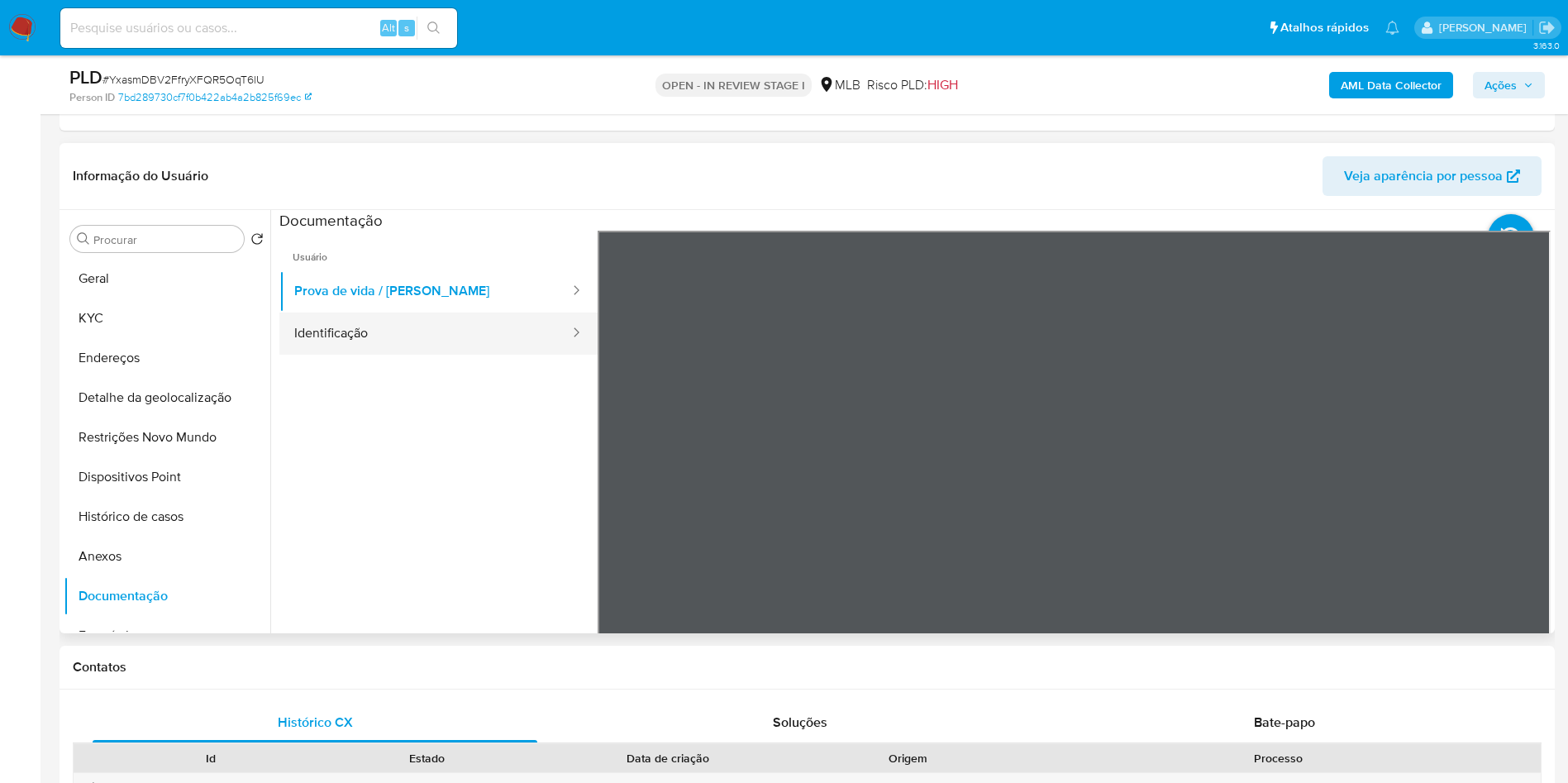
click at [440, 344] on button "Identificação" at bounding box center [426, 333] width 292 height 42
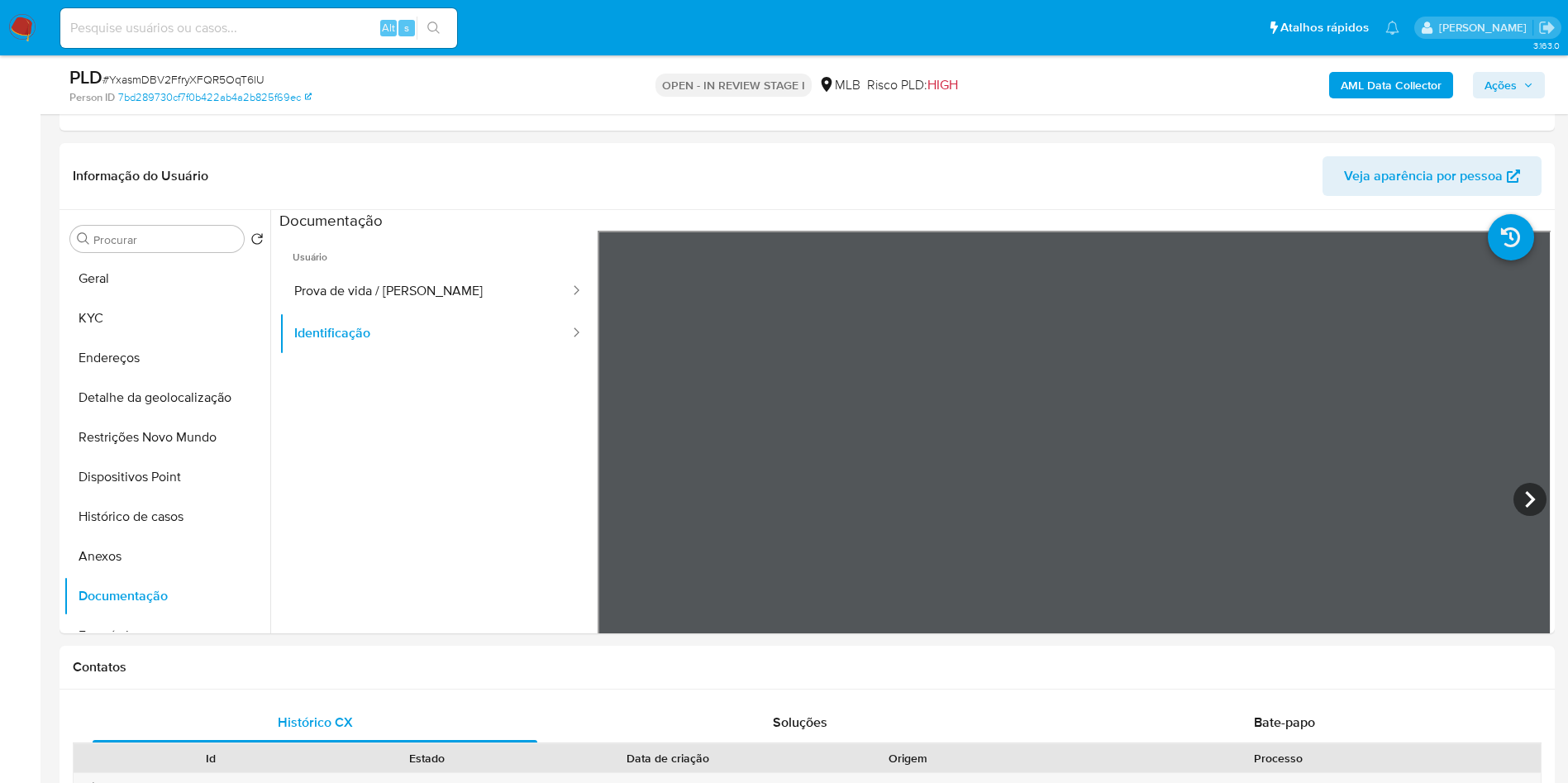
click at [1374, 85] on b "AML Data Collector" at bounding box center [1391, 84] width 101 height 26
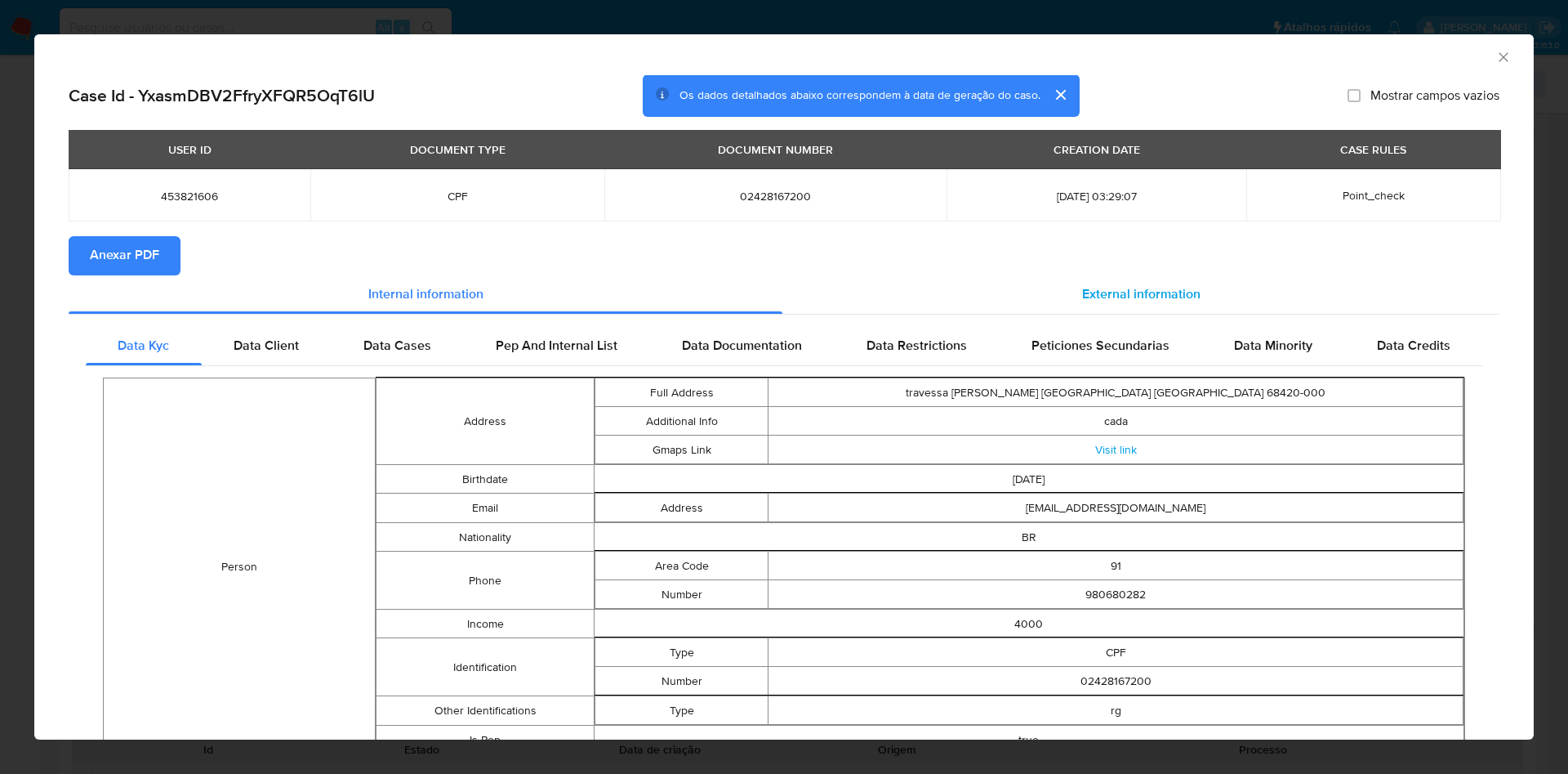
click at [1131, 304] on span "External information" at bounding box center [1141, 294] width 118 height 19
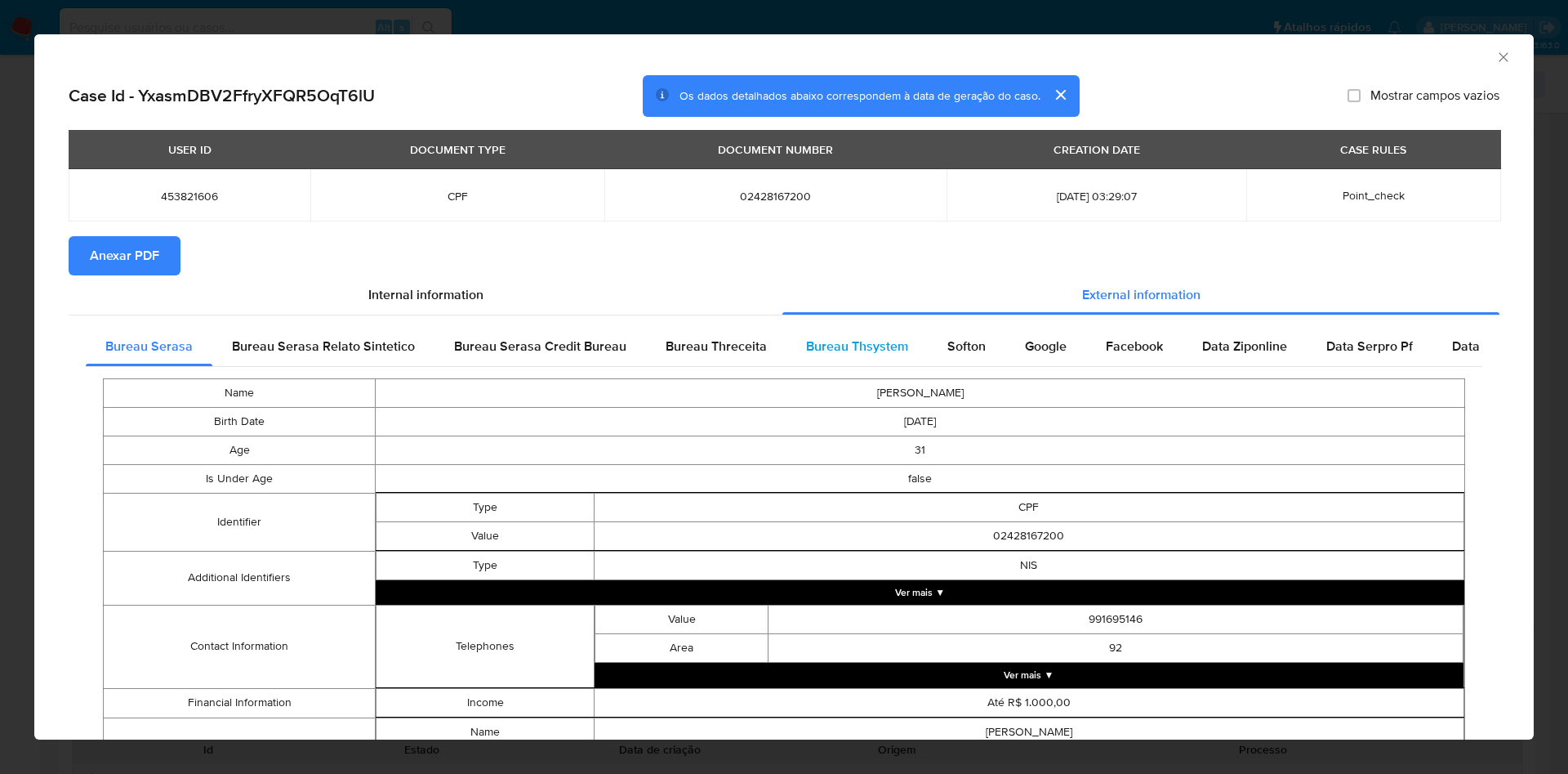
click at [847, 346] on span "Bureau Thsystem" at bounding box center [857, 345] width 102 height 19
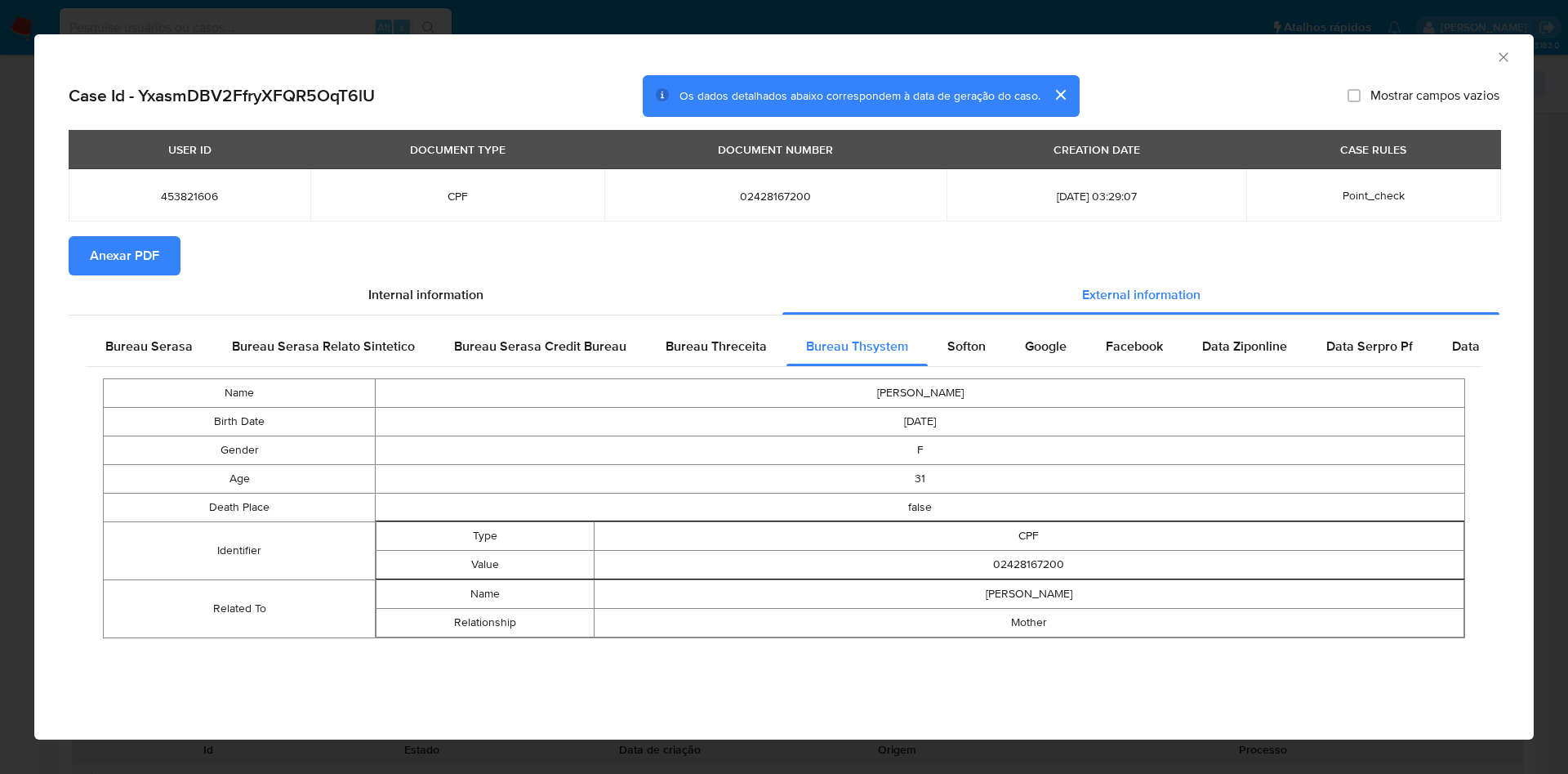
click at [89, 250] on button "Anexar PDF" at bounding box center [125, 256] width 112 height 39
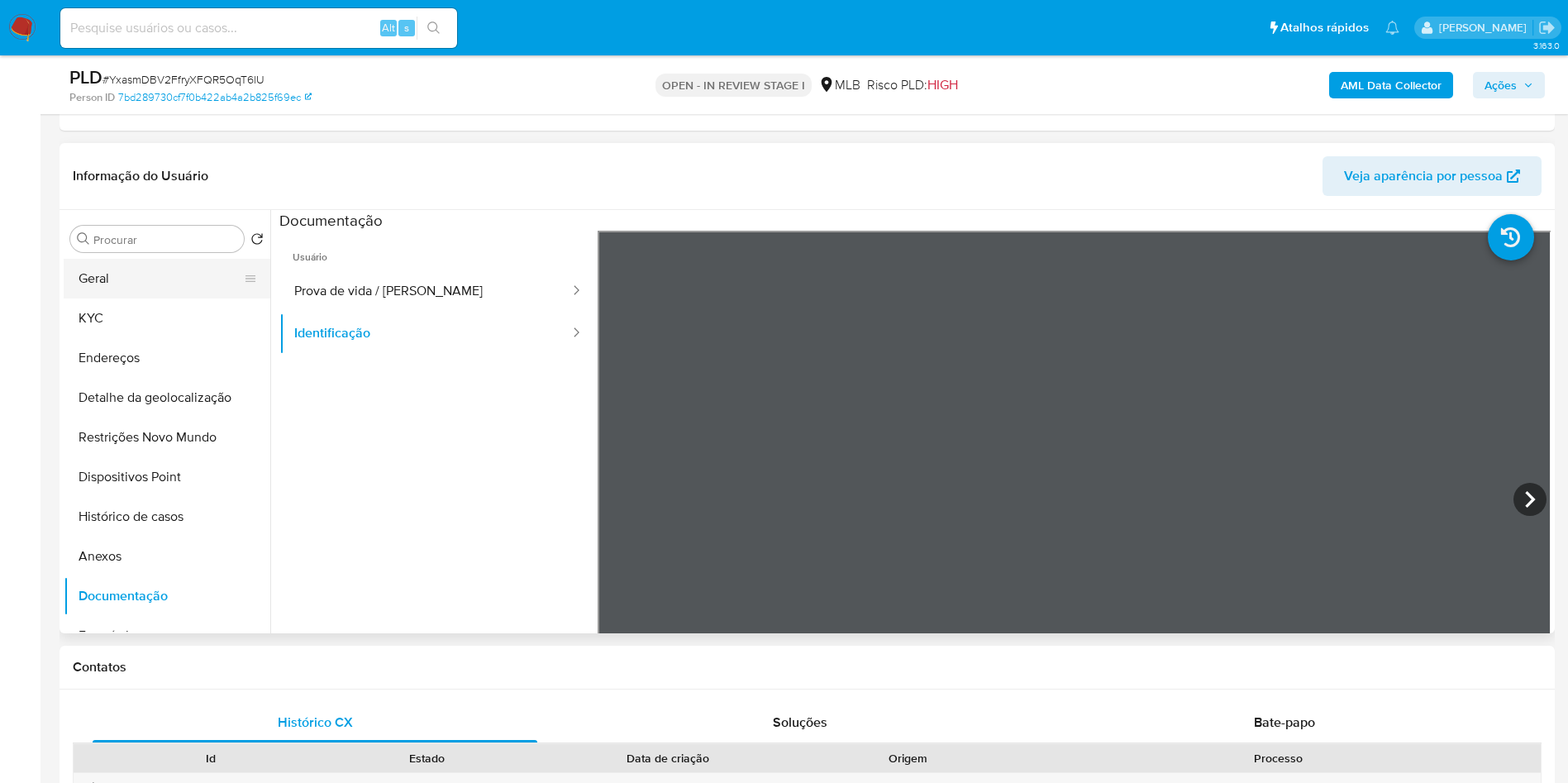
click at [178, 299] on button "Geral" at bounding box center [160, 279] width 193 height 40
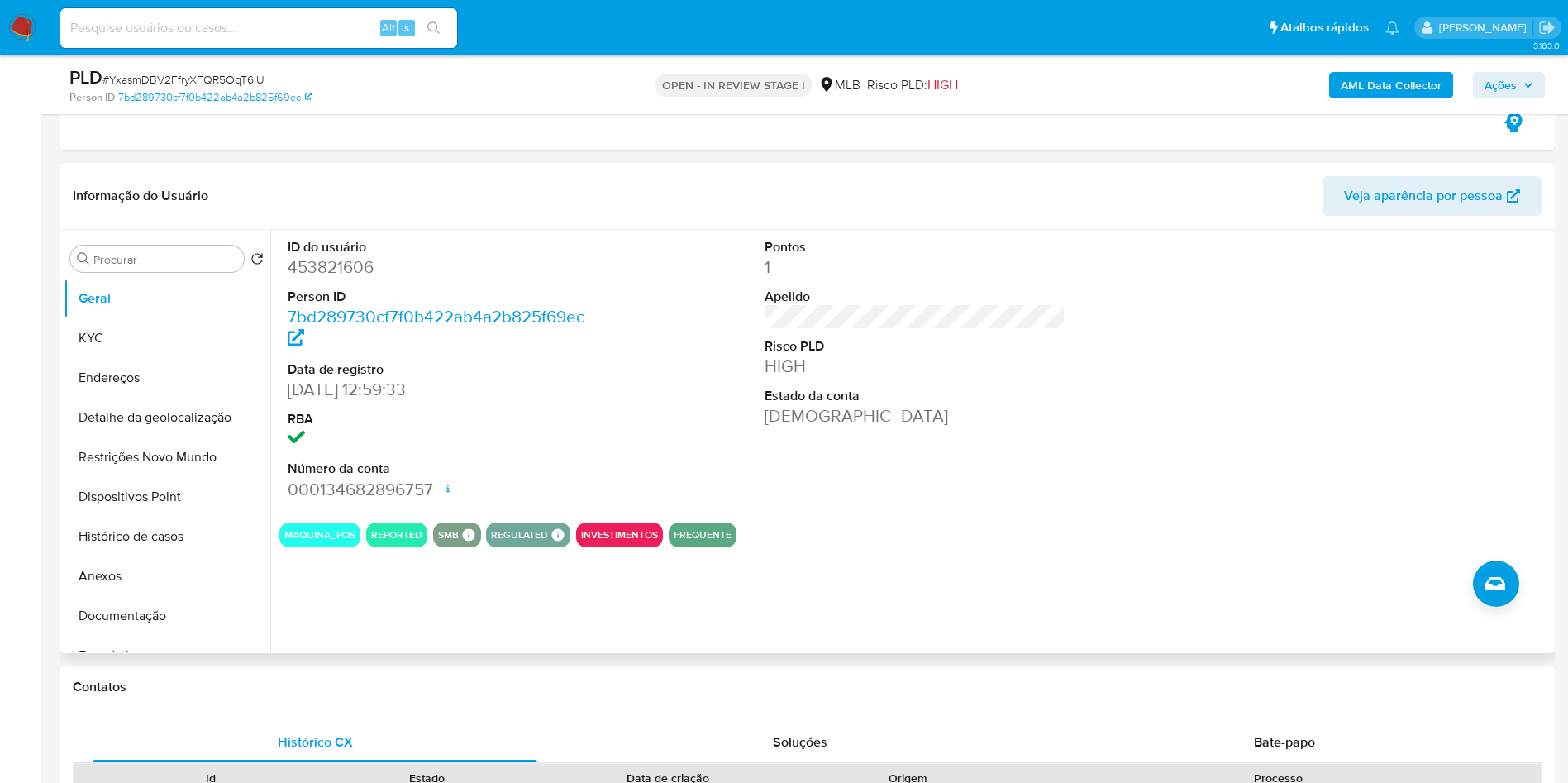
copy dd "453821606"
click at [134, 551] on button "Histórico de casos" at bounding box center [160, 536] width 193 height 40
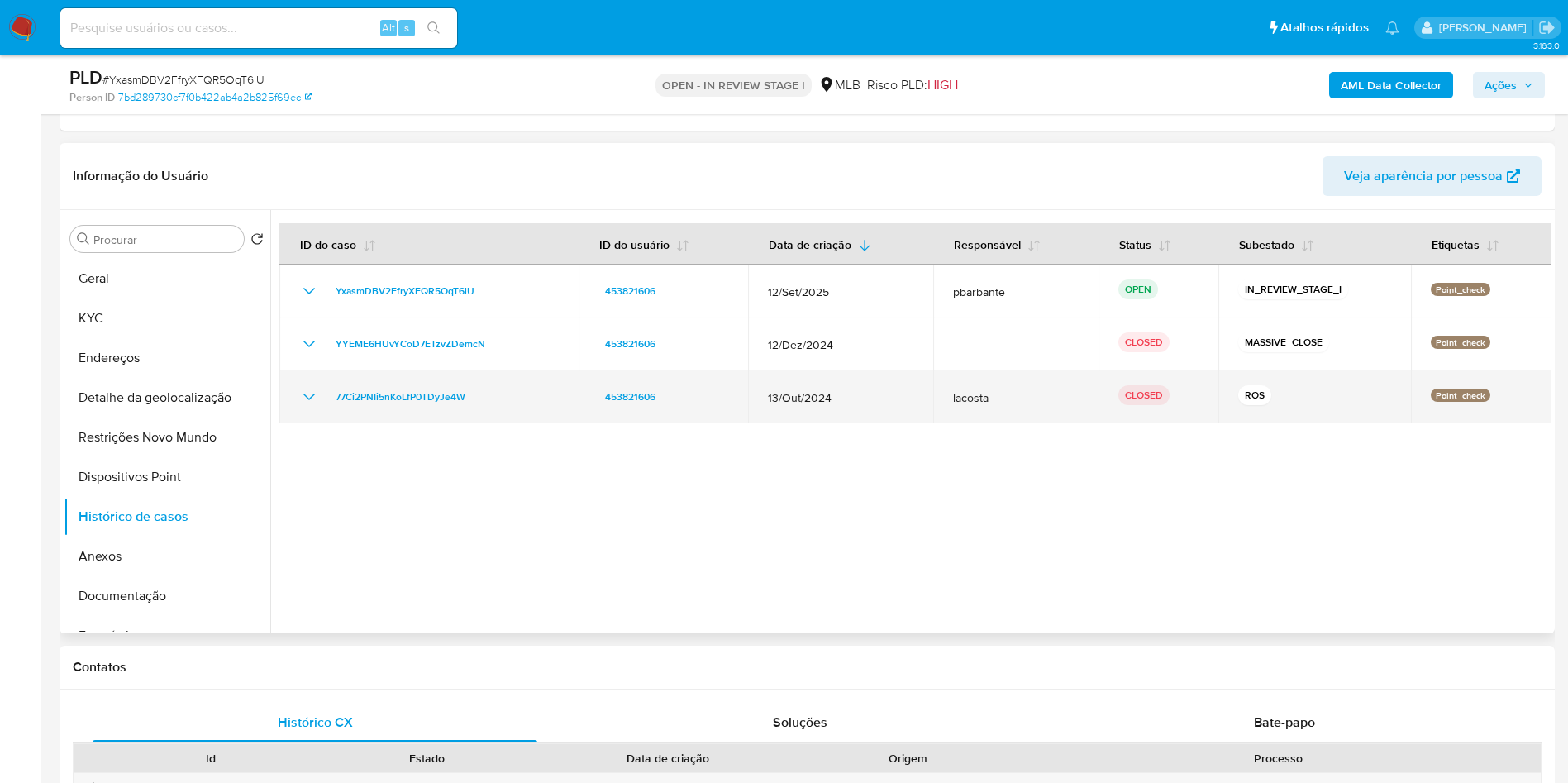
click at [300, 396] on icon "Mostrar/Ocultar" at bounding box center [309, 396] width 20 height 20
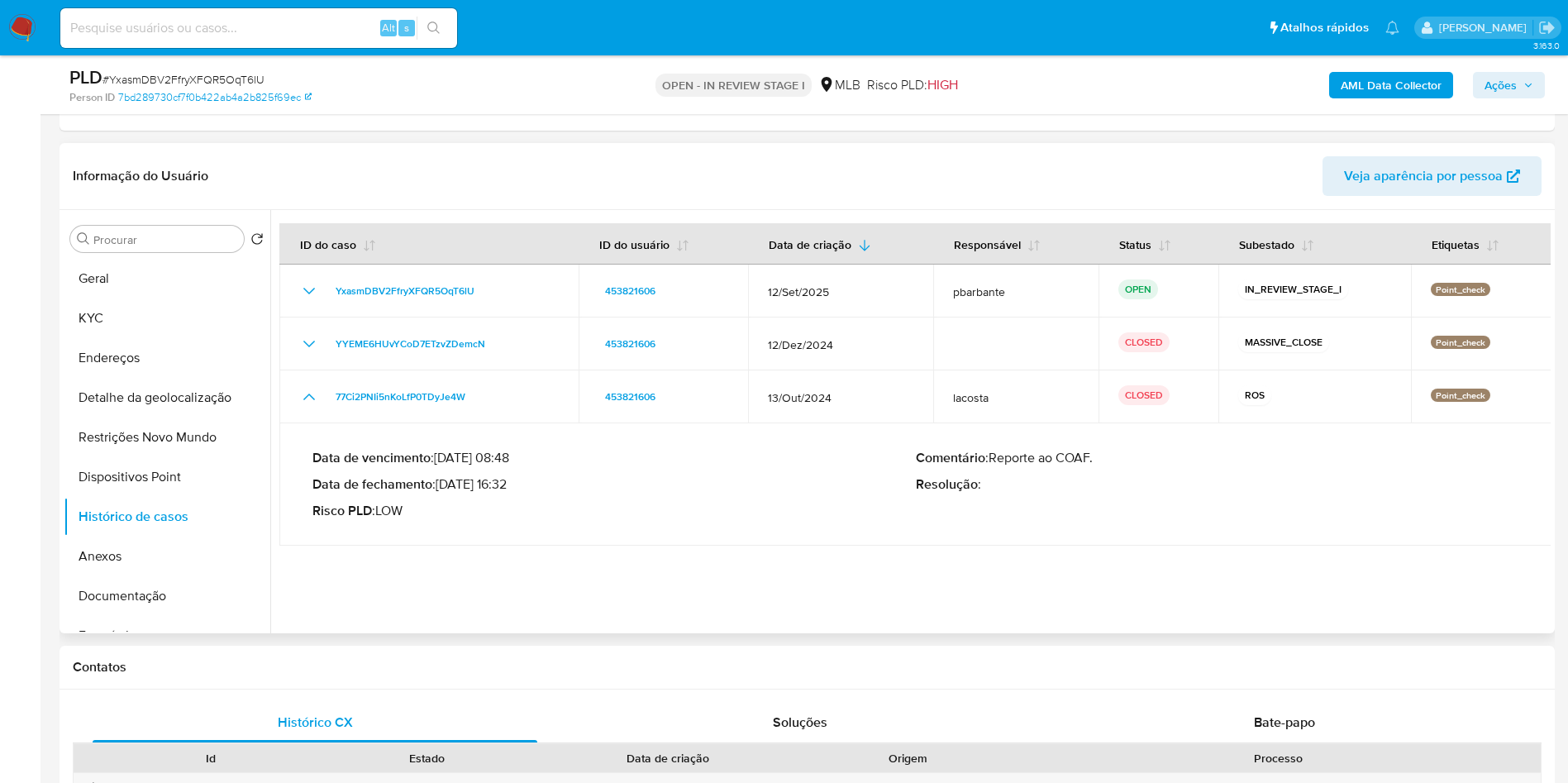
drag, startPoint x: 441, startPoint y: 494, endPoint x: 512, endPoint y: 494, distance: 71.0
click at [512, 493] on p "Data de fechamento : 25/11/2024 16:32" at bounding box center [613, 484] width 603 height 16
drag, startPoint x: 507, startPoint y: 489, endPoint x: 443, endPoint y: 489, distance: 64.0
click at [443, 489] on p "Data de fechamento : 25/11/2024 16:32" at bounding box center [613, 484] width 603 height 16
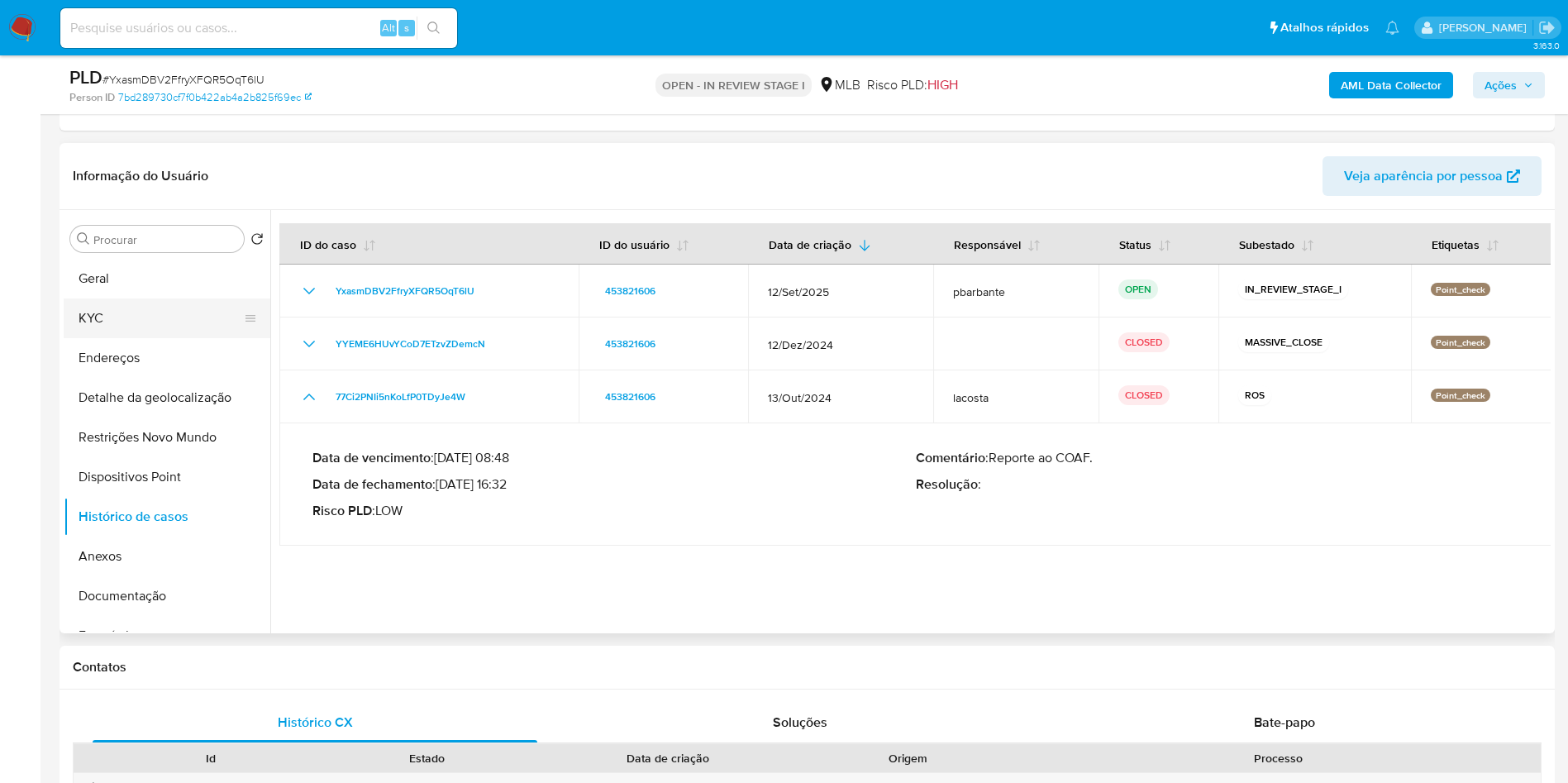
click at [75, 308] on button "KYC" at bounding box center [160, 318] width 193 height 40
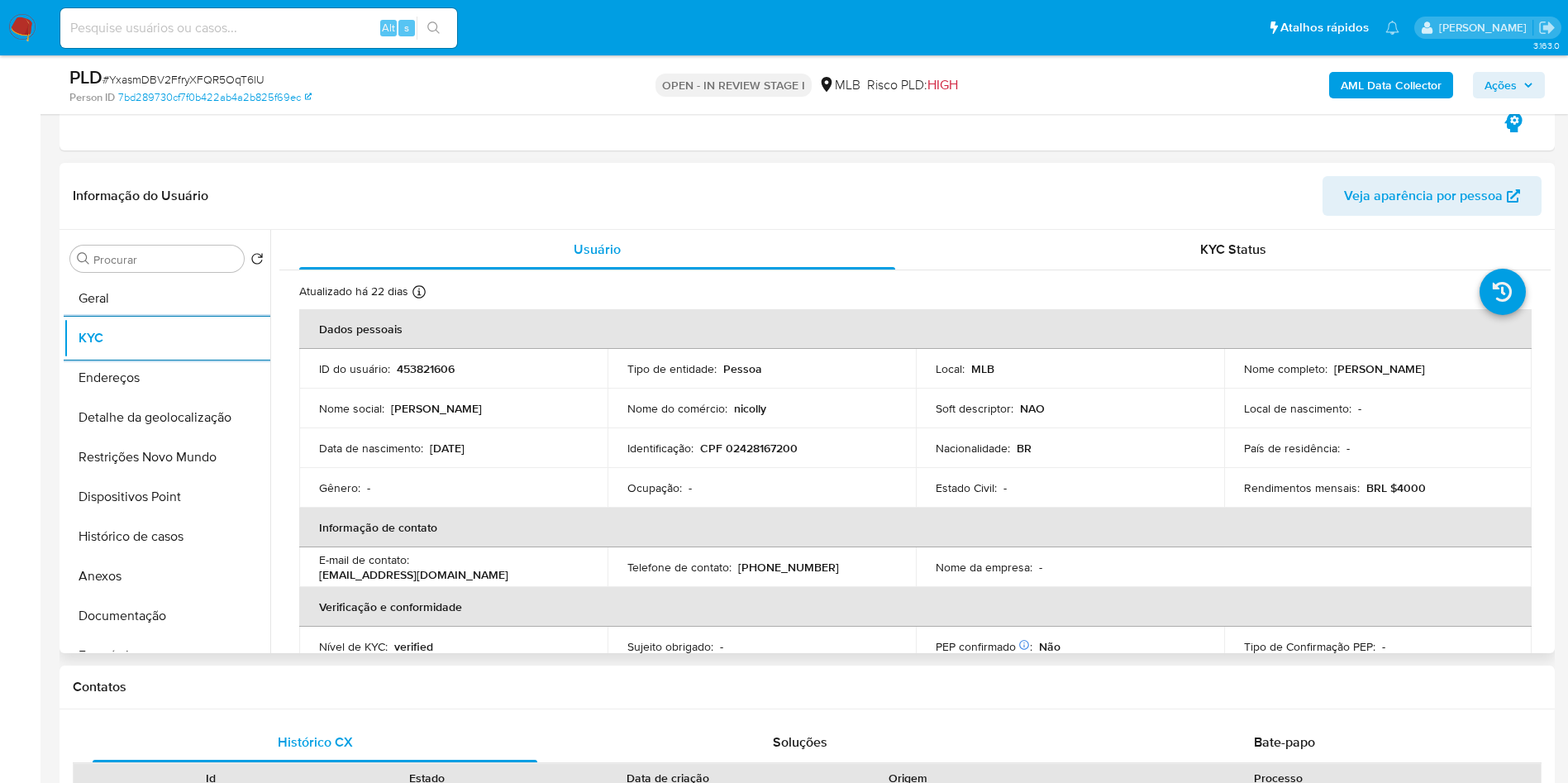
scroll to position [689, 0]
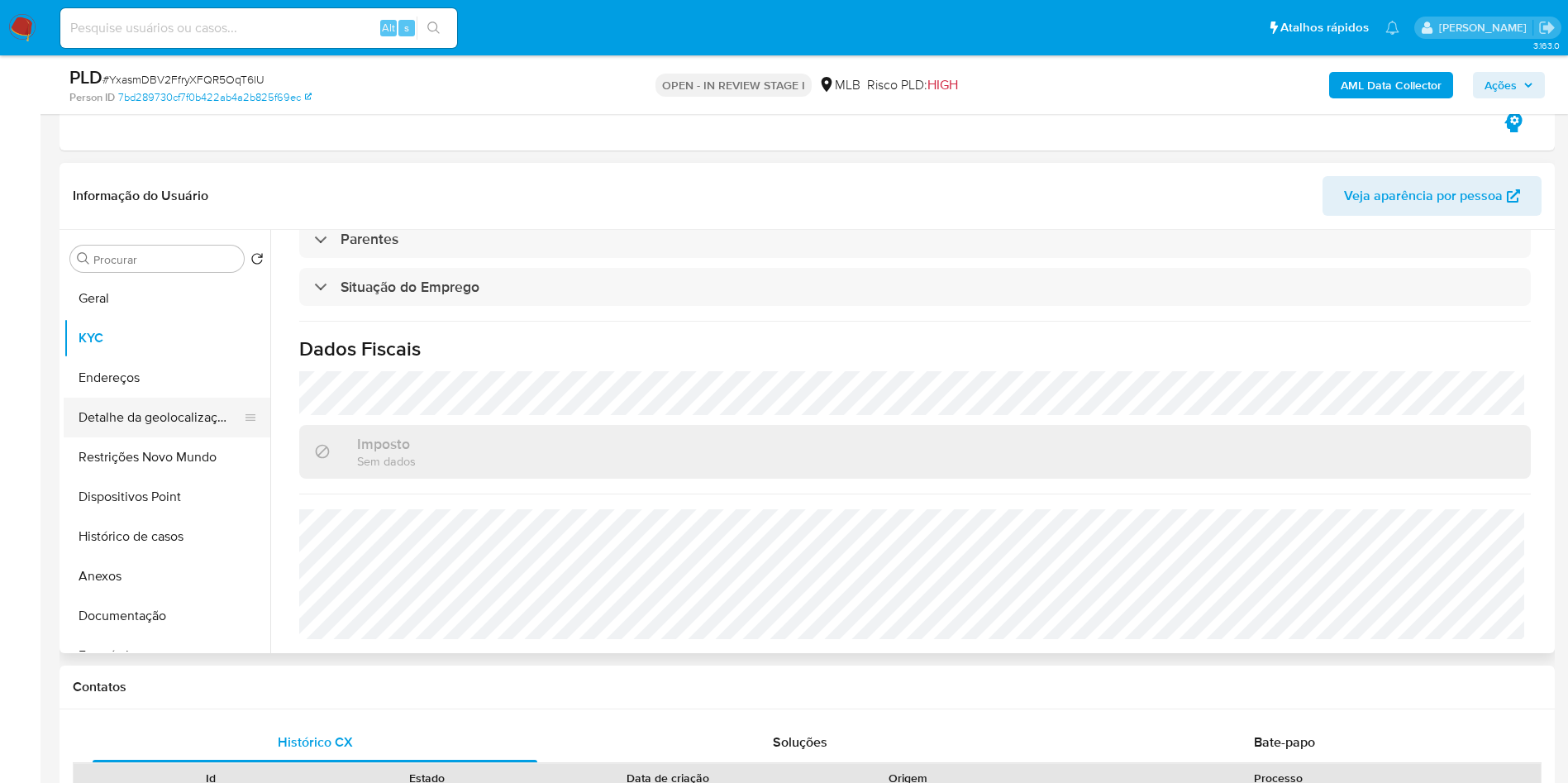
click at [153, 416] on button "Detalhe da geolocalização" at bounding box center [160, 417] width 193 height 40
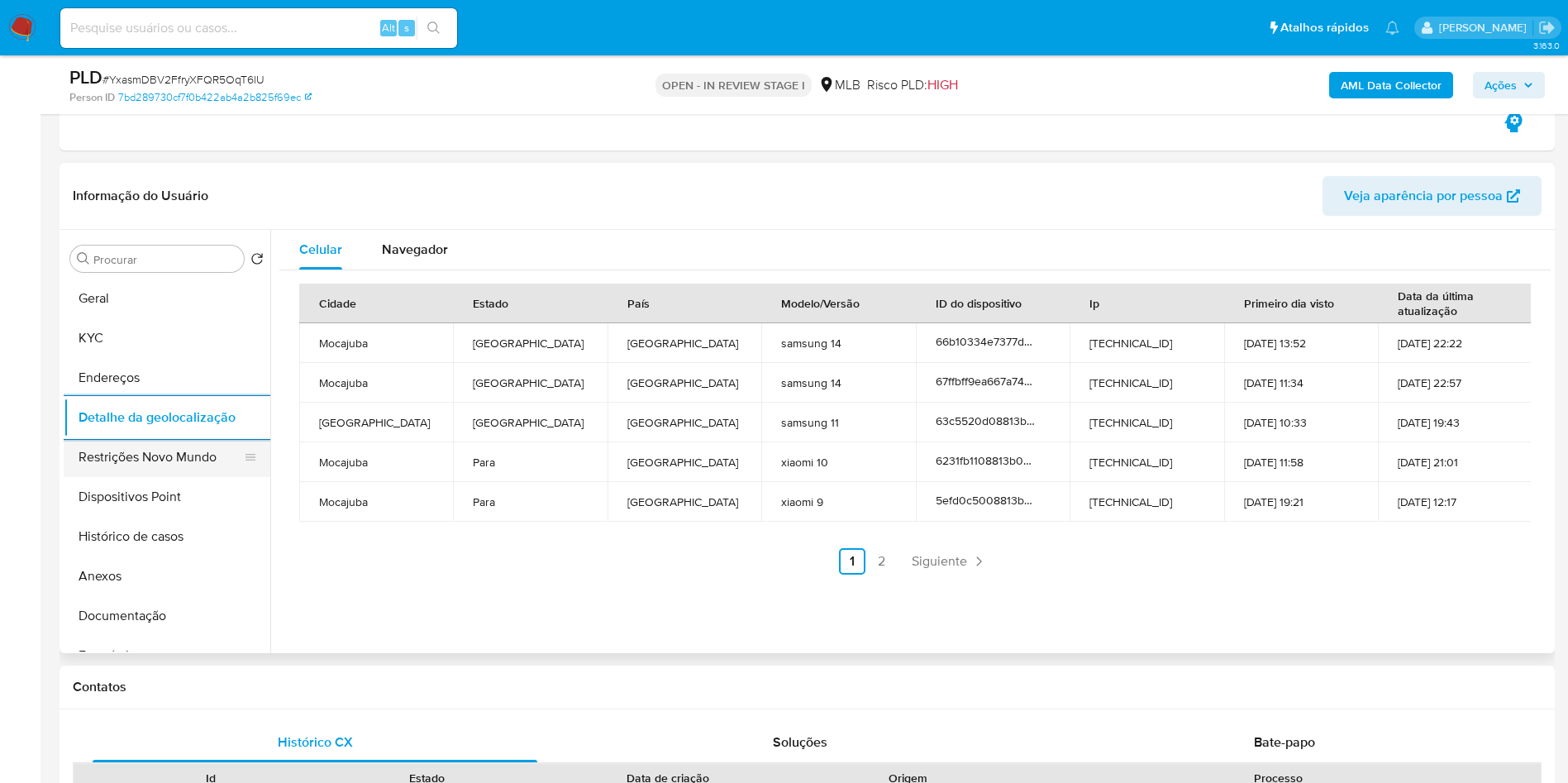
click at [170, 465] on button "Restrições Novo Mundo" at bounding box center [160, 457] width 193 height 40
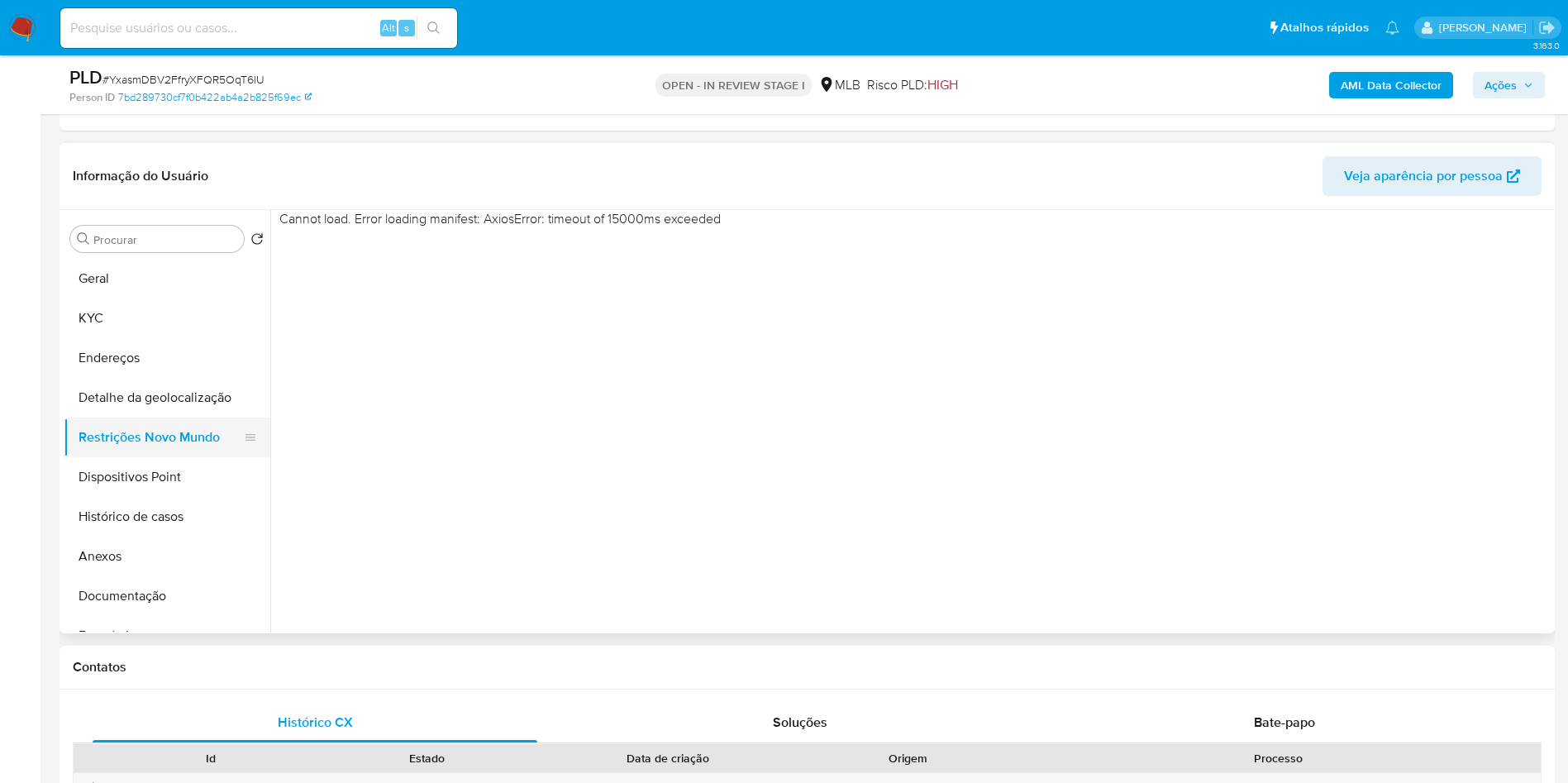
click at [158, 423] on button "Restrições Novo Mundo" at bounding box center [160, 437] width 193 height 40
click at [182, 406] on button "Detalhe da geolocalização" at bounding box center [160, 397] width 193 height 40
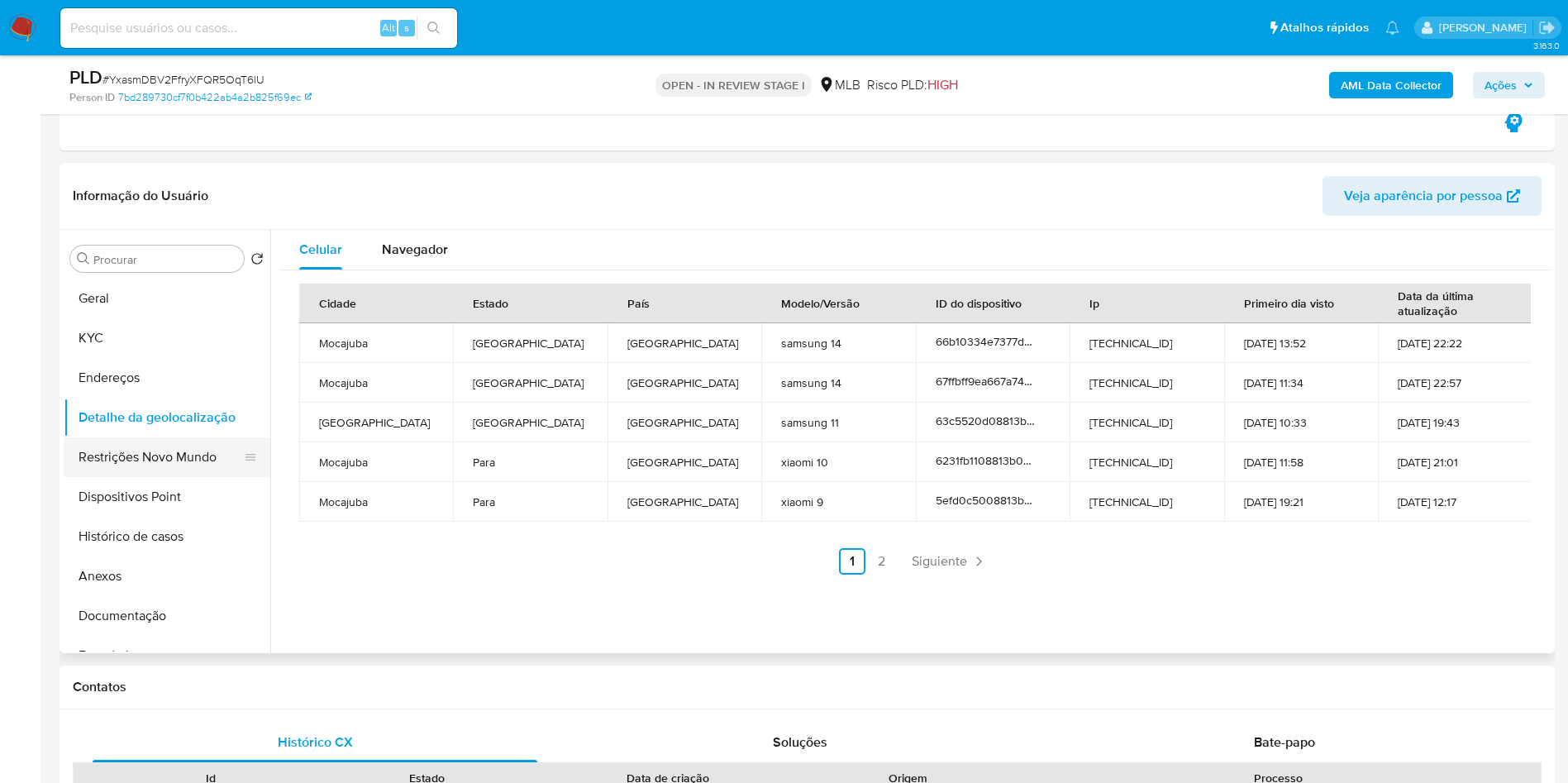
click at [145, 454] on button "Restrições Novo Mundo" at bounding box center [160, 457] width 193 height 40
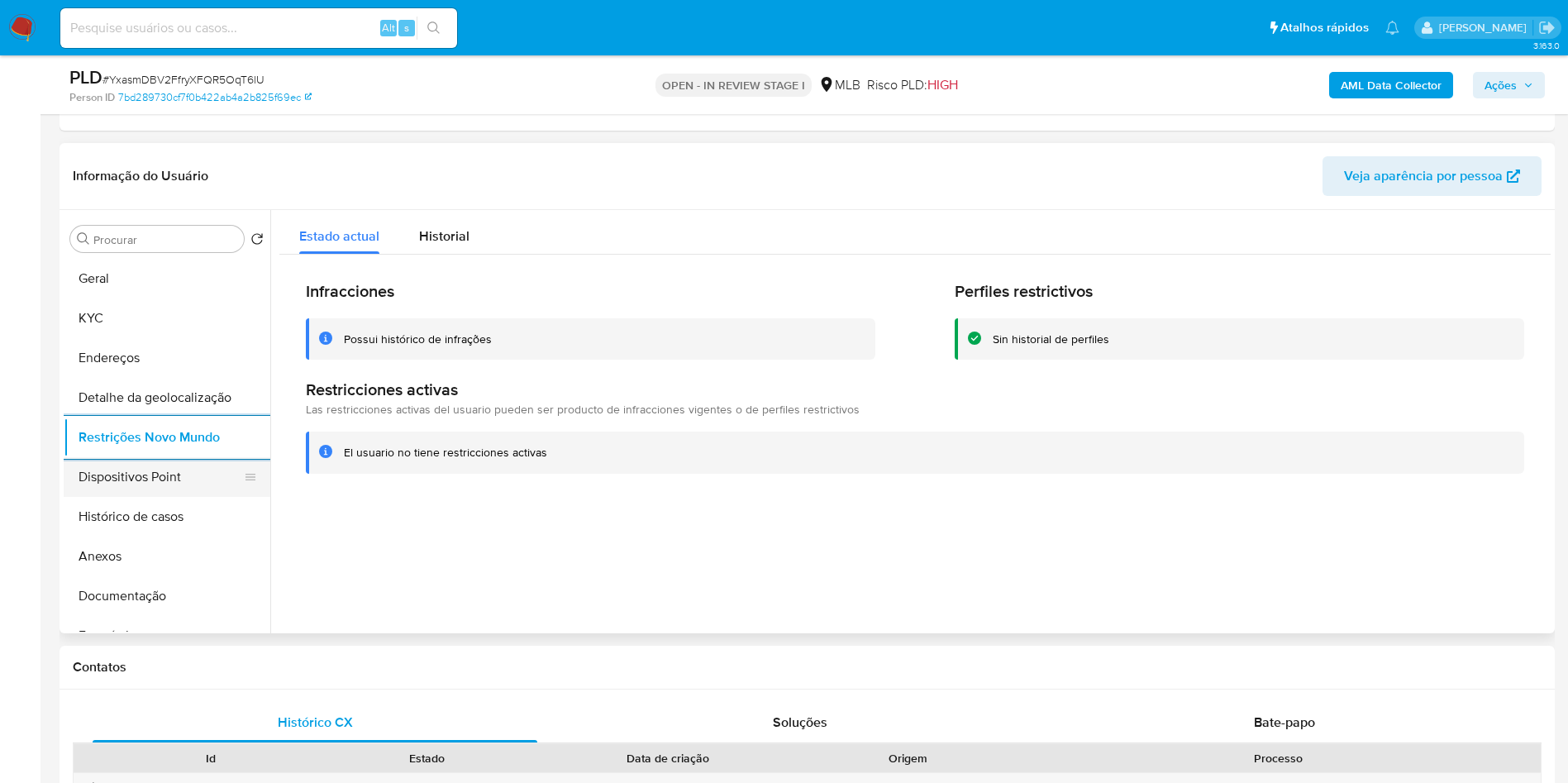
click at [153, 462] on button "Dispositivos Point" at bounding box center [160, 477] width 193 height 40
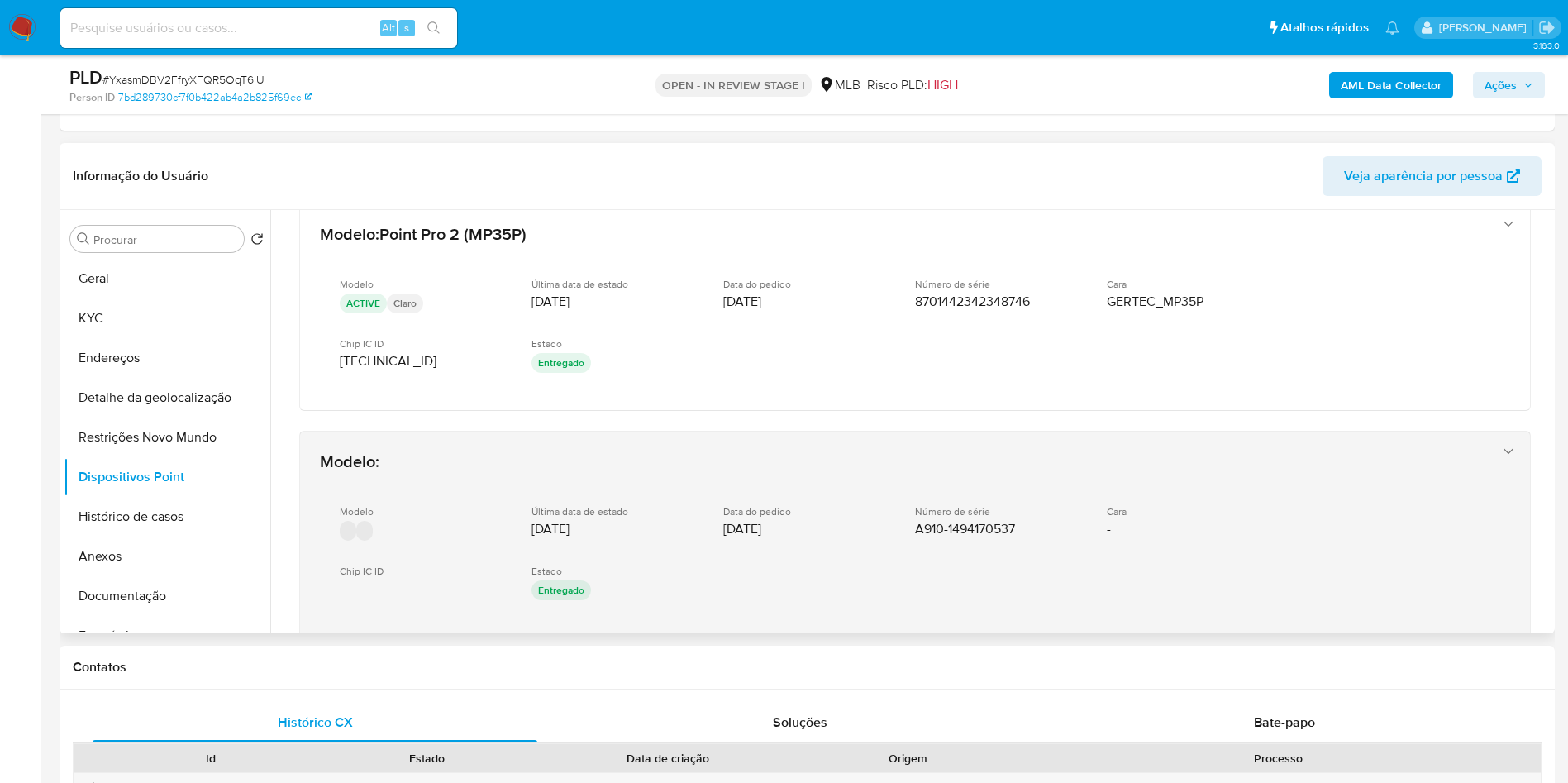
scroll to position [24, 0]
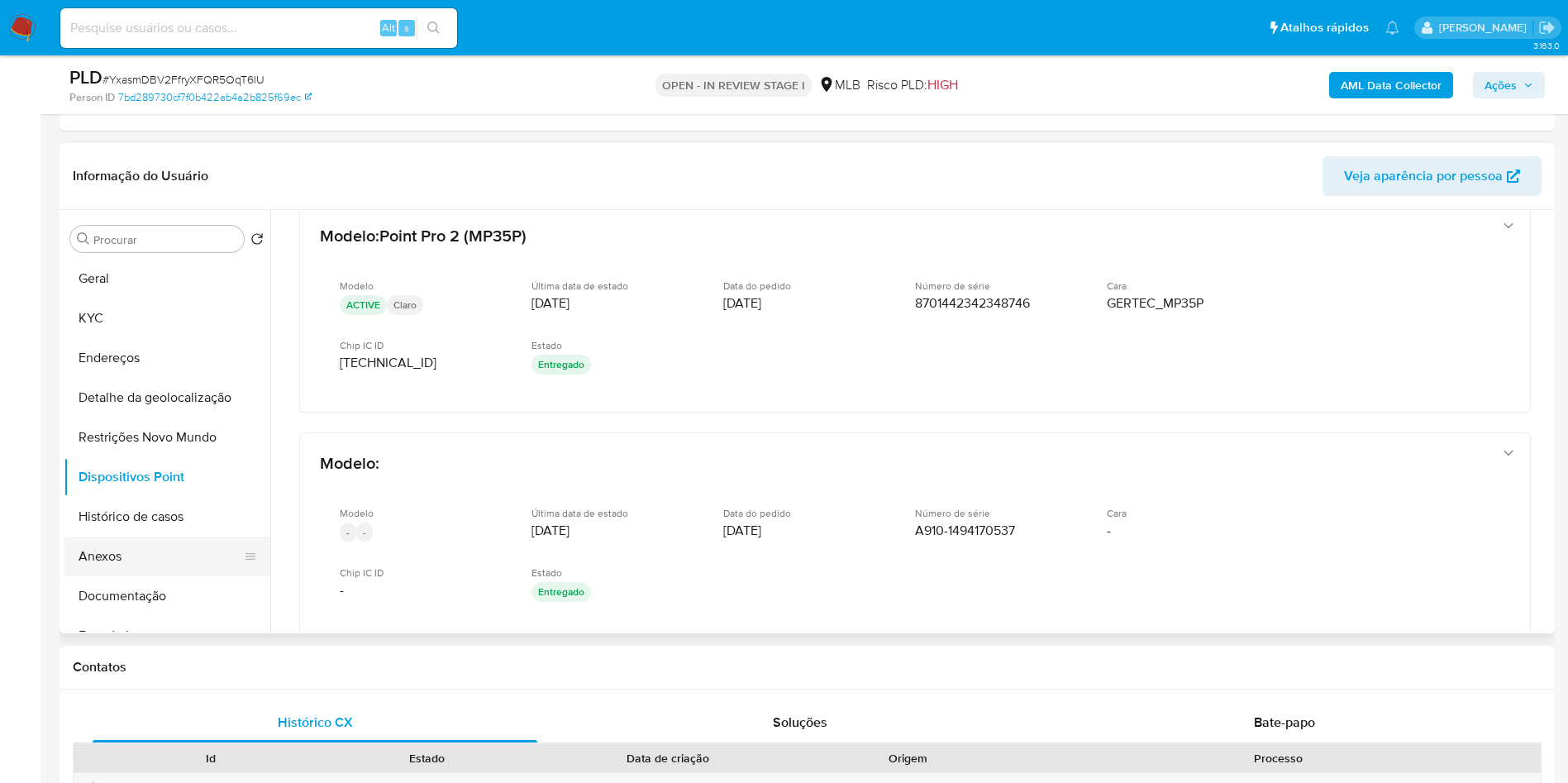
click at [185, 561] on button "Anexos" at bounding box center [160, 556] width 193 height 40
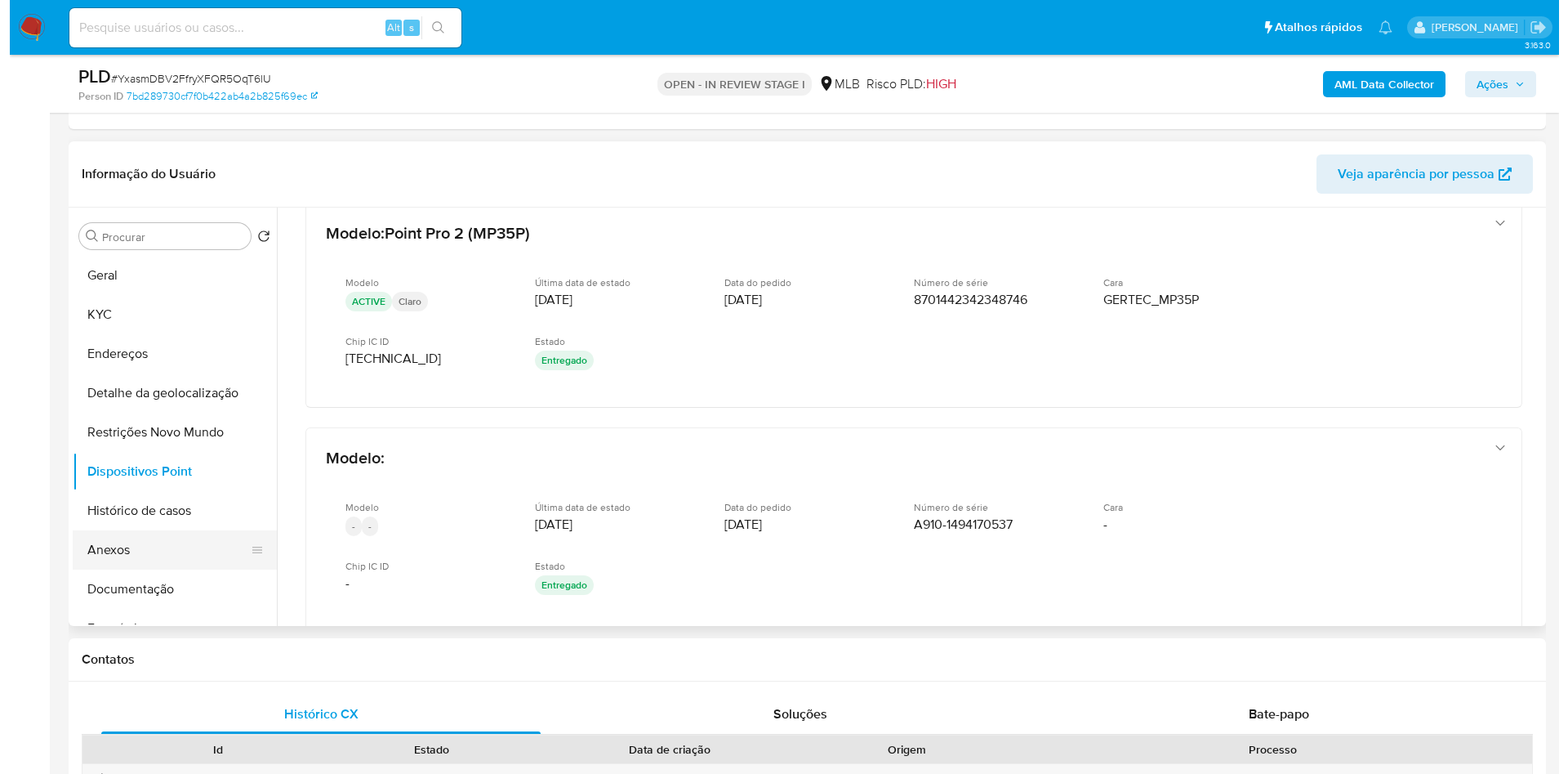
scroll to position [0, 0]
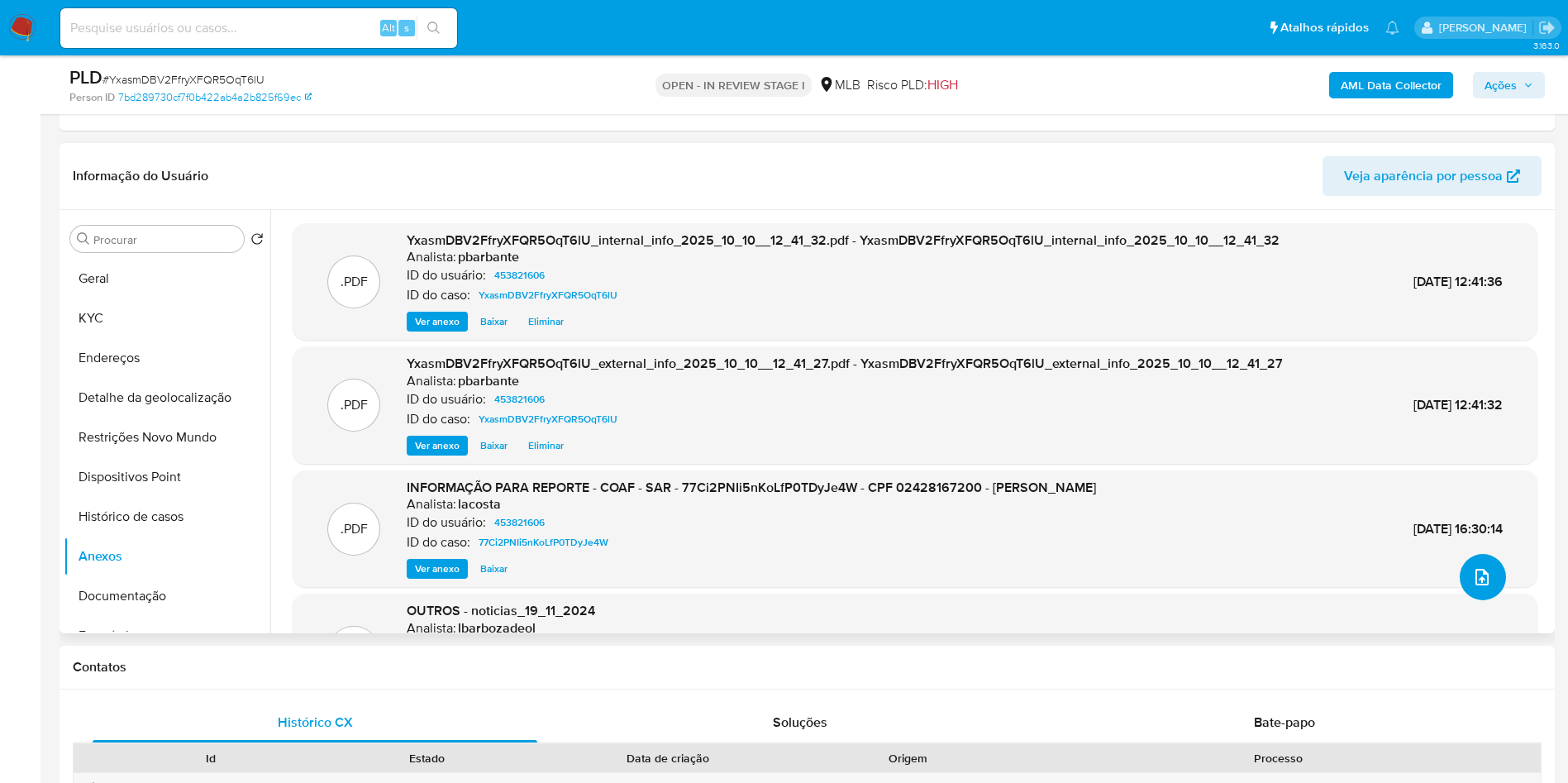
click at [1483, 600] on button "upload-file" at bounding box center [1483, 576] width 46 height 46
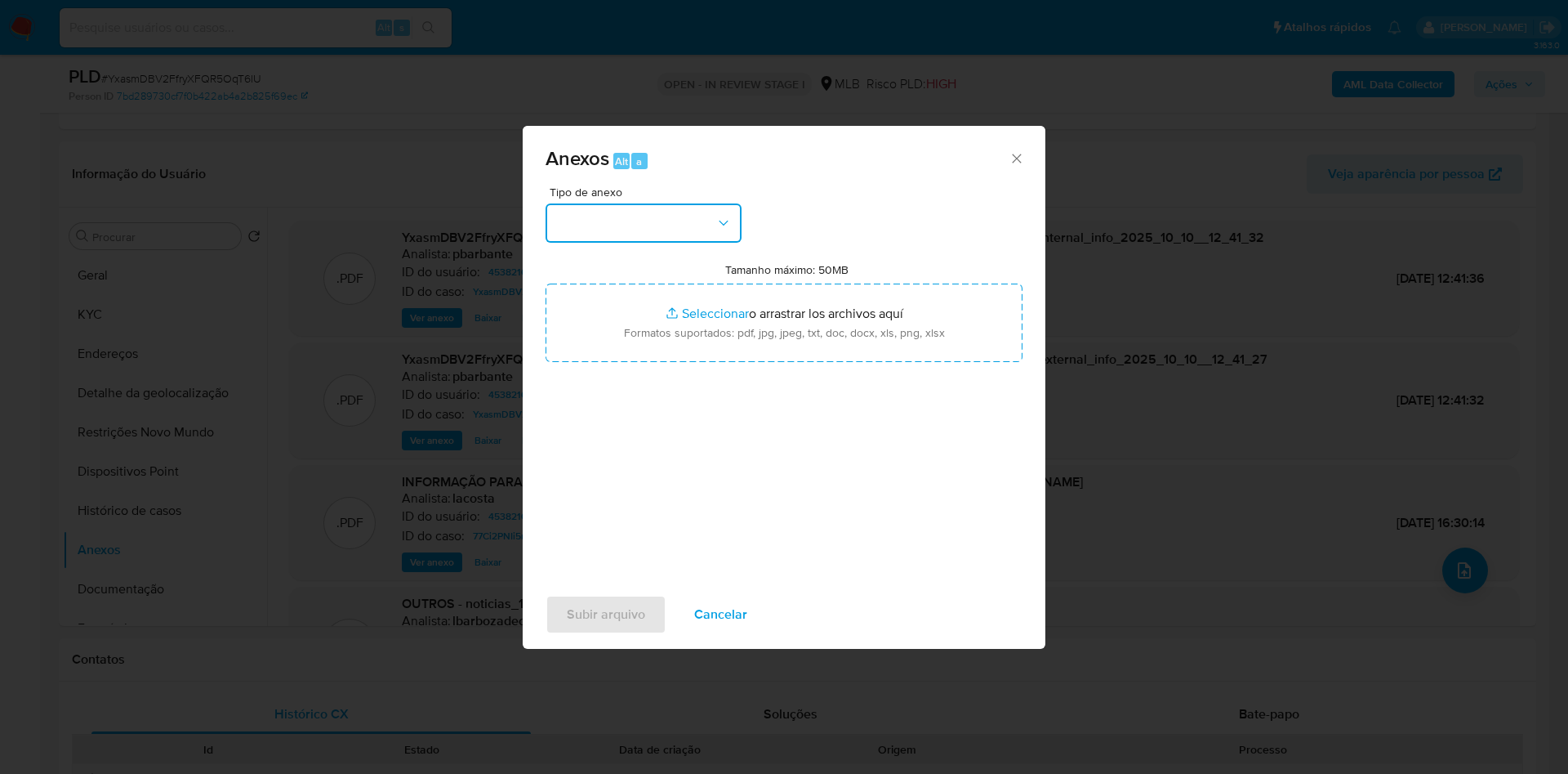
click at [638, 204] on button "button" at bounding box center [644, 223] width 196 height 39
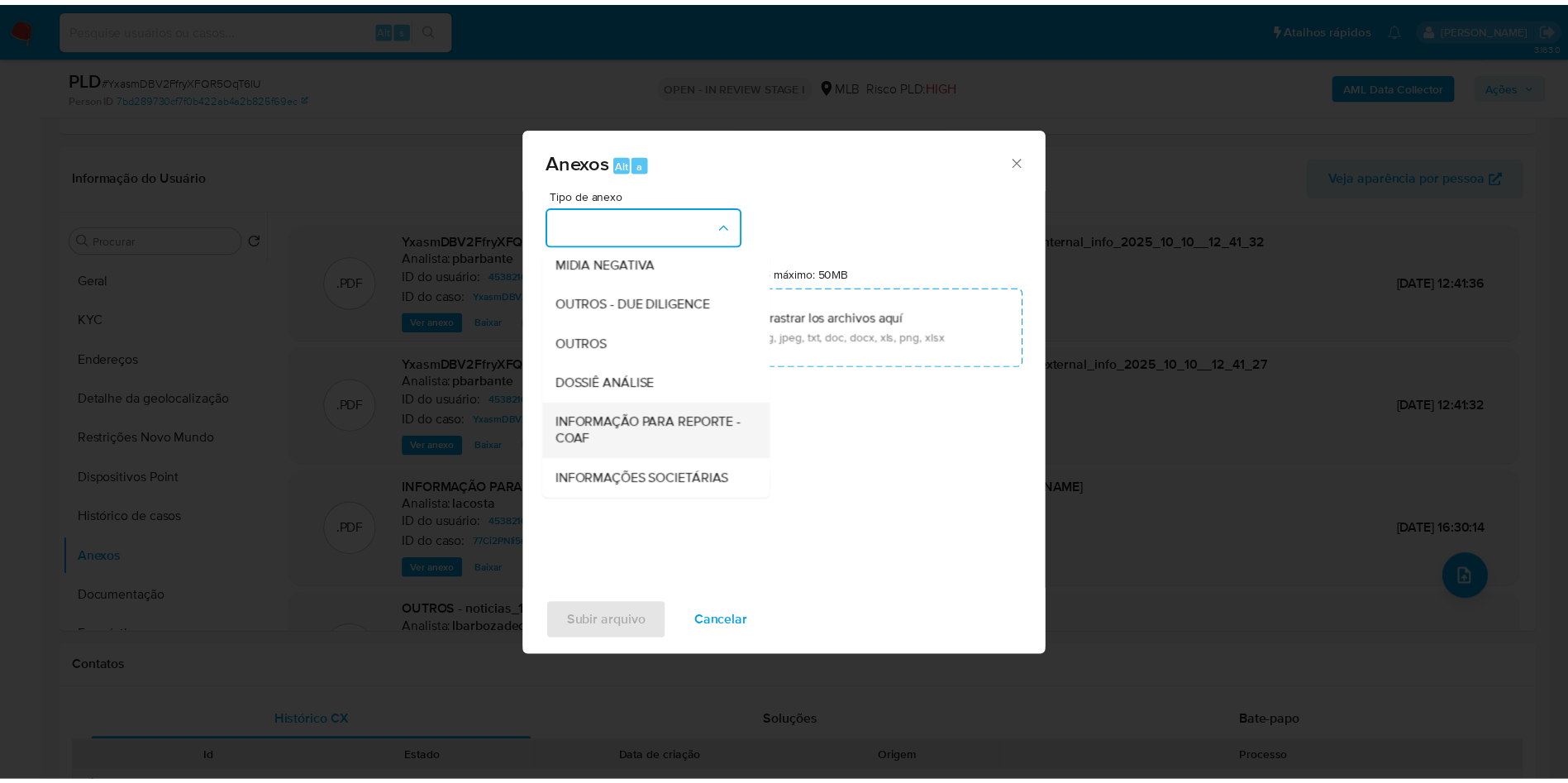
scroll to position [220, 0]
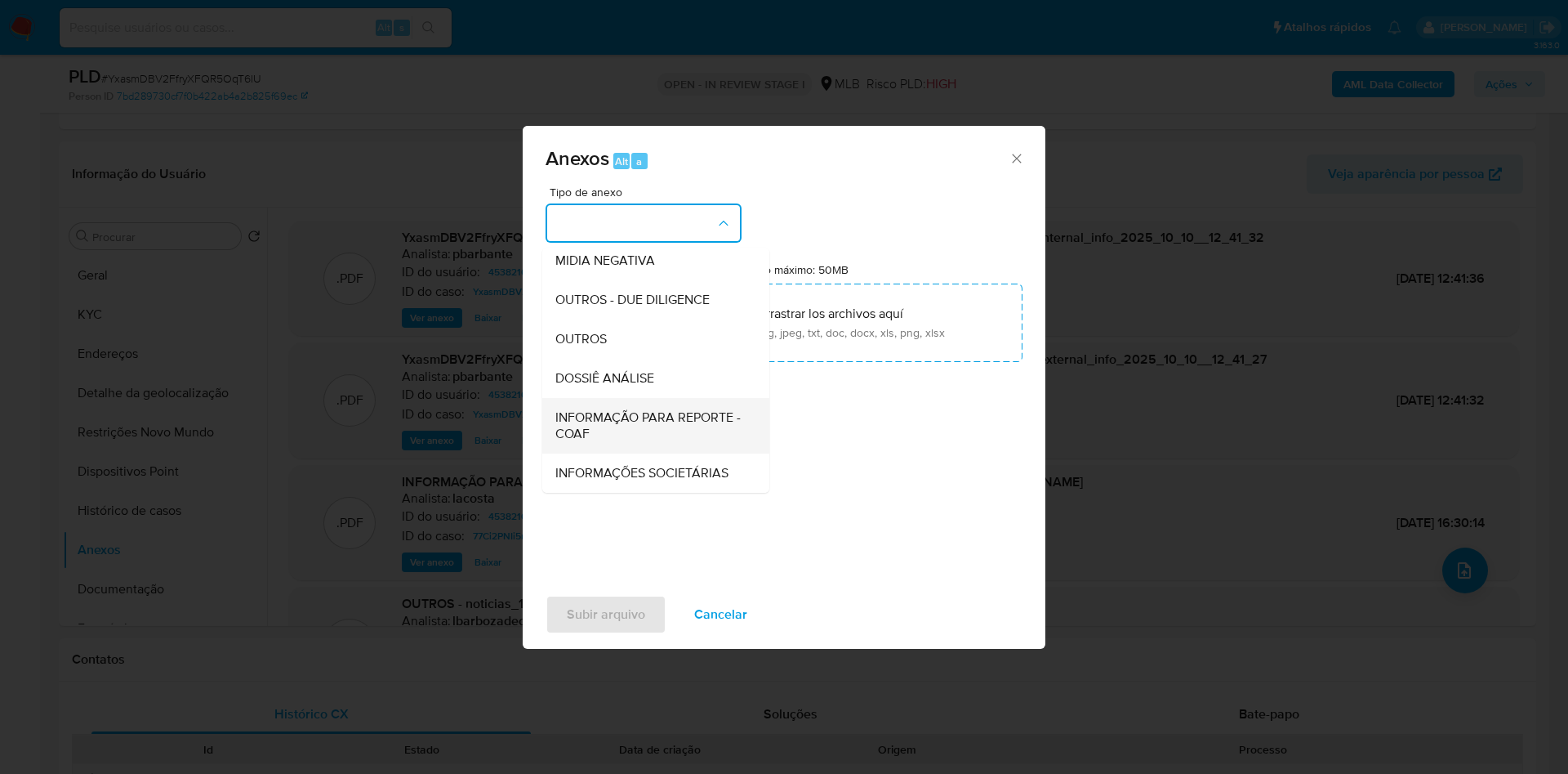
click at [592, 409] on span "INFORMAÇÃO PARA REPORTE - COAF" at bounding box center [650, 425] width 191 height 32
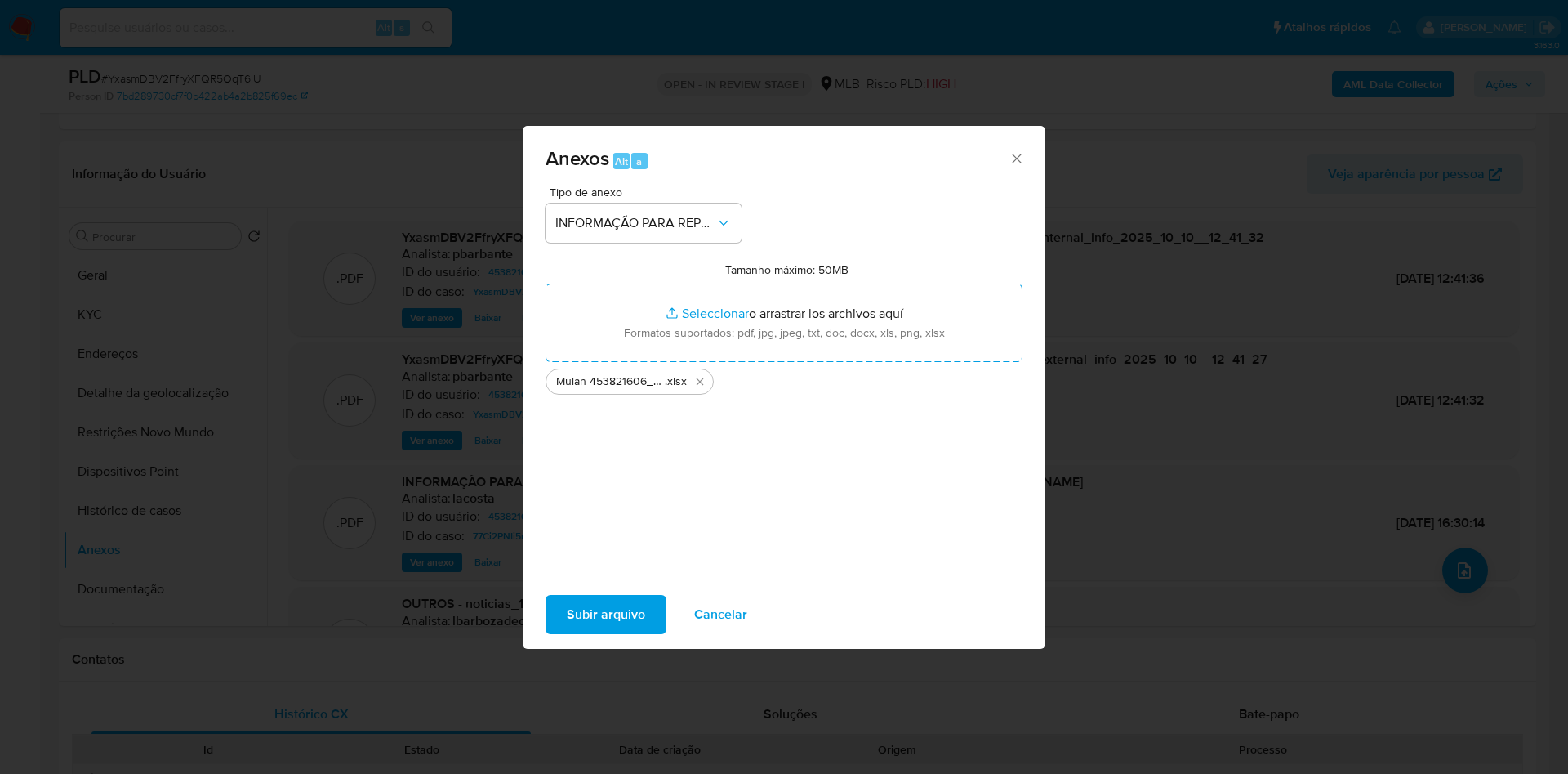
click at [602, 613] on span "Subir arquivo" at bounding box center [605, 614] width 78 height 36
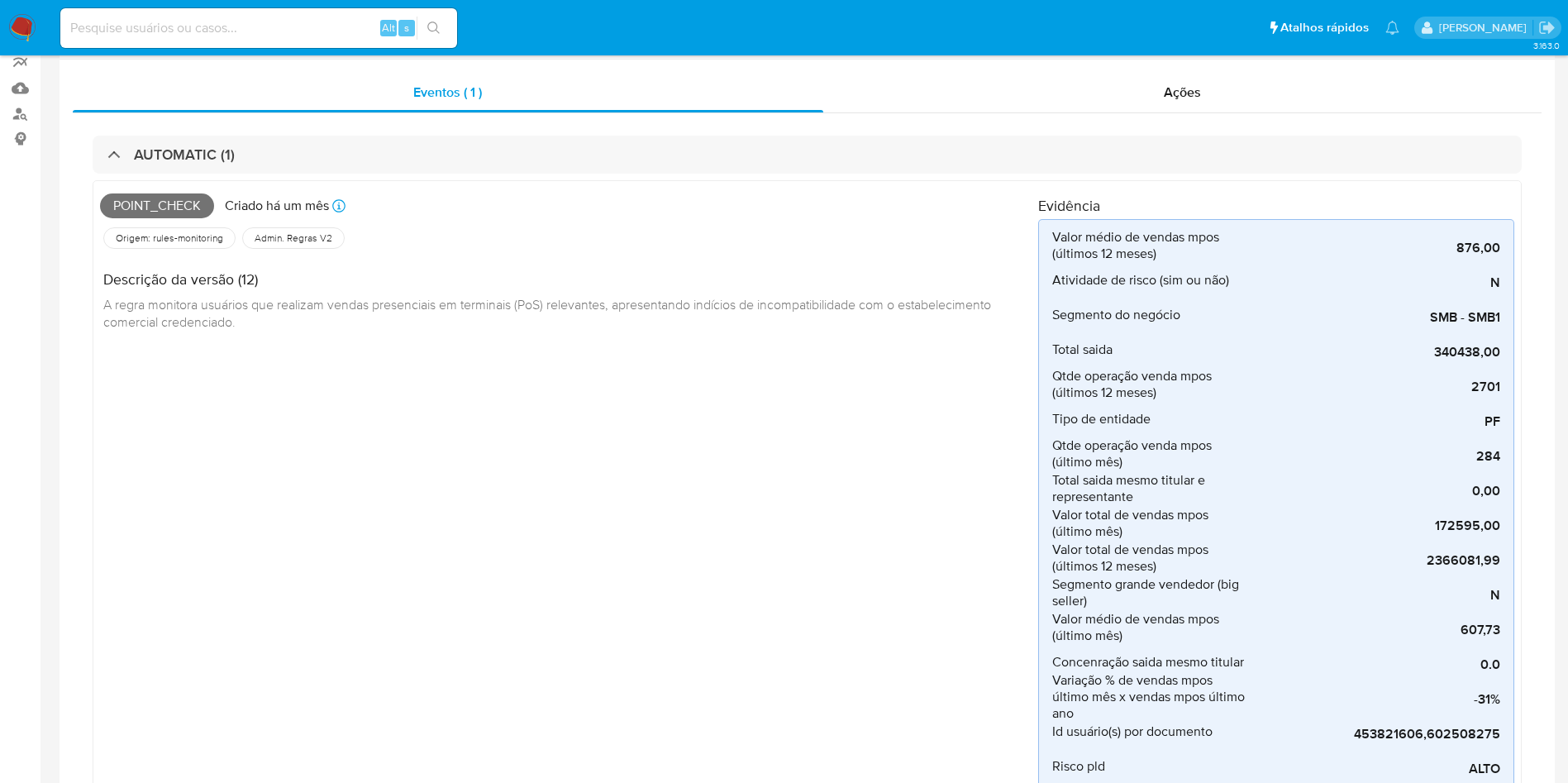
scroll to position [0, 0]
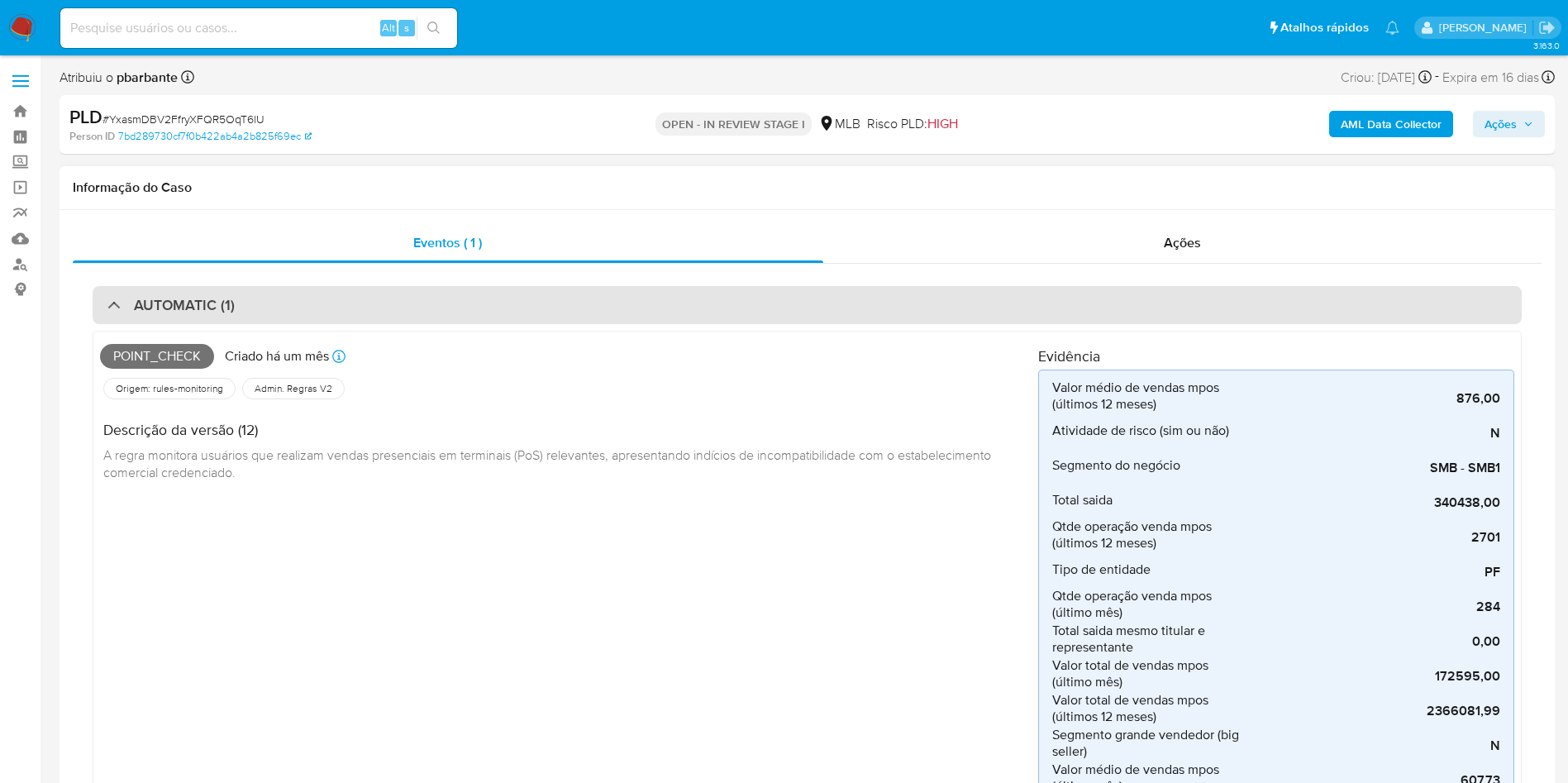
click at [485, 305] on div "AUTOMATIC (1)" at bounding box center [807, 305] width 1429 height 38
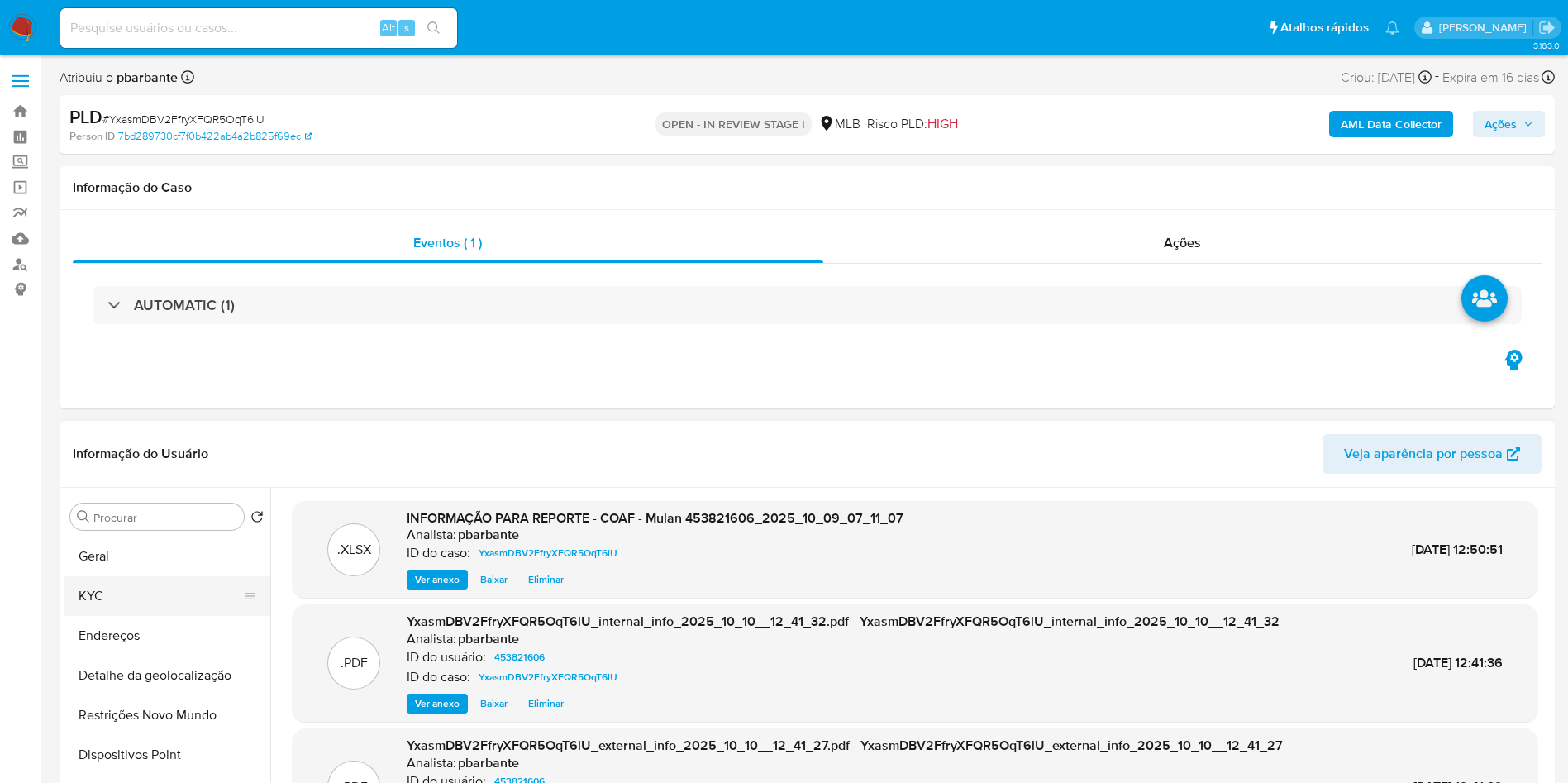
click at [140, 616] on button "KYC" at bounding box center [160, 596] width 193 height 40
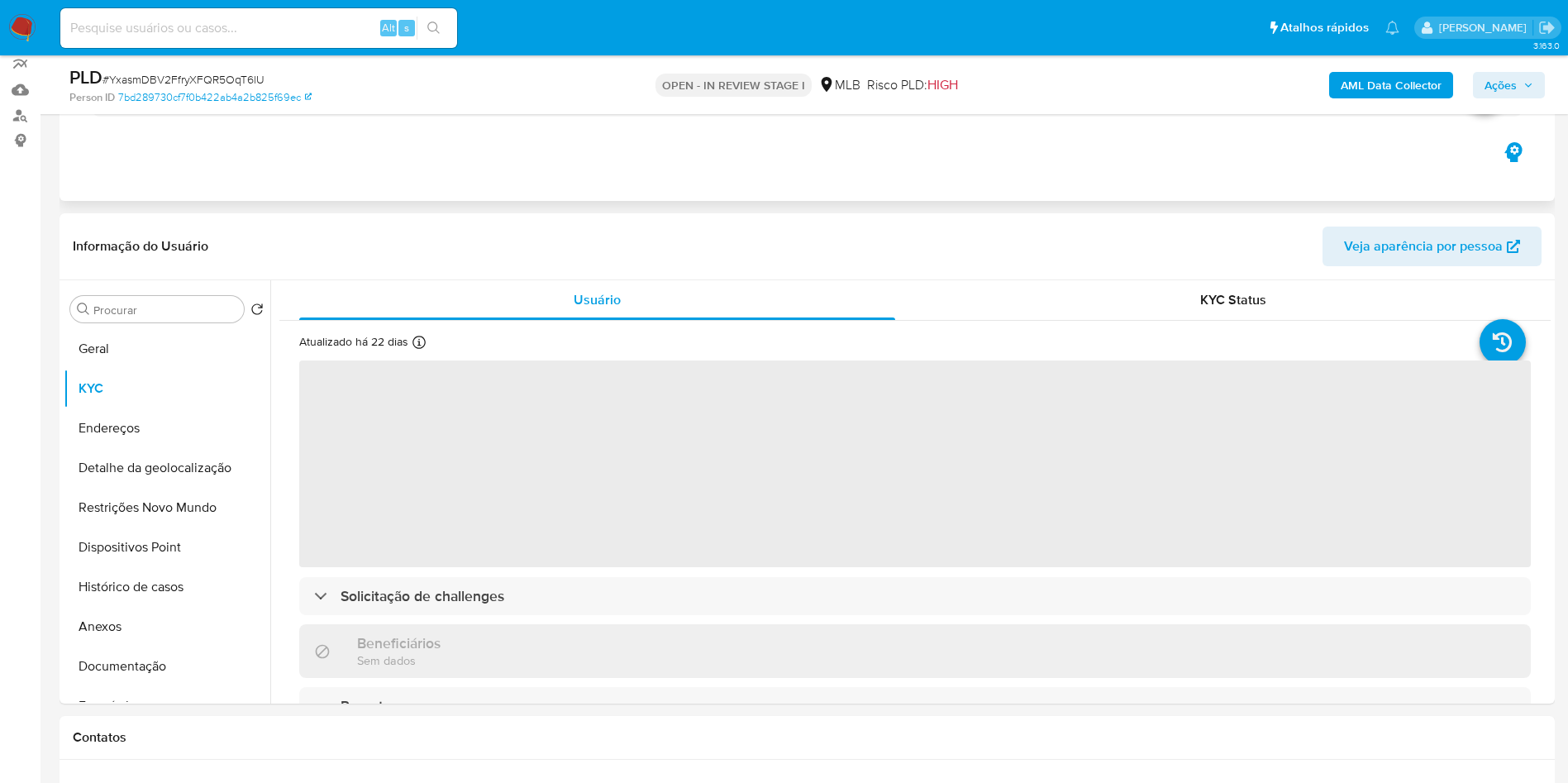
scroll to position [151, 0]
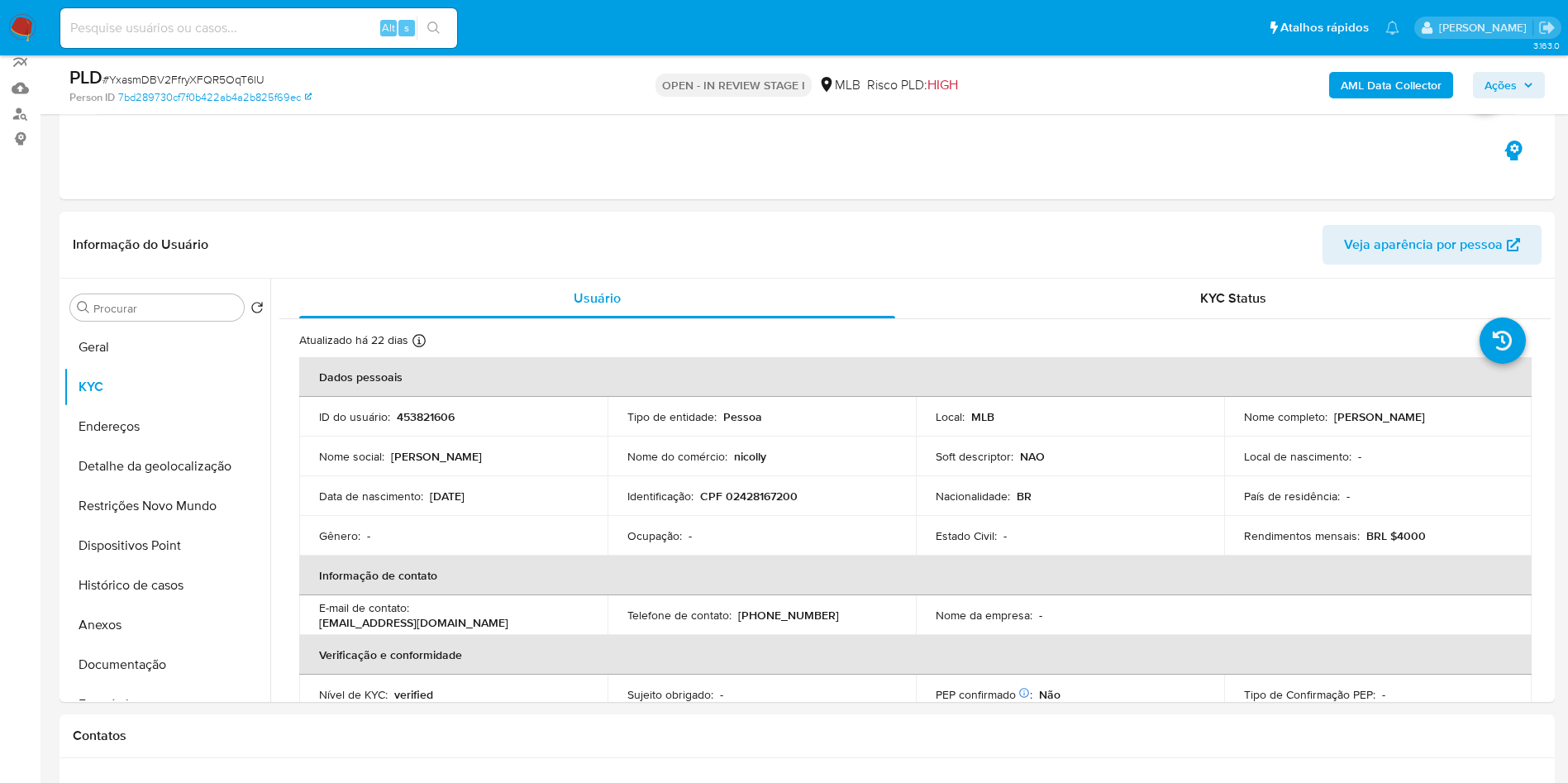
click at [240, 82] on span "# YxasmDBV2FfryXFQR5OqT6lU" at bounding box center [183, 79] width 162 height 16
copy span "YxasmDBV2FfryXFQR5OqT6lU"
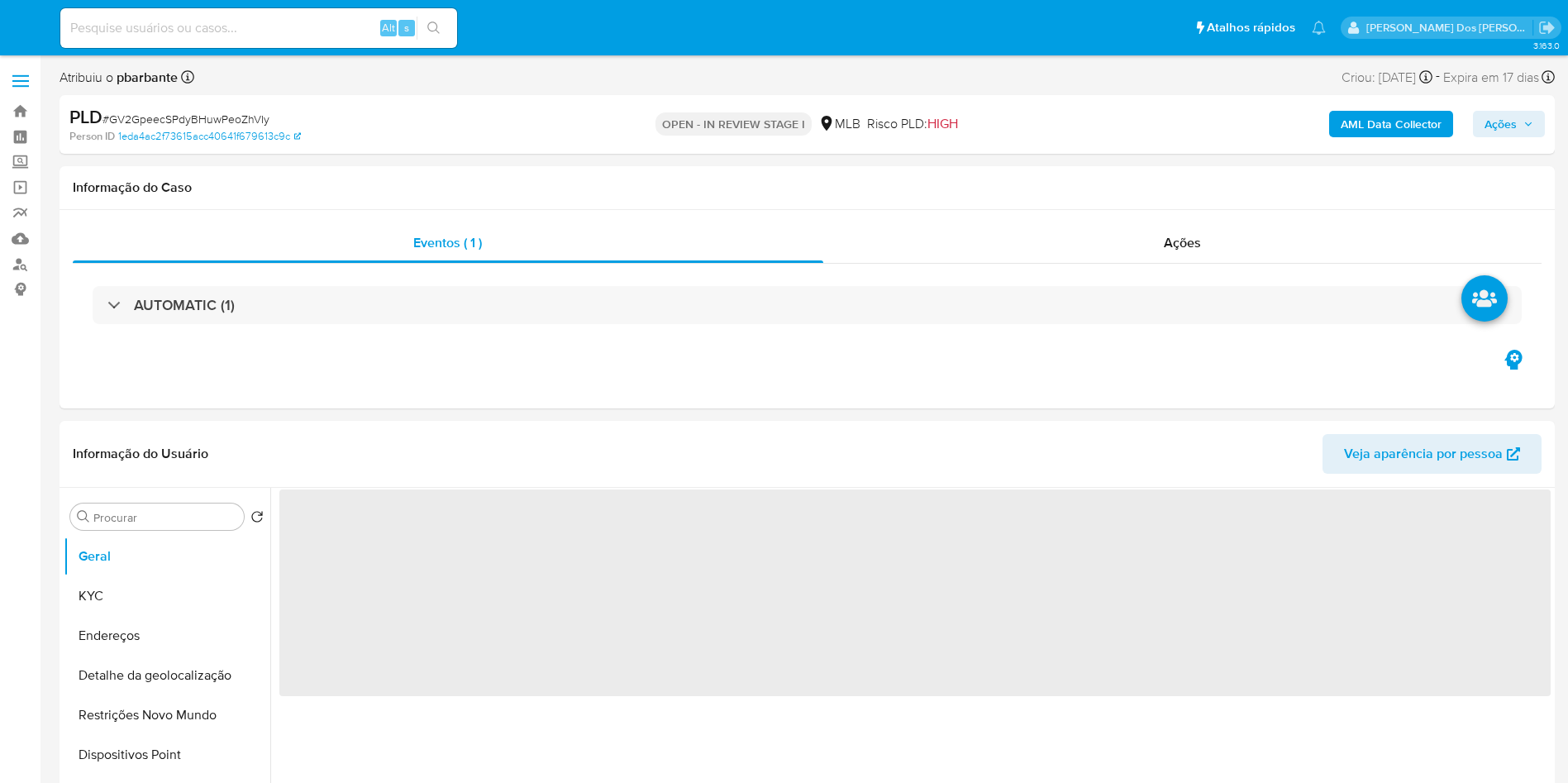
select select "10"
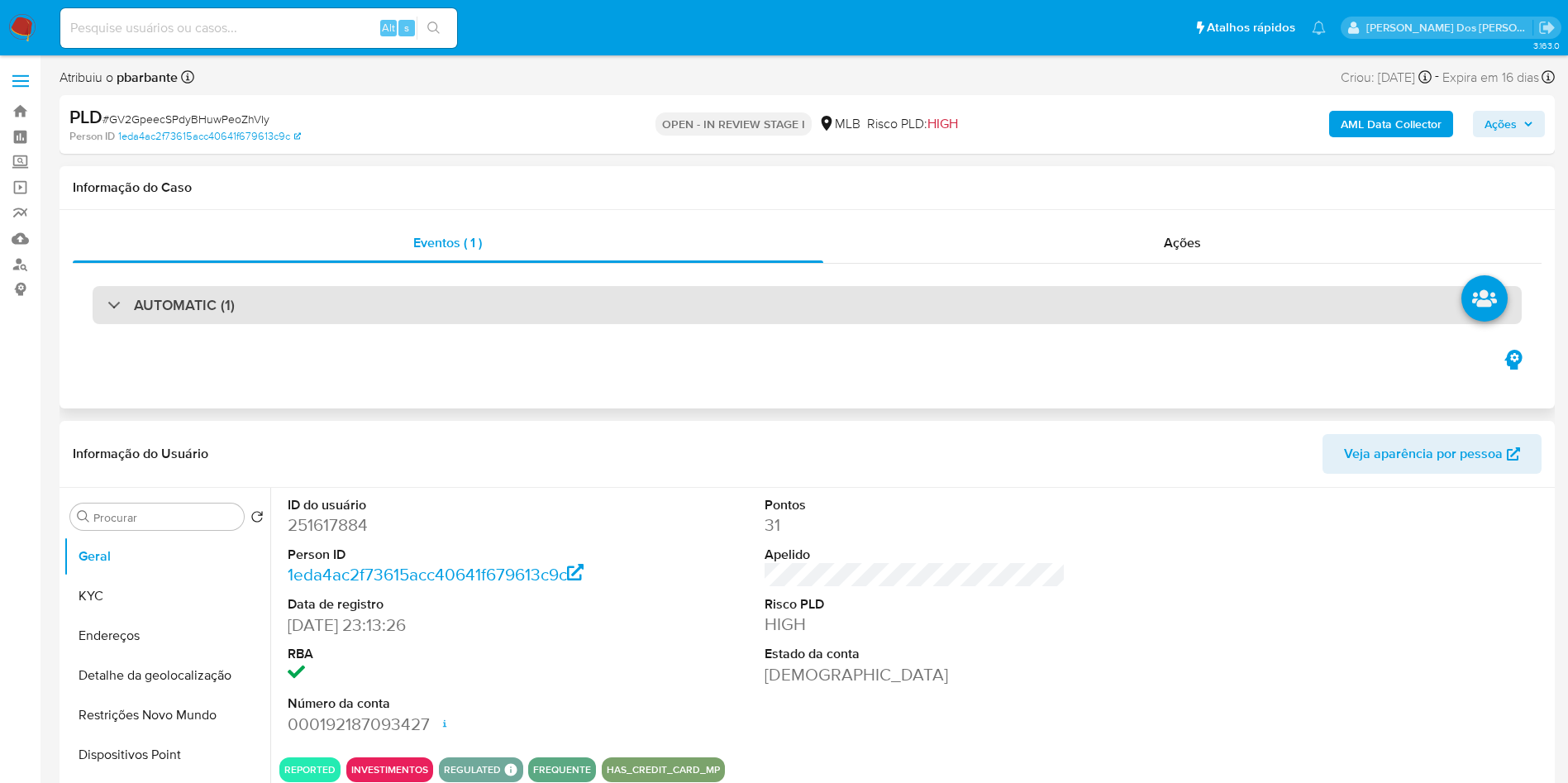
click at [516, 299] on div "AUTOMATIC (1)" at bounding box center [807, 305] width 1429 height 38
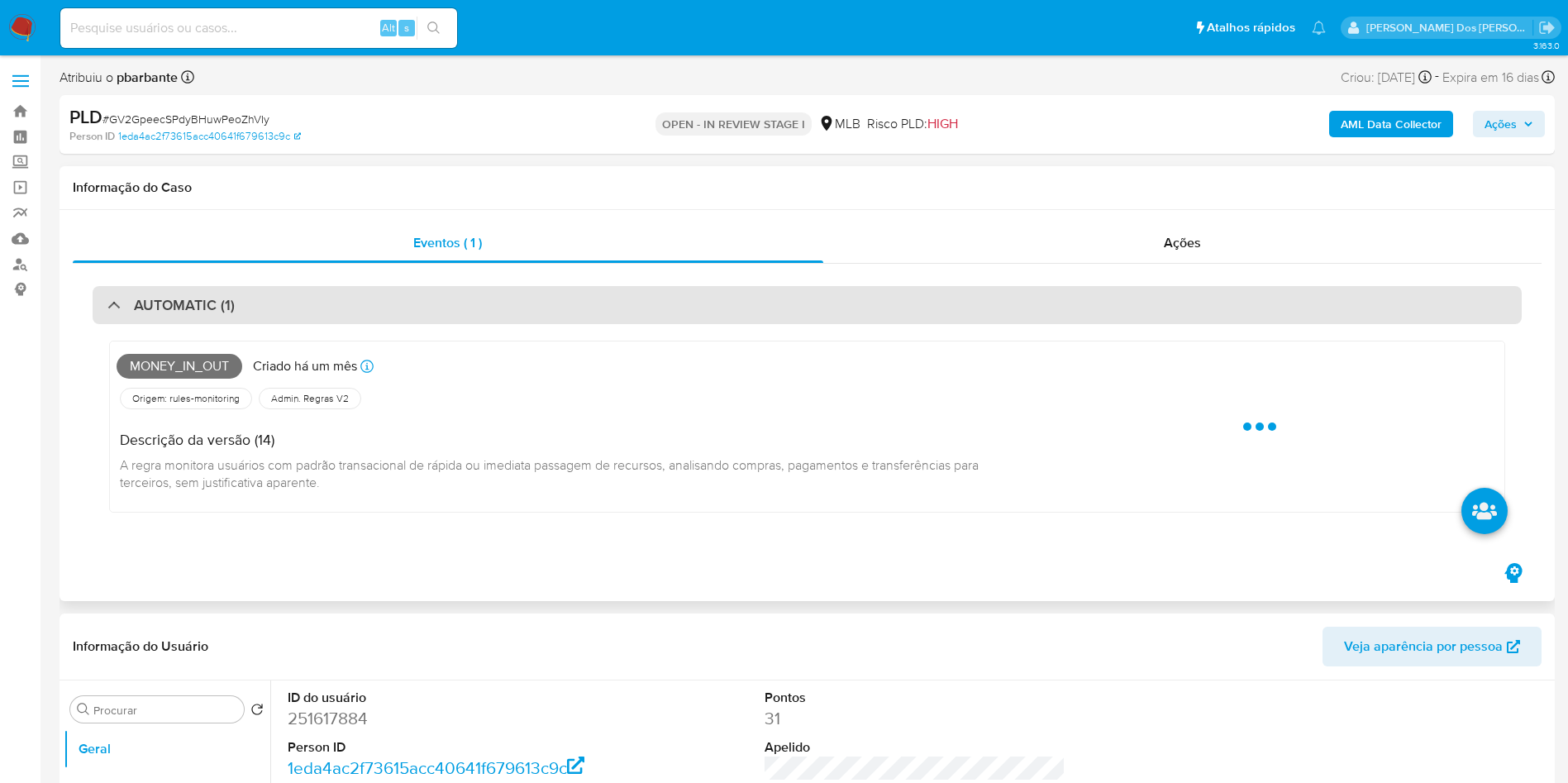
click at [516, 299] on div "AUTOMATIC (1)" at bounding box center [807, 305] width 1429 height 38
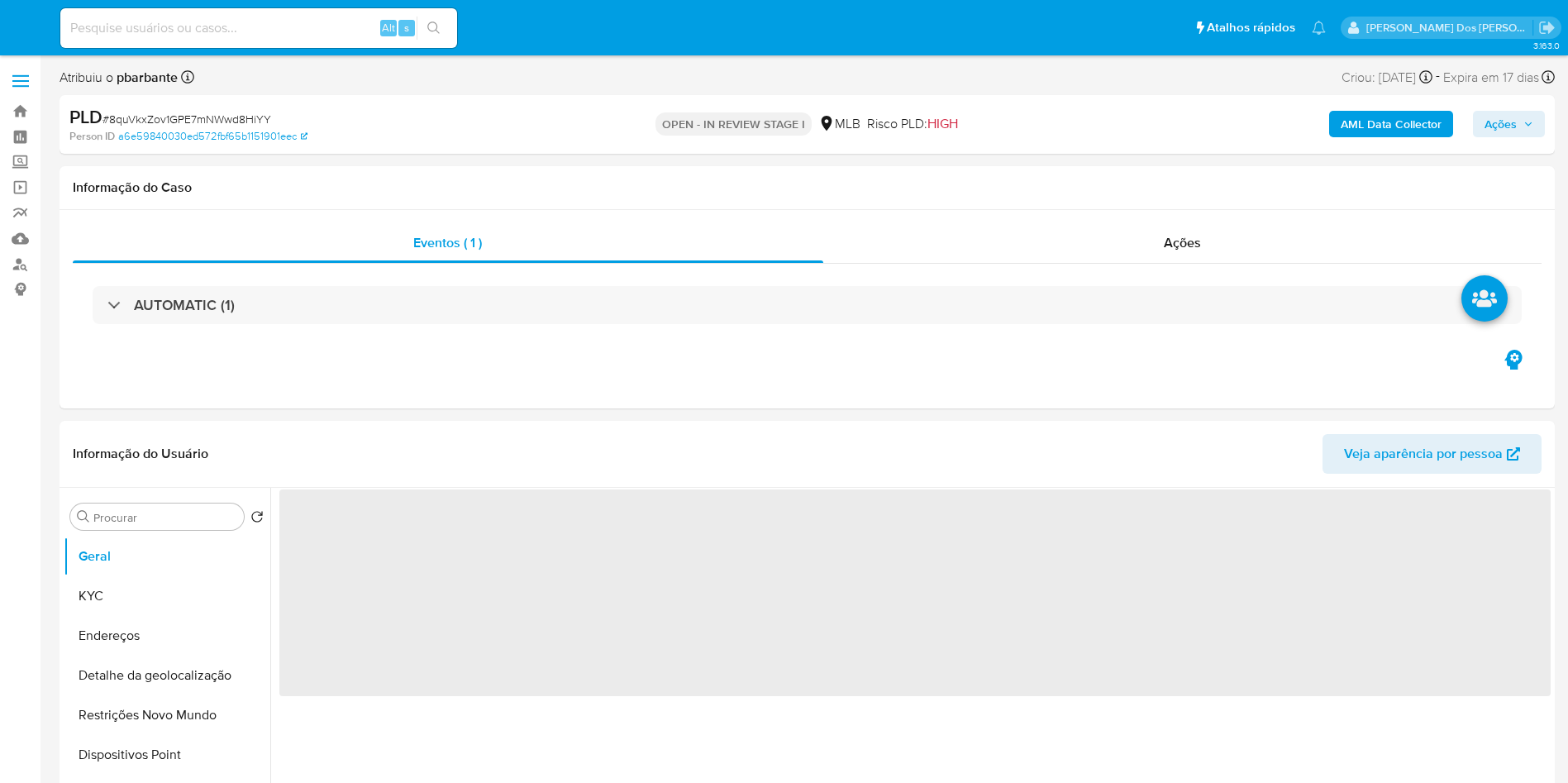
select select "10"
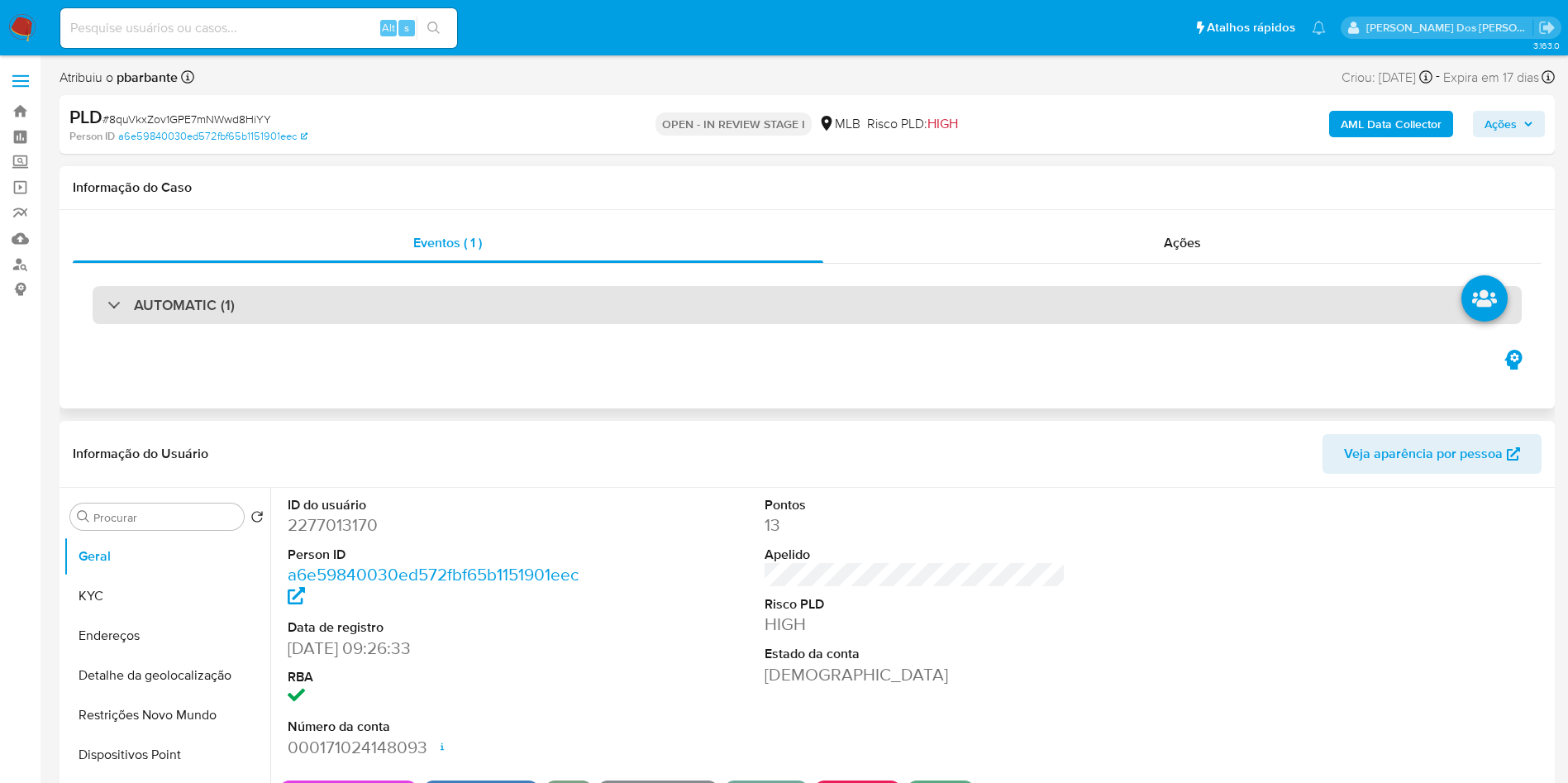
click at [379, 297] on div "AUTOMATIC (1)" at bounding box center [807, 305] width 1429 height 38
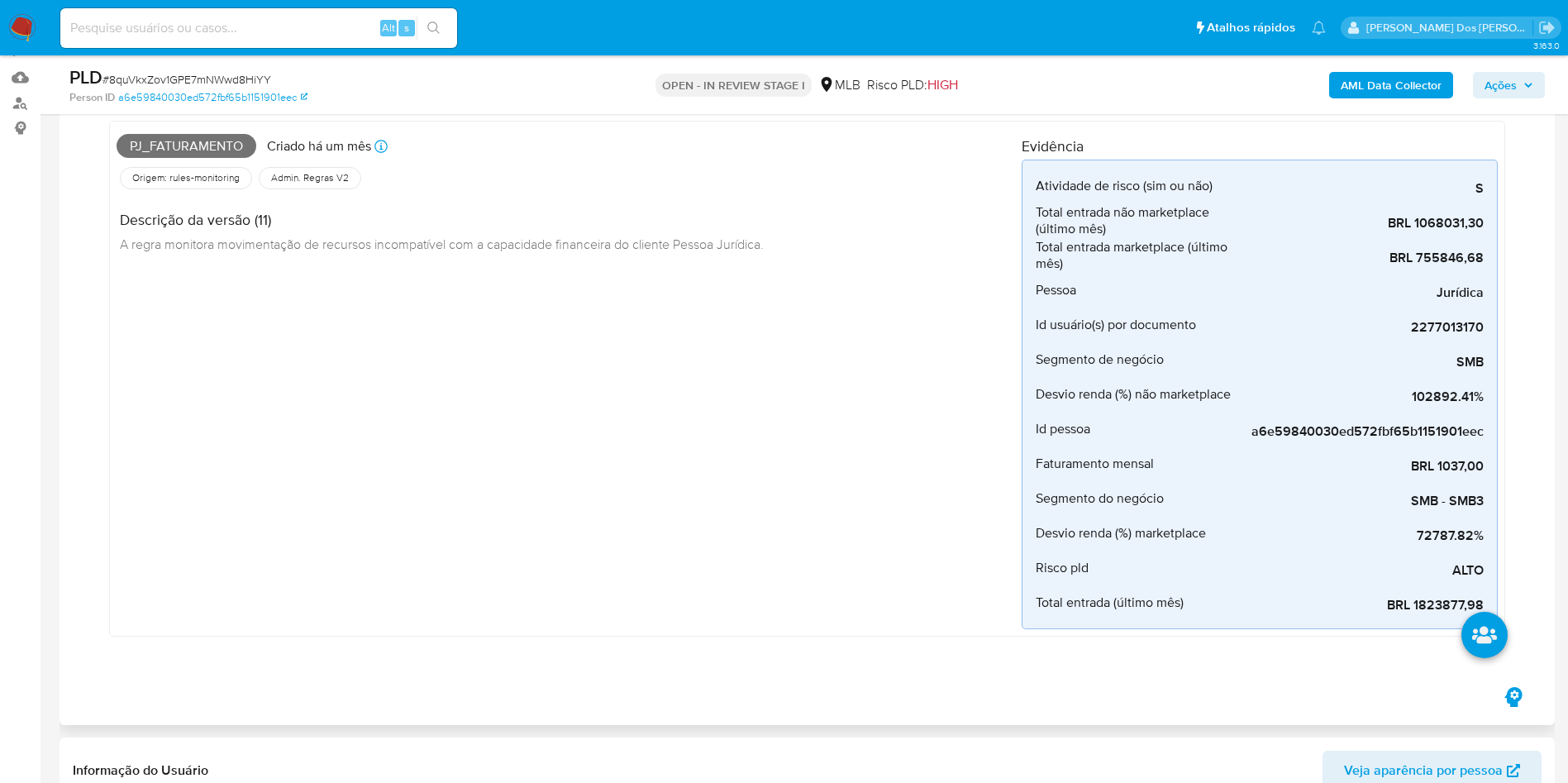
scroll to position [112, 0]
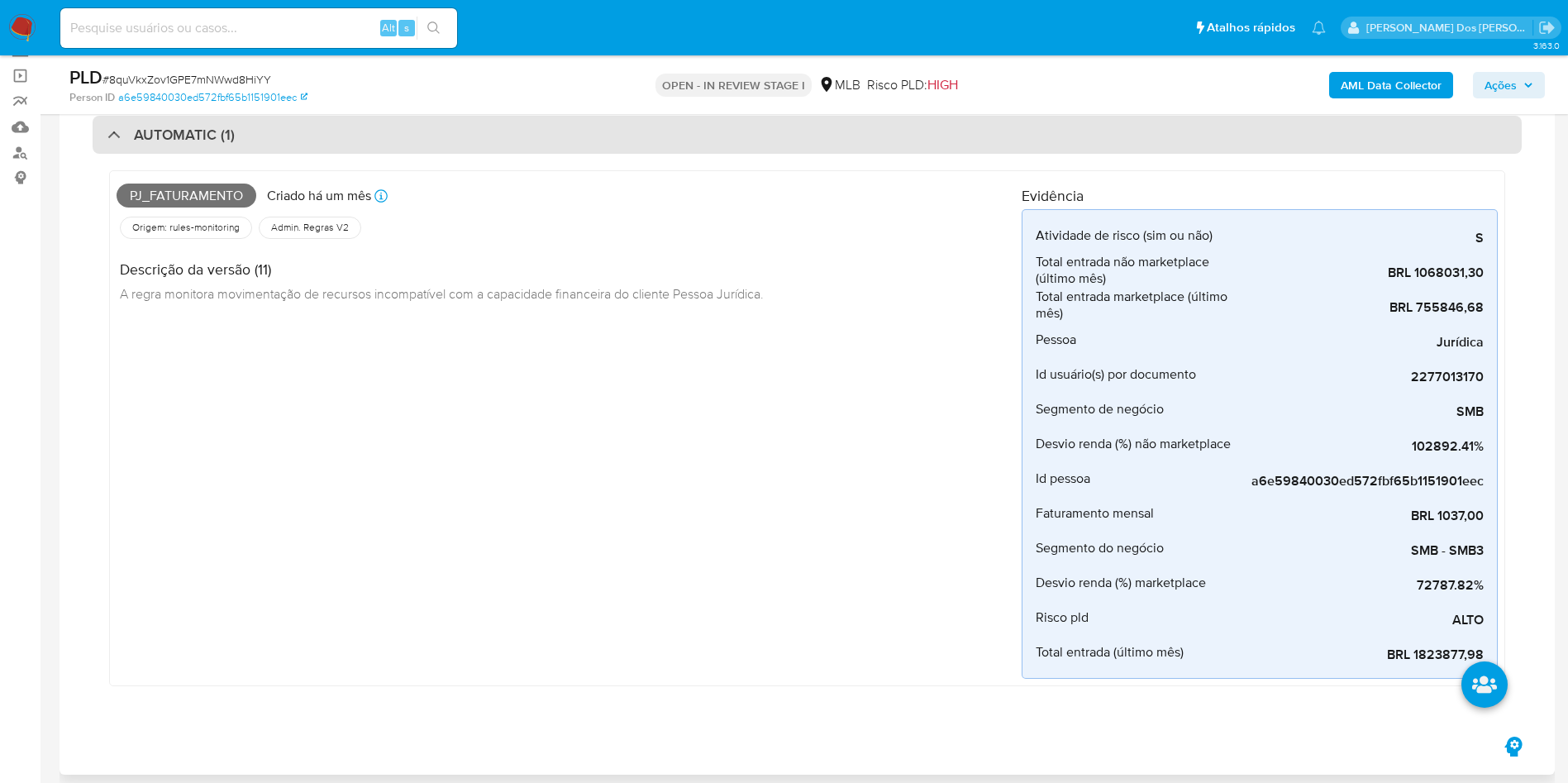
click at [620, 144] on div "AUTOMATIC (1)" at bounding box center [807, 135] width 1429 height 38
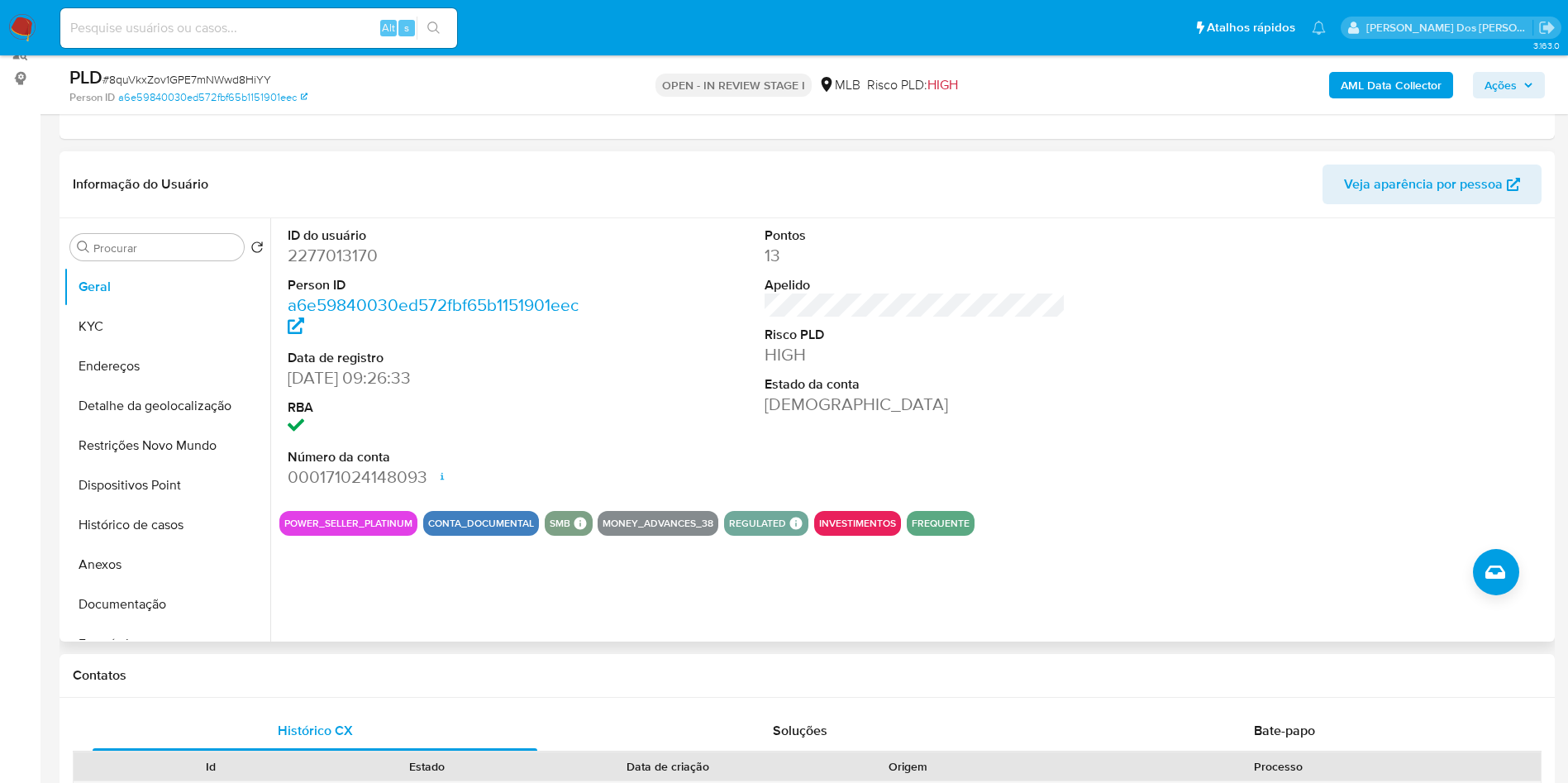
scroll to position [212, 0]
click at [331, 265] on dd "2277013170" at bounding box center [438, 254] width 302 height 24
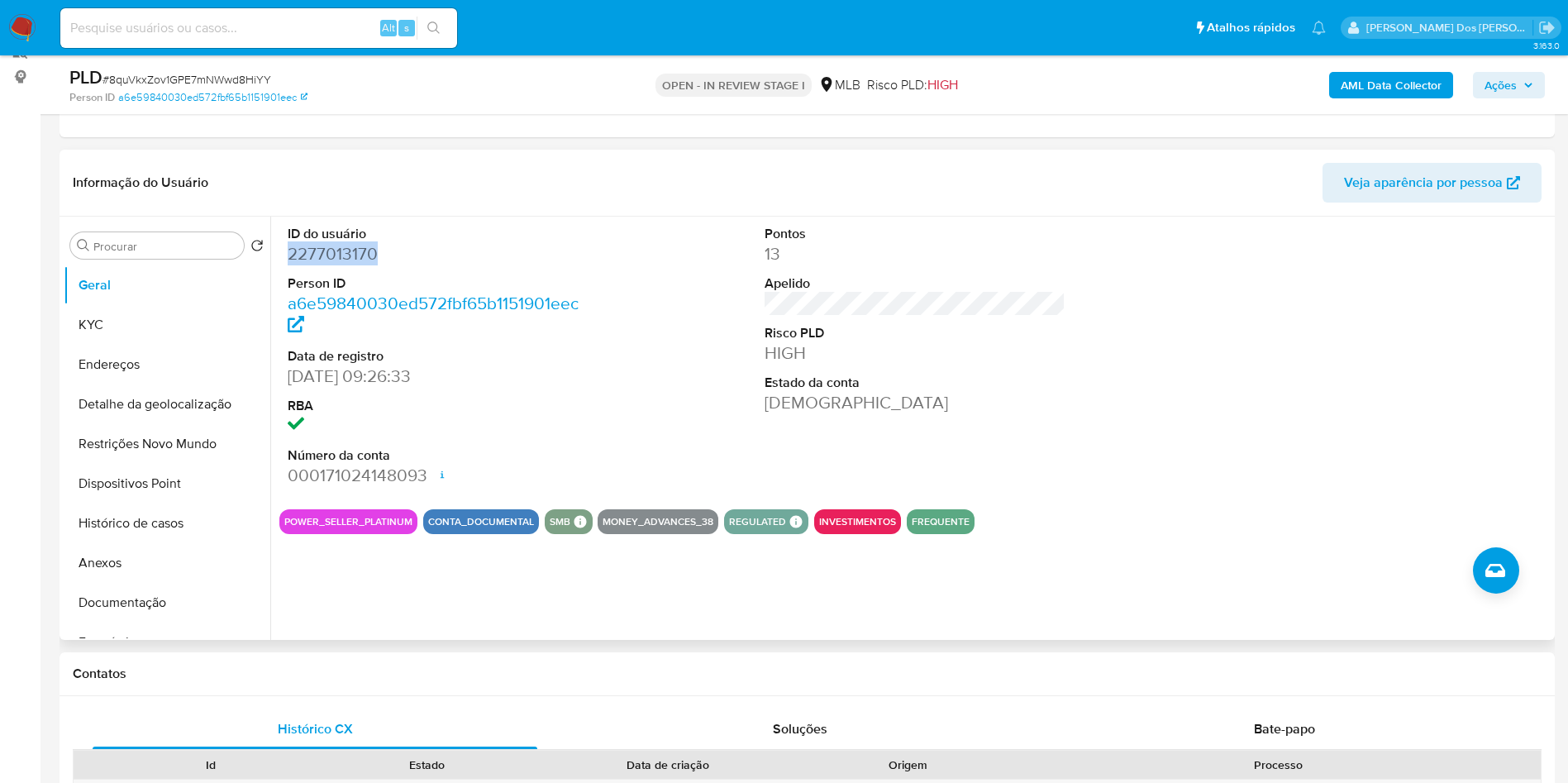
click at [331, 265] on dd "2277013170" at bounding box center [438, 254] width 302 height 24
copy dd "2277013170"
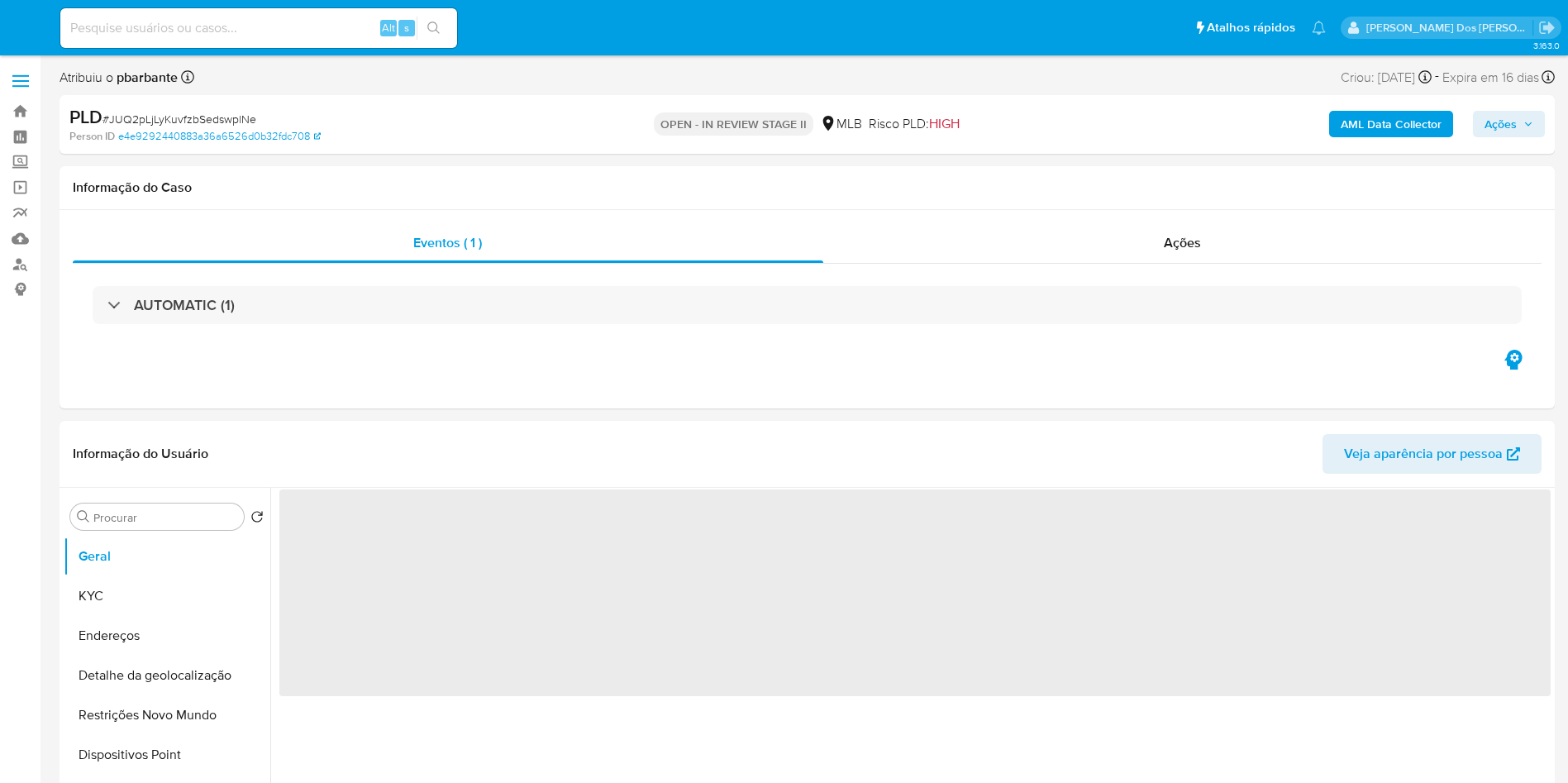
select select "10"
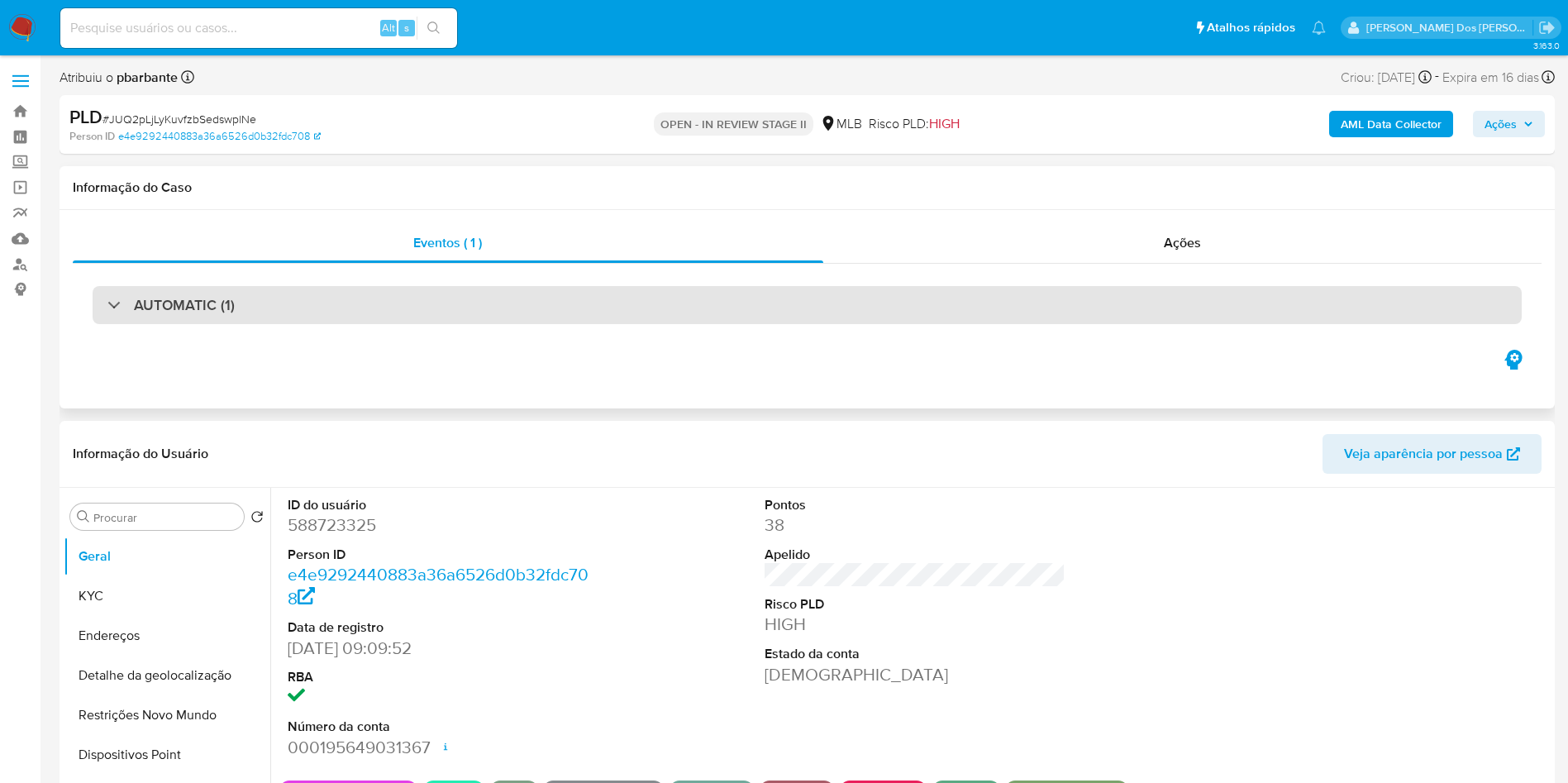
click at [392, 308] on div "AUTOMATIC (1)" at bounding box center [807, 305] width 1429 height 38
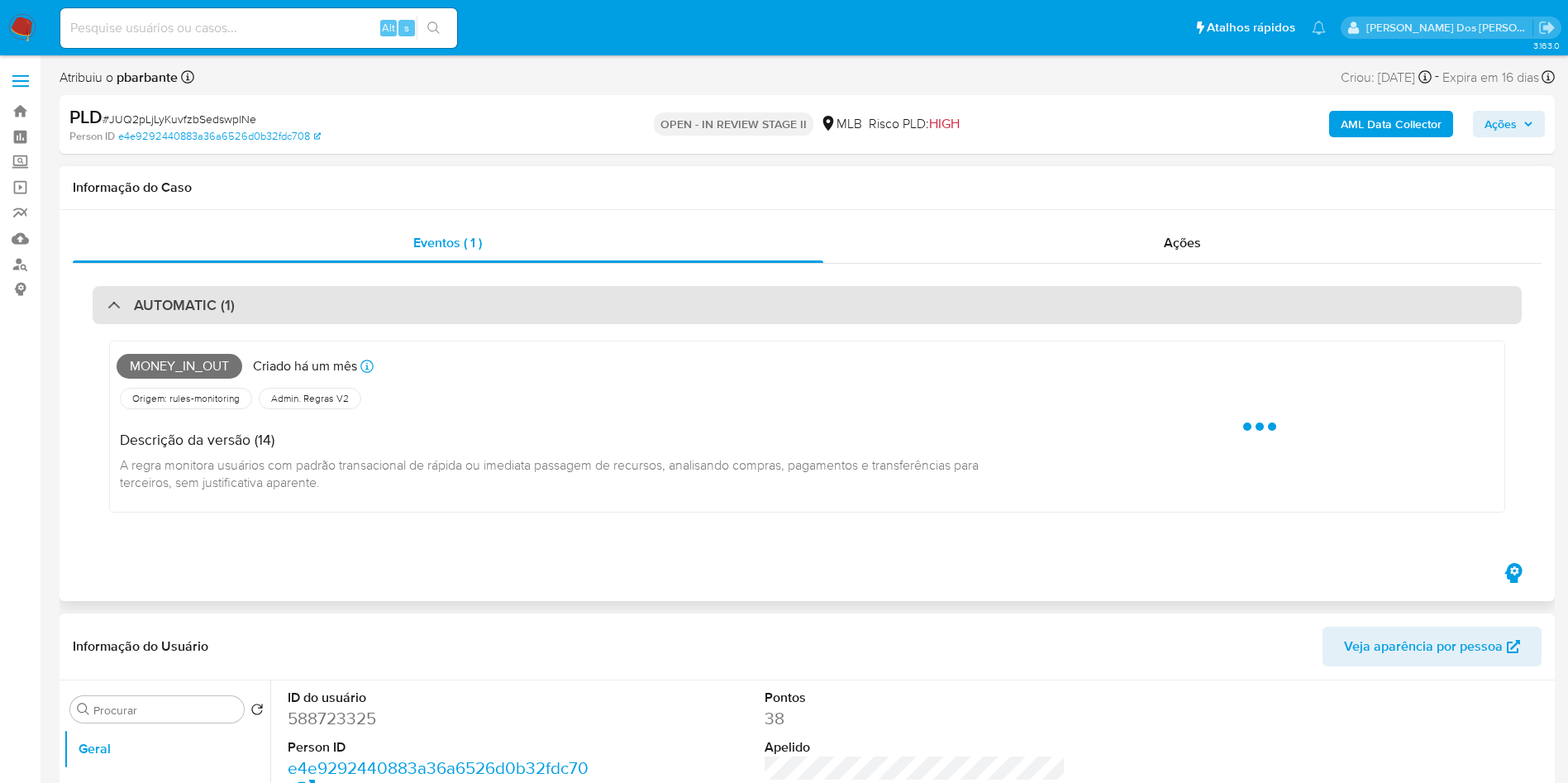
click at [392, 308] on div "AUTOMATIC (1)" at bounding box center [807, 305] width 1429 height 38
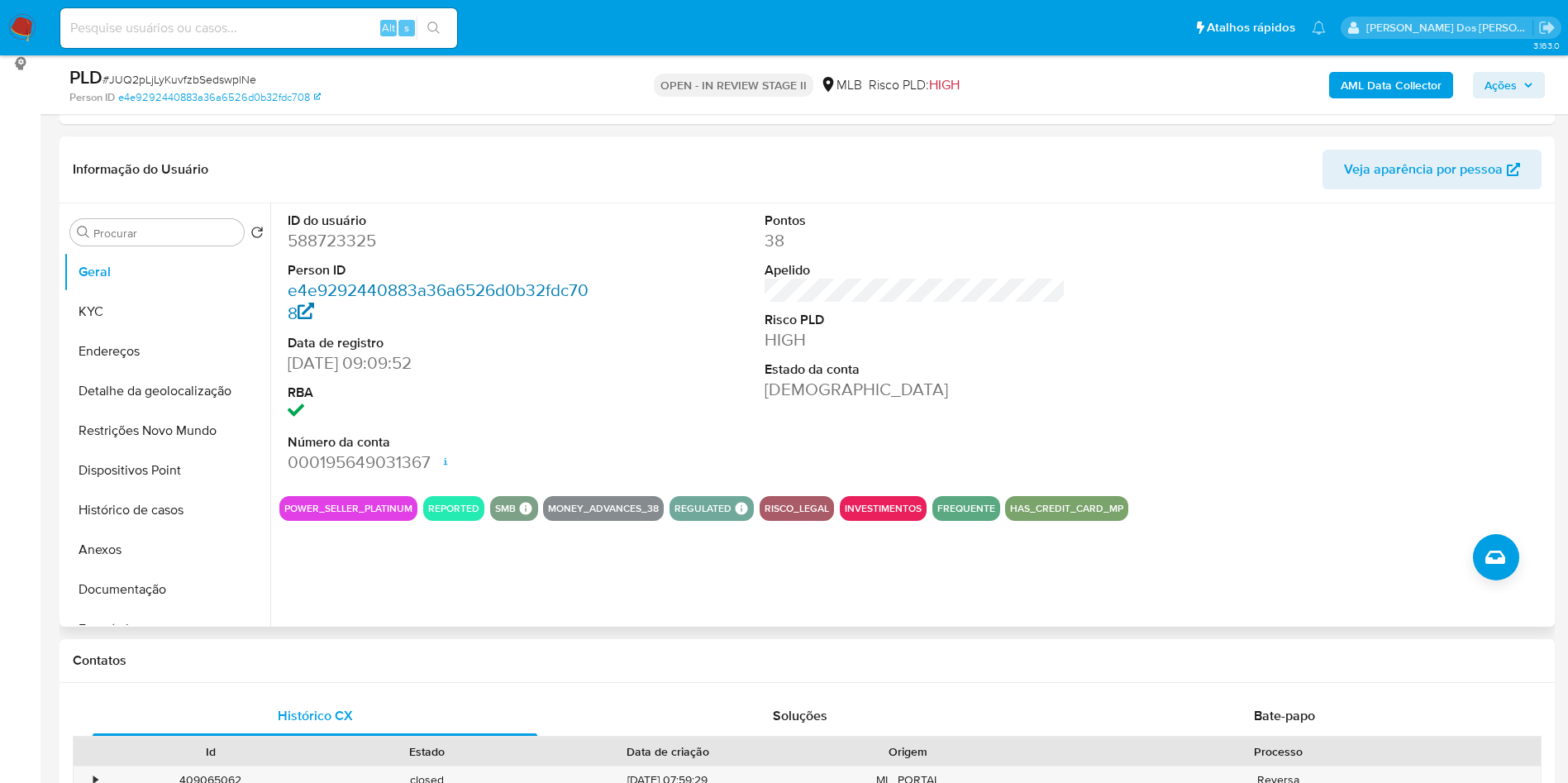
scroll to position [233, 0]
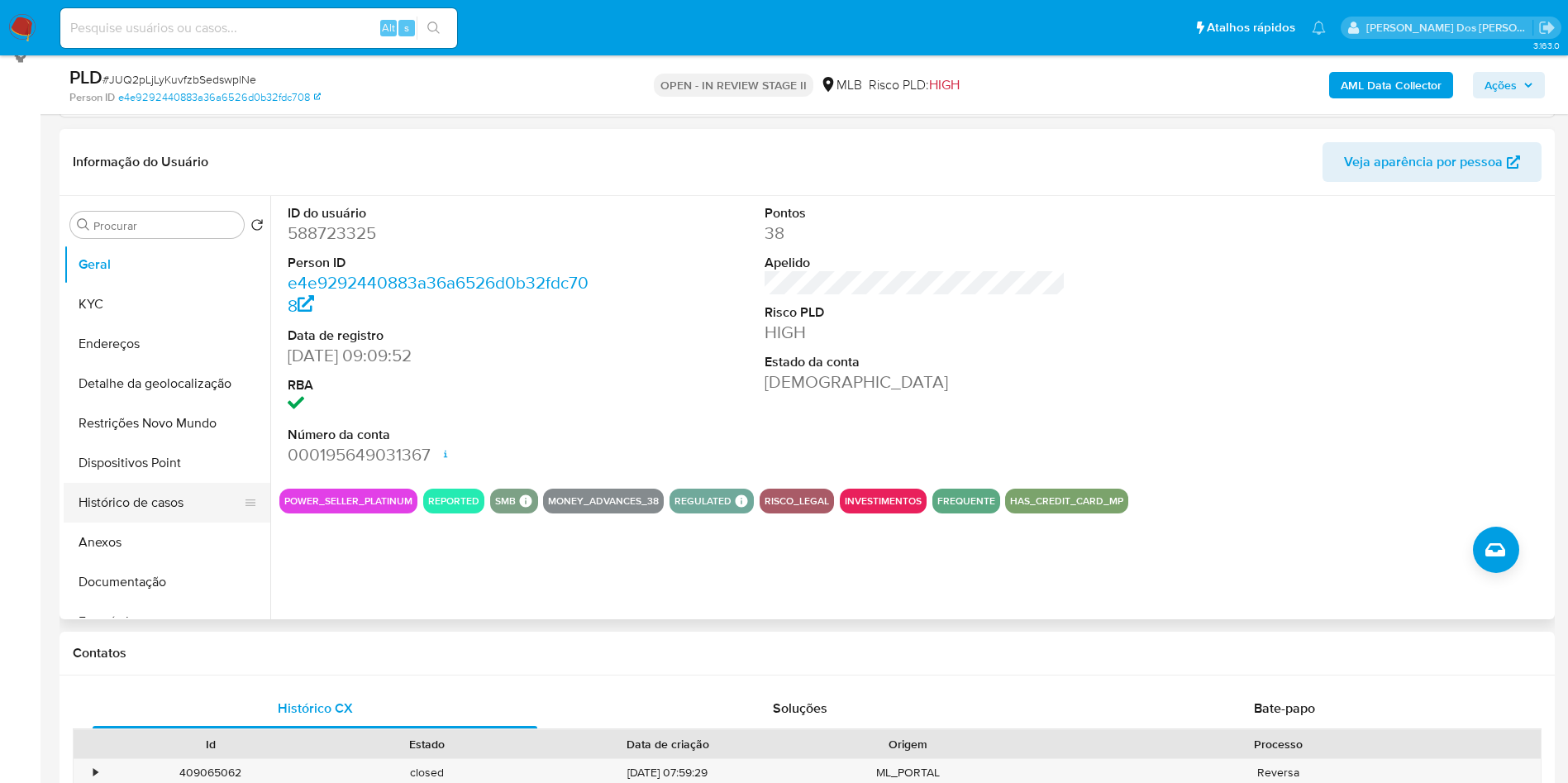
click at [181, 523] on button "Histórico de casos" at bounding box center [160, 503] width 193 height 40
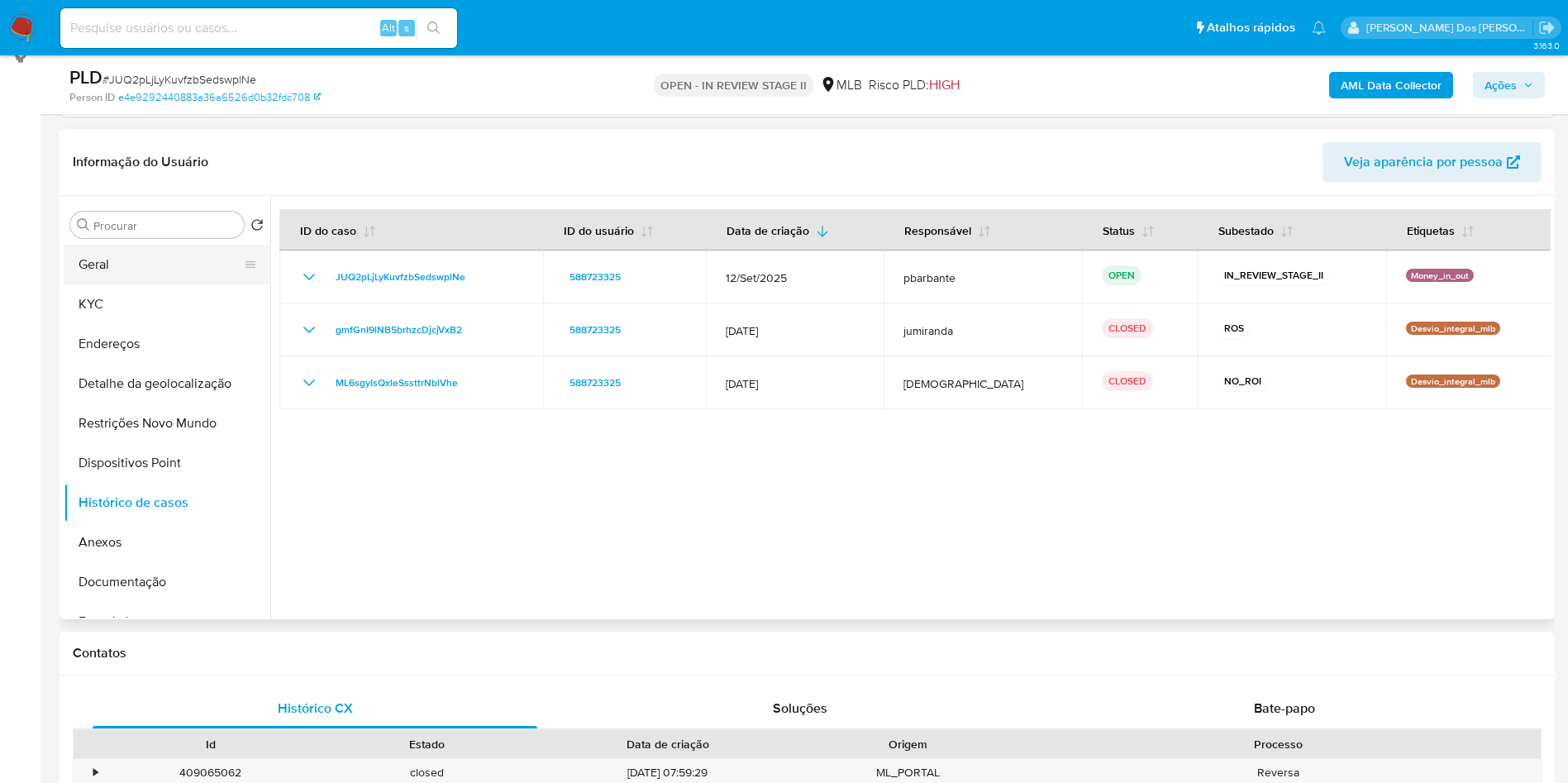
click at [178, 284] on button "Geral" at bounding box center [160, 265] width 193 height 40
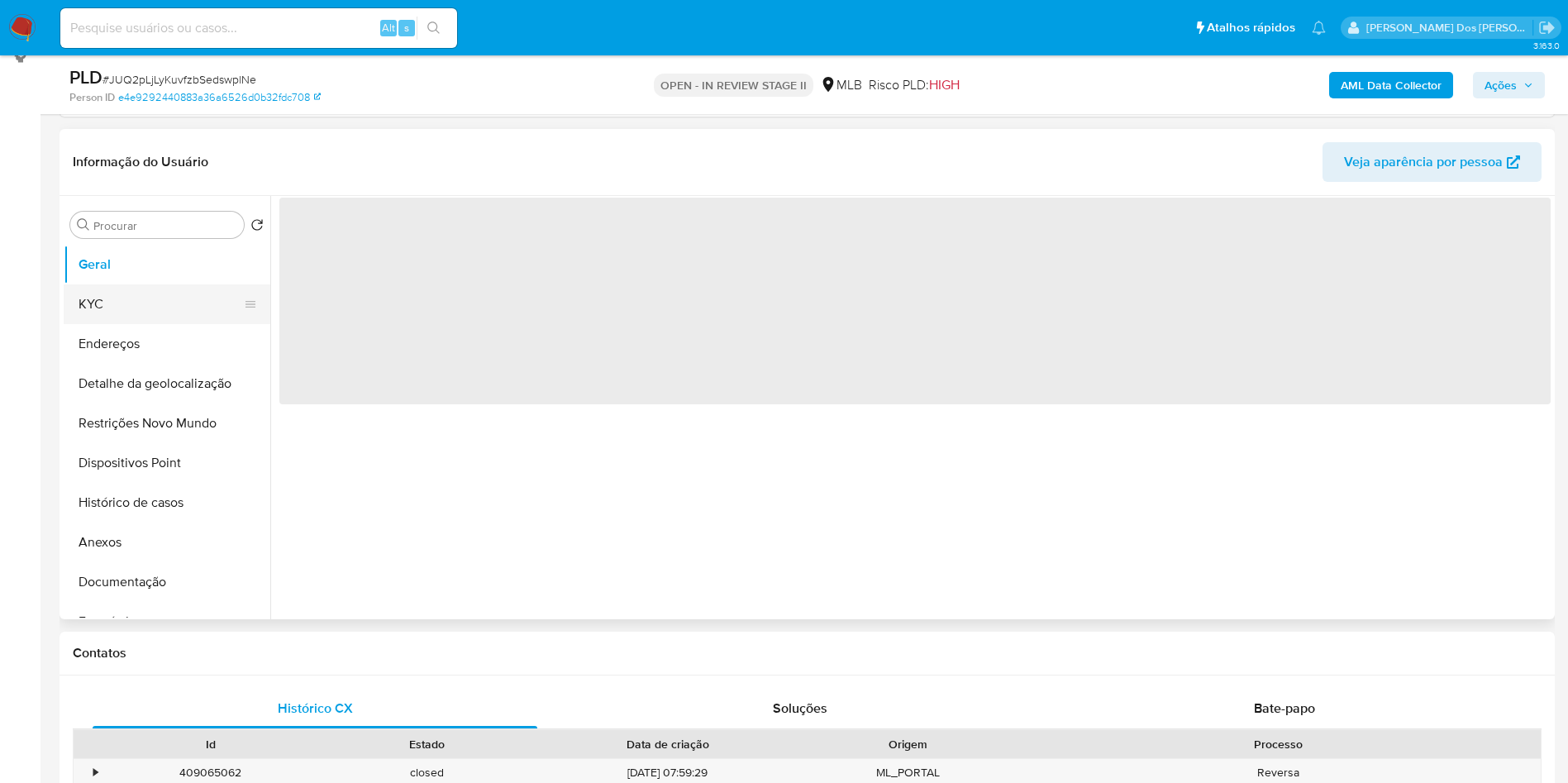
click at [151, 324] on button "KYC" at bounding box center [160, 304] width 193 height 40
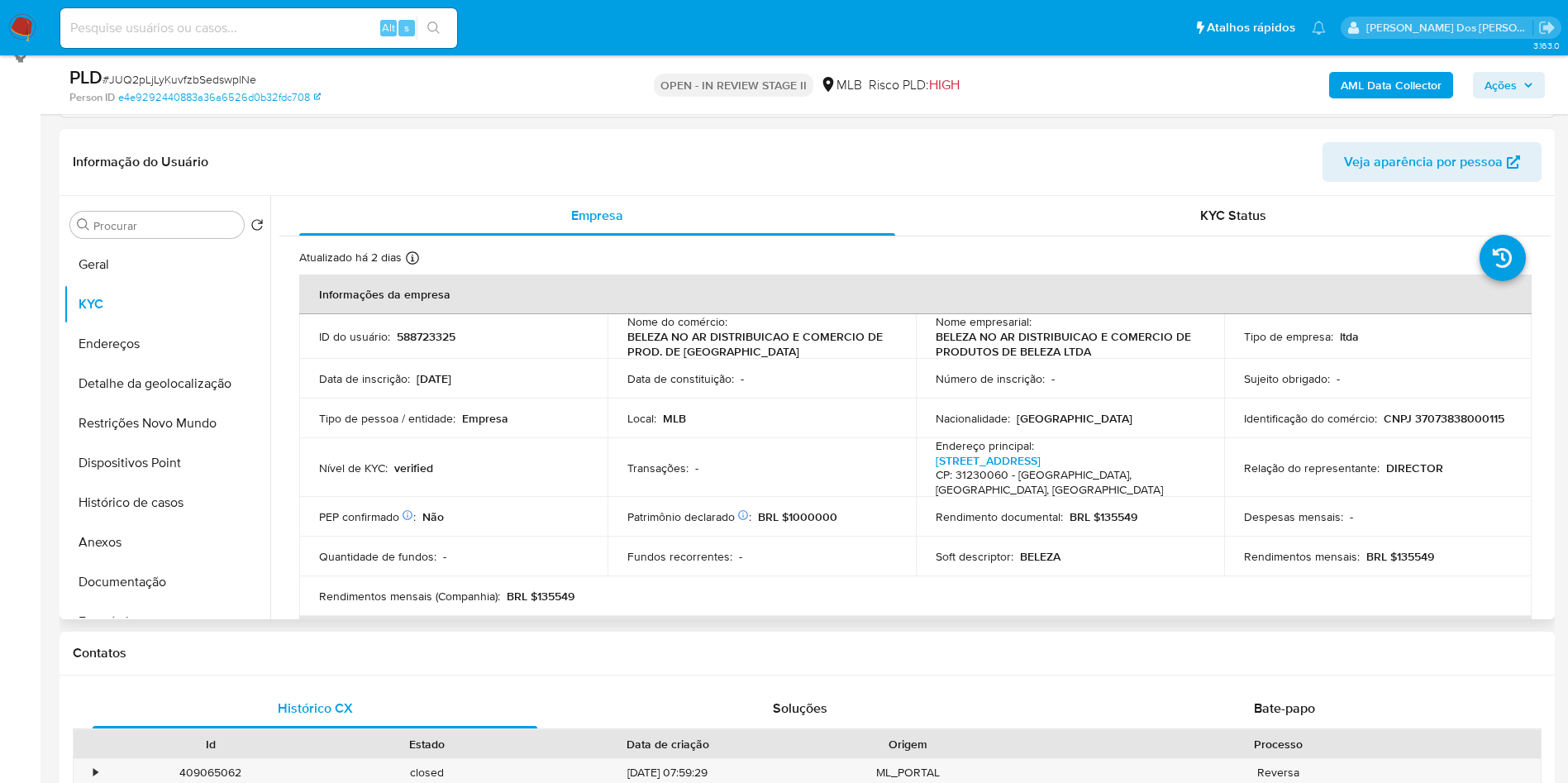
scroll to position [0, 0]
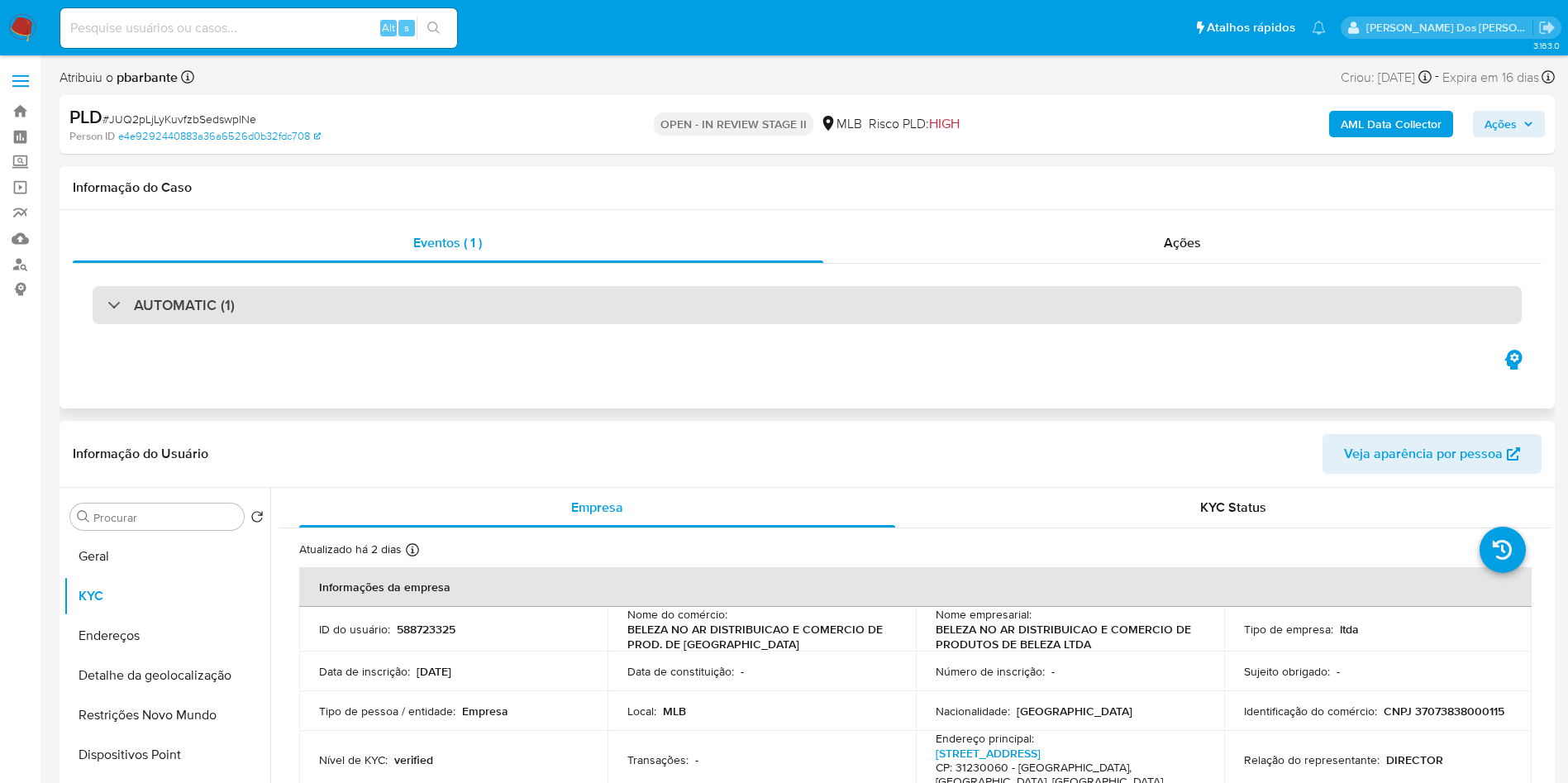
click at [439, 307] on div "AUTOMATIC (1)" at bounding box center [807, 305] width 1429 height 38
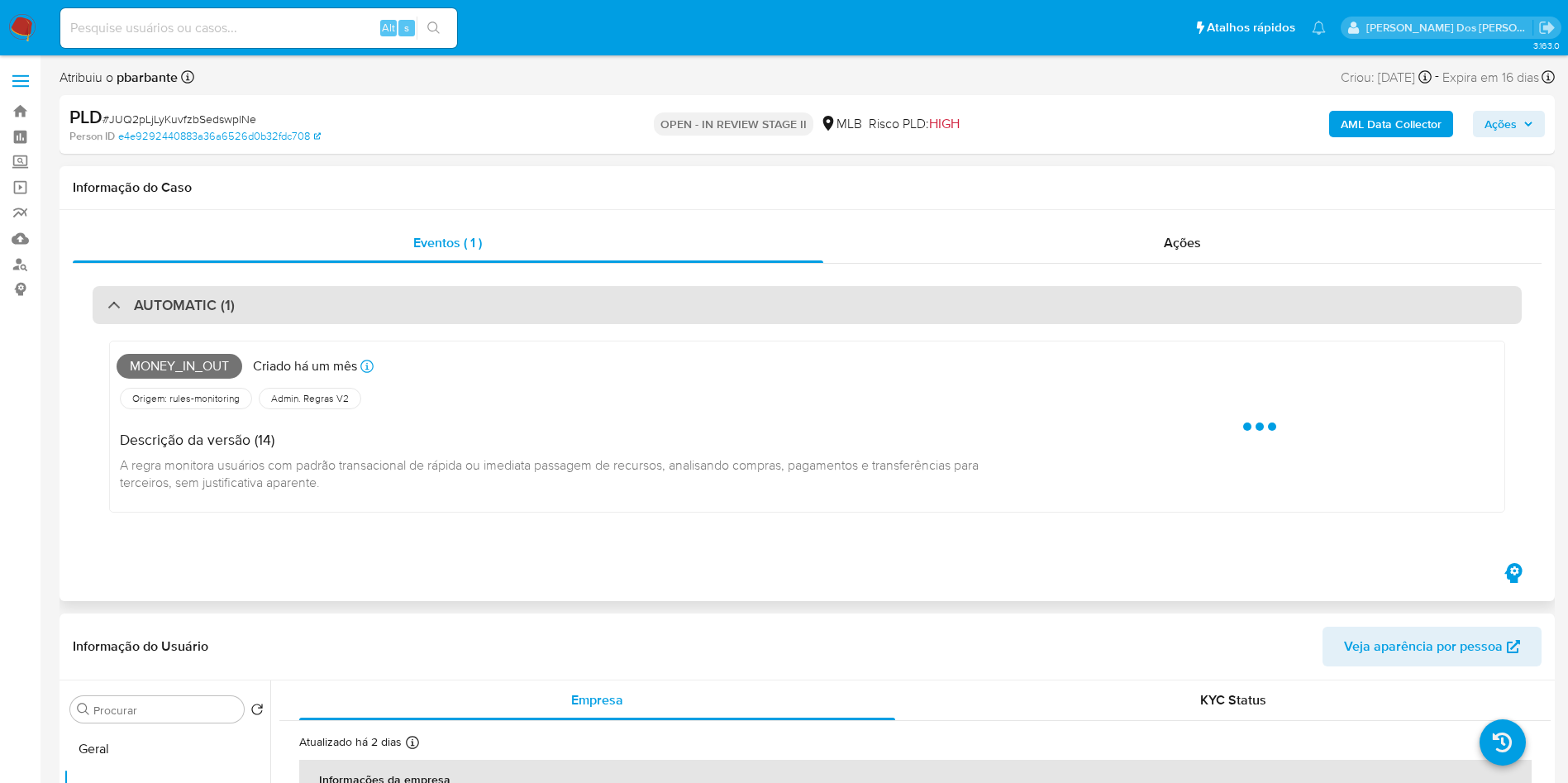
click at [439, 307] on div "AUTOMATIC (1)" at bounding box center [807, 305] width 1429 height 38
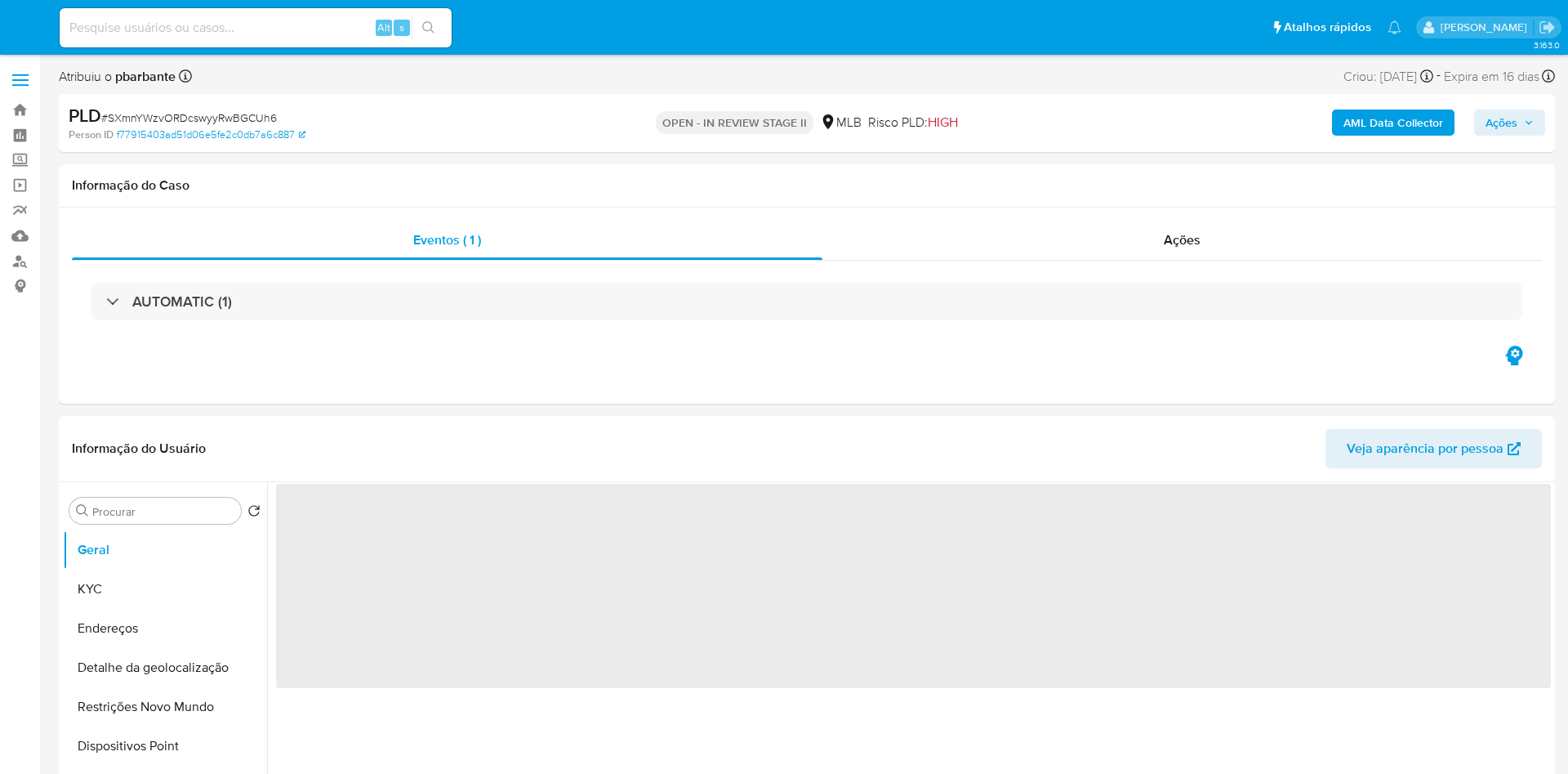
select select "10"
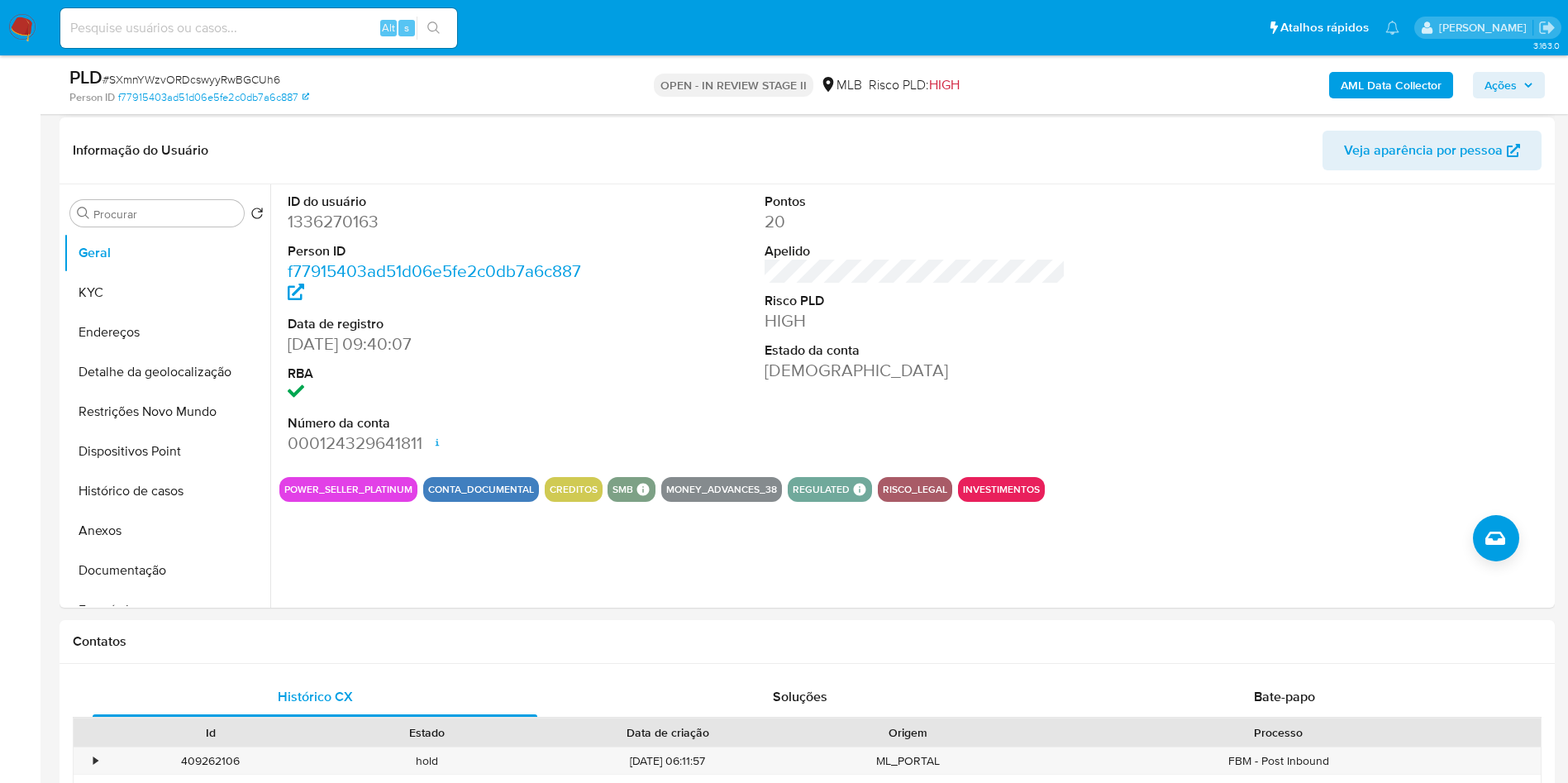
scroll to position [252, 0]
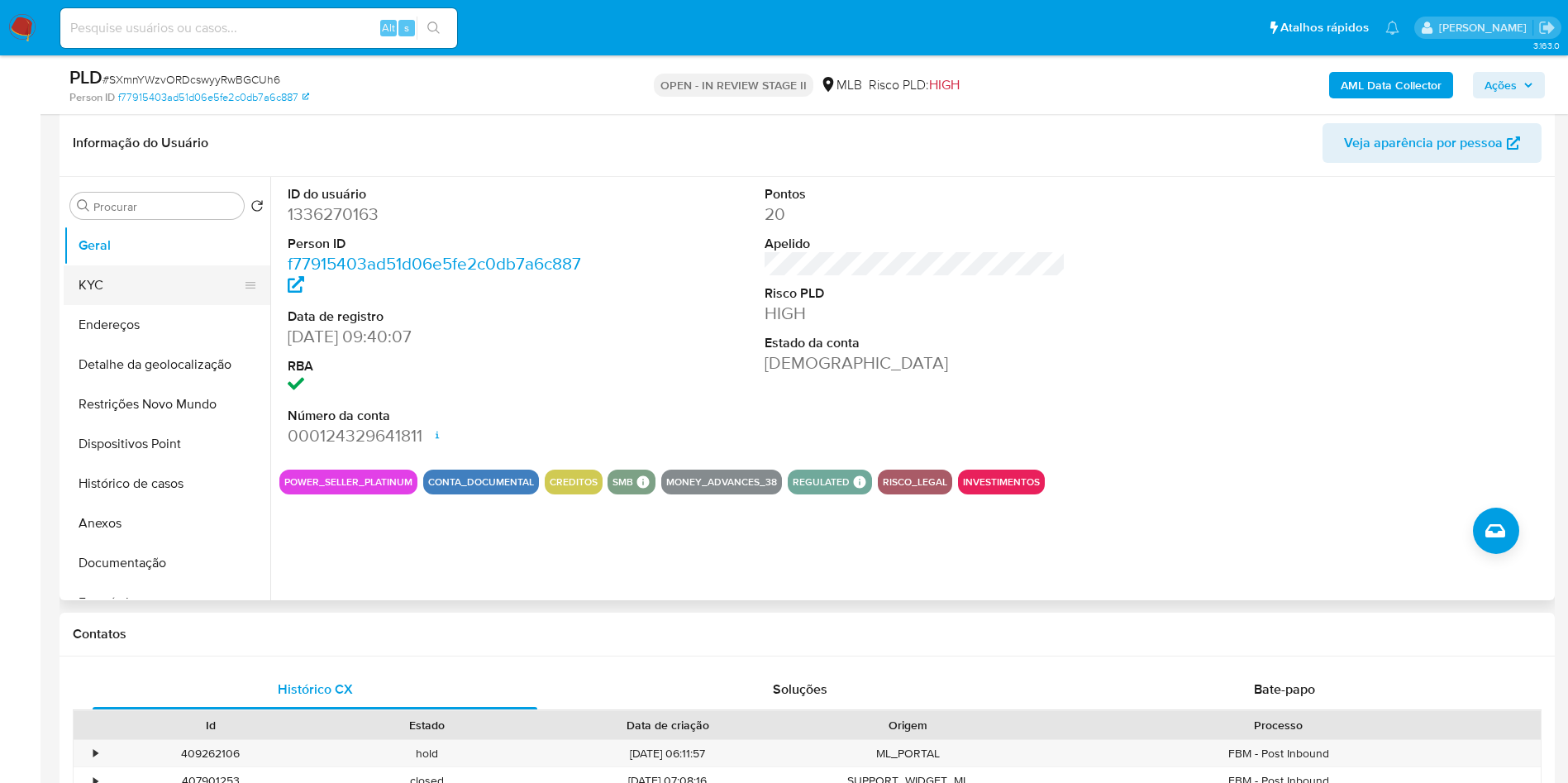
click at [208, 299] on button "KYC" at bounding box center [160, 285] width 193 height 40
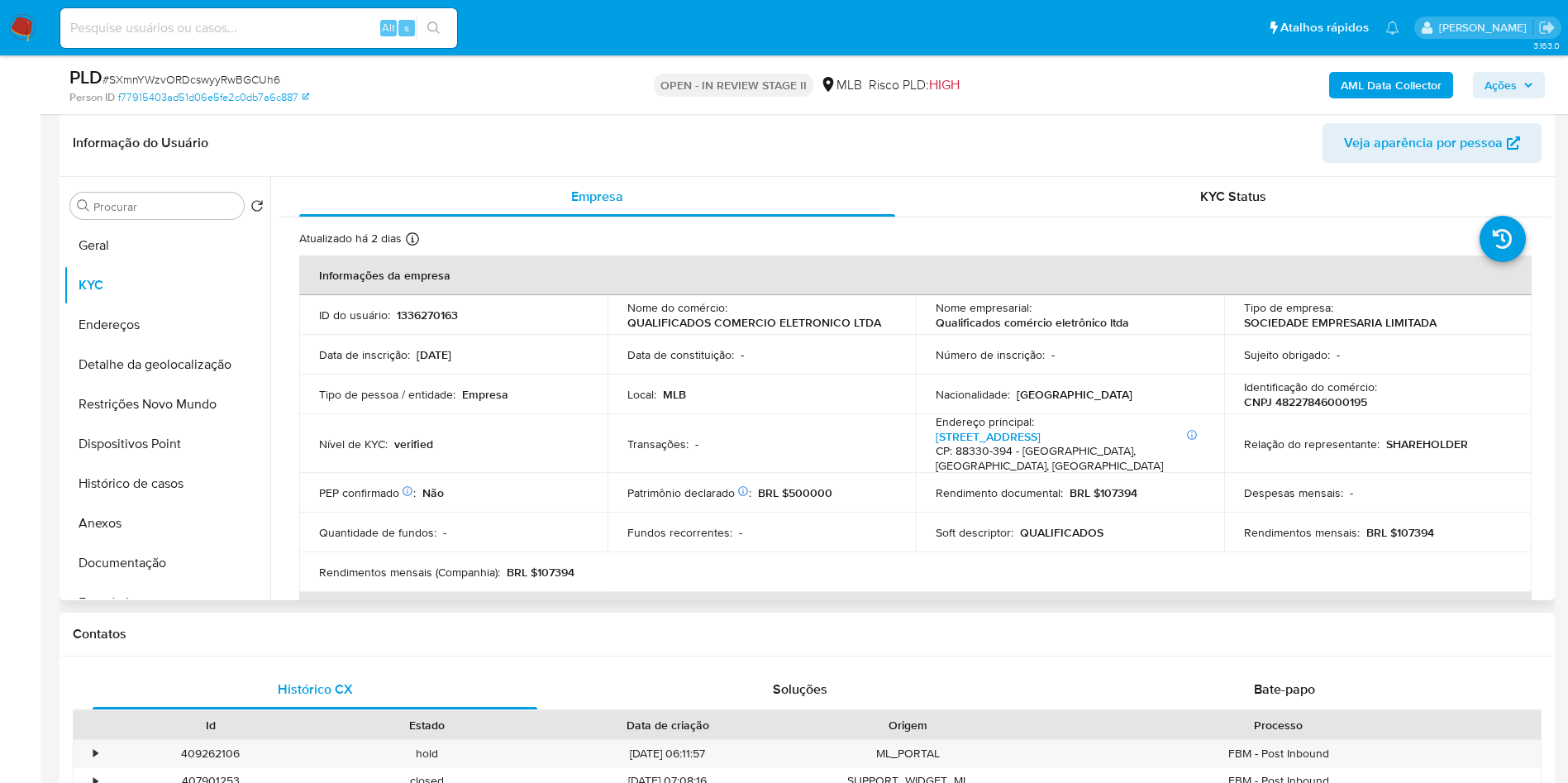
scroll to position [0, 0]
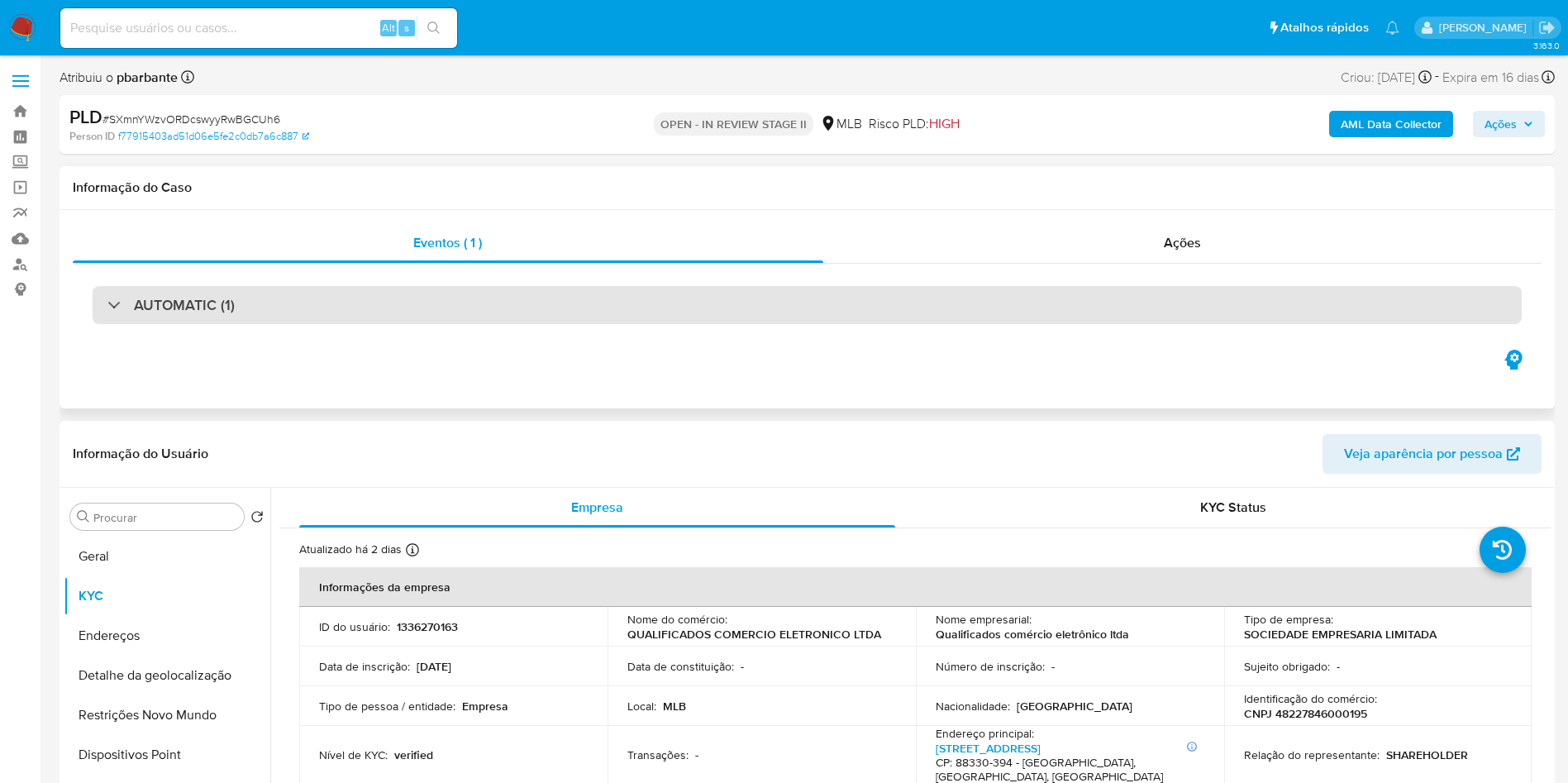
click at [466, 321] on div "AUTOMATIC (1)" at bounding box center [807, 305] width 1429 height 38
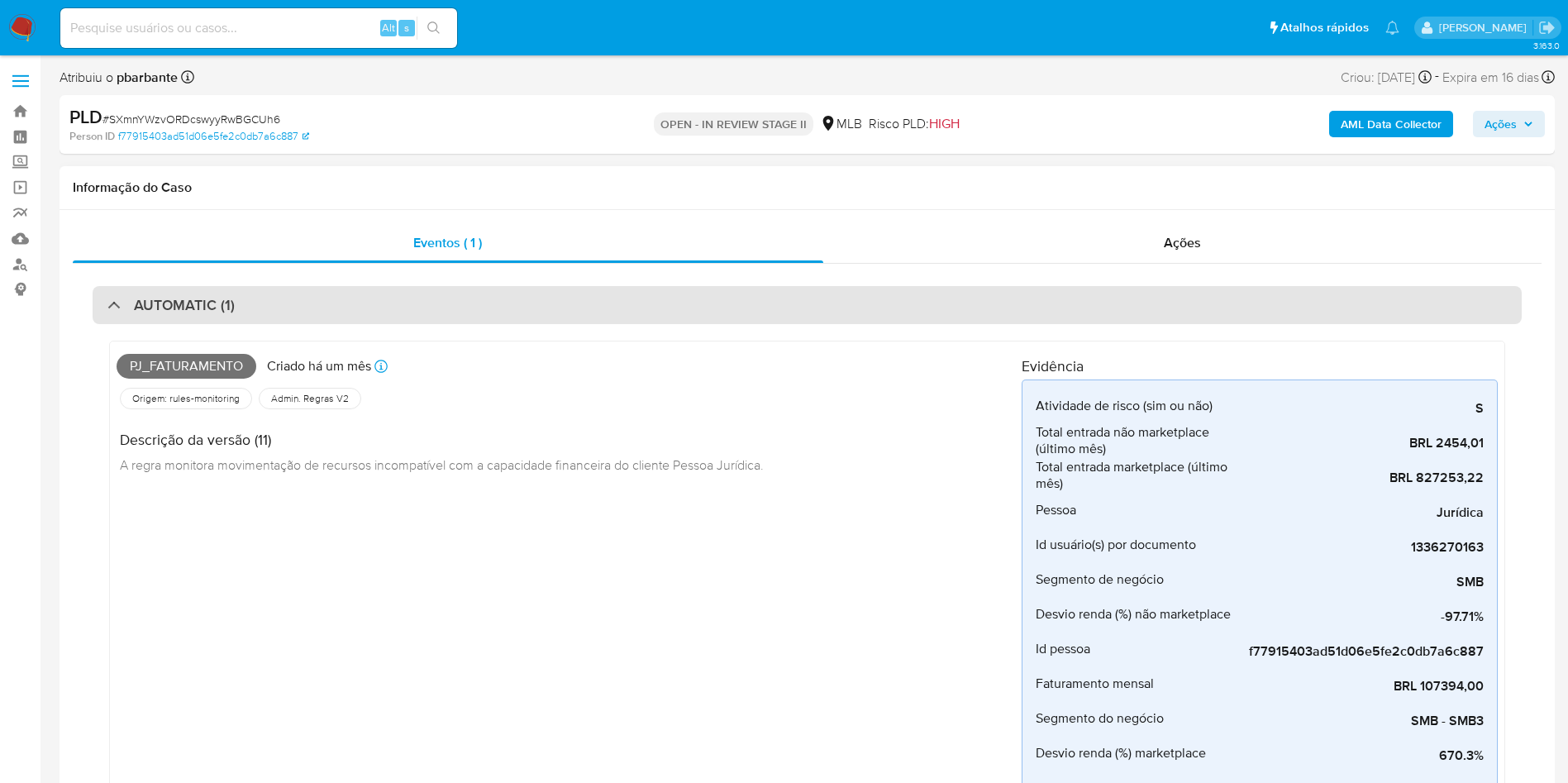
click at [718, 298] on div "AUTOMATIC (1)" at bounding box center [807, 305] width 1429 height 38
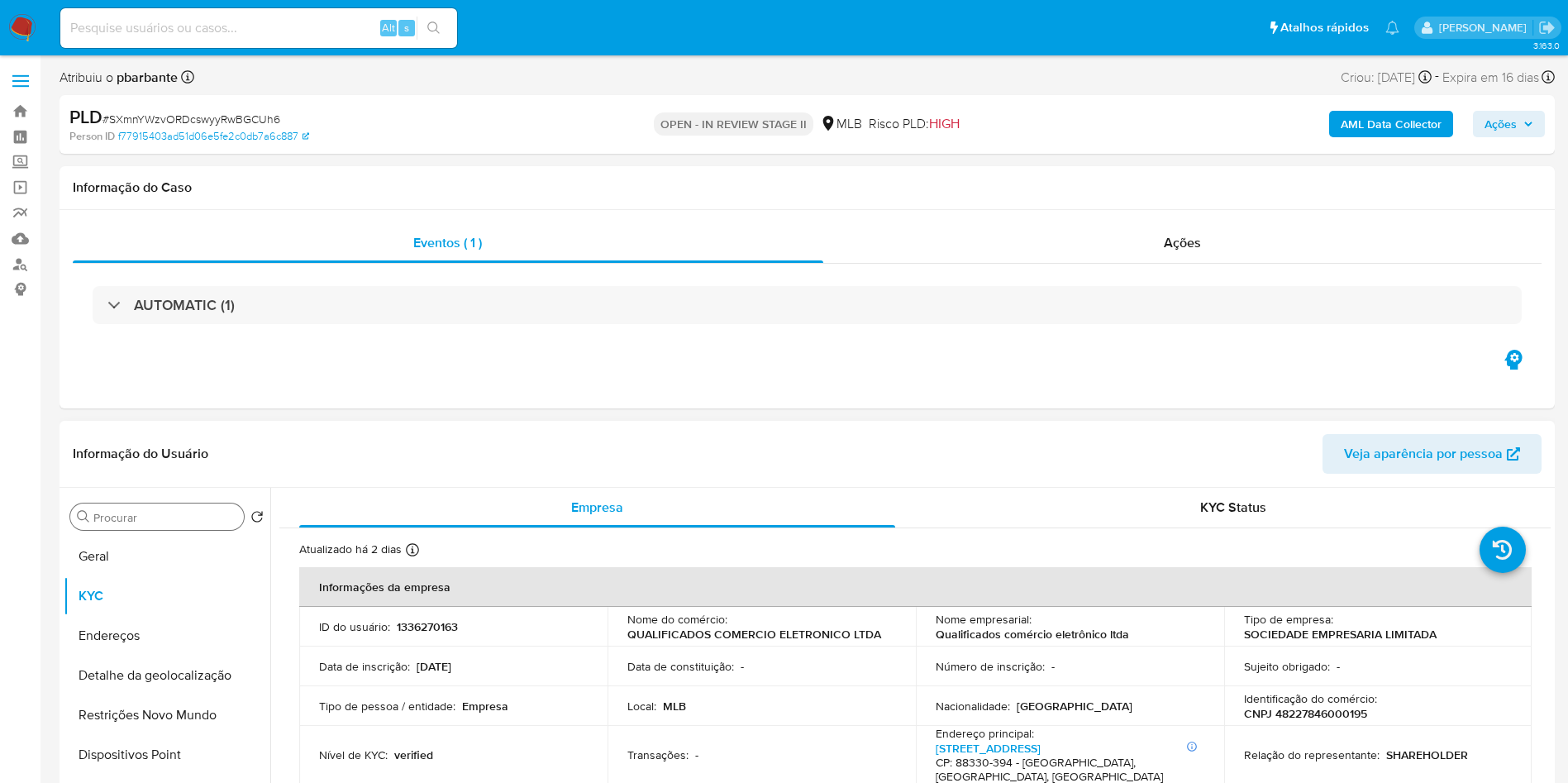
click at [124, 530] on div "Procurar" at bounding box center [156, 516] width 173 height 26
click at [110, 576] on button "Geral" at bounding box center [160, 556] width 193 height 40
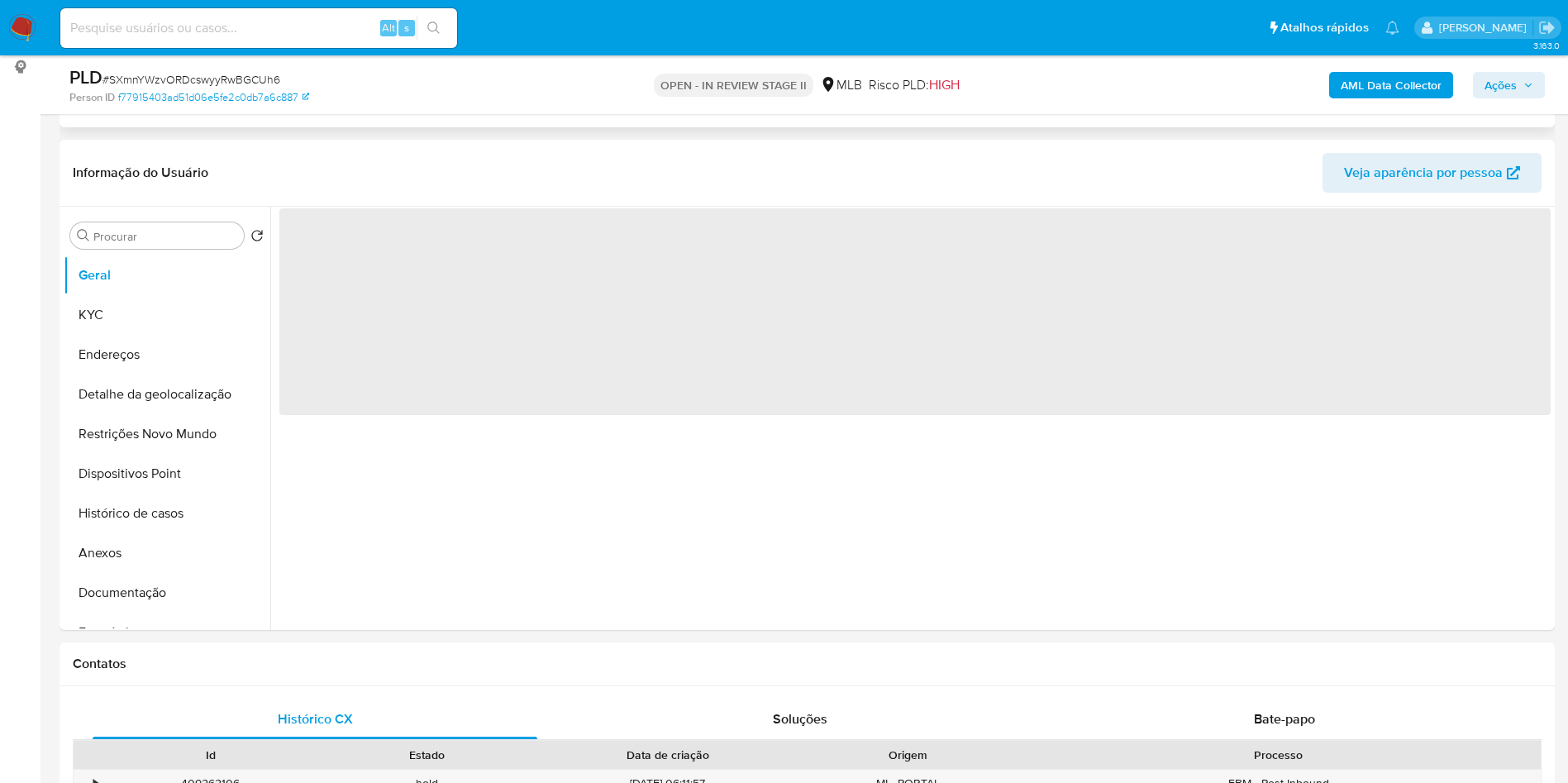
scroll to position [225, 0]
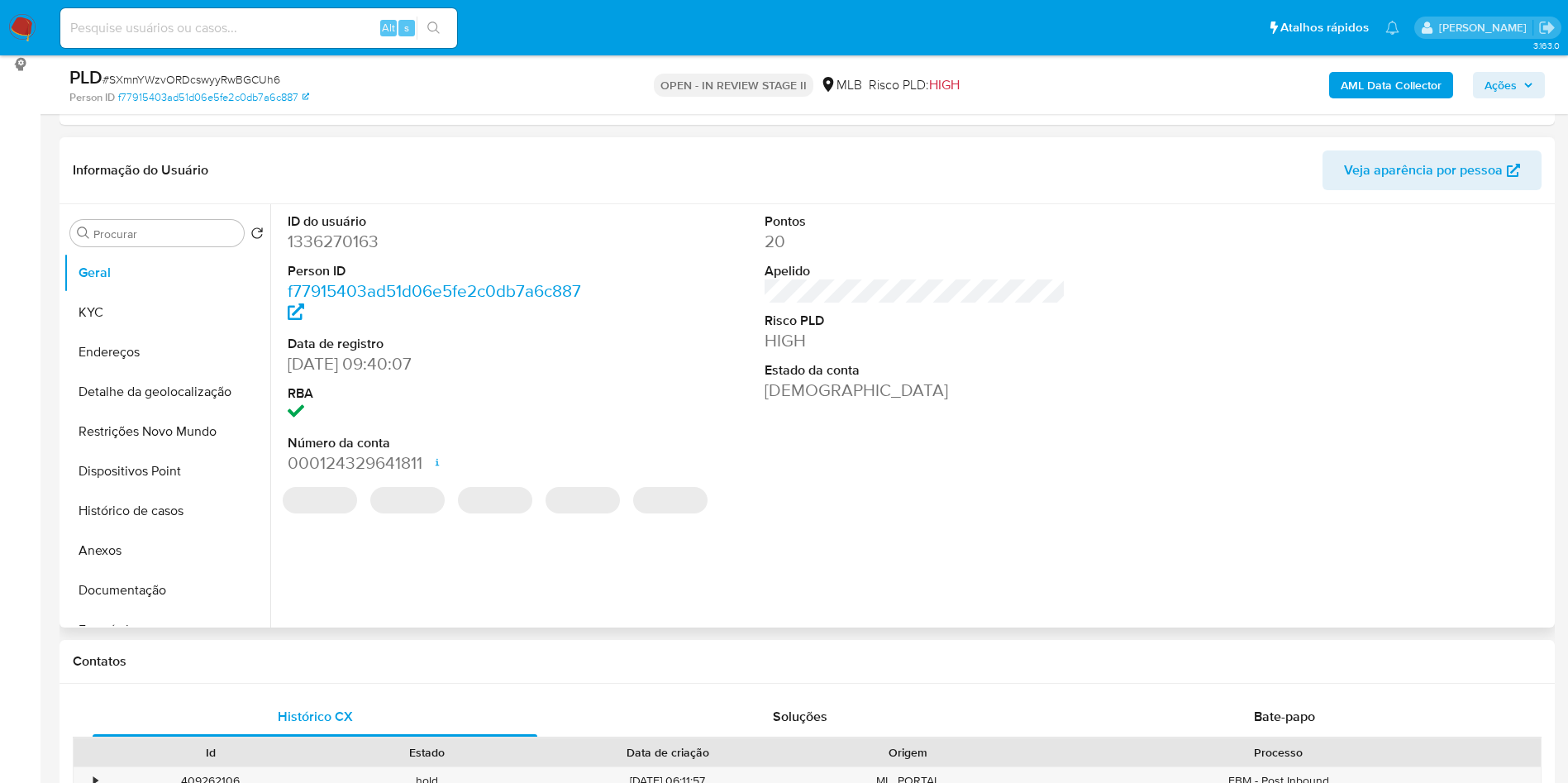
click at [339, 253] on dd "1336270163" at bounding box center [438, 241] width 302 height 24
copy dd "1336270163"
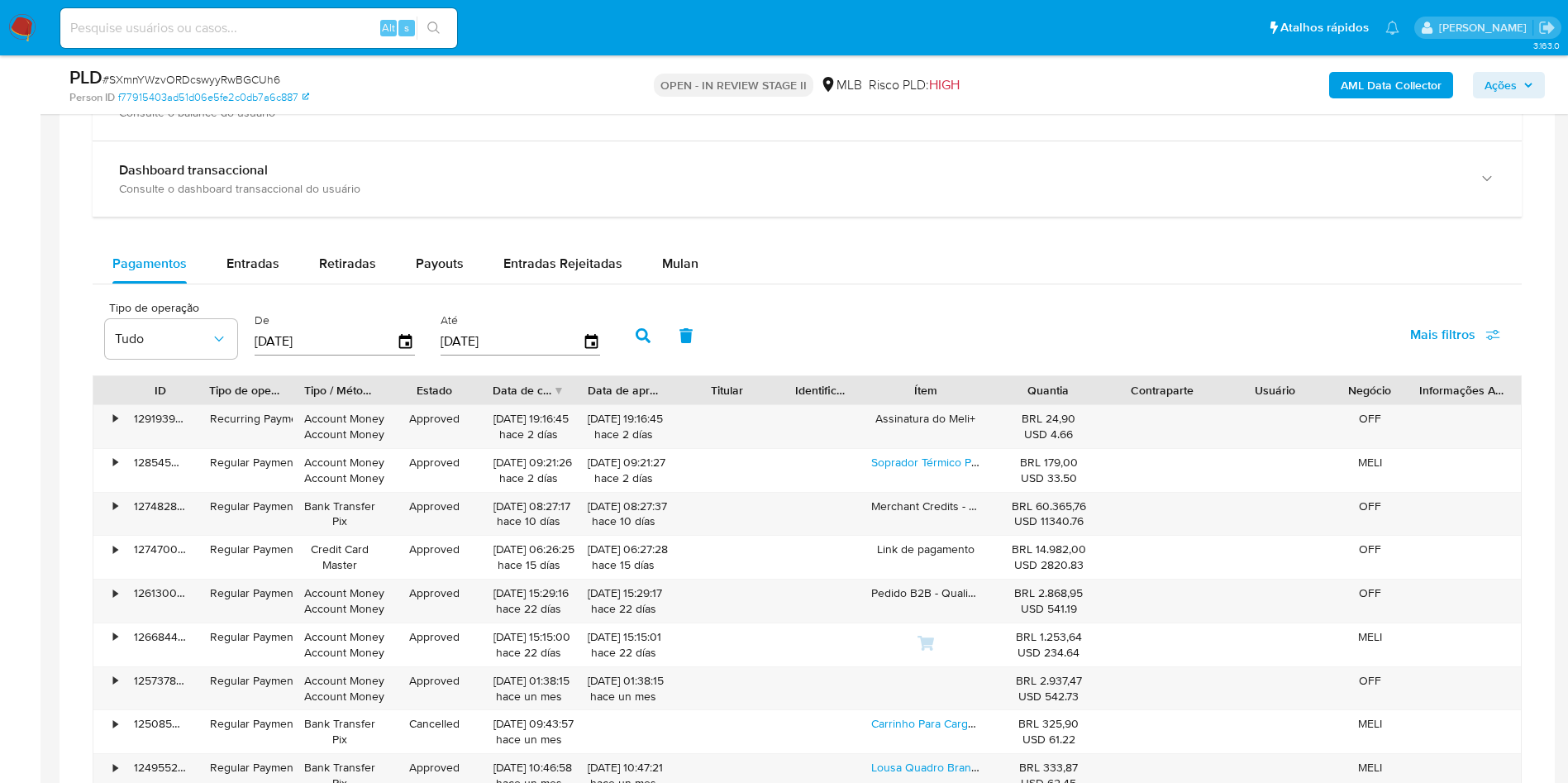
scroll to position [1274, 0]
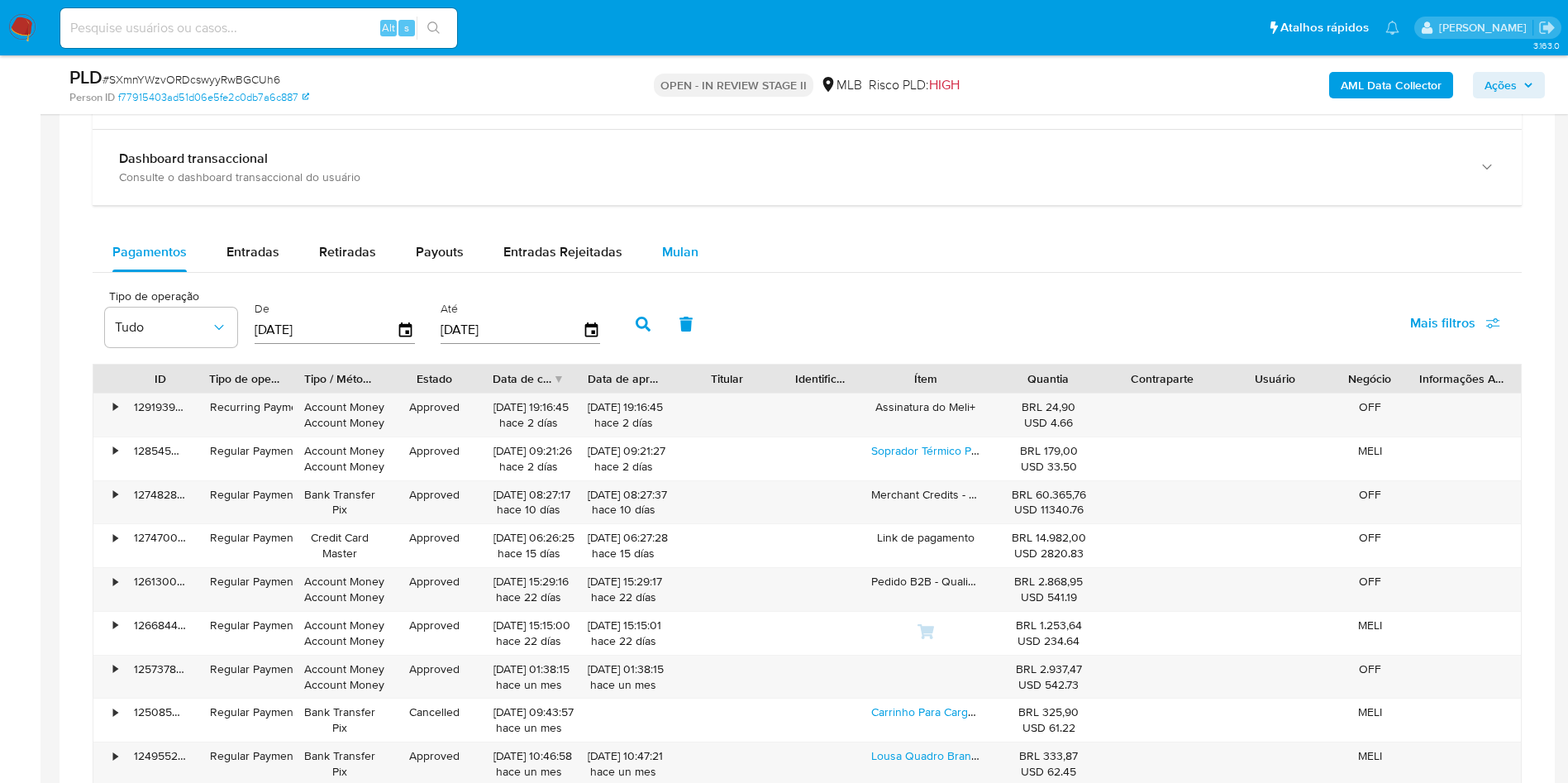
click at [695, 272] on button "Mulan" at bounding box center [681, 252] width 76 height 40
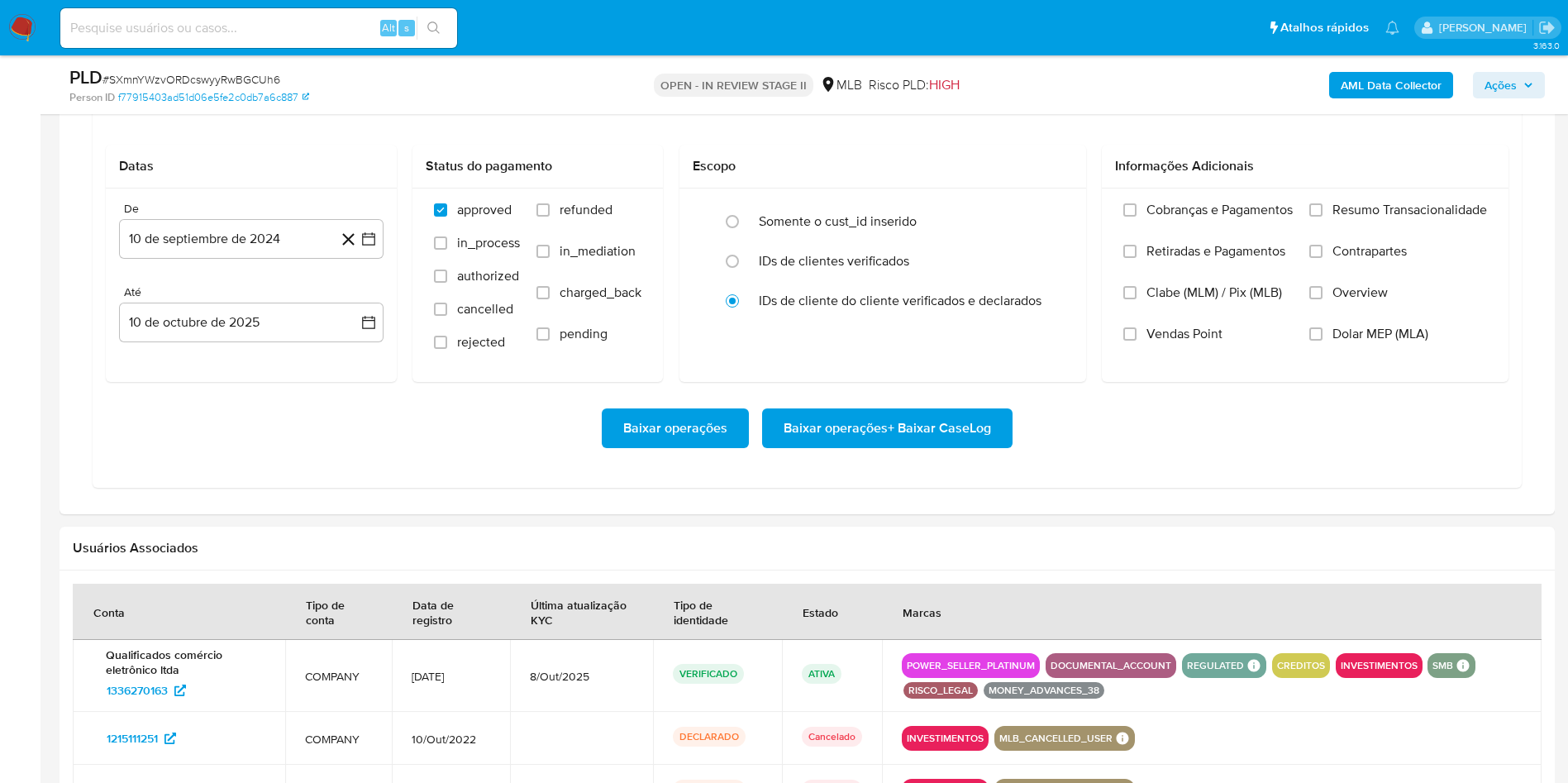
scroll to position [1453, 0]
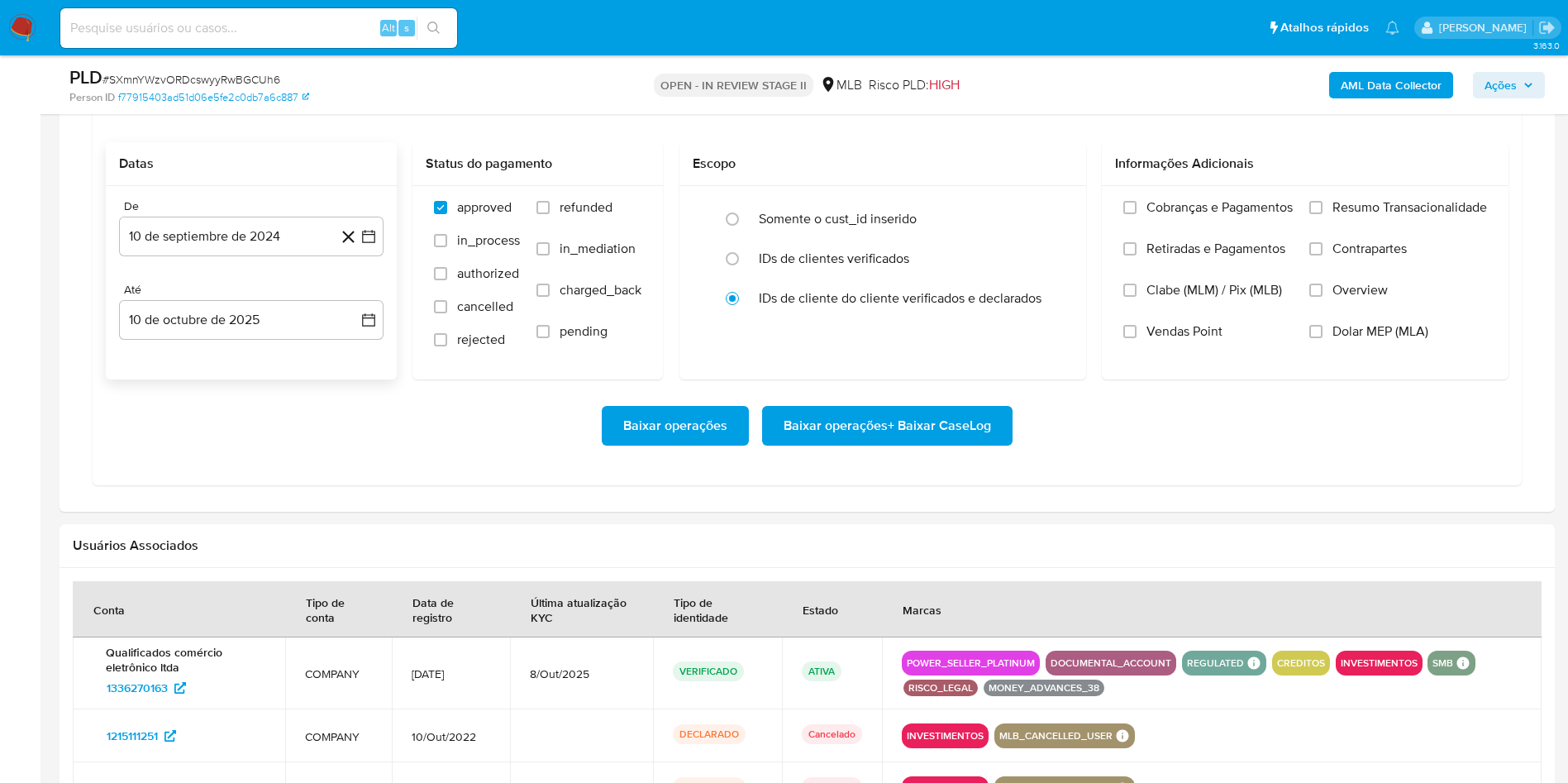
click at [358, 247] on icon at bounding box center [348, 237] width 21 height 21
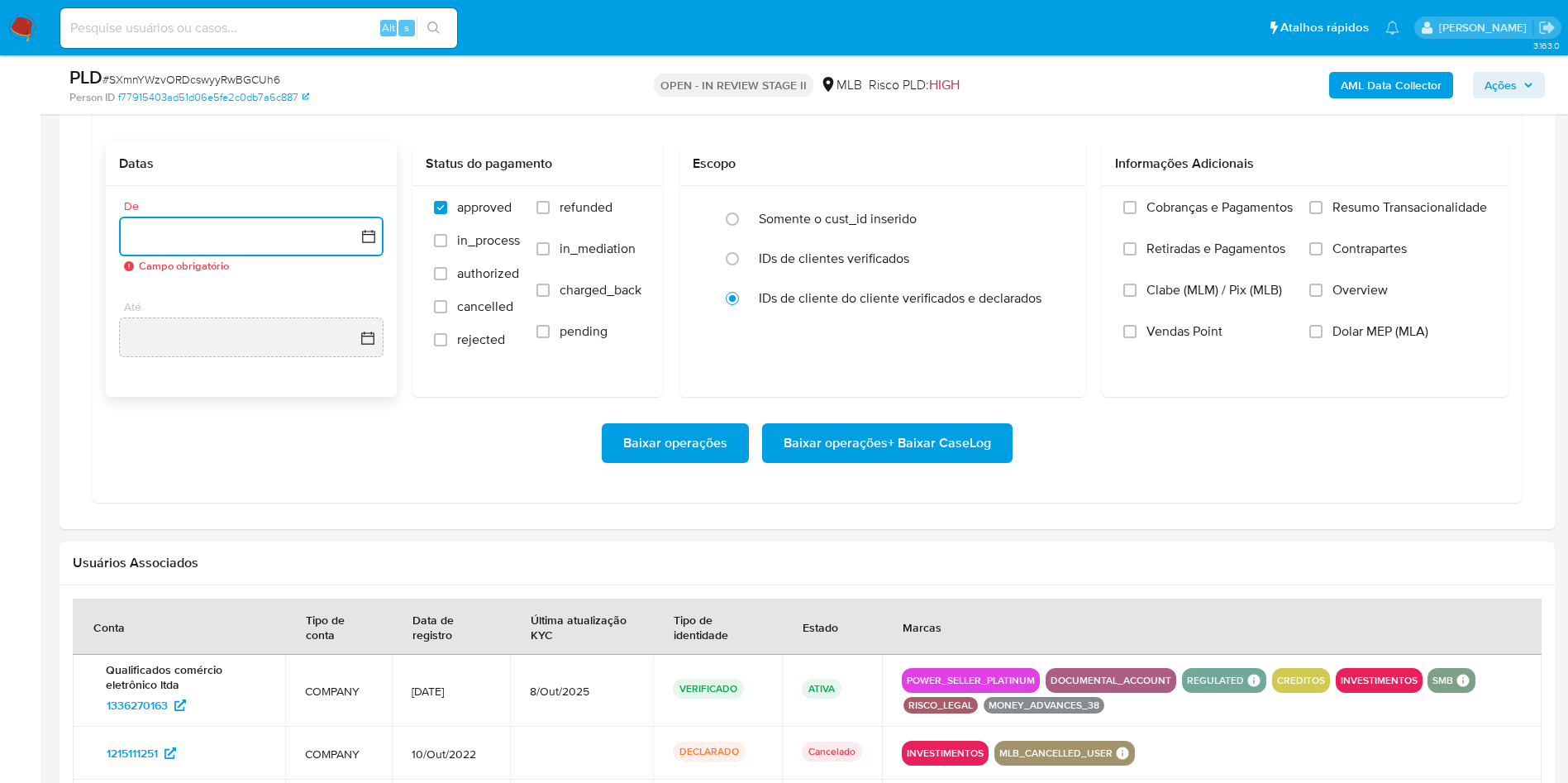
click at [373, 245] on icon "button" at bounding box center [368, 236] width 16 height 16
click at [356, 306] on icon "Mes siguiente" at bounding box center [354, 296] width 20 height 20
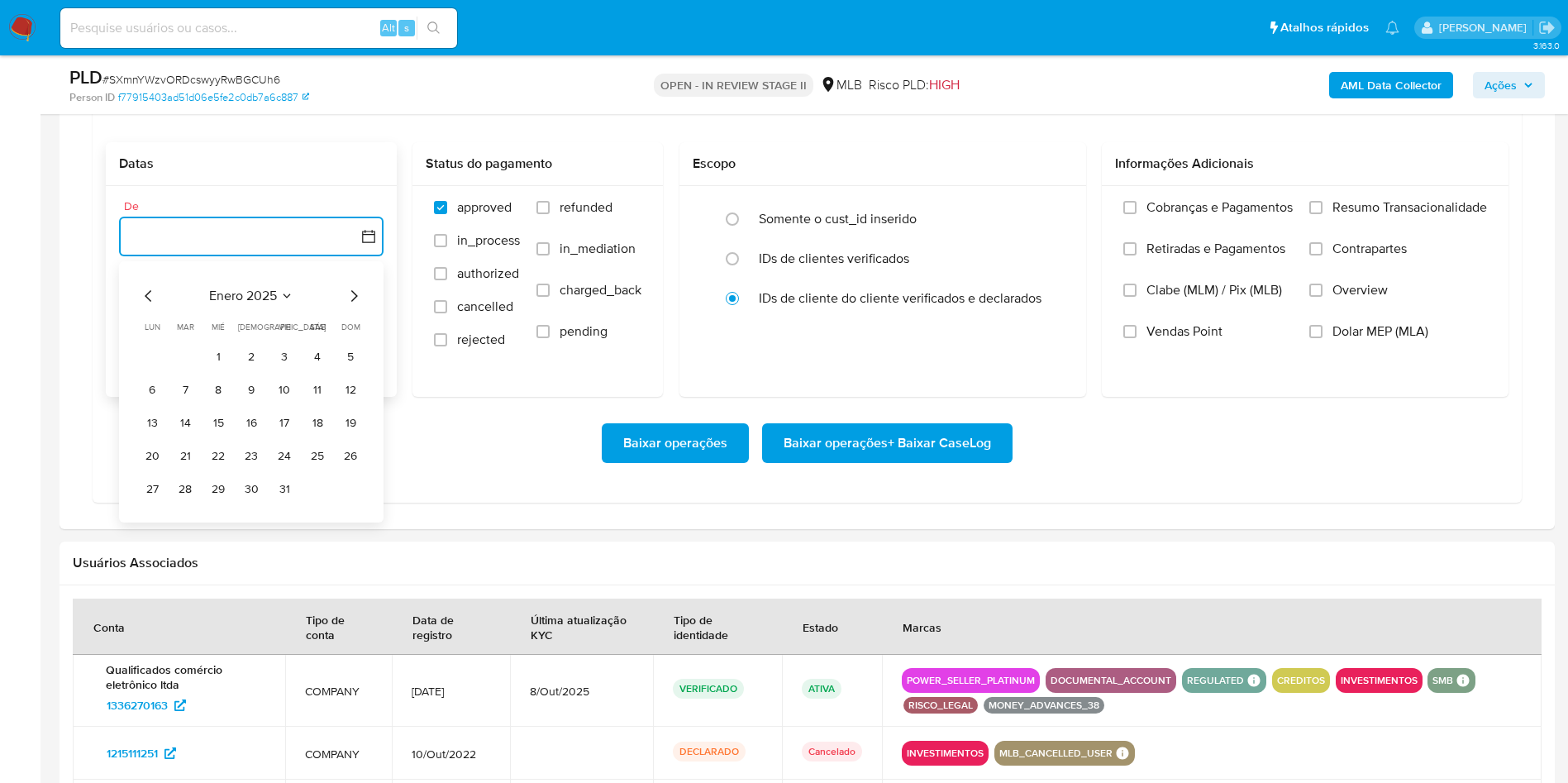
click at [356, 306] on icon "Mes siguiente" at bounding box center [354, 296] width 20 height 20
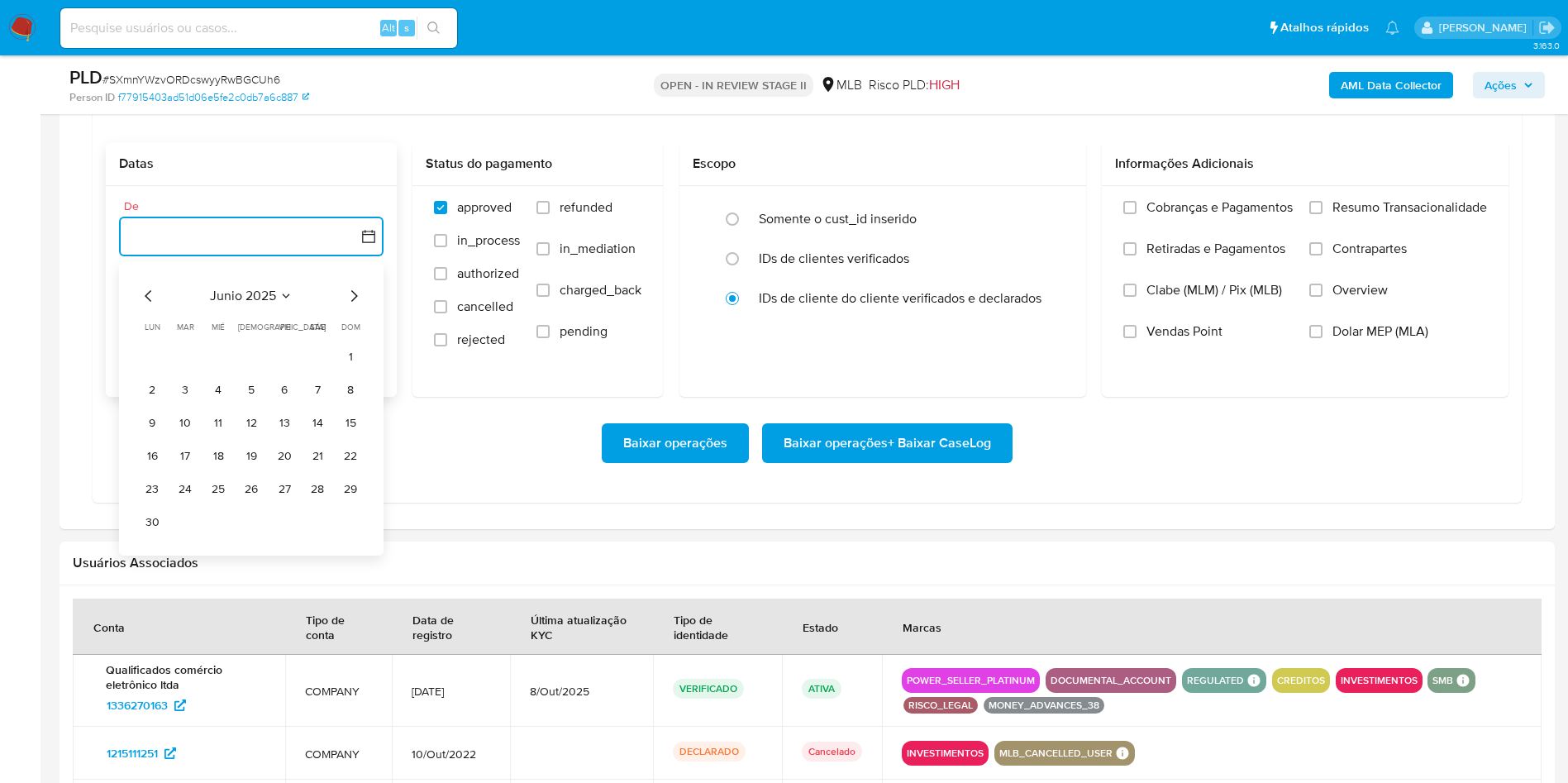
click at [356, 306] on icon "Mes siguiente" at bounding box center [354, 296] width 20 height 20
click at [290, 370] on button "1" at bounding box center [284, 357] width 26 height 26
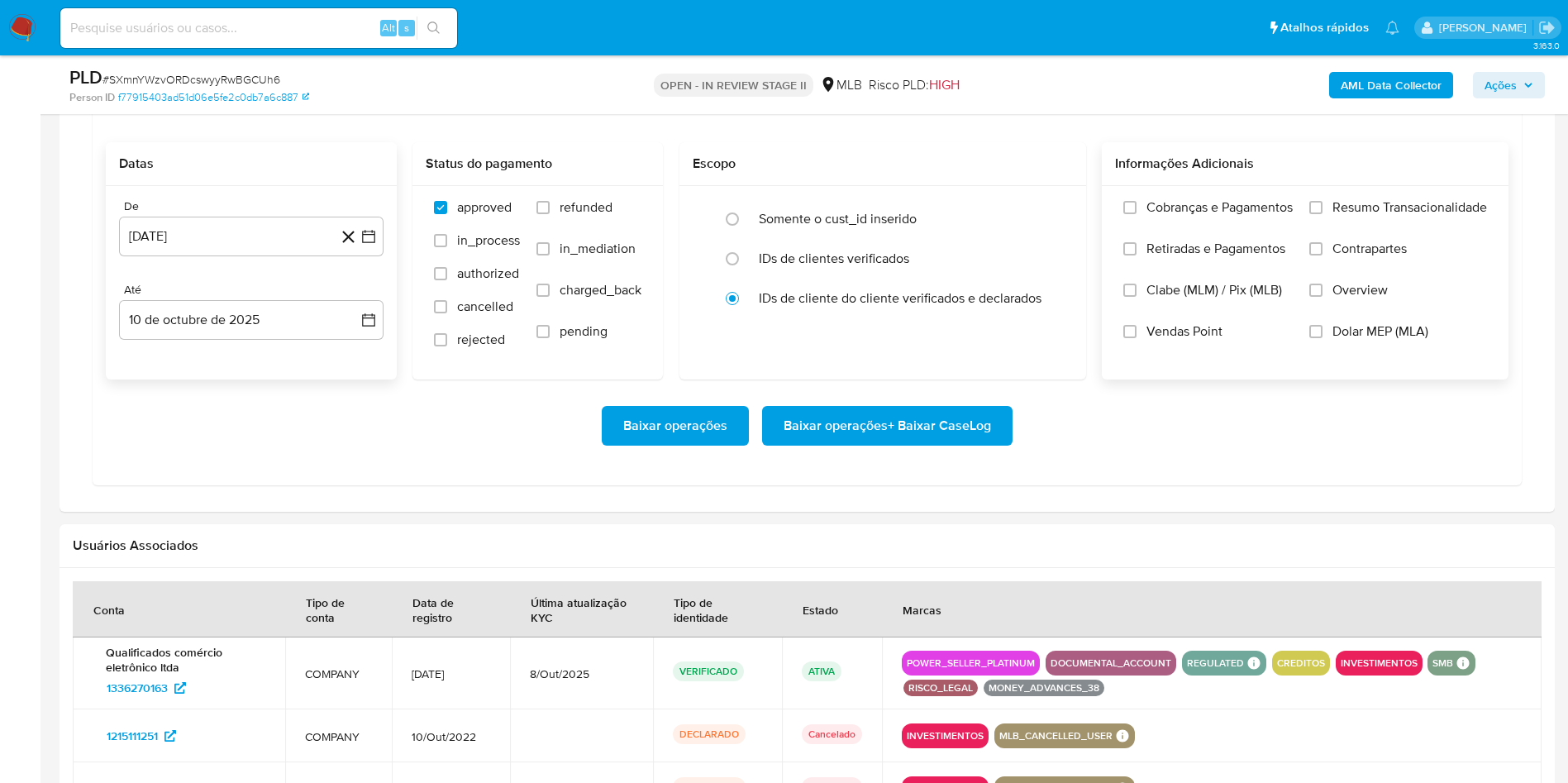
click at [1367, 240] on label "Resumo Transacionalidade" at bounding box center [1398, 220] width 178 height 42
click at [1323, 214] on input "Resumo Transacionalidade" at bounding box center [1316, 207] width 14 height 14
click at [789, 444] on span "Baixar operações + Baixar CaseLog" at bounding box center [887, 426] width 208 height 36
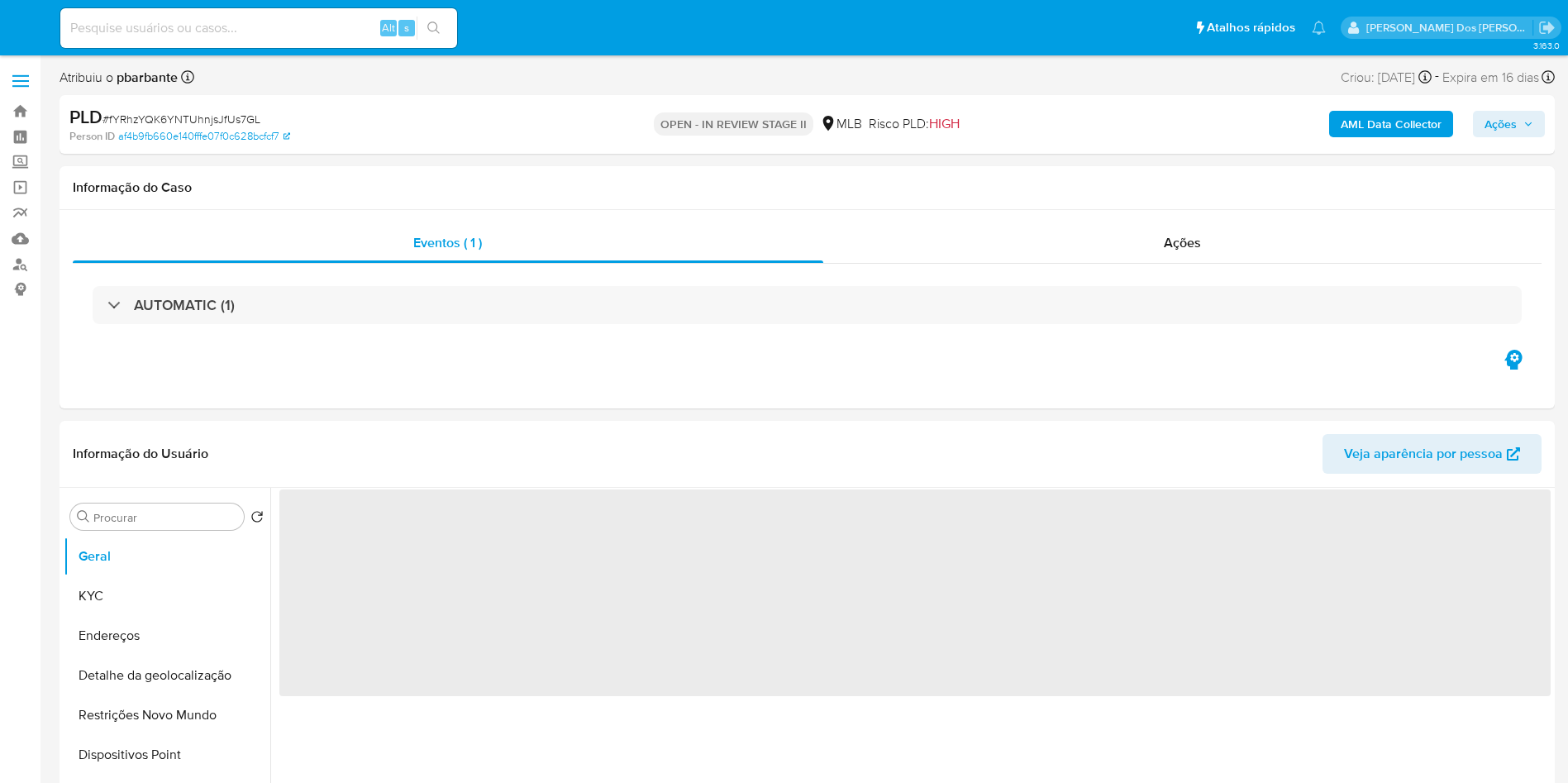
select select "10"
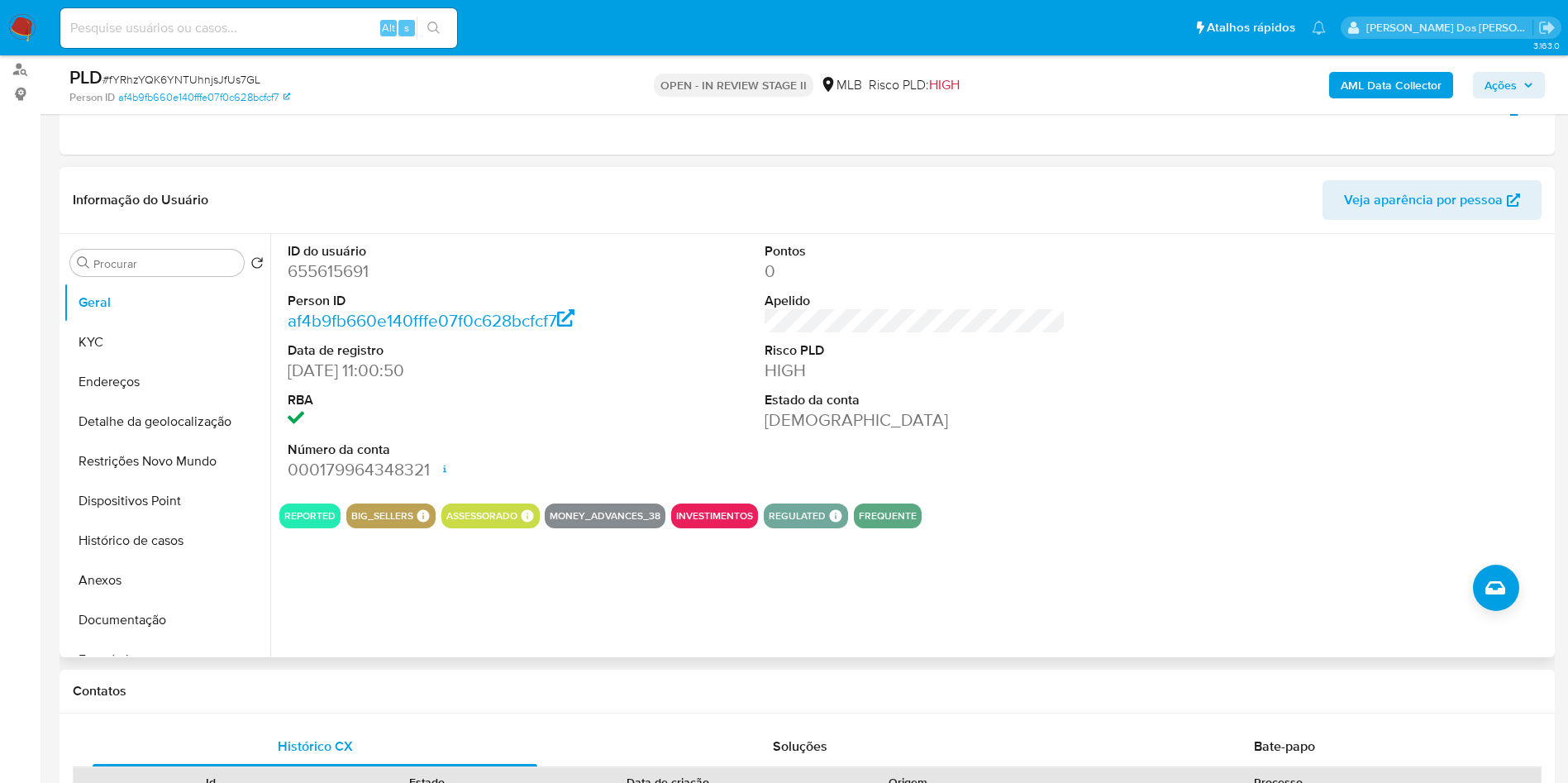
scroll to position [199, 0]
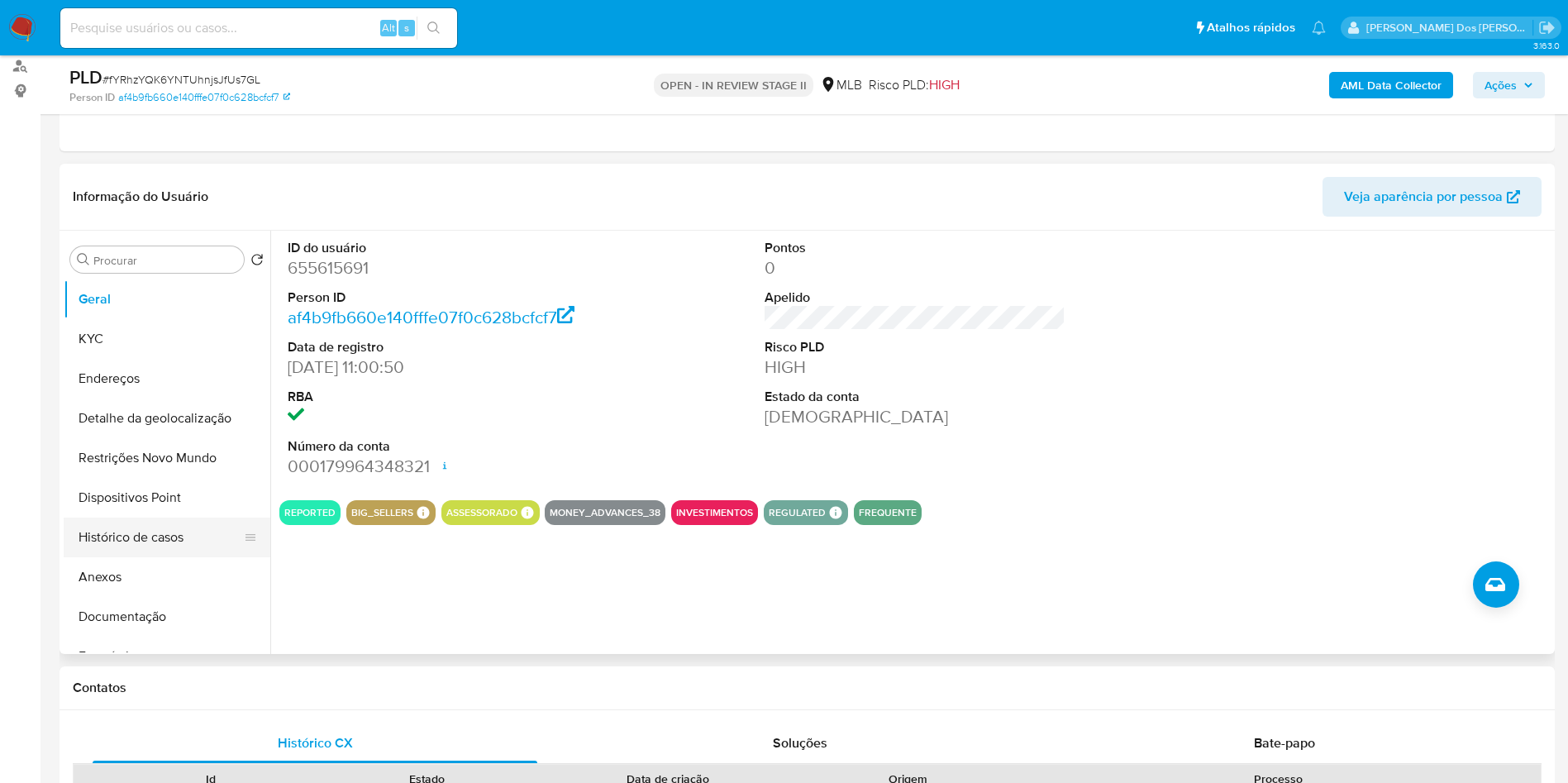
click at [172, 557] on button "Histórico de casos" at bounding box center [160, 537] width 193 height 40
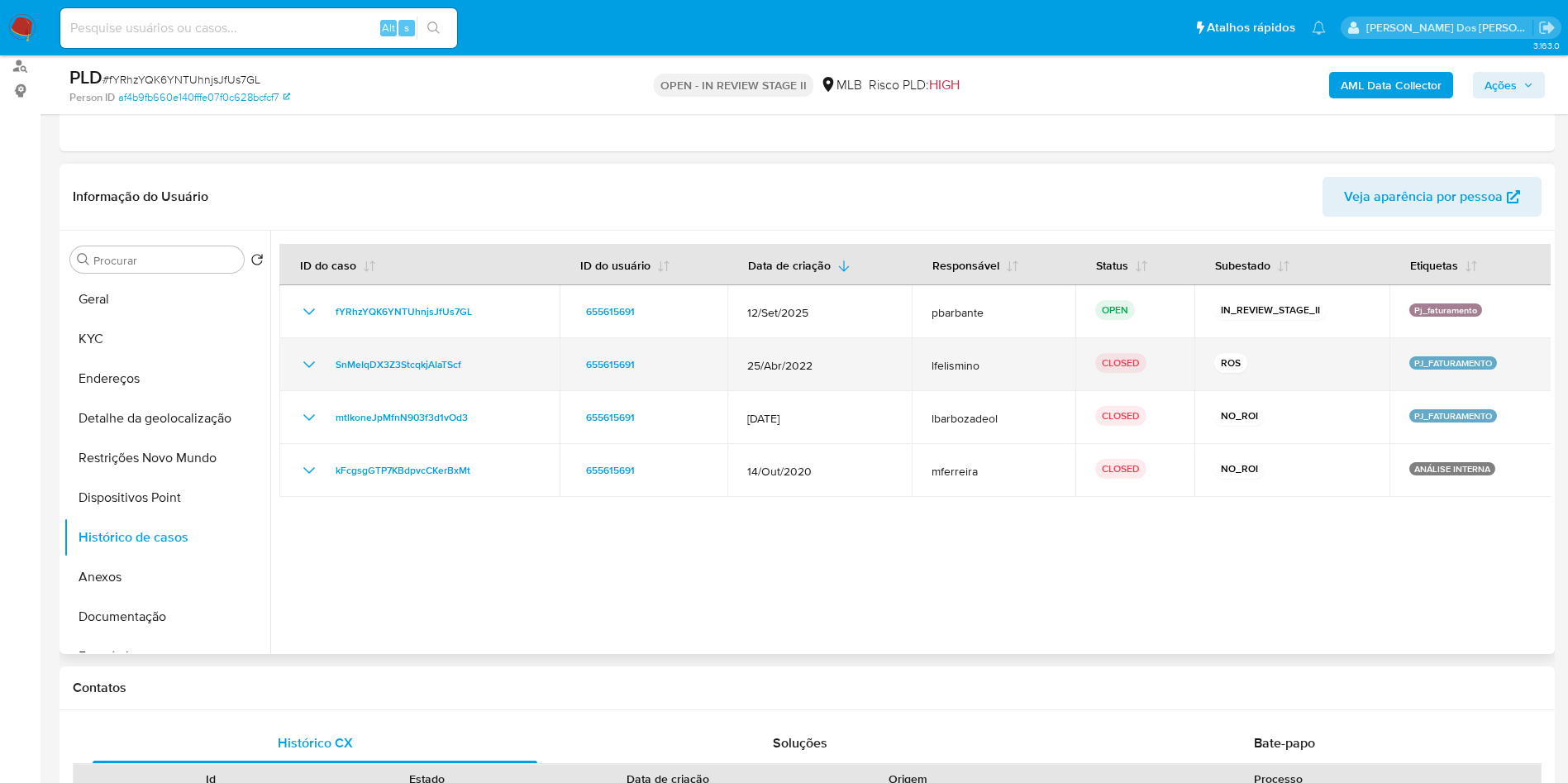
click at [314, 375] on icon "Mostrar/Ocultar" at bounding box center [309, 365] width 20 height 20
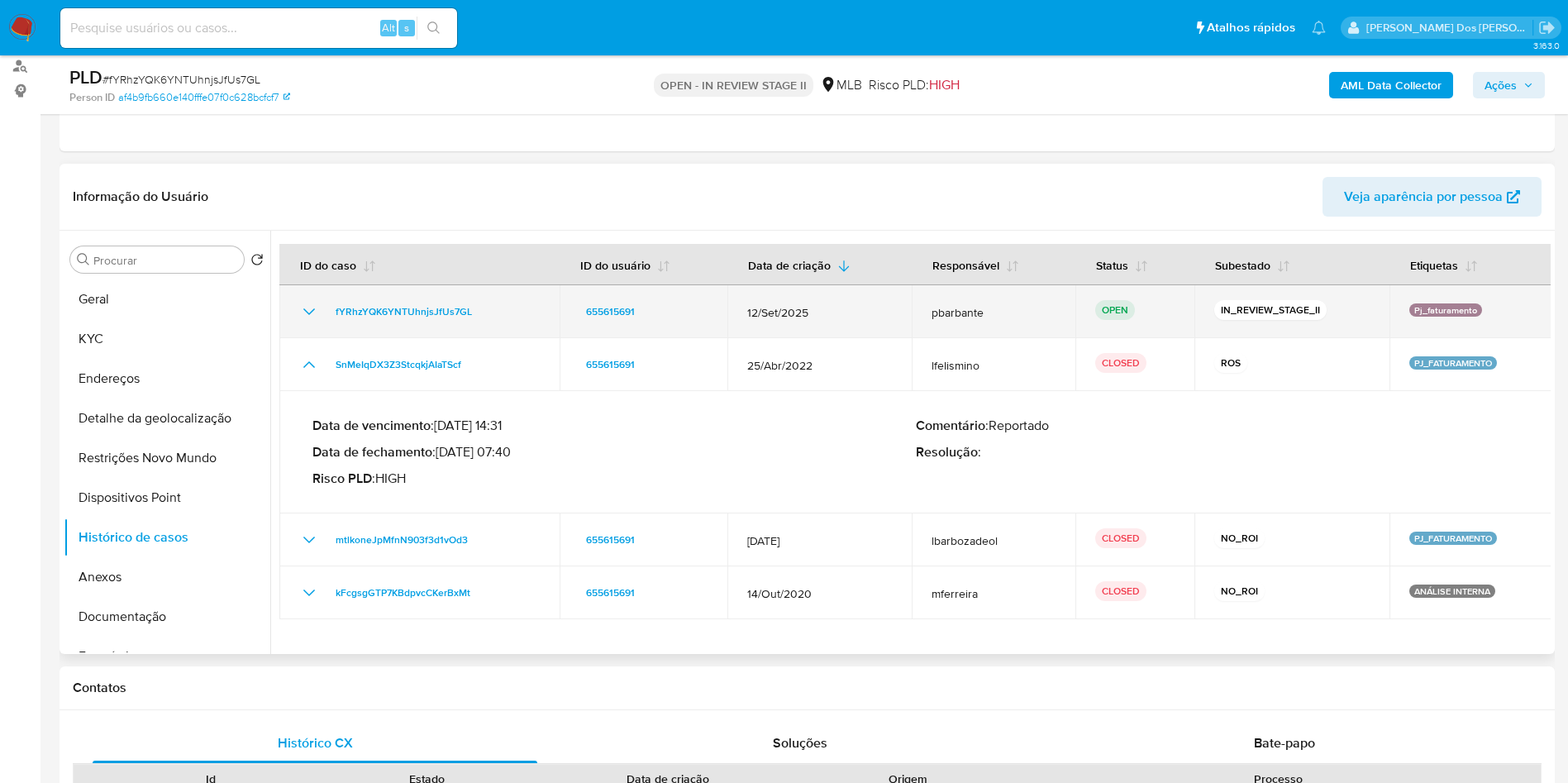
scroll to position [0, 0]
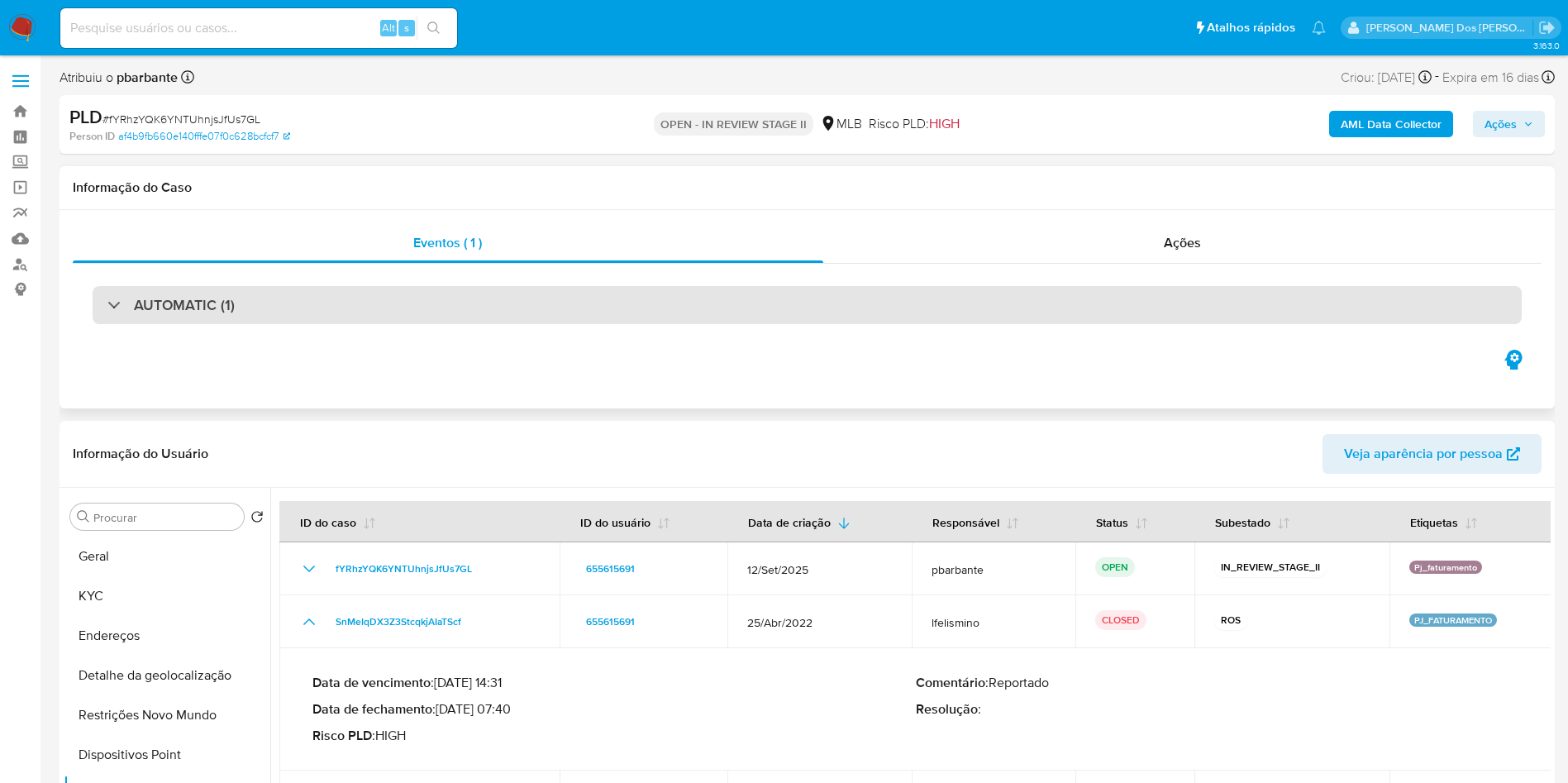
click at [251, 318] on div "AUTOMATIC (1)" at bounding box center [807, 305] width 1429 height 38
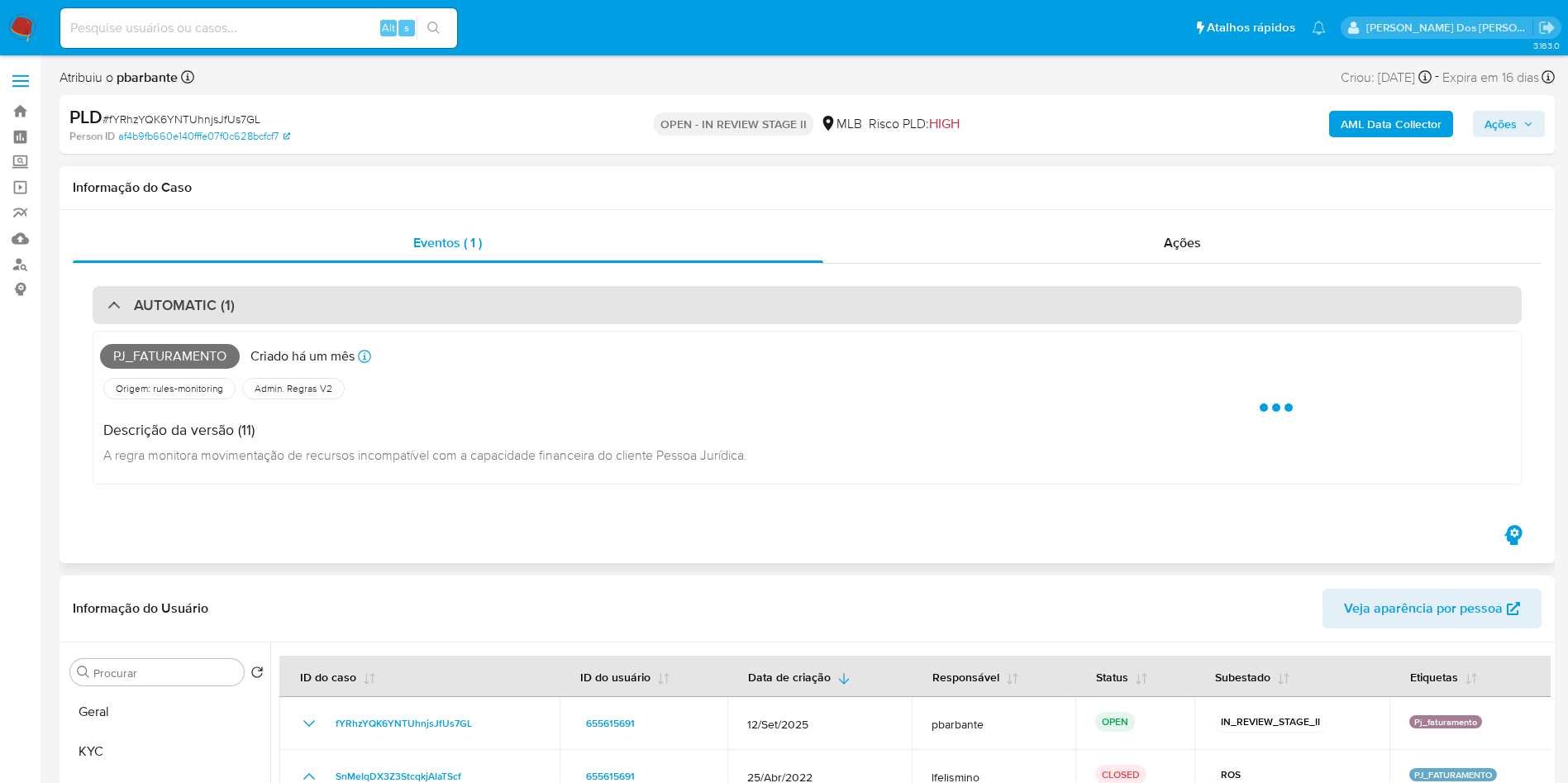
click at [251, 318] on div "AUTOMATIC (1)" at bounding box center [807, 305] width 1429 height 38
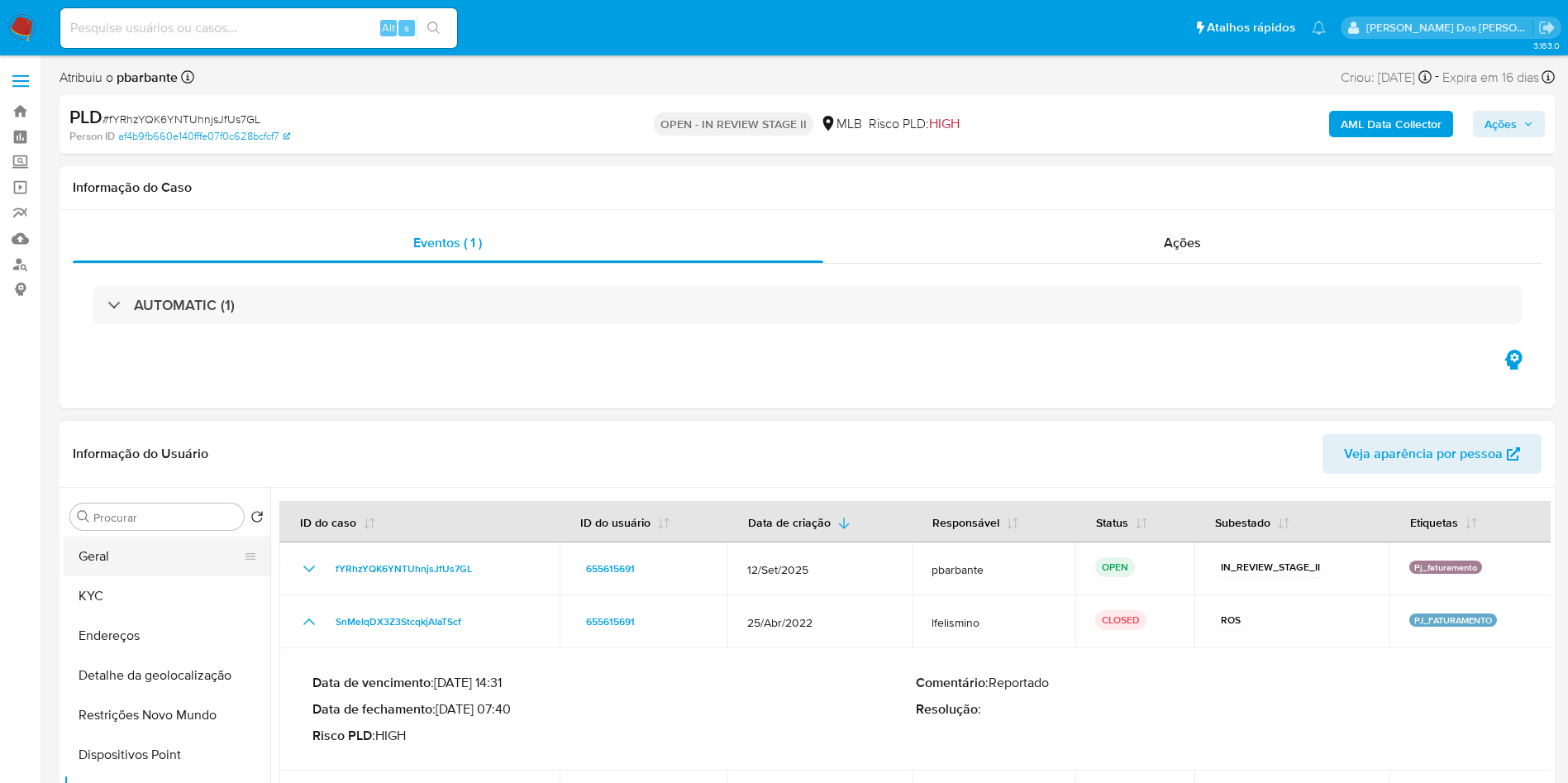
click at [165, 575] on button "Geral" at bounding box center [160, 556] width 193 height 40
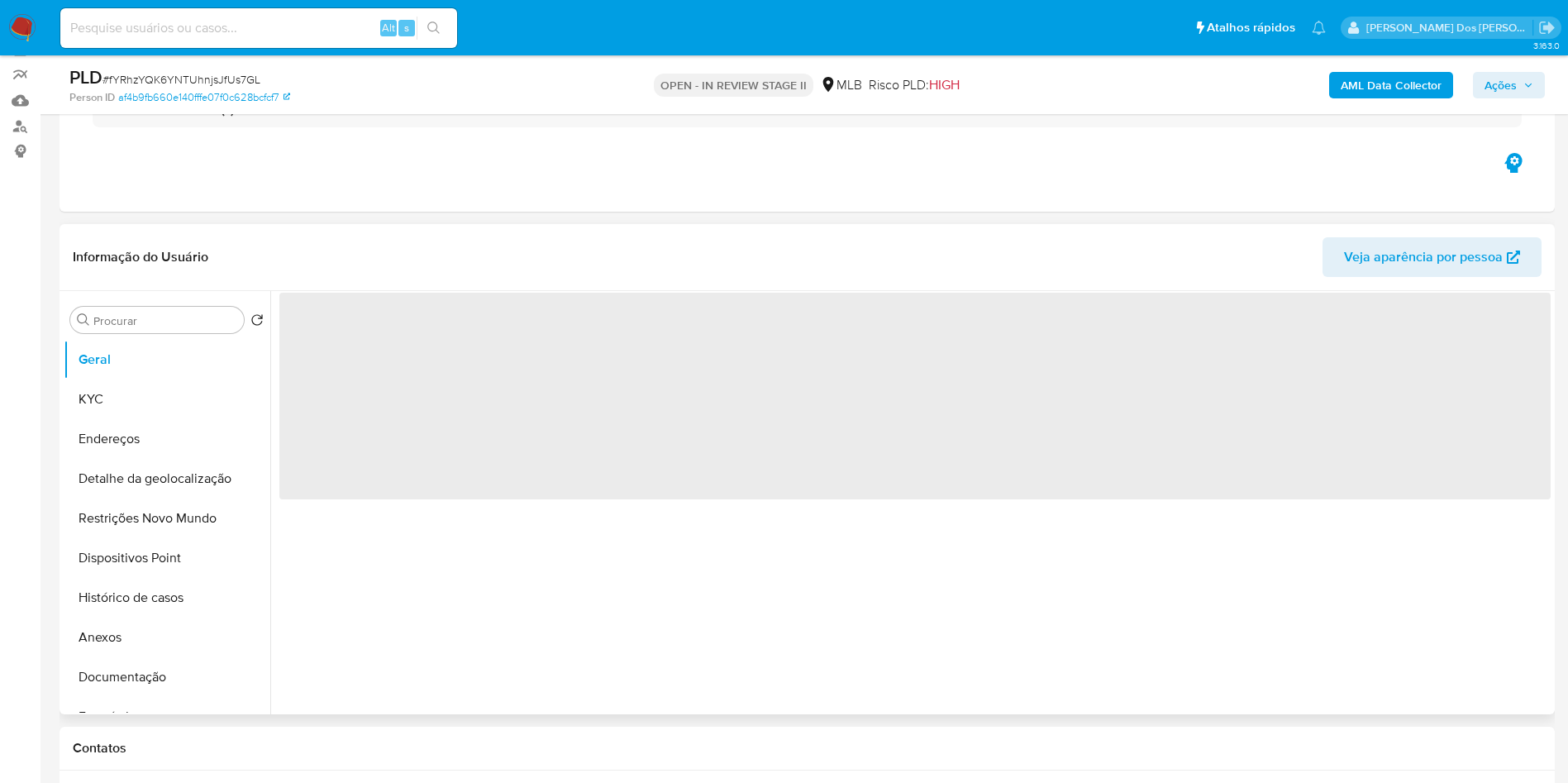
scroll to position [139, 0]
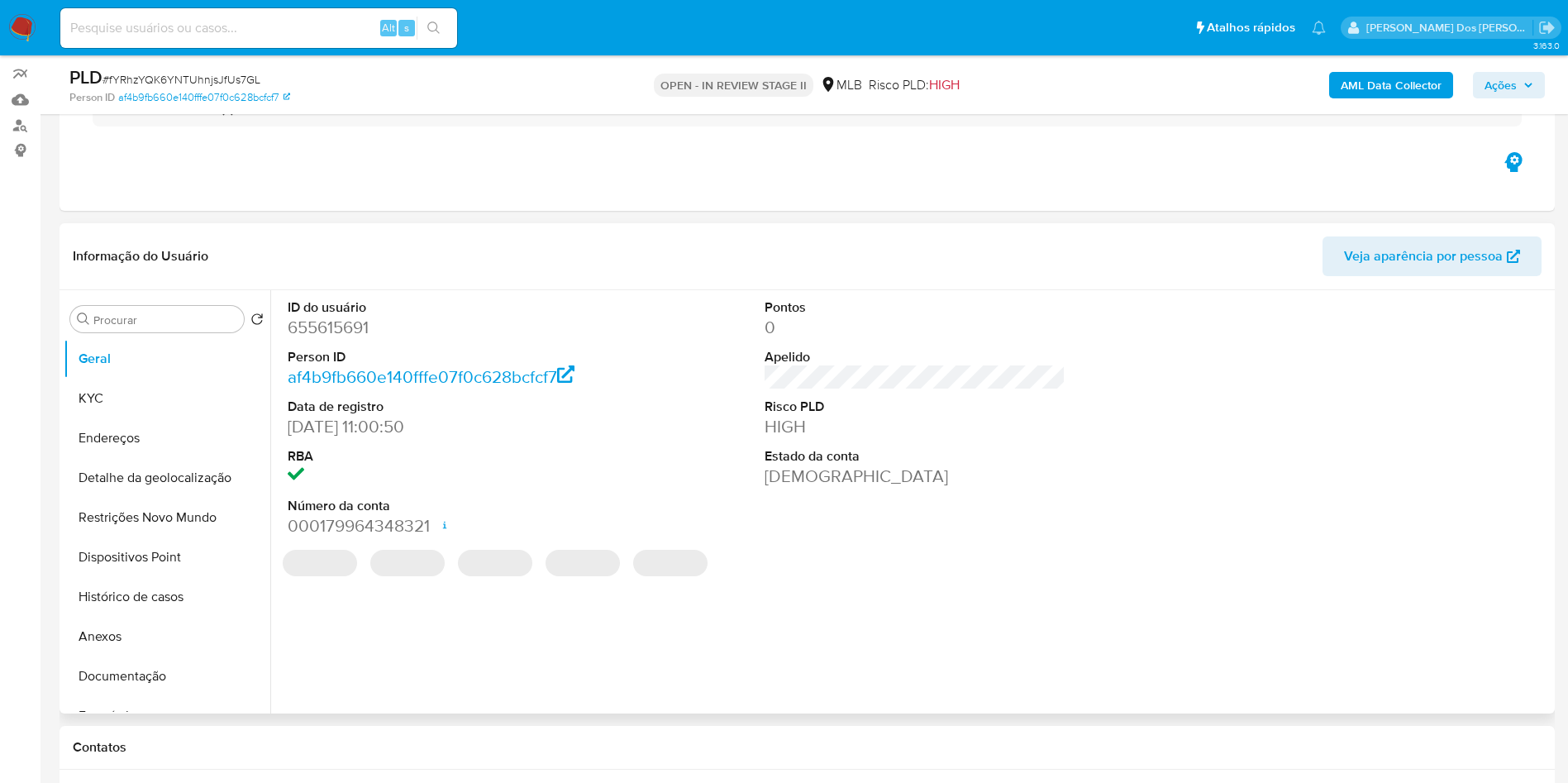
click at [333, 339] on dd "655615691" at bounding box center [438, 328] width 302 height 24
copy dd "655615691"
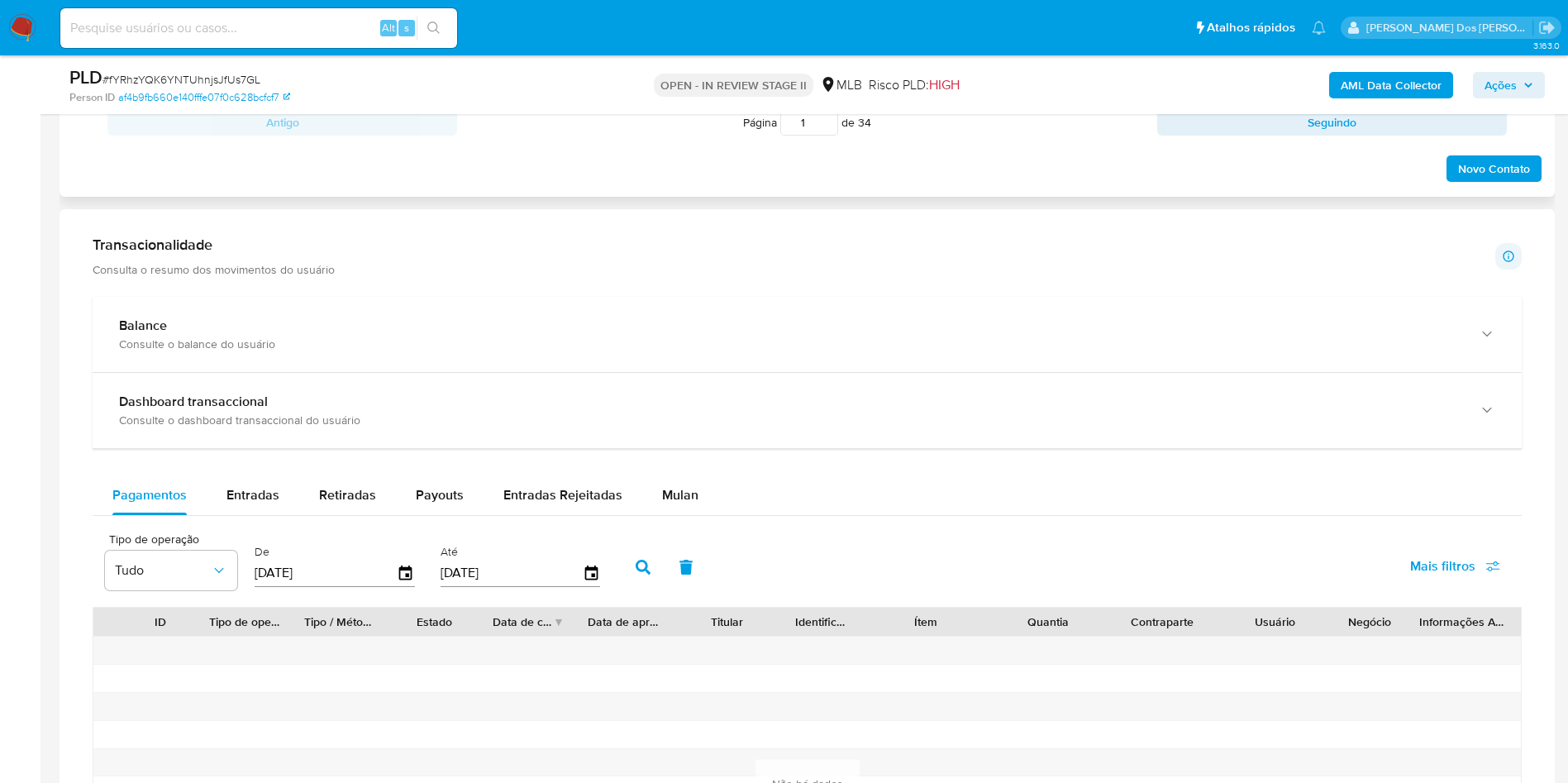
scroll to position [1049, 0]
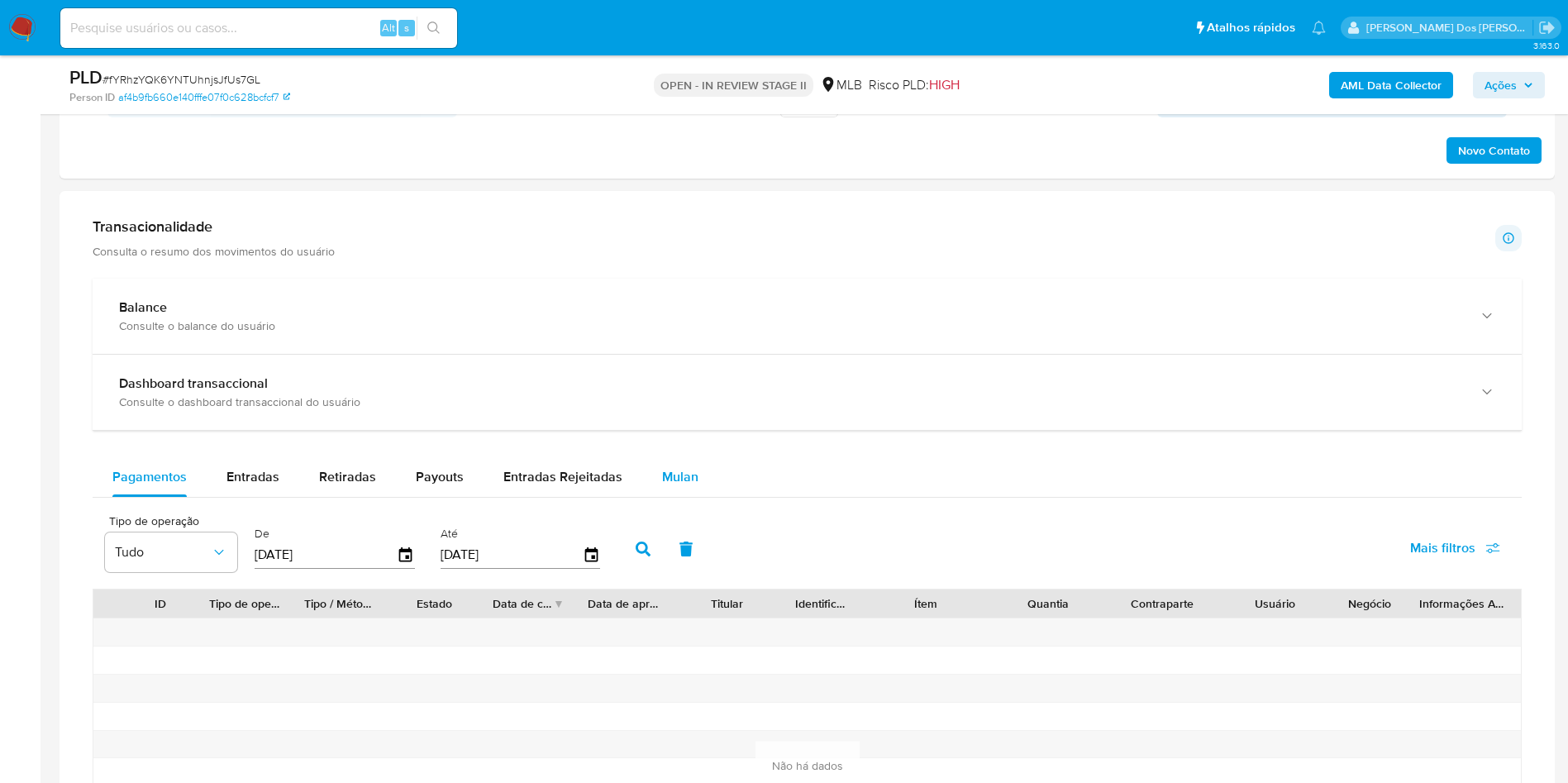
click at [674, 486] on span "Mulan" at bounding box center [681, 476] width 36 height 19
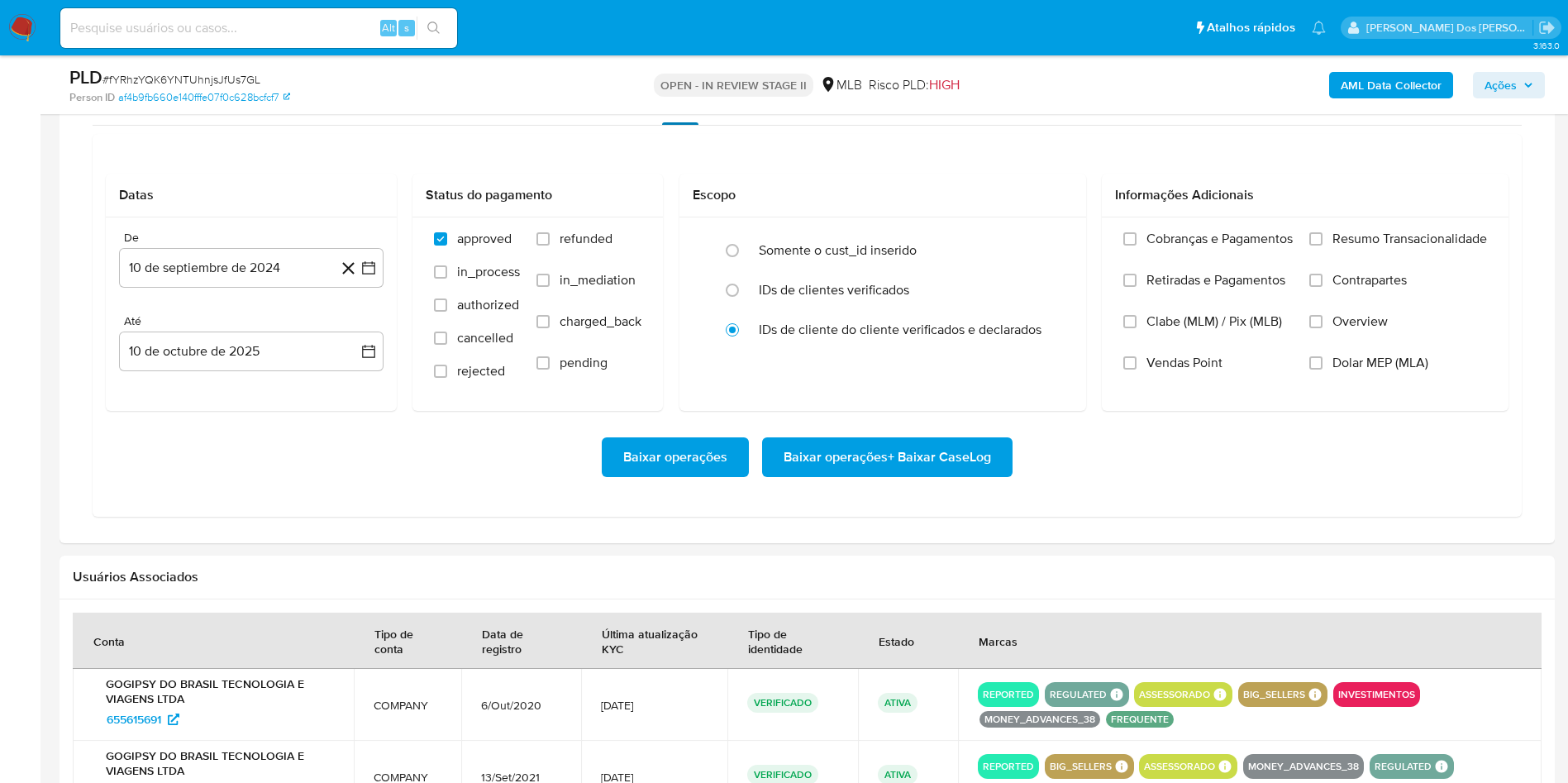
scroll to position [1444, 0]
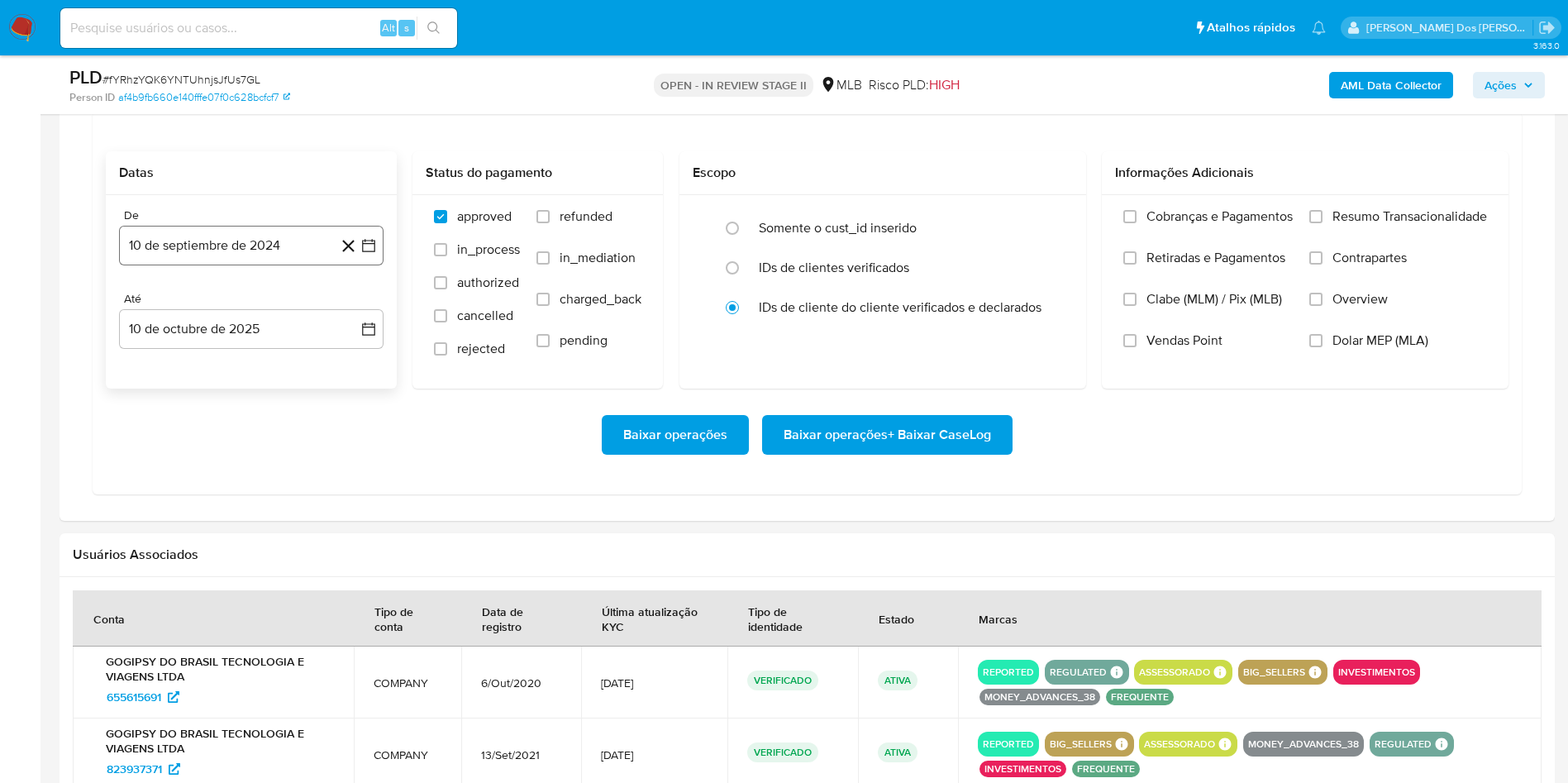
click at [375, 261] on button "10 de septiembre de 2024" at bounding box center [251, 246] width 265 height 40
click at [354, 315] on icon "Mes siguiente" at bounding box center [354, 305] width 20 height 20
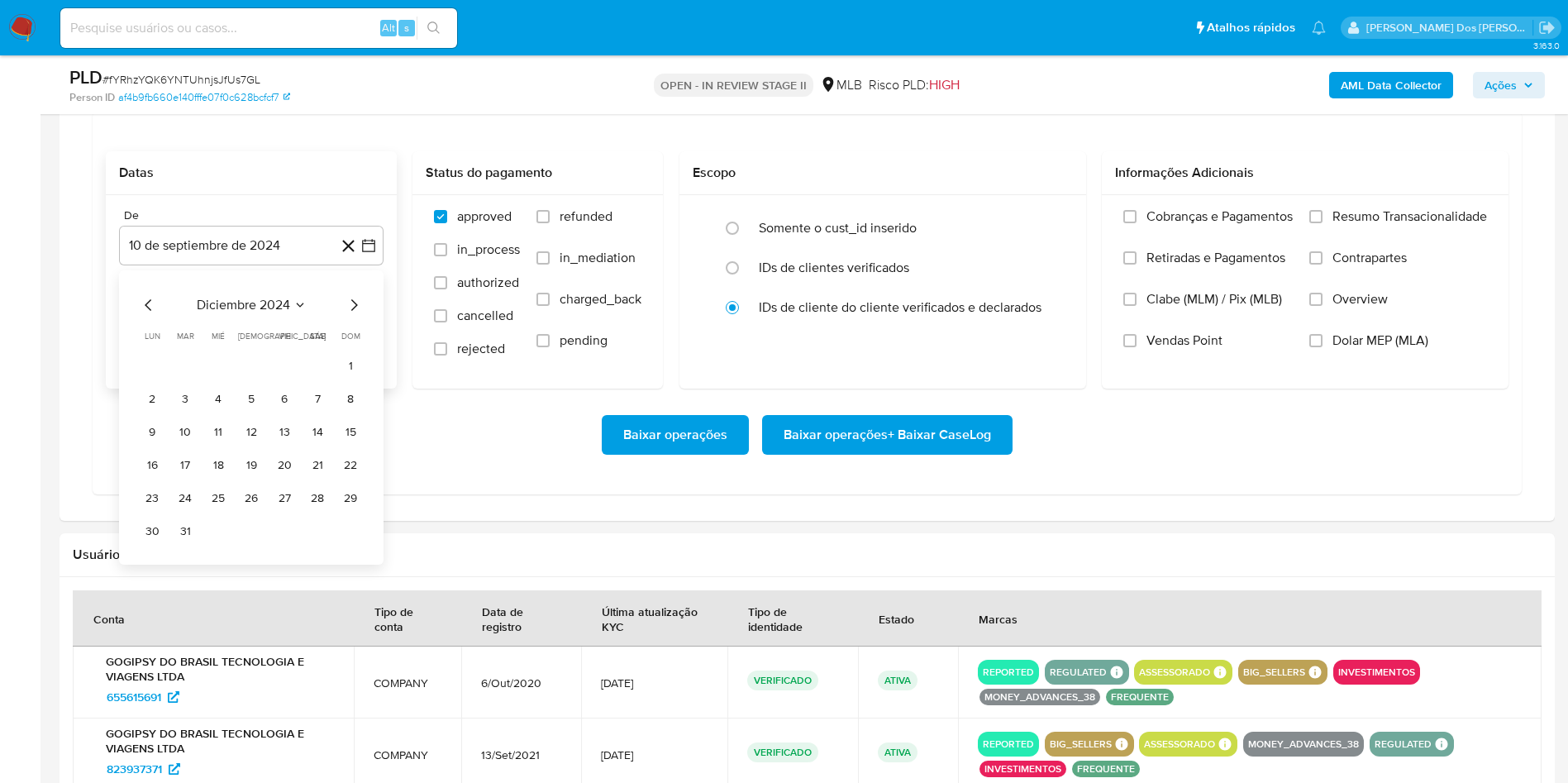
click at [354, 315] on icon "Mes siguiente" at bounding box center [354, 305] width 20 height 20
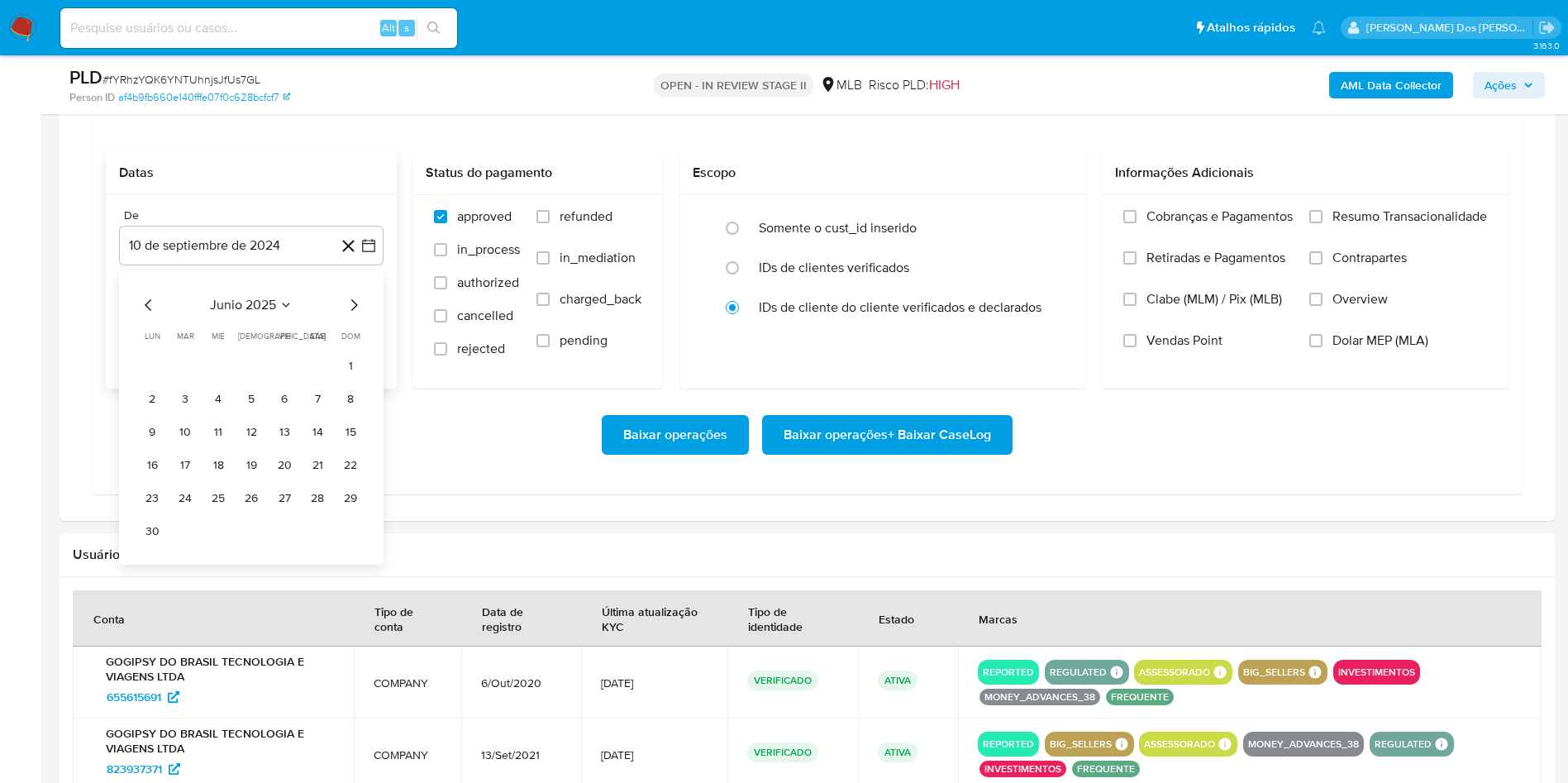
click at [354, 315] on icon "Mes siguiente" at bounding box center [354, 305] width 20 height 20
click at [282, 379] on button "1" at bounding box center [284, 366] width 26 height 26
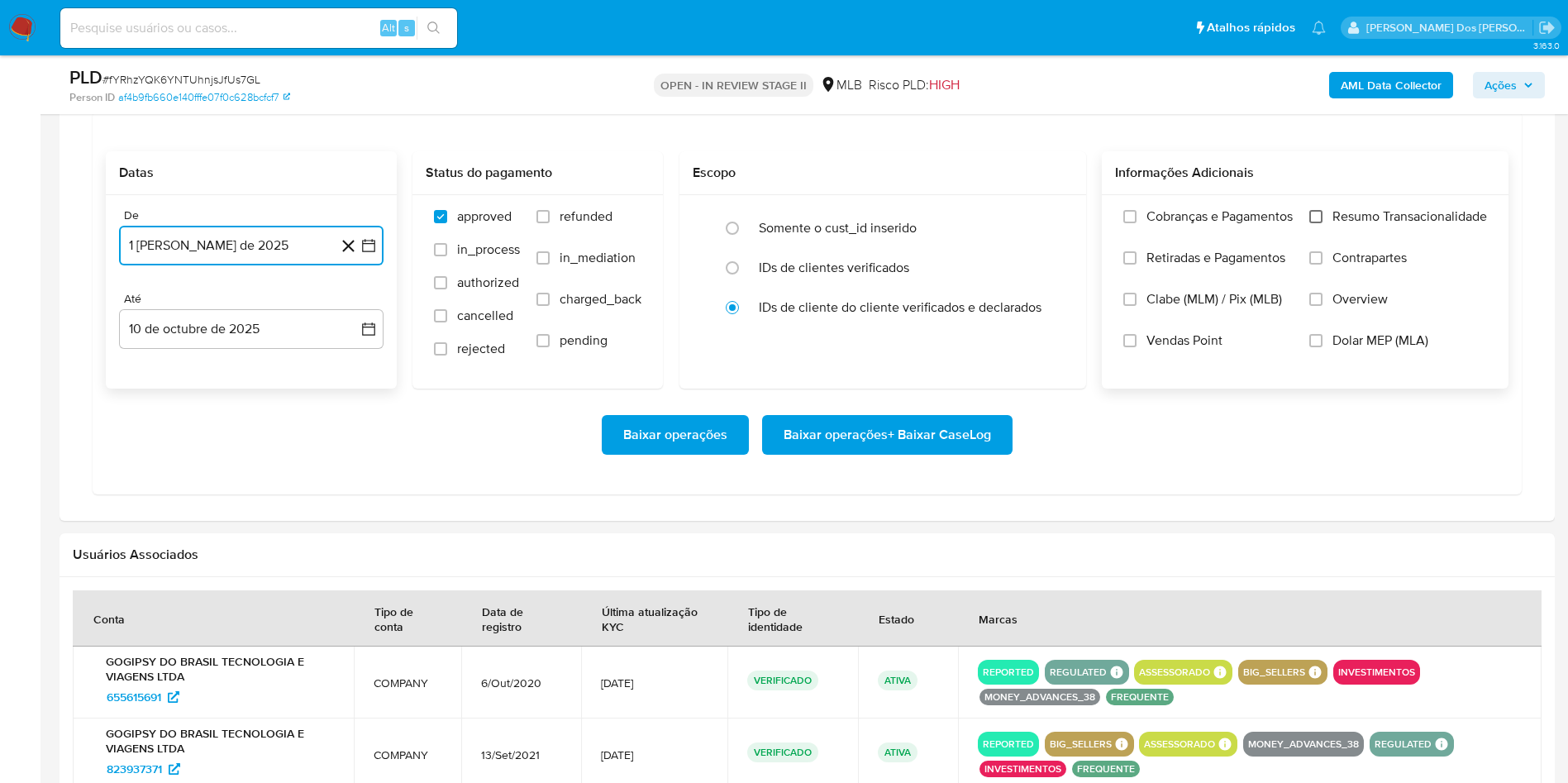
click at [1312, 223] on input "Resumo Transacionalidade" at bounding box center [1316, 216] width 14 height 14
click at [839, 453] on span "Baixar operações + Baixar CaseLog" at bounding box center [887, 435] width 208 height 36
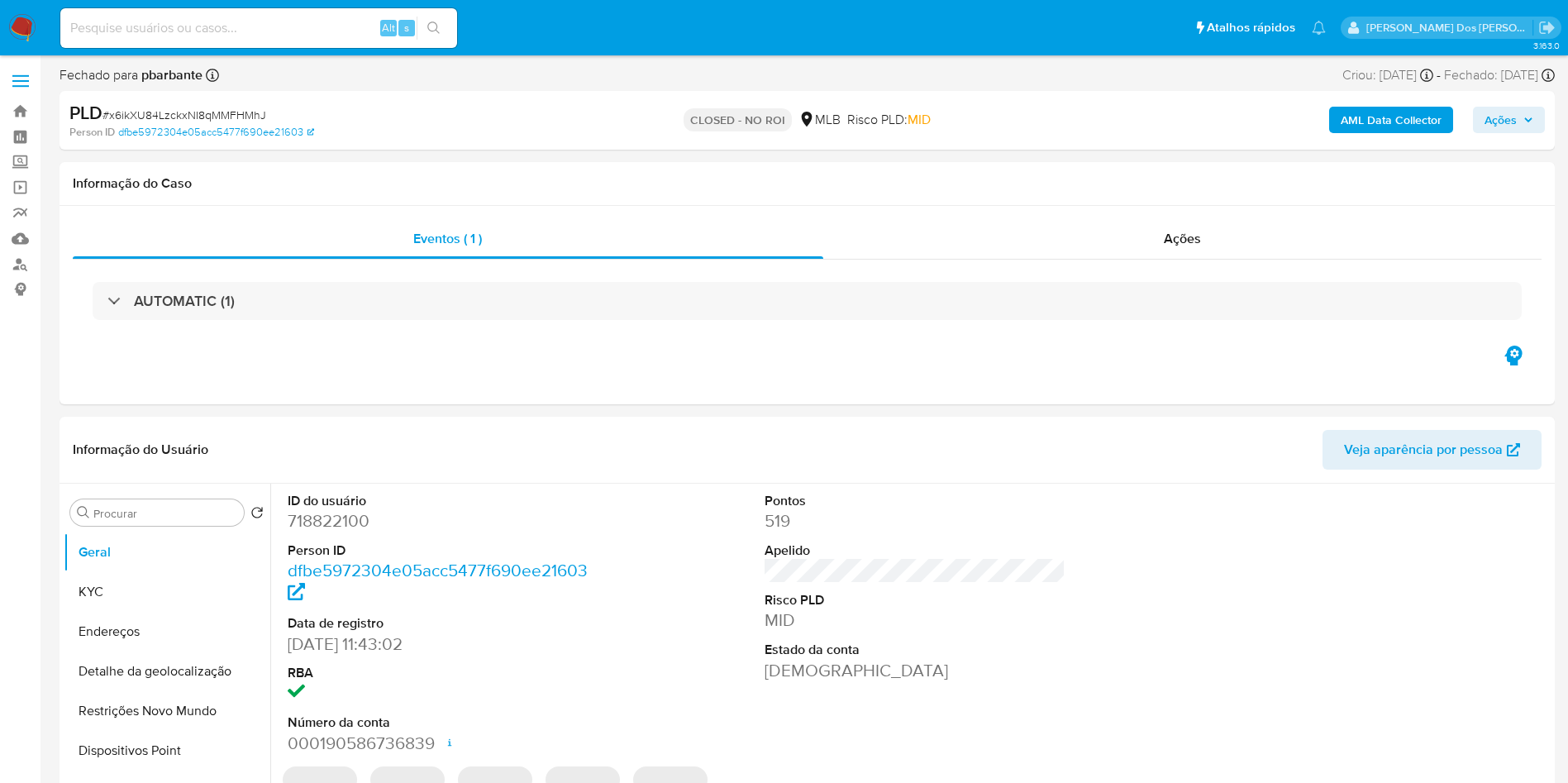
select select "10"
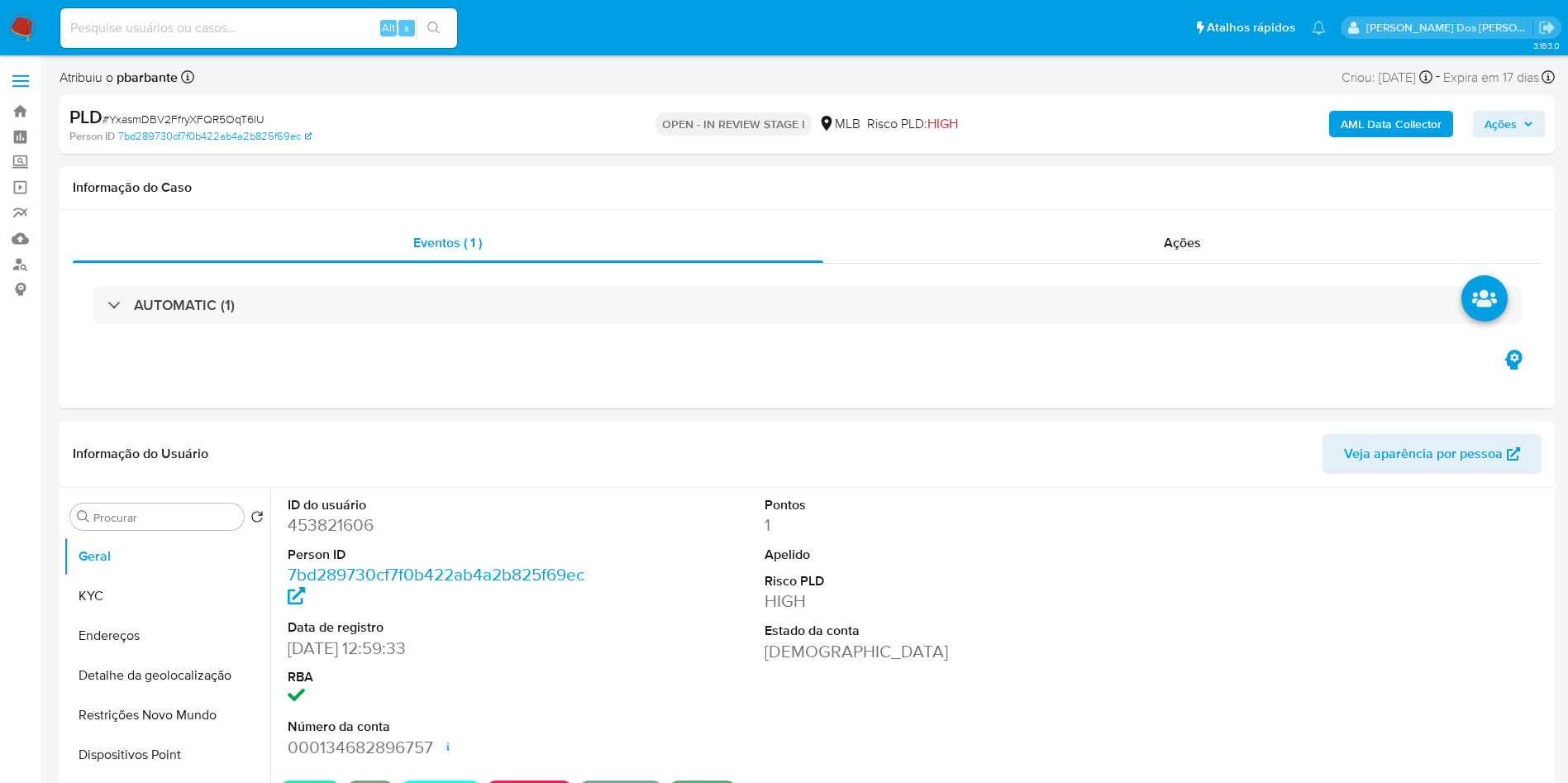
select select "10"
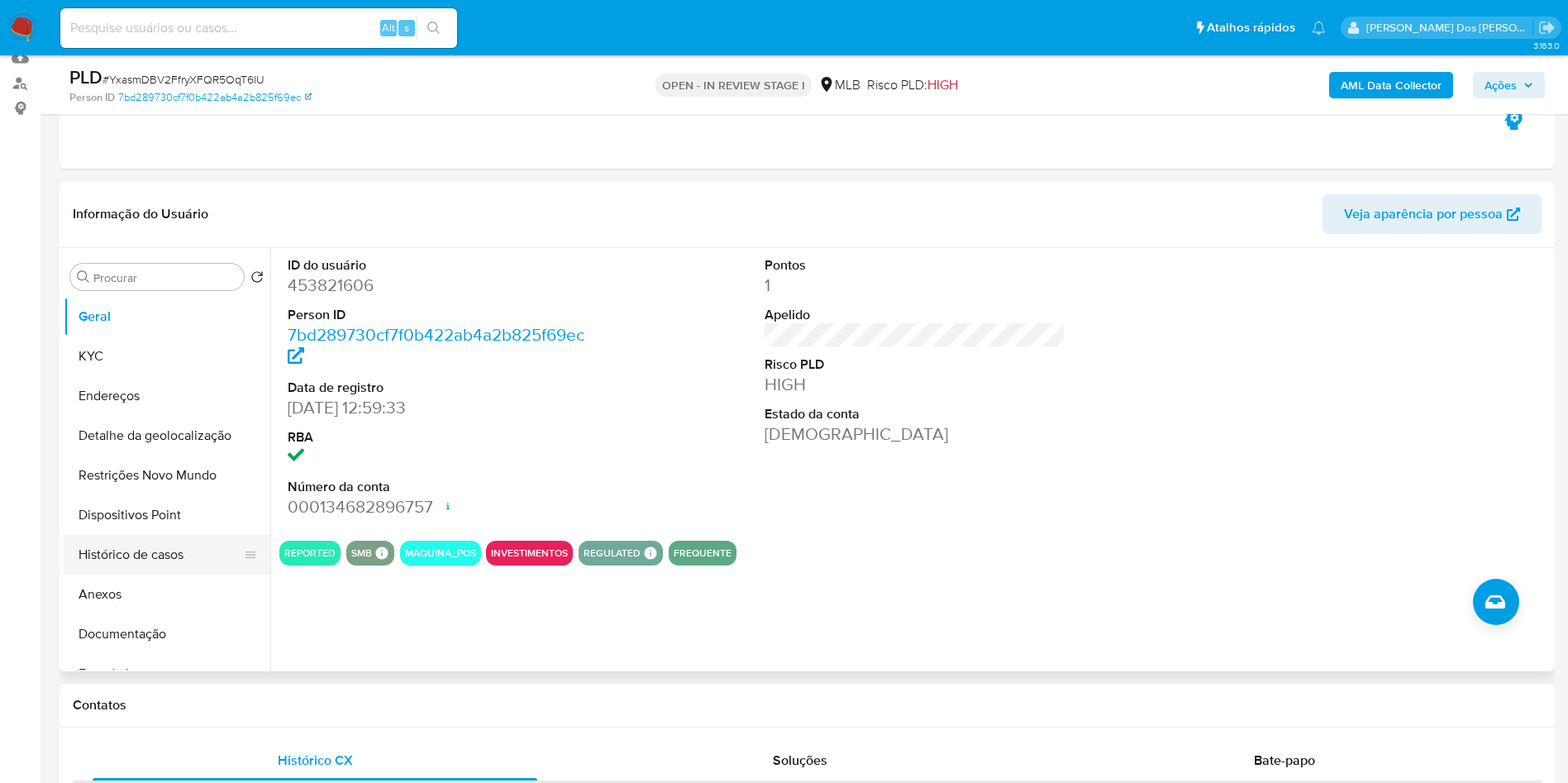
click at [147, 572] on button "Histórico de casos" at bounding box center [160, 554] width 193 height 40
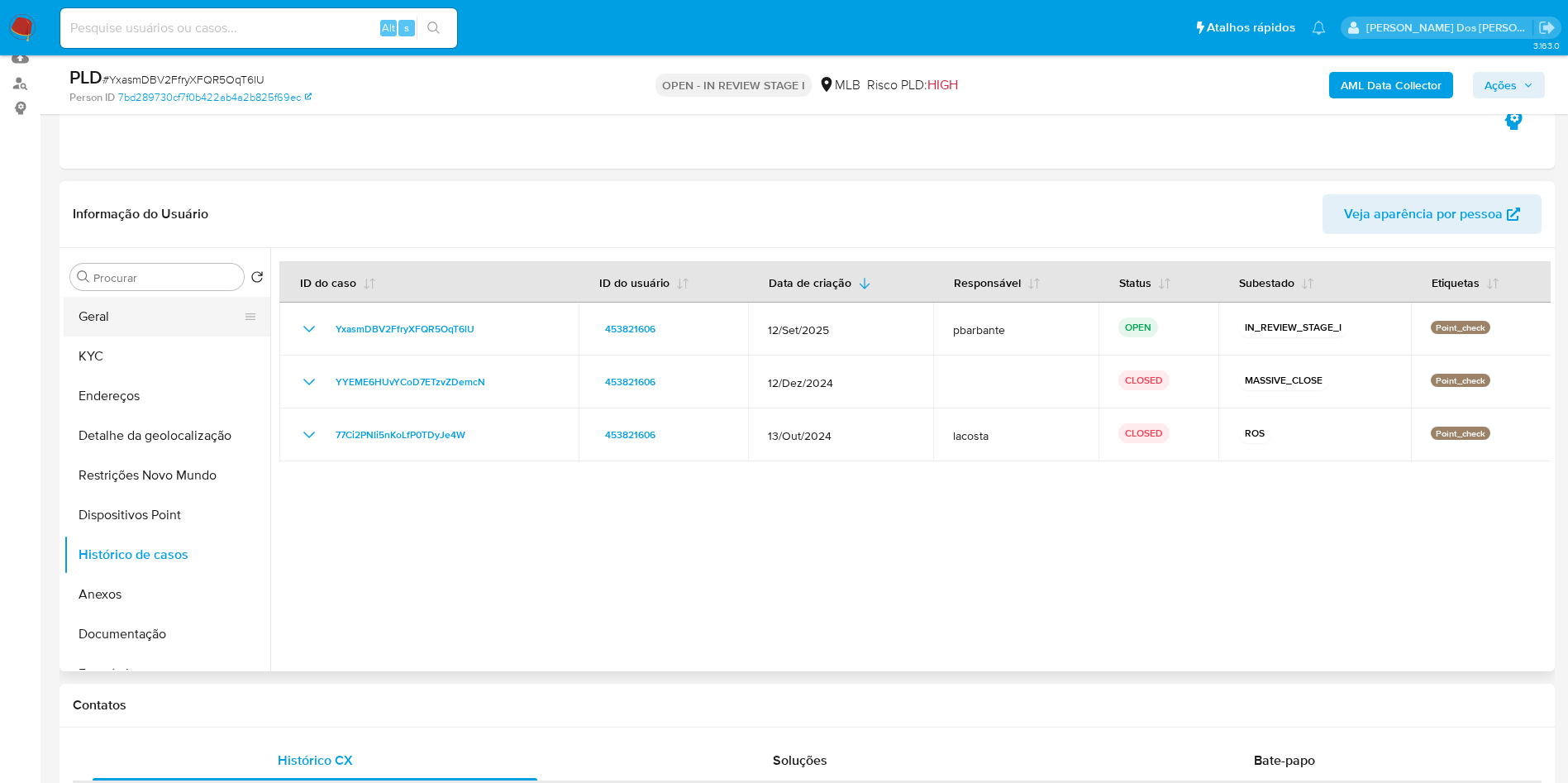
click at [117, 337] on button "Geral" at bounding box center [160, 317] width 193 height 40
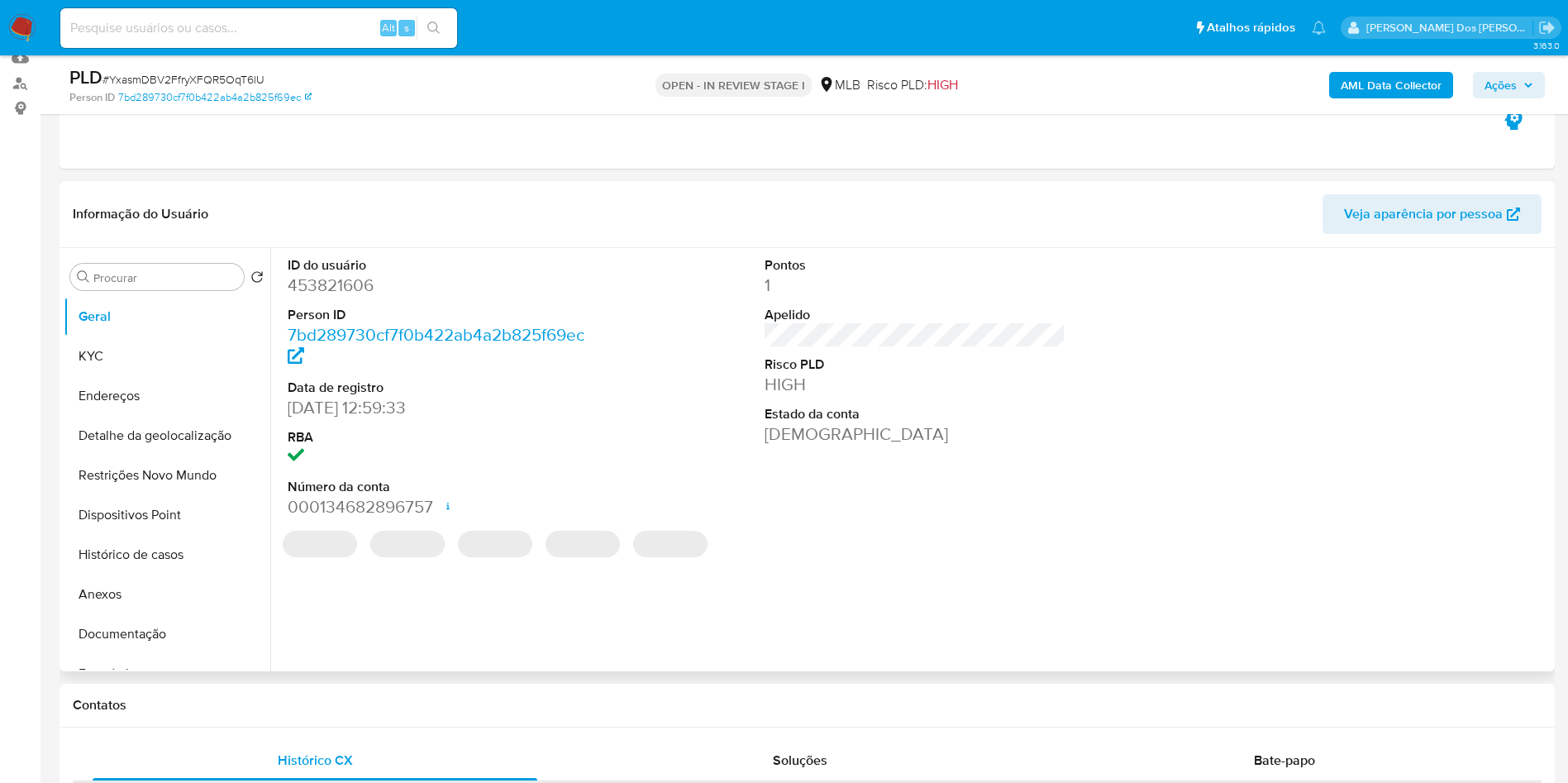
click at [333, 297] on dd "453821606" at bounding box center [438, 286] width 302 height 24
copy dd "453821606"
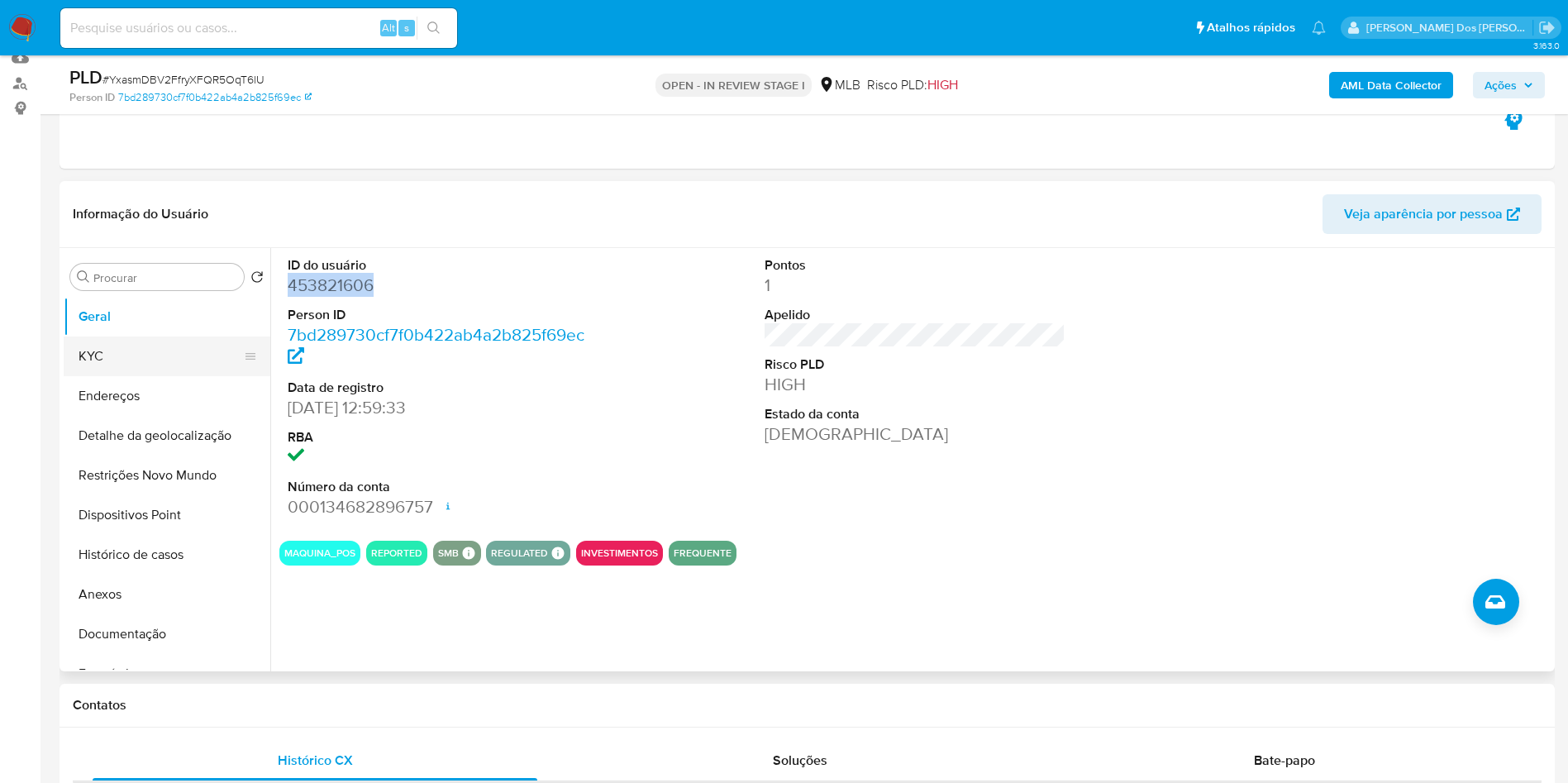
click at [110, 370] on button "KYC" at bounding box center [160, 357] width 193 height 40
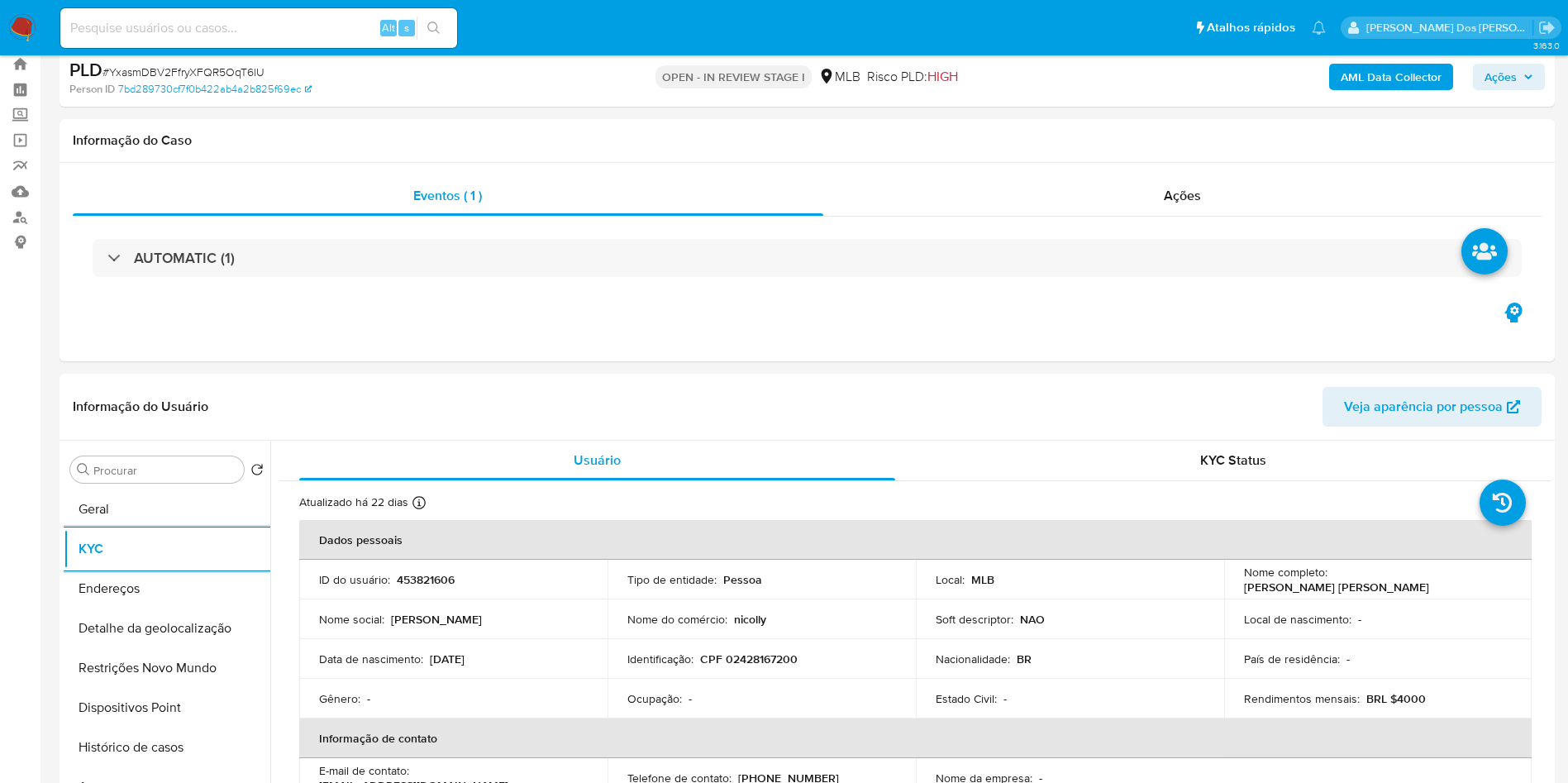
scroll to position [0, 0]
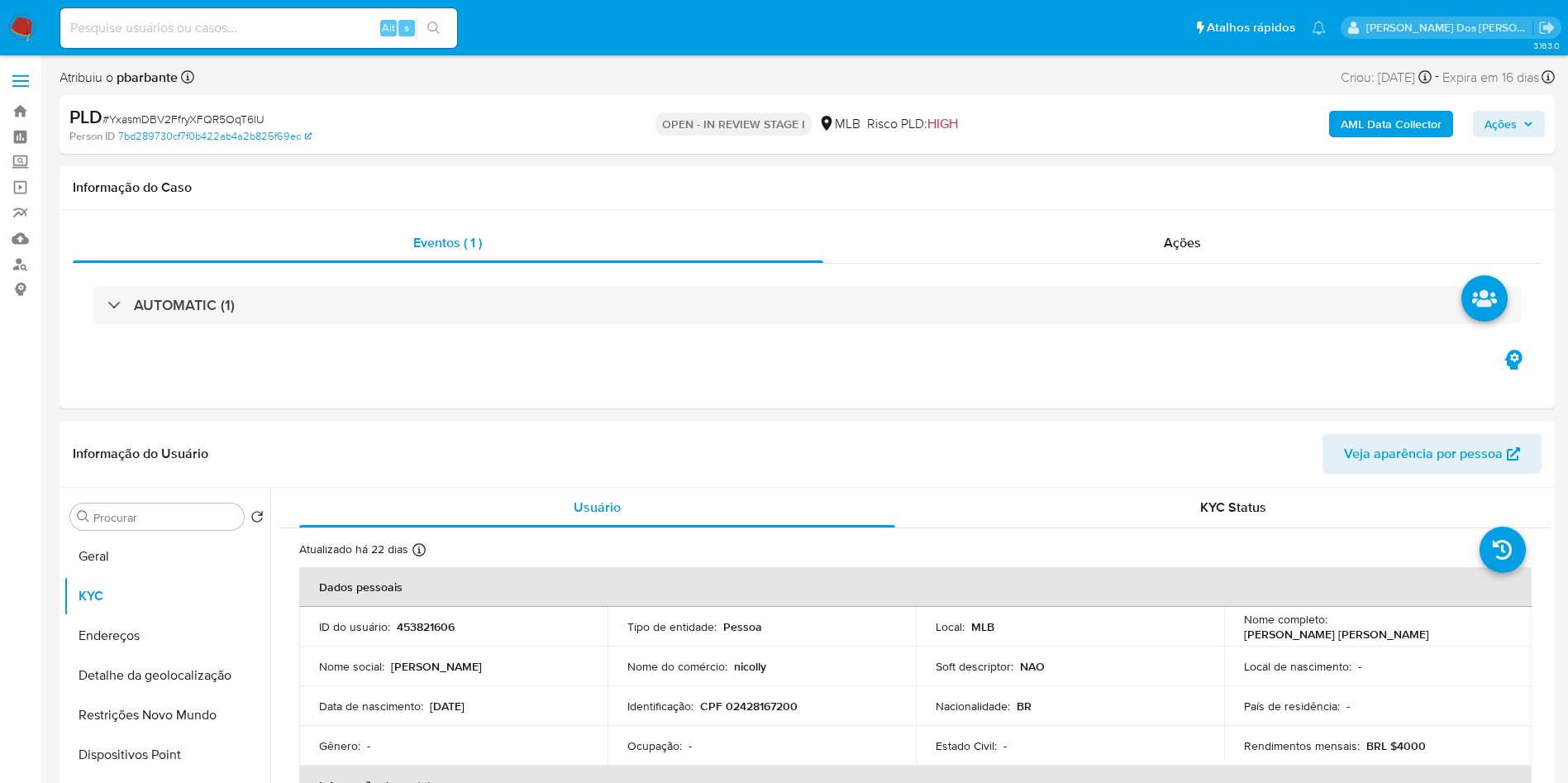
click at [216, 108] on div "PLD # YxasmDBV2FfryXFQR5OqT6lU" at bounding box center [313, 117] width 486 height 24
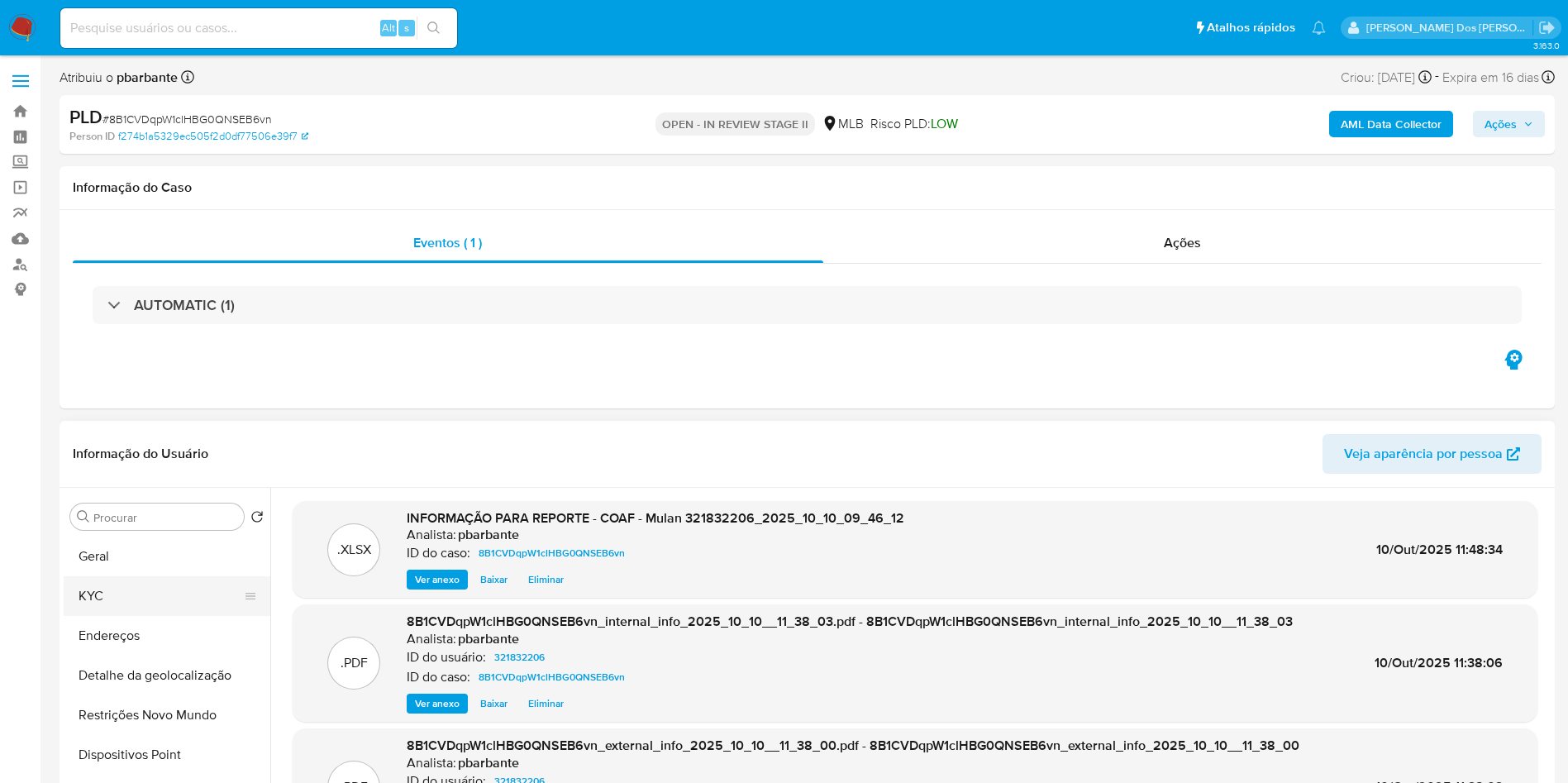
click at [120, 613] on button "KYC" at bounding box center [160, 596] width 193 height 40
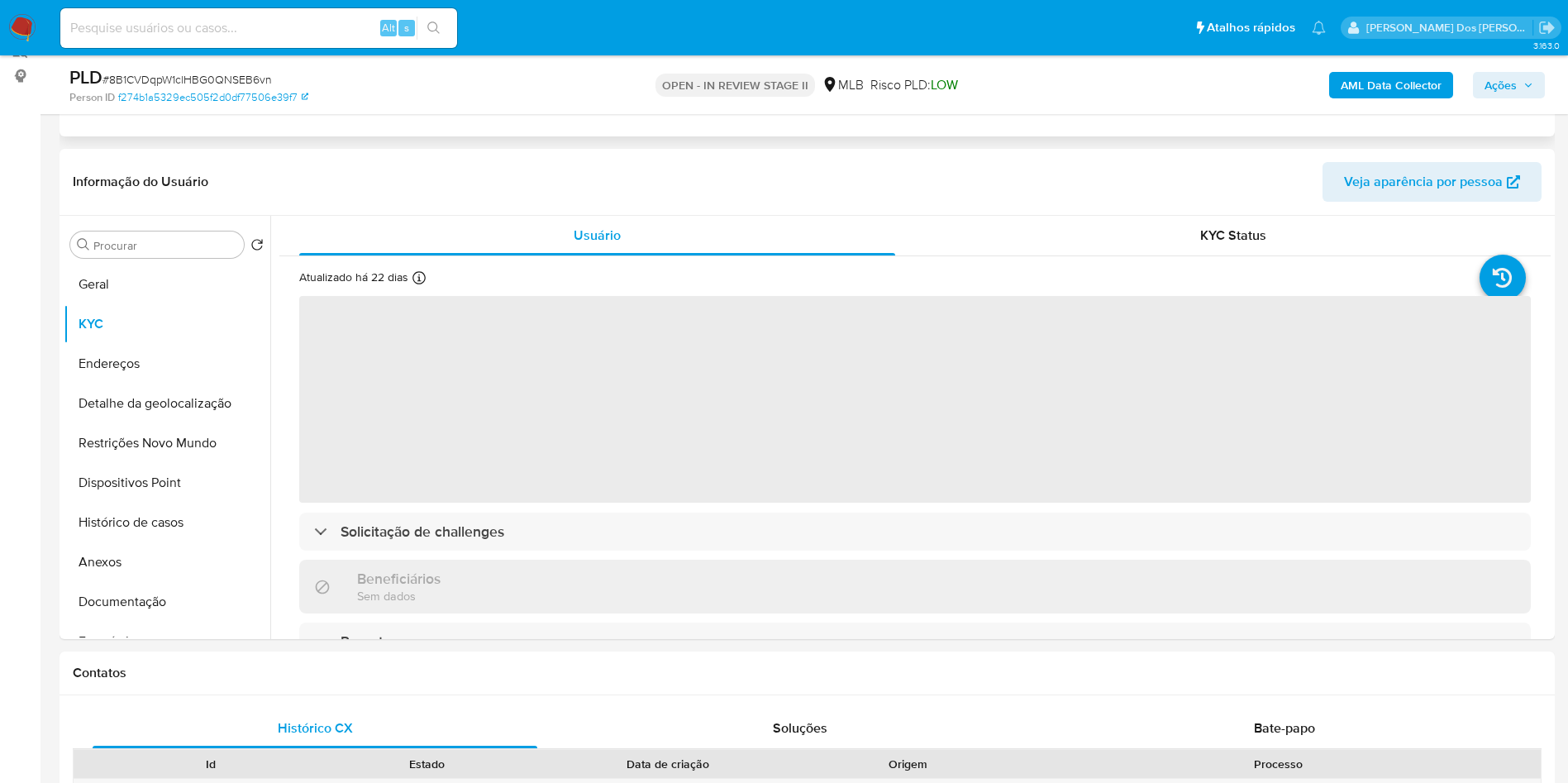
scroll to position [216, 0]
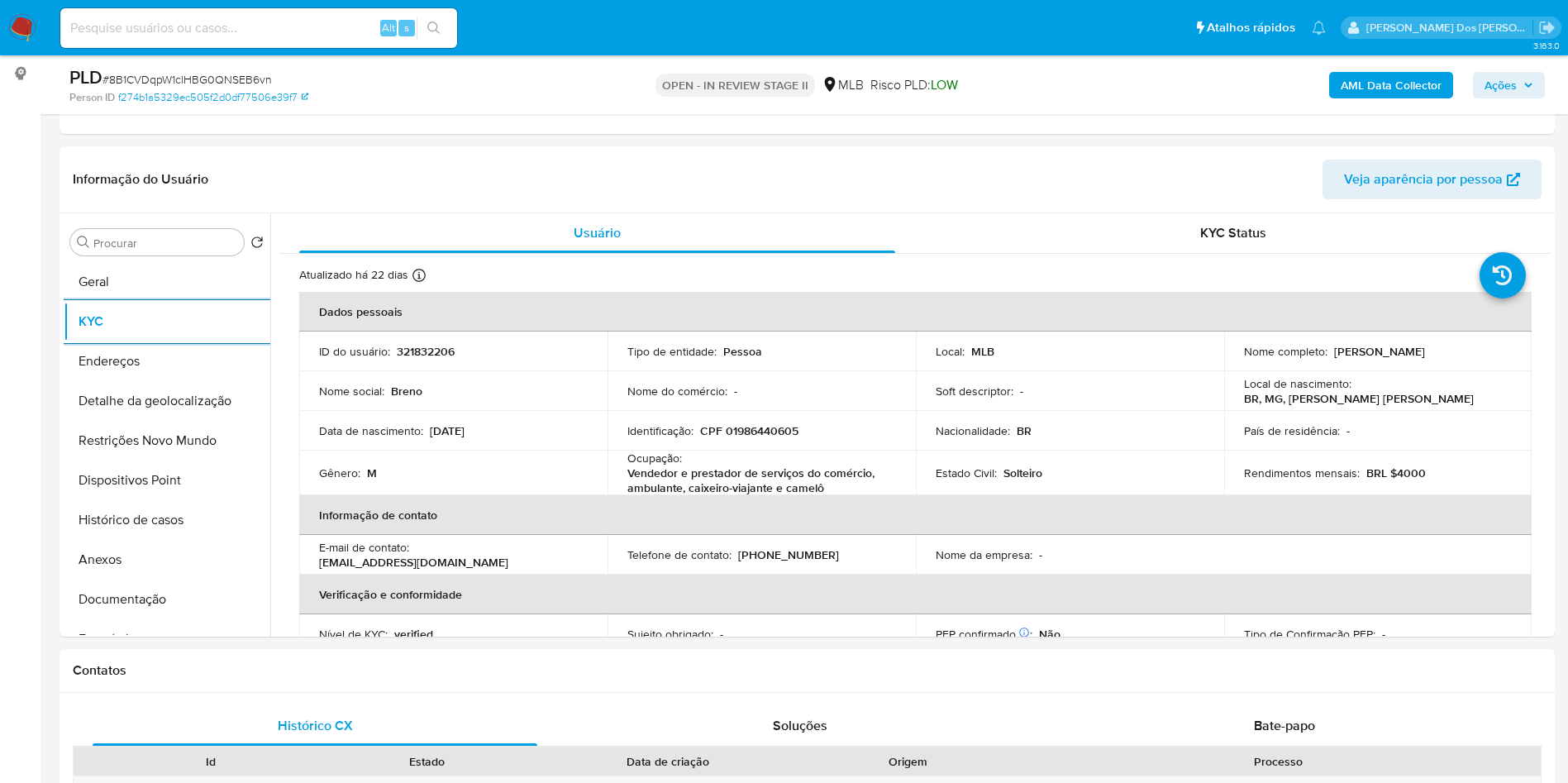
click at [212, 80] on span "# 8B1CVDqpW1clHBG0QNSEB6vn" at bounding box center [187, 79] width 170 height 16
copy span "8B1CVDqpW1clHBG0QNSEB6vn"
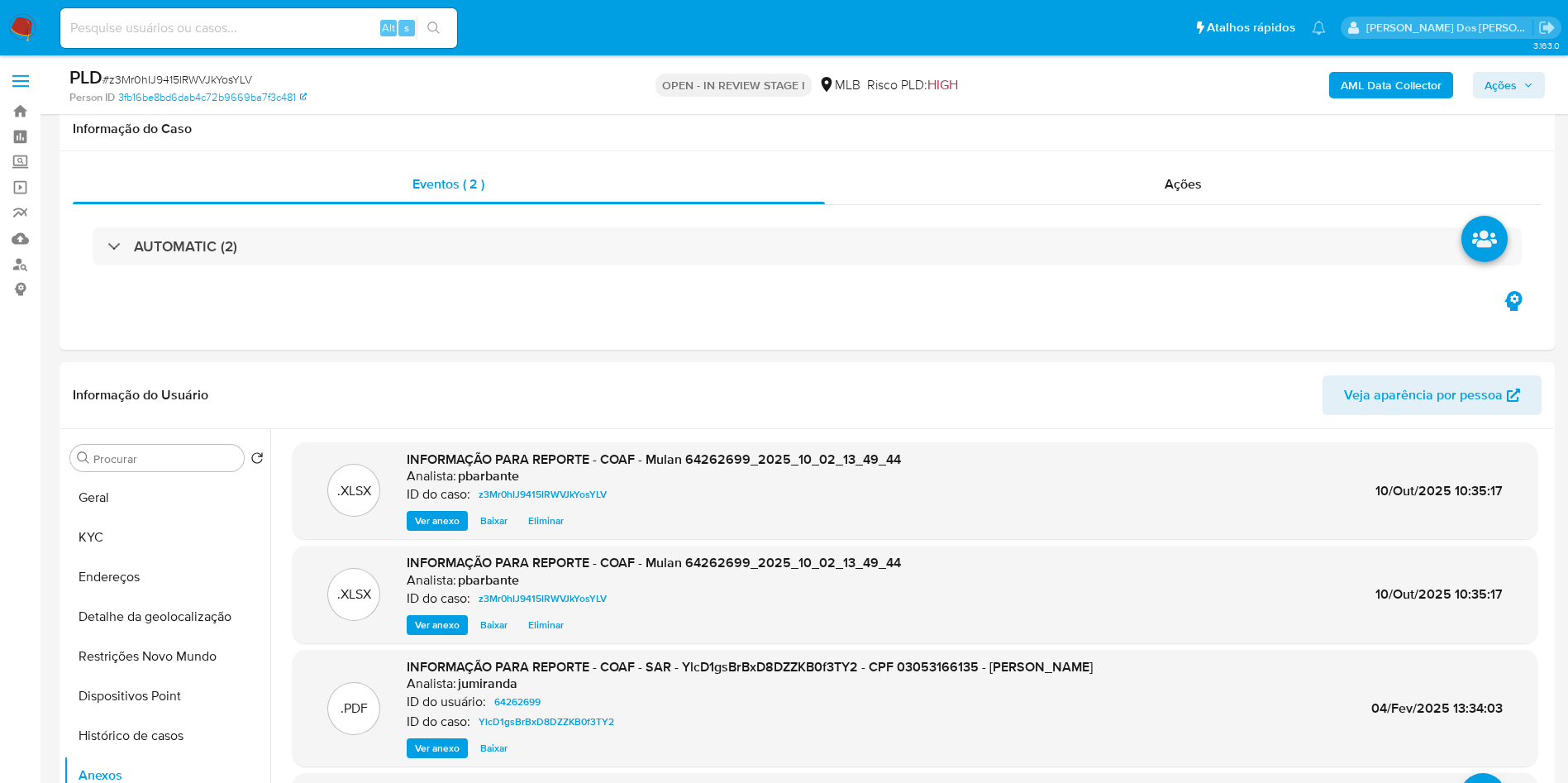
select select "10"
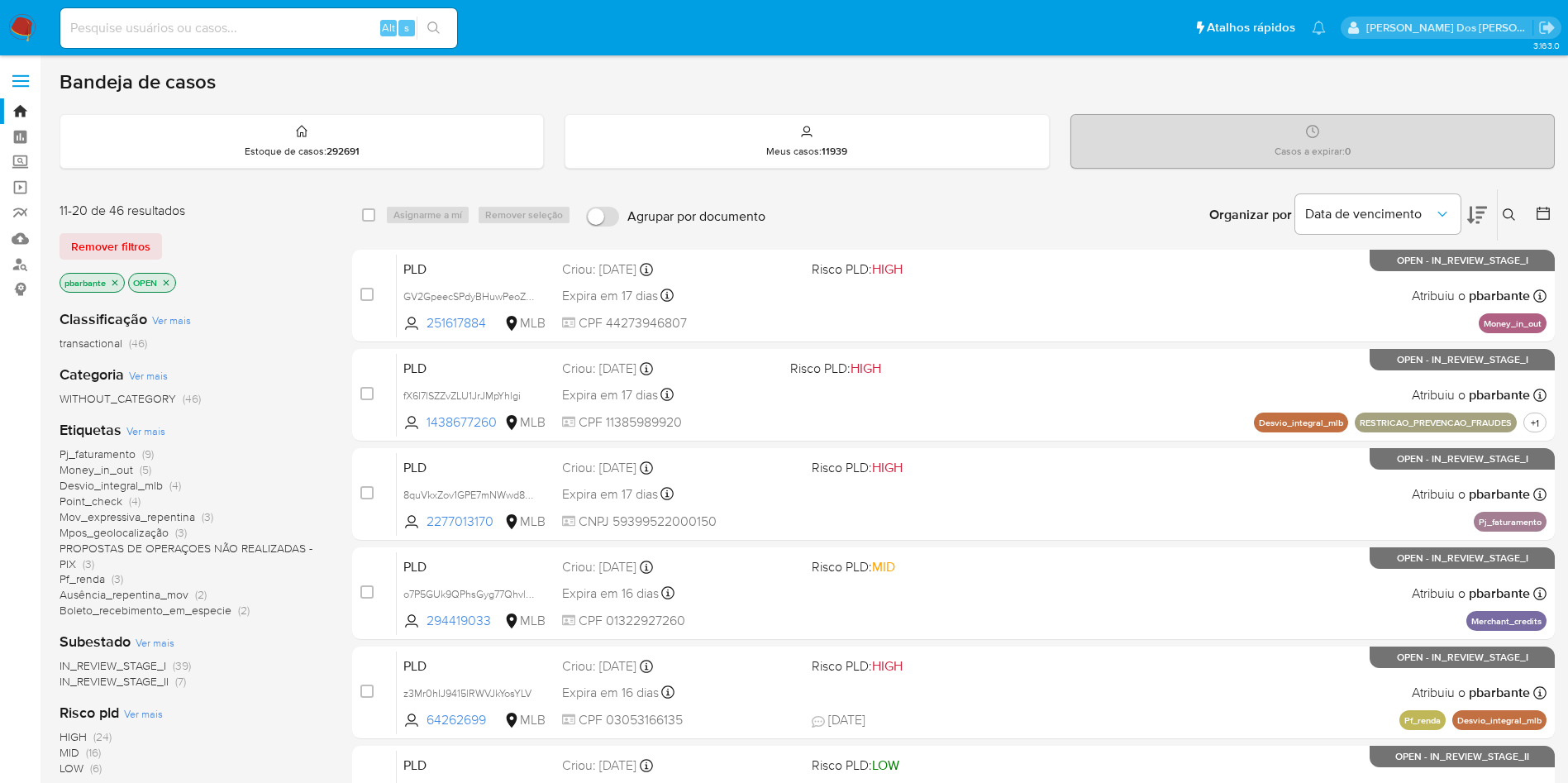
scroll to position [714, 0]
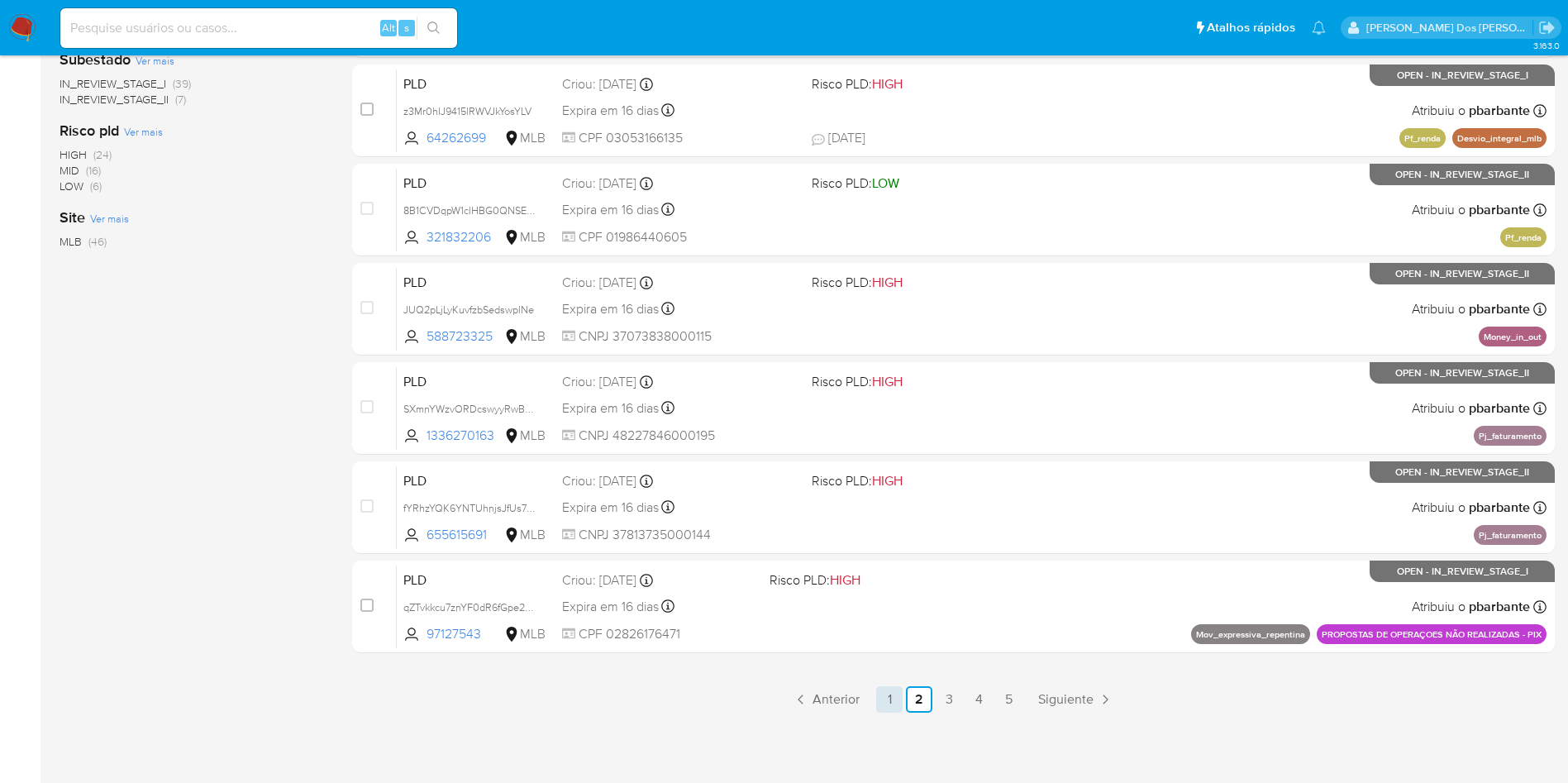
click at [903, 698] on link "1" at bounding box center [889, 699] width 26 height 26
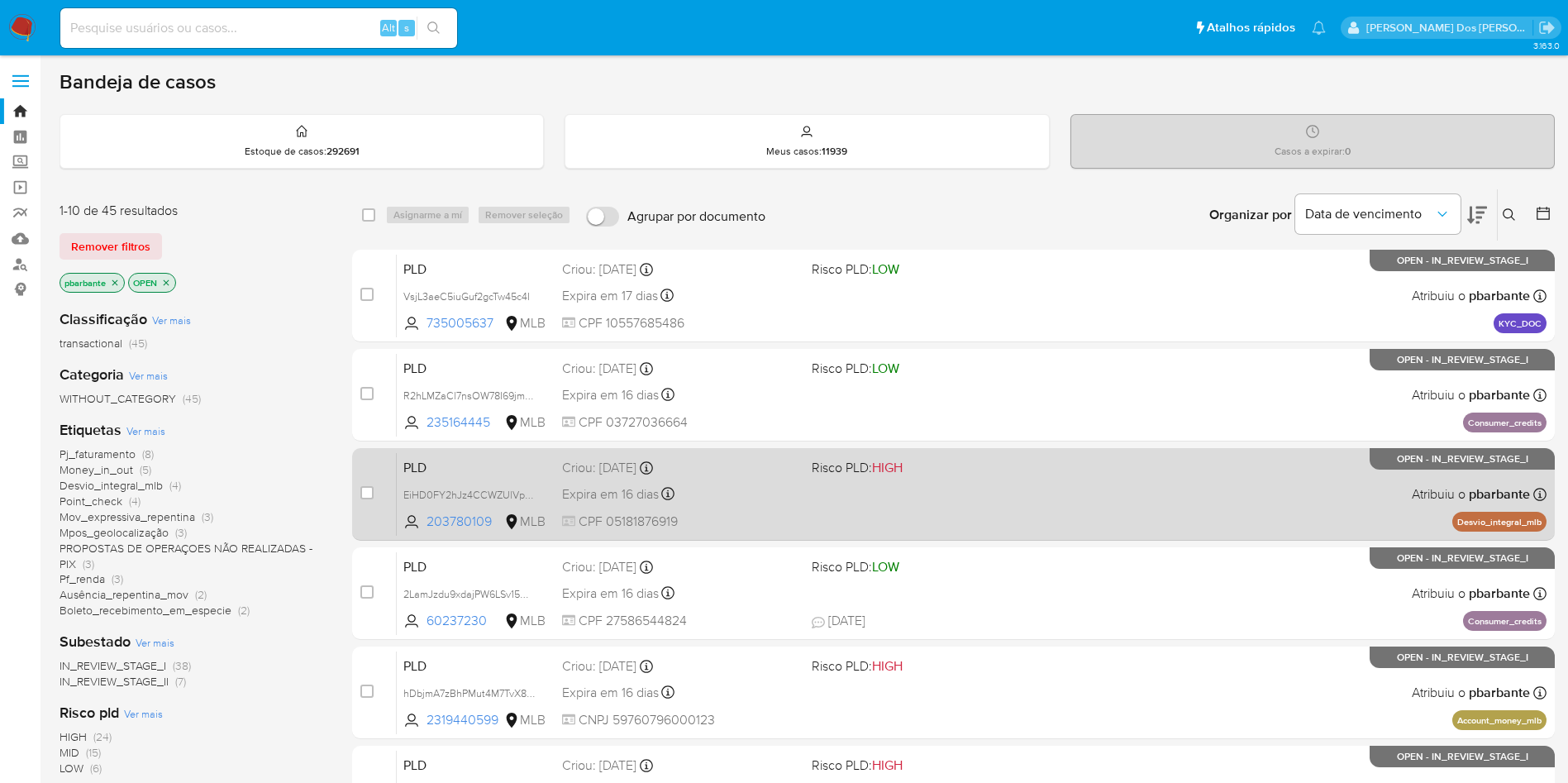
click at [968, 535] on div "PLD EiHD0FY2hJz4CCWZUlVp92FB 203780109 MLB Risco PLD: HIGH Criou: 12/09/2025 Cr…" at bounding box center [971, 494] width 1150 height 83
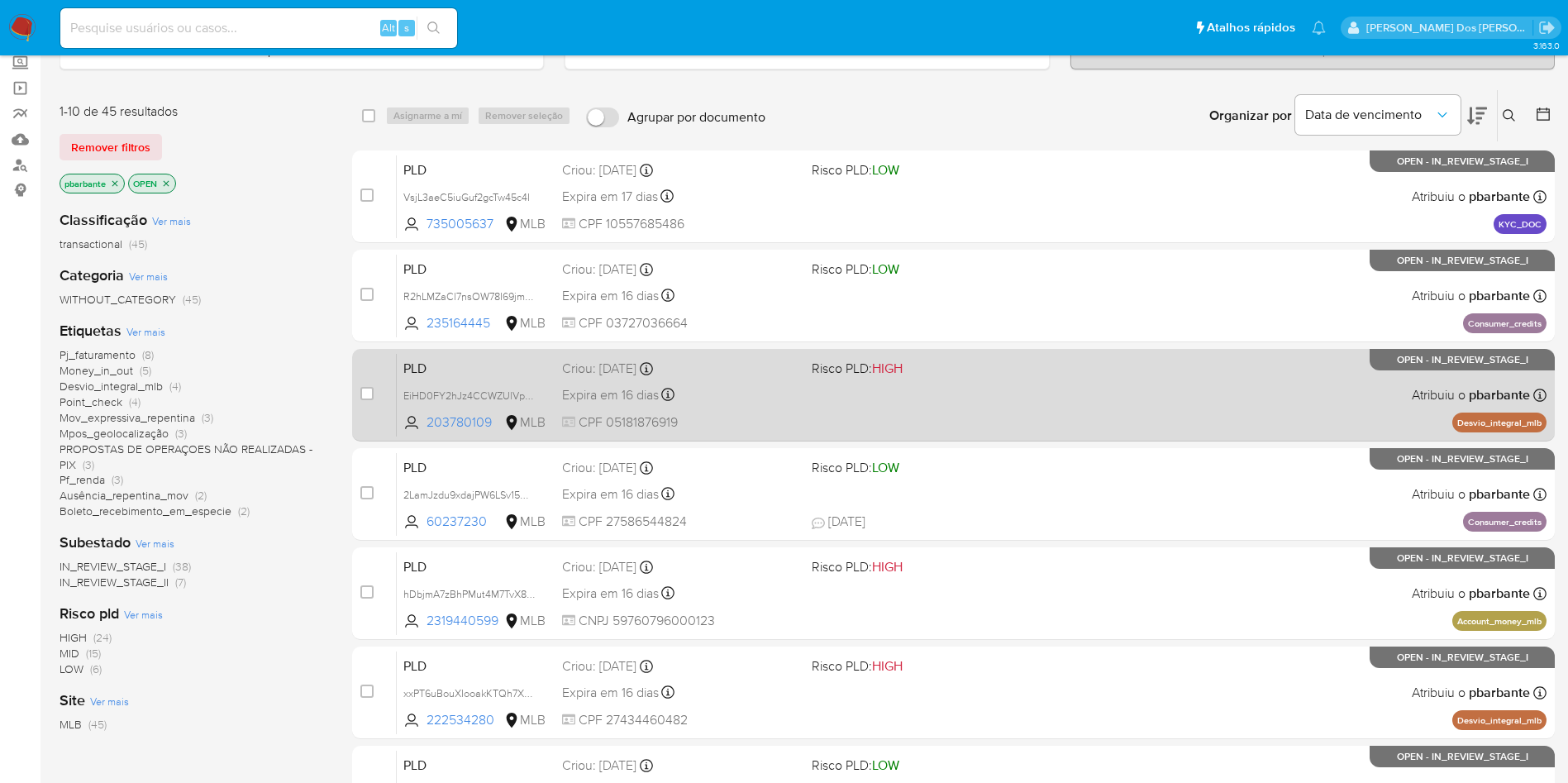
scroll to position [216, 0]
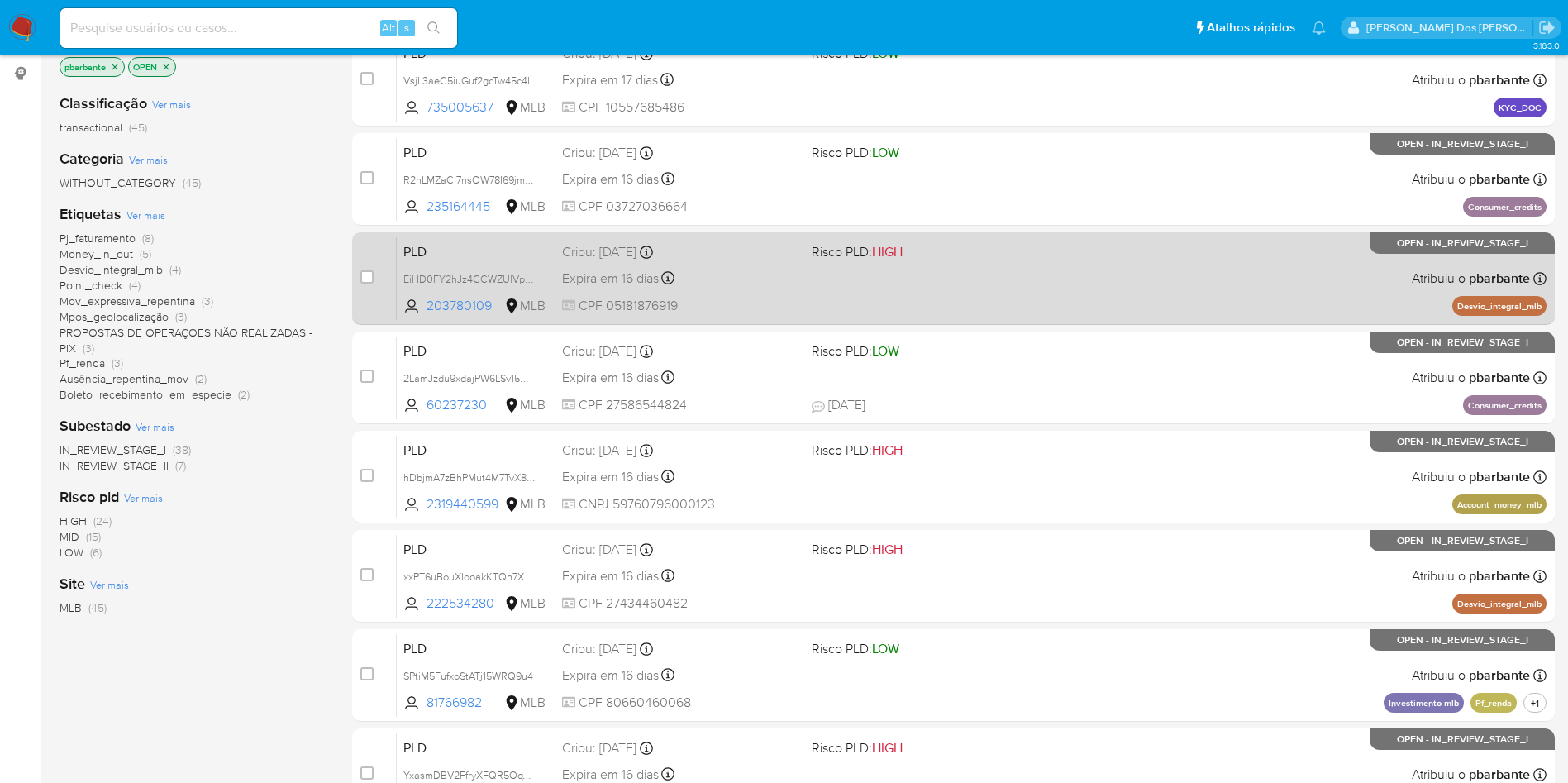
click at [968, 478] on span at bounding box center [930, 476] width 237 height 4
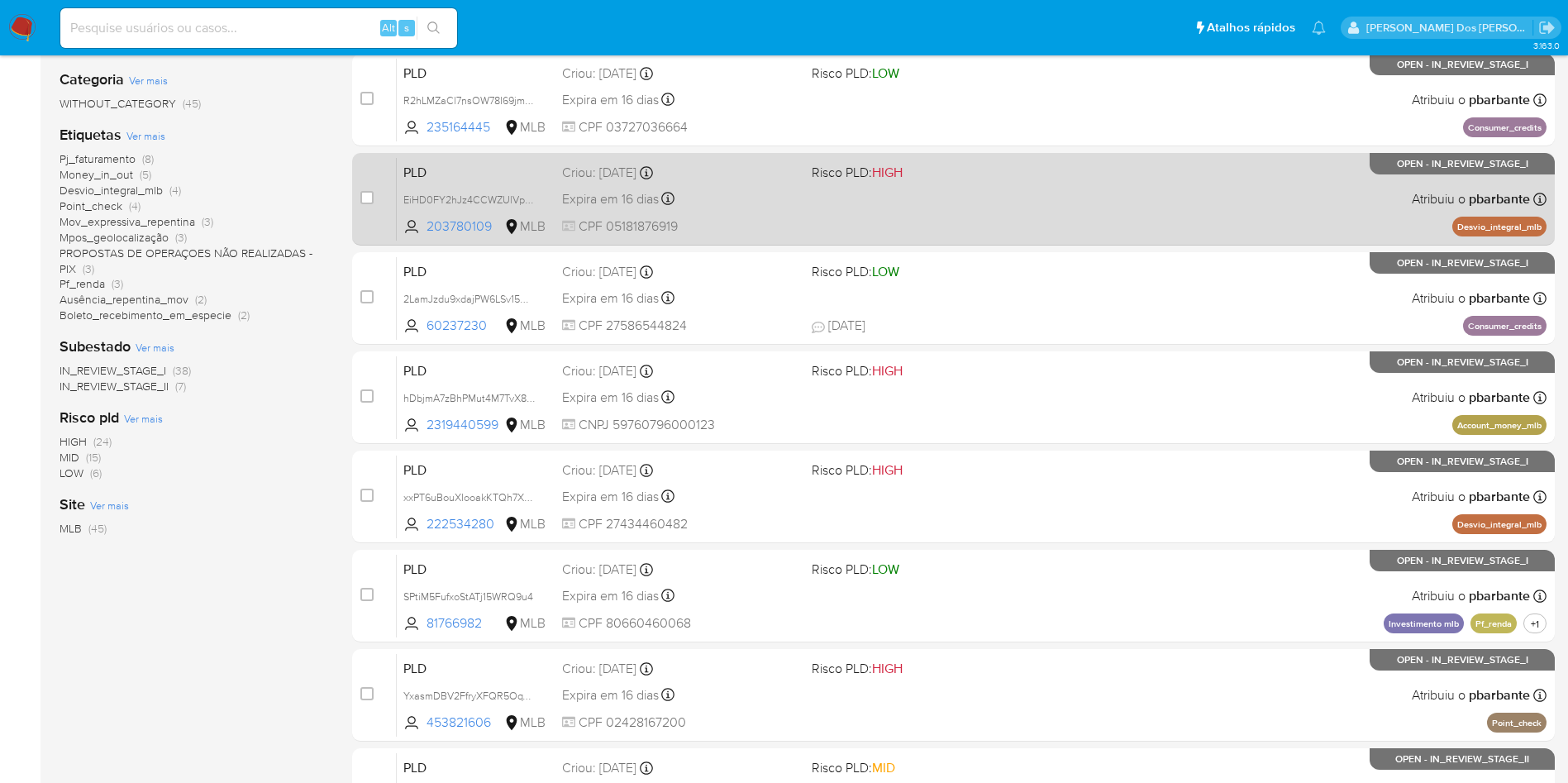
scroll to position [321, 0]
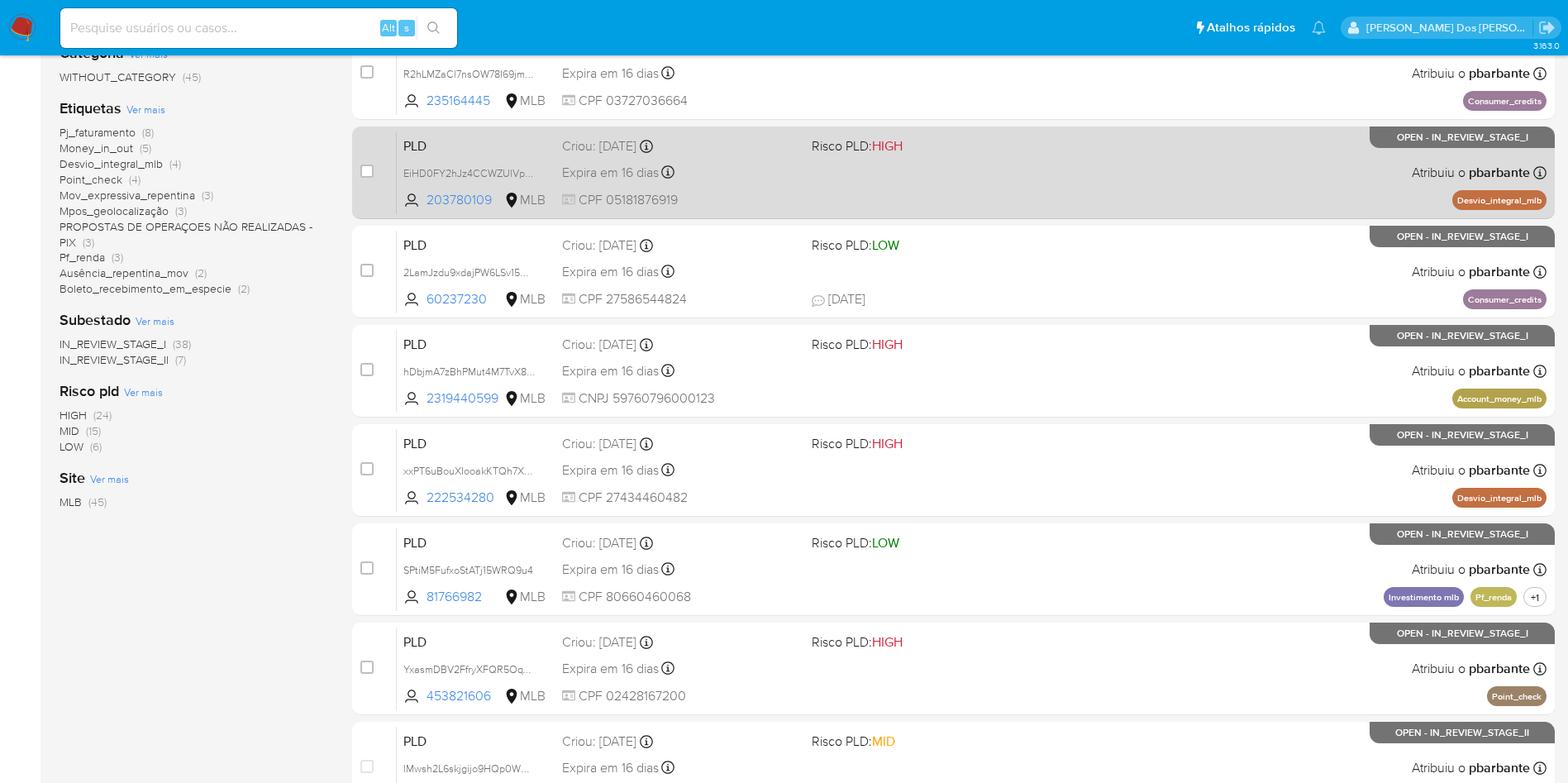
click at [968, 512] on div "PLD xxPT6uBouXIooakKTQh7XJHw 222534280 MLB Risco PLD: HIGH Criou: 12/09/2025 Cr…" at bounding box center [971, 470] width 1150 height 83
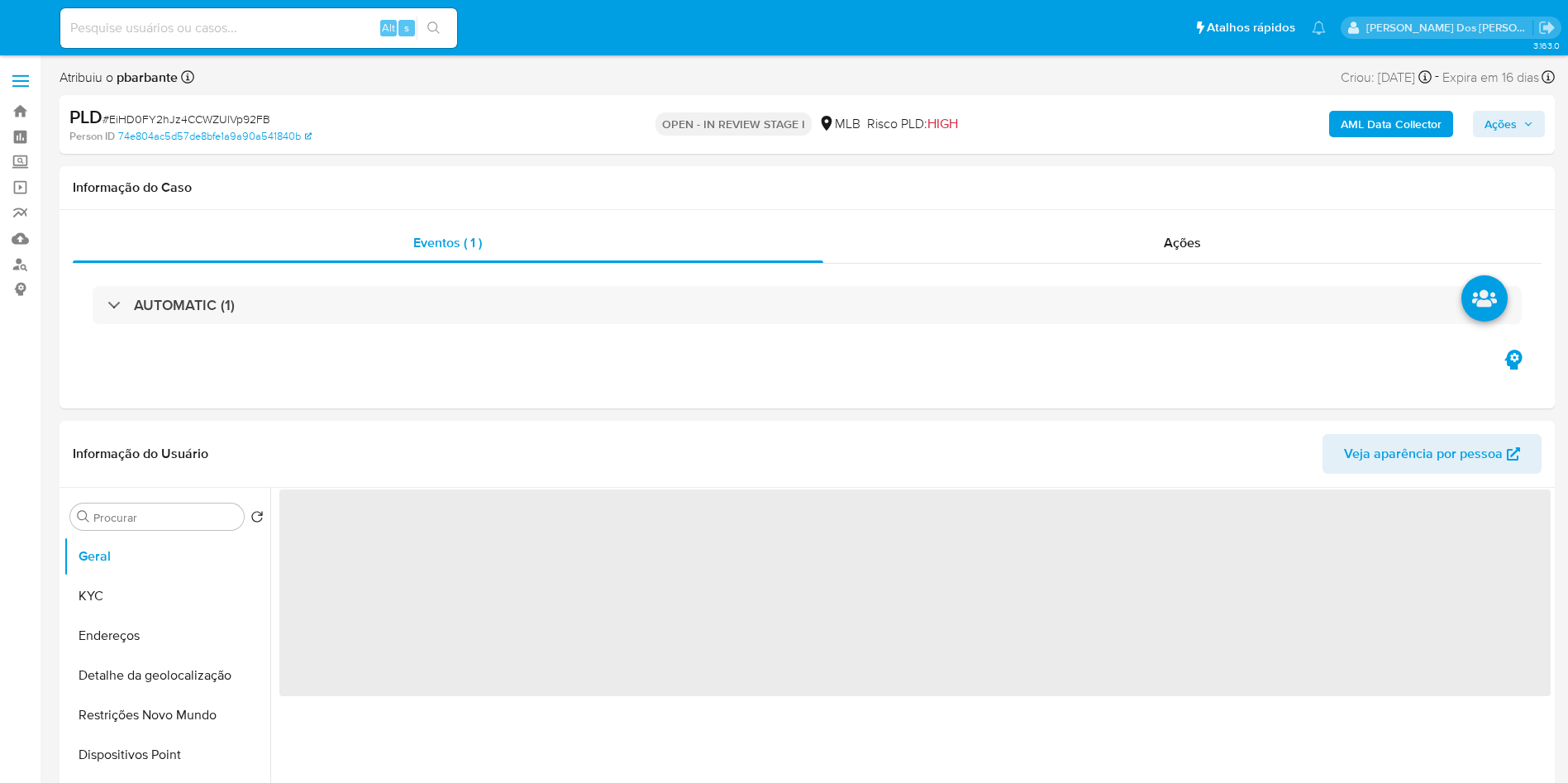
select select "10"
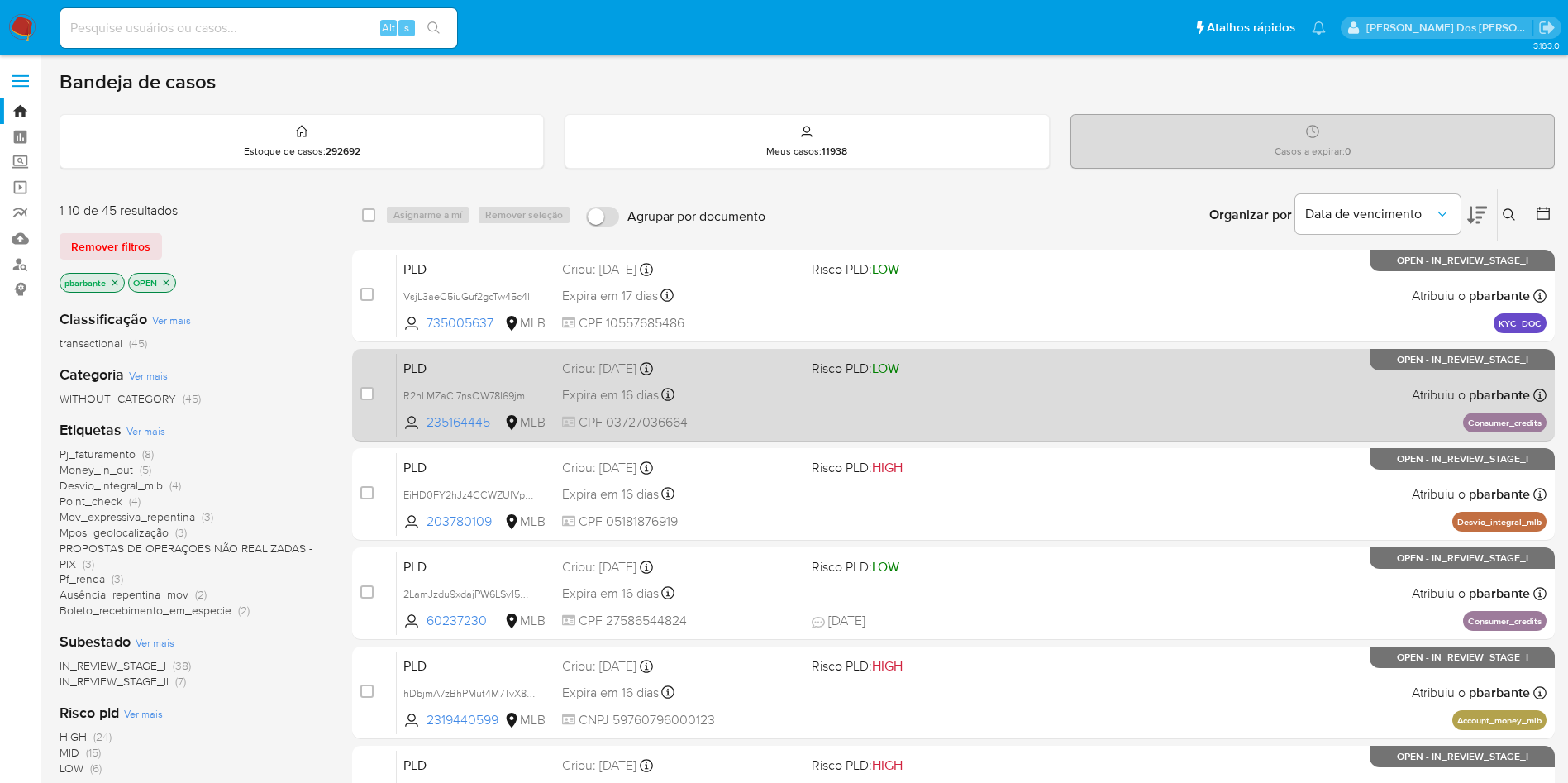
scroll to position [714, 0]
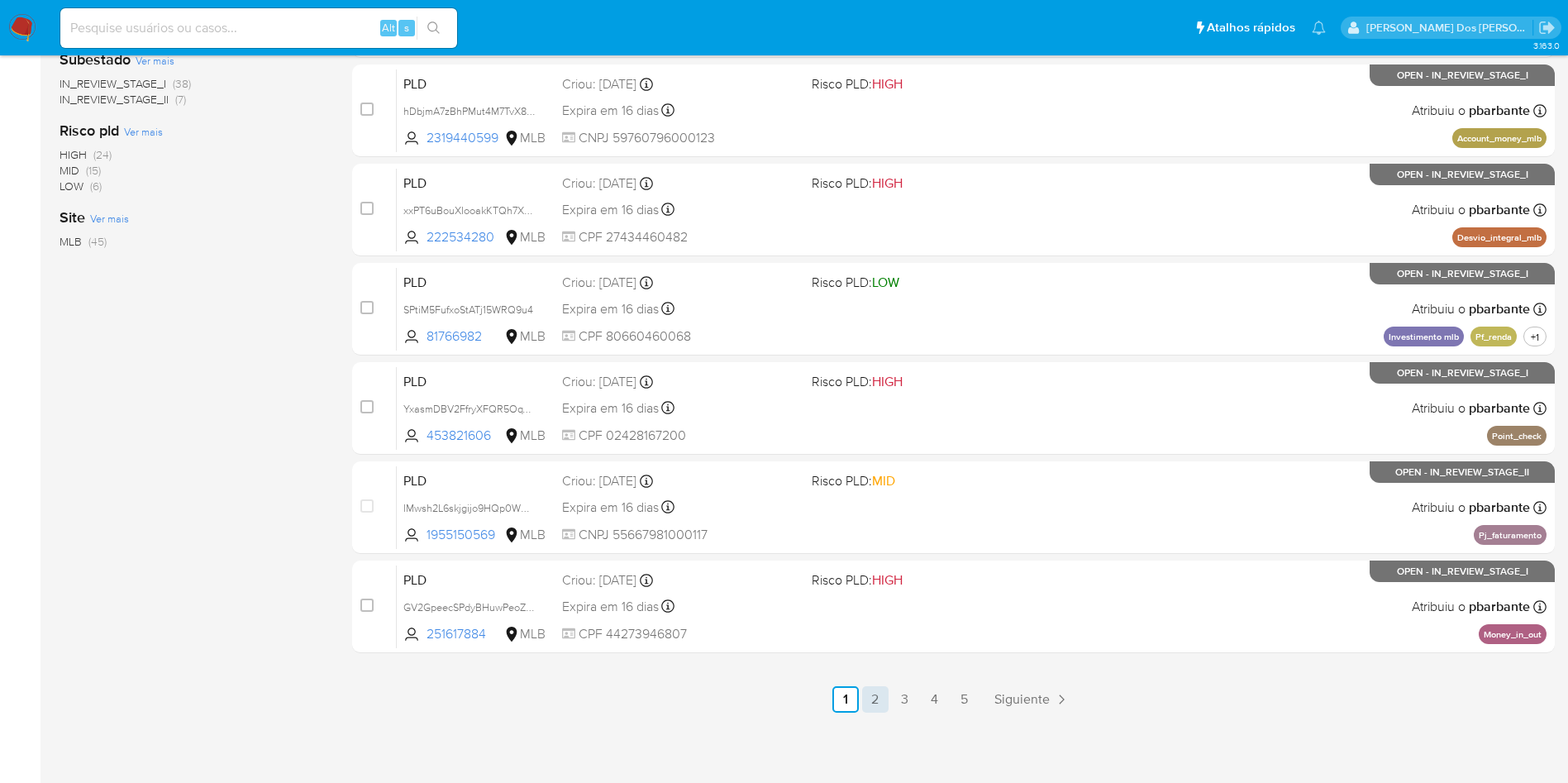
click at [888, 697] on link "2" at bounding box center [875, 699] width 26 height 26
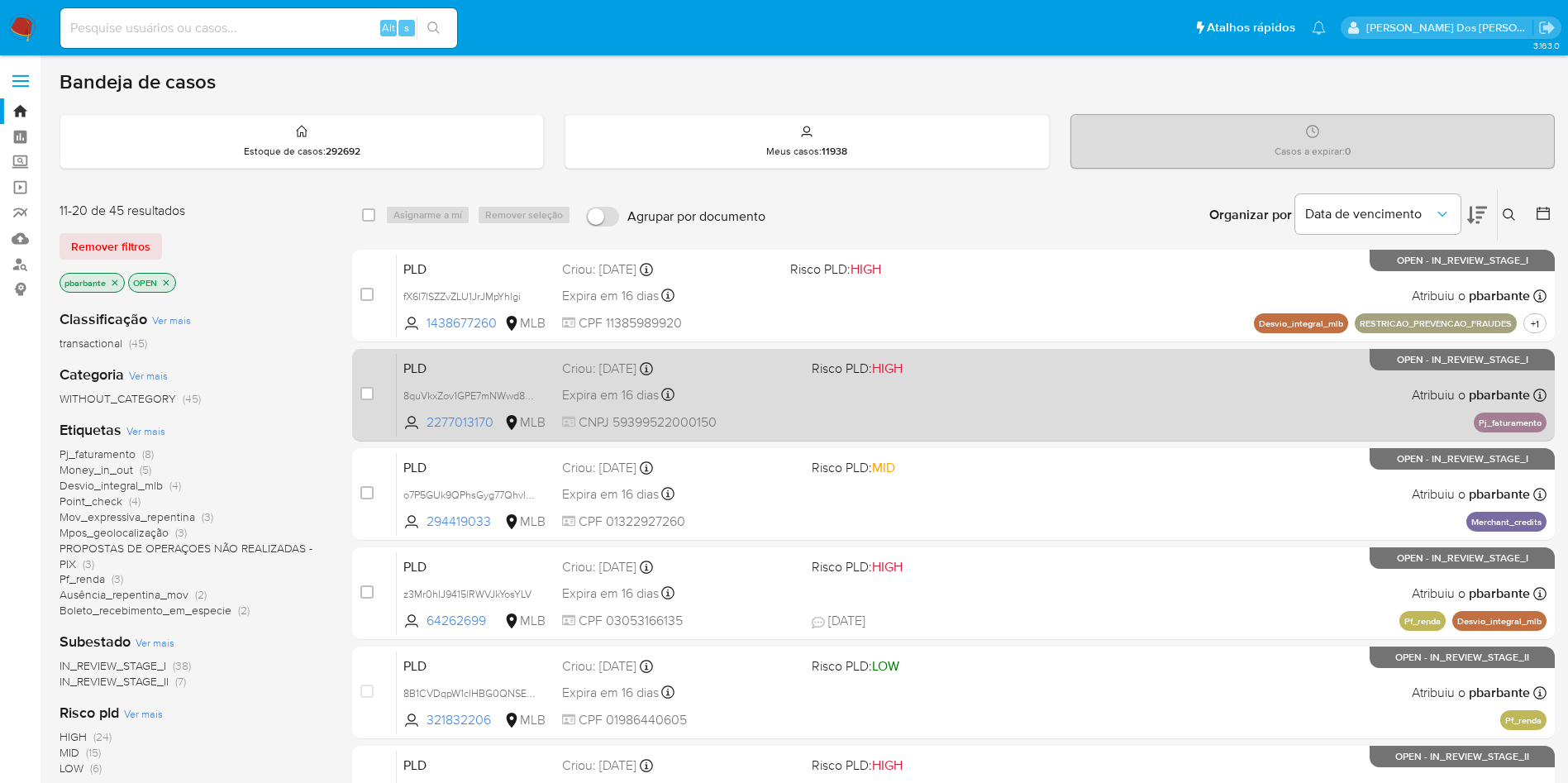
scroll to position [714, 0]
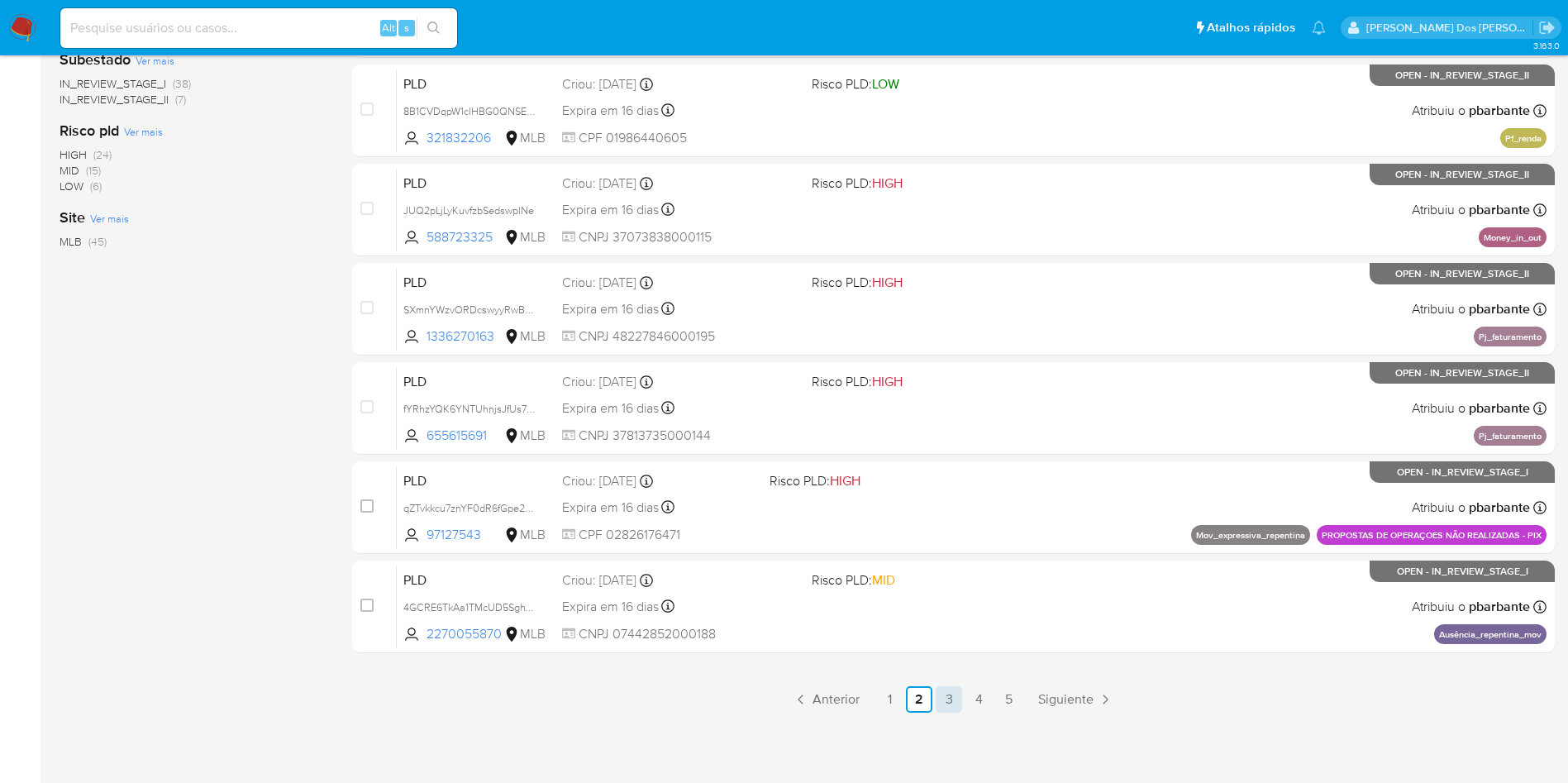
click at [962, 701] on link "3" at bounding box center [948, 699] width 26 height 26
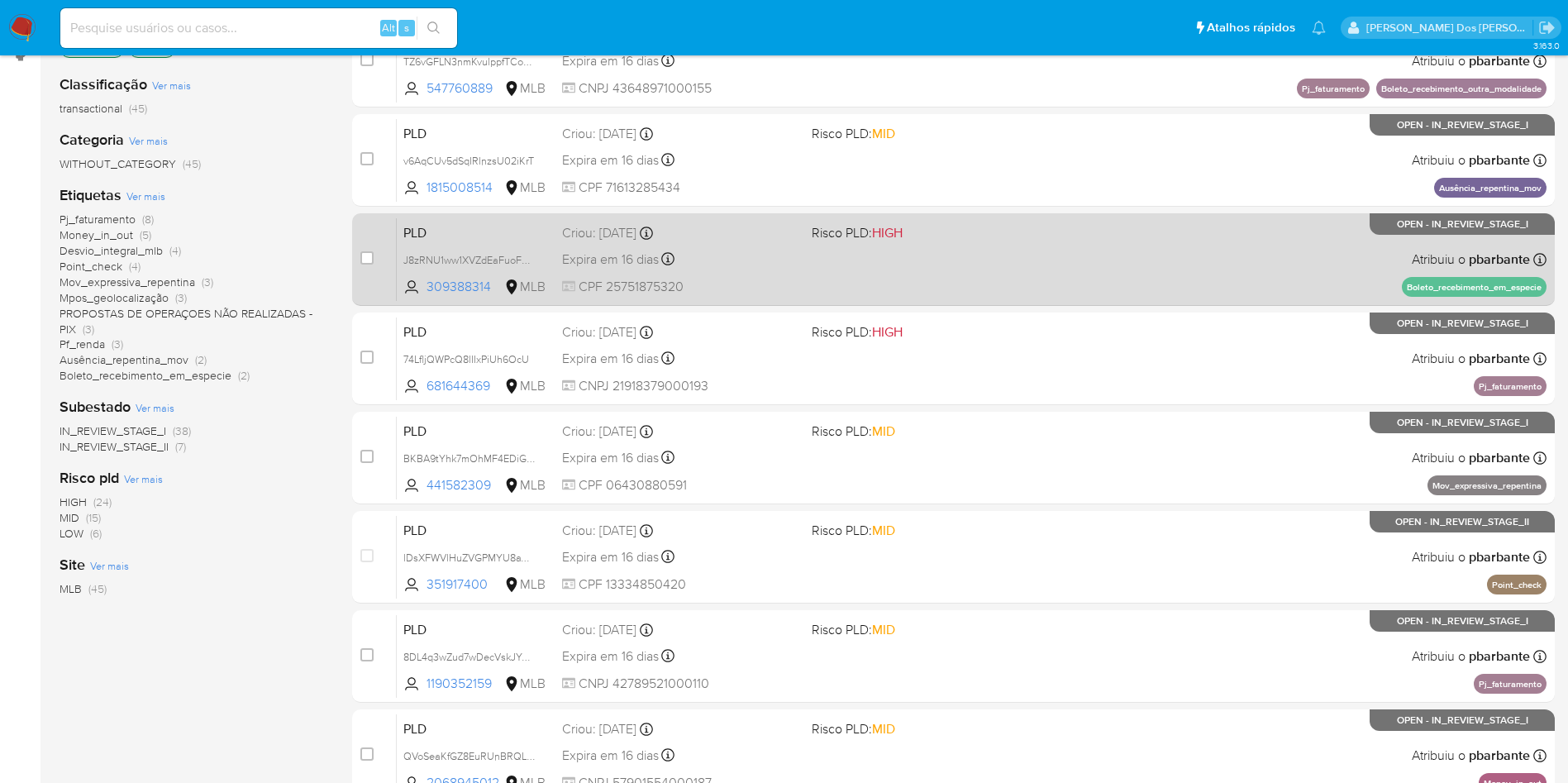
scroll to position [246, 0]
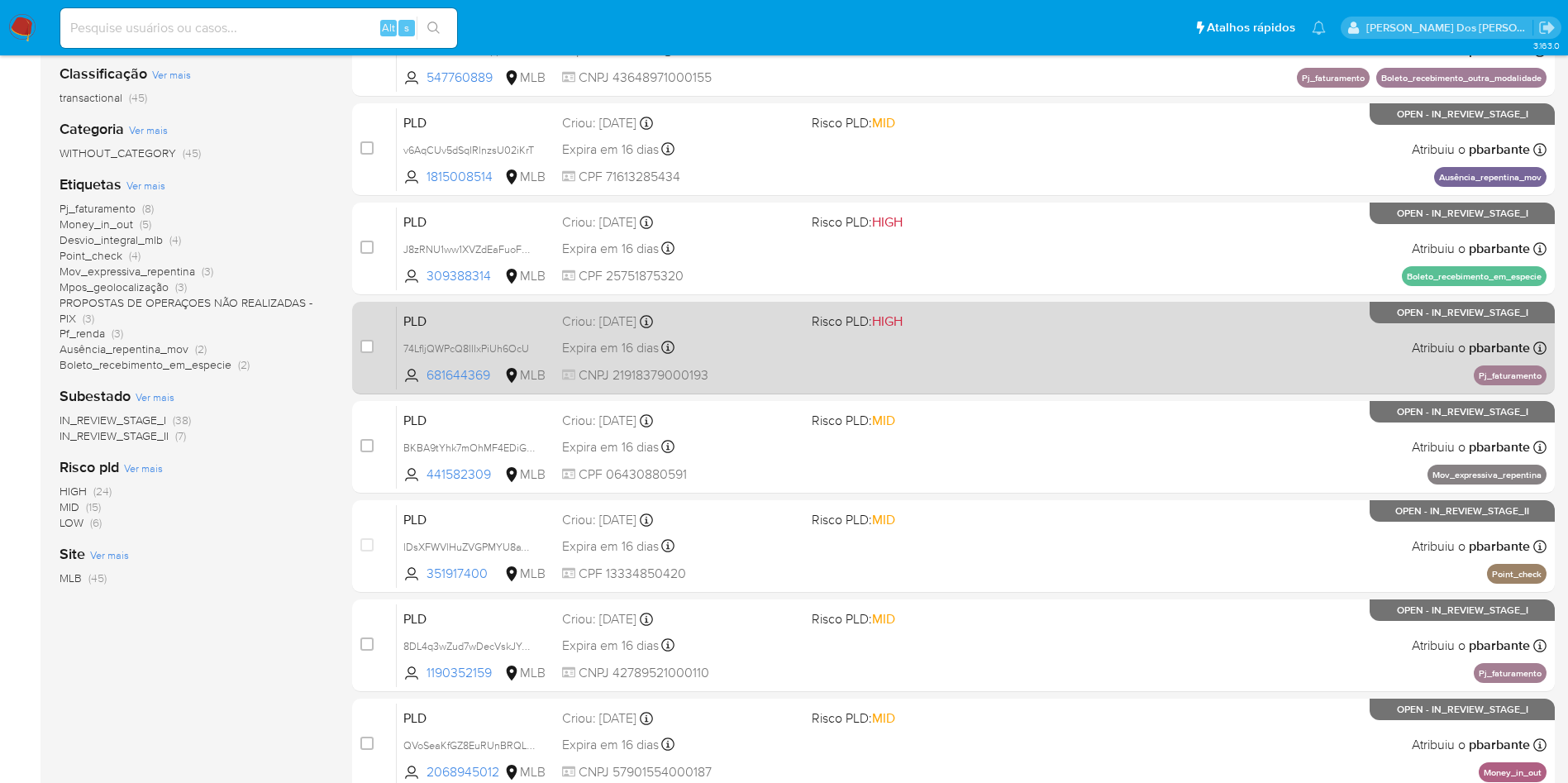
click at [906, 348] on span at bounding box center [930, 347] width 237 height 4
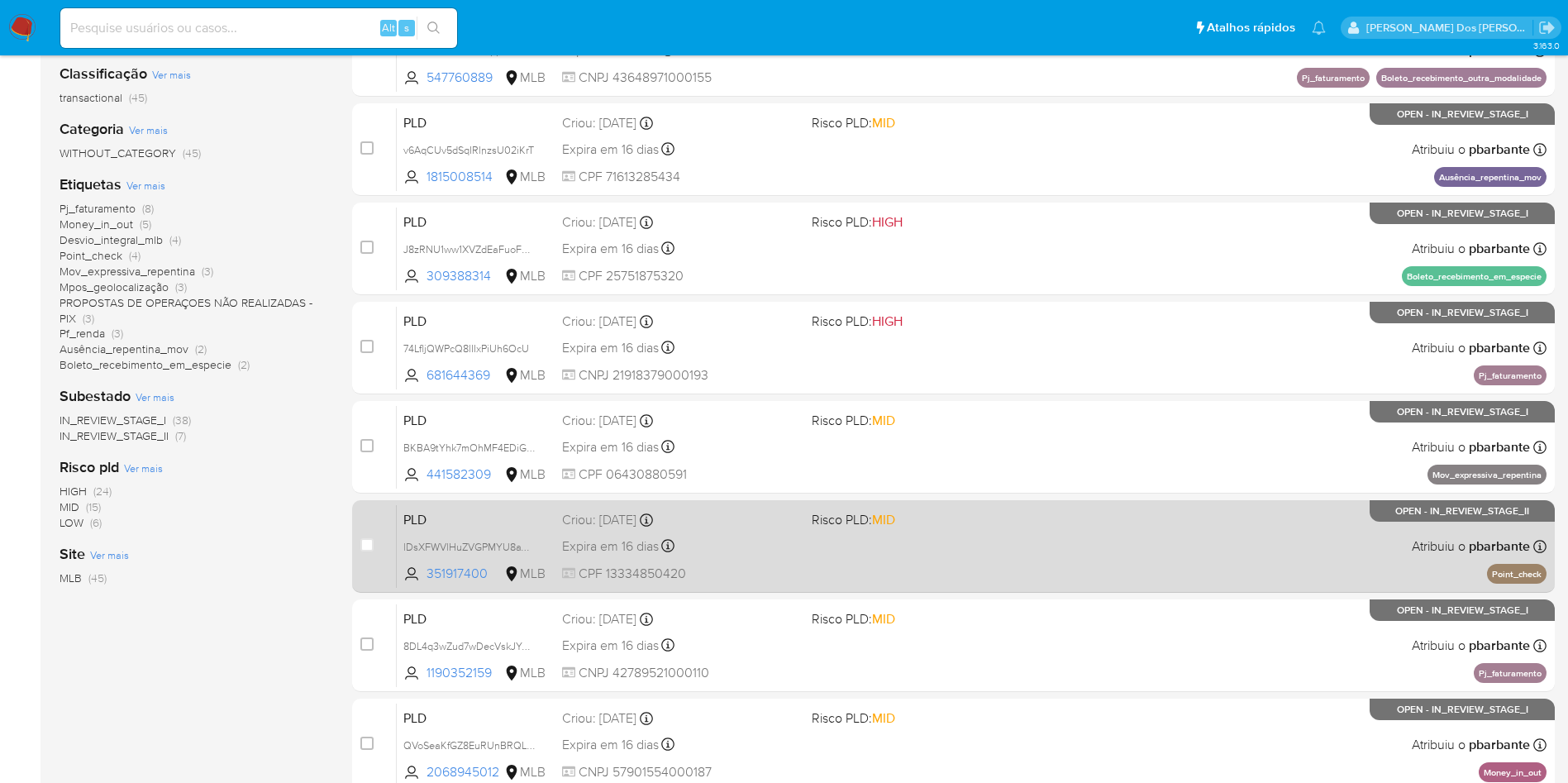
click at [869, 528] on span "Risco PLD: MID" at bounding box center [854, 519] width 83 height 18
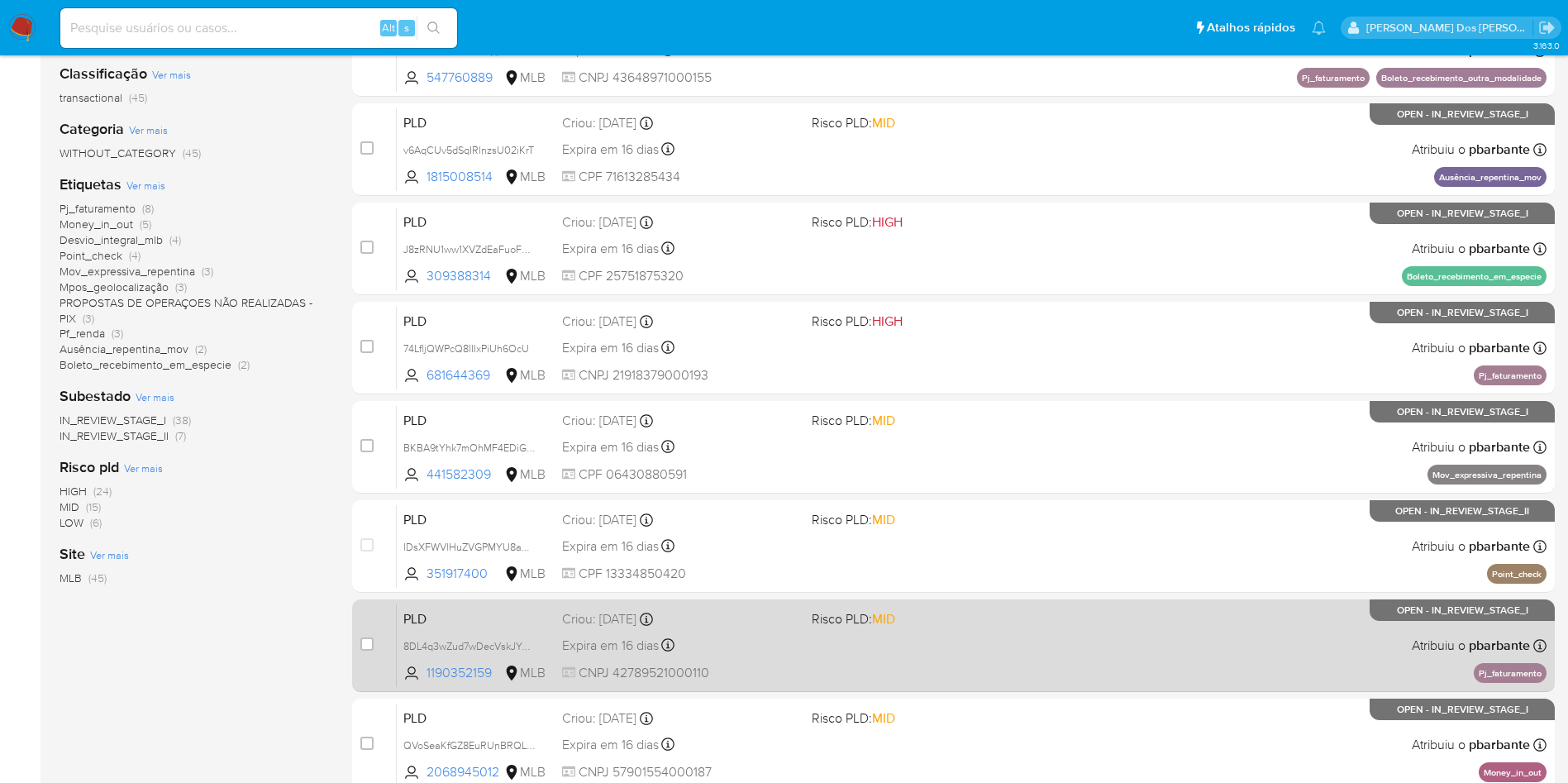
click at [856, 687] on div "PLD 8DL4q3wZud7wDecVskJYA1Vk 1190352159 MLB Risco PLD: MID Criou: 12/09/2025 Cr…" at bounding box center [971, 645] width 1150 height 83
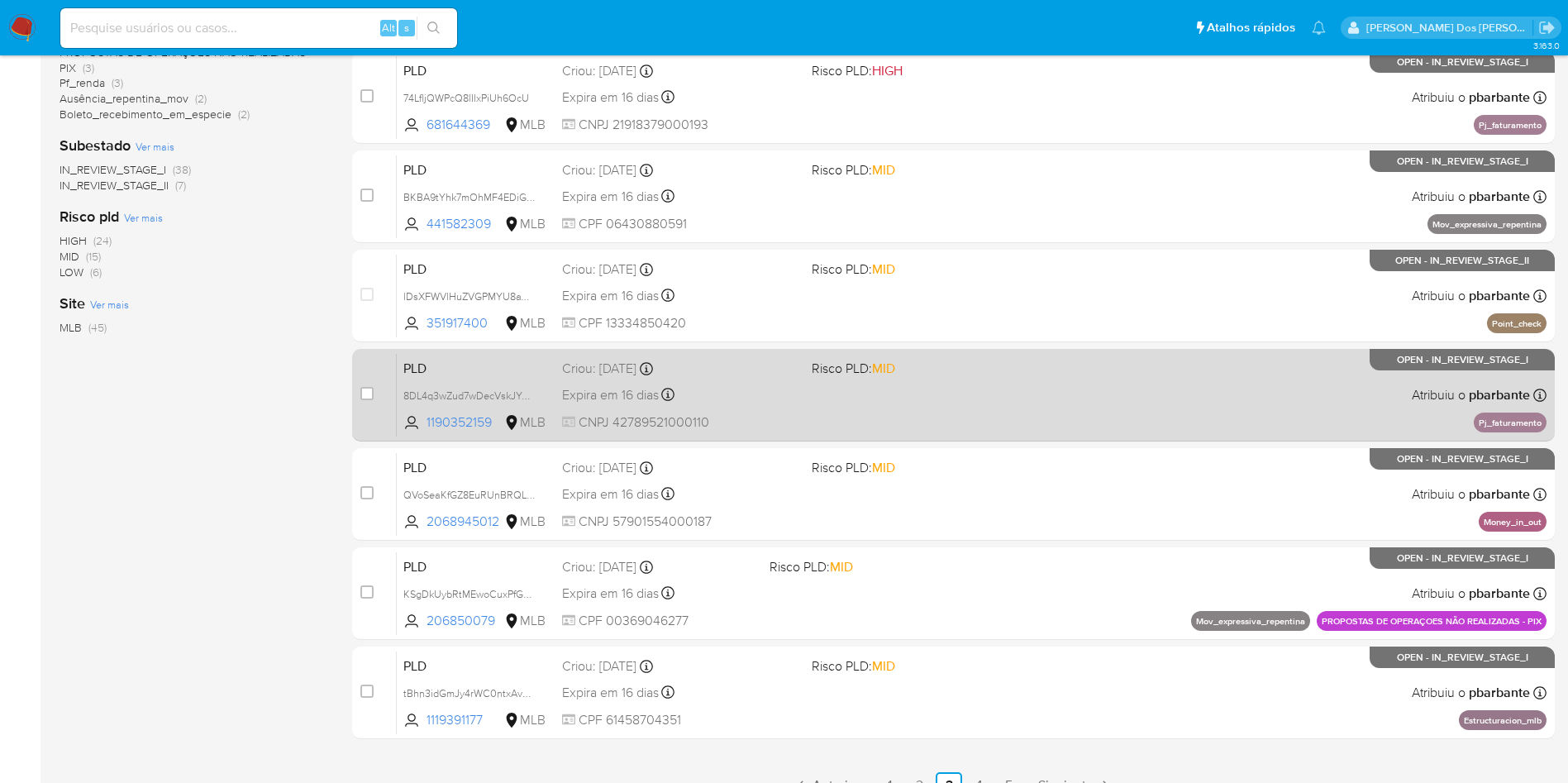
scroll to position [498, 0]
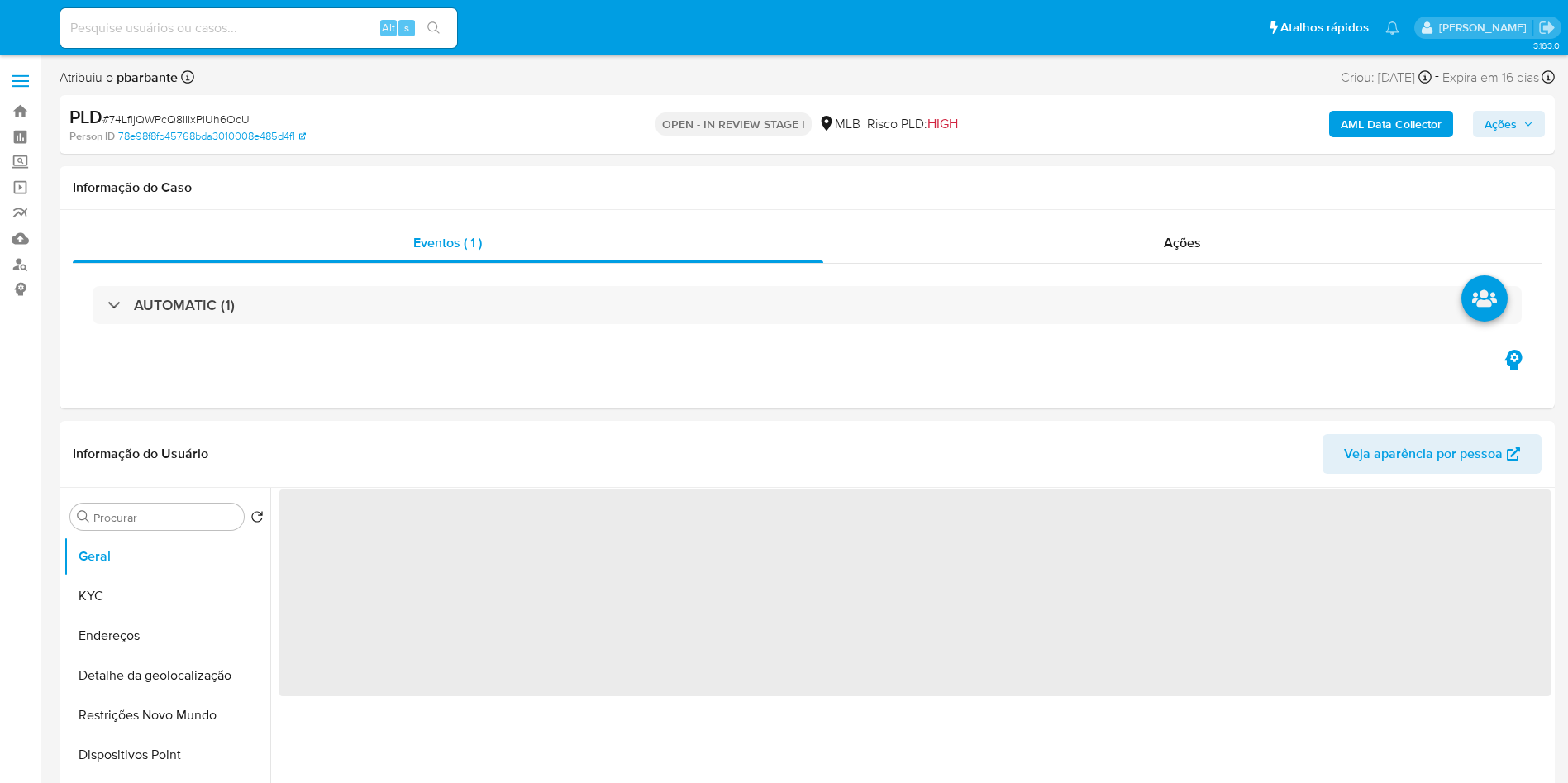
select select "10"
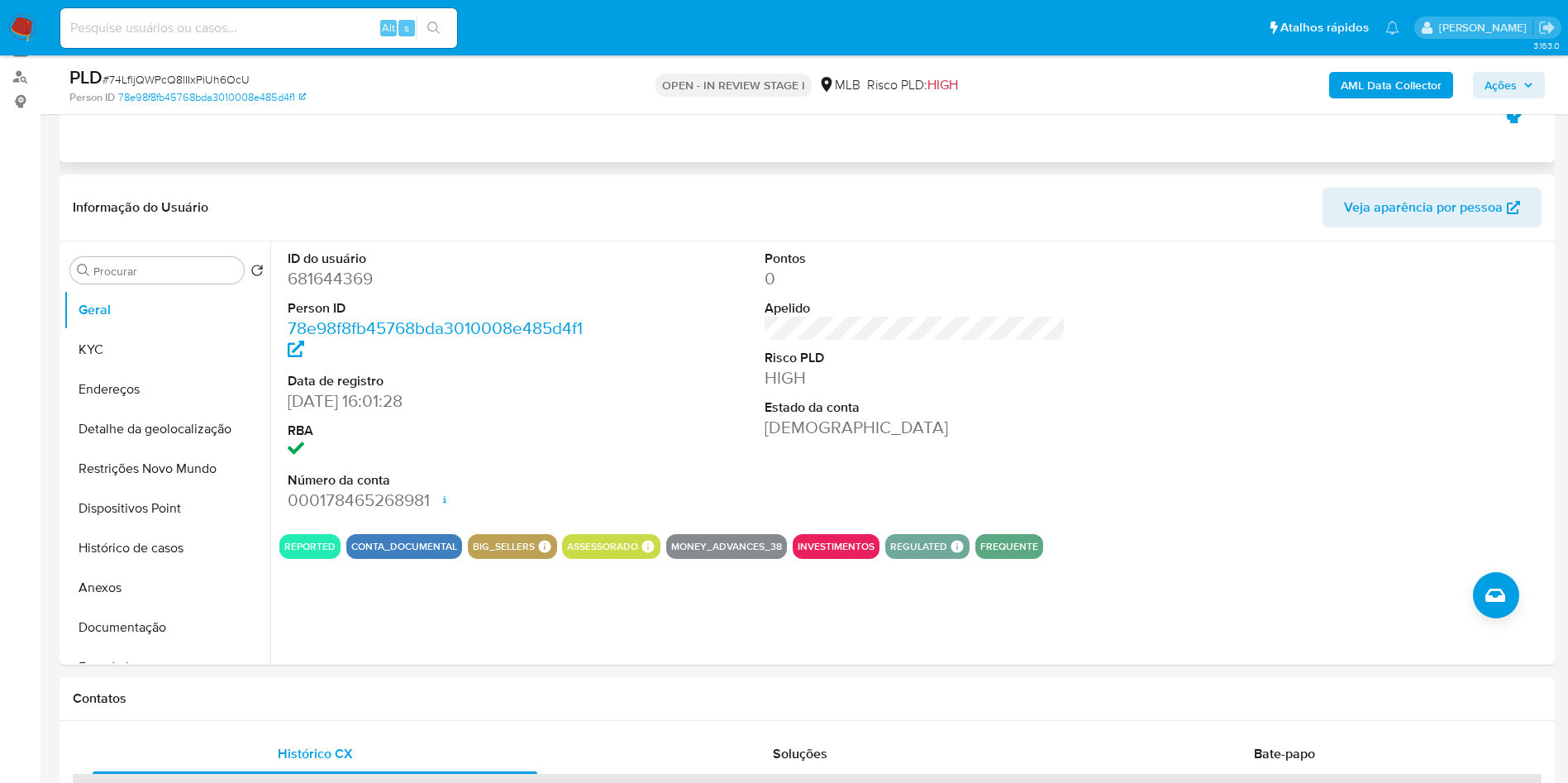
scroll to position [193, 0]
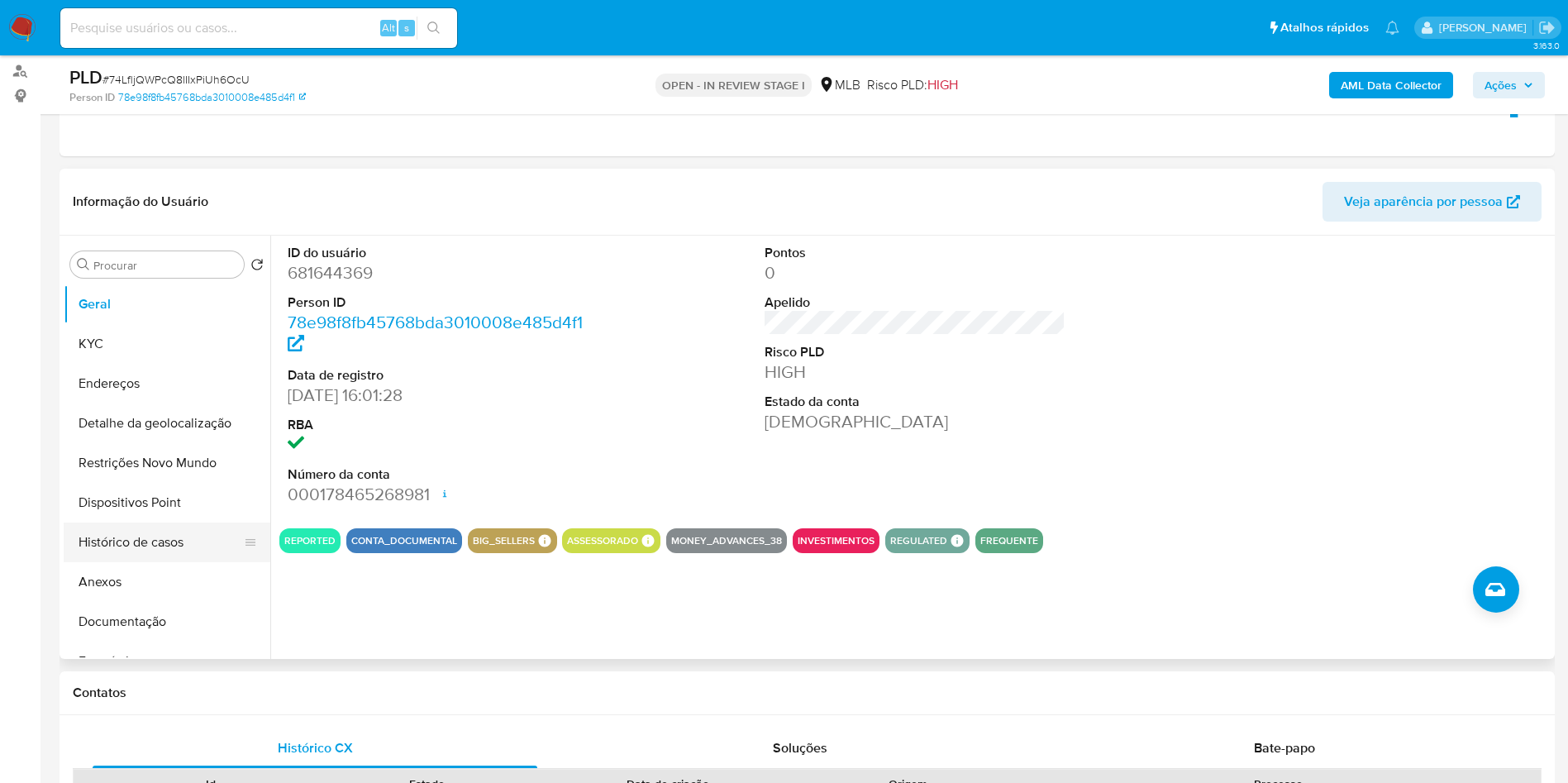
click at [148, 560] on button "Histórico de casos" at bounding box center [160, 543] width 193 height 40
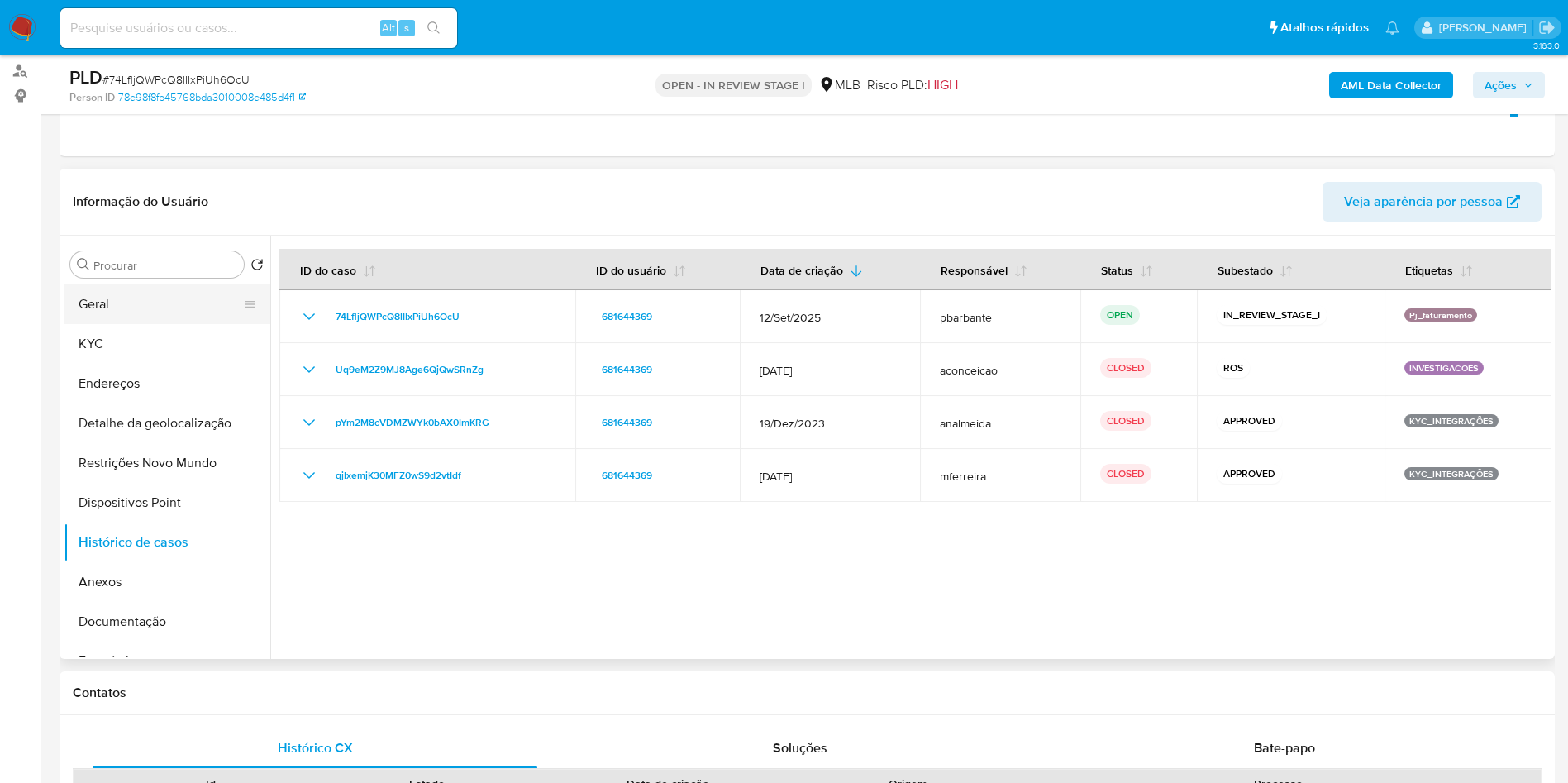
click at [153, 324] on button "Geral" at bounding box center [160, 304] width 193 height 40
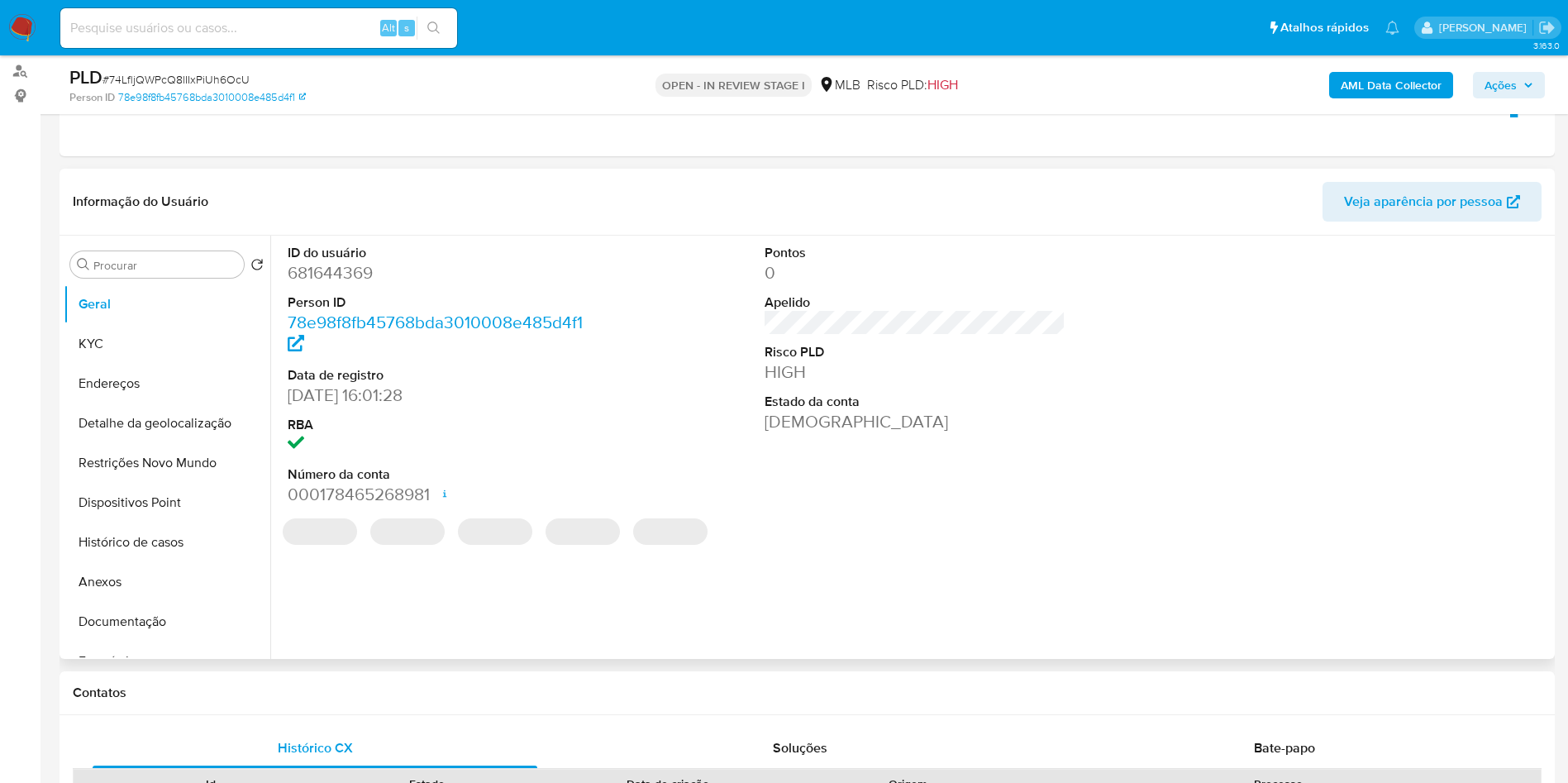
click at [349, 284] on dd "681644369" at bounding box center [438, 273] width 302 height 24
copy dd "681644369"
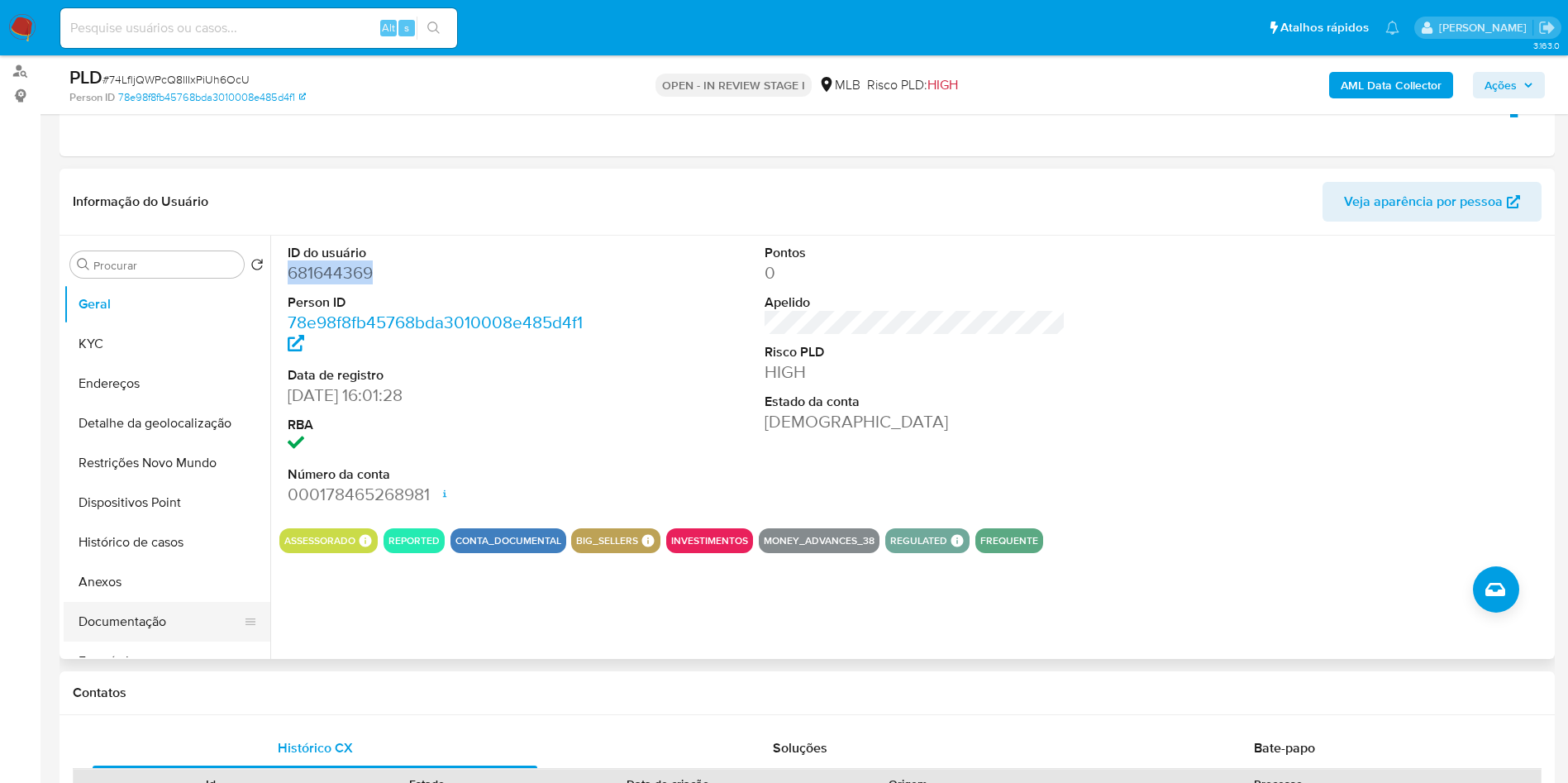
click at [158, 630] on button "Documentação" at bounding box center [160, 622] width 193 height 40
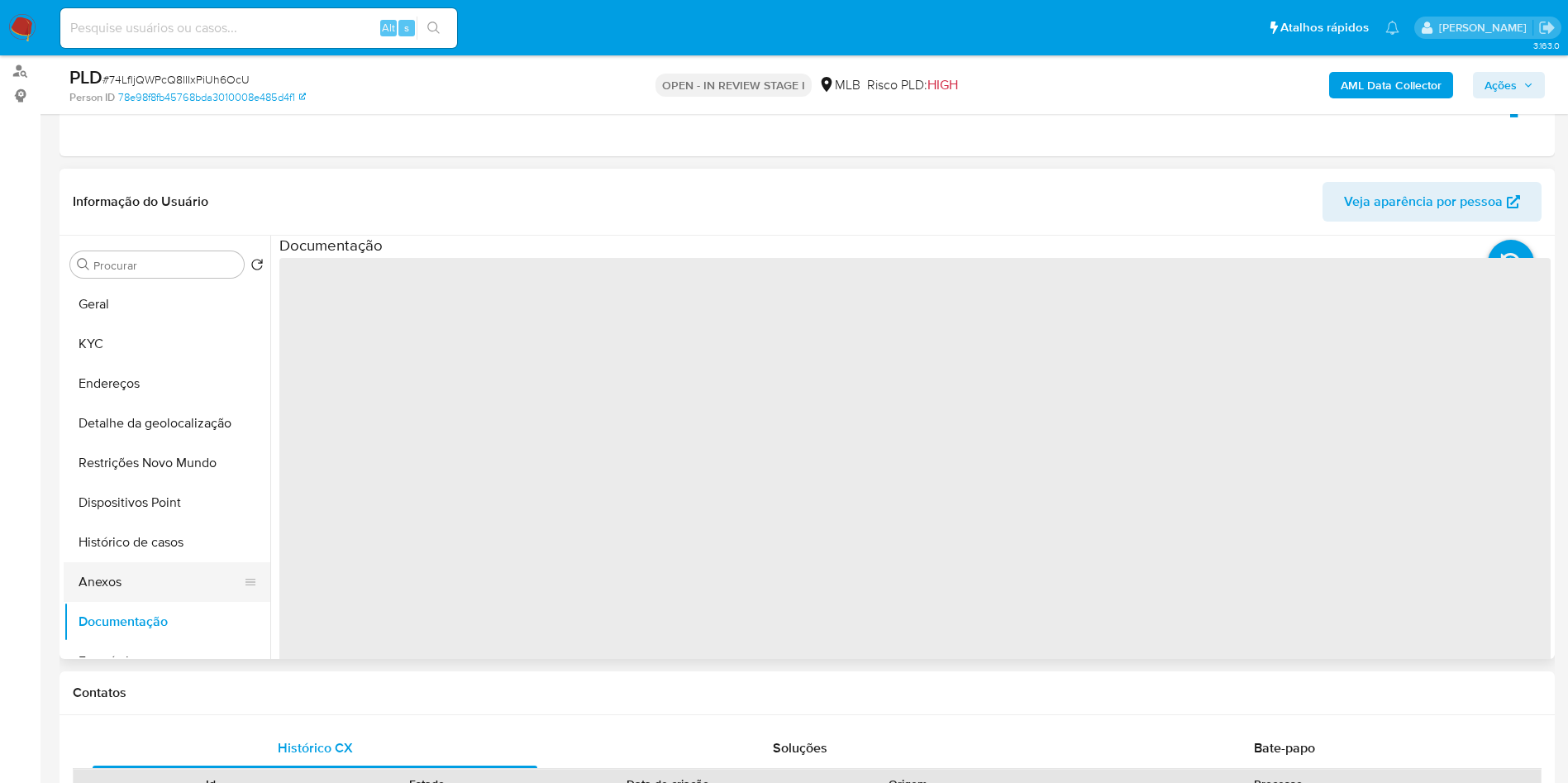
click at [95, 602] on button "Anexos" at bounding box center [160, 582] width 193 height 40
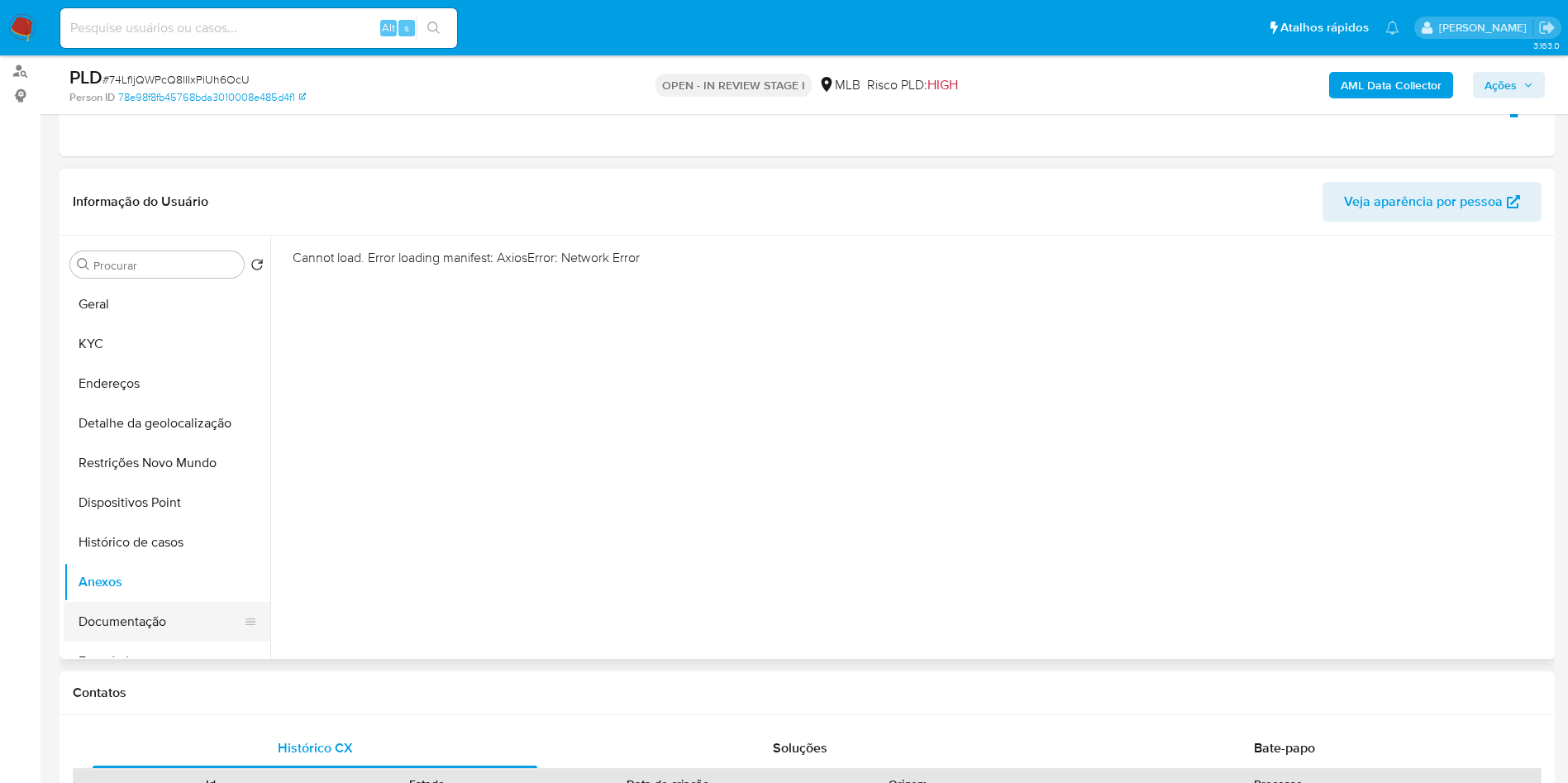
click at [123, 638] on button "Documentação" at bounding box center [160, 622] width 193 height 40
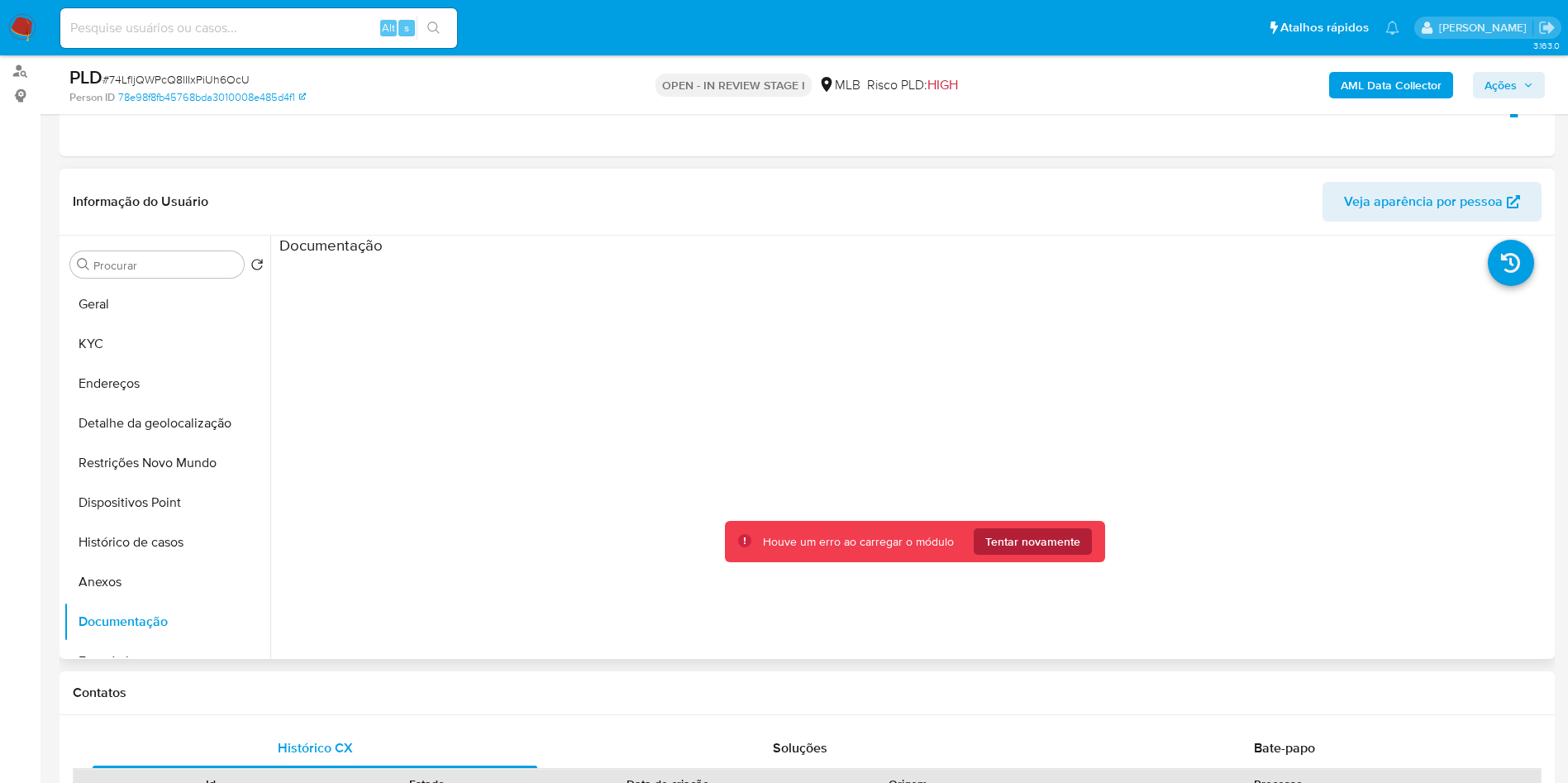
click at [1047, 554] on span "Tentar novamente" at bounding box center [1033, 541] width 95 height 26
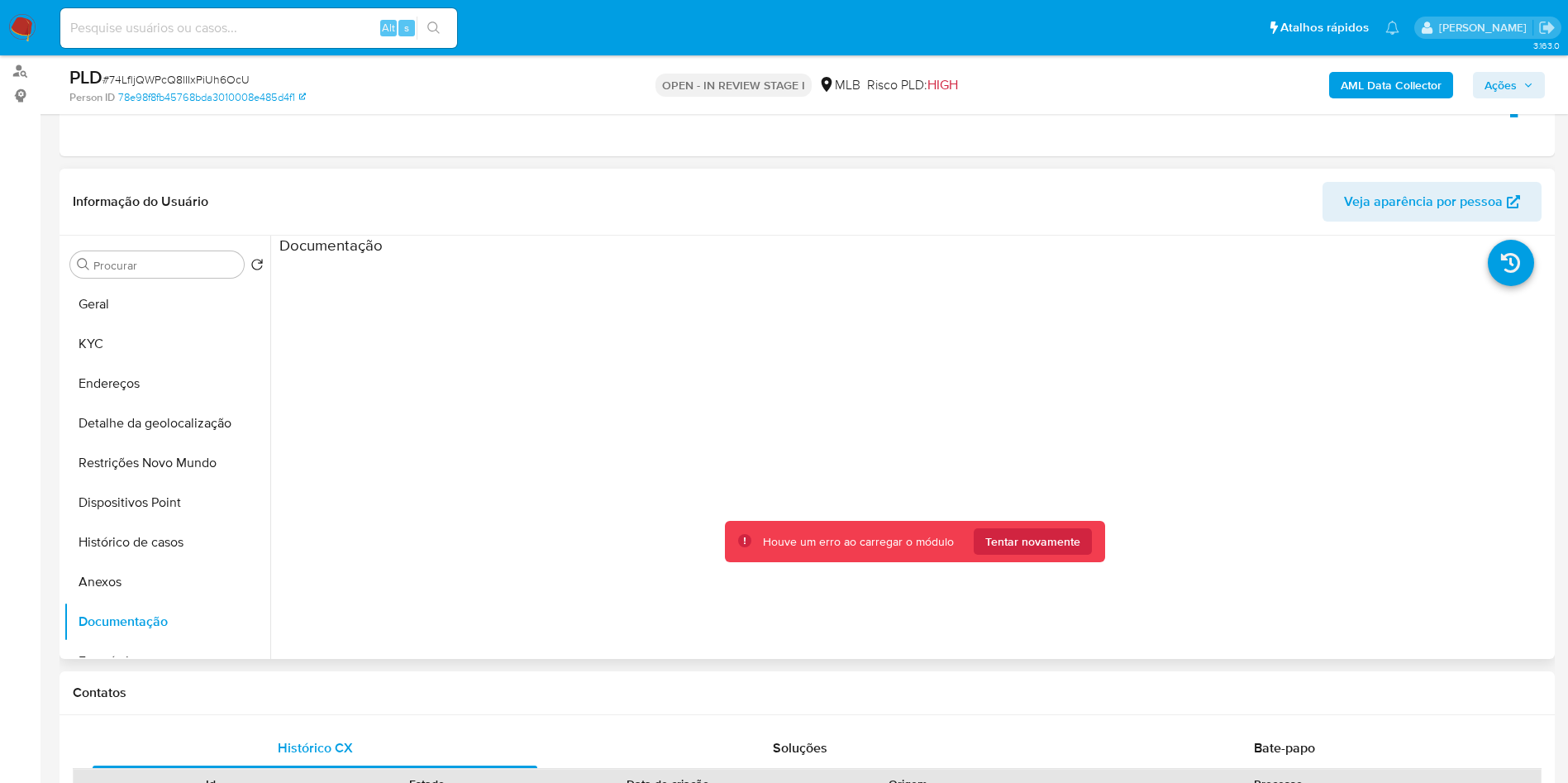
click at [1047, 554] on span "Tentar novamente" at bounding box center [1033, 541] width 95 height 26
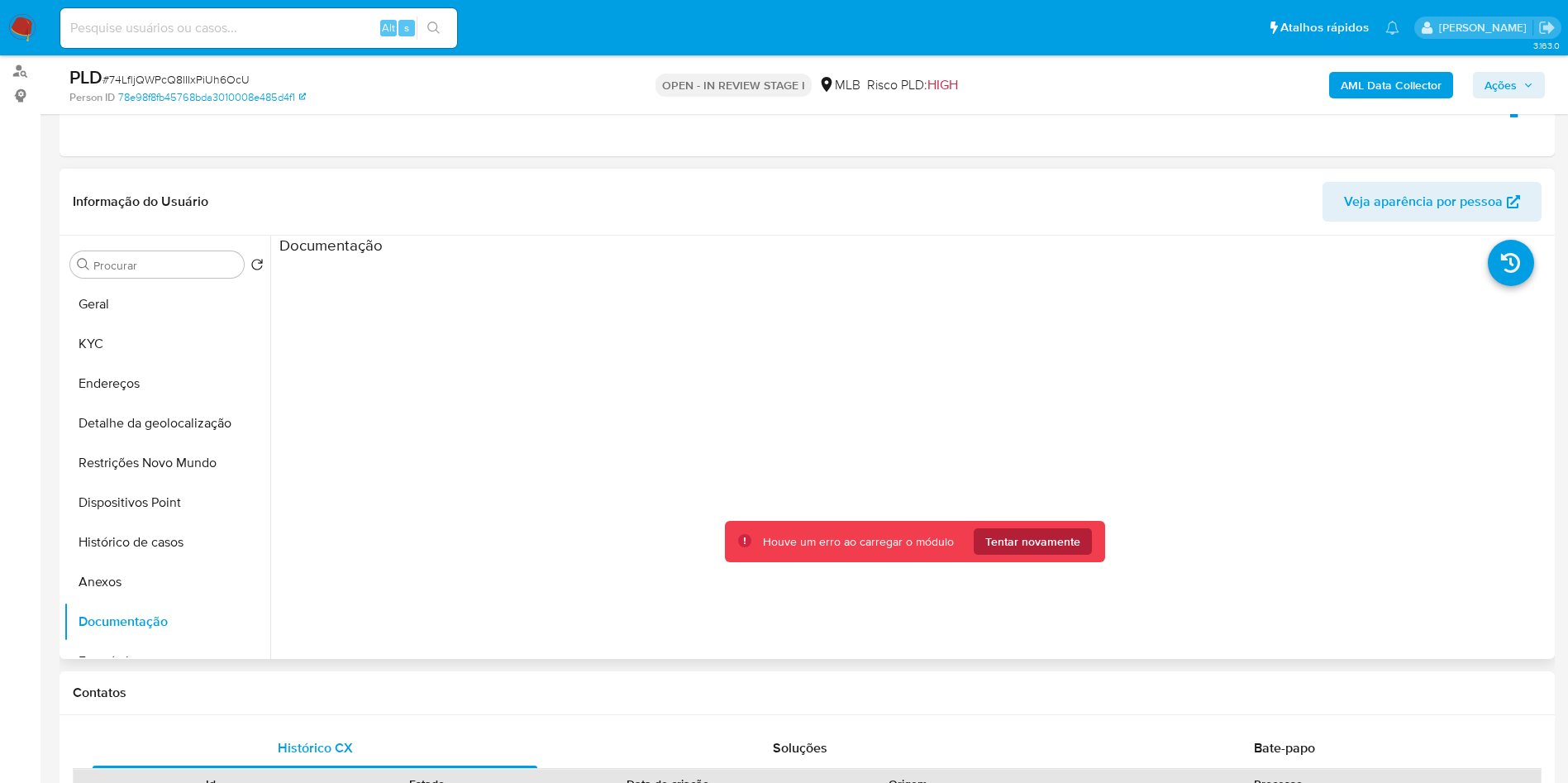
click at [1056, 554] on span "Tentar novamente" at bounding box center [1033, 541] width 95 height 26
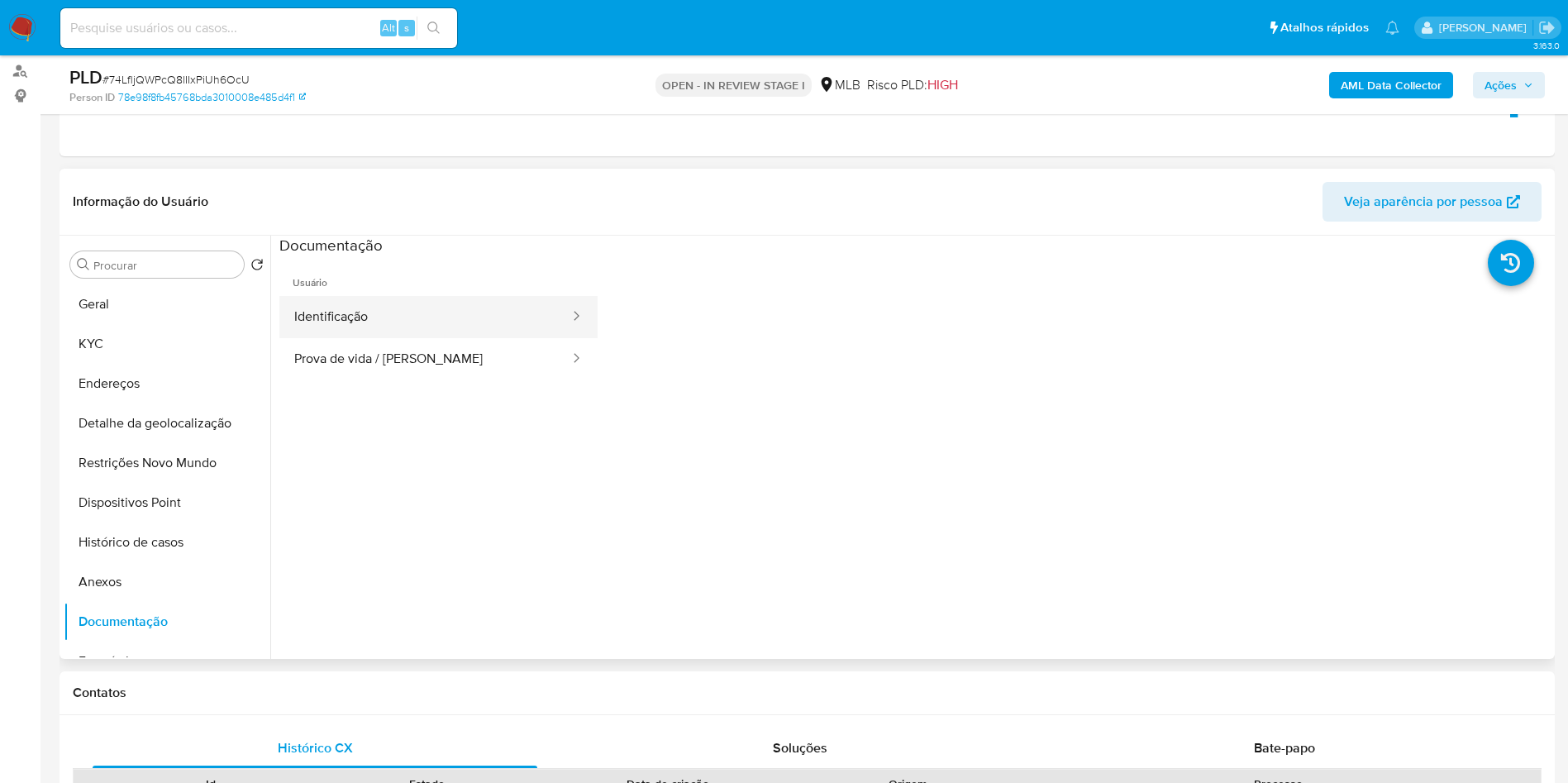
click at [342, 329] on button "Identificação" at bounding box center [426, 317] width 292 height 42
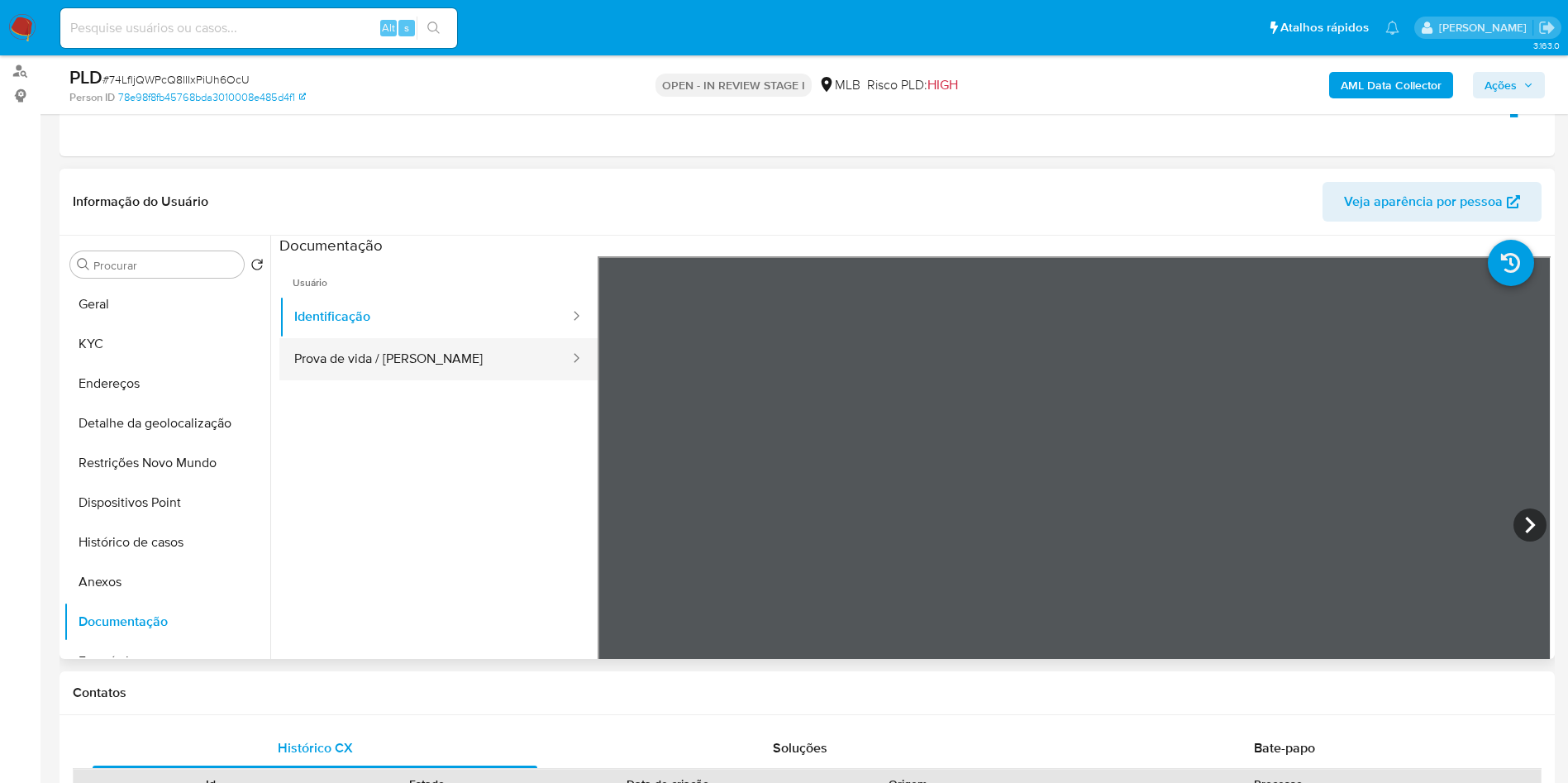
click at [354, 377] on button "Prova de vida / Selfie" at bounding box center [426, 359] width 292 height 42
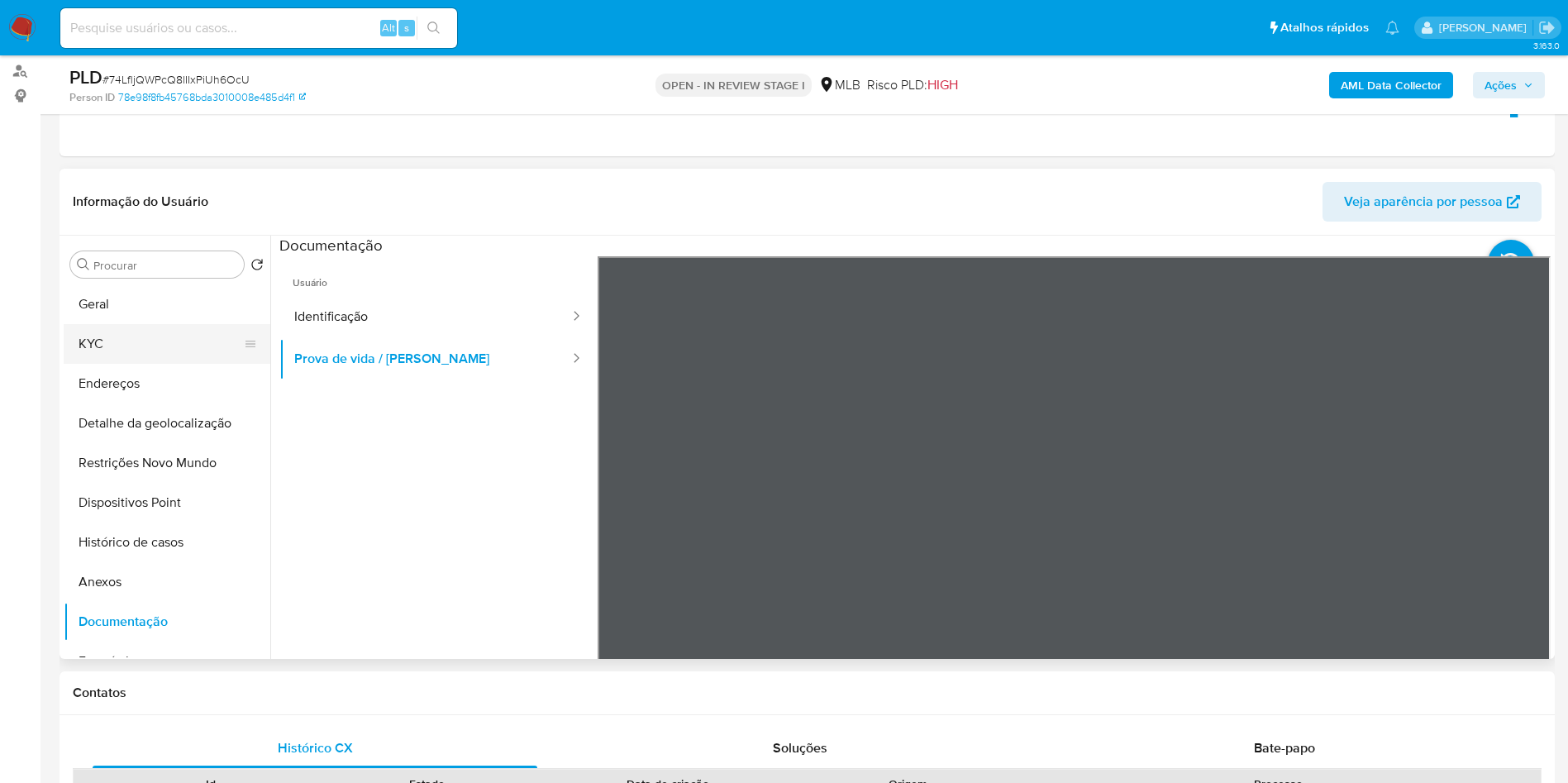
click at [93, 355] on button "KYC" at bounding box center [160, 344] width 193 height 40
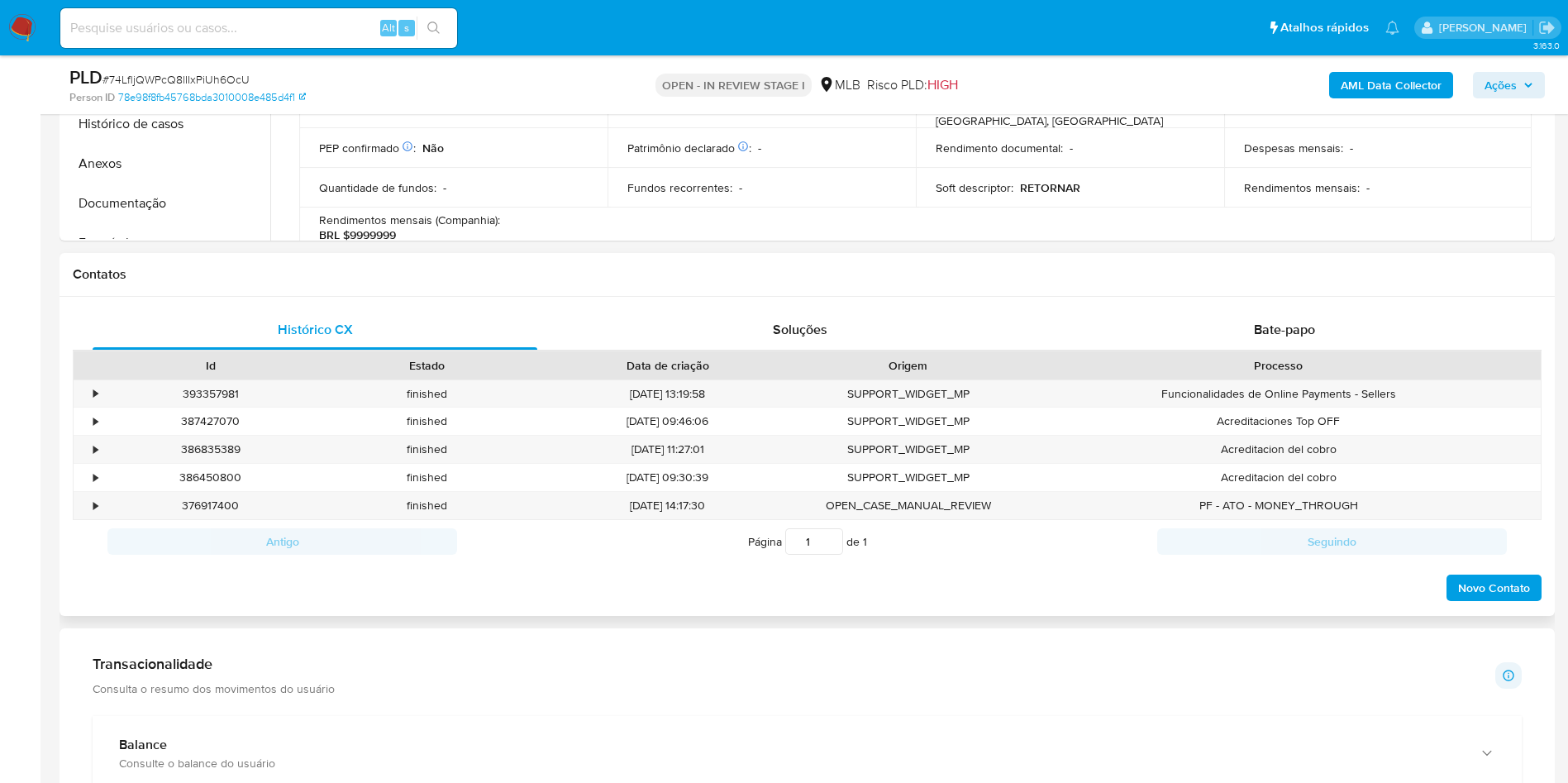
scroll to position [612, 0]
click at [1260, 338] on span "Bate-papo" at bounding box center [1284, 328] width 61 height 19
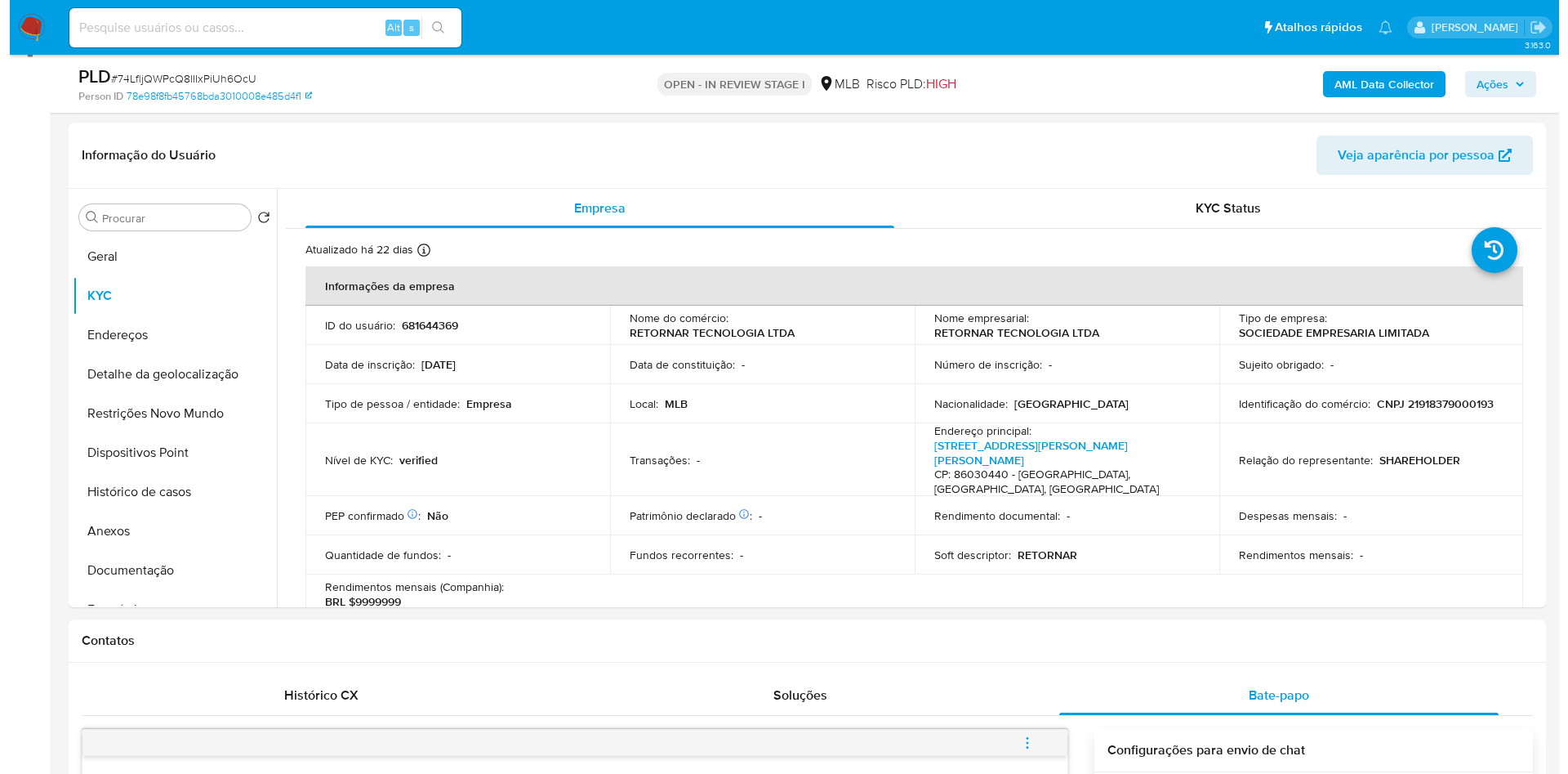
scroll to position [0, 0]
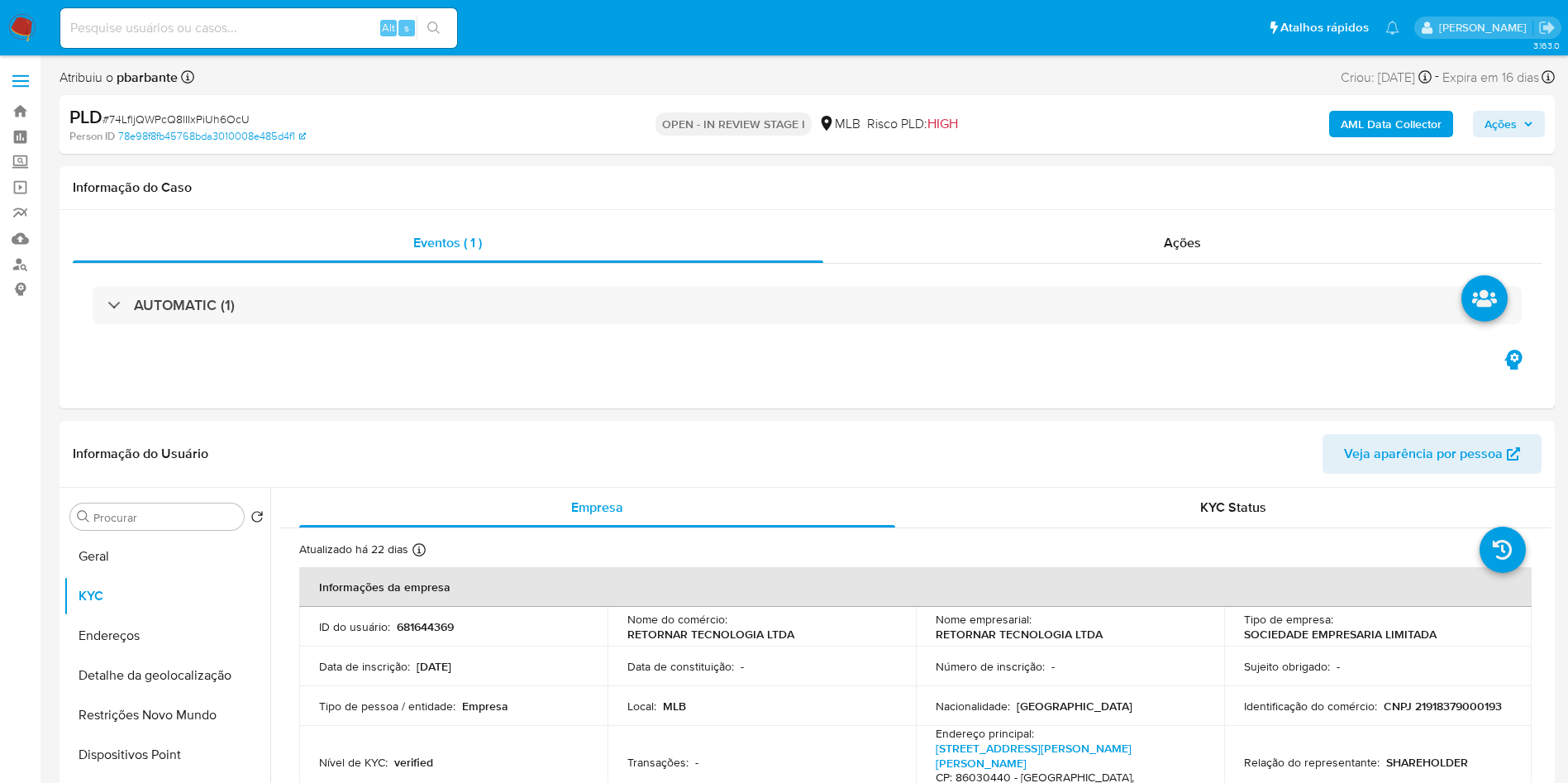
click at [1350, 123] on b "AML Data Collector" at bounding box center [1391, 123] width 101 height 26
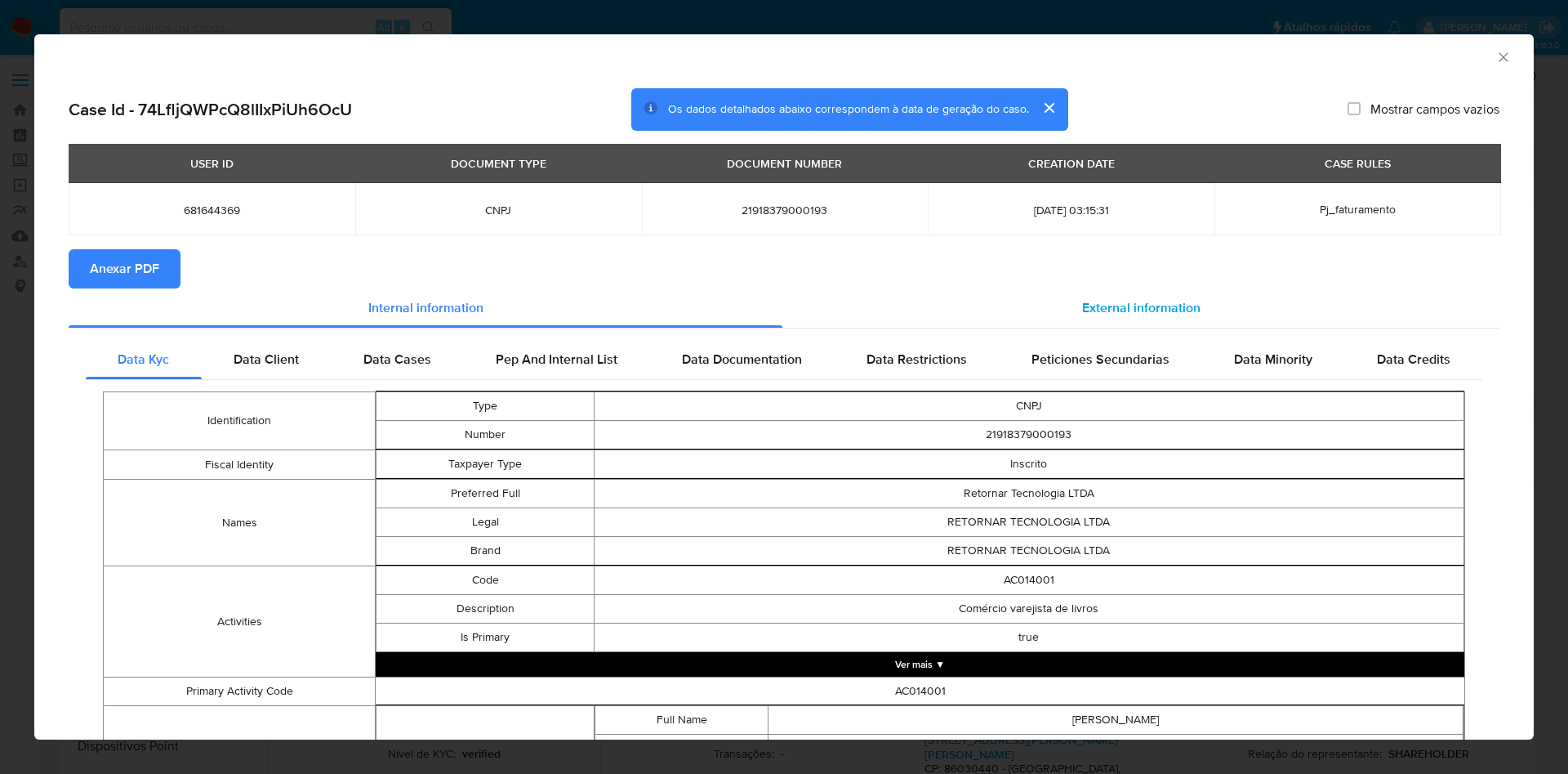
click at [1152, 302] on span "External information" at bounding box center [1141, 308] width 118 height 19
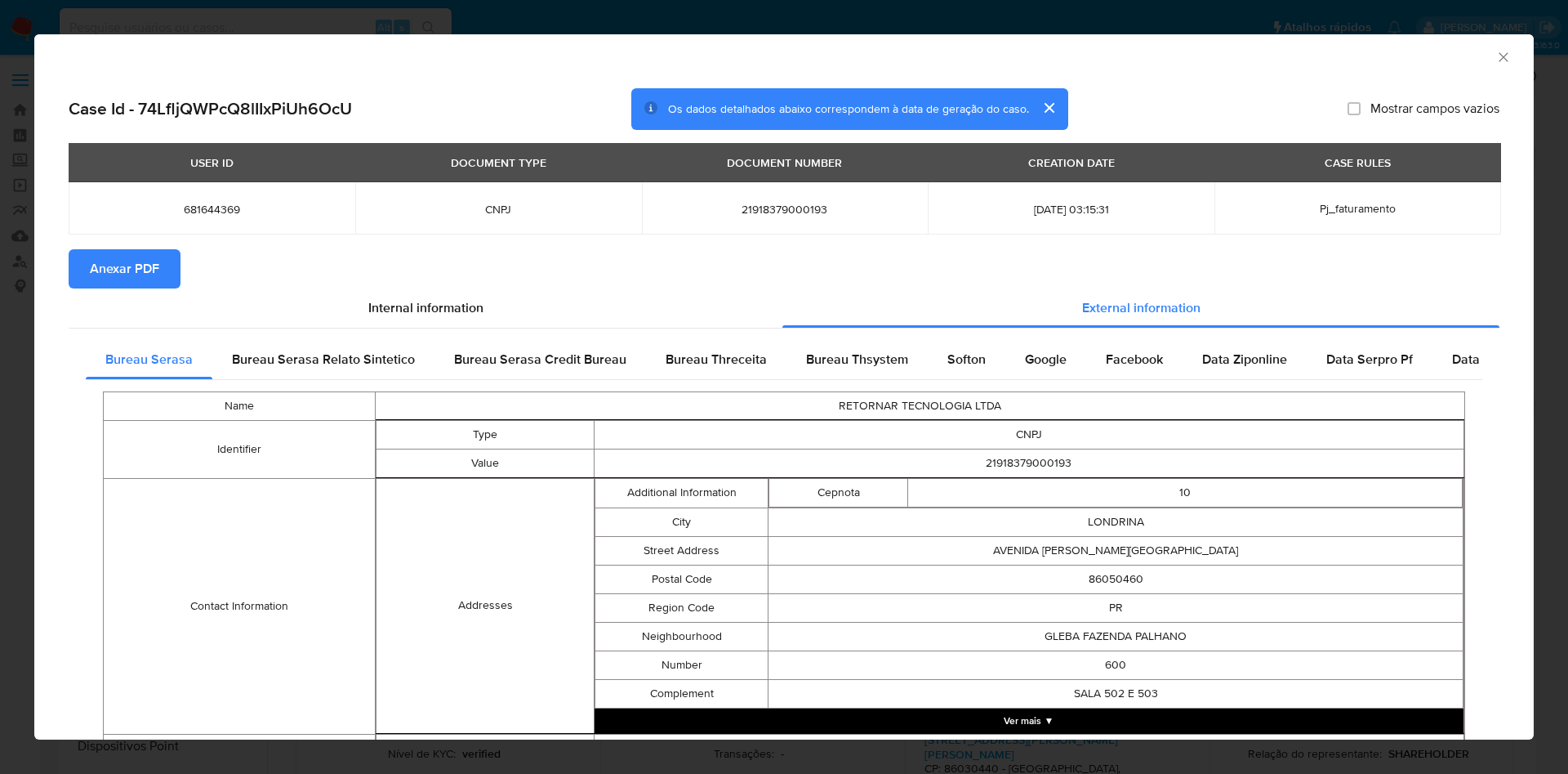
click at [150, 272] on span "Anexar PDF" at bounding box center [124, 269] width 69 height 36
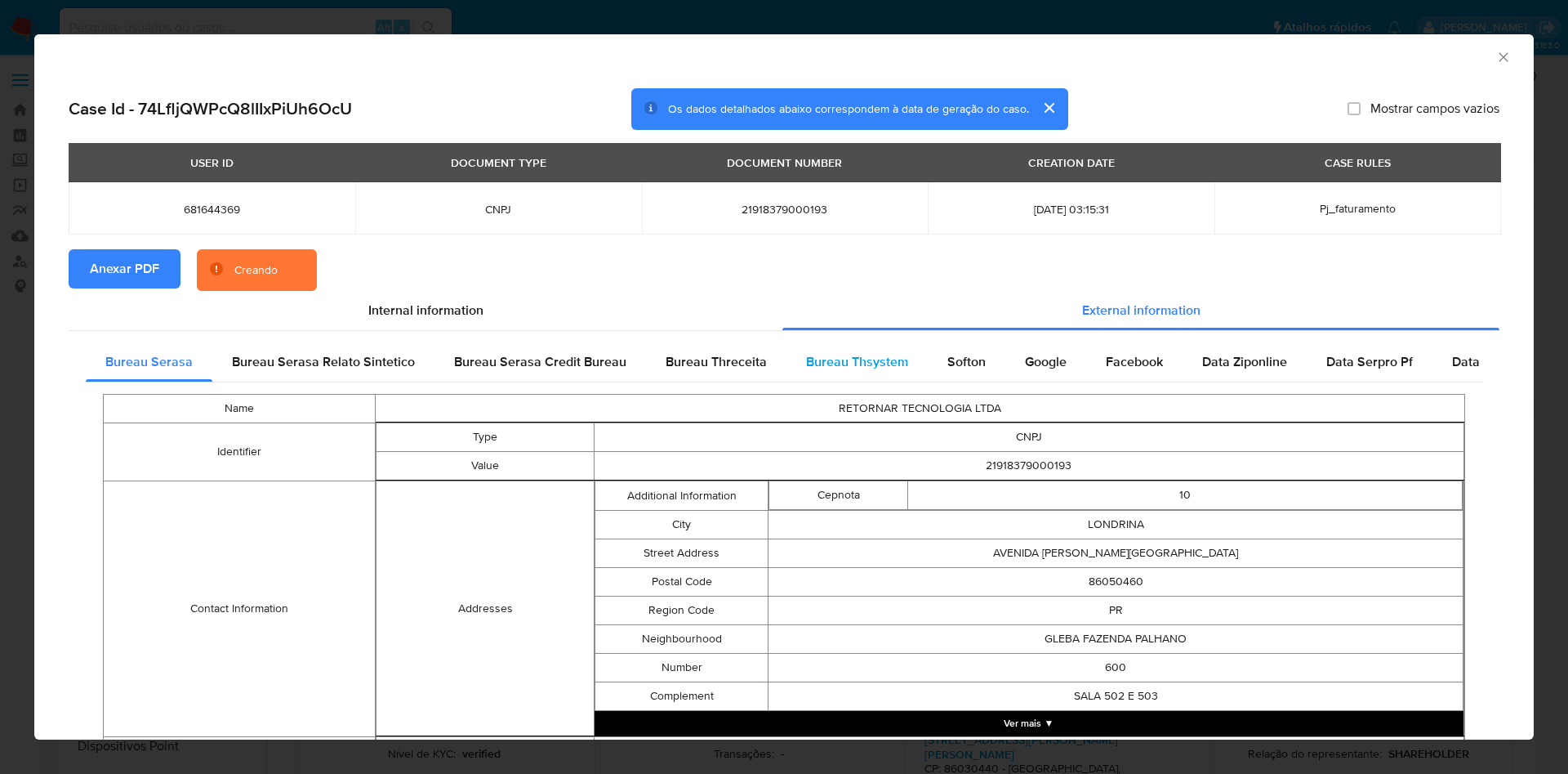
click at [886, 361] on span "Bureau Thsystem" at bounding box center [857, 361] width 102 height 19
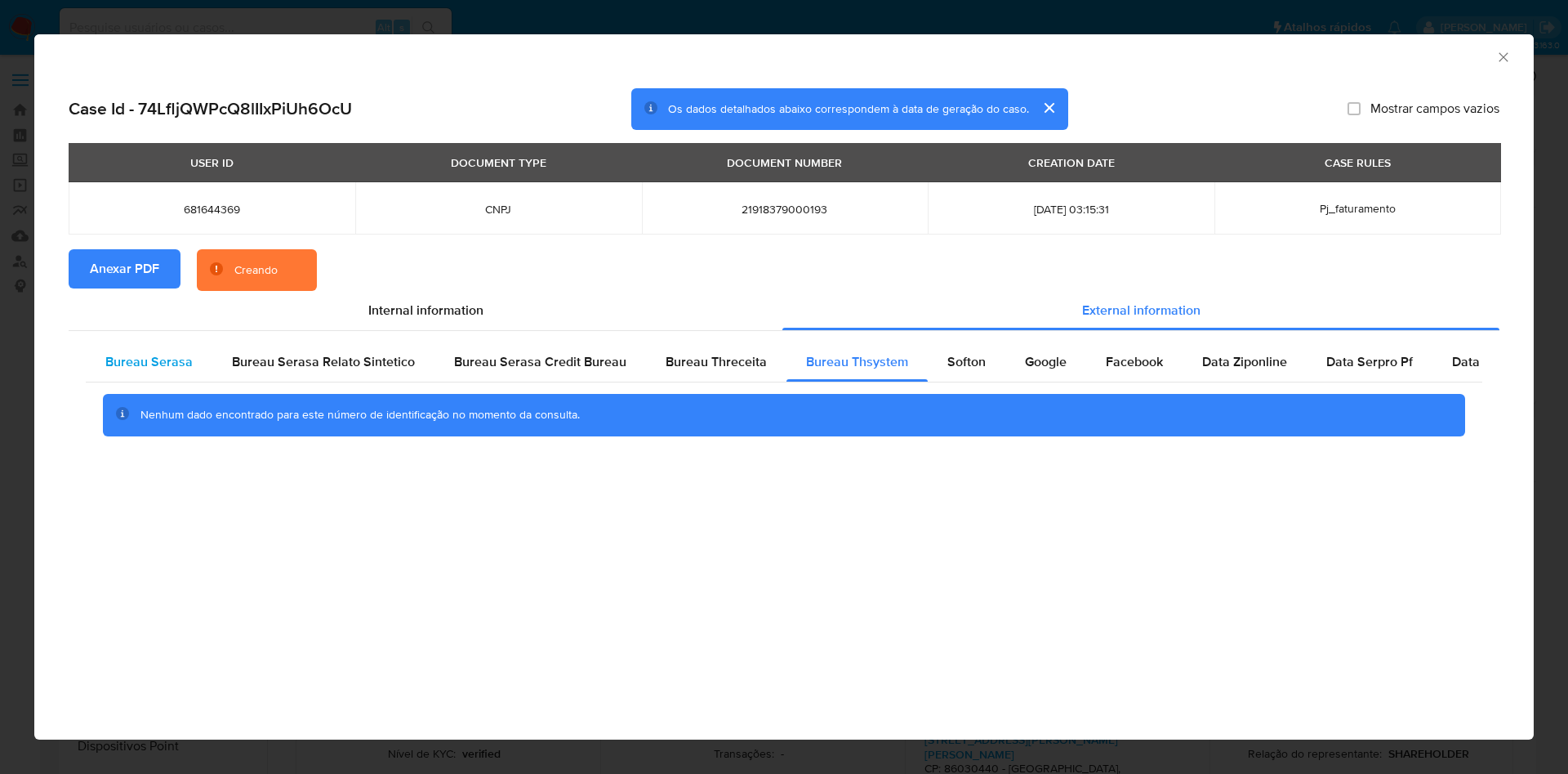
click at [178, 356] on span "Bureau Serasa" at bounding box center [149, 361] width 87 height 19
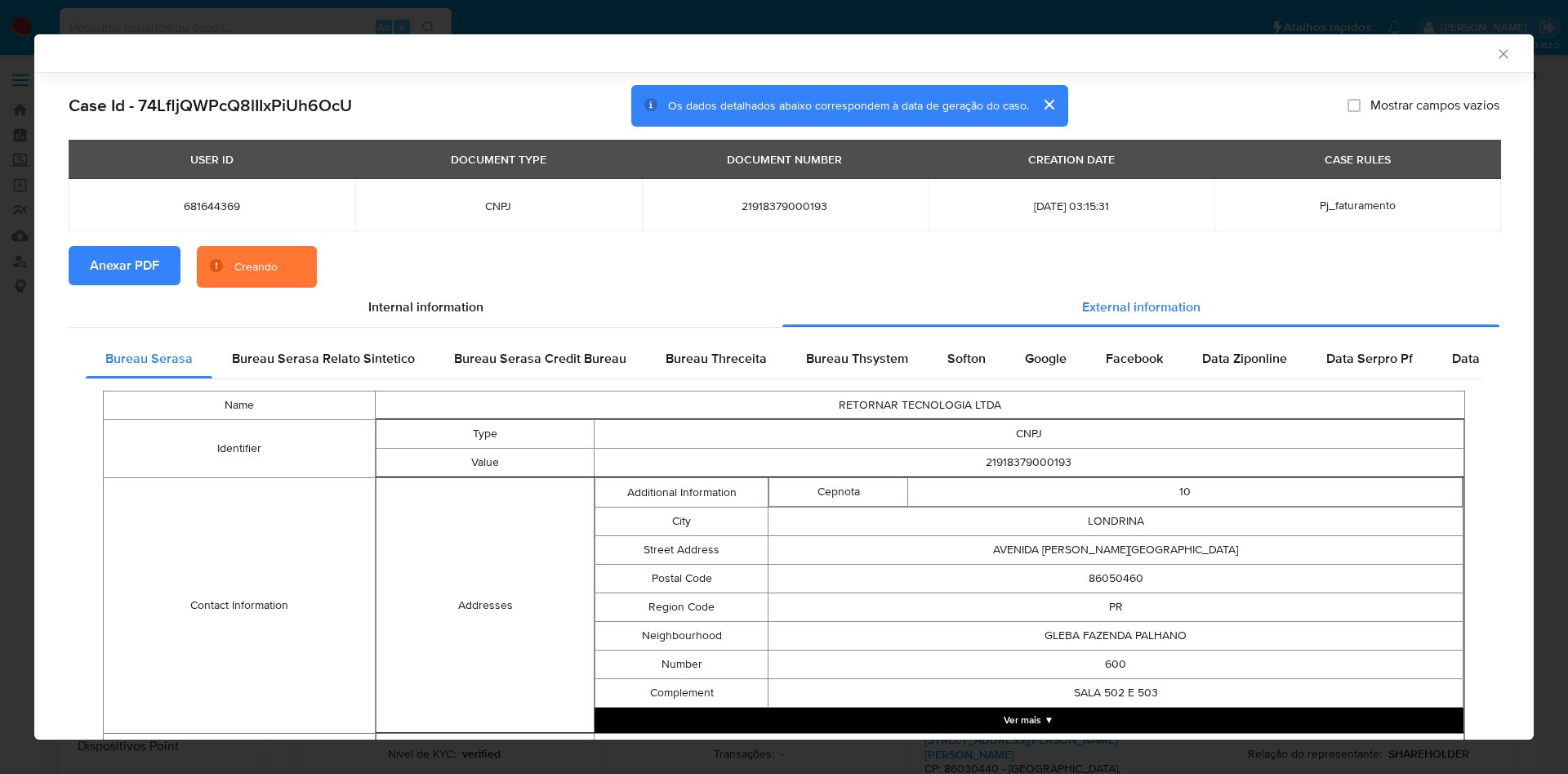
scroll to position [565, 0]
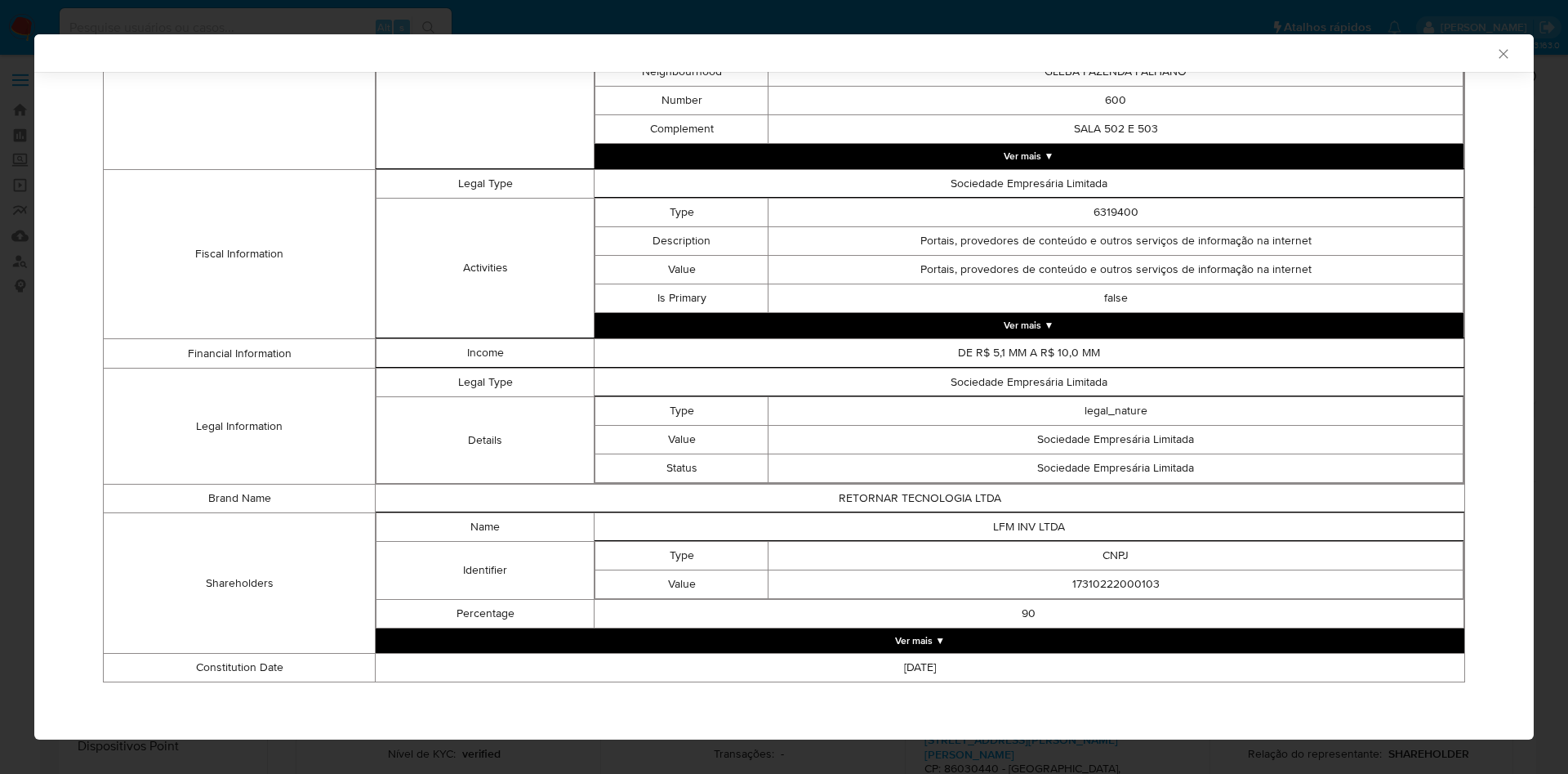
click at [1038, 643] on button "Ver mais ▼" at bounding box center [920, 640] width 1088 height 24
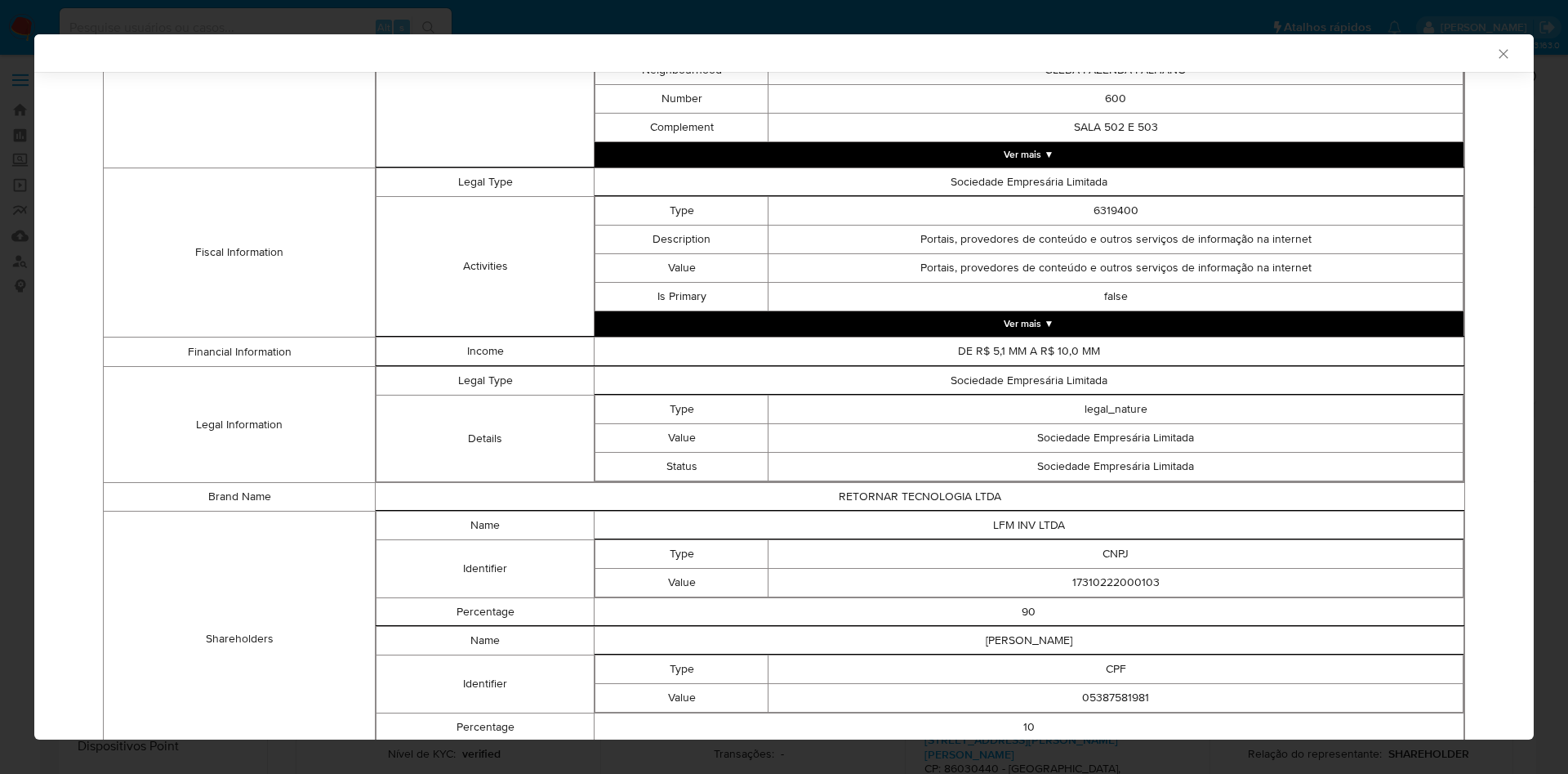
click at [1128, 580] on td "17310222000103" at bounding box center [1115, 583] width 695 height 29
copy td "17310222000103"
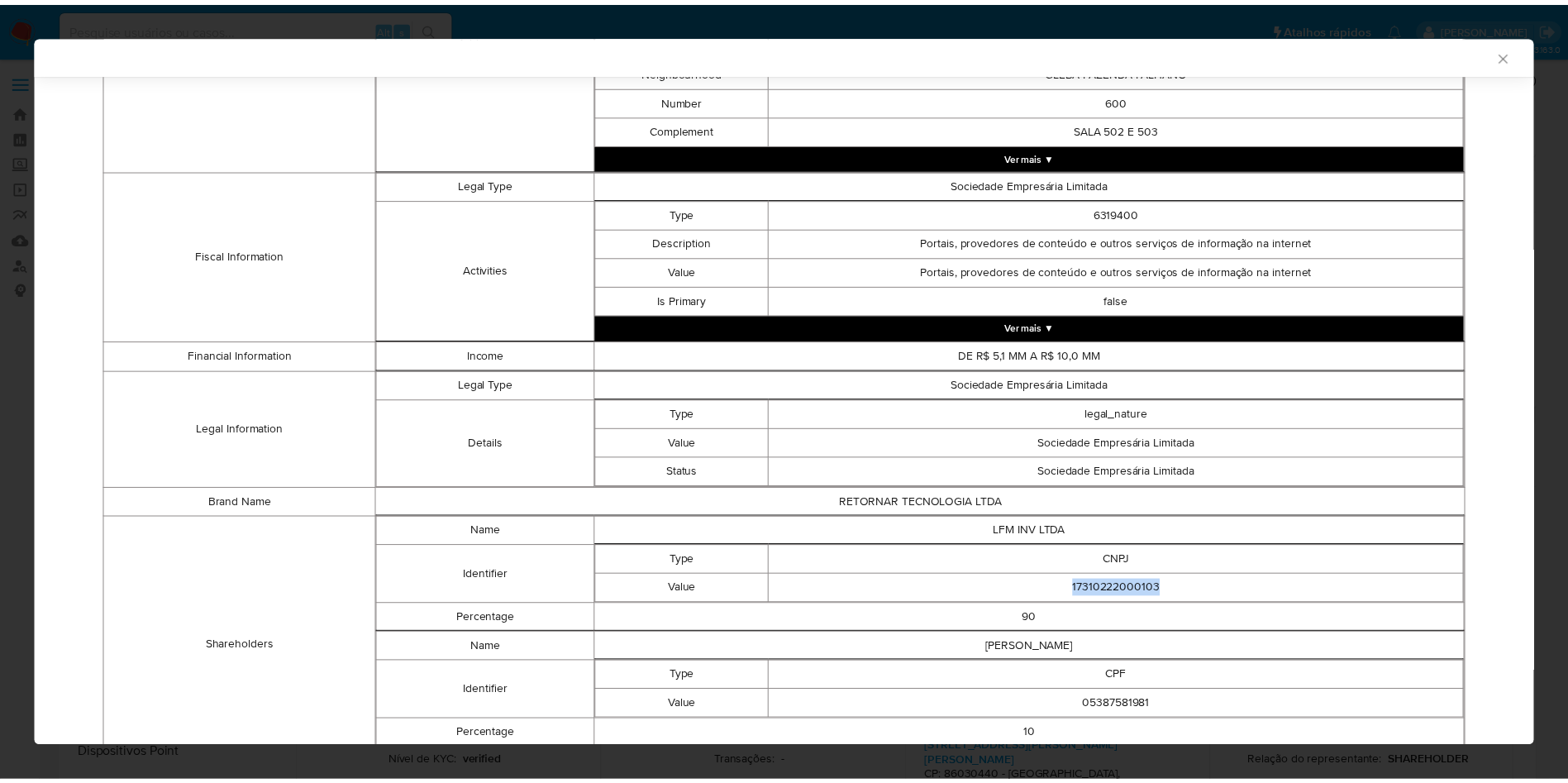
scroll to position [685, 0]
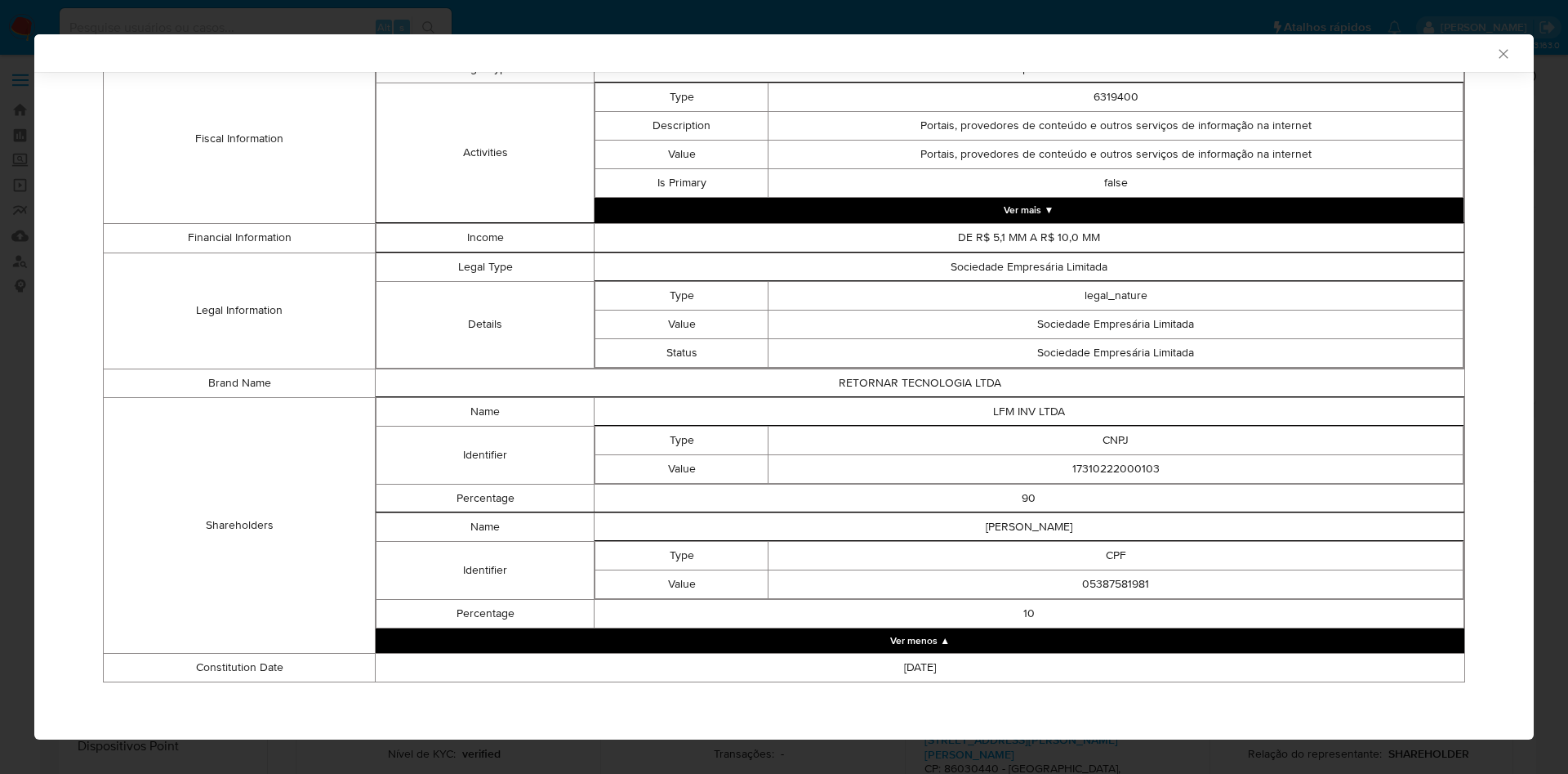
click at [1105, 589] on td "05387581981" at bounding box center [1115, 584] width 695 height 29
copy td "05387581981"
click at [1126, 473] on td "17310222000103" at bounding box center [1115, 469] width 695 height 29
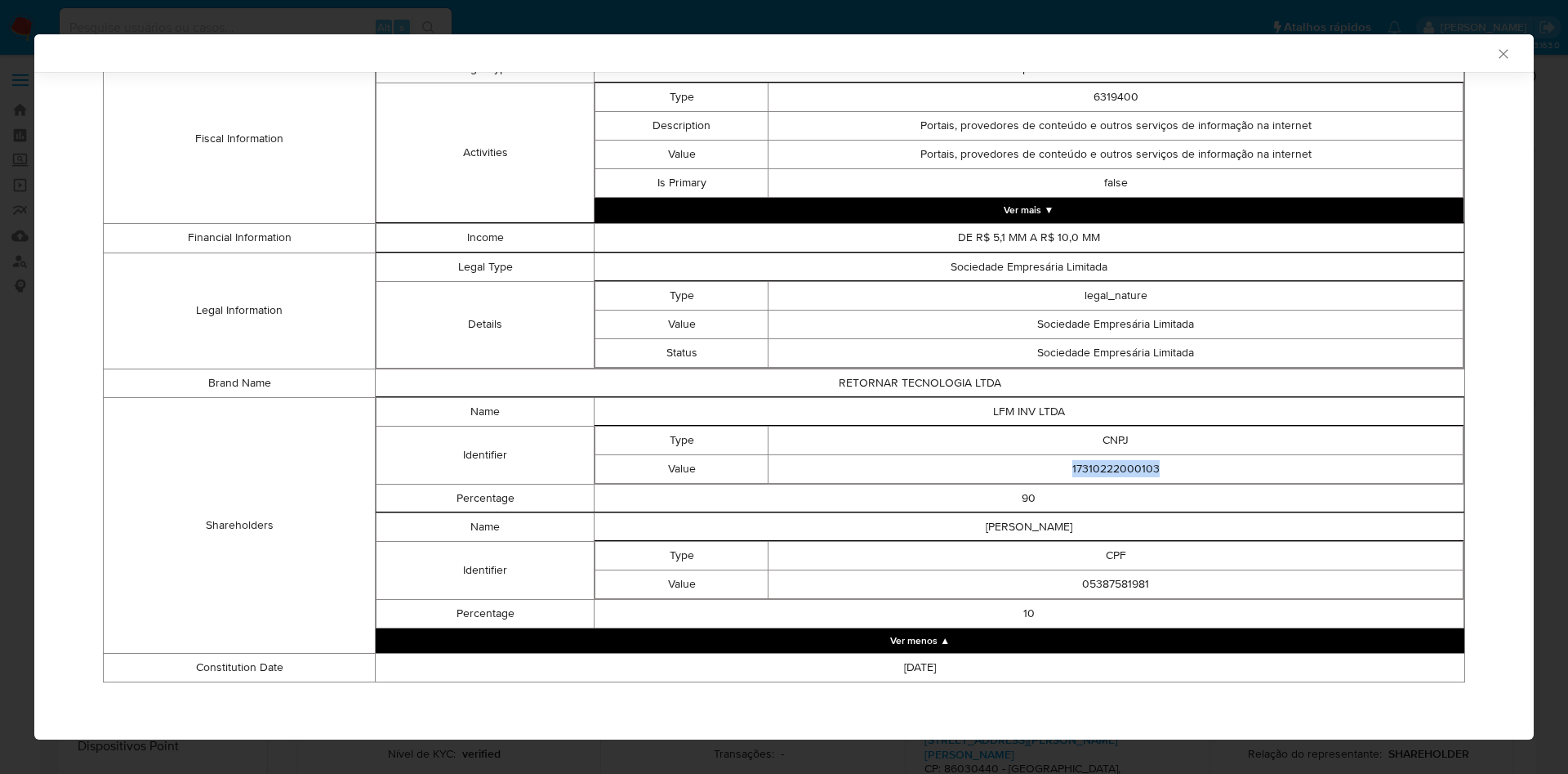
copy td "17310222000103"
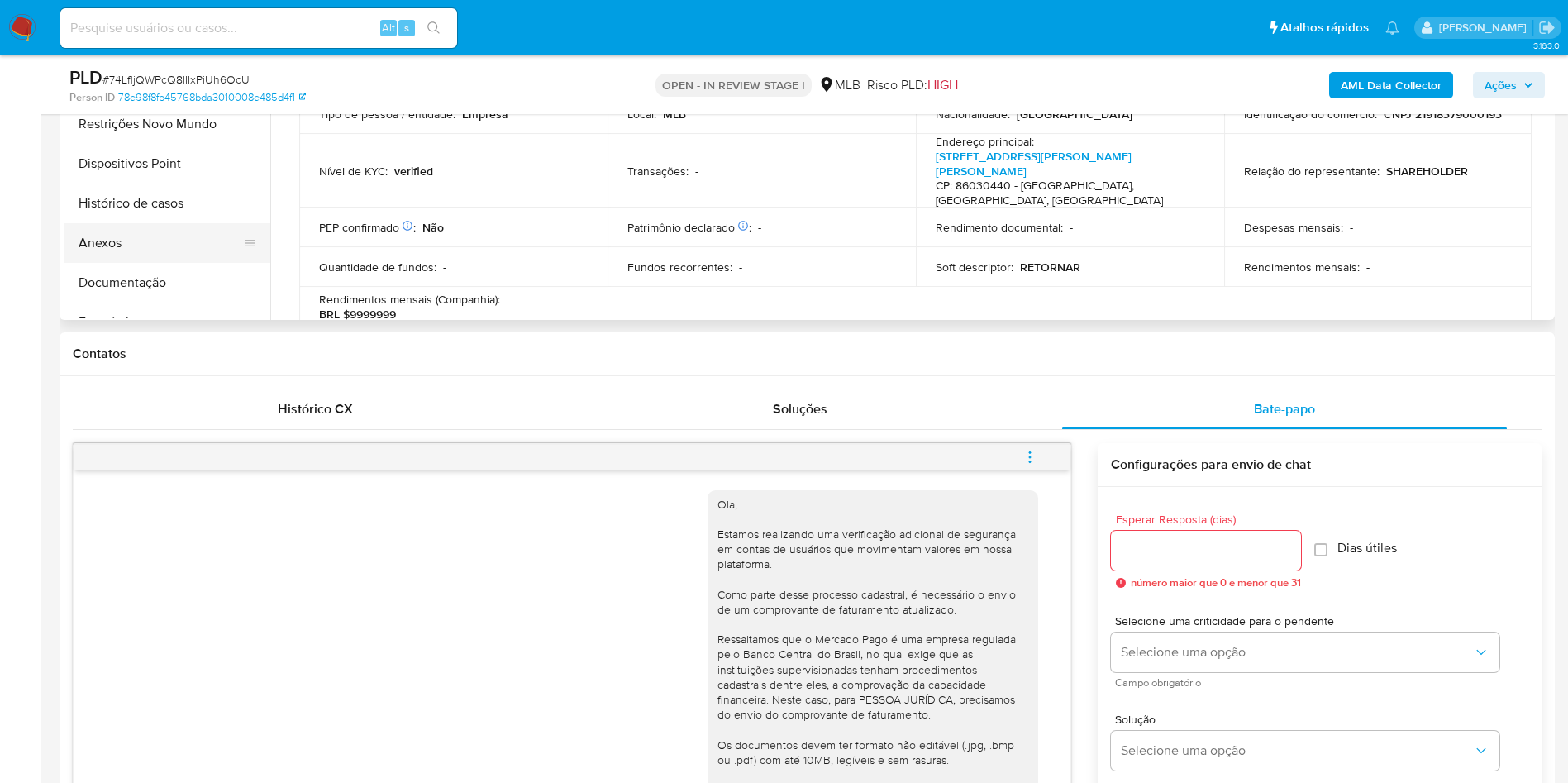
scroll to position [524, 0]
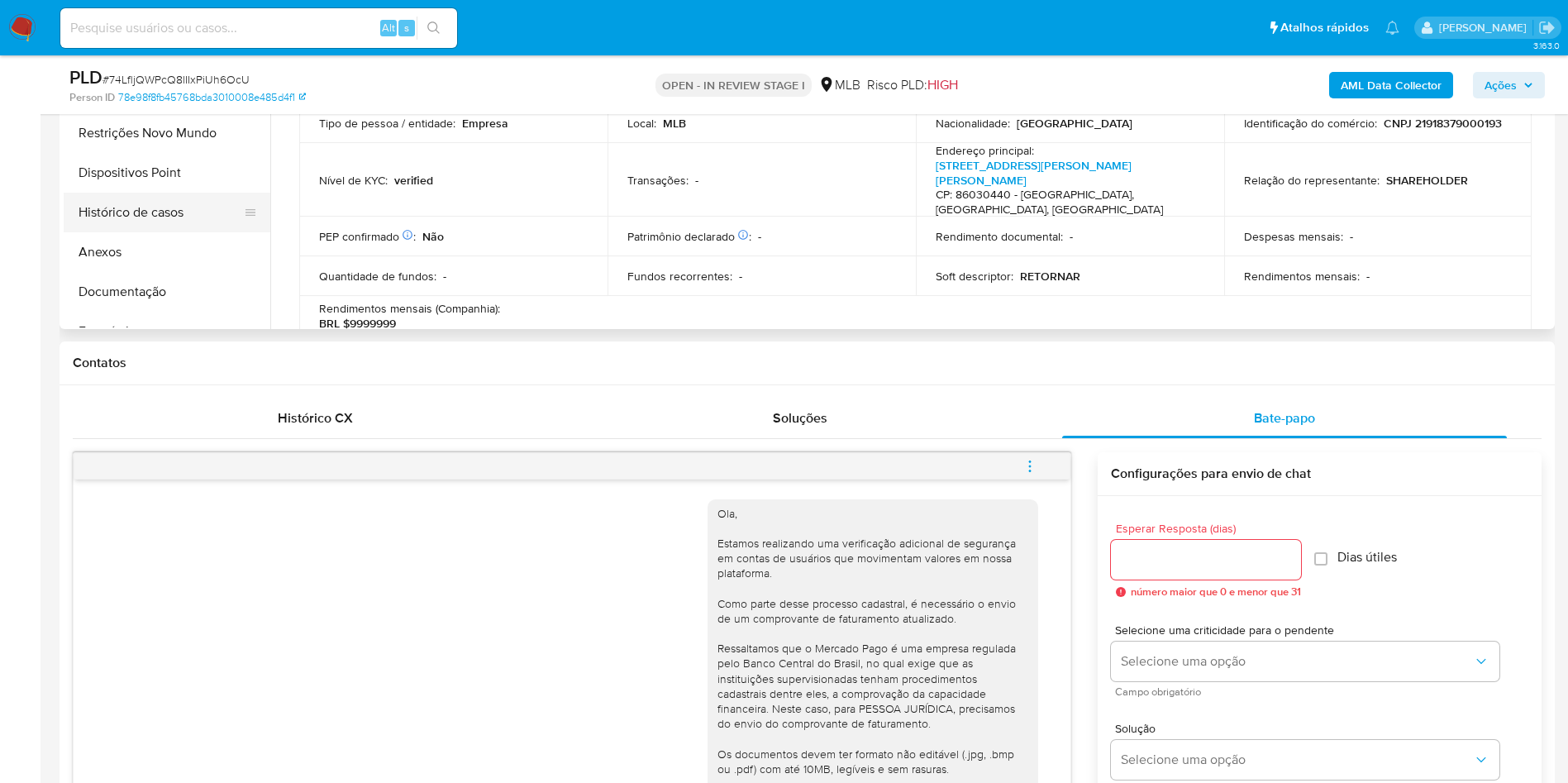
click at [123, 232] on button "Histórico de casos" at bounding box center [160, 212] width 193 height 40
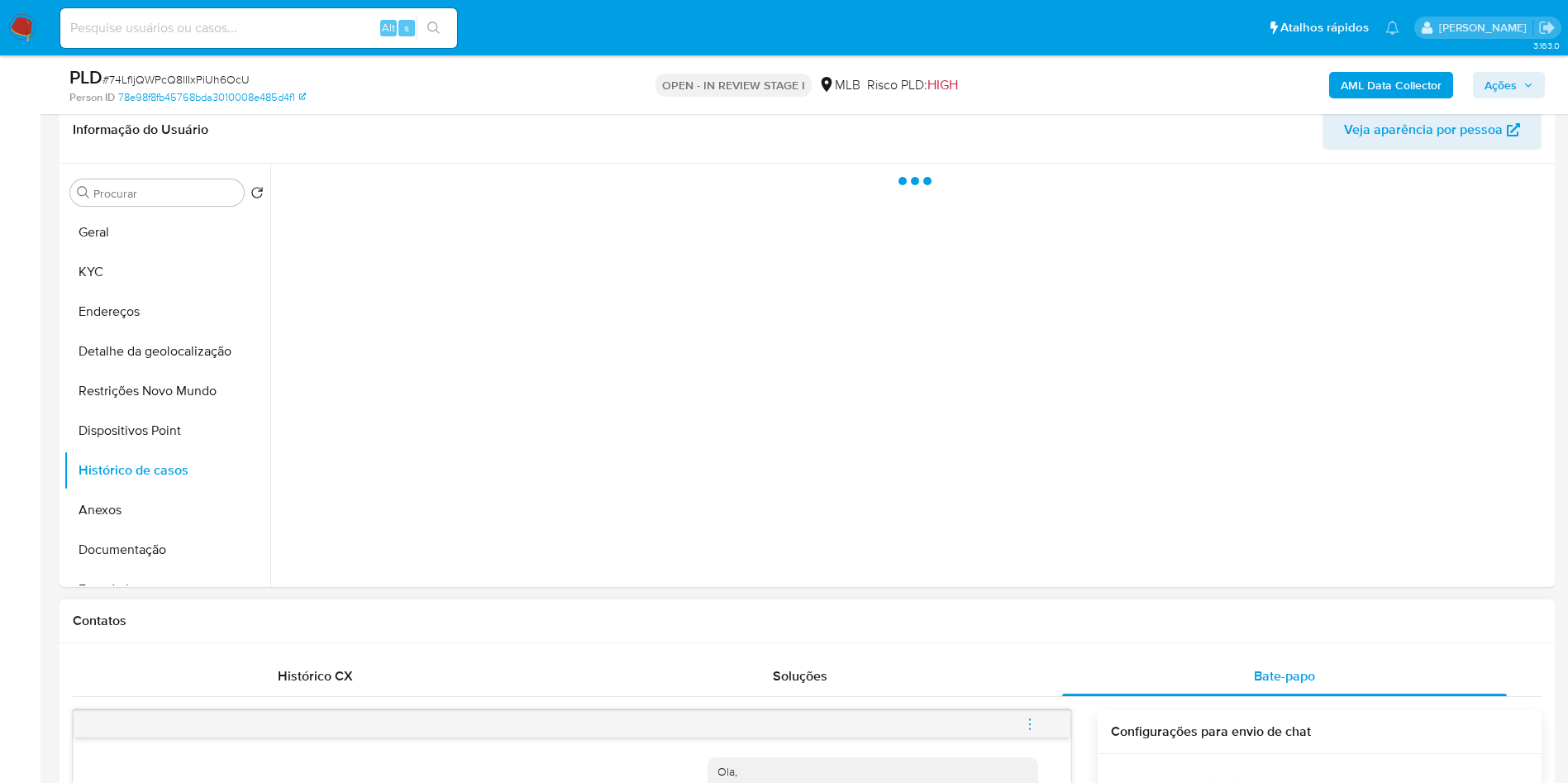
scroll to position [259, 0]
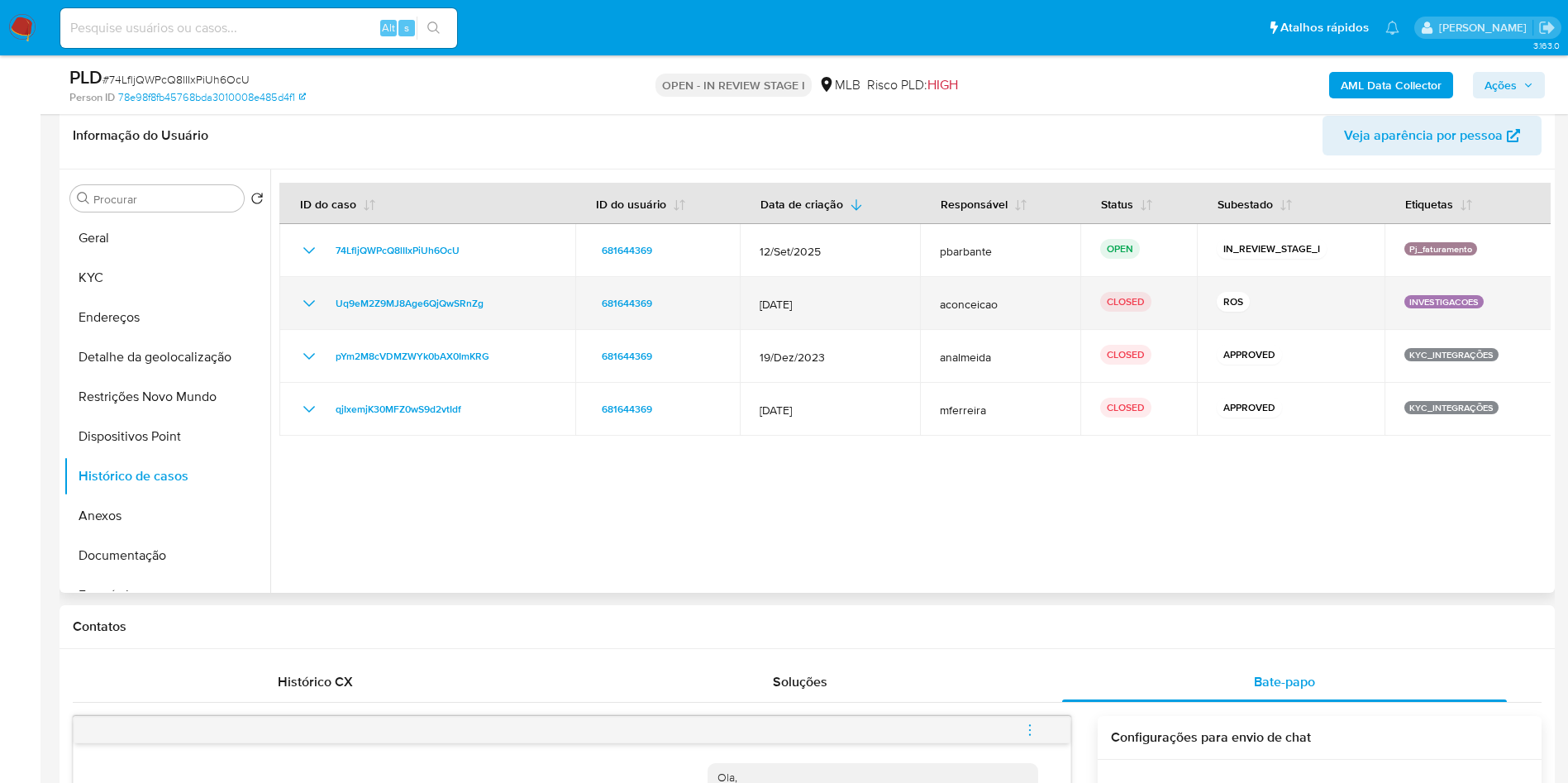
drag, startPoint x: 522, startPoint y: 334, endPoint x: 321, endPoint y: 333, distance: 201.0
click at [321, 313] on div "Uq9eM2Z9MJ8Age6QjQwSRnZg" at bounding box center [427, 303] width 256 height 20
click at [305, 313] on icon "Mostrar/Ocultar" at bounding box center [309, 303] width 20 height 20
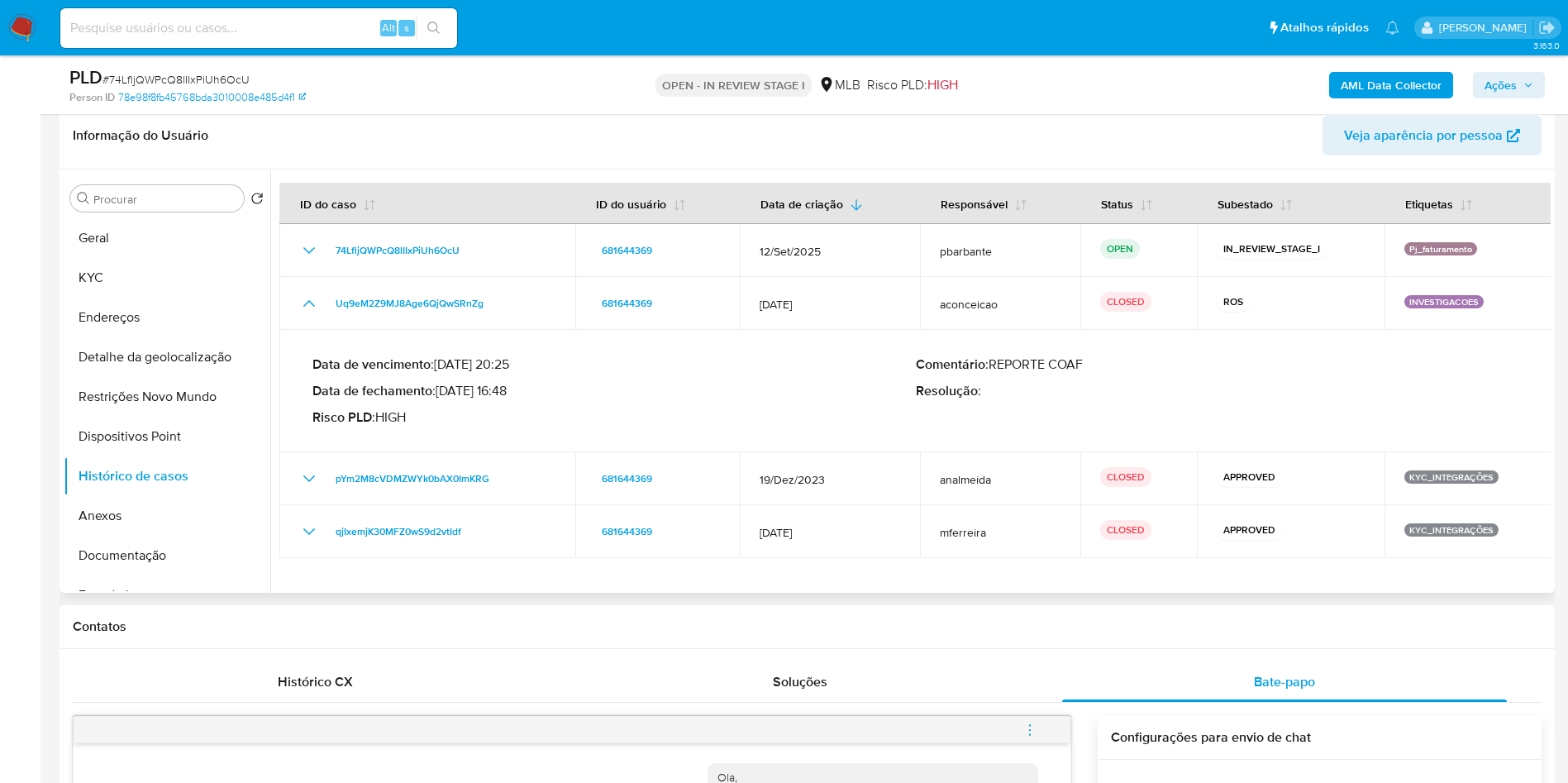
drag, startPoint x: 445, startPoint y: 418, endPoint x: 511, endPoint y: 415, distance: 66.1
click at [511, 399] on p "Data de fechamento : 22/08/2024 16:48" at bounding box center [613, 391] width 603 height 16
click at [153, 258] on button "Geral" at bounding box center [160, 239] width 193 height 40
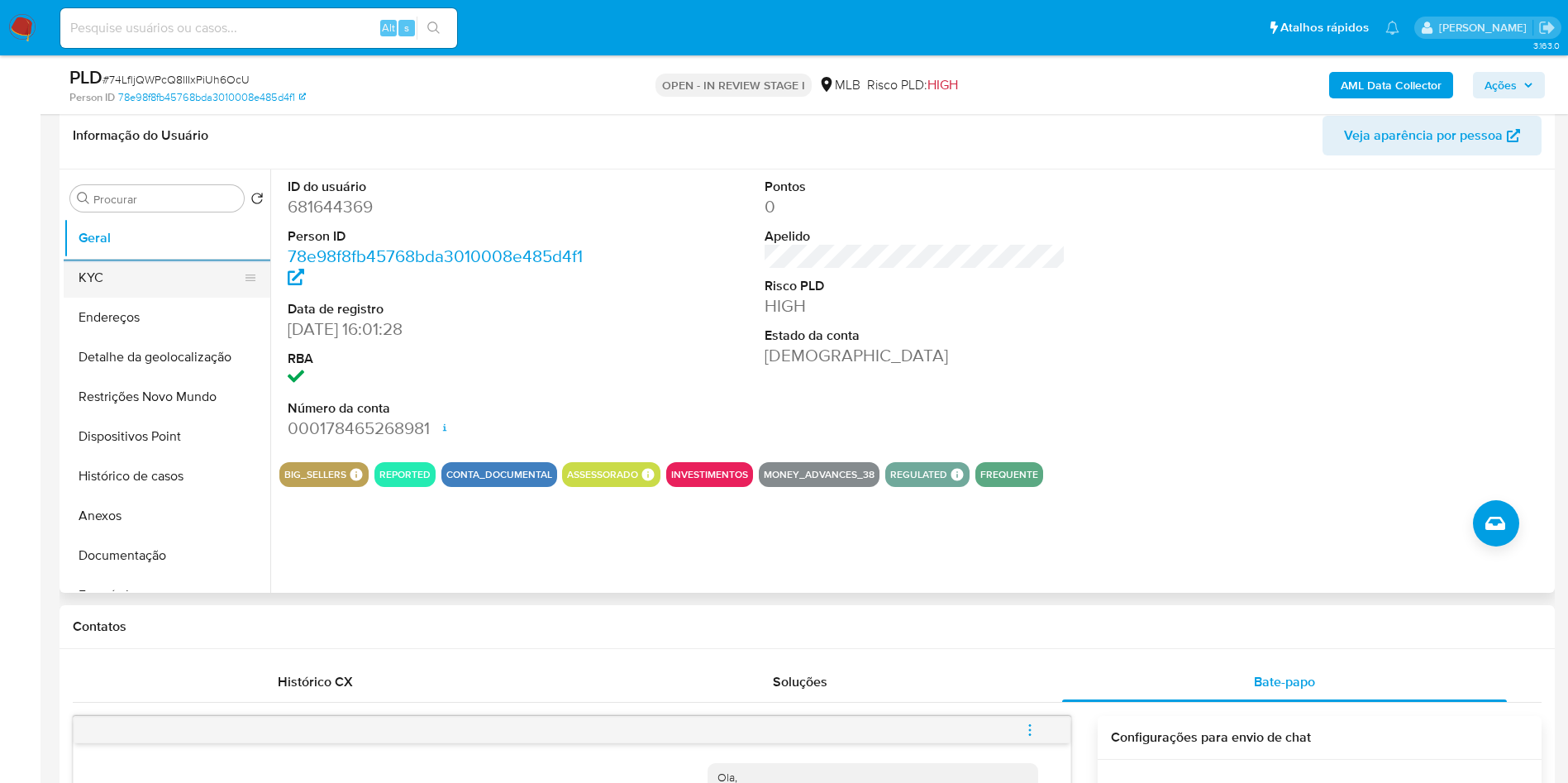
click at [86, 284] on button "KYC" at bounding box center [160, 278] width 193 height 40
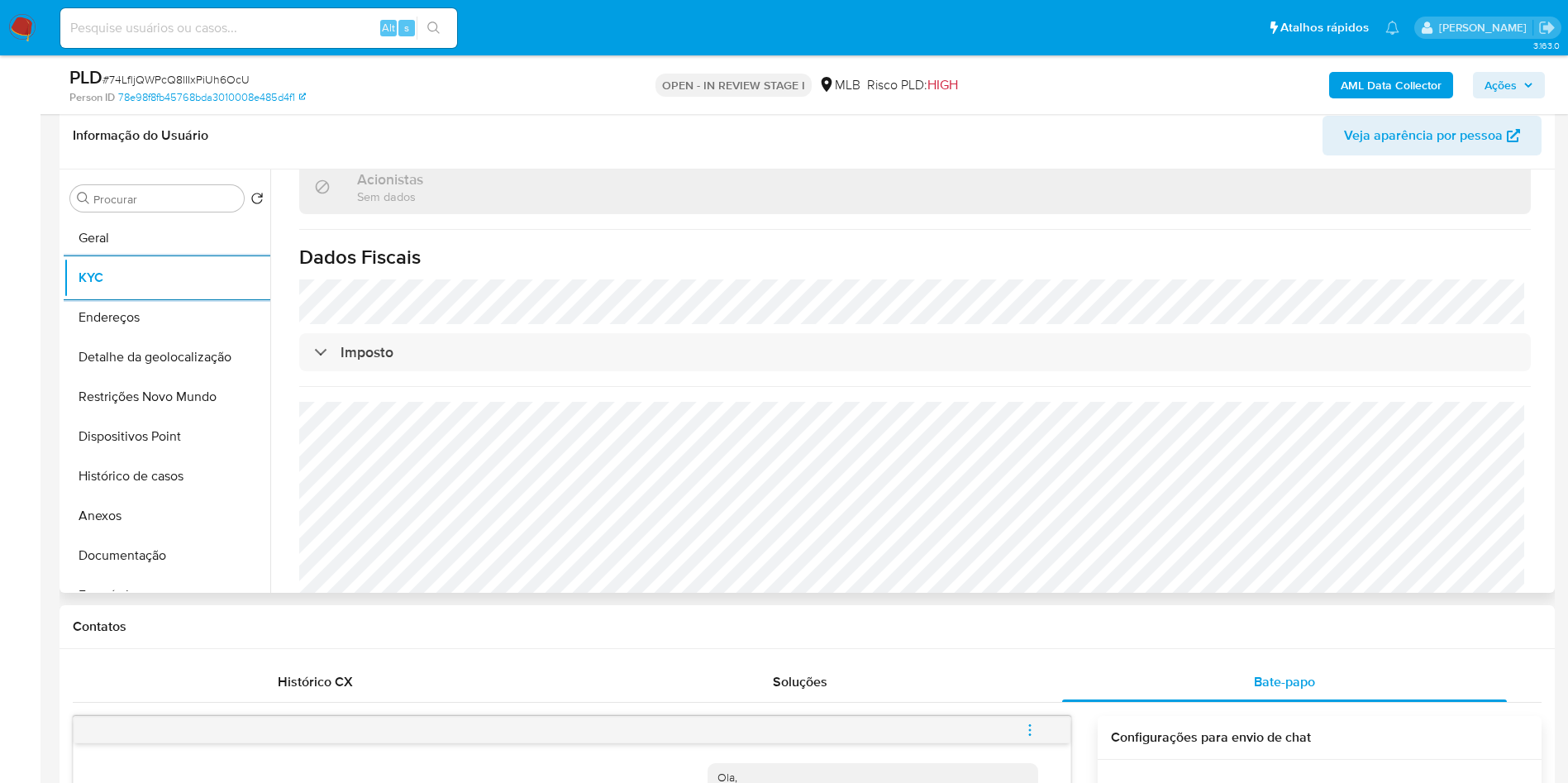
scroll to position [997, 0]
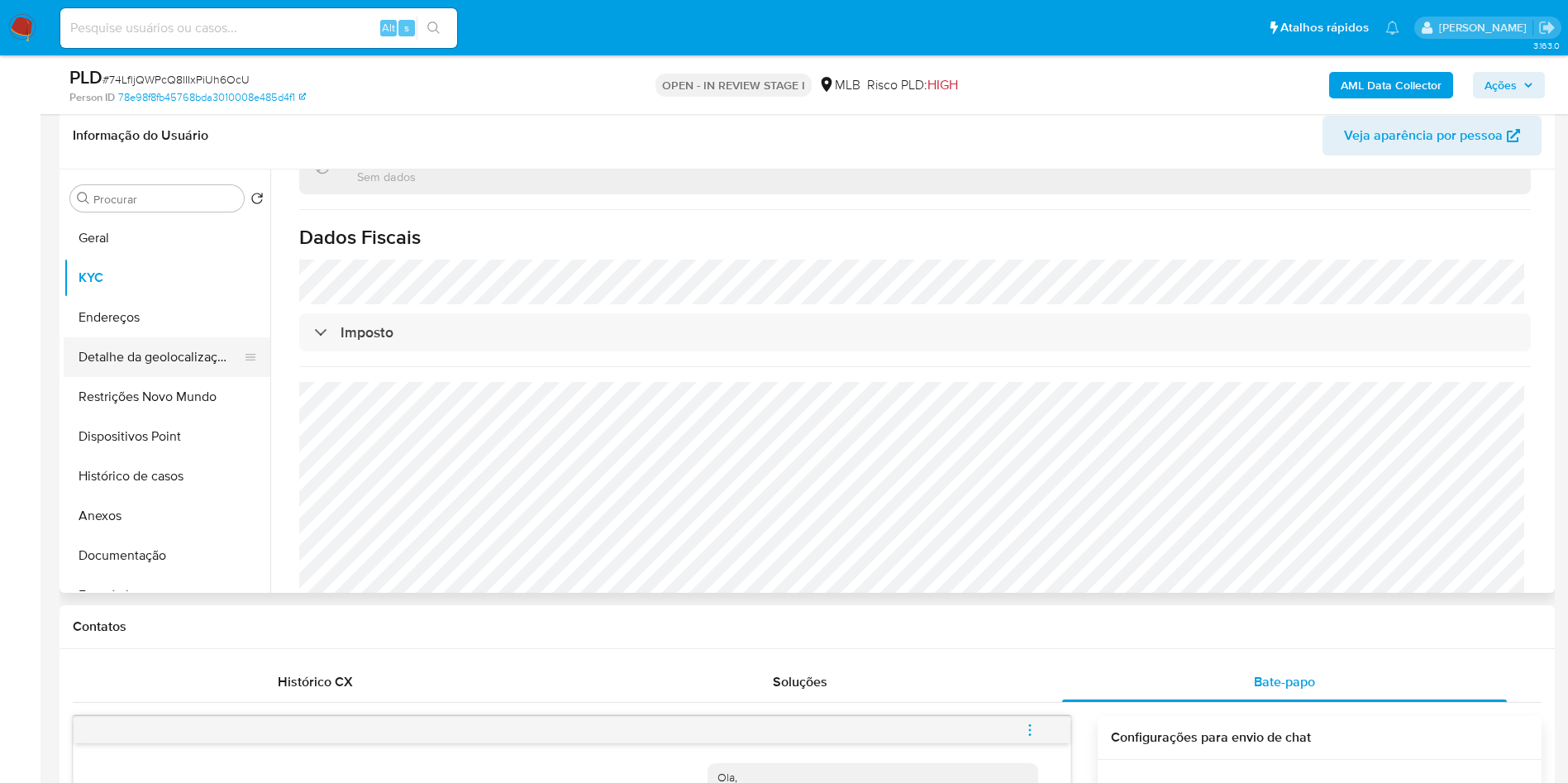
click at [125, 377] on button "Detalhe da geolocalização" at bounding box center [160, 357] width 193 height 40
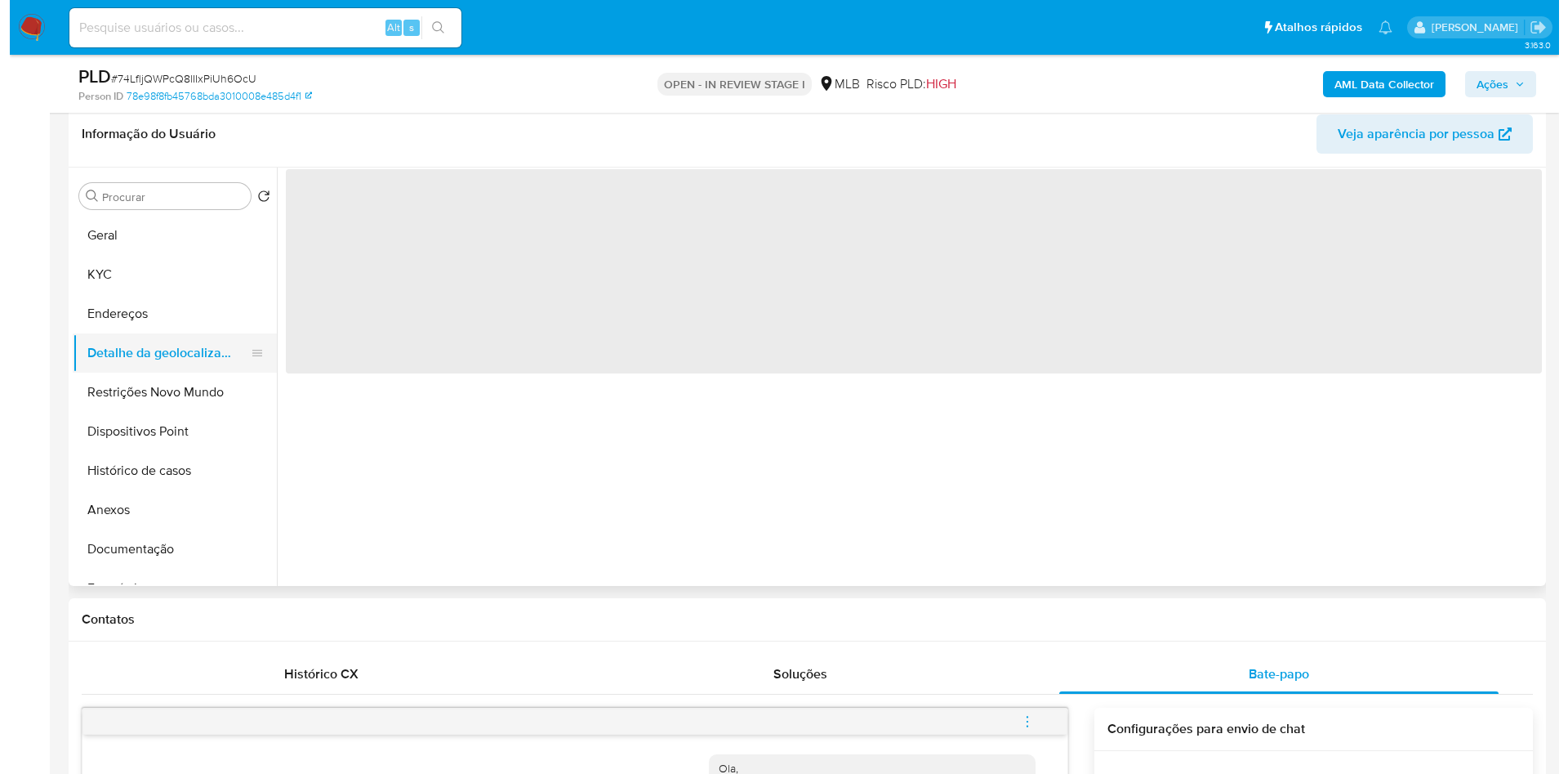
scroll to position [0, 0]
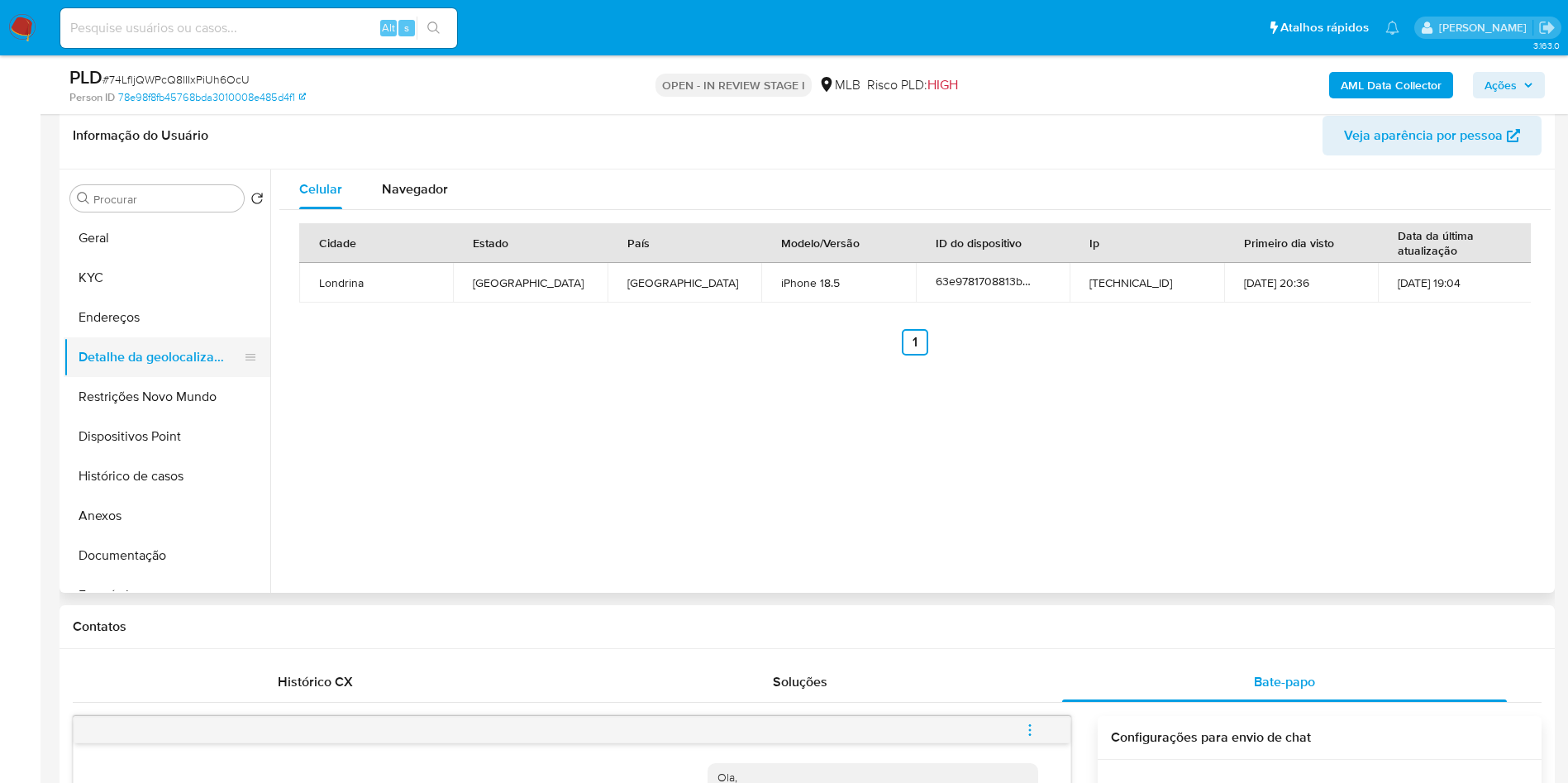
click at [155, 377] on button "Detalhe da geolocalização" at bounding box center [160, 357] width 193 height 40
click at [136, 416] on button "Restrições Novo Mundo" at bounding box center [160, 396] width 193 height 40
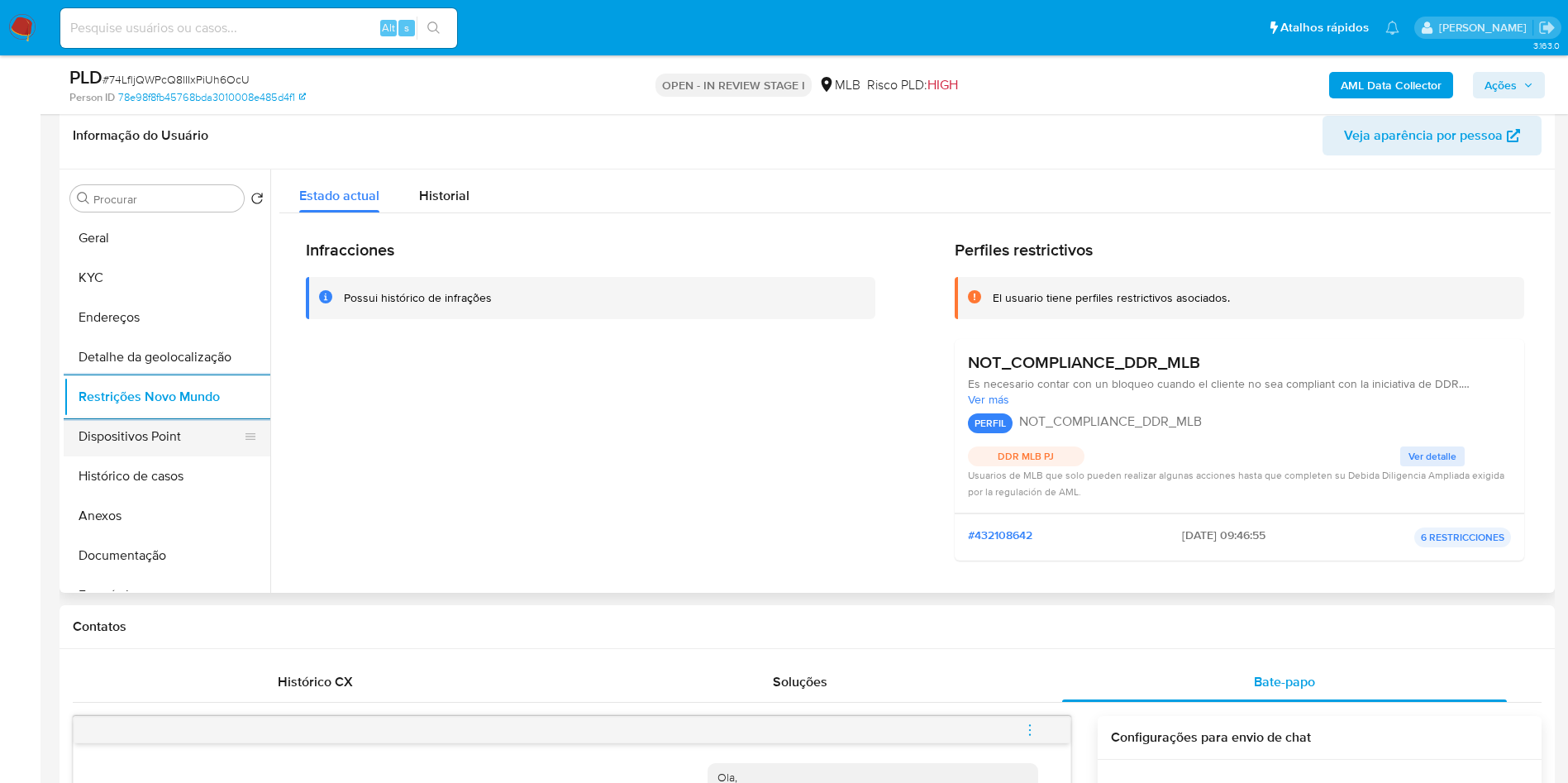
click at [126, 456] on button "Dispositivos Point" at bounding box center [160, 436] width 193 height 40
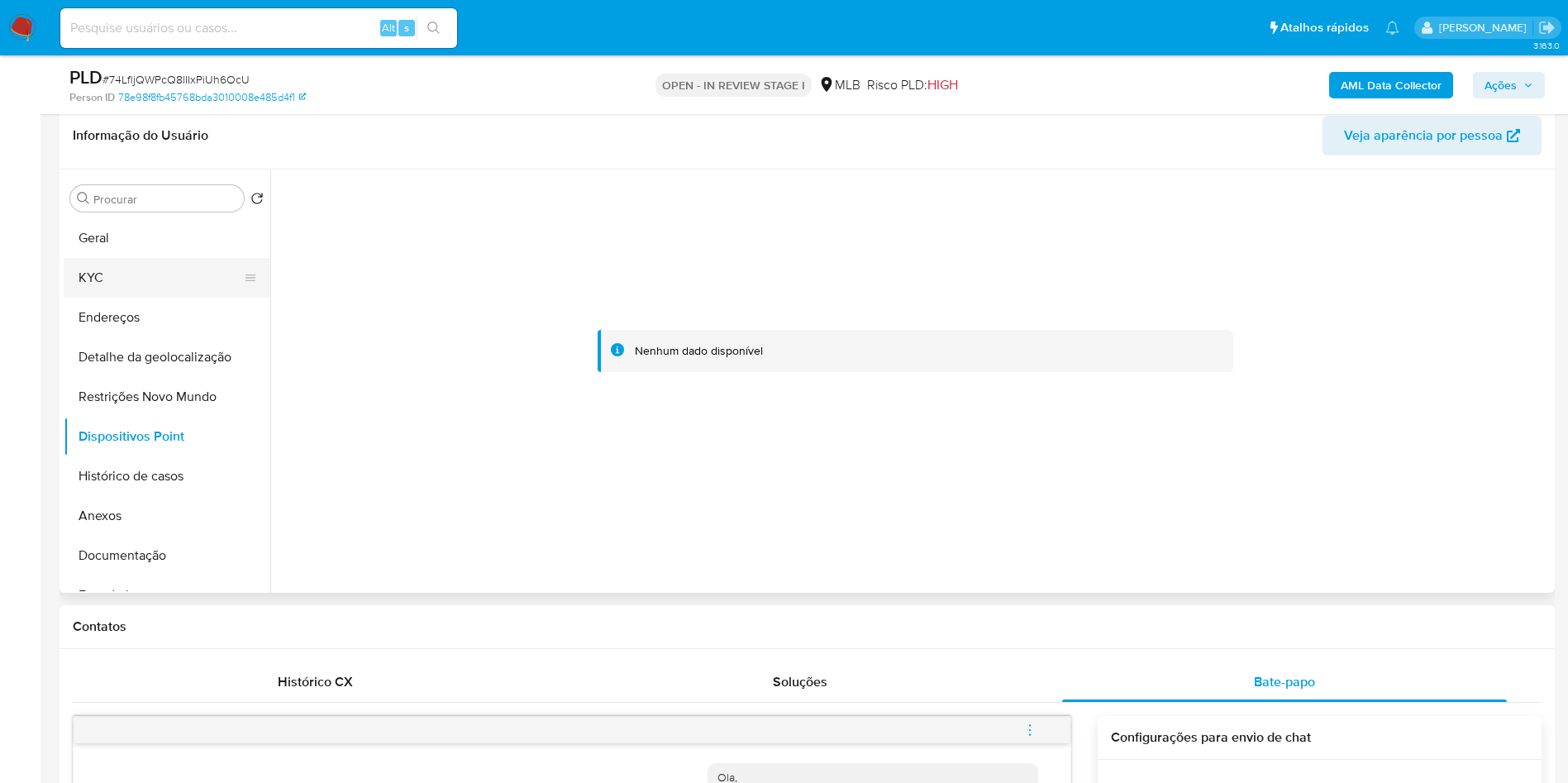
click at [156, 289] on button "KYC" at bounding box center [160, 278] width 193 height 40
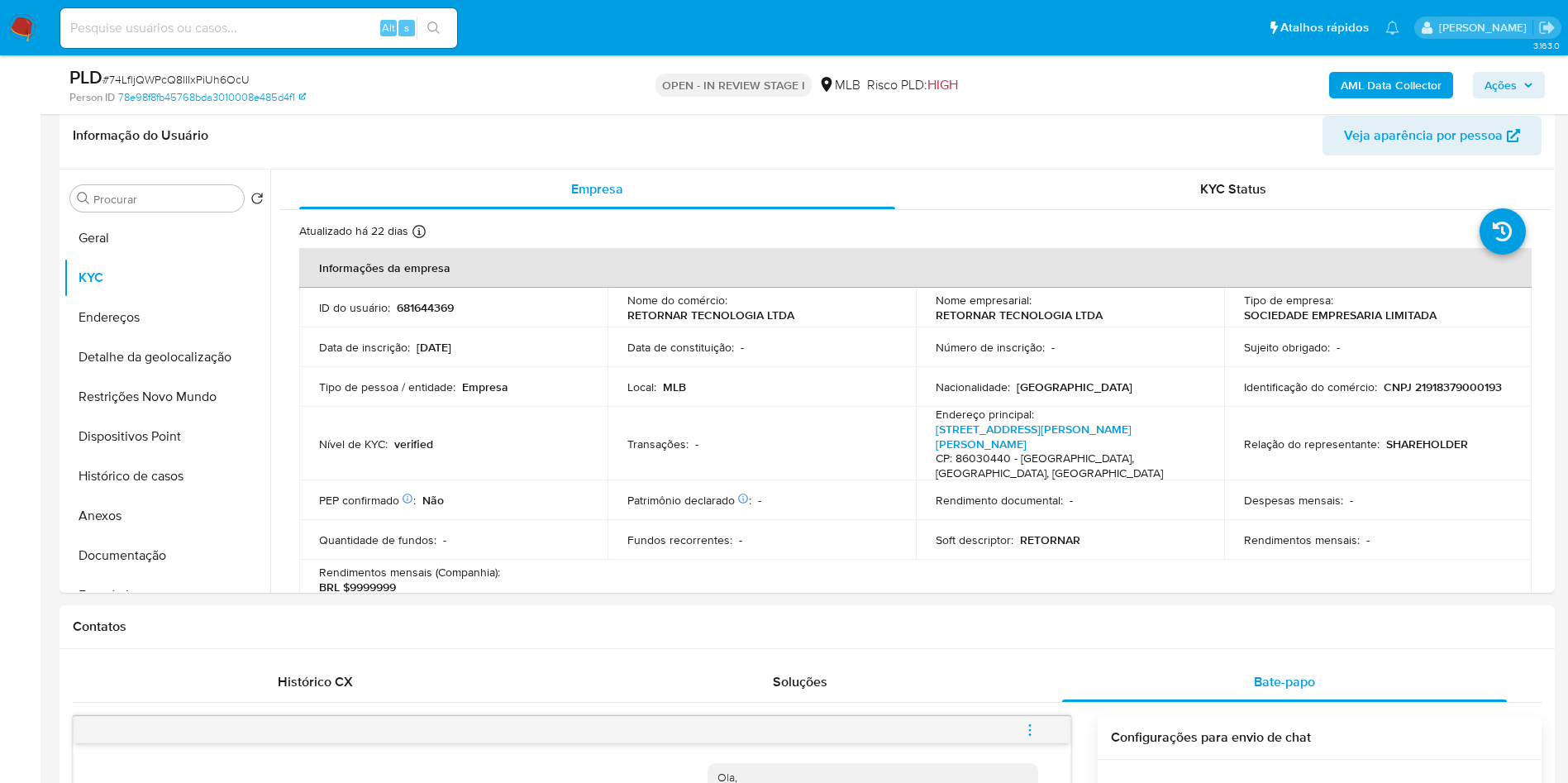
click at [1511, 93] on span "Ações" at bounding box center [1501, 84] width 33 height 26
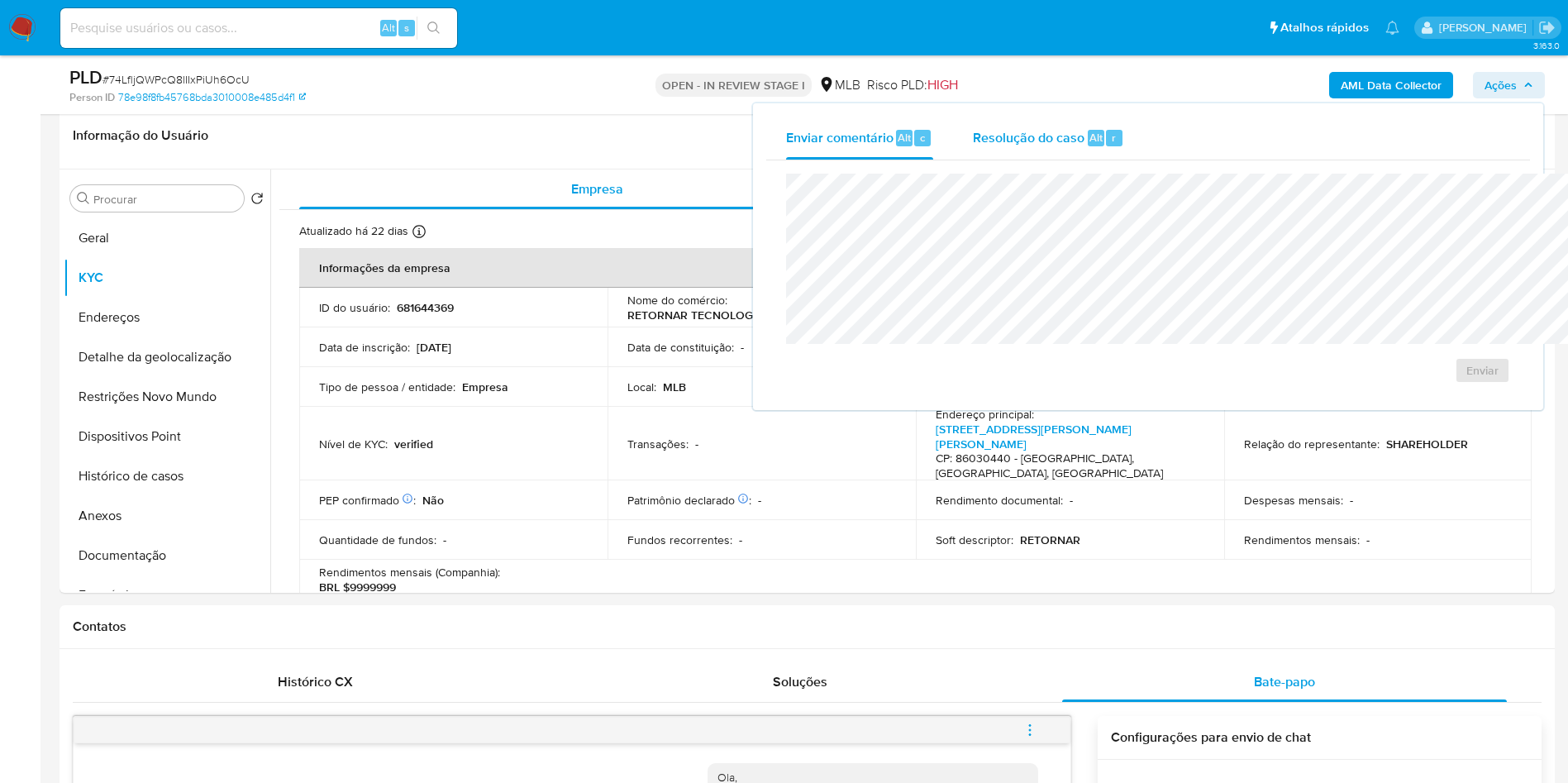
click at [953, 138] on button "Resolução do caso Alt r" at bounding box center [1048, 137] width 191 height 43
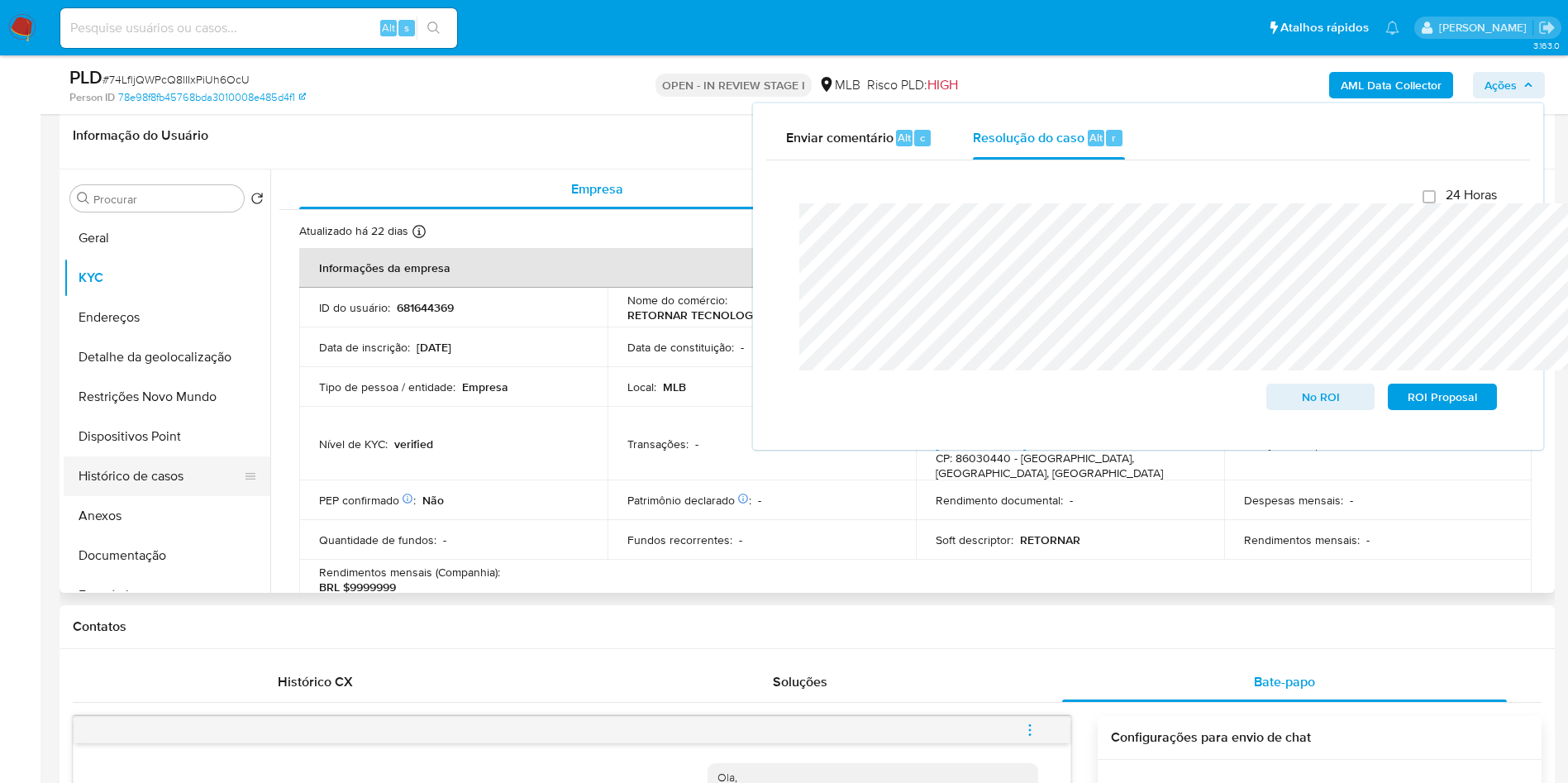
click at [110, 496] on button "Histórico de casos" at bounding box center [160, 476] width 193 height 40
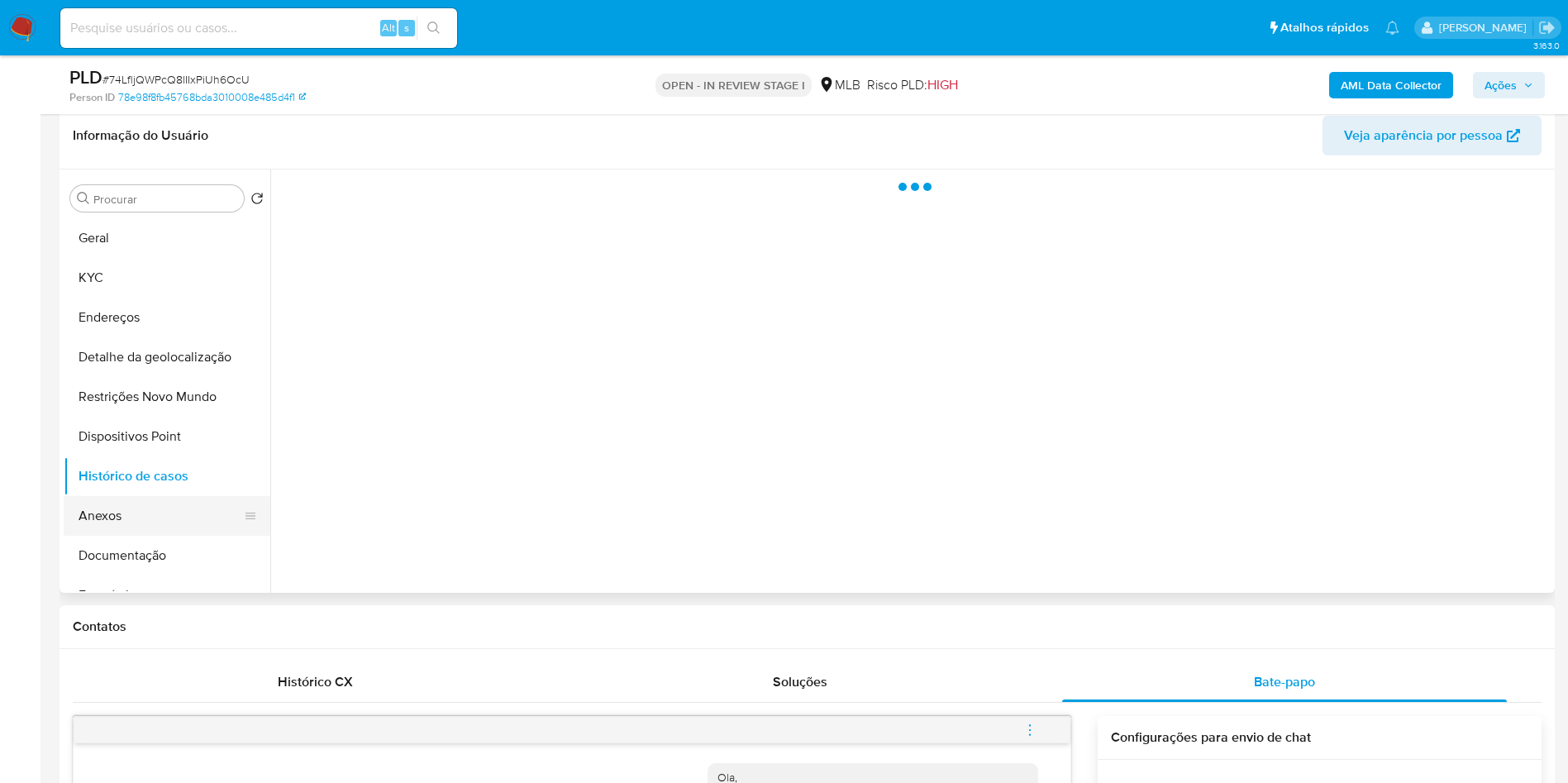
click at [109, 535] on button "Anexos" at bounding box center [160, 516] width 193 height 40
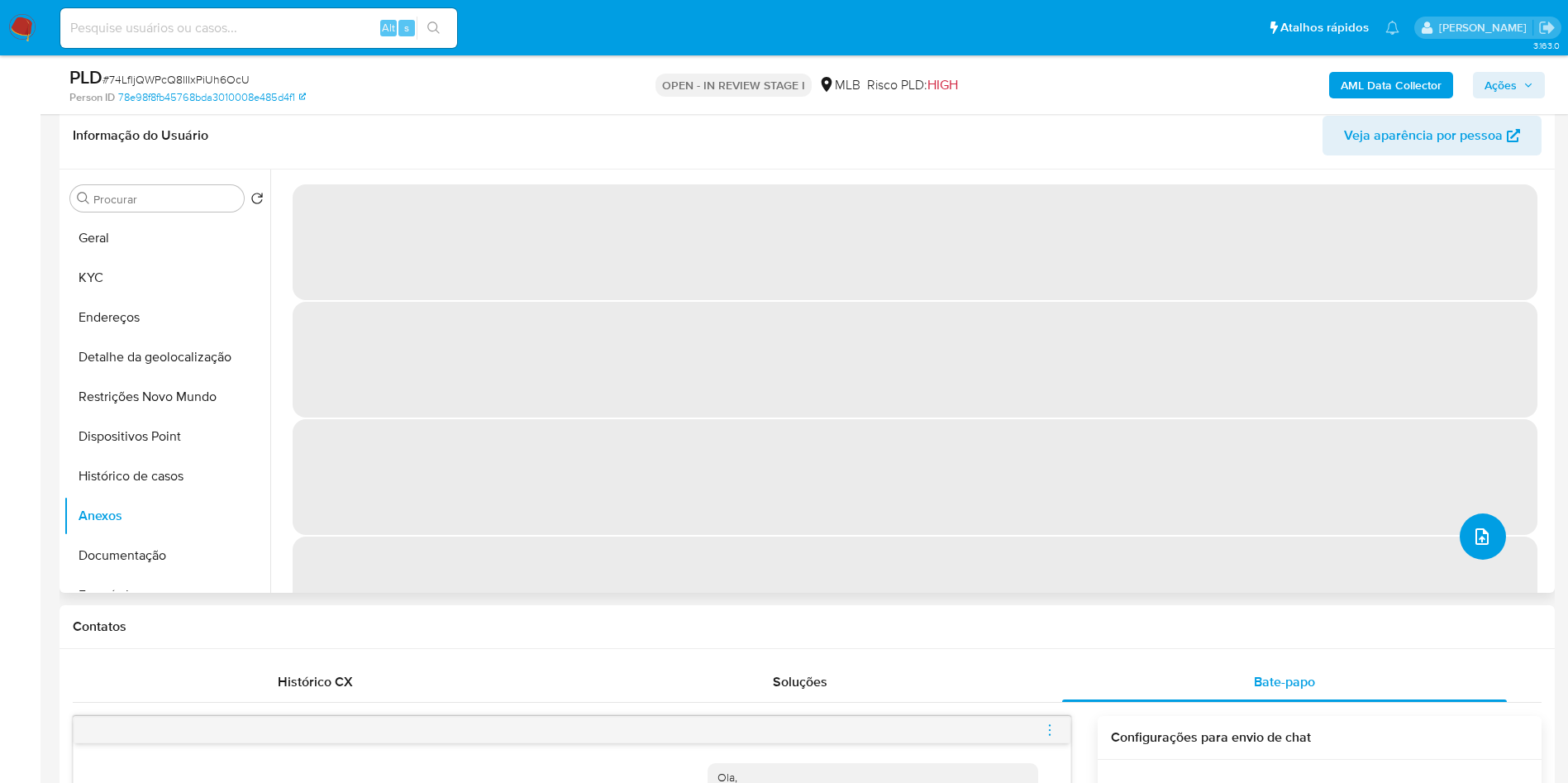
click at [1476, 560] on button "upload-file" at bounding box center [1483, 536] width 46 height 46
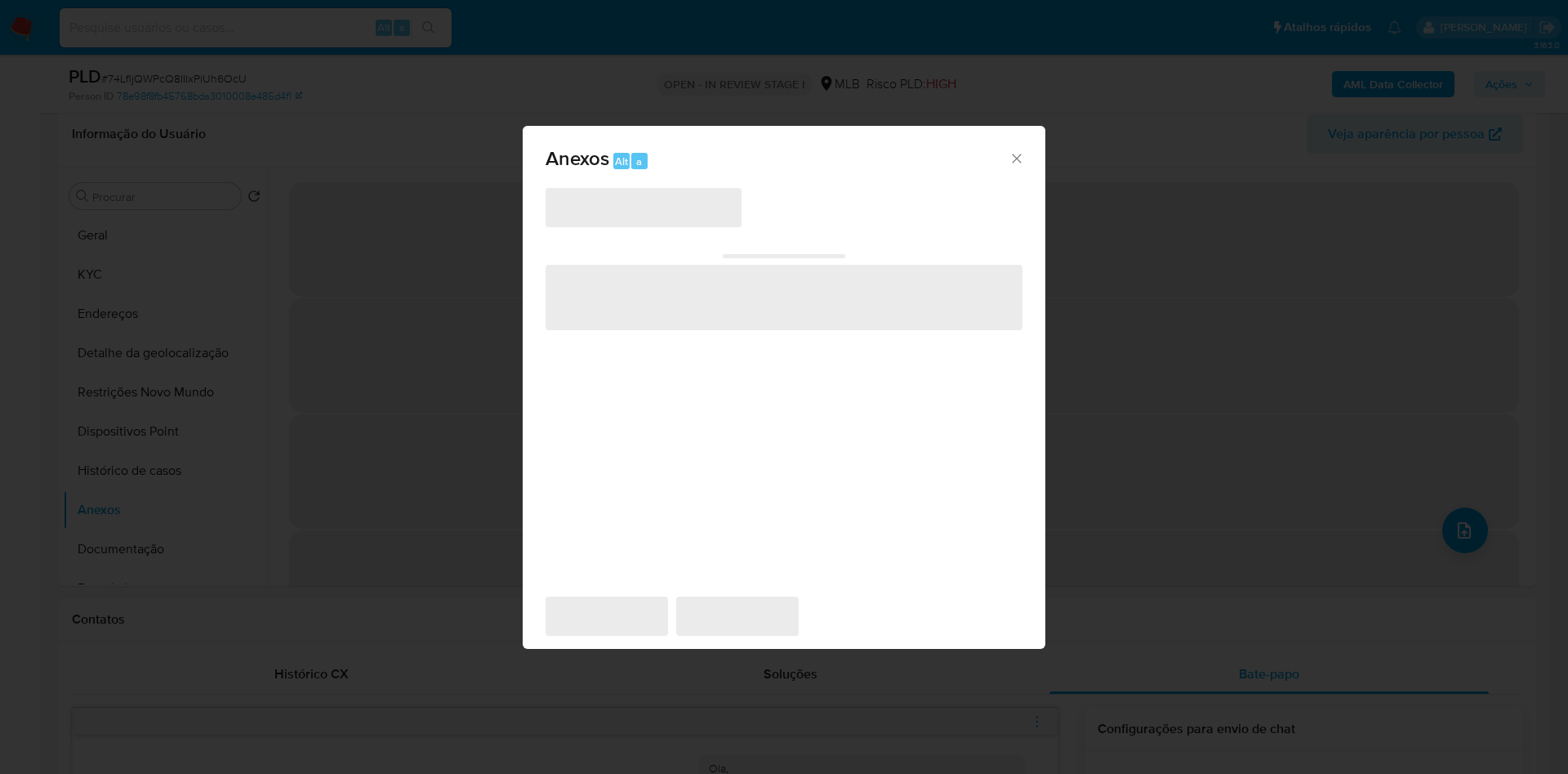
click at [655, 188] on span "‌" at bounding box center [644, 208] width 196 height 39
click at [665, 189] on span "‌" at bounding box center [644, 208] width 196 height 39
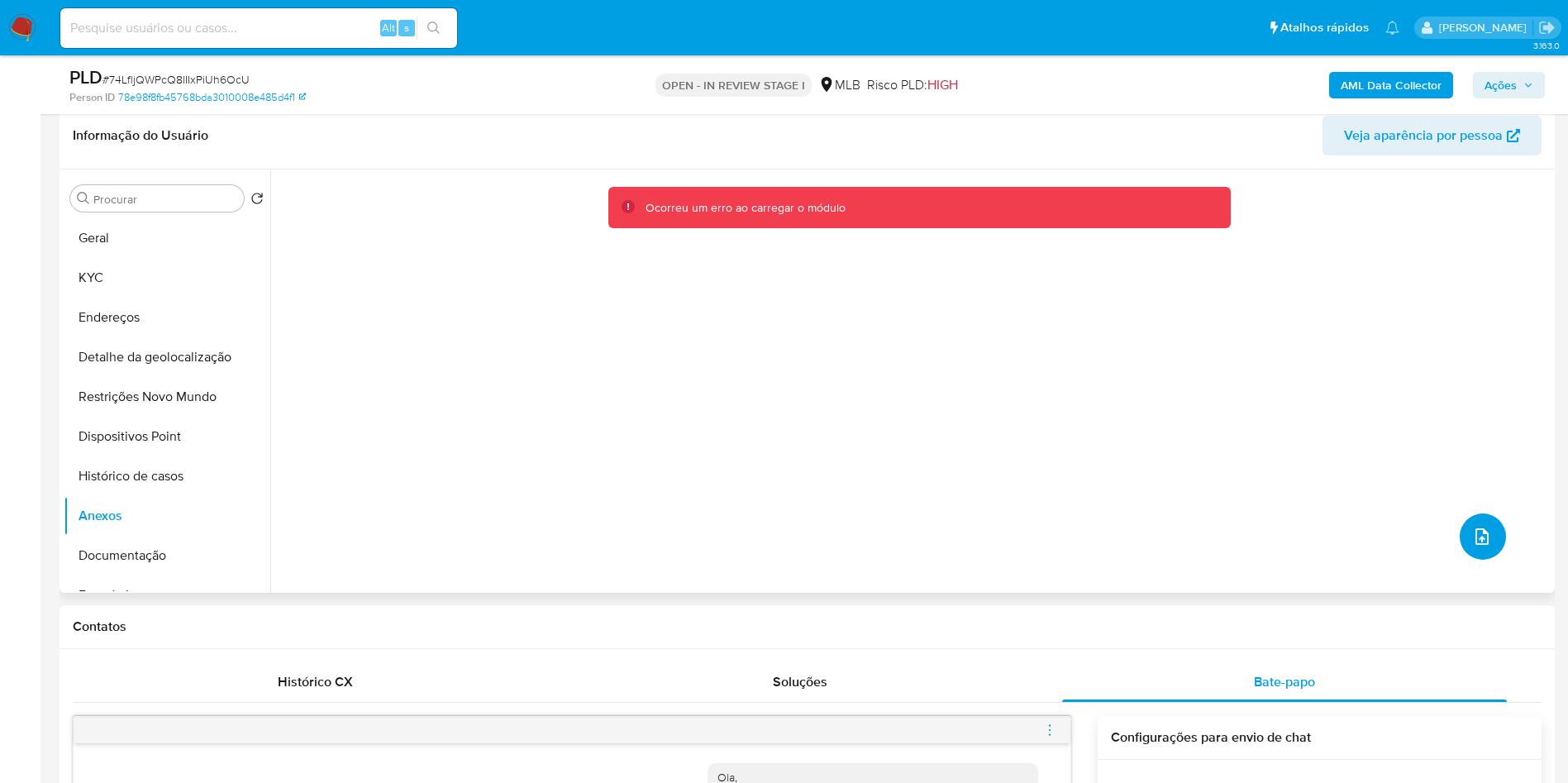
click at [1474, 560] on button "upload-file" at bounding box center [1483, 536] width 46 height 46
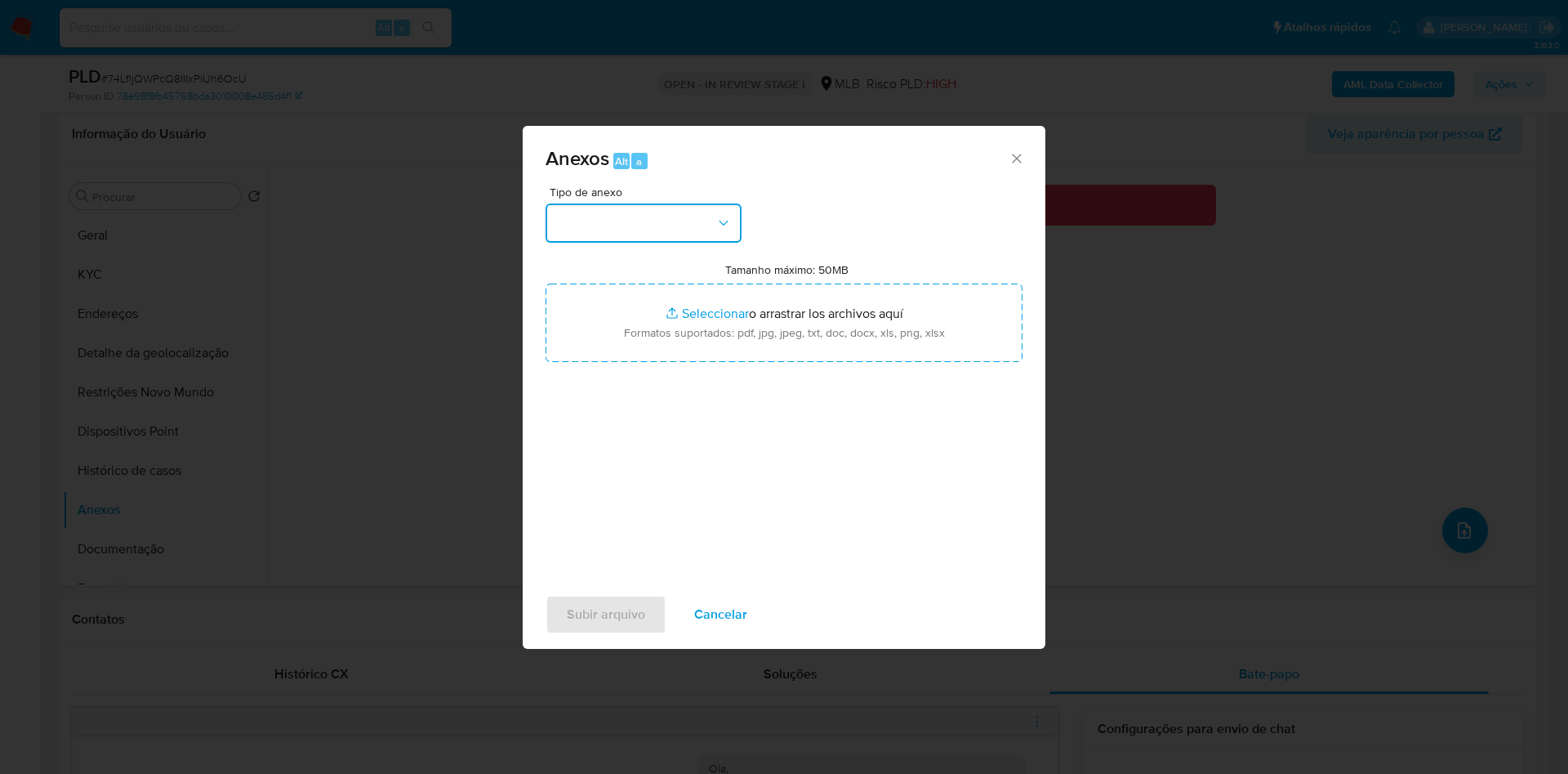
click at [674, 204] on button "button" at bounding box center [644, 223] width 196 height 39
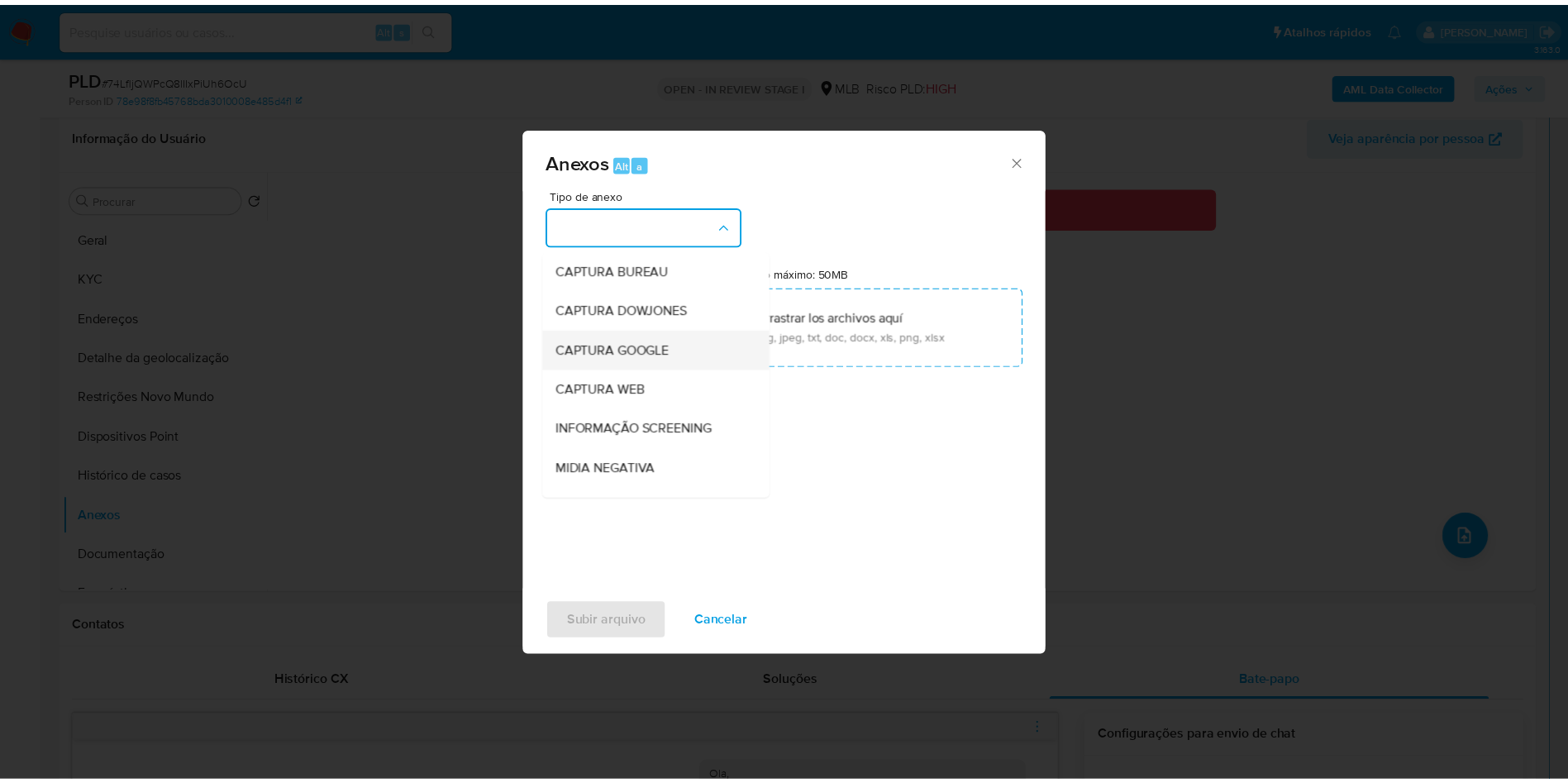
scroll to position [221, 0]
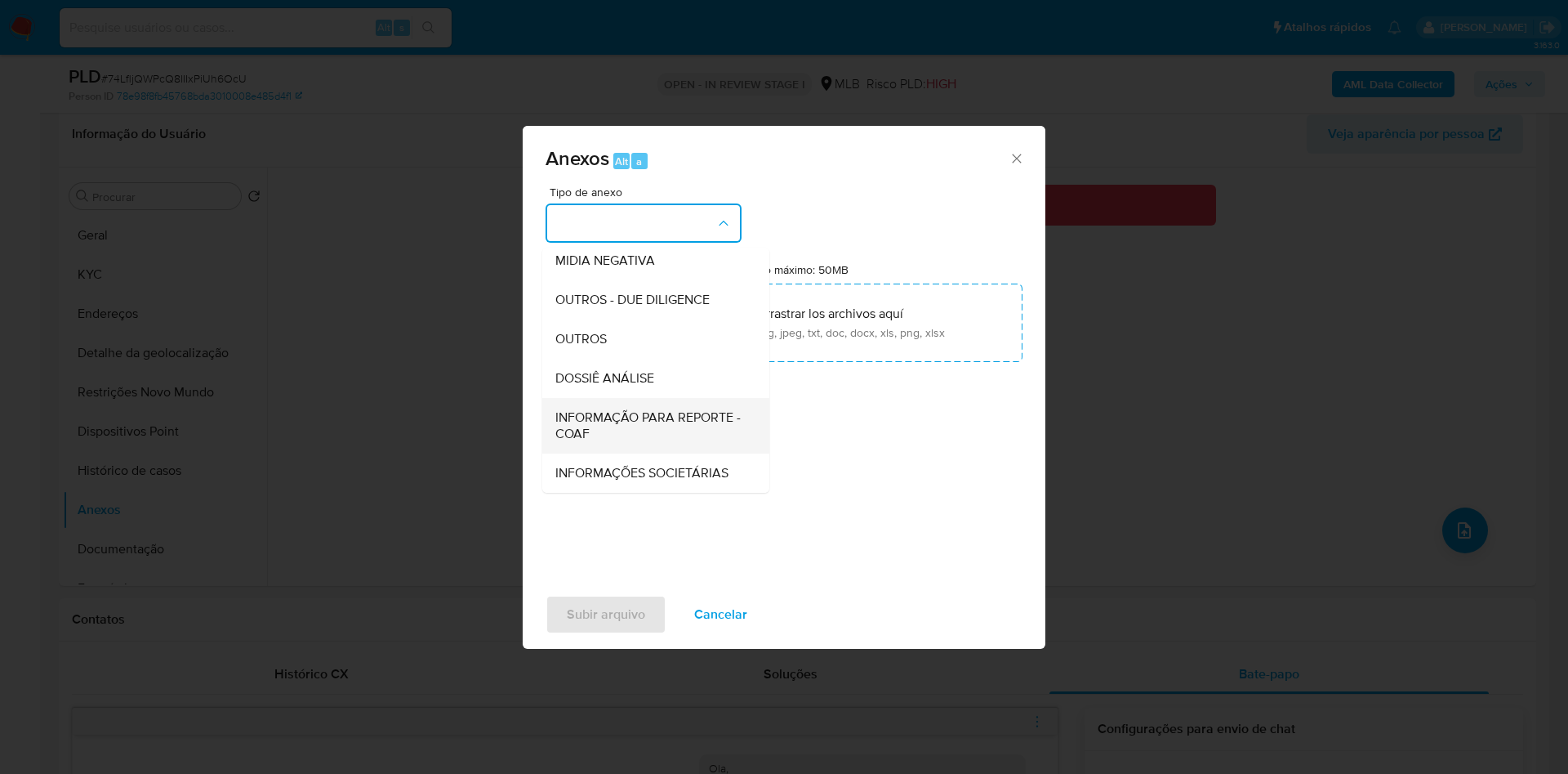
click at [627, 409] on span "INFORMAÇÃO PARA REPORTE - COAF" at bounding box center [650, 425] width 191 height 32
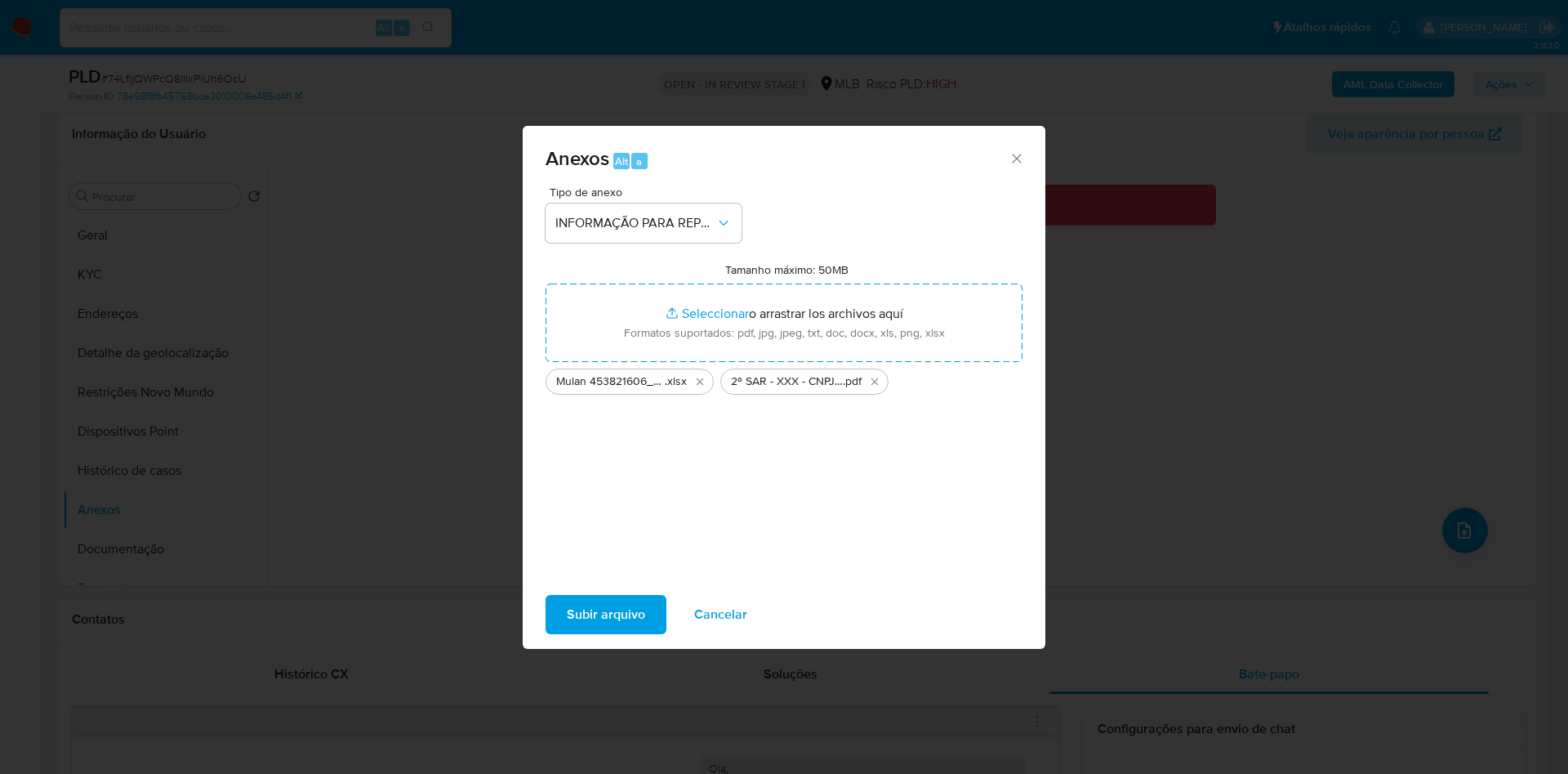
click at [575, 632] on span "Subir arquivo" at bounding box center [605, 614] width 78 height 36
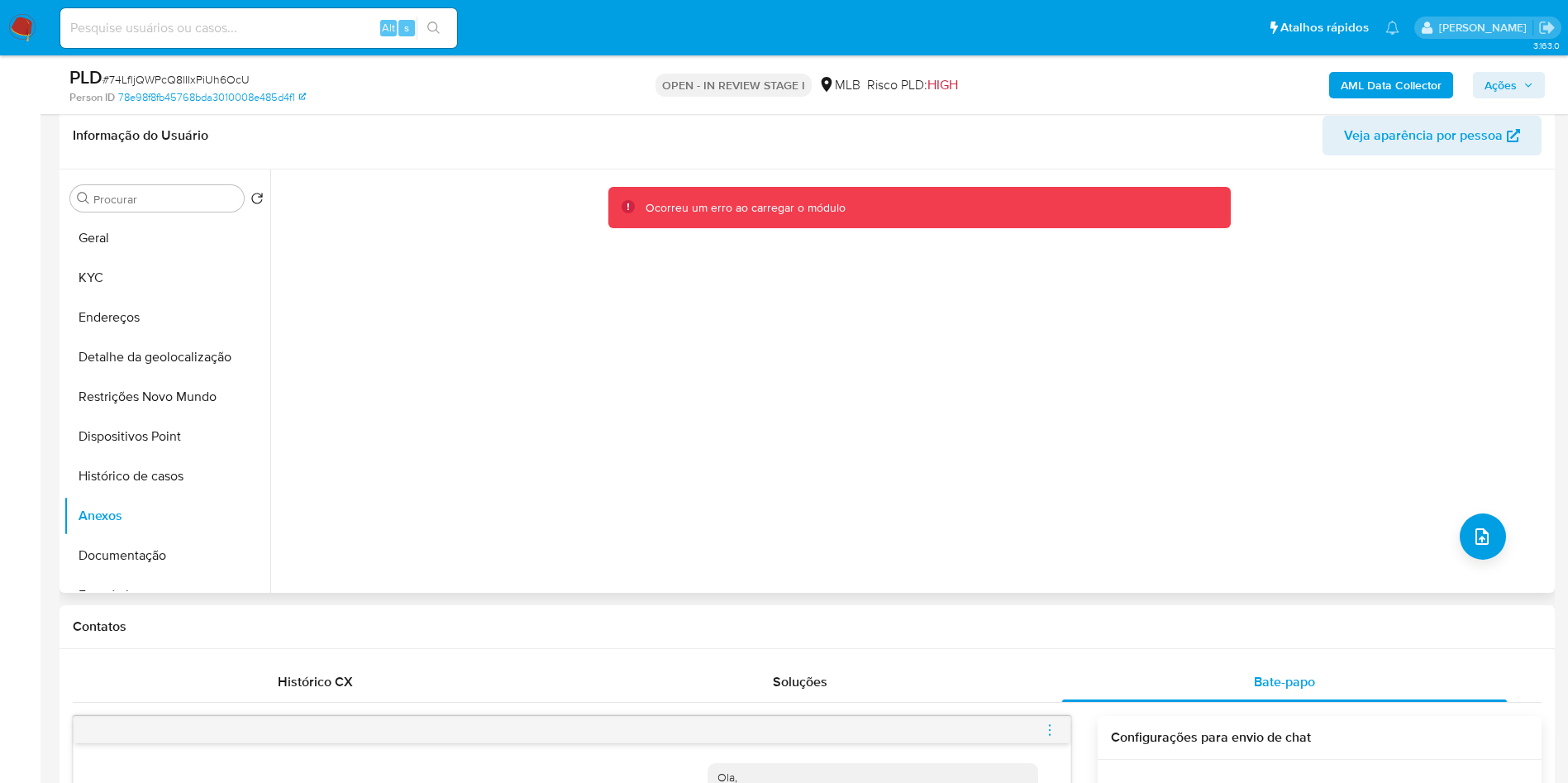
click at [553, 225] on div "Ocorreu um erro ao carregar o módulo" at bounding box center [916, 203] width 1245 height 42
click at [154, 377] on button "Detalhe da geolocalização" at bounding box center [160, 357] width 193 height 40
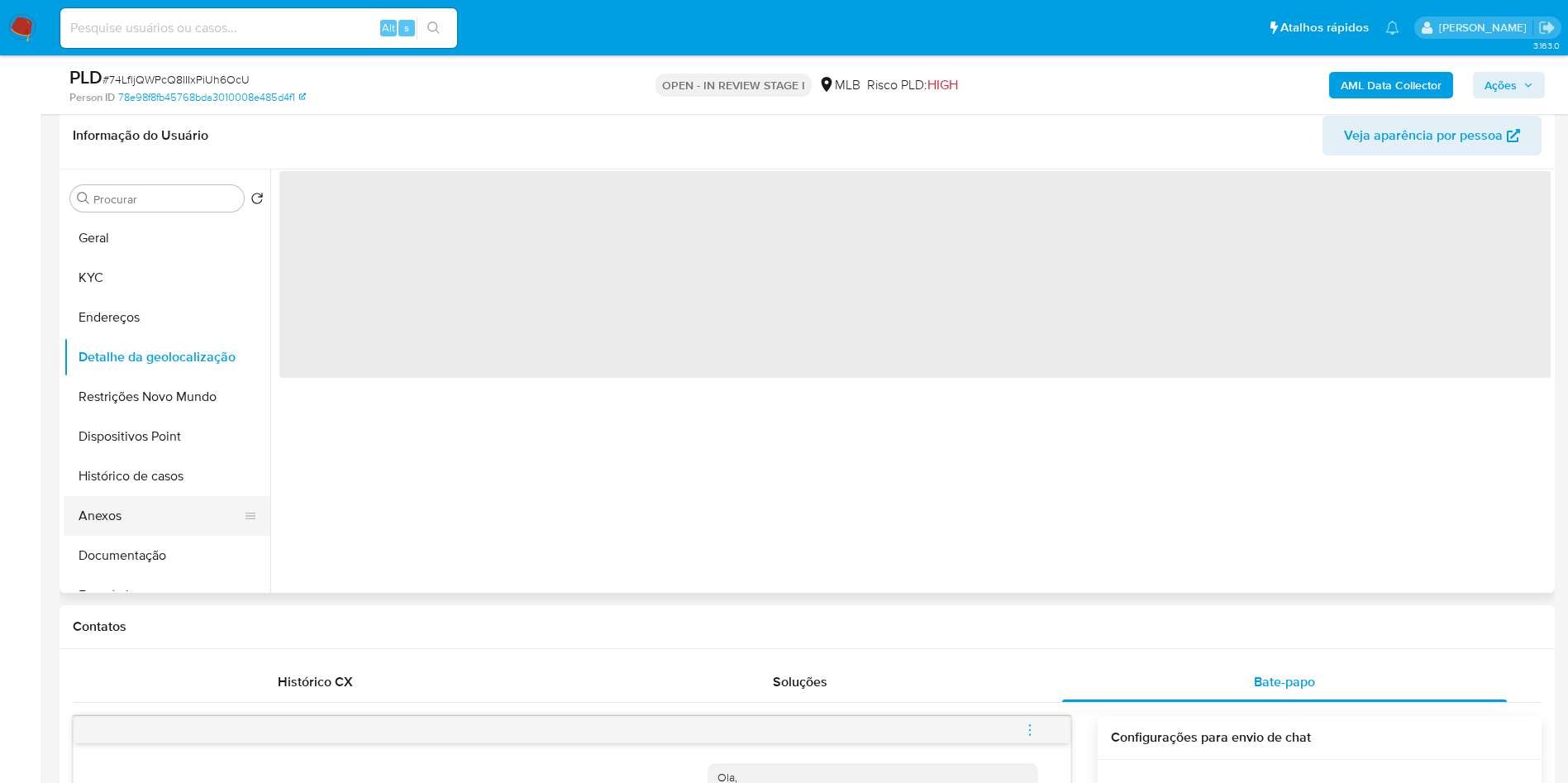
click at [120, 535] on button "Anexos" at bounding box center [160, 516] width 193 height 40
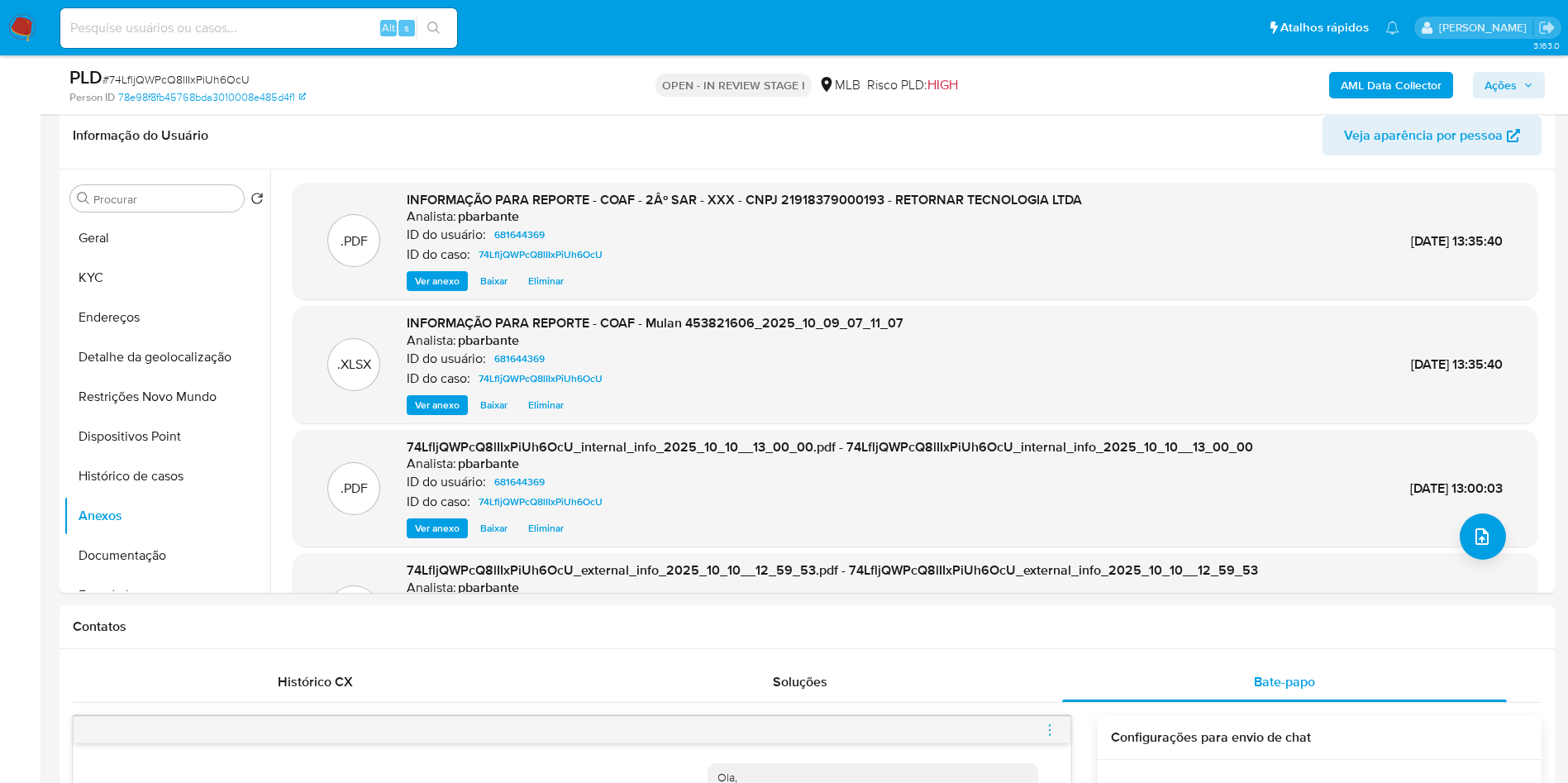
click at [1525, 79] on span "Ações" at bounding box center [1509, 85] width 49 height 24
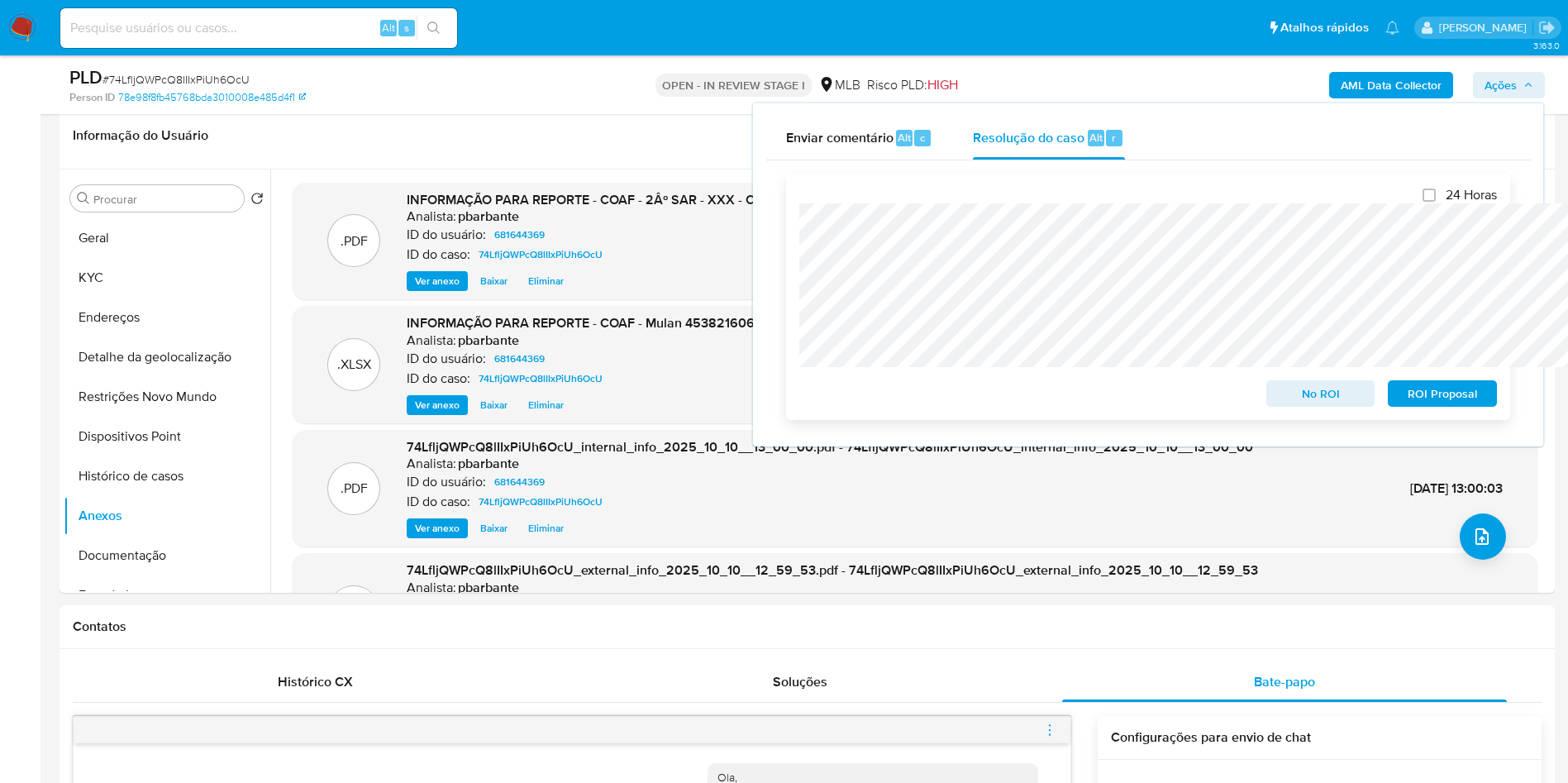
click at [1428, 387] on span "ROI Proposal" at bounding box center [1442, 394] width 86 height 24
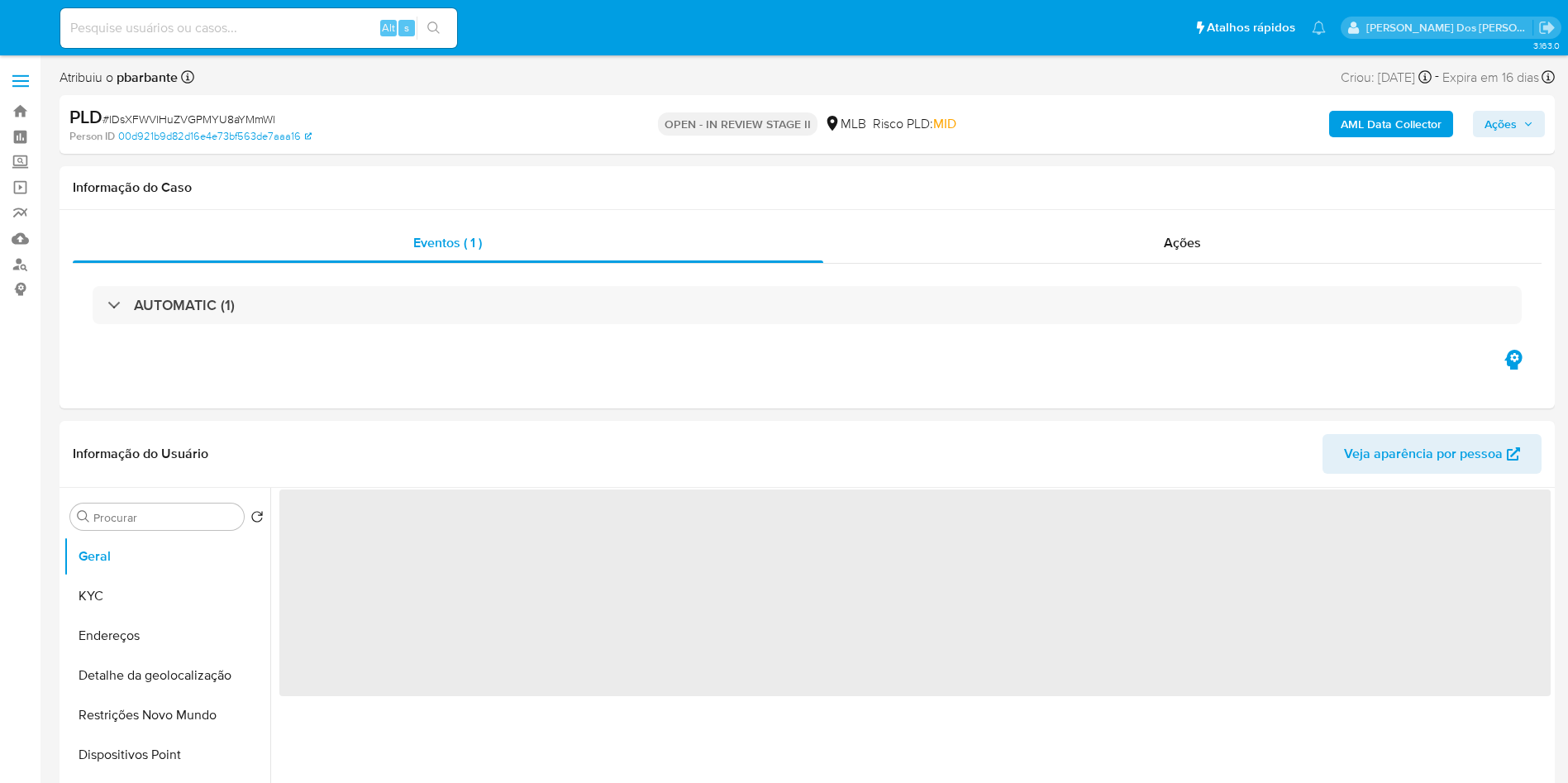
select select "10"
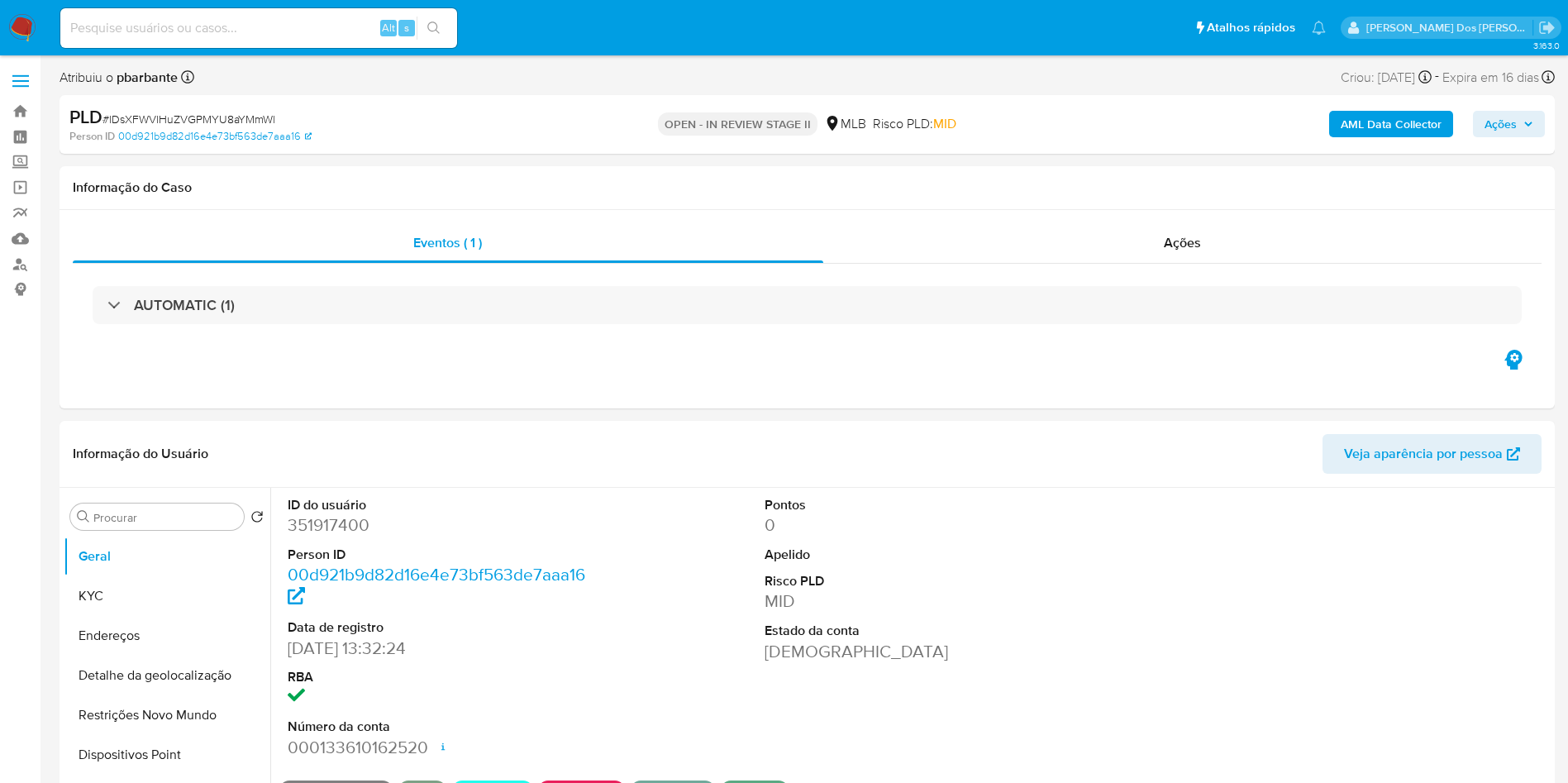
select select "10"
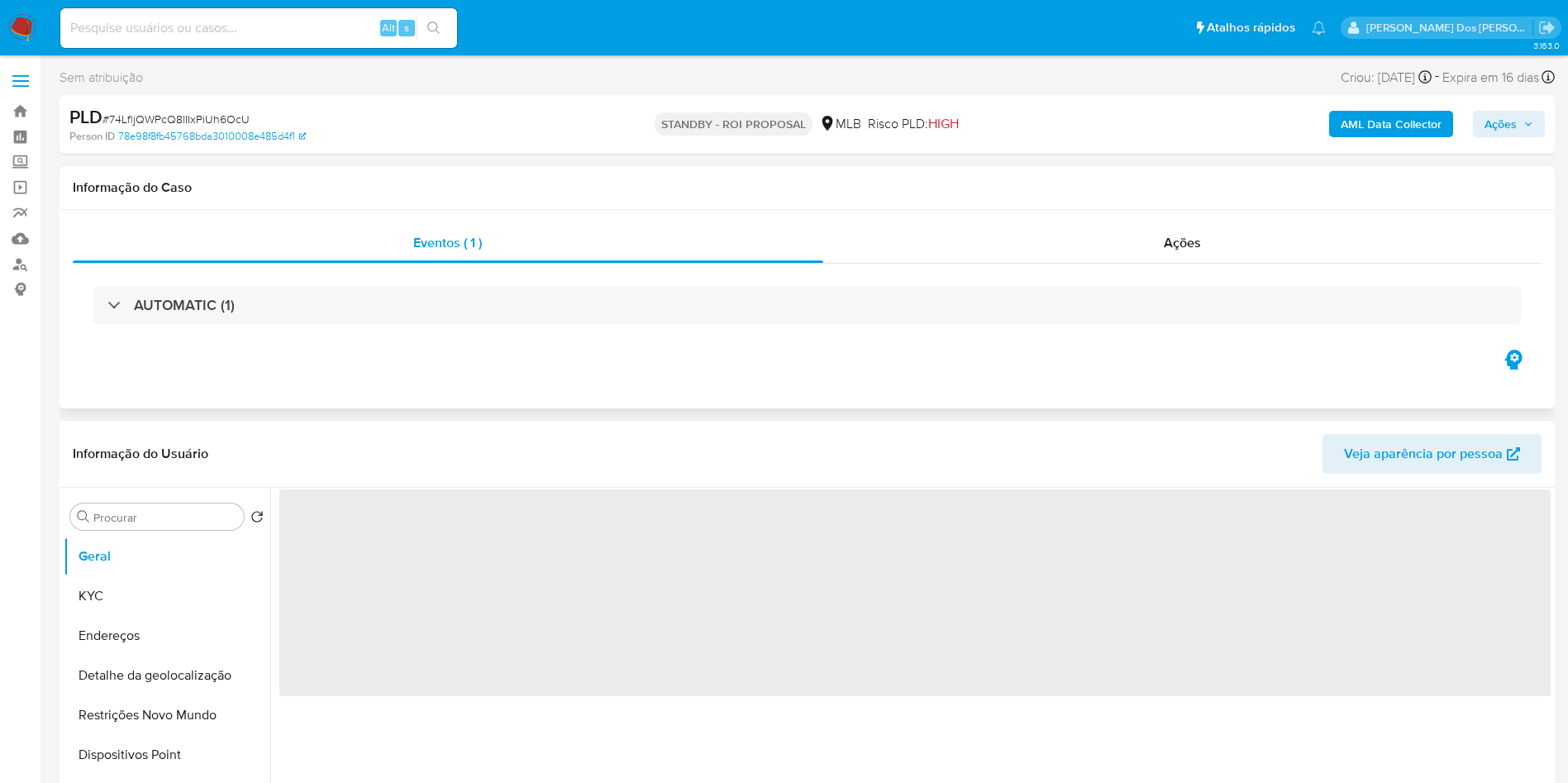
select select "10"
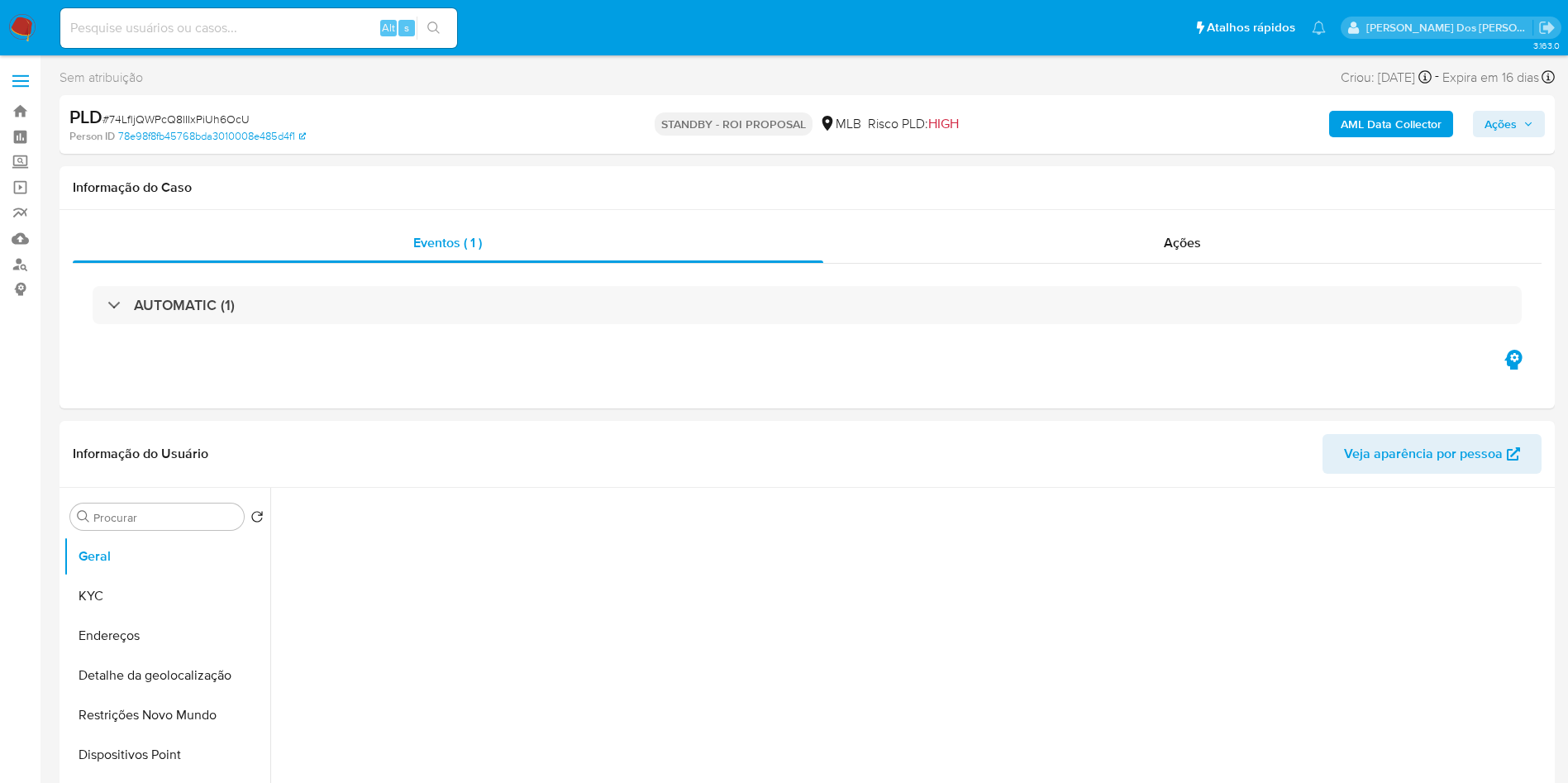
select select "10"
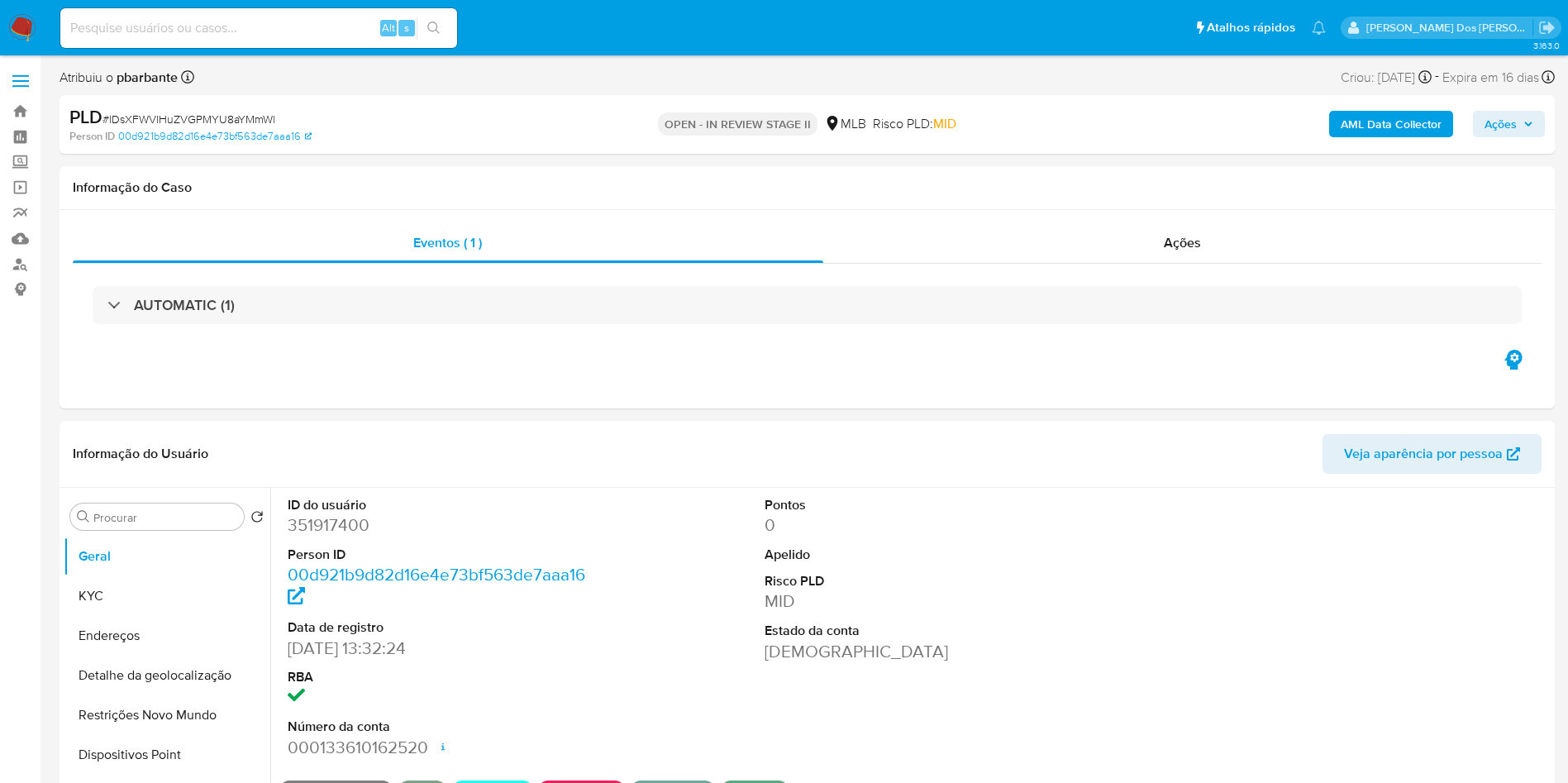
select select "10"
click at [258, 120] on span "# lDsXFWVlHuZVGPMYU8aYMmWl" at bounding box center [189, 119] width 172 height 16
copy span "lDsXFWVlHuZVGPMYU8aYMmWl"
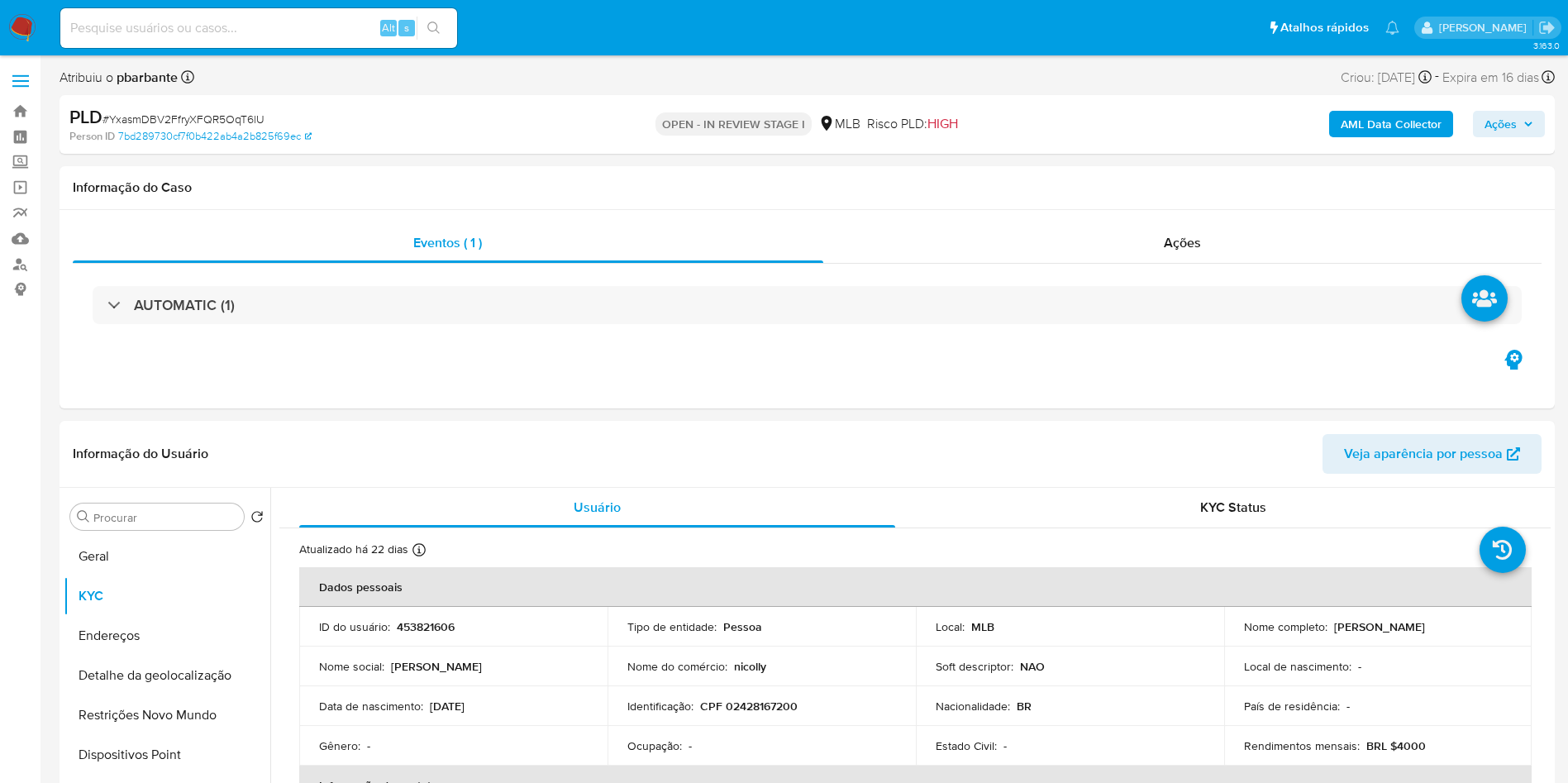
select select "10"
click at [1515, 134] on span "Ações" at bounding box center [1501, 123] width 33 height 26
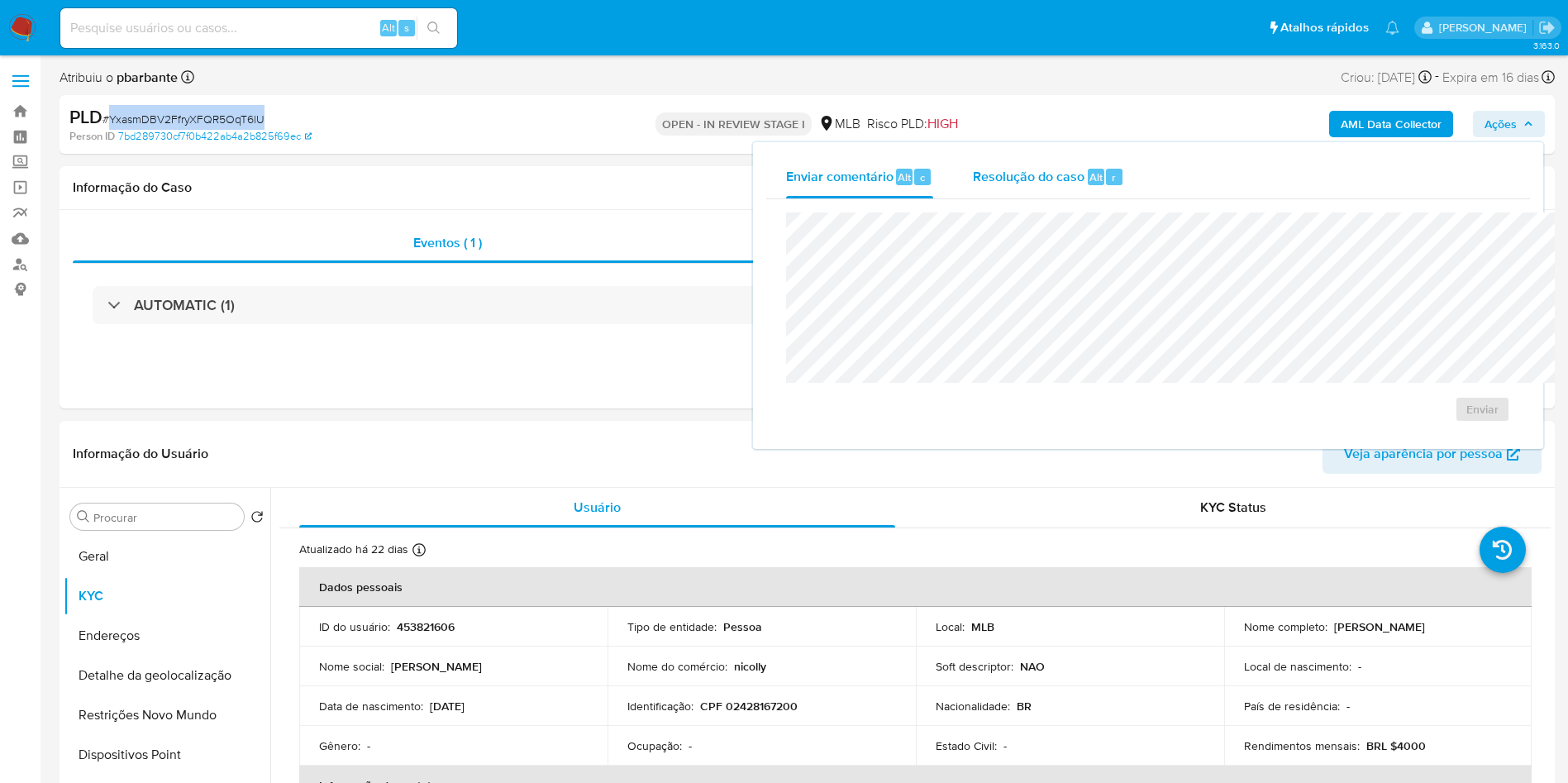
click at [1030, 165] on button "Resolução do caso Alt r" at bounding box center [1048, 176] width 191 height 43
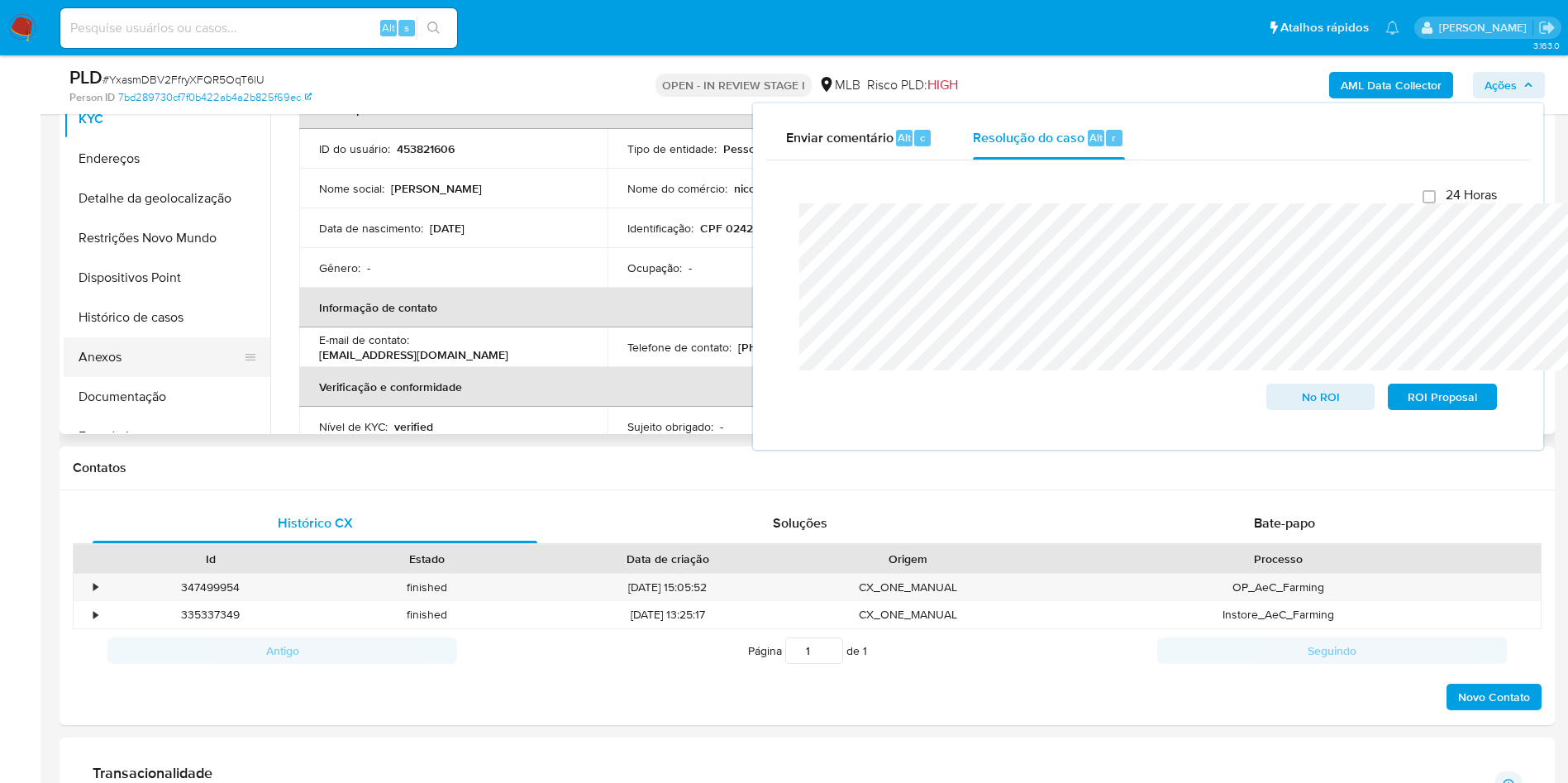
scroll to position [419, 0]
click at [122, 337] on button "Histórico de casos" at bounding box center [160, 317] width 193 height 40
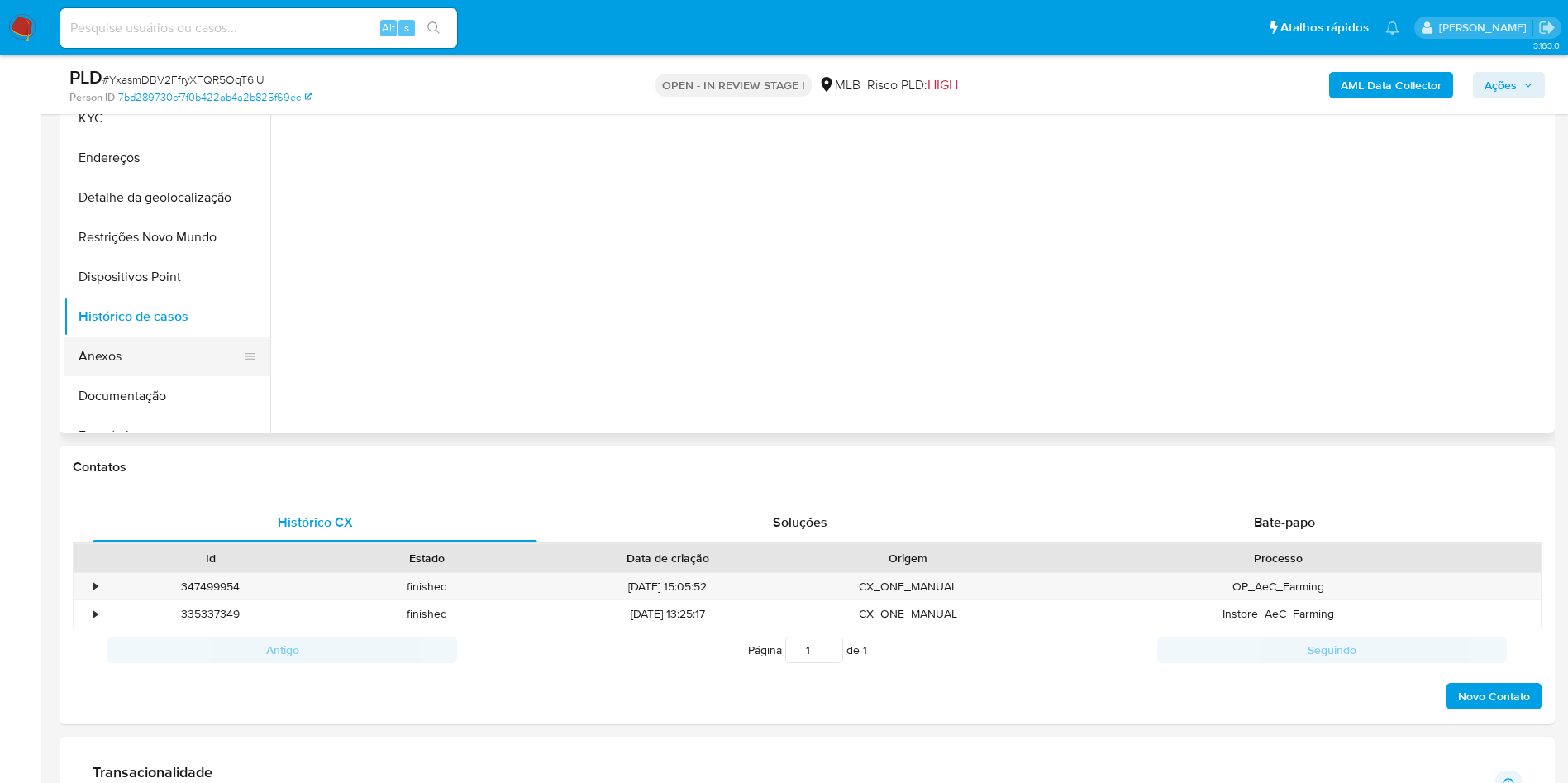
click at [122, 368] on button "Anexos" at bounding box center [160, 357] width 193 height 40
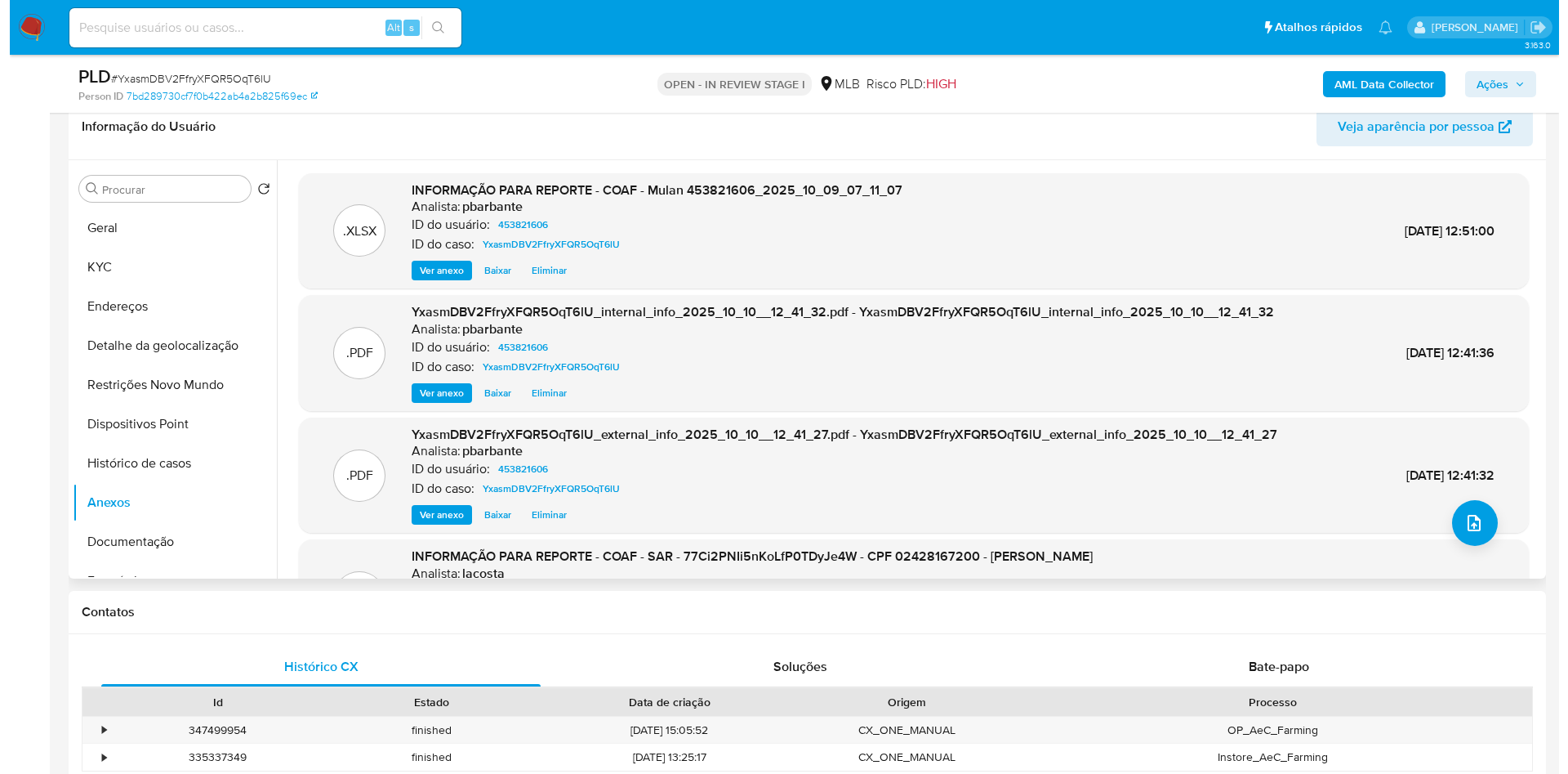
scroll to position [262, 0]
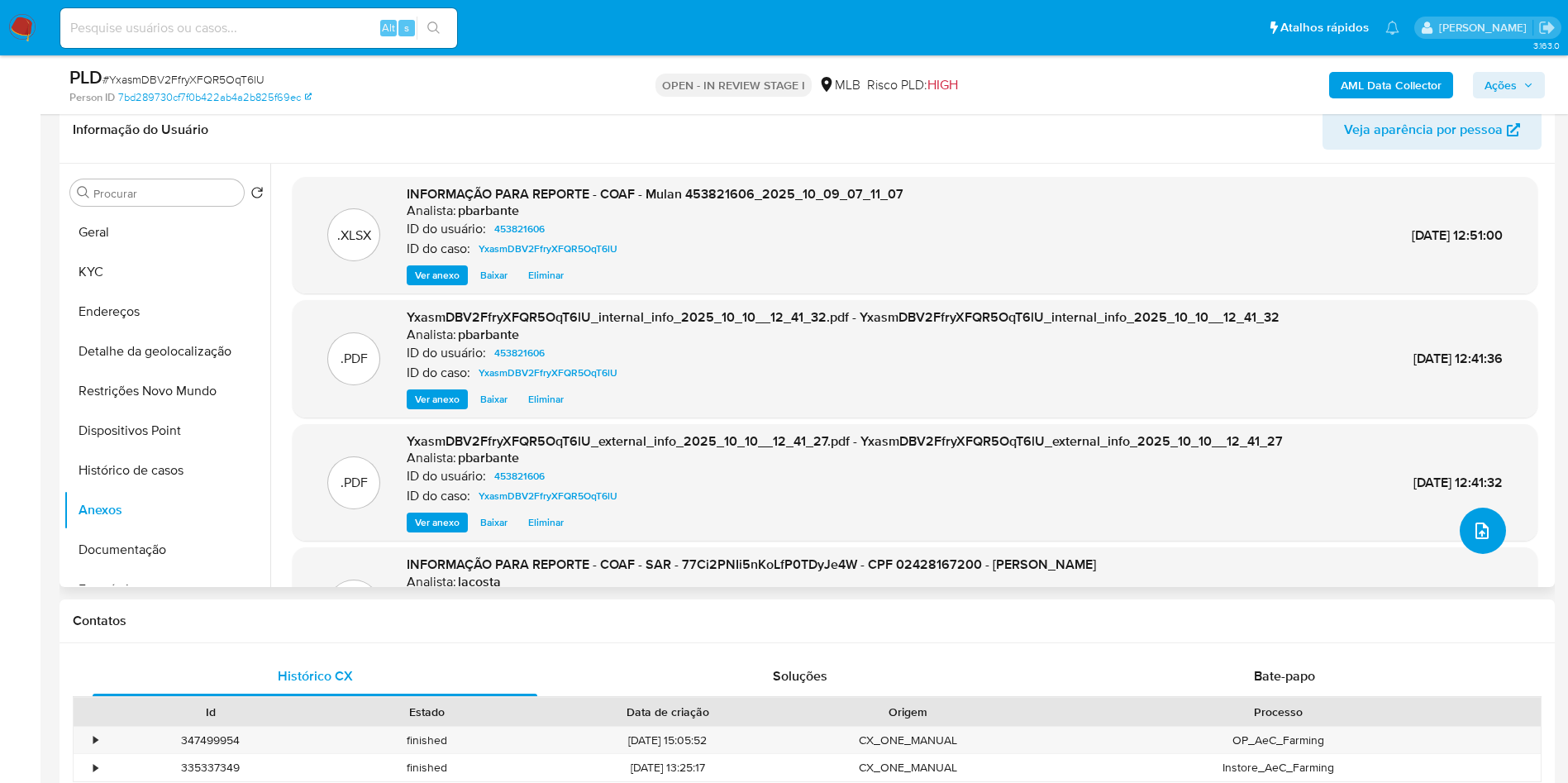
click at [1477, 541] on icon "upload-file" at bounding box center [1483, 531] width 20 height 20
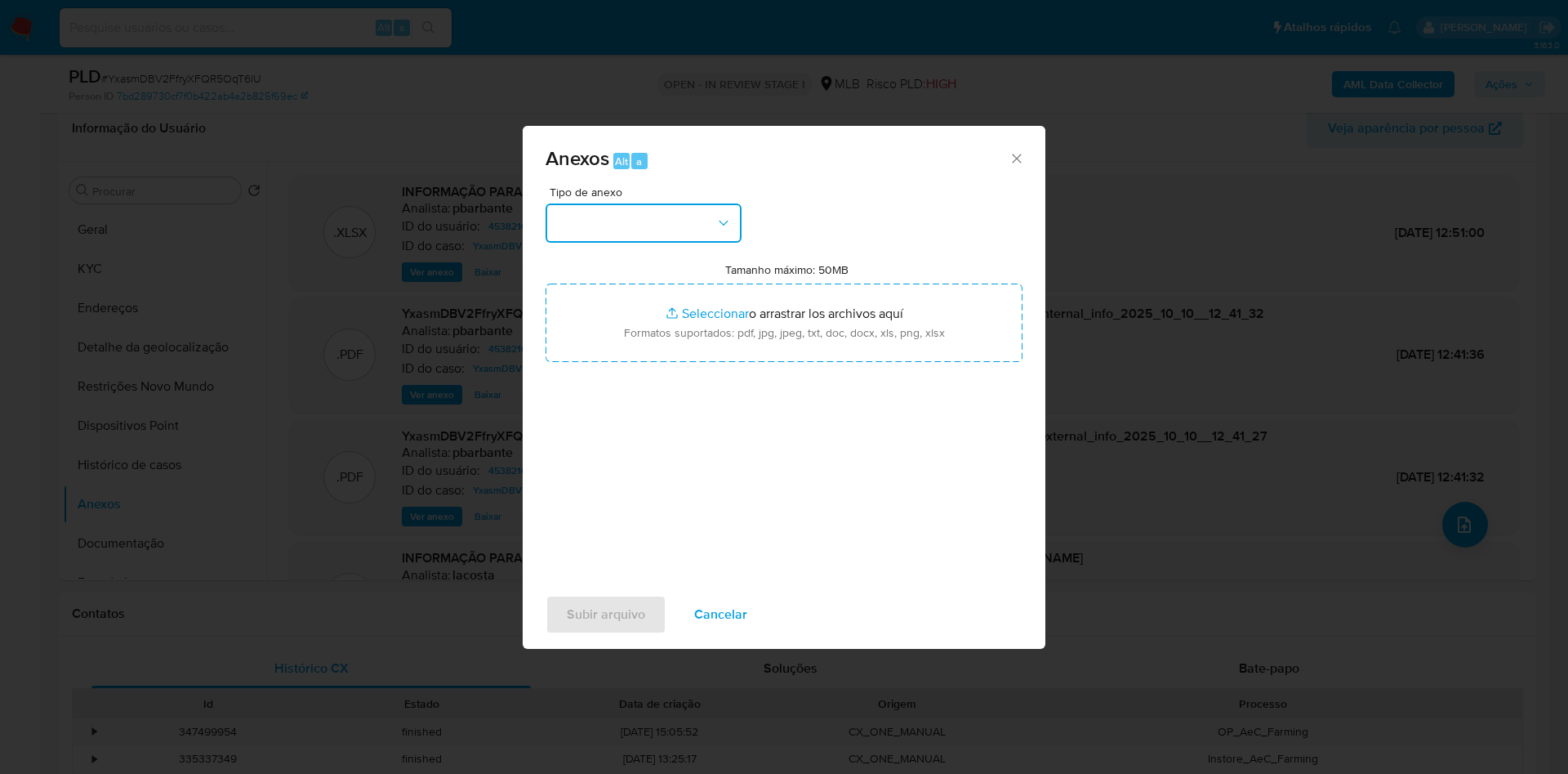
click at [664, 204] on button "button" at bounding box center [644, 223] width 196 height 39
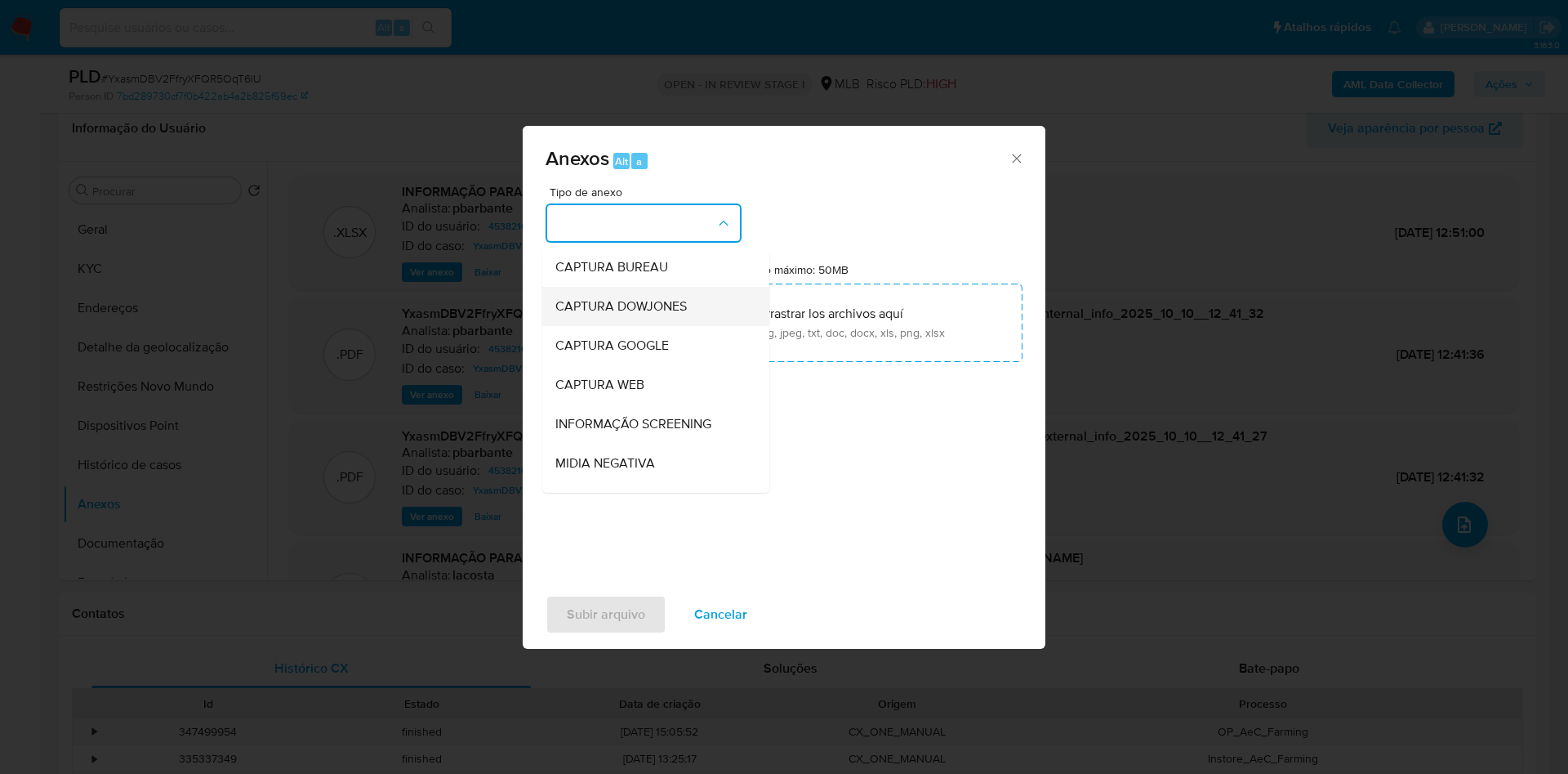
scroll to position [219, 0]
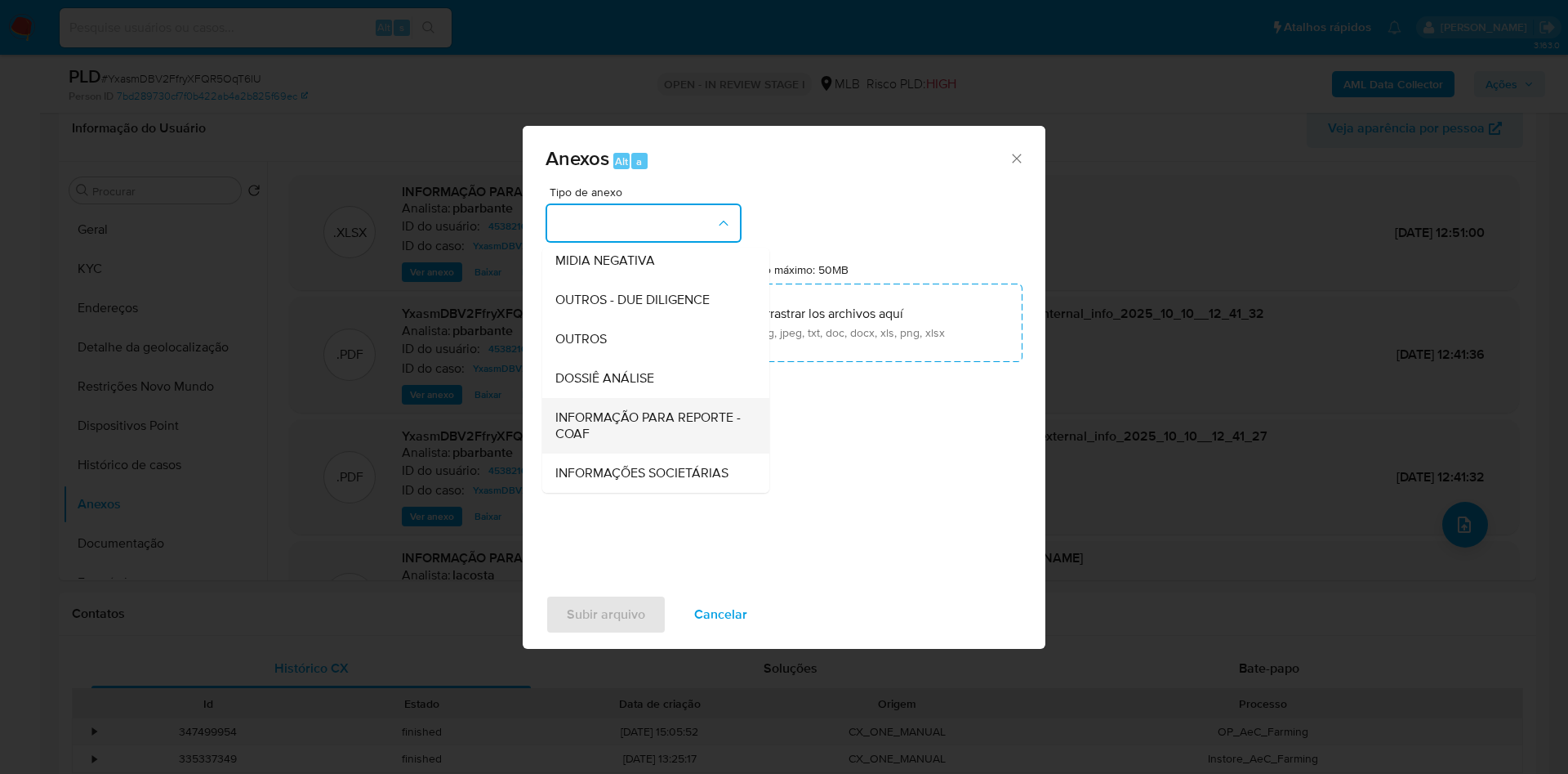
click at [588, 409] on span "INFORMAÇÃO PARA REPORTE - COAF" at bounding box center [650, 425] width 191 height 32
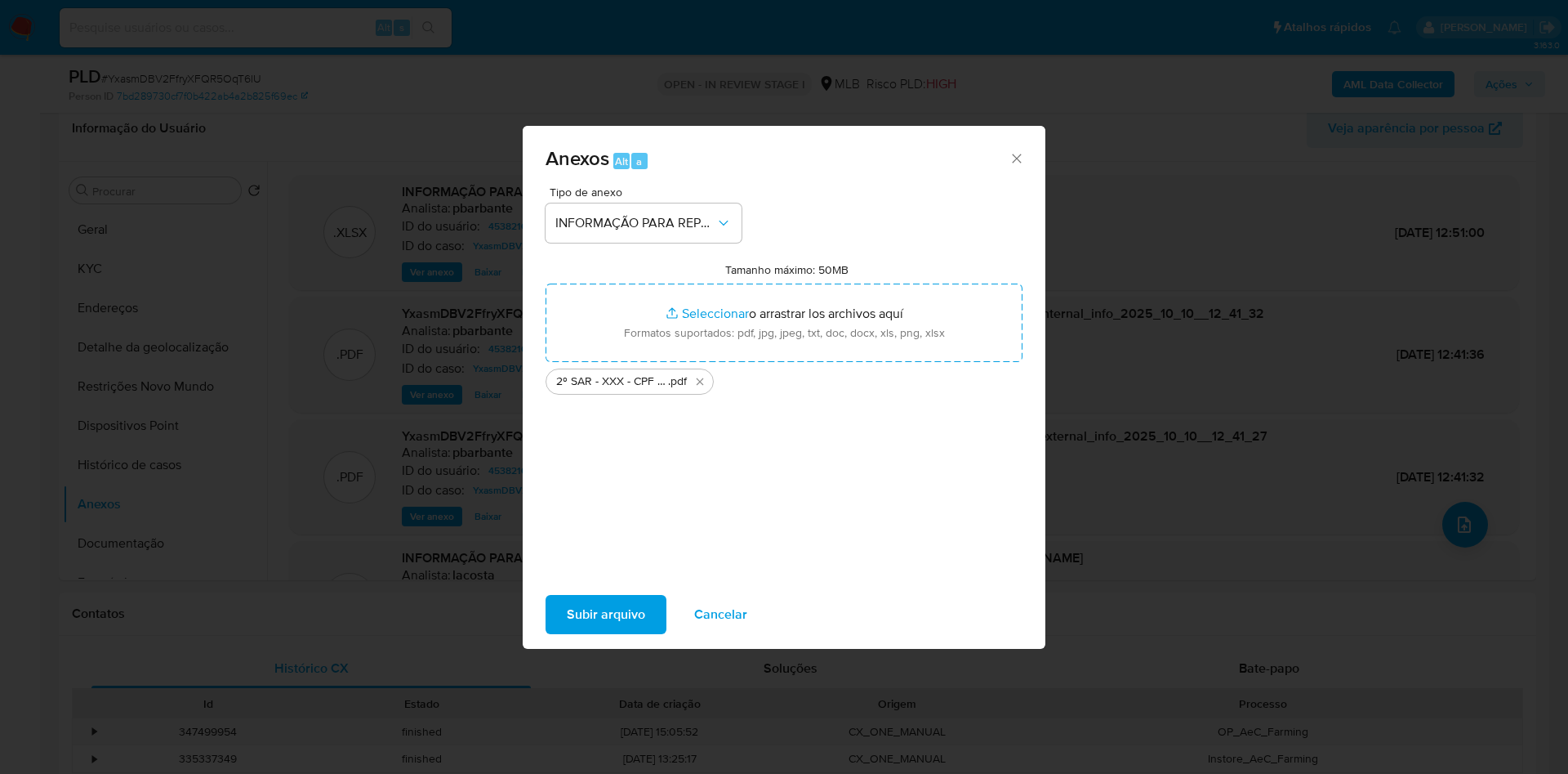
click at [590, 632] on span "Subir arquivo" at bounding box center [605, 614] width 78 height 36
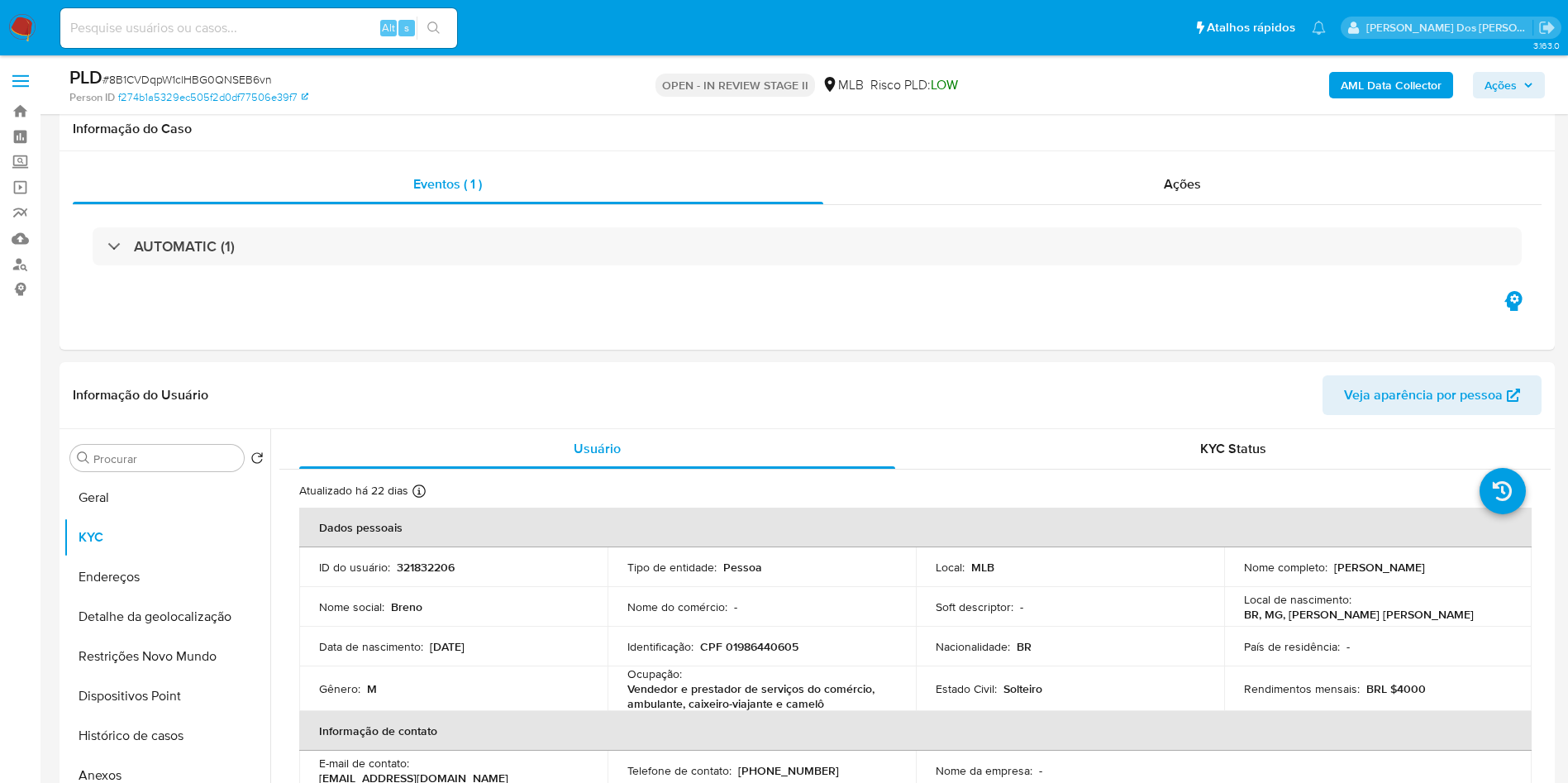
scroll to position [216, 0]
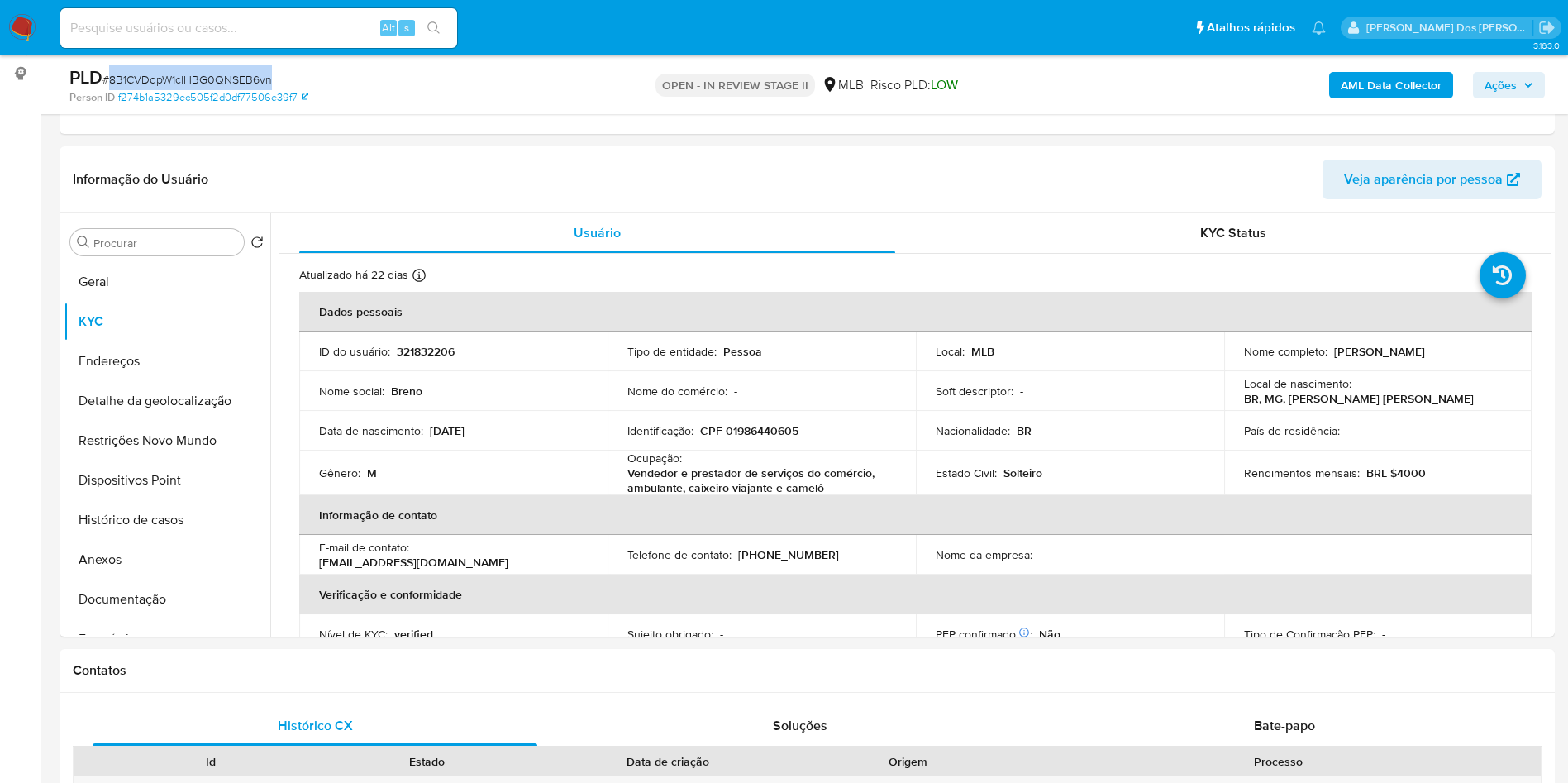
click at [252, 76] on span "# 8B1CVDqpW1clHBG0QNSEB6vn" at bounding box center [187, 79] width 170 height 16
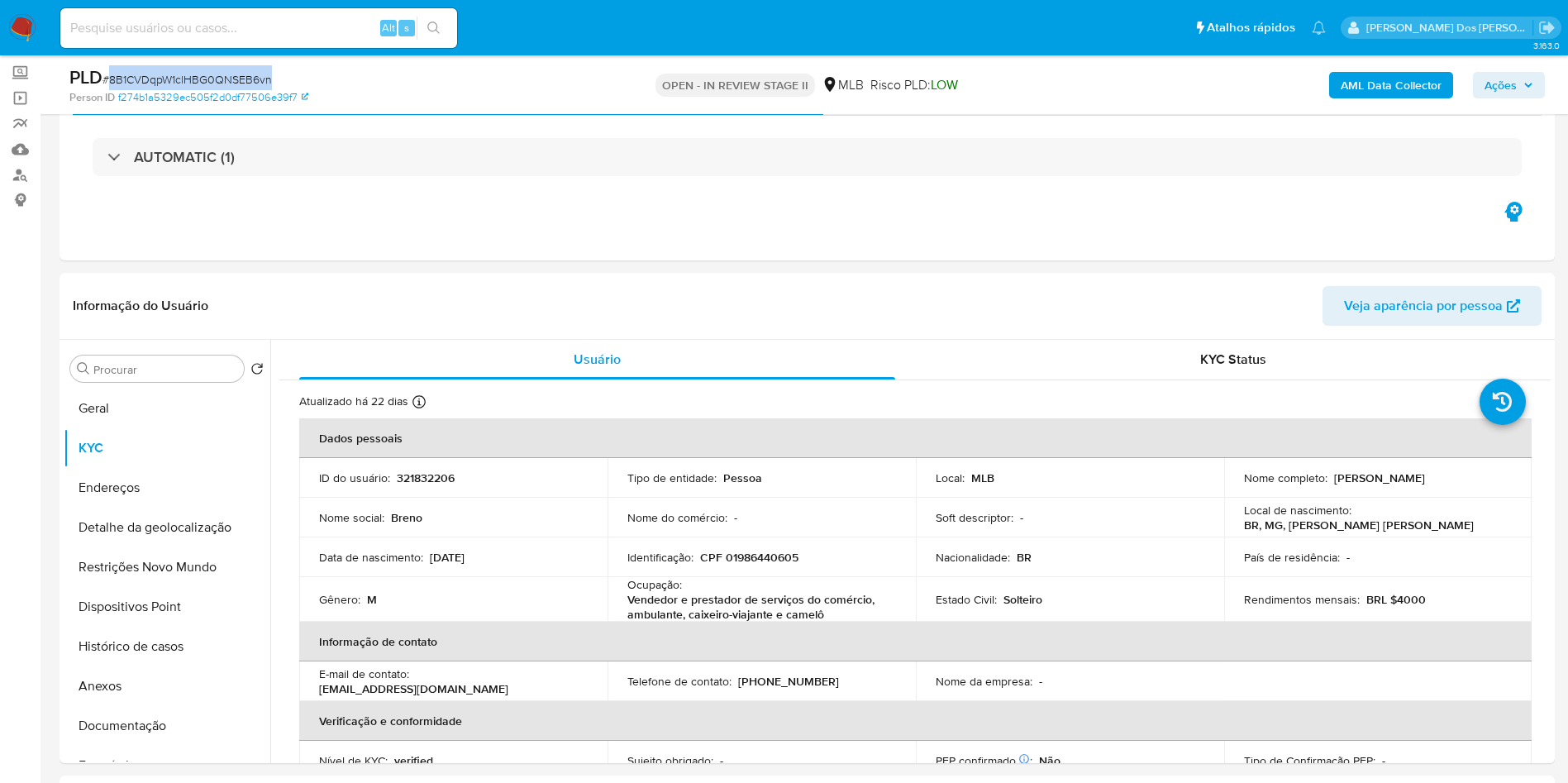
click at [1489, 84] on span "Ações" at bounding box center [1501, 84] width 33 height 26
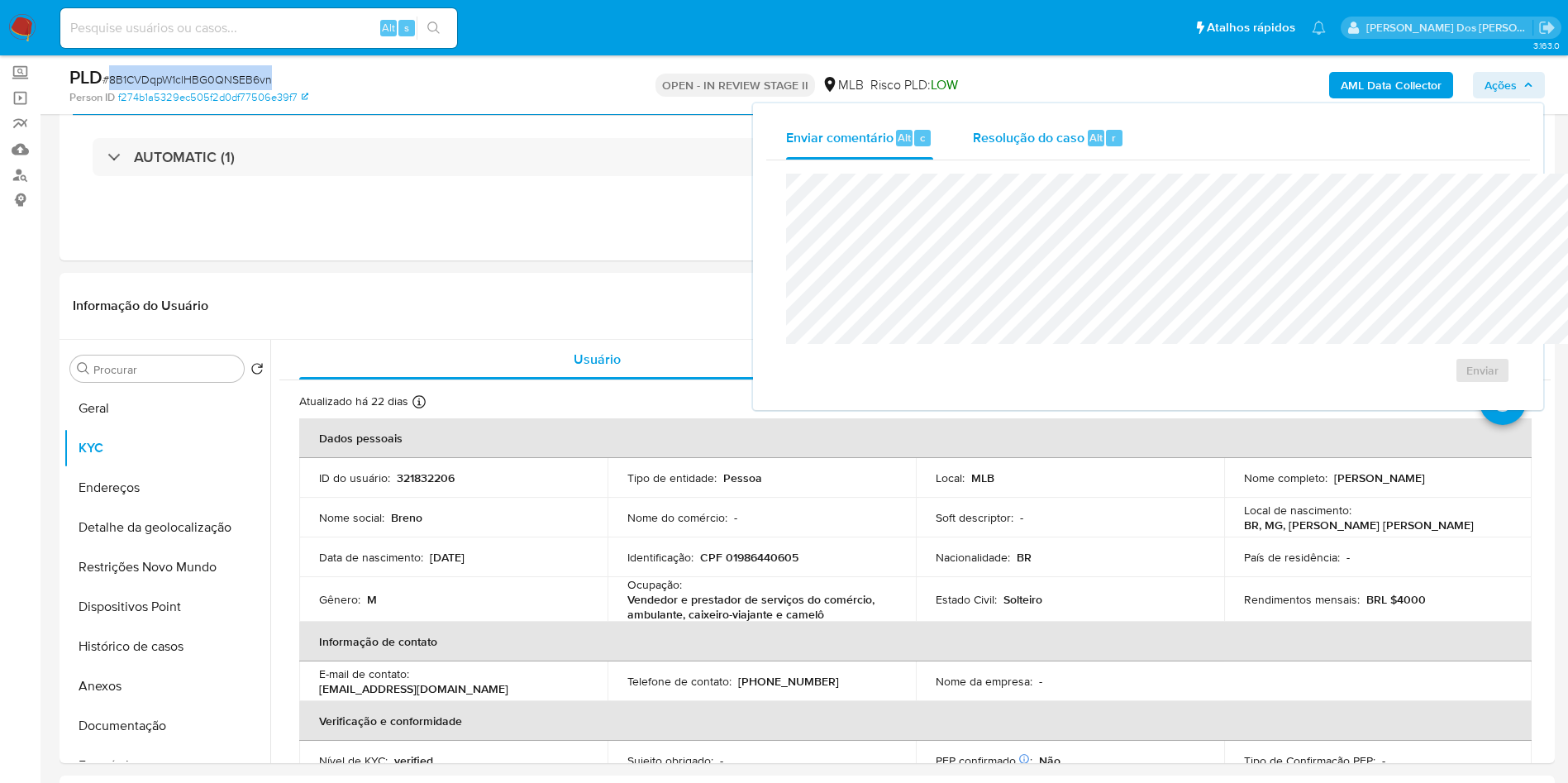
click at [973, 156] on div "Resolução do caso Alt r" at bounding box center [1048, 137] width 152 height 43
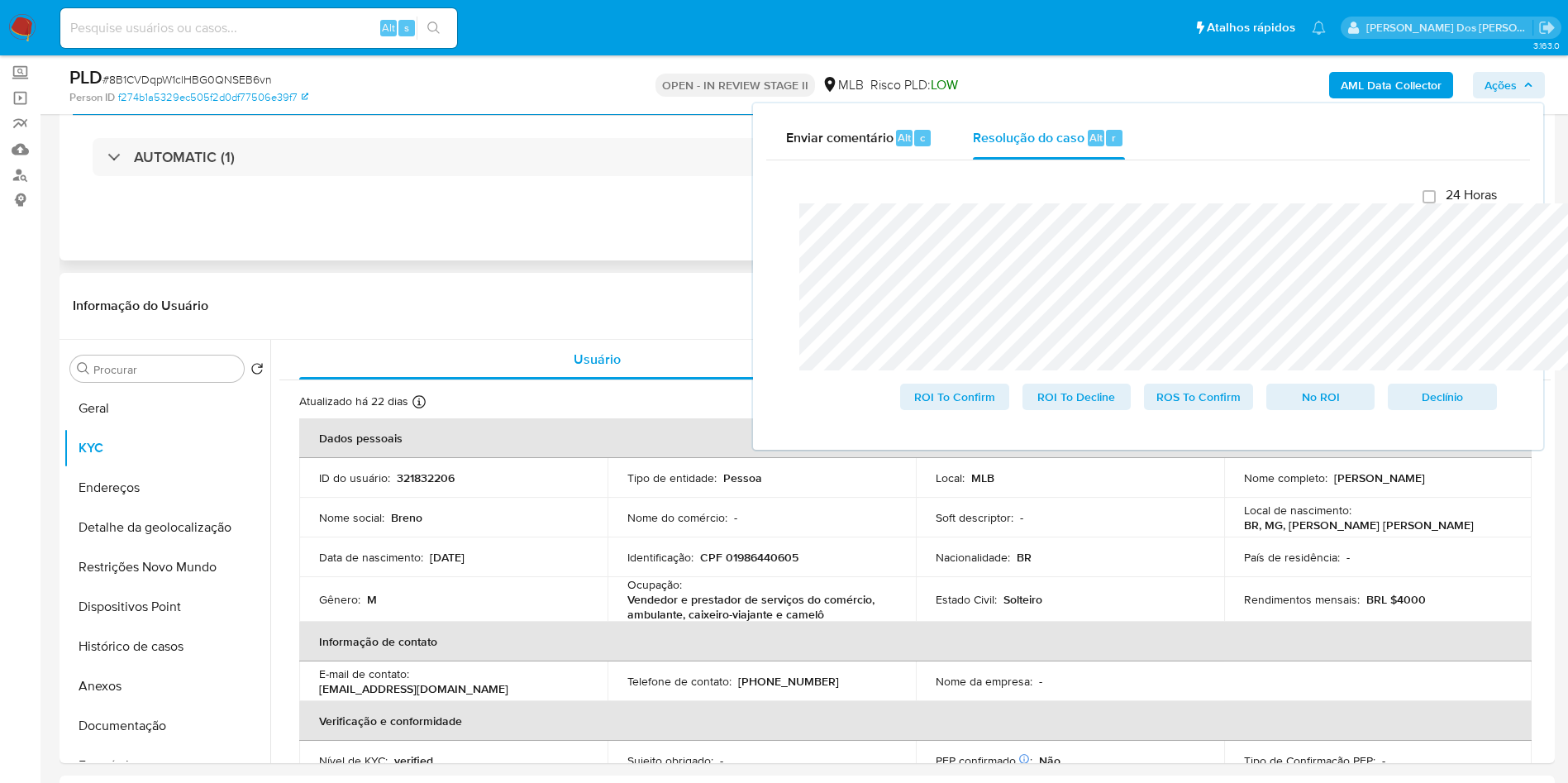
scroll to position [5, 0]
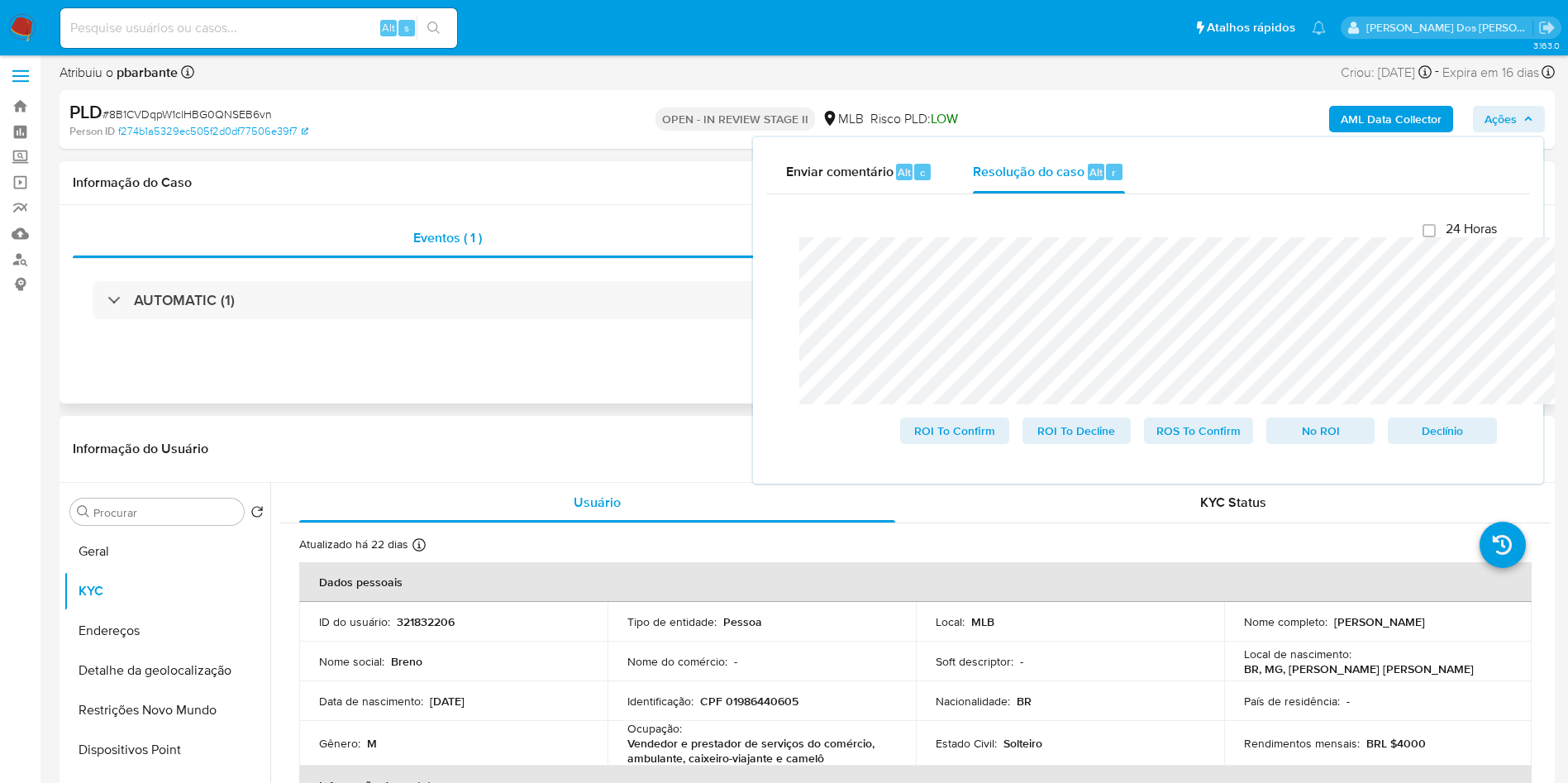
click at [481, 201] on div "Informação do Caso" at bounding box center [808, 183] width 1495 height 44
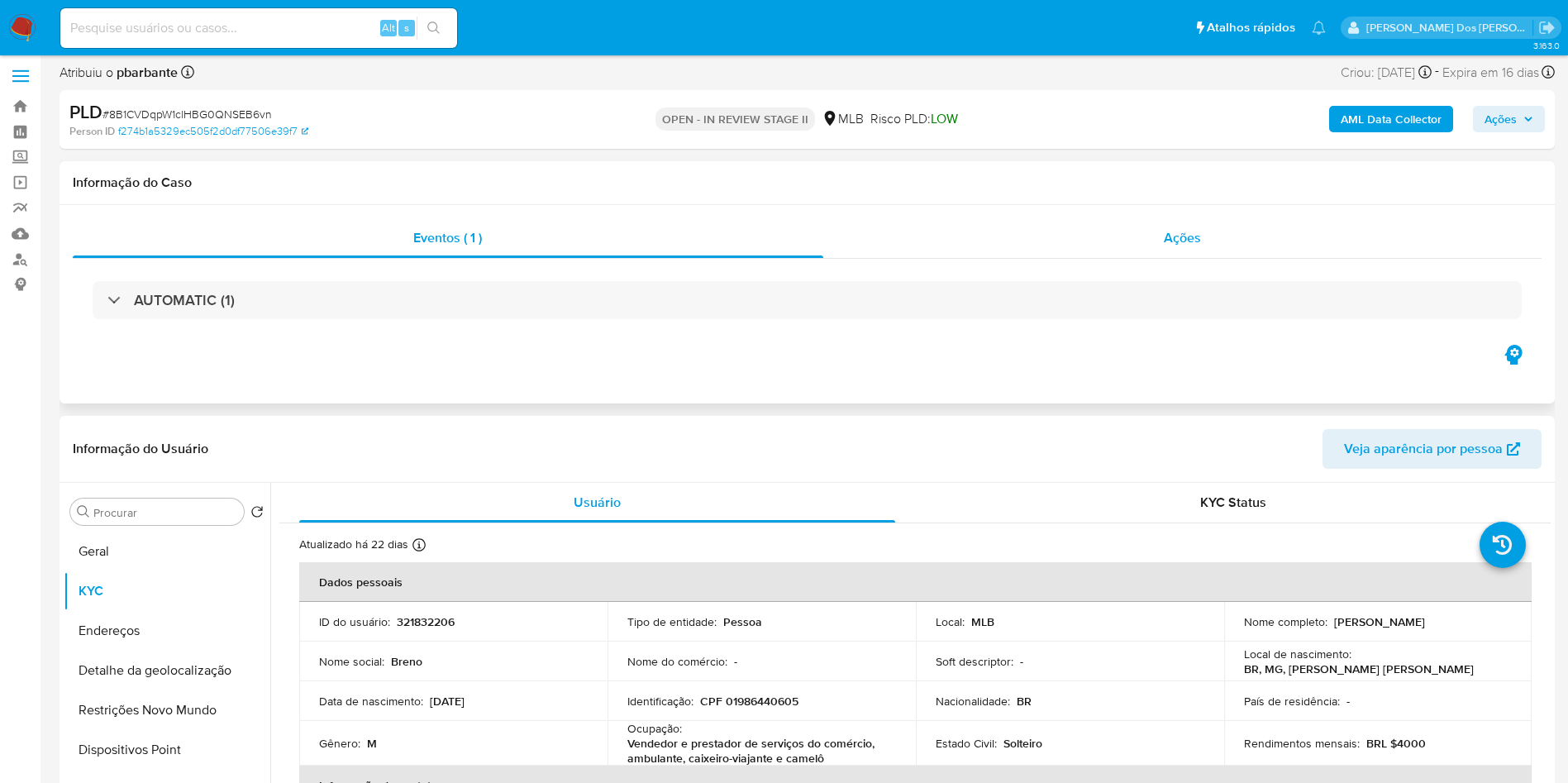
click at [1132, 219] on div "Ações" at bounding box center [1182, 239] width 720 height 40
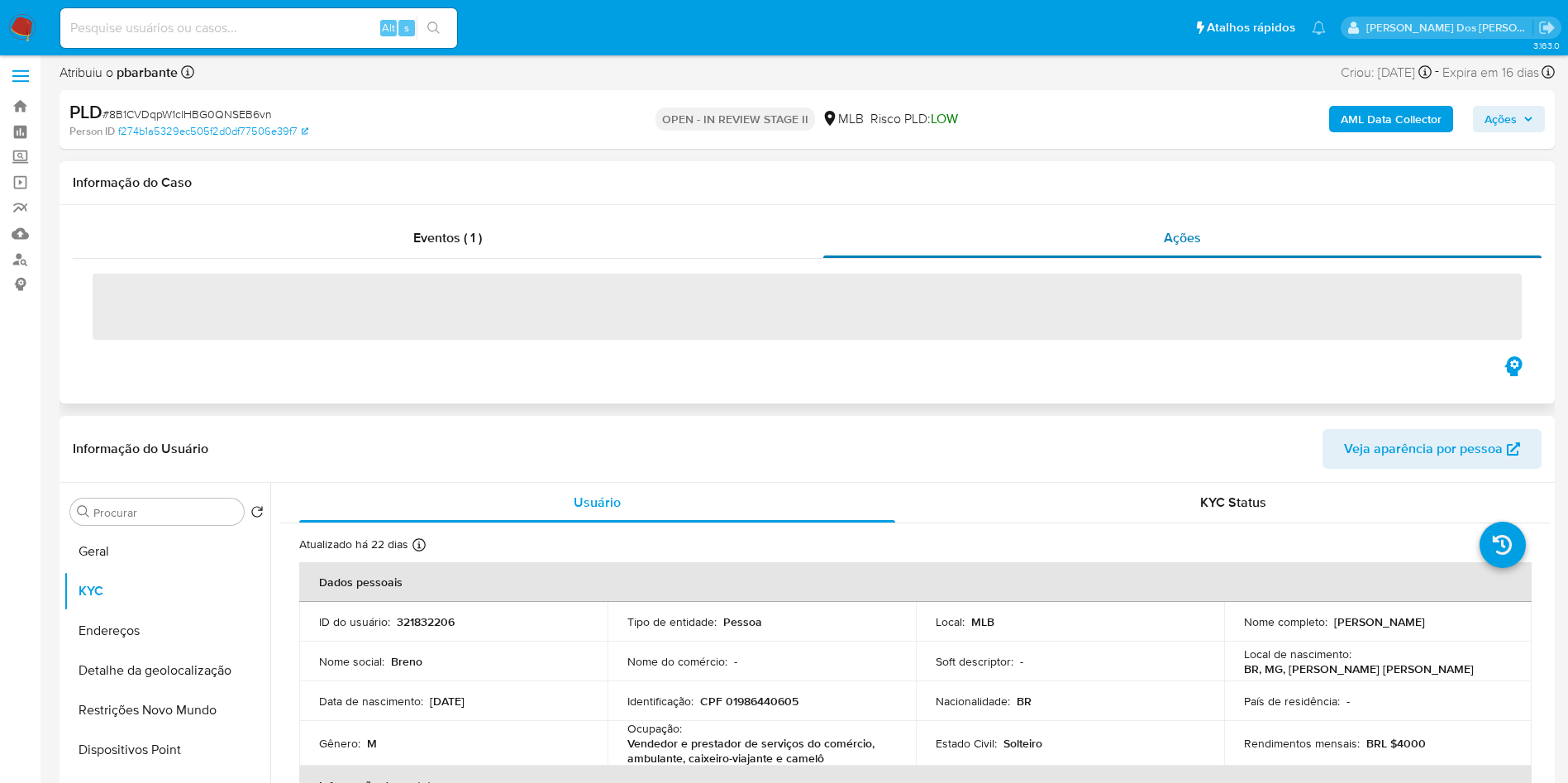
click at [1133, 228] on div "Ações" at bounding box center [1182, 239] width 720 height 40
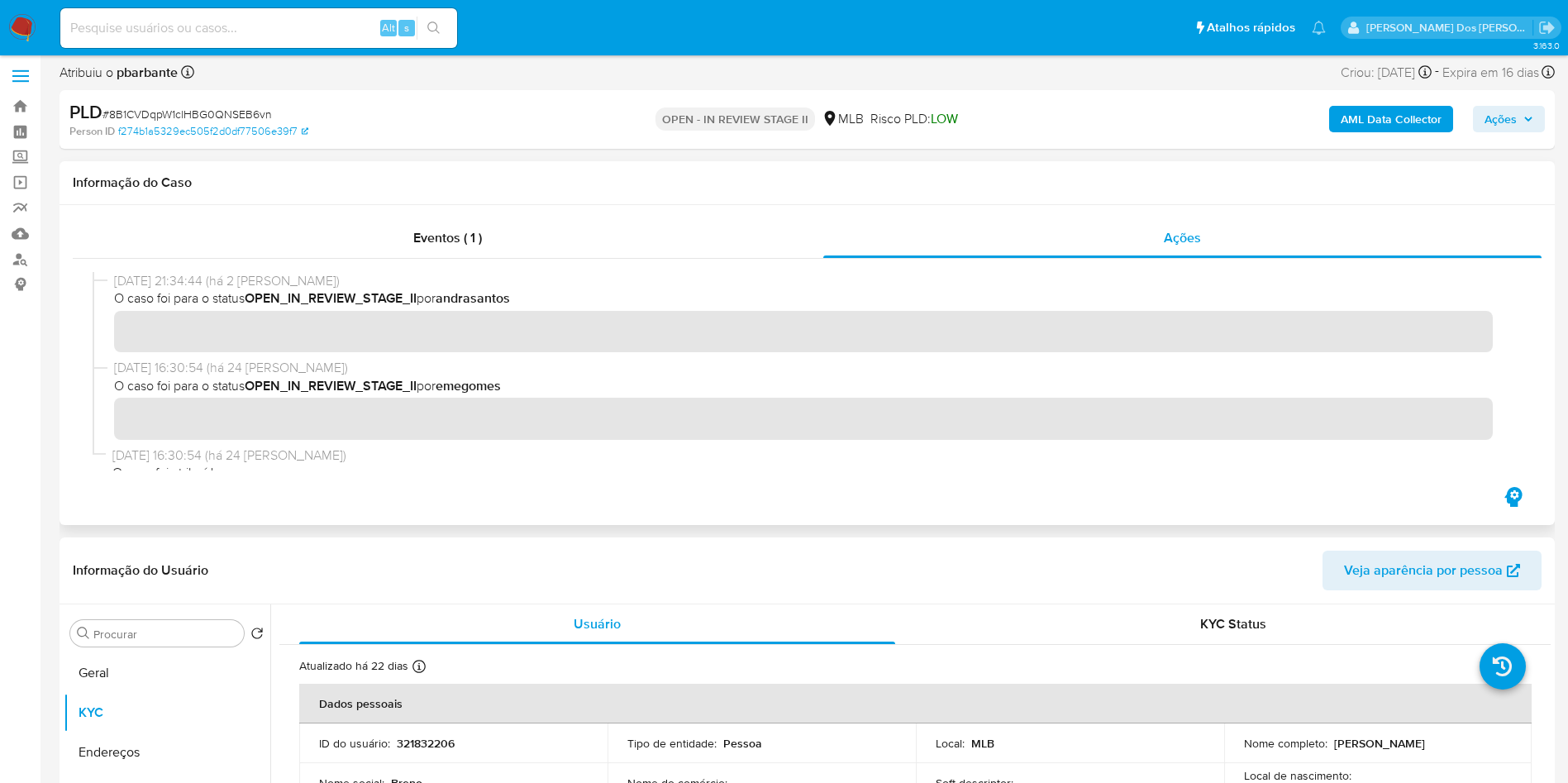
scroll to position [0, 0]
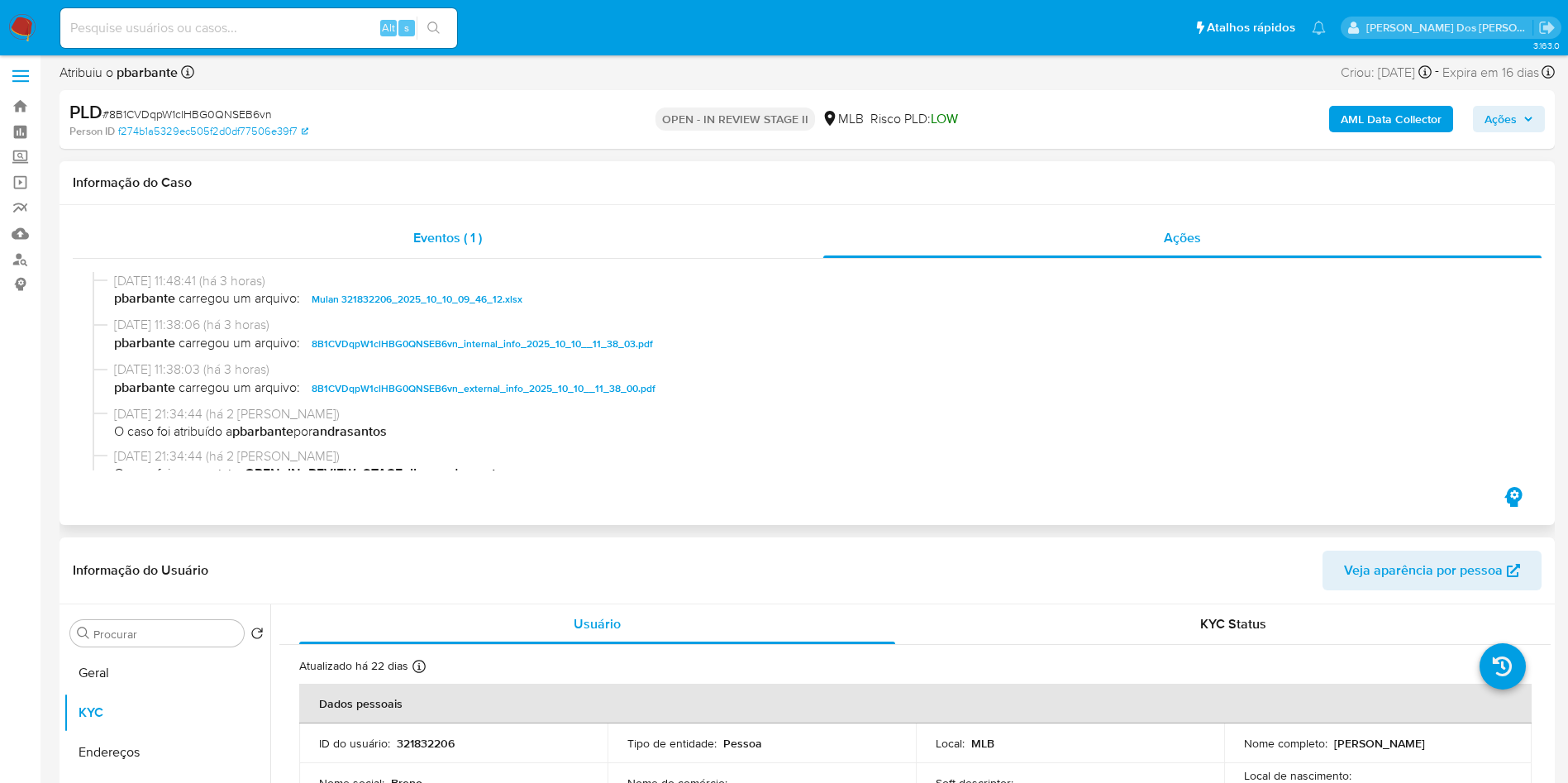
click at [377, 233] on div "Eventos ( 1 )" at bounding box center [447, 239] width 750 height 40
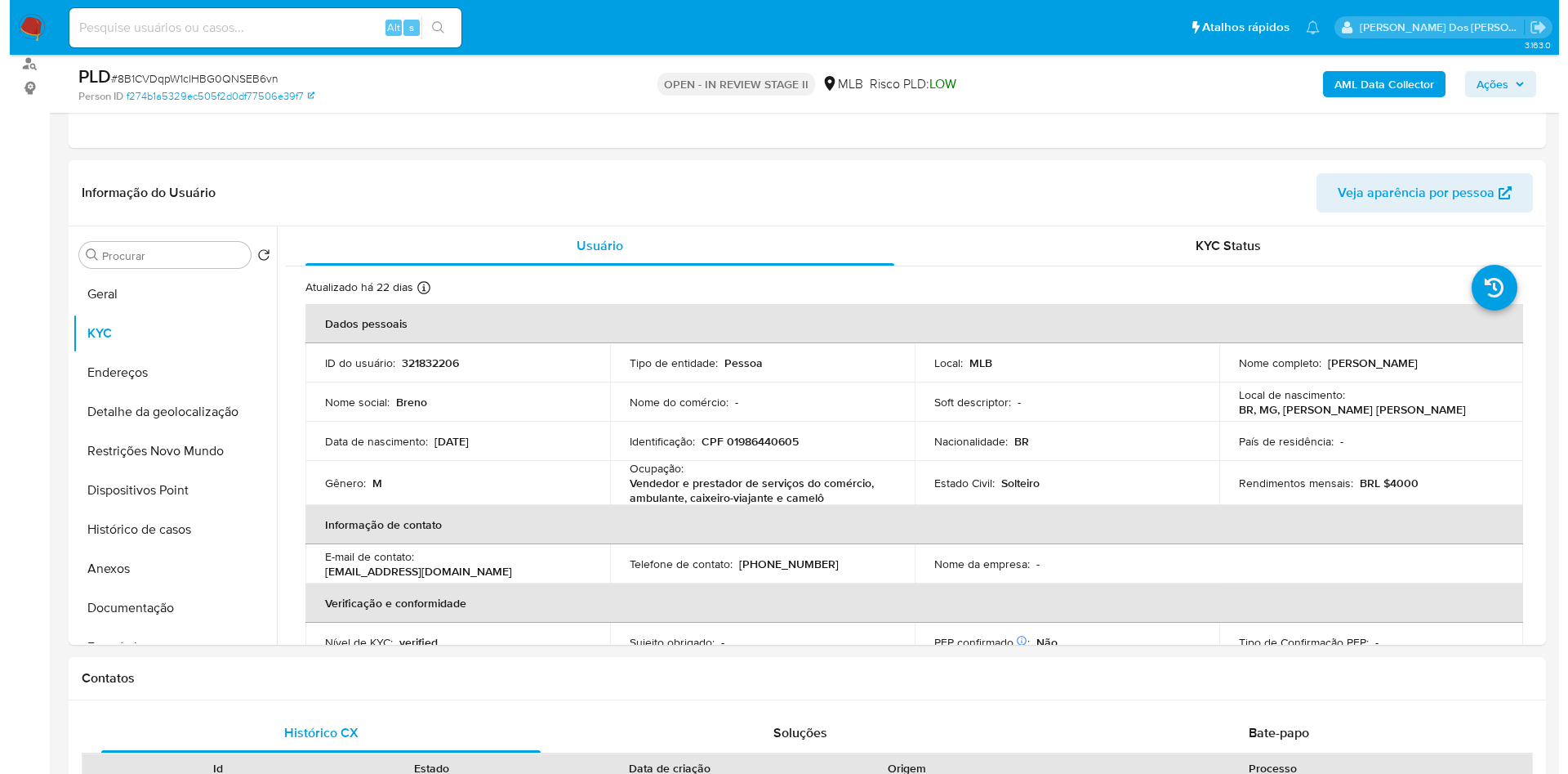
scroll to position [200, 0]
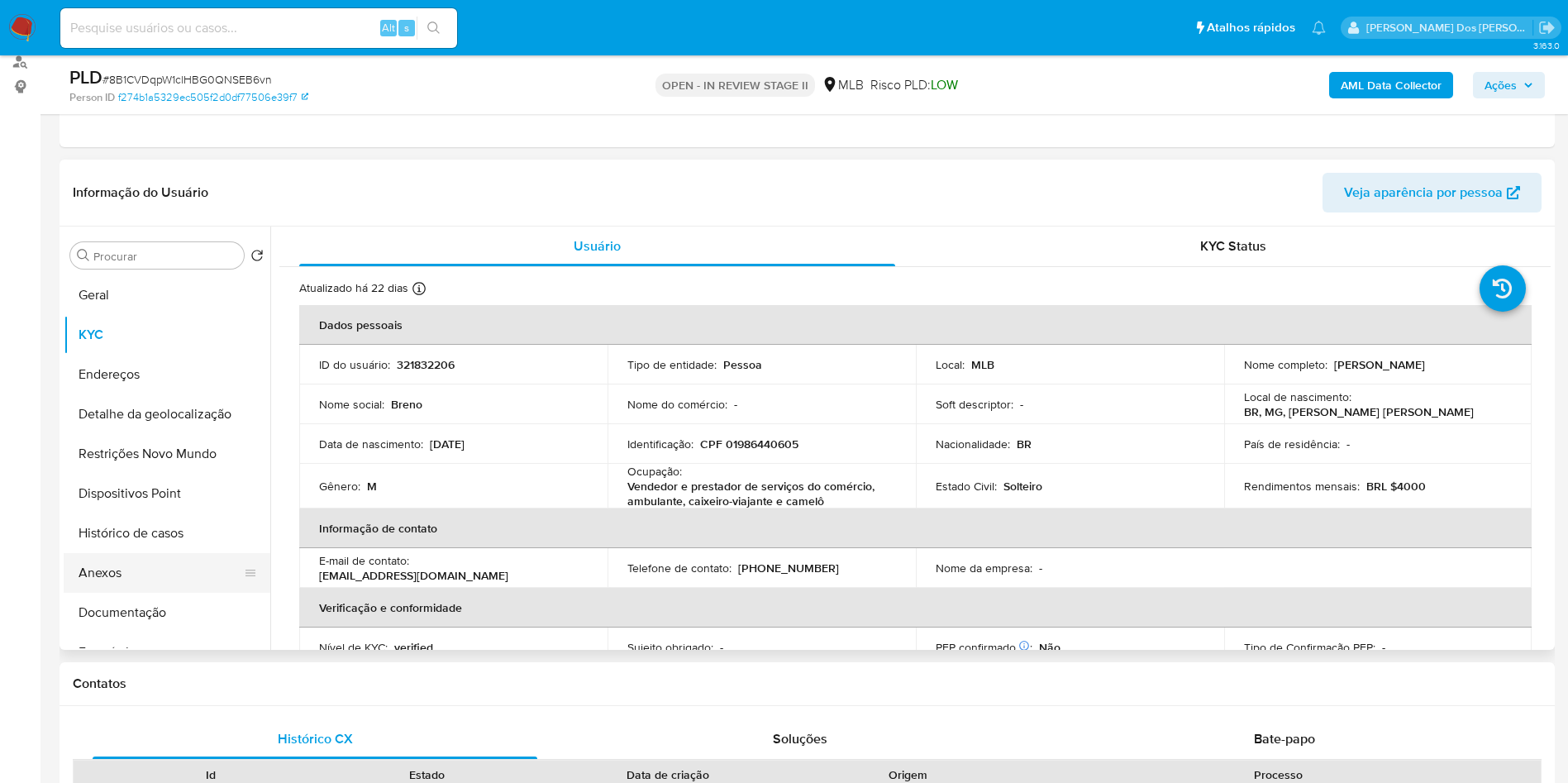
click at [112, 588] on button "Anexos" at bounding box center [160, 573] width 193 height 40
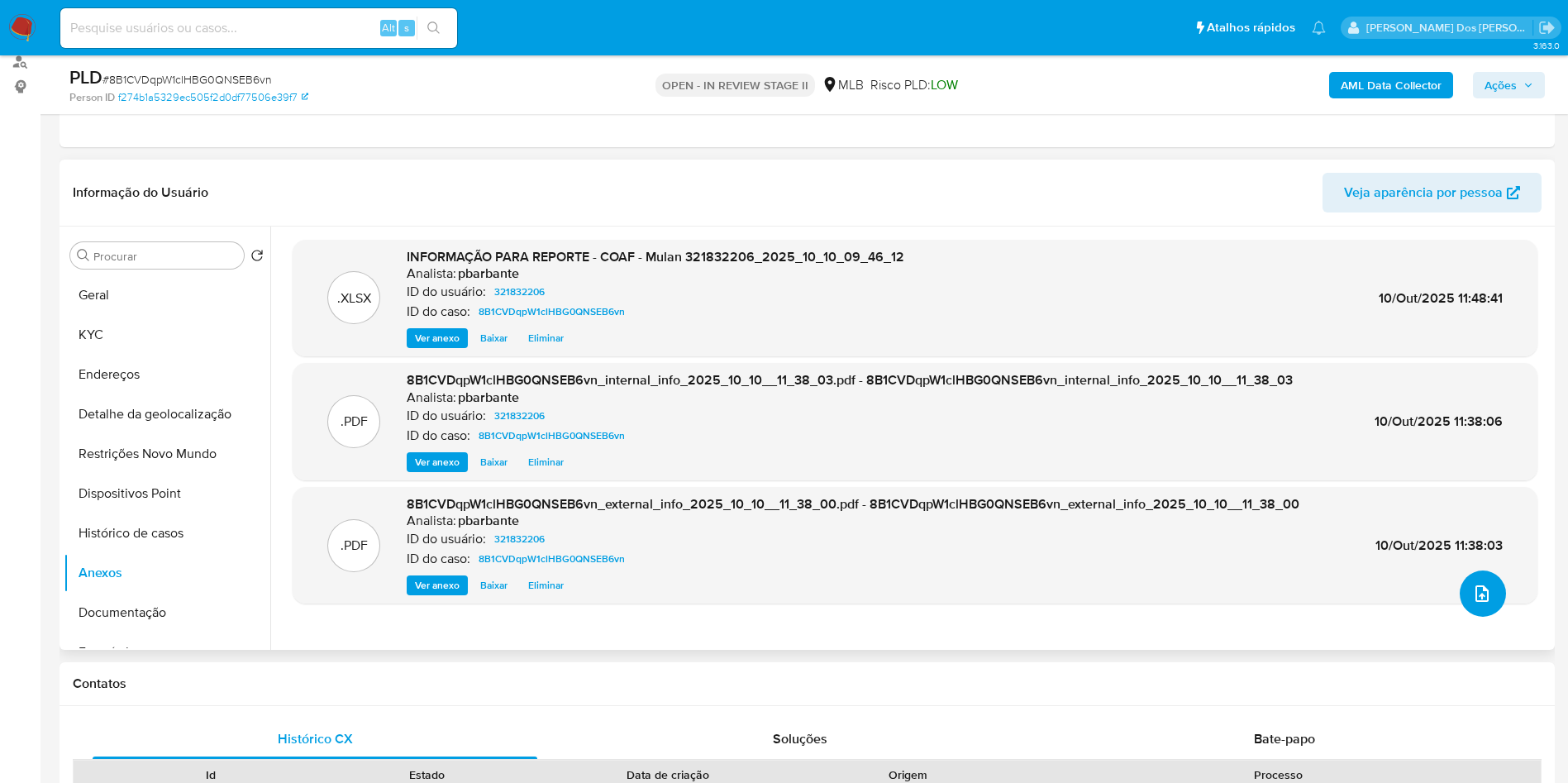
click at [1477, 617] on button "upload-file" at bounding box center [1483, 593] width 46 height 46
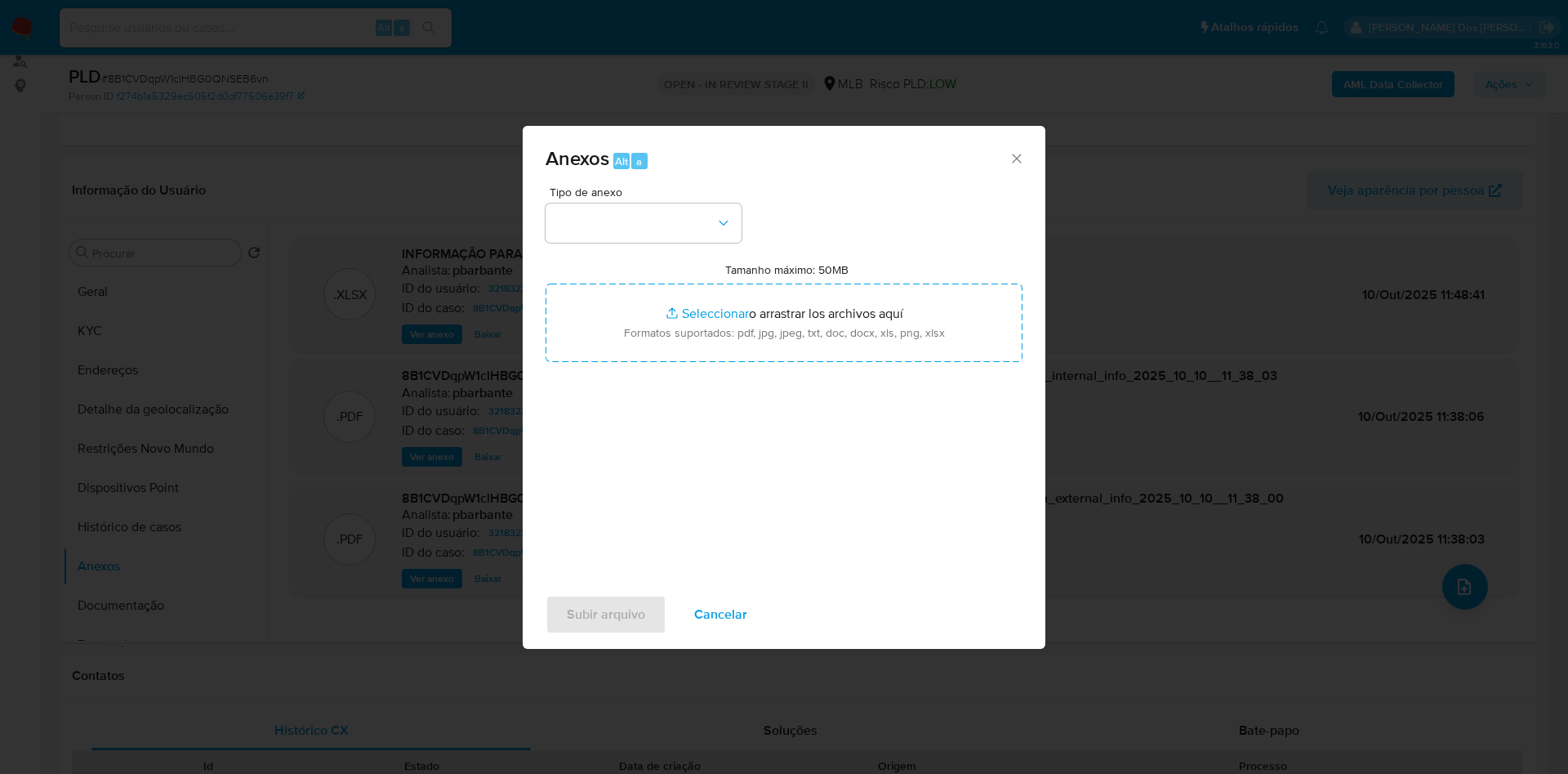
click at [702, 213] on div "Tipo de anexo Tamanho máximo: 50MB Seleccionar archivos Seleccionar o arrastrar…" at bounding box center [784, 379] width 477 height 386
click at [693, 204] on button "button" at bounding box center [644, 223] width 196 height 39
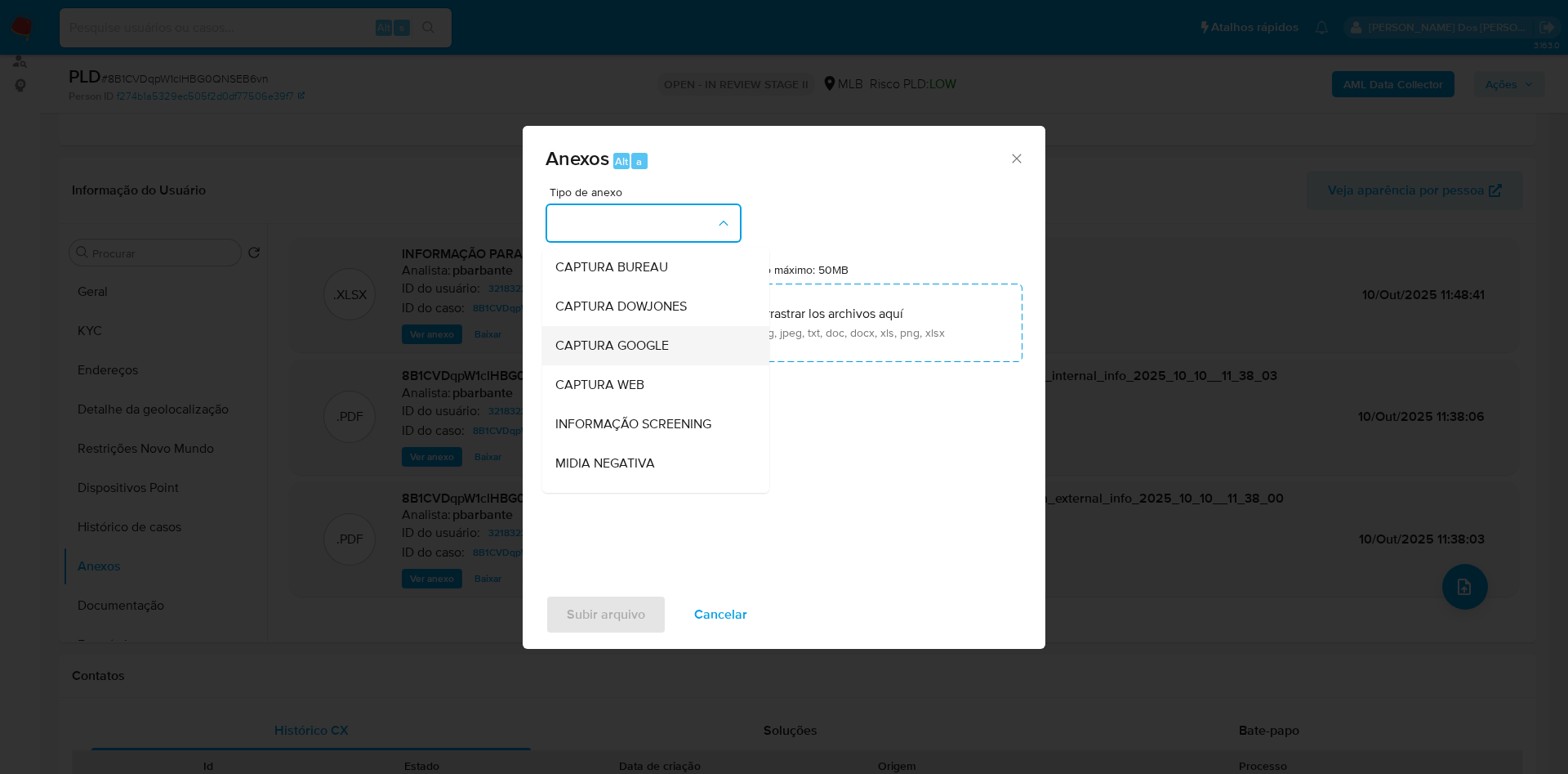
scroll to position [219, 0]
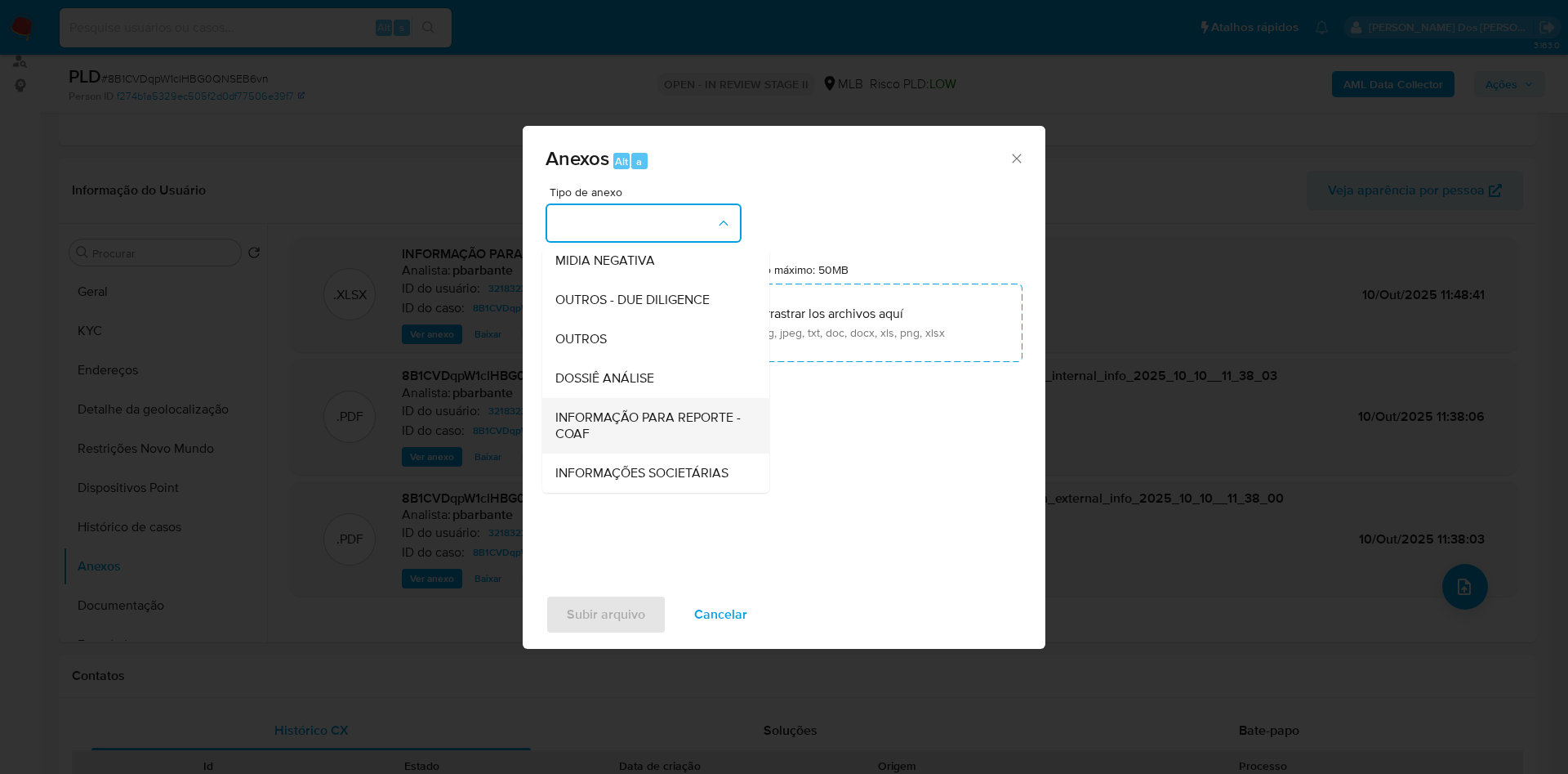
click at [624, 409] on span "INFORMAÇÃO PARA REPORTE - COAF" at bounding box center [650, 425] width 191 height 32
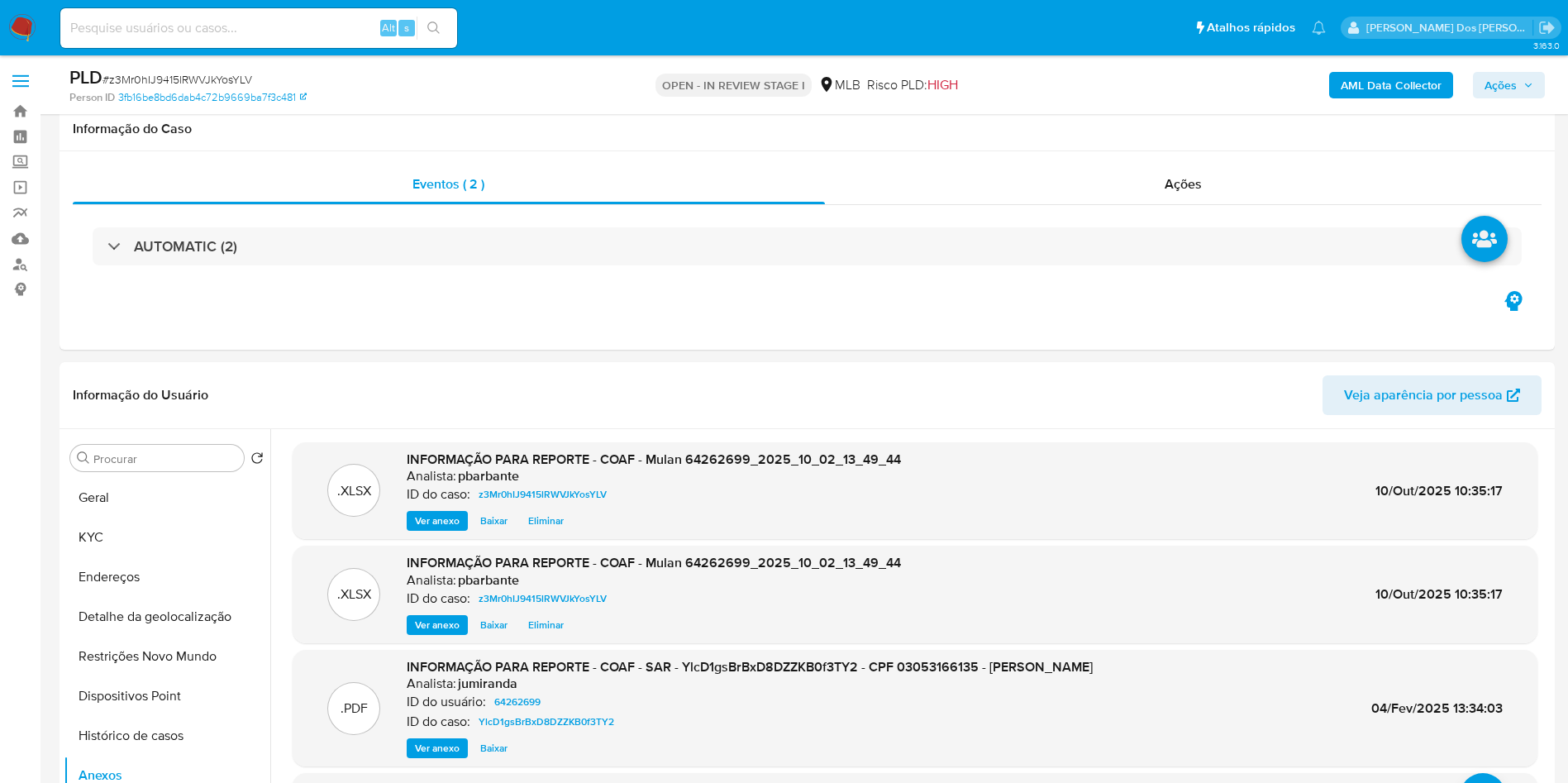
select select "10"
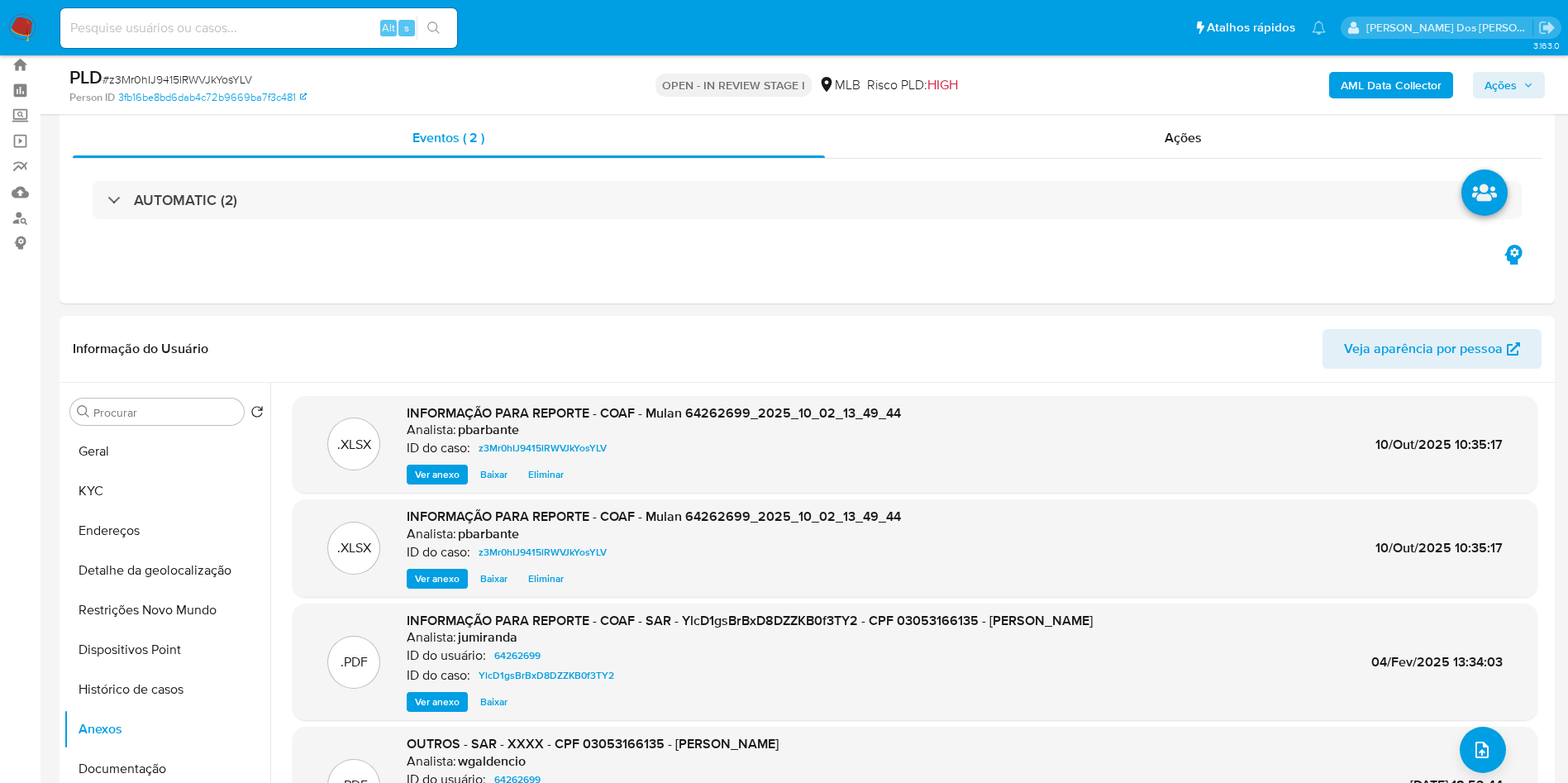
click at [246, 81] on span "# z3Mr0hIJ9415lRWVJkYosYLV" at bounding box center [177, 79] width 150 height 16
copy span "z3Mr0hIJ9415lRWVJkYosYLV"
click at [199, 511] on button "KYC" at bounding box center [160, 491] width 193 height 40
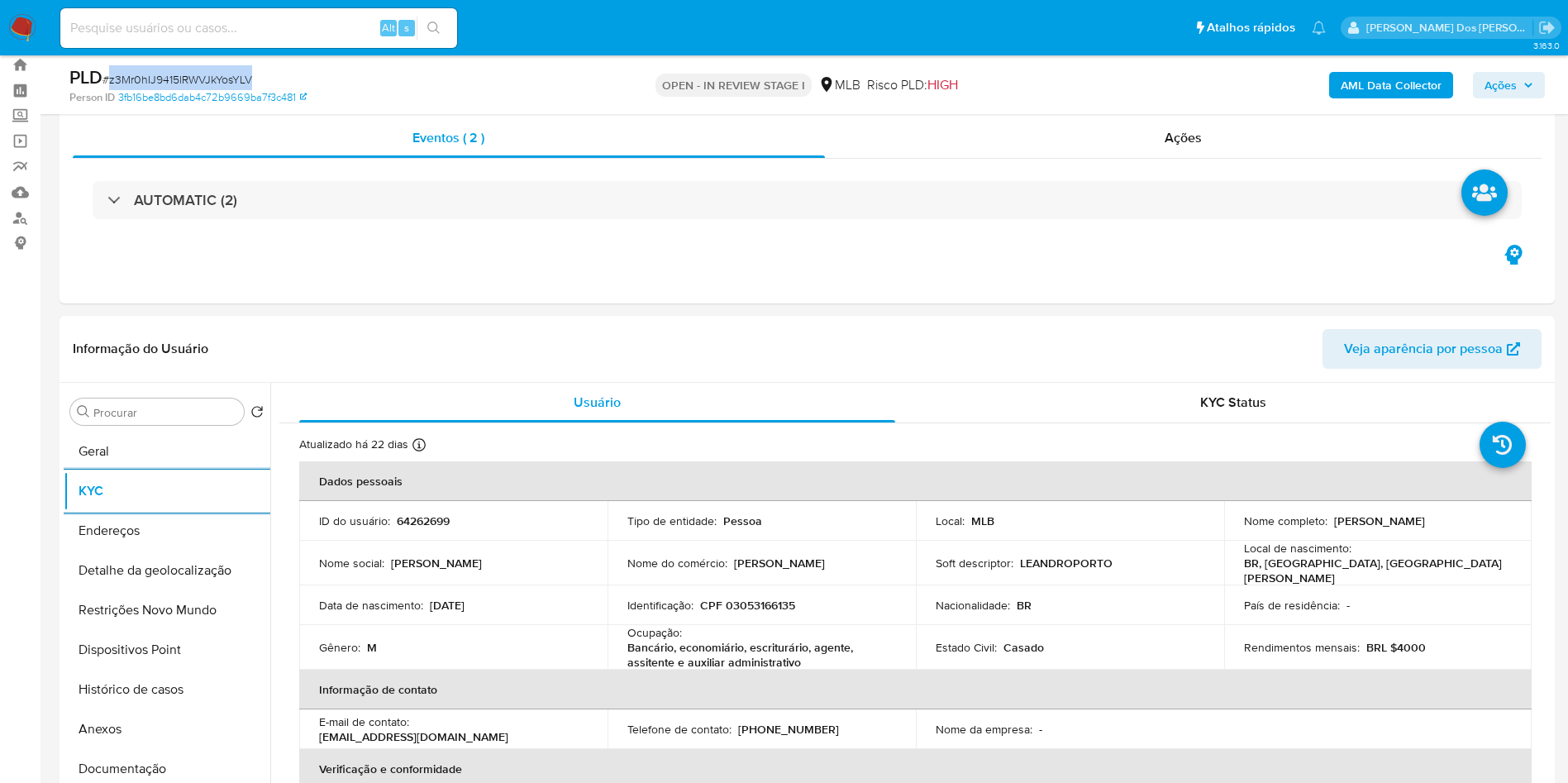
click at [1520, 79] on span "Ações" at bounding box center [1509, 85] width 49 height 24
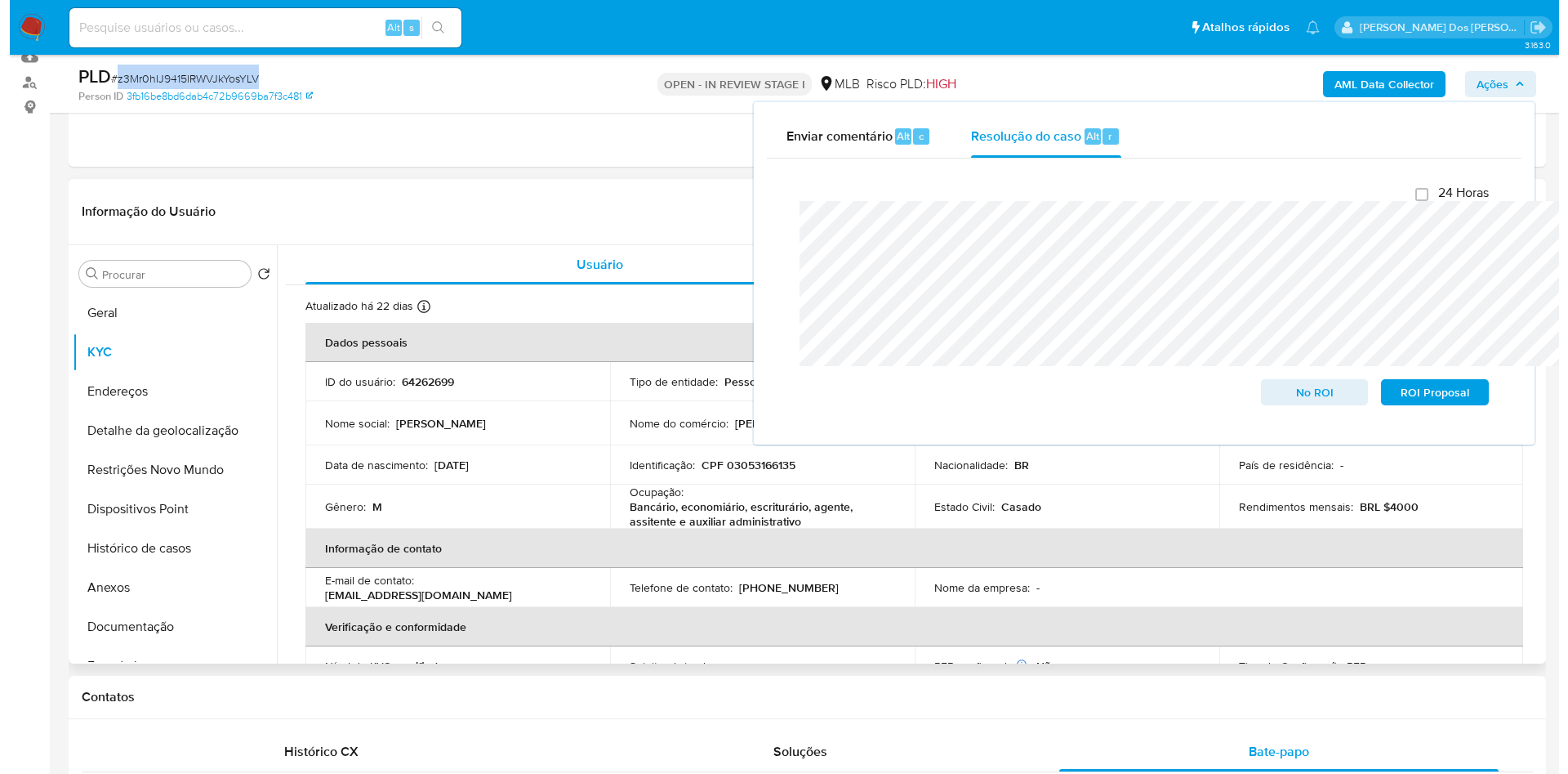
scroll to position [191, 0]
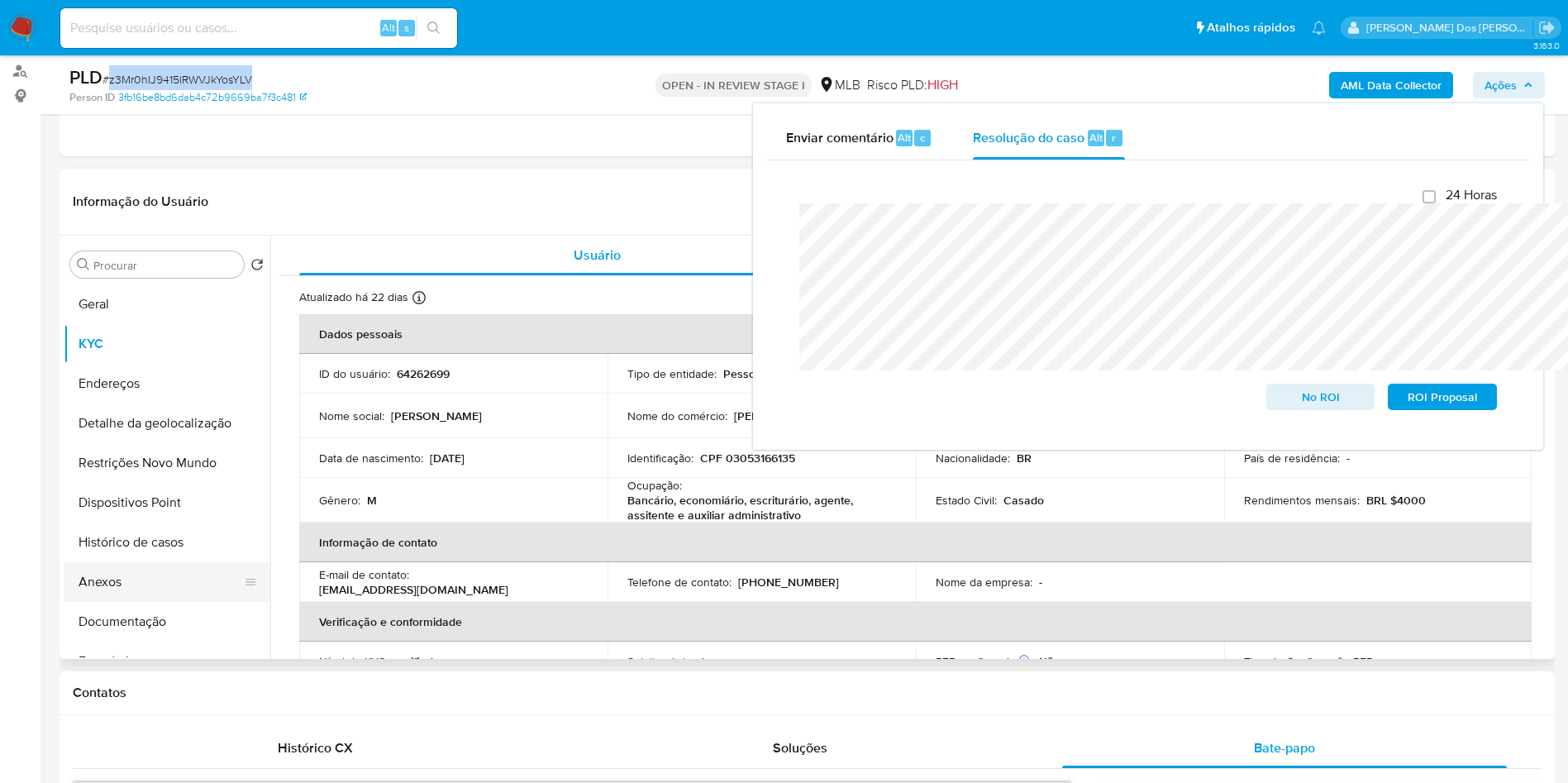
click at [152, 596] on button "Anexos" at bounding box center [160, 582] width 193 height 40
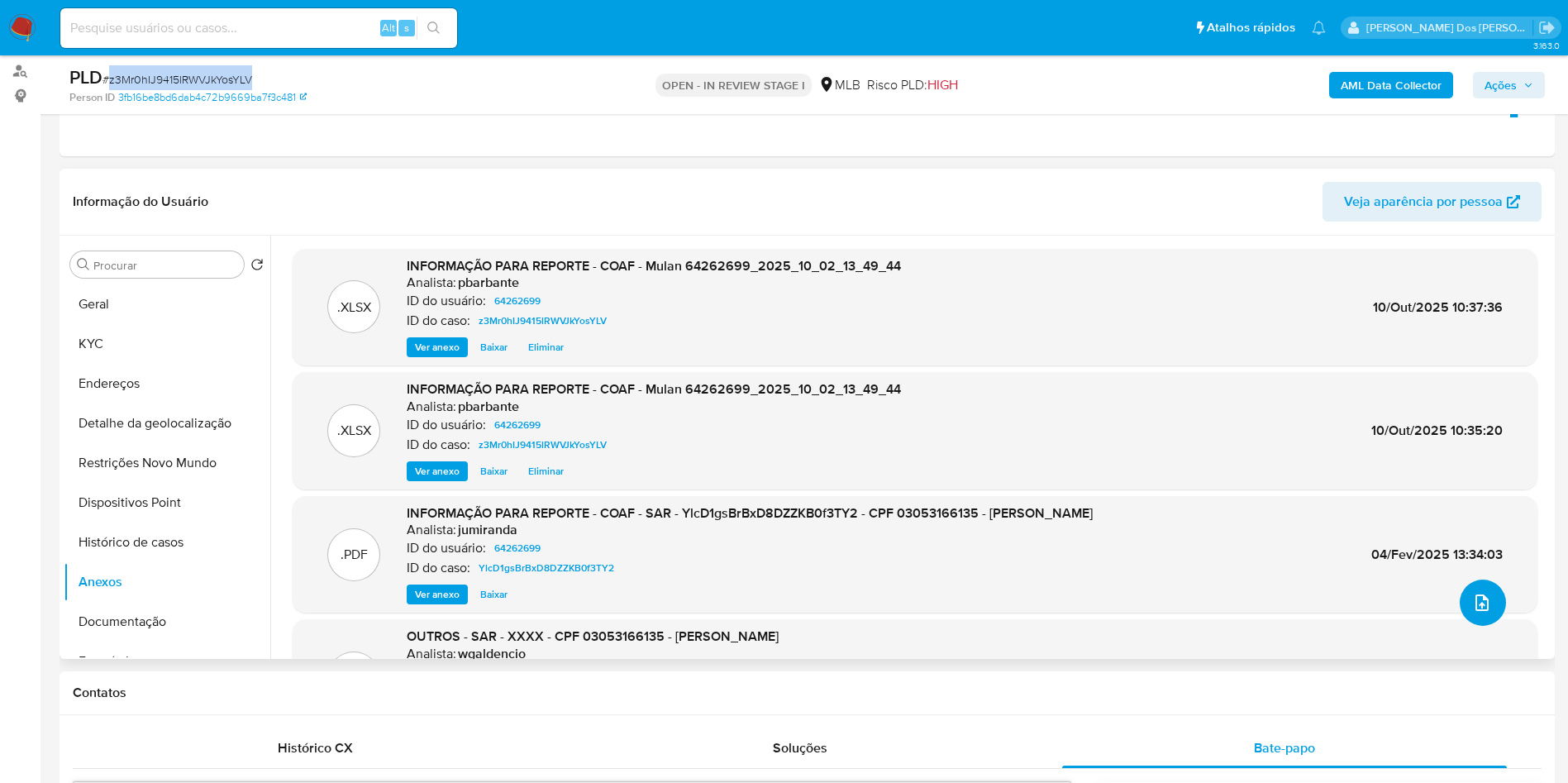
click at [1482, 626] on button "upload-file" at bounding box center [1483, 602] width 46 height 46
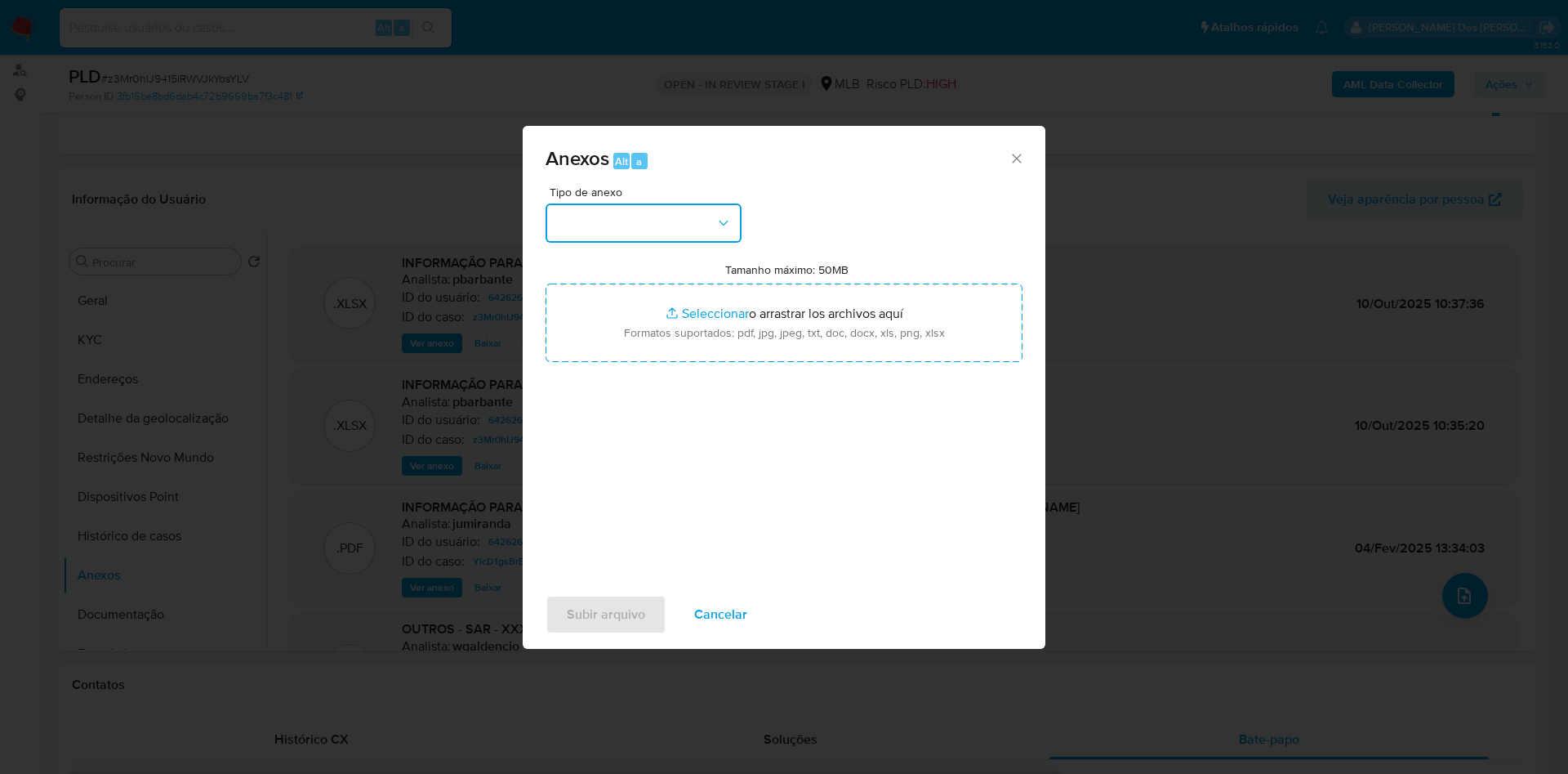
click at [721, 215] on icon "button" at bounding box center [723, 223] width 16 height 16
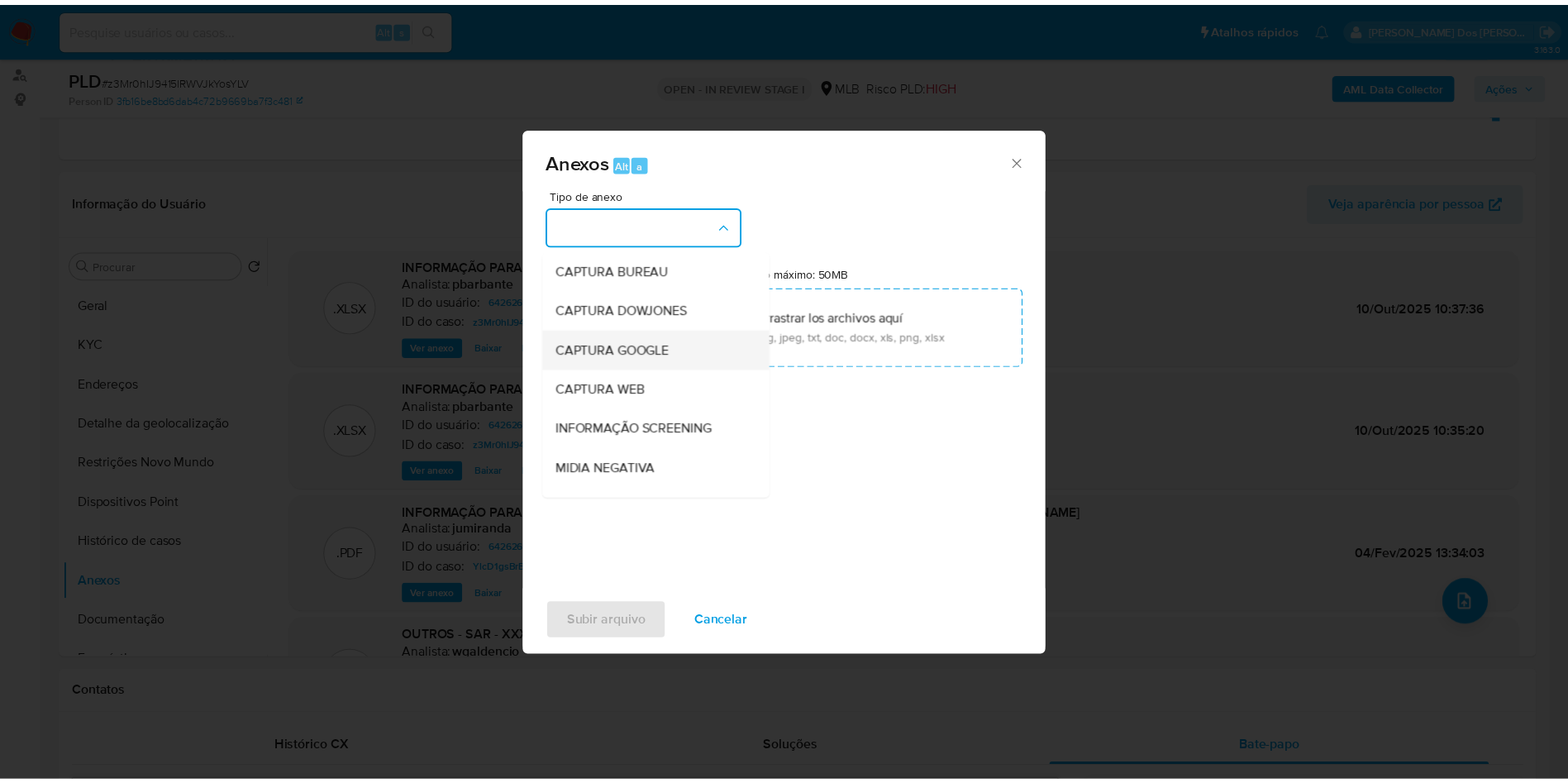
scroll to position [221, 0]
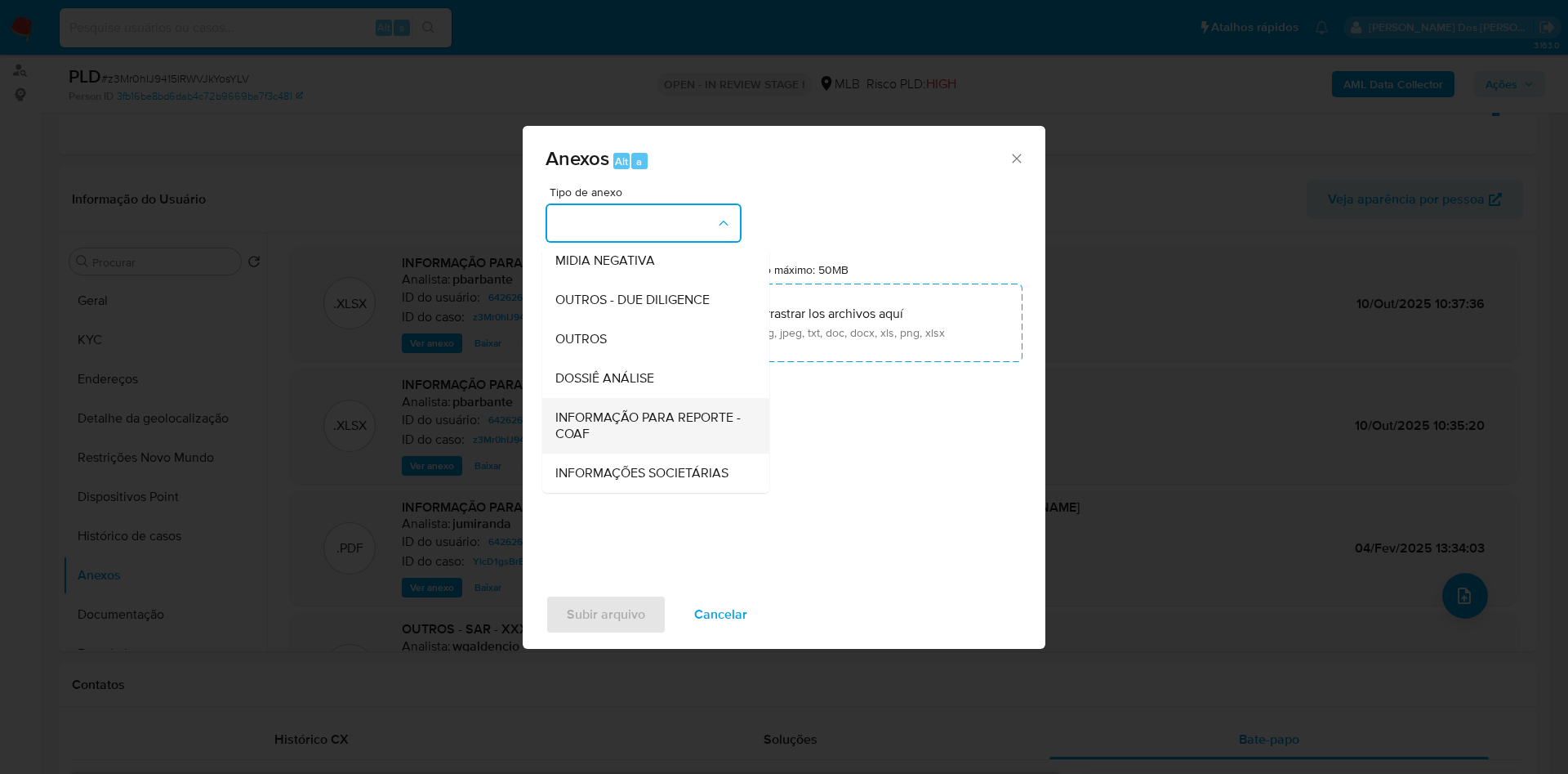
click at [614, 409] on span "INFORMAÇÃO PARA REPORTE - COAF" at bounding box center [650, 425] width 191 height 32
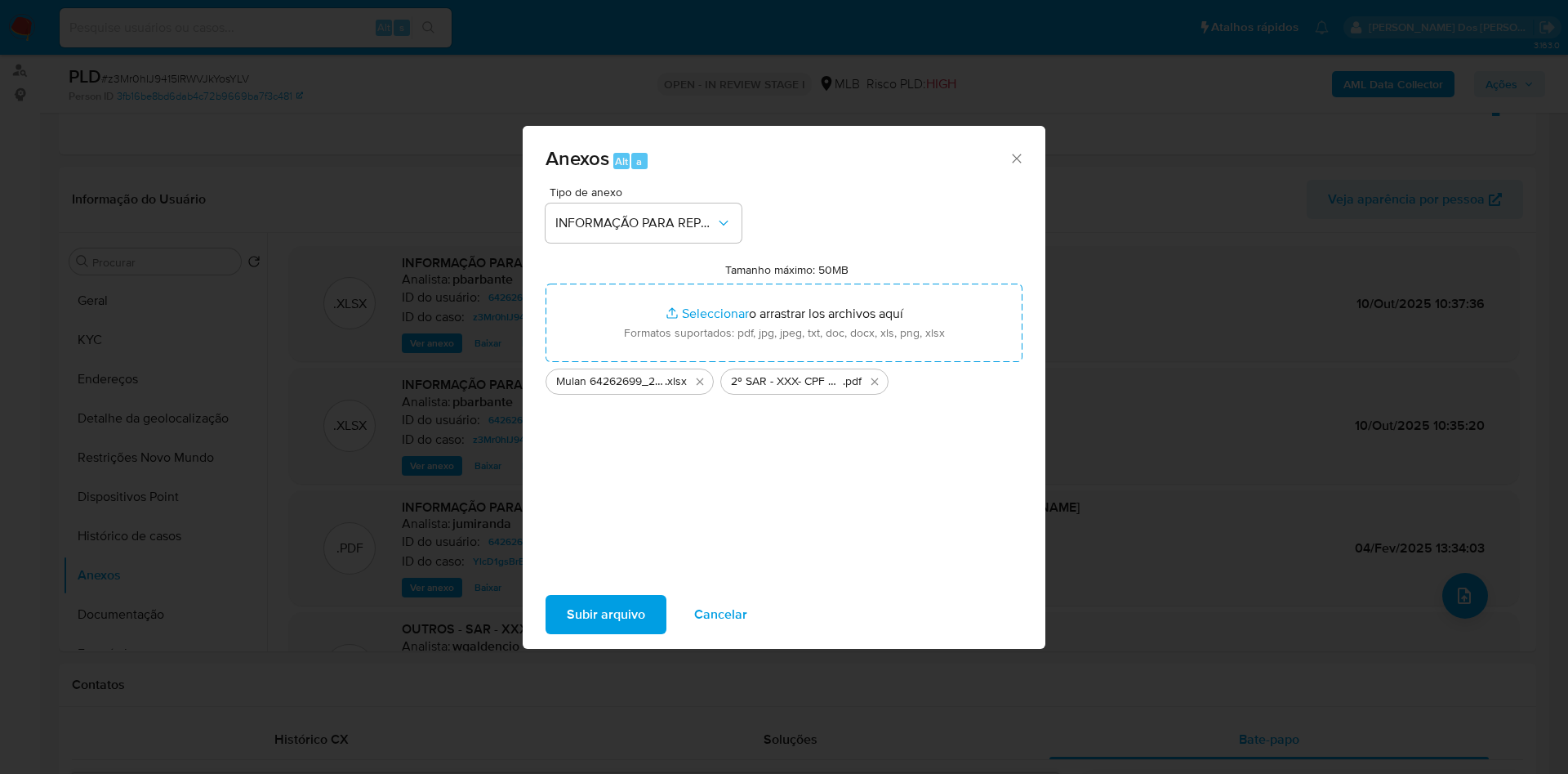
click at [576, 632] on span "Subir arquivo" at bounding box center [605, 614] width 78 height 36
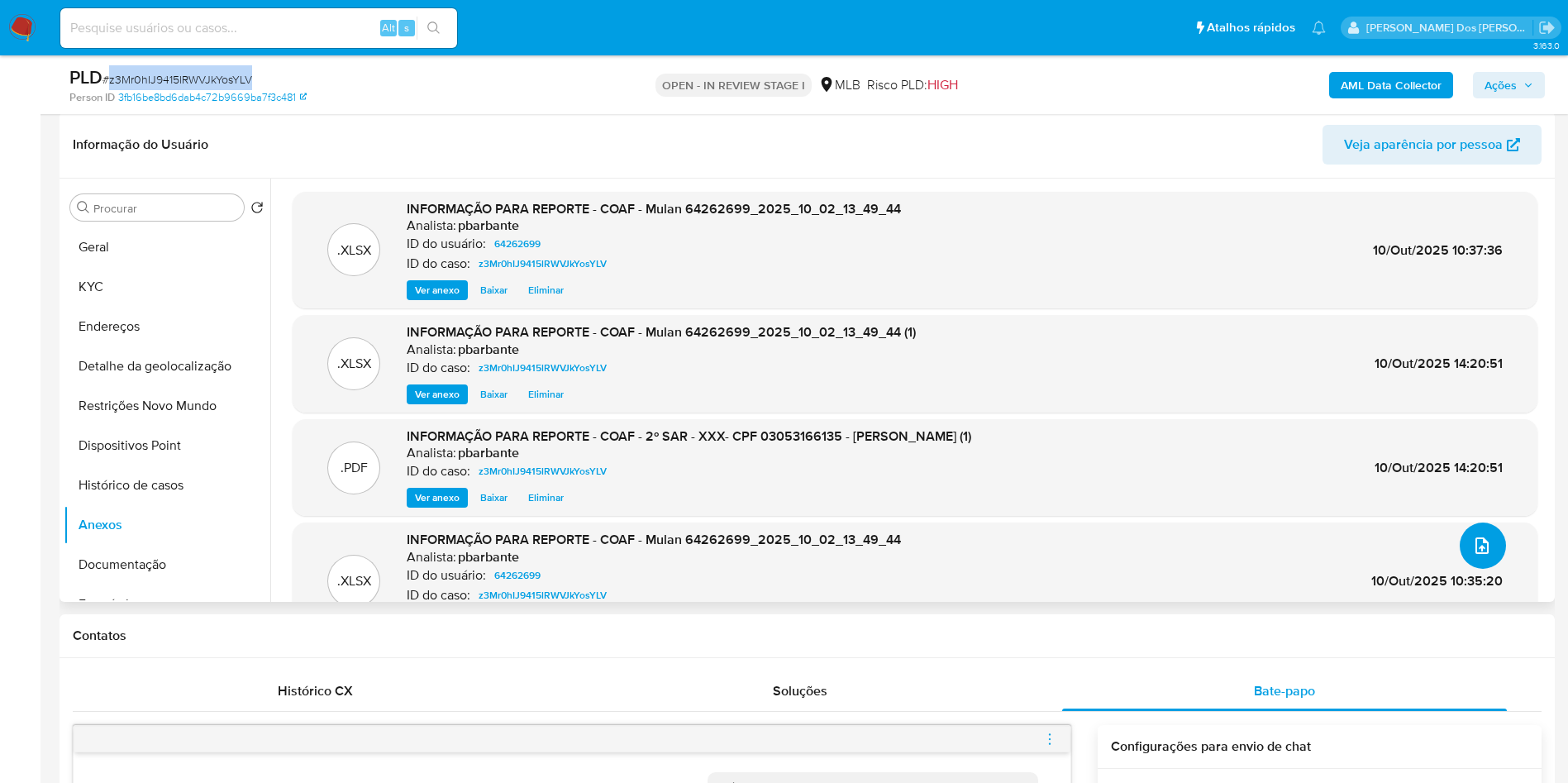
scroll to position [255, 0]
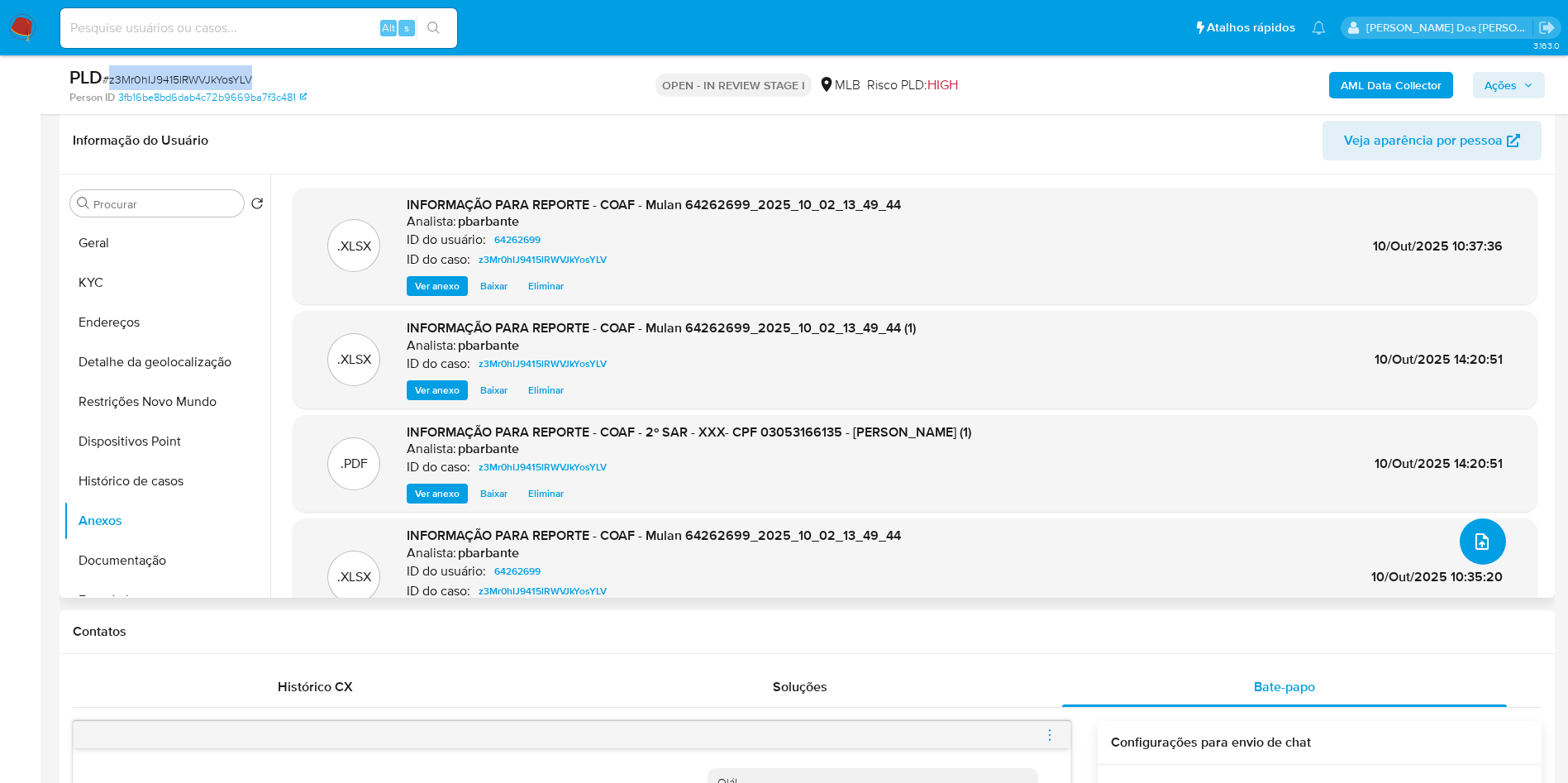
click at [1477, 552] on icon "upload-file" at bounding box center [1483, 542] width 20 height 20
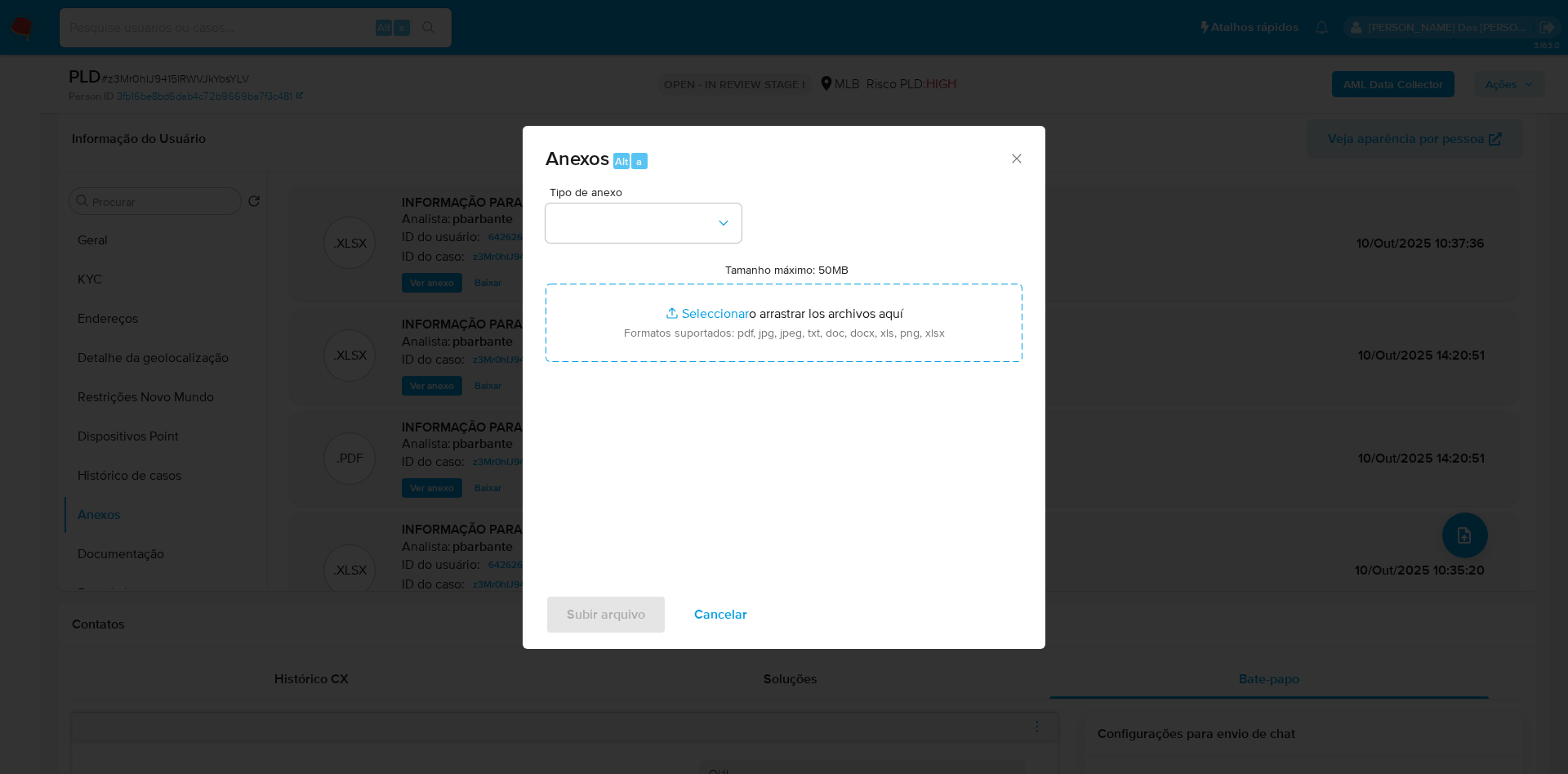
click at [1494, 99] on div "Anexos Alt a Tipo de anexo Tamanho máximo: 50MB Seleccionar archivos Selecciona…" at bounding box center [784, 387] width 1568 height 774
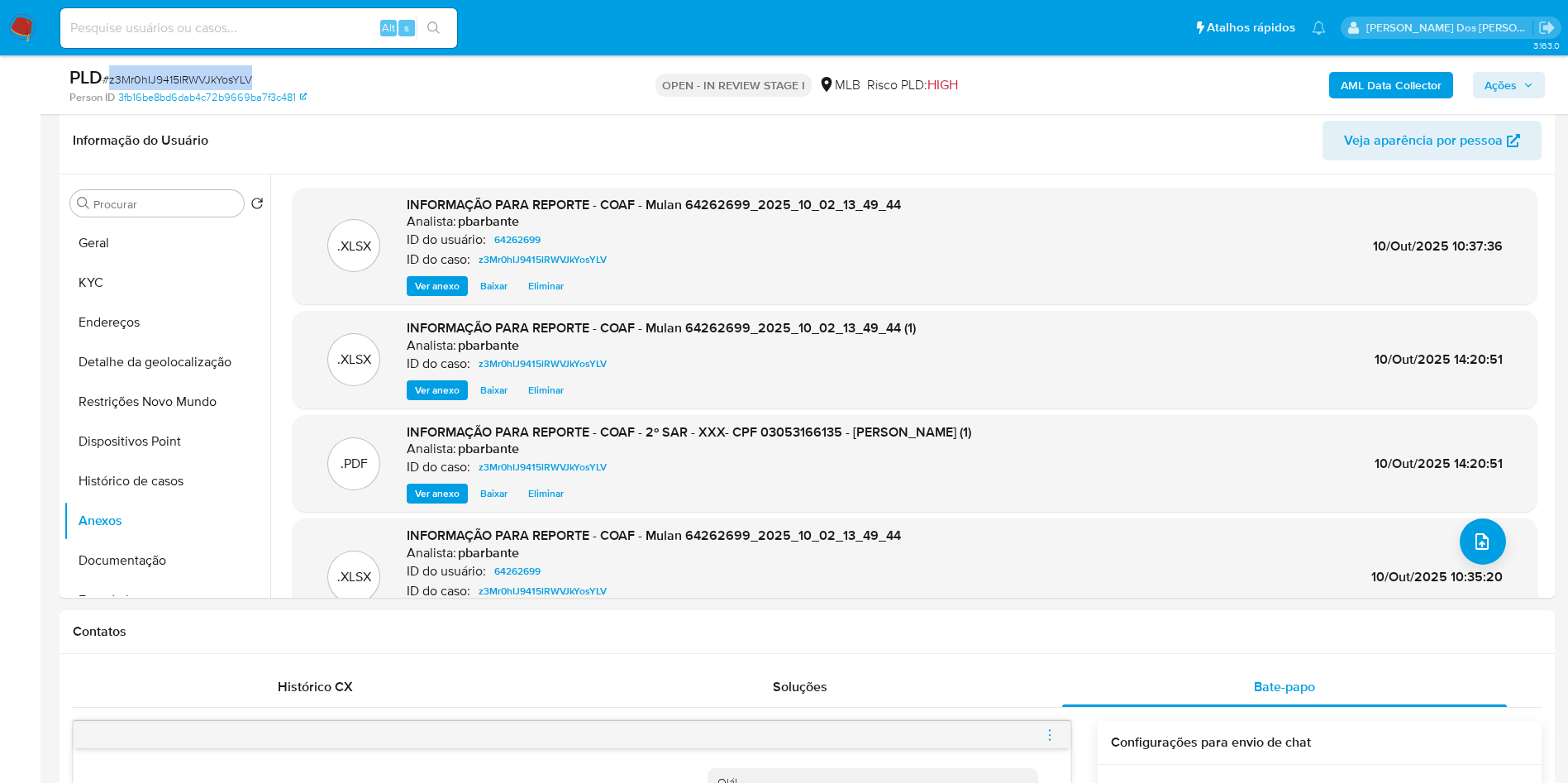
click at [1510, 81] on span "Ações" at bounding box center [1501, 84] width 33 height 26
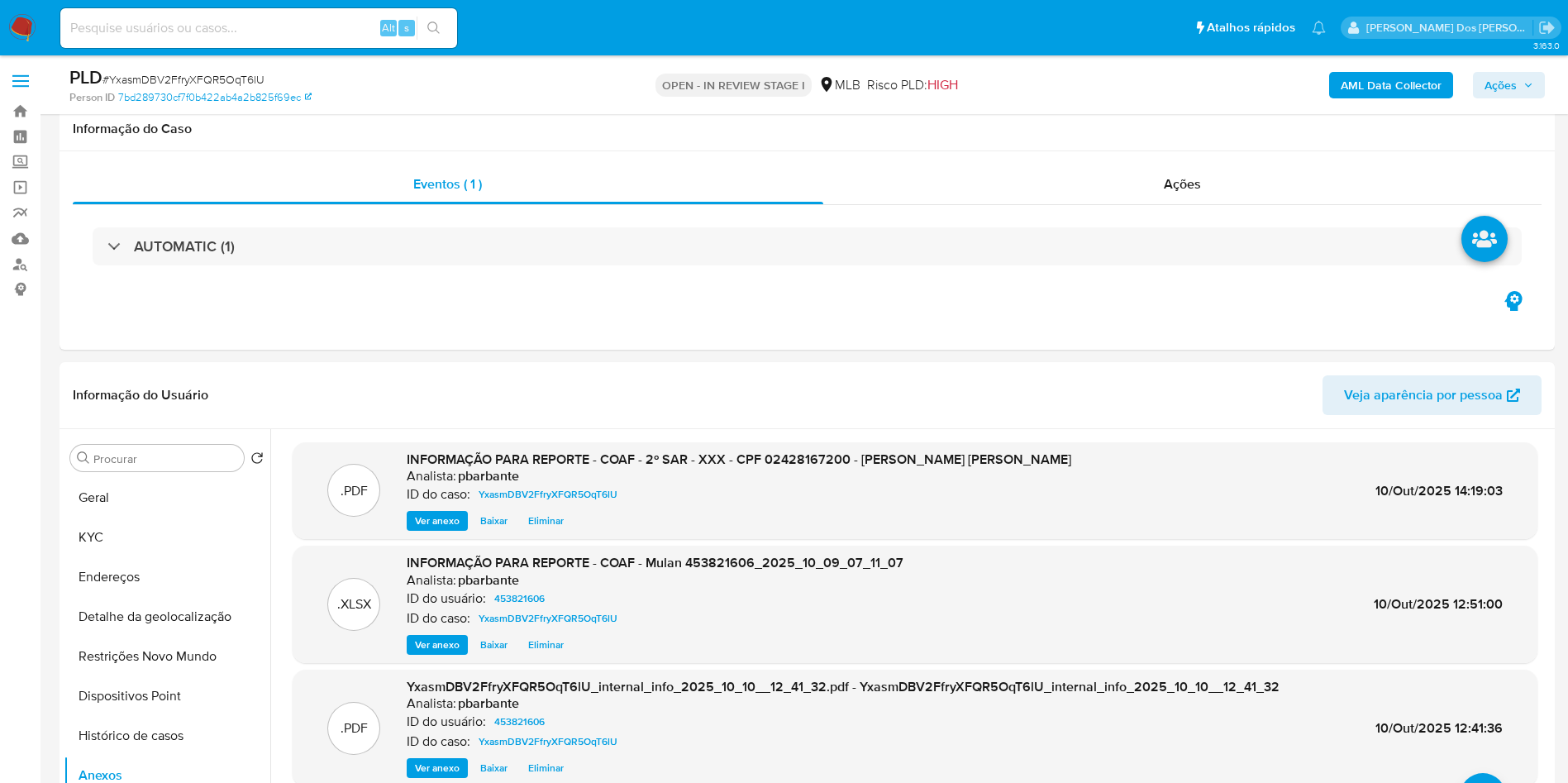
select select "10"
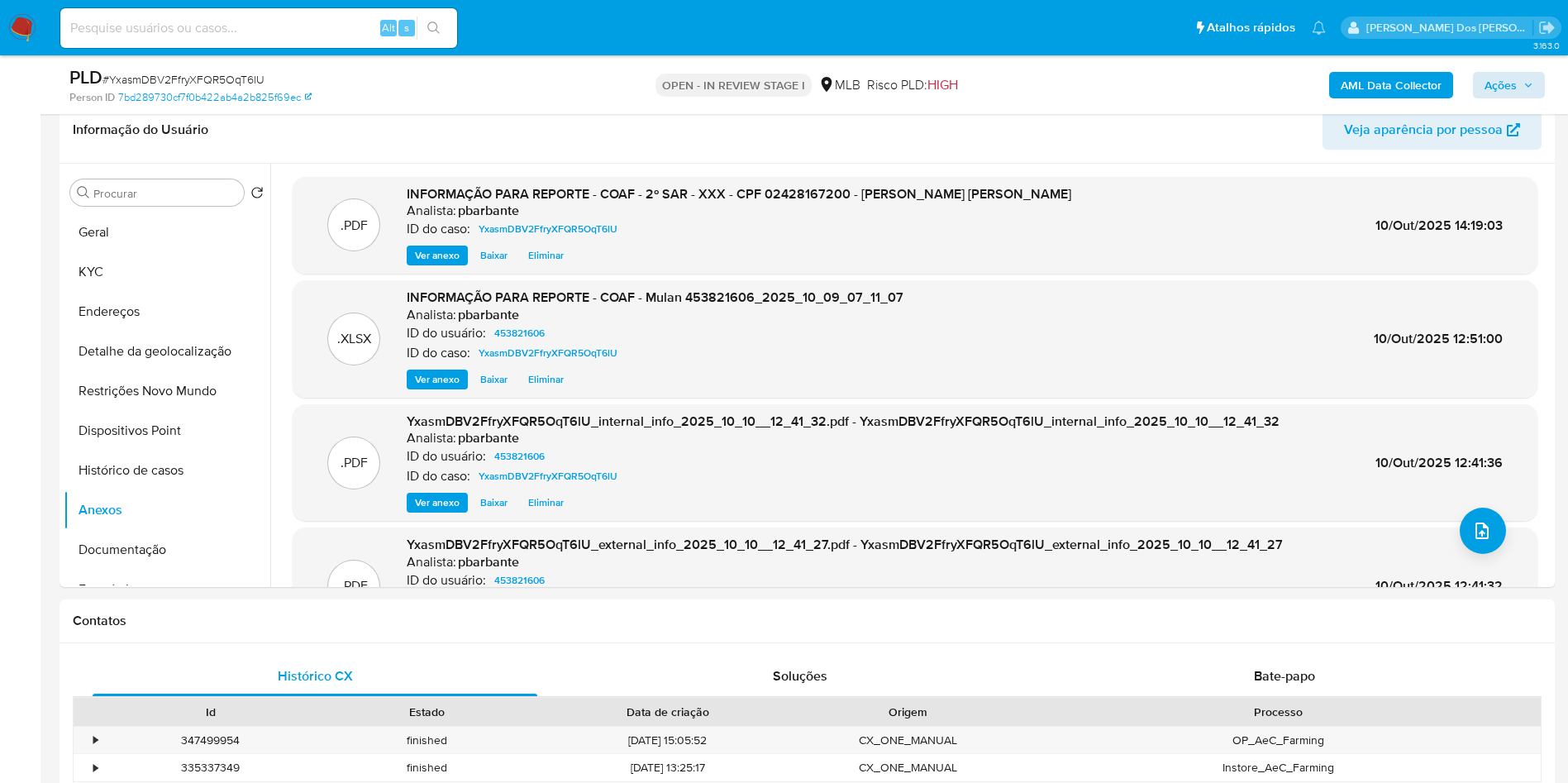
scroll to position [265, 0]
click at [1536, 95] on button "Ações" at bounding box center [1508, 84] width 72 height 26
click at [1532, 76] on span "Ações" at bounding box center [1509, 85] width 49 height 24
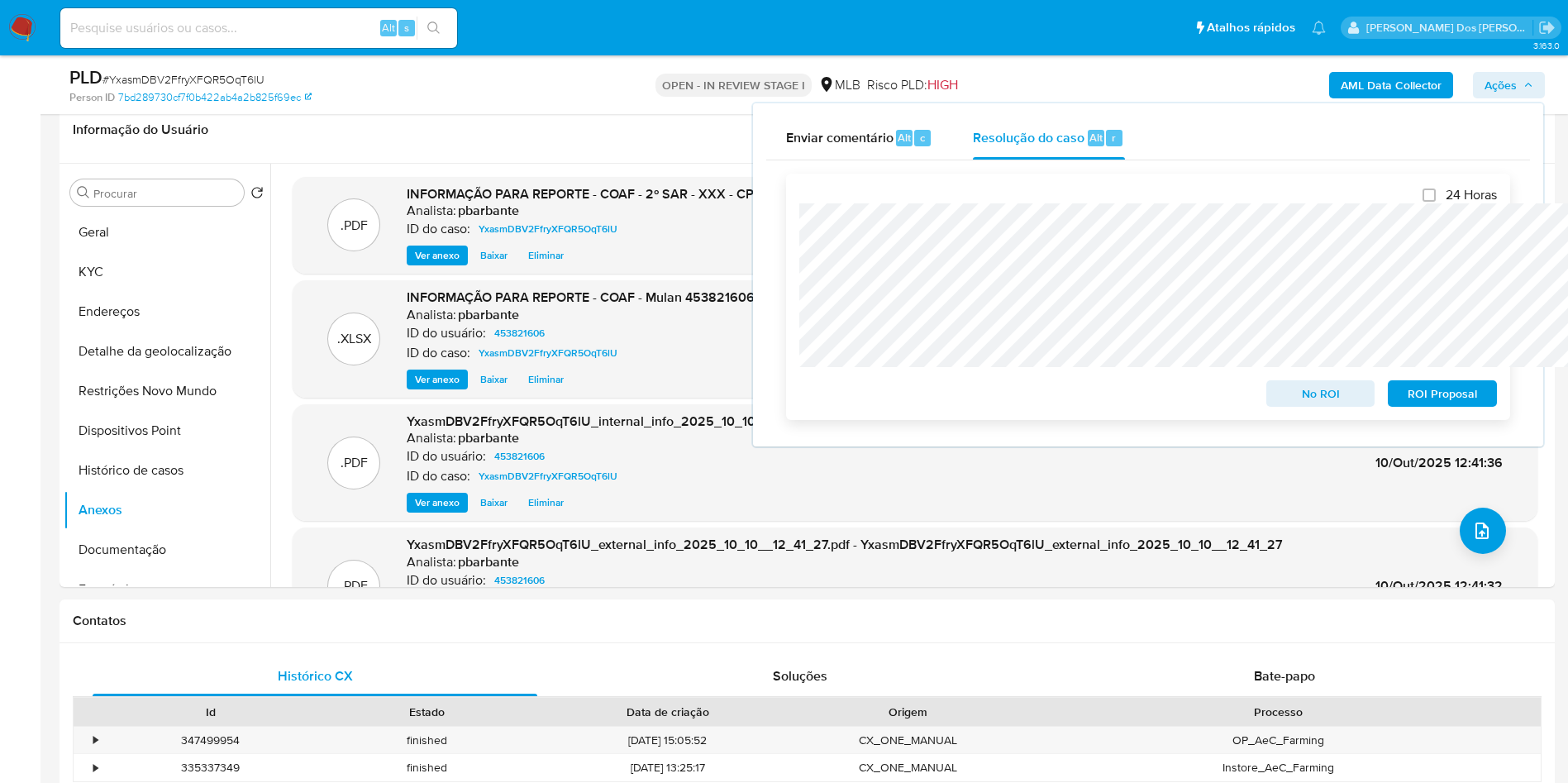
click at [1446, 397] on span "ROI Proposal" at bounding box center [1442, 394] width 86 height 24
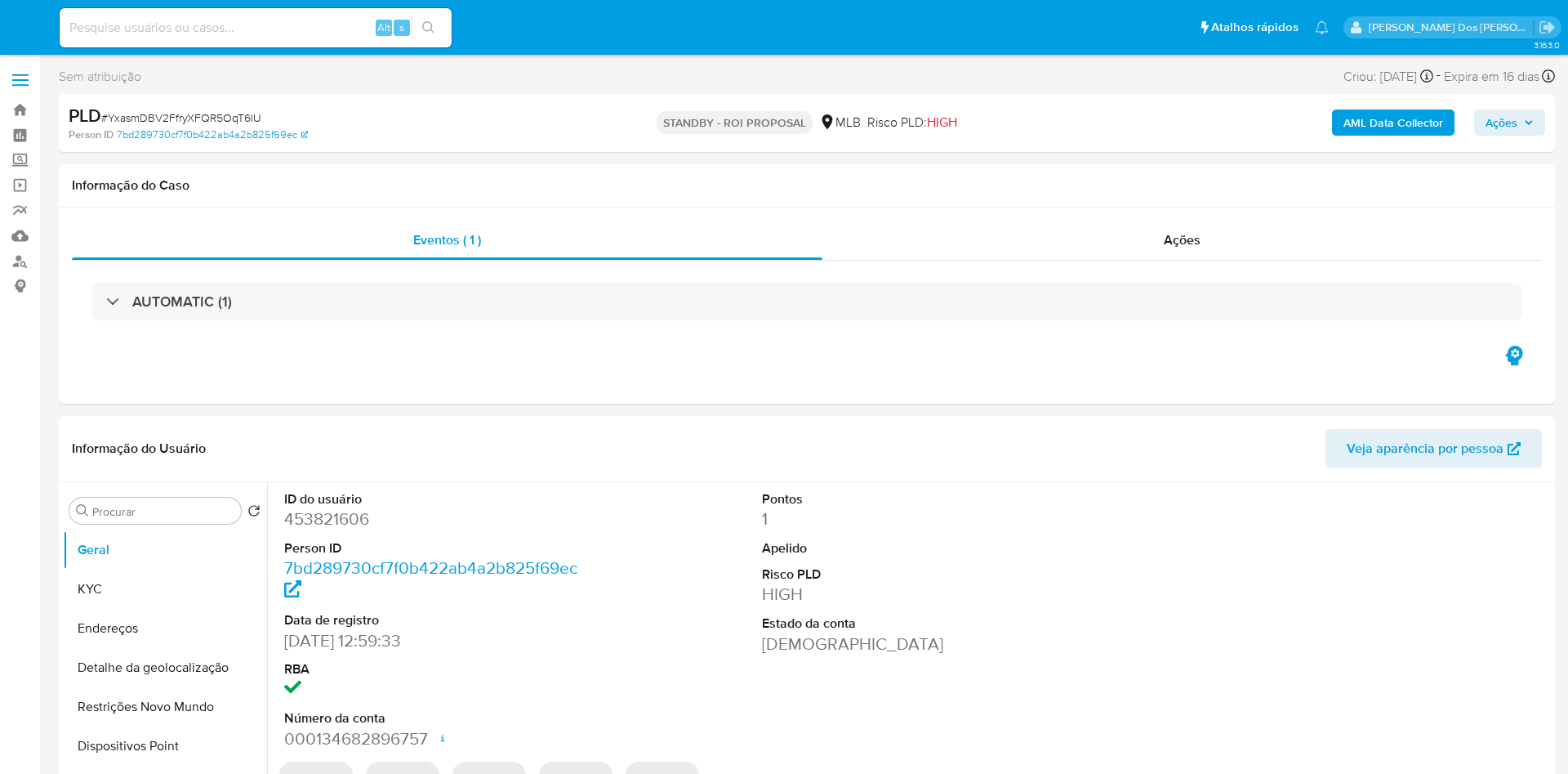
select select "10"
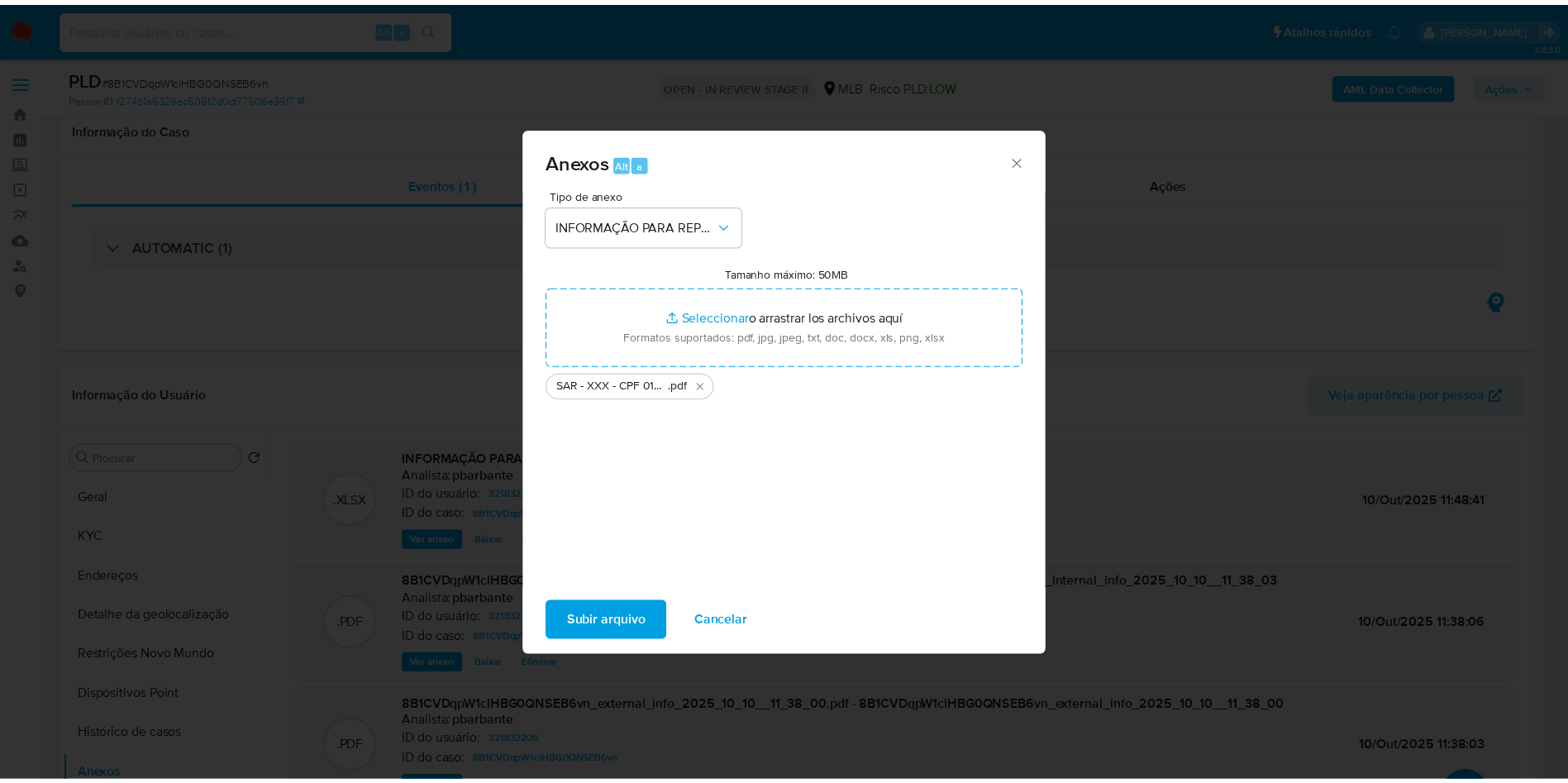
scroll to position [202, 0]
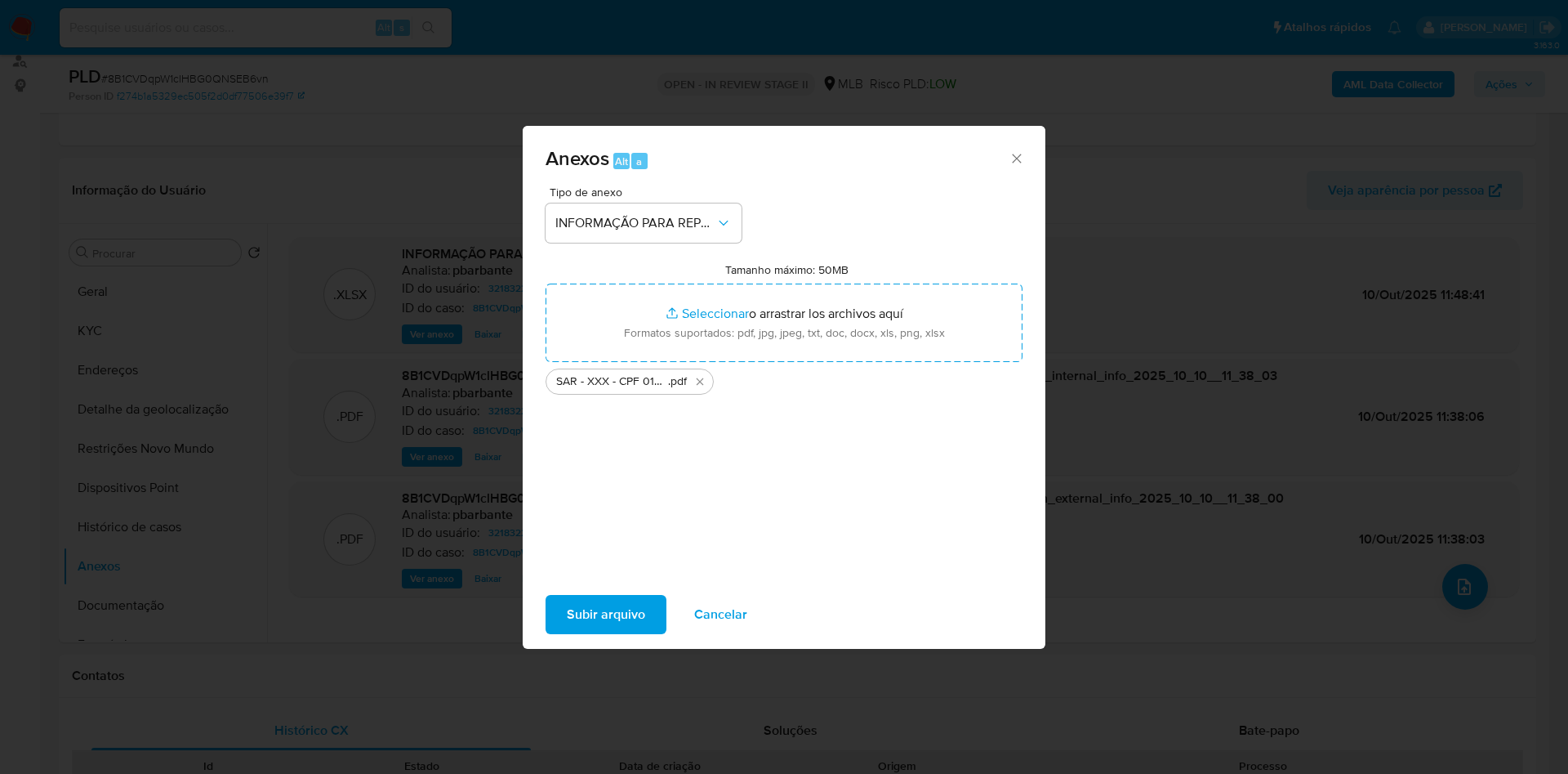
click at [585, 629] on span "Subir arquivo" at bounding box center [605, 614] width 78 height 36
click at [594, 632] on span "Subir arquivo" at bounding box center [605, 614] width 78 height 36
click at [567, 616] on span "Subir arquivo" at bounding box center [605, 614] width 78 height 36
click at [567, 623] on span "Subir arquivo" at bounding box center [605, 614] width 78 height 36
click at [567, 632] on span "Subir arquivo" at bounding box center [605, 614] width 78 height 36
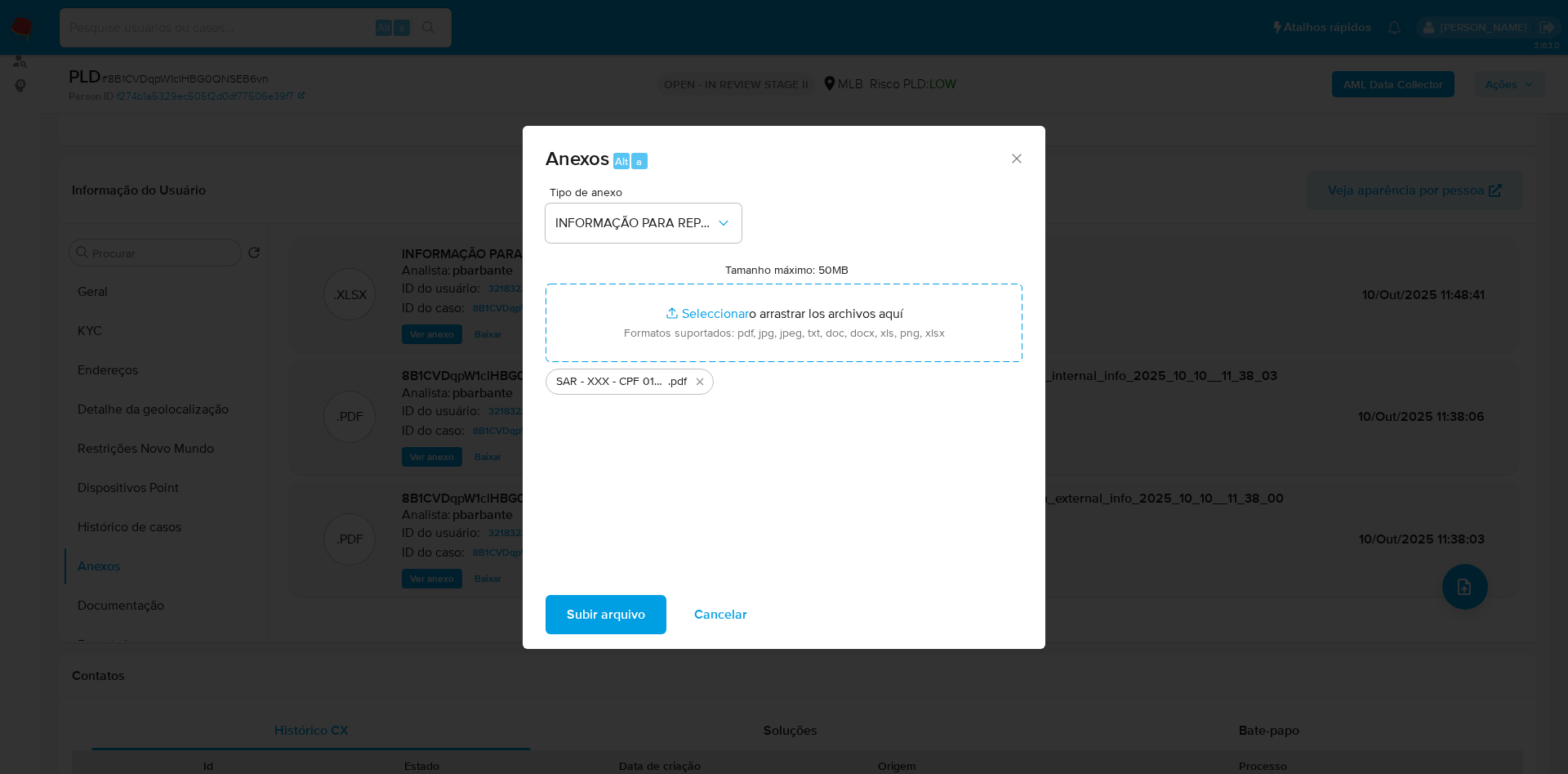
click at [567, 632] on span "Subir arquivo" at bounding box center [605, 614] width 78 height 36
click at [602, 624] on span "Subir arquivo" at bounding box center [605, 614] width 78 height 36
click at [567, 623] on span "Subir arquivo" at bounding box center [605, 614] width 78 height 36
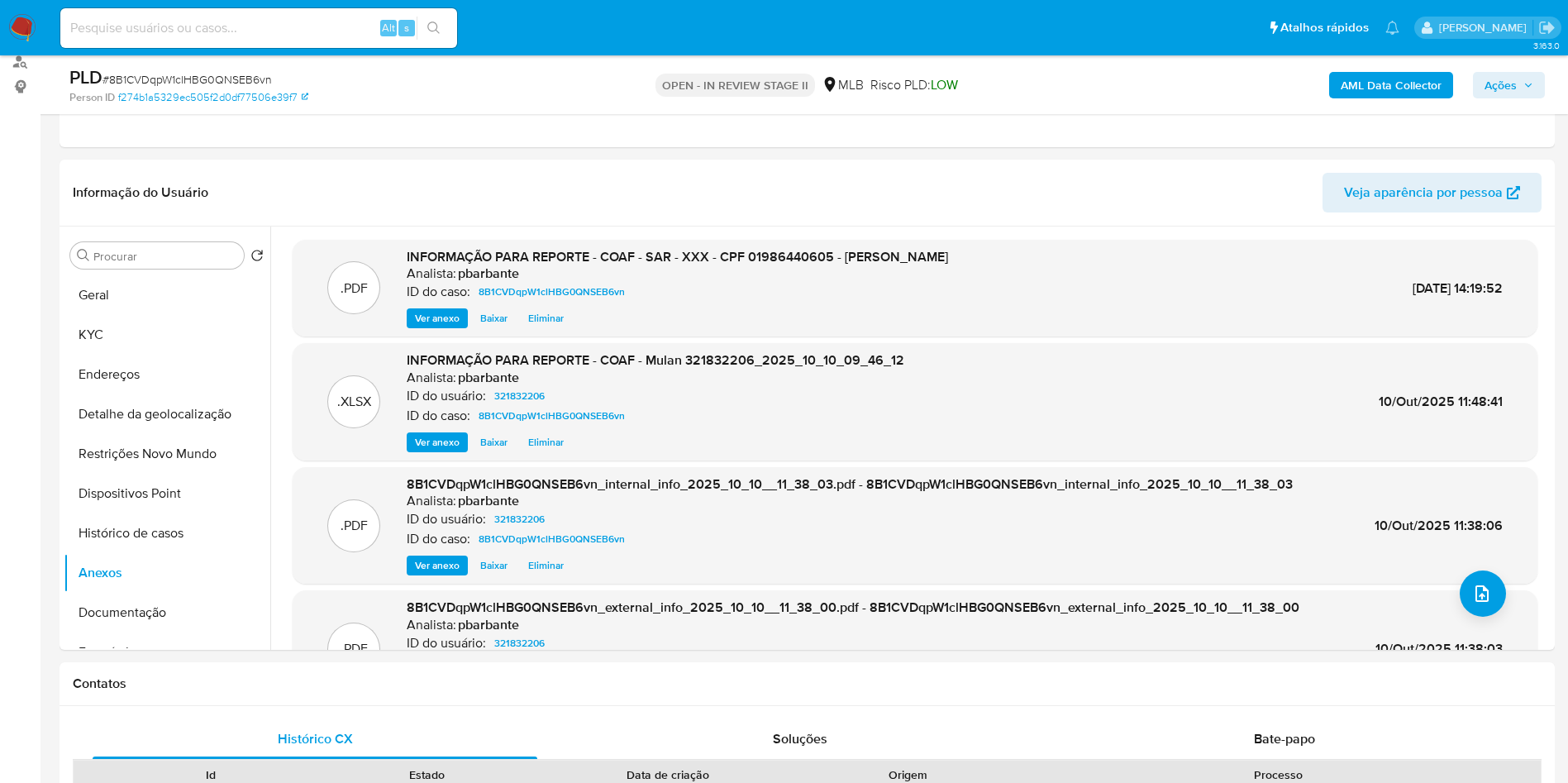
click at [1503, 101] on div "AML Data Collector Ações" at bounding box center [1301, 84] width 488 height 39
click at [1525, 76] on span "Ações" at bounding box center [1509, 85] width 49 height 24
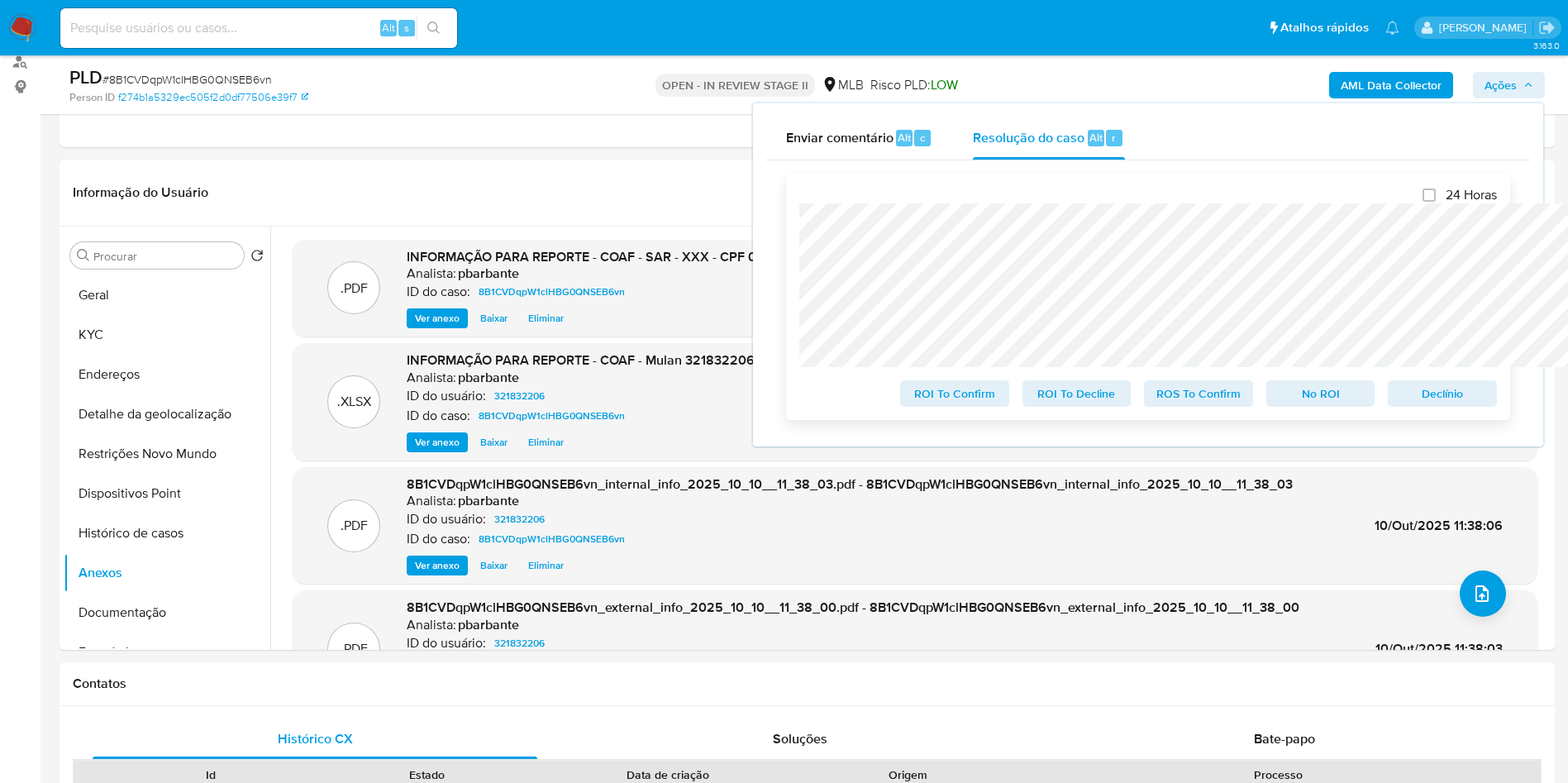
click at [1191, 389] on span "ROS To Confirm" at bounding box center [1199, 394] width 86 height 24
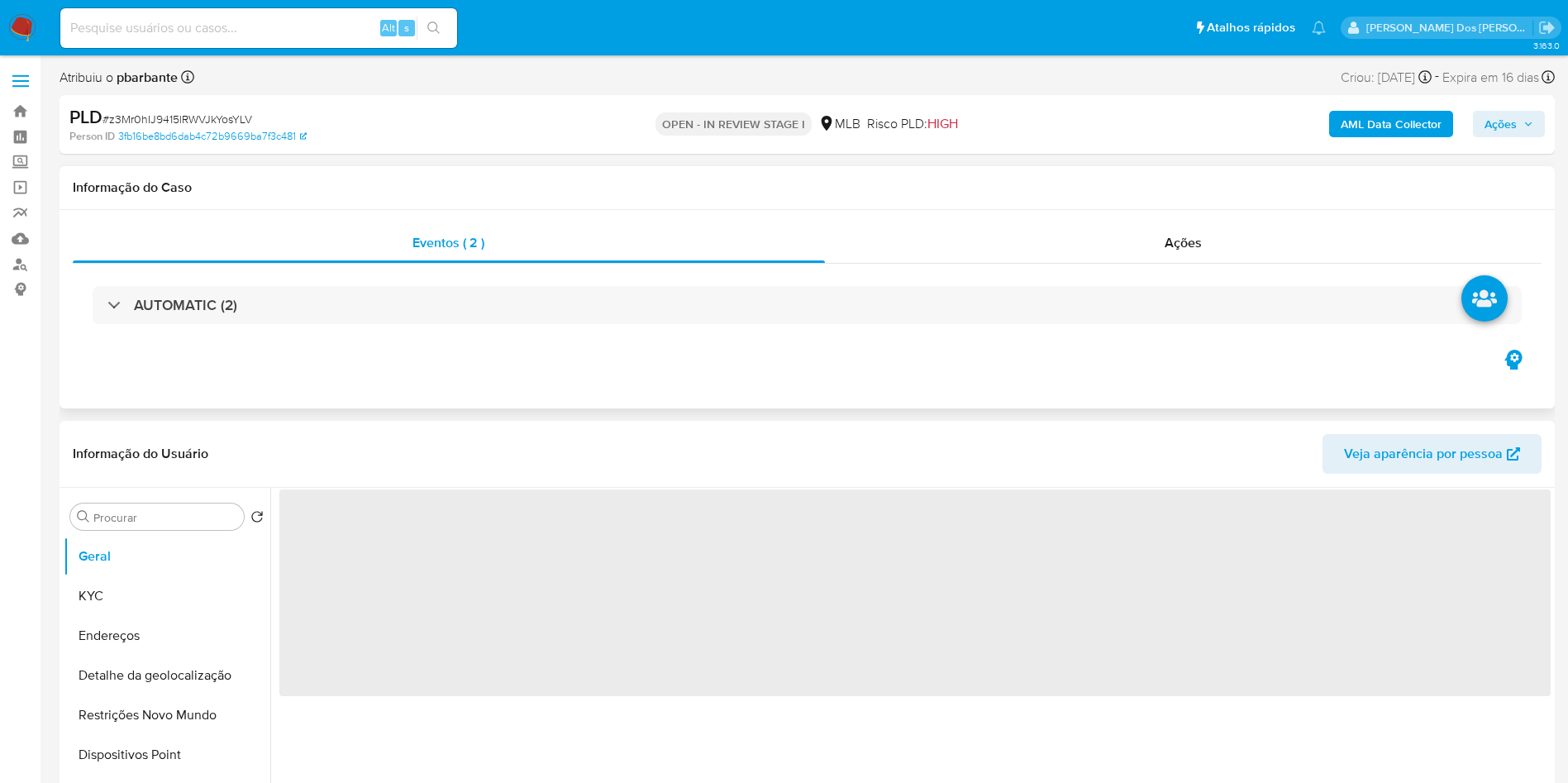
select select "10"
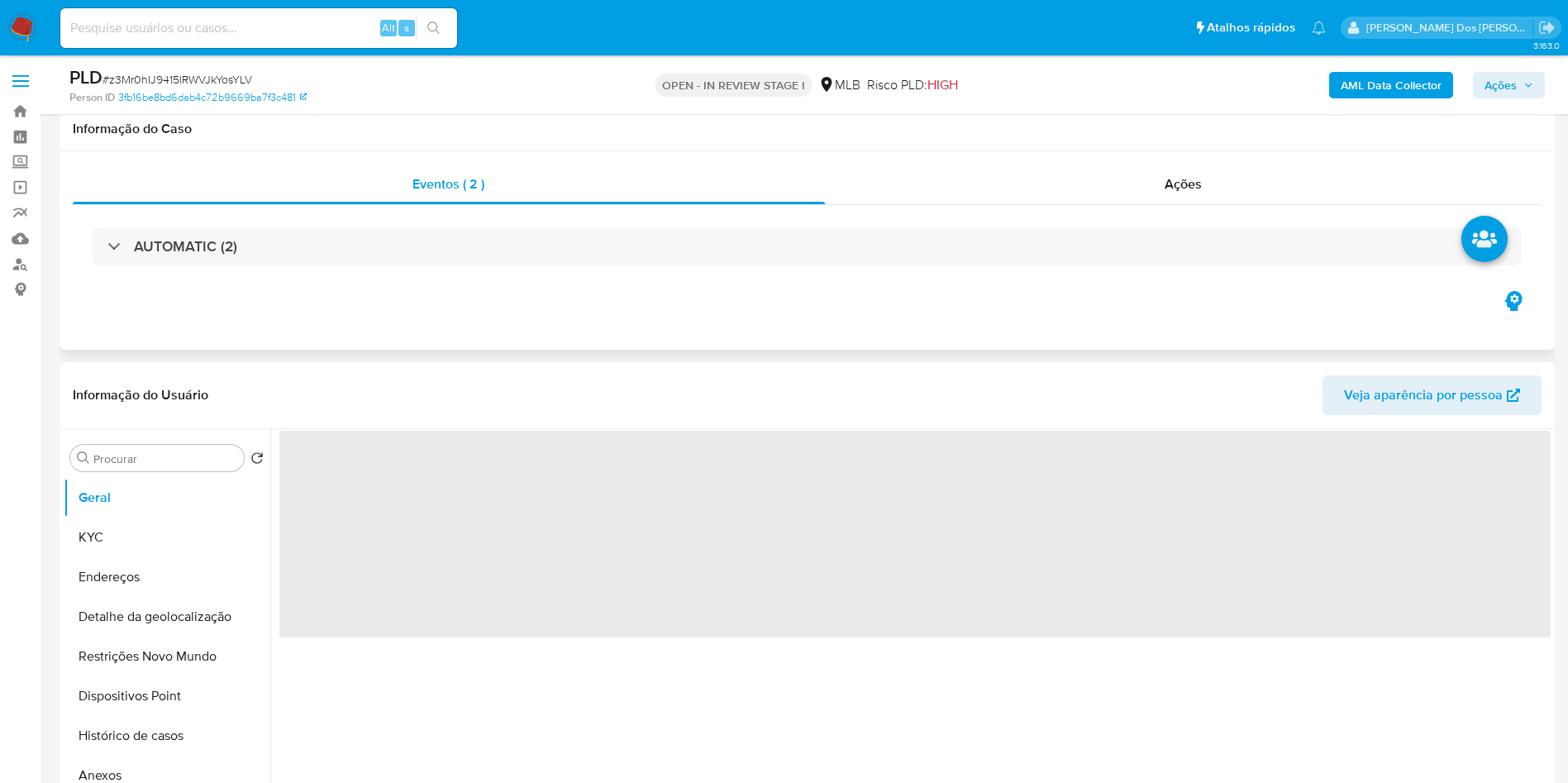
scroll to position [252, 0]
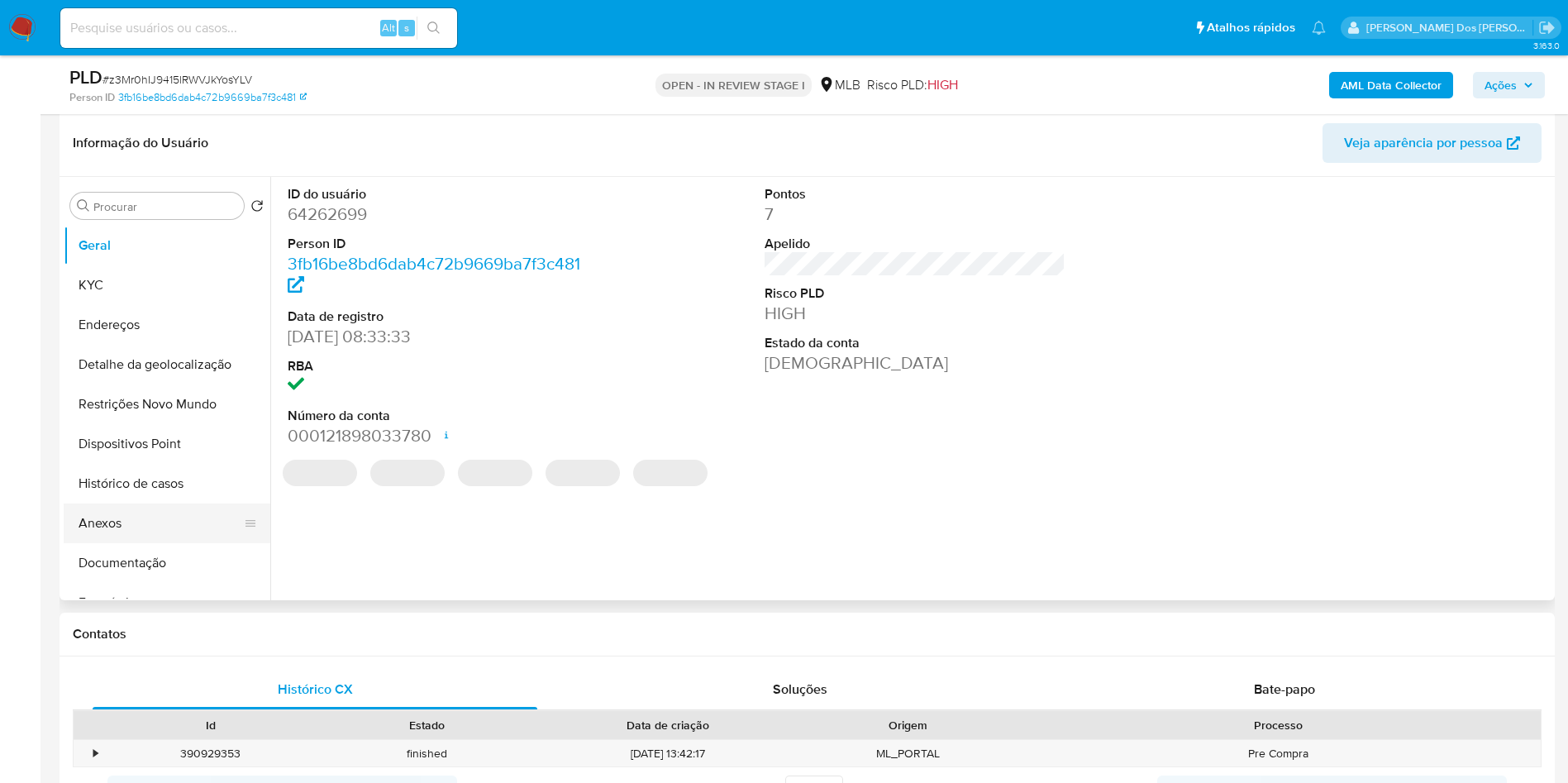
click at [100, 543] on button "Anexos" at bounding box center [160, 524] width 193 height 40
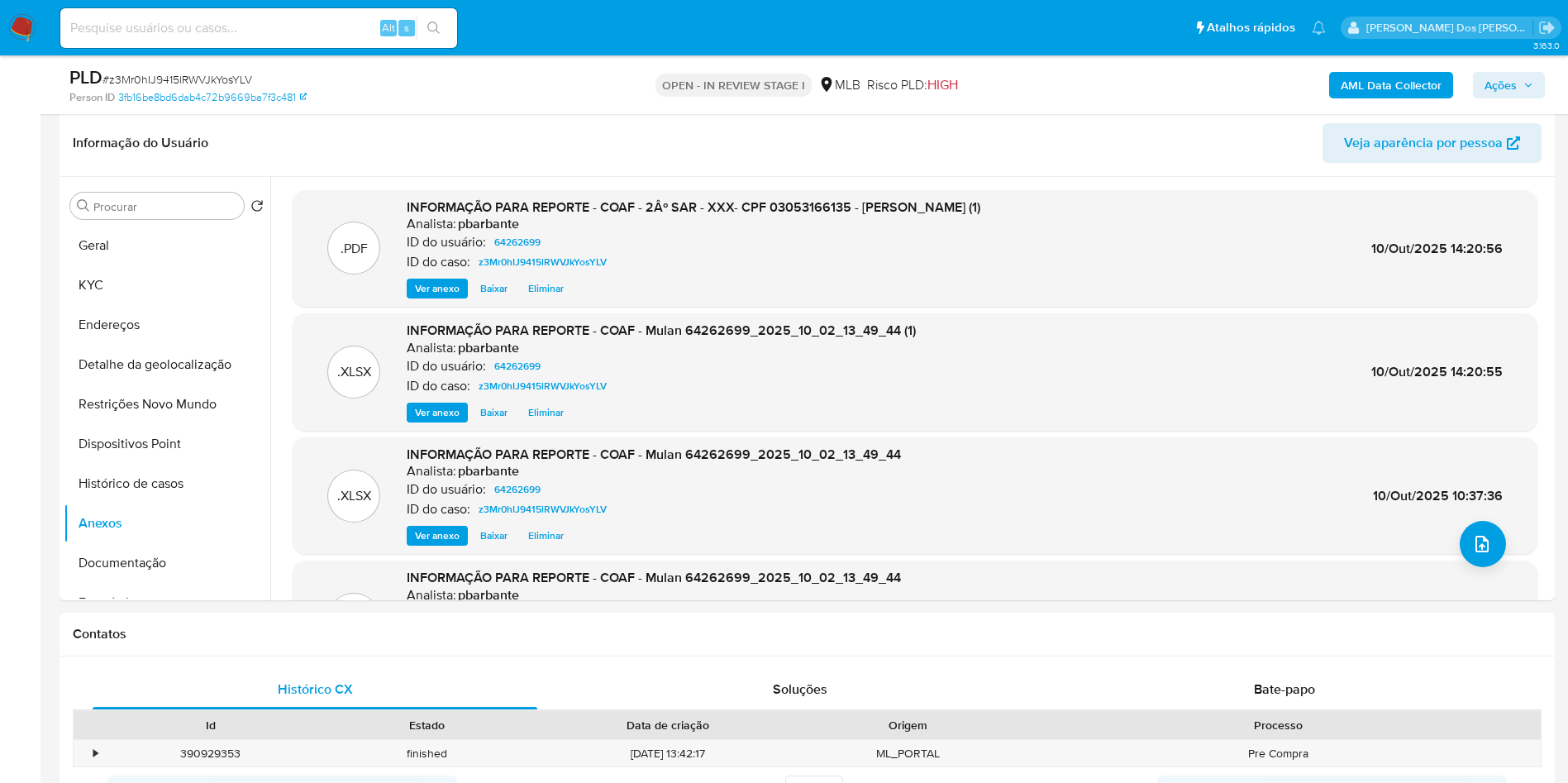
click at [1512, 85] on span "Ações" at bounding box center [1501, 84] width 33 height 26
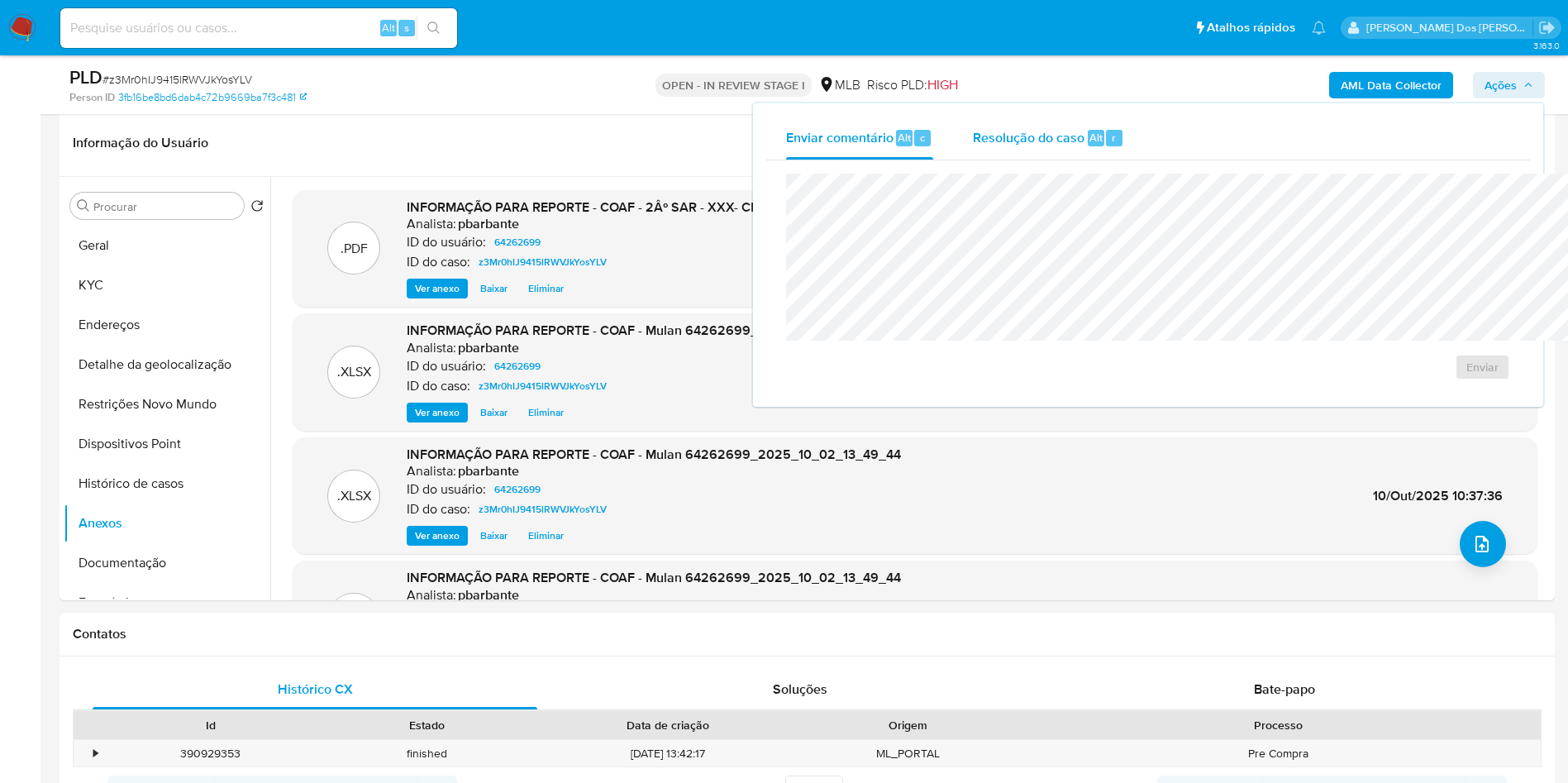
click at [973, 139] on span "Resolução do caso" at bounding box center [1028, 136] width 112 height 19
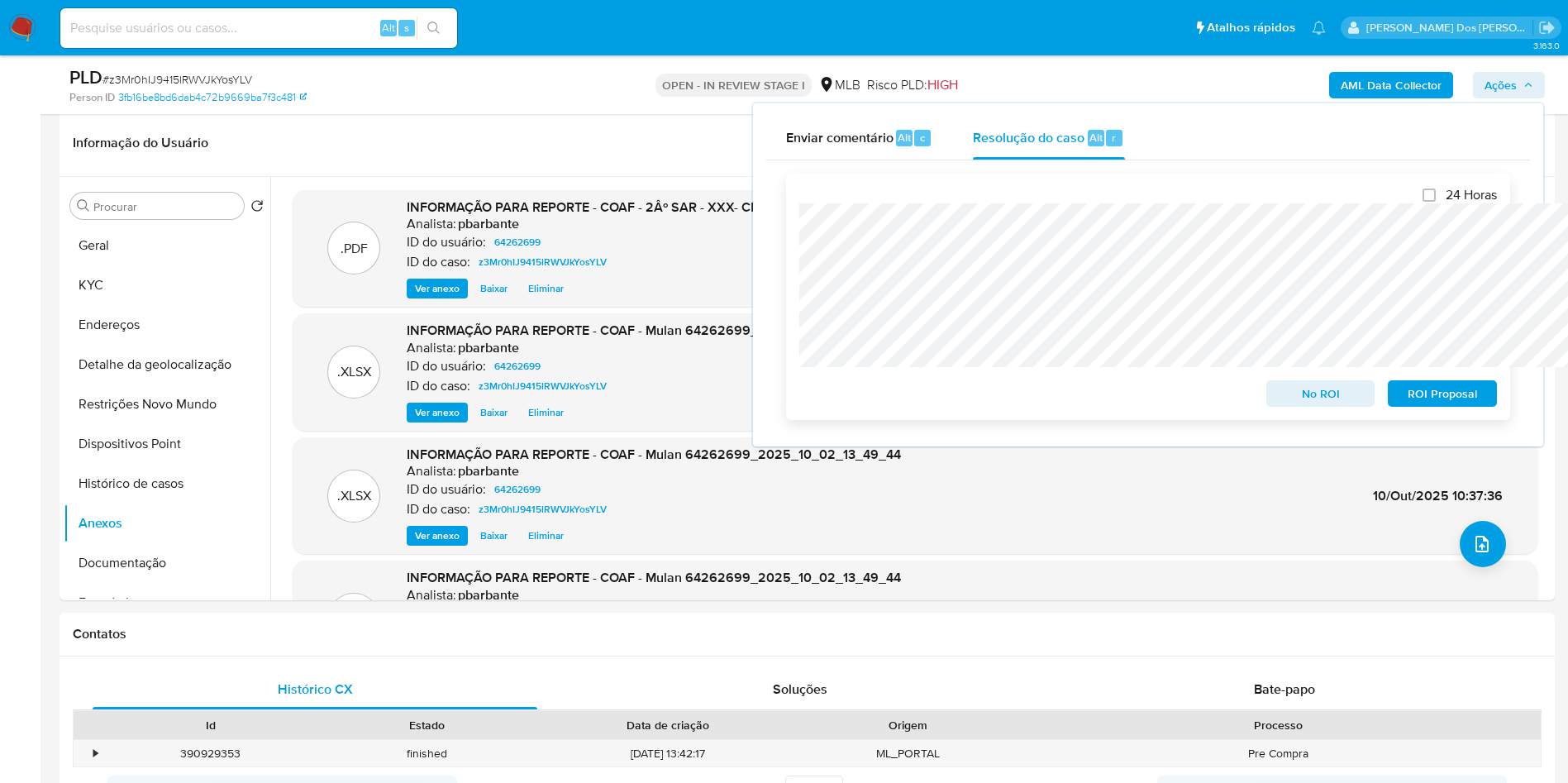
click at [1448, 405] on span "ROI Proposal" at bounding box center [1442, 394] width 86 height 24
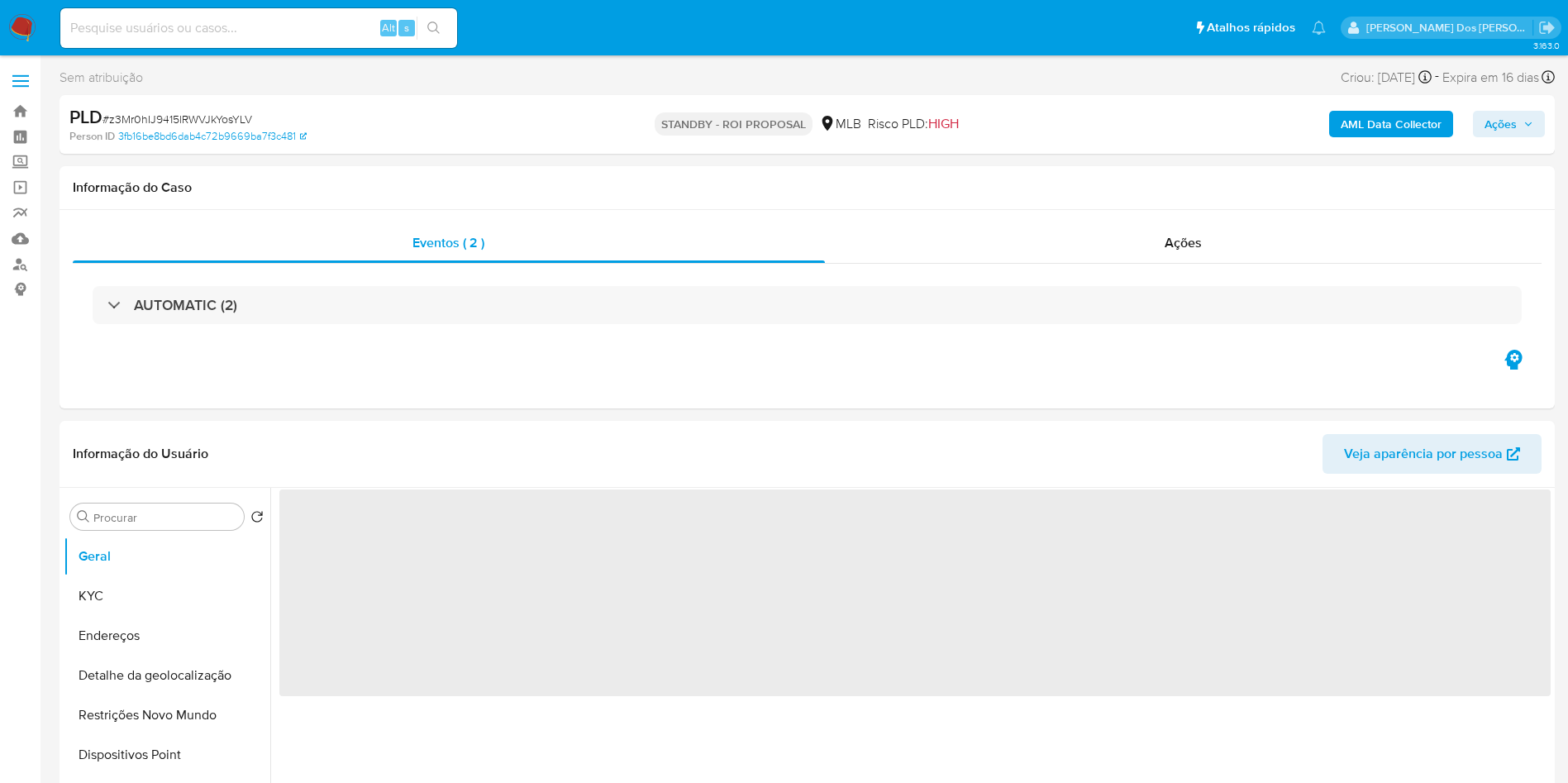
select select "10"
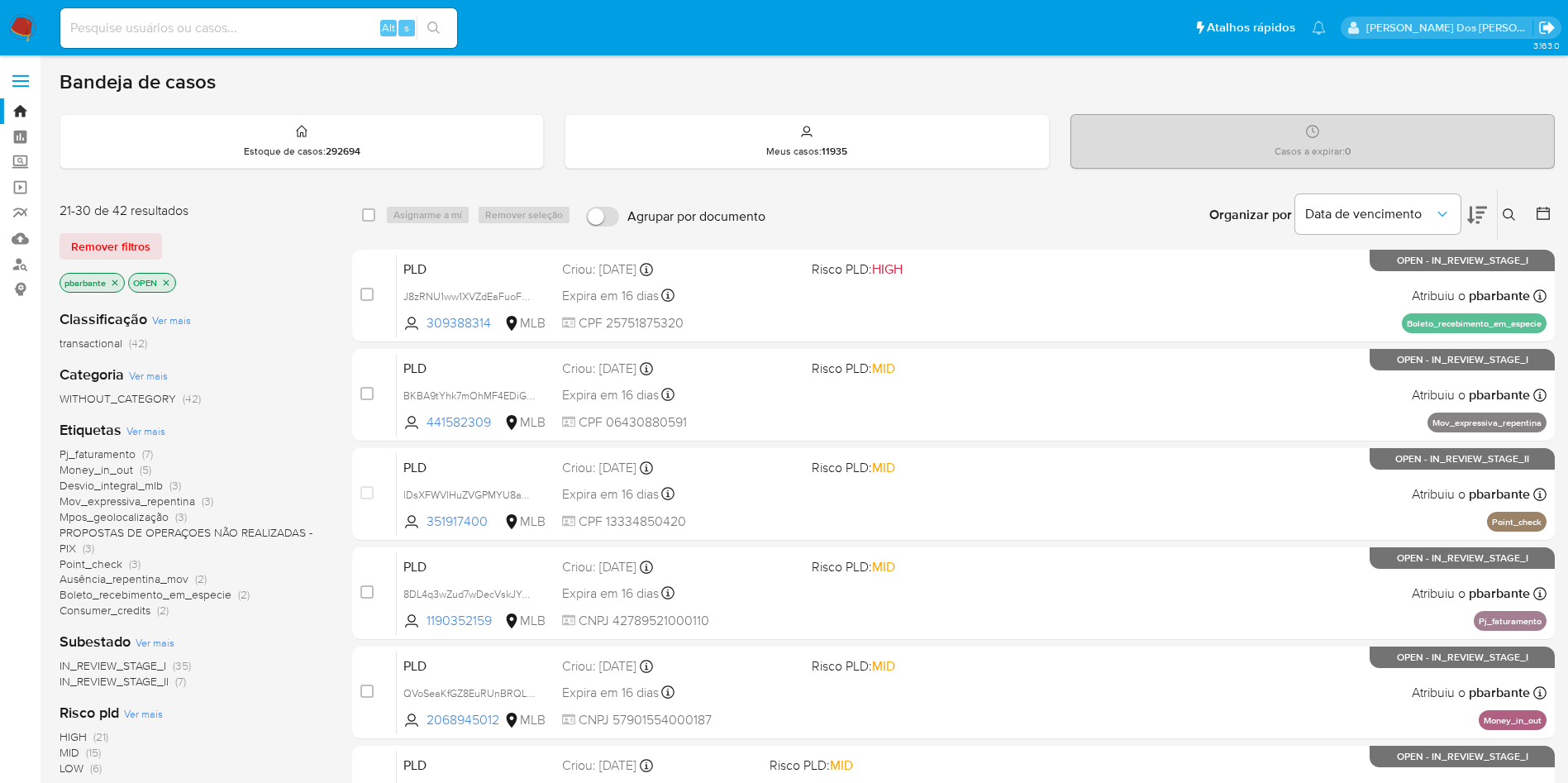
click at [1552, 30] on icon "Sair" at bounding box center [1546, 28] width 15 height 13
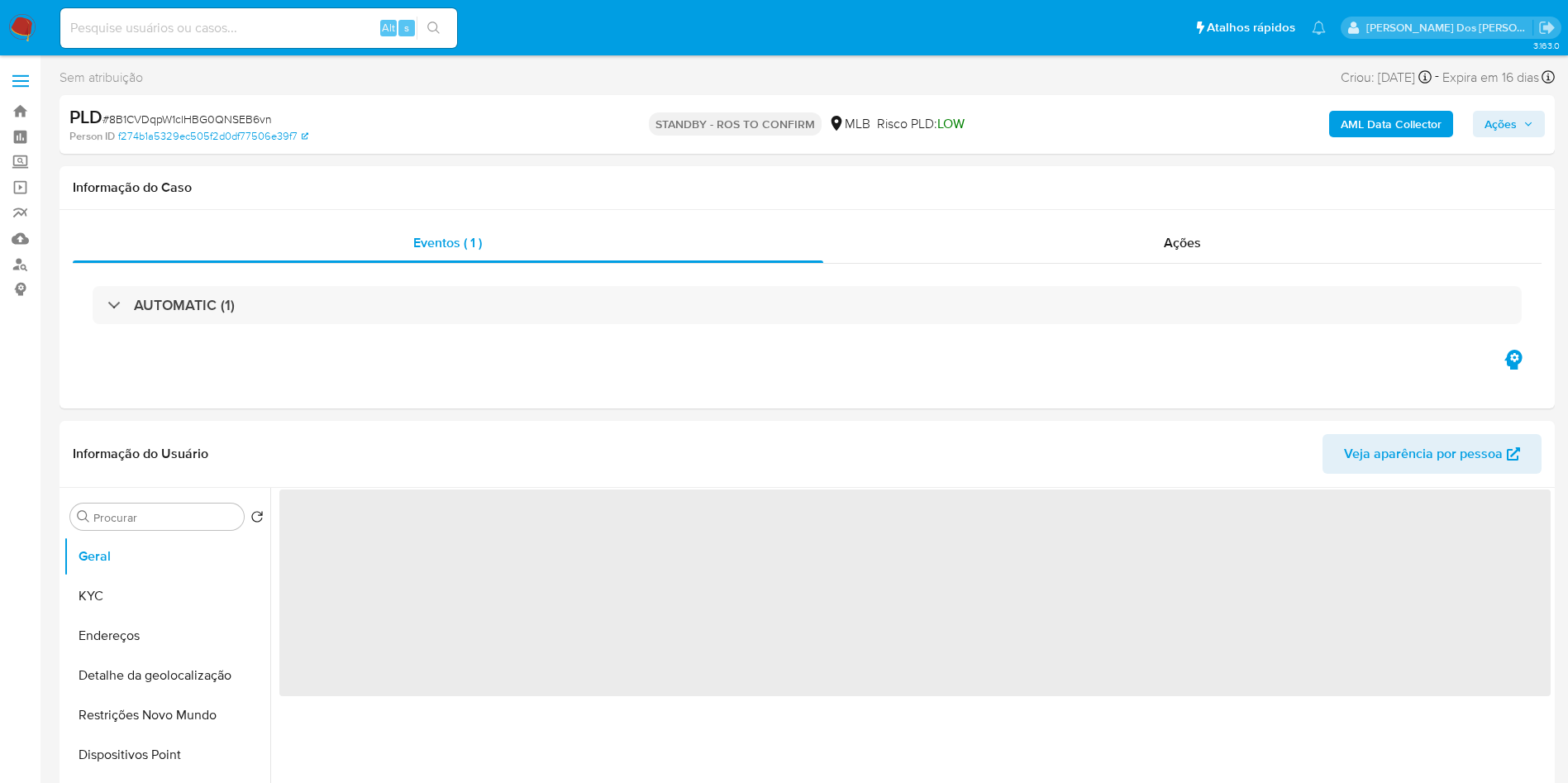
select select "10"
